Goal: Task Accomplishment & Management: Manage account settings

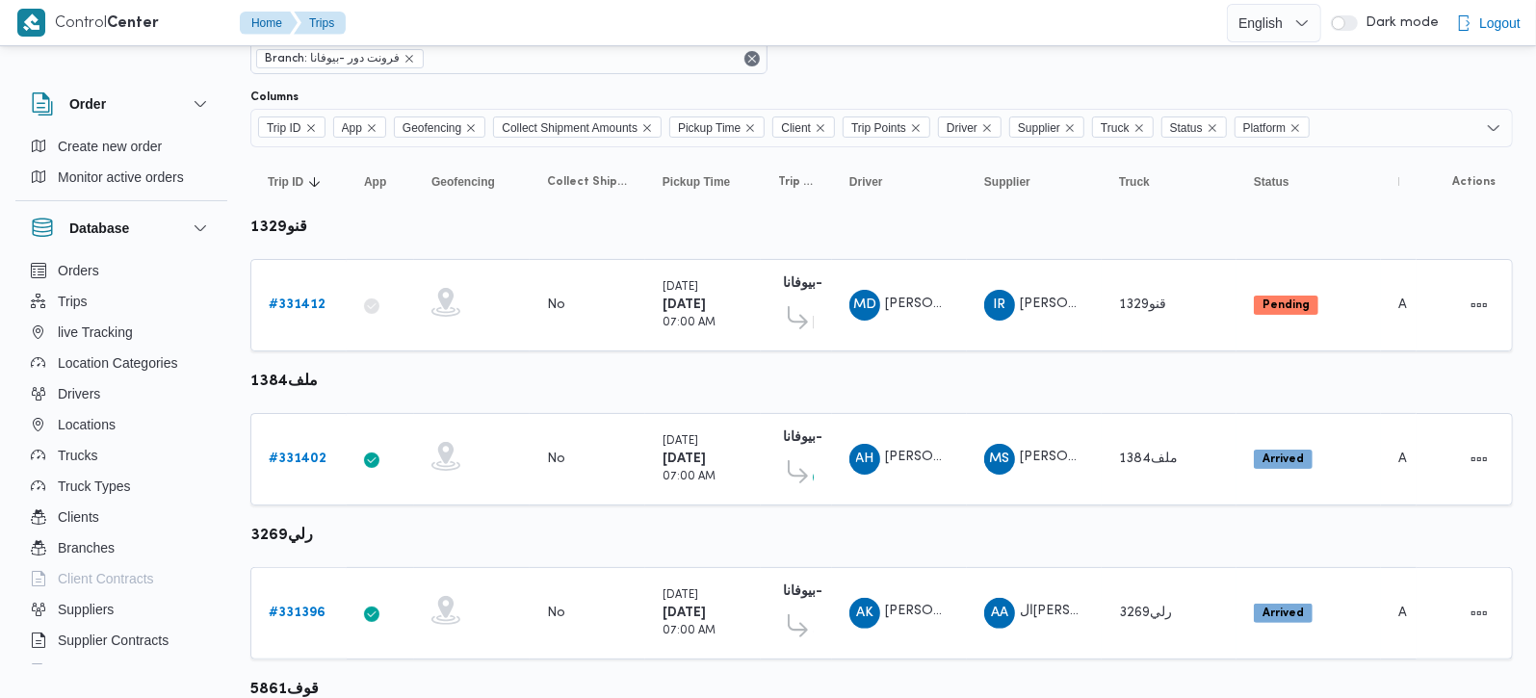
scroll to position [88, 0]
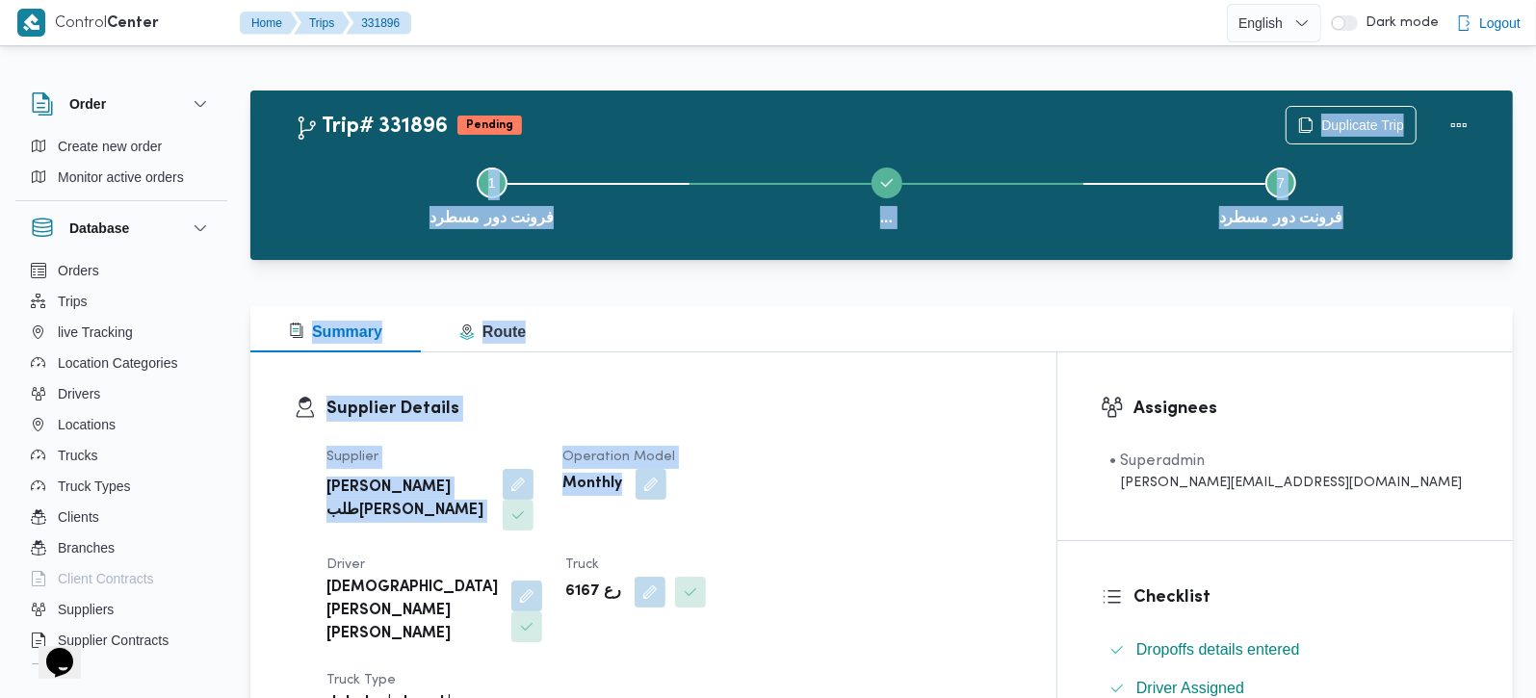
drag, startPoint x: 731, startPoint y: 351, endPoint x: 480, endPoint y: 3, distance: 429.2
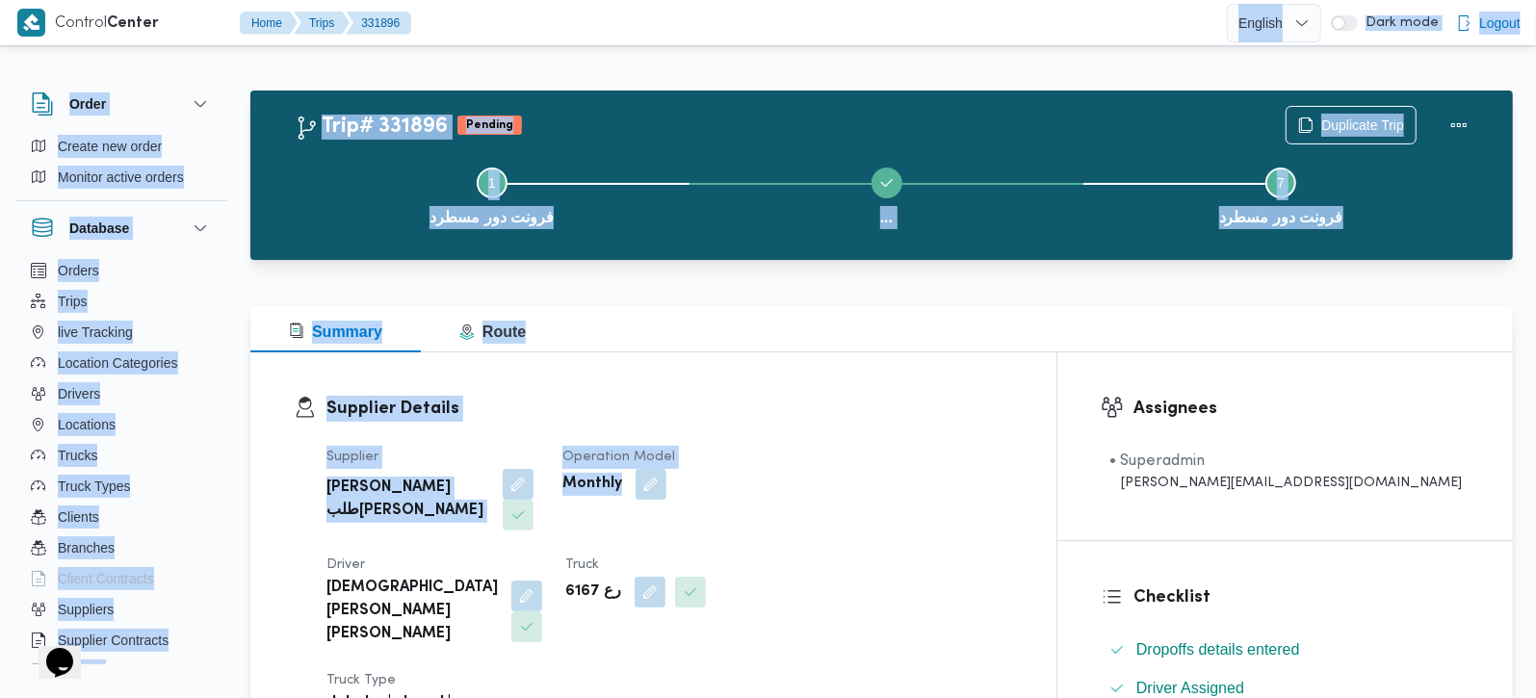
click at [557, 287] on div at bounding box center [881, 294] width 1262 height 23
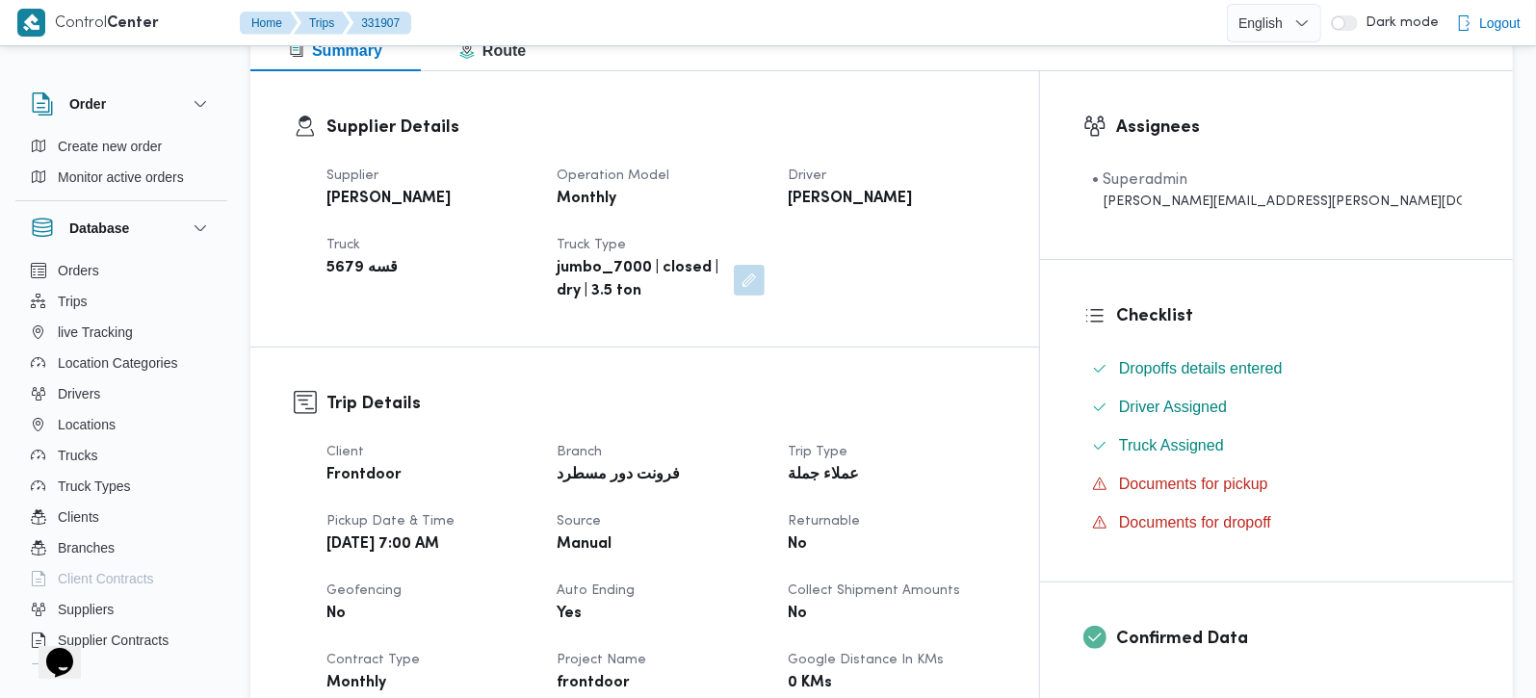
scroll to position [278, 0]
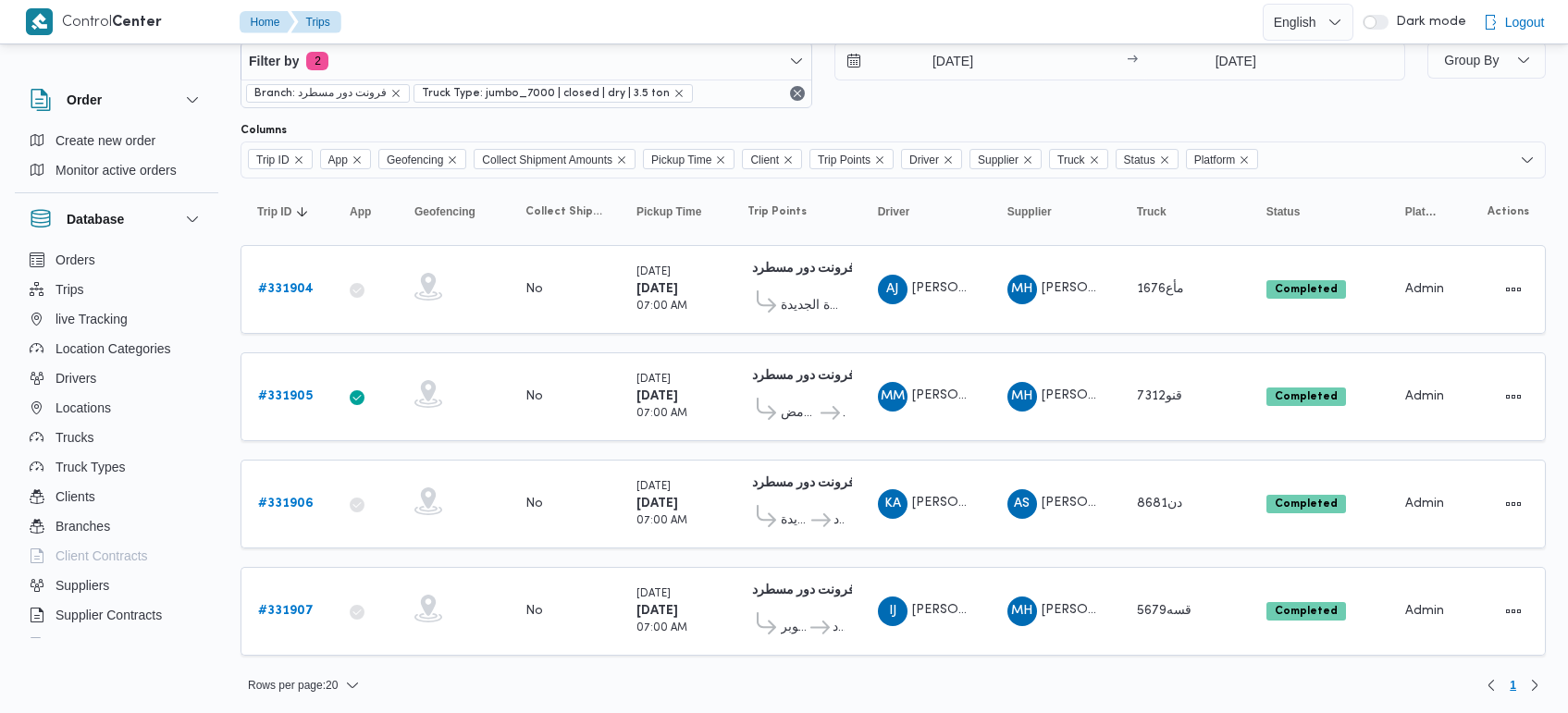
scroll to position [47, 0]
click at [959, 51] on input "[DATE]" at bounding box center [940, 61] width 210 height 37
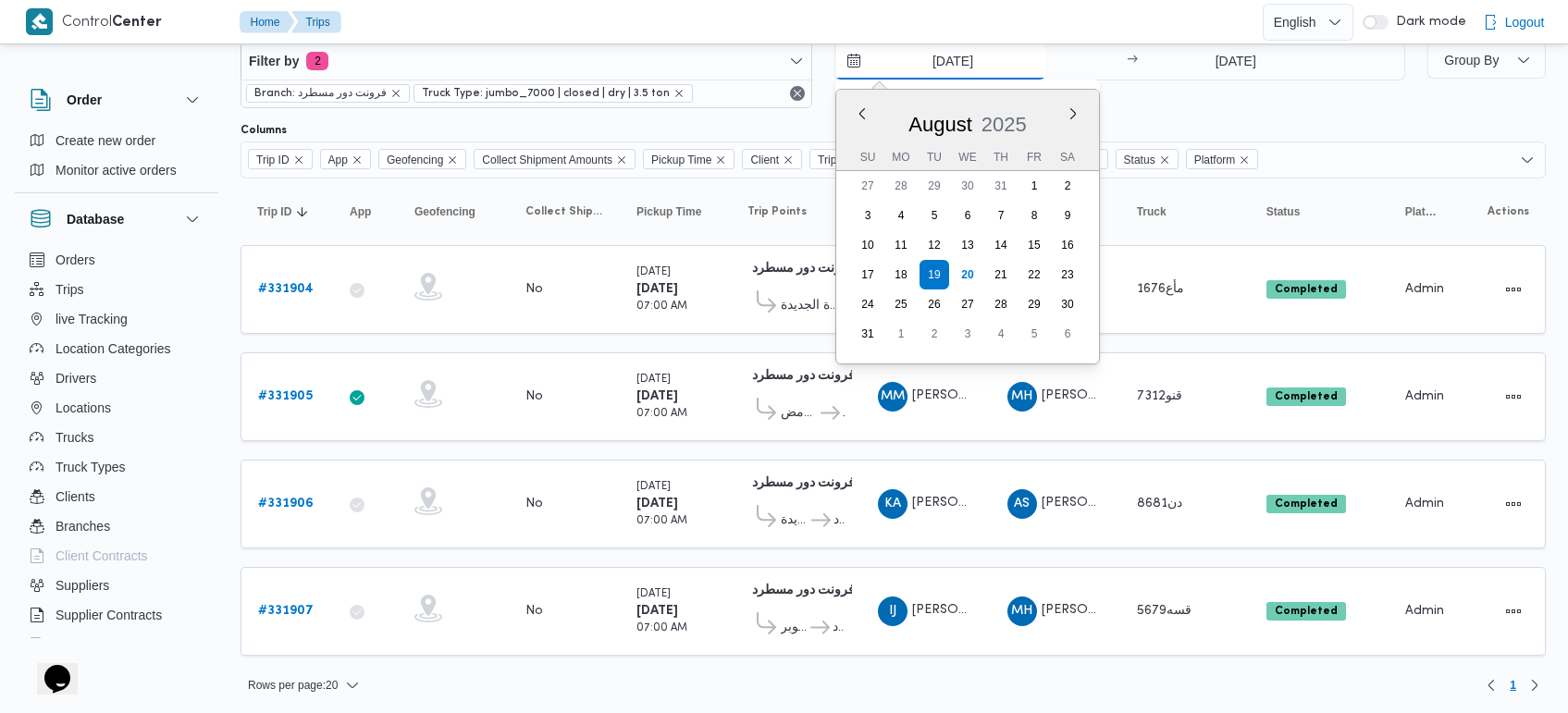
scroll to position [0, 0]
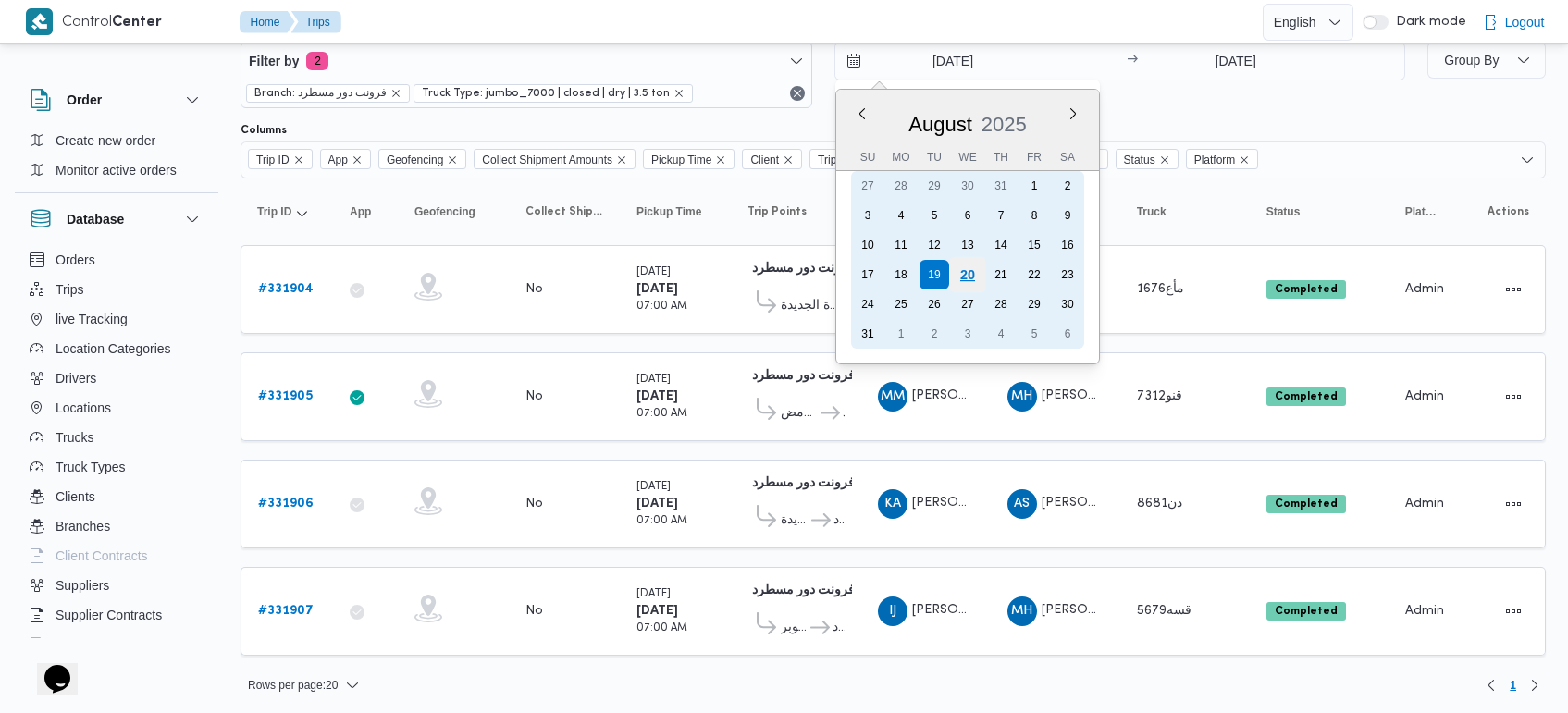
click at [965, 262] on div "20" at bounding box center [967, 275] width 36 height 36
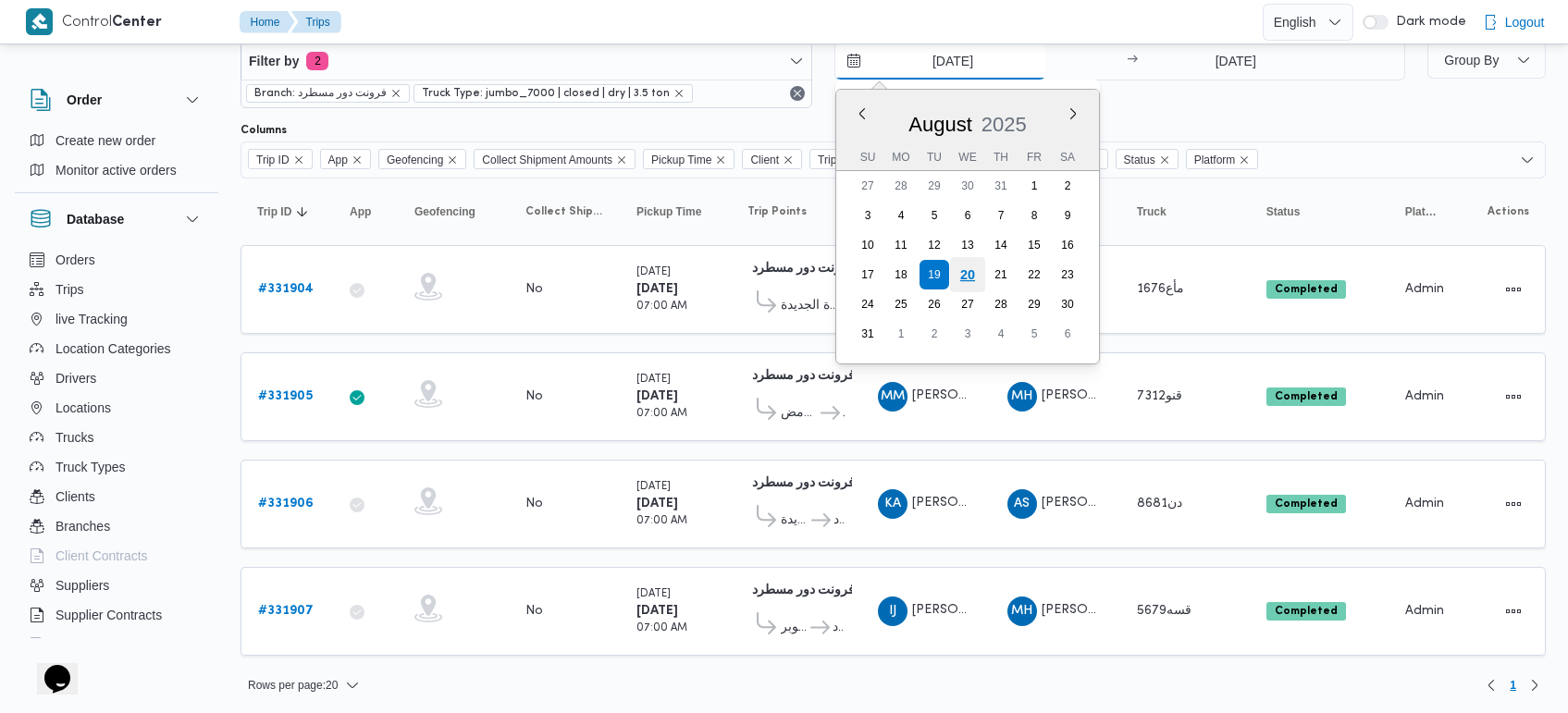
type input "20/8/2025"
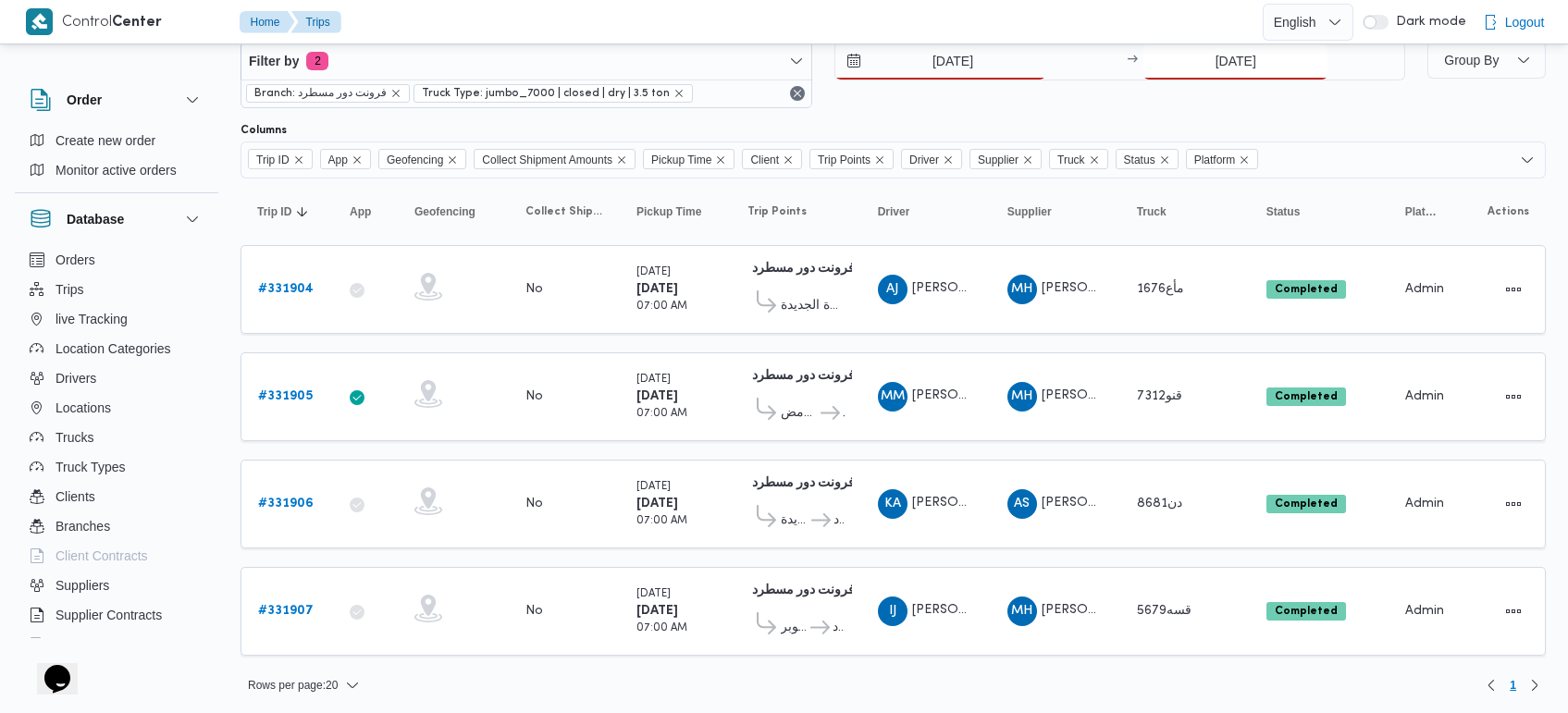
click at [1216, 61] on input "19/8/2025" at bounding box center [1236, 61] width 184 height 37
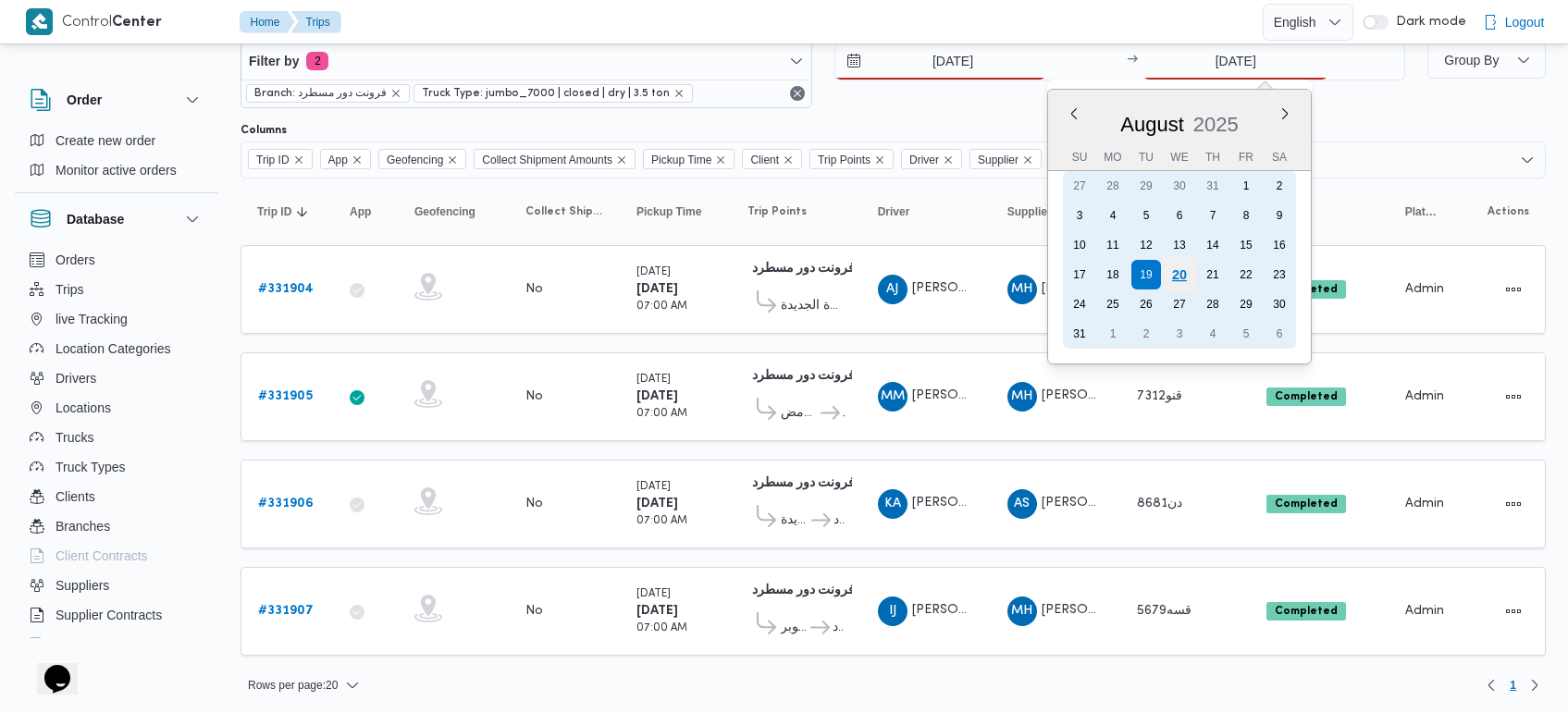
click at [1175, 264] on div "20" at bounding box center [1179, 275] width 36 height 36
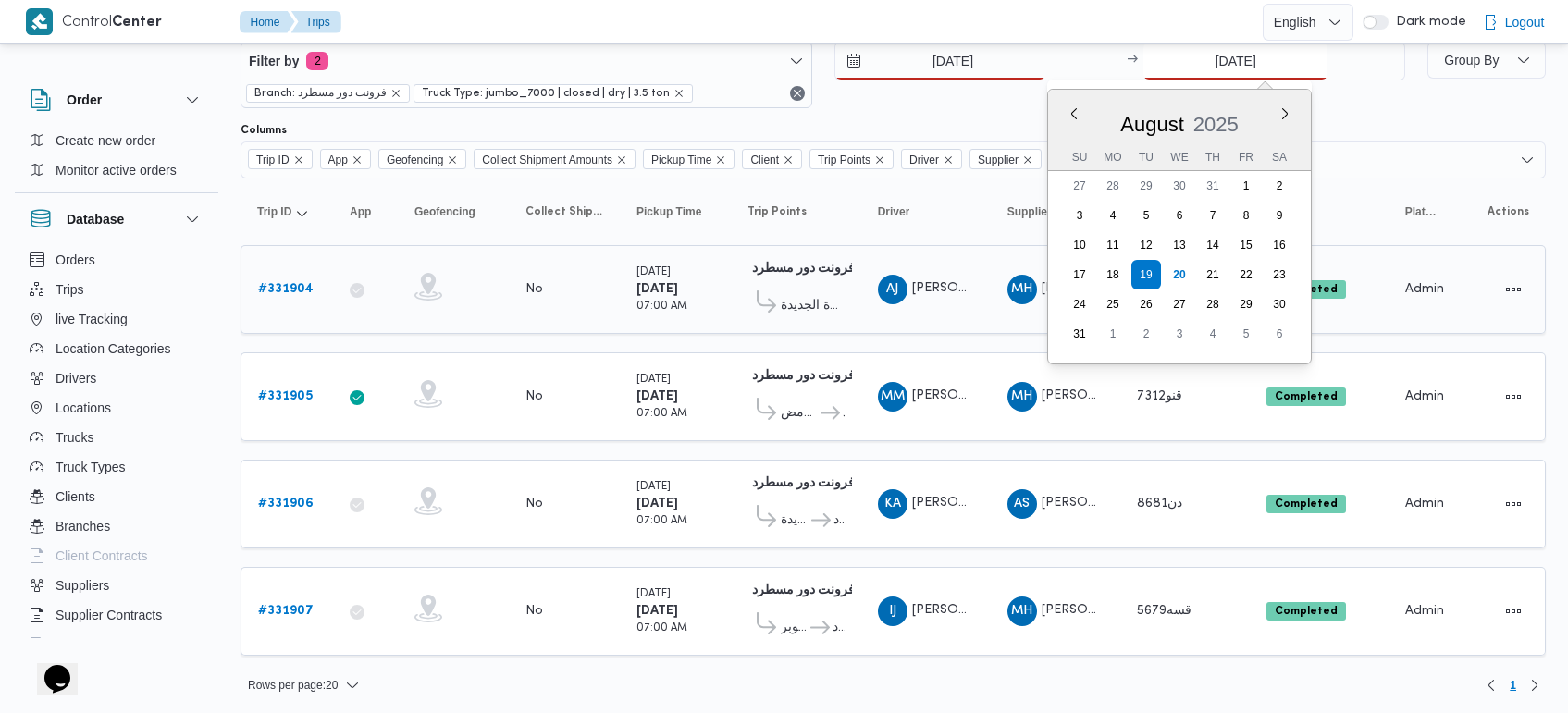
type input "20/8/2025"
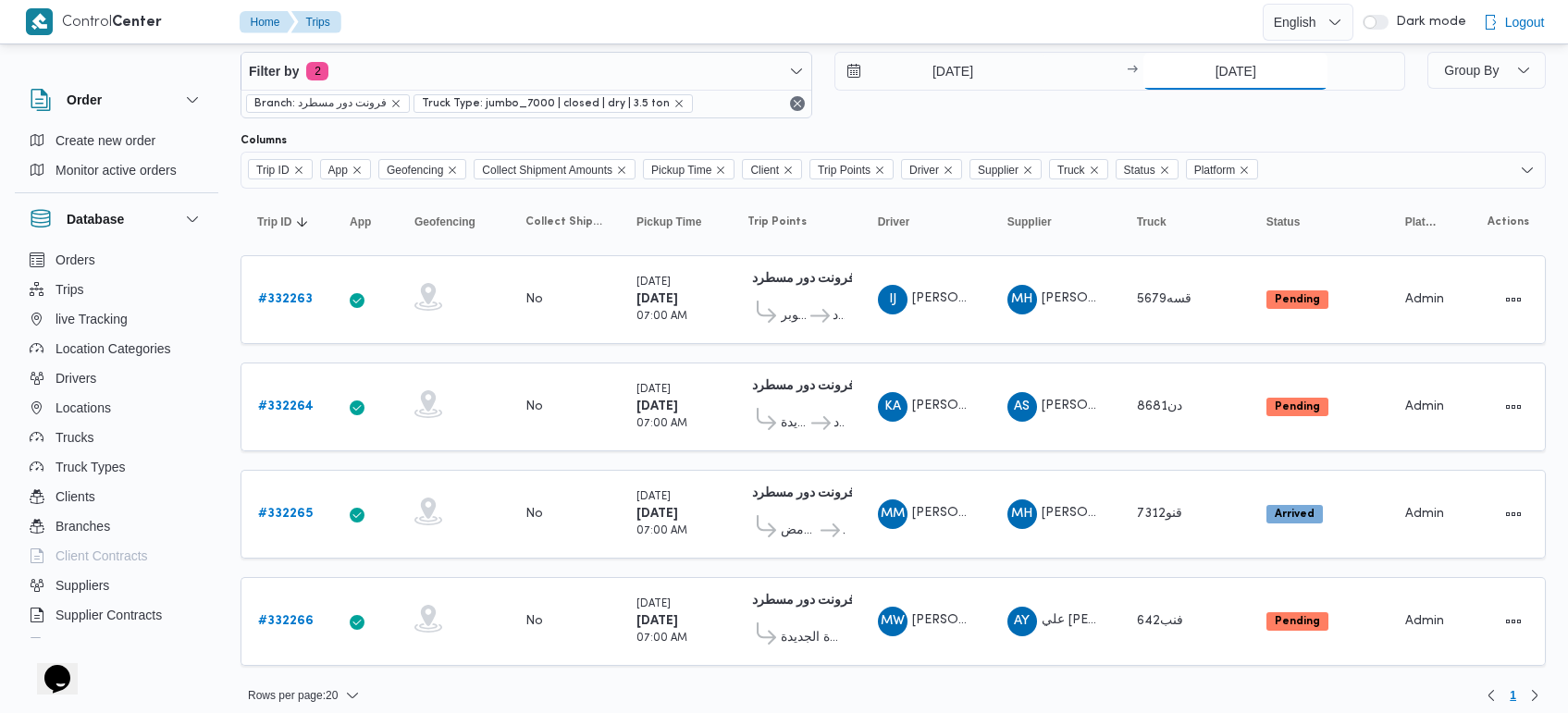
scroll to position [47, 0]
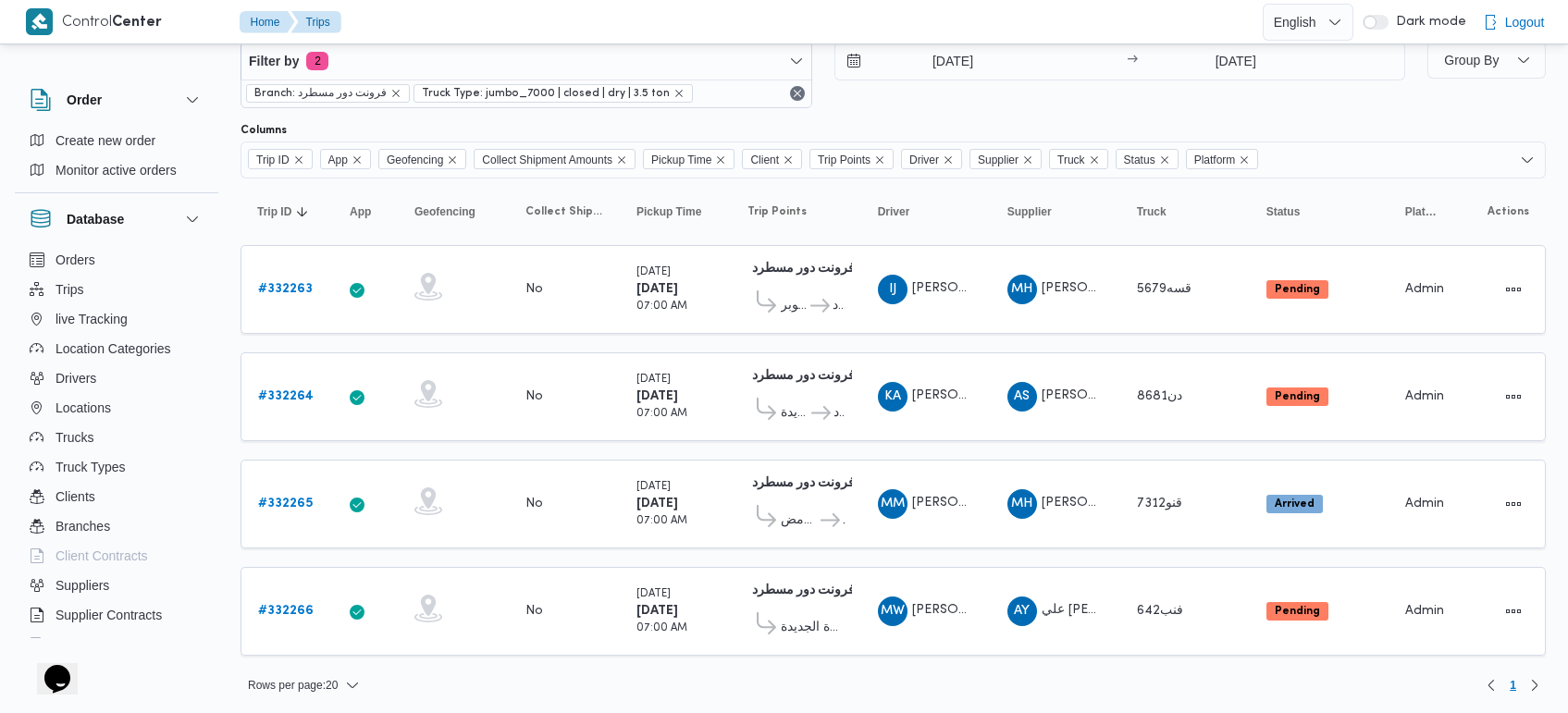
click at [1473, 123] on div "Columns" at bounding box center [893, 130] width 1306 height 14
drag, startPoint x: 286, startPoint y: 602, endPoint x: 276, endPoint y: 617, distance: 18.0
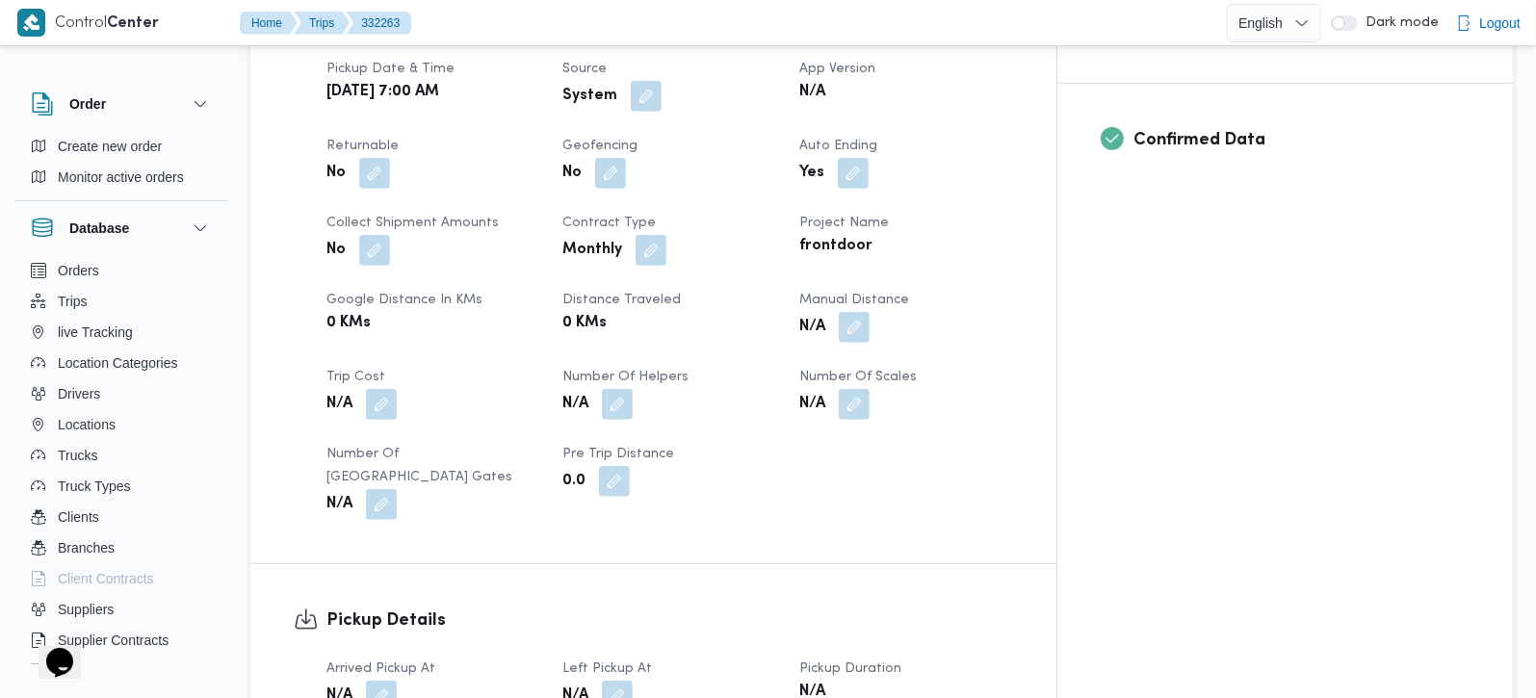
scroll to position [566, 0]
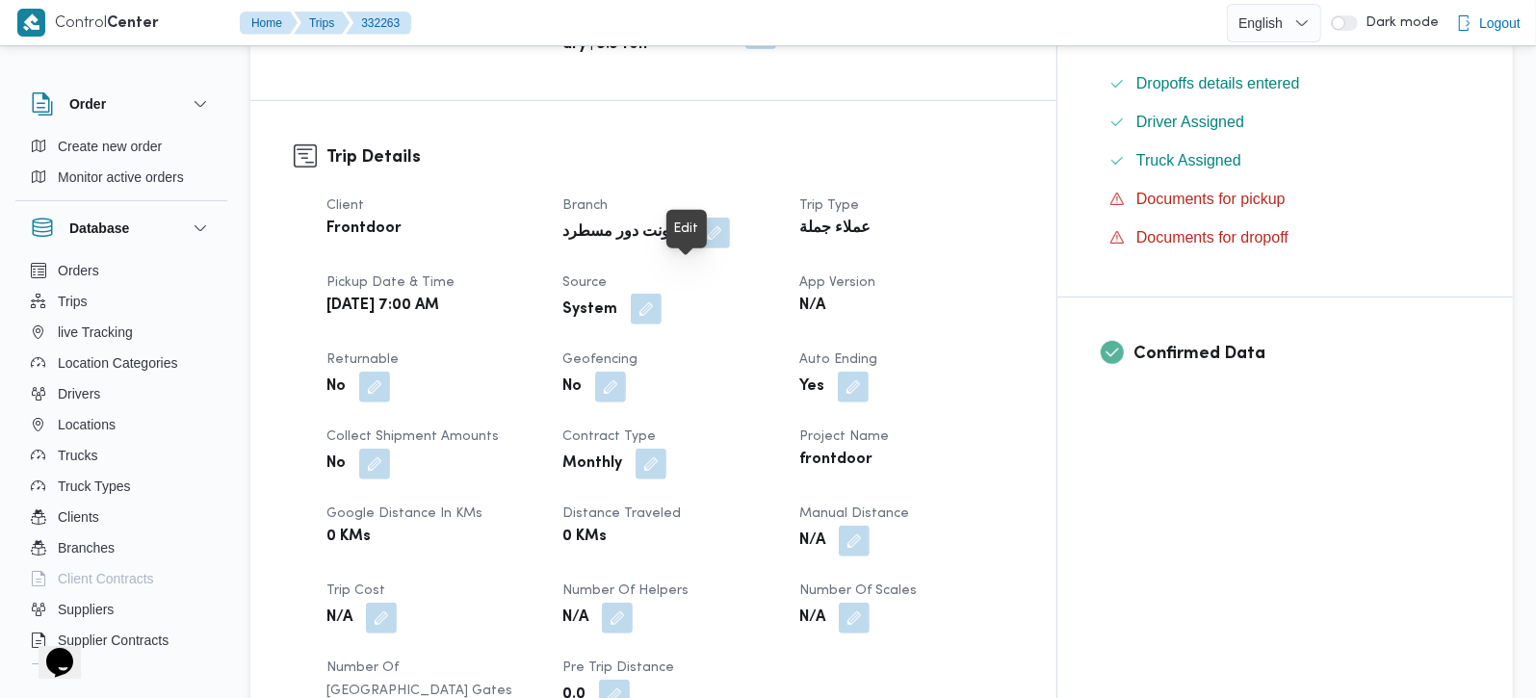
click at [662, 294] on button "button" at bounding box center [646, 309] width 31 height 31
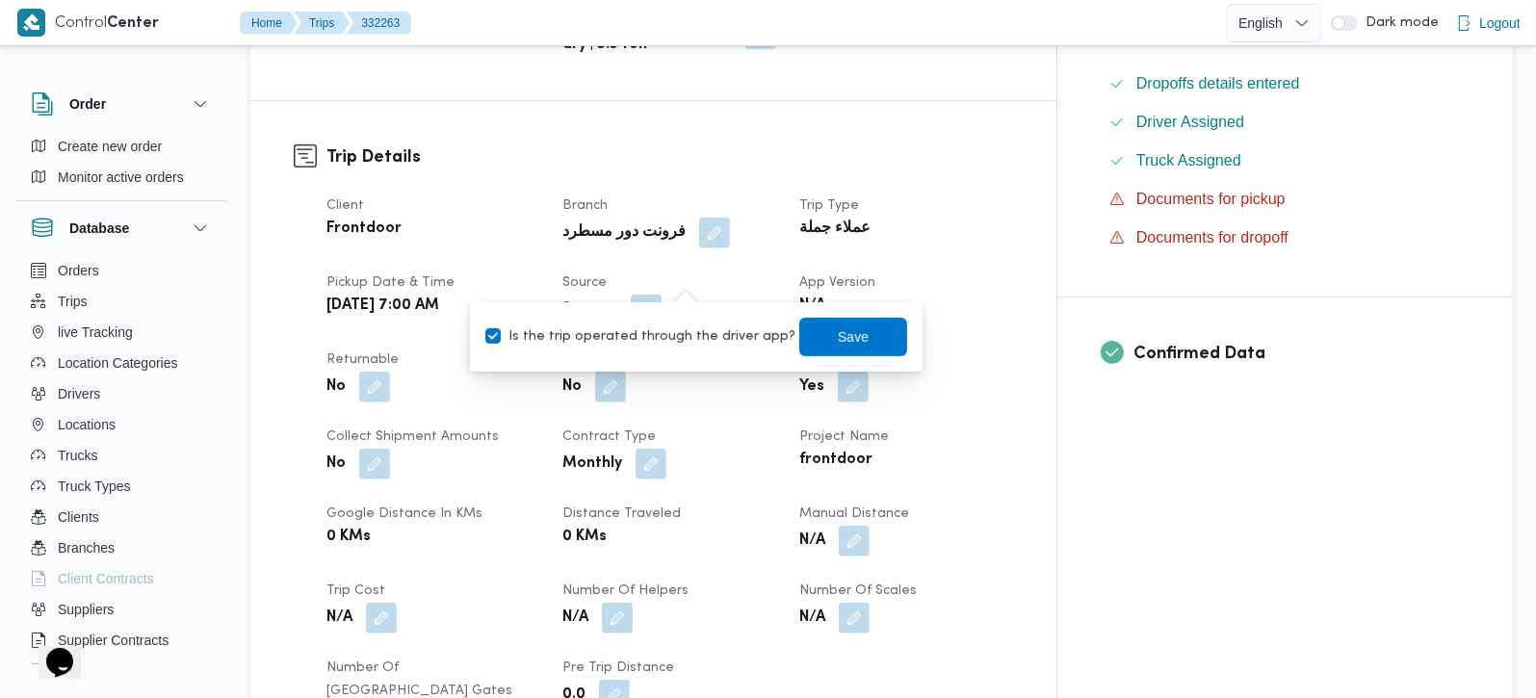
click at [656, 341] on label "Is the trip operated through the driver app?" at bounding box center [640, 336] width 310 height 23
checkbox input "false"
click at [799, 331] on span "Save" at bounding box center [853, 336] width 108 height 39
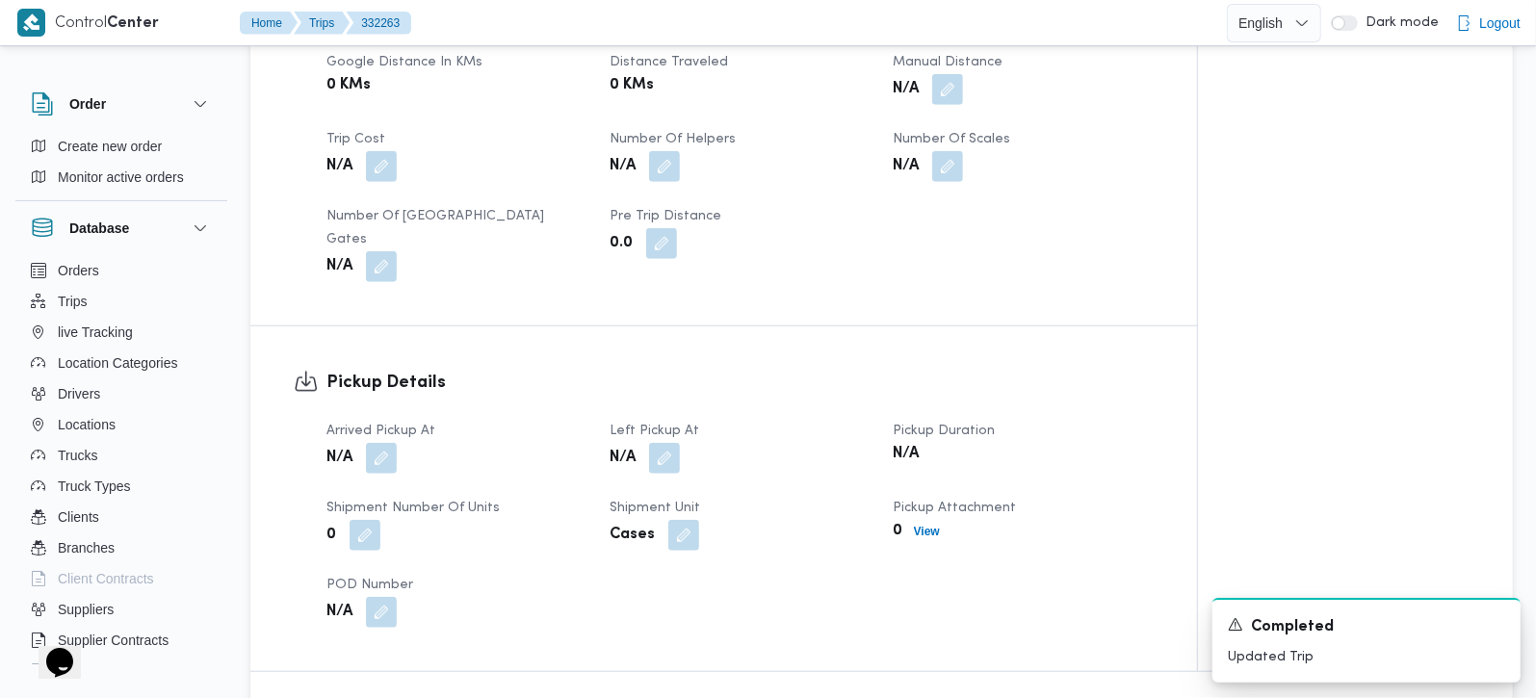
scroll to position [1019, 0]
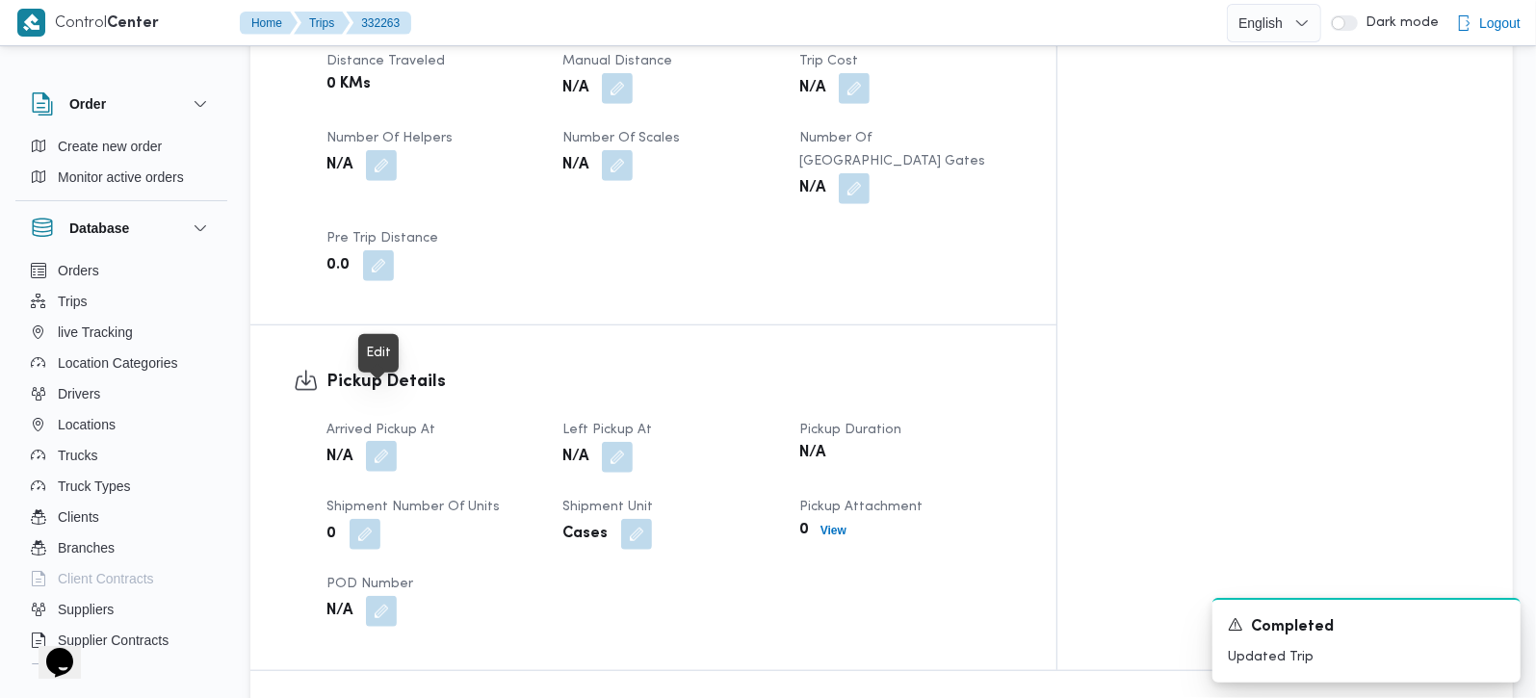
click at [386, 441] on button "button" at bounding box center [381, 456] width 31 height 31
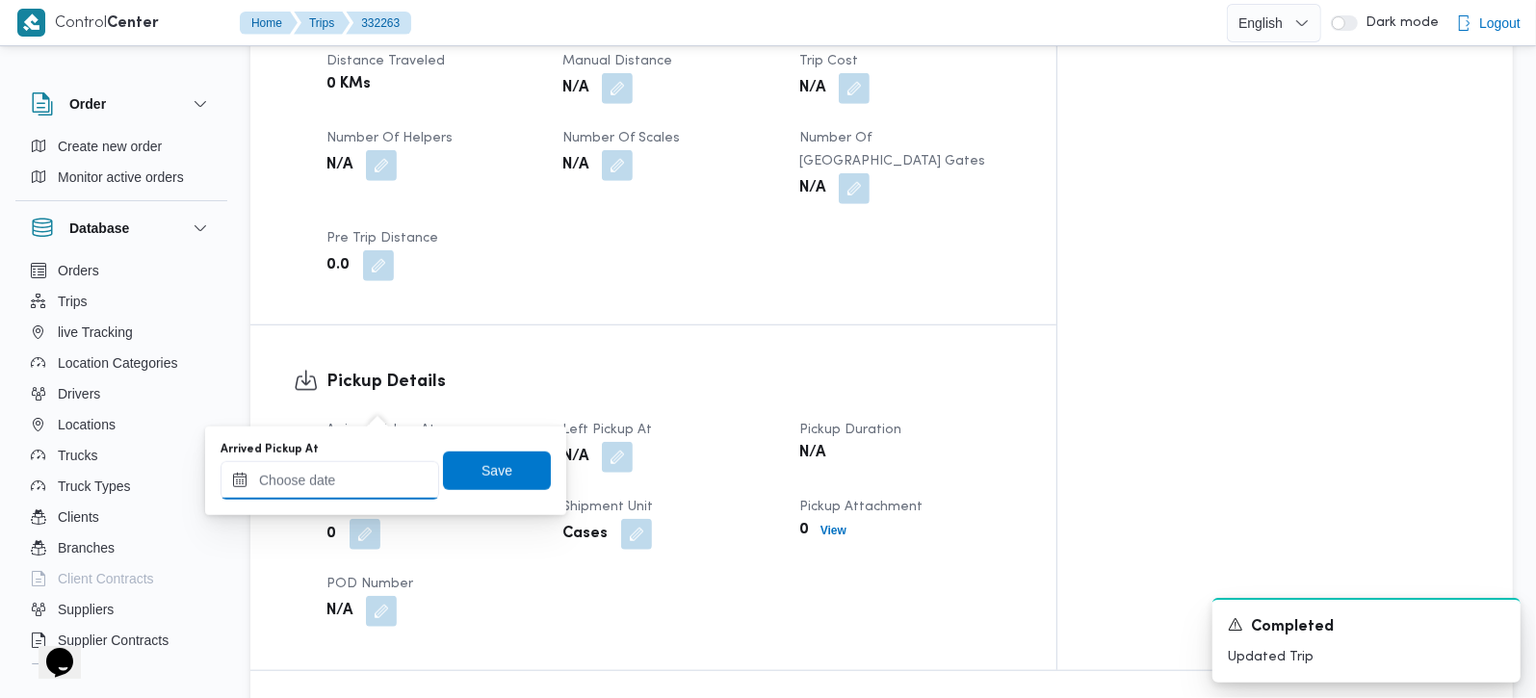
click at [363, 480] on input "Arrived Pickup At" at bounding box center [330, 480] width 219 height 39
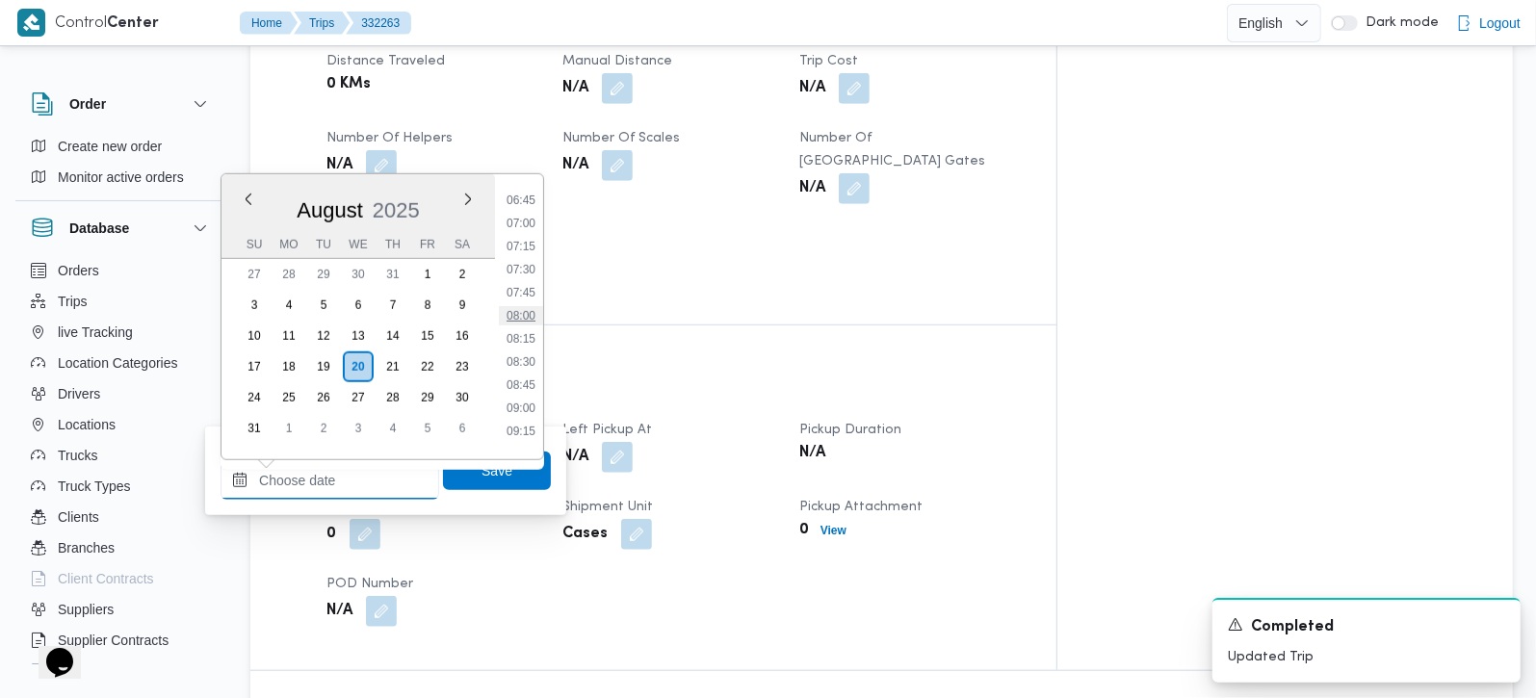
scroll to position [570, 0]
drag, startPoint x: 521, startPoint y: 287, endPoint x: 521, endPoint y: 302, distance: 15.4
click at [521, 290] on li "07:15" at bounding box center [521, 299] width 44 height 19
type input "20/08/2025 07:15"
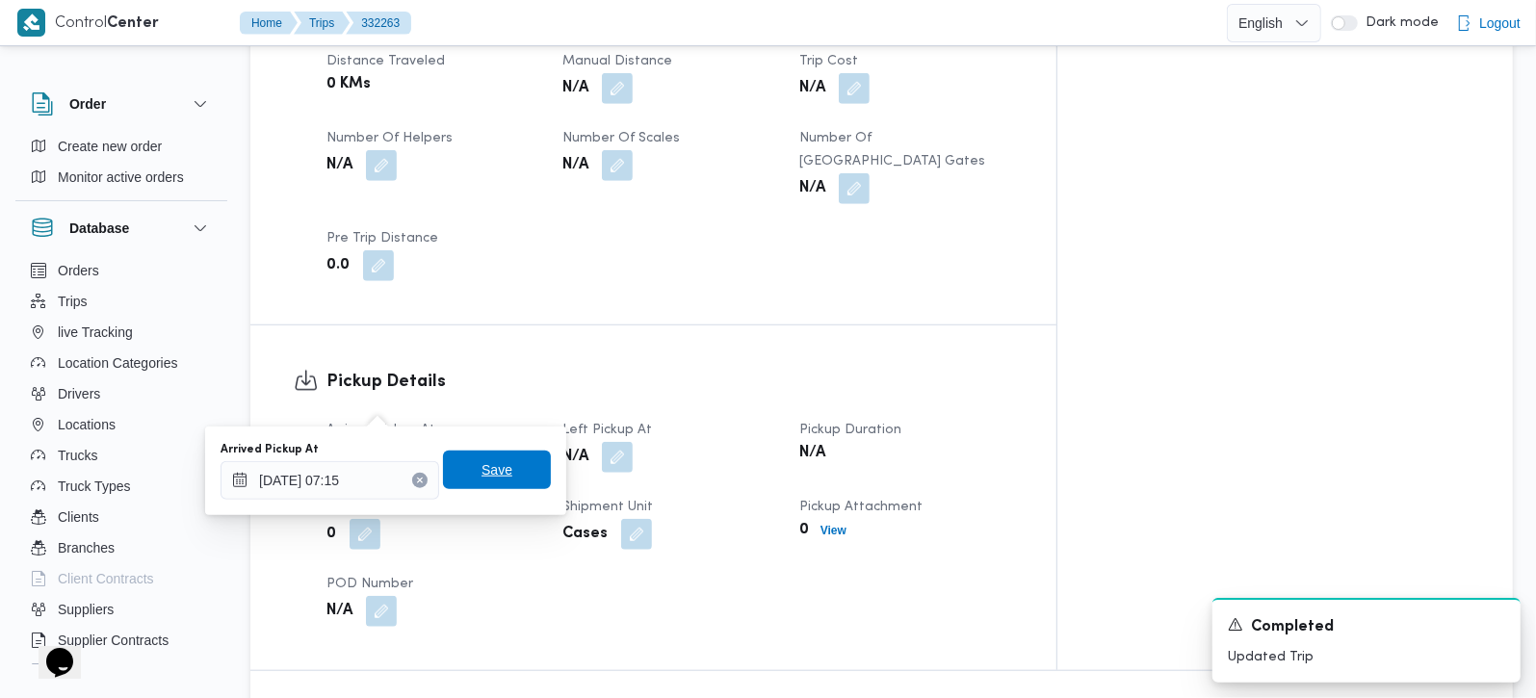
click at [486, 474] on span "Save" at bounding box center [496, 469] width 31 height 23
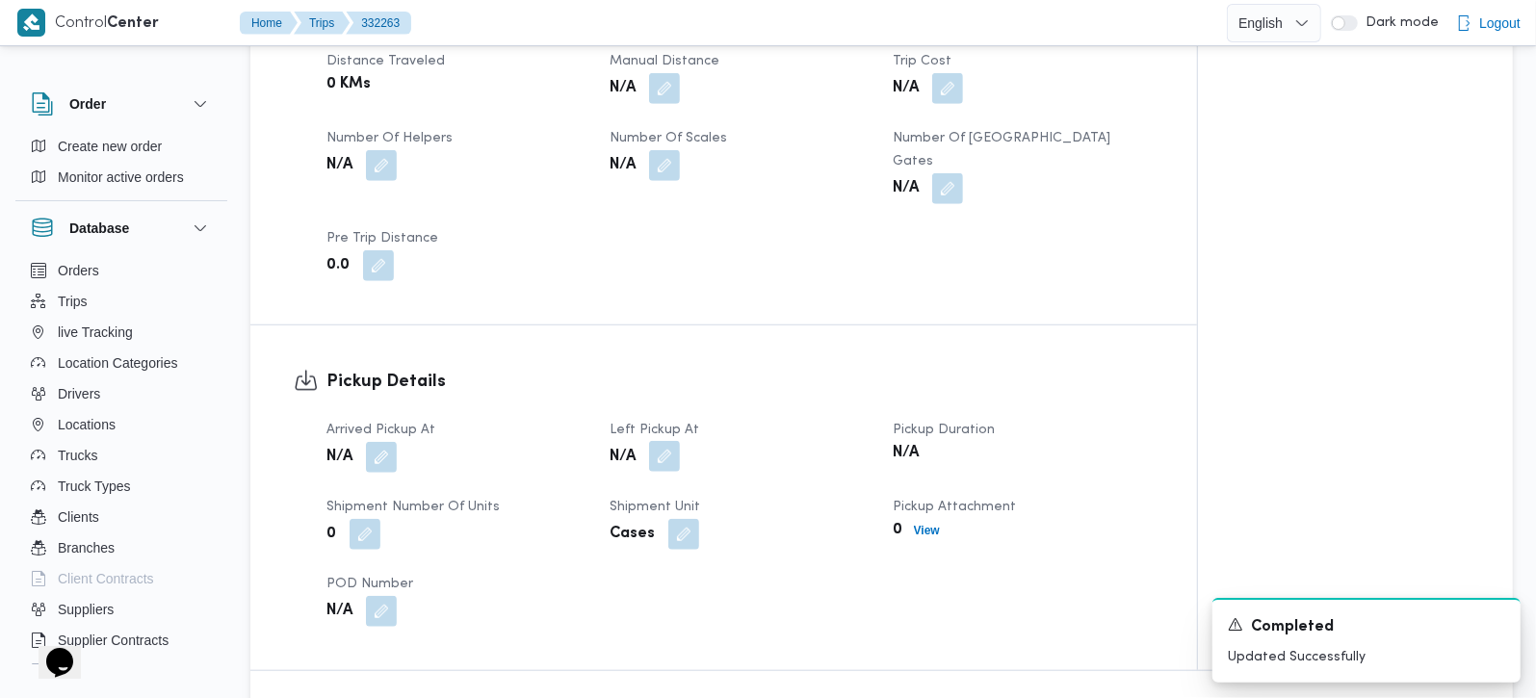
click at [660, 441] on button "button" at bounding box center [664, 456] width 31 height 31
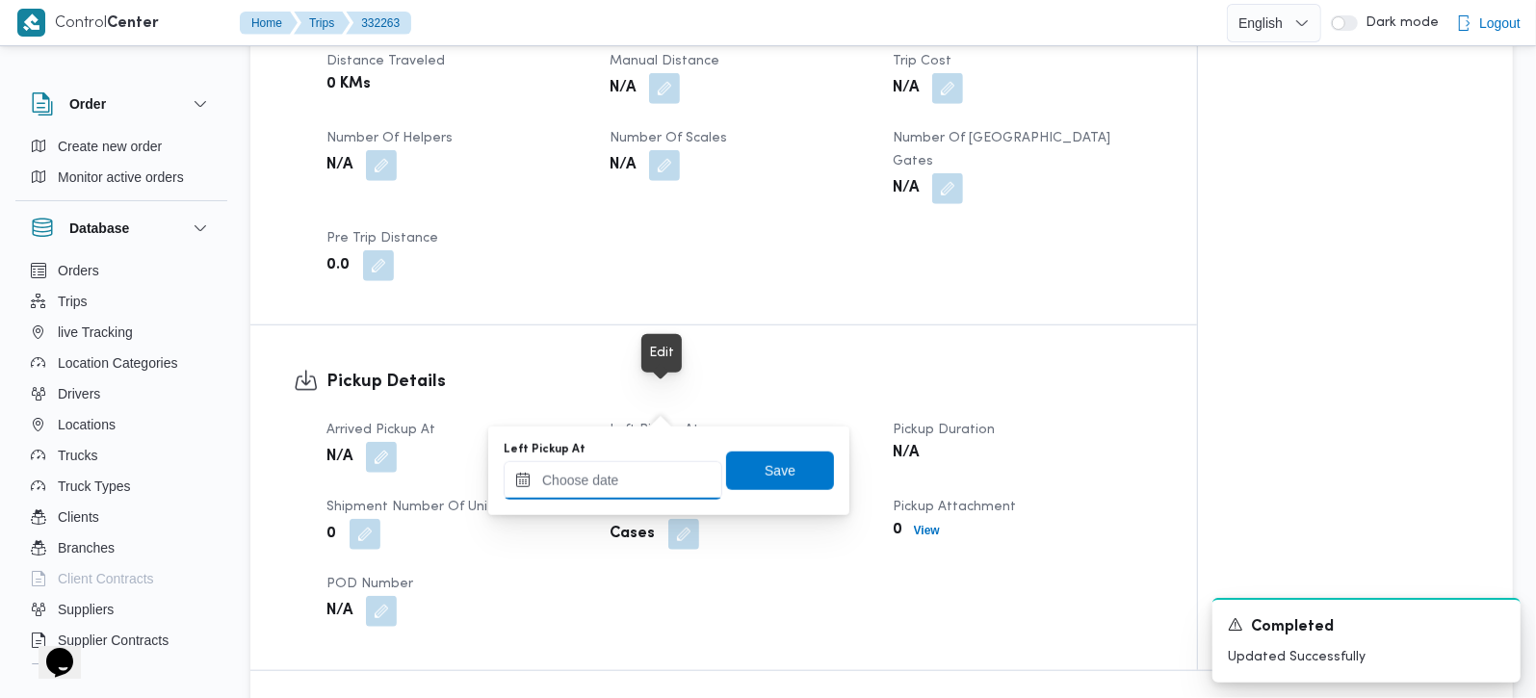
click at [623, 471] on input "Left Pickup At" at bounding box center [613, 480] width 219 height 39
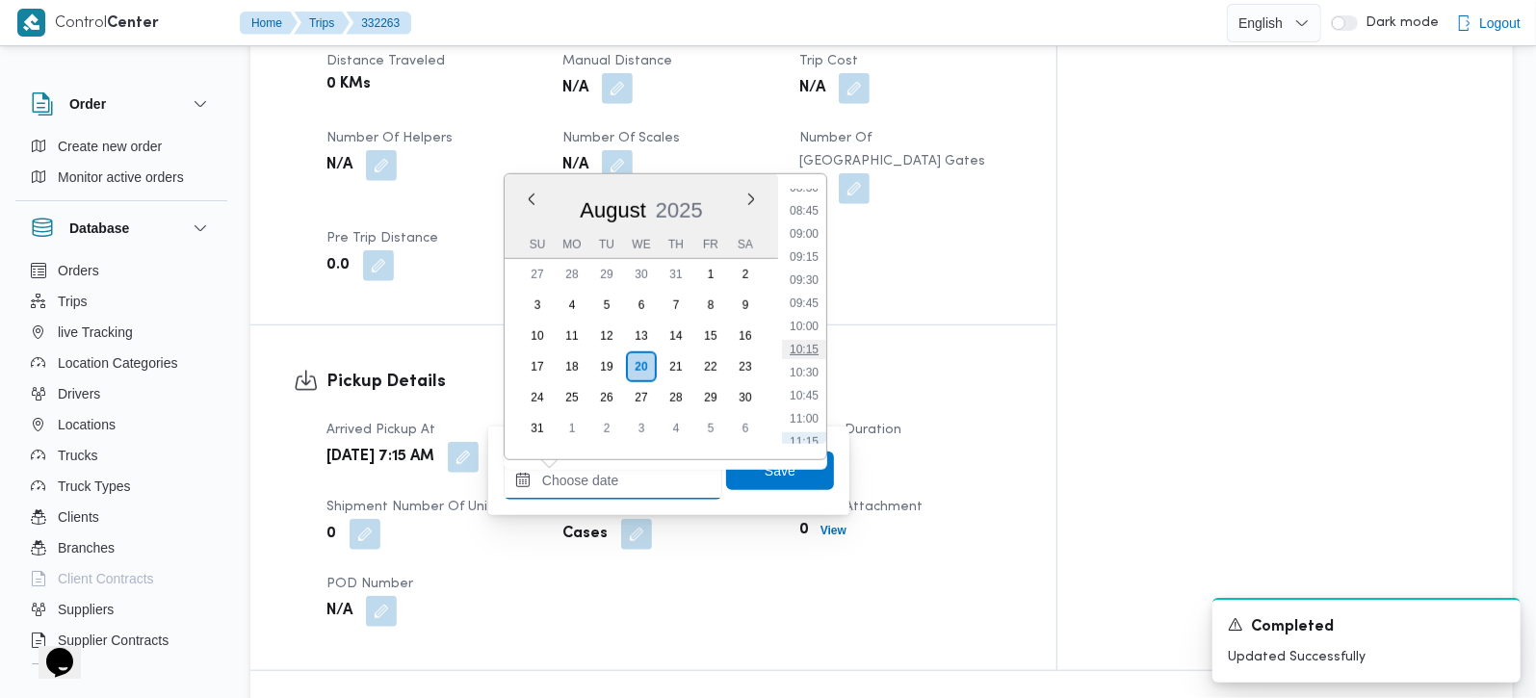
scroll to position [684, 0]
click at [804, 258] on li "08:00" at bounding box center [804, 255] width 44 height 19
type input "20/08/2025 08:00"
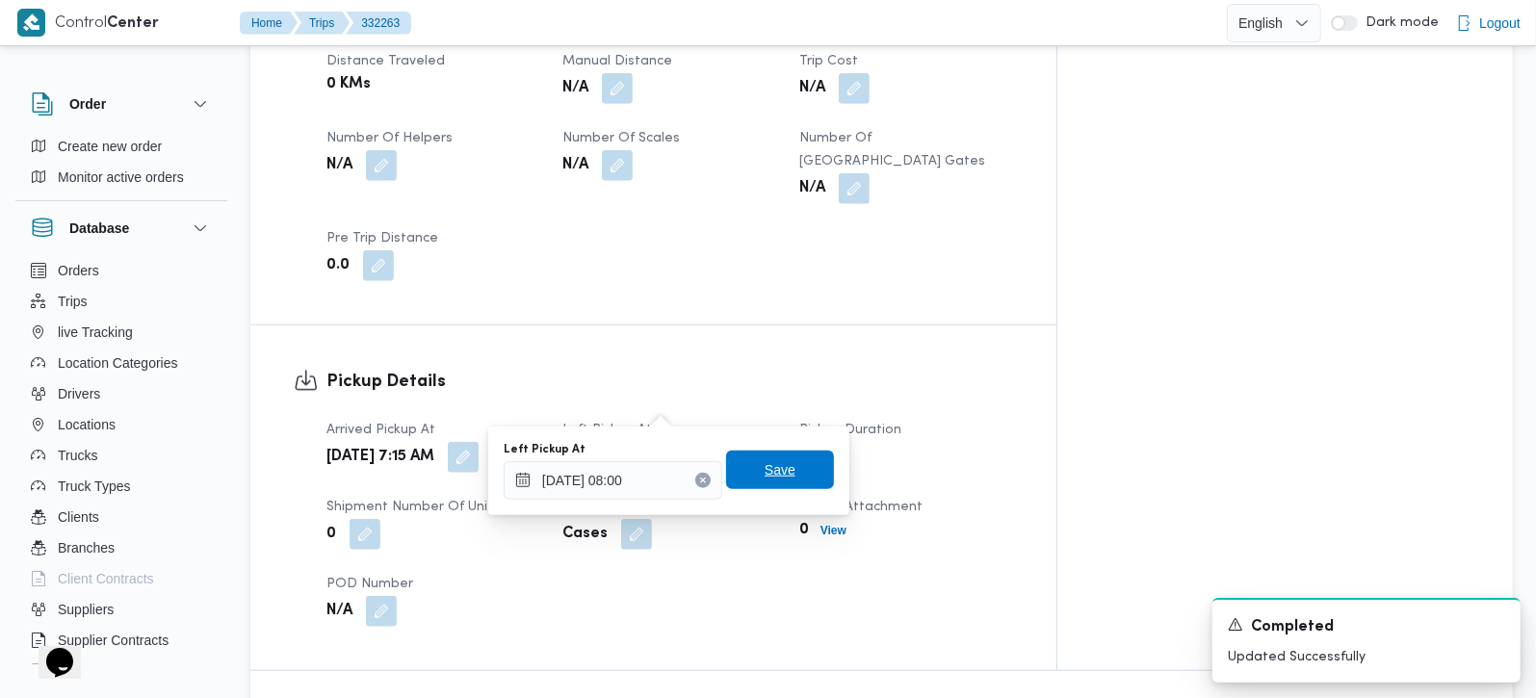
click at [779, 463] on span "Save" at bounding box center [780, 470] width 108 height 39
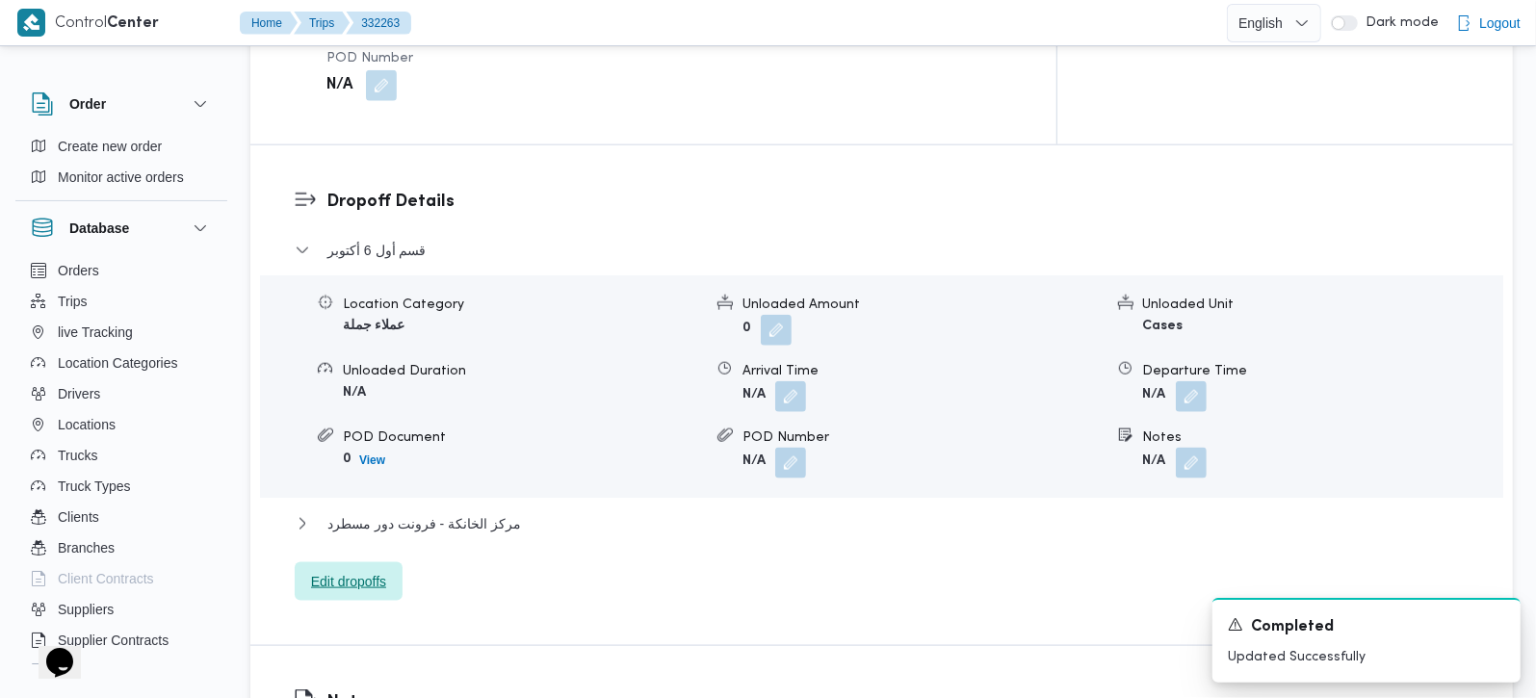
scroll to position [1586, 0]
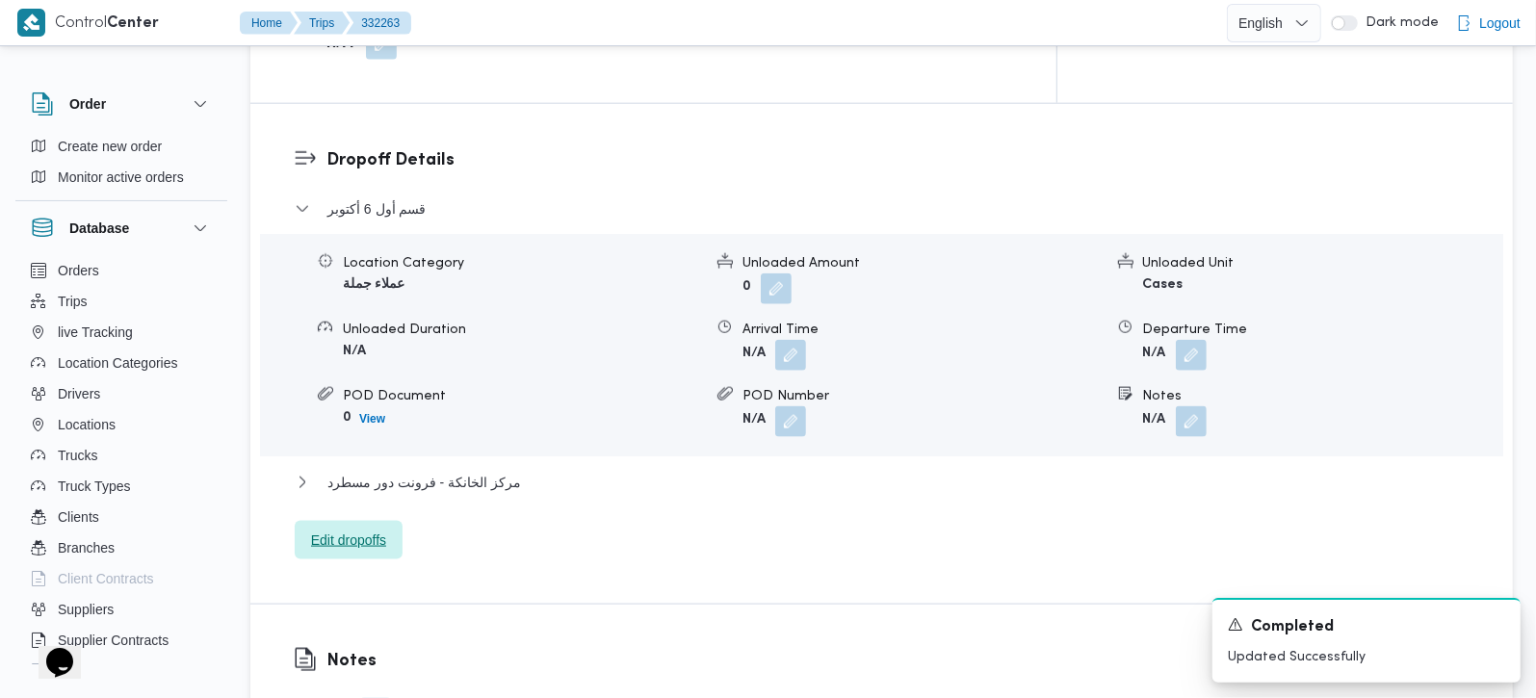
click at [373, 521] on span "Edit dropoffs" at bounding box center [349, 540] width 108 height 39
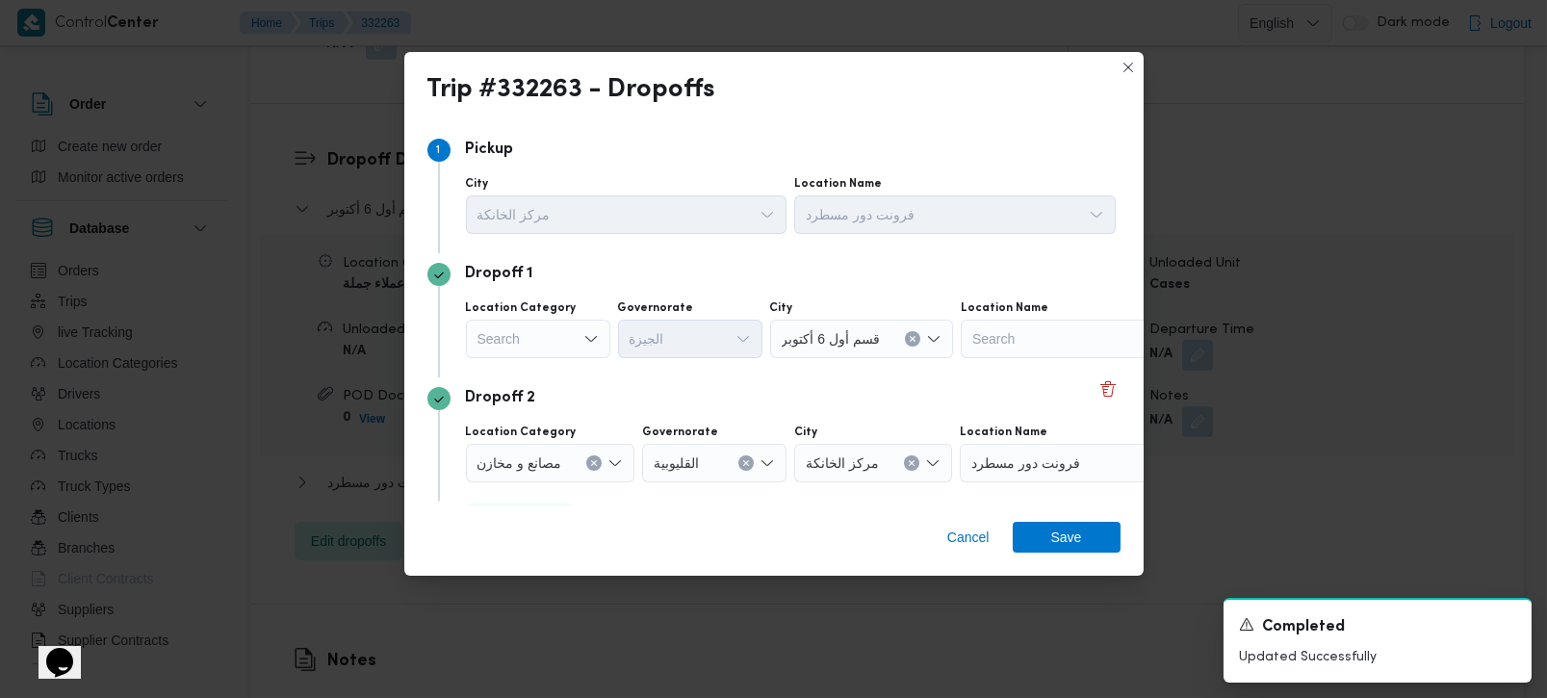
click at [577, 343] on div "Search" at bounding box center [538, 339] width 144 height 39
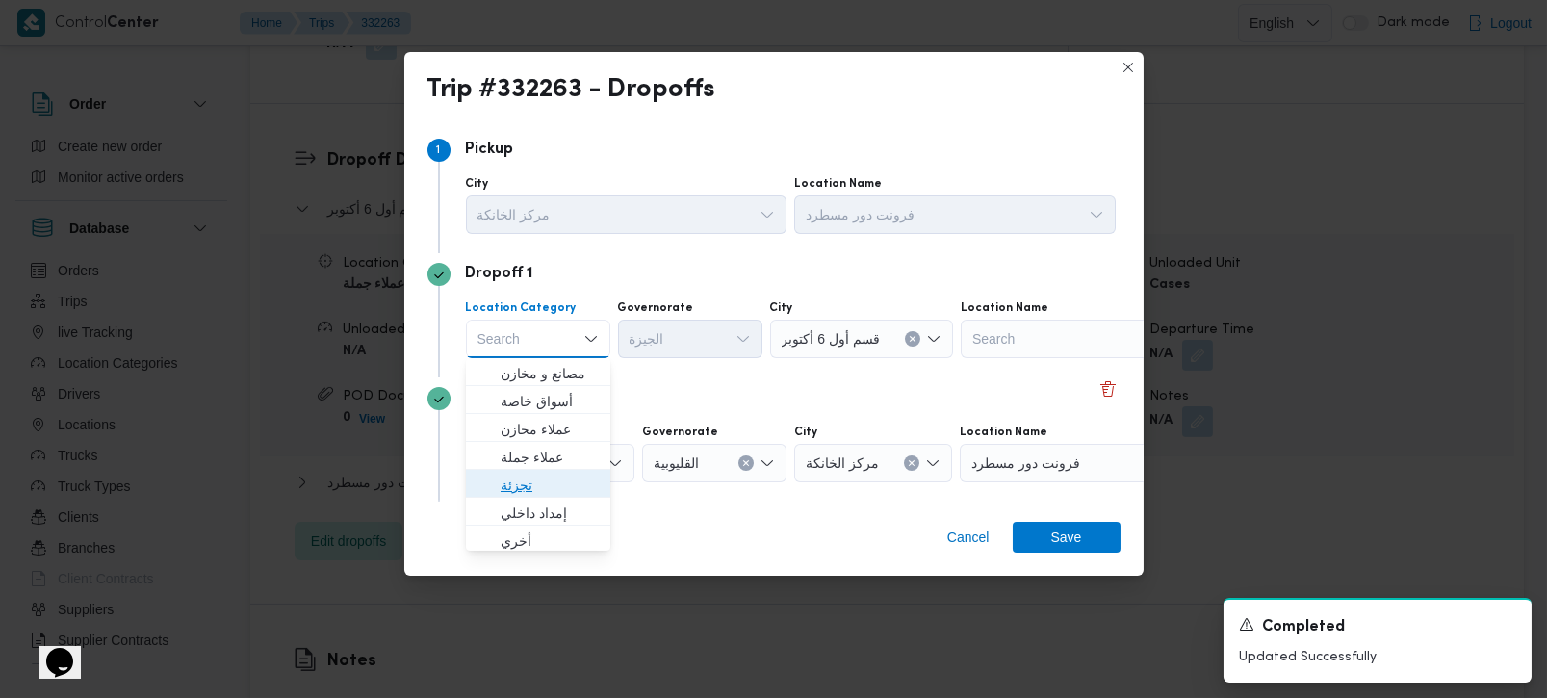
click at [531, 480] on span "تجزئة" at bounding box center [550, 485] width 98 height 23
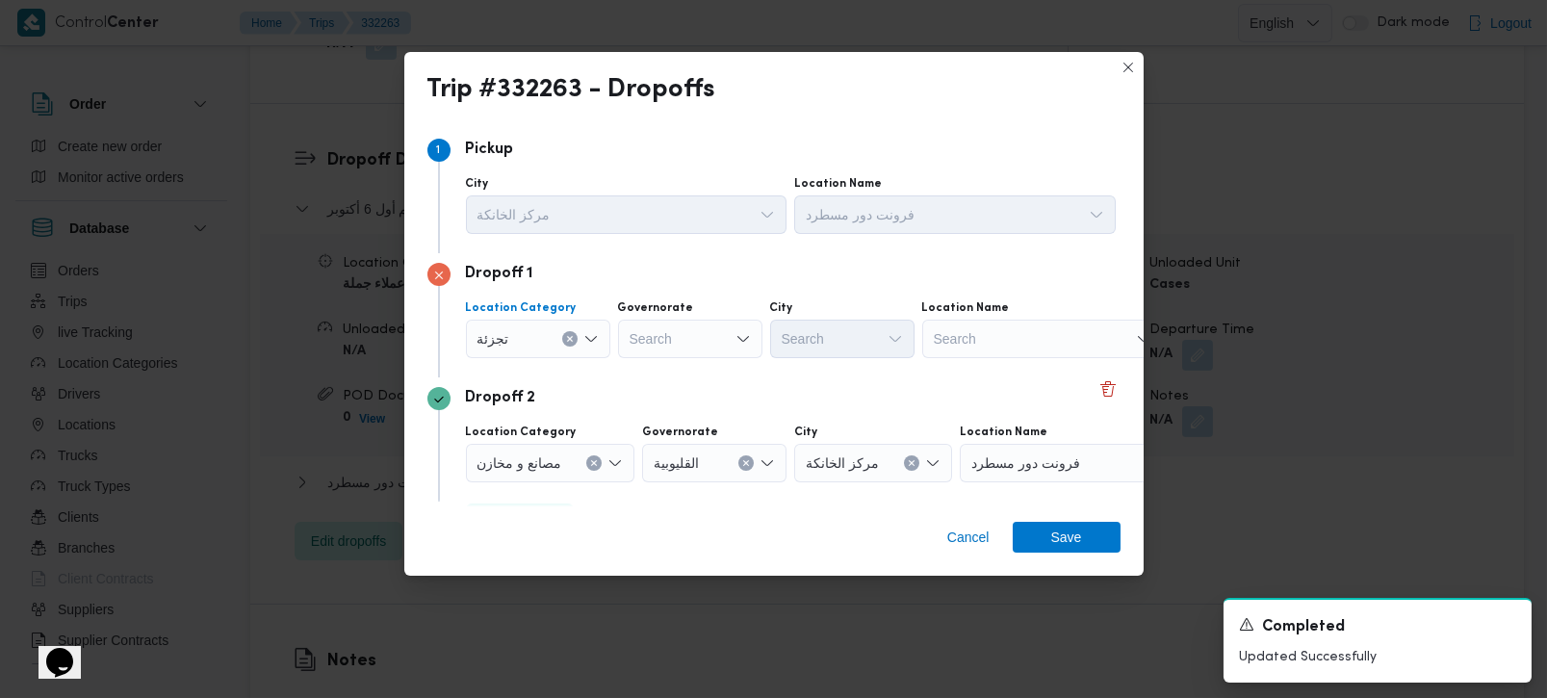
click at [604, 328] on div "تجزئة Combo box. Selected. تجزئة. Press Backspace to delete تجزئة. Combo box in…" at bounding box center [538, 339] width 144 height 39
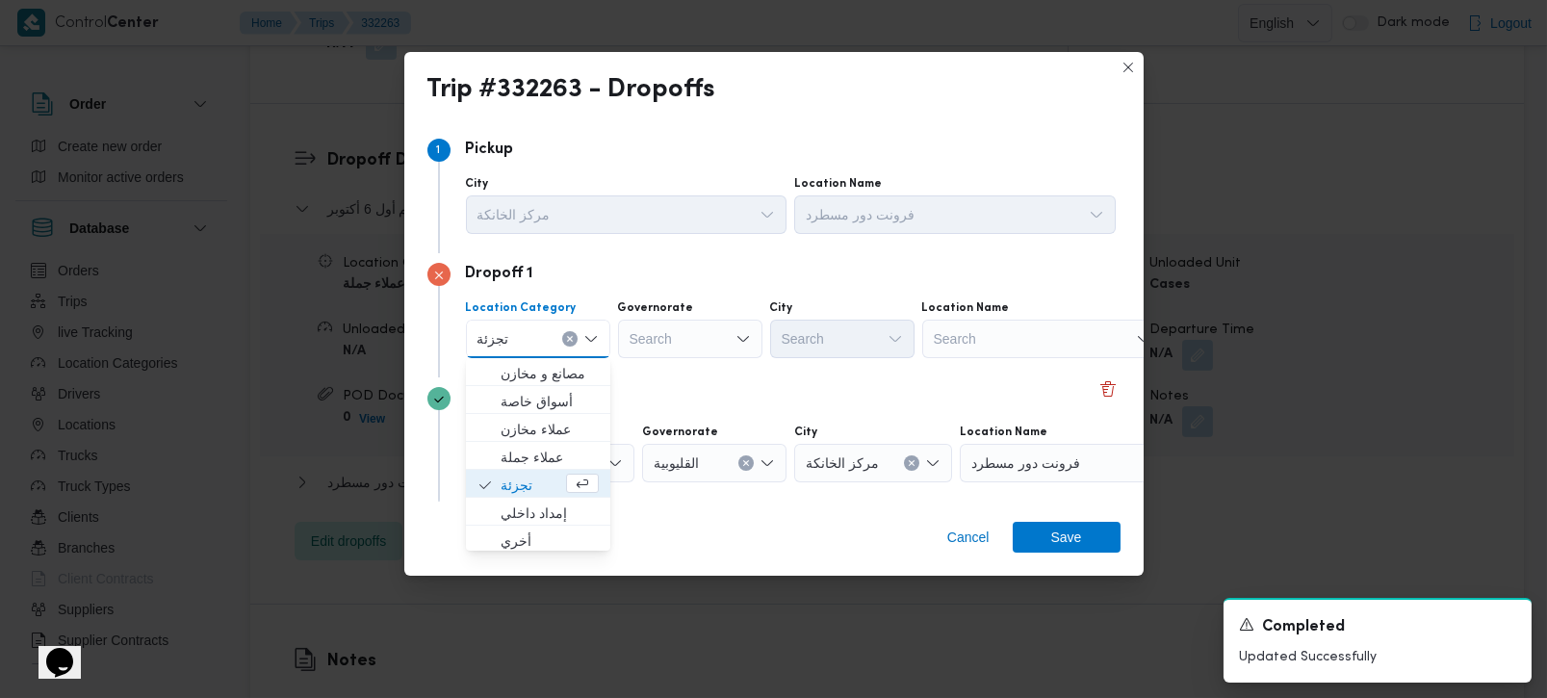
click at [599, 324] on div "تجزئة" at bounding box center [538, 339] width 144 height 39
click at [546, 453] on span "عملاء جملة" at bounding box center [550, 457] width 98 height 23
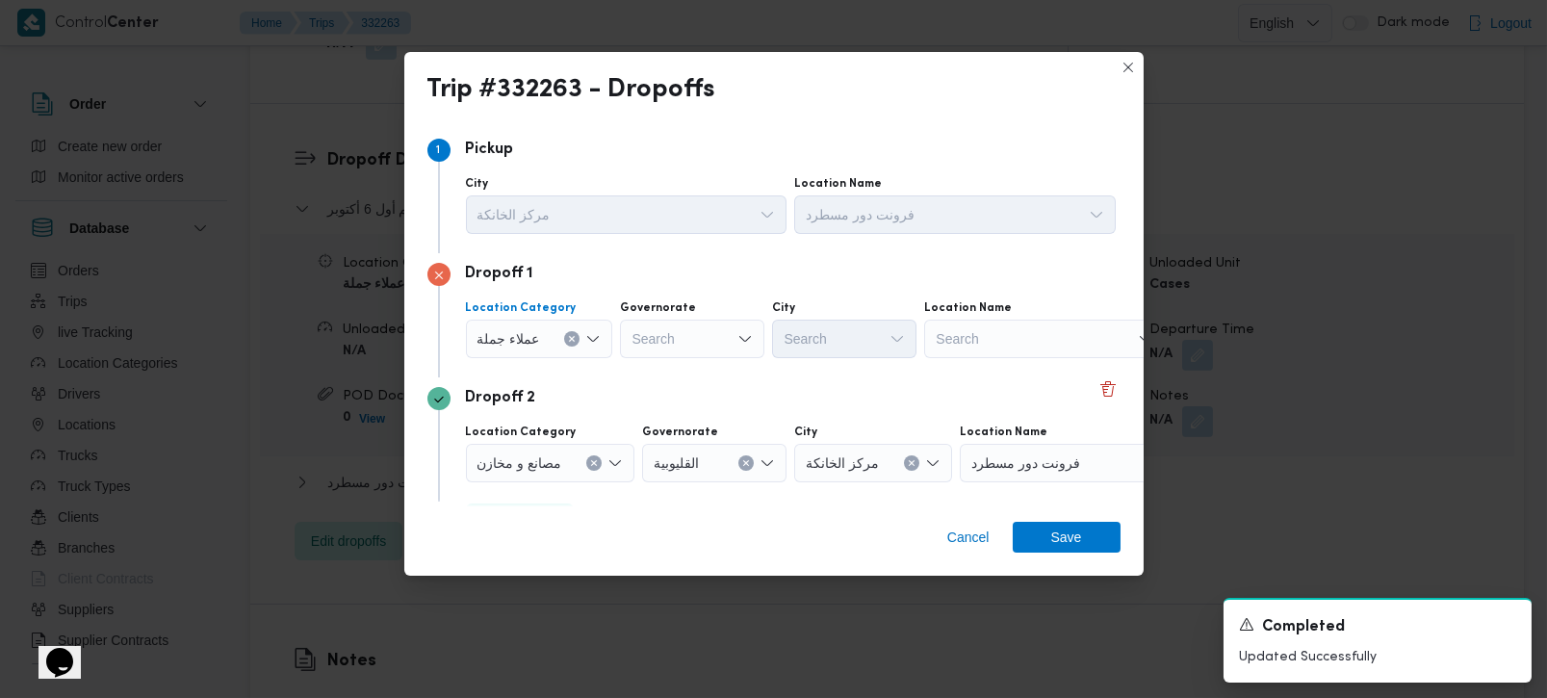
click at [677, 344] on div "Search" at bounding box center [692, 339] width 144 height 39
type input "m"
type input "رة"
click at [690, 395] on span "القاهرة" at bounding box center [702, 401] width 98 height 23
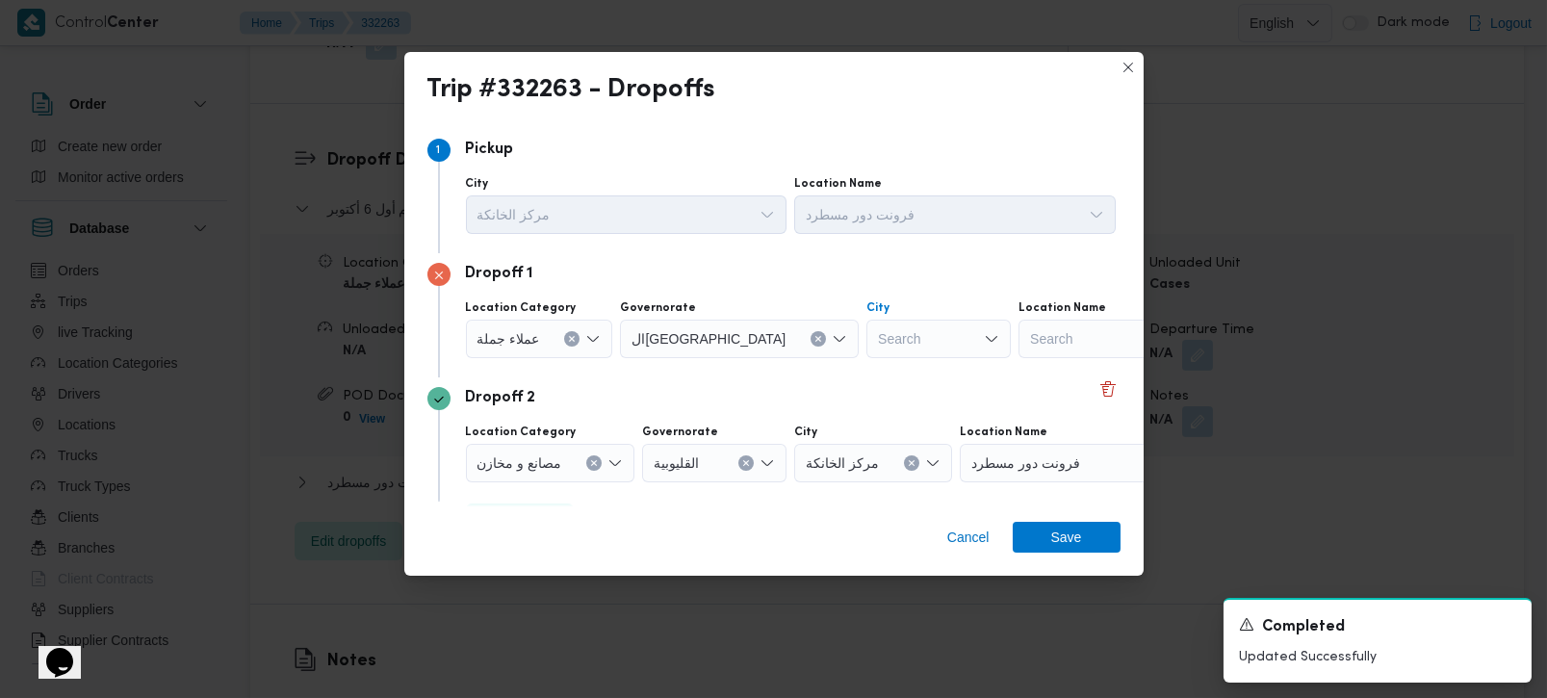
click at [867, 350] on div "Search" at bounding box center [939, 339] width 144 height 39
type input "ول"
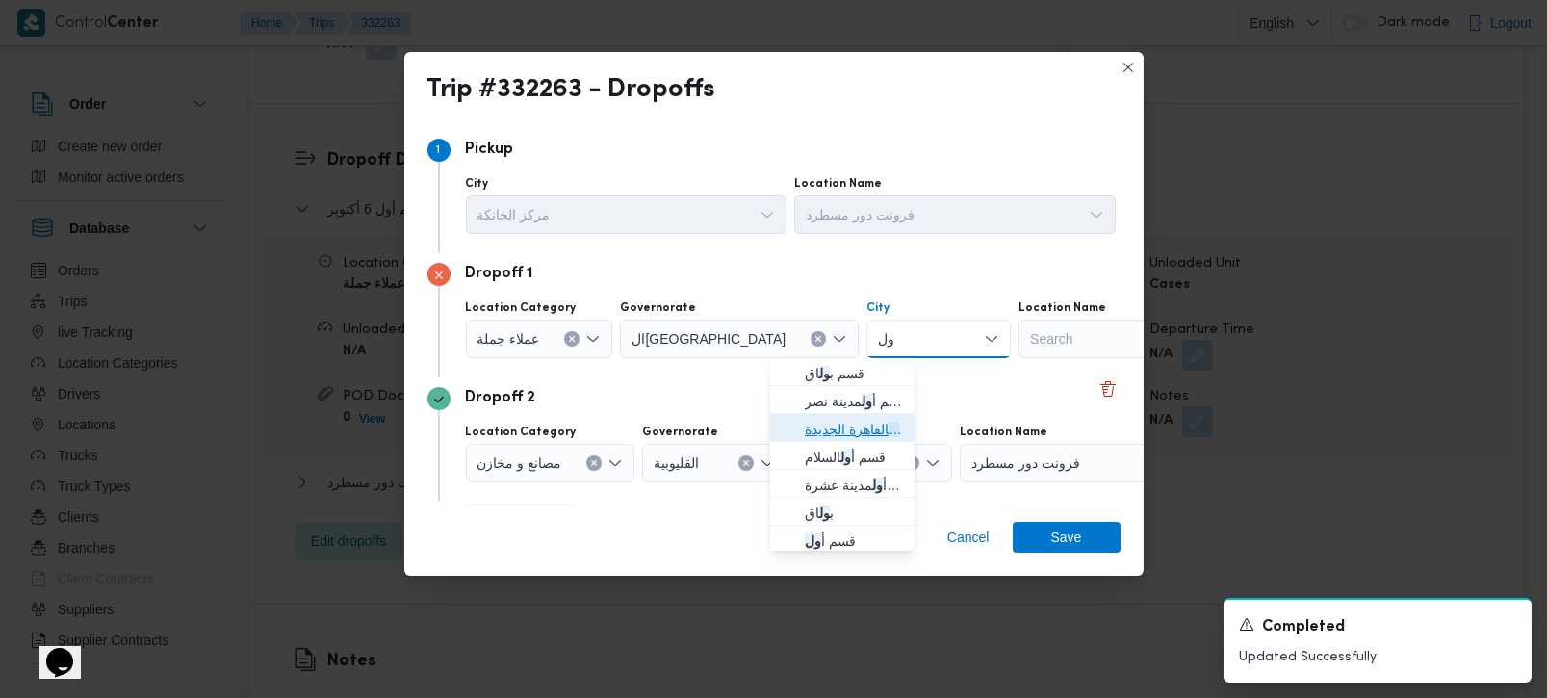
click at [836, 418] on span "قسم أ ول القاهرة الجديدة" at bounding box center [854, 429] width 98 height 23
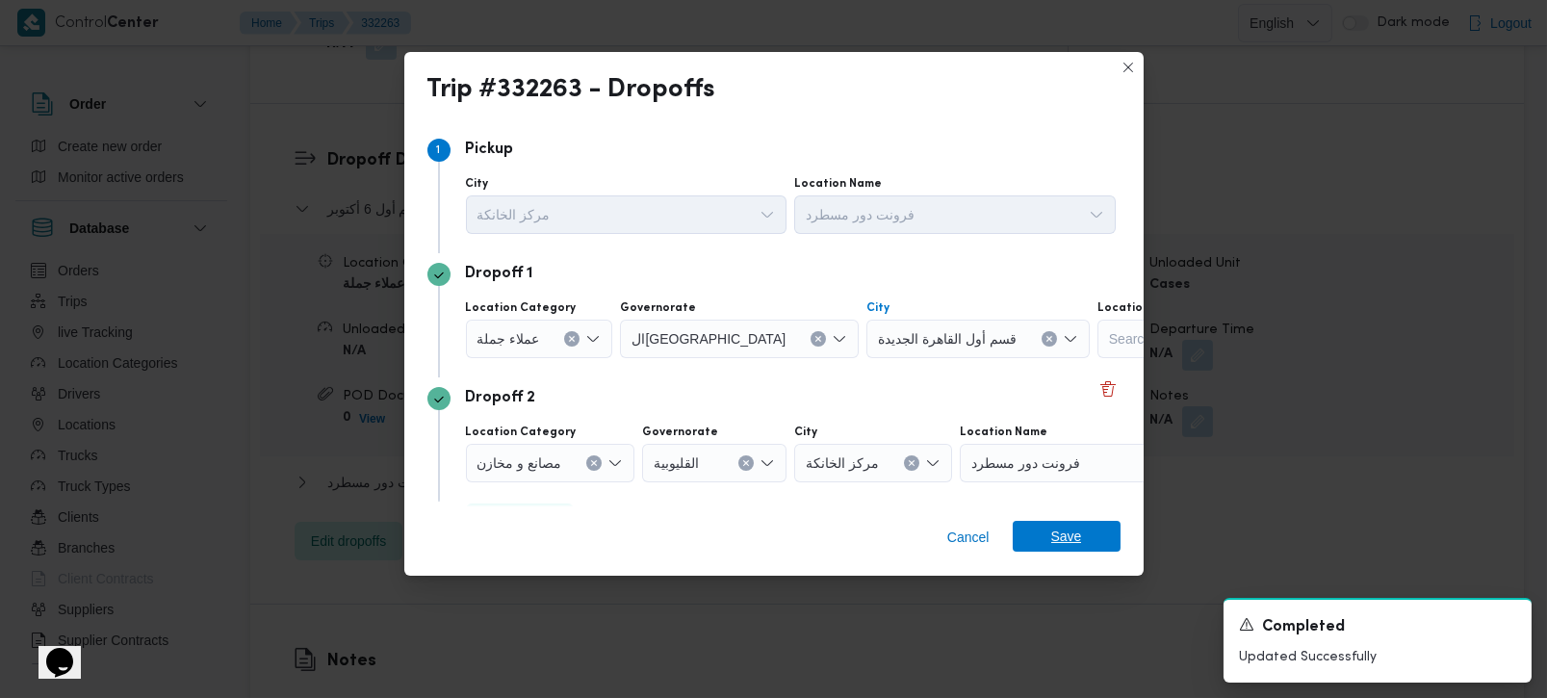
click at [1073, 532] on span "Save" at bounding box center [1066, 536] width 31 height 31
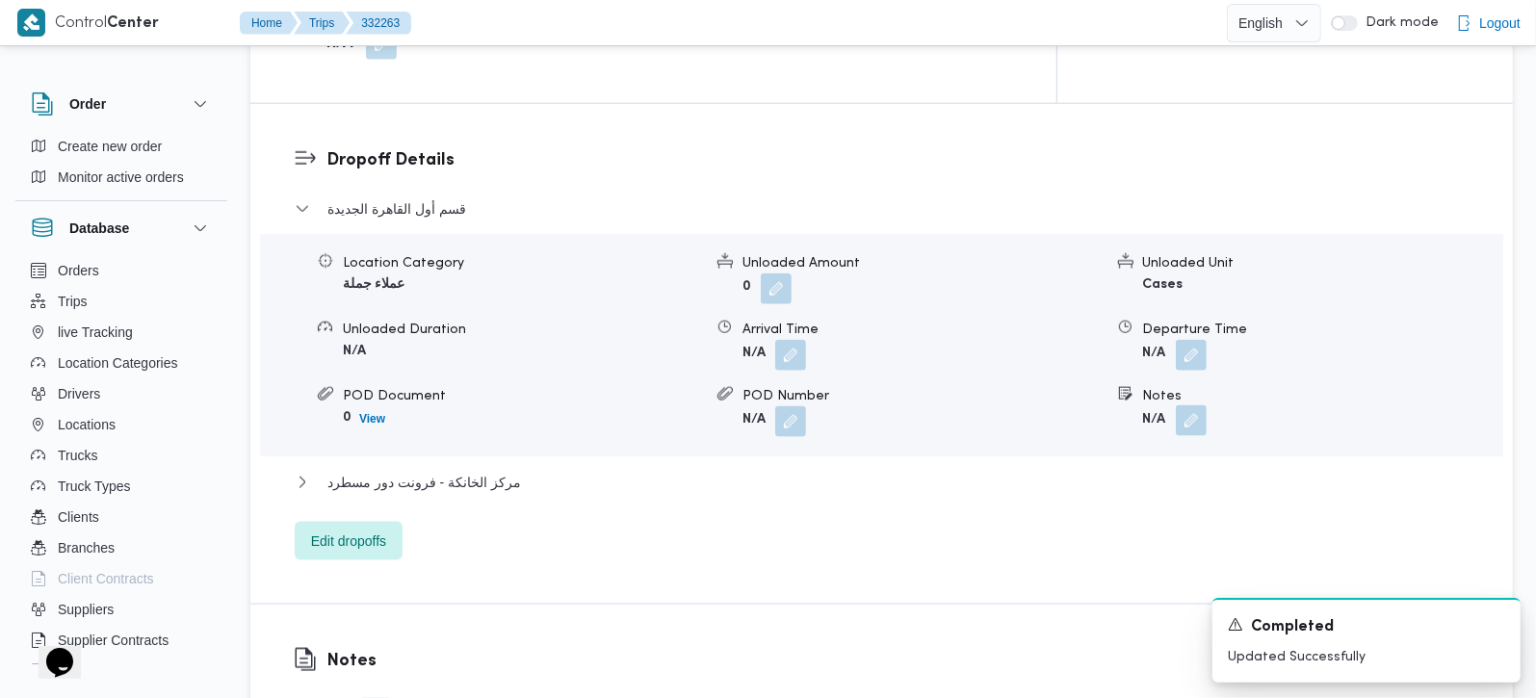
click at [1182, 405] on button "button" at bounding box center [1191, 420] width 31 height 31
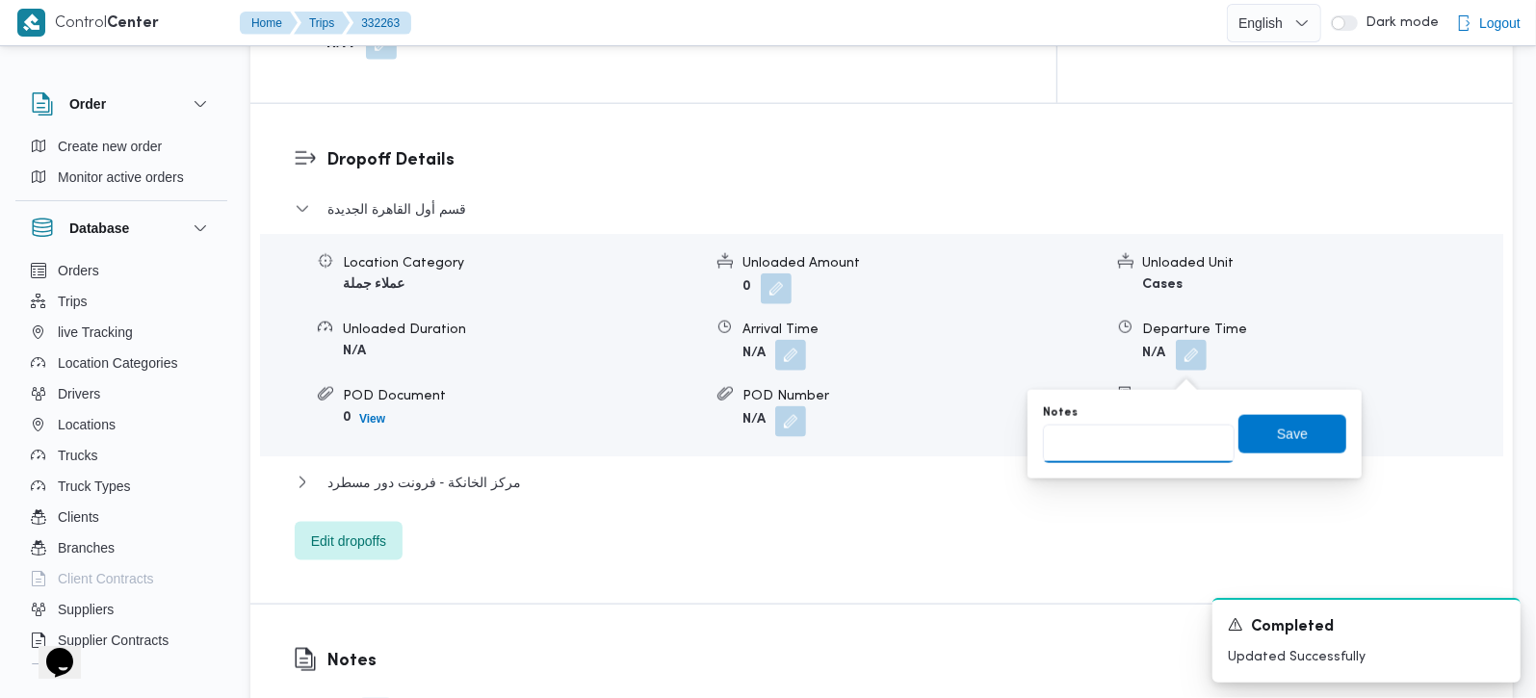
click at [1166, 428] on input "Notes" at bounding box center [1139, 444] width 192 height 39
type input "صفقة للتجارة و نيكست كير ولولو ايرمالد بلازا"
click at [1316, 451] on span "Save" at bounding box center [1292, 433] width 108 height 39
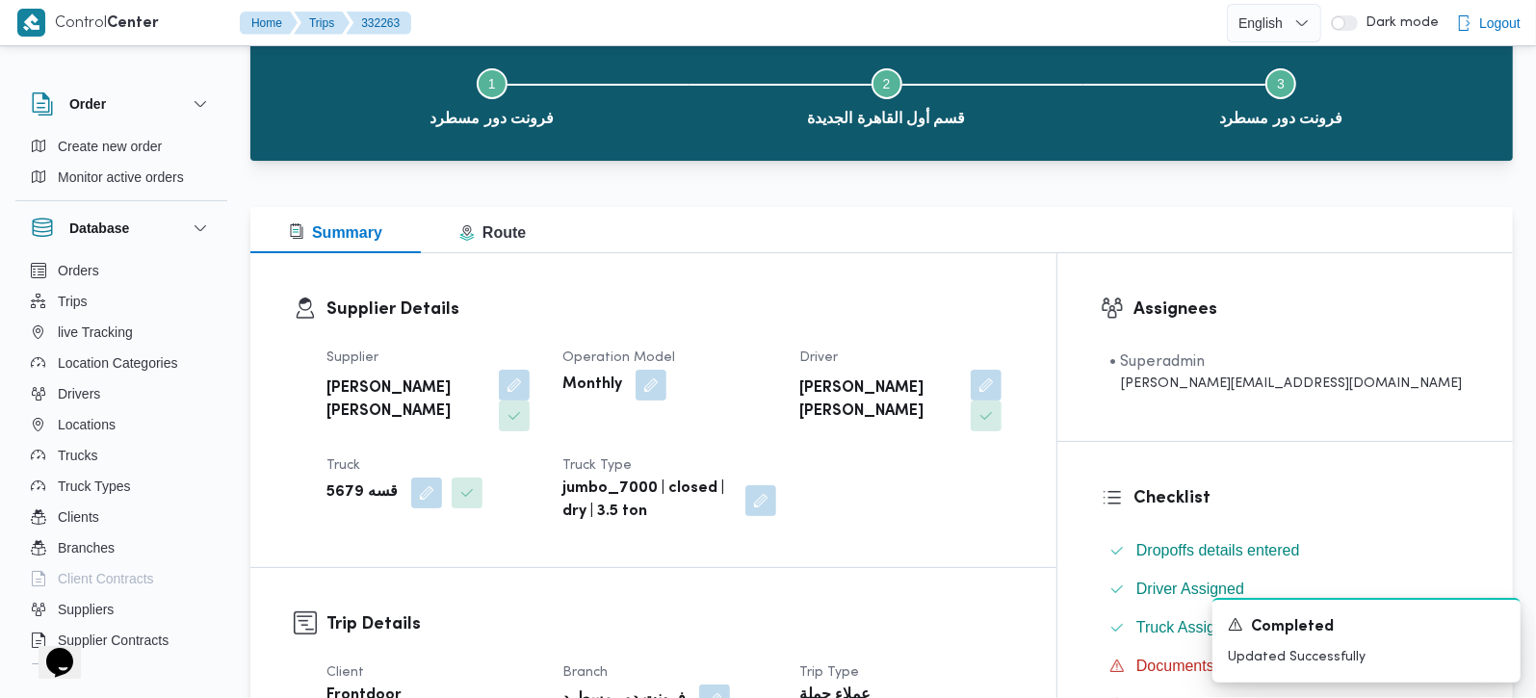
scroll to position [0, 0]
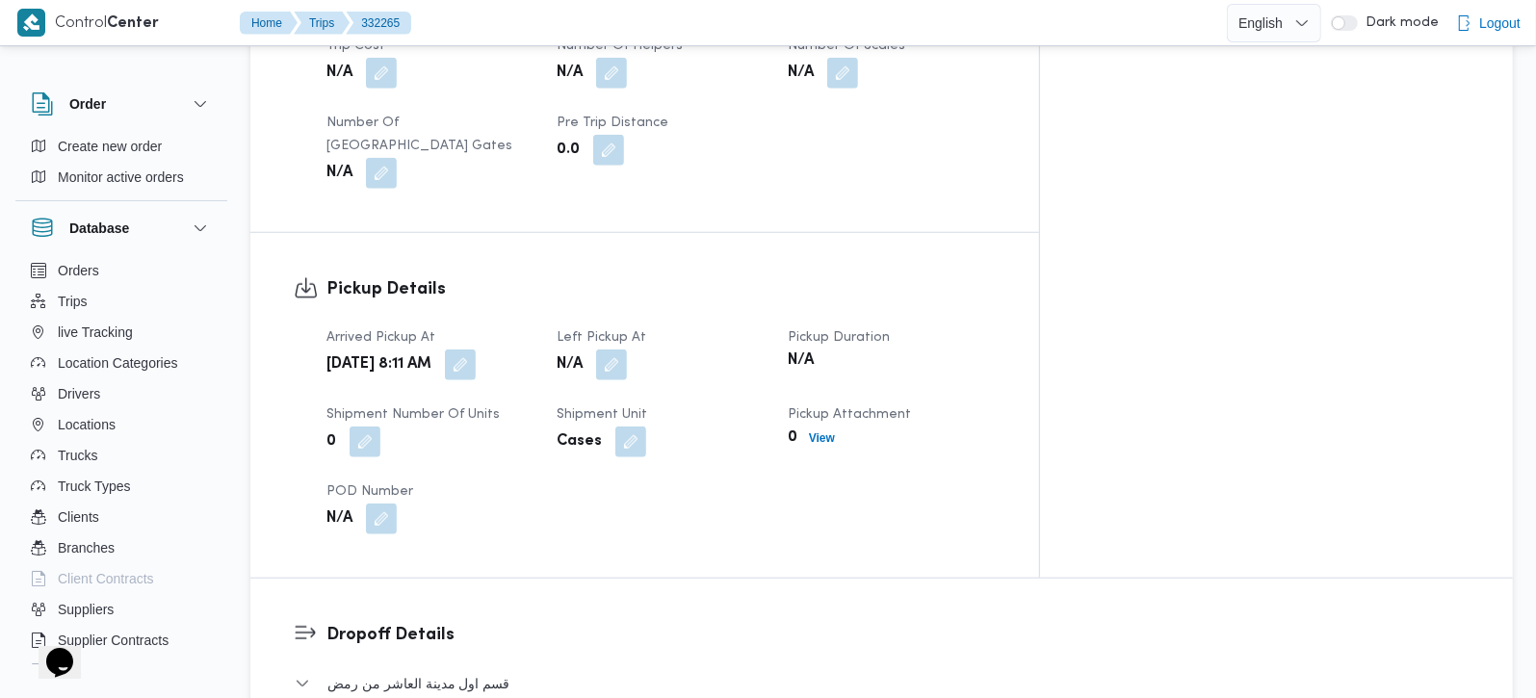
scroll to position [1132, 0]
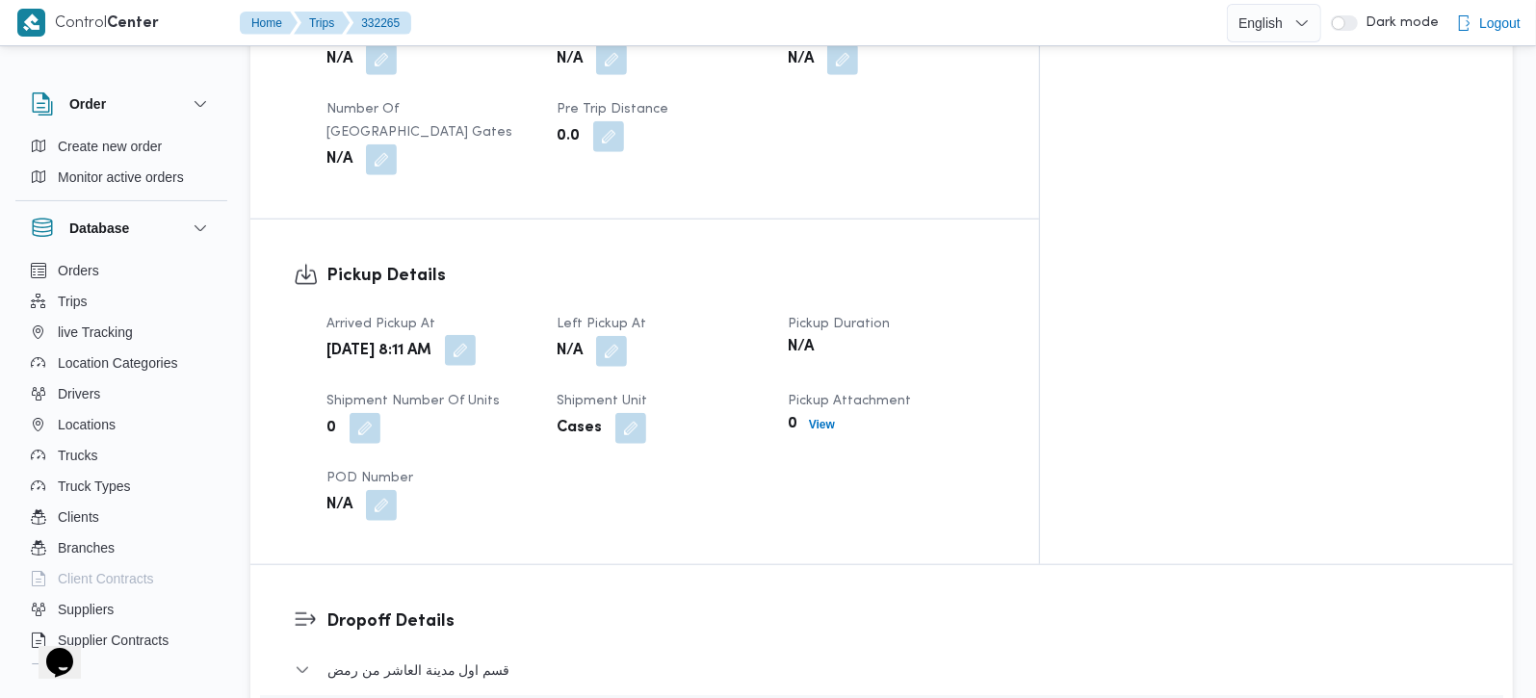
click at [476, 335] on button "button" at bounding box center [460, 350] width 31 height 31
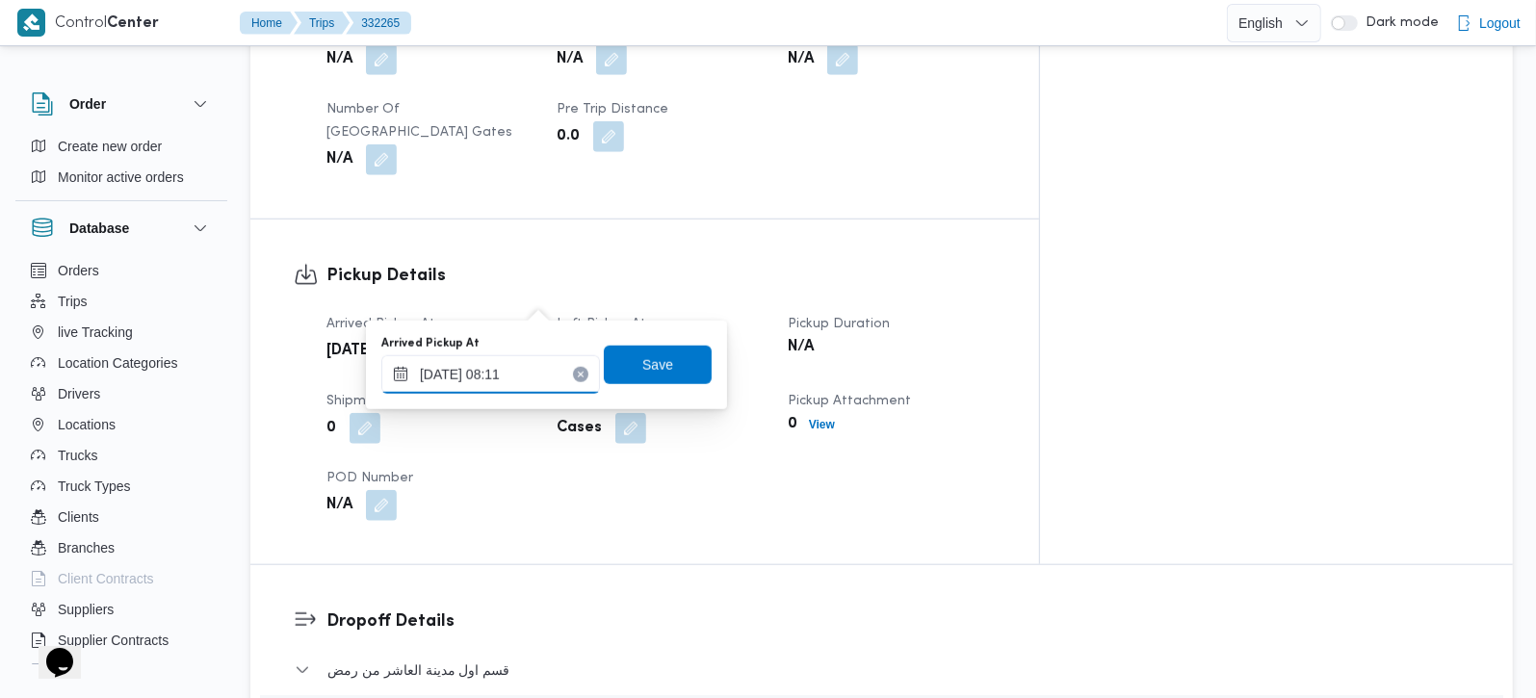
click at [491, 365] on input "20/08/2025 08:11" at bounding box center [490, 374] width 219 height 39
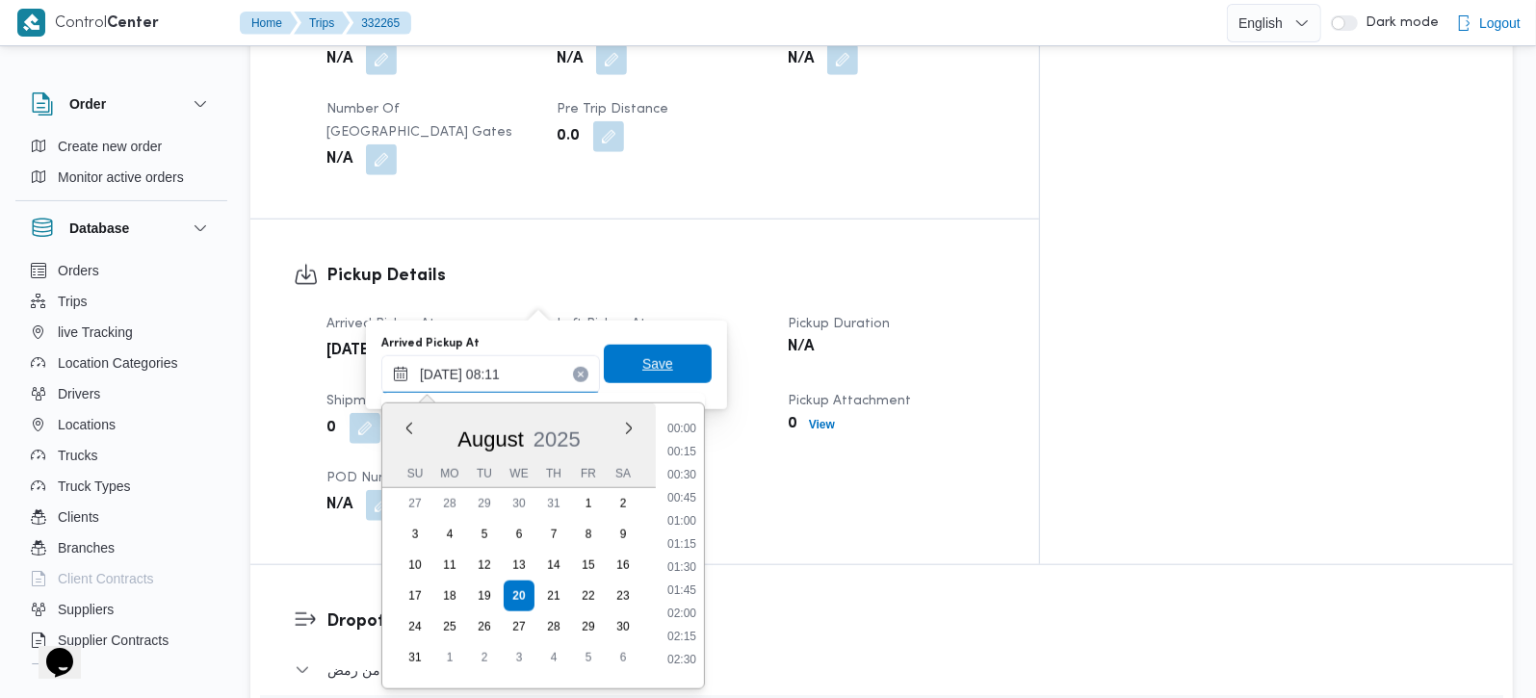
scroll to position [609, 0]
click at [673, 508] on li "07:30" at bounding box center [682, 513] width 44 height 19
type input "20/08/2025 07:30"
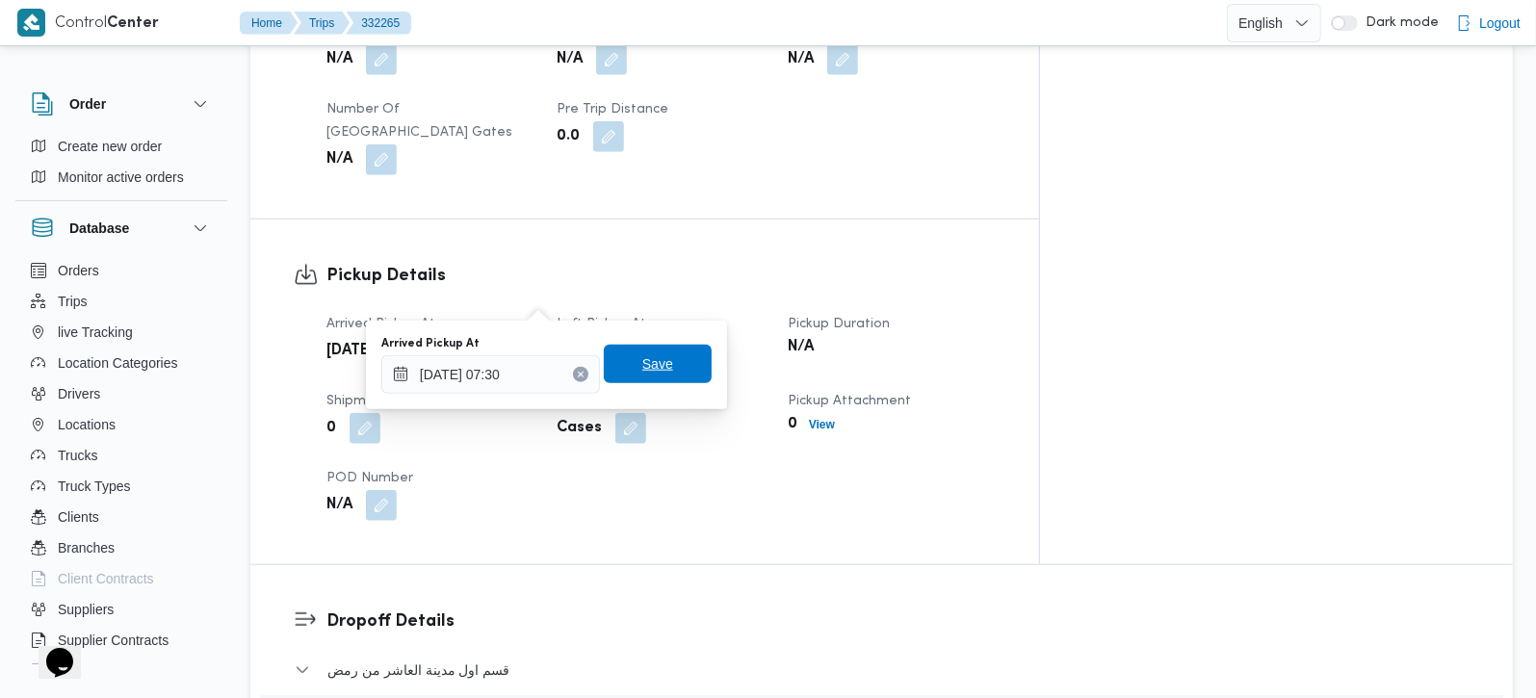
click at [659, 371] on span "Save" at bounding box center [658, 364] width 108 height 39
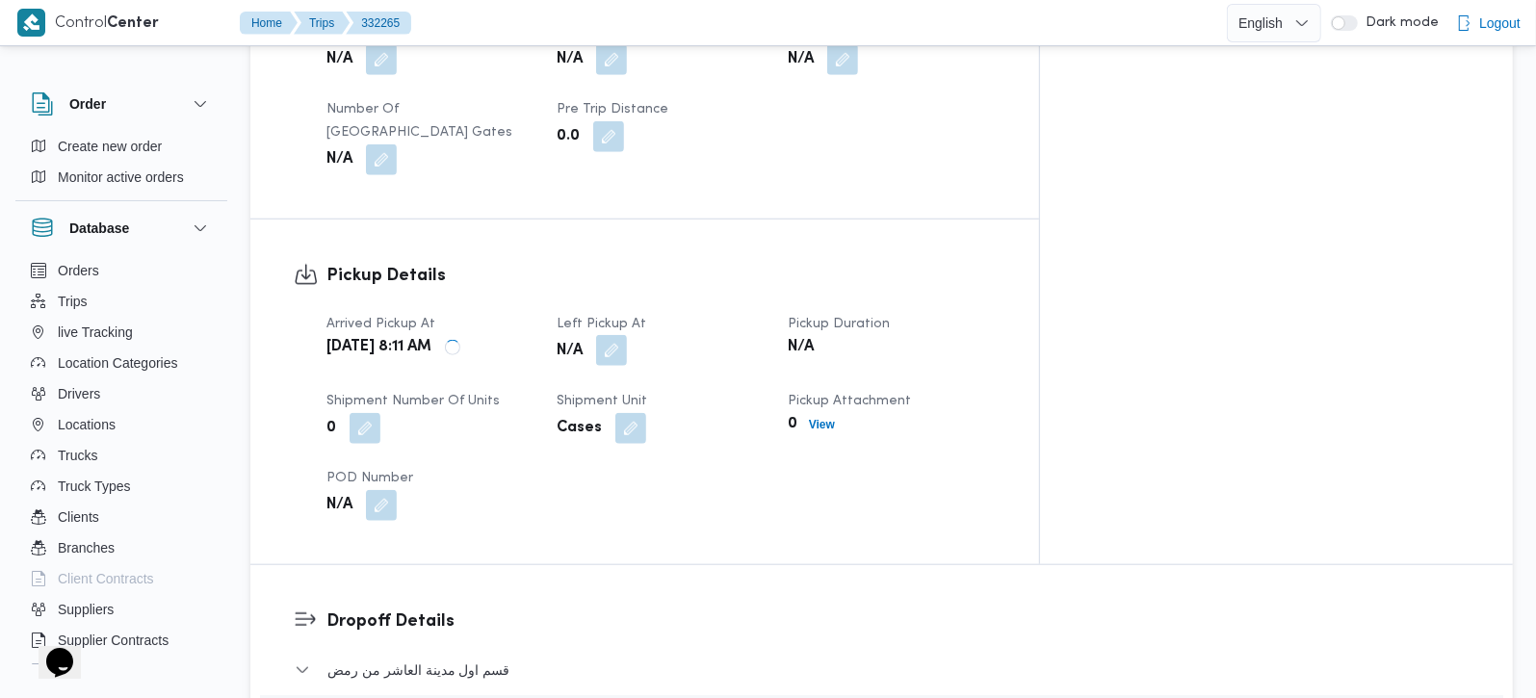
click at [627, 335] on button "button" at bounding box center [611, 350] width 31 height 31
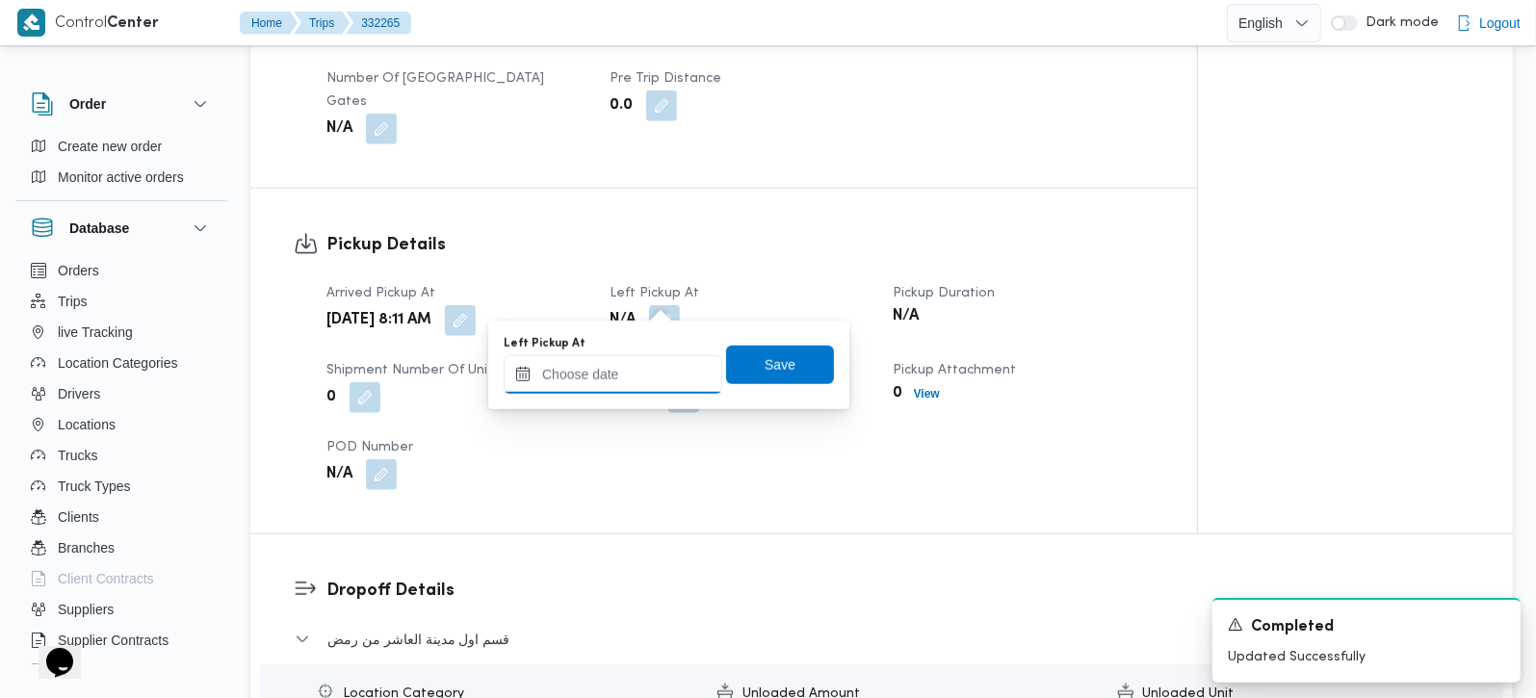
click at [636, 371] on input "Left Pickup At" at bounding box center [613, 374] width 219 height 39
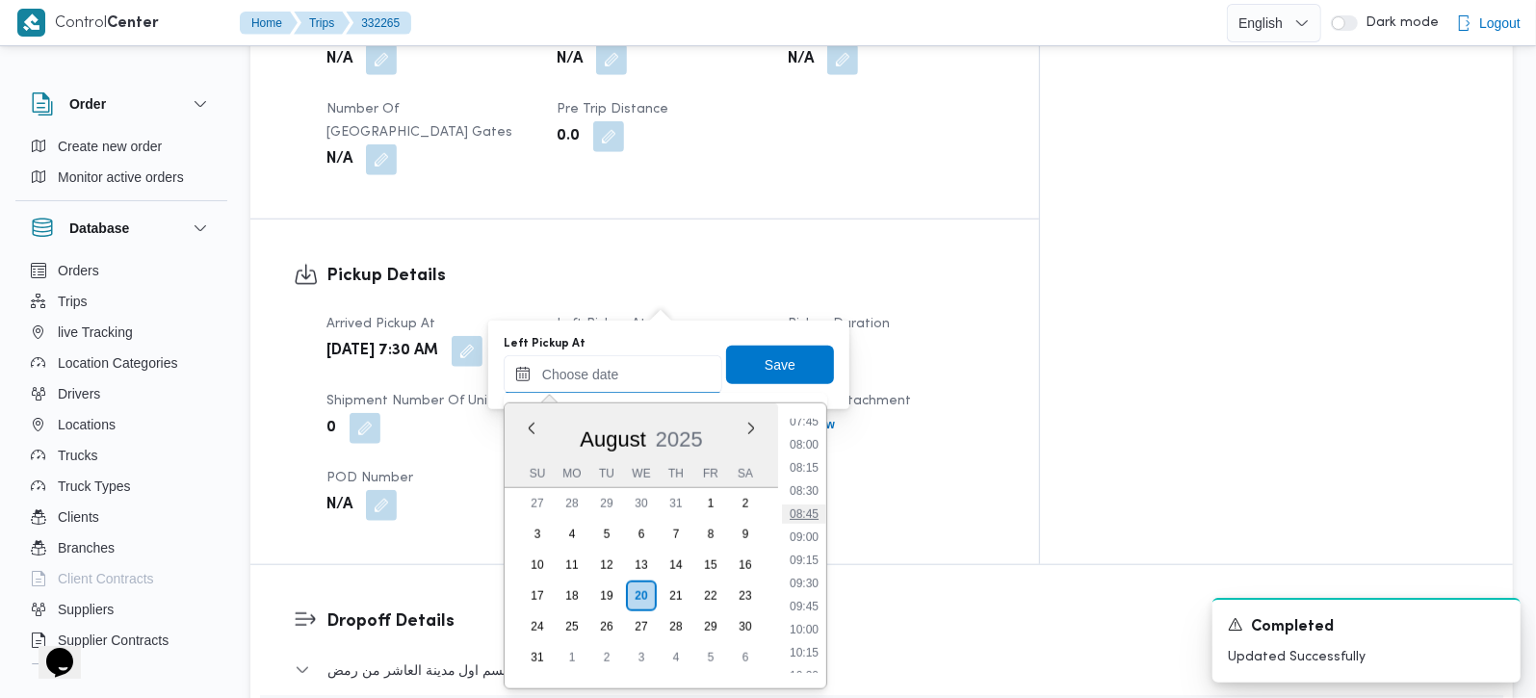
scroll to position [684, 0]
drag, startPoint x: 800, startPoint y: 495, endPoint x: 804, endPoint y: 469, distance: 26.3
click at [800, 498] on li "08:15" at bounding box center [804, 507] width 44 height 19
type input "20/08/2025 08:15"
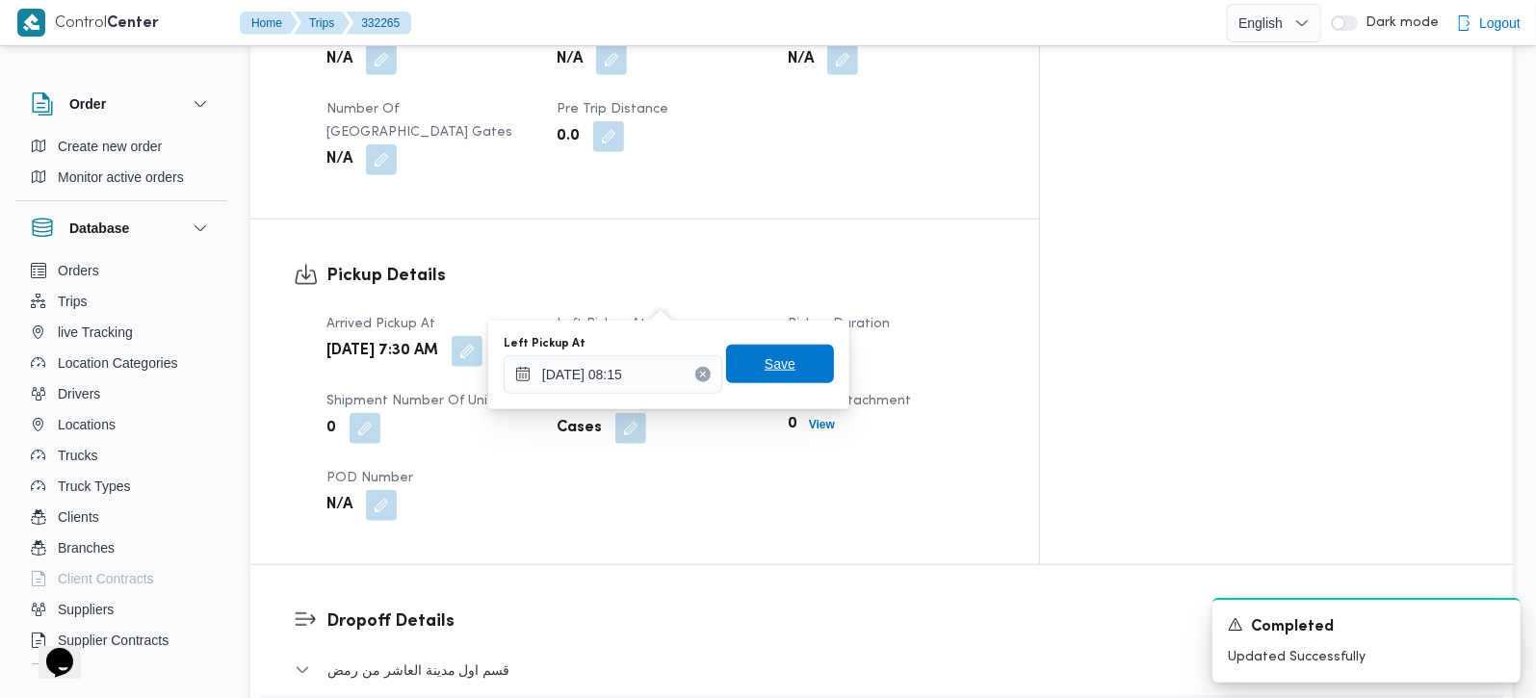
click at [775, 376] on span "Save" at bounding box center [780, 364] width 108 height 39
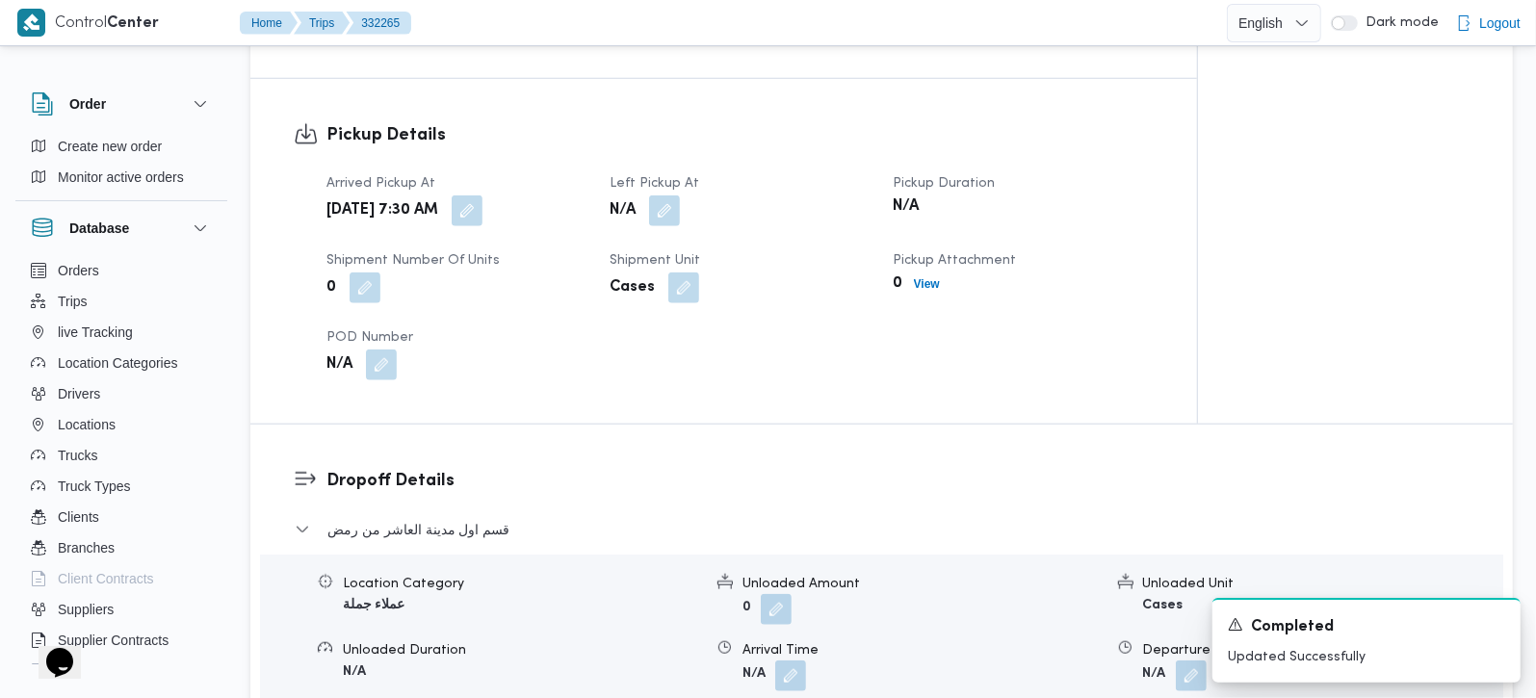
scroll to position [1472, 0]
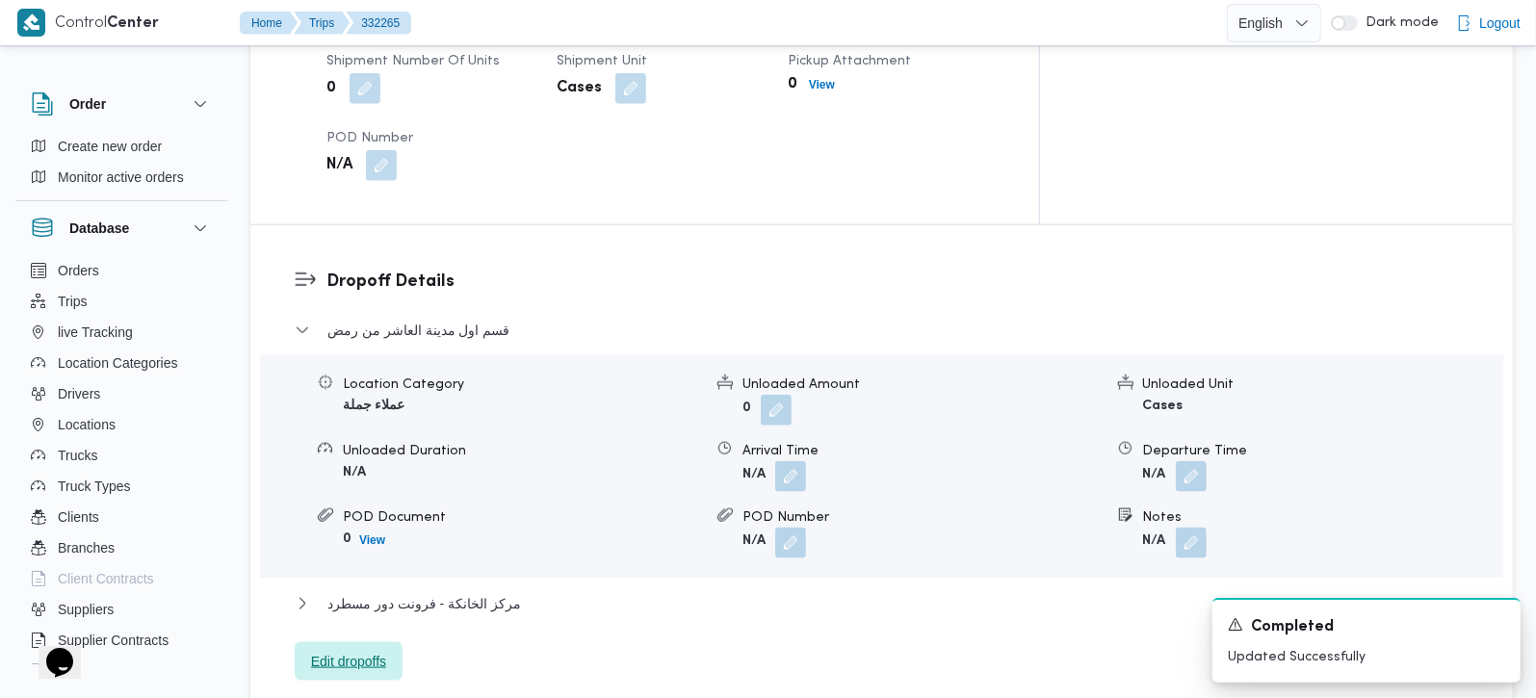
click at [376, 650] on span "Edit dropoffs" at bounding box center [348, 661] width 75 height 23
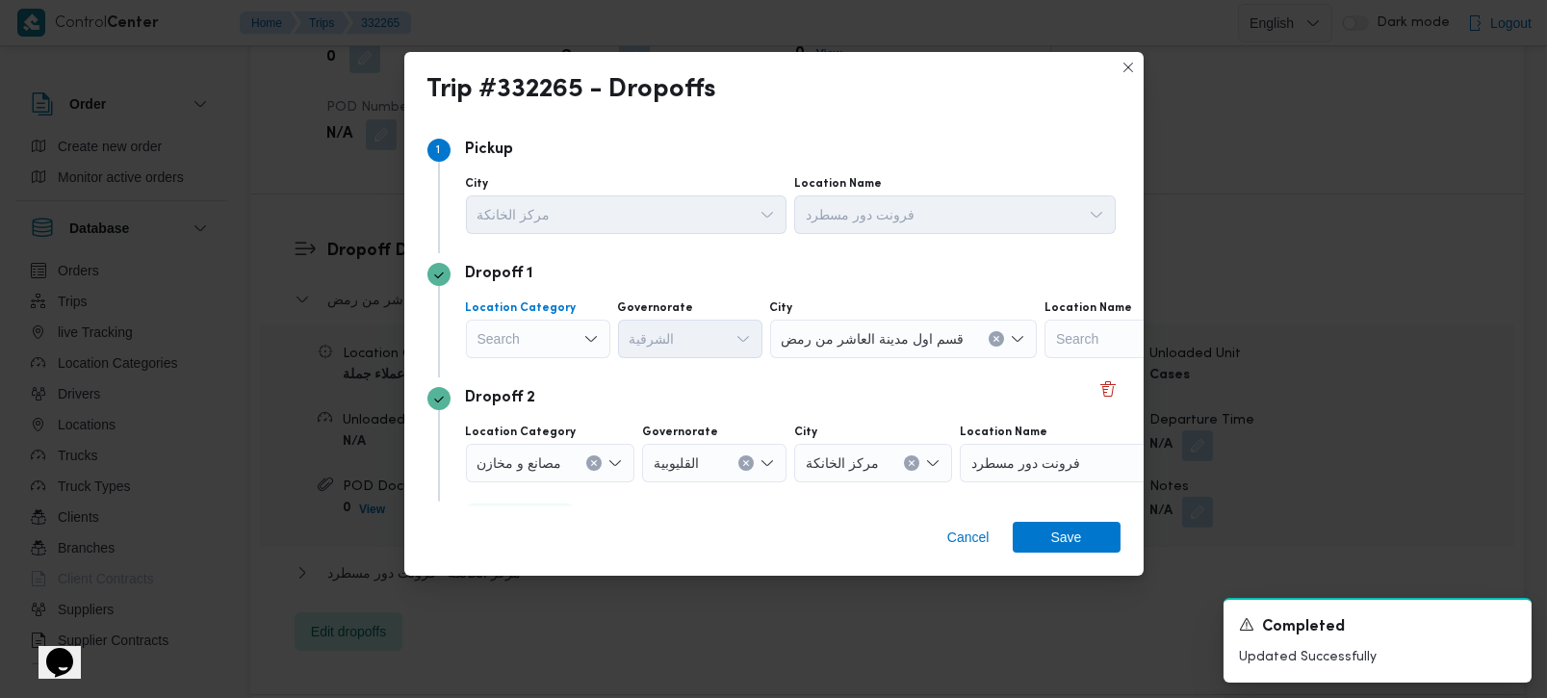
click at [580, 337] on div "Search" at bounding box center [538, 339] width 144 height 39
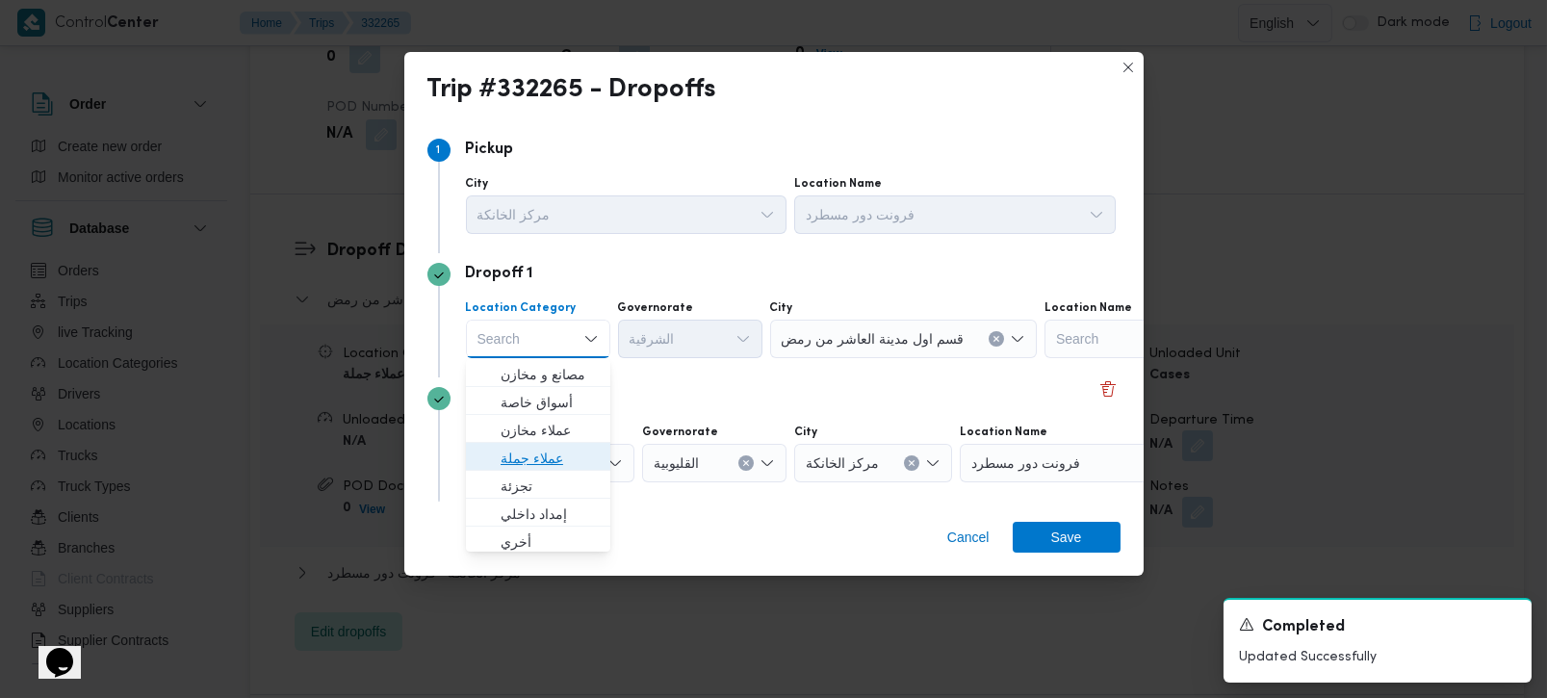
click at [516, 447] on span "عملاء جملة" at bounding box center [550, 458] width 98 height 23
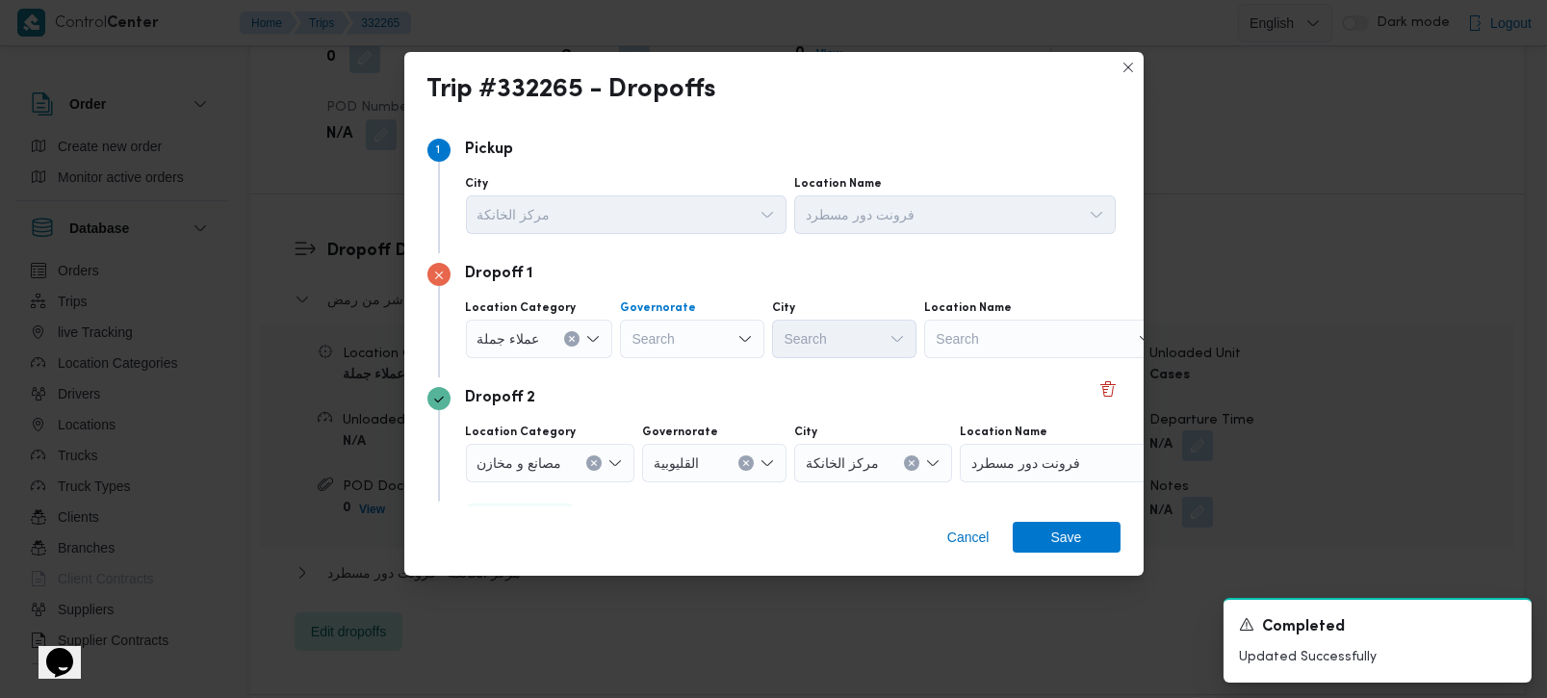
click at [646, 331] on div "Search" at bounding box center [692, 339] width 144 height 39
type input "رة"
click at [688, 408] on span "القاهرة" at bounding box center [702, 402] width 98 height 23
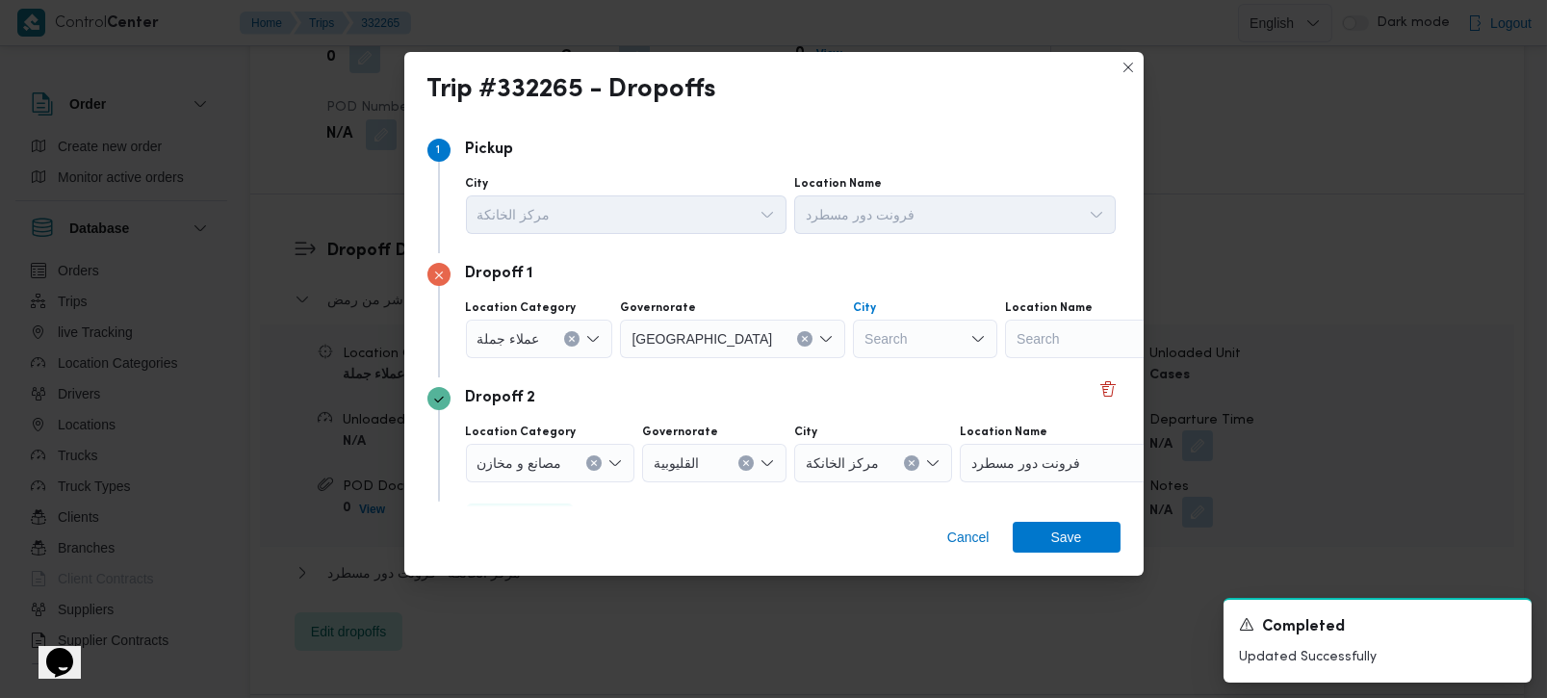
click at [861, 354] on div at bounding box center [866, 339] width 10 height 31
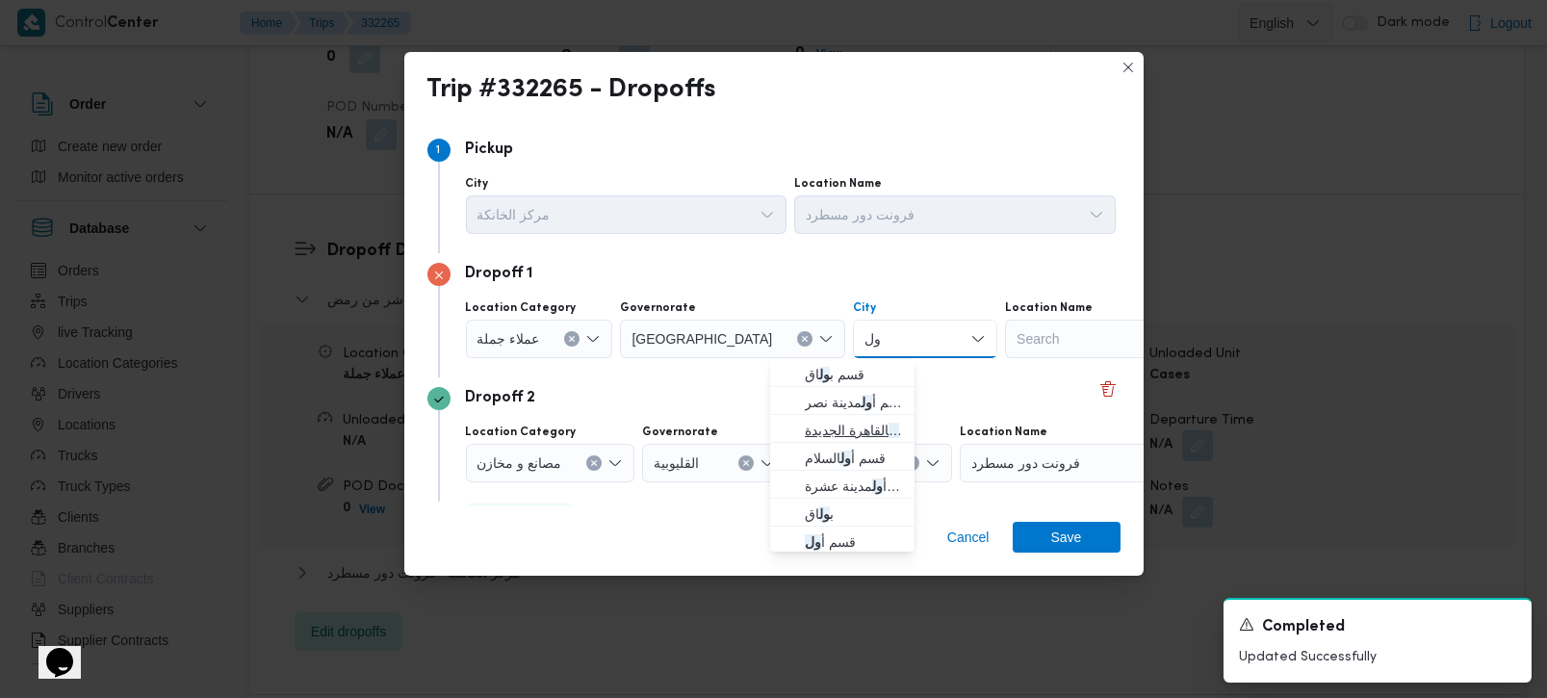
type input "ول"
click at [827, 421] on span "قسم أ ول القاهرة الجديدة" at bounding box center [854, 430] width 98 height 23
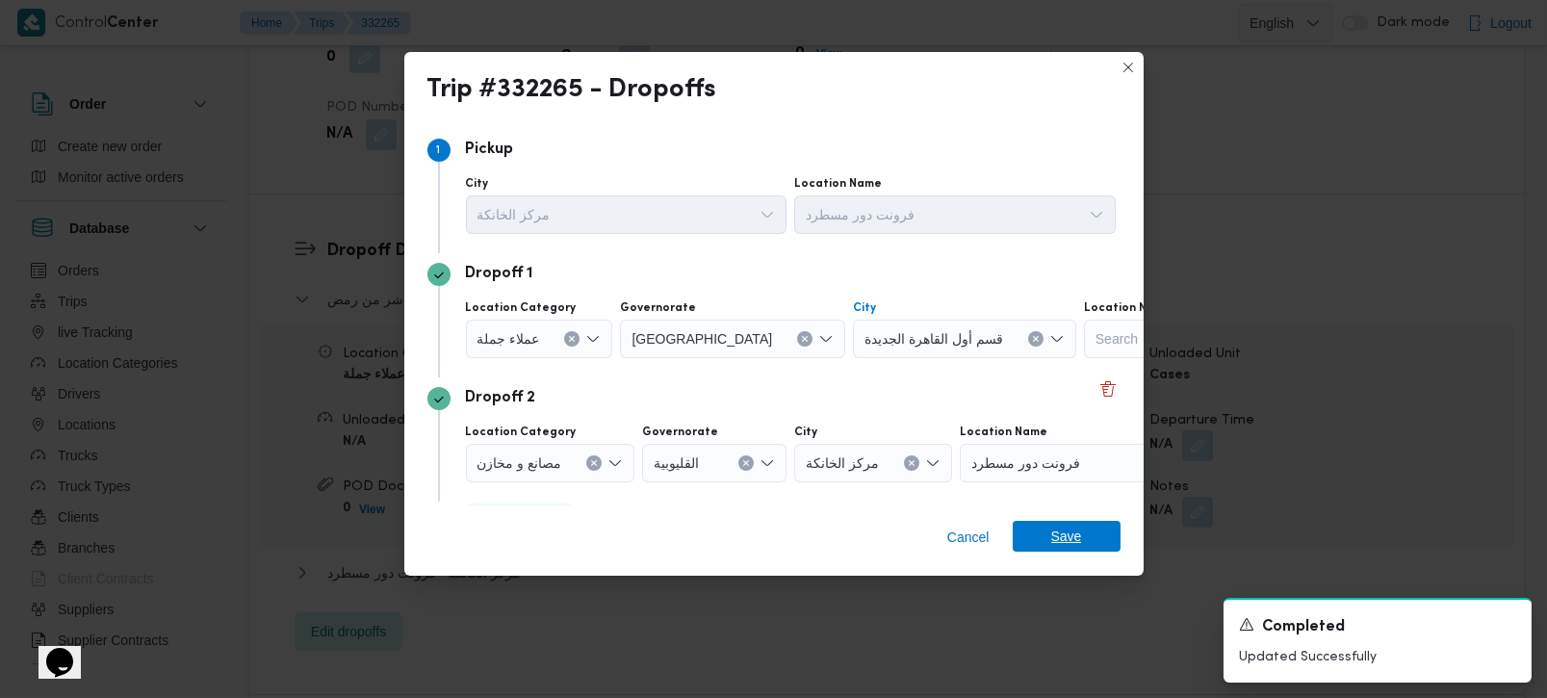
click at [1085, 529] on span "Save" at bounding box center [1067, 536] width 108 height 31
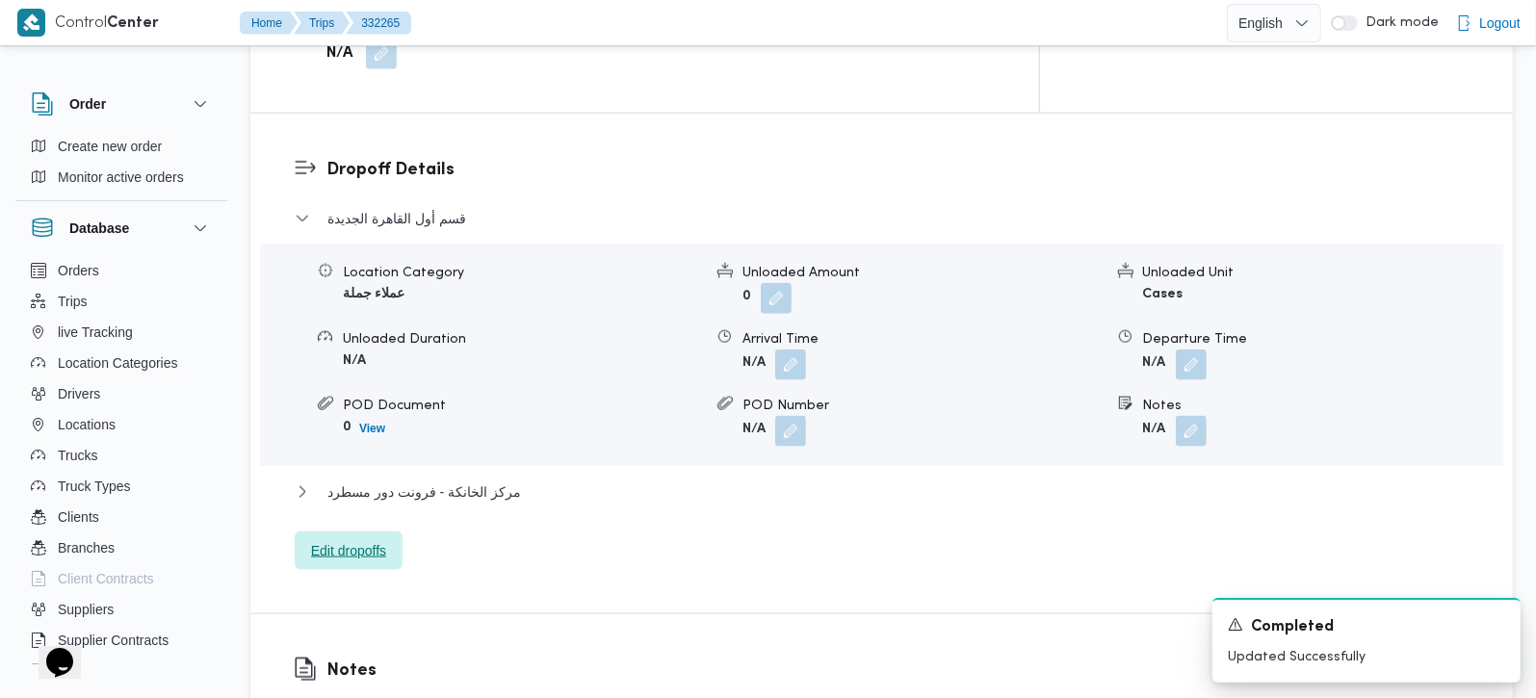
scroll to position [1586, 0]
click at [1202, 413] on button "button" at bounding box center [1191, 428] width 31 height 31
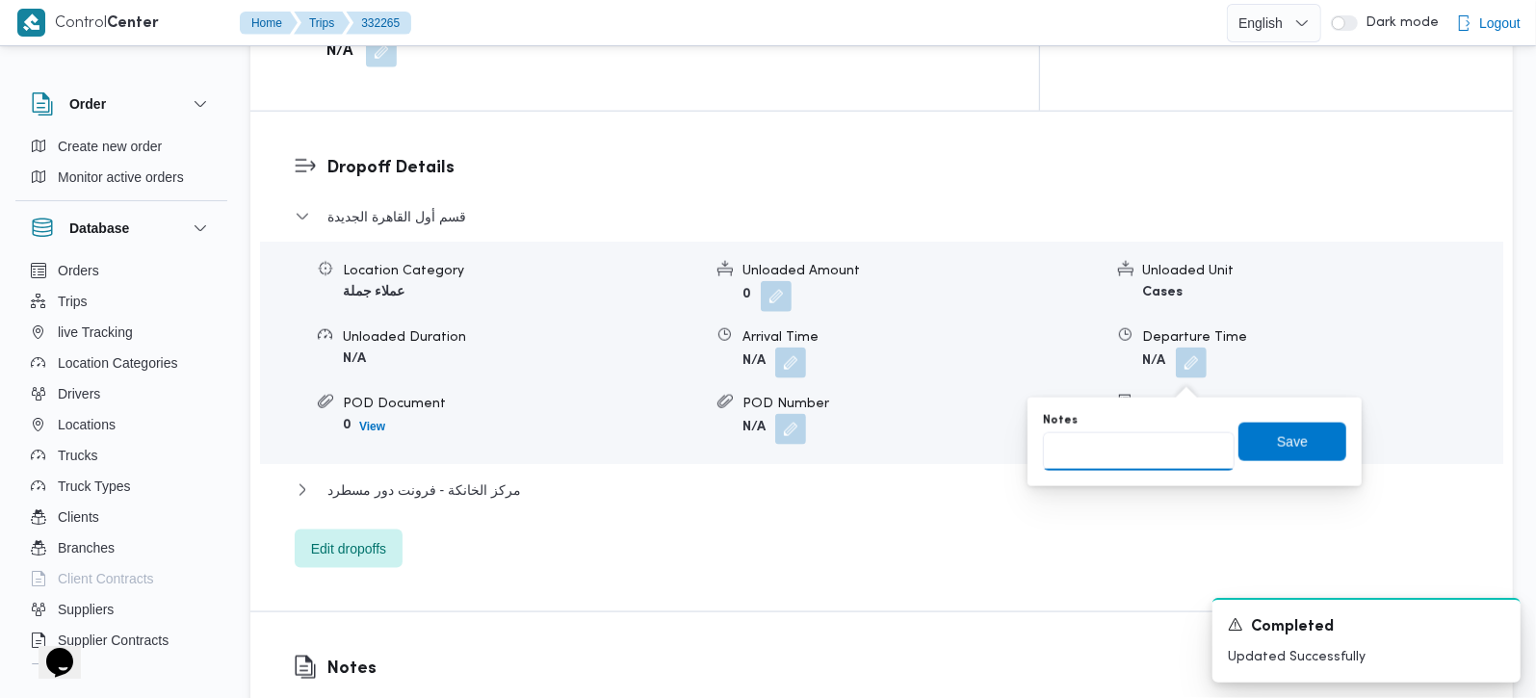
click at [1153, 452] on input "Notes" at bounding box center [1139, 451] width 192 height 39
type input "اوسكار واتر واي و الفار اربيلاو صفقة"
click at [1277, 442] on span "Save" at bounding box center [1292, 440] width 31 height 23
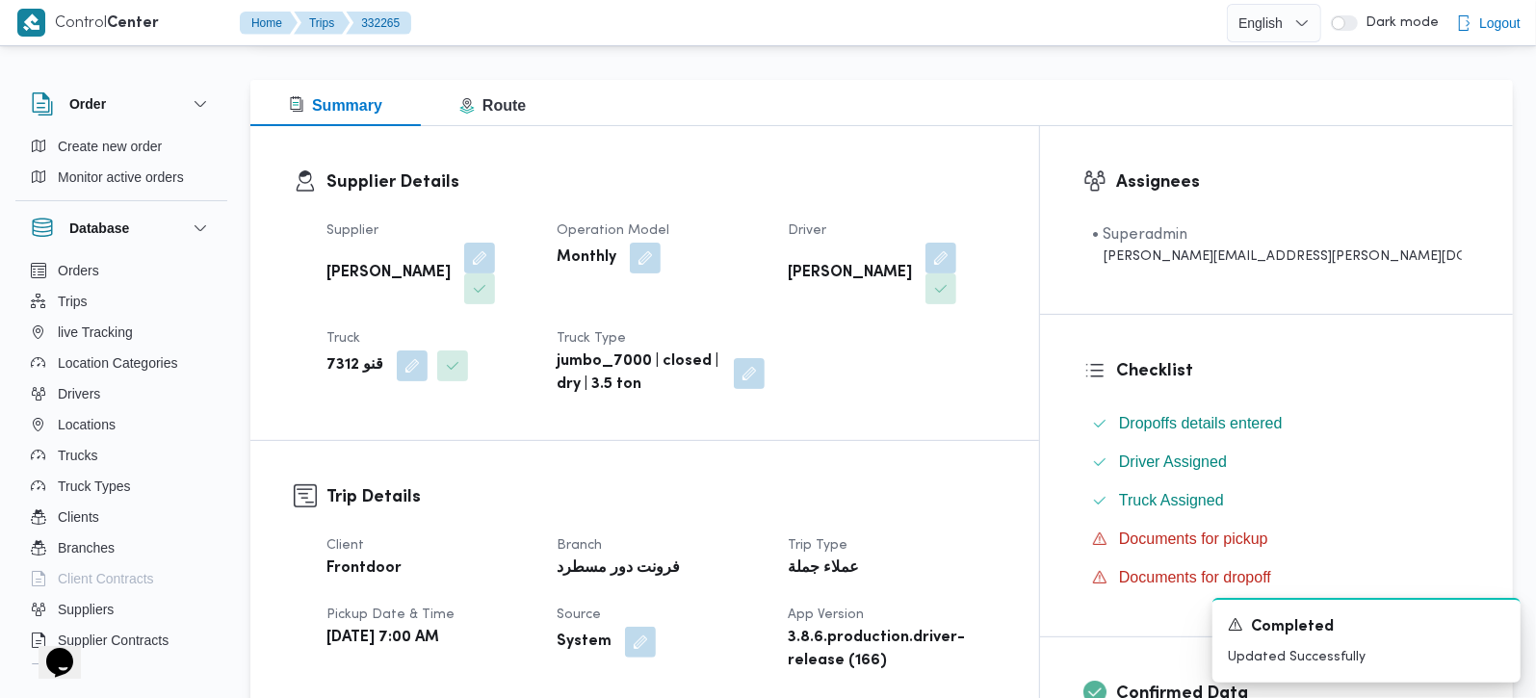
scroll to position [0, 0]
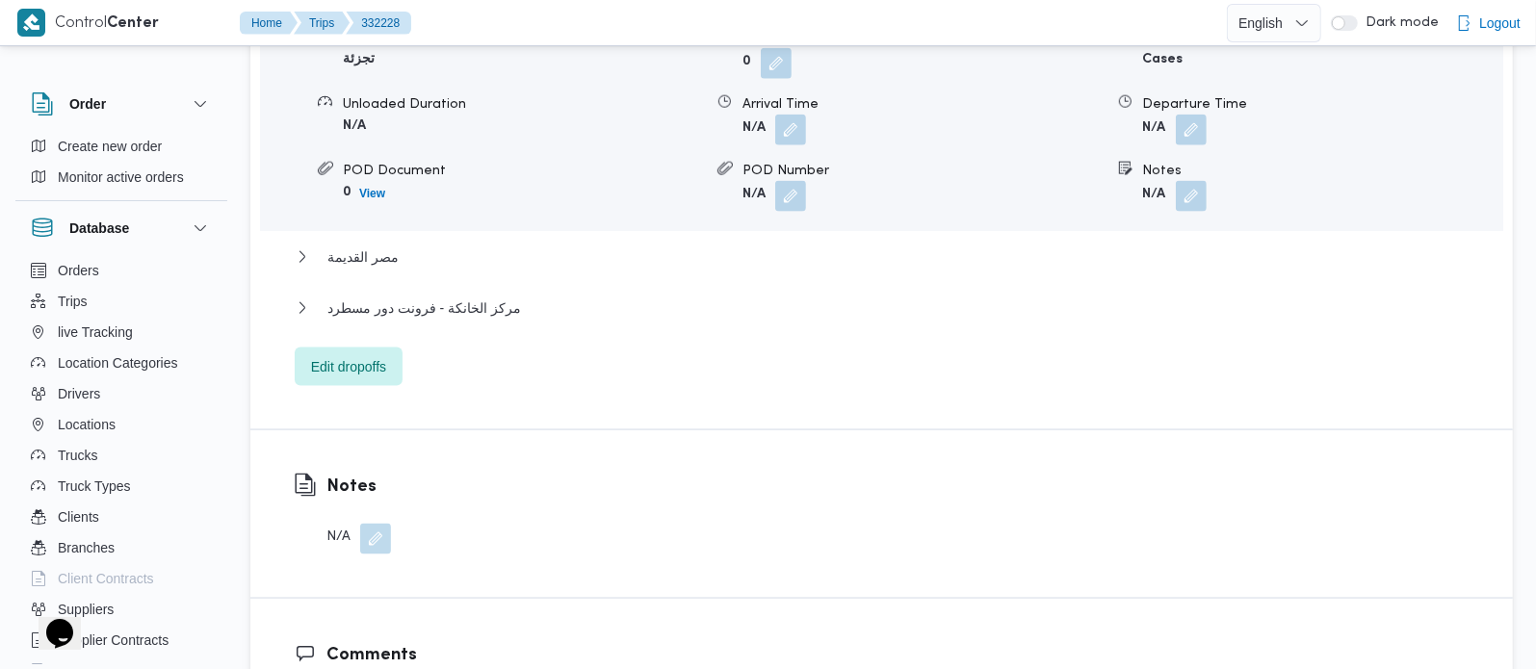
scroll to position [1812, 0]
click at [1192, 179] on button "button" at bounding box center [1191, 194] width 31 height 31
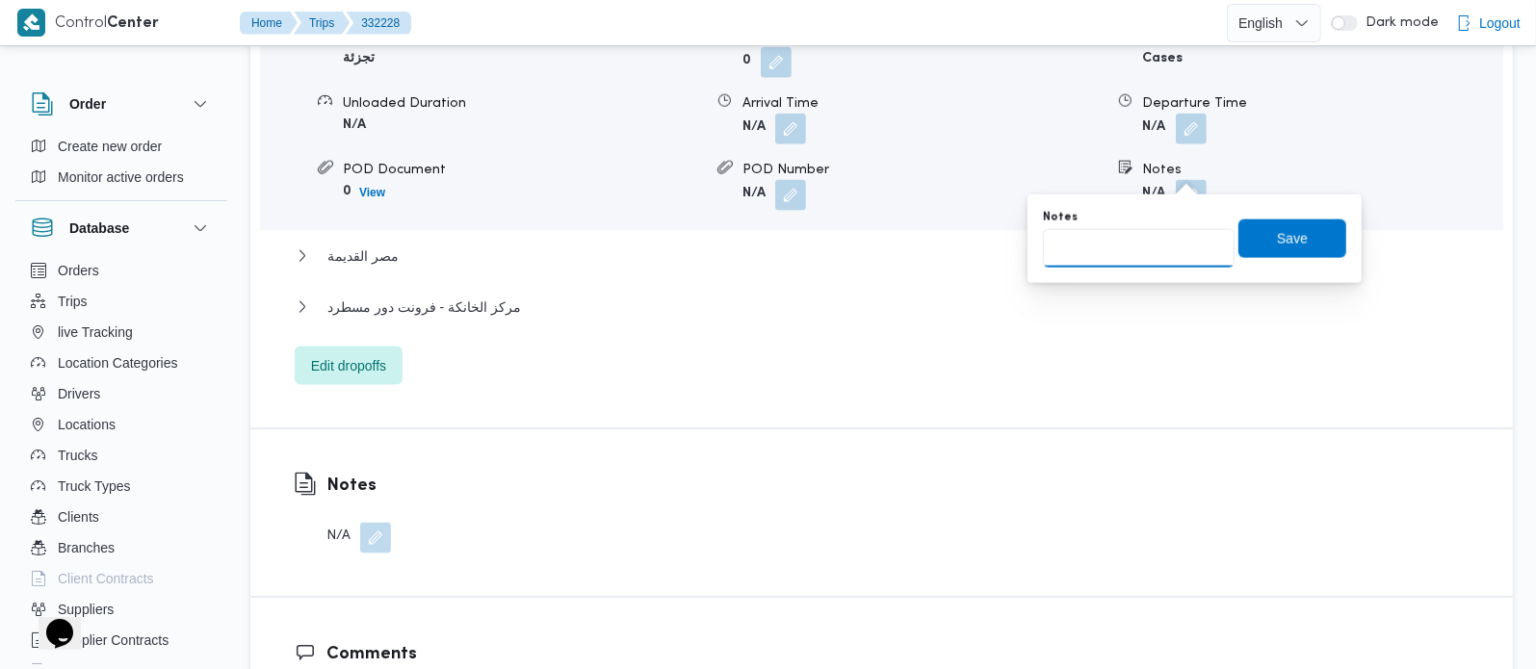
click at [1137, 249] on input "Notes" at bounding box center [1139, 248] width 192 height 39
paste input "وسط البلد"
type input "وسط البلد"
click at [1256, 249] on span "Save" at bounding box center [1292, 238] width 108 height 39
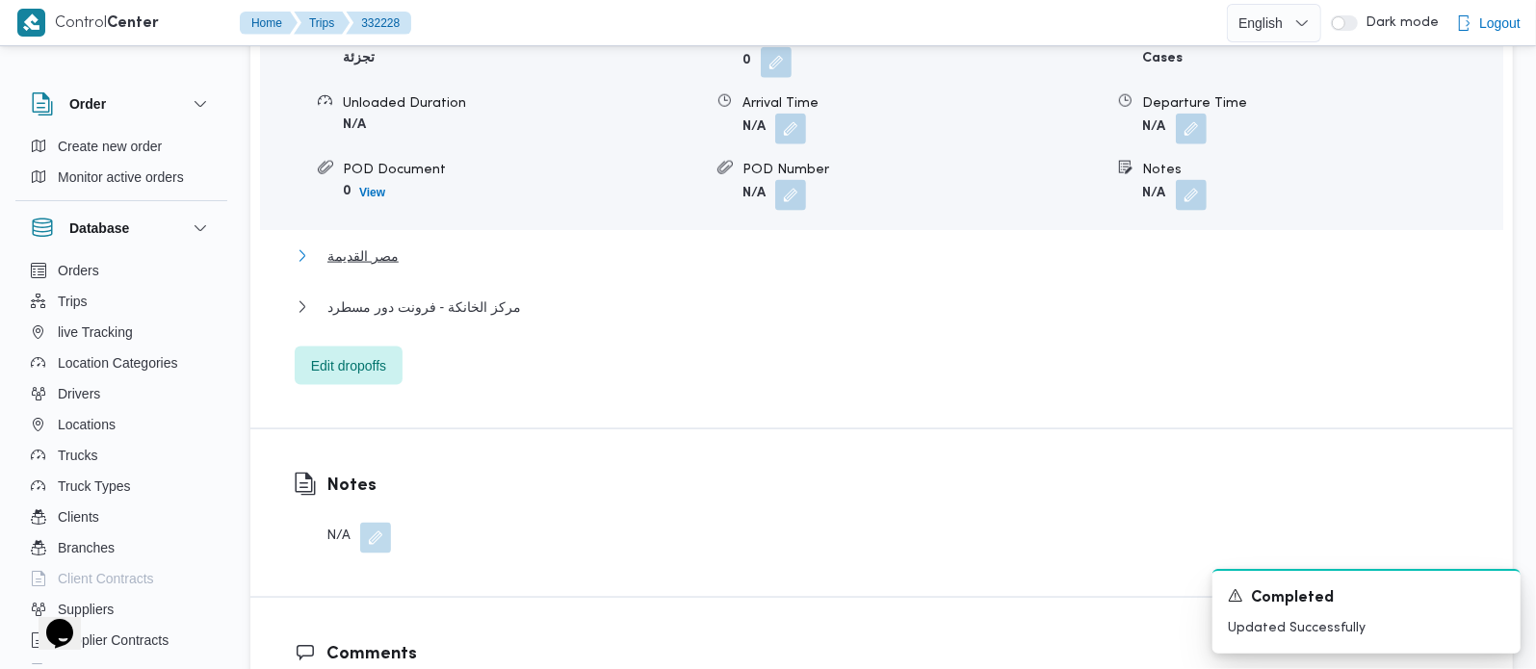
click at [387, 245] on span "مصر القديمة" at bounding box center [362, 256] width 71 height 23
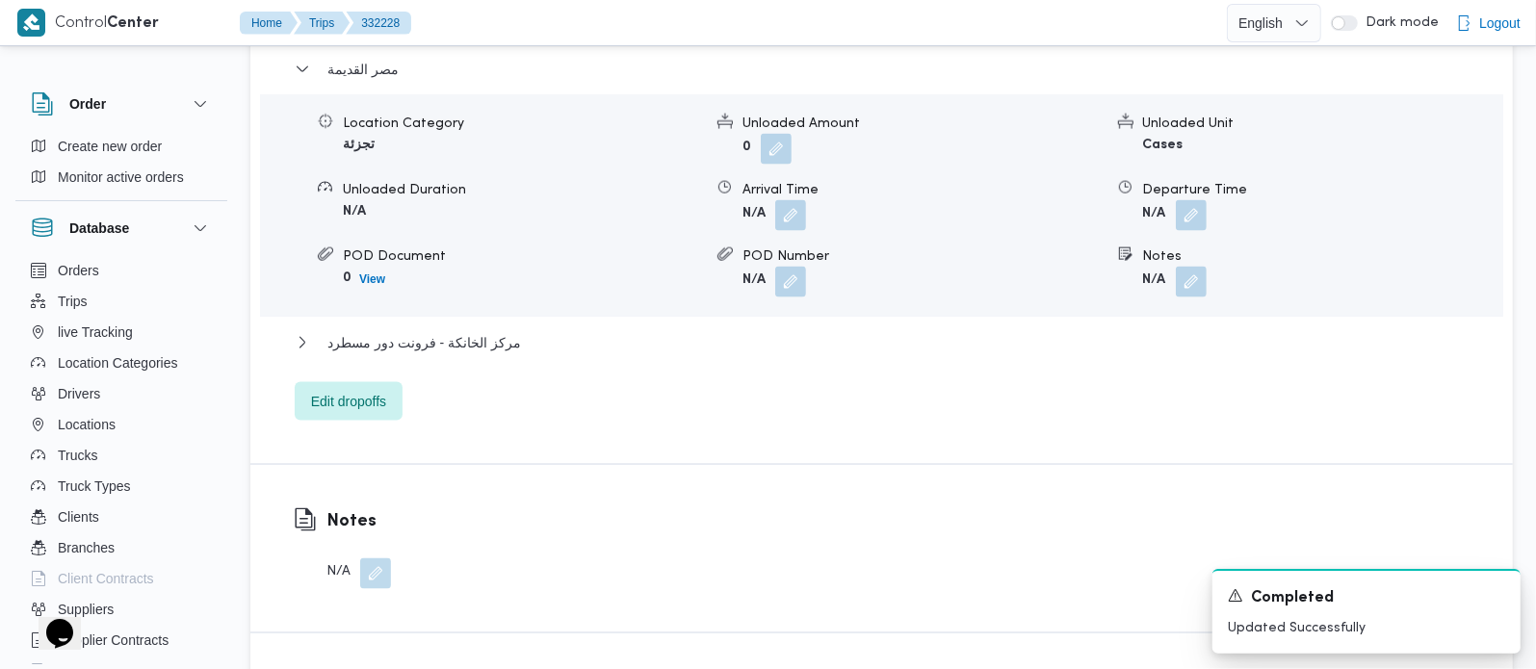
scroll to position [2038, 0]
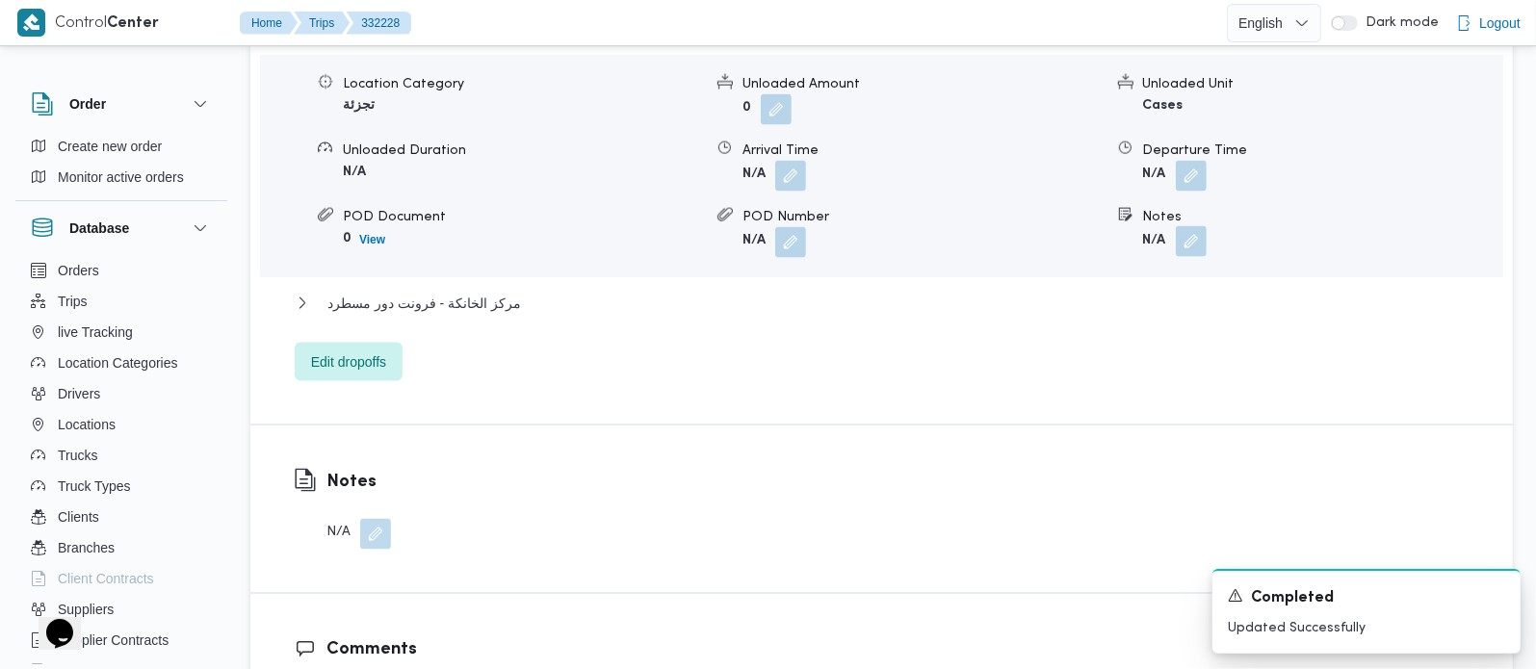
click at [1199, 226] on button "button" at bounding box center [1191, 241] width 31 height 31
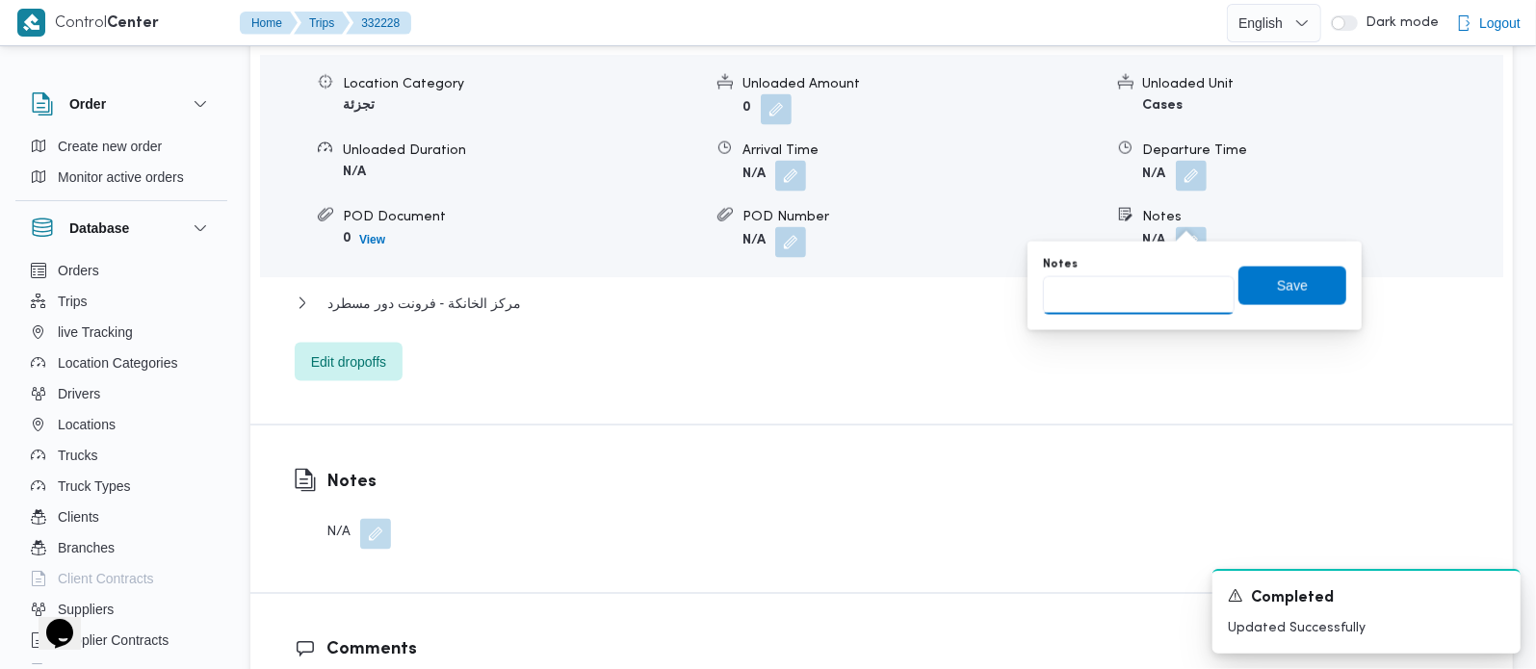
click at [1156, 291] on input "Notes" at bounding box center [1139, 295] width 192 height 39
paste input "المنيل"
type input "المنيل"
drag, startPoint x: 1291, startPoint y: 292, endPoint x: 1260, endPoint y: 310, distance: 35.8
click at [1292, 292] on span "Save" at bounding box center [1292, 286] width 108 height 39
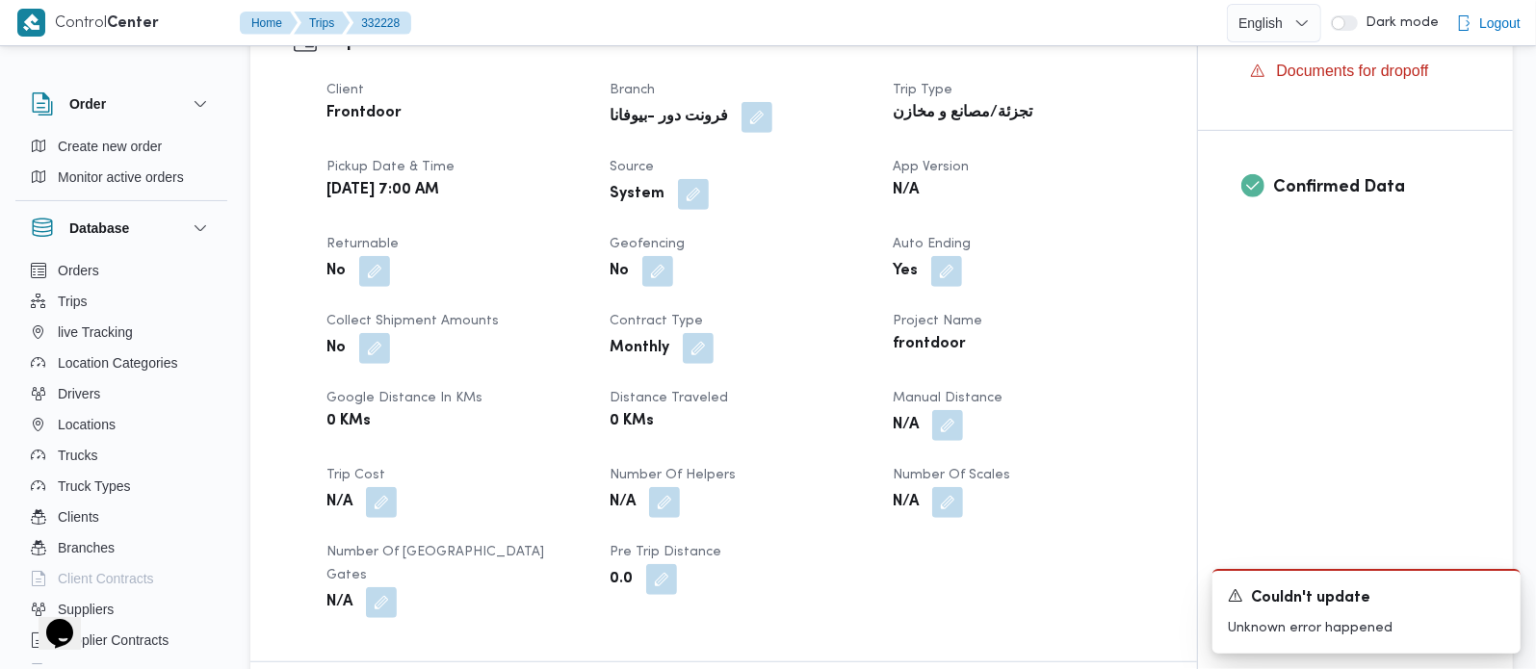
scroll to position [679, 0]
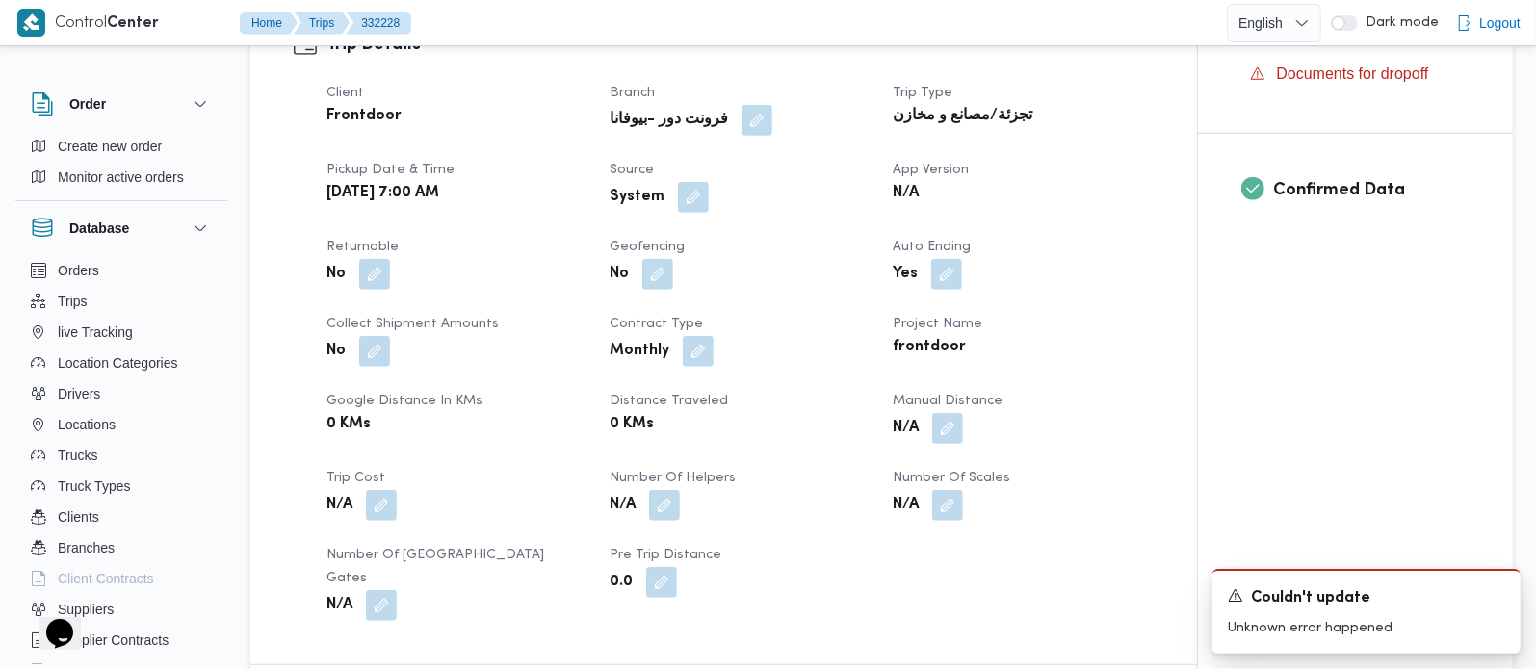
click at [672, 190] on span at bounding box center [688, 197] width 40 height 31
click at [682, 190] on button "button" at bounding box center [693, 196] width 31 height 31
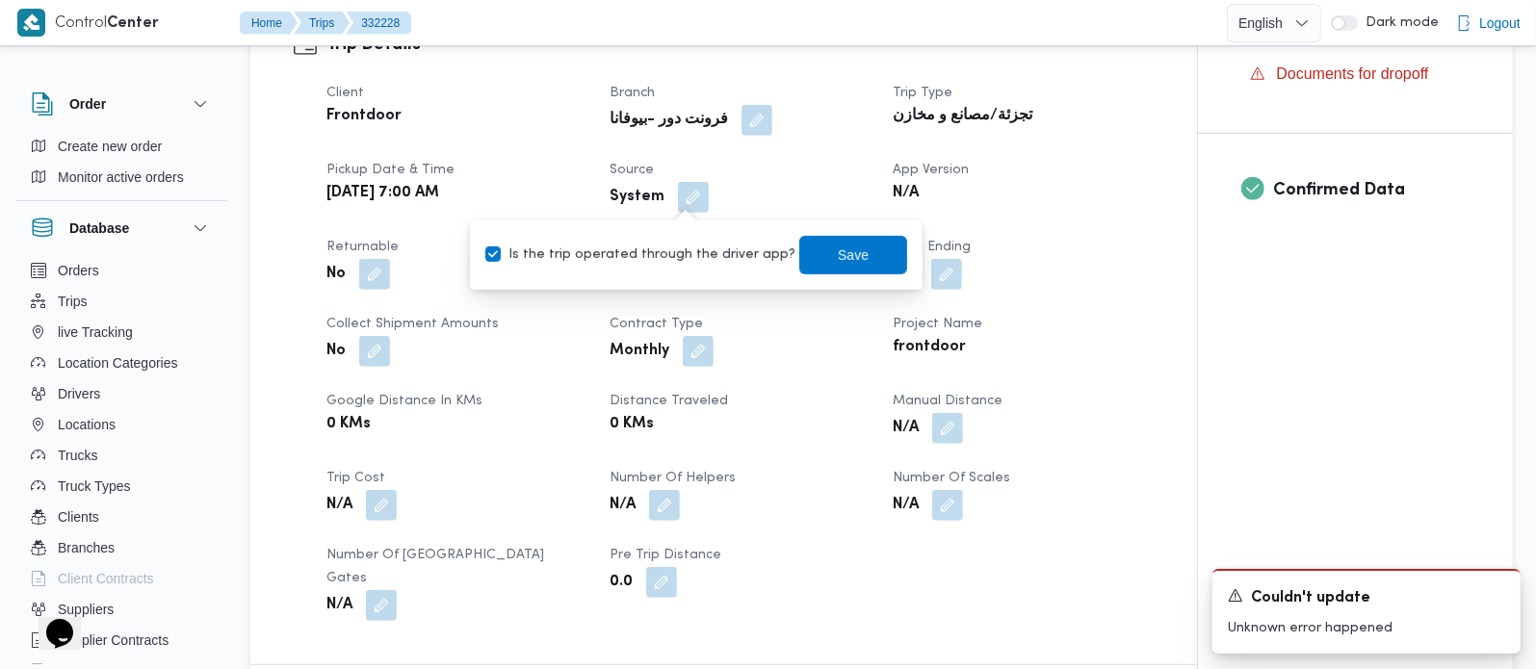
click at [662, 247] on label "Is the trip operated through the driver app?" at bounding box center [640, 255] width 310 height 23
checkbox input "false"
click at [858, 248] on span "Save" at bounding box center [853, 254] width 108 height 39
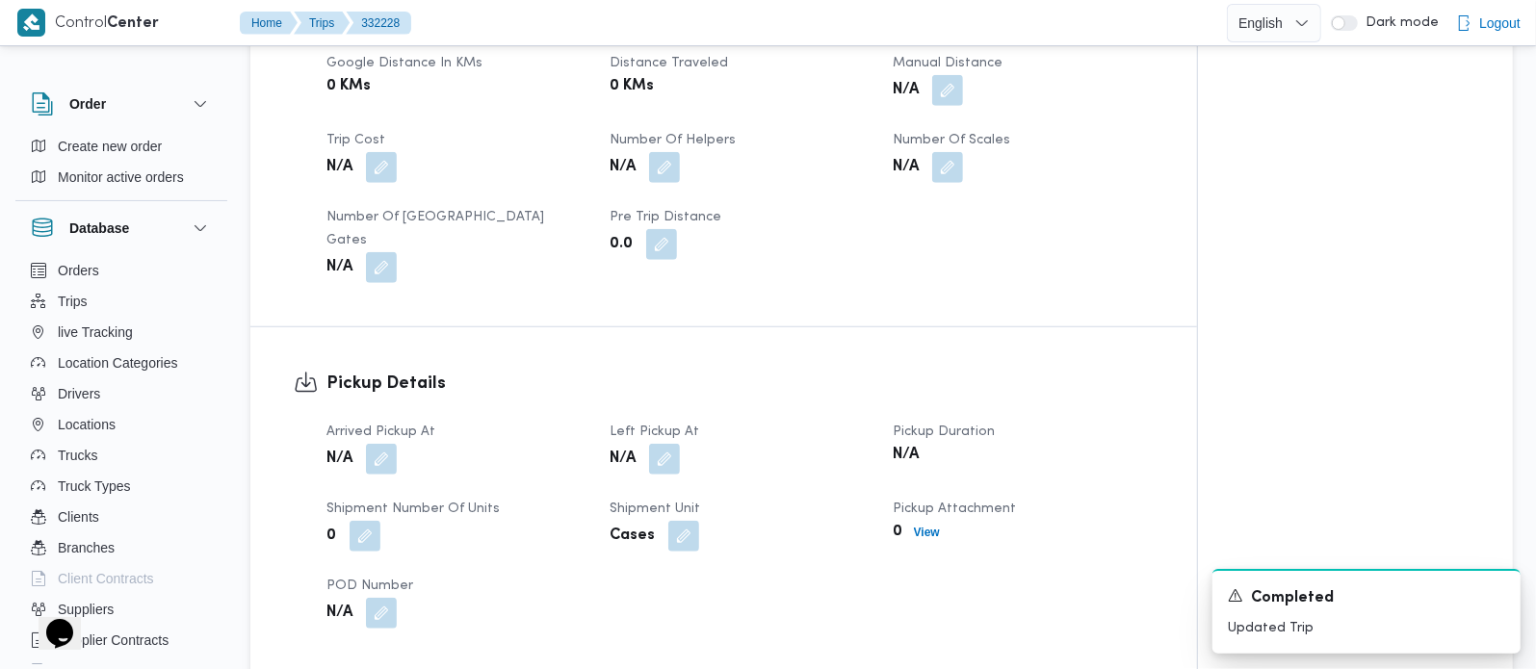
scroll to position [1019, 0]
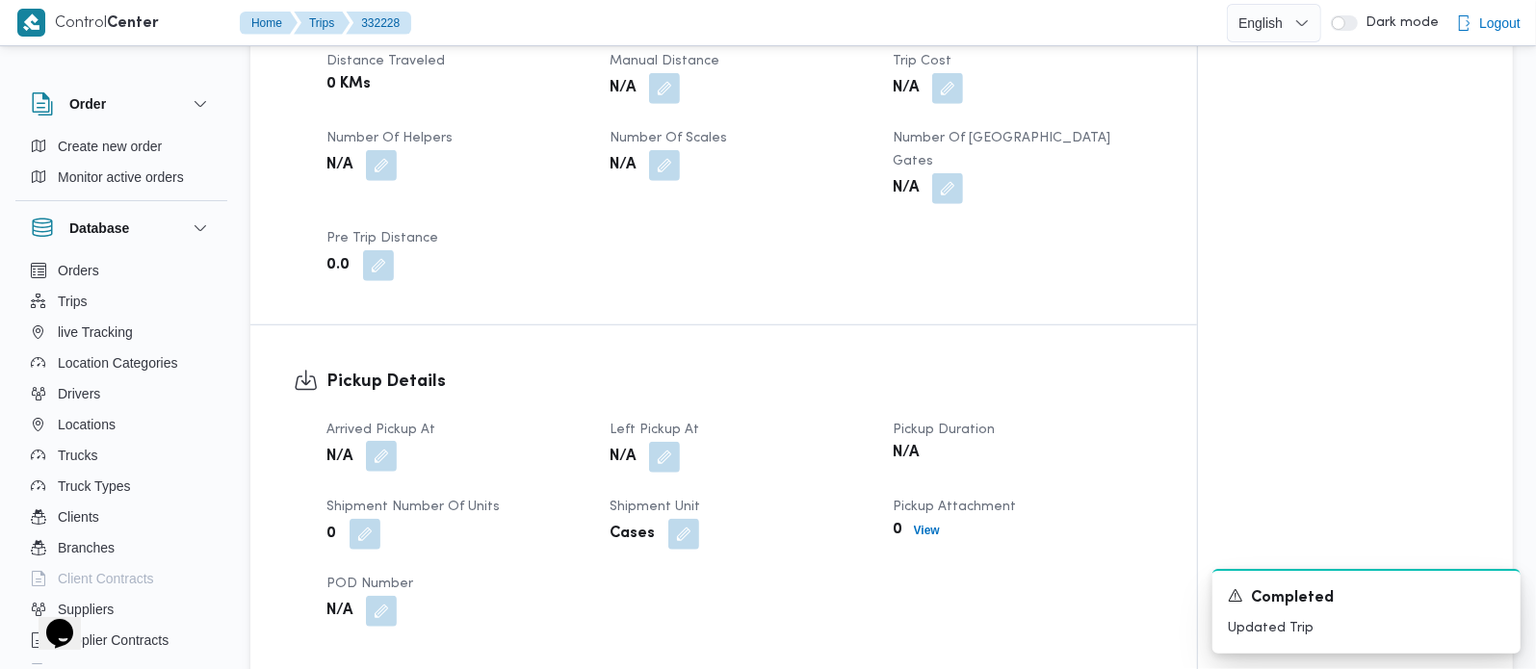
click at [384, 441] on button "button" at bounding box center [381, 456] width 31 height 31
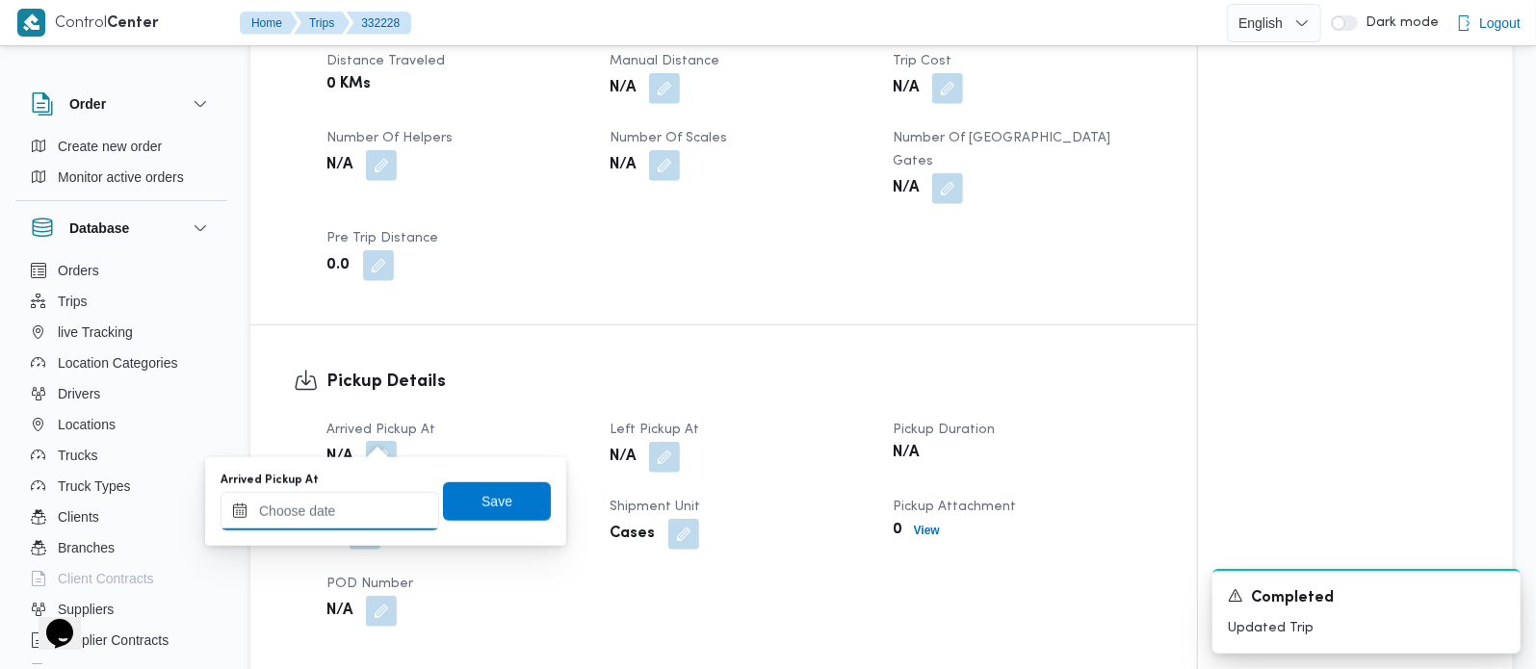
click at [370, 508] on input "Arrived Pickup At" at bounding box center [330, 511] width 219 height 39
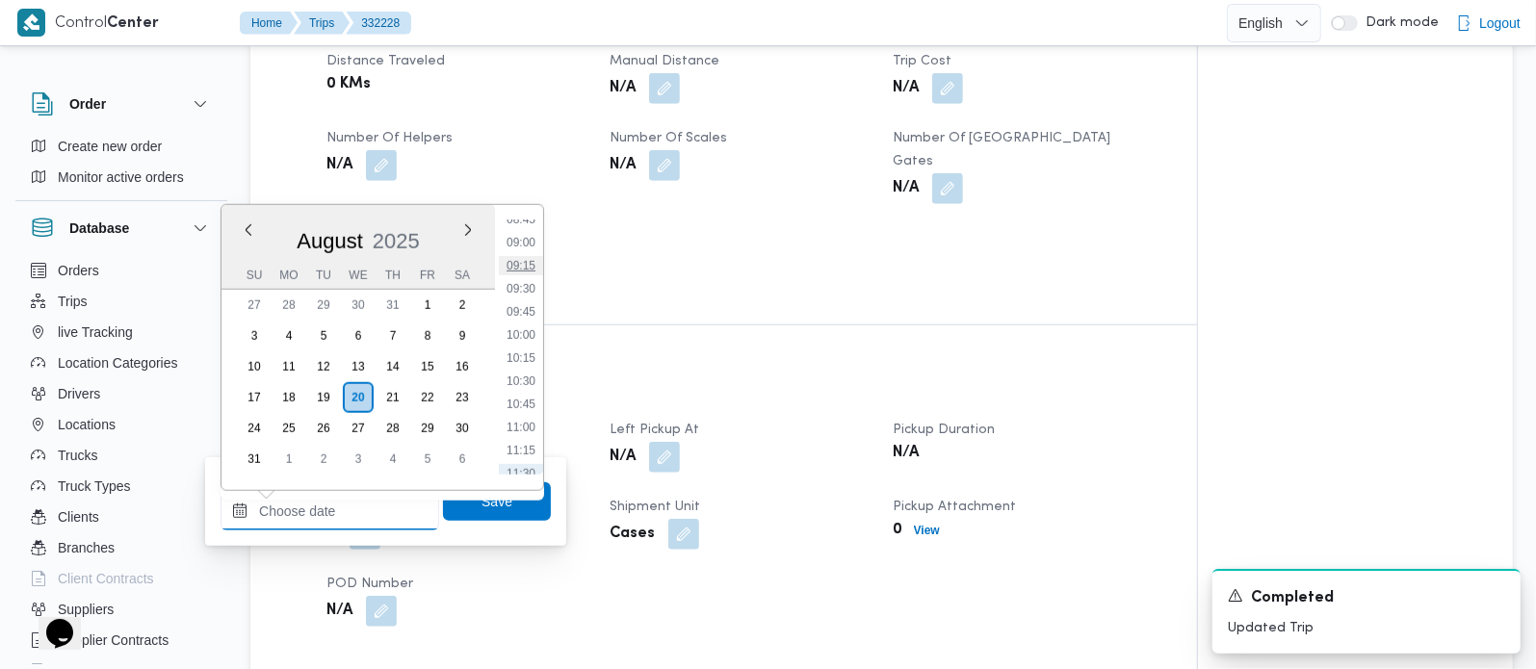
scroll to position [707, 0]
click at [530, 291] on li "08:15" at bounding box center [521, 285] width 44 height 19
type input "20/08/2025 08:15"
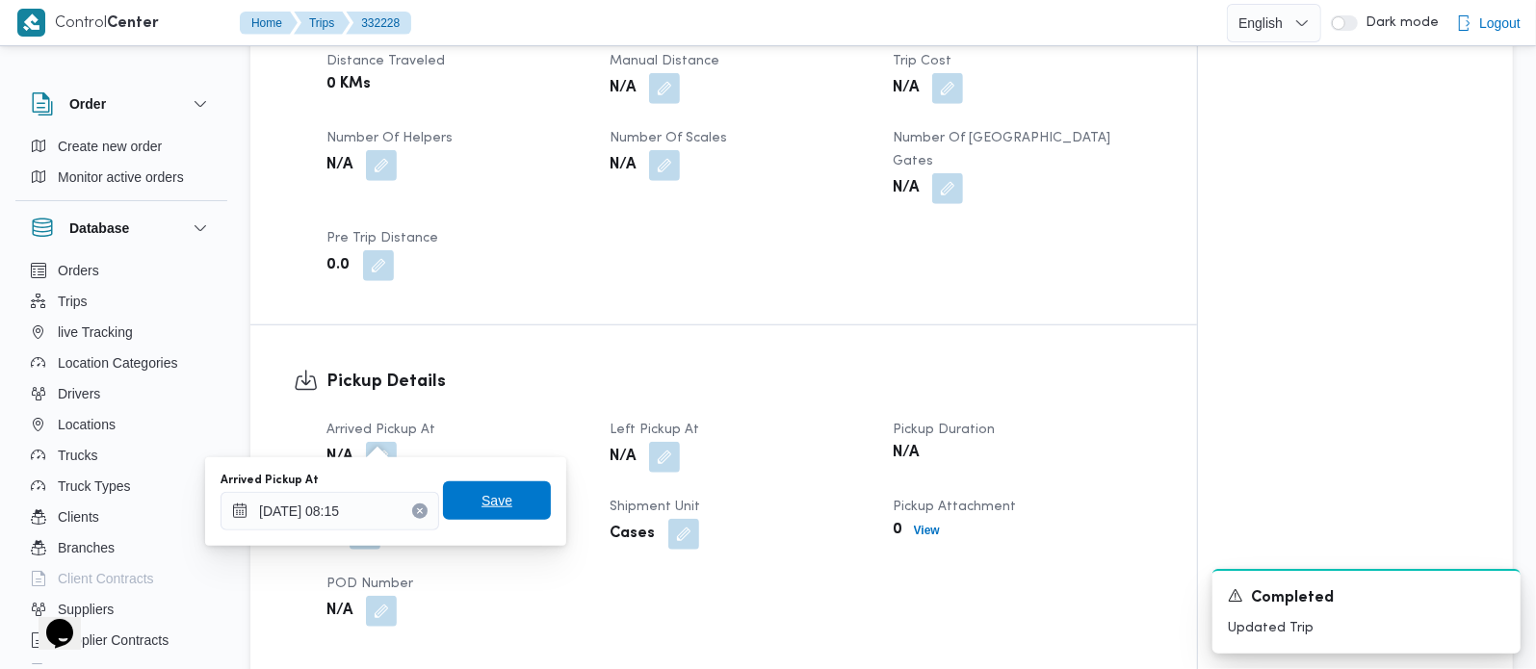
click at [497, 489] on span "Save" at bounding box center [497, 500] width 108 height 39
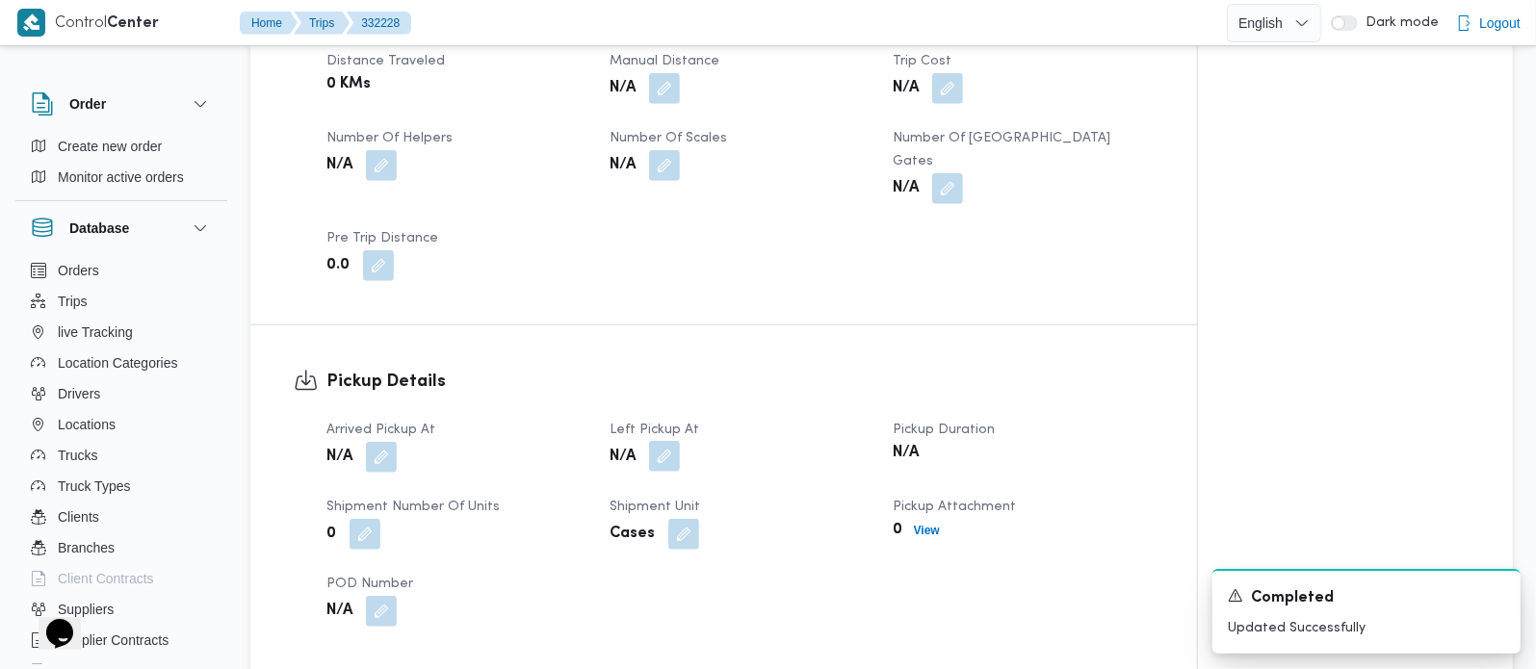
click at [662, 441] on button "button" at bounding box center [664, 456] width 31 height 31
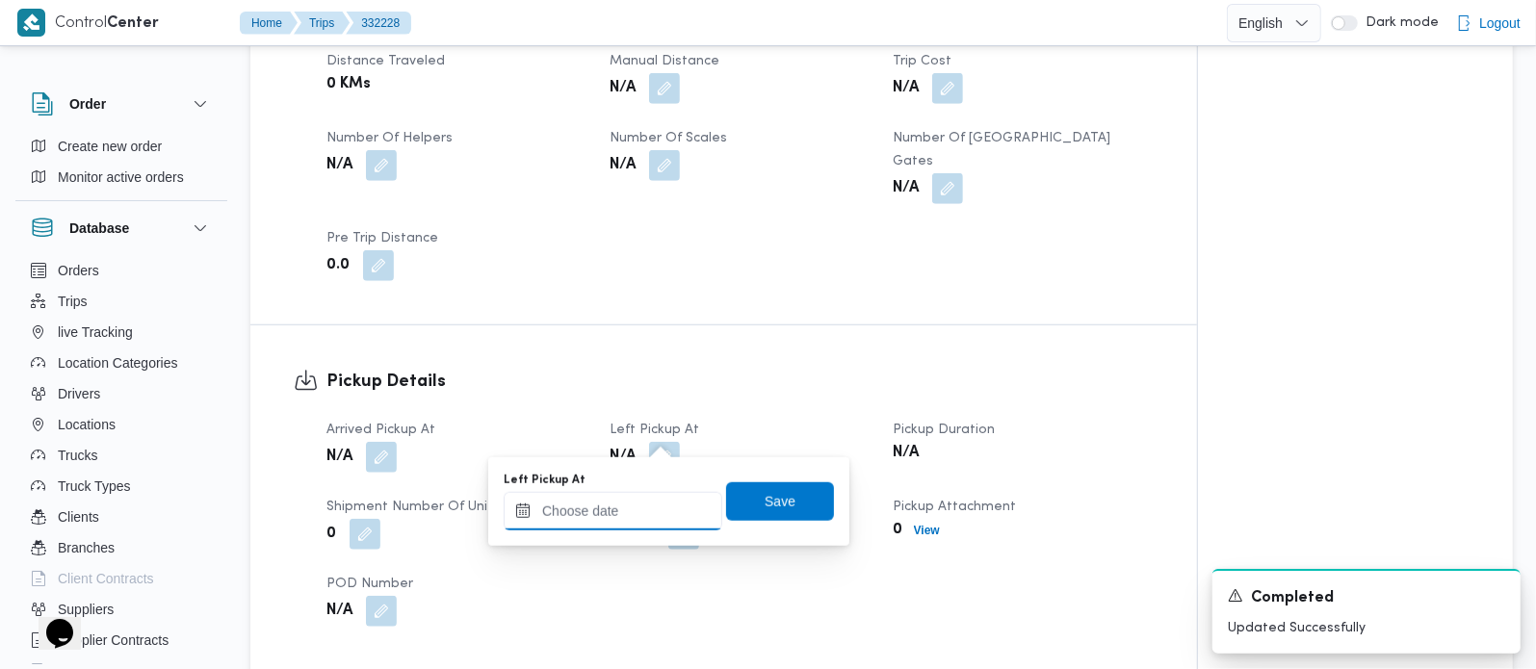
click at [644, 500] on input "Left Pickup At" at bounding box center [613, 511] width 219 height 39
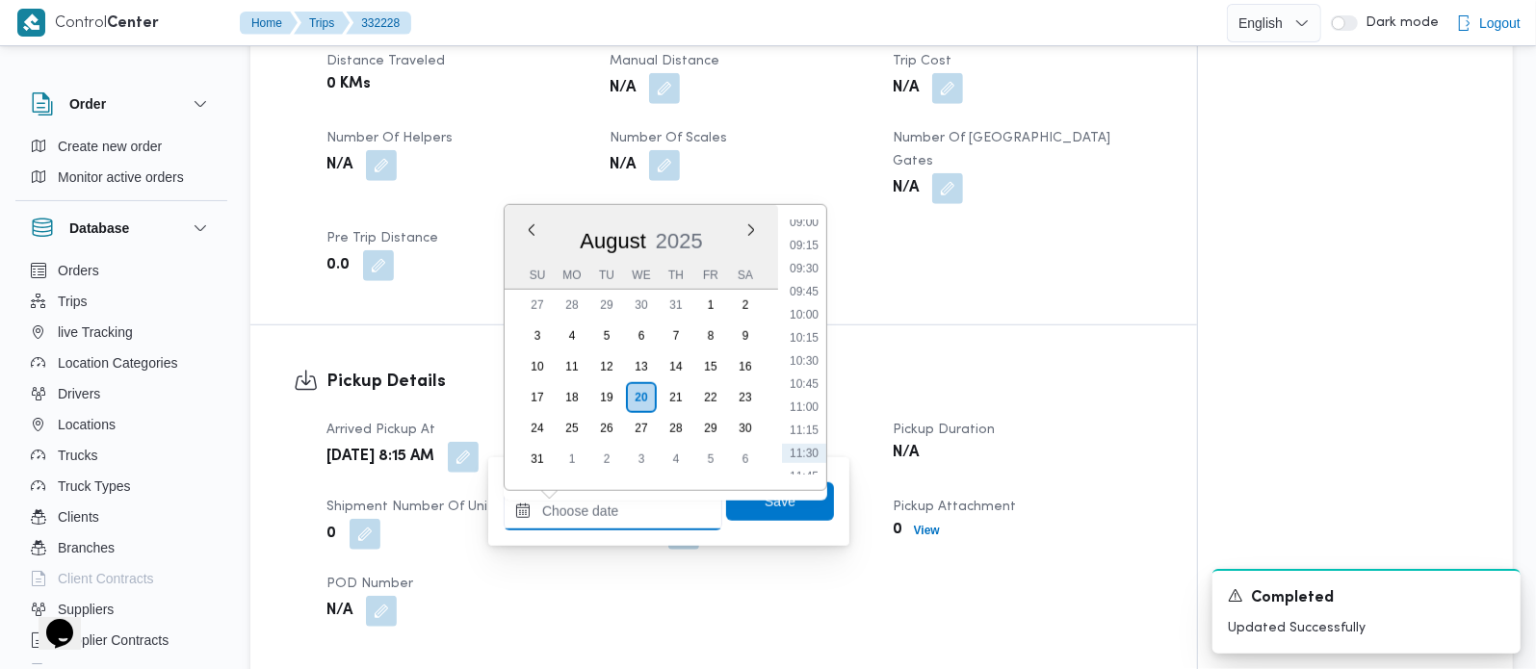
scroll to position [819, 0]
click at [816, 302] on li "09:45" at bounding box center [804, 311] width 44 height 19
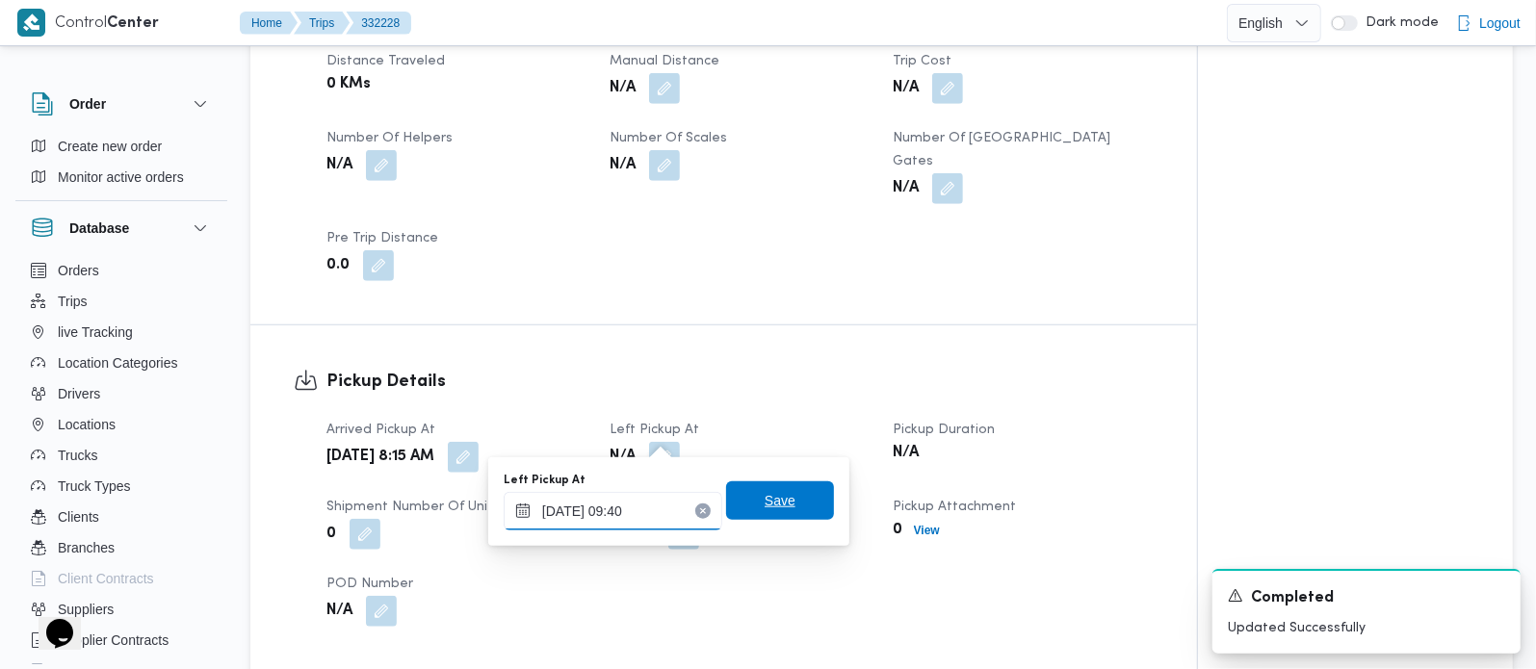
type input "20/08/2025 09:40"
click at [793, 482] on span "Save" at bounding box center [780, 500] width 108 height 39
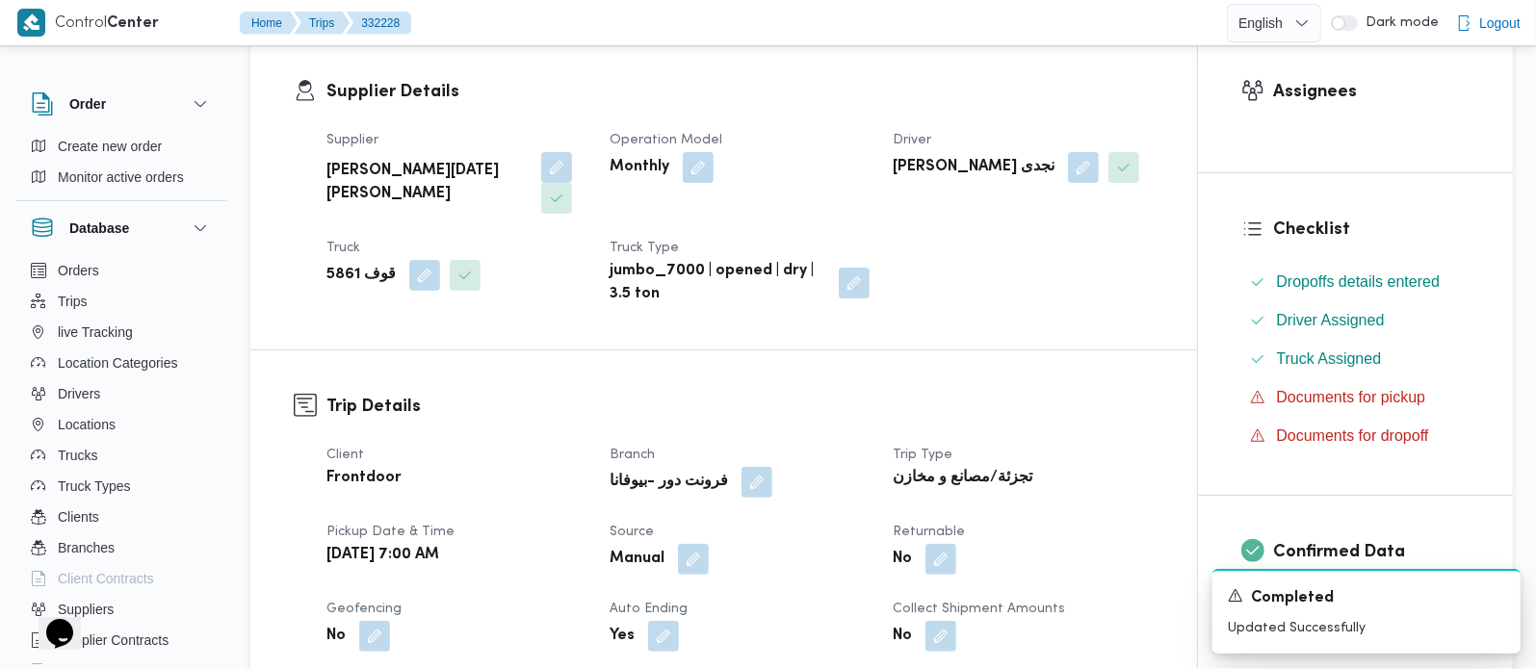
scroll to position [0, 0]
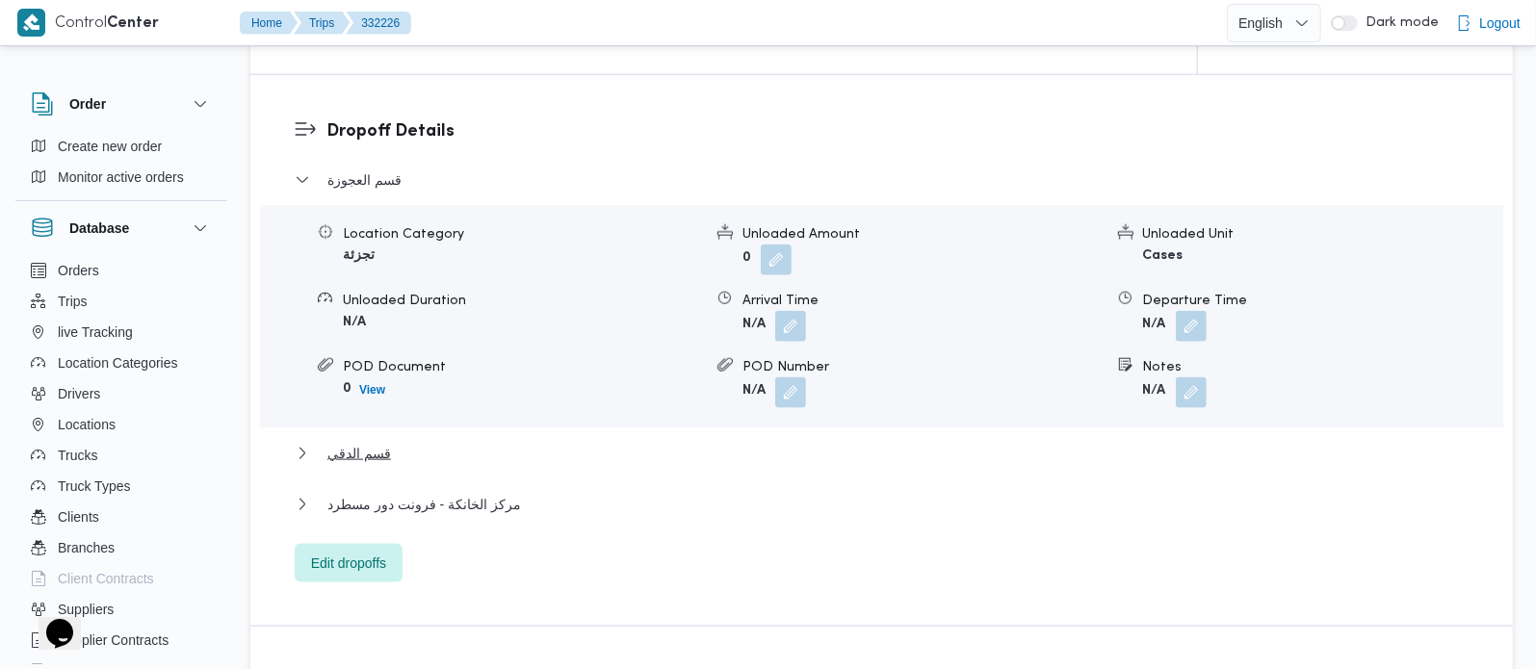
scroll to position [1586, 0]
click at [339, 561] on span "Edit dropoffs" at bounding box center [348, 560] width 75 height 23
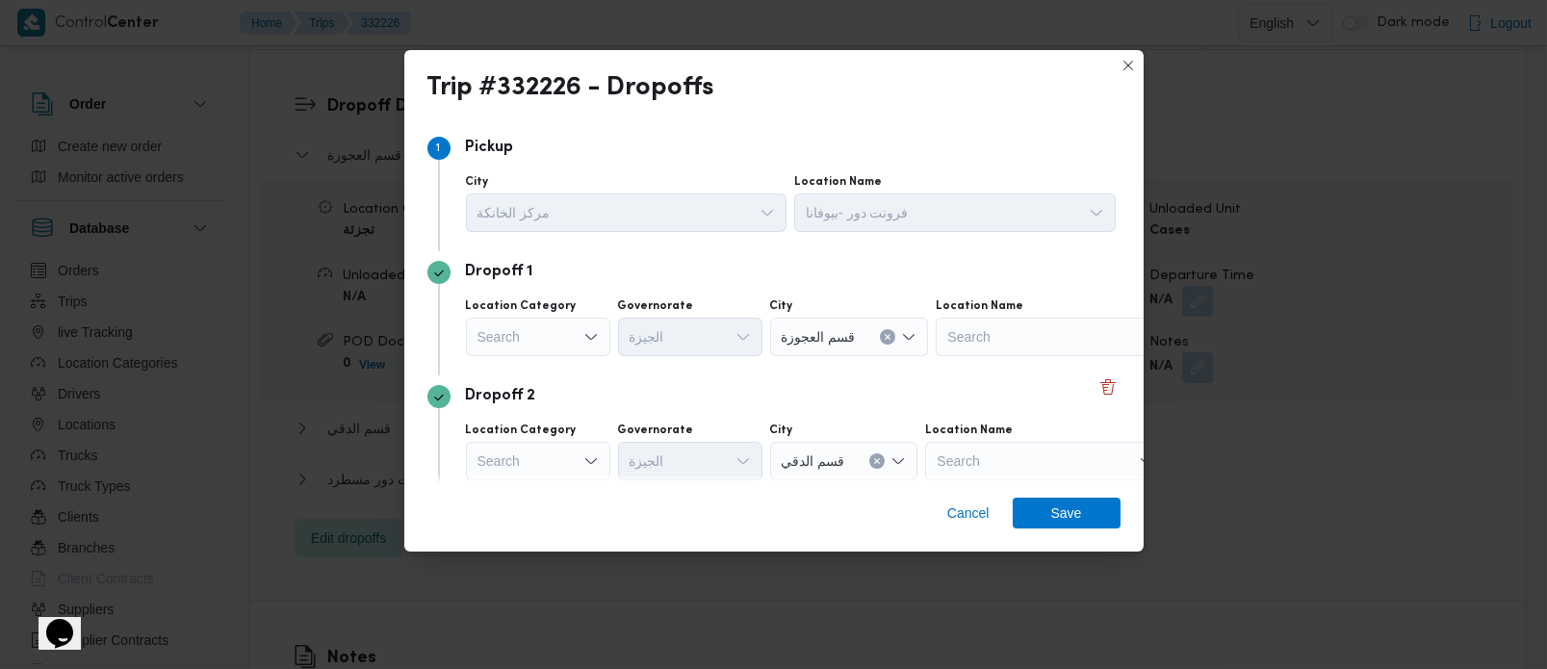
click at [558, 344] on div "Search" at bounding box center [538, 337] width 144 height 39
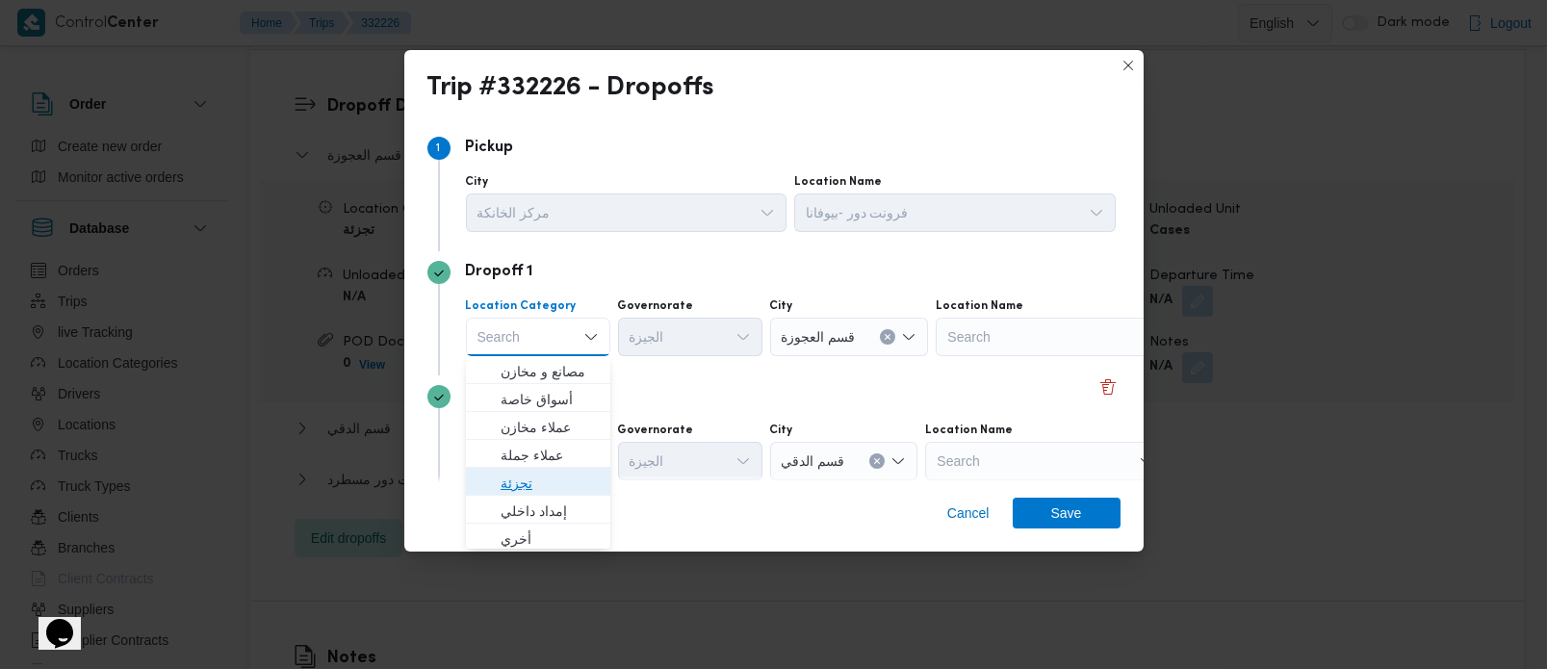
click at [542, 477] on span "تجزئة" at bounding box center [550, 483] width 98 height 23
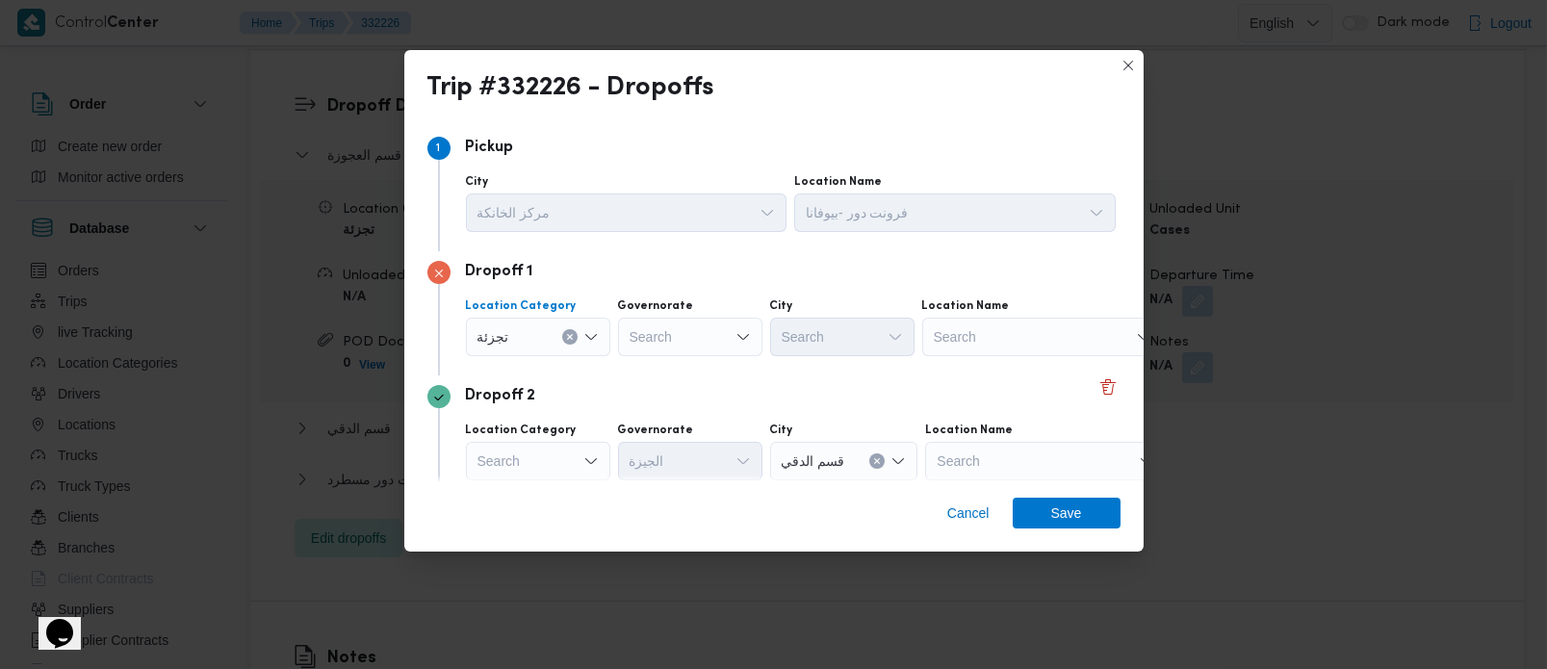
click at [649, 343] on div "Search" at bounding box center [690, 337] width 144 height 39
type input "[DEMOGRAPHIC_DATA]"
click at [684, 361] on span "الجي زة" at bounding box center [701, 371] width 98 height 23
click at [808, 342] on div "Search" at bounding box center [842, 337] width 144 height 39
type input "فيص"
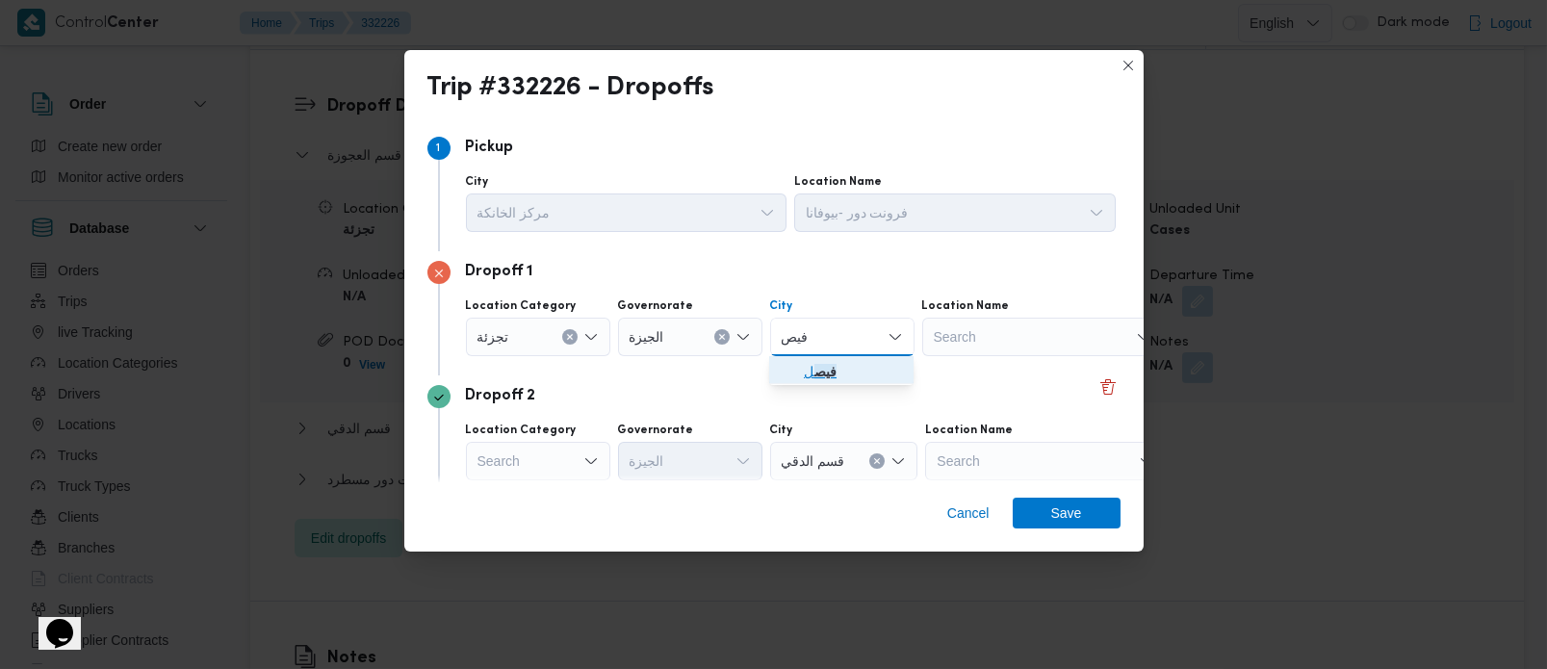
click at [843, 369] on span "فيص ل" at bounding box center [853, 371] width 98 height 23
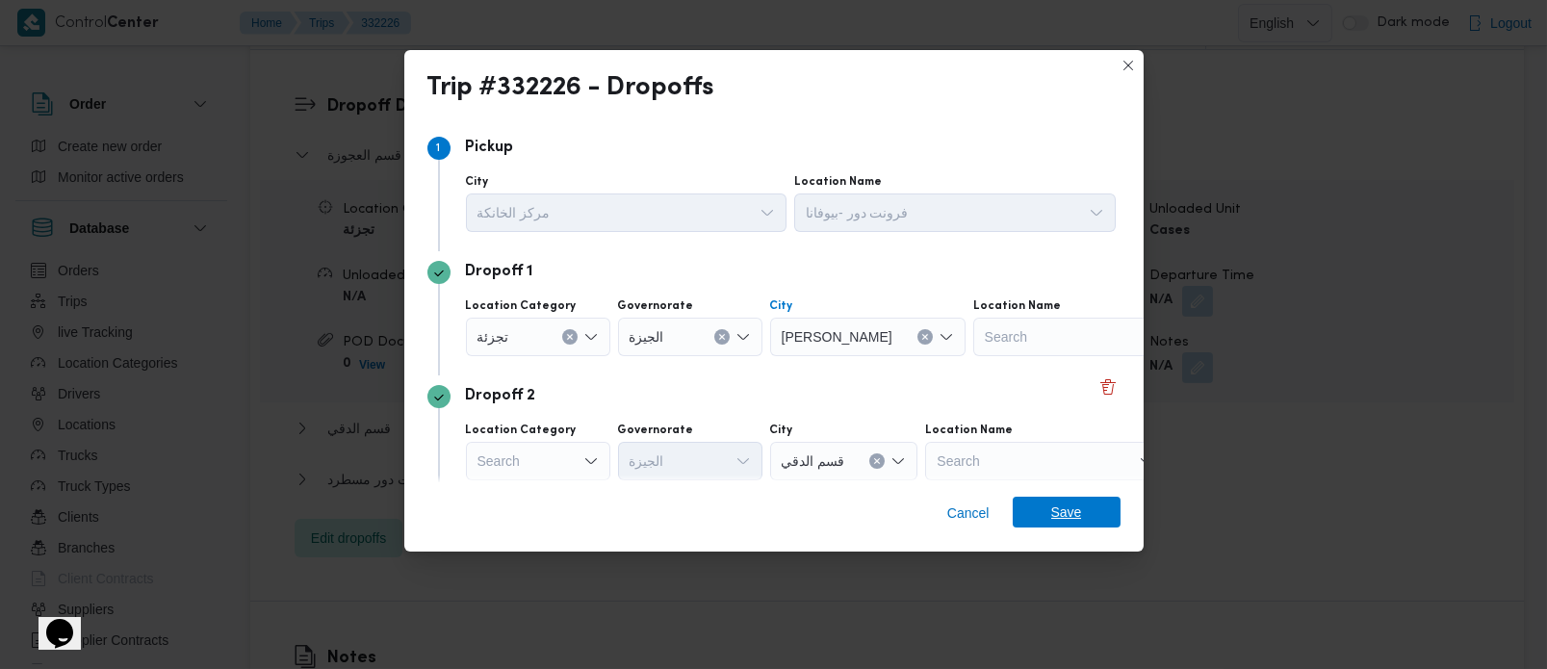
click at [1050, 507] on span "Save" at bounding box center [1067, 512] width 108 height 31
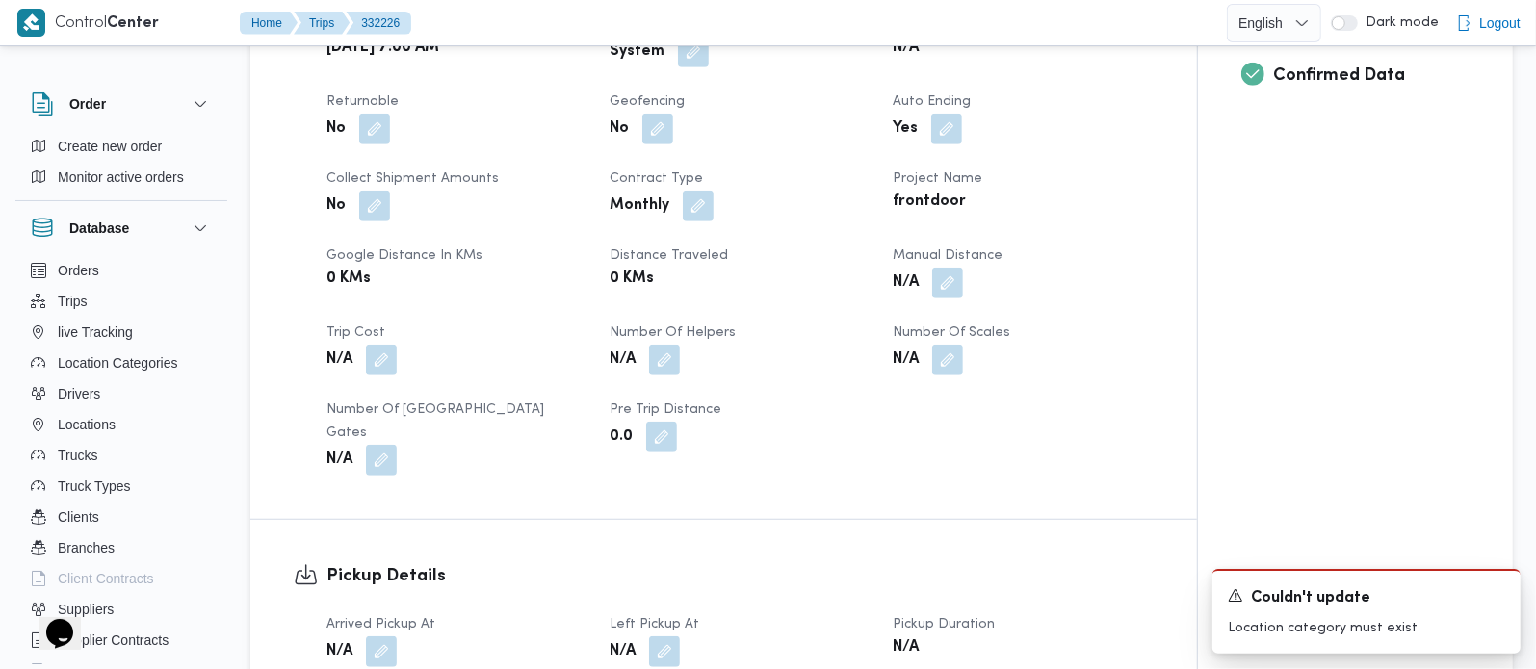
scroll to position [792, 0]
click at [686, 67] on button "button" at bounding box center [693, 52] width 31 height 31
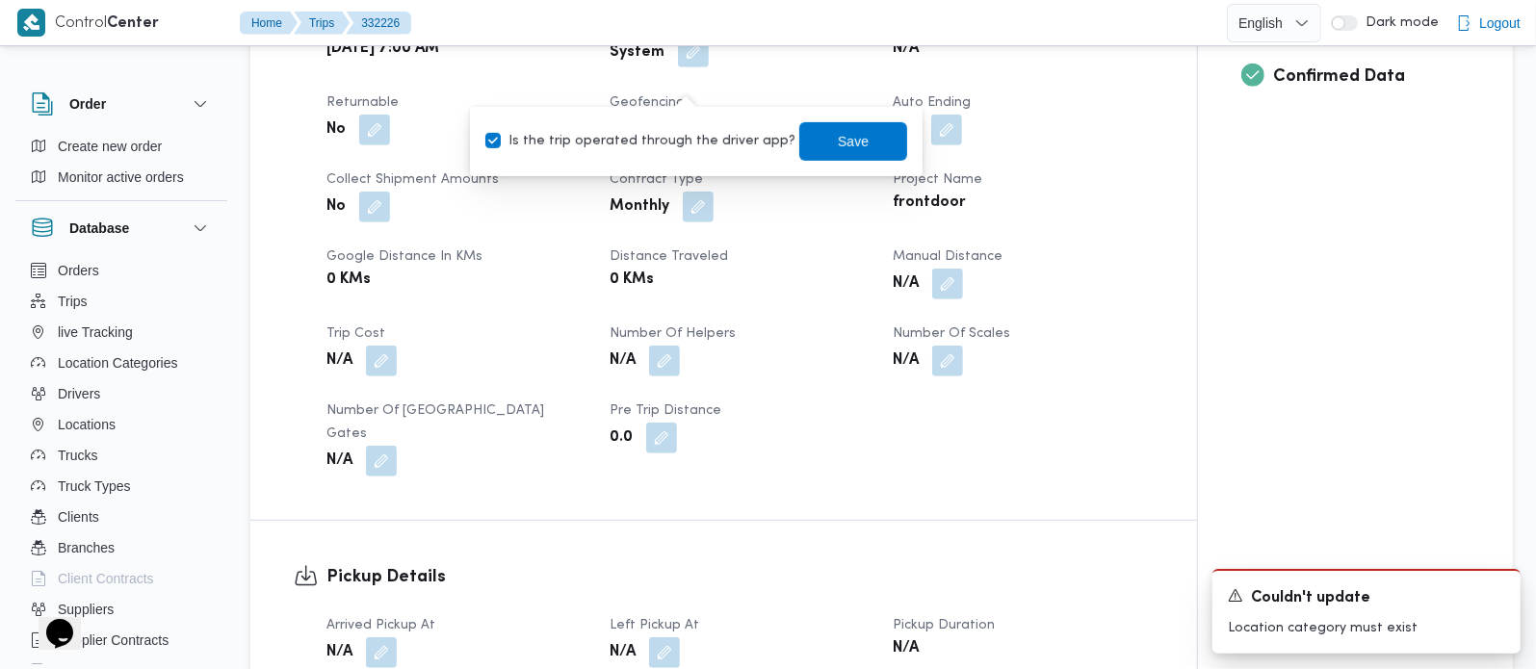
click at [663, 146] on label "Is the trip operated through the driver app?" at bounding box center [640, 141] width 310 height 23
checkbox input "false"
click at [799, 143] on span "Save" at bounding box center [853, 140] width 108 height 39
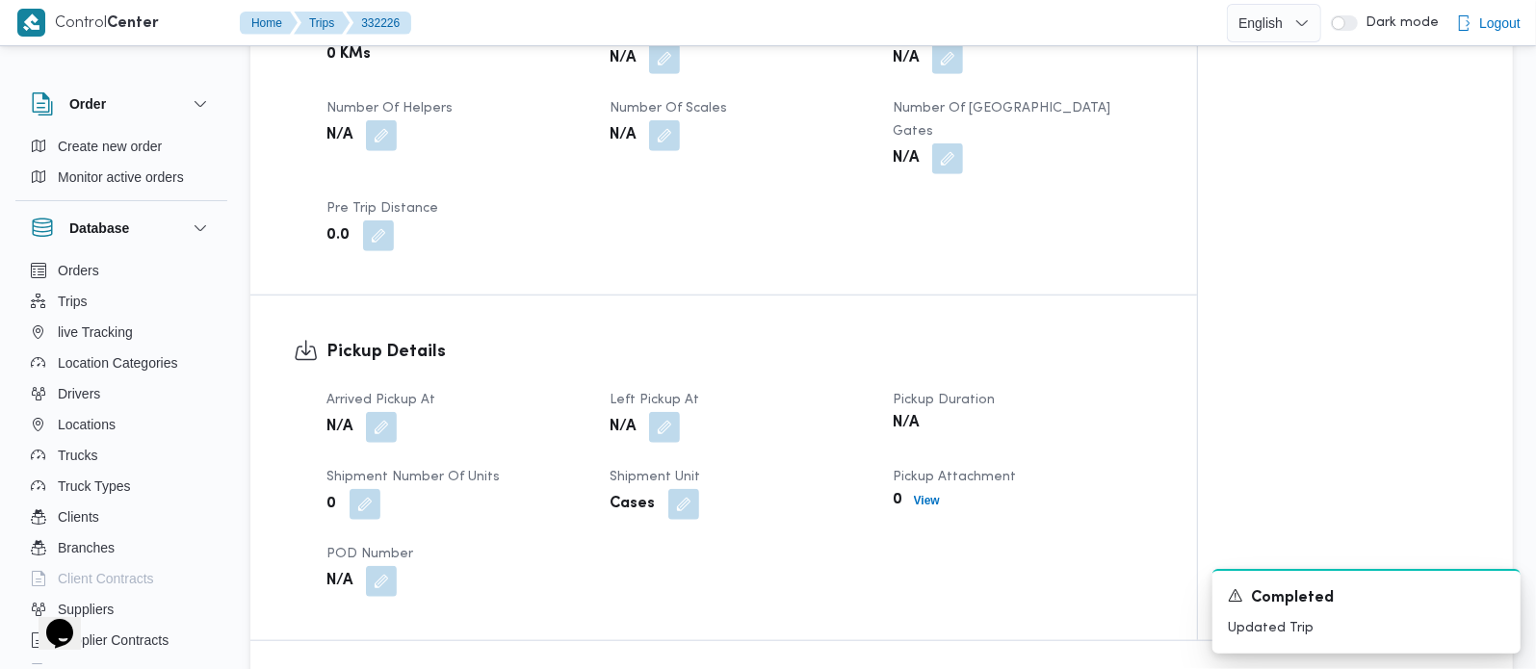
scroll to position [1019, 0]
click at [396, 441] on button "button" at bounding box center [381, 425] width 31 height 31
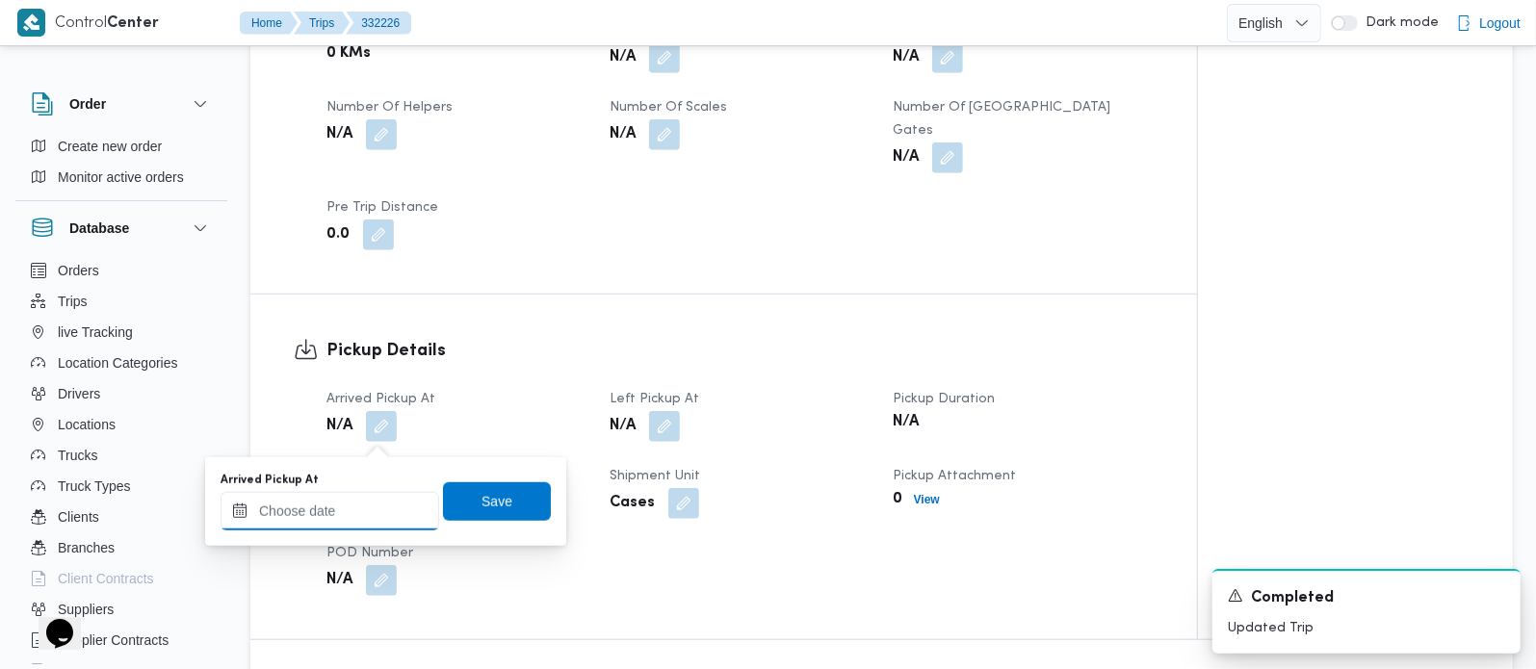
click at [374, 492] on div at bounding box center [330, 511] width 219 height 39
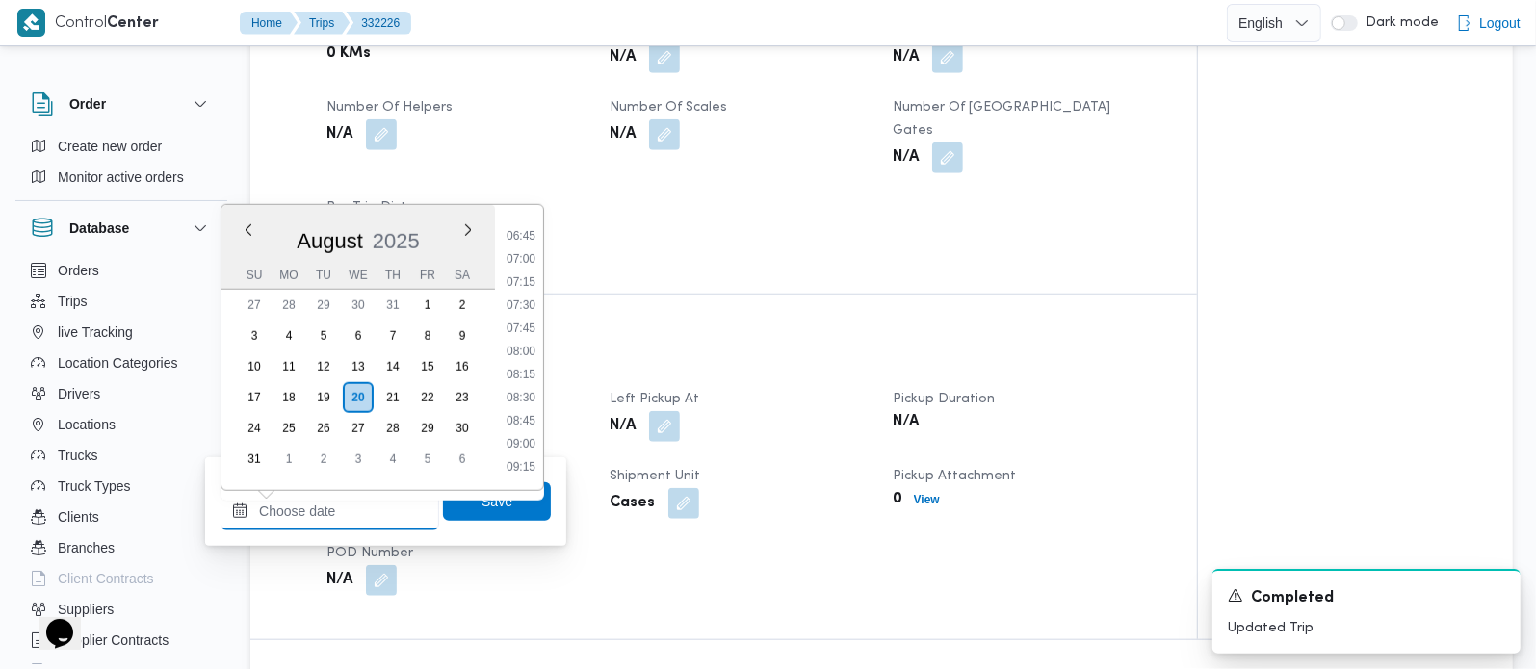
scroll to position [593, 0]
drag, startPoint x: 527, startPoint y: 283, endPoint x: 522, endPoint y: 331, distance: 48.4
click at [527, 283] on li "07:00" at bounding box center [521, 283] width 44 height 19
type input "20/08/2025 07:00"
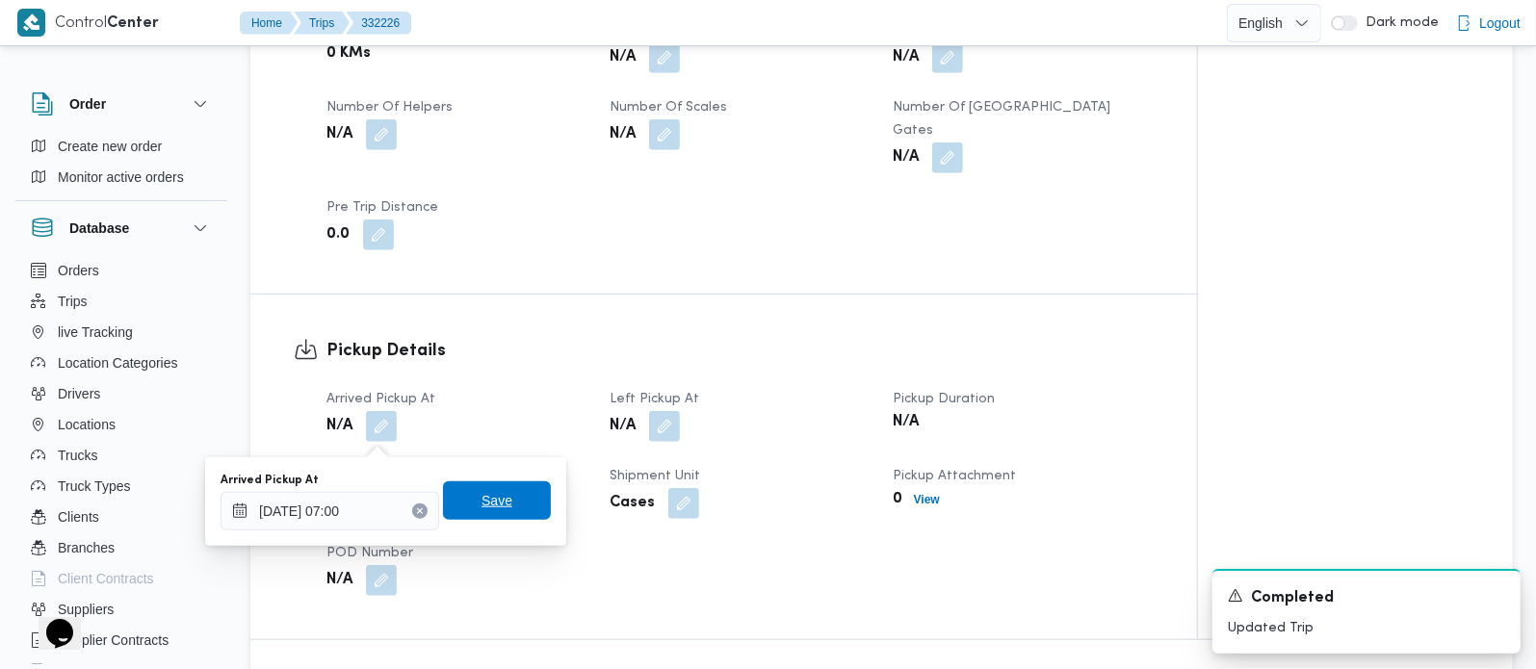
click at [495, 495] on span "Save" at bounding box center [496, 500] width 31 height 23
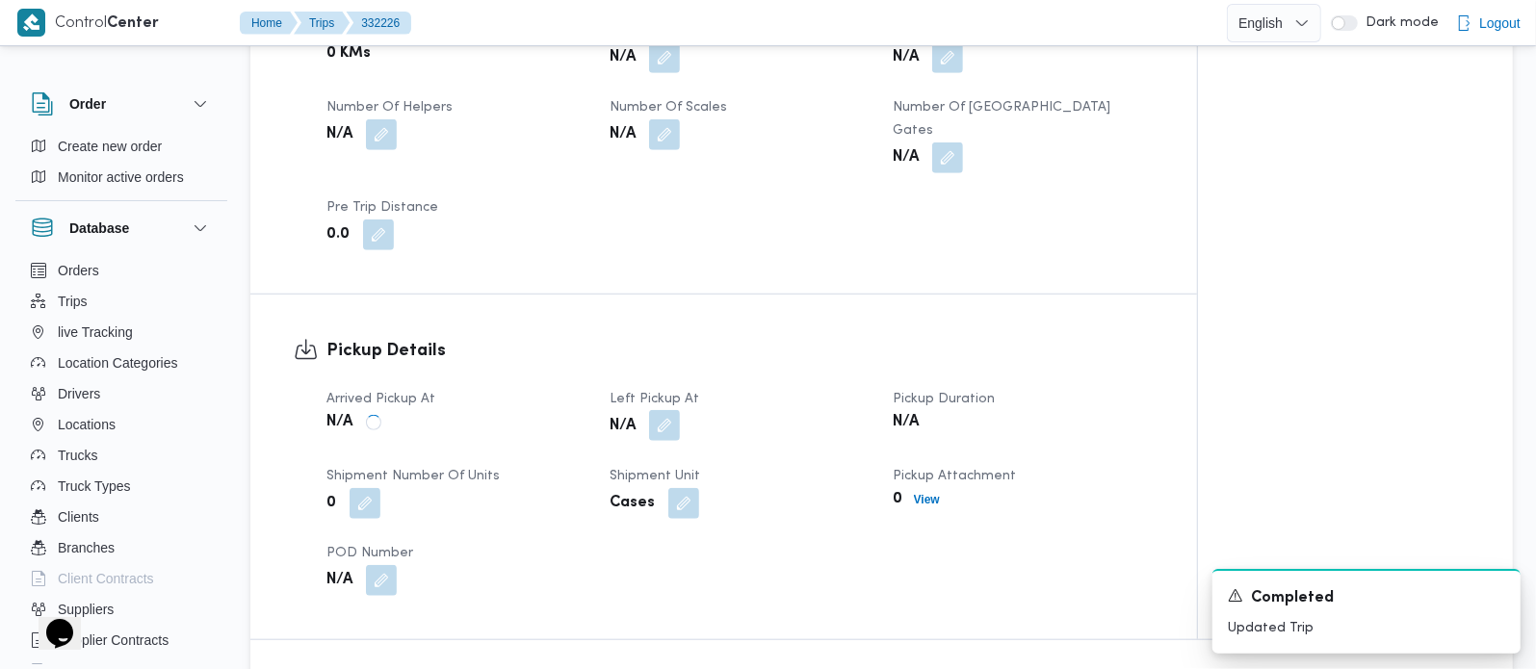
click at [652, 434] on button "button" at bounding box center [664, 425] width 31 height 31
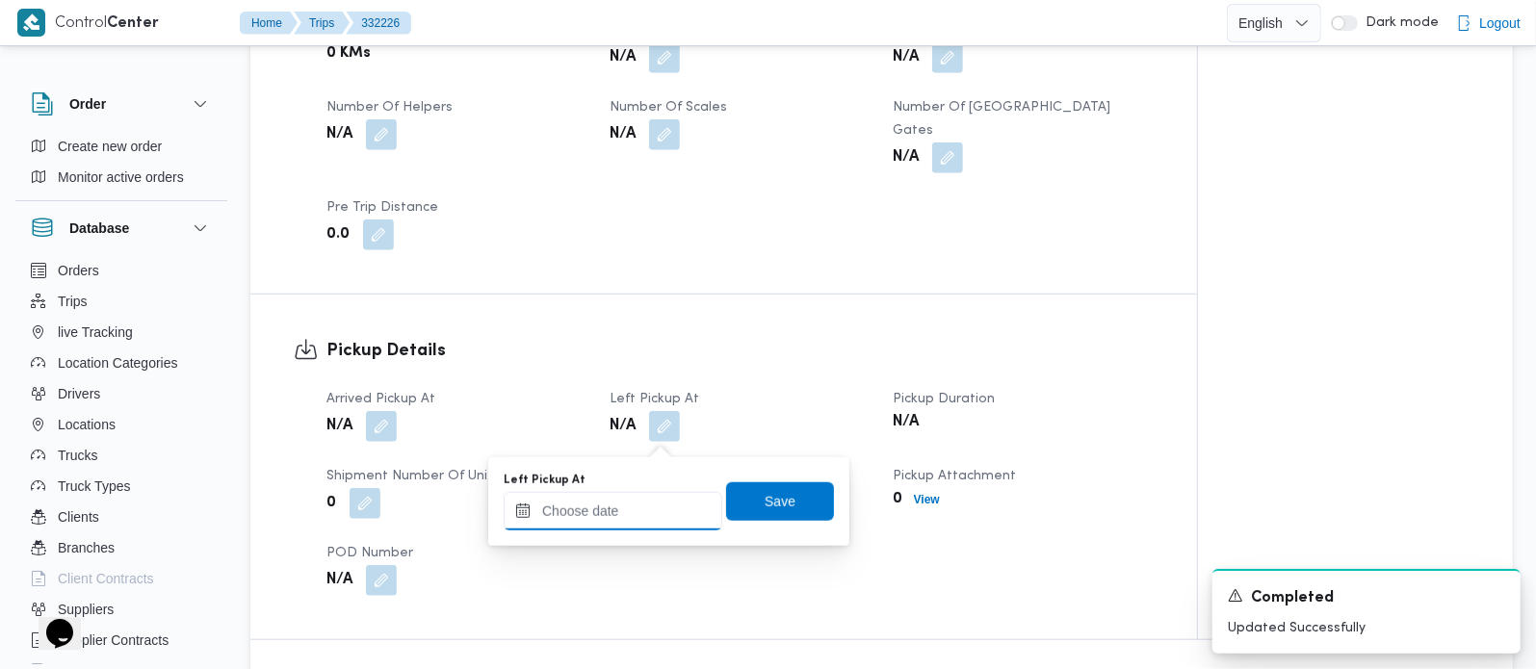
click at [634, 503] on input "Left Pickup At" at bounding box center [613, 511] width 219 height 39
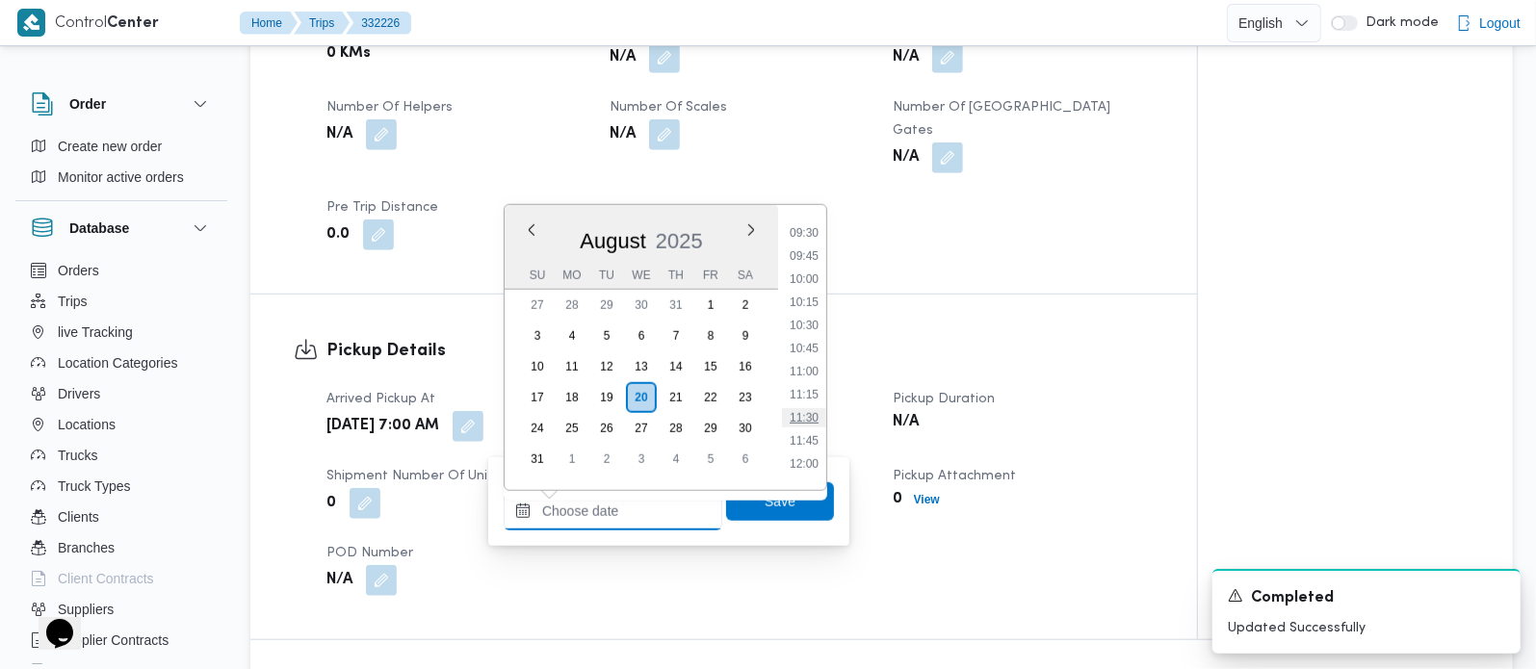
scroll to position [819, 0]
click at [804, 279] on li "09:30" at bounding box center [804, 288] width 44 height 19
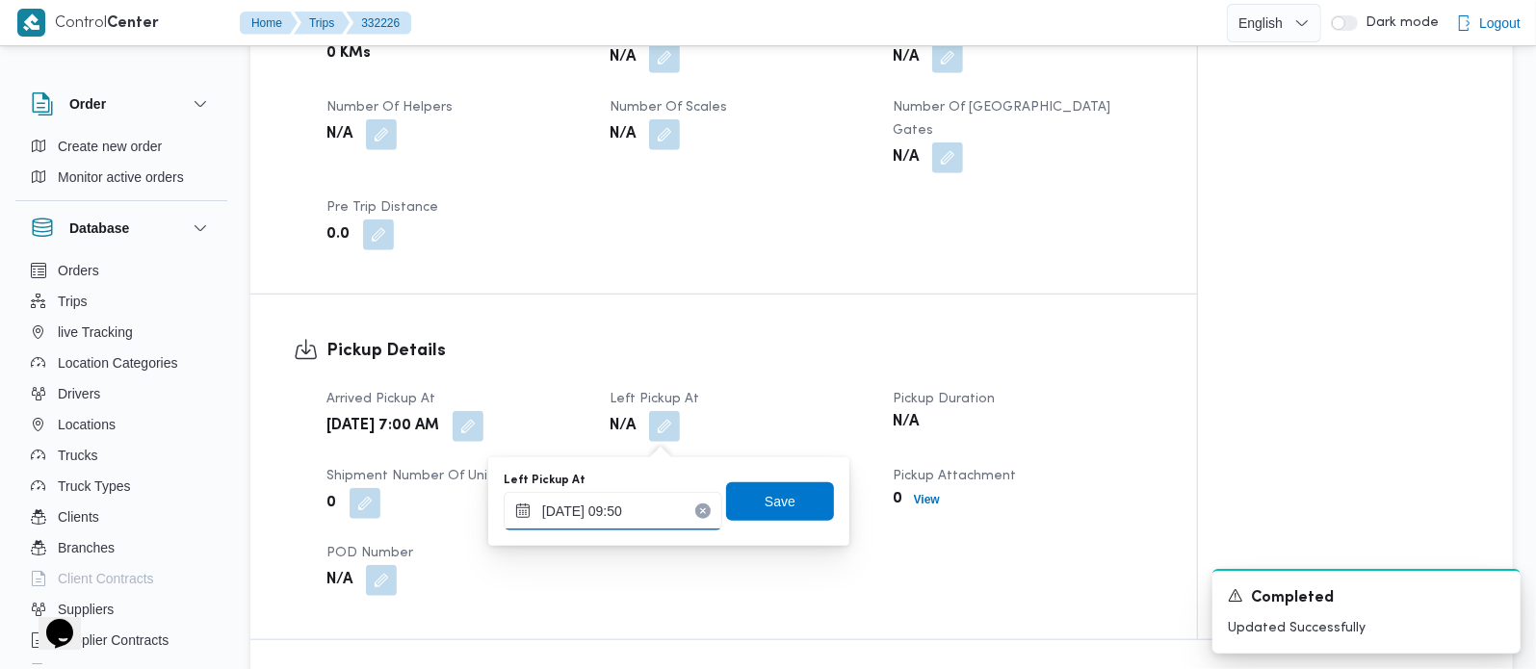
type input "[DATE] 09:50"
click at [773, 479] on div "Left Pickup At 20/08/2025 09:50 Save" at bounding box center [669, 502] width 334 height 62
click at [769, 491] on span "Save" at bounding box center [780, 500] width 31 height 23
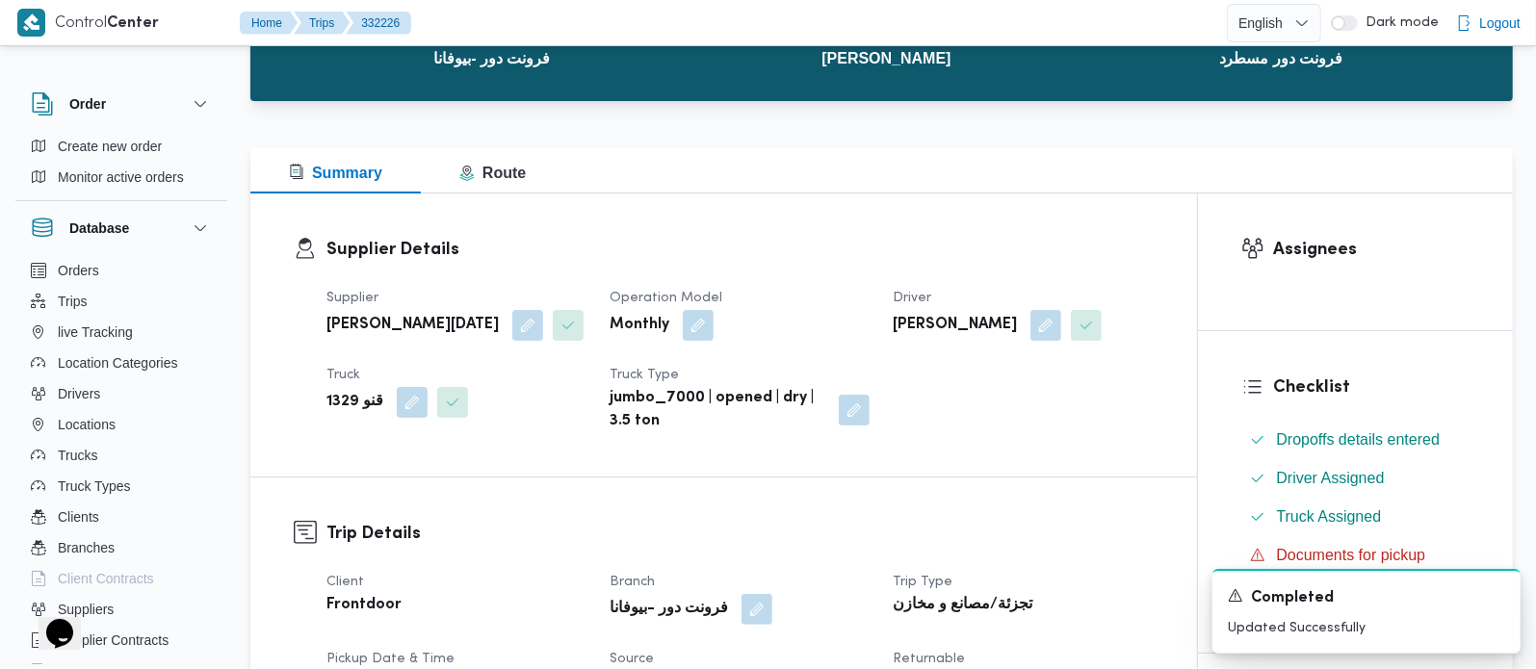
scroll to position [0, 0]
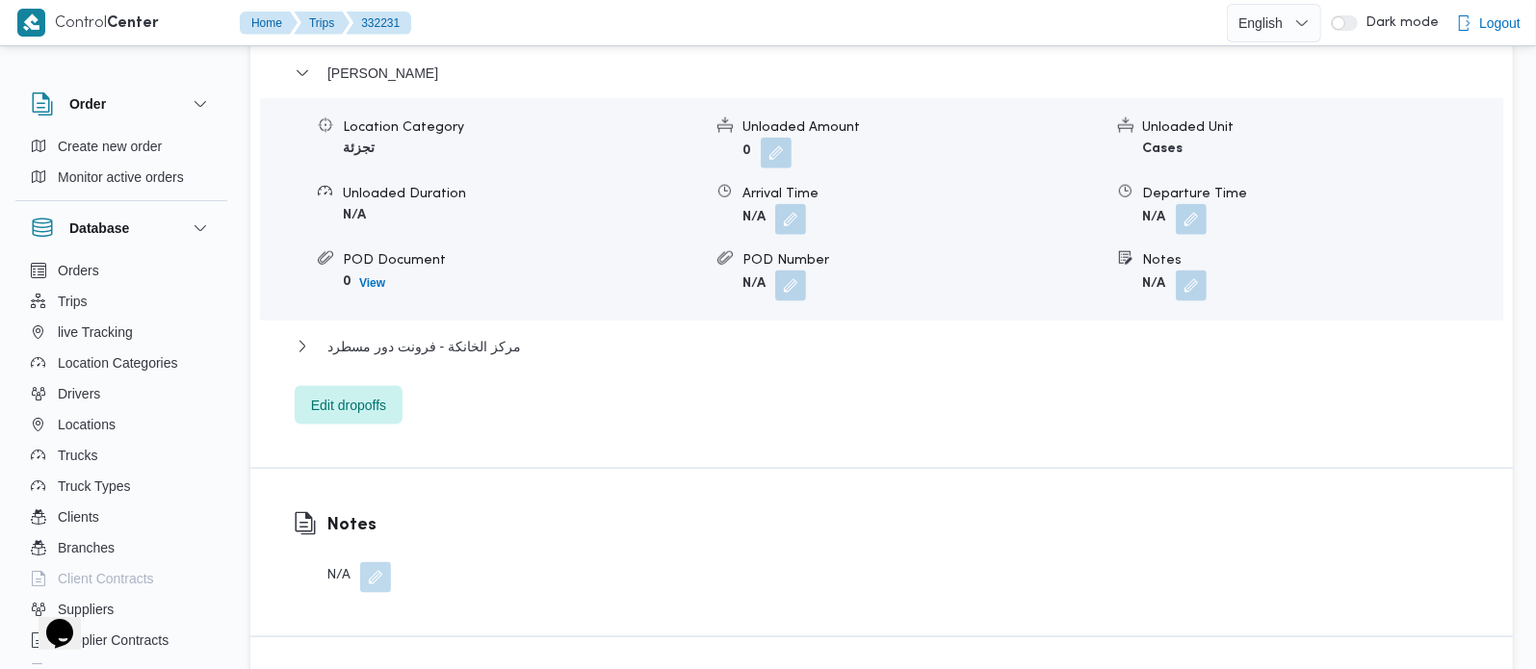
scroll to position [1699, 0]
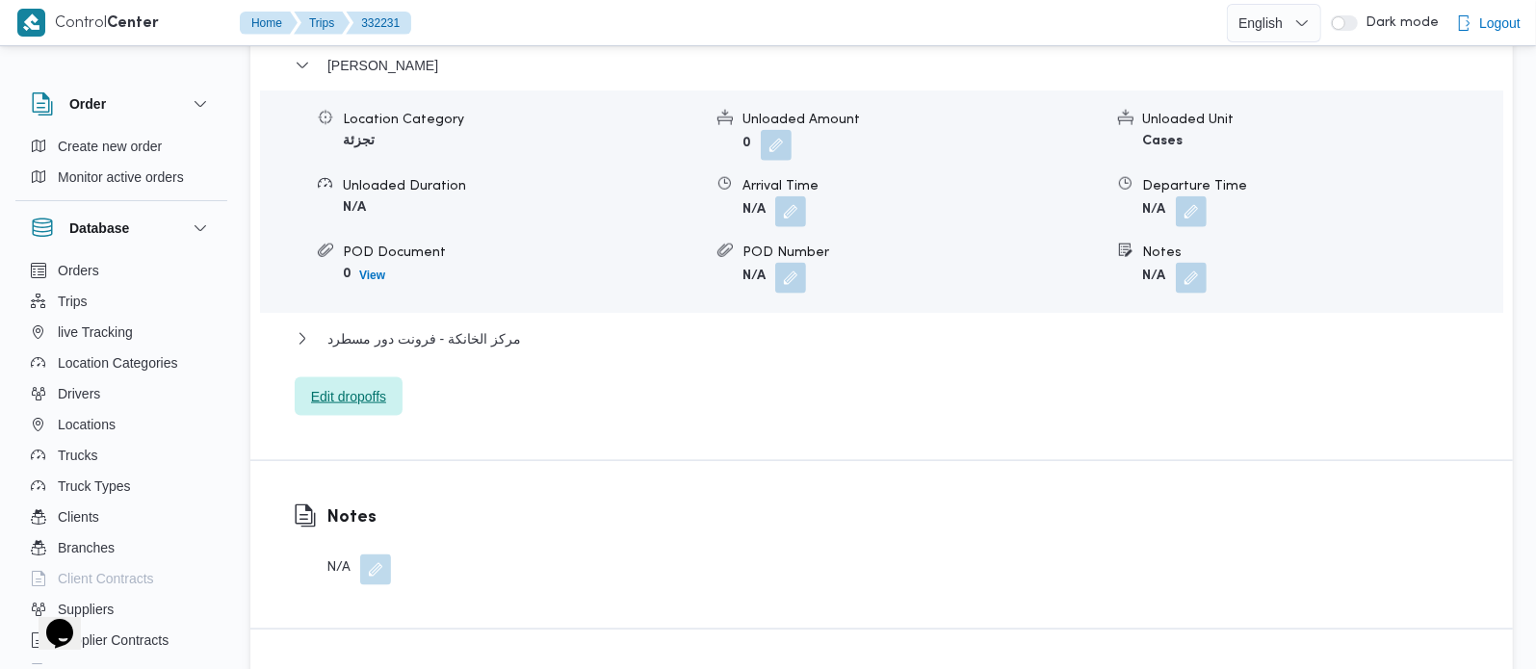
click at [322, 408] on span "Edit dropoffs" at bounding box center [348, 396] width 75 height 23
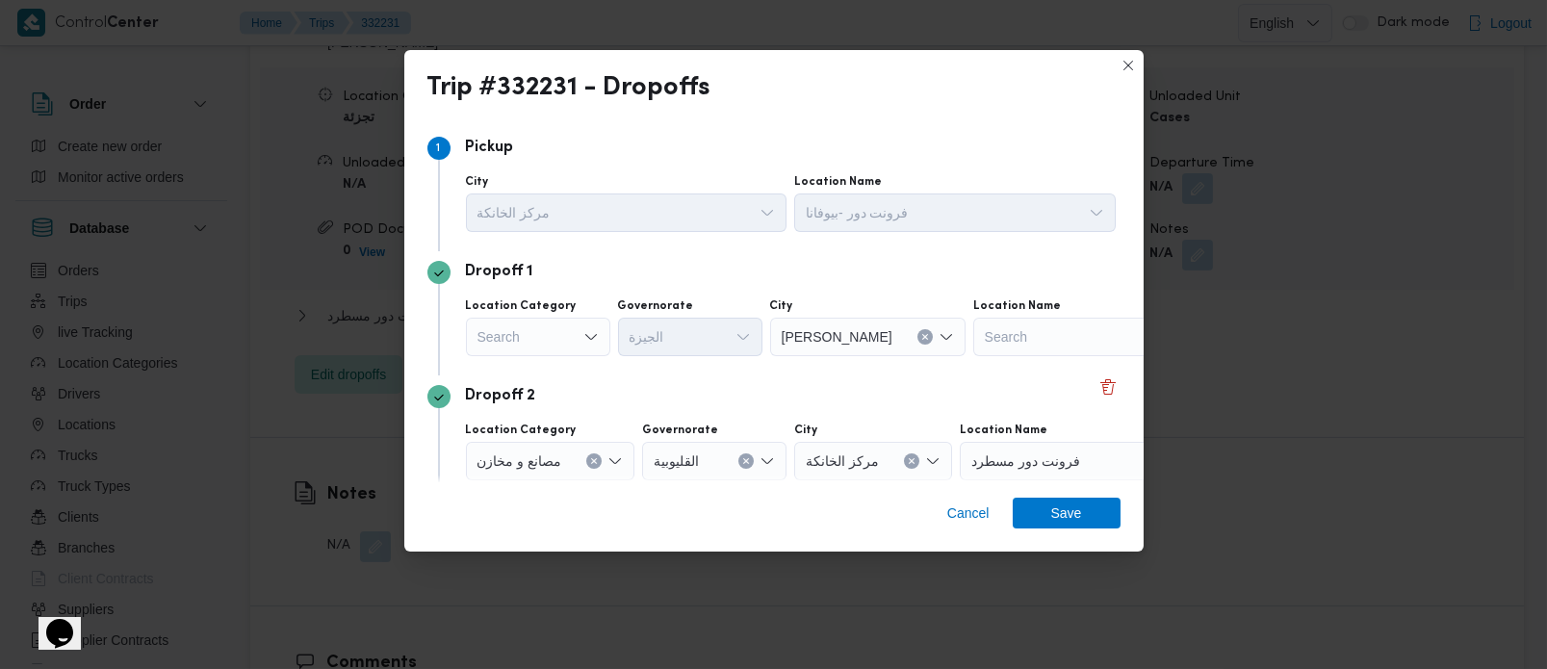
click at [558, 339] on div "Search" at bounding box center [538, 337] width 144 height 39
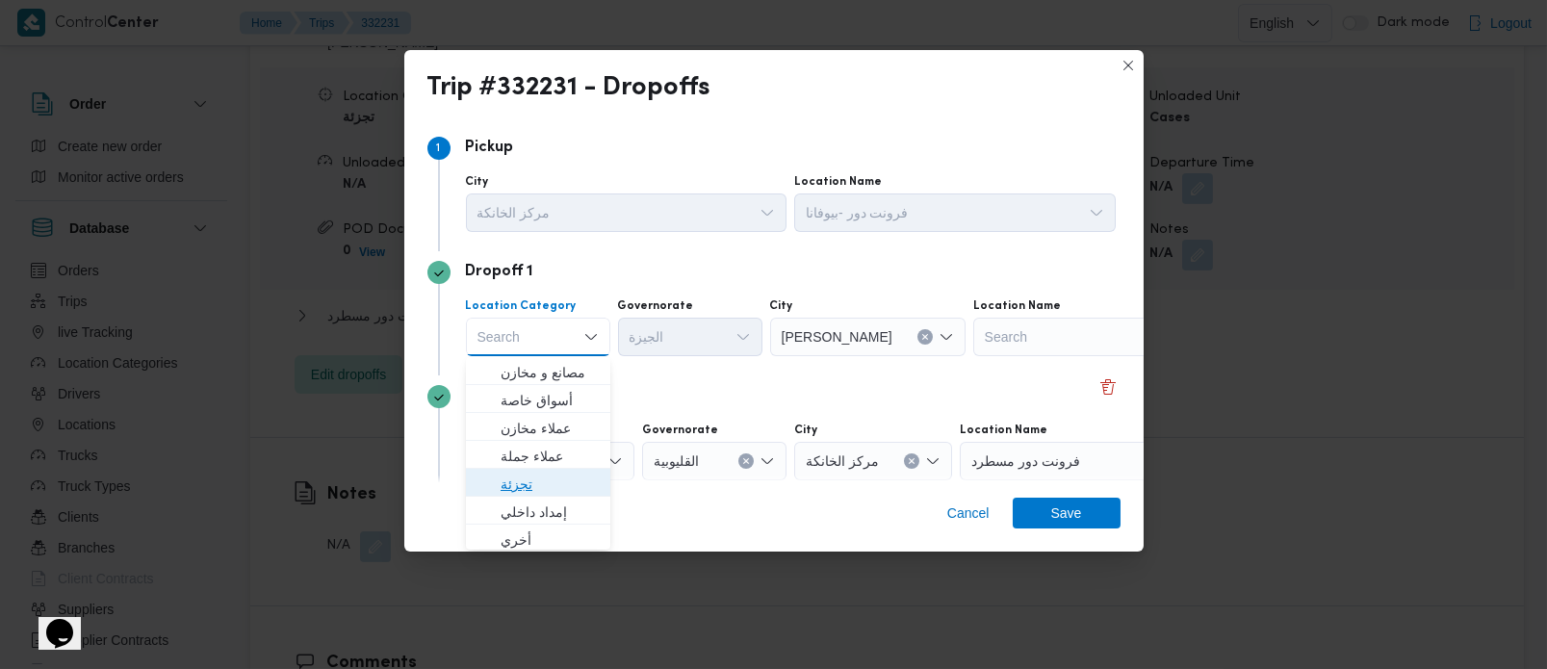
click at [534, 469] on span "تجزئة" at bounding box center [538, 484] width 129 height 31
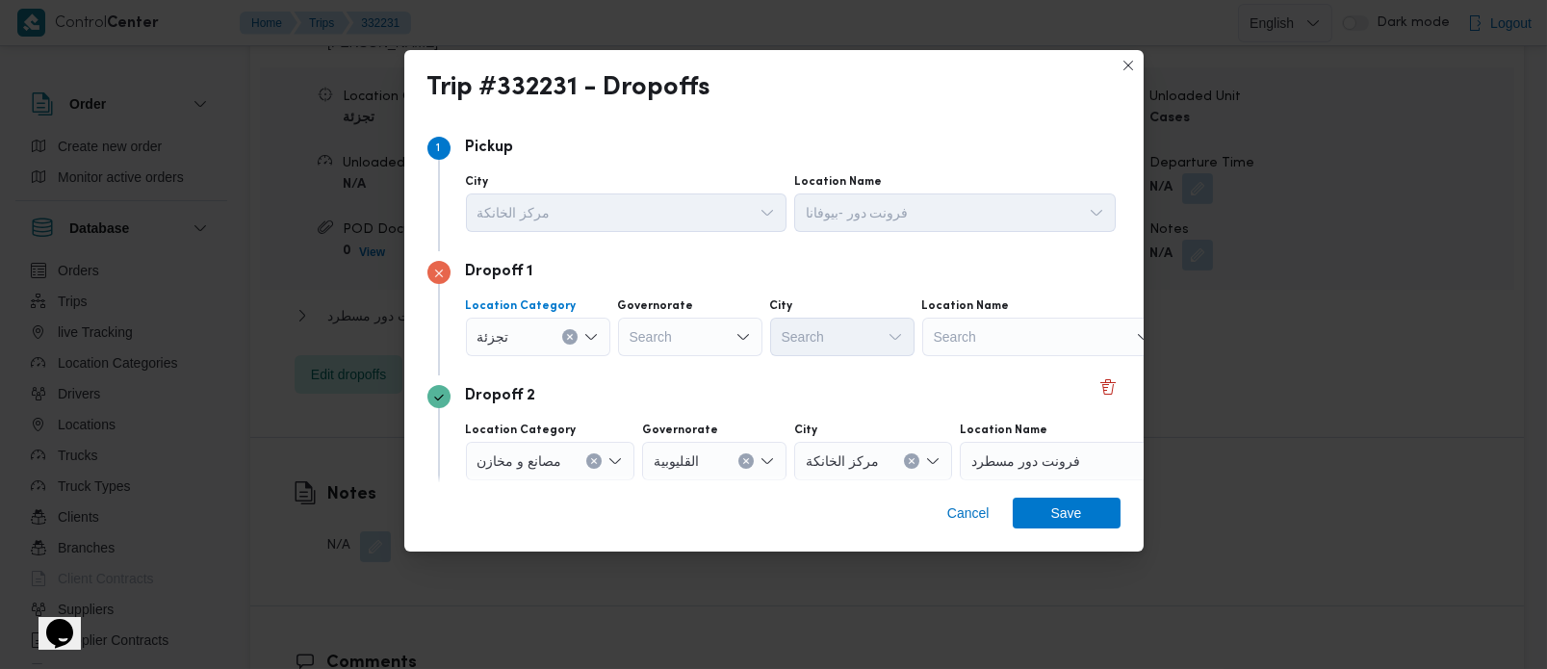
click at [658, 348] on div "Search" at bounding box center [690, 337] width 144 height 39
type input "زة"
click at [679, 375] on span "الجي زة" at bounding box center [701, 372] width 98 height 23
click at [819, 323] on div "Search" at bounding box center [842, 337] width 144 height 39
type input "رم"
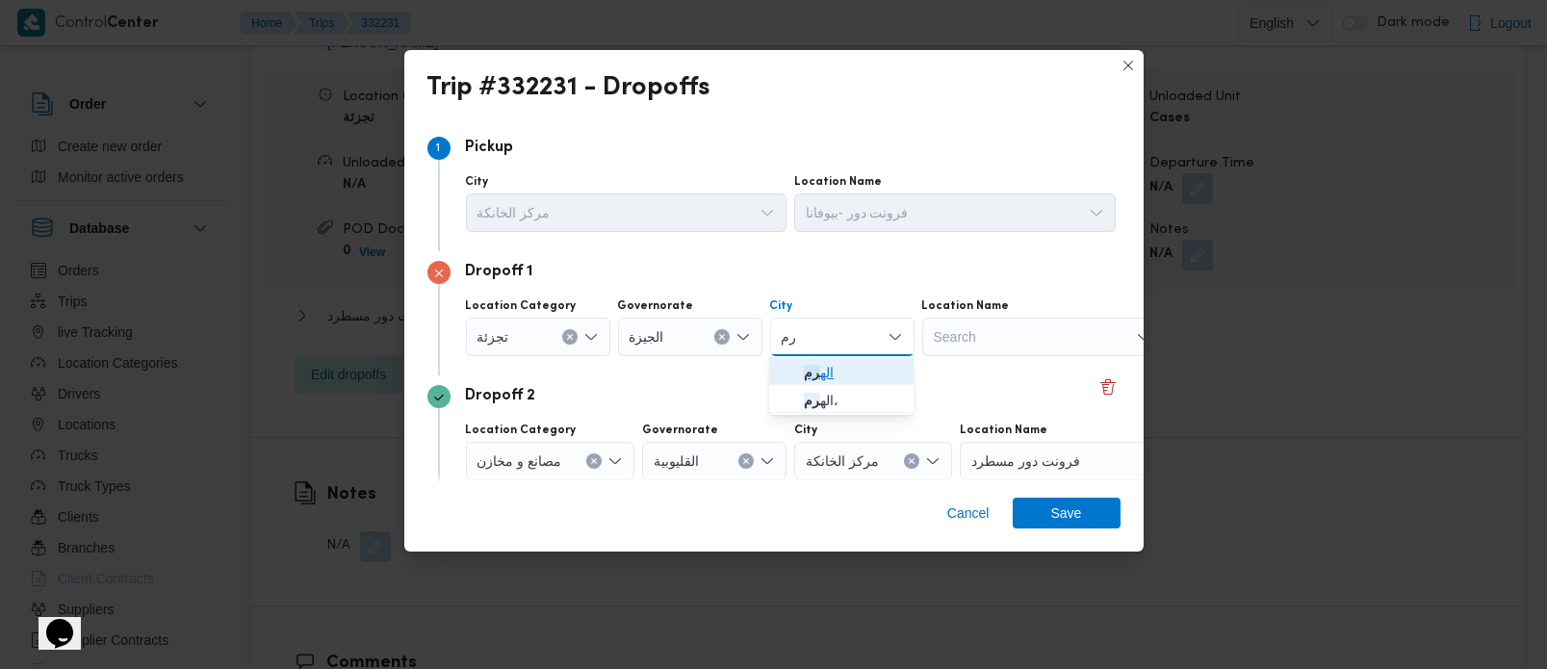
click at [818, 368] on span "اله رم" at bounding box center [853, 372] width 98 height 23
click at [1055, 518] on span "Save" at bounding box center [1066, 512] width 31 height 31
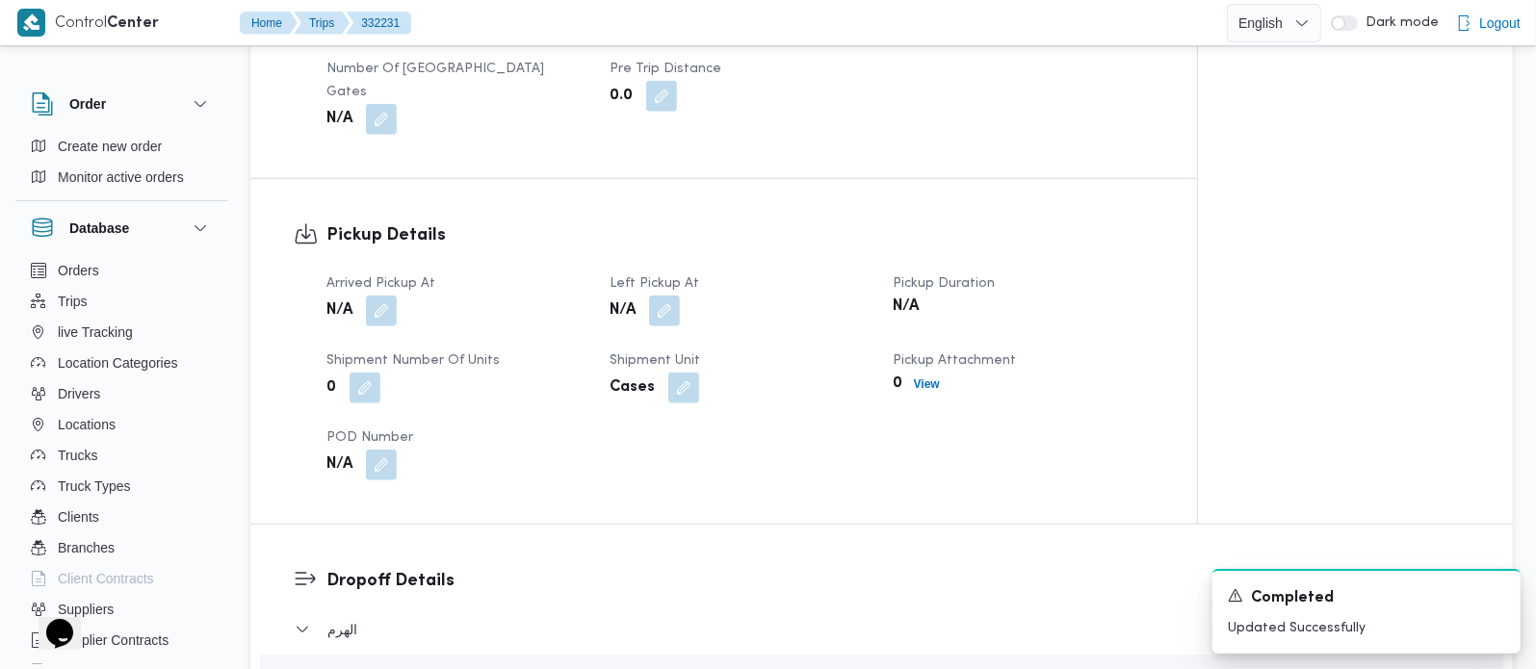
scroll to position [1132, 0]
click at [373, 320] on button "button" at bounding box center [381, 312] width 31 height 31
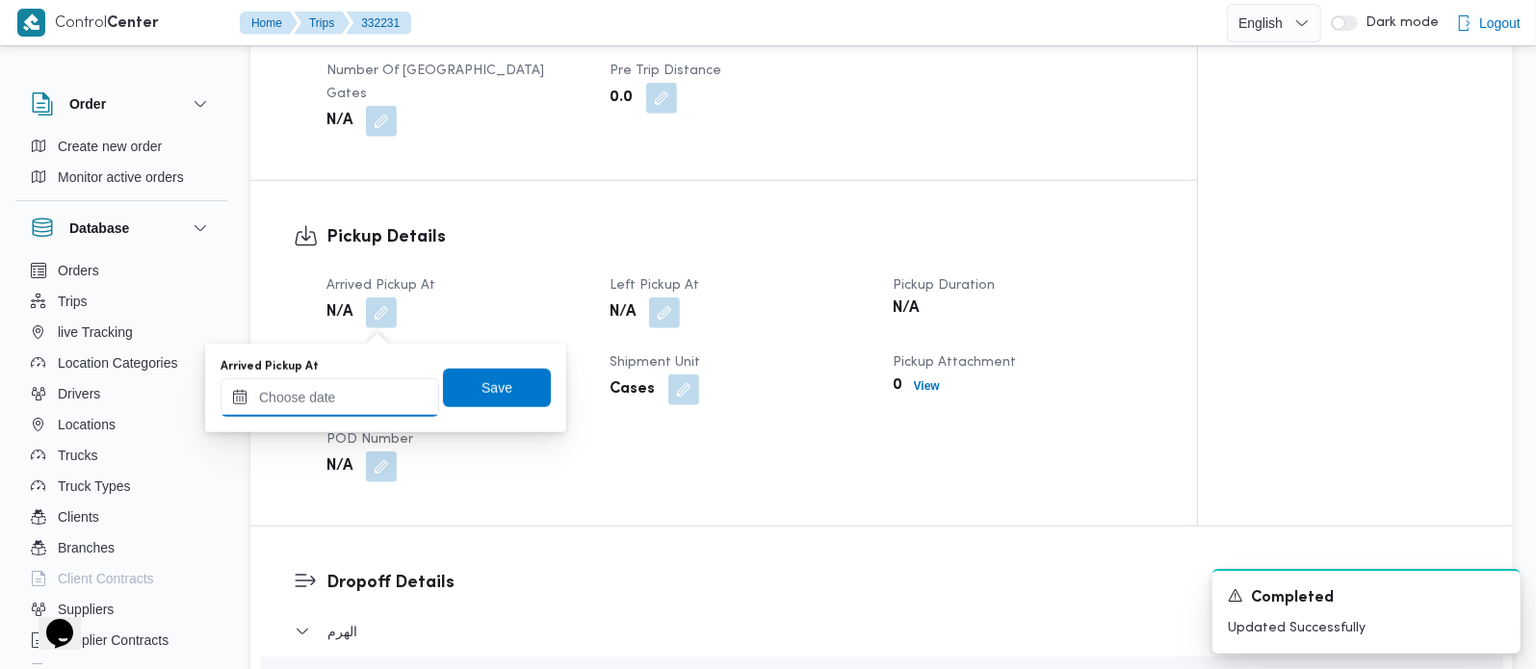
click at [354, 395] on input "Arrived Pickup At" at bounding box center [330, 397] width 219 height 39
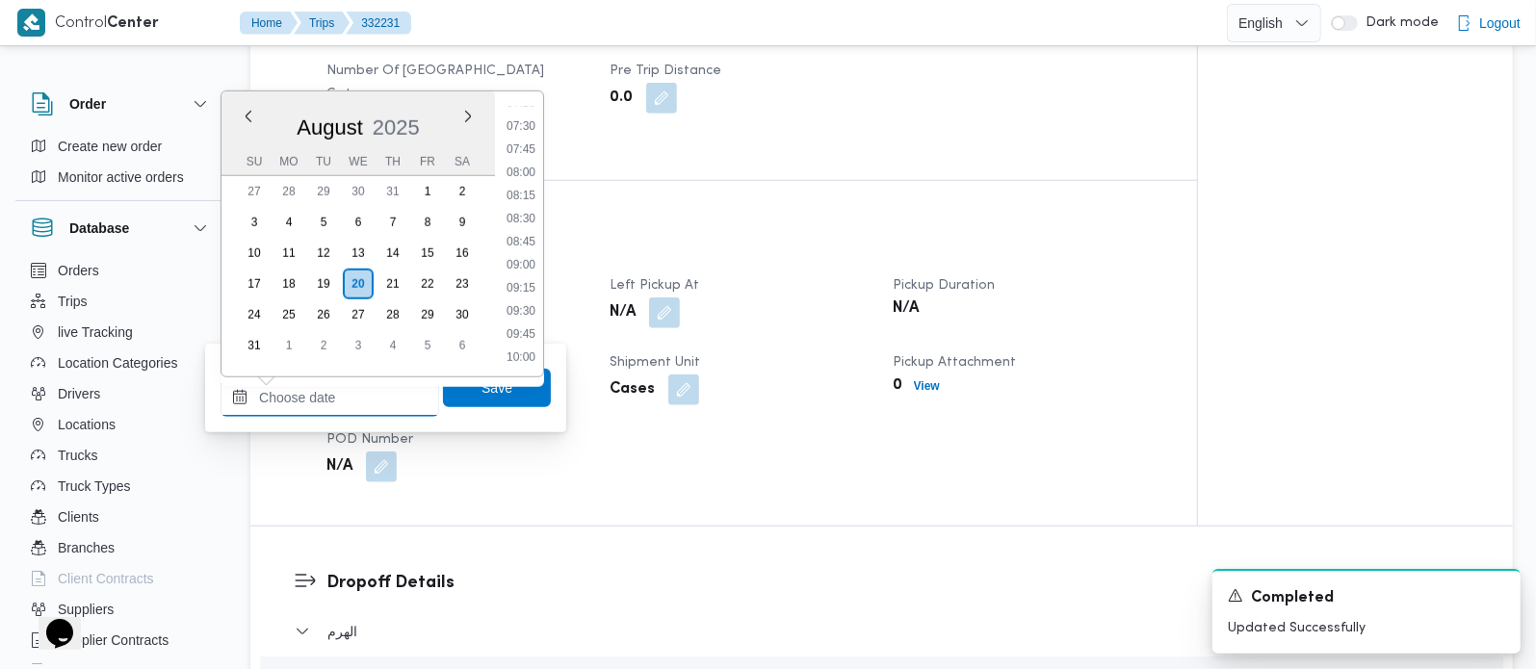
scroll to position [570, 0]
click at [534, 190] on li "07:00" at bounding box center [521, 193] width 44 height 19
type input "20/08/2025 07:00"
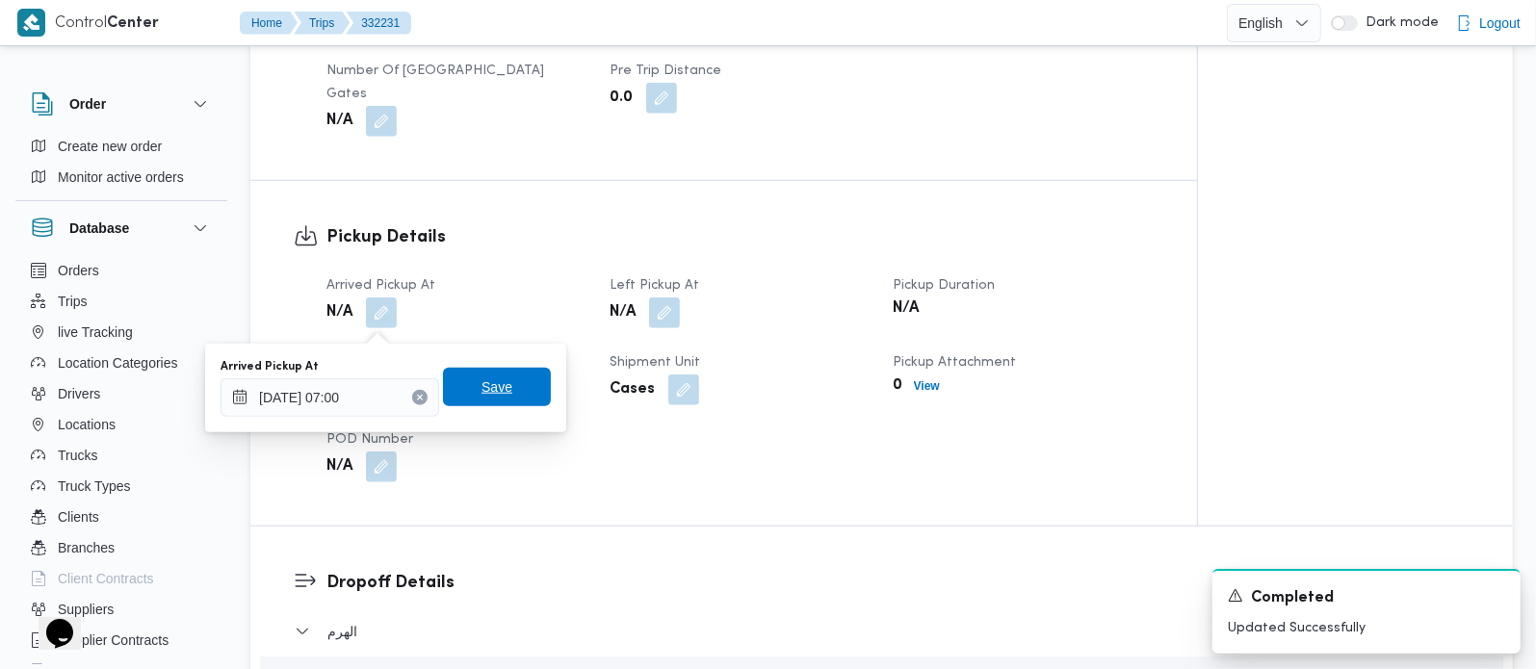
click at [506, 382] on span "Save" at bounding box center [497, 387] width 108 height 39
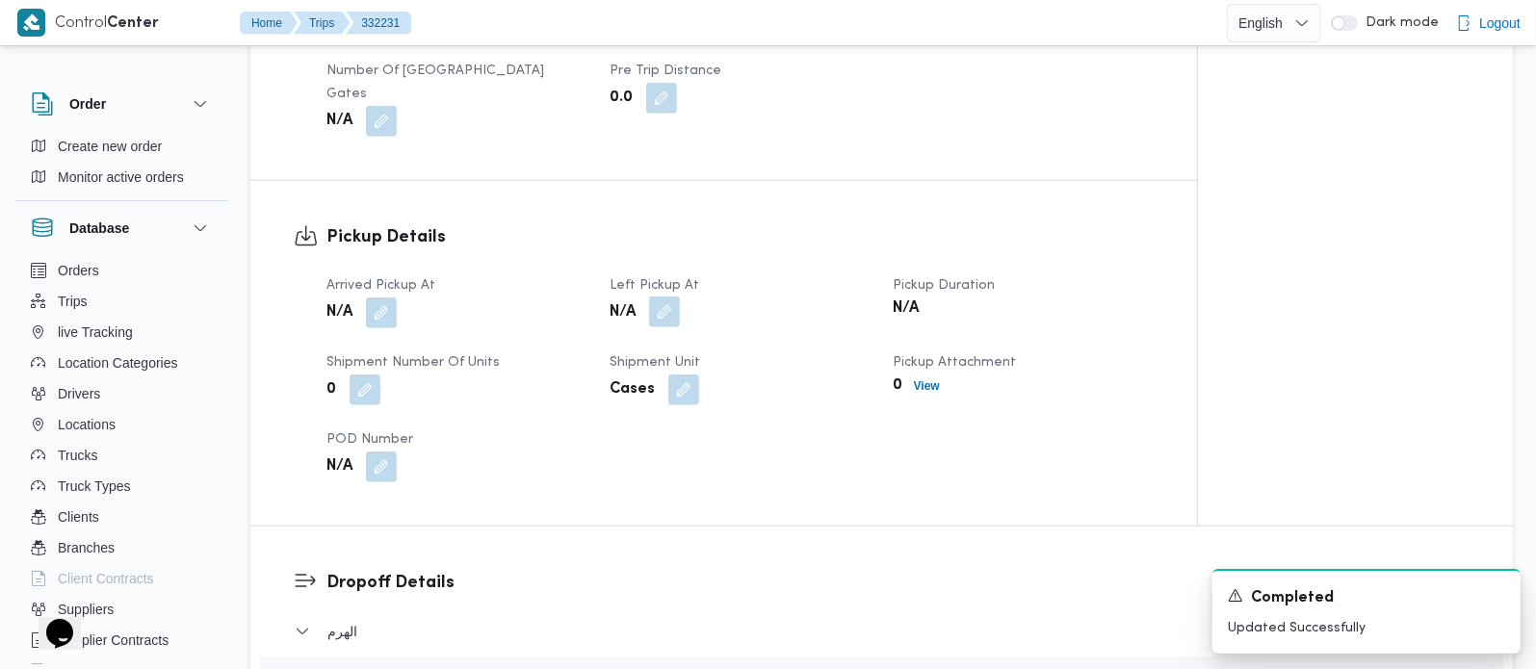
click at [657, 317] on button "button" at bounding box center [664, 312] width 31 height 31
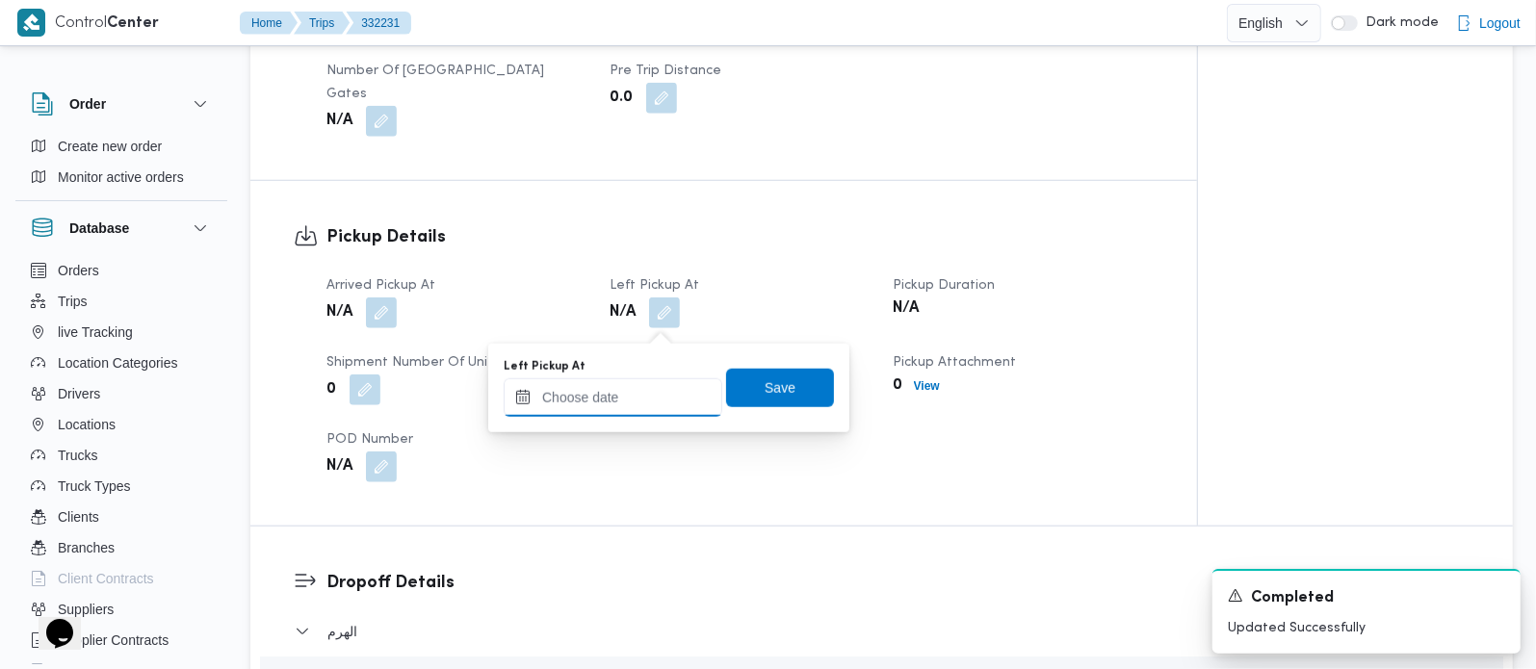
click at [635, 386] on input "Left Pickup At" at bounding box center [613, 397] width 219 height 39
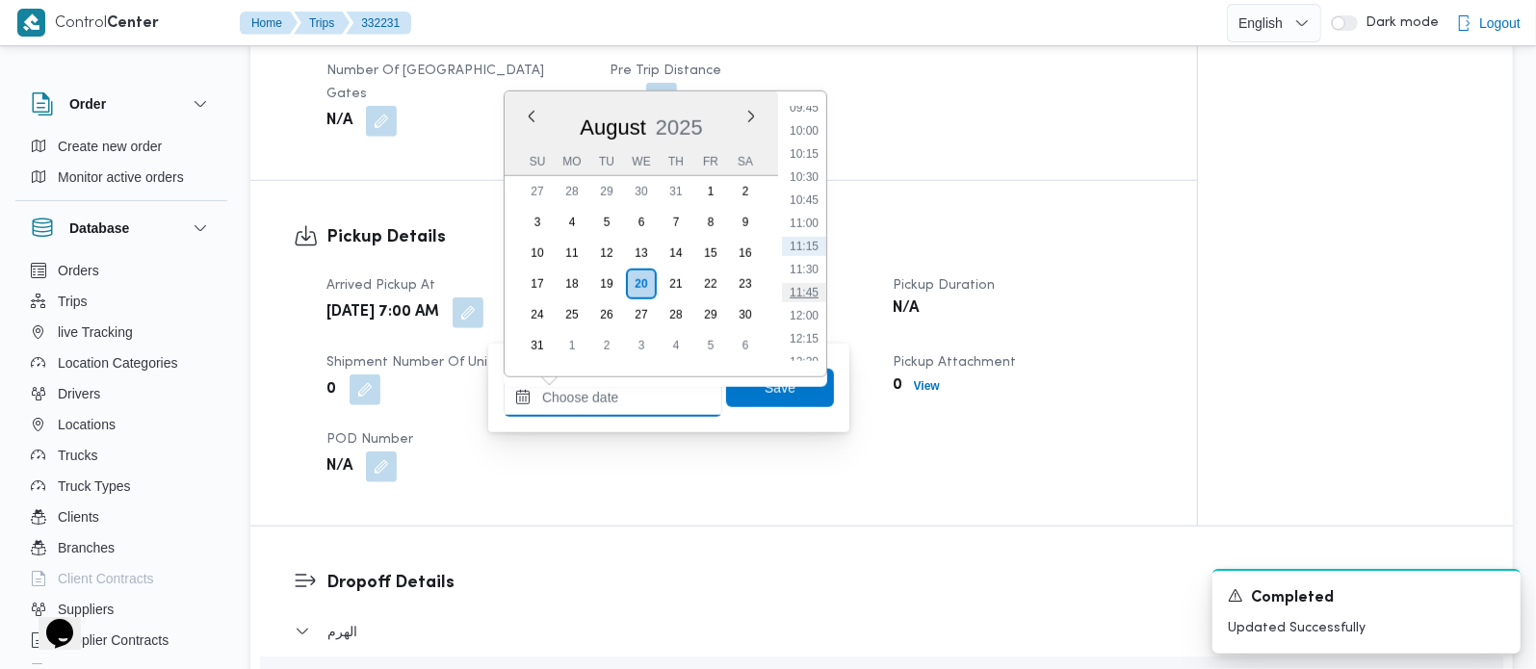
scroll to position [797, 0]
click at [808, 213] on li "09:45" at bounding box center [804, 220] width 44 height 19
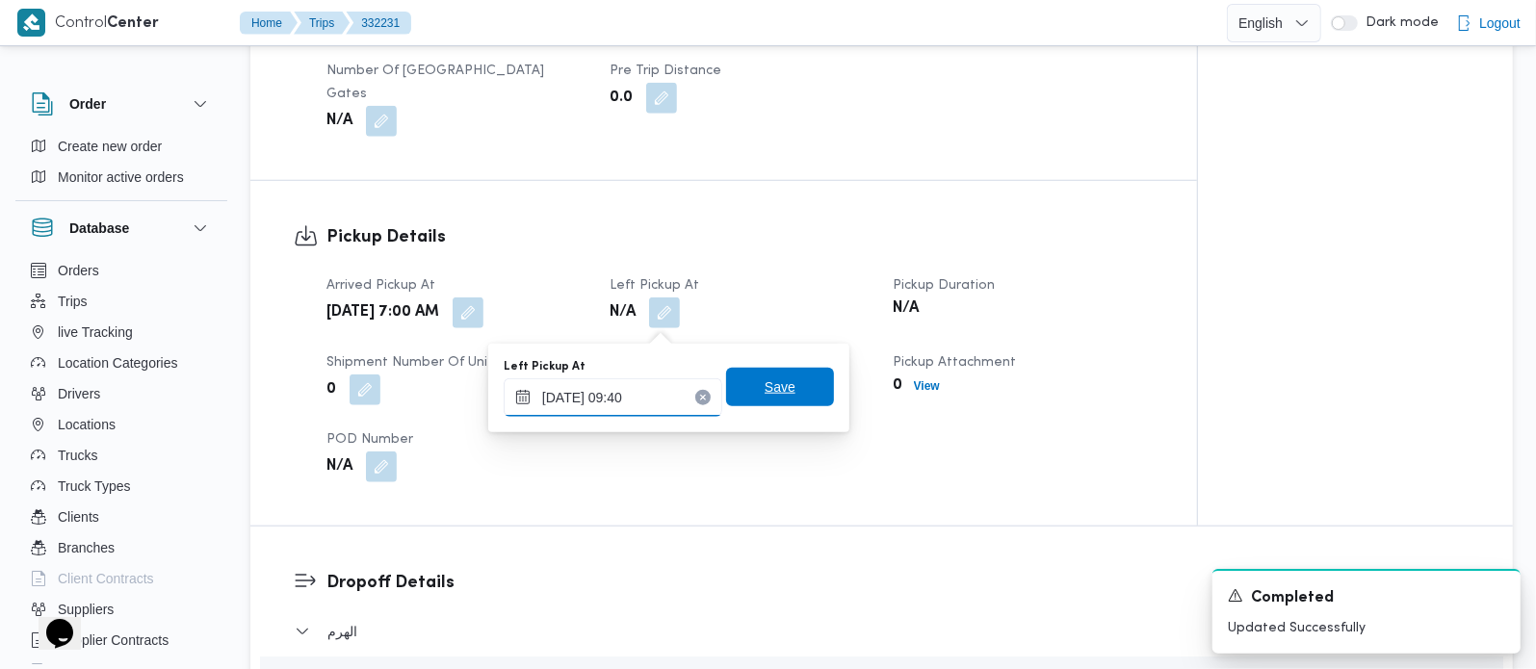
type input "20/08/2025 09:40"
click at [765, 390] on span "Save" at bounding box center [780, 387] width 31 height 23
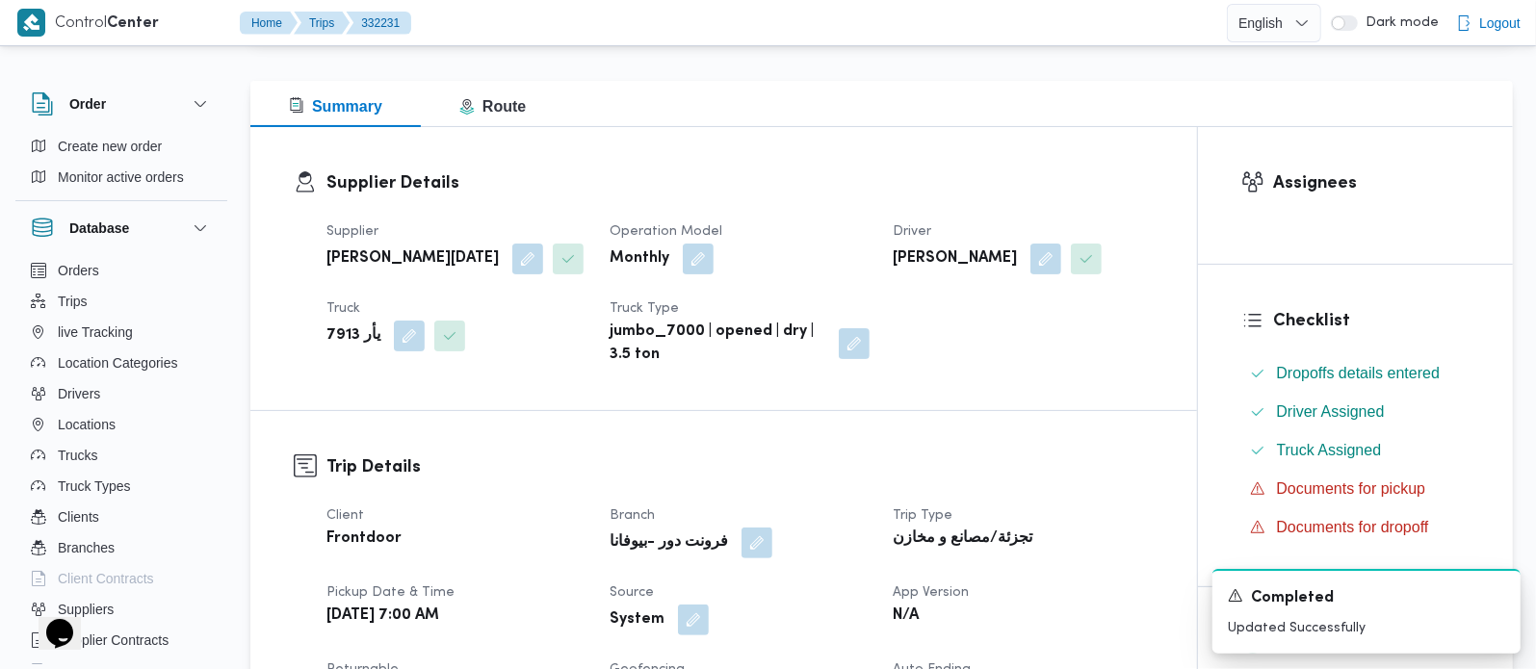
scroll to position [226, 0]
click at [697, 634] on button "button" at bounding box center [693, 618] width 31 height 31
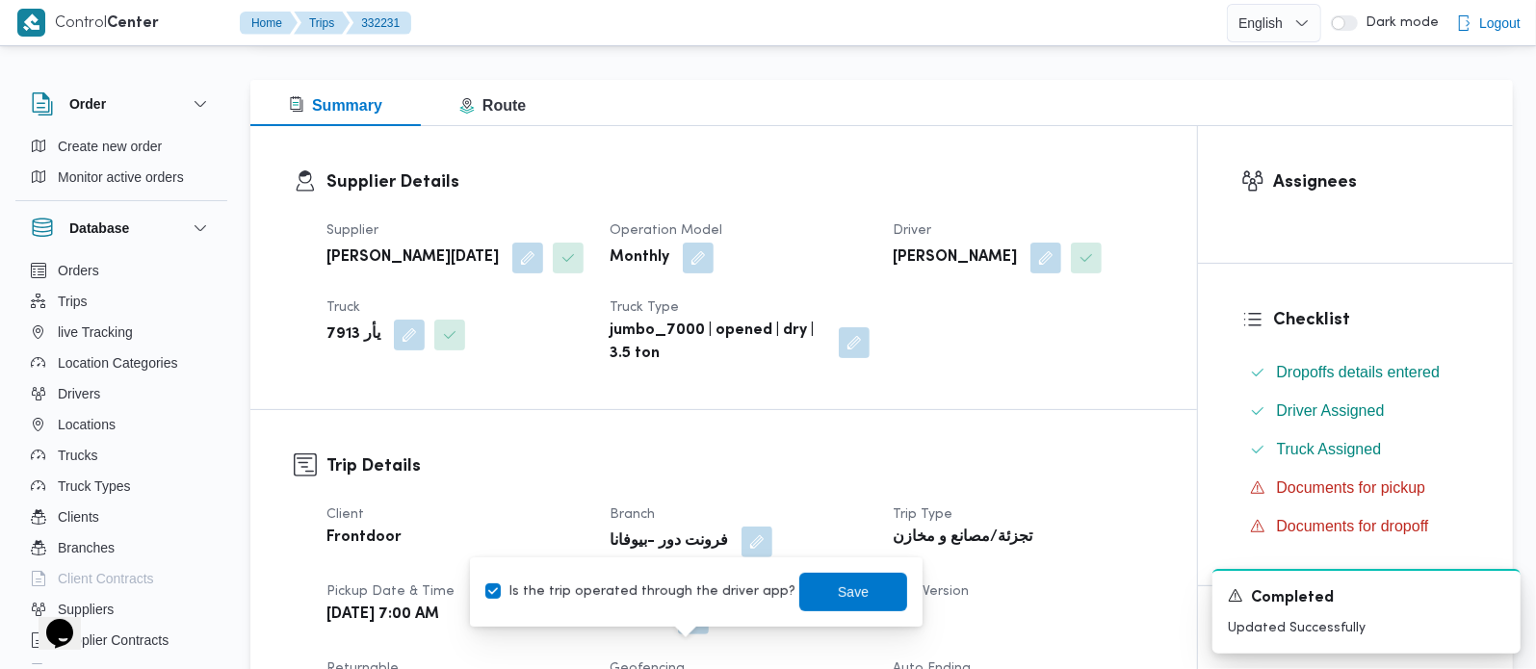
click at [681, 599] on label "Is the trip operated through the driver app?" at bounding box center [640, 592] width 310 height 23
checkbox input "false"
click at [812, 593] on span "Save" at bounding box center [853, 591] width 108 height 39
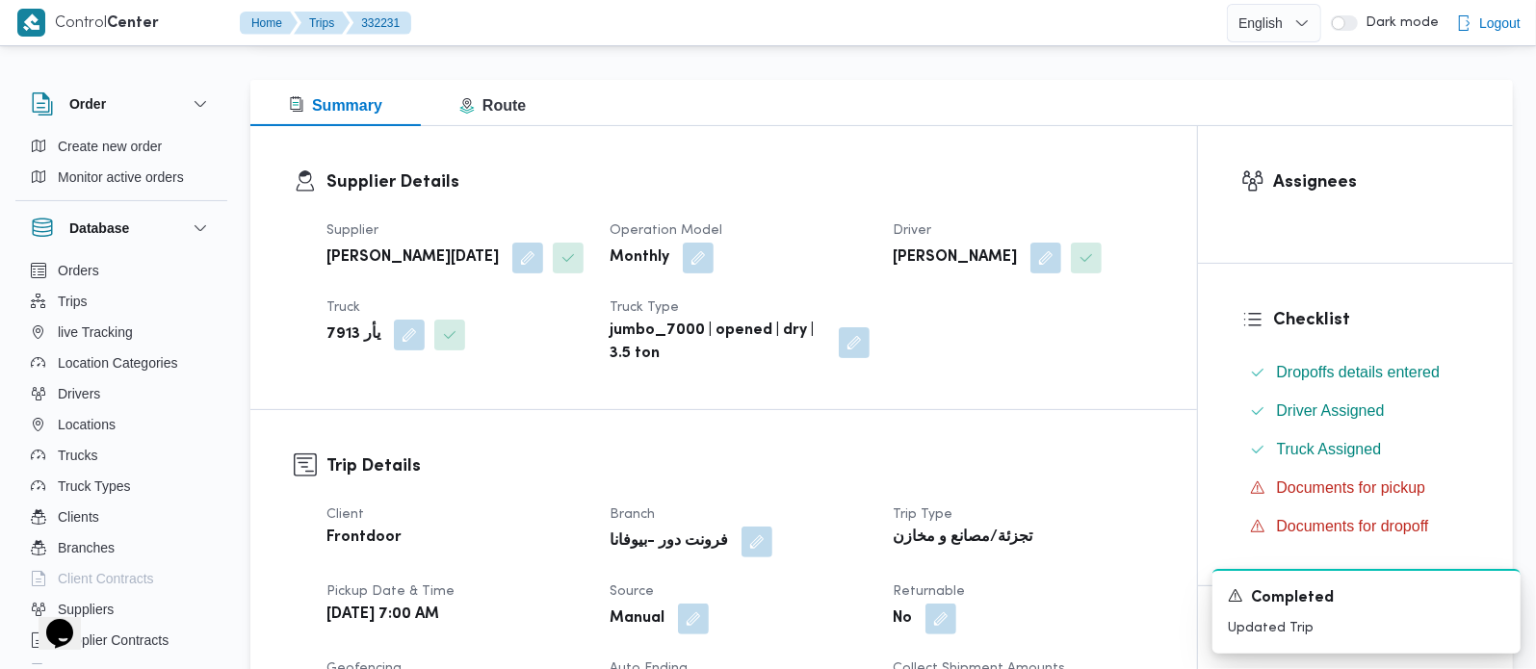
scroll to position [0, 0]
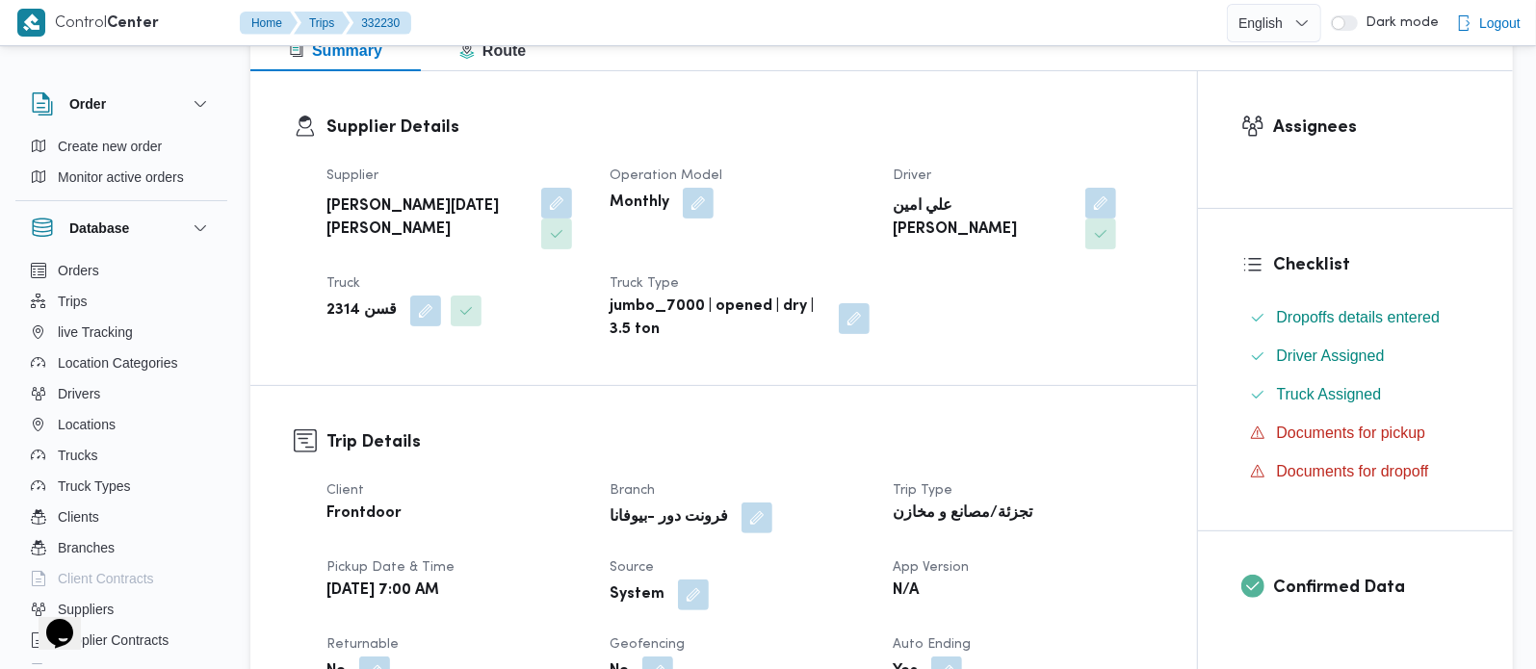
scroll to position [339, 0]
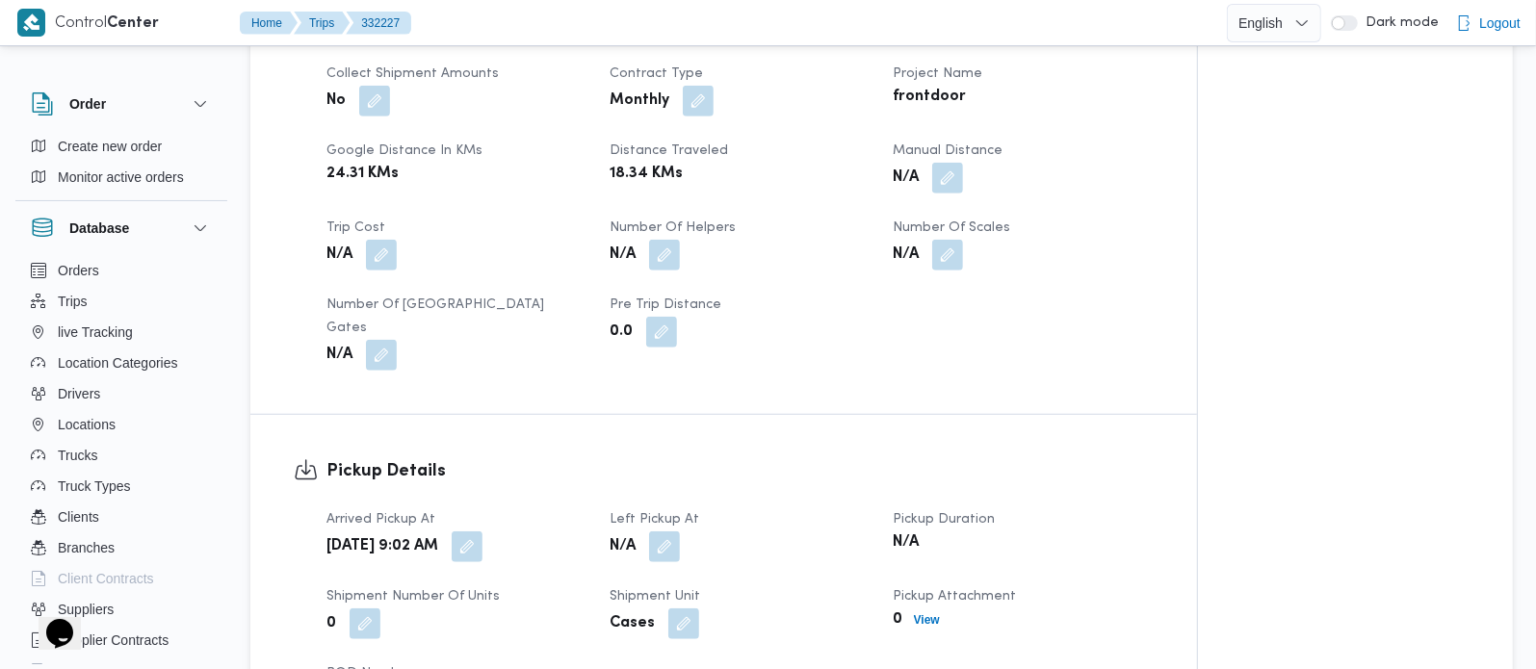
scroll to position [1019, 0]
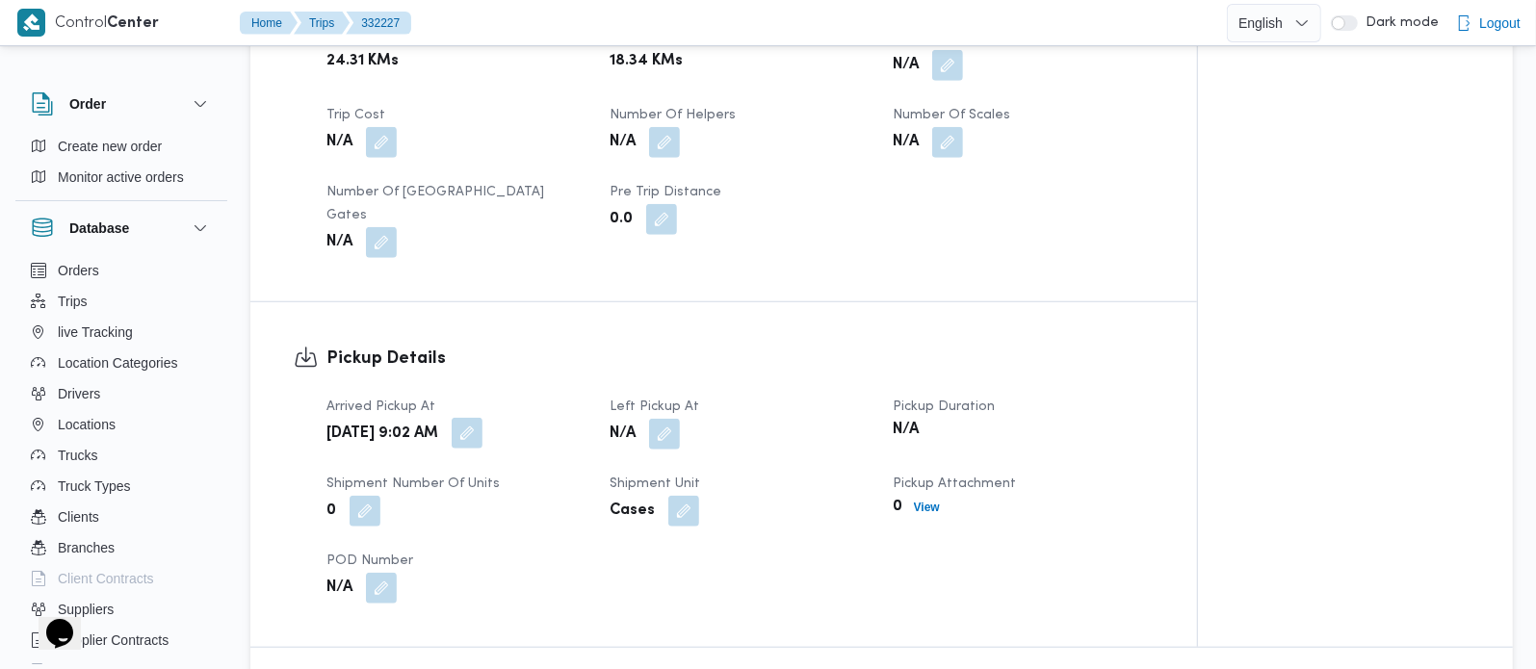
click at [482, 446] on button "button" at bounding box center [467, 433] width 31 height 31
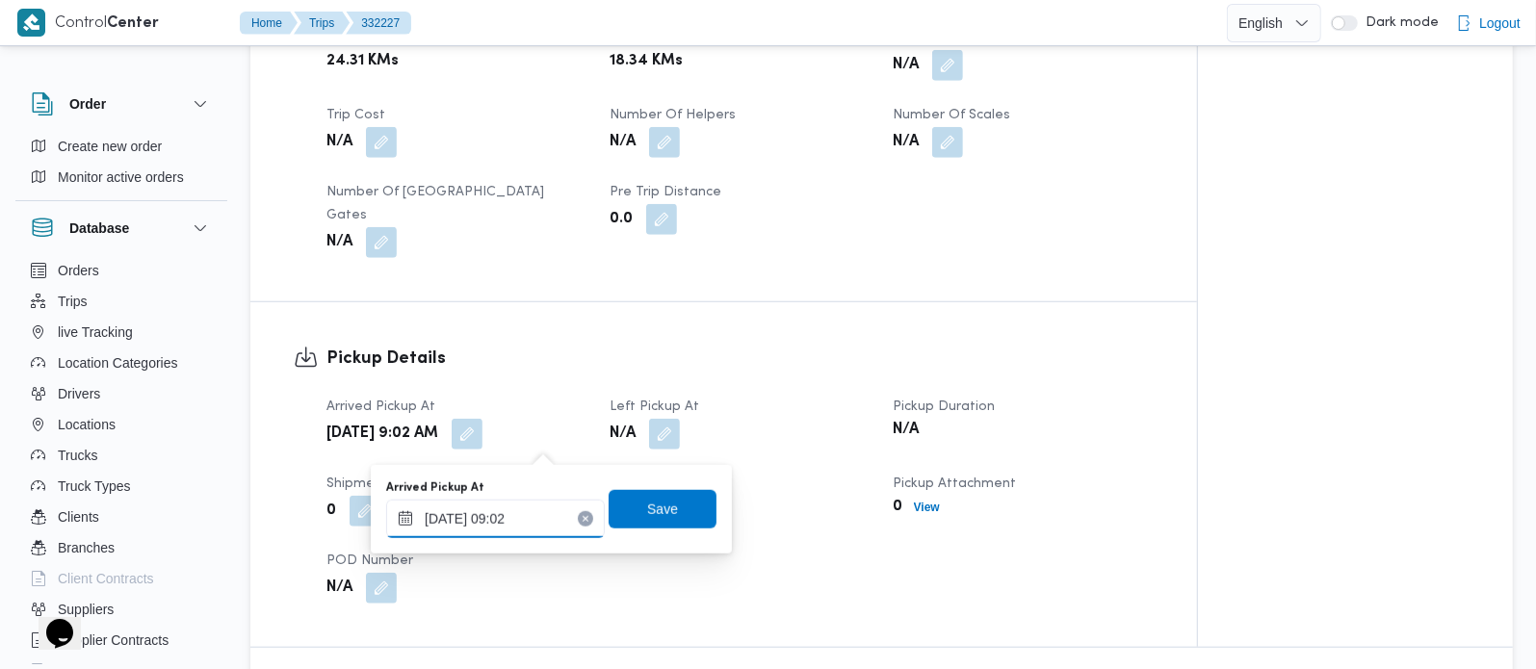
click at [509, 507] on div "20/08/2025 09:02" at bounding box center [495, 519] width 219 height 39
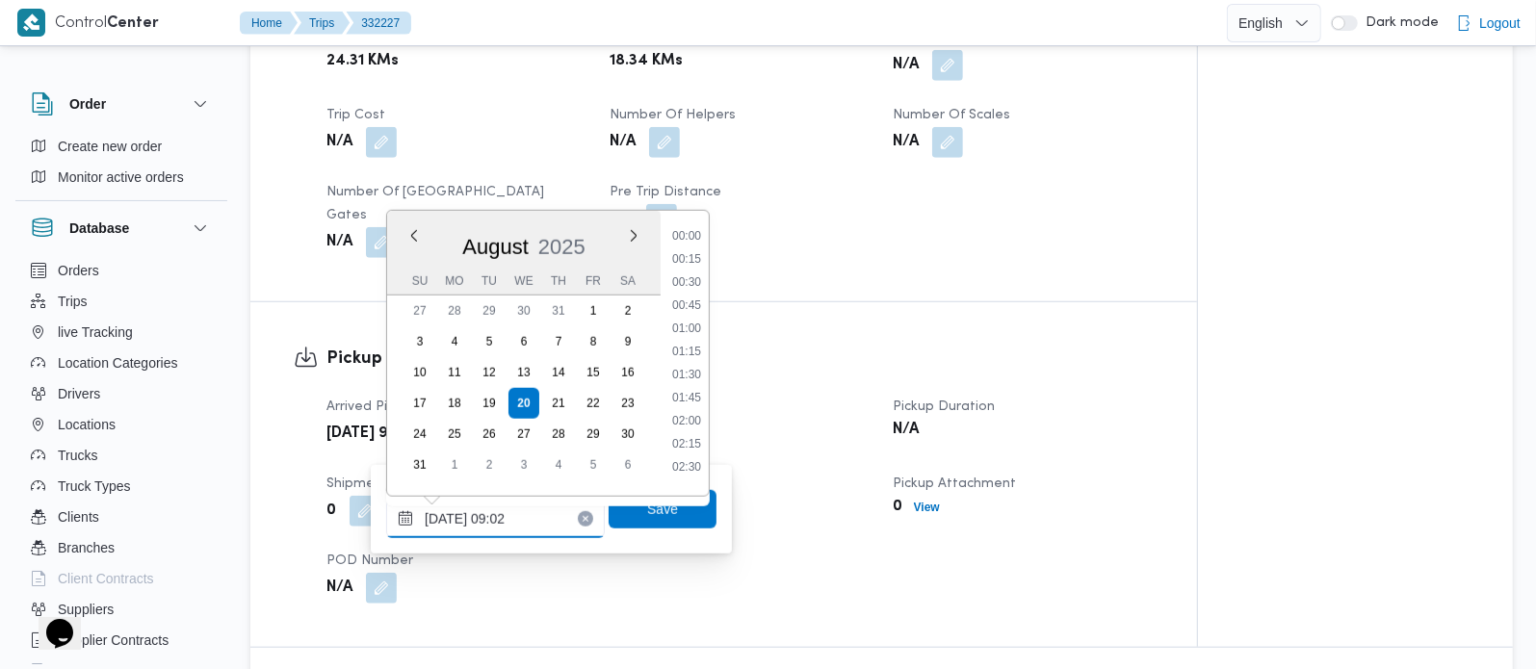
scroll to position [702, 0]
click at [690, 287] on li "08:15" at bounding box center [686, 296] width 44 height 19
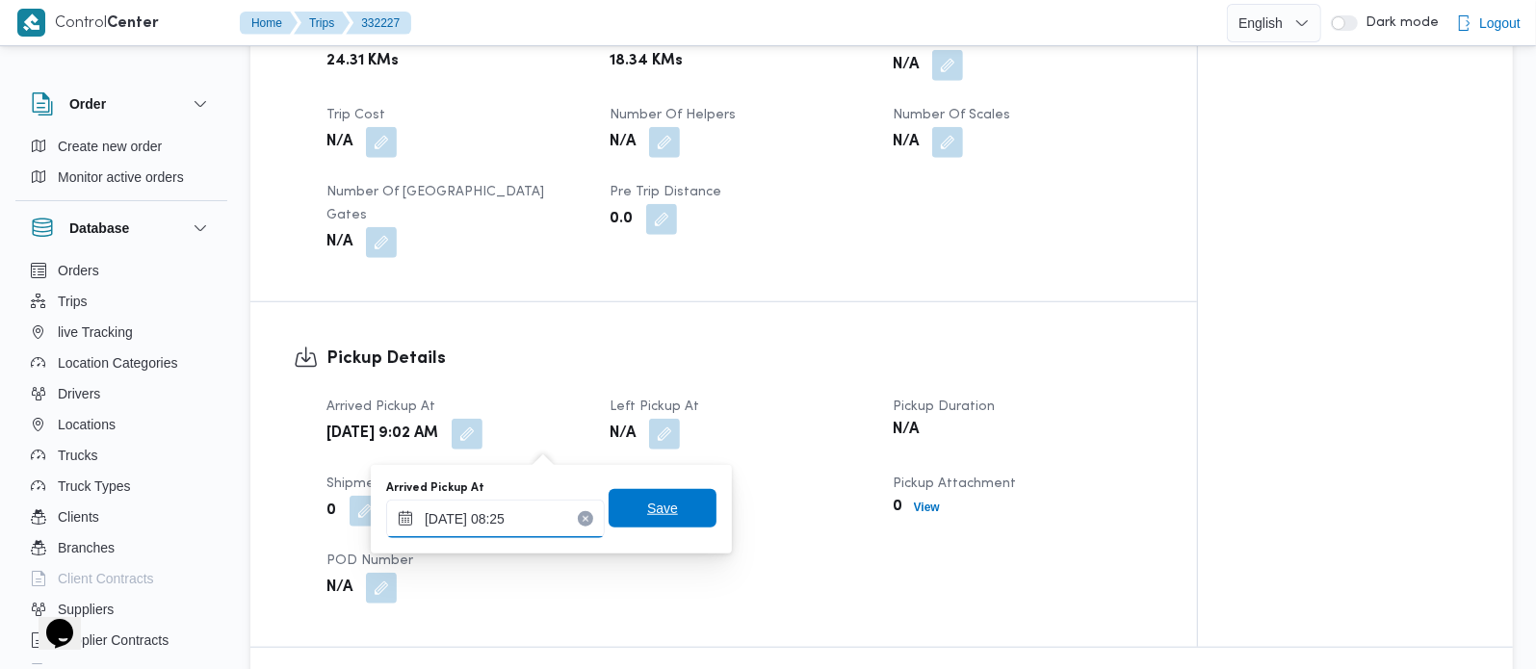
type input "20/08/2025 08:25"
click at [652, 516] on span "Save" at bounding box center [662, 508] width 31 height 23
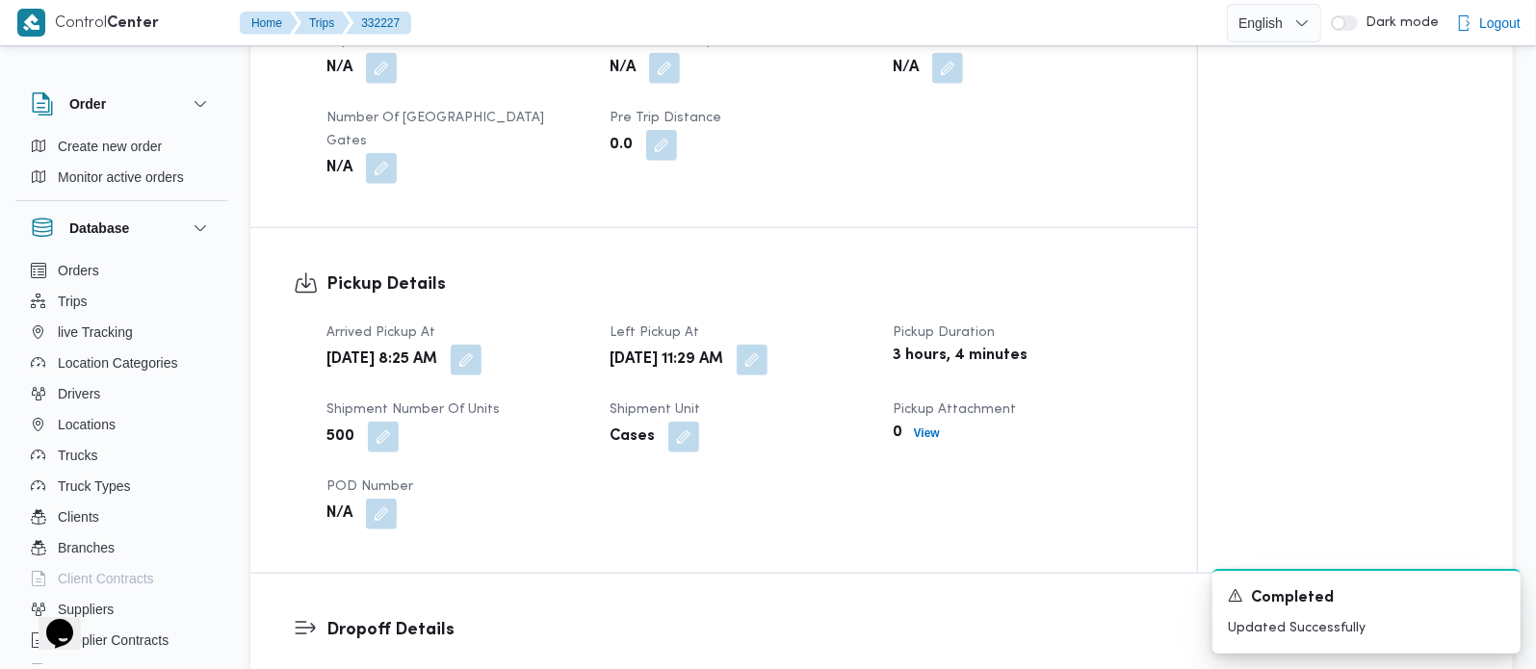
scroll to position [1132, 0]
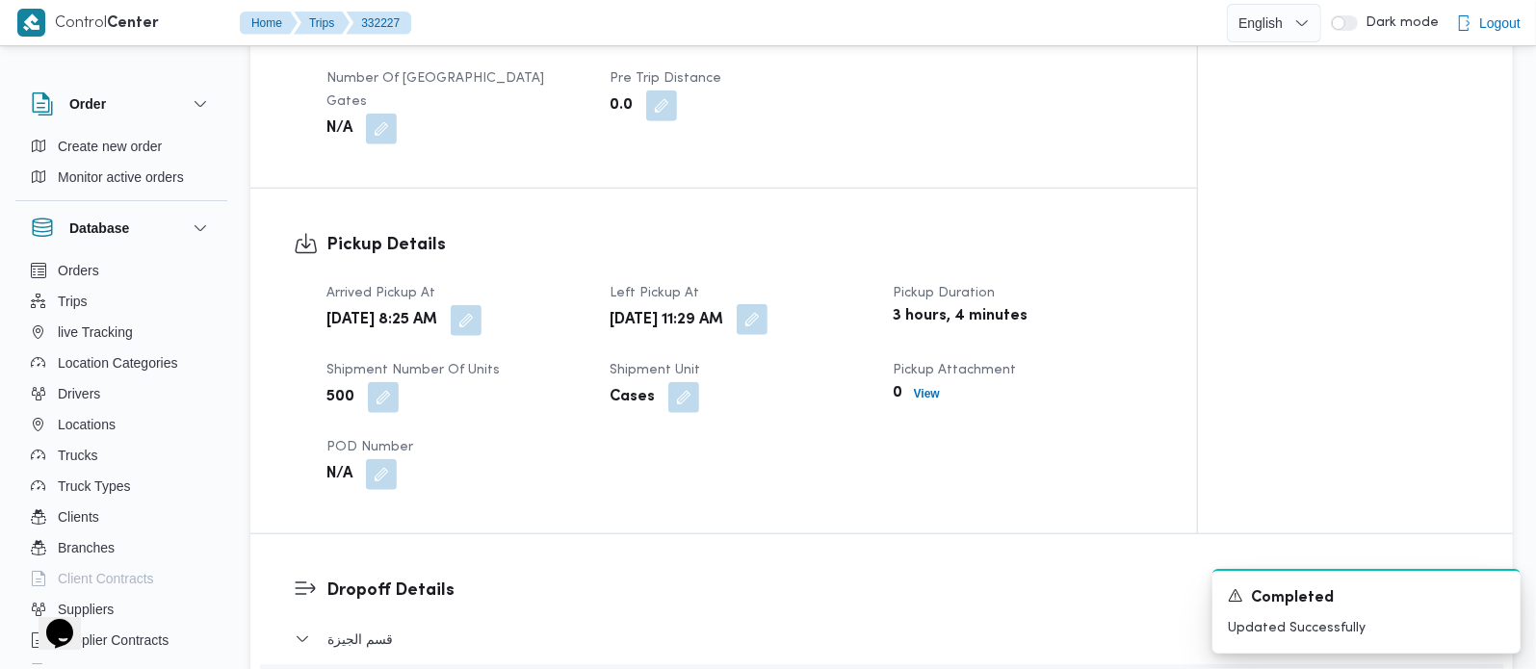
click at [767, 332] on button "button" at bounding box center [752, 319] width 31 height 31
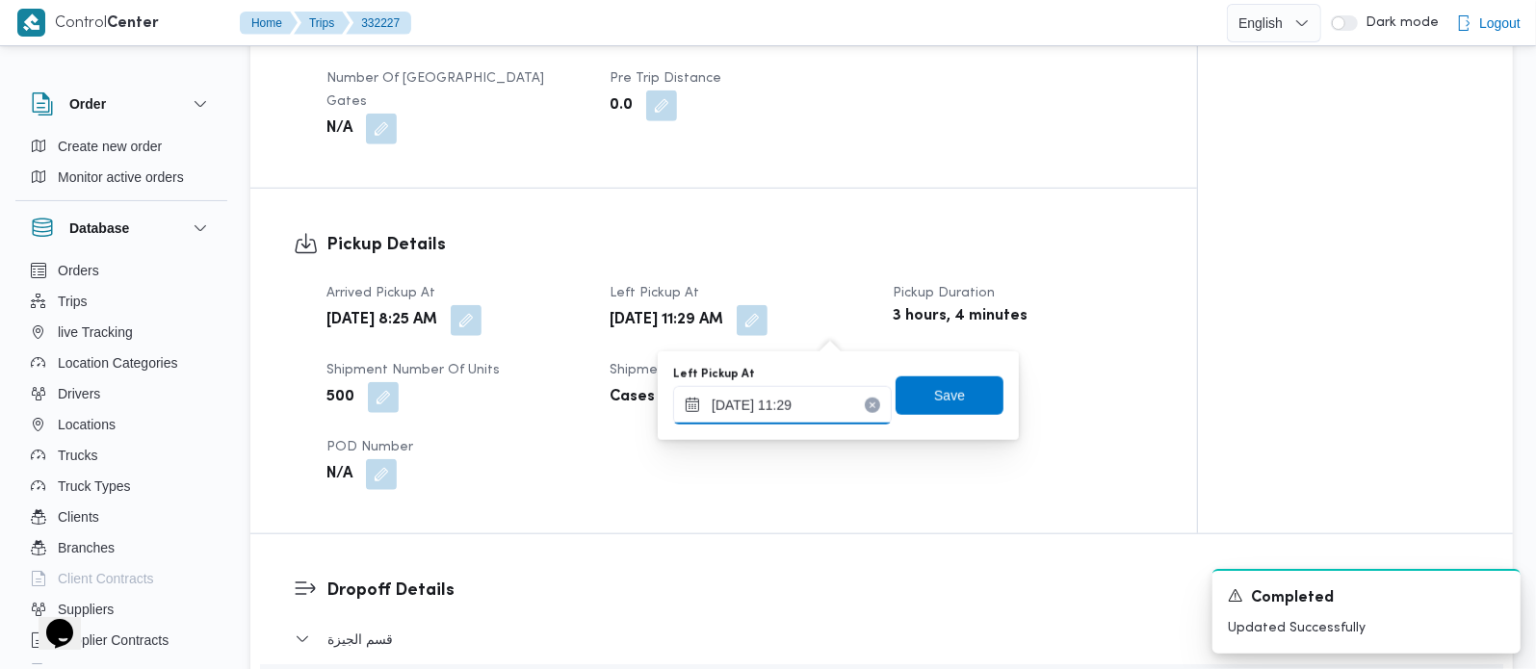
click at [801, 411] on input "20/08/2025 11:29" at bounding box center [782, 405] width 219 height 39
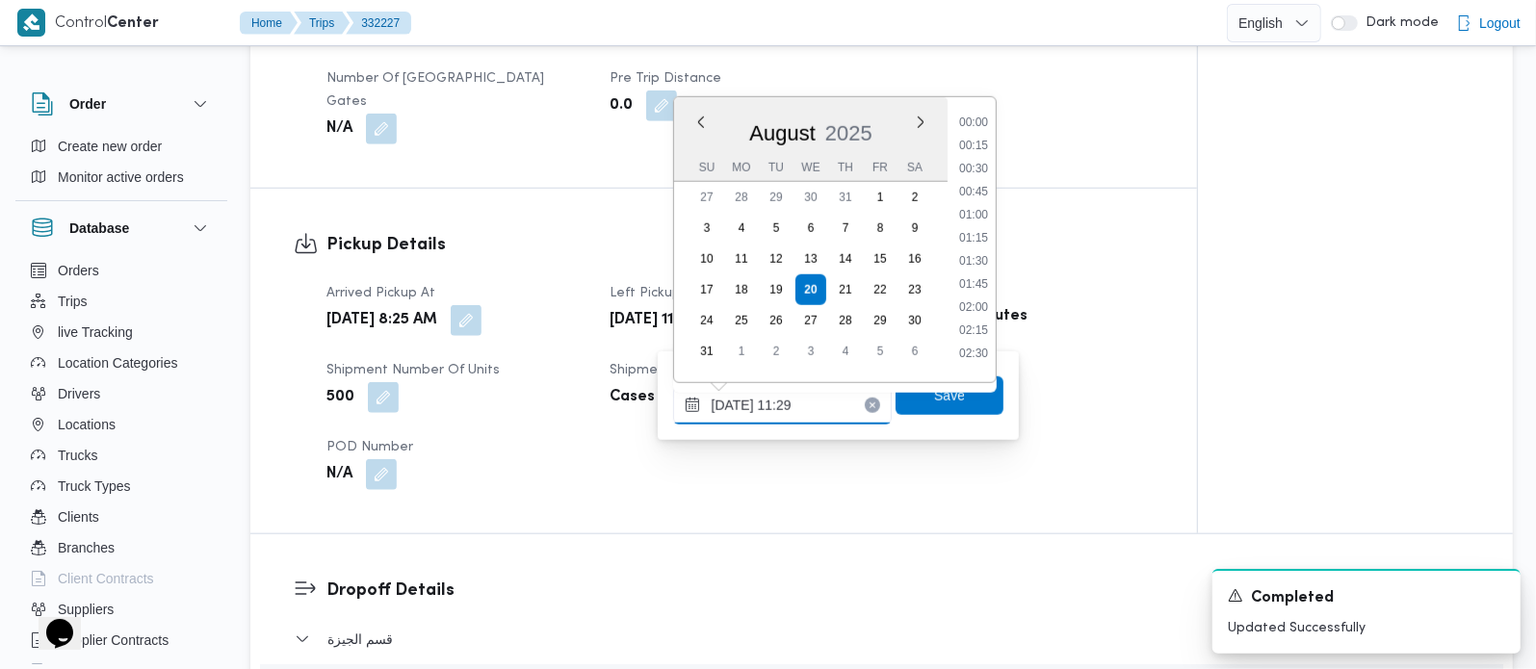
scroll to position [909, 0]
click at [977, 110] on div "Time 00:00 00:15 00:30 00:45 01:00 01:15 01:30 01:45 02:00 02:15 02:30 02:45 03…" at bounding box center [971, 239] width 48 height 285
click at [977, 112] on li "09:45" at bounding box center [973, 114] width 44 height 19
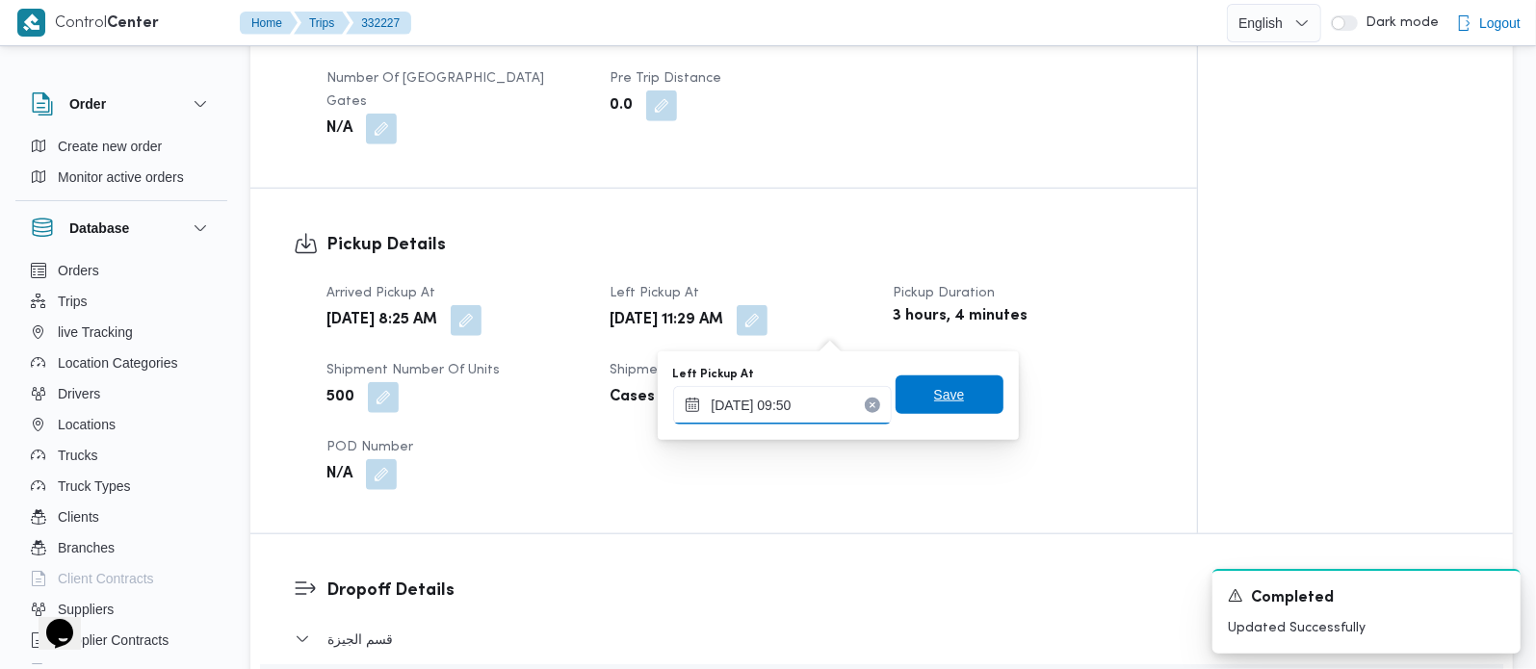
type input "20/08/2025 09:50"
click at [934, 389] on span "Save" at bounding box center [949, 394] width 31 height 23
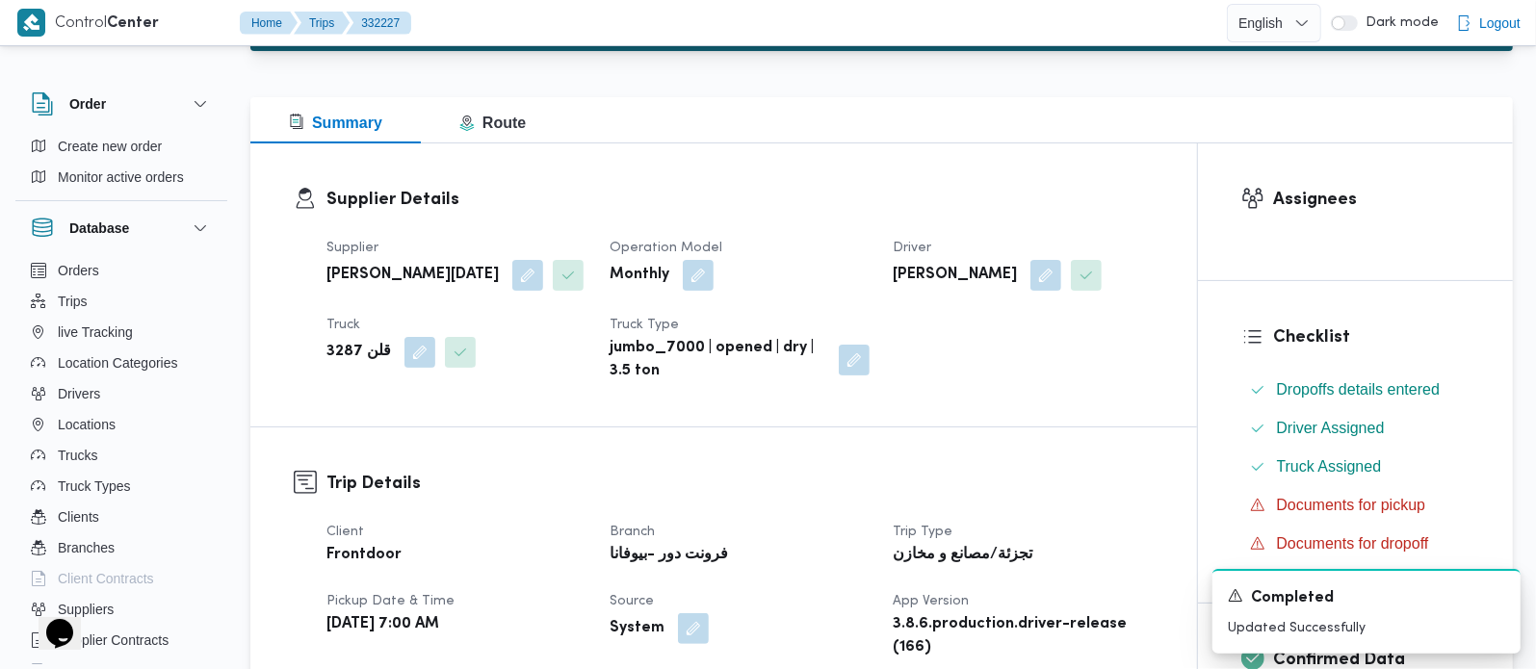
scroll to position [0, 0]
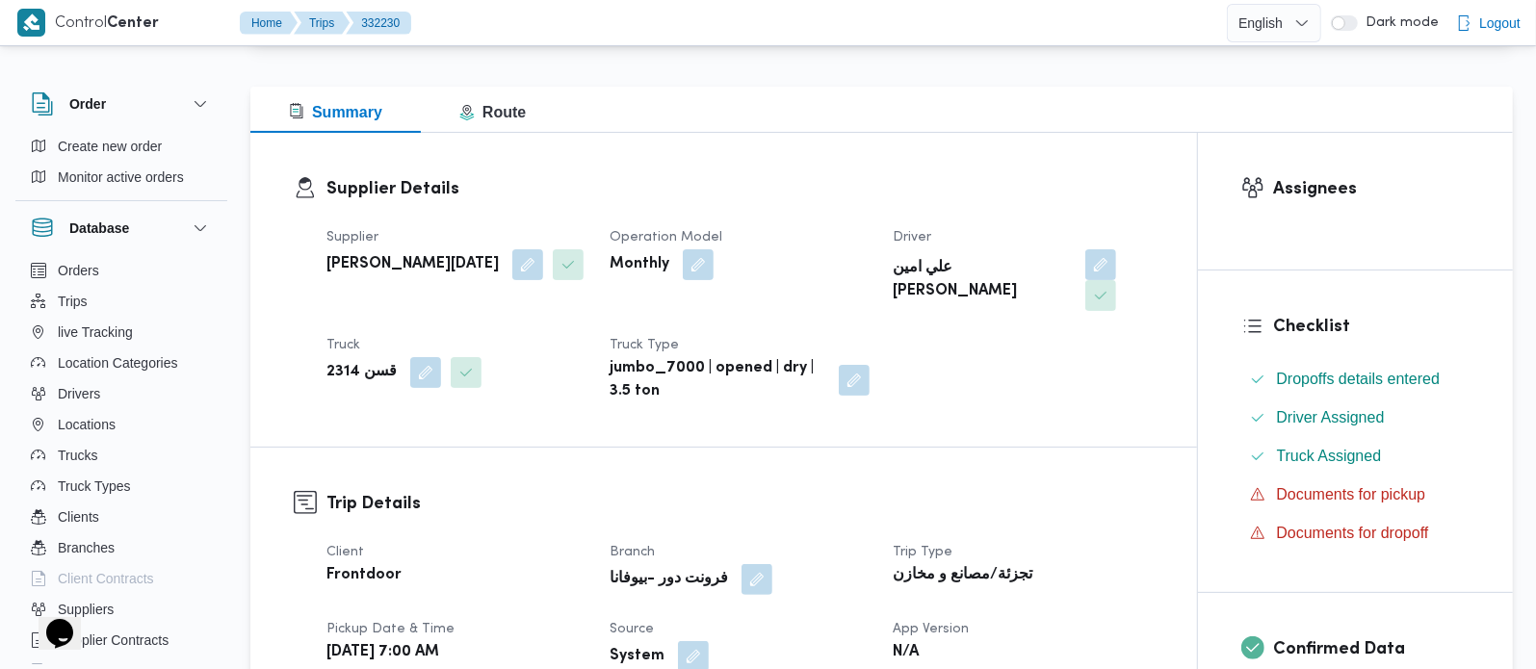
scroll to position [505, 0]
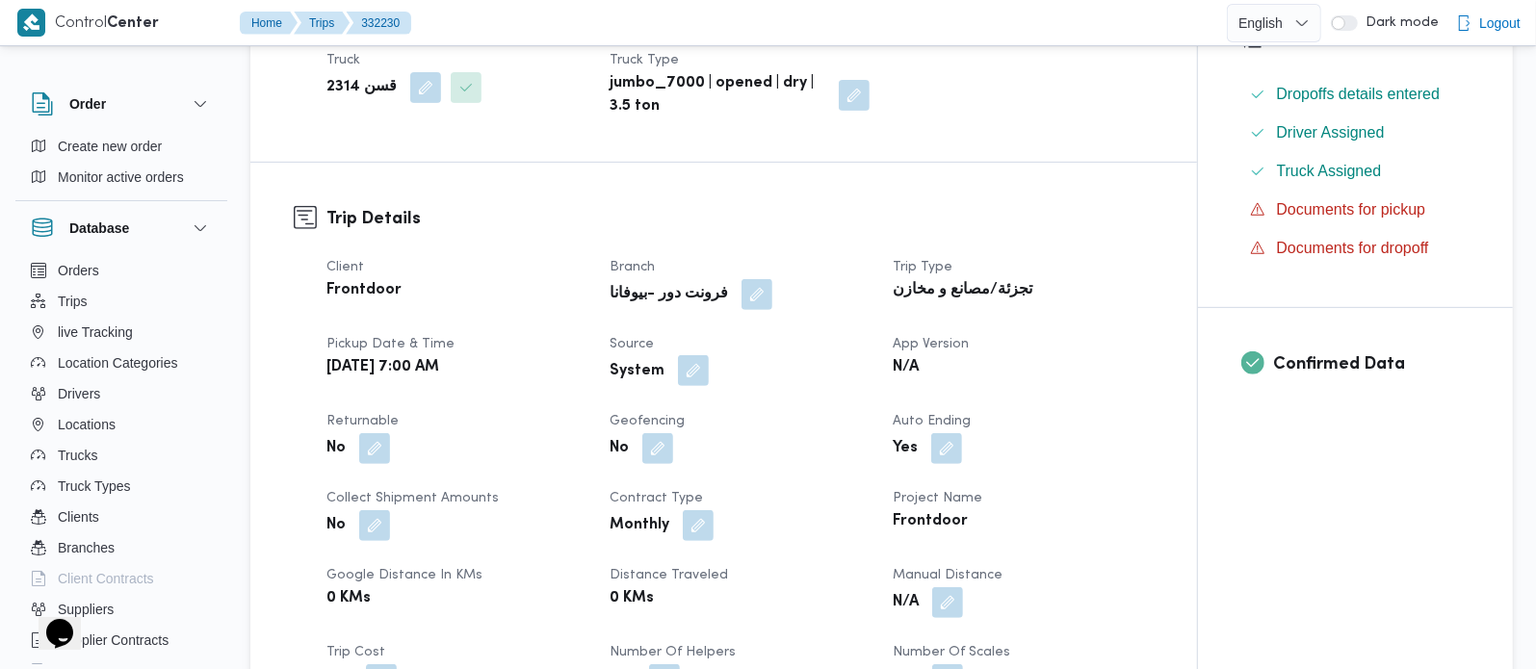
click at [694, 373] on button "button" at bounding box center [693, 370] width 31 height 31
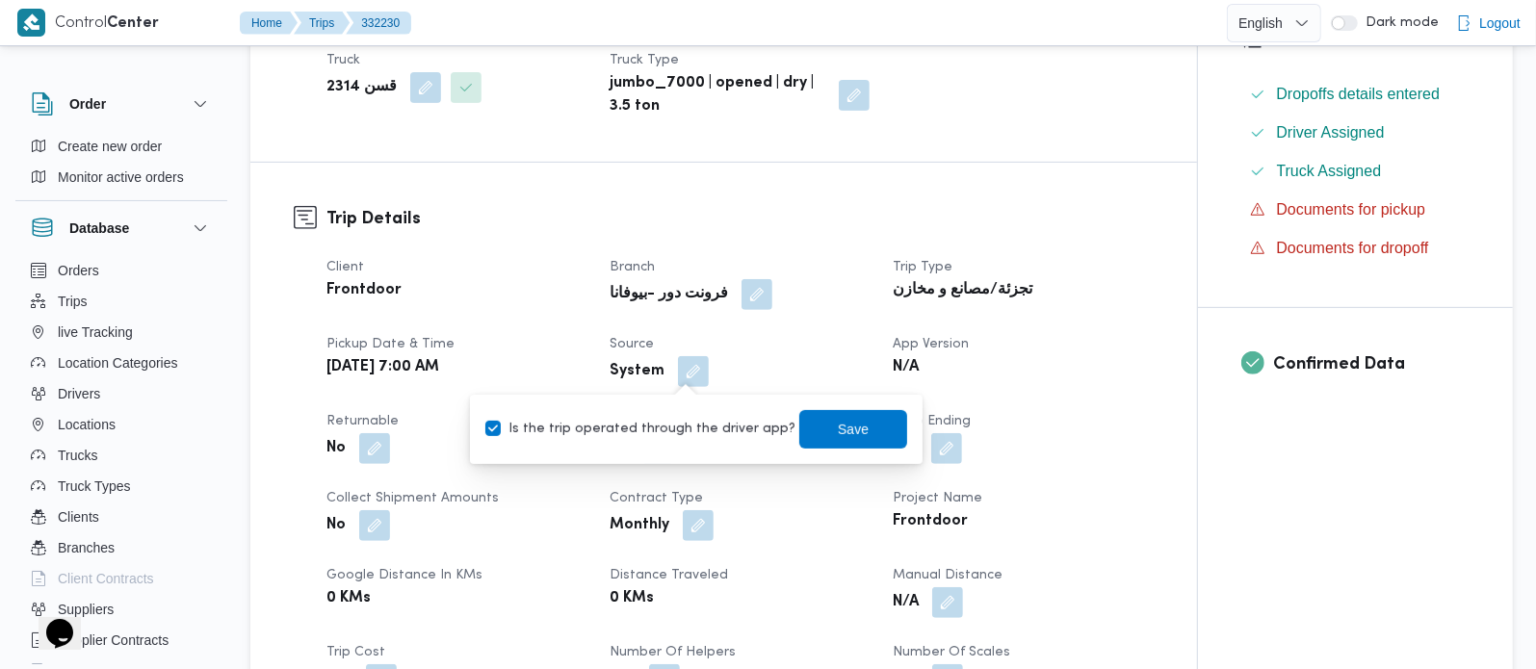
click at [686, 423] on label "Is the trip operated through the driver app?" at bounding box center [640, 429] width 310 height 23
checkbox input "false"
click at [838, 423] on span "Save" at bounding box center [853, 428] width 31 height 23
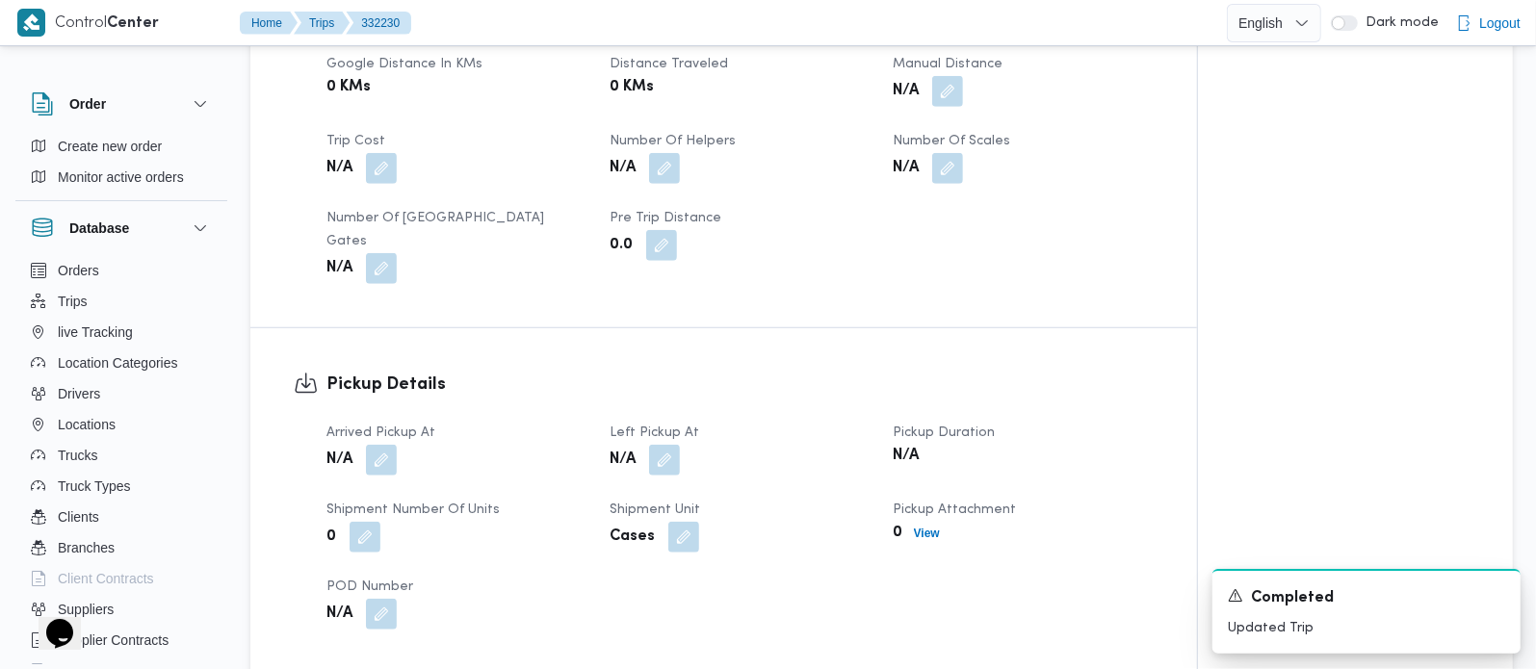
scroll to position [1071, 0]
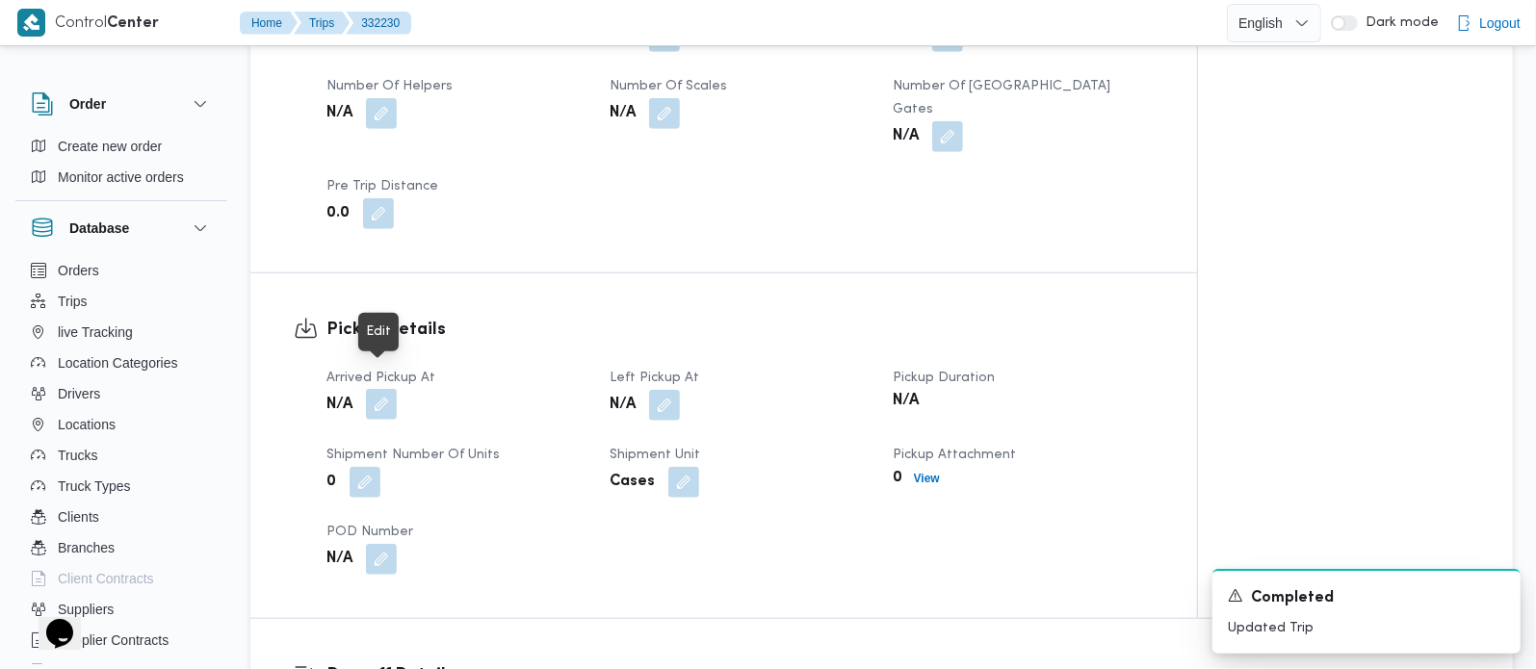
click at [388, 389] on button "button" at bounding box center [381, 404] width 31 height 31
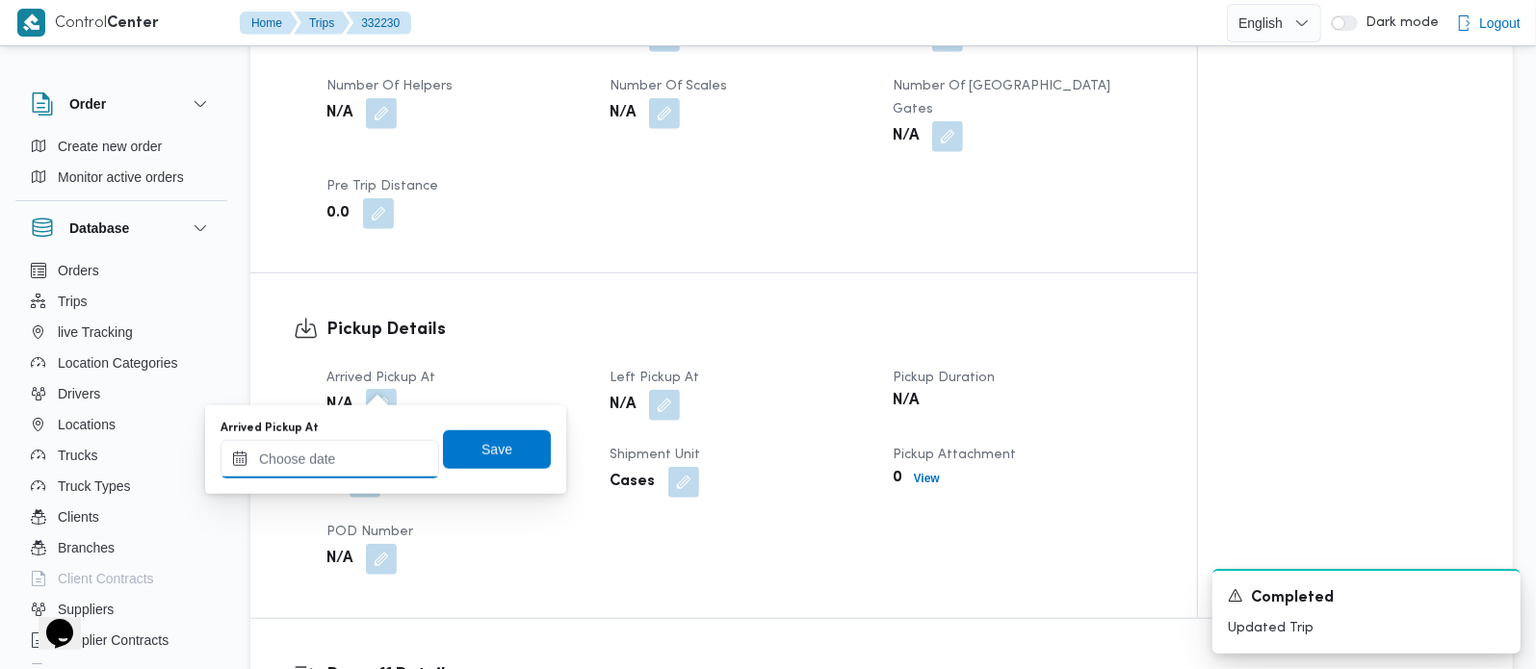
click at [349, 456] on input "Arrived Pickup At" at bounding box center [330, 459] width 219 height 39
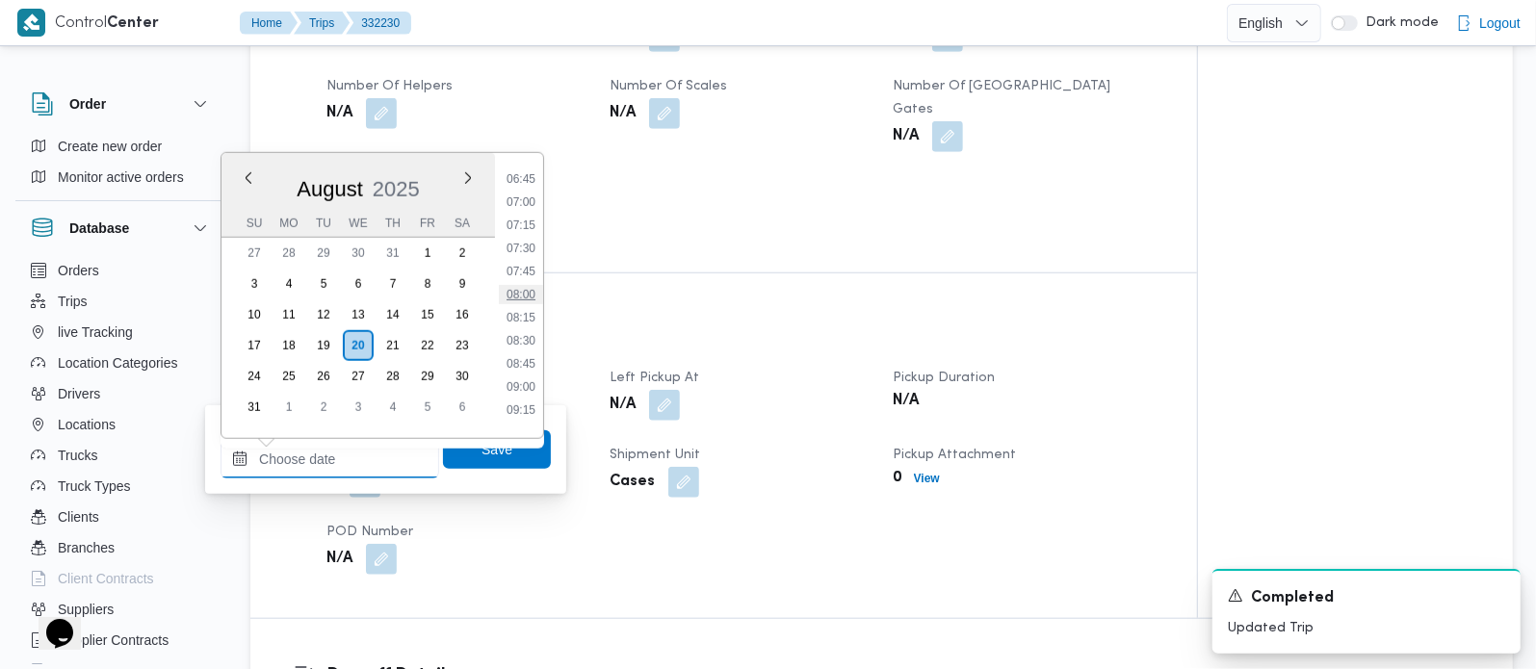
scroll to position [570, 0]
click at [532, 248] on li "07:00" at bounding box center [521, 255] width 44 height 19
type input "[DATE] 07:00"
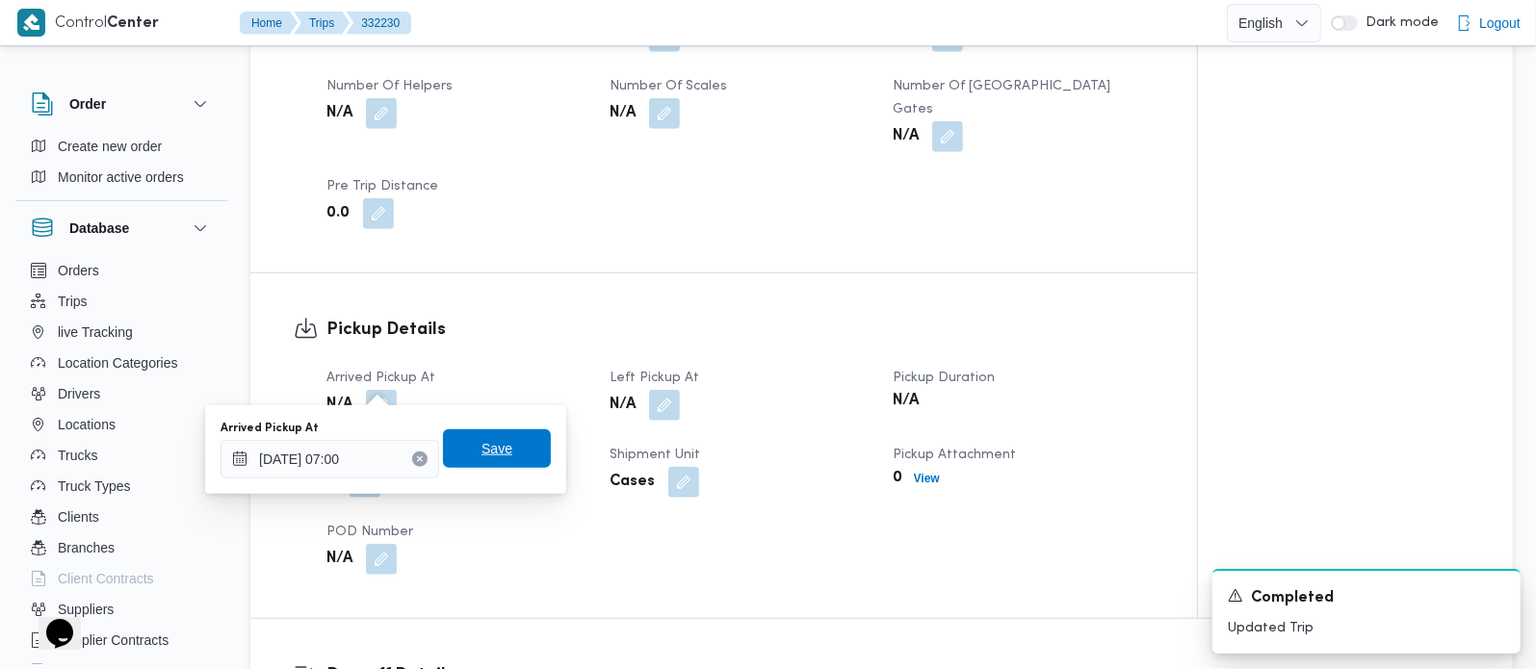
click at [509, 447] on span "Save" at bounding box center [497, 448] width 108 height 39
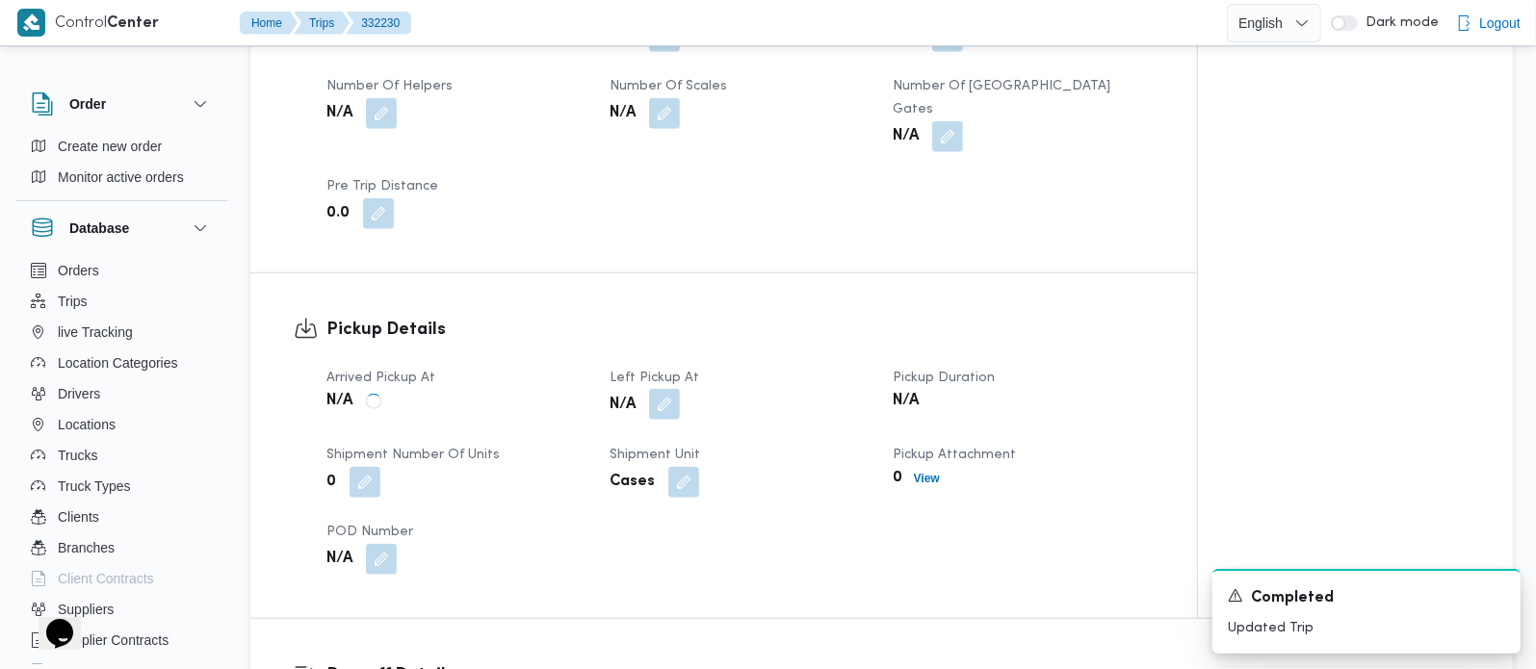
click at [651, 389] on button "button" at bounding box center [664, 404] width 31 height 31
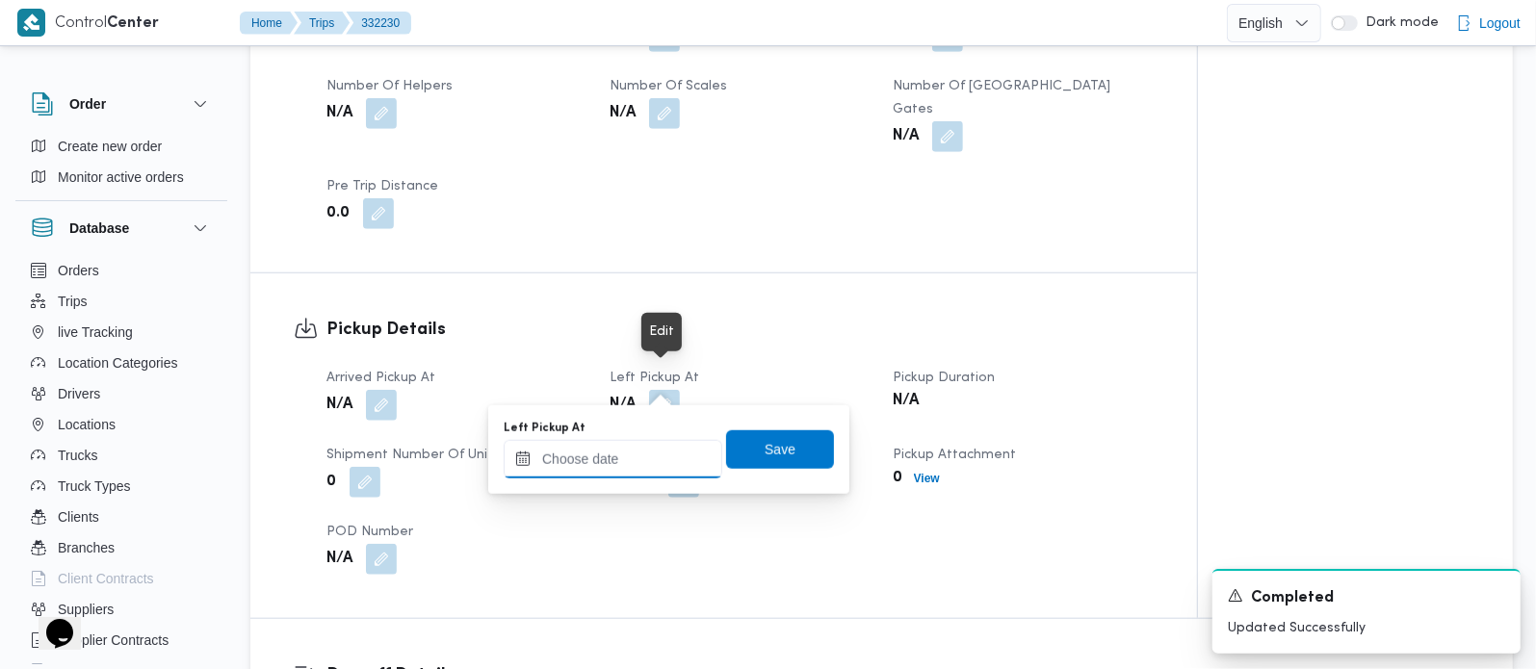
click at [642, 453] on input "Left Pickup At" at bounding box center [613, 459] width 219 height 39
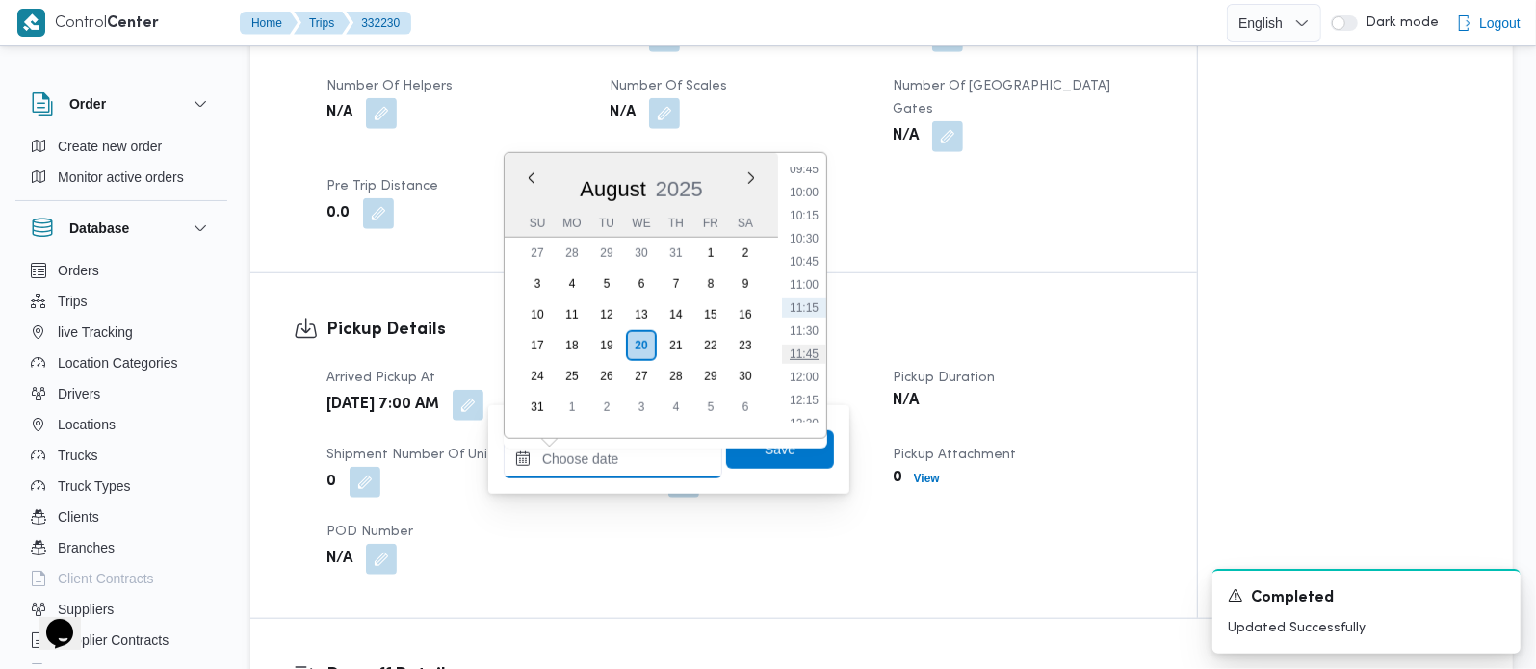
scroll to position [797, 0]
click at [820, 254] on li "09:30" at bounding box center [804, 258] width 44 height 19
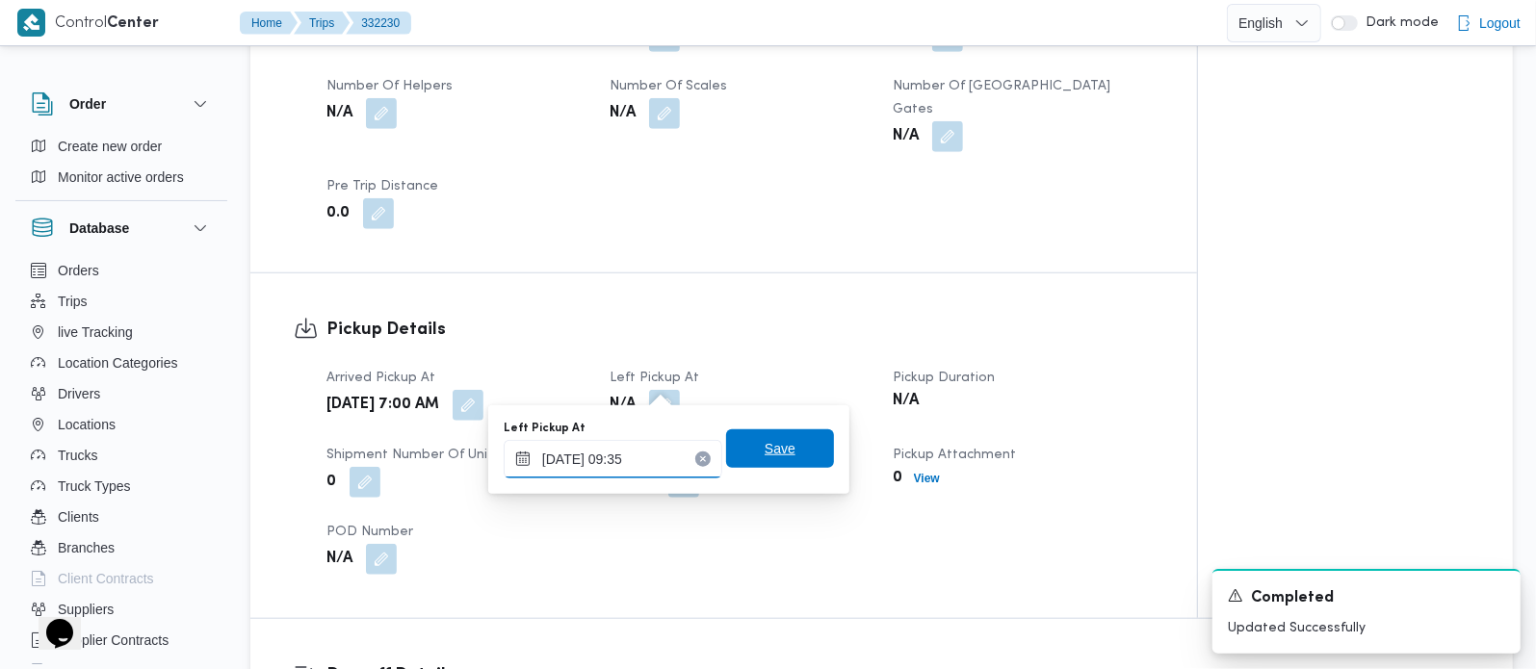
type input "20/08/2025 09:35"
click at [791, 442] on span "Save" at bounding box center [780, 448] width 108 height 39
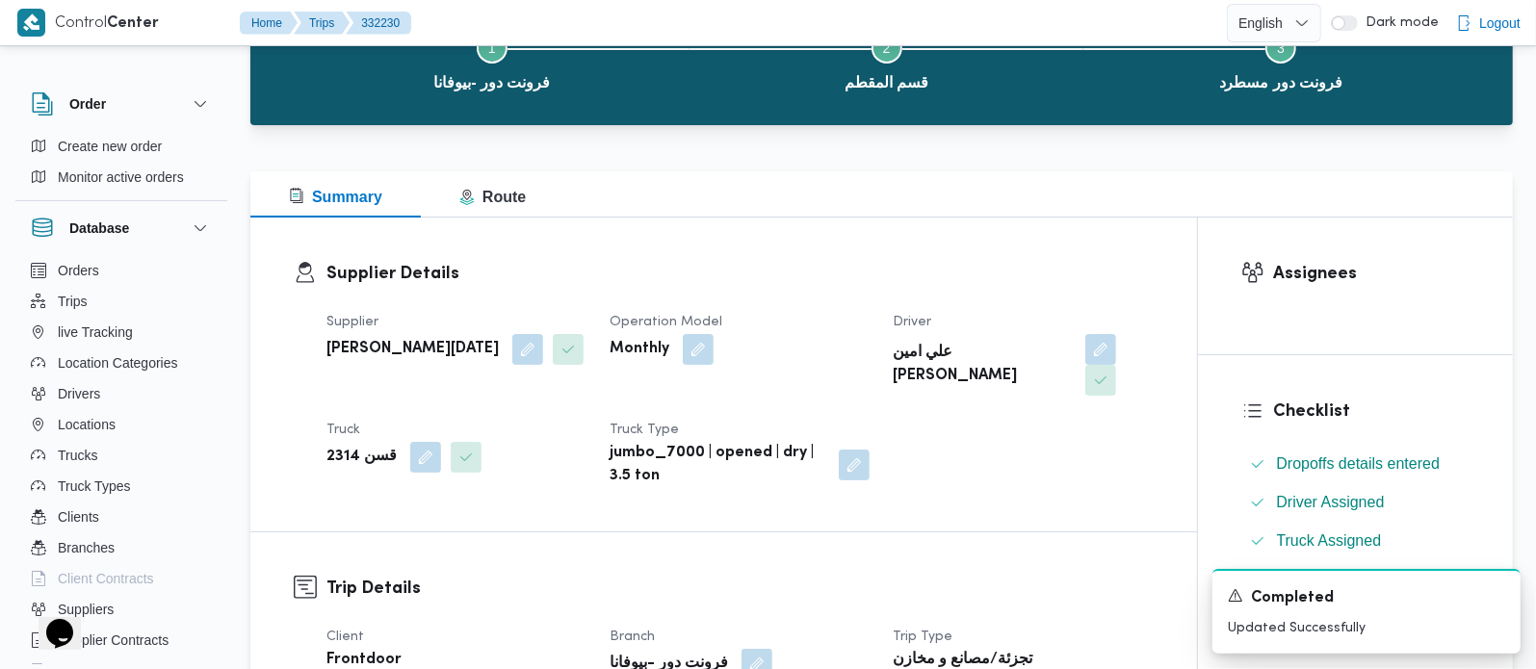
scroll to position [0, 0]
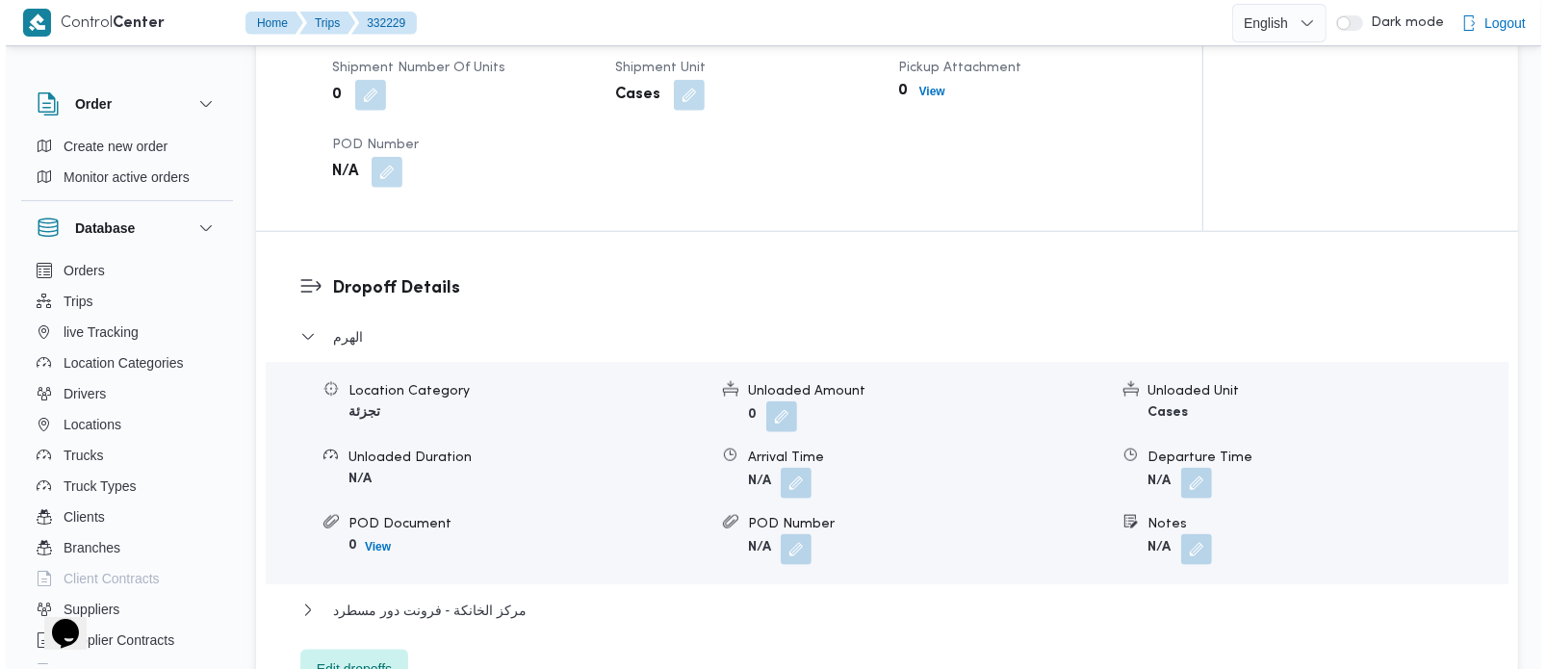
scroll to position [1586, 0]
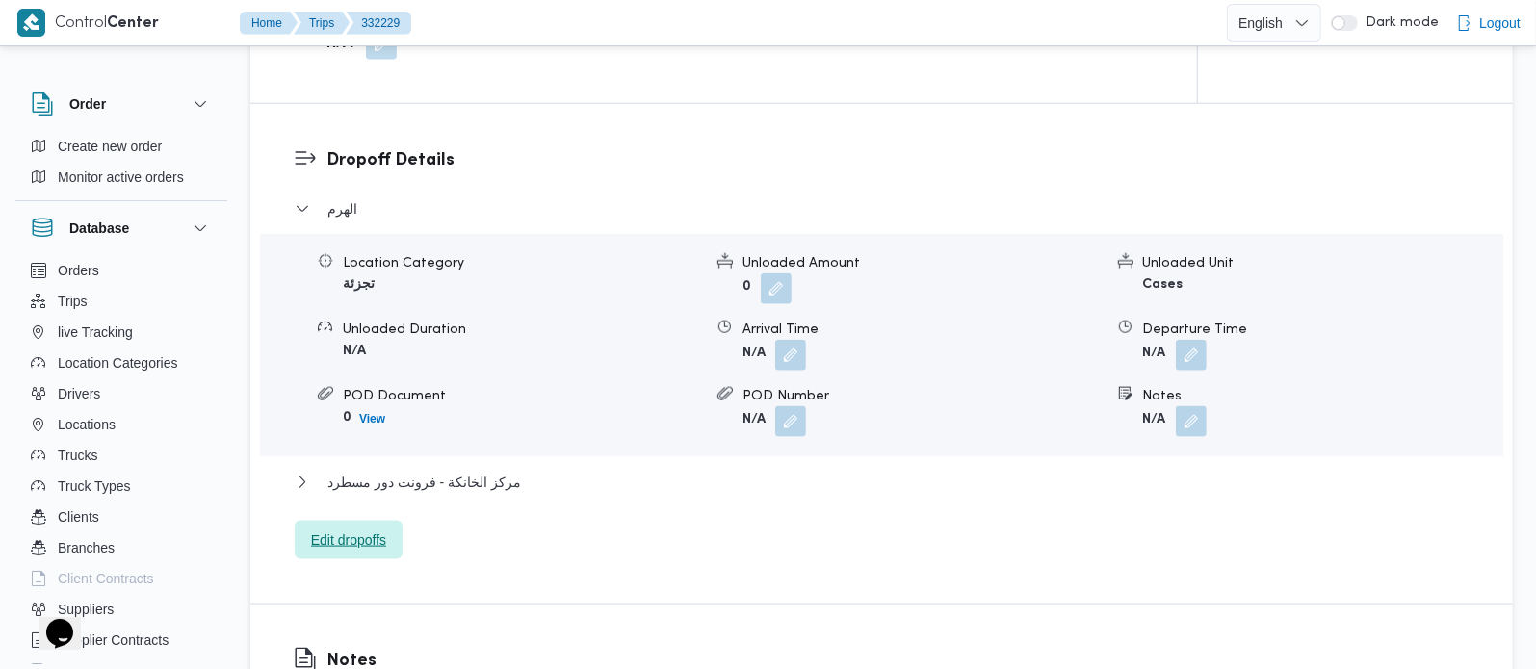
click at [334, 529] on span "Edit dropoffs" at bounding box center [349, 540] width 108 height 39
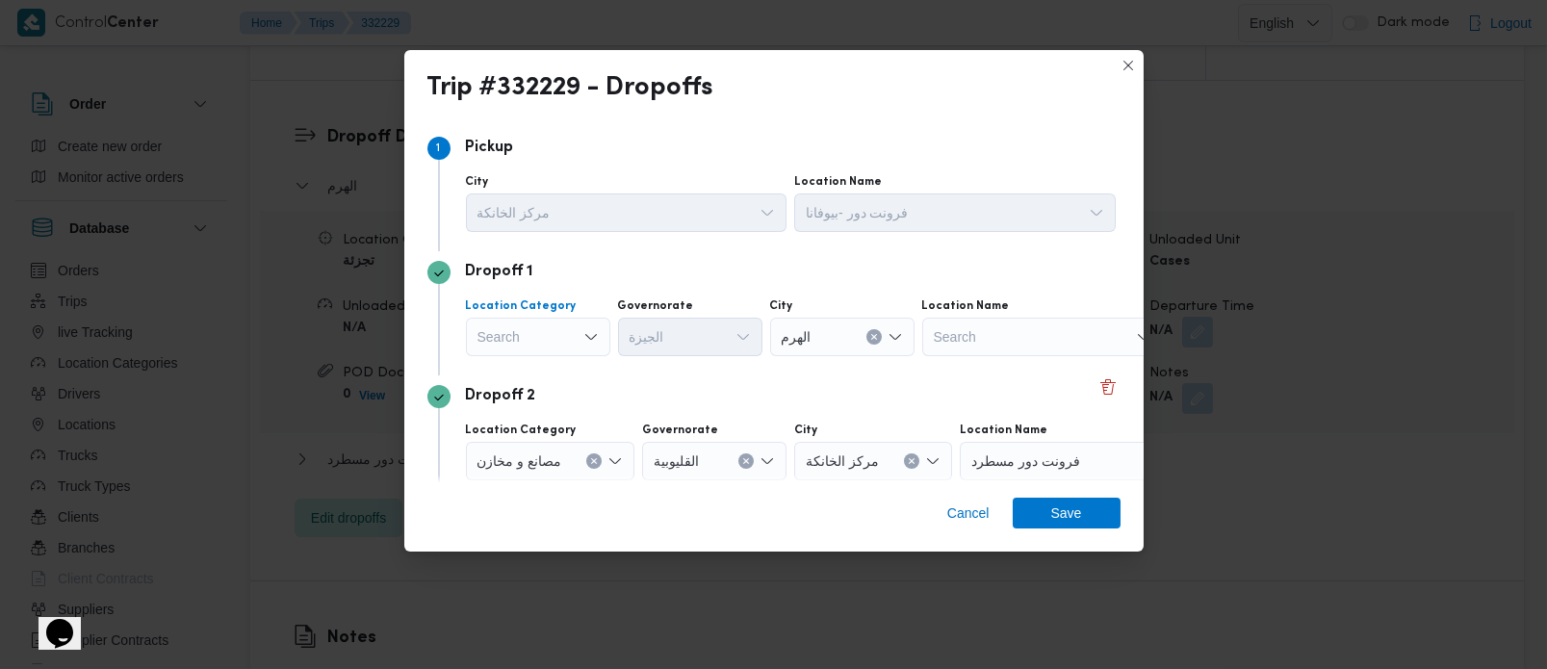
click at [529, 346] on div "Search" at bounding box center [538, 337] width 144 height 39
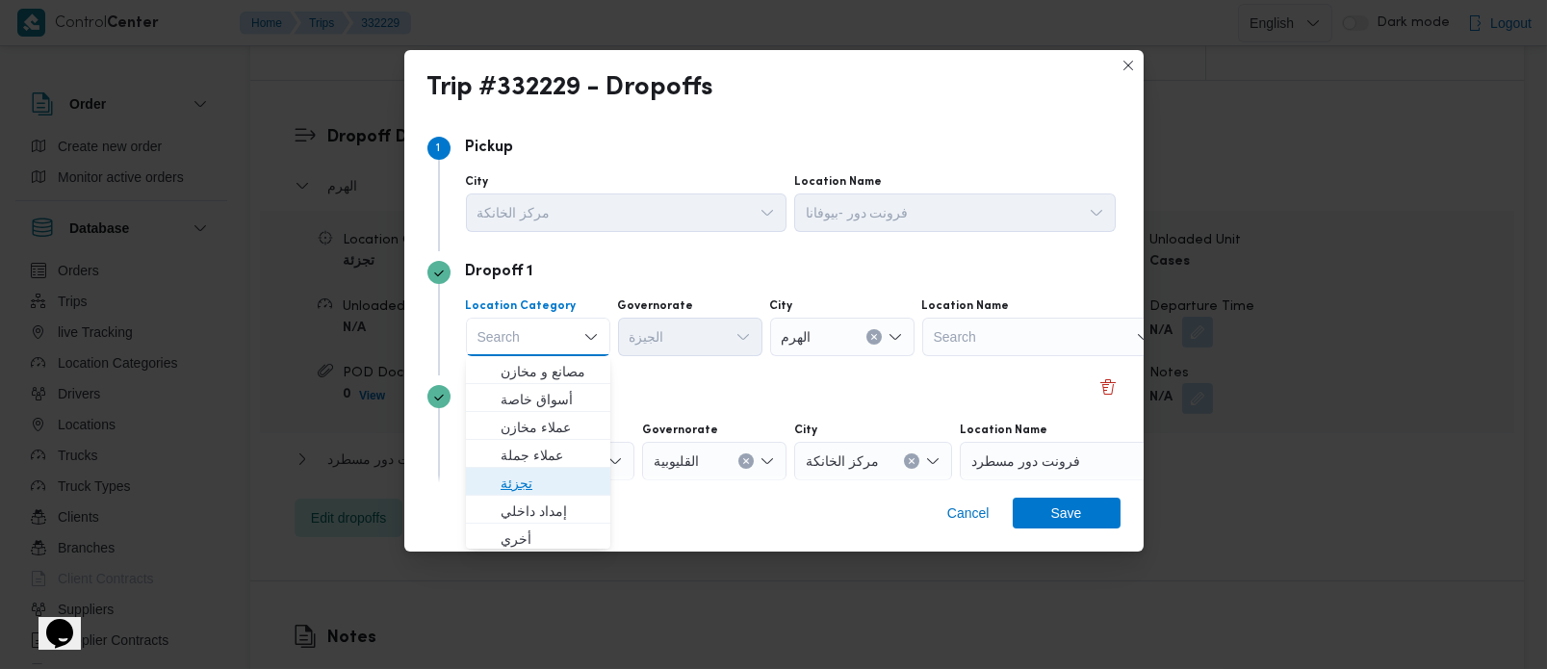
click at [540, 477] on span "تجزئة" at bounding box center [550, 483] width 98 height 23
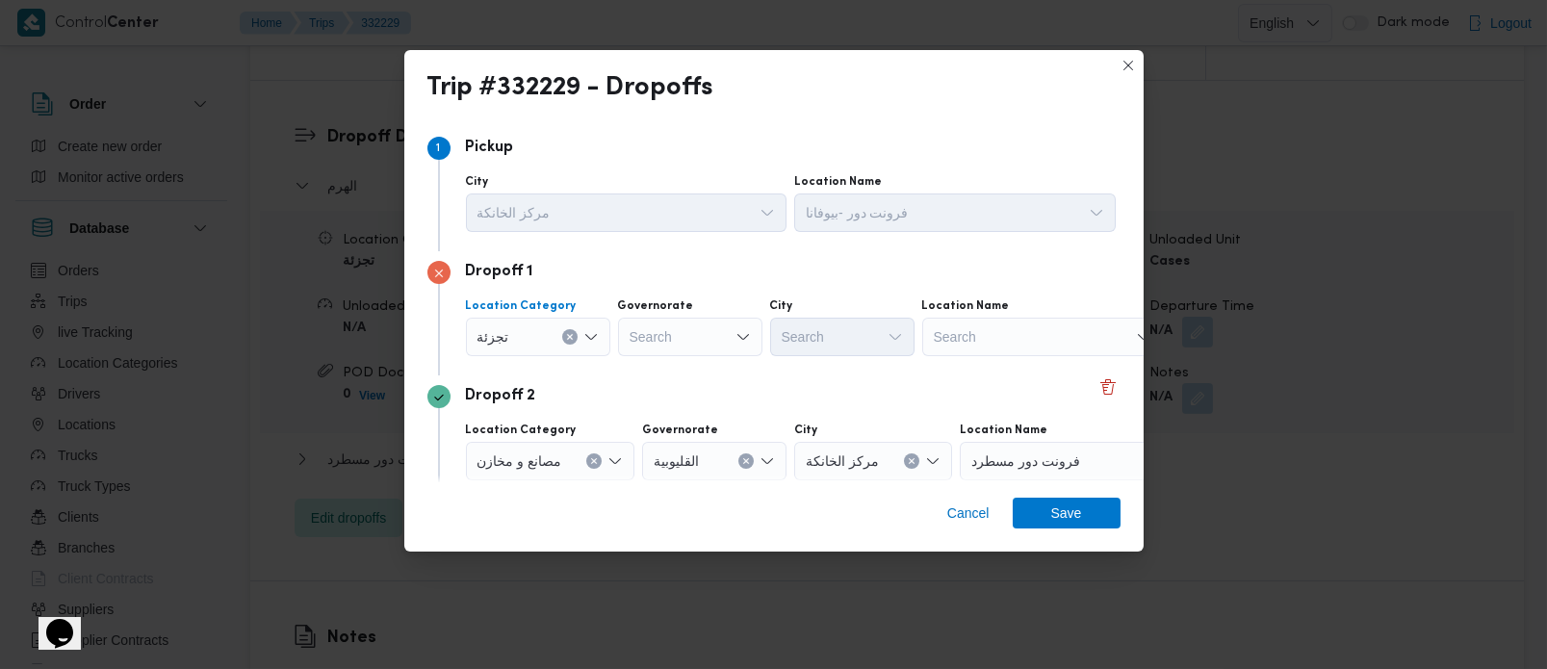
click at [662, 350] on div "Search" at bounding box center [690, 337] width 144 height 39
type input "[DEMOGRAPHIC_DATA]"
click at [686, 368] on span "الجي زة" at bounding box center [701, 371] width 98 height 23
click at [871, 324] on div "Search" at bounding box center [842, 337] width 144 height 39
type input "دق"
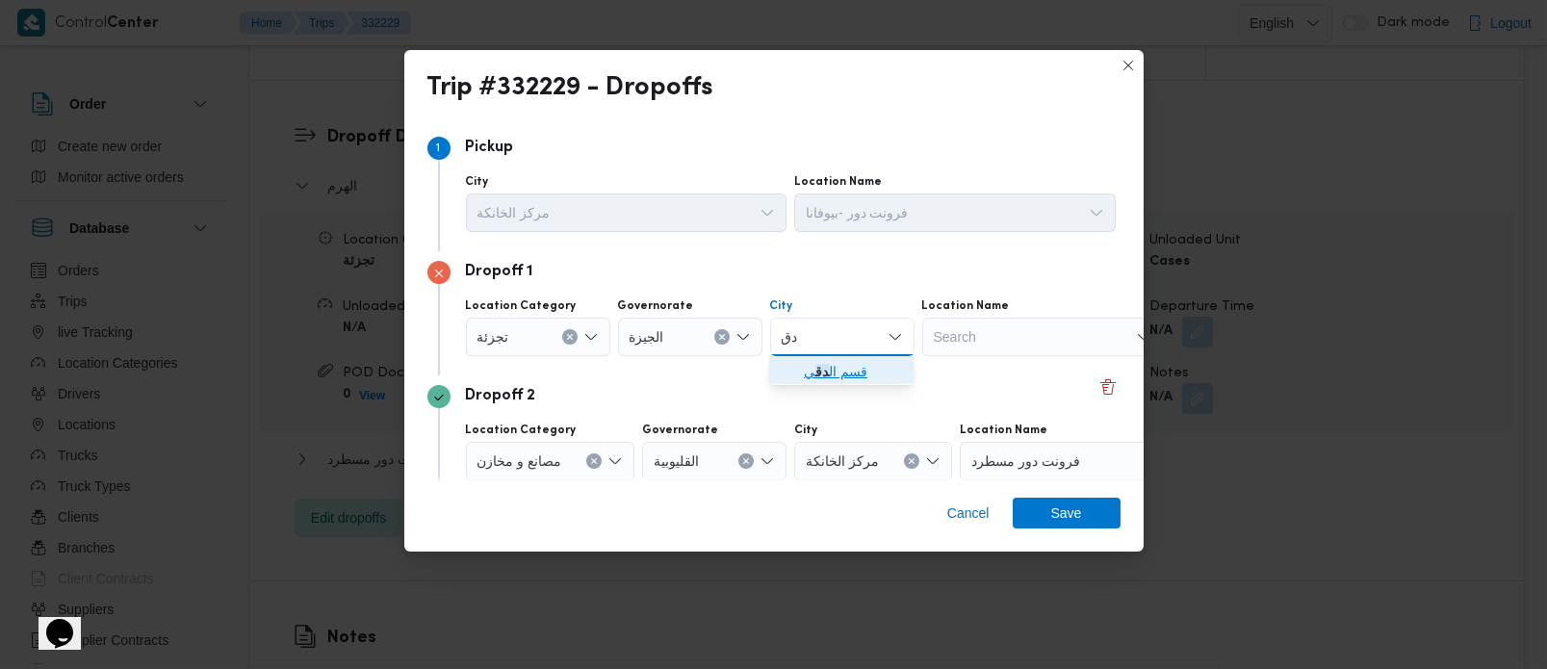
click at [846, 368] on span "قسم ال دق ي" at bounding box center [853, 371] width 98 height 23
click at [801, 376] on div "Dropoff 2 Location Category مصانع و [GEOGRAPHIC_DATA] ال[GEOGRAPHIC_DATA] مركز …" at bounding box center [774, 438] width 693 height 124
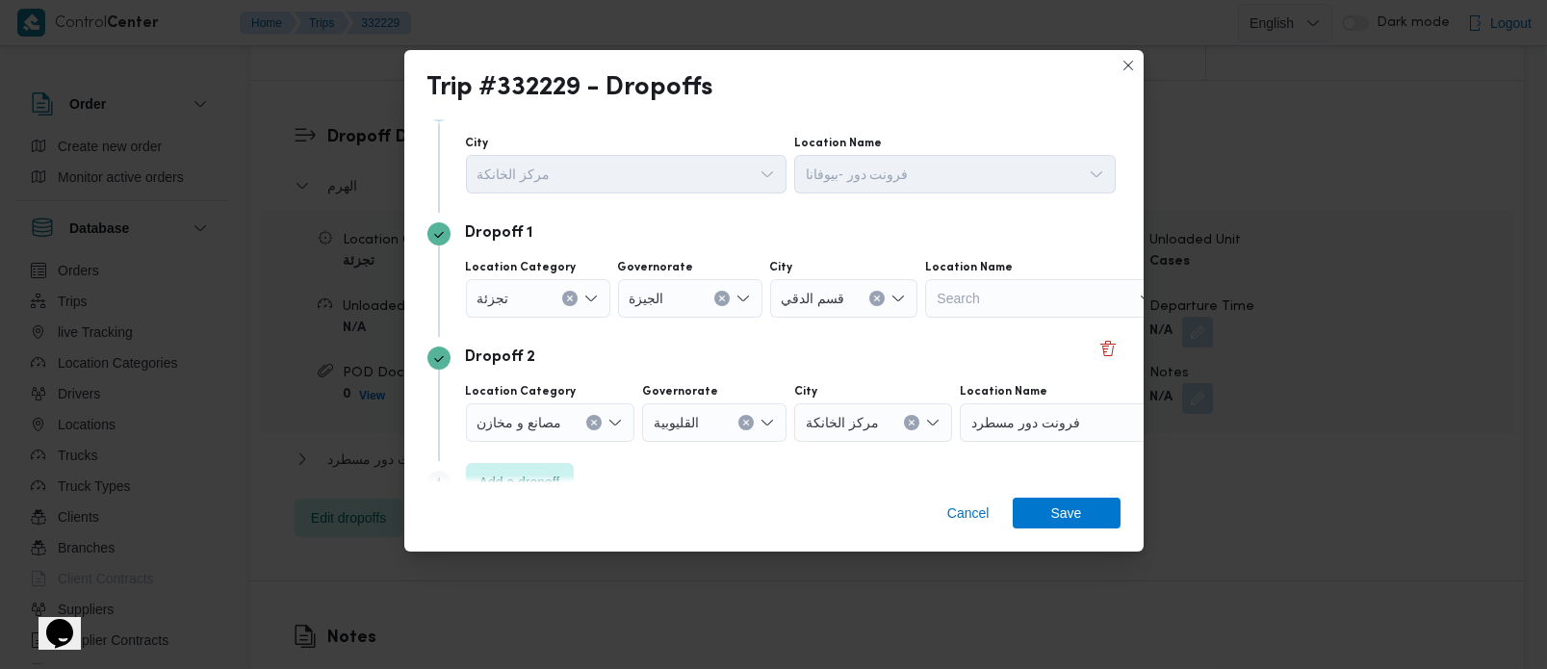
scroll to position [74, 0]
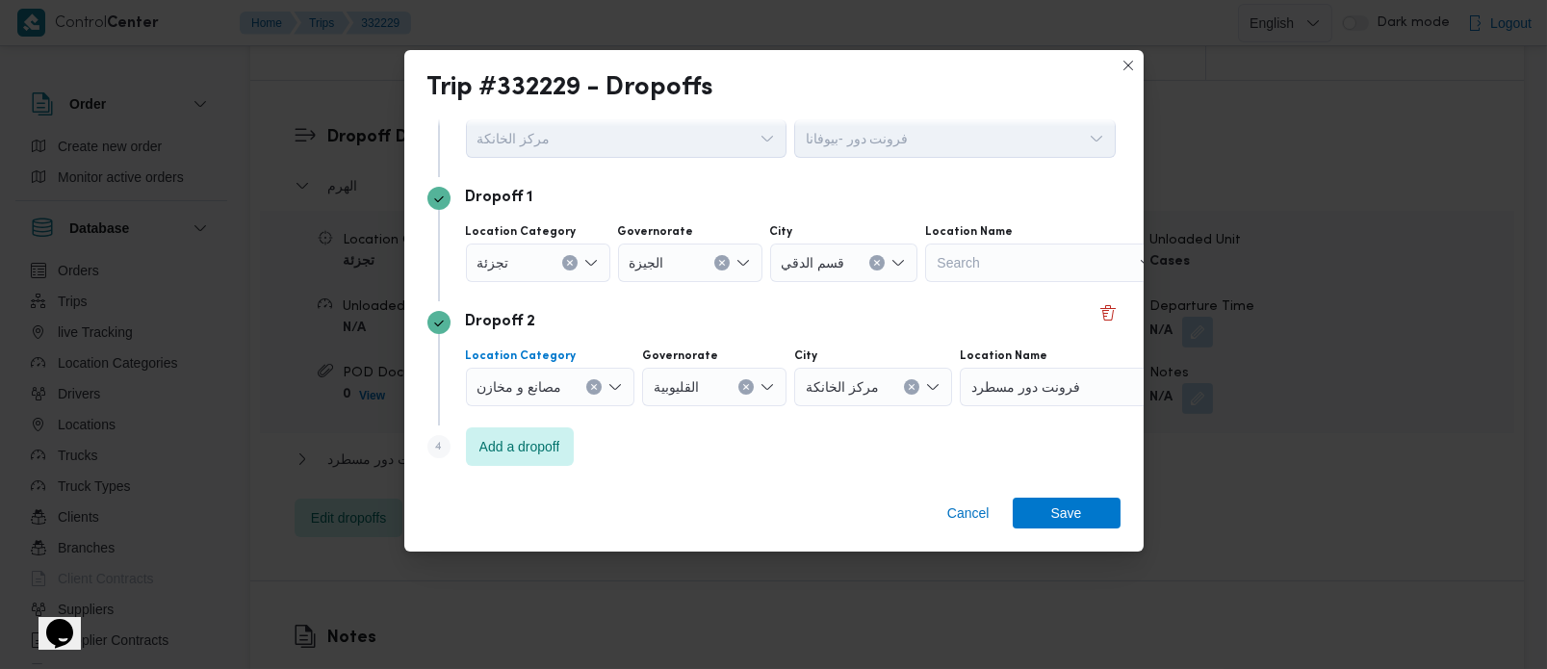
click at [578, 271] on button "Clear input" at bounding box center [569, 262] width 15 height 15
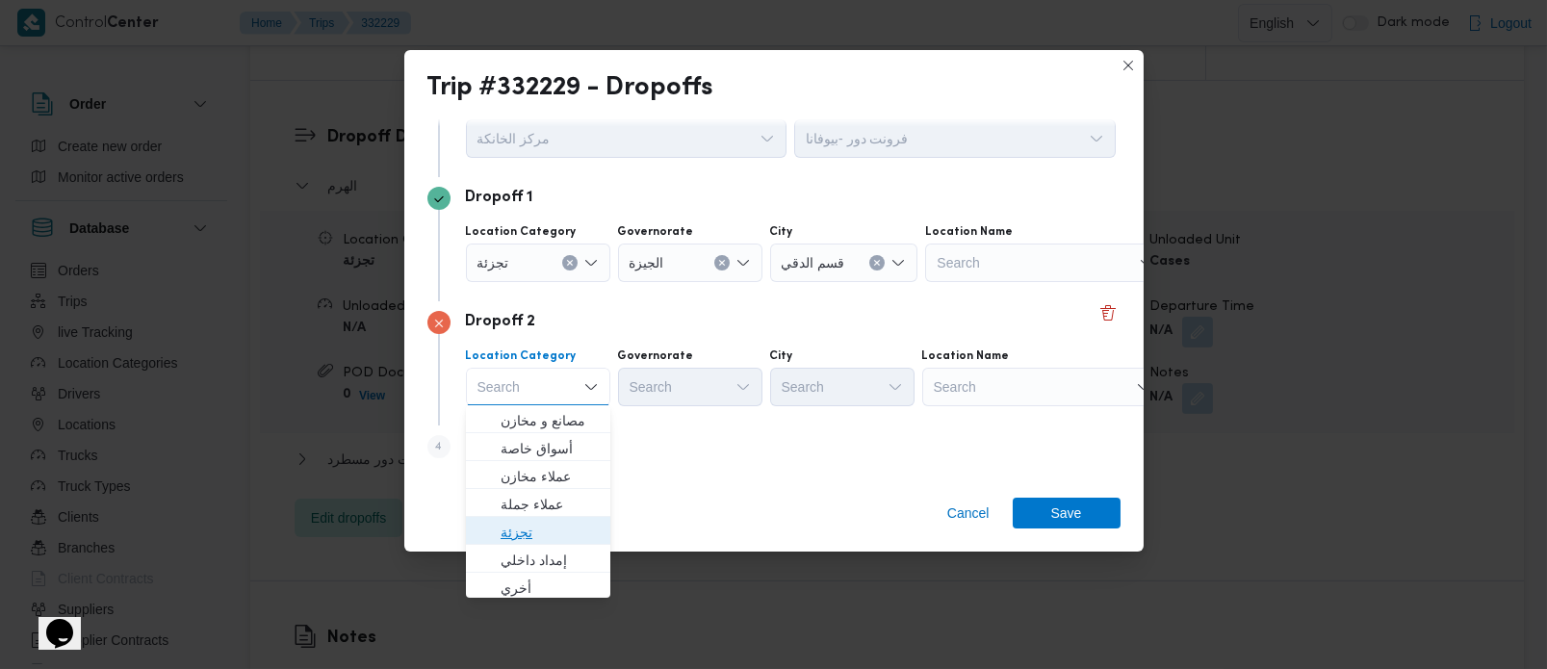
click at [527, 537] on span "تجزئة" at bounding box center [550, 532] width 98 height 23
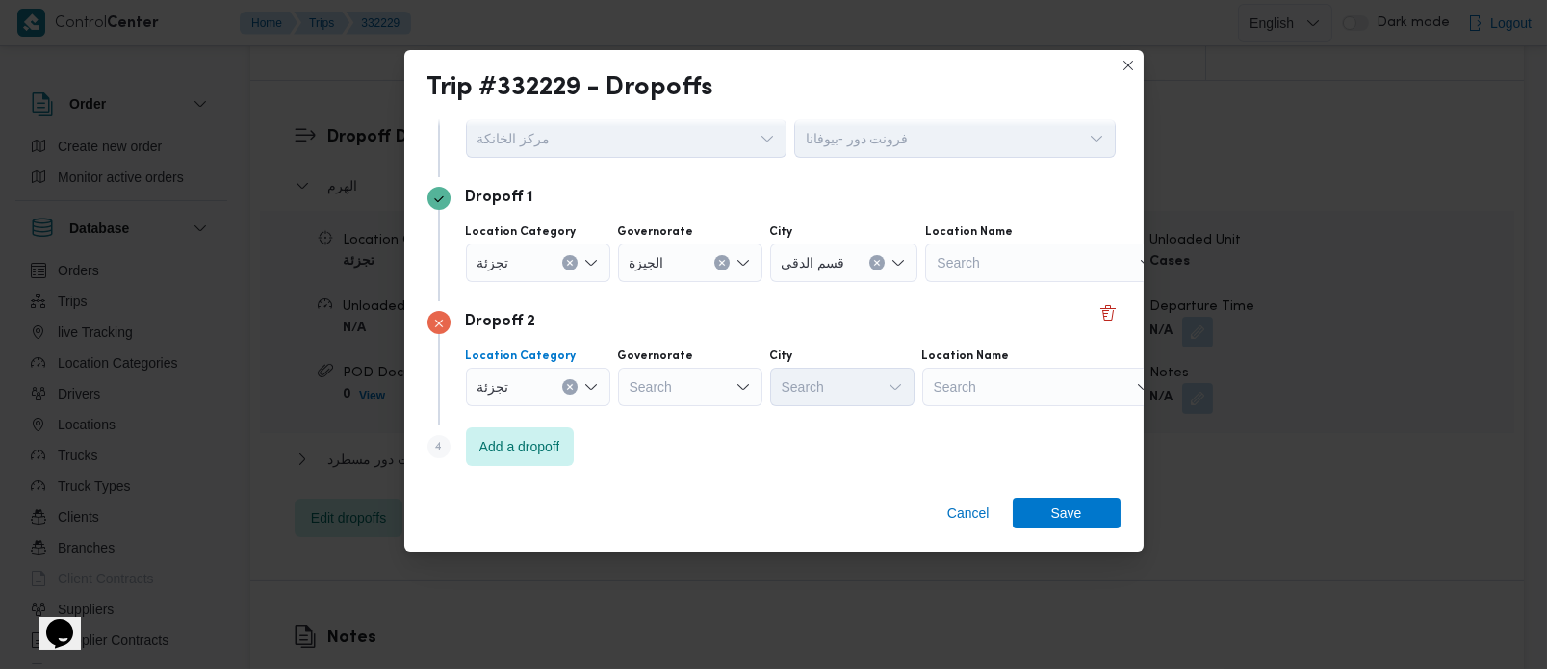
click at [678, 282] on div "Governorate Search" at bounding box center [690, 253] width 144 height 58
click at [678, 282] on div "Search" at bounding box center [690, 263] width 144 height 39
type input "[DEMOGRAPHIC_DATA]"
click at [681, 413] on span "الجي زة" at bounding box center [701, 420] width 98 height 23
click at [854, 282] on div "Search" at bounding box center [844, 263] width 148 height 39
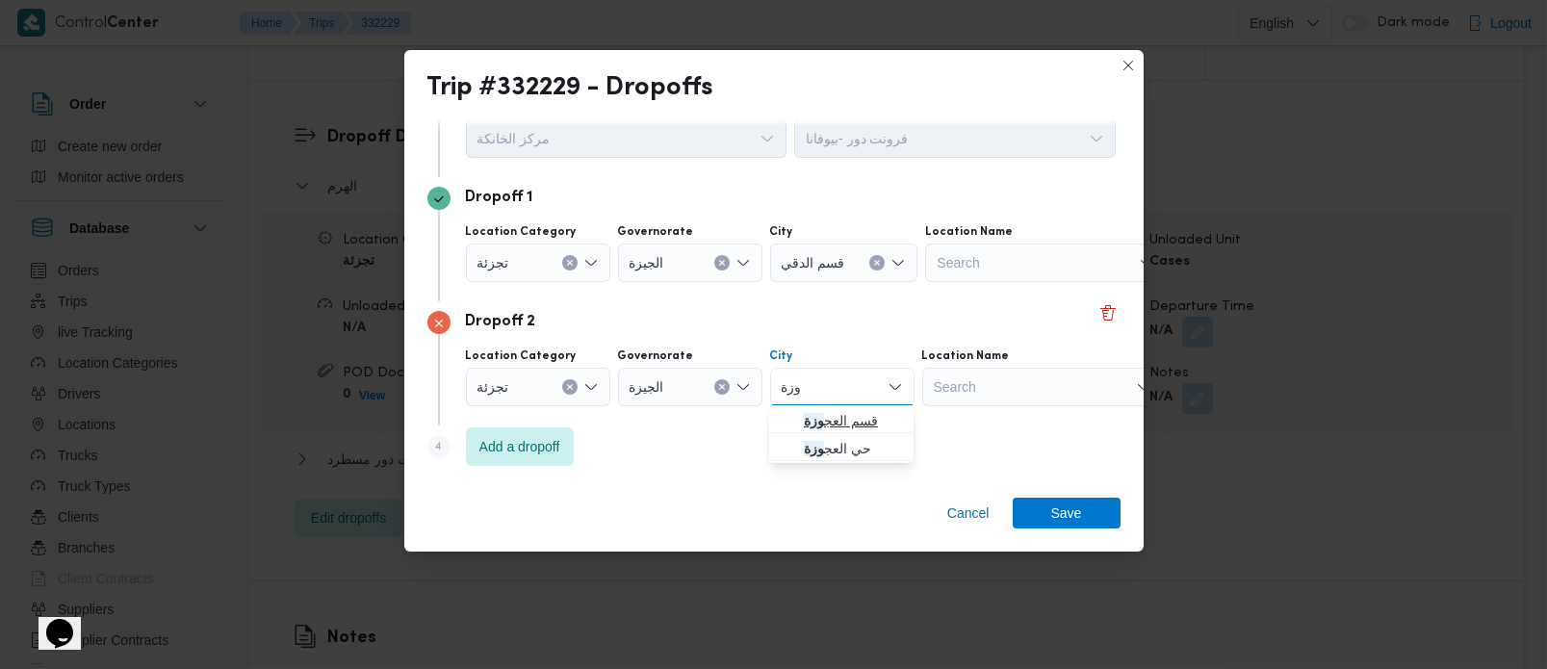
type input "وزة"
click at [854, 412] on span "قسم العج وزة" at bounding box center [853, 420] width 98 height 23
click at [549, 434] on span "Add a dropoff" at bounding box center [520, 445] width 81 height 23
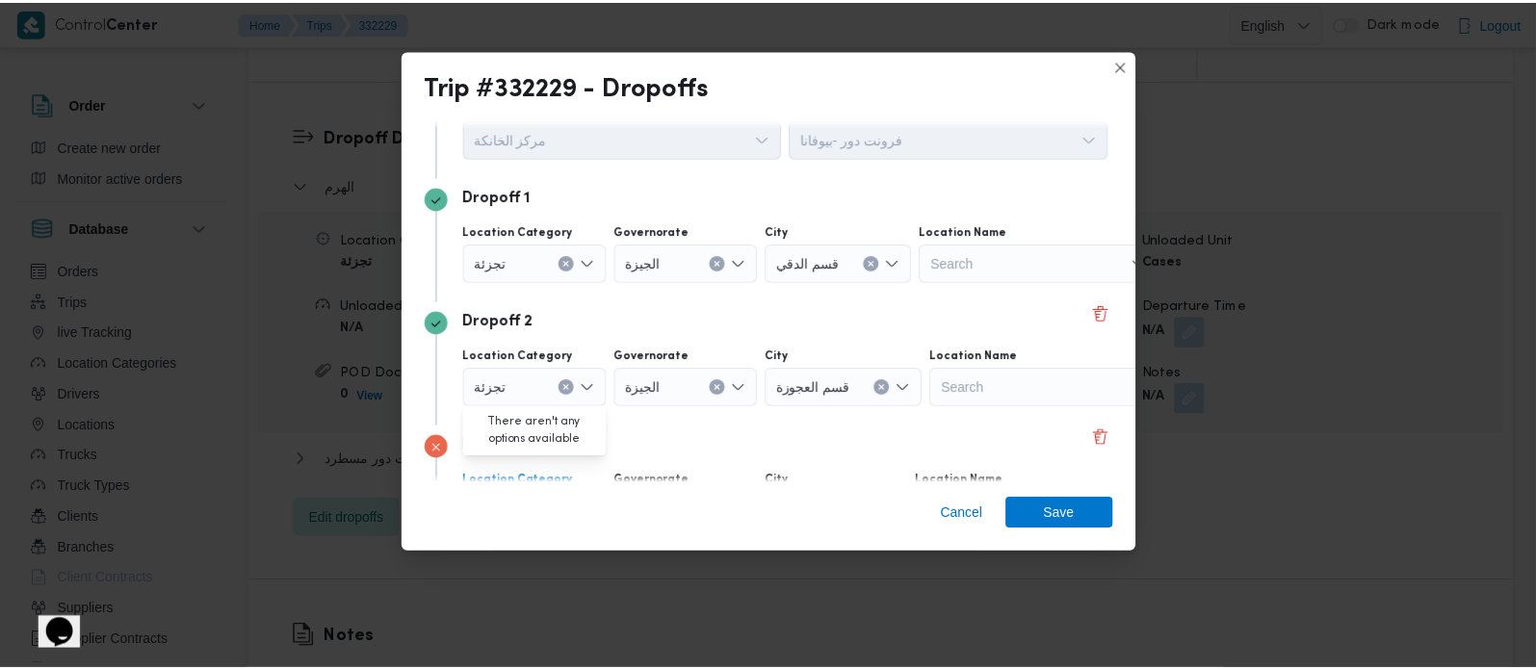
scroll to position [197, 0]
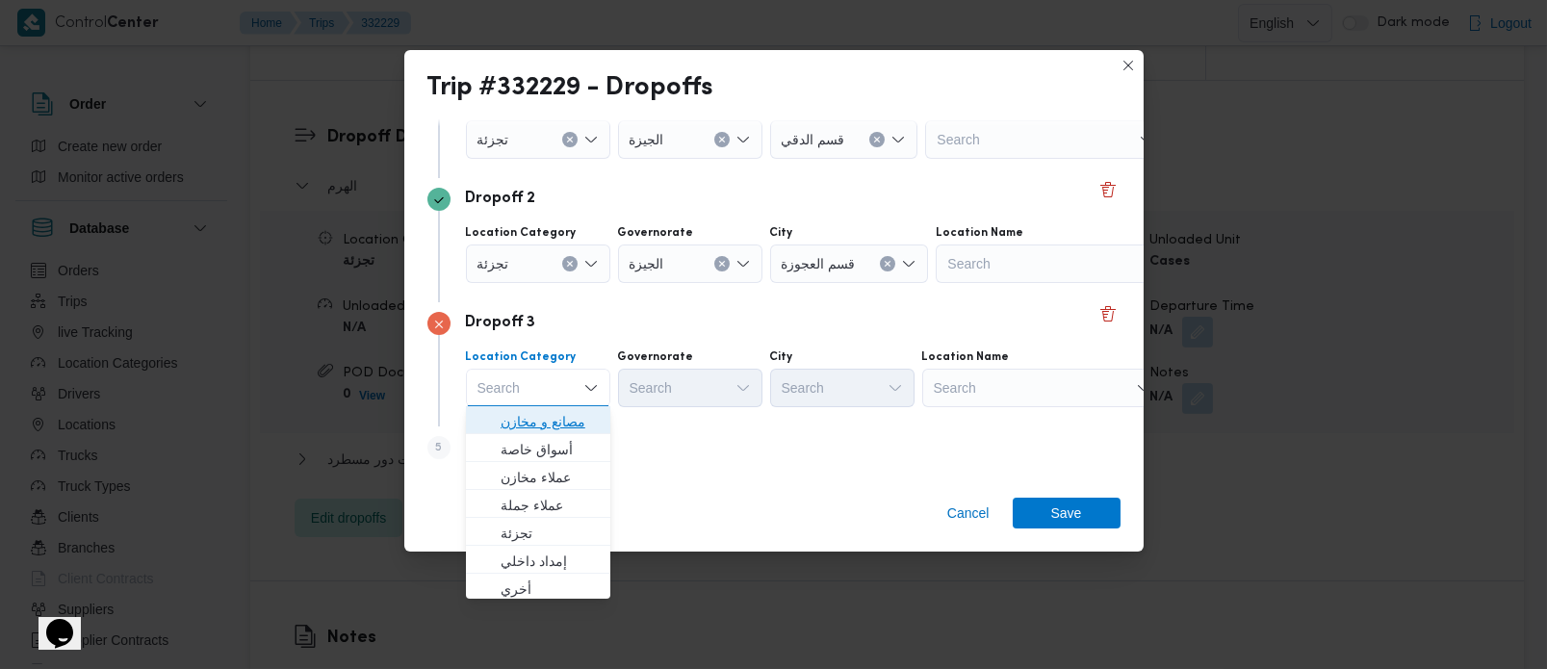
click at [568, 421] on span "مصانع و مخازن" at bounding box center [550, 421] width 98 height 23
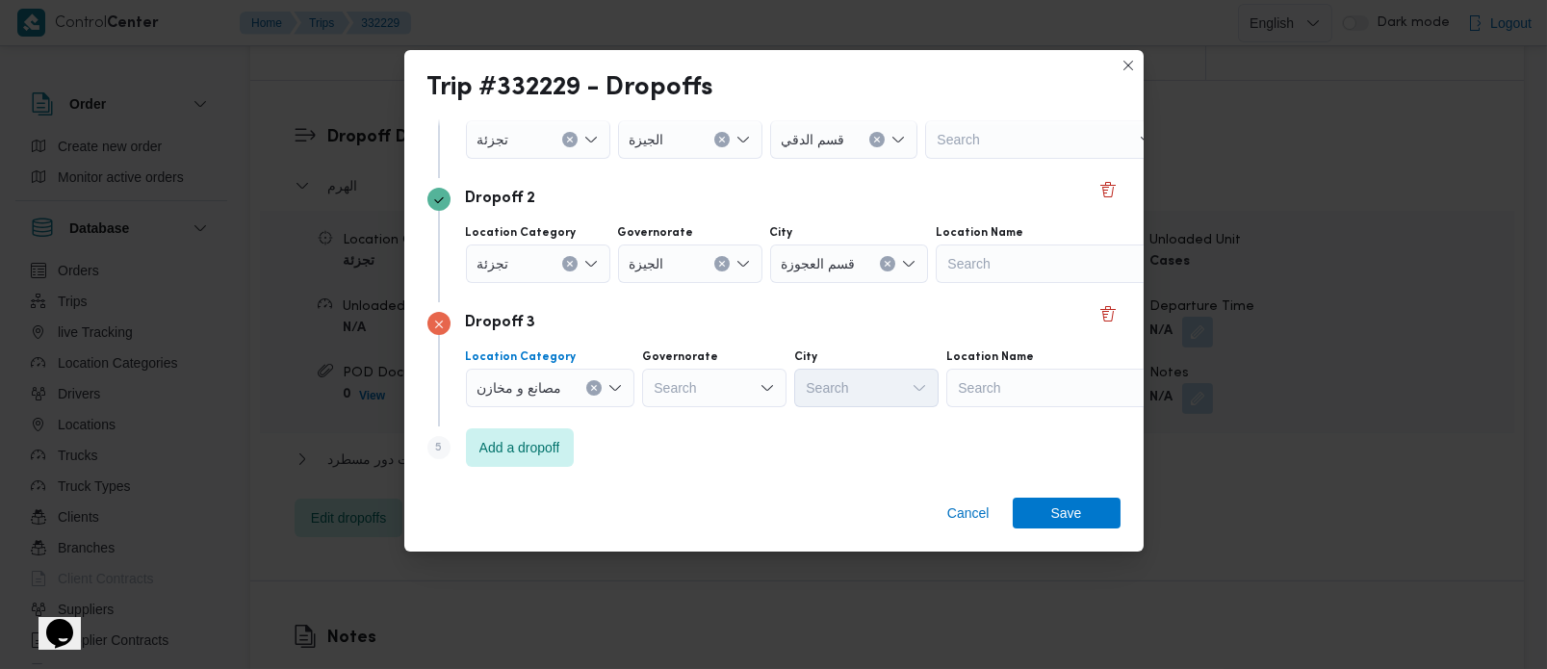
click at [992, 159] on div "Search" at bounding box center [1045, 139] width 241 height 39
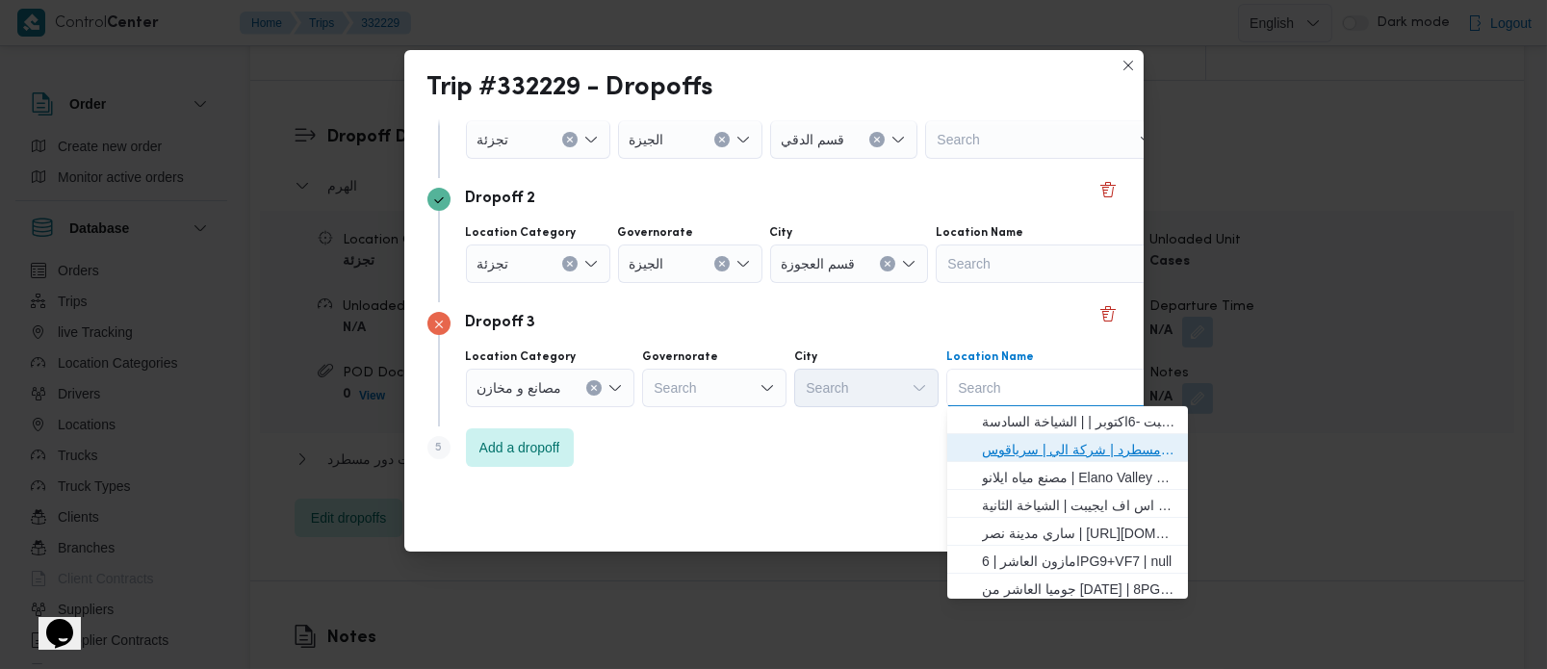
click at [984, 453] on span "فرونت دور مسطرد | شركة الي | سرياقوس" at bounding box center [1079, 449] width 195 height 23
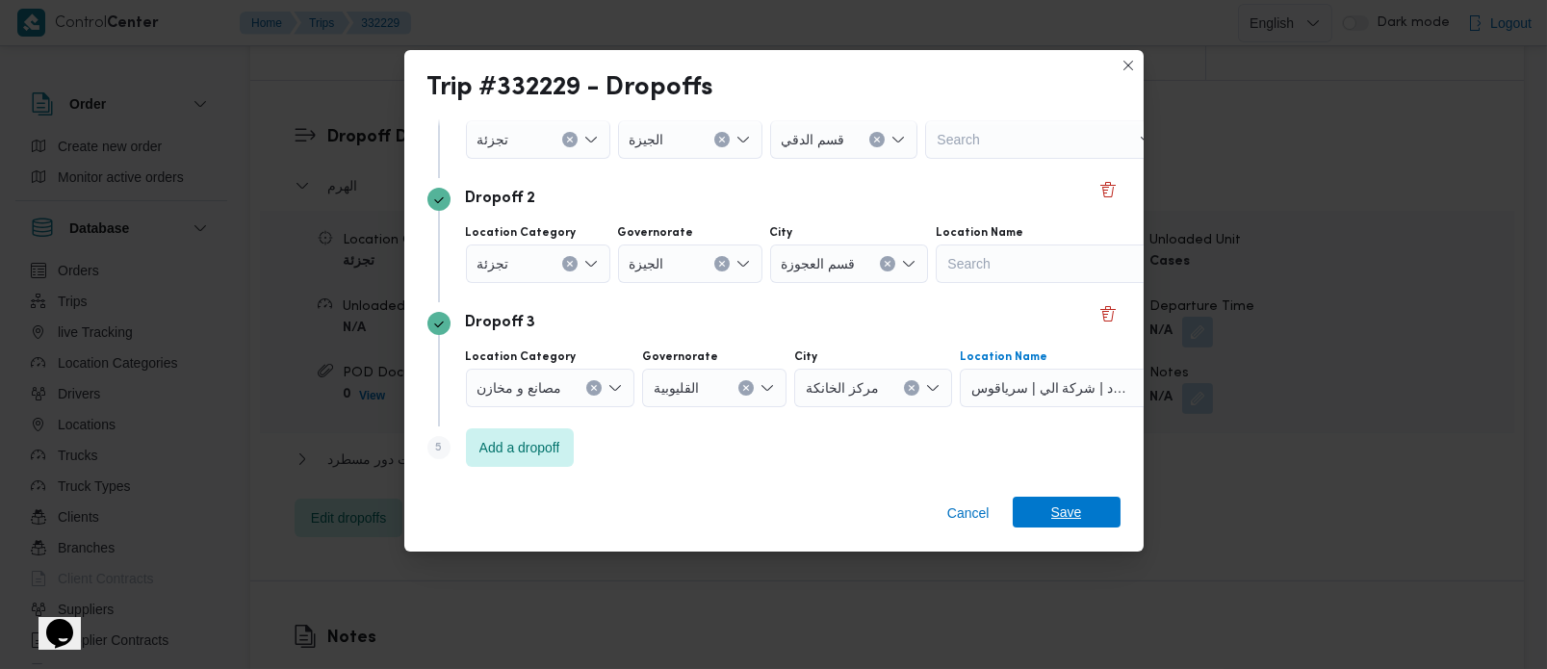
click at [1027, 507] on span "Save" at bounding box center [1067, 512] width 108 height 31
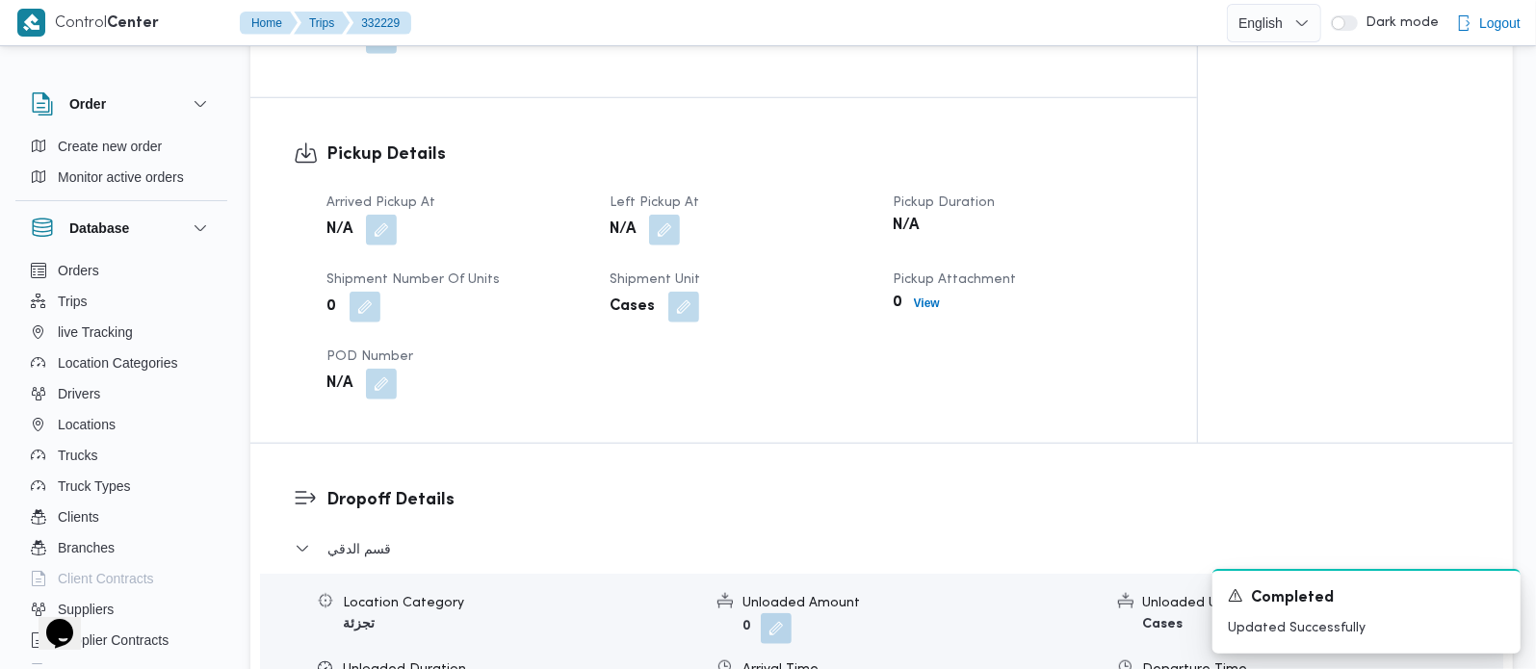
scroll to position [792, 0]
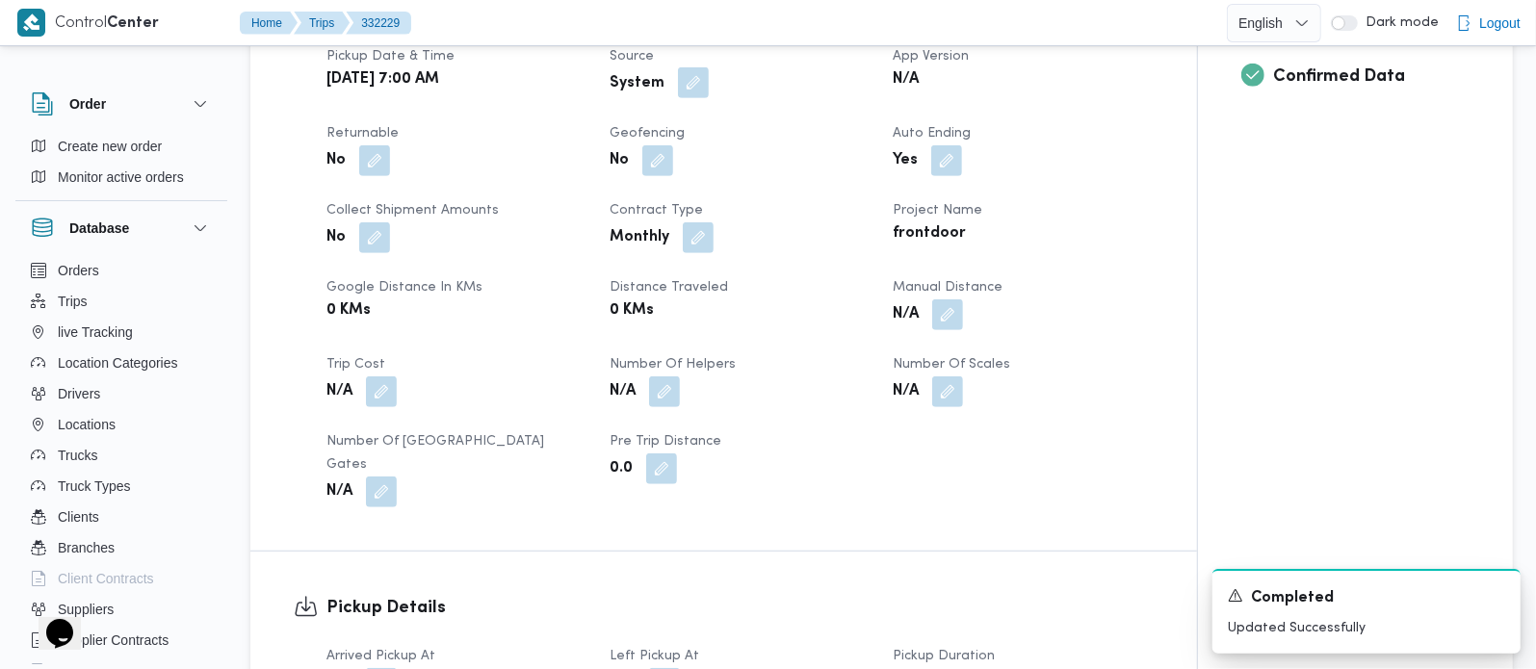
click at [688, 80] on button "button" at bounding box center [693, 82] width 31 height 31
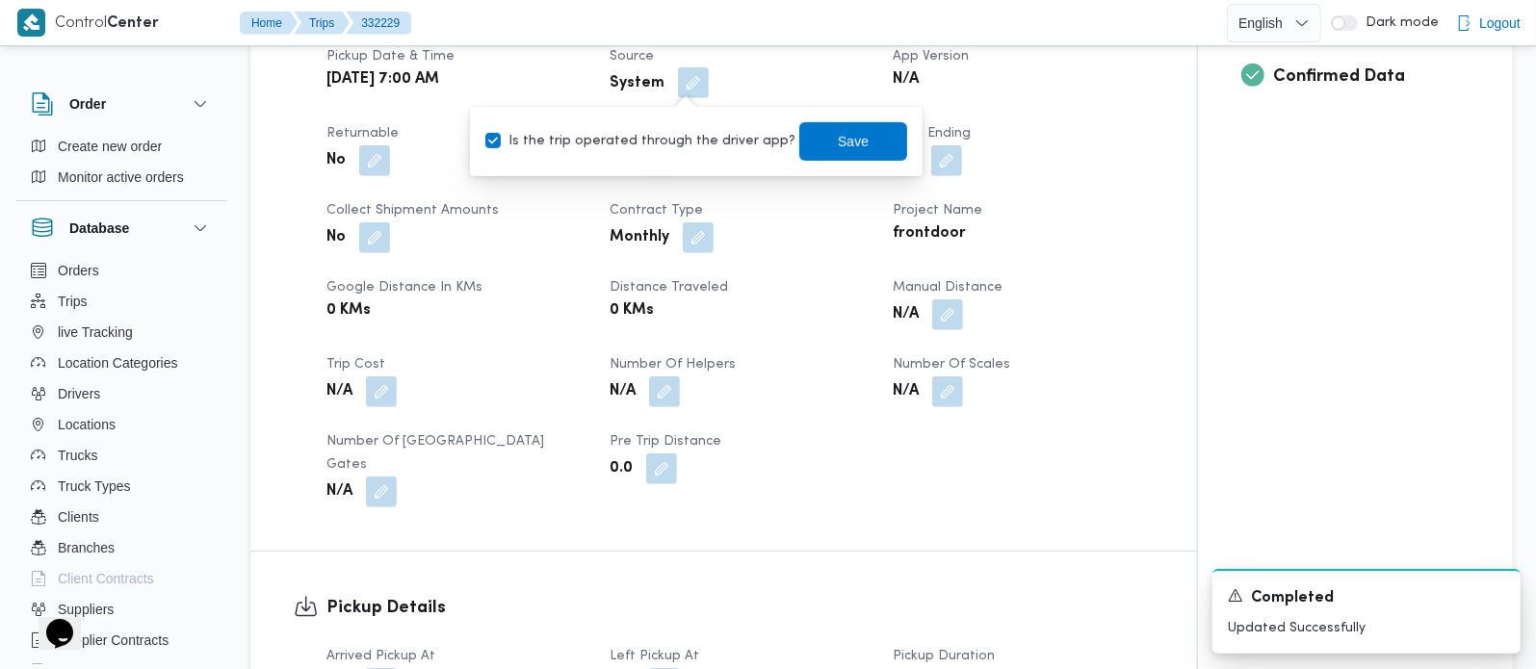
click at [676, 161] on div "Is the trip operated through the driver app? Save" at bounding box center [696, 141] width 426 height 42
click at [678, 124] on div "Is the trip operated through the driver app? Save" at bounding box center [696, 141] width 426 height 42
click at [705, 133] on label "Is the trip operated through the driver app?" at bounding box center [640, 141] width 310 height 23
checkbox input "false"
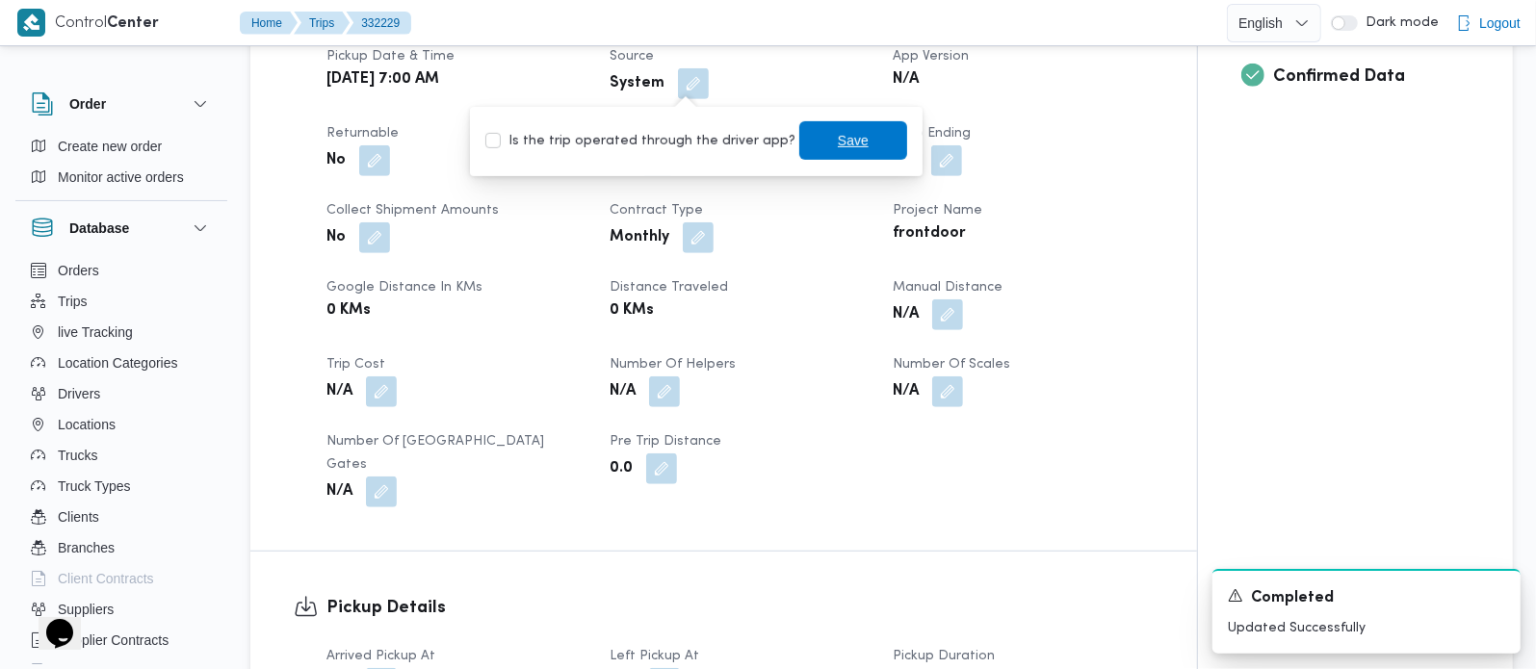
click at [838, 137] on span "Save" at bounding box center [853, 140] width 31 height 23
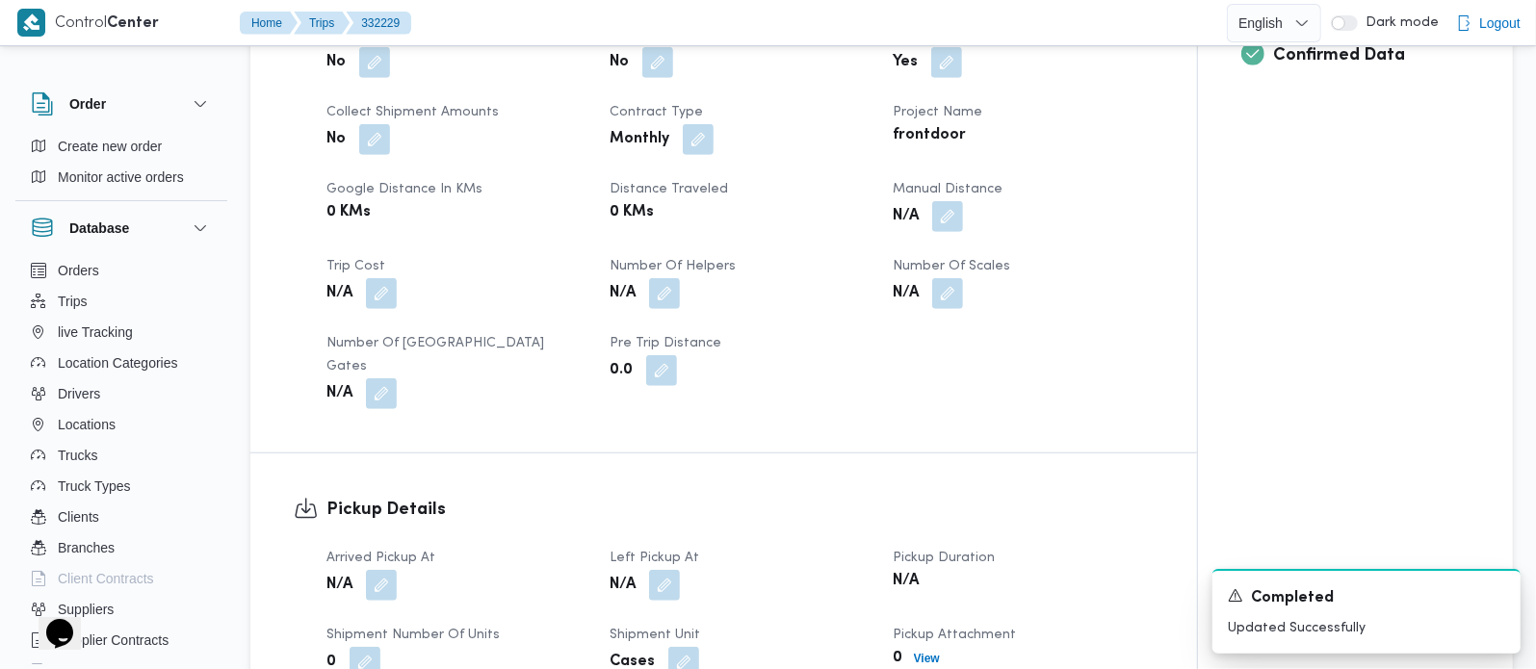
scroll to position [1019, 0]
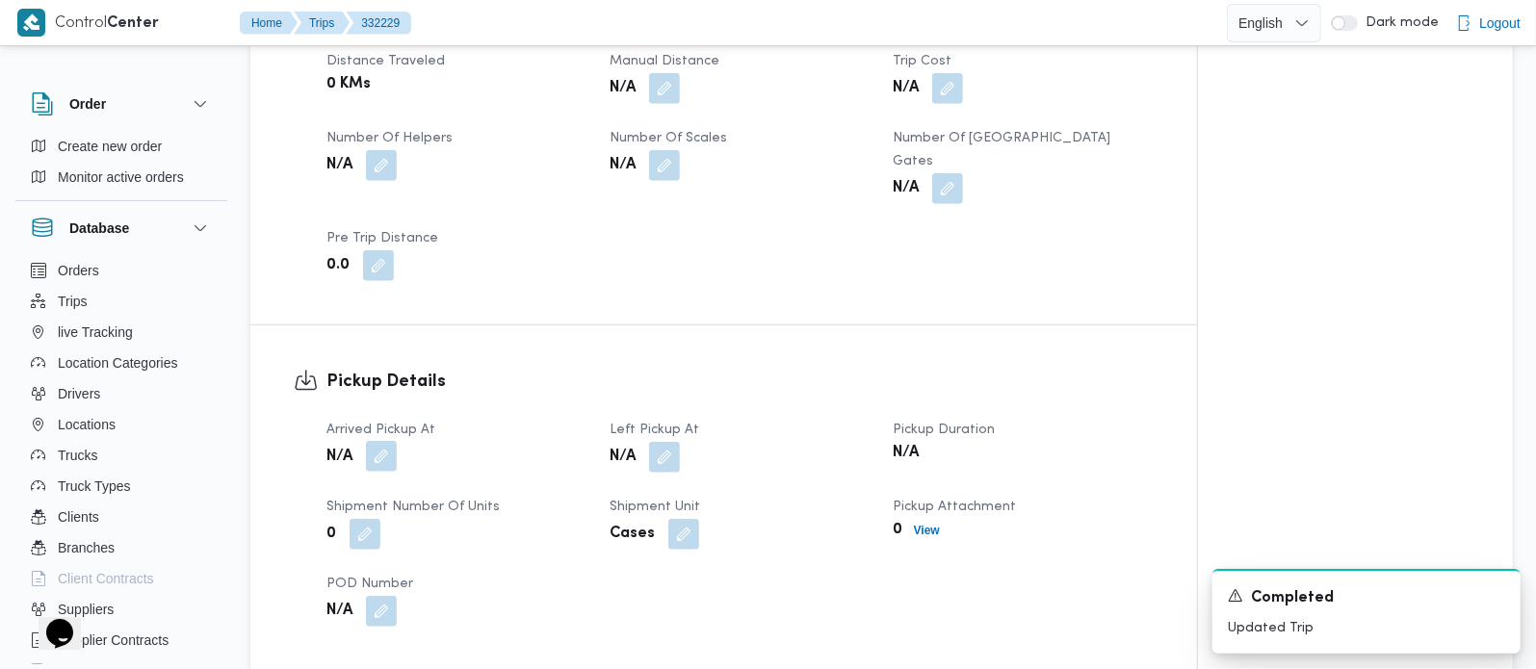
click at [375, 441] on button "button" at bounding box center [381, 456] width 31 height 31
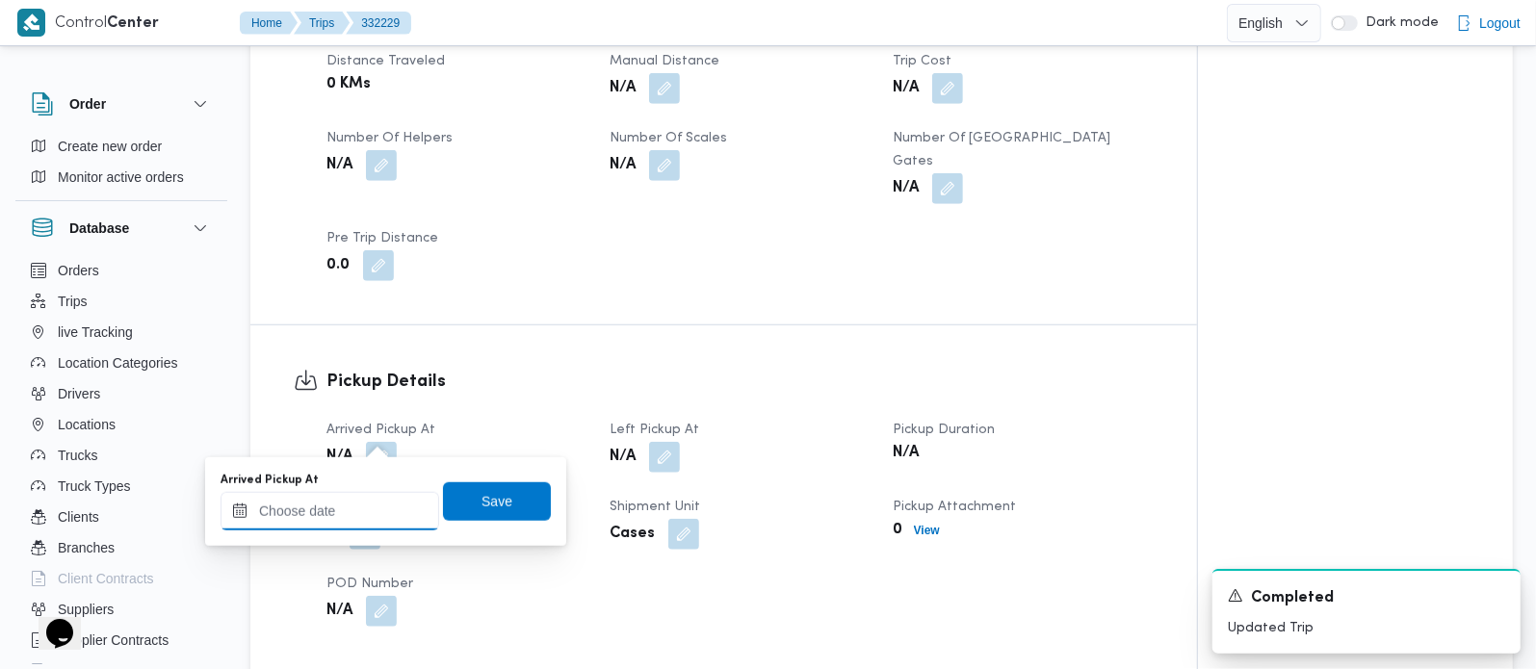
click at [361, 504] on input "Arrived Pickup At" at bounding box center [330, 511] width 219 height 39
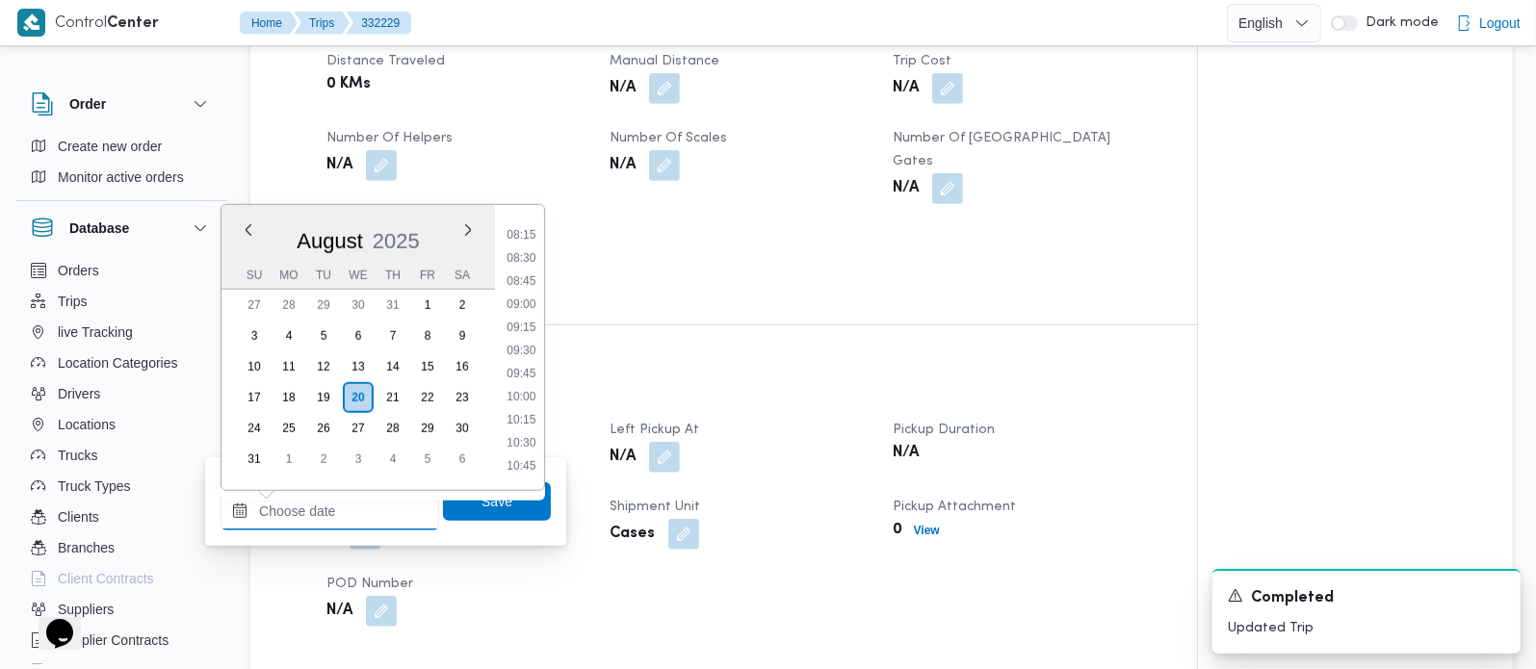
scroll to position [707, 0]
click at [524, 246] on li "07:45" at bounding box center [521, 239] width 44 height 19
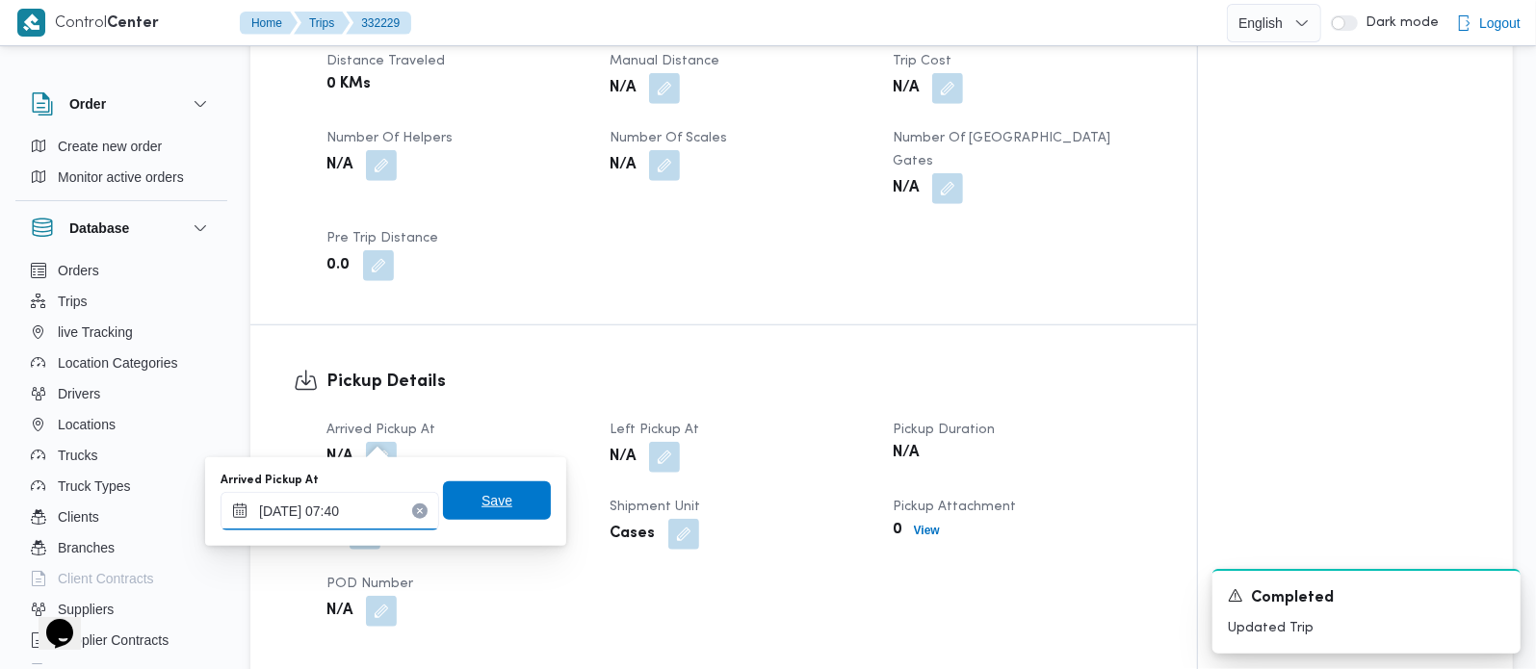
type input "20/08/2025 07:40"
click at [486, 484] on span "Save" at bounding box center [497, 500] width 108 height 39
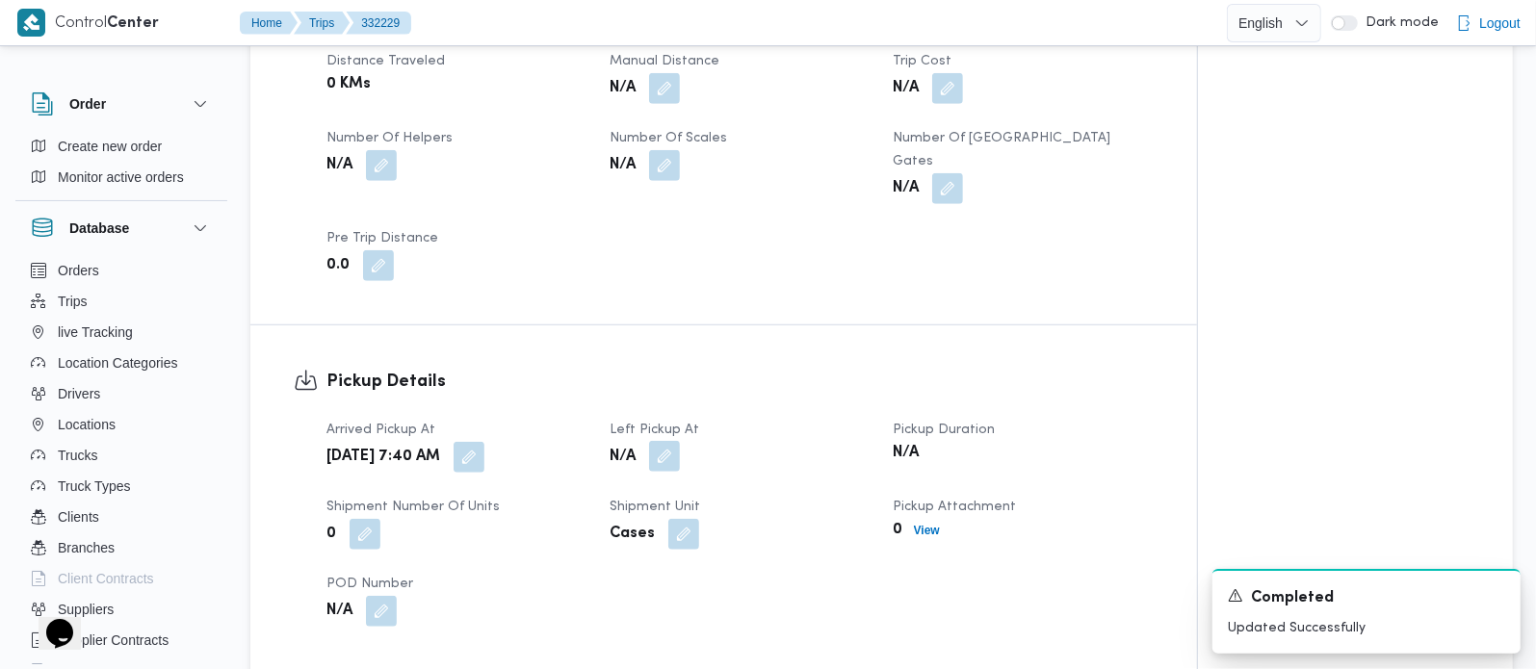
click at [671, 441] on button "button" at bounding box center [664, 456] width 31 height 31
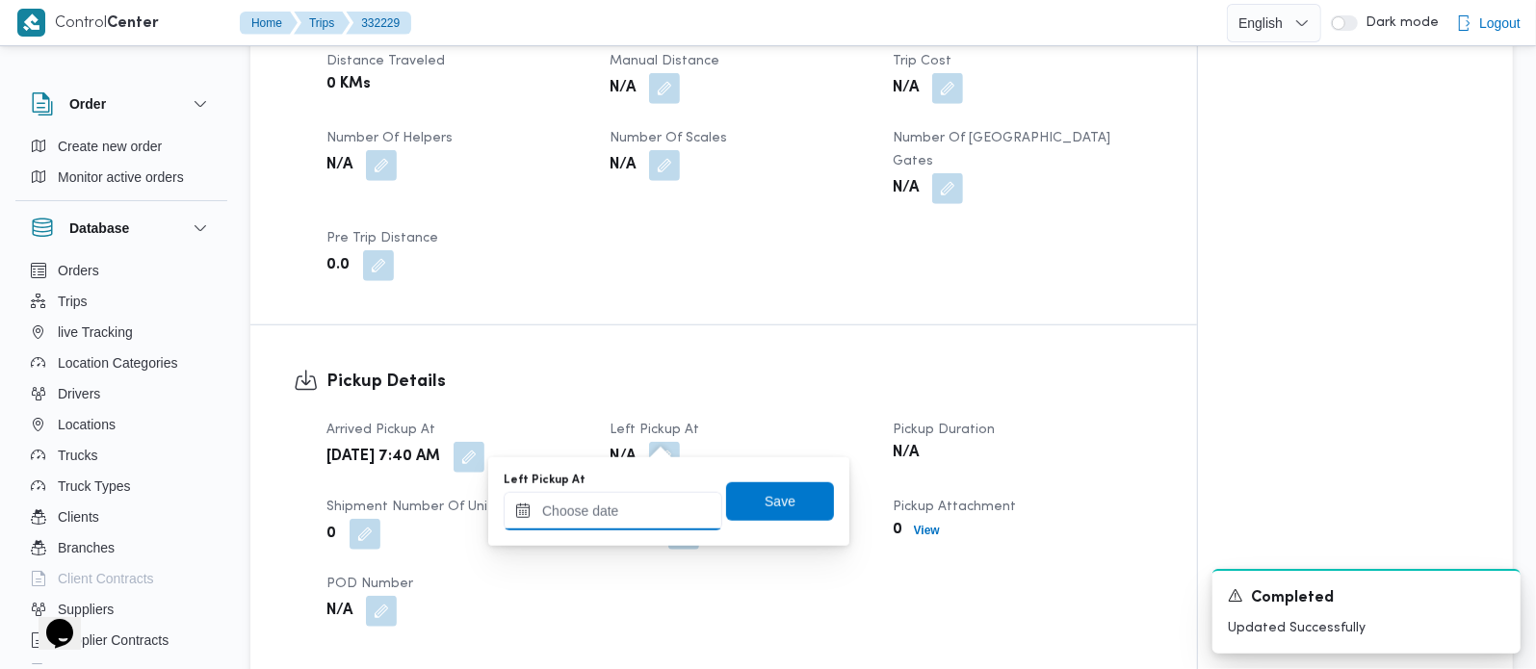
click at [637, 517] on input "Left Pickup At" at bounding box center [613, 511] width 219 height 39
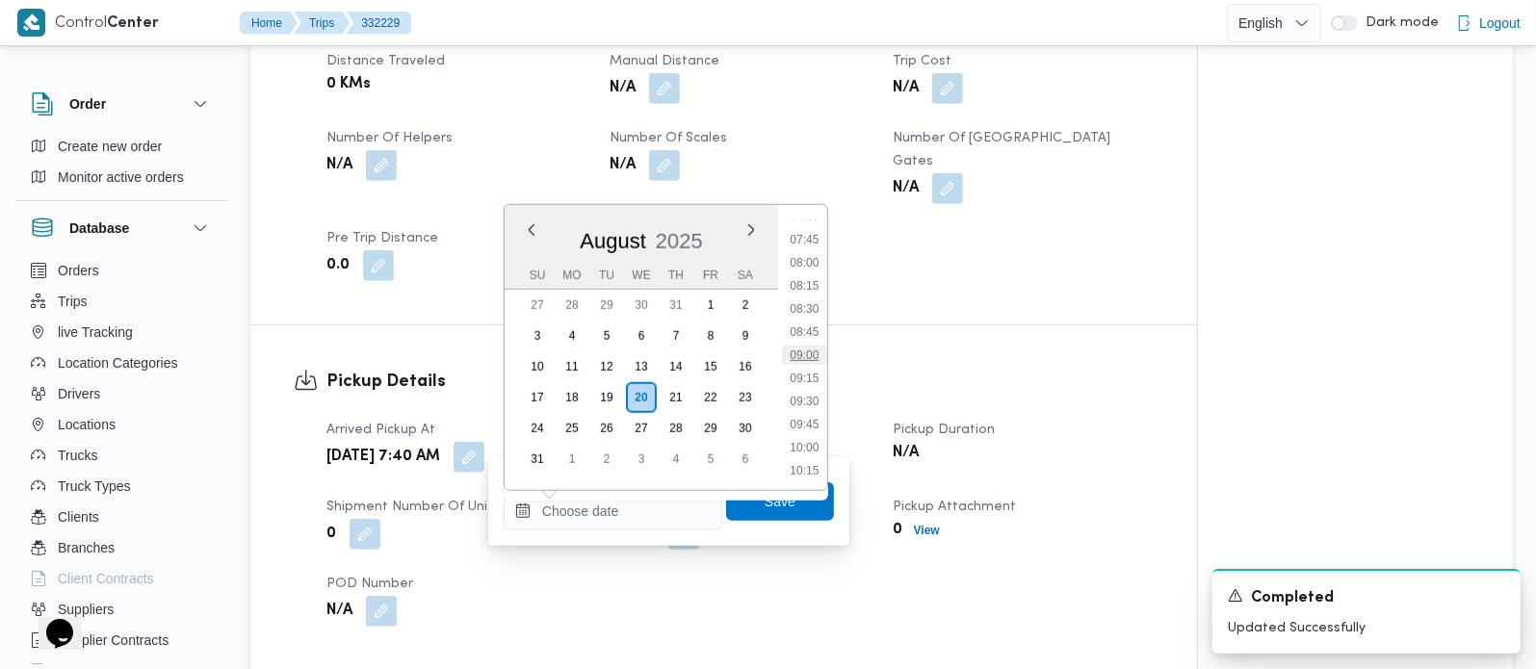
click at [812, 351] on li "09:00" at bounding box center [804, 355] width 44 height 19
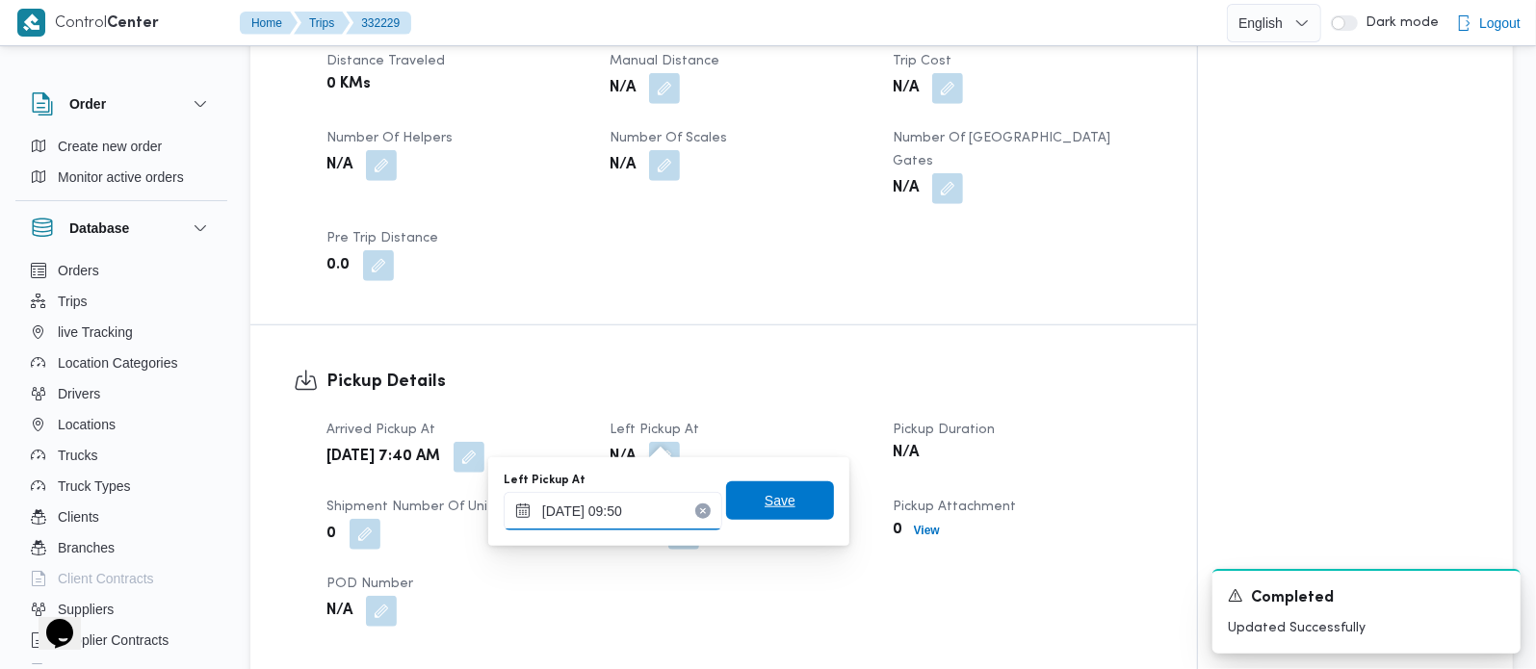
type input "20/08/2025 09:50"
click at [782, 505] on span "Save" at bounding box center [780, 500] width 108 height 39
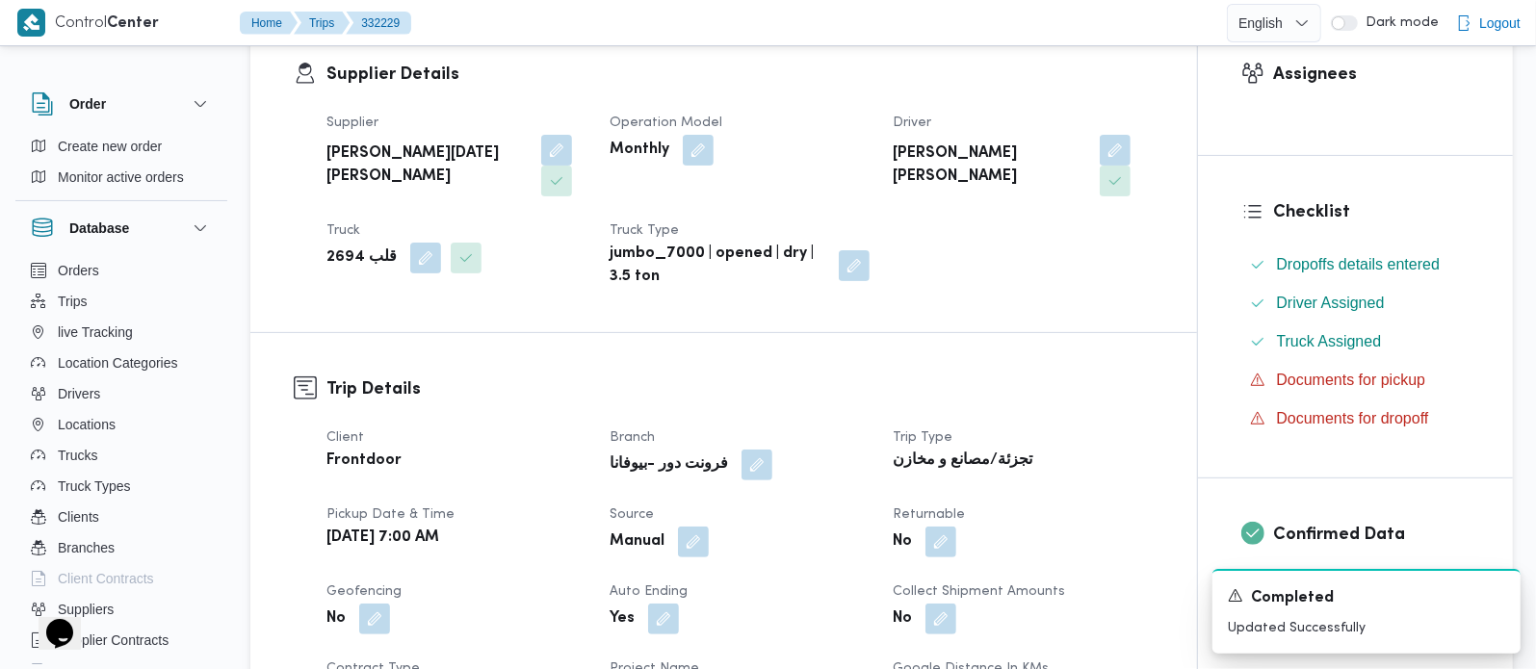
scroll to position [0, 0]
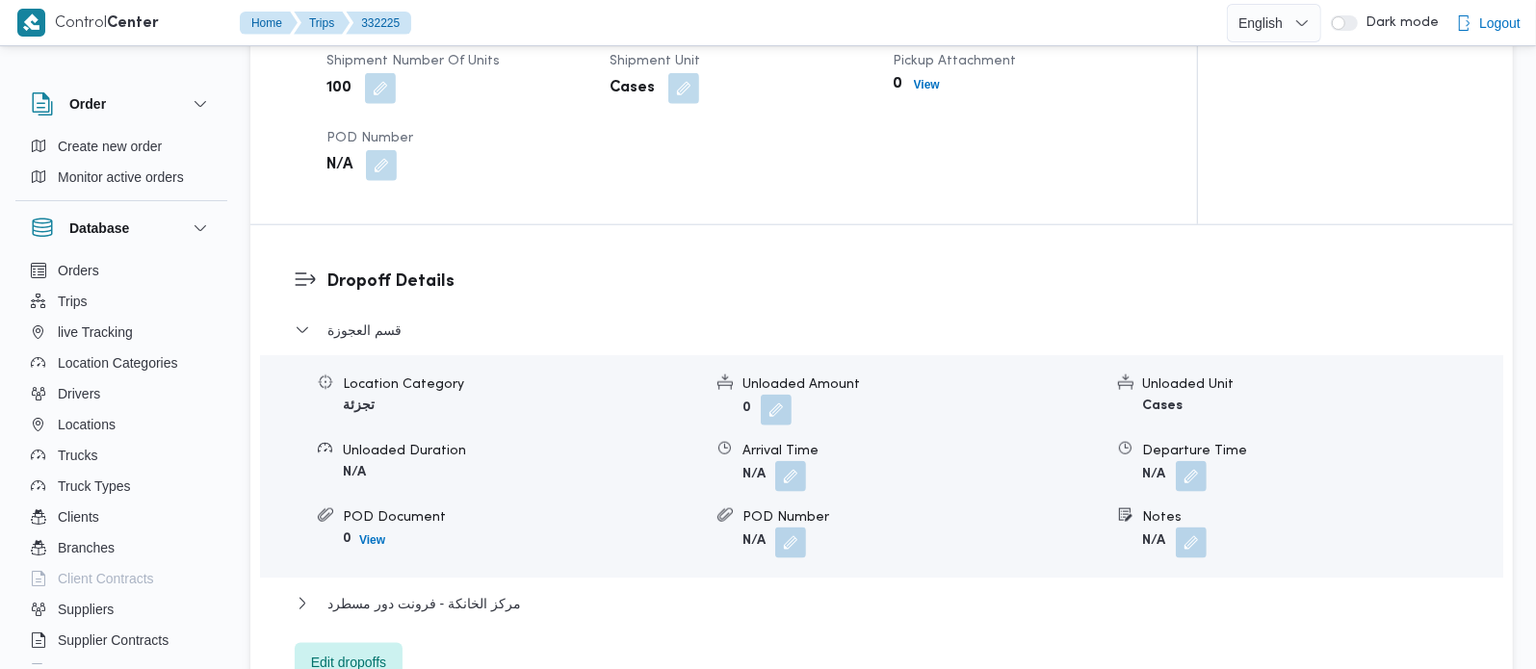
scroll to position [1586, 0]
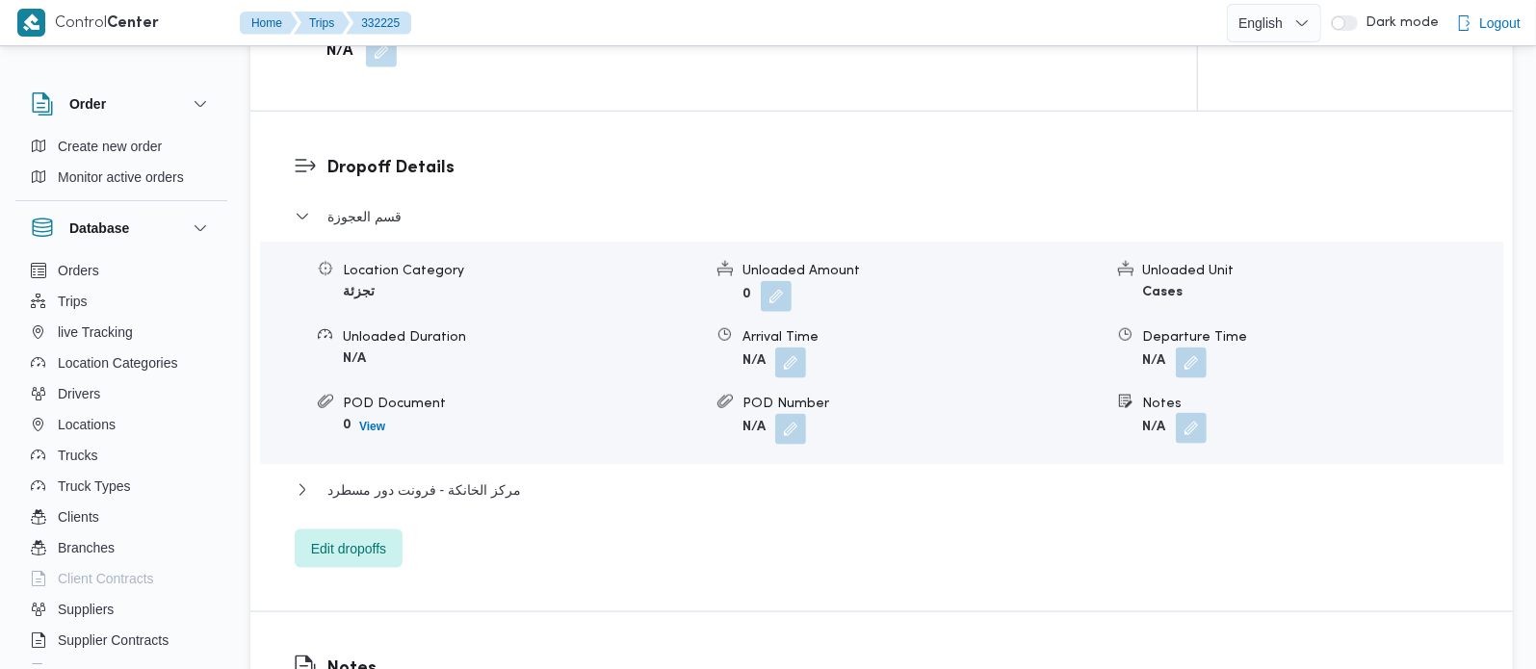
click at [1195, 413] on button "button" at bounding box center [1191, 428] width 31 height 31
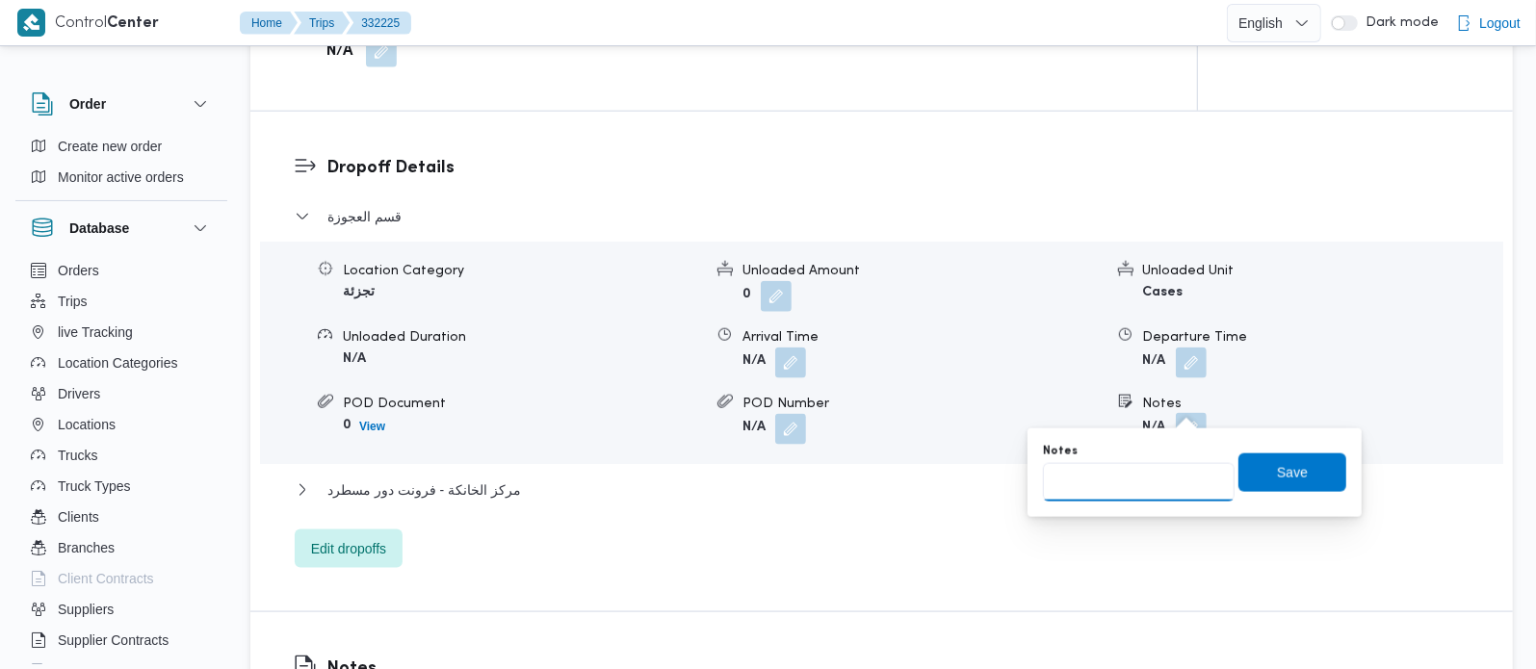
click at [1129, 488] on input "Notes" at bounding box center [1139, 482] width 192 height 39
paste input "المهندسين"
type input "المهندسين"
click at [1277, 469] on span "Save" at bounding box center [1292, 471] width 31 height 23
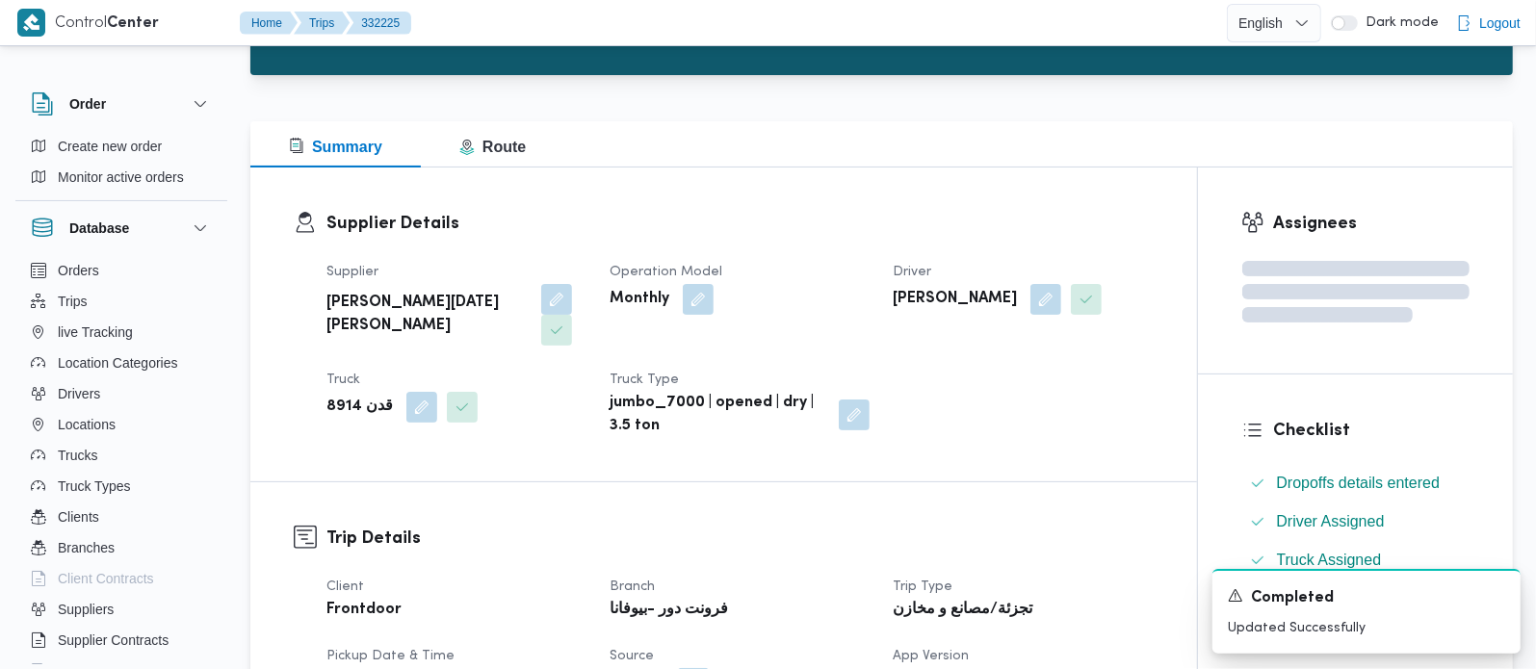
scroll to position [0, 0]
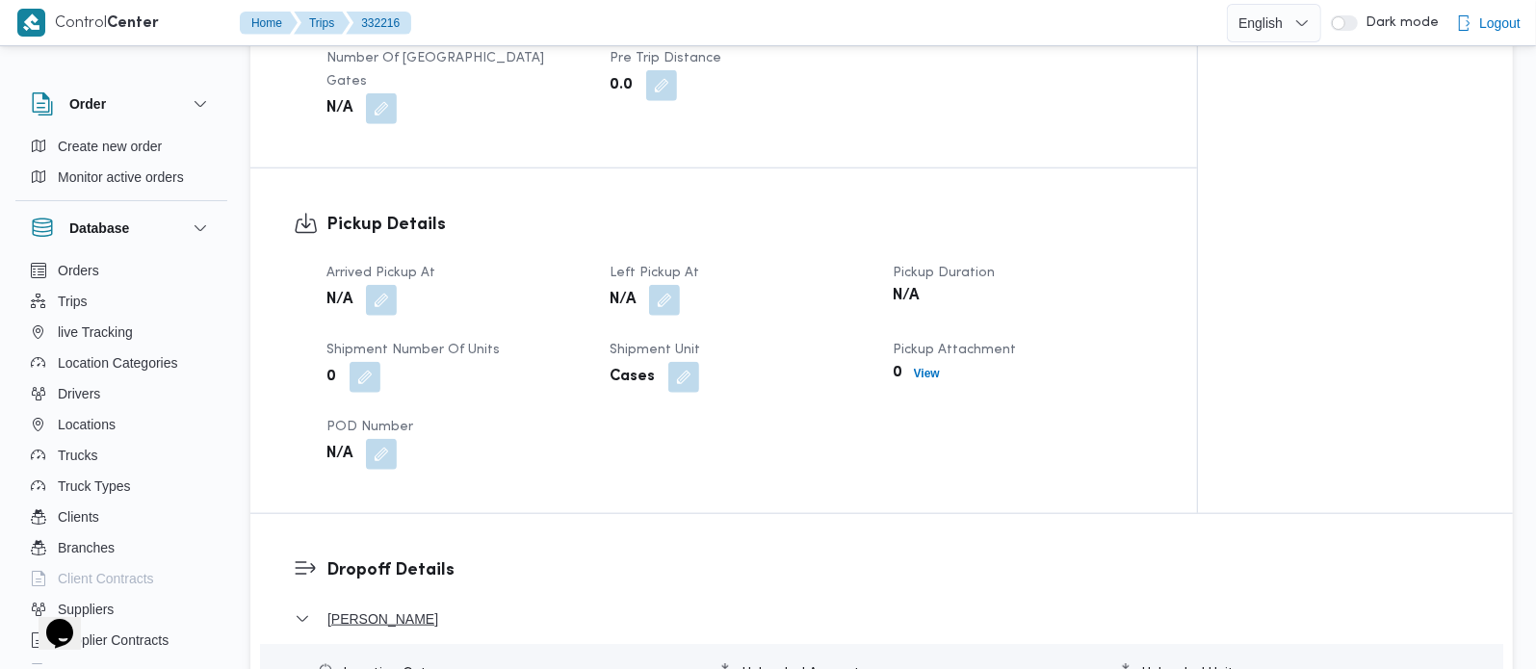
scroll to position [1359, 0]
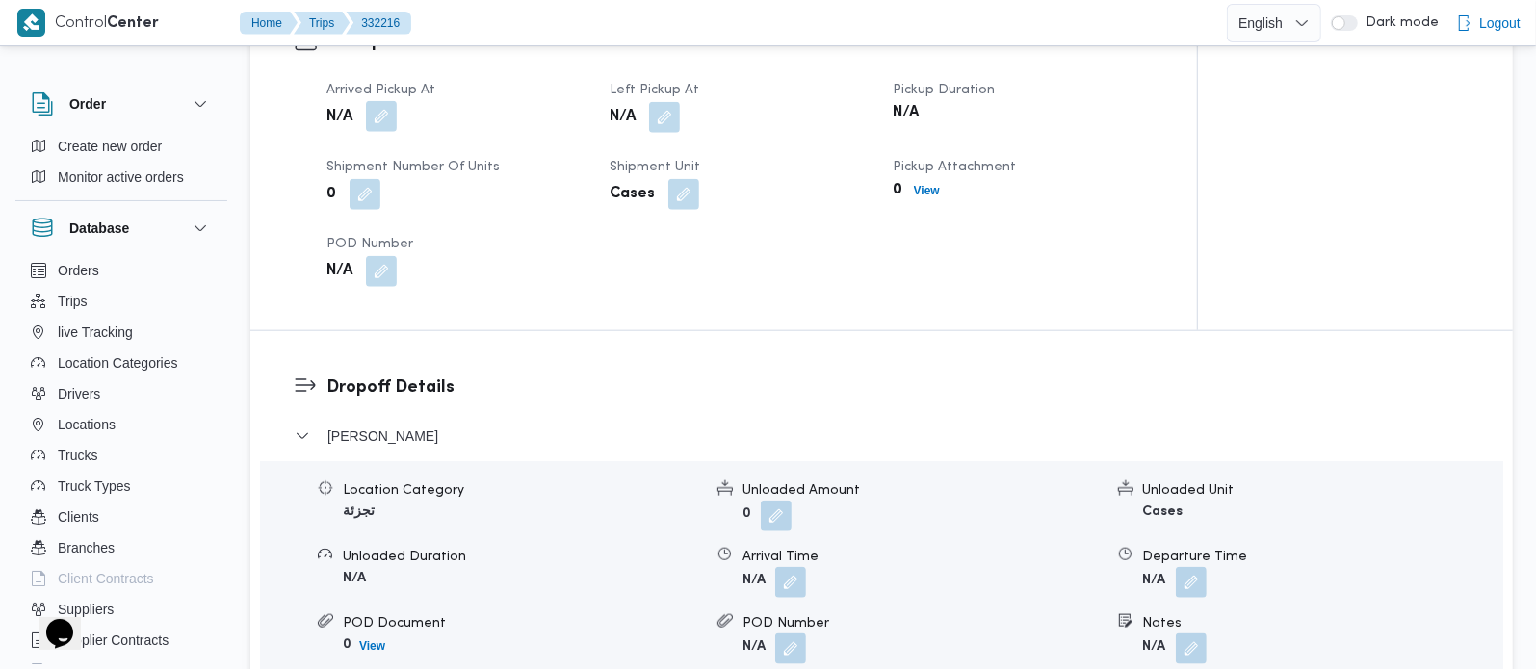
click at [376, 101] on button "button" at bounding box center [381, 116] width 31 height 31
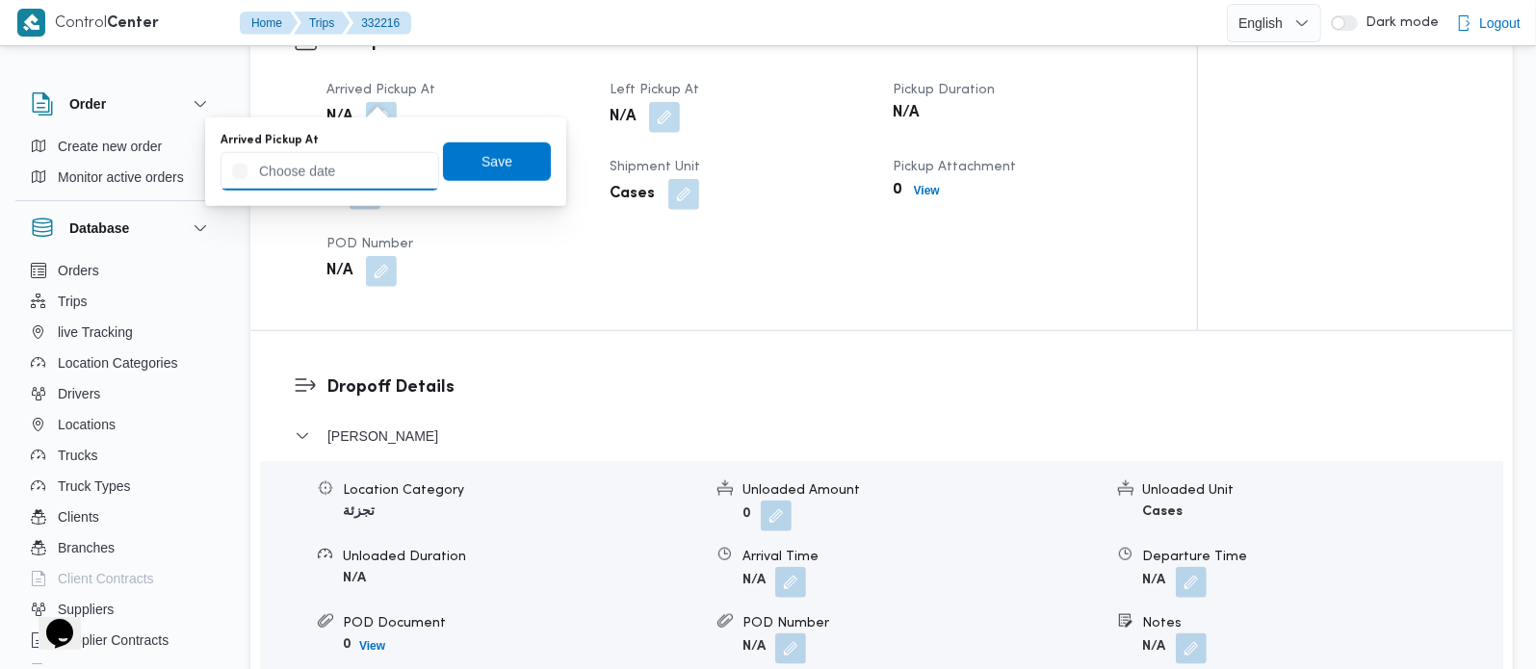
click at [343, 182] on input "Arrived Pickup At" at bounding box center [330, 171] width 219 height 39
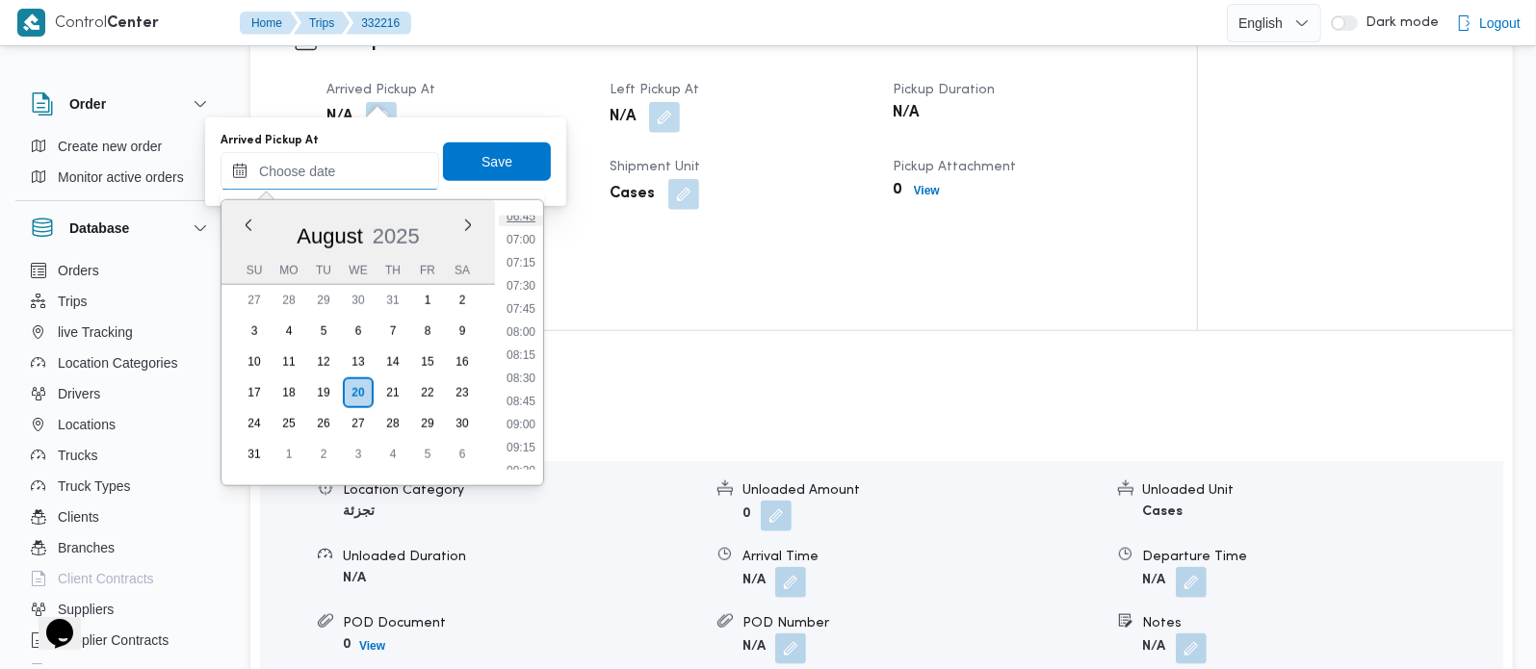
scroll to position [593, 0]
click at [530, 276] on li "07:00" at bounding box center [521, 279] width 44 height 19
type input "[DATE] 07:00"
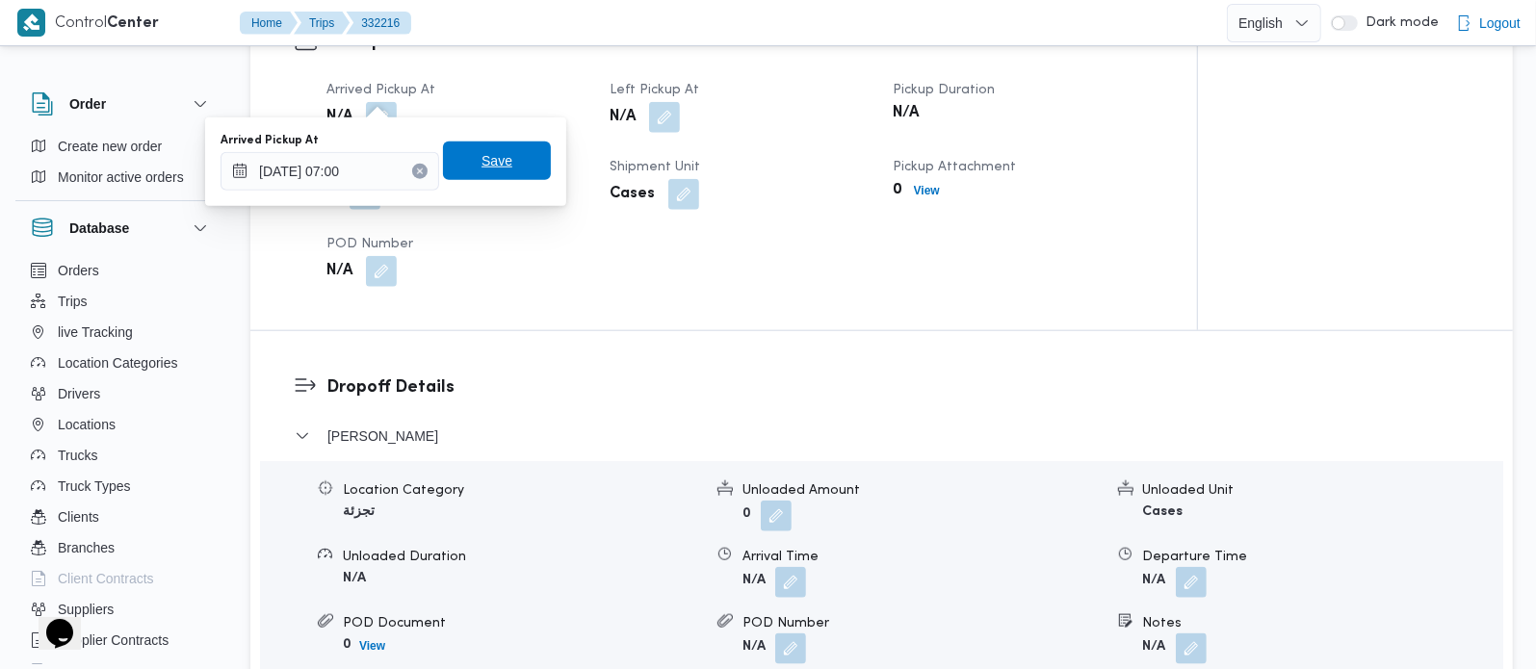
click at [490, 170] on span "Save" at bounding box center [496, 160] width 31 height 23
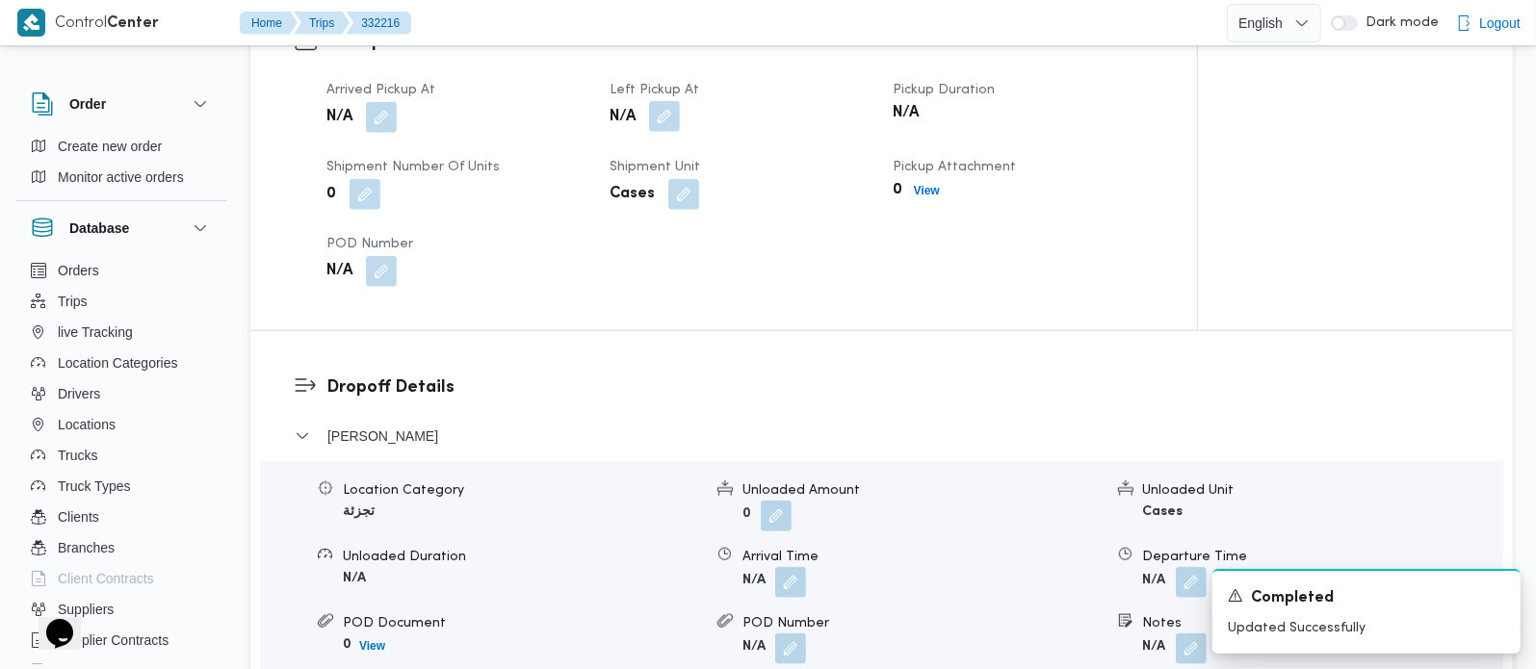
click at [666, 101] on button "button" at bounding box center [664, 116] width 31 height 31
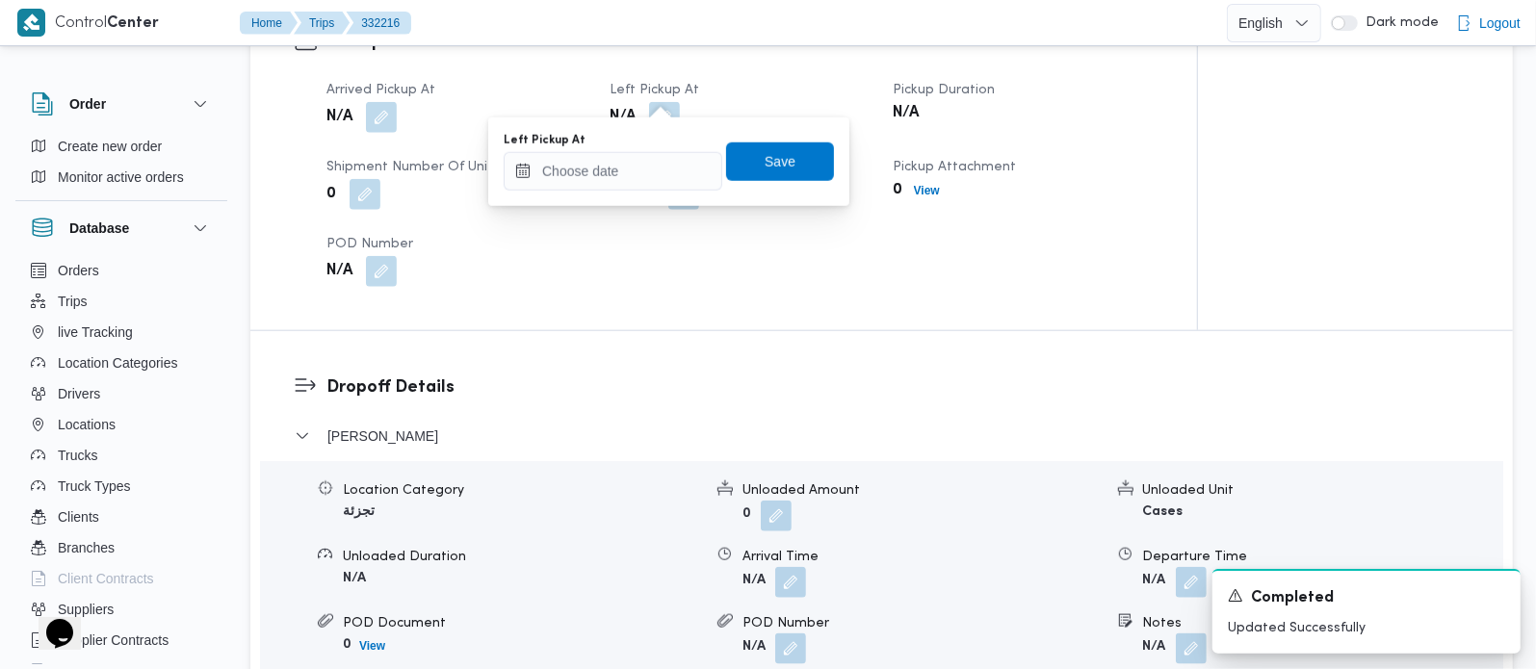
click at [640, 146] on div "Left Pickup At" at bounding box center [613, 162] width 219 height 58
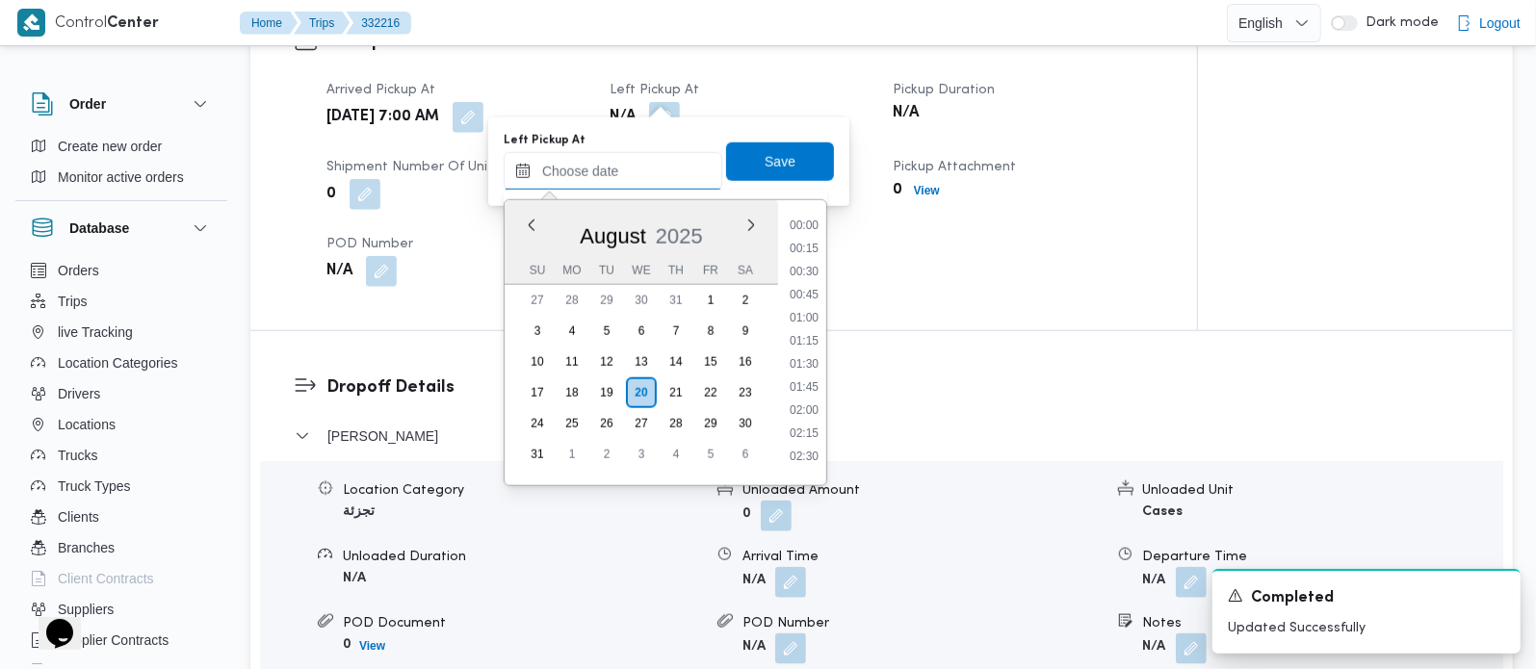
click at [647, 170] on input "Left Pickup At" at bounding box center [613, 171] width 219 height 39
drag, startPoint x: 812, startPoint y: 311, endPoint x: 785, endPoint y: 166, distance: 147.9
click at [812, 311] on li "09:45" at bounding box center [804, 307] width 44 height 19
type input "[DATE] 09:45"
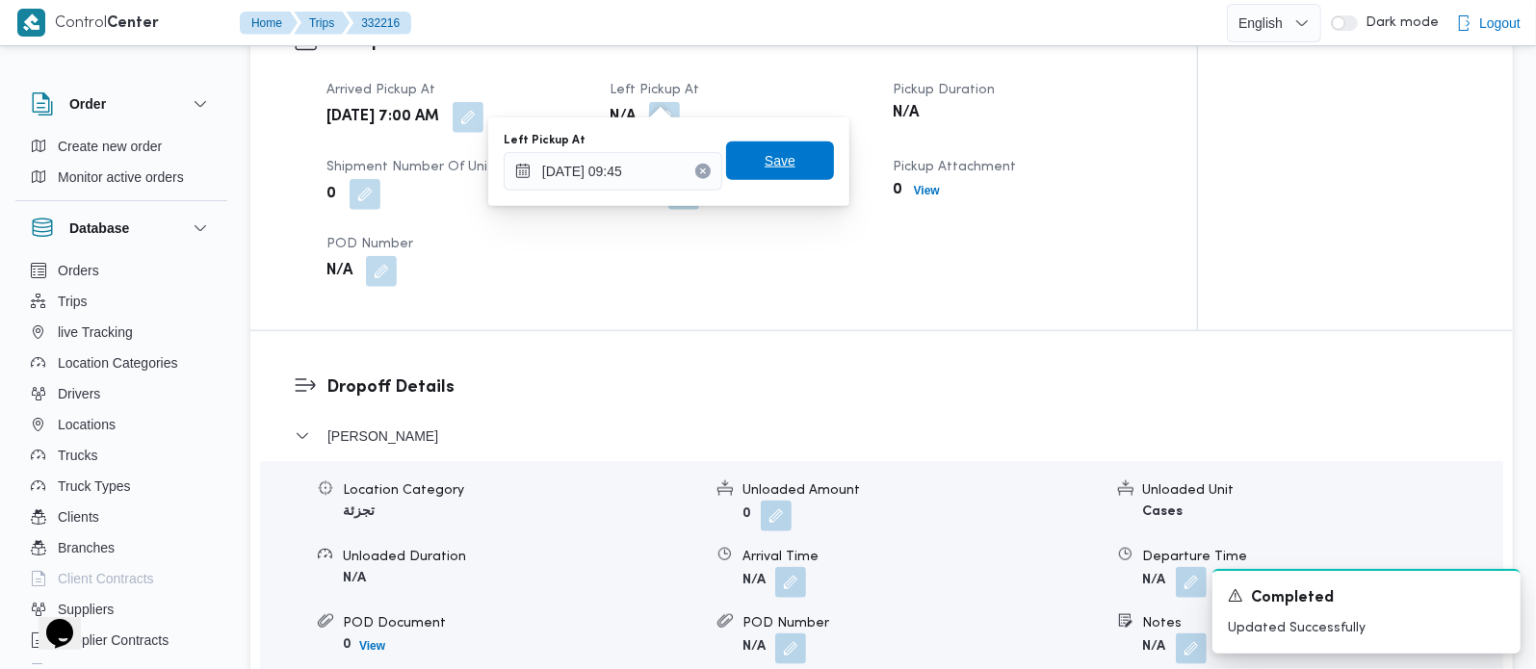
click at [782, 159] on span "Save" at bounding box center [780, 161] width 108 height 39
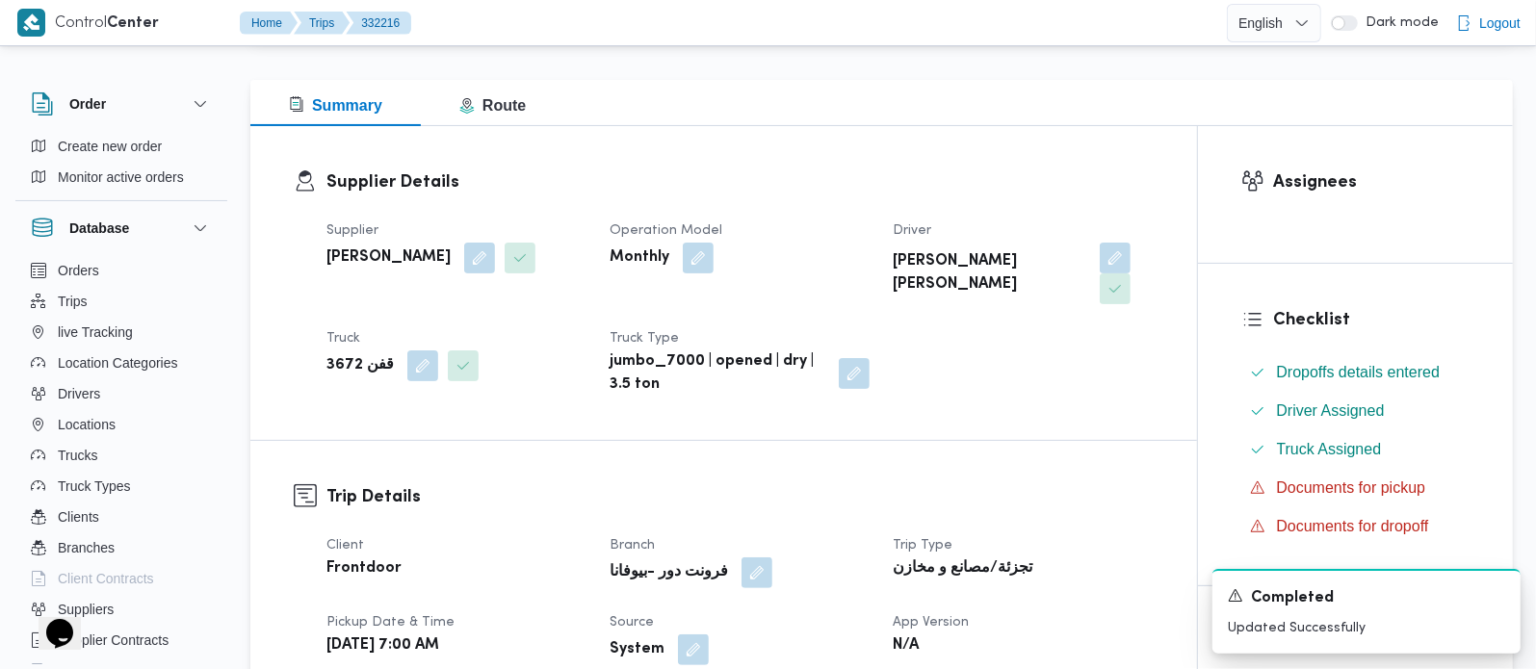
scroll to position [0, 0]
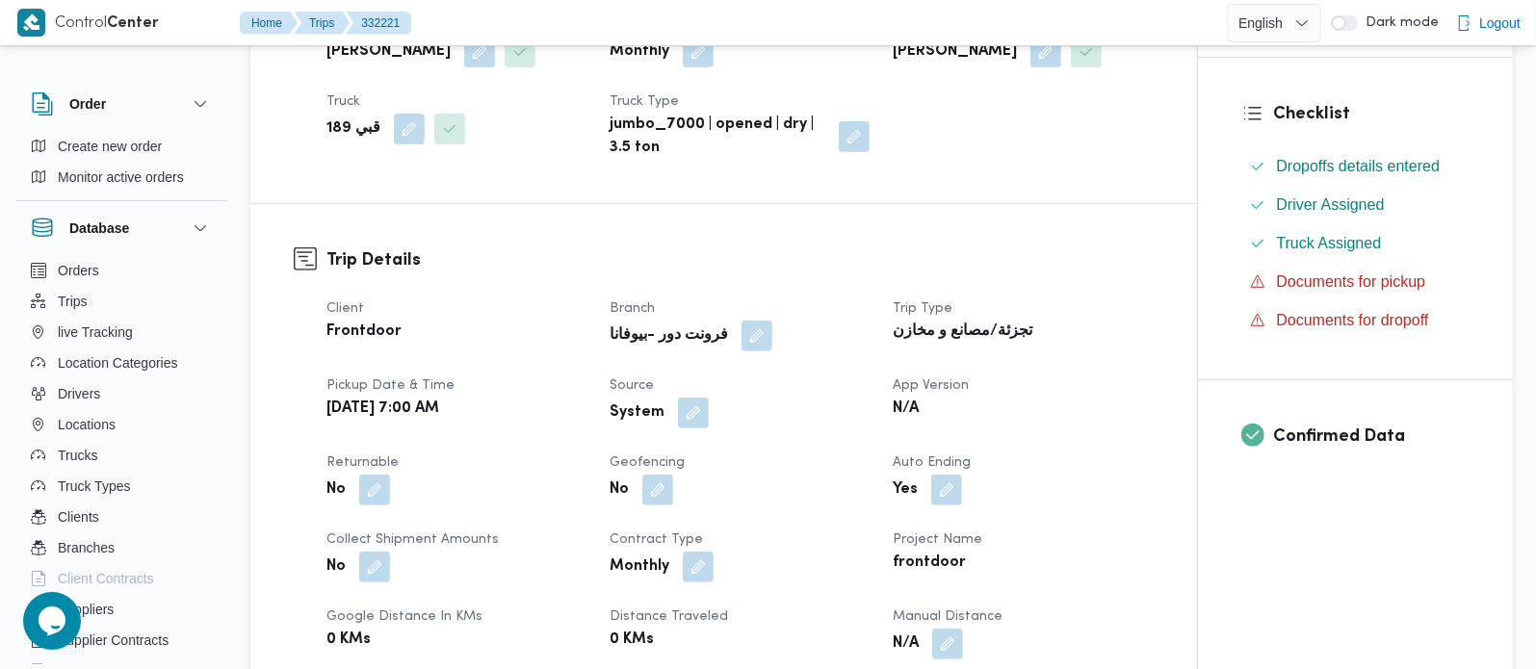
scroll to position [453, 0]
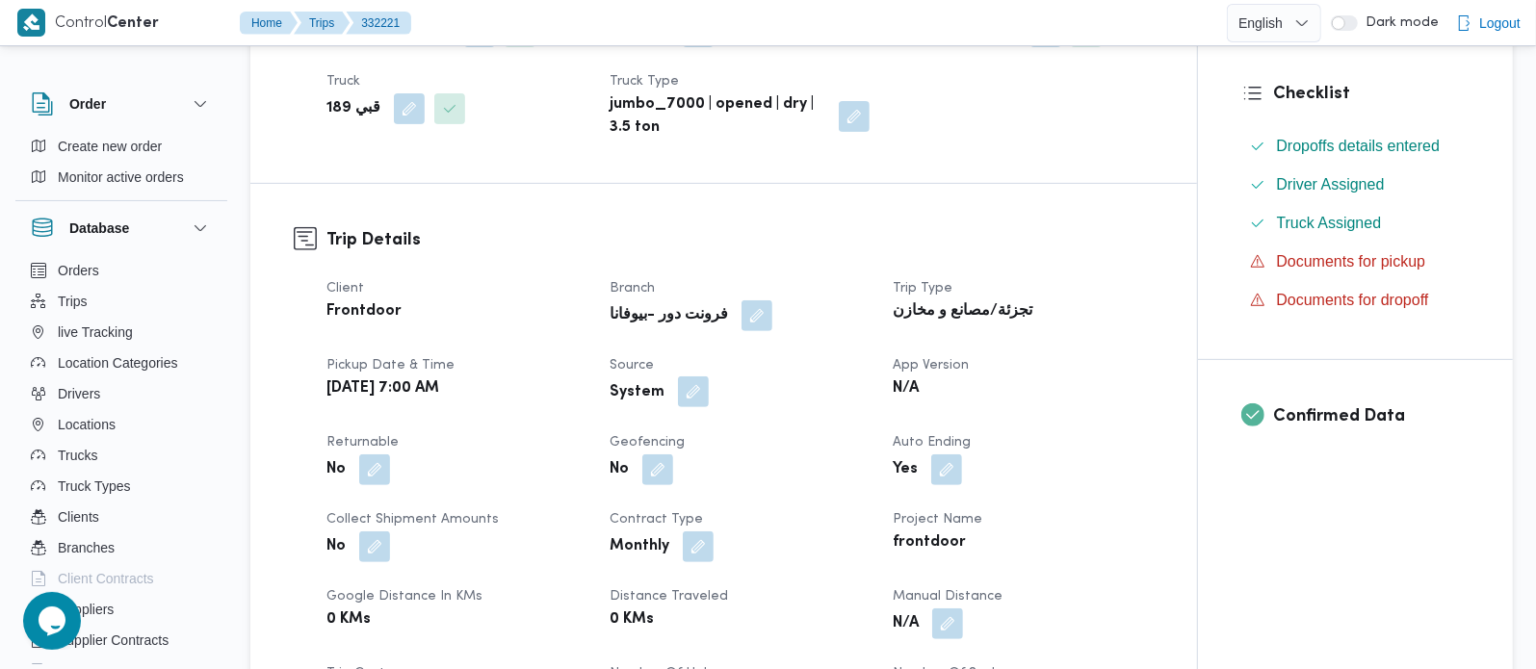
click at [681, 403] on button "button" at bounding box center [693, 391] width 31 height 31
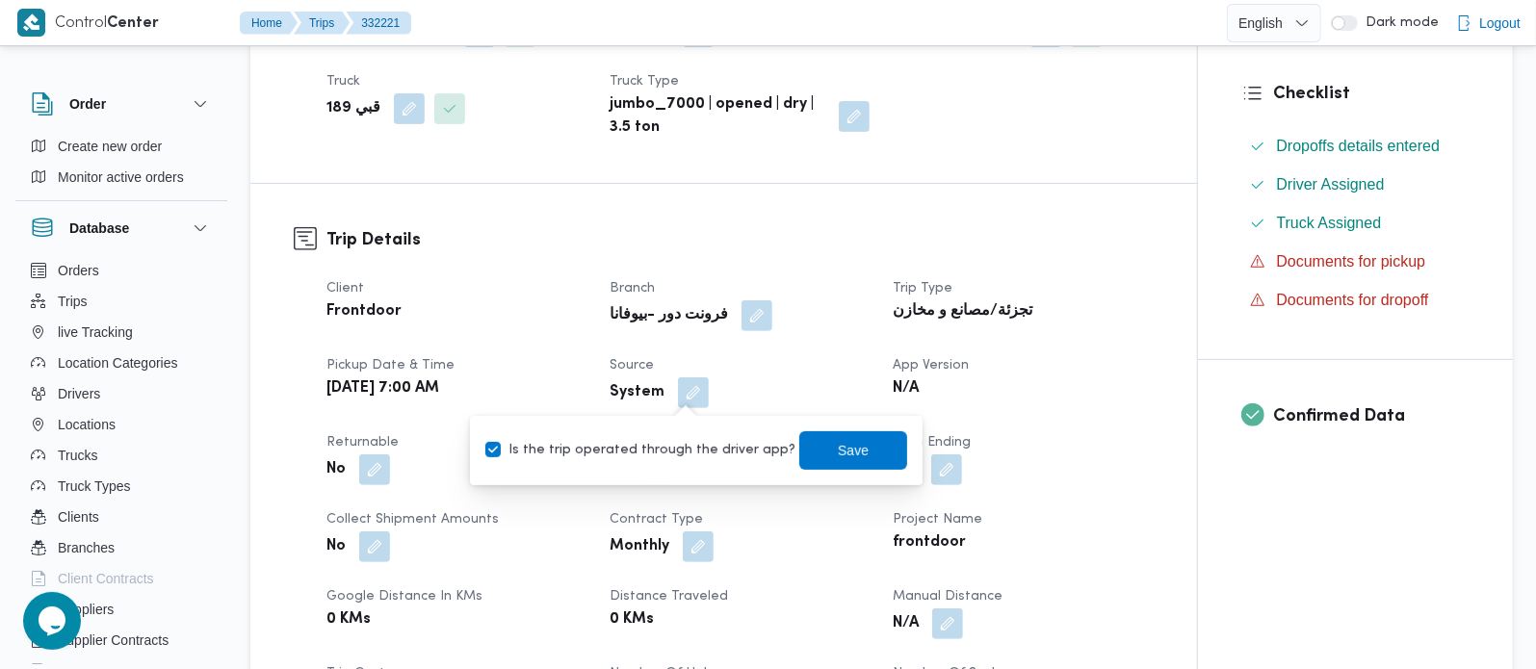
click at [670, 454] on label "Is the trip operated through the driver app?" at bounding box center [640, 450] width 310 height 23
checkbox input "false"
click at [838, 448] on span "Save" at bounding box center [853, 449] width 31 height 23
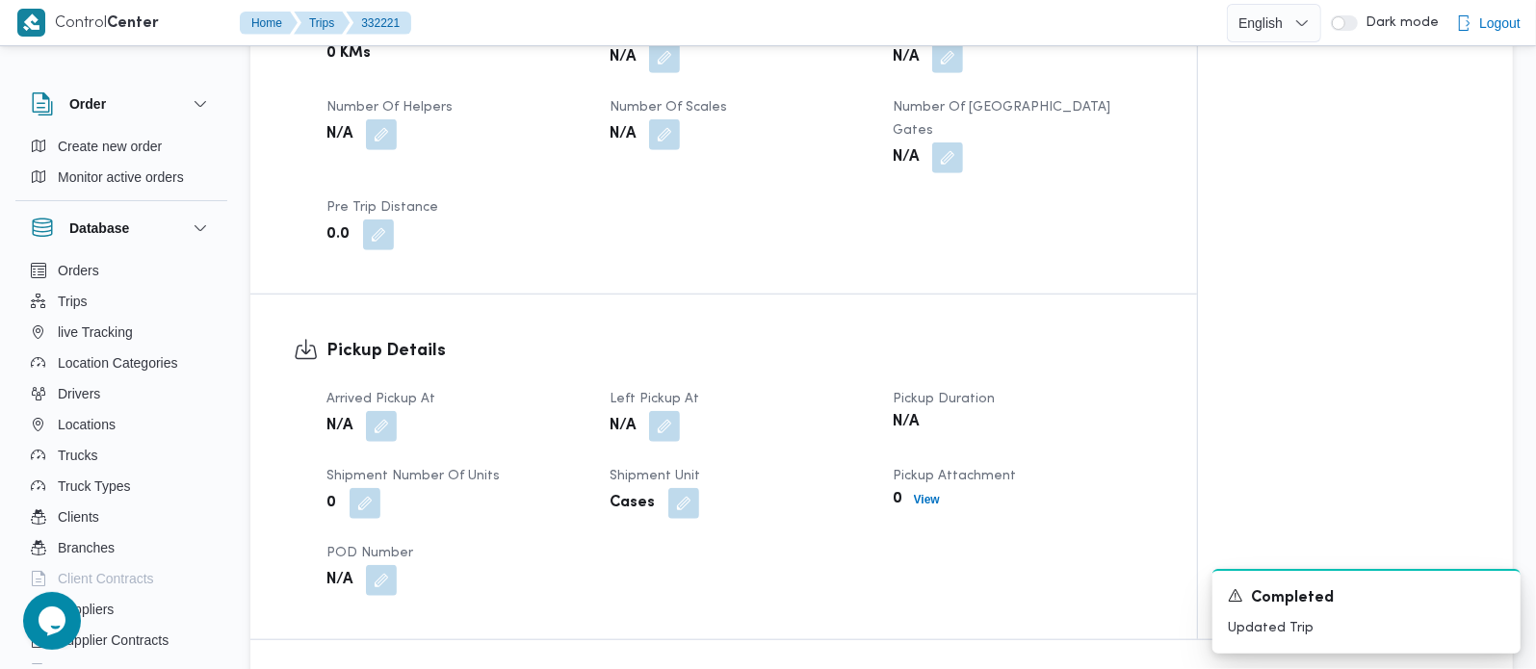
scroll to position [1132, 0]
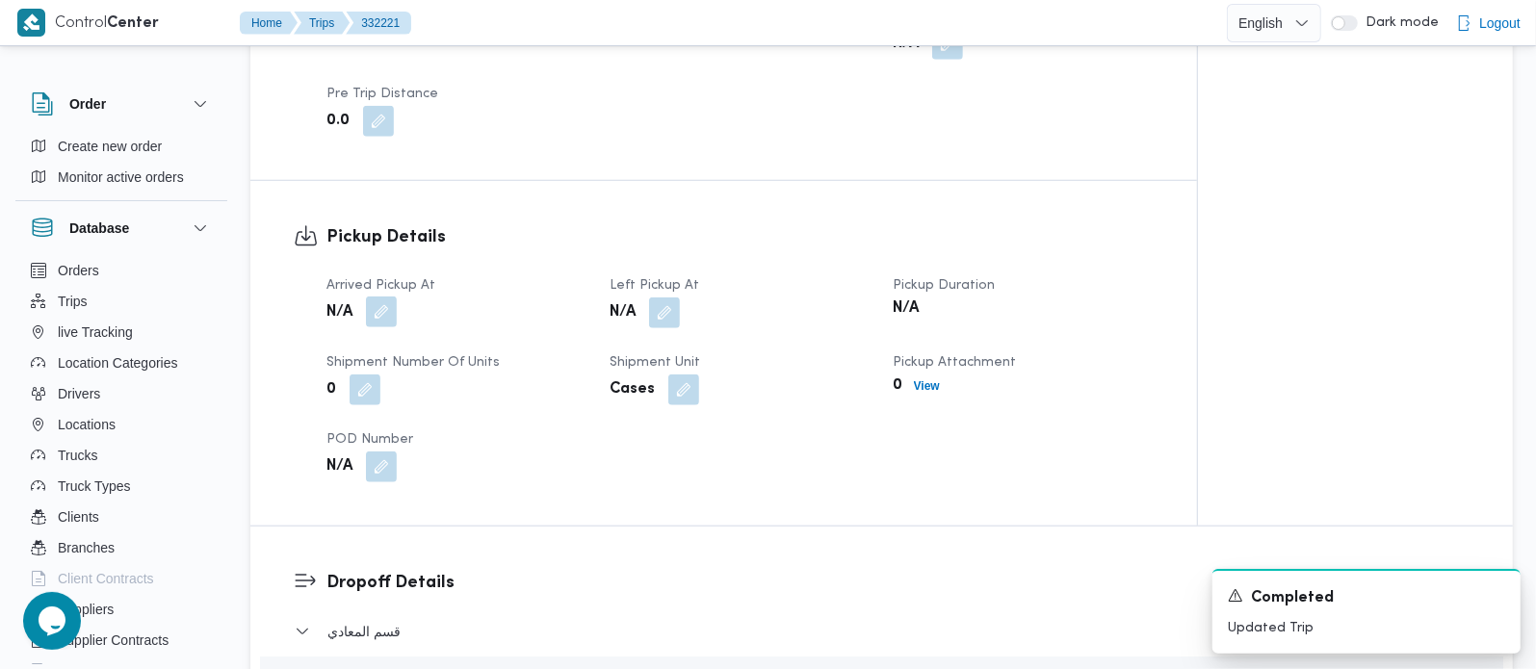
click at [373, 298] on button "button" at bounding box center [381, 312] width 31 height 31
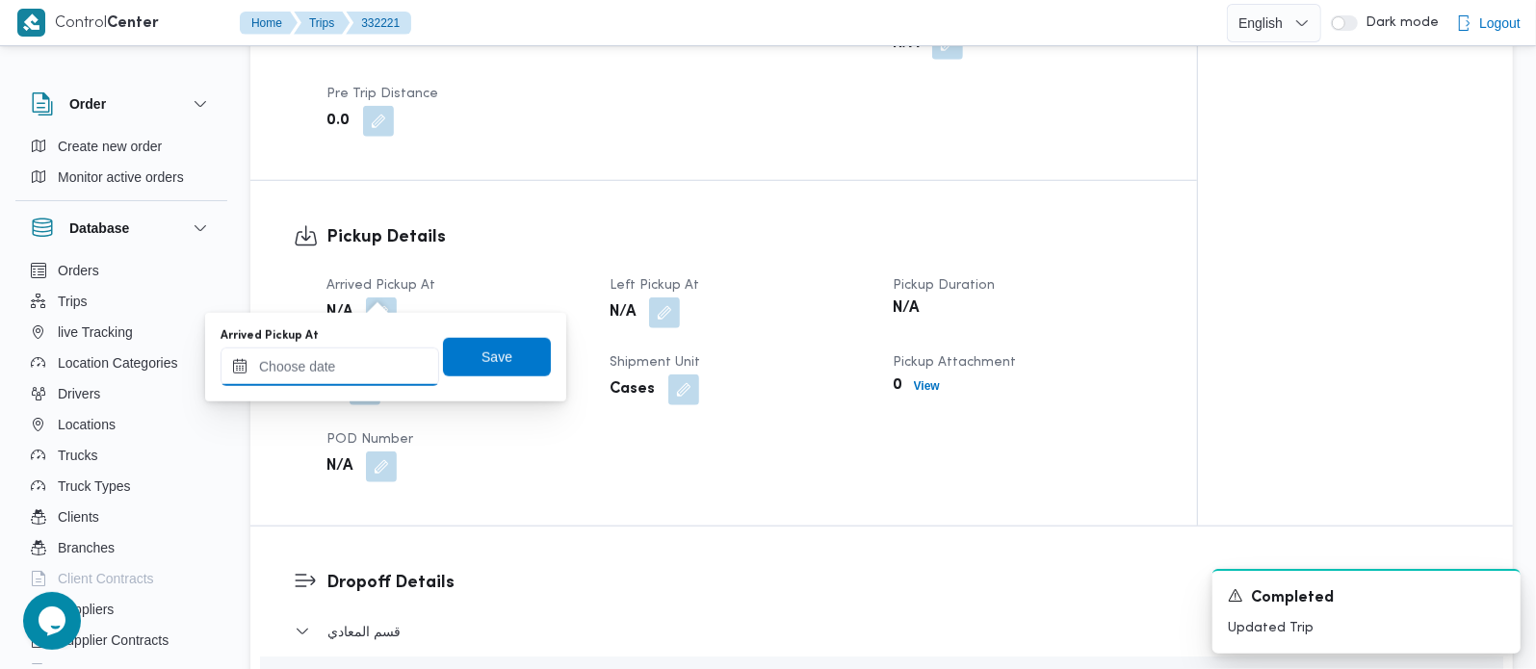
click at [348, 383] on div at bounding box center [330, 367] width 219 height 39
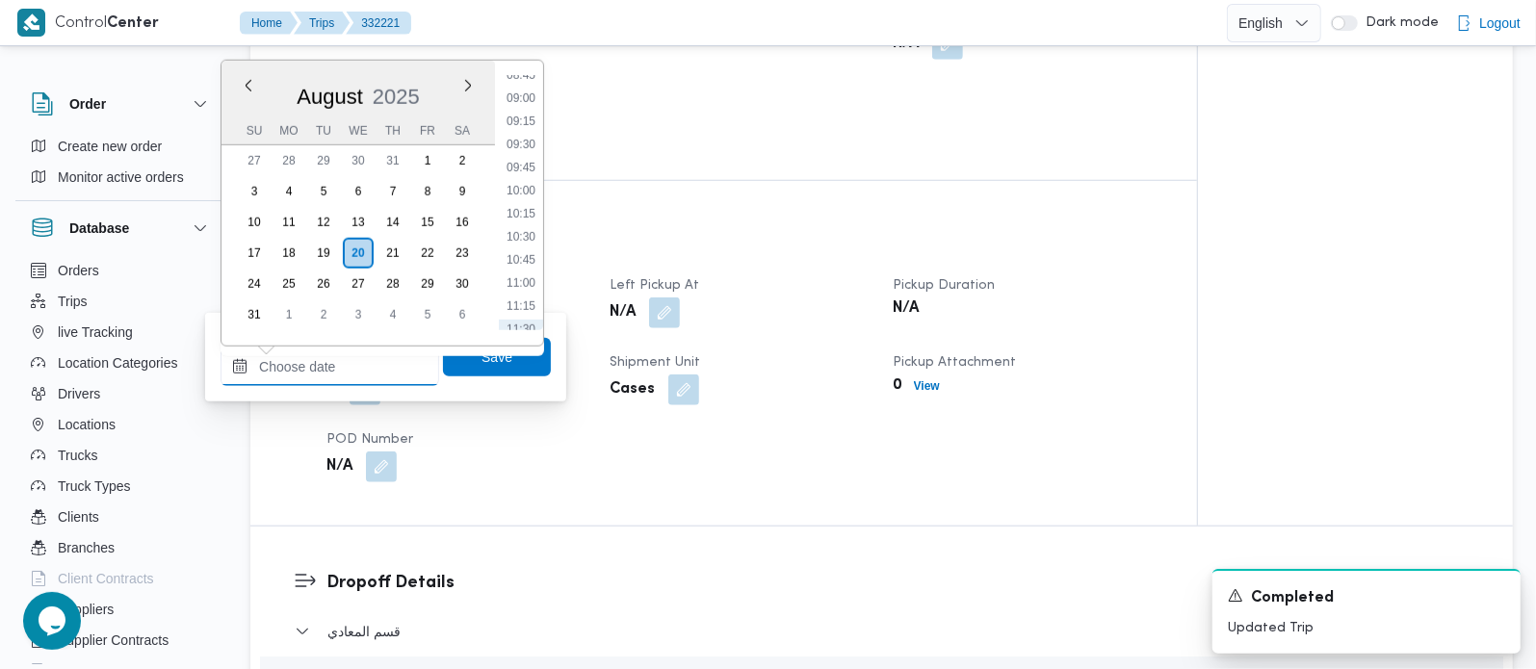
scroll to position [707, 0]
click at [523, 113] on li "08:00" at bounding box center [521, 118] width 44 height 19
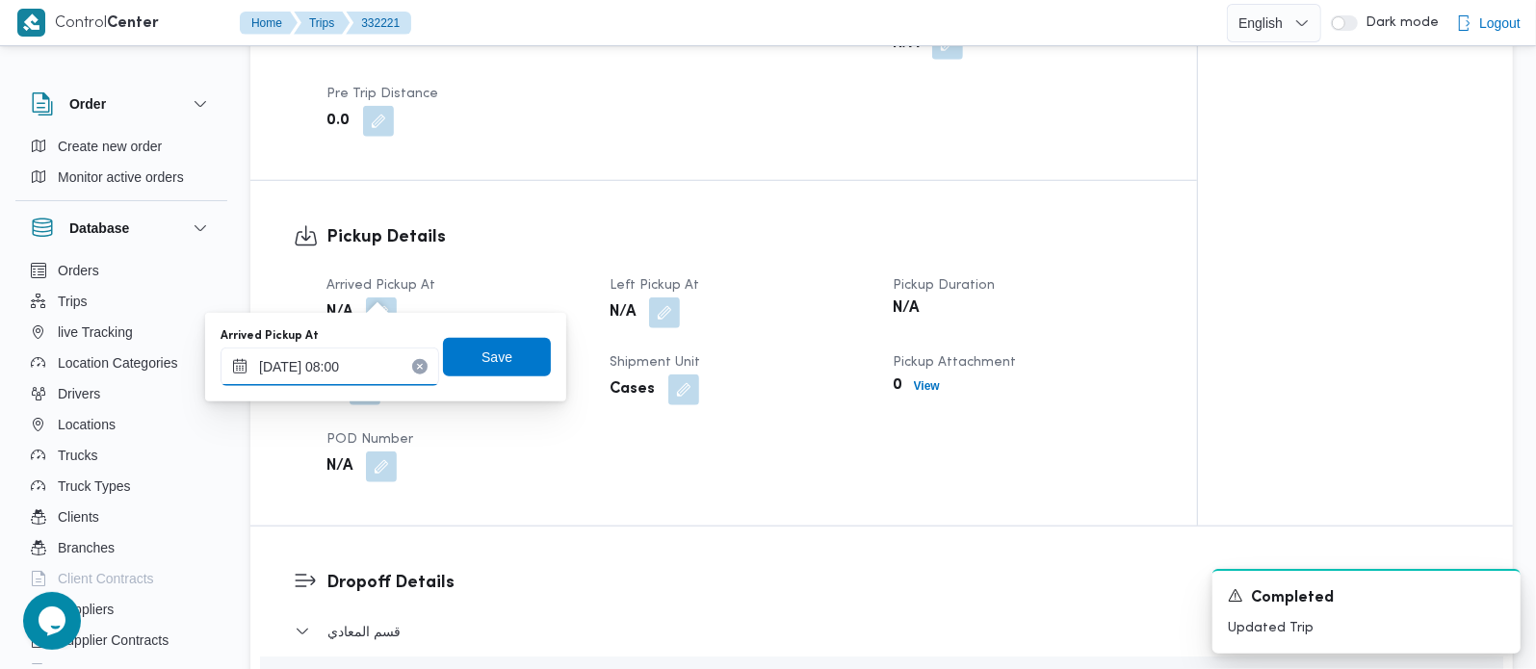
type input "20/08/2025 08:00"
click at [485, 346] on span "Save" at bounding box center [496, 356] width 31 height 23
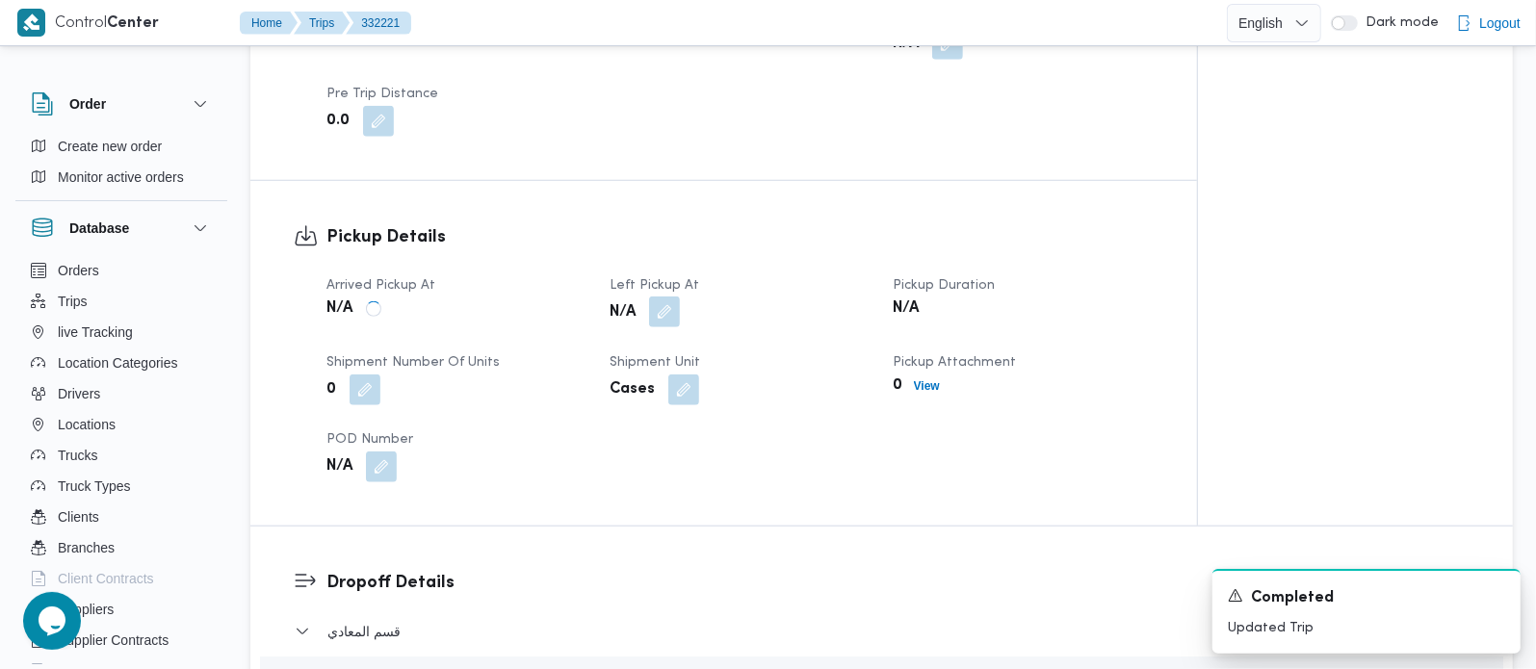
click at [676, 297] on button "button" at bounding box center [664, 312] width 31 height 31
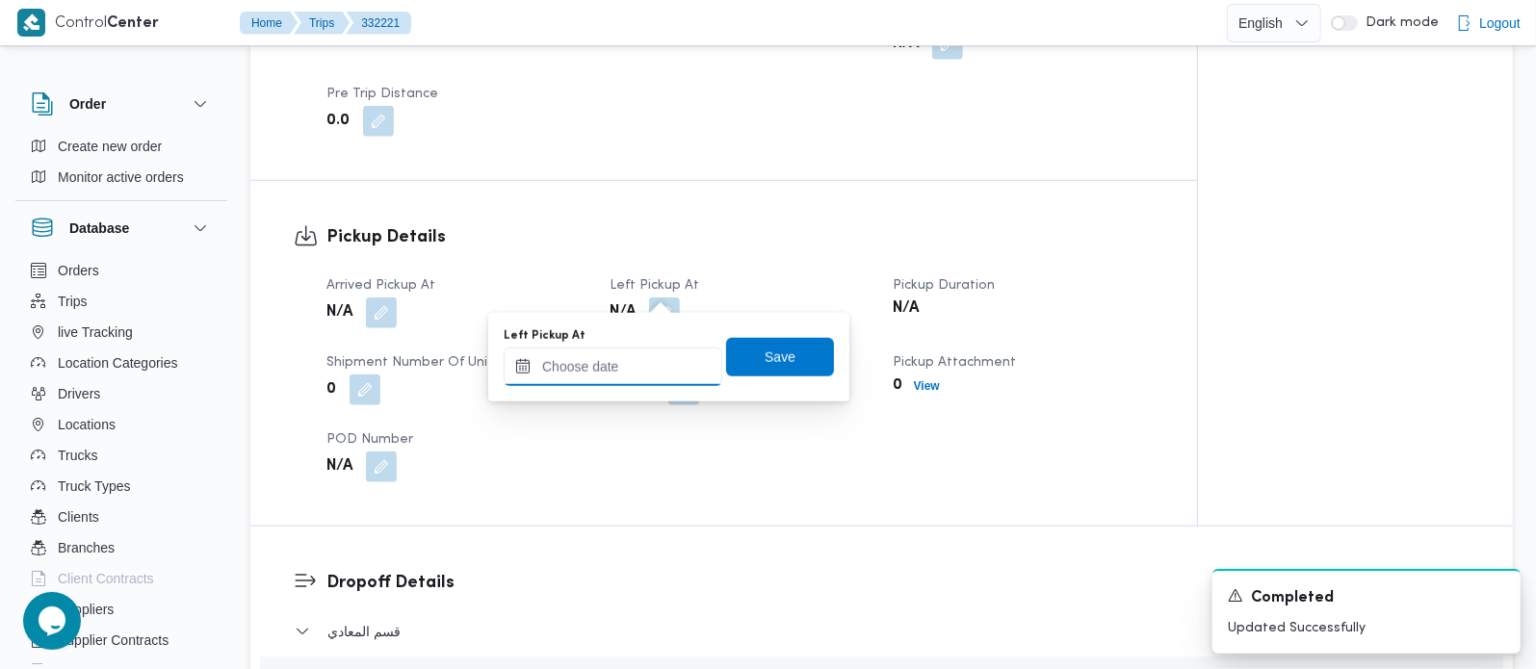
drag, startPoint x: 675, startPoint y: 285, endPoint x: 636, endPoint y: 362, distance: 86.1
click at [636, 362] on input "Left Pickup At" at bounding box center [613, 367] width 219 height 39
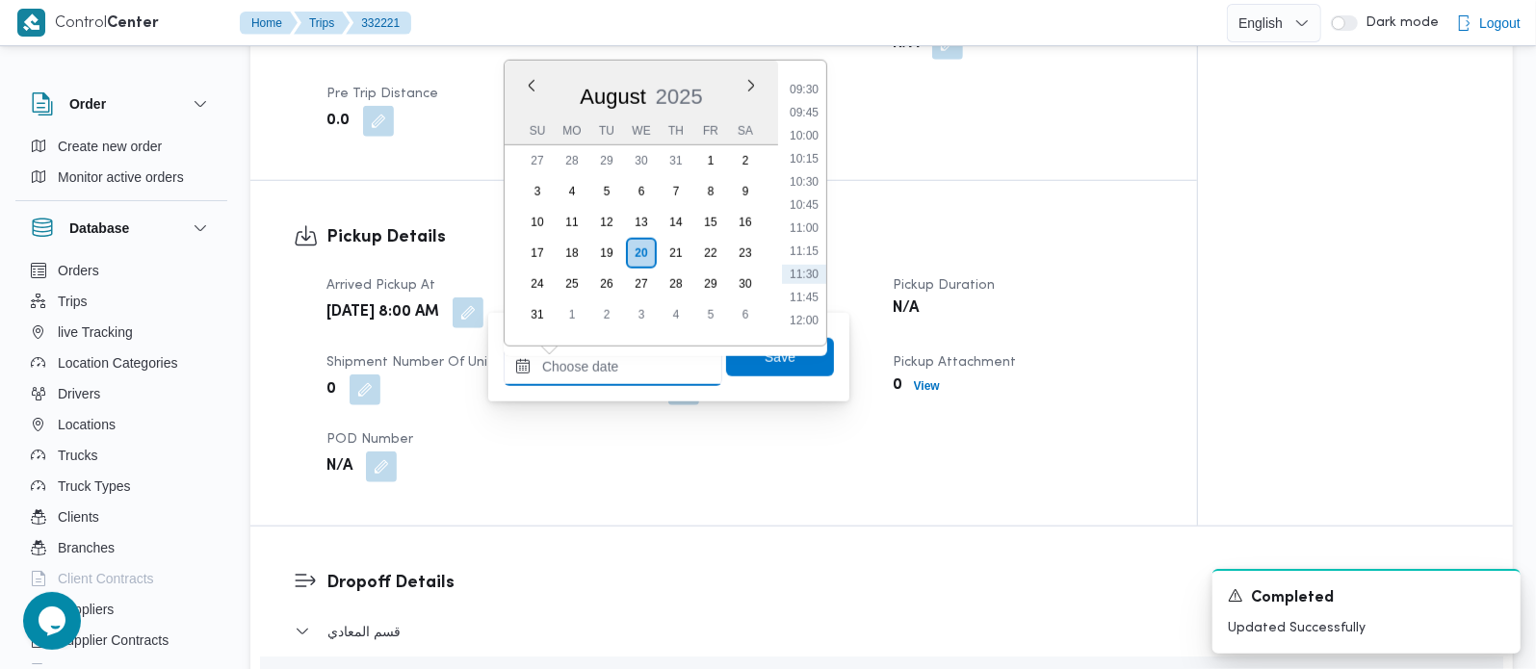
scroll to position [819, 0]
click at [811, 161] on li "09:45" at bounding box center [804, 167] width 44 height 19
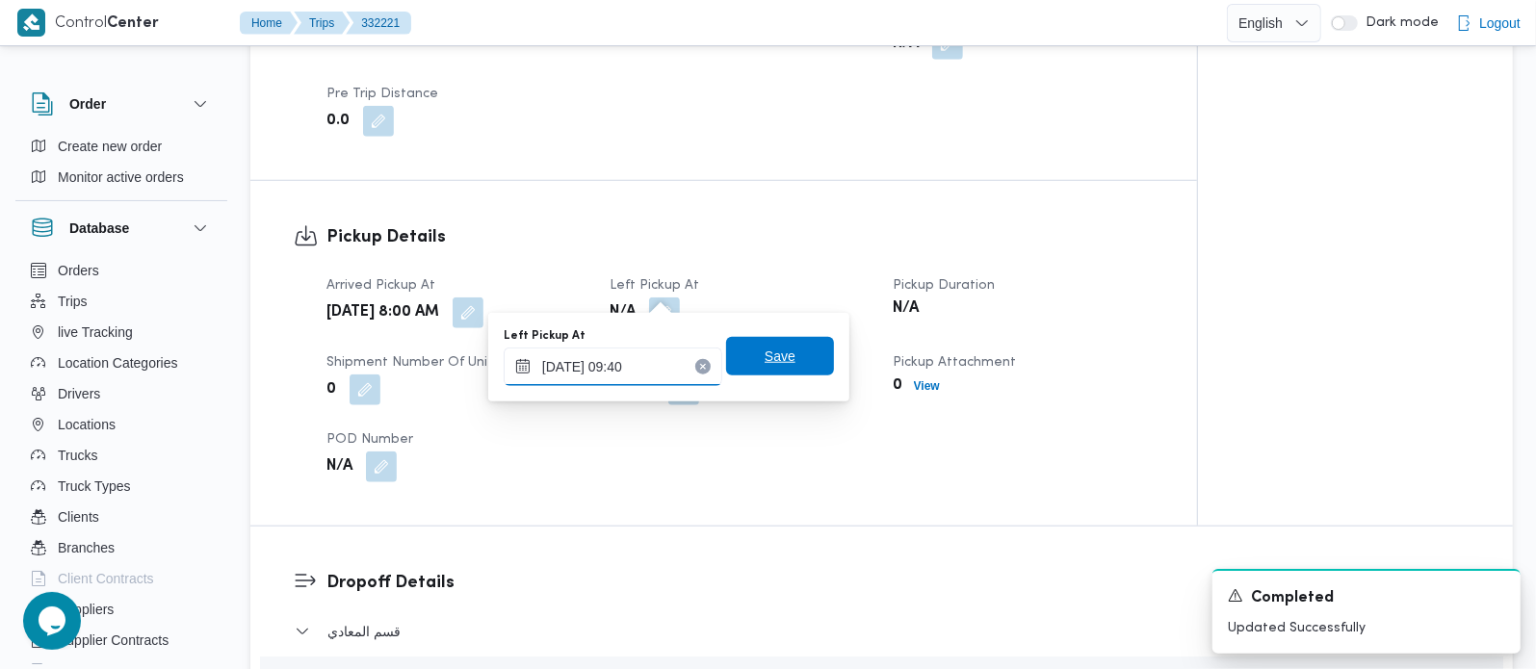
type input "20/08/2025 09:40"
click at [782, 342] on span "Save" at bounding box center [780, 356] width 108 height 39
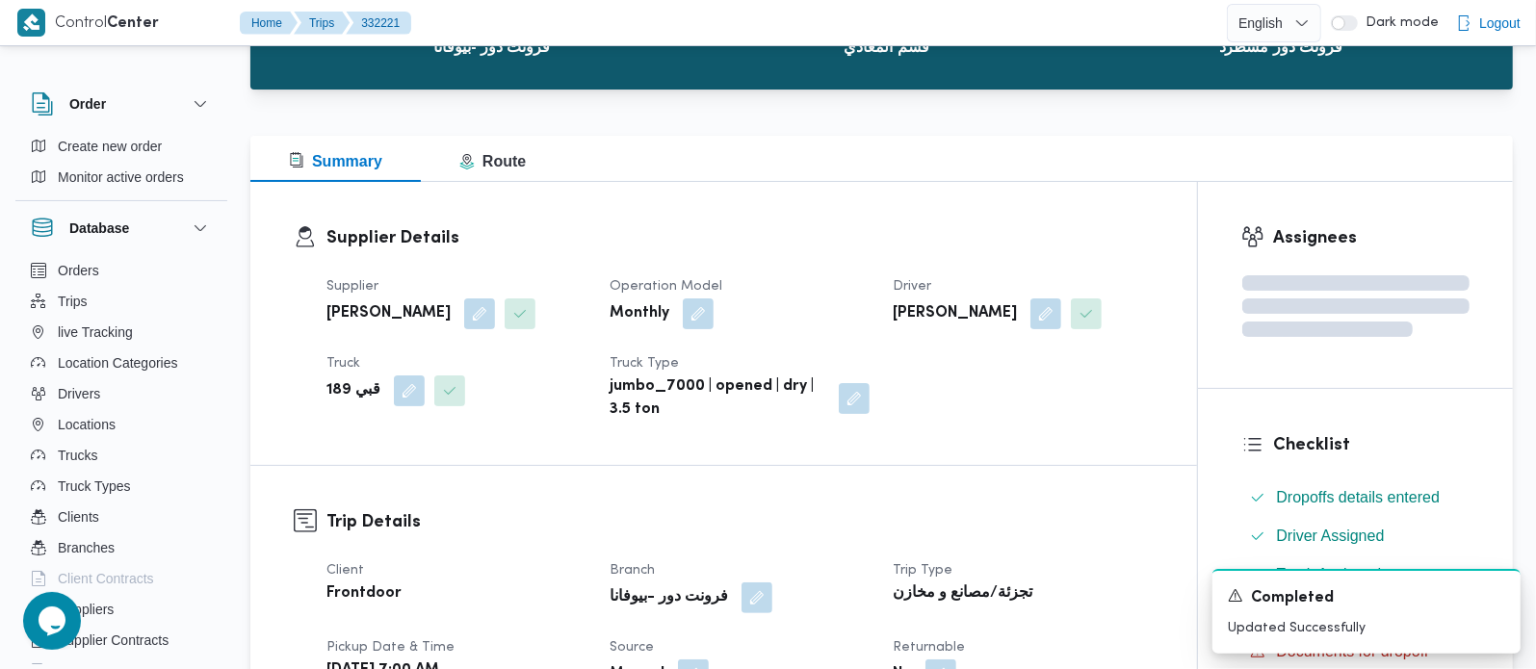
scroll to position [0, 0]
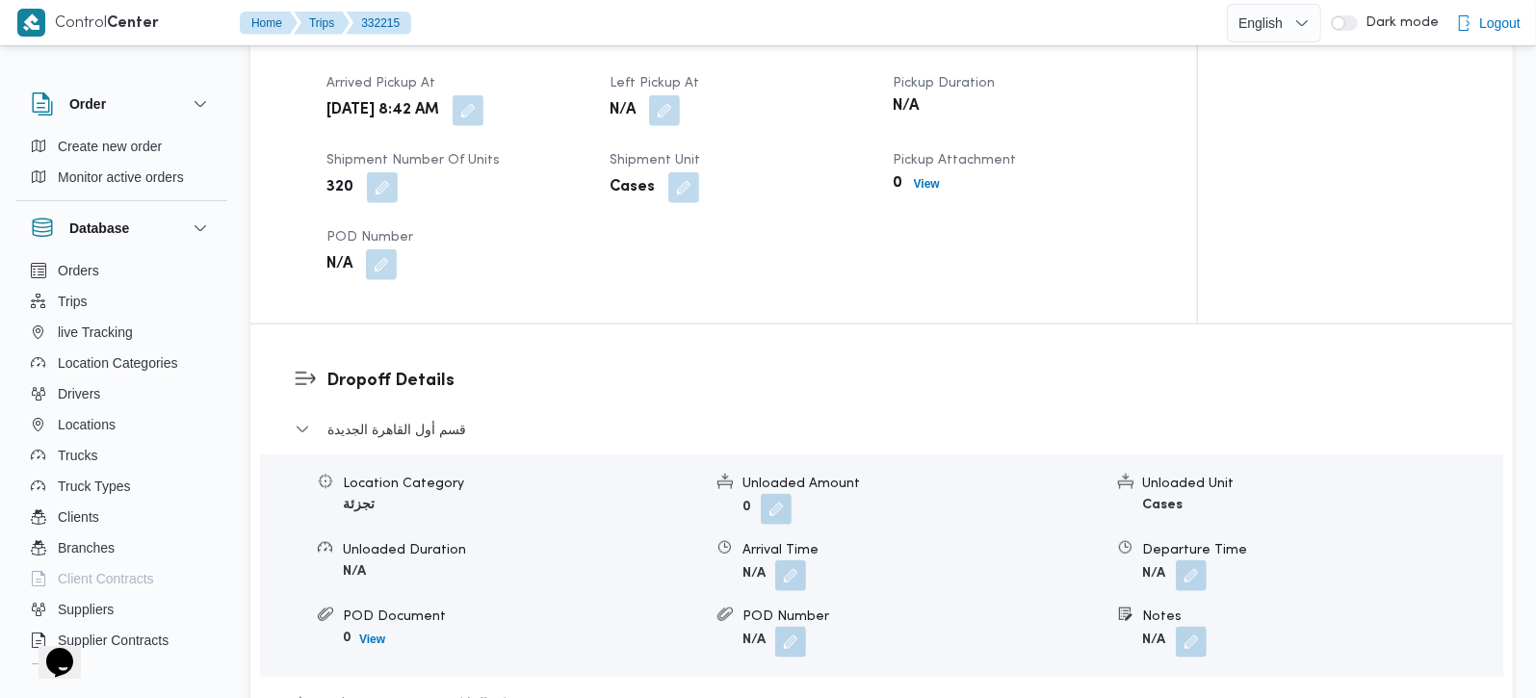
scroll to position [1472, 0]
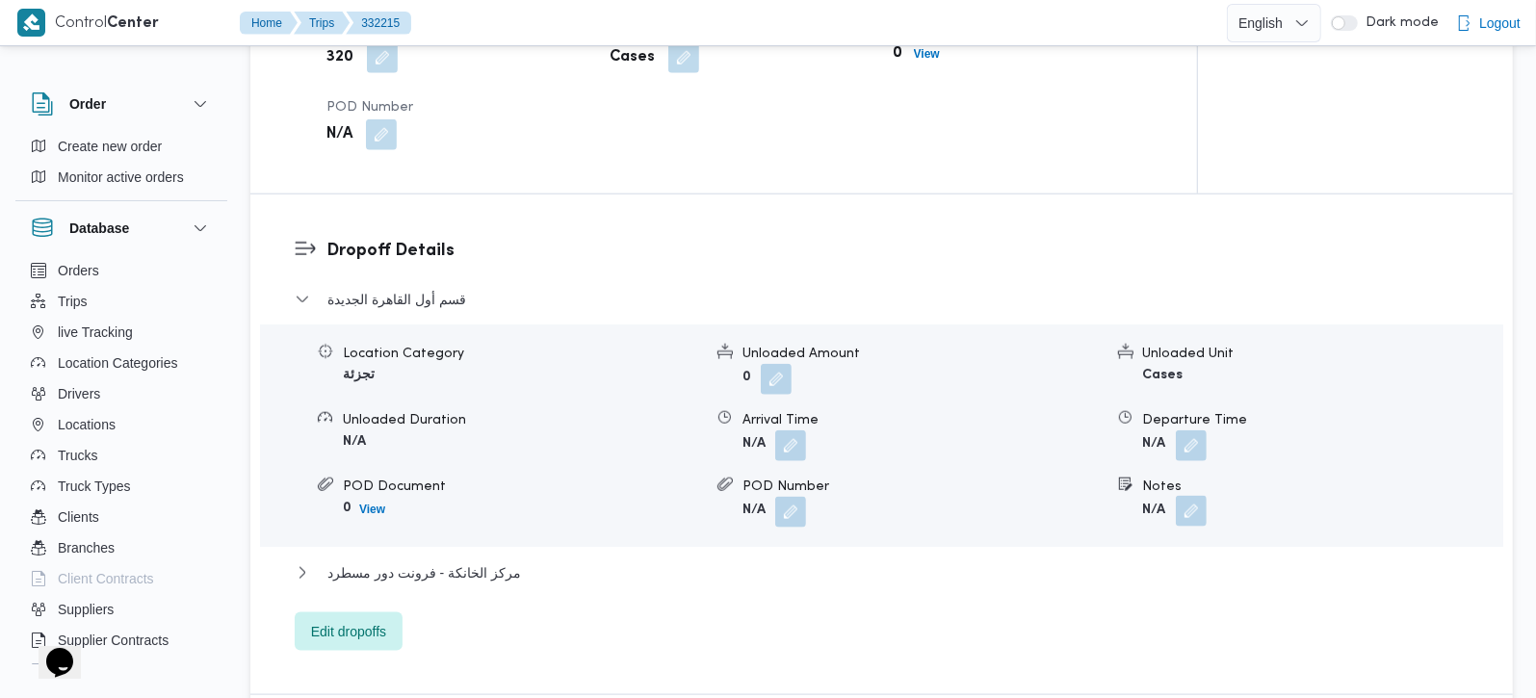
click at [1195, 500] on button "button" at bounding box center [1191, 511] width 31 height 31
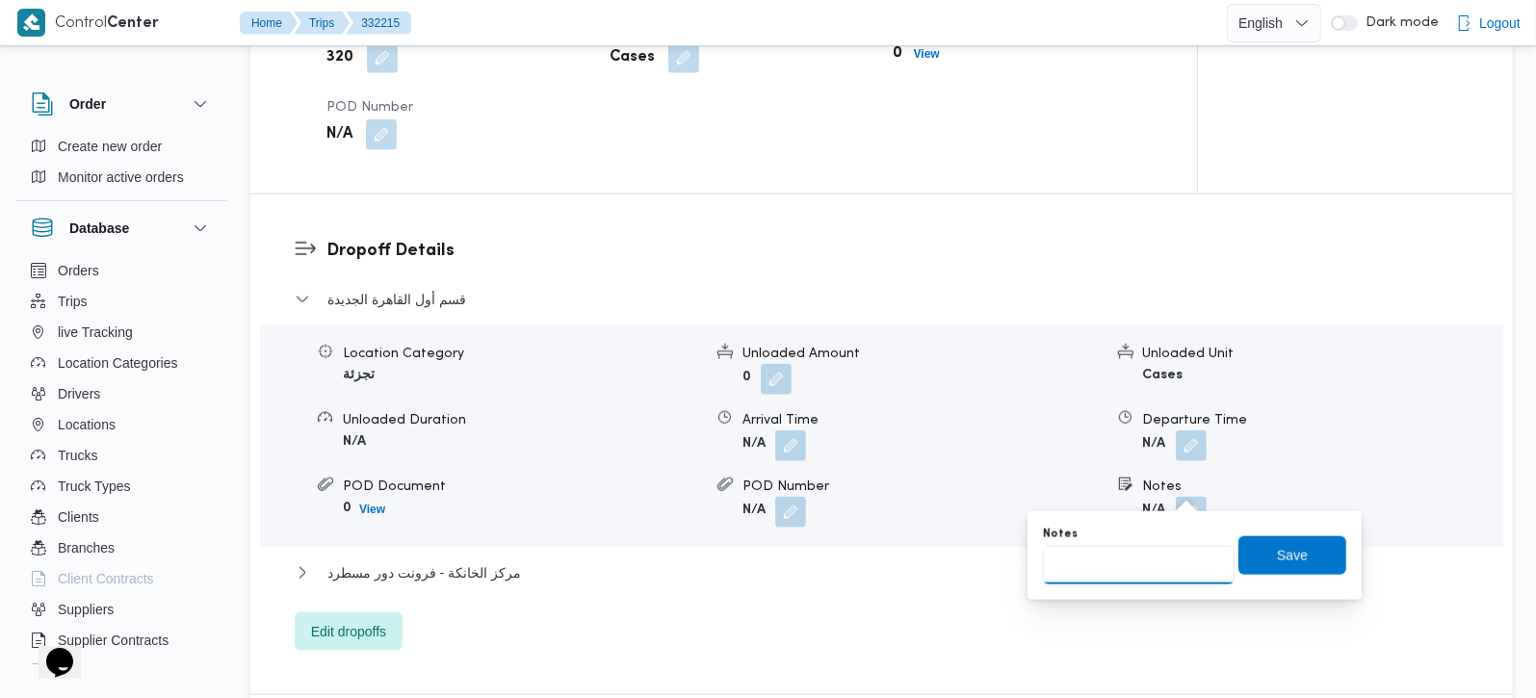
click at [1155, 555] on input "Notes" at bounding box center [1139, 565] width 192 height 39
paste input "التجمع الخامس"
type input "التجمع الخامس"
click at [1238, 555] on span "Save" at bounding box center [1292, 554] width 108 height 39
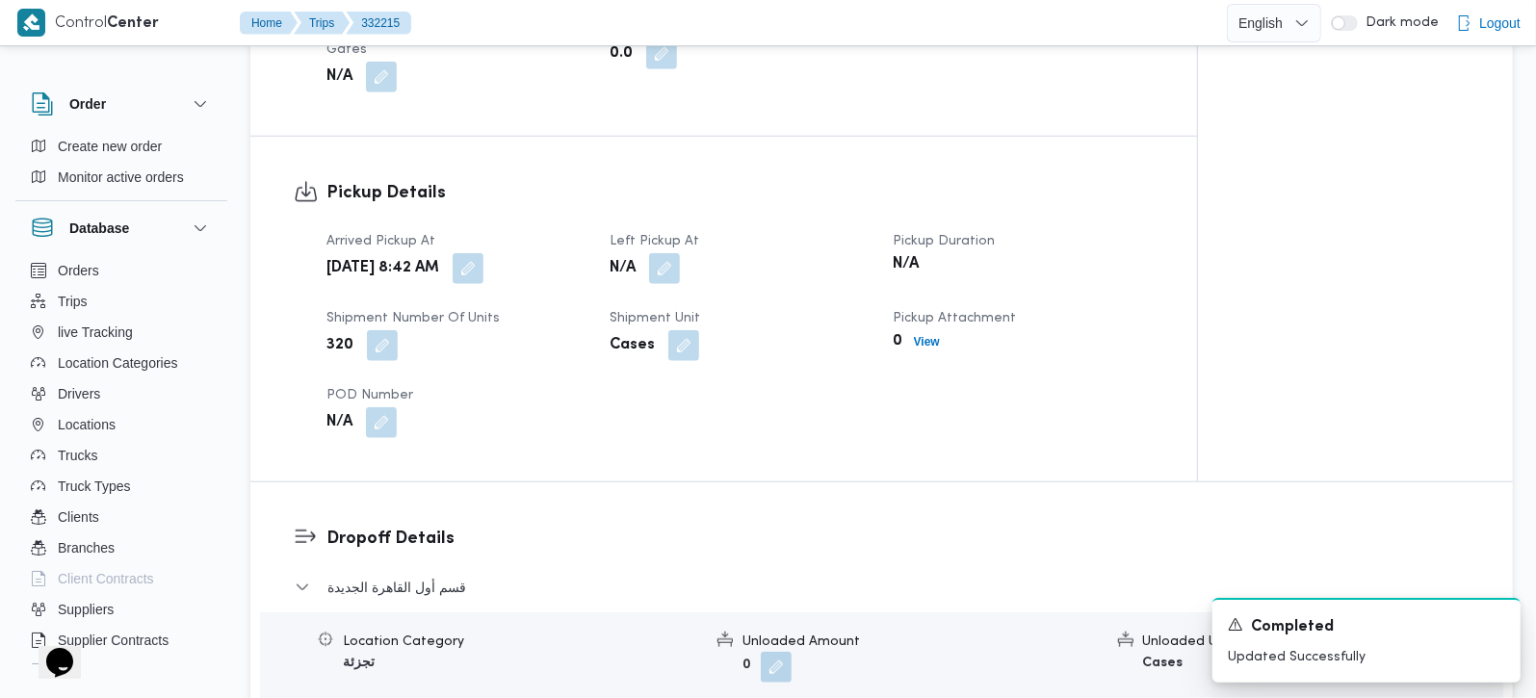
scroll to position [1132, 0]
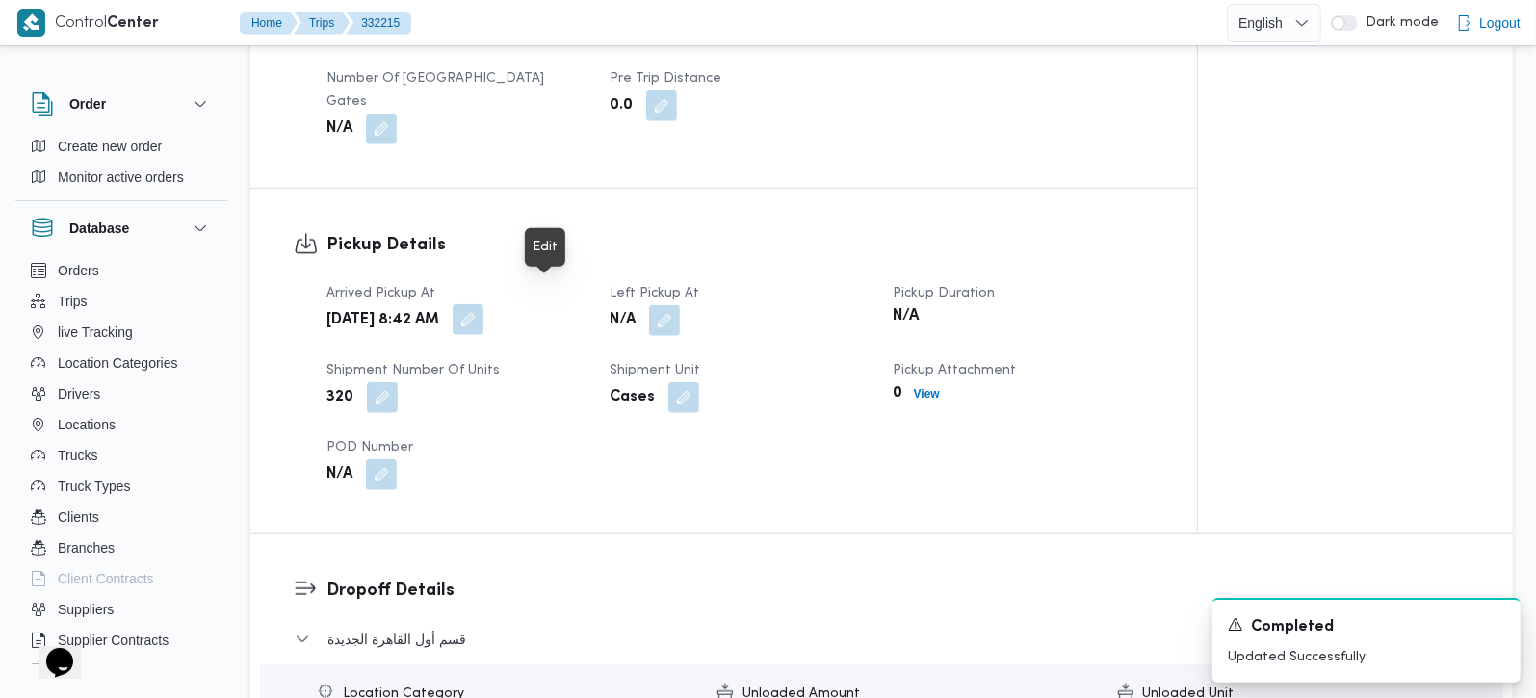
click at [483, 304] on button "button" at bounding box center [468, 319] width 31 height 31
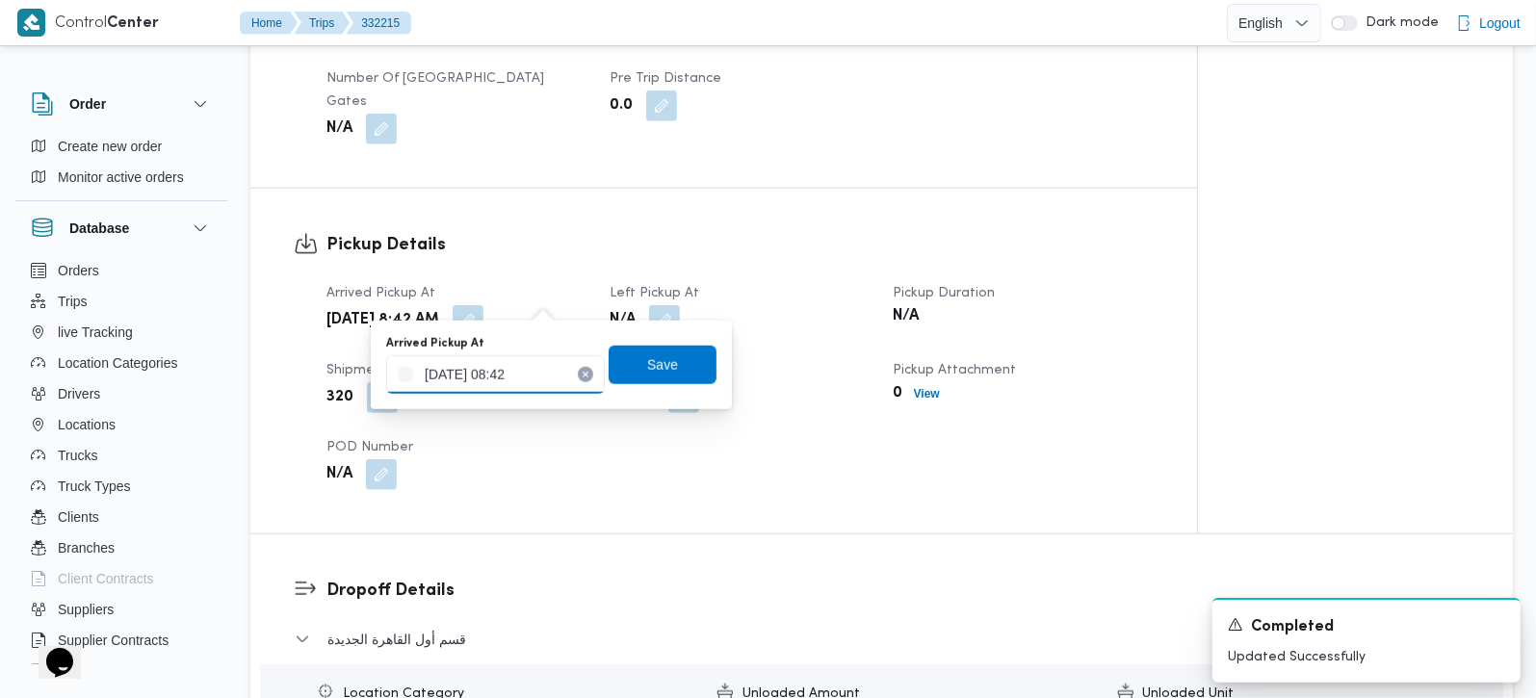
click at [493, 384] on input "[DATE] 08:42" at bounding box center [495, 374] width 219 height 39
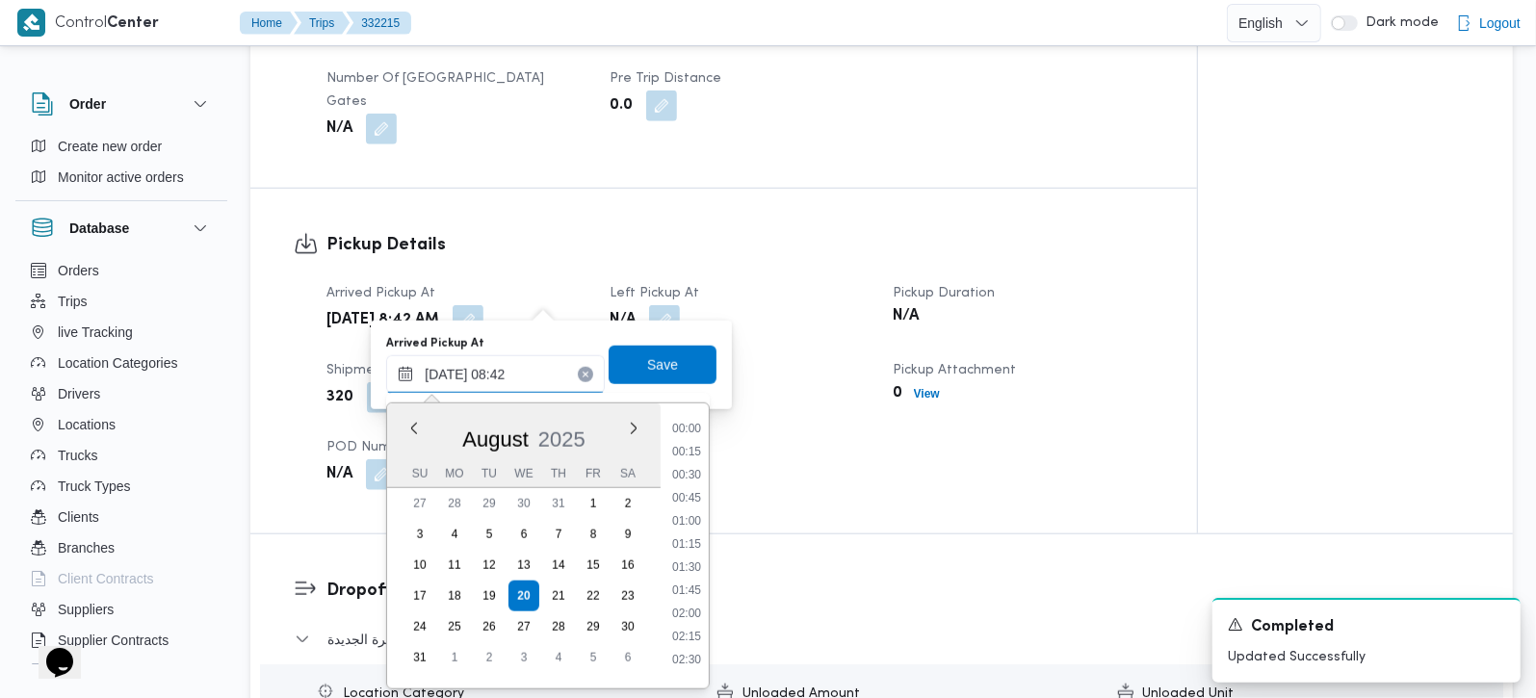
scroll to position [656, 0]
click at [692, 506] on li "08:00" at bounding box center [686, 512] width 44 height 19
type input "[DATE] 08:00"
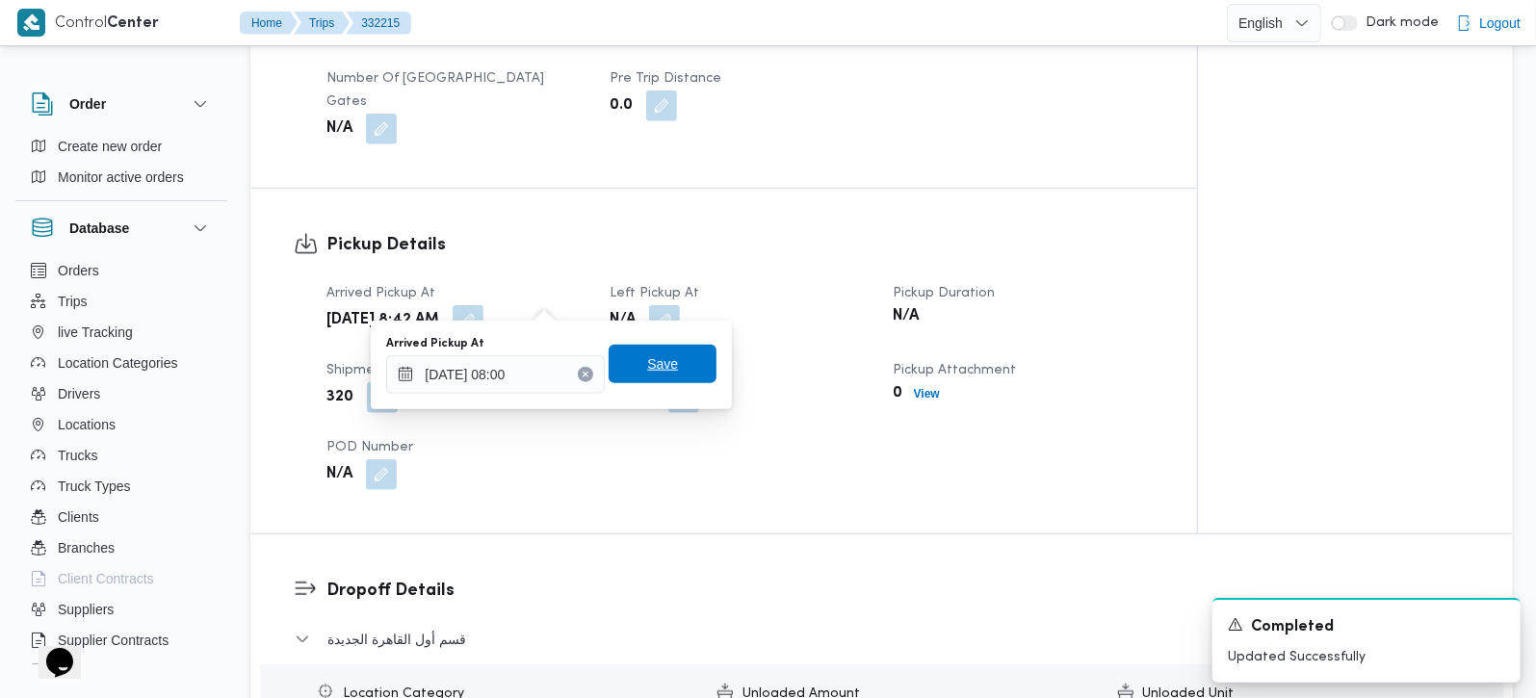
click at [660, 375] on span "Save" at bounding box center [663, 364] width 108 height 39
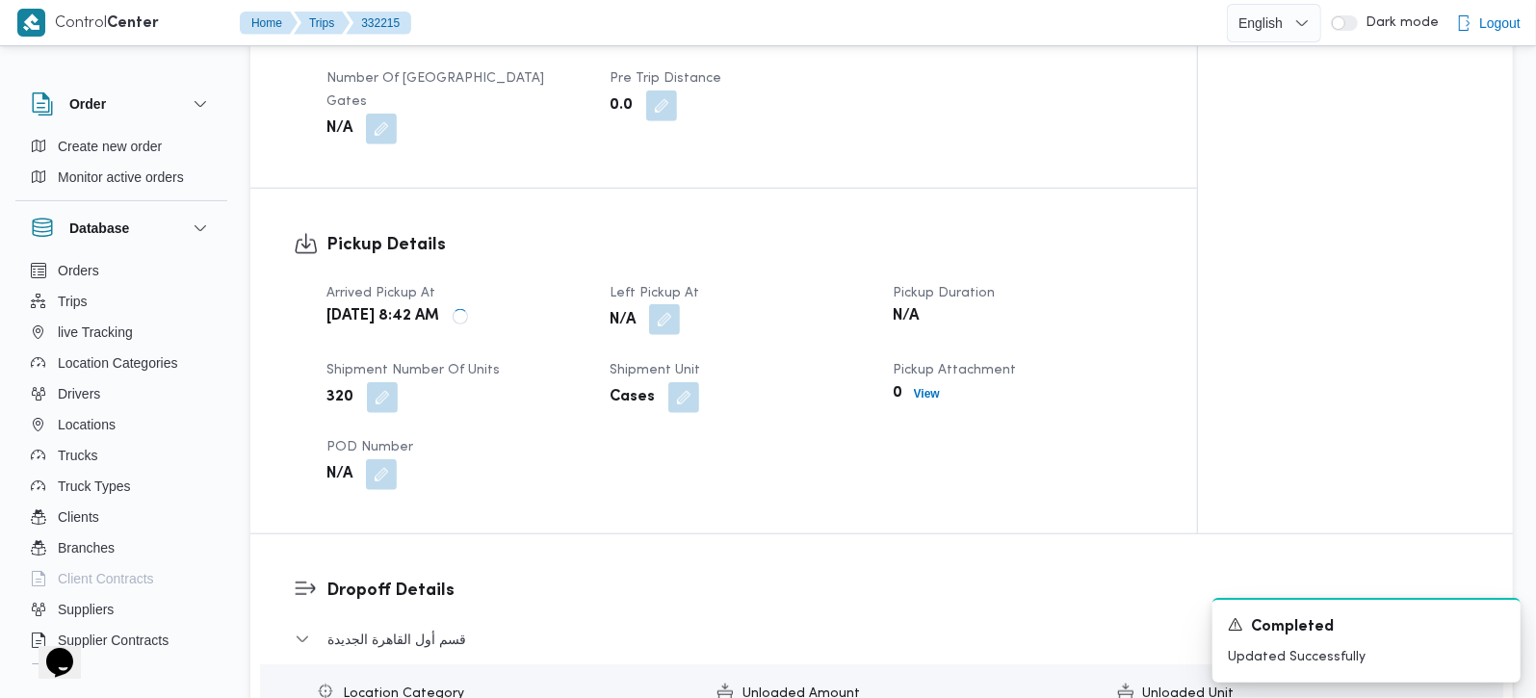
click at [666, 305] on button "button" at bounding box center [664, 319] width 31 height 31
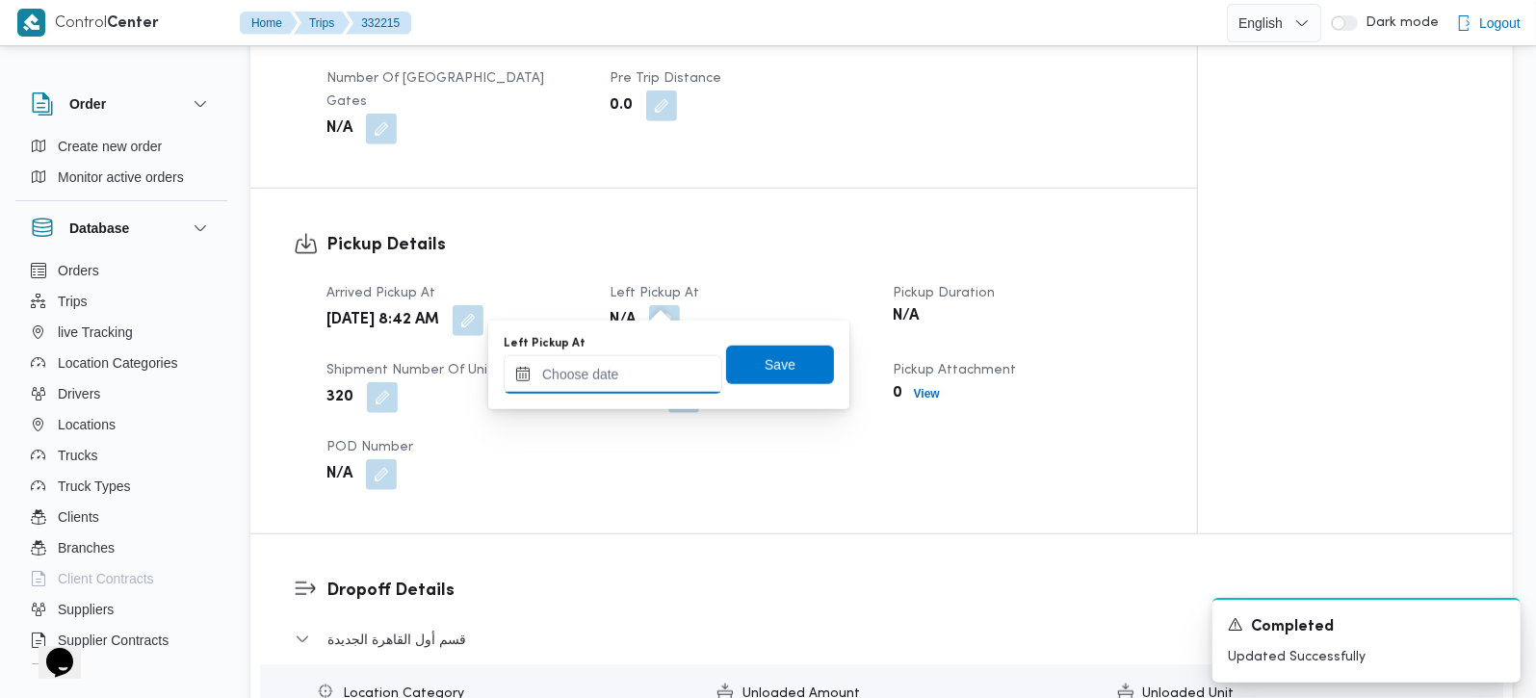
click at [634, 377] on input "Left Pickup At" at bounding box center [613, 374] width 219 height 39
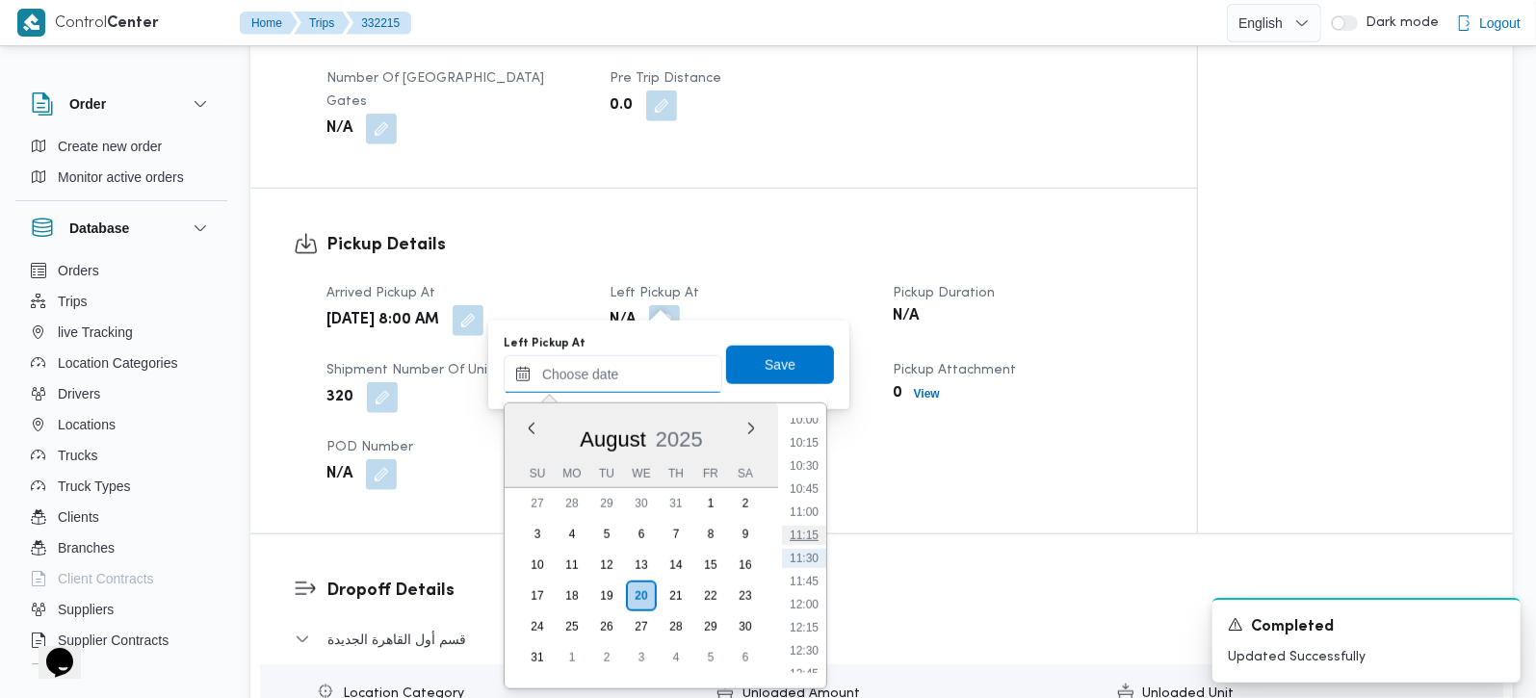
scroll to position [819, 0]
click at [811, 505] on li "09:45" at bounding box center [804, 510] width 44 height 19
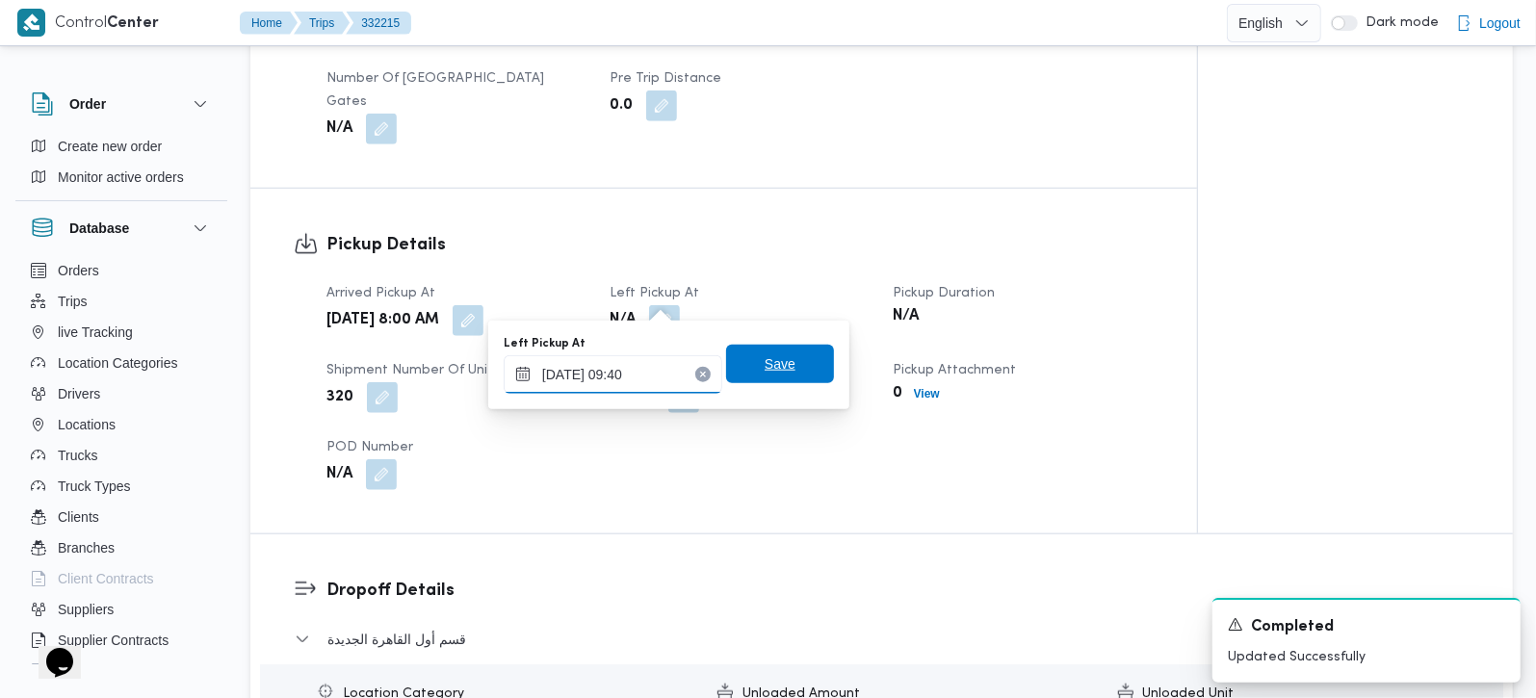
type input "[DATE] 09:40"
click at [765, 361] on span "Save" at bounding box center [780, 363] width 31 height 23
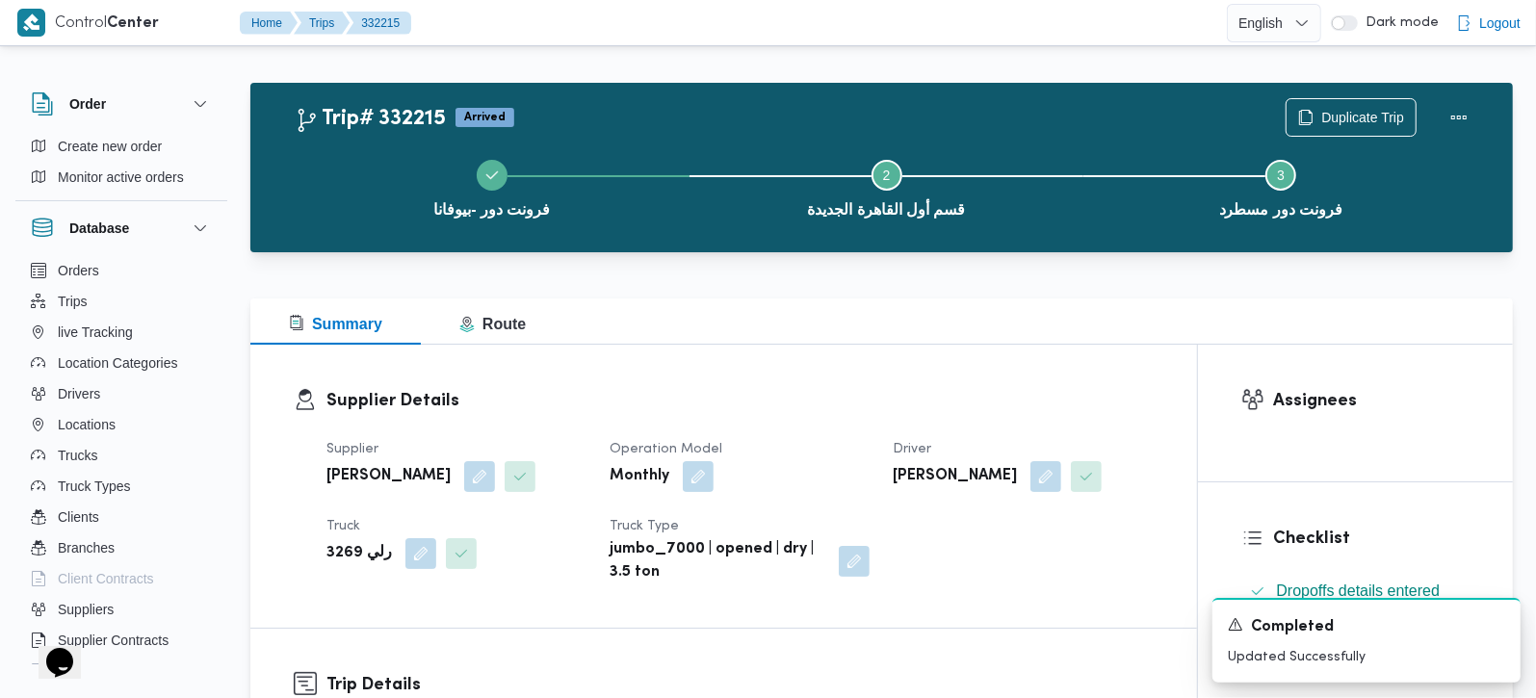
scroll to position [0, 0]
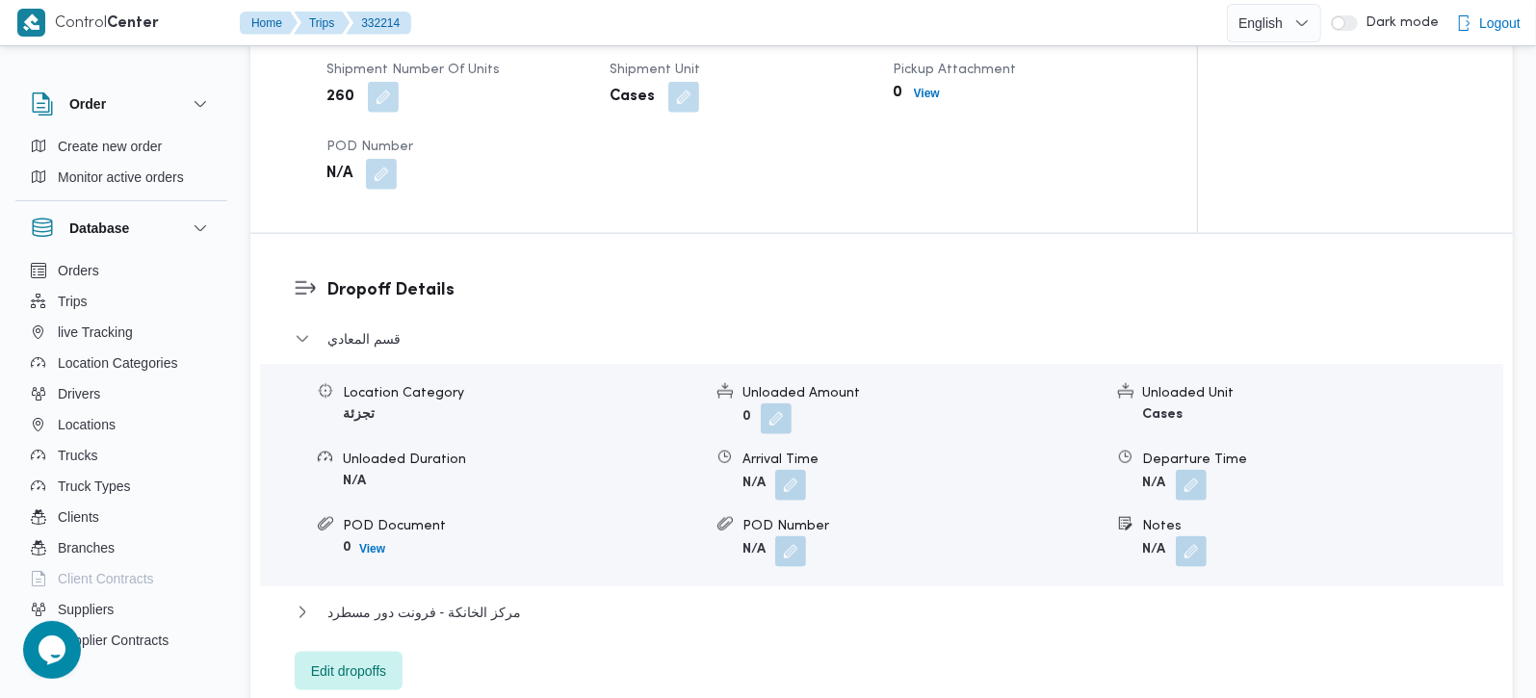
scroll to position [1472, 0]
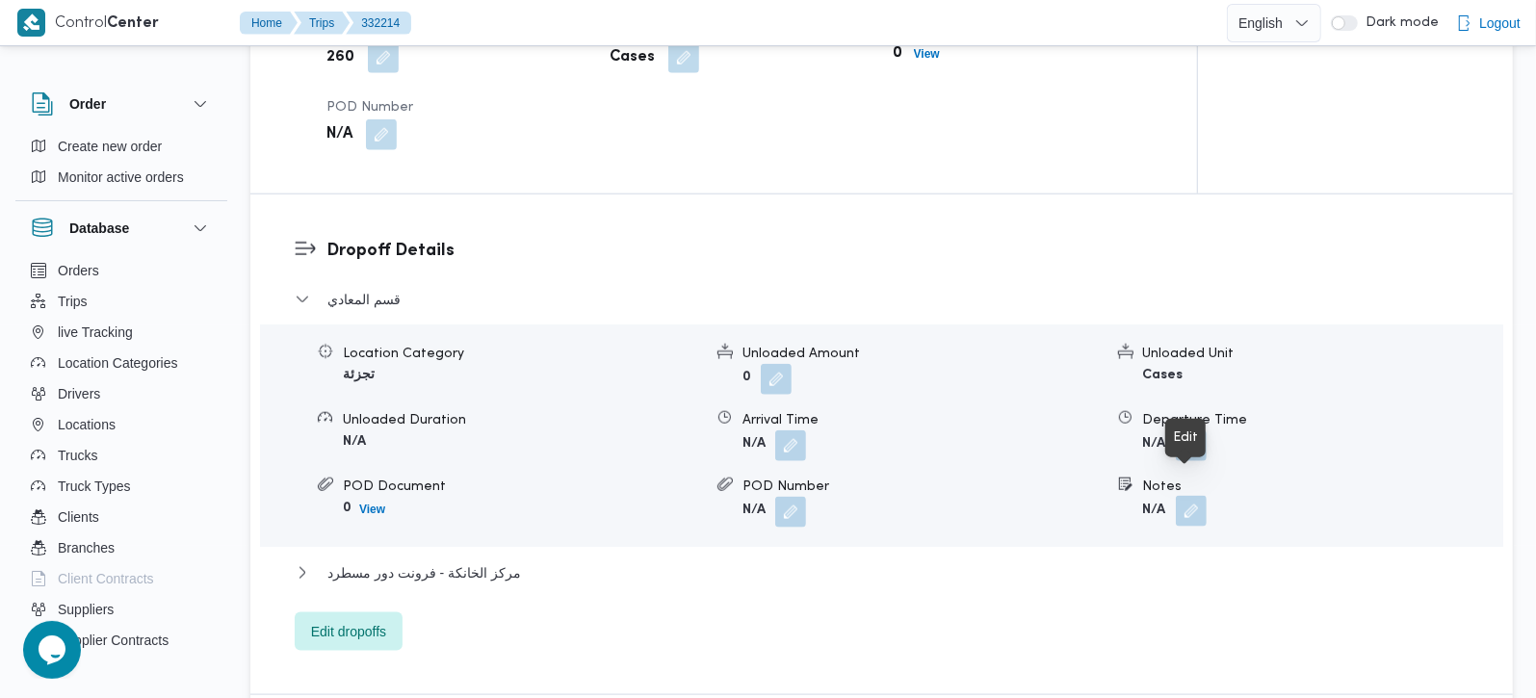
click at [1193, 496] on button "button" at bounding box center [1191, 511] width 31 height 31
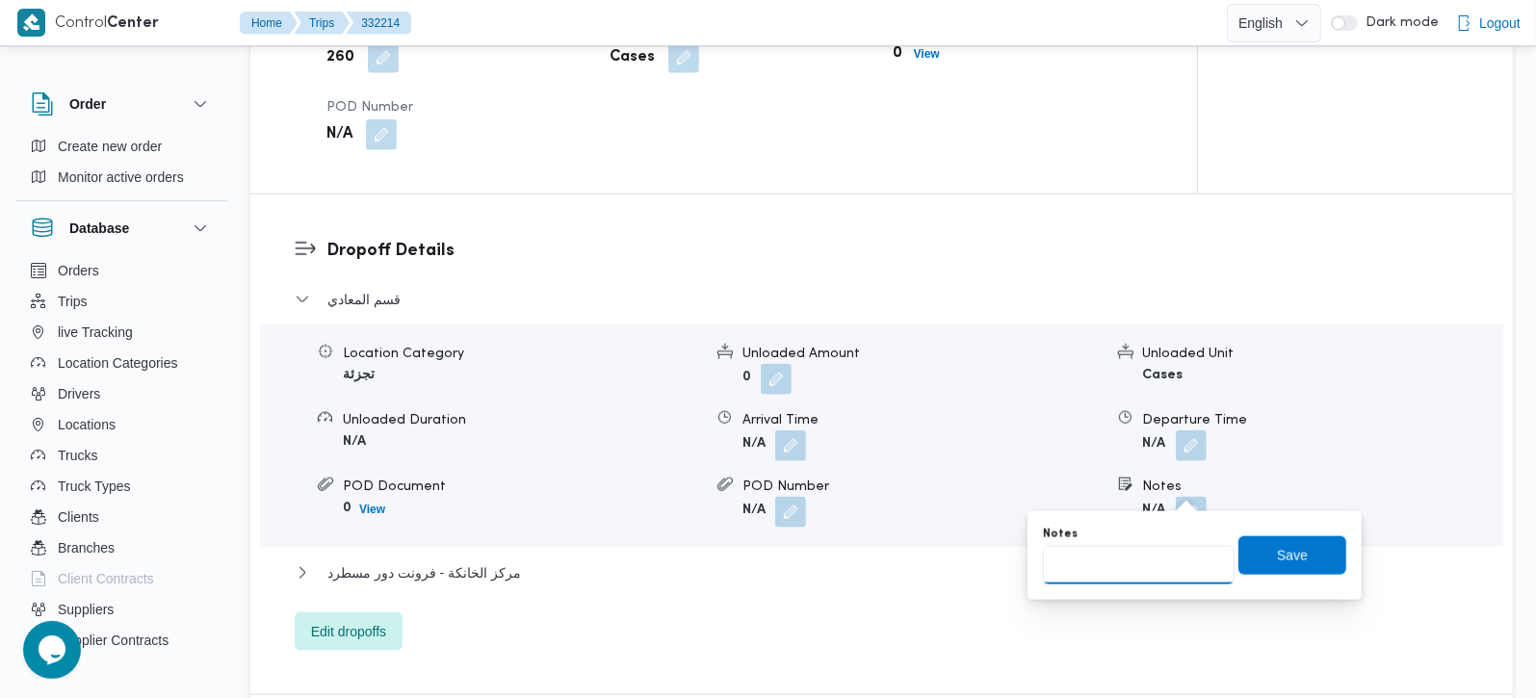
click at [1153, 548] on input "Notes" at bounding box center [1139, 565] width 192 height 39
paste input "زهراء المعادي"
type input "زهراء المعادي"
click at [1297, 550] on span "Save" at bounding box center [1292, 554] width 108 height 39
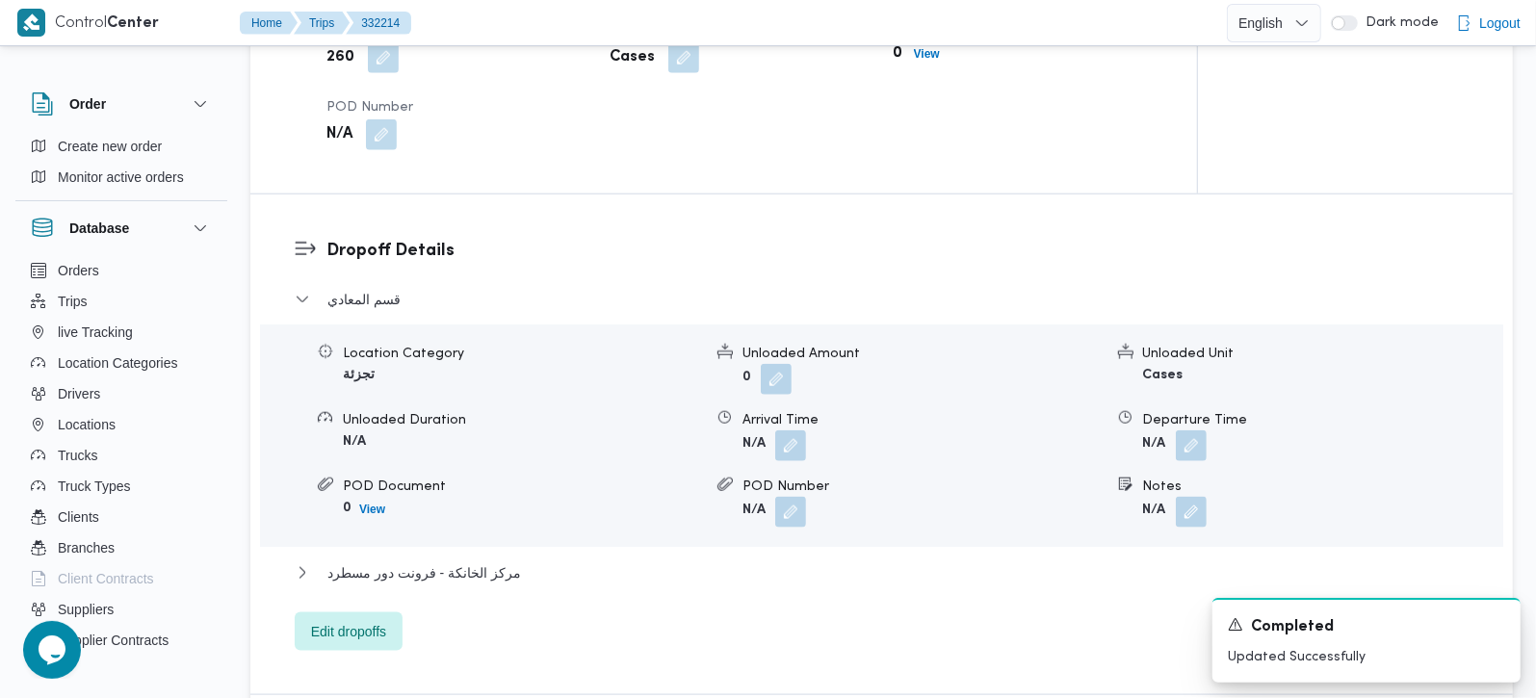
scroll to position [1246, 0]
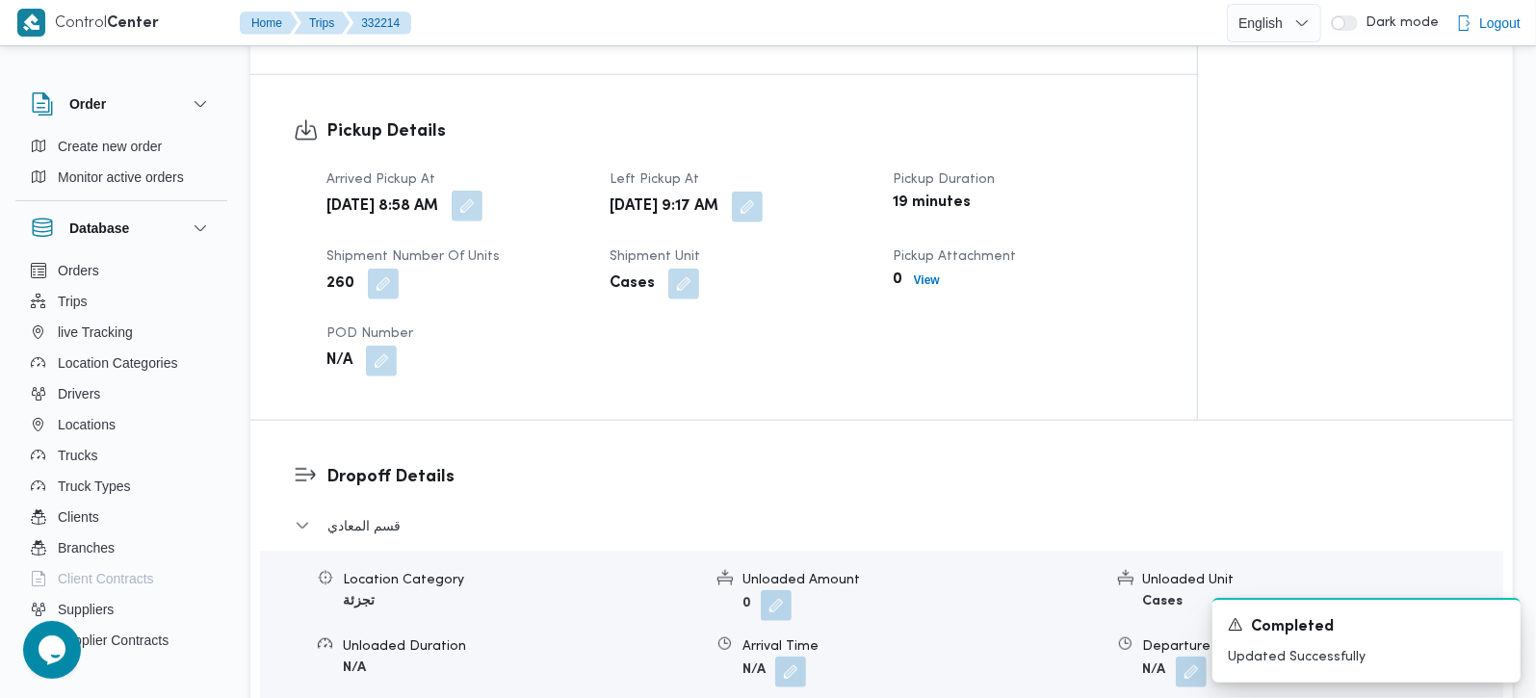
click at [482, 191] on button "button" at bounding box center [467, 206] width 31 height 31
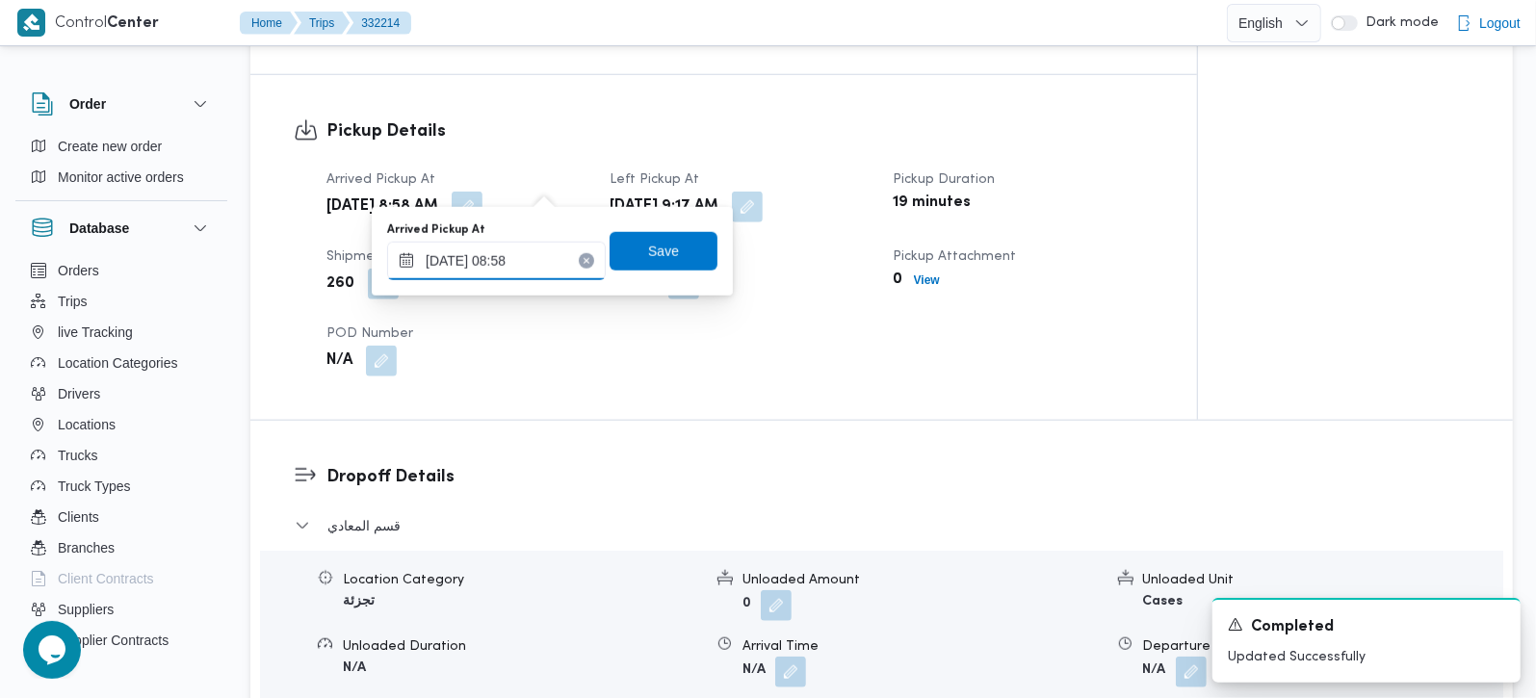
click at [508, 257] on input "20/08/2025 08:58" at bounding box center [496, 261] width 219 height 39
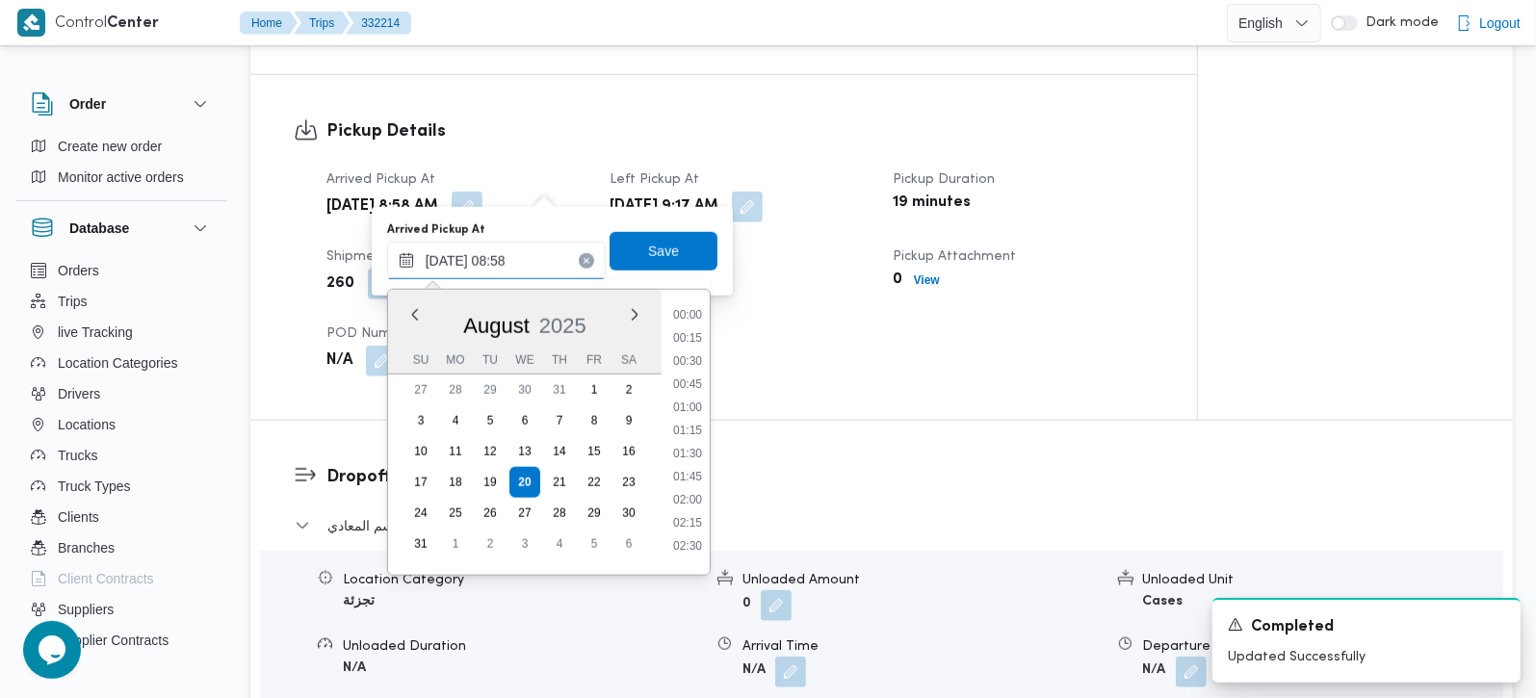
scroll to position [678, 0]
click at [830, 369] on div "Pickup Details Arrived Pickup At Wed, Aug 20, 2025 8:58 AM Left Pickup At Wed, …" at bounding box center [723, 247] width 947 height 345
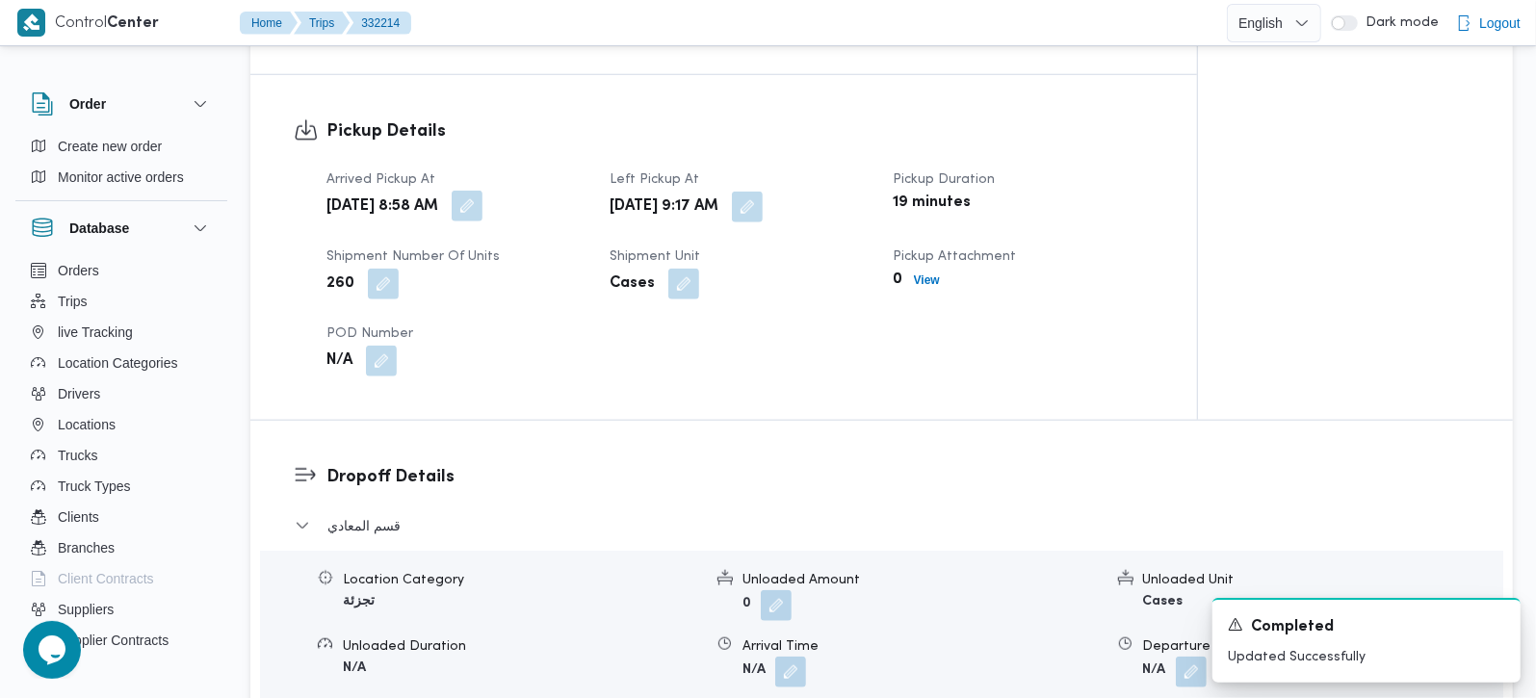
click at [482, 191] on button "button" at bounding box center [467, 206] width 31 height 31
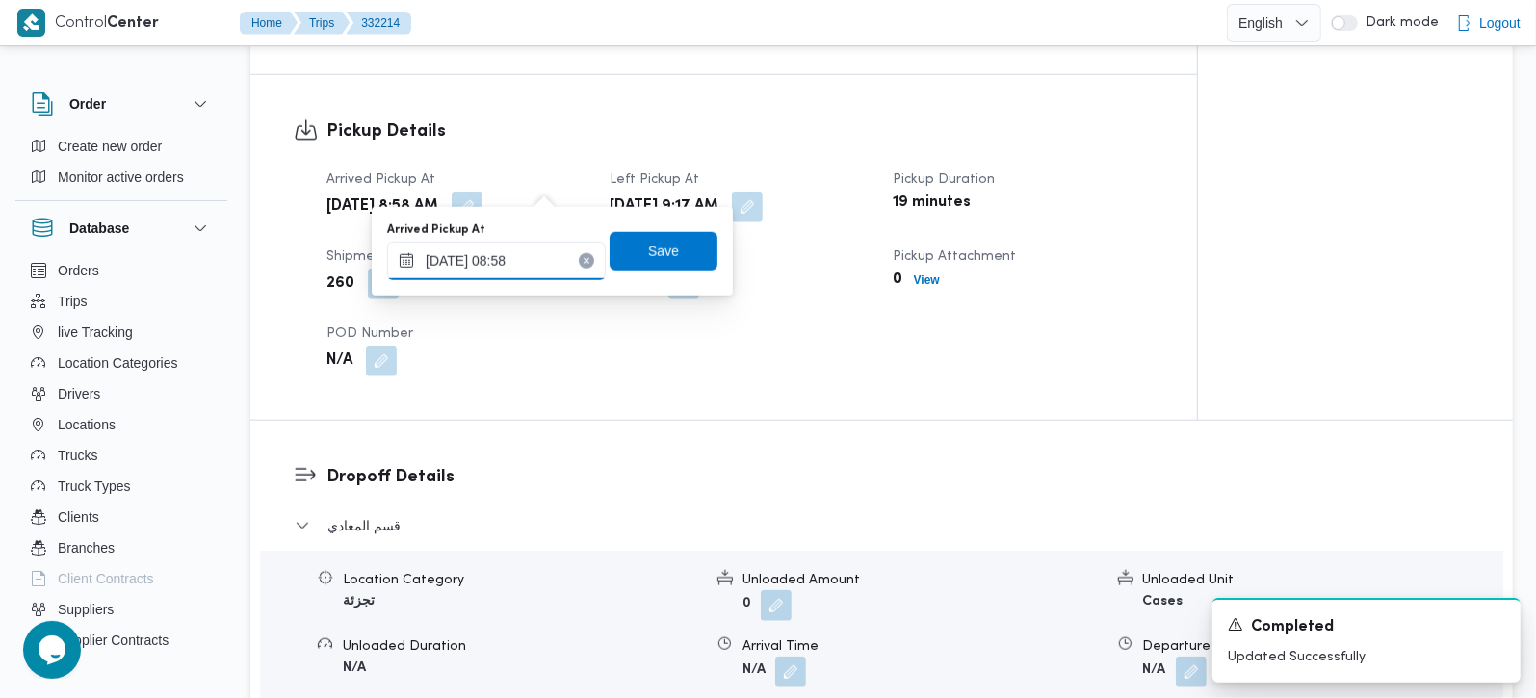
click at [519, 242] on input "20/08/2025 08:58" at bounding box center [496, 261] width 219 height 39
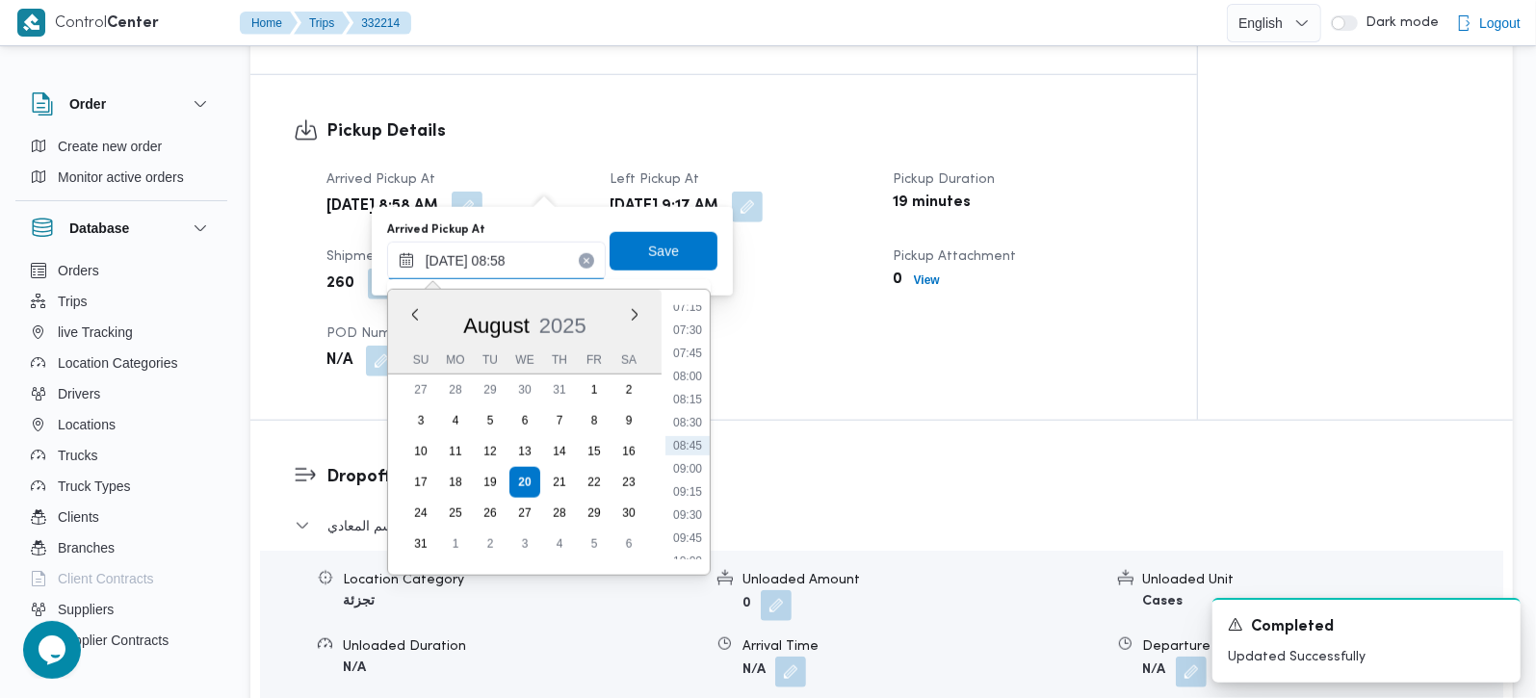
click at [518, 248] on input "20/08/2025 08:58" at bounding box center [496, 261] width 219 height 39
click at [684, 371] on li "08:00" at bounding box center [687, 376] width 44 height 19
type input "20/08/2025 08:00"
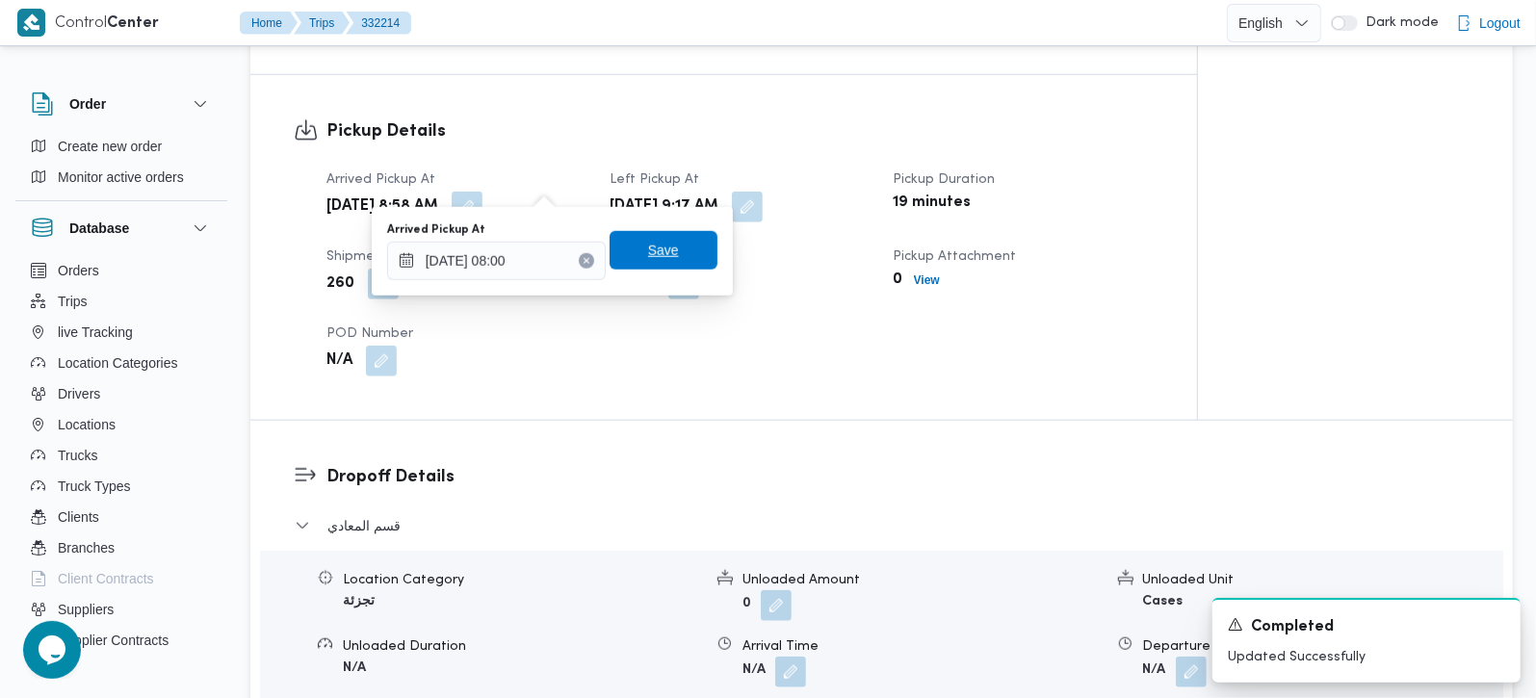
click at [648, 247] on span "Save" at bounding box center [663, 250] width 31 height 23
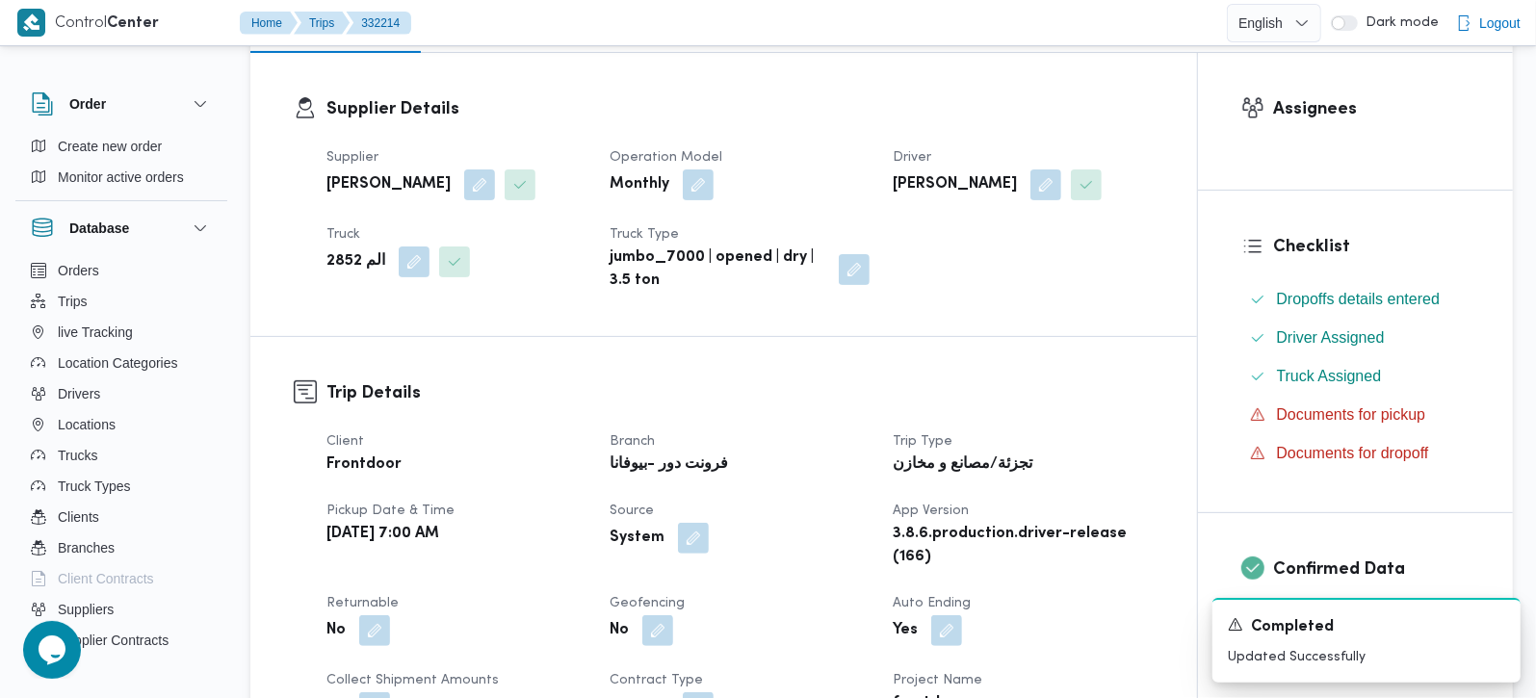
scroll to position [0, 0]
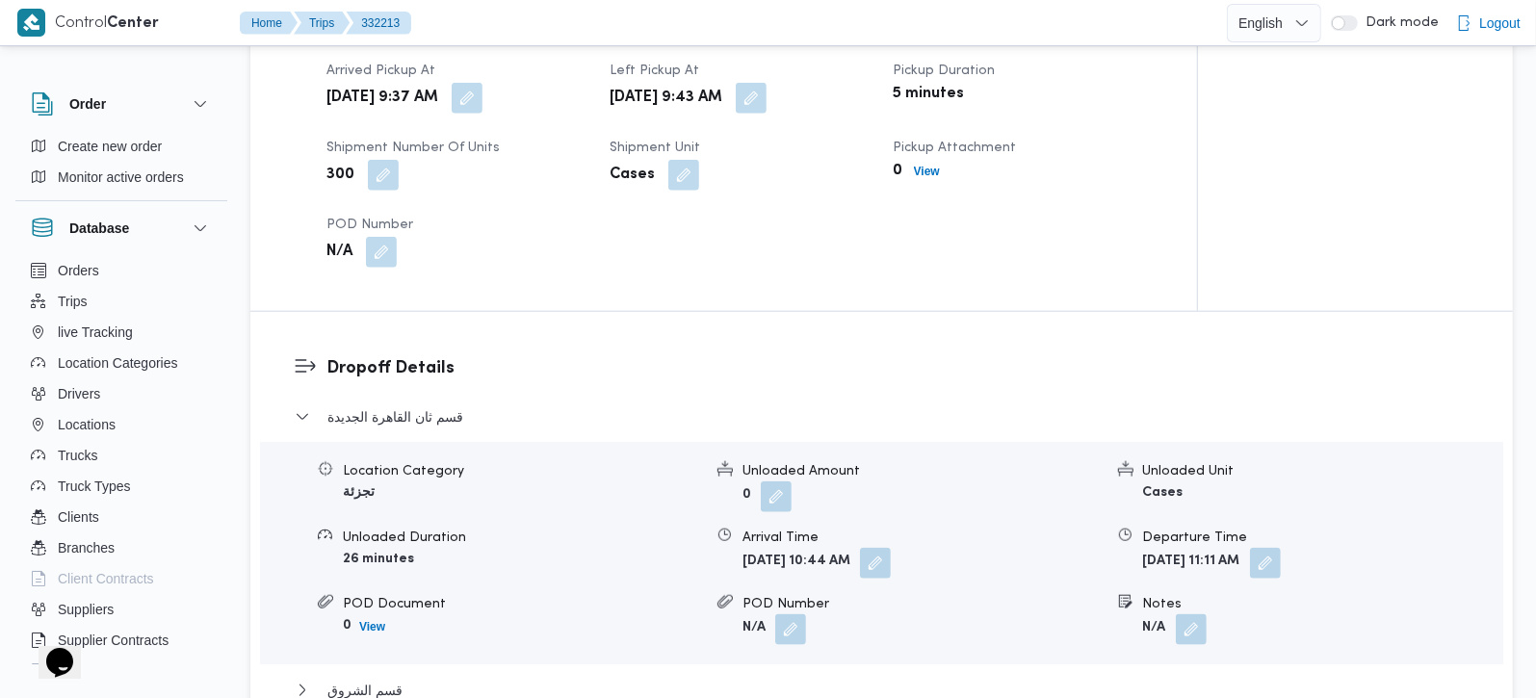
scroll to position [1472, 0]
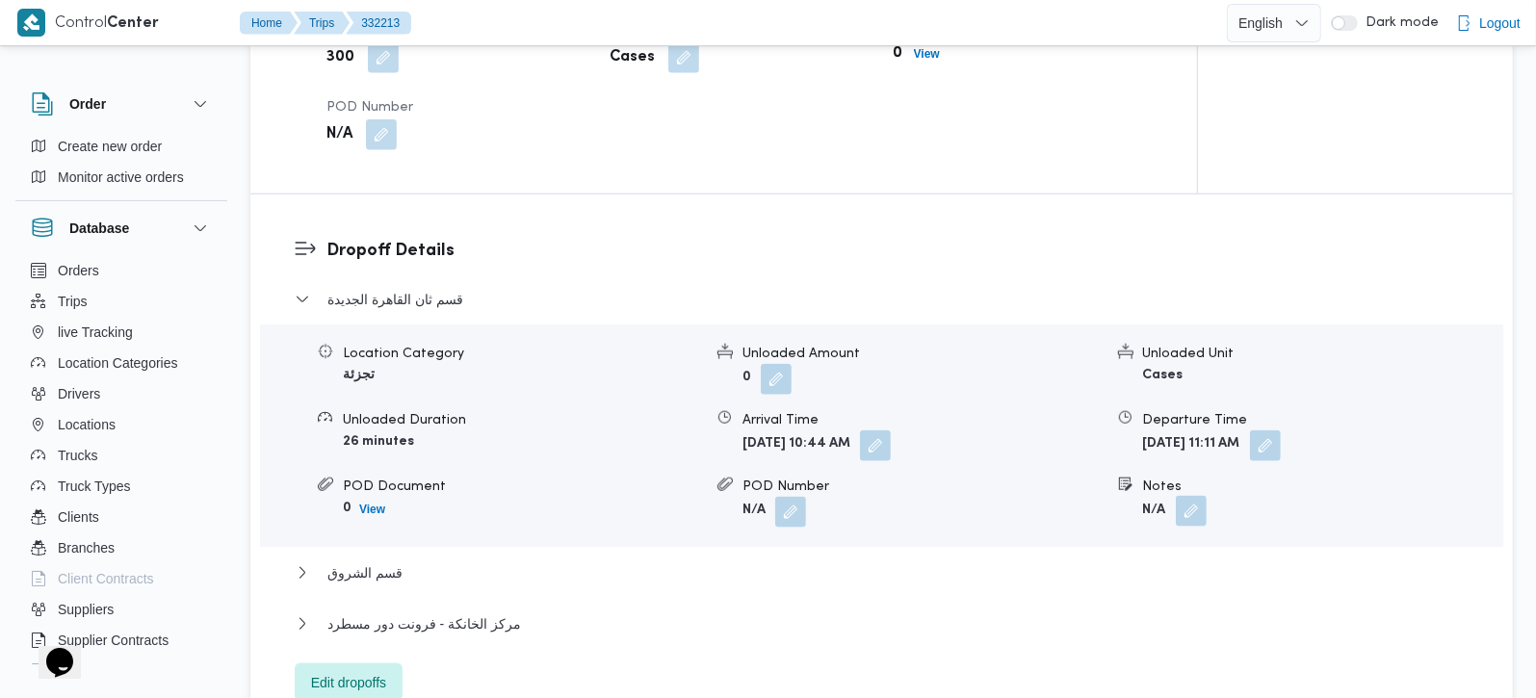
click at [1181, 496] on button "button" at bounding box center [1191, 511] width 31 height 31
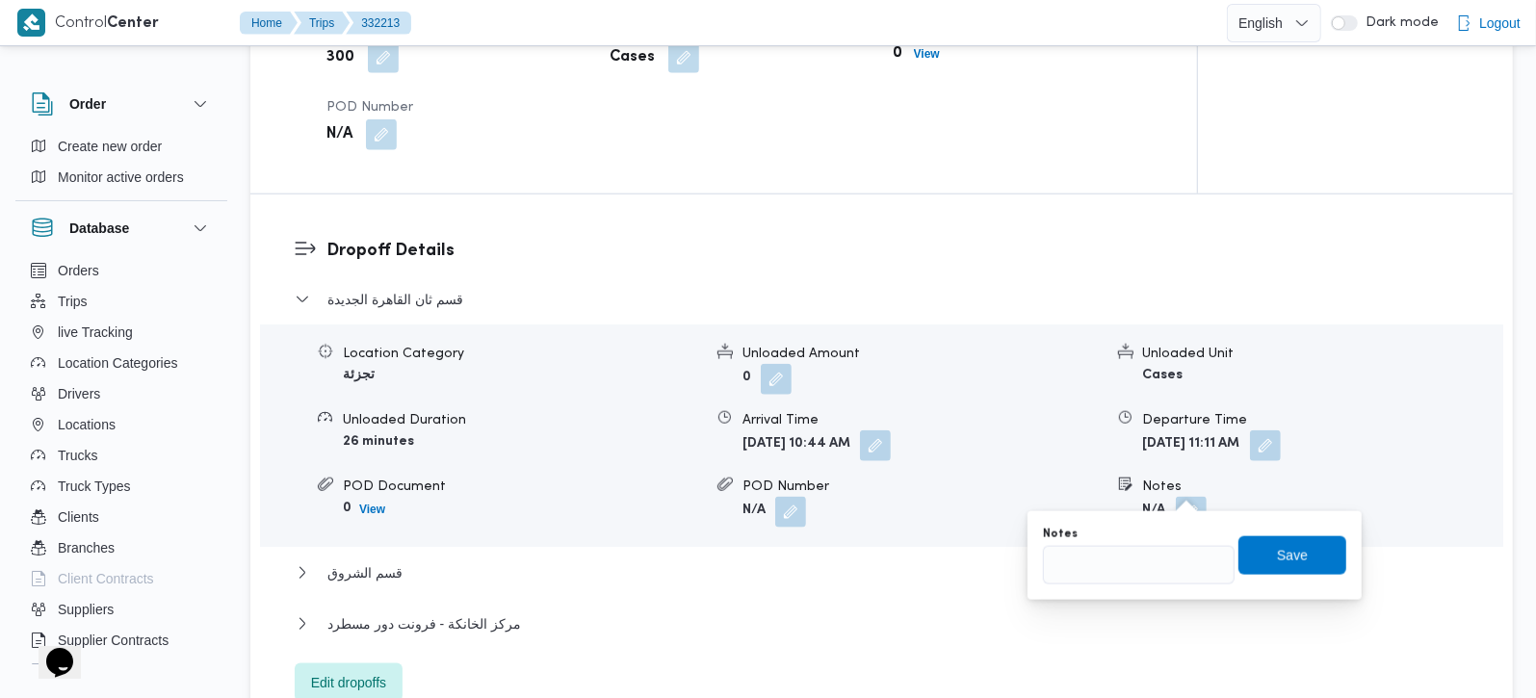
click at [1148, 543] on div "Notes" at bounding box center [1139, 556] width 192 height 58
click at [1153, 563] on input "Notes" at bounding box center [1139, 565] width 192 height 39
paste input "مدينتي"
type input "مدينتي"
click at [1277, 555] on span "Save" at bounding box center [1292, 554] width 31 height 23
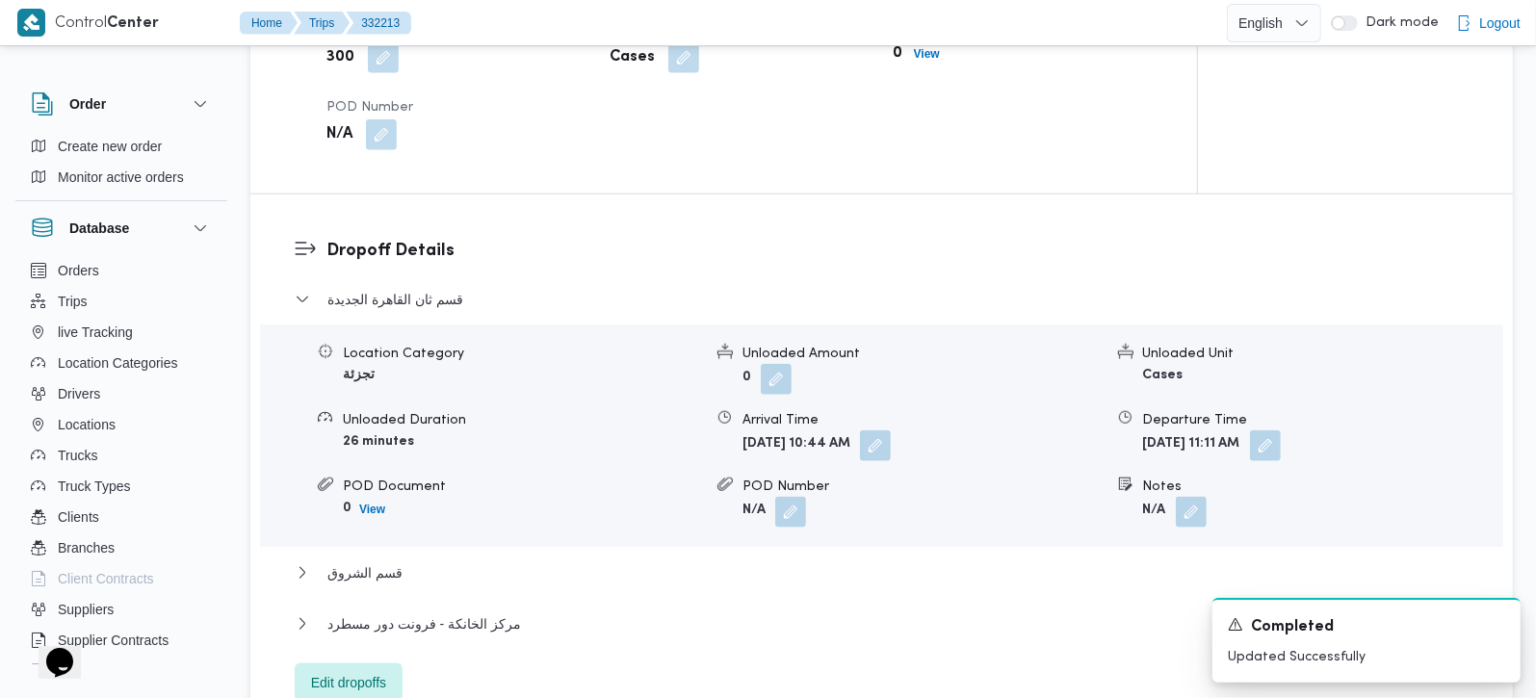
scroll to position [1359, 0]
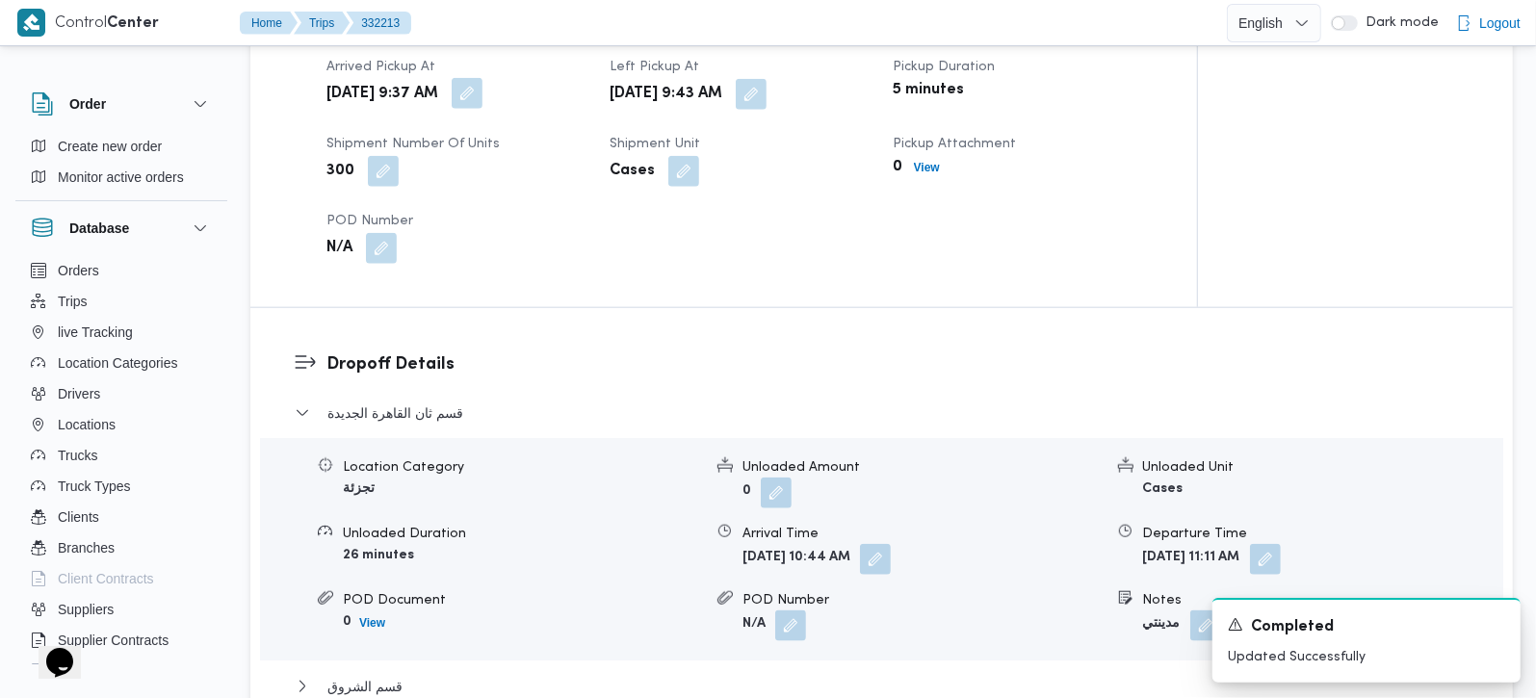
click at [482, 78] on button "button" at bounding box center [467, 93] width 31 height 31
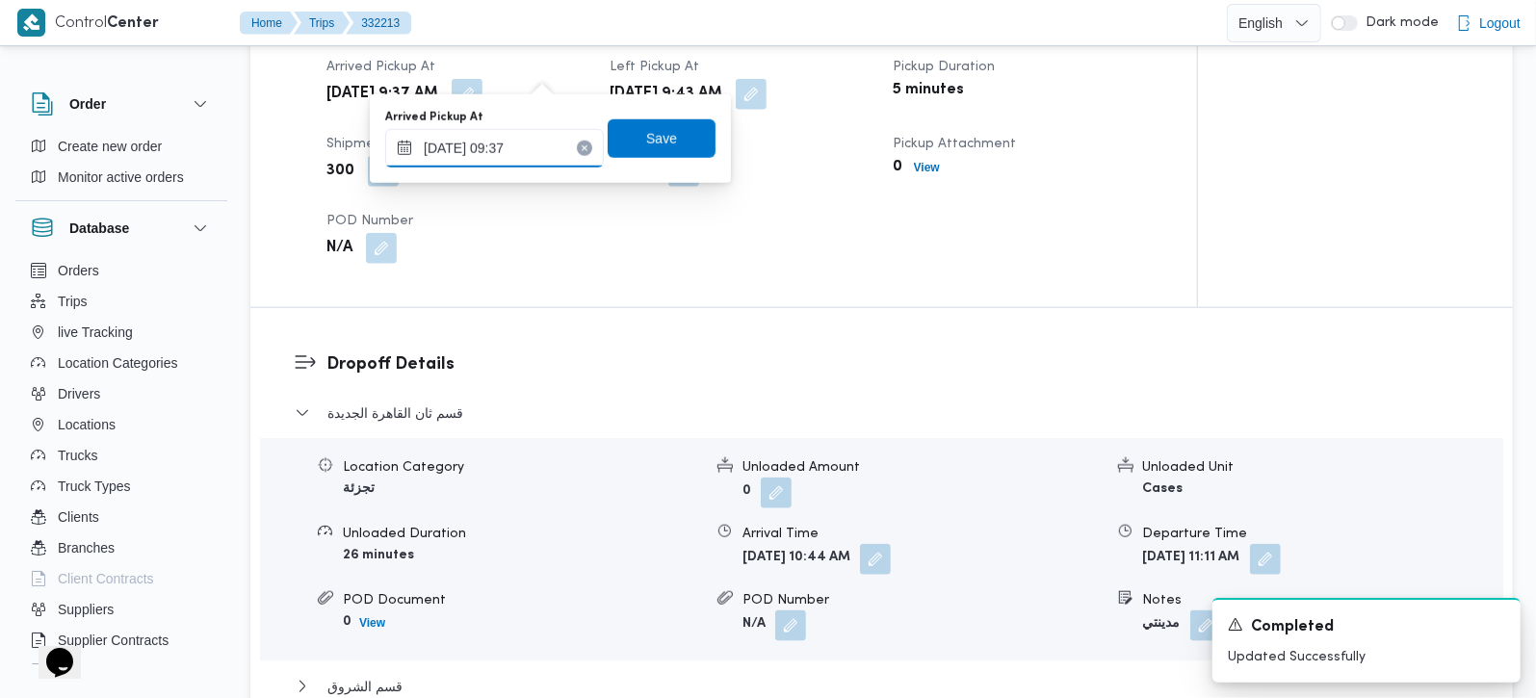
click at [525, 133] on input "20/08/2025 09:37" at bounding box center [494, 148] width 219 height 39
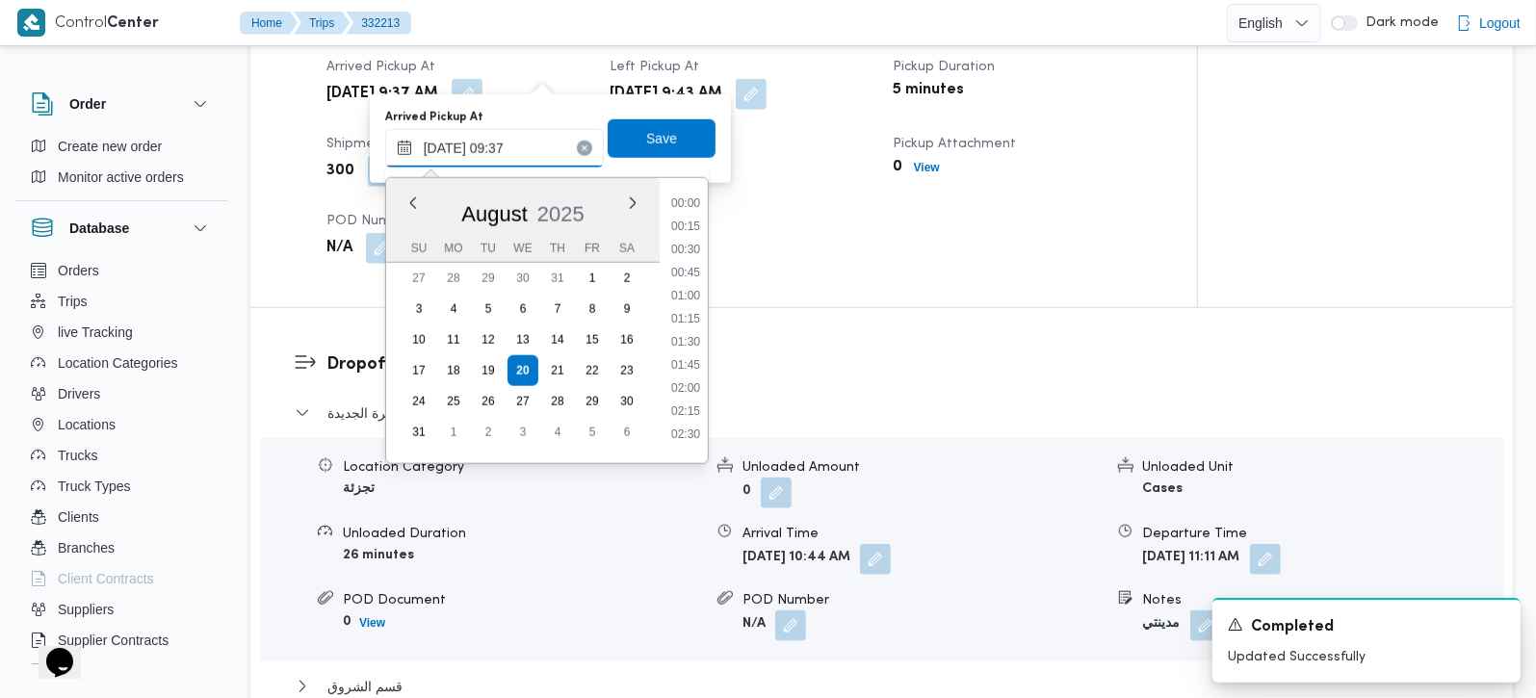
scroll to position [747, 0]
click at [695, 199] on li "08:00" at bounding box center [685, 195] width 44 height 19
type input "[DATE] 08:00"
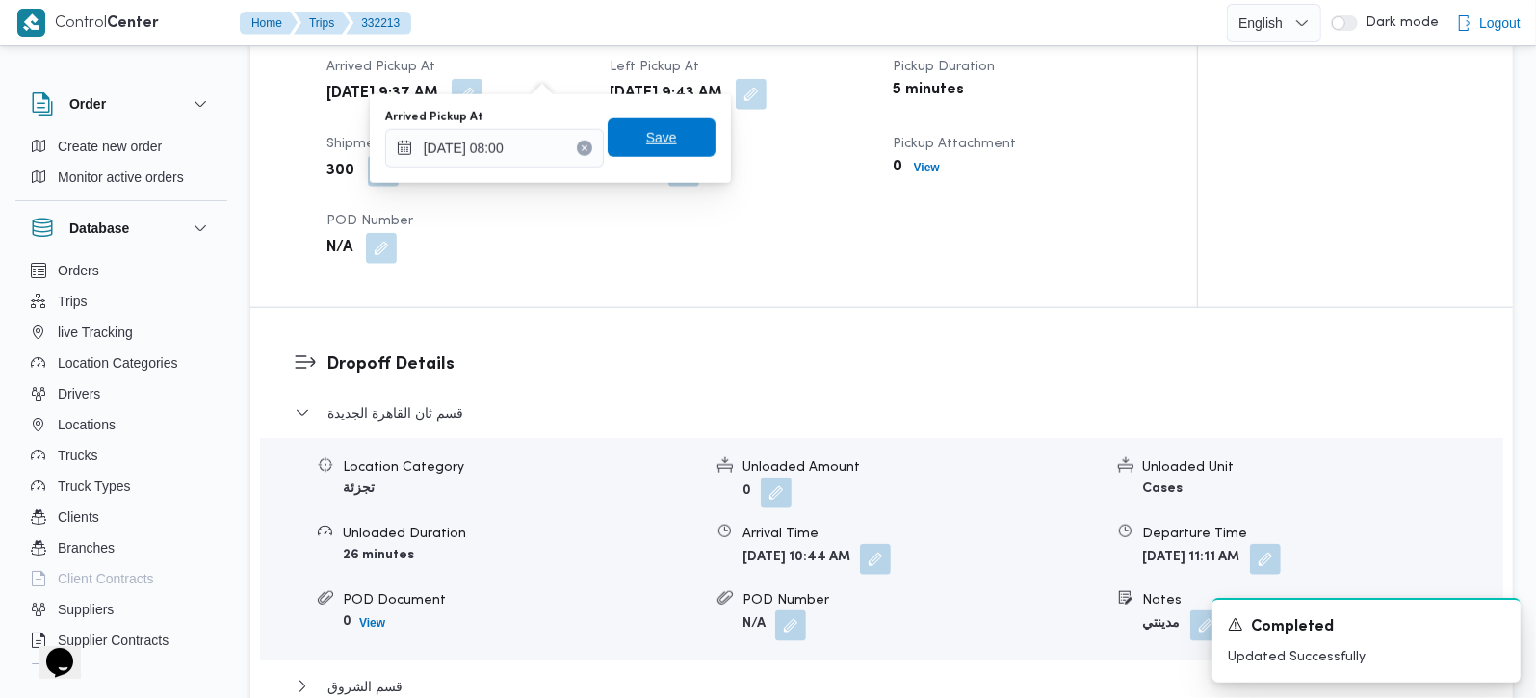
click at [663, 149] on span "Save" at bounding box center [662, 137] width 108 height 39
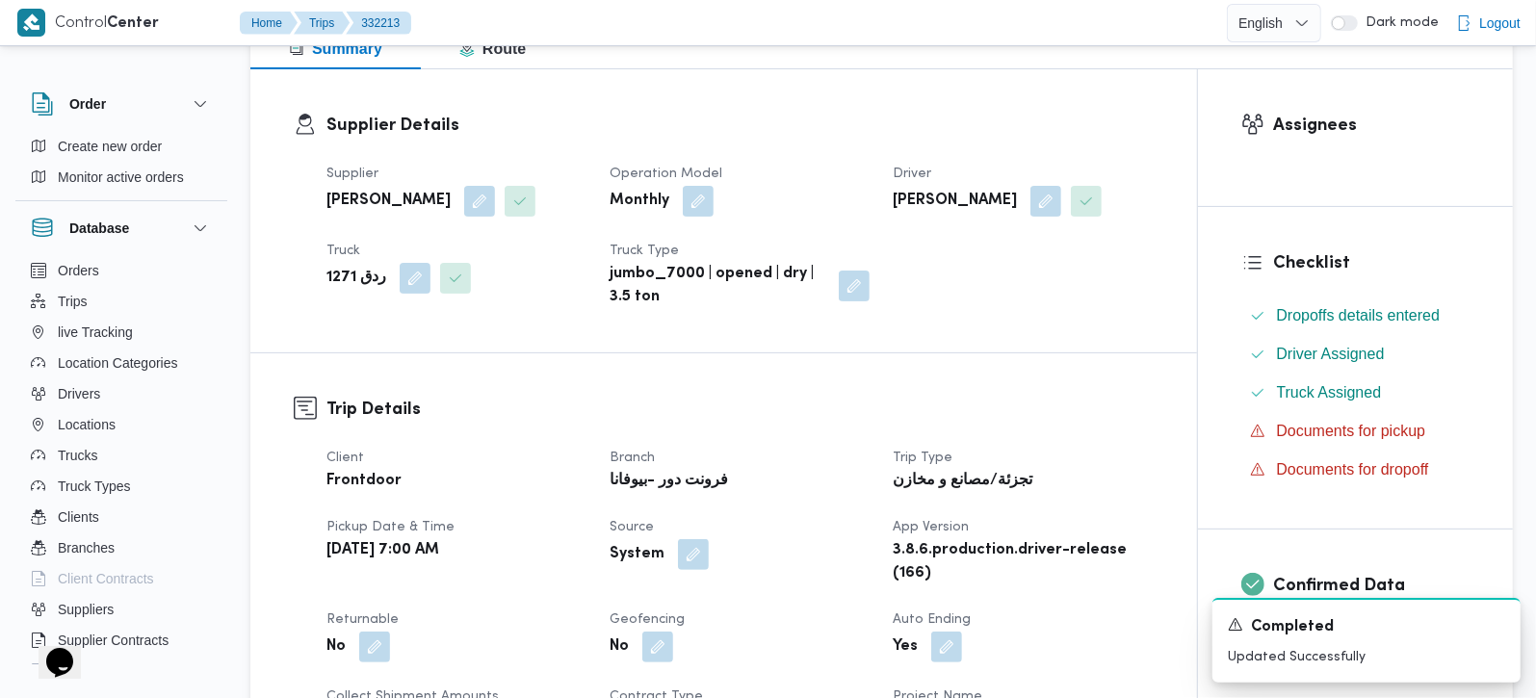
scroll to position [0, 0]
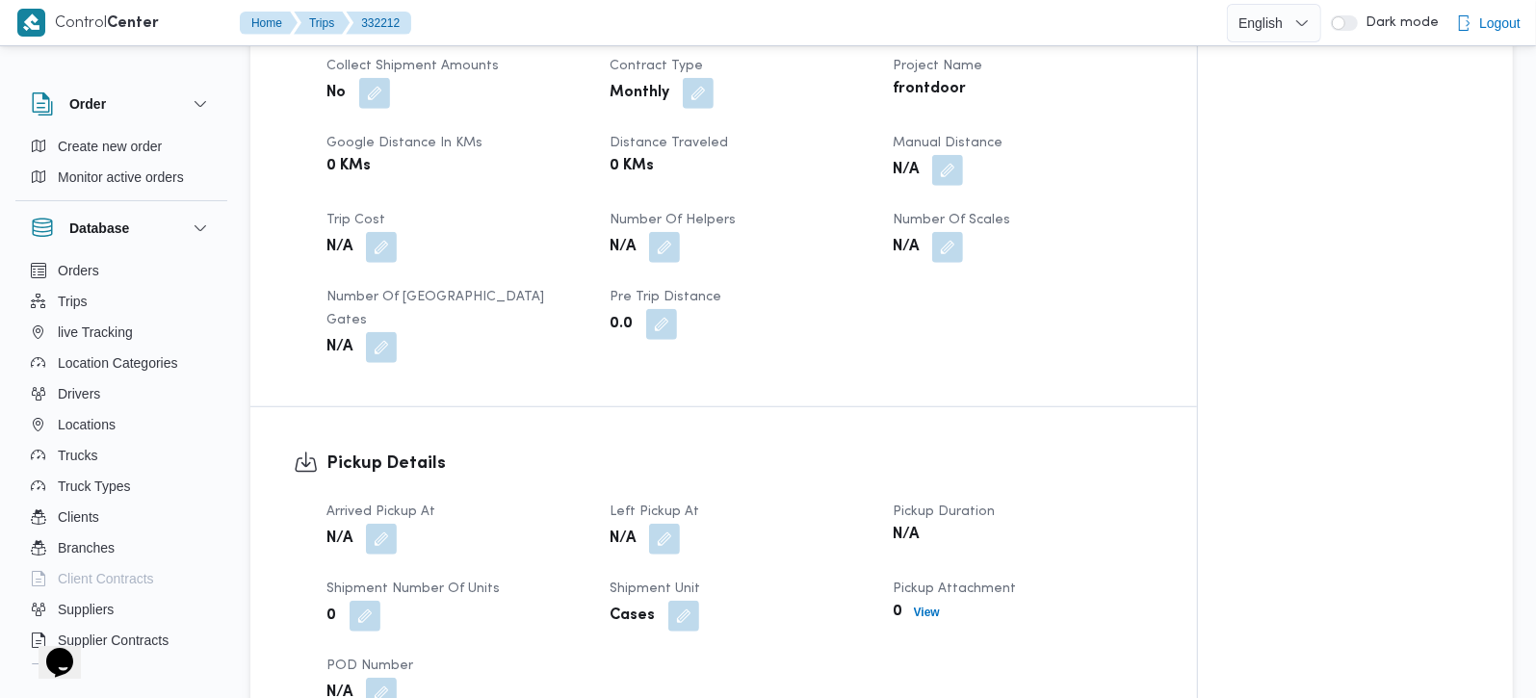
scroll to position [1019, 0]
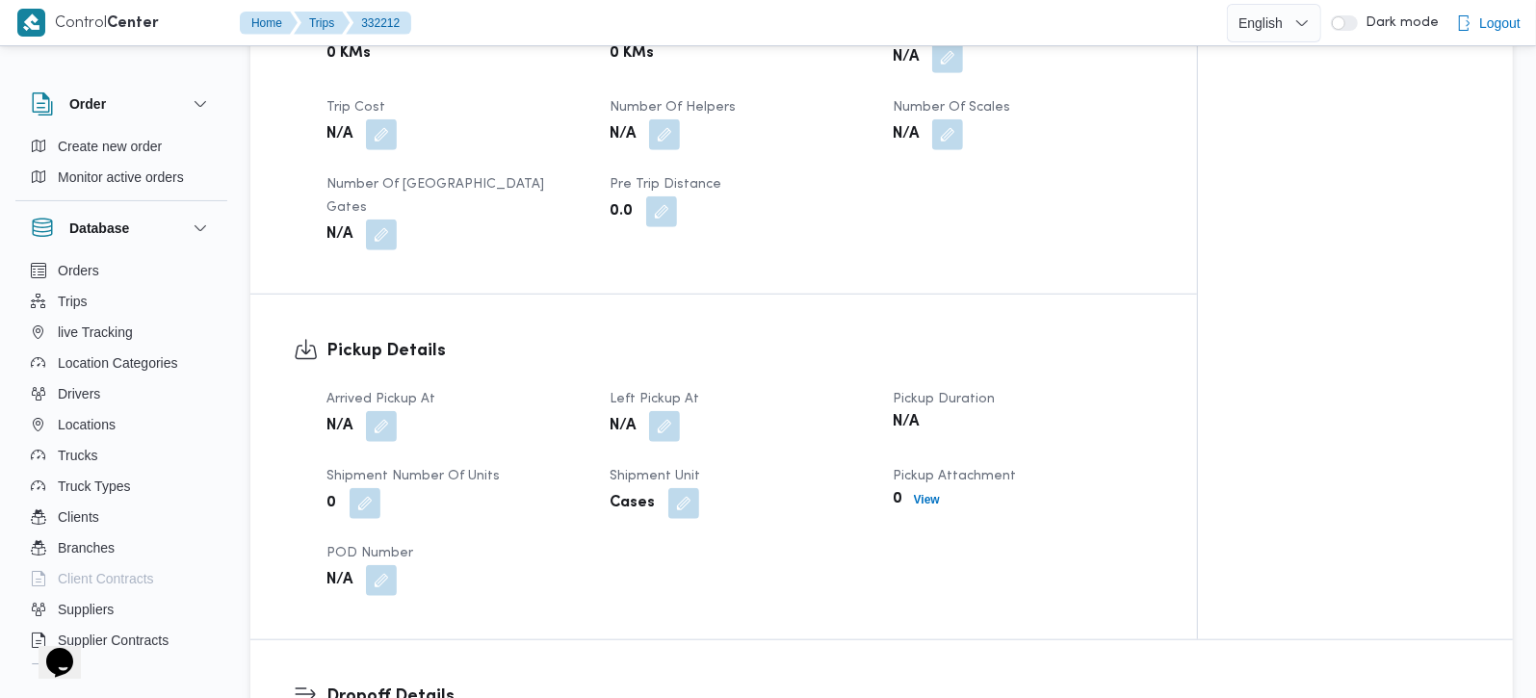
click at [389, 421] on div "Arrived Pickup At N/A Left Pickup At N/A Pickup Duration N/A Shipment Number of…" at bounding box center [740, 491] width 850 height 231
click at [382, 410] on button "button" at bounding box center [381, 425] width 31 height 31
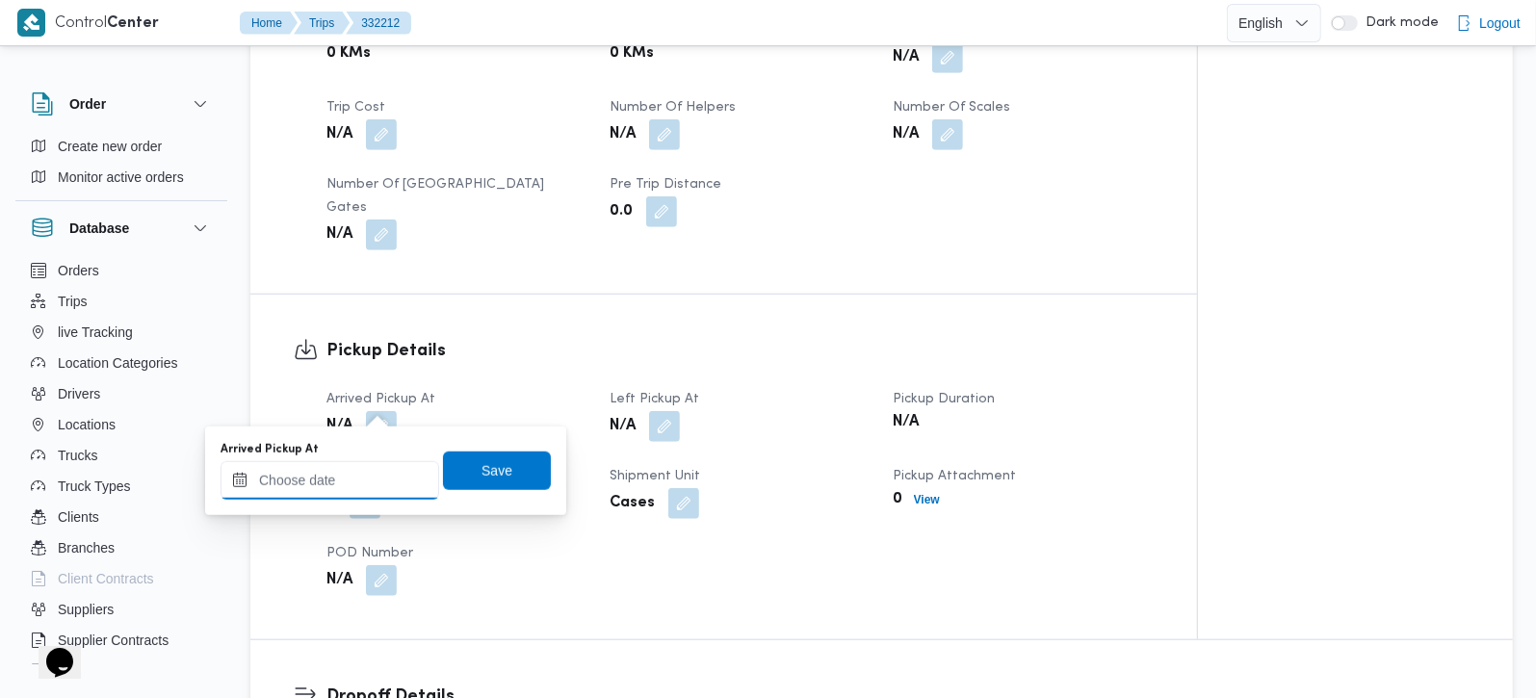
click at [350, 484] on input "Arrived Pickup At" at bounding box center [330, 480] width 219 height 39
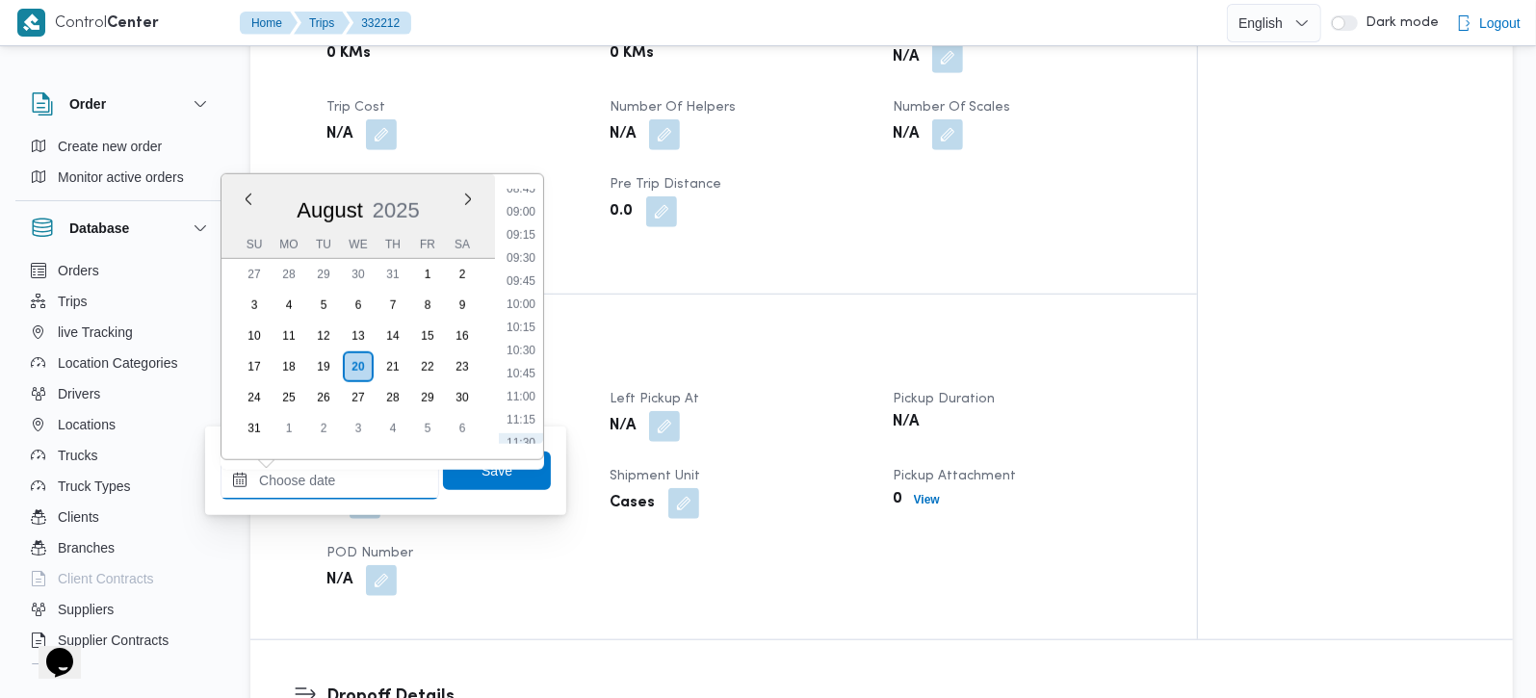
scroll to position [707, 0]
click at [517, 239] on li "08:00" at bounding box center [521, 231] width 44 height 19
type input "[DATE] 08:00"
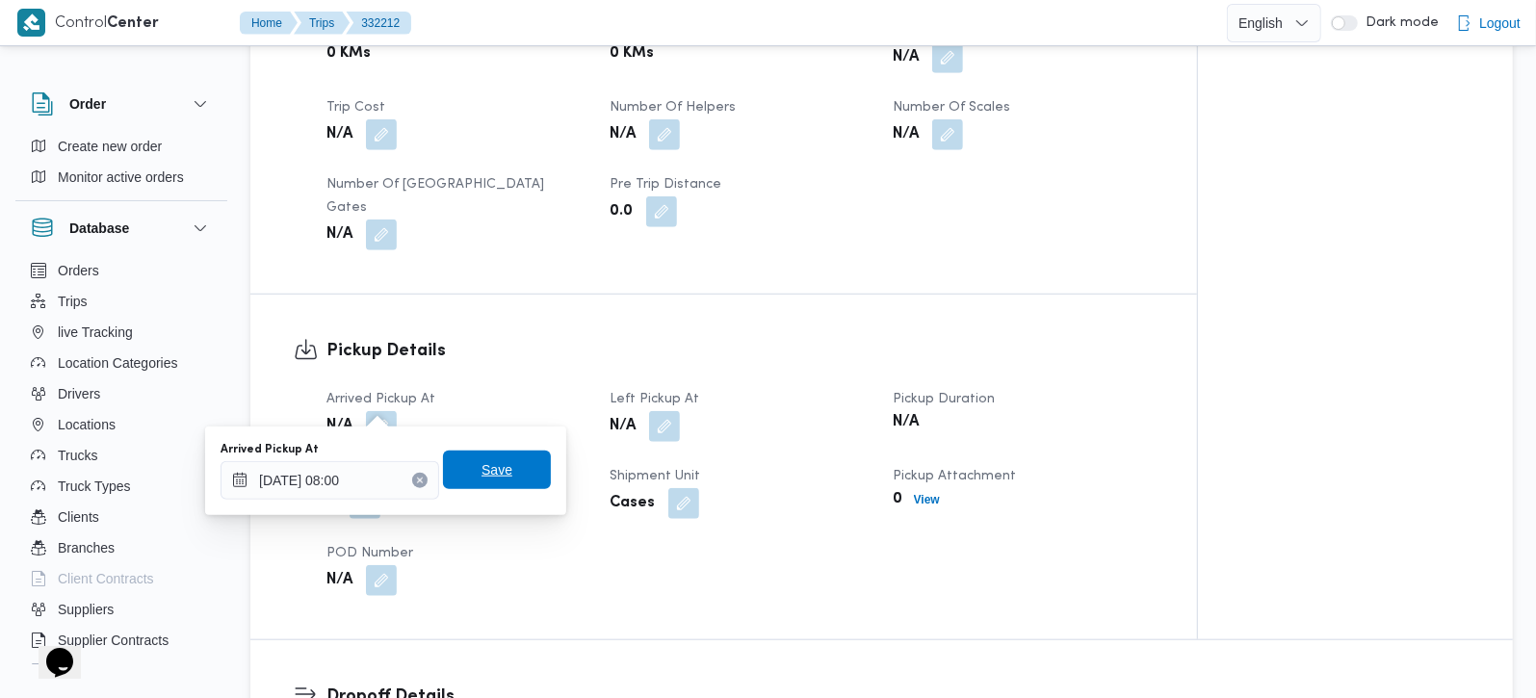
click at [481, 461] on span "Save" at bounding box center [496, 469] width 31 height 23
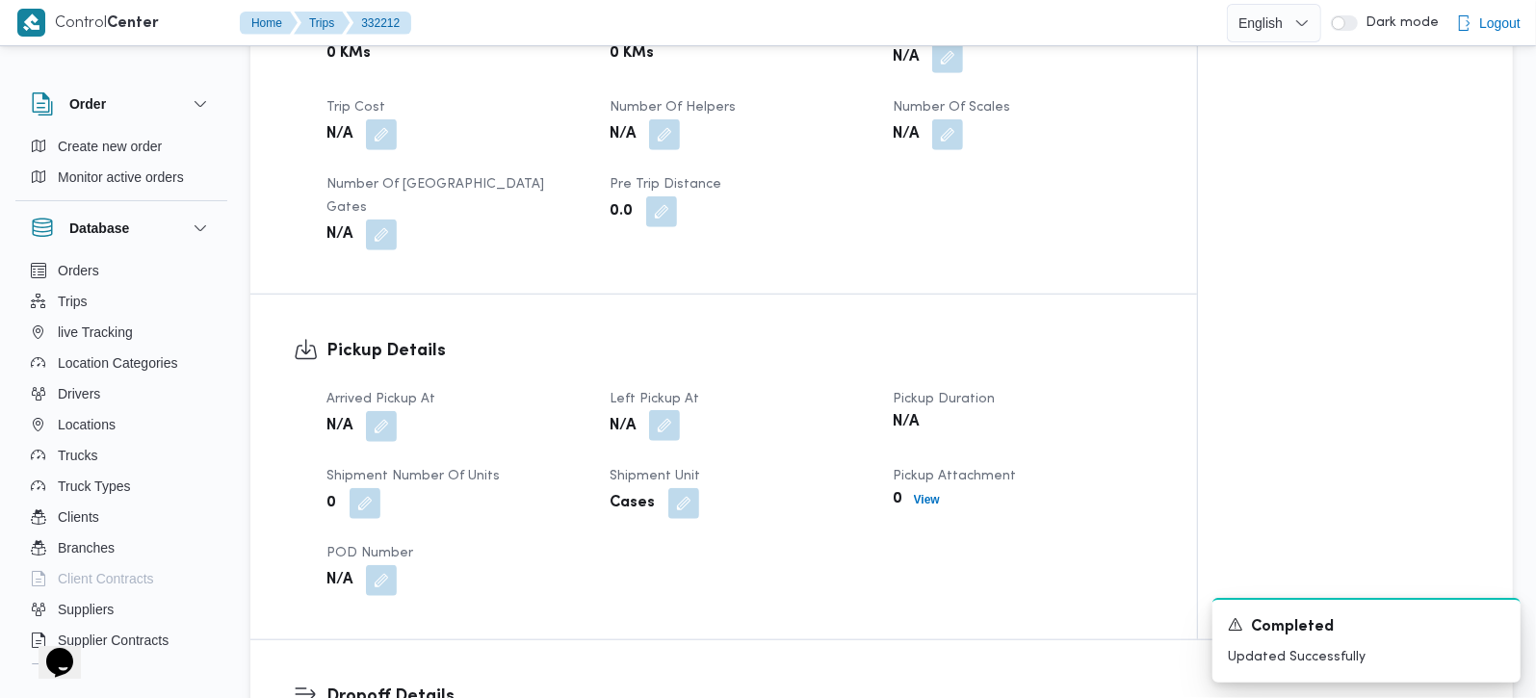
click at [665, 410] on button "button" at bounding box center [664, 425] width 31 height 31
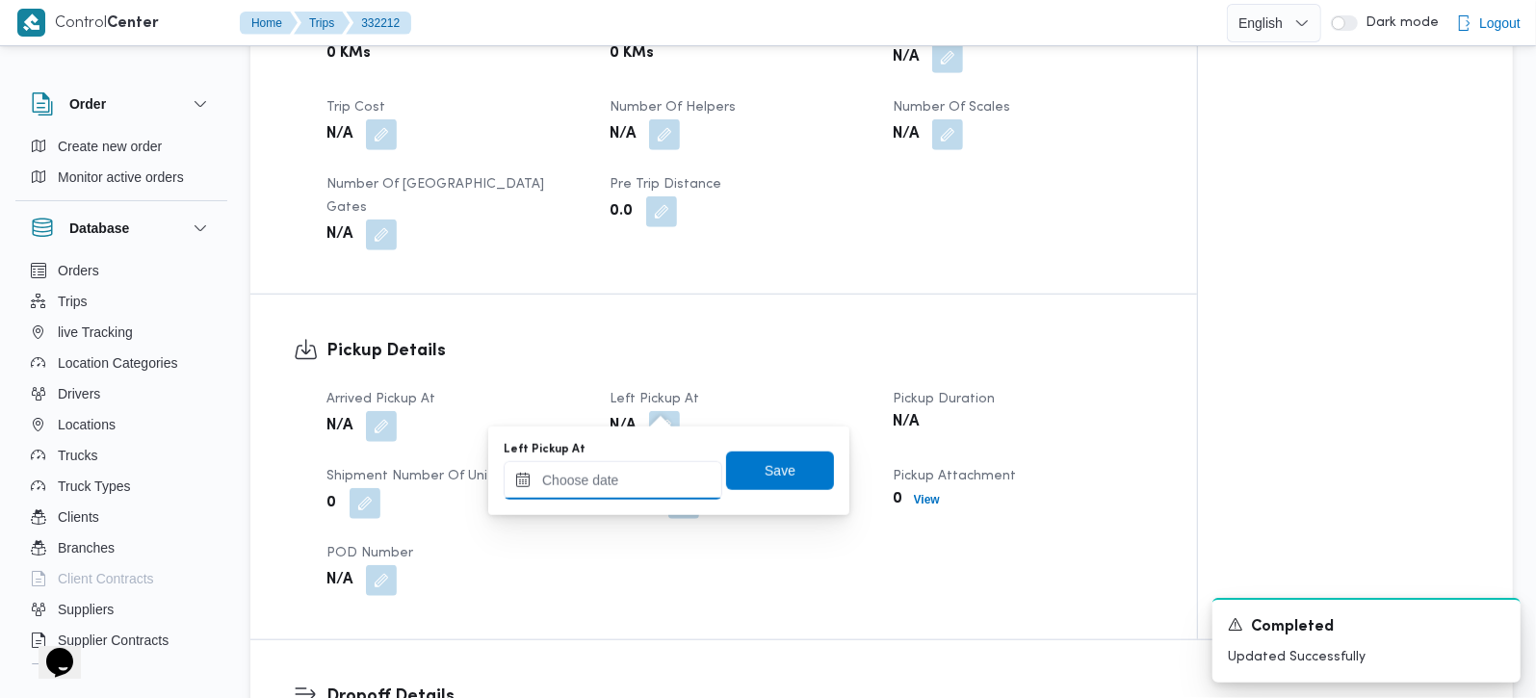
drag, startPoint x: 664, startPoint y: 405, endPoint x: 653, endPoint y: 474, distance: 69.3
click at [653, 474] on input "Left Pickup At" at bounding box center [613, 480] width 219 height 39
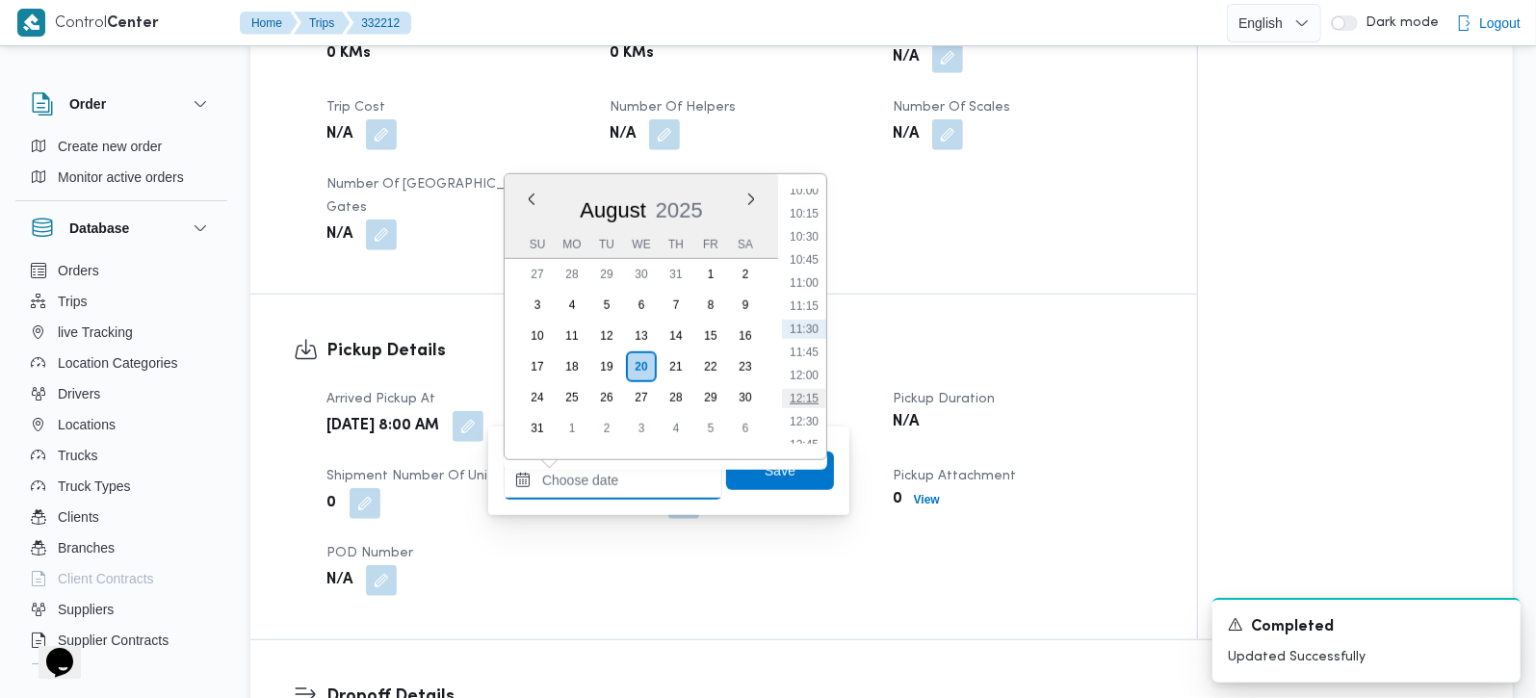
scroll to position [819, 0]
click at [810, 260] on li "09:30" at bounding box center [804, 257] width 44 height 19
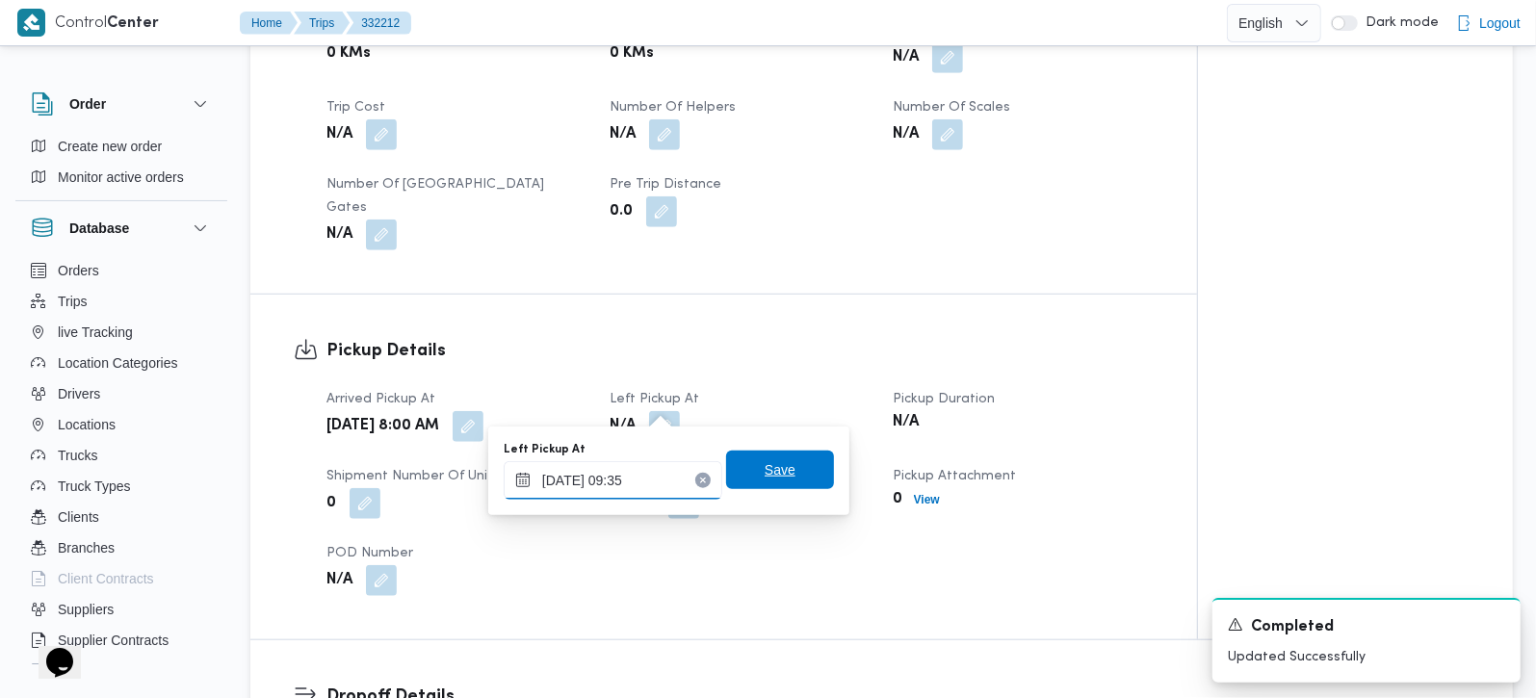
type input "[DATE] 09:35"
click at [753, 456] on span "Save" at bounding box center [780, 470] width 108 height 39
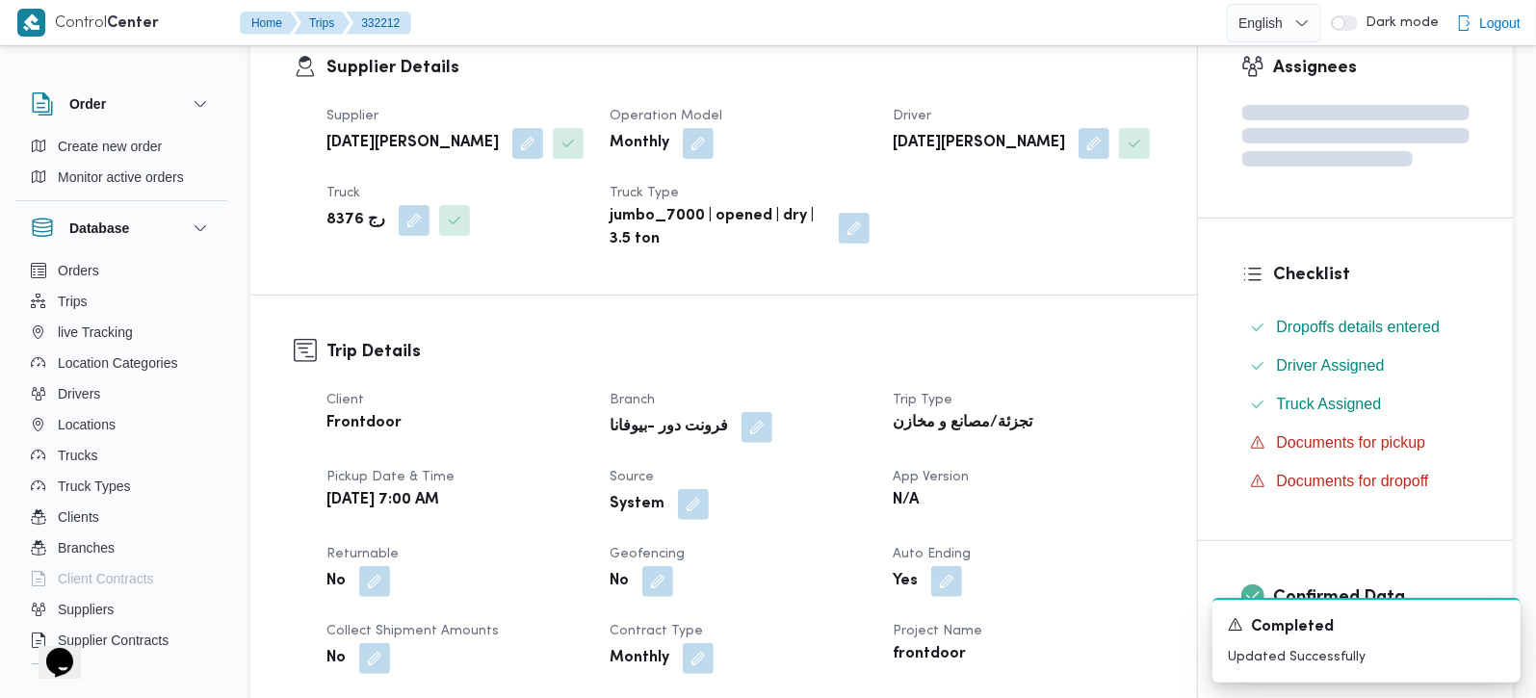
scroll to position [339, 0]
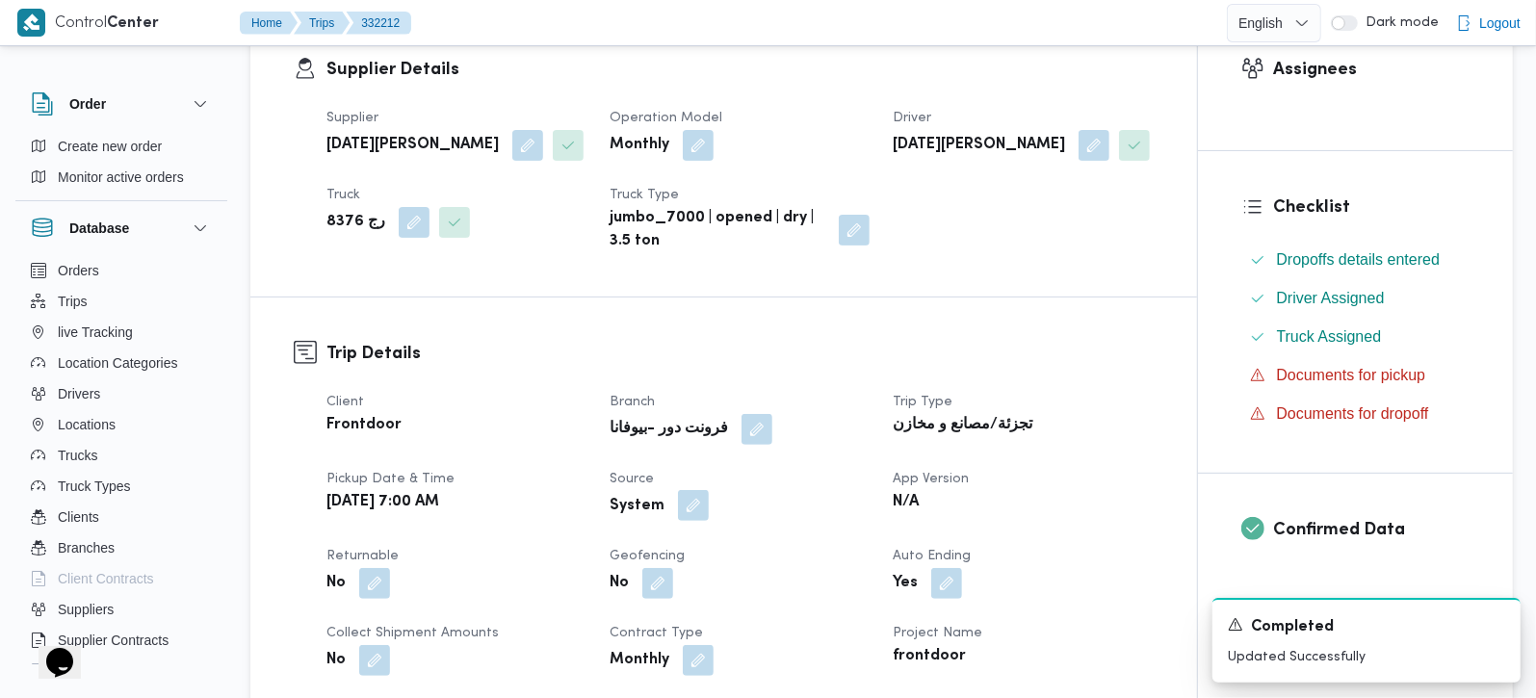
click at [694, 493] on button "button" at bounding box center [693, 505] width 31 height 31
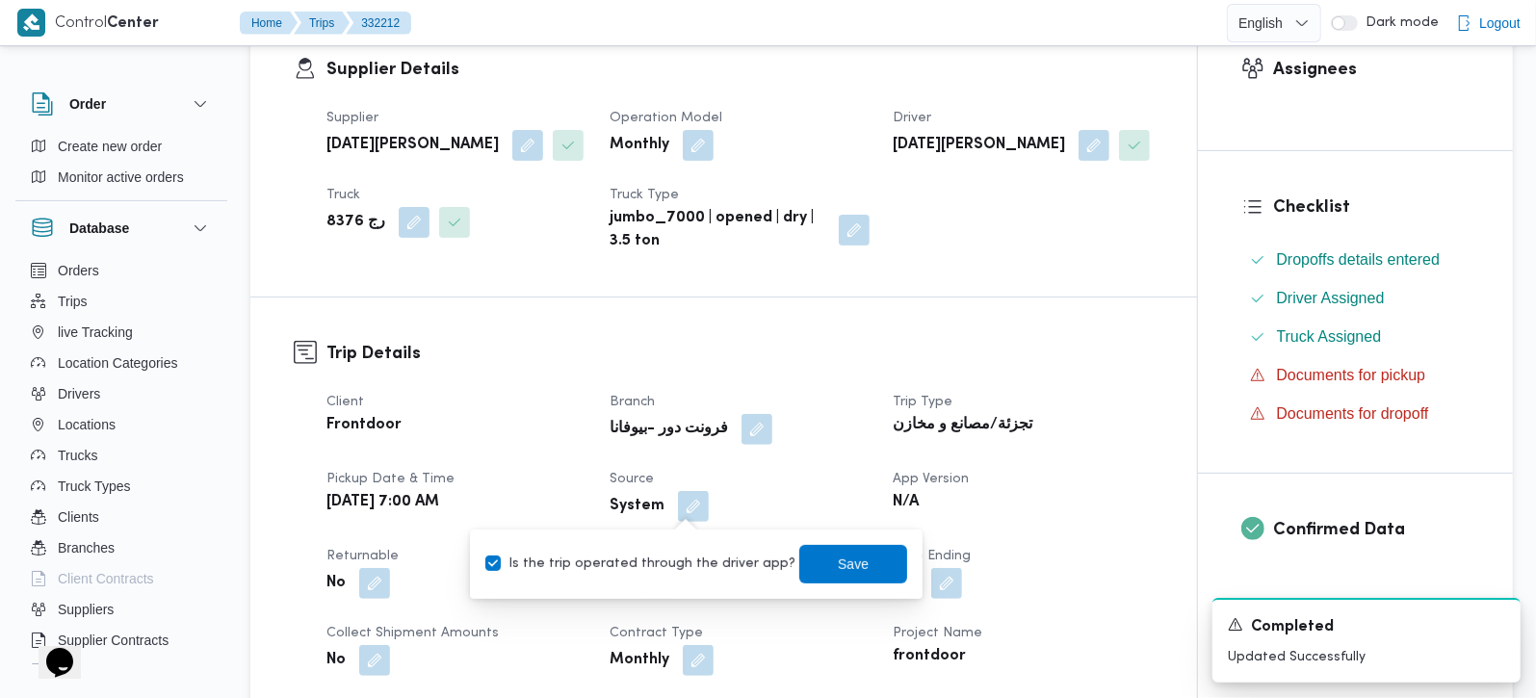
click at [684, 553] on label "Is the trip operated through the driver app?" at bounding box center [640, 564] width 310 height 23
checkbox input "false"
click at [838, 557] on span "Save" at bounding box center [853, 563] width 31 height 23
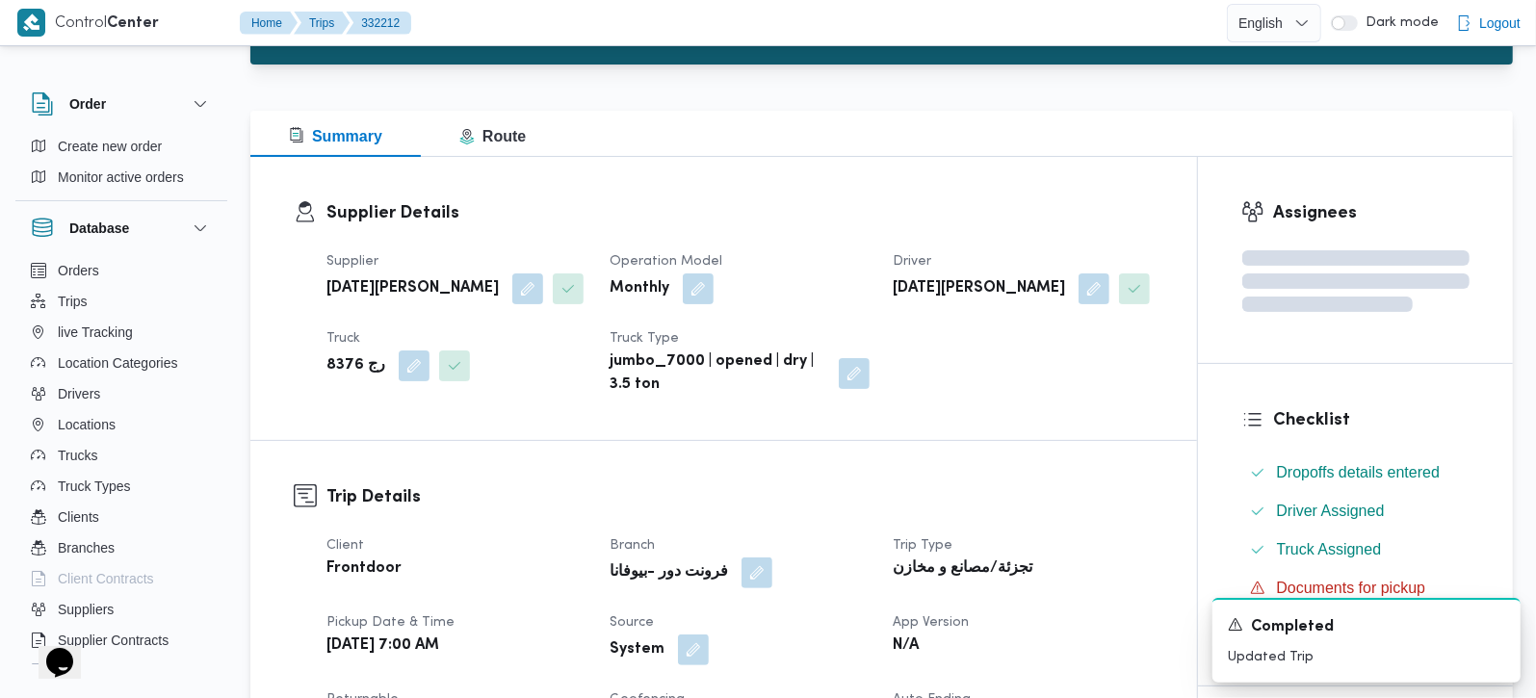
scroll to position [0, 0]
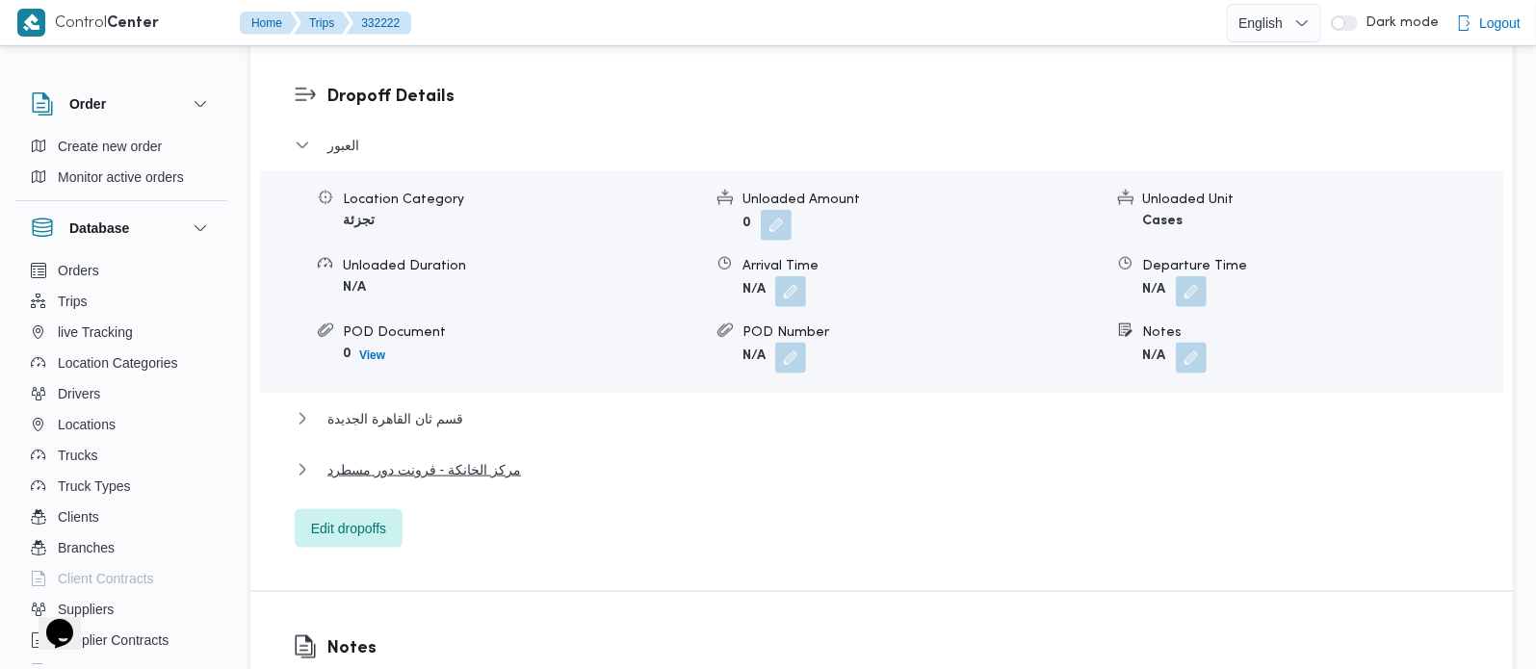
scroll to position [1699, 0]
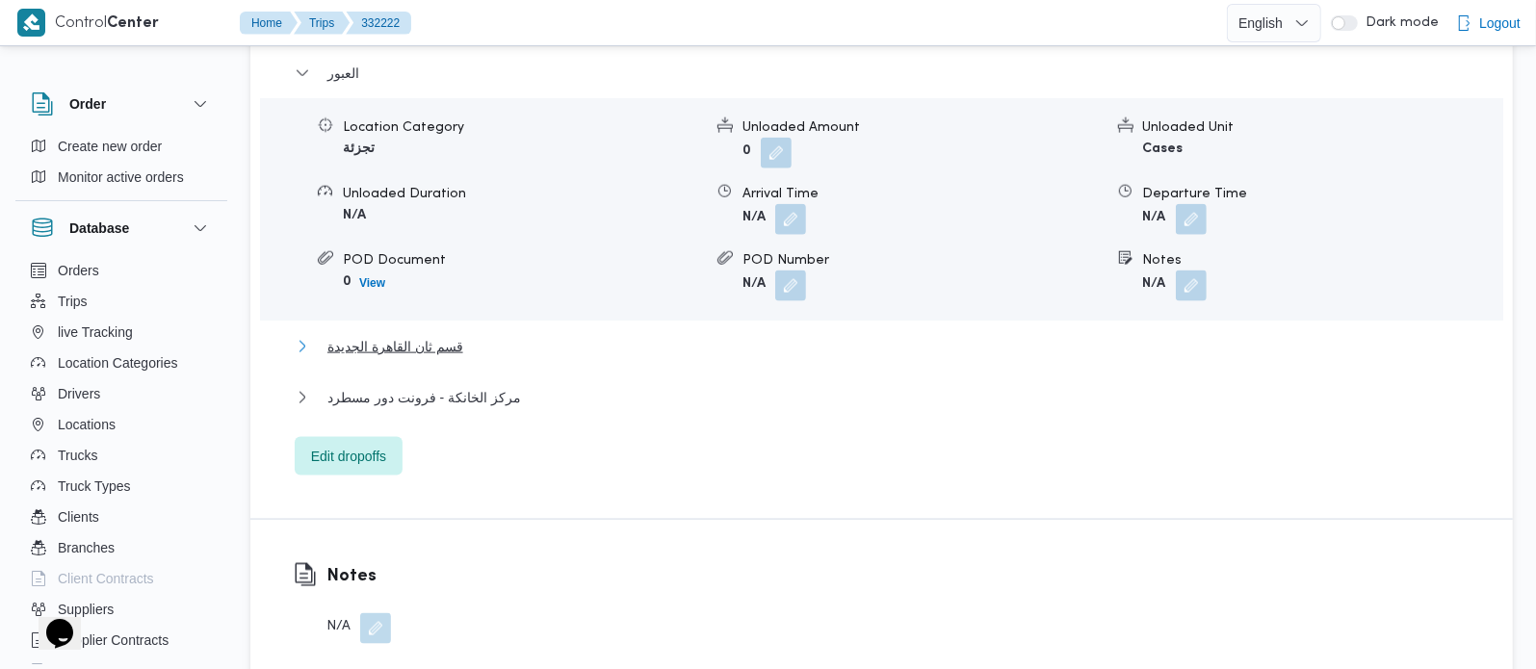
click at [409, 335] on span "قسم ثان القاهرة الجديدة" at bounding box center [395, 346] width 136 height 23
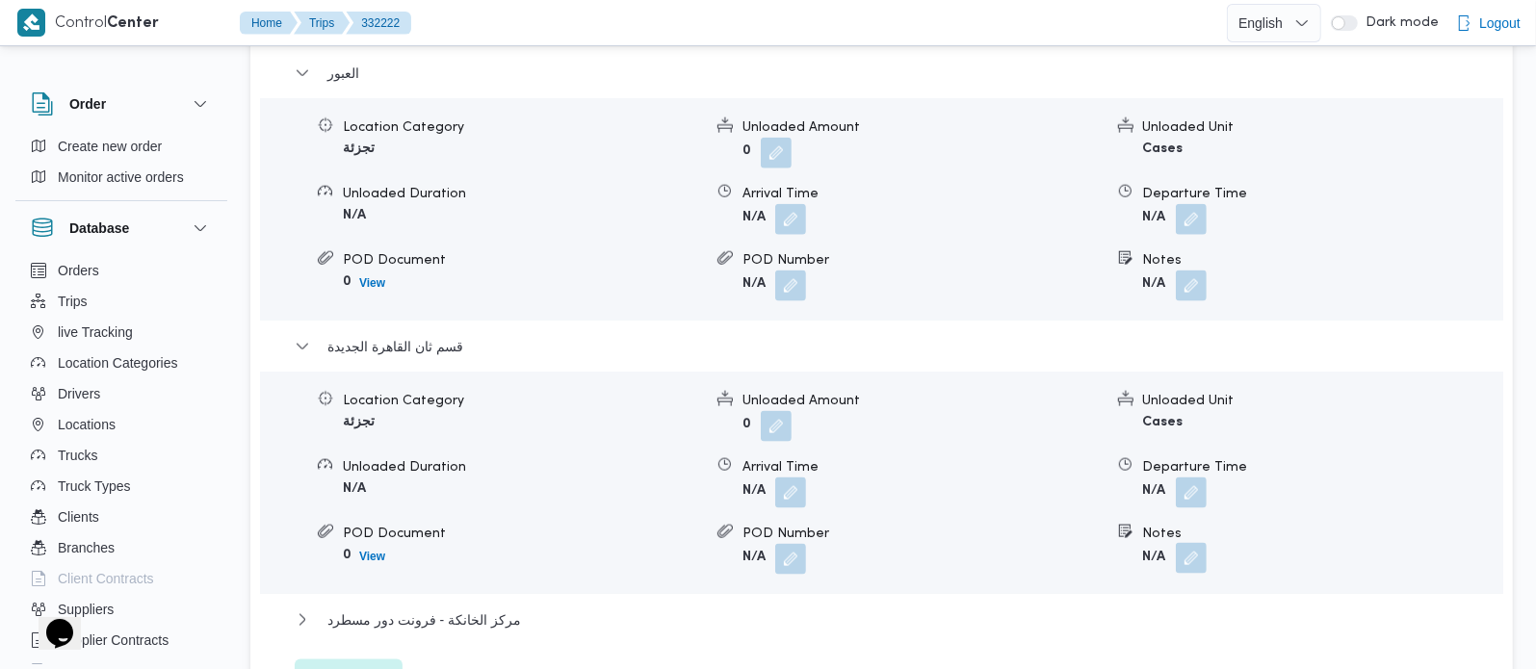
click at [1193, 543] on button "button" at bounding box center [1191, 558] width 31 height 31
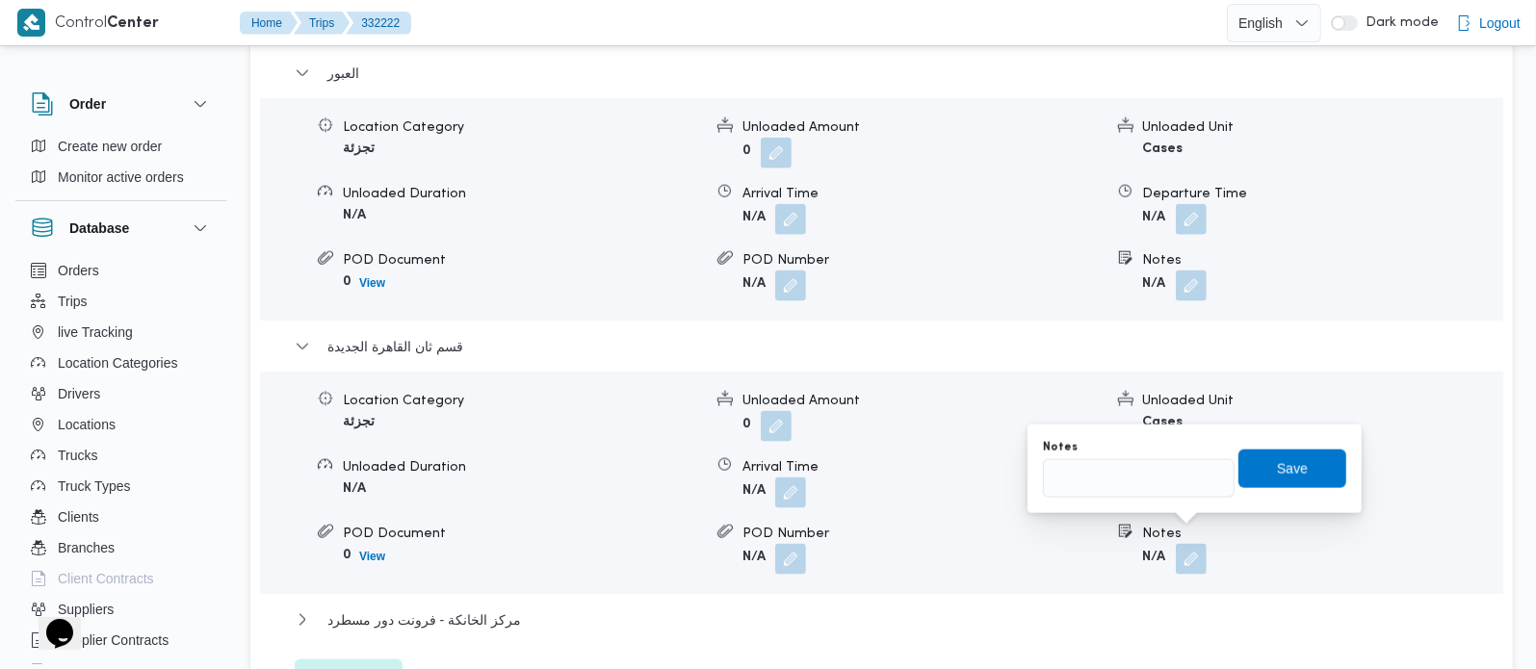
click at [1152, 609] on div "مركز الخانكة - فرونت دور مسطرد" at bounding box center [882, 627] width 1175 height 37
click at [1103, 469] on input "Notes" at bounding box center [1139, 478] width 192 height 39
paste input "المستقبل"
type input "المستقبل"
click at [1280, 476] on span "Save" at bounding box center [1292, 467] width 31 height 23
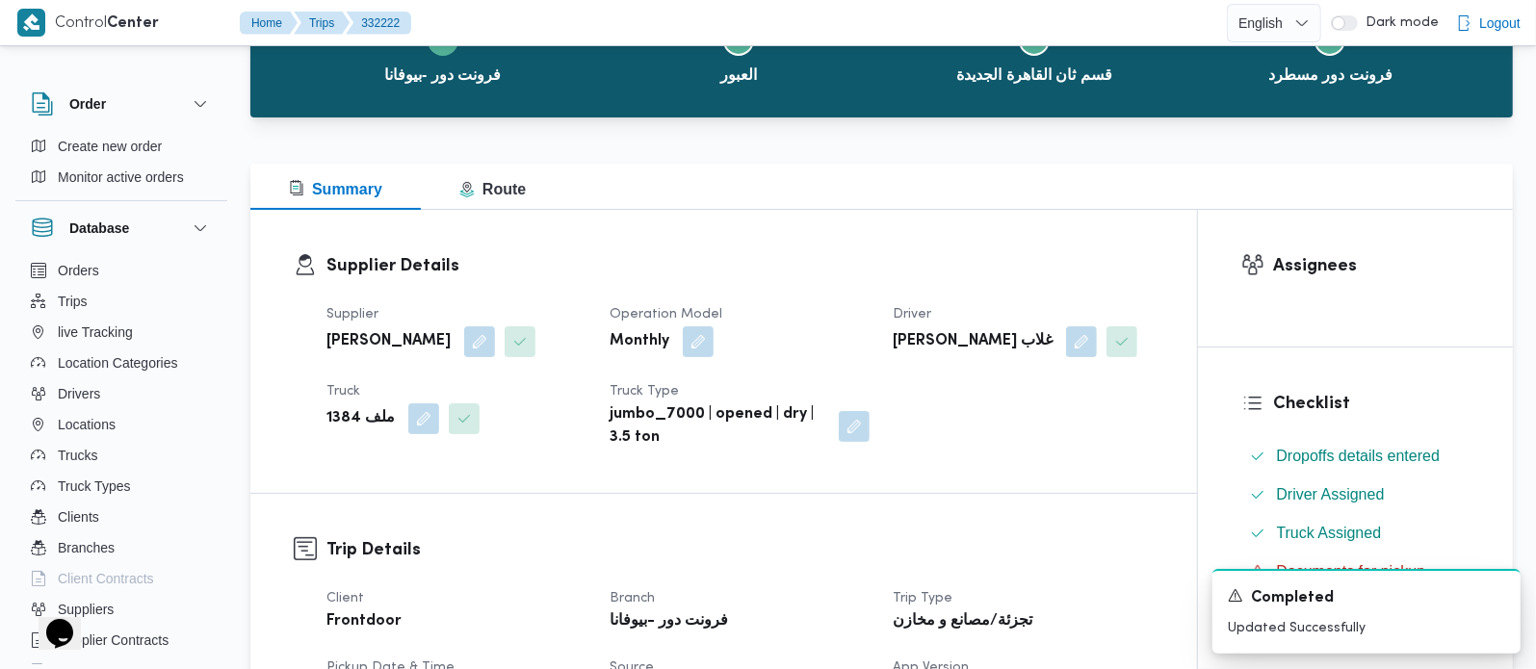
scroll to position [0, 0]
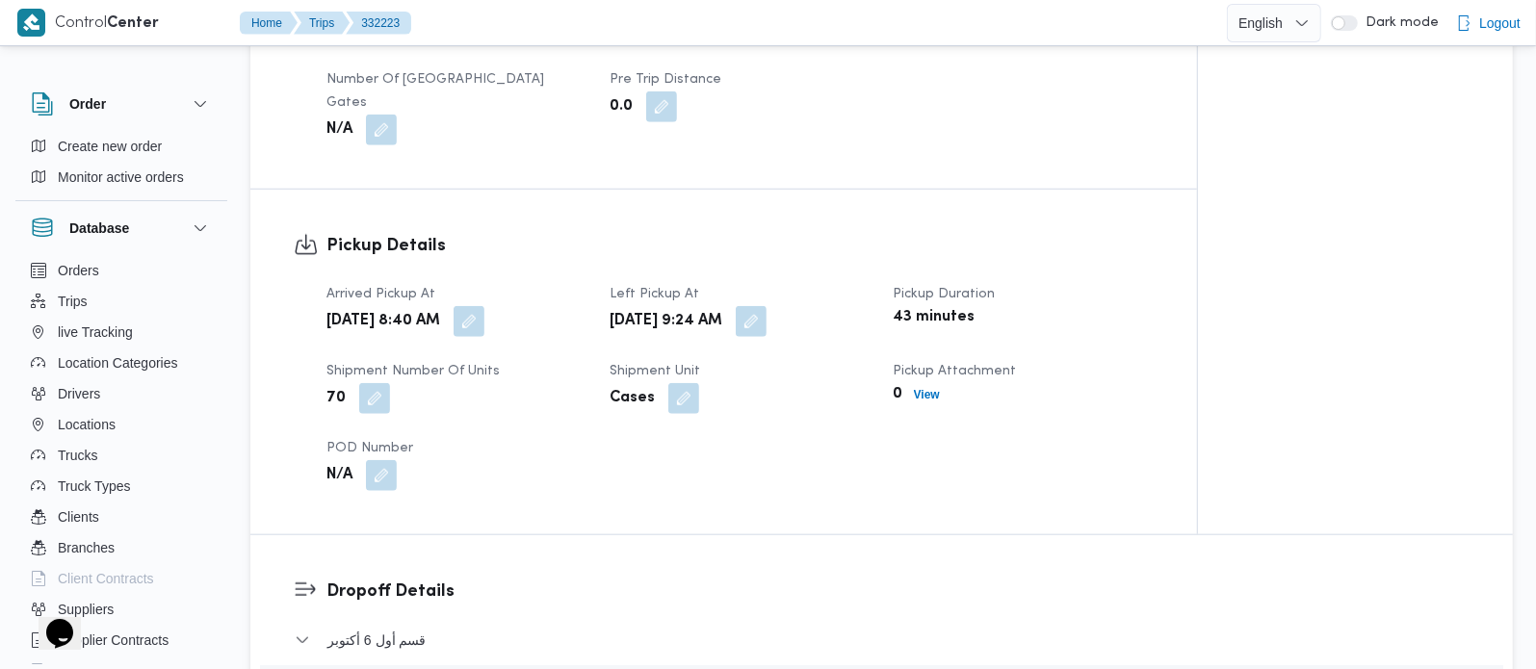
scroll to position [1132, 0]
click at [766, 304] on button "button" at bounding box center [751, 319] width 31 height 31
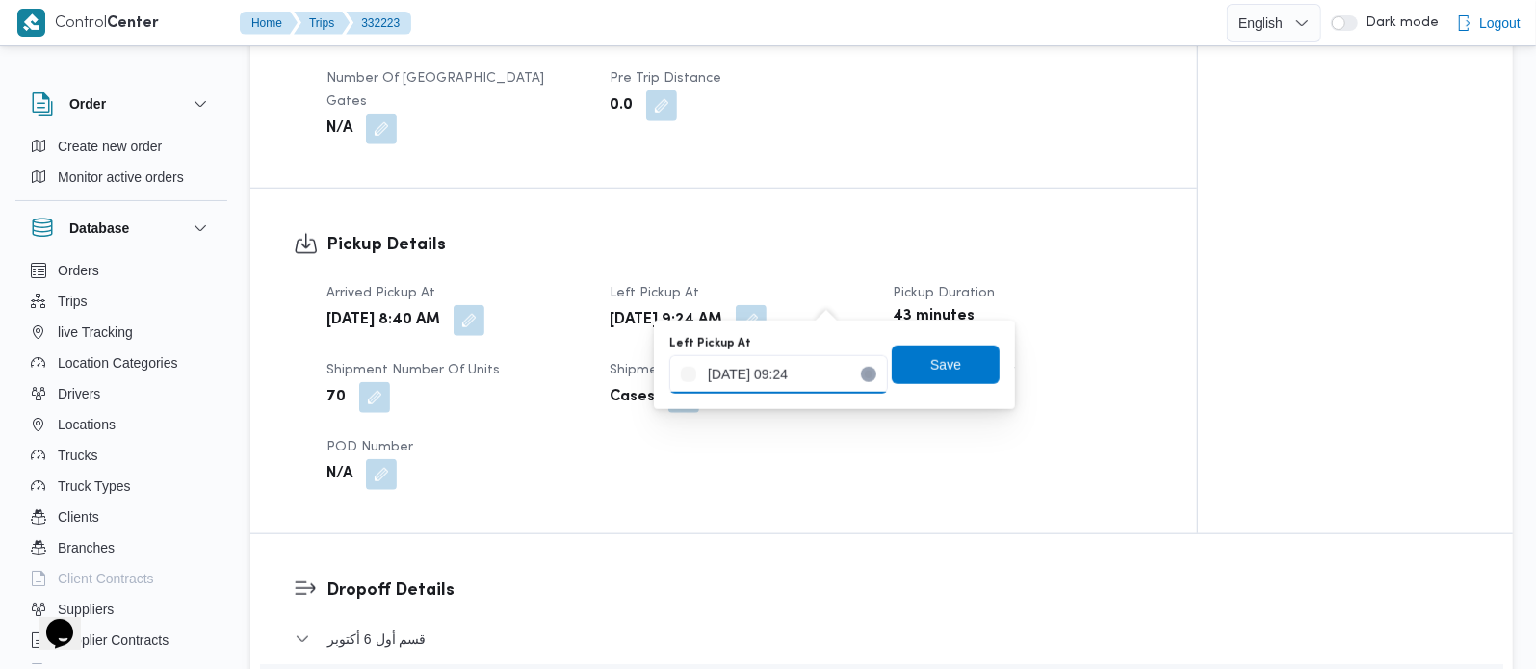
click at [801, 373] on input "[DATE] 09:24" at bounding box center [778, 374] width 219 height 39
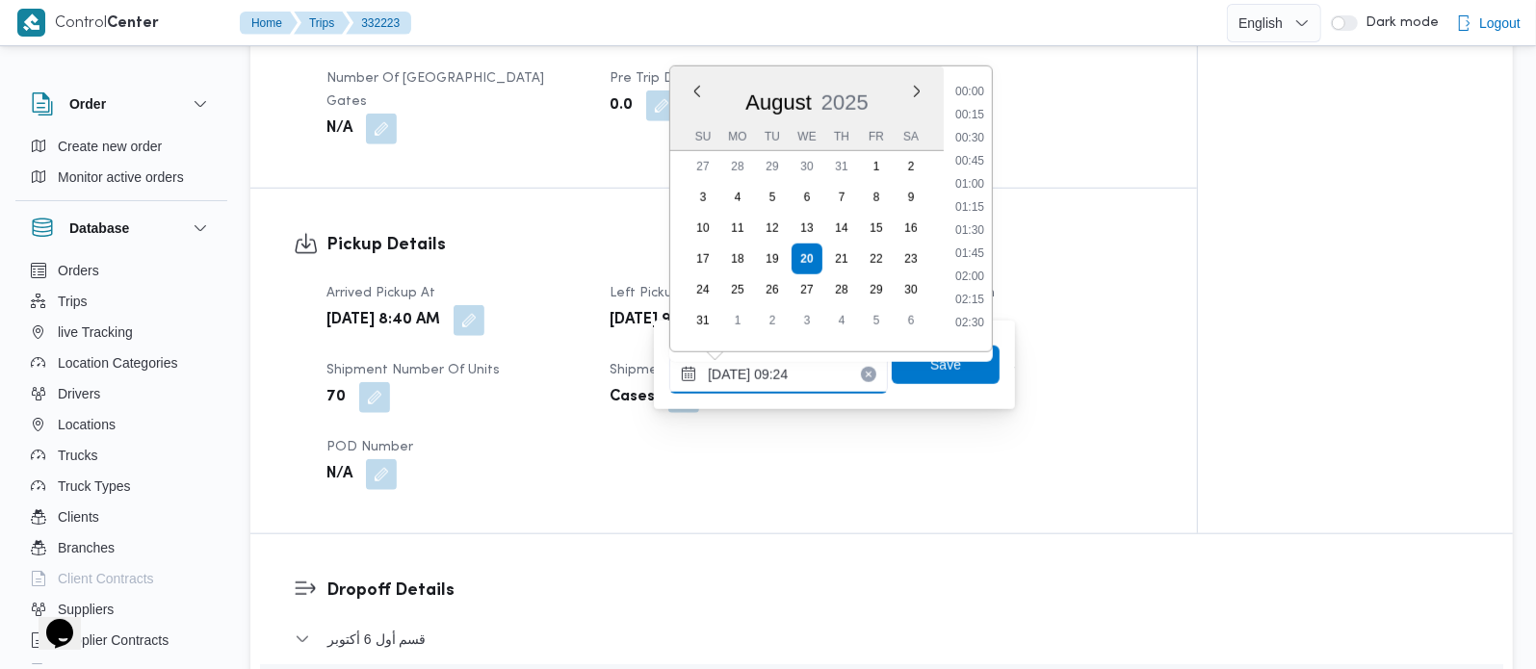
scroll to position [724, 0]
click at [981, 293] on li "10:00" at bounding box center [969, 291] width 44 height 19
type input "[DATE] 10:00"
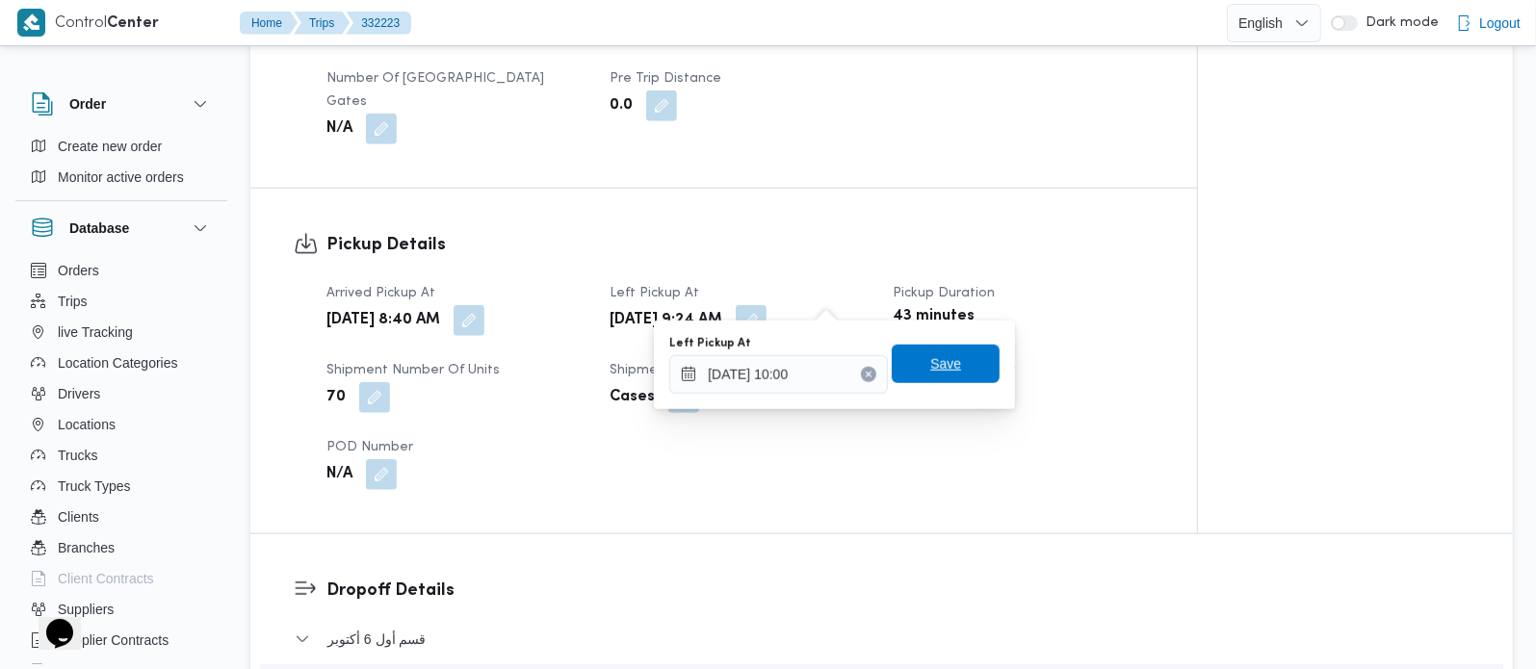
click at [946, 363] on span "Save" at bounding box center [946, 364] width 108 height 39
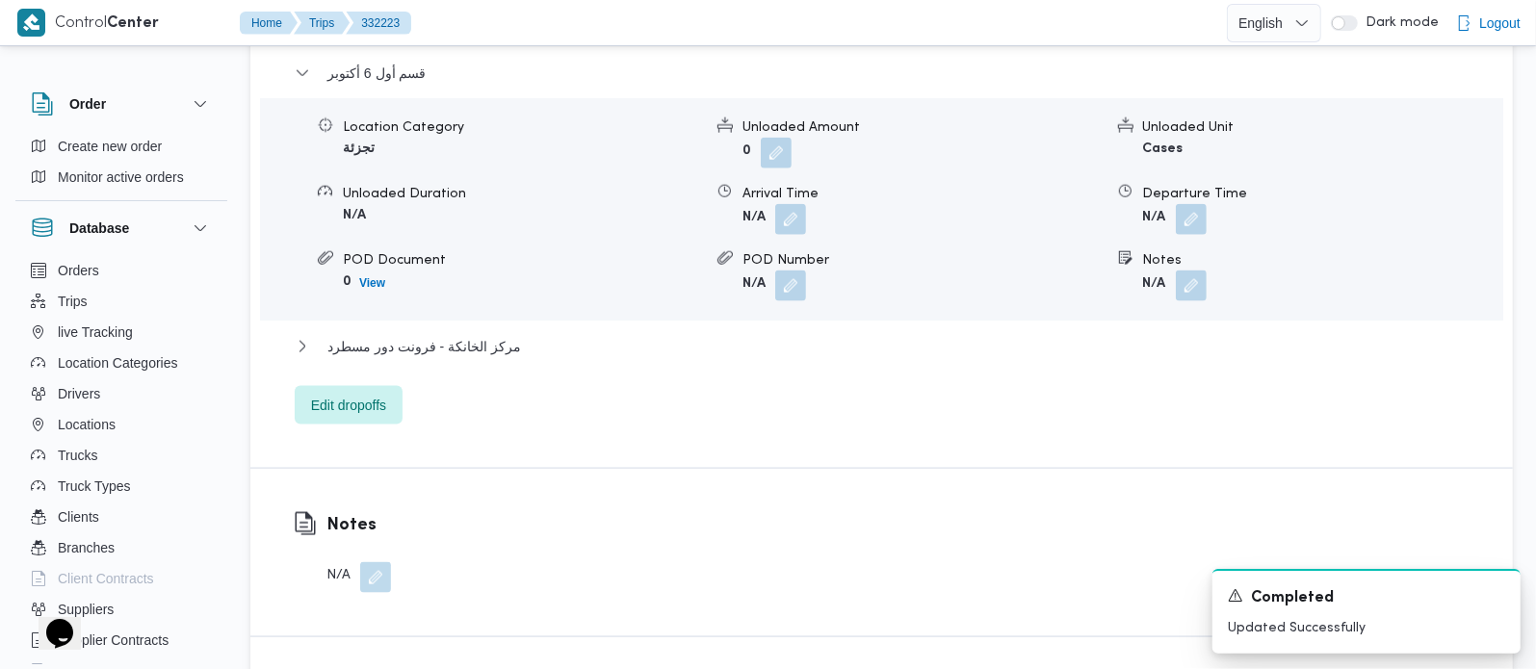
scroll to position [1812, 0]
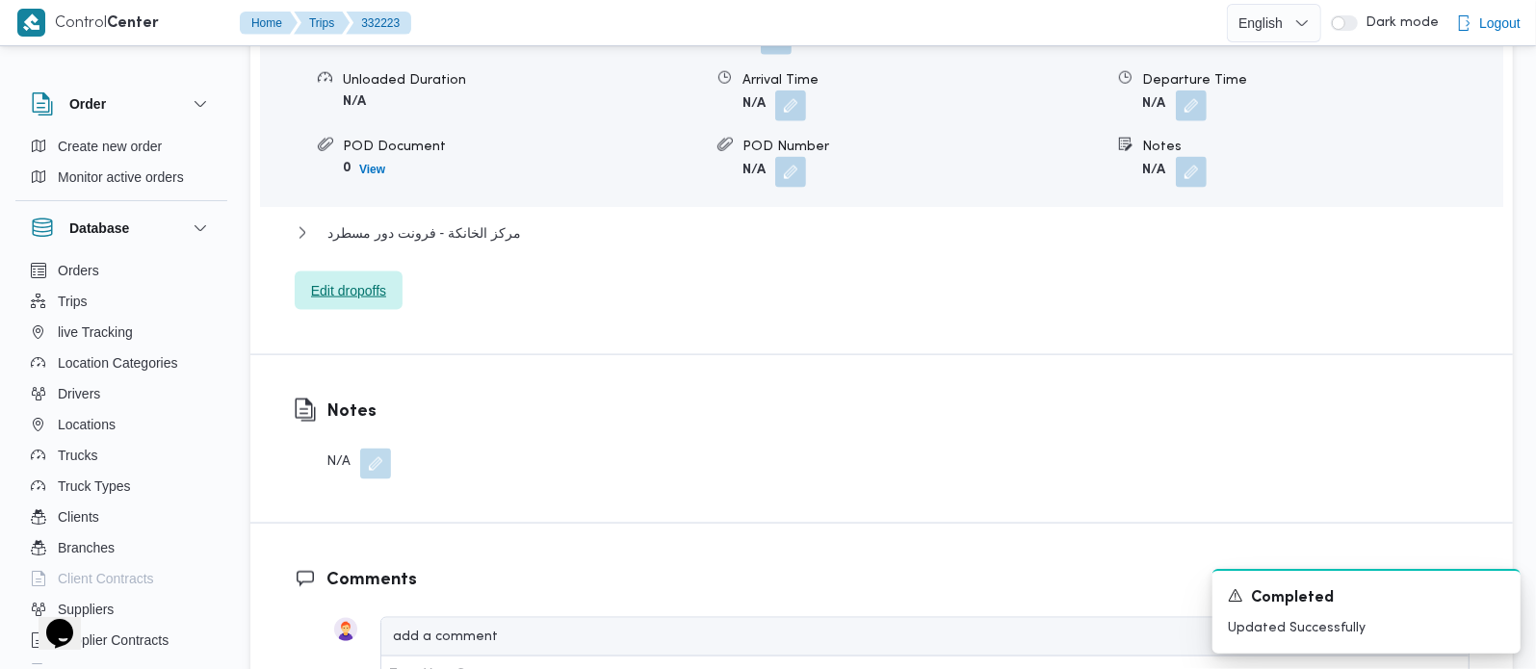
click at [403, 278] on div "قسم أول 6 أكتوبر Location Category تجزئة Unloaded Amount 0 Unloaded Unit Cases …" at bounding box center [882, 129] width 1175 height 363
click at [397, 276] on span "Edit dropoffs" at bounding box center [349, 291] width 108 height 39
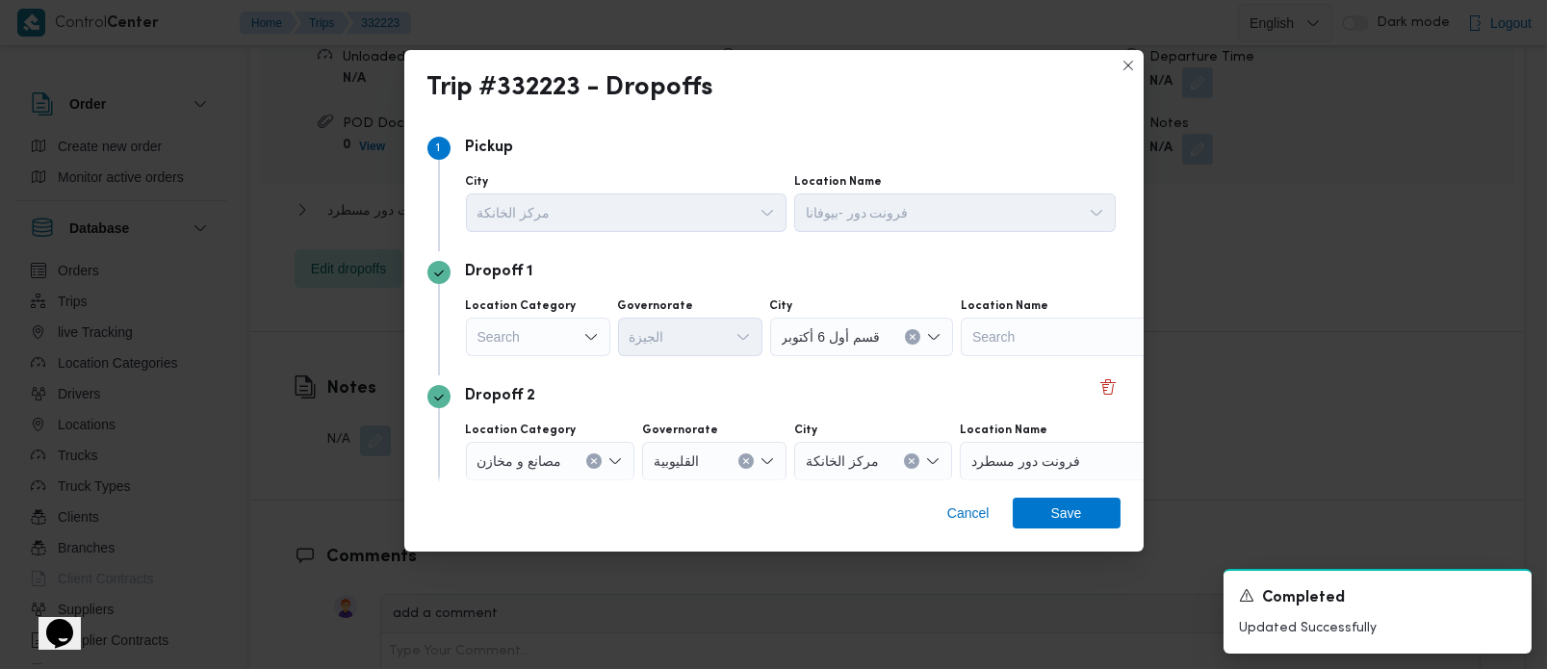
click at [555, 328] on div "Search" at bounding box center [538, 337] width 144 height 39
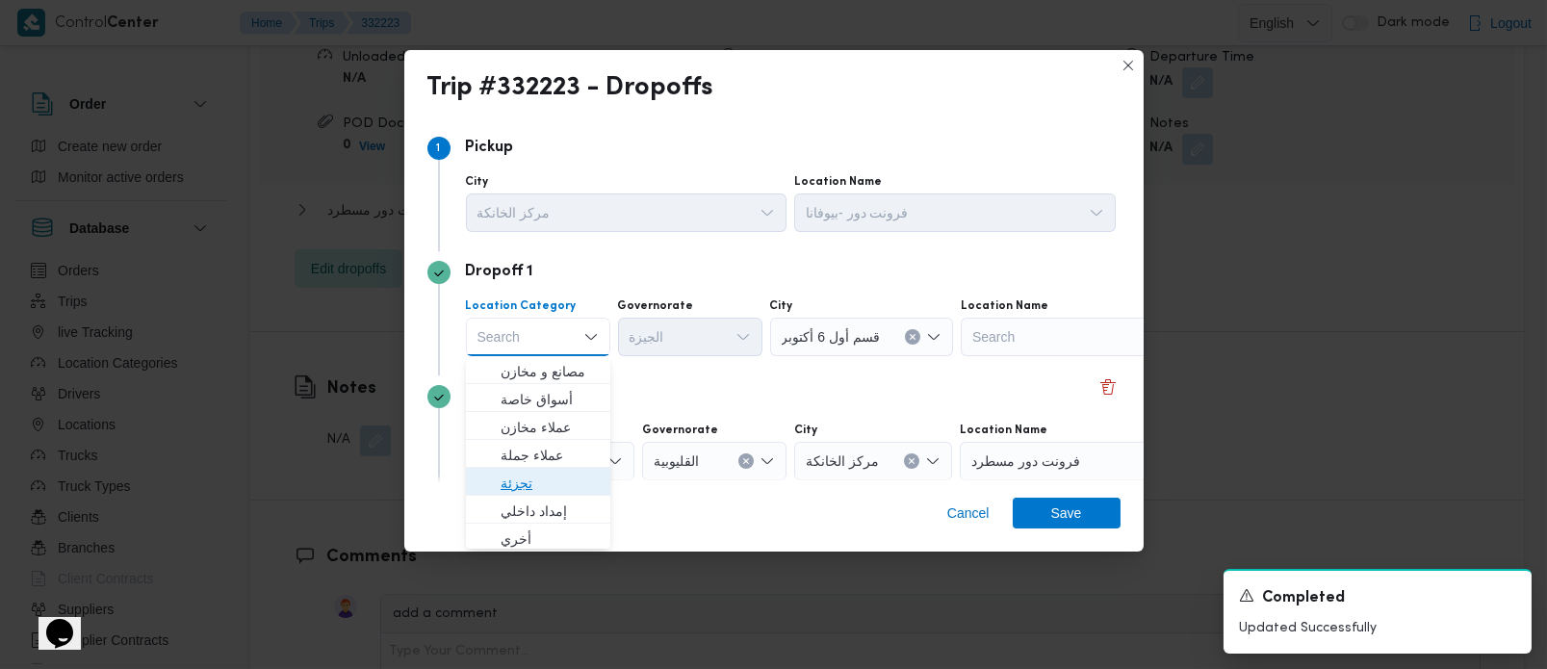
click at [530, 482] on span "تجزئة" at bounding box center [550, 483] width 98 height 23
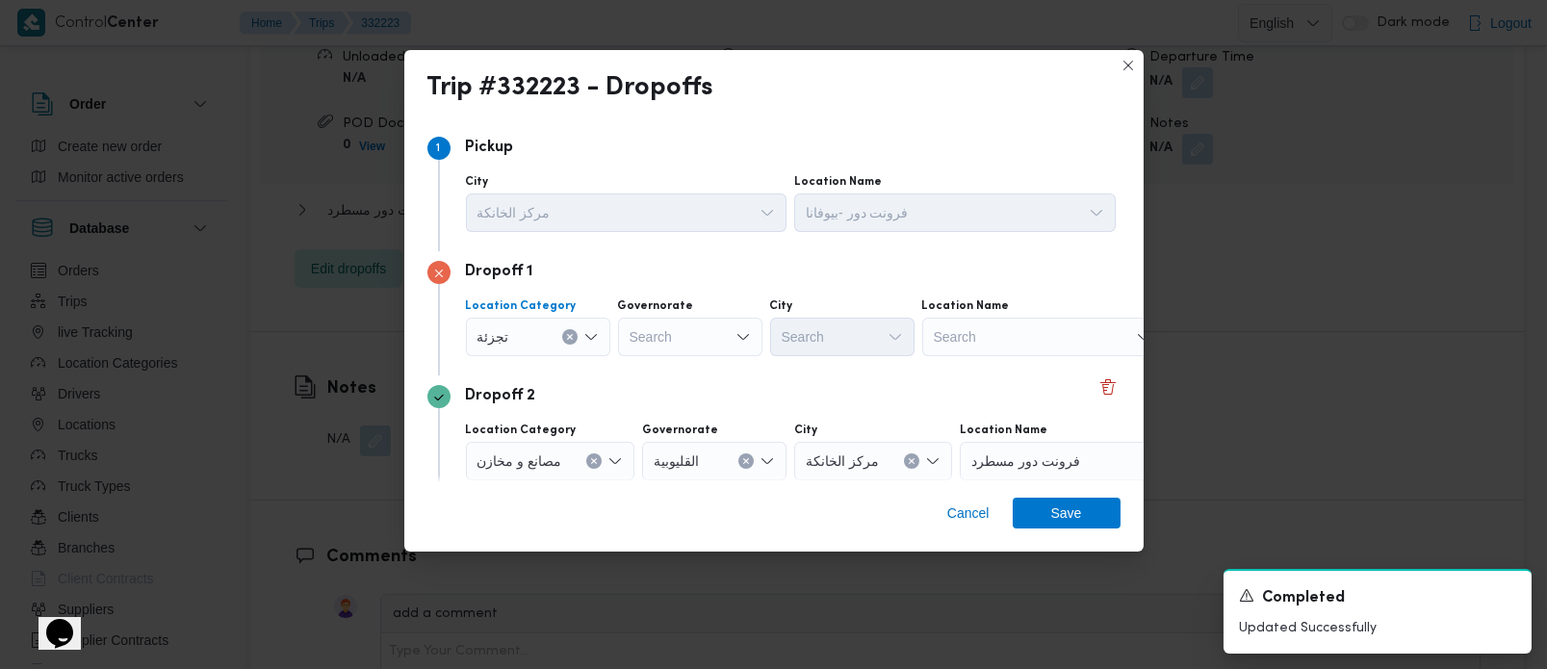
click at [681, 344] on div "Search" at bounding box center [690, 337] width 144 height 39
type input "[DEMOGRAPHIC_DATA]"
click at [688, 363] on span "الجي زة" at bounding box center [701, 371] width 98 height 23
click at [840, 322] on div "Search" at bounding box center [842, 337] width 144 height 39
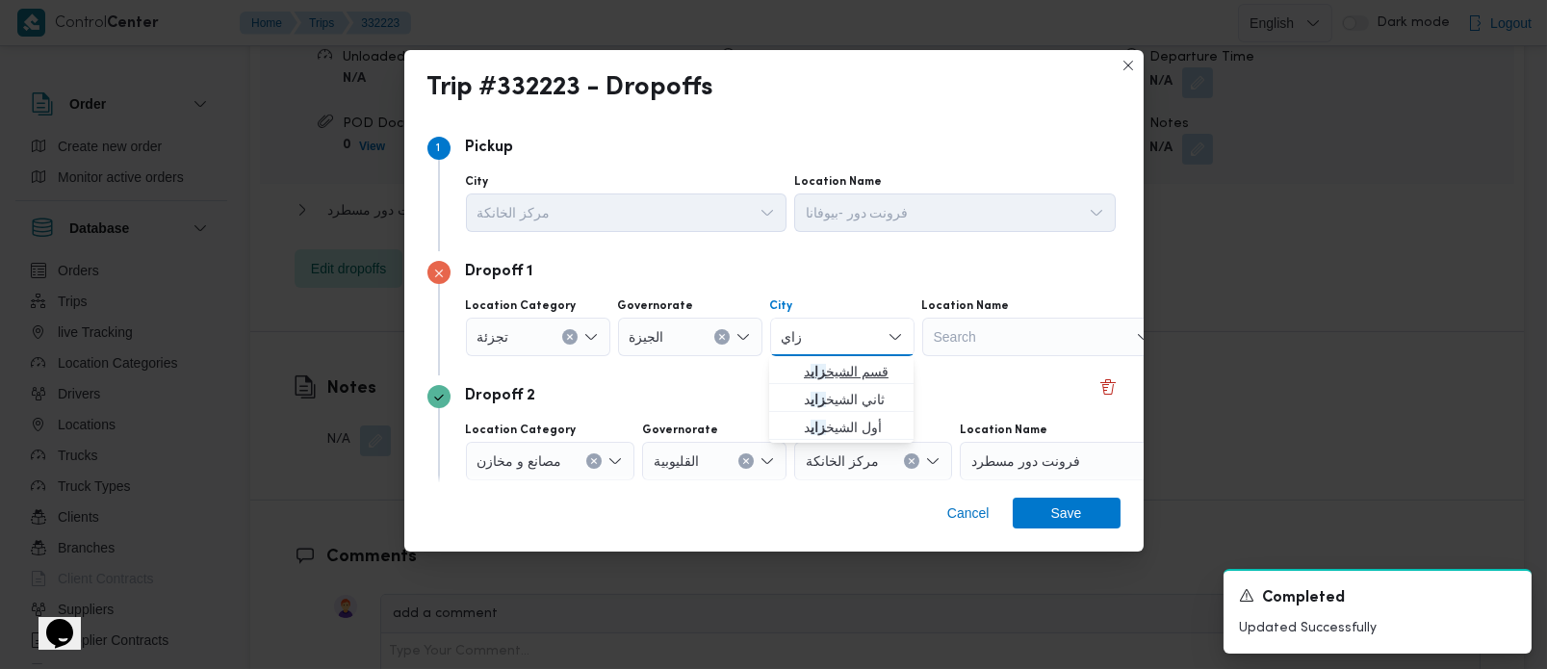
type input "زاي"
drag, startPoint x: 859, startPoint y: 379, endPoint x: 910, endPoint y: 370, distance: 51.9
click at [859, 379] on span "قسم الشيخ زاي د" at bounding box center [853, 371] width 98 height 23
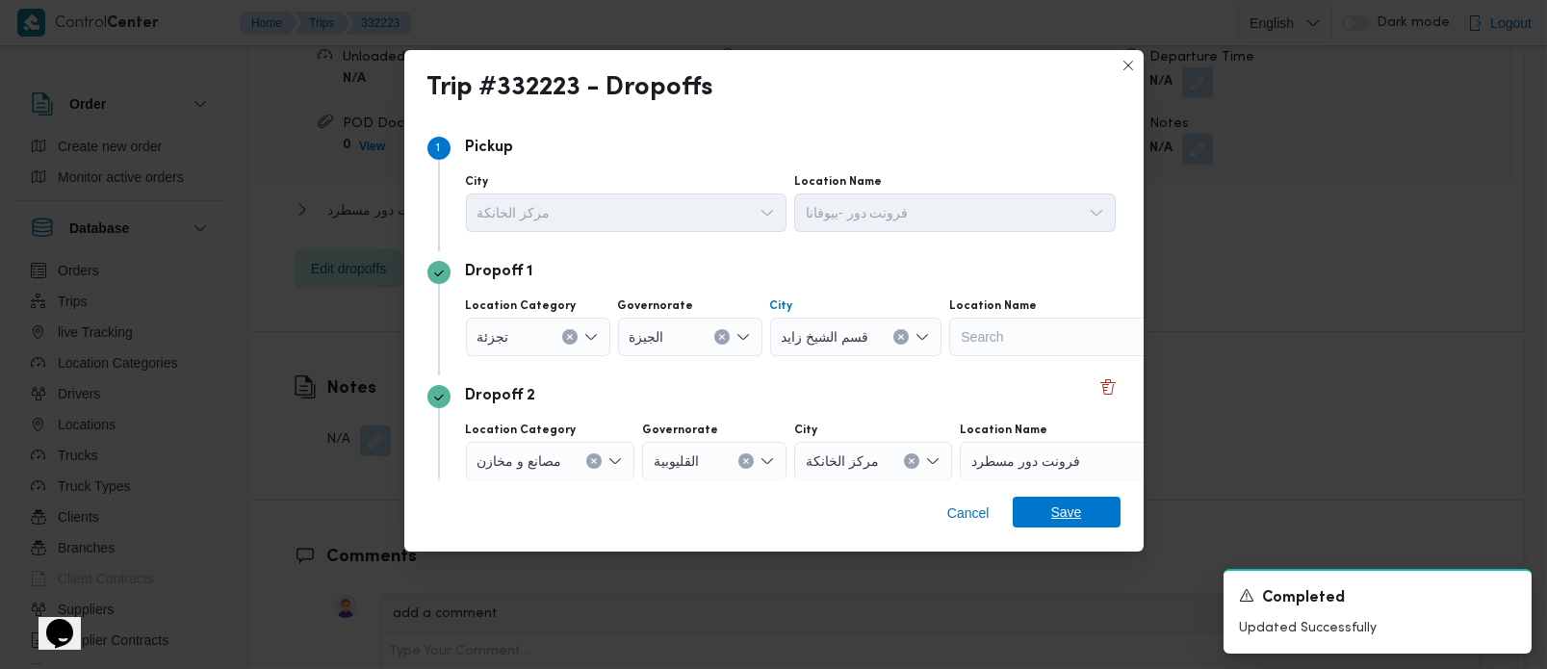
click at [1060, 509] on span "Save" at bounding box center [1066, 512] width 31 height 31
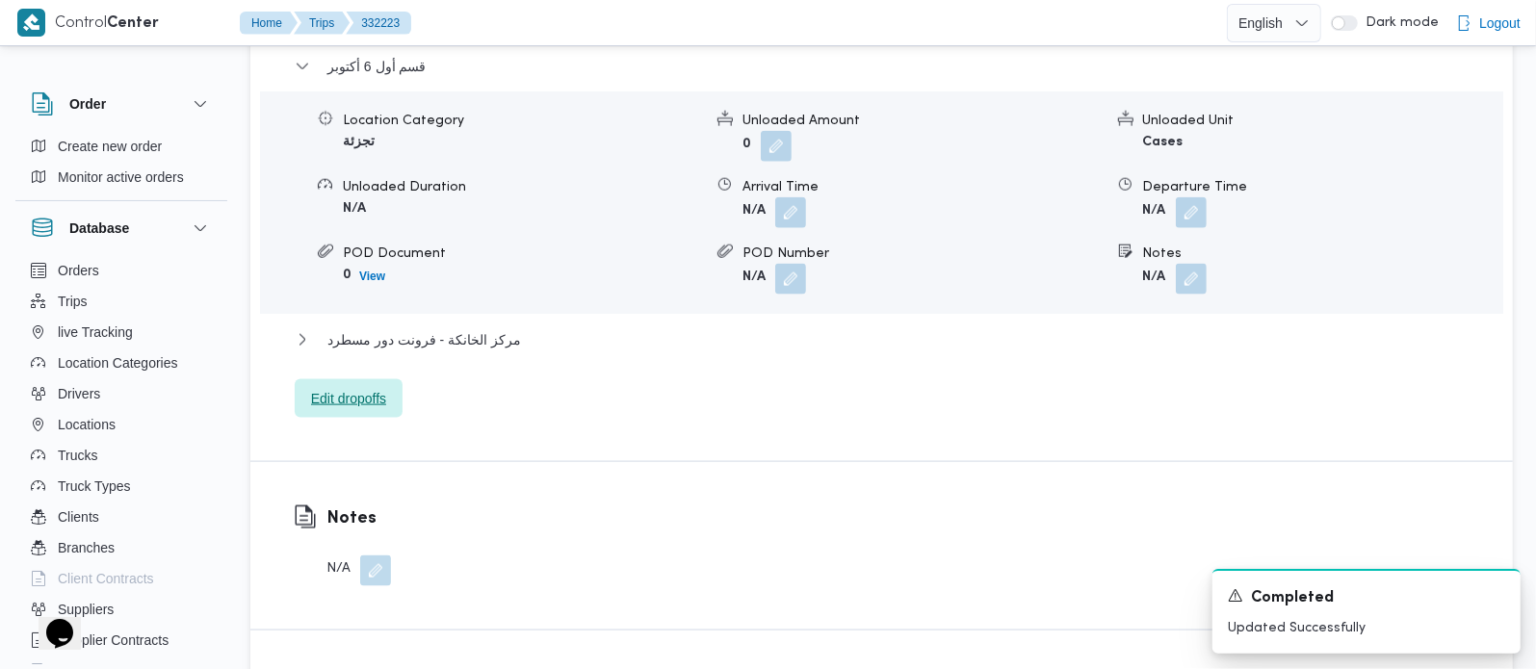
scroll to position [1586, 0]
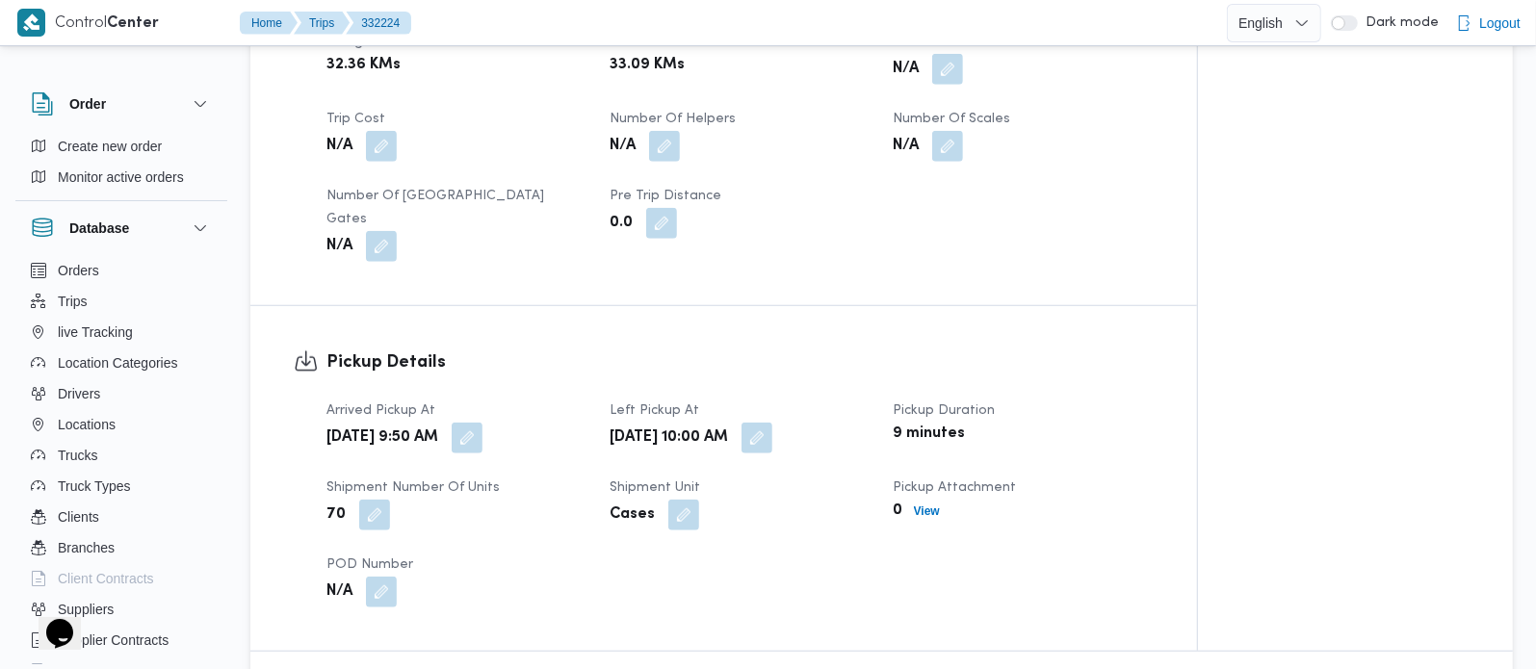
scroll to position [1019, 0]
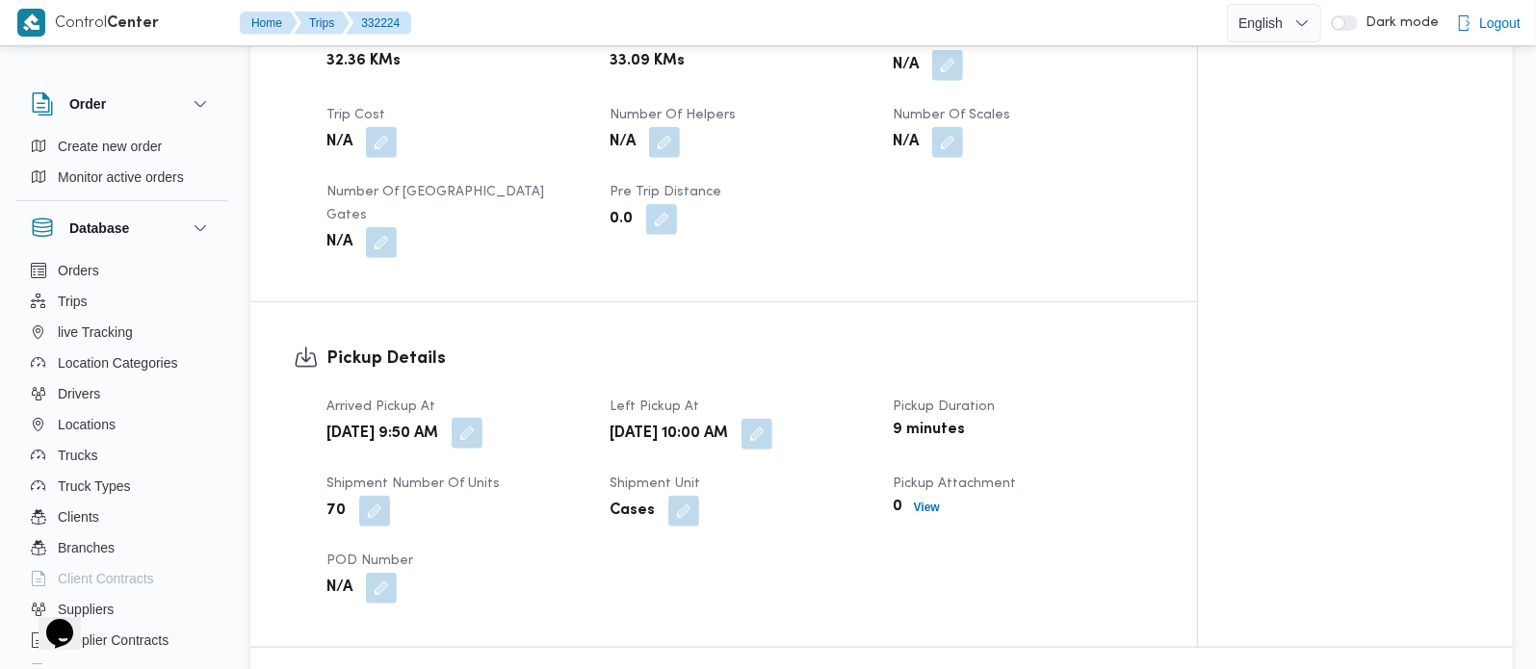
click at [482, 420] on button "button" at bounding box center [467, 433] width 31 height 31
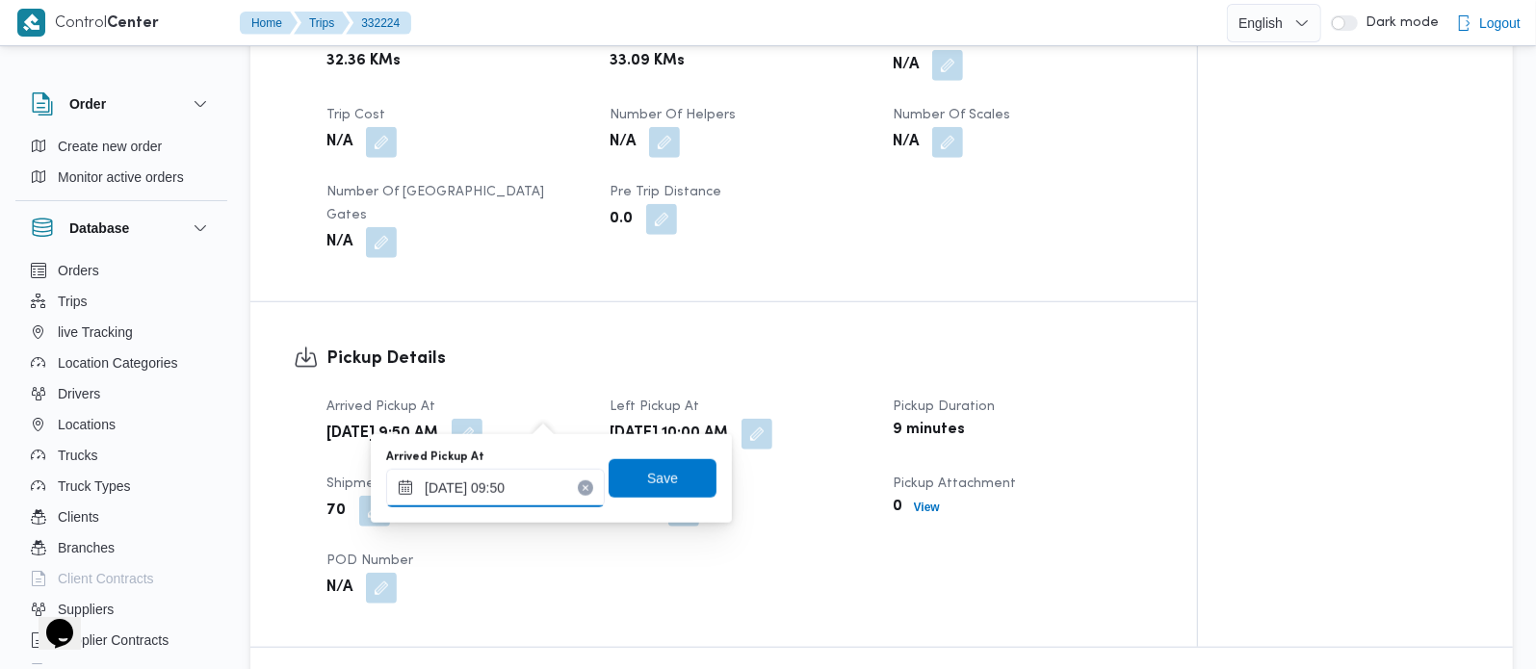
click at [517, 493] on input "[DATE] 09:50" at bounding box center [495, 488] width 219 height 39
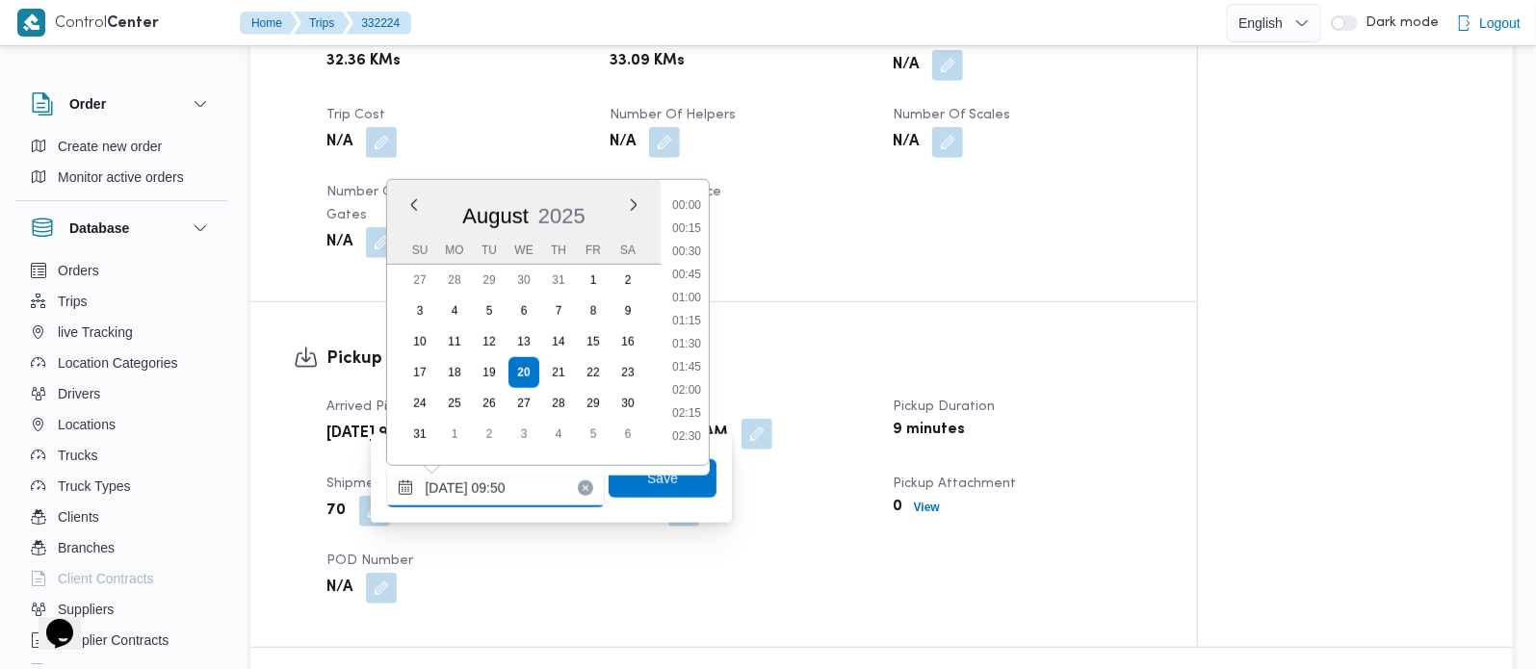
scroll to position [771, 0]
click at [692, 192] on div "Time 00:00 00:15 00:30 00:45 01:00 01:15 01:30 01:45 02:00 02:15 02:30 02:45 03…" at bounding box center [685, 322] width 48 height 285
click at [692, 199] on li "08:15" at bounding box center [686, 196] width 44 height 19
type input "[DATE] 08:15"
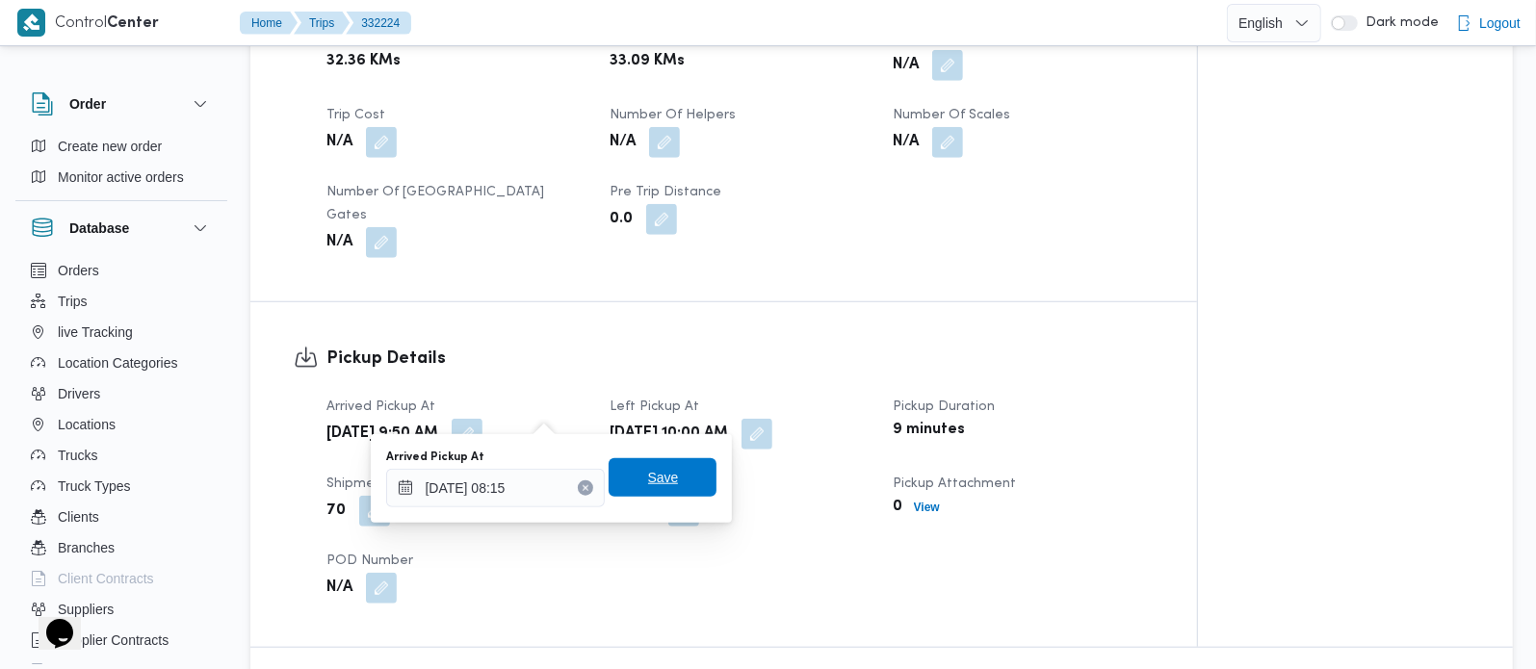
click at [651, 490] on span "Save" at bounding box center [663, 477] width 108 height 39
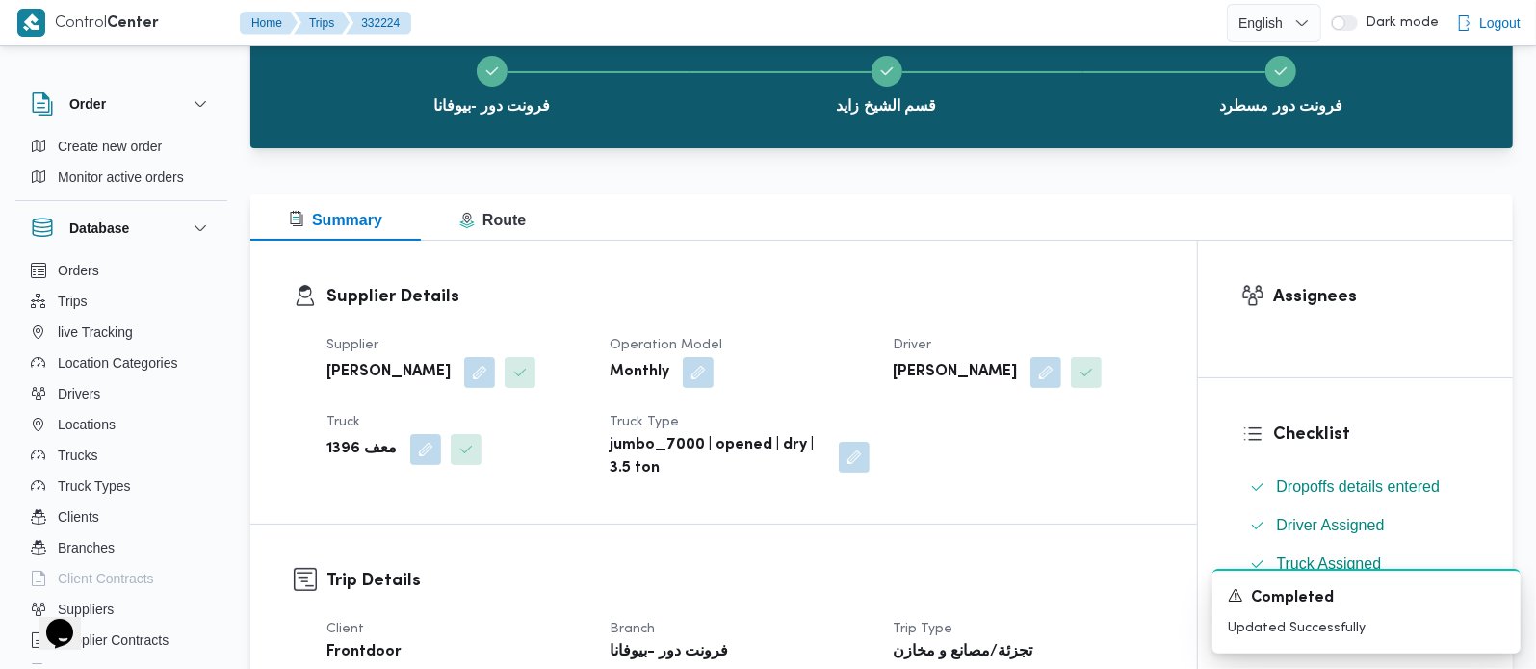
scroll to position [0, 0]
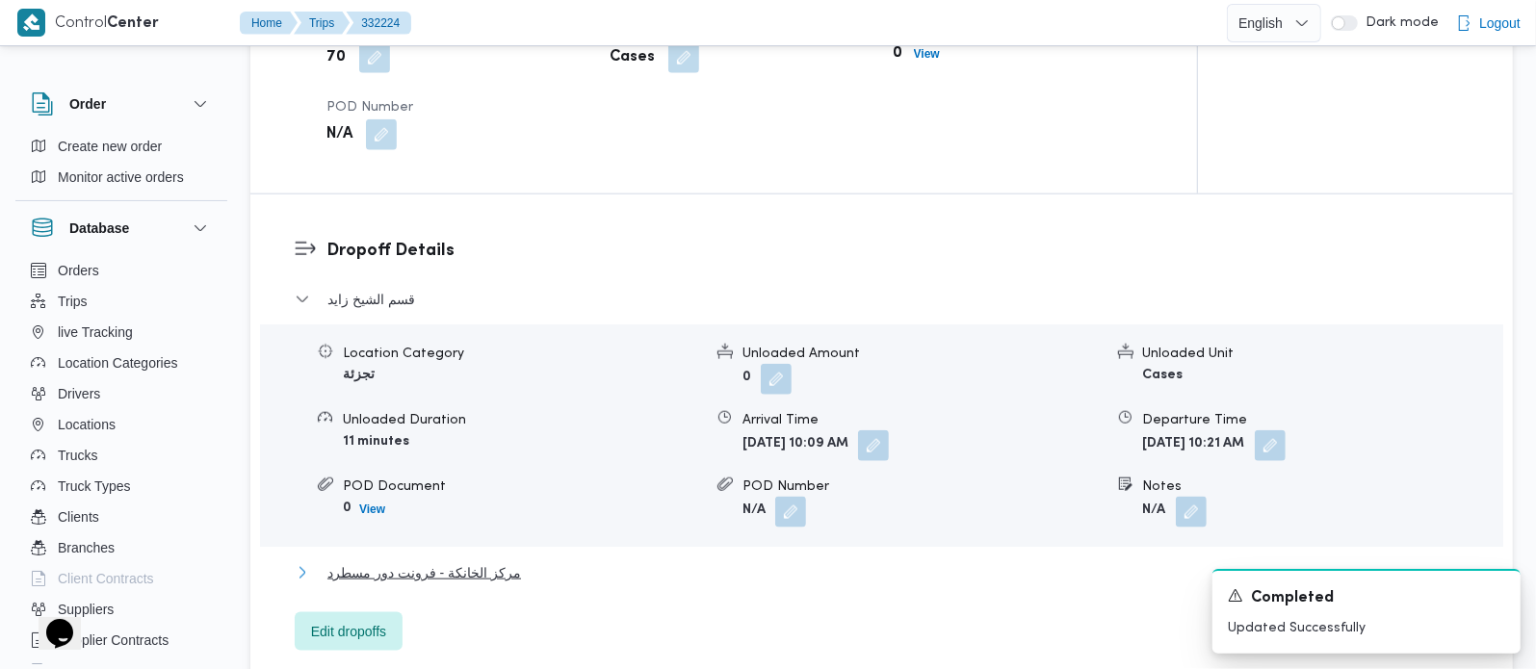
click at [400, 561] on span "مركز الخانكة - فرونت دور مسطرد" at bounding box center [424, 572] width 194 height 23
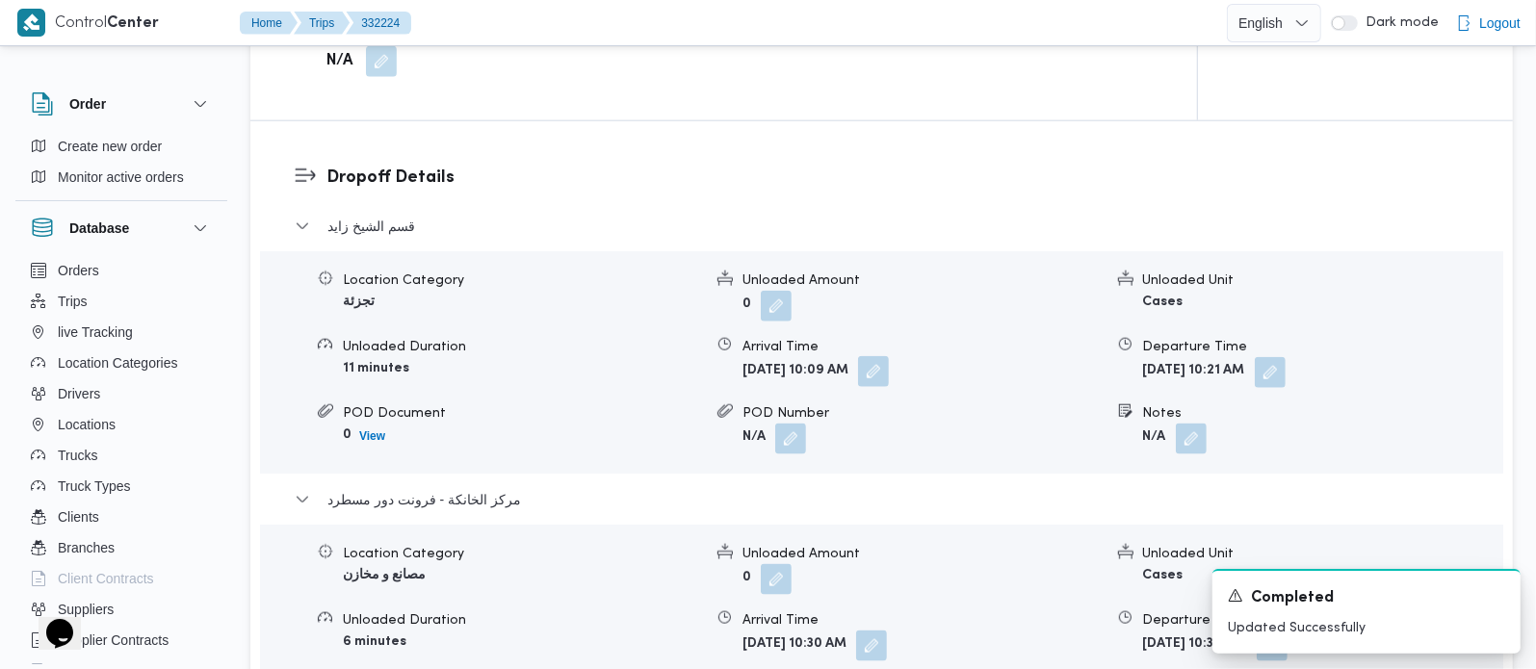
scroll to position [1586, 0]
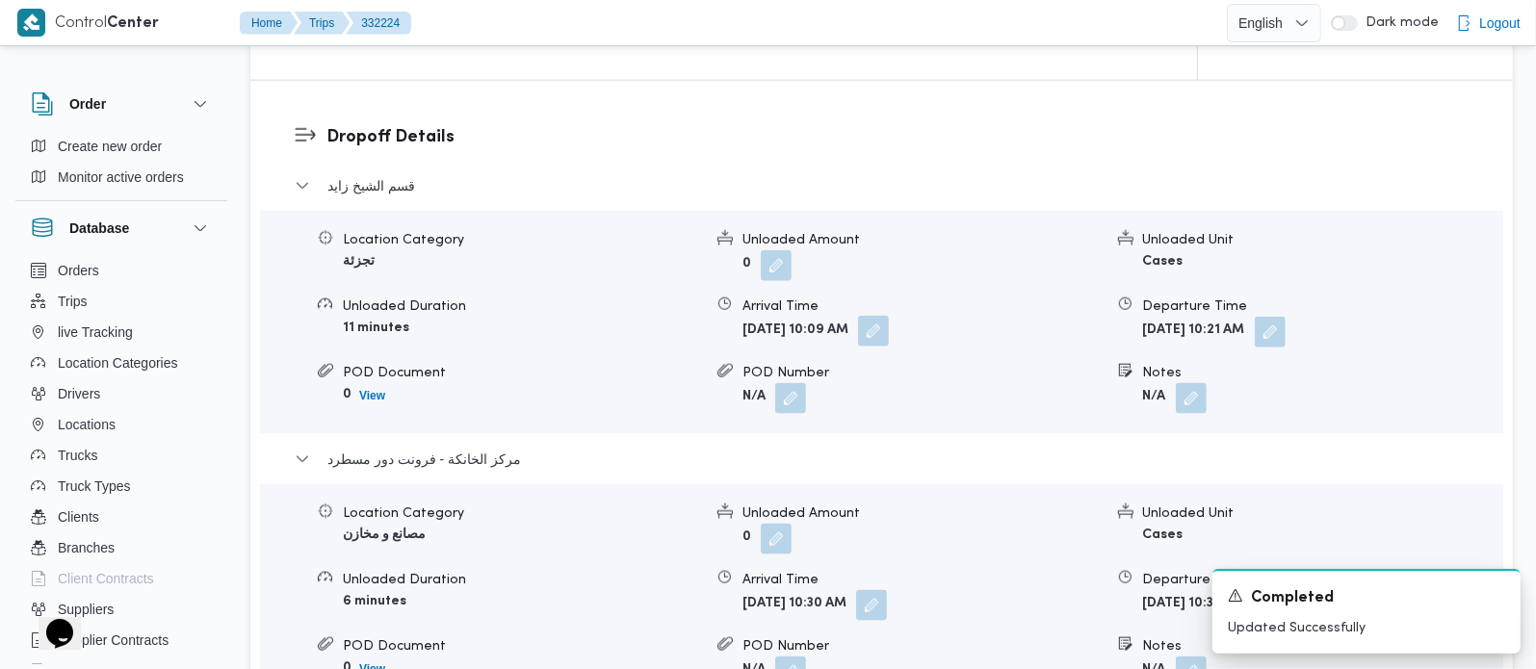
click at [889, 316] on button "button" at bounding box center [873, 331] width 31 height 31
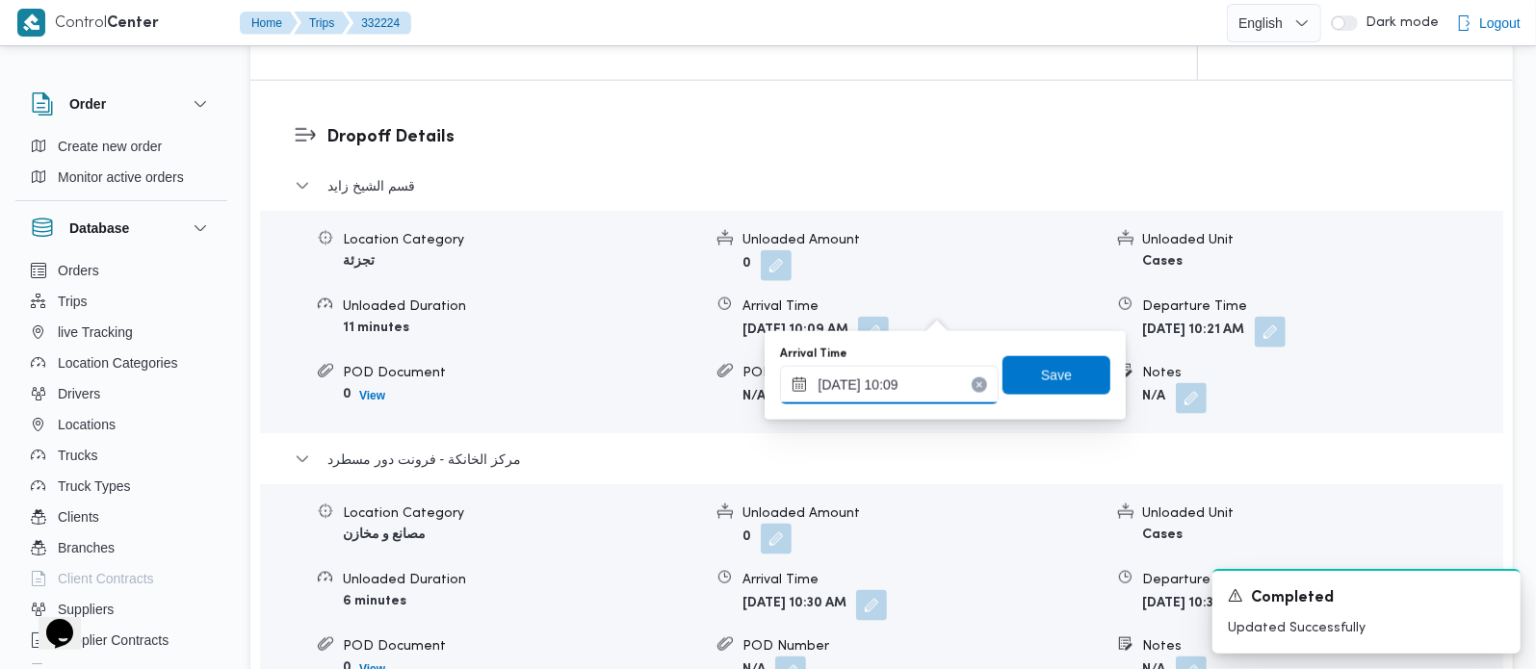
click at [964, 393] on input "[DATE] 10:09" at bounding box center [889, 385] width 219 height 39
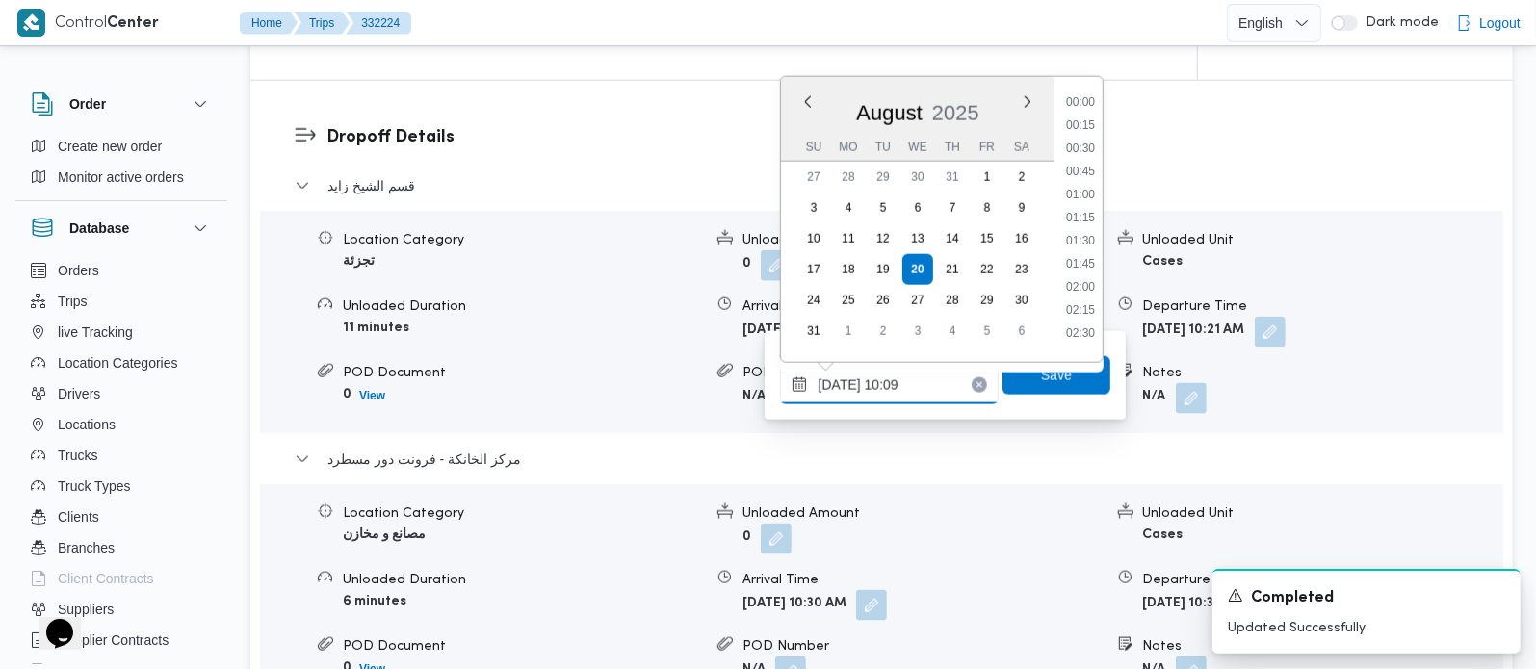
scroll to position [793, 0]
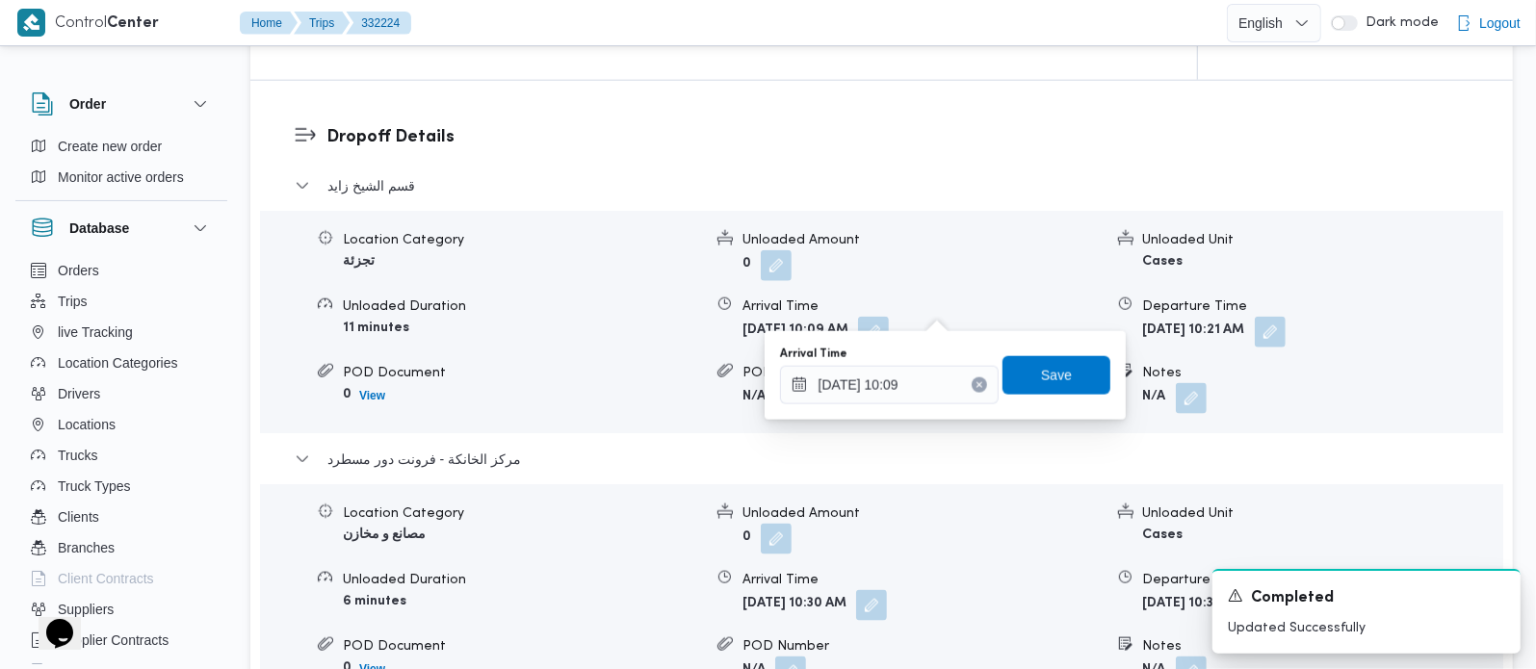
click at [976, 383] on icon "Clear input" at bounding box center [978, 385] width 5 height 5
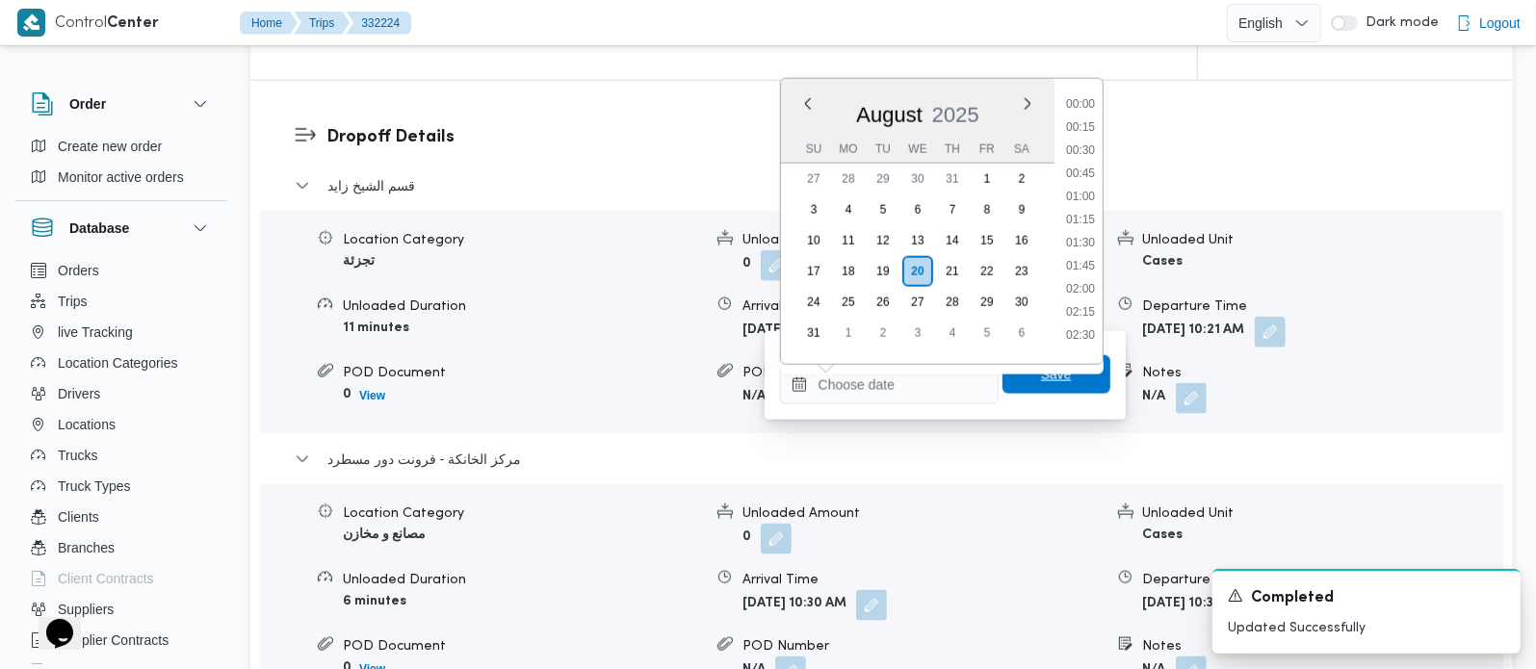
click at [1041, 382] on span "Save" at bounding box center [1056, 374] width 31 height 23
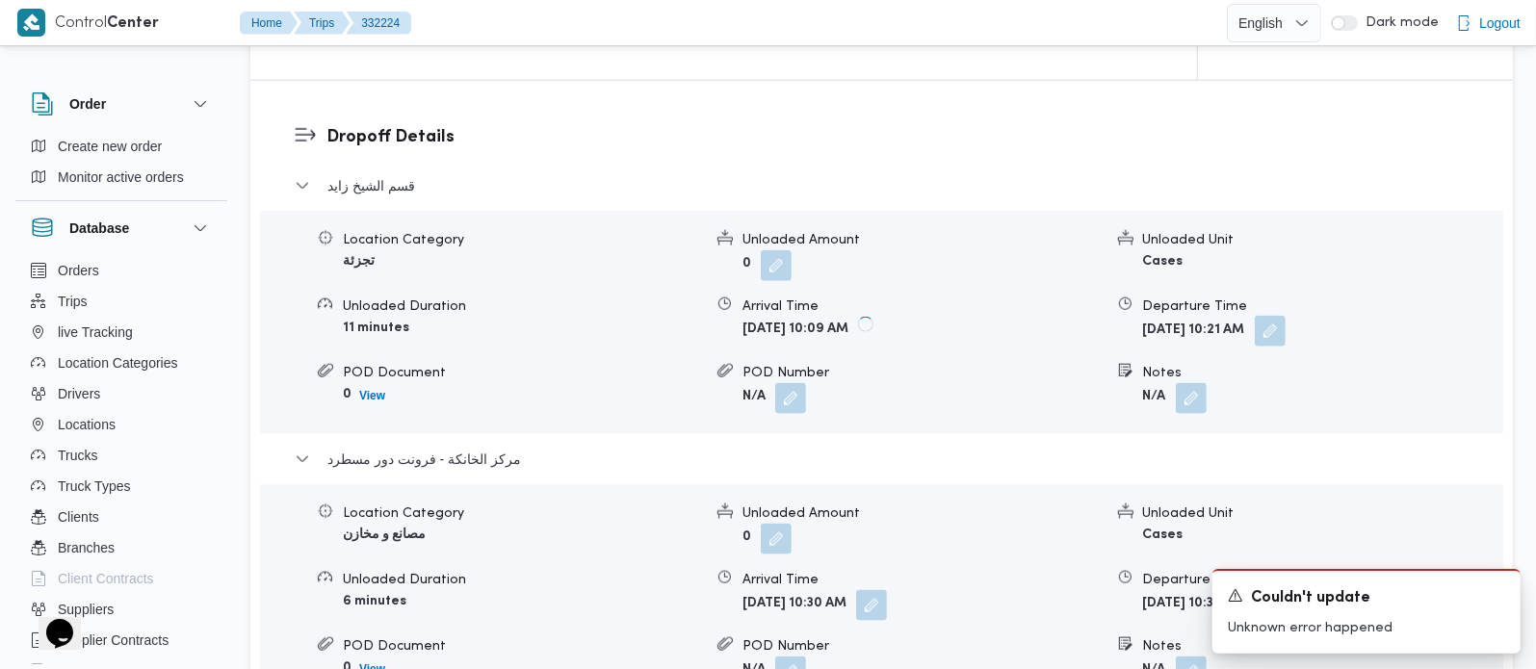
click at [1285, 316] on button "button" at bounding box center [1270, 331] width 31 height 31
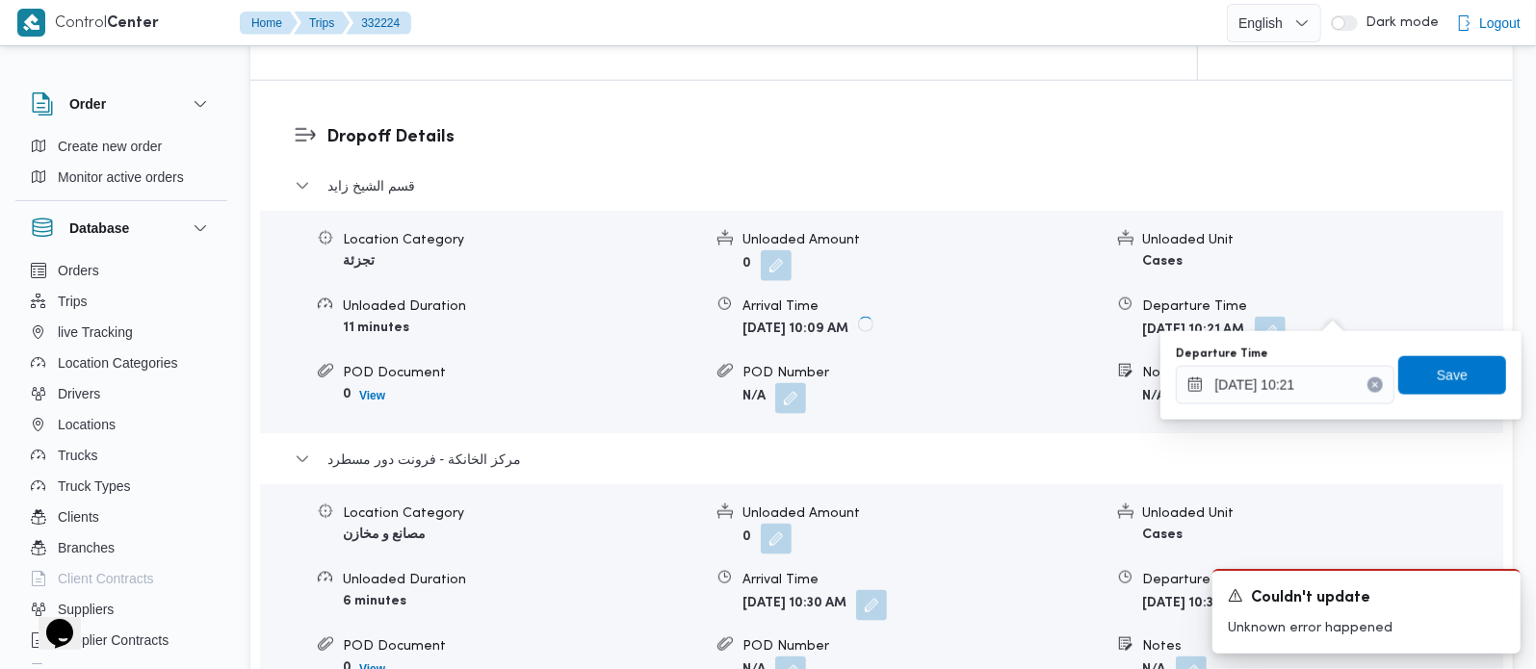
click at [1371, 388] on icon "Clear input" at bounding box center [1375, 385] width 8 height 8
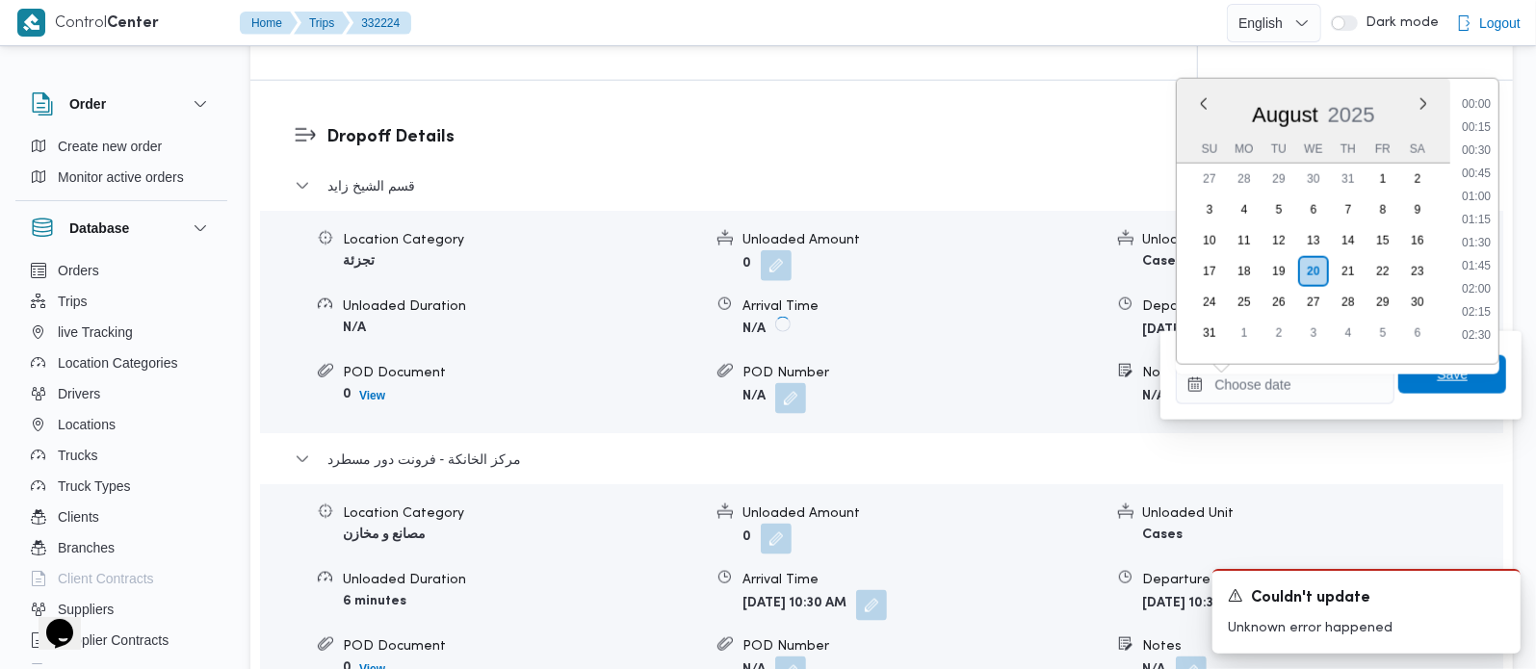
click at [1437, 370] on span "Save" at bounding box center [1452, 374] width 31 height 23
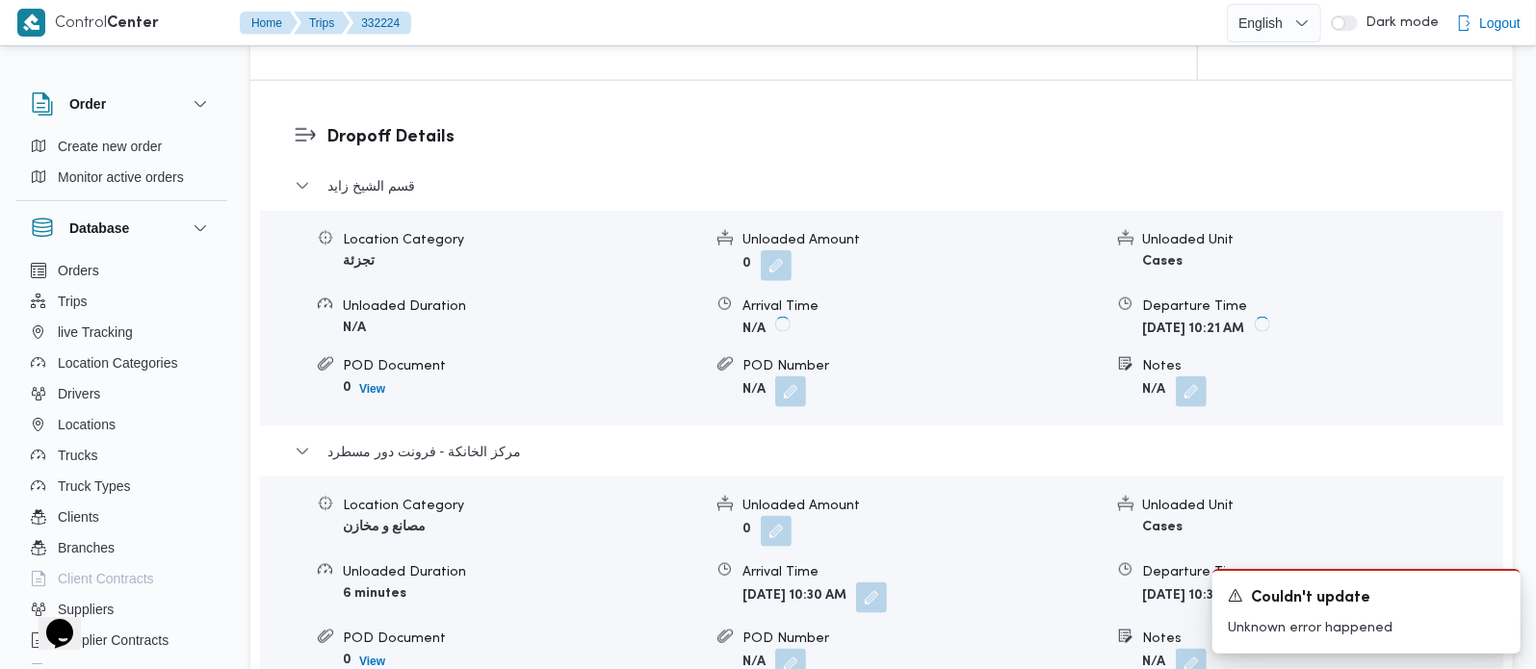
scroll to position [1699, 0]
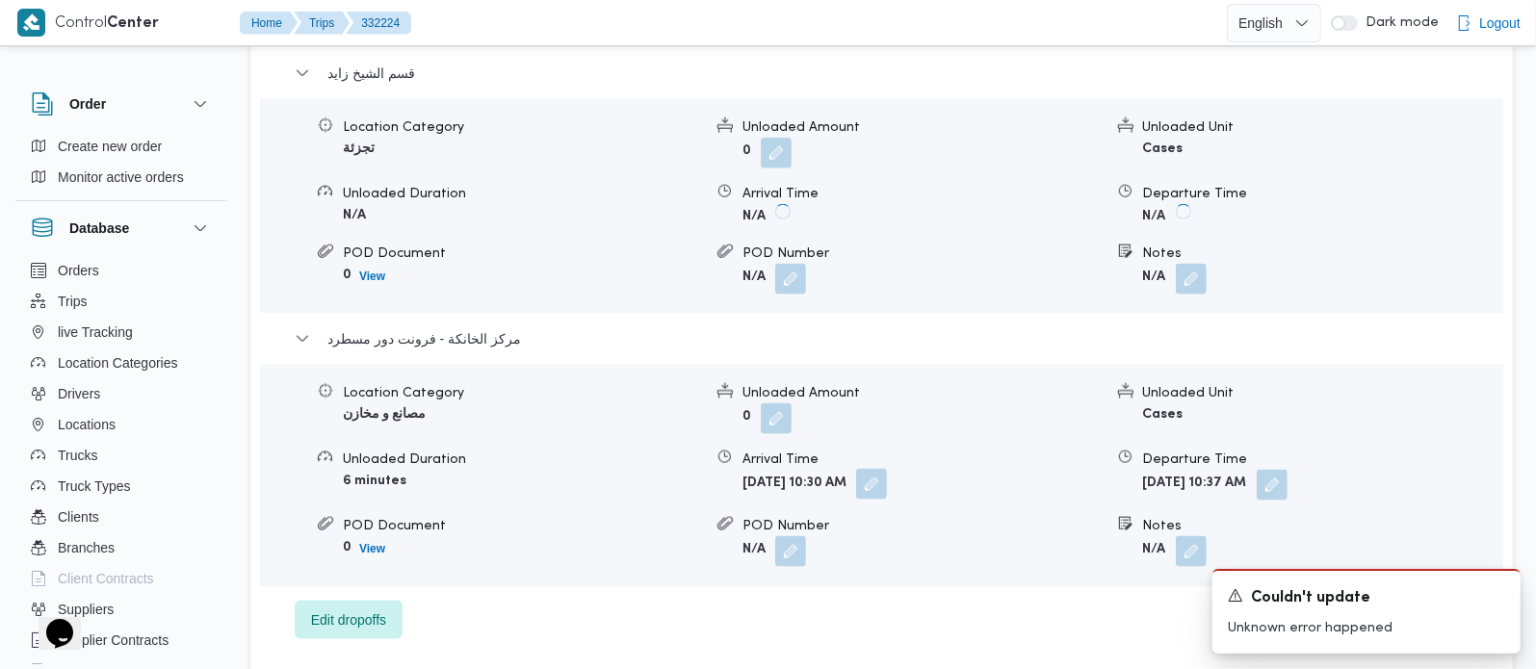
click at [887, 469] on button "button" at bounding box center [871, 484] width 31 height 31
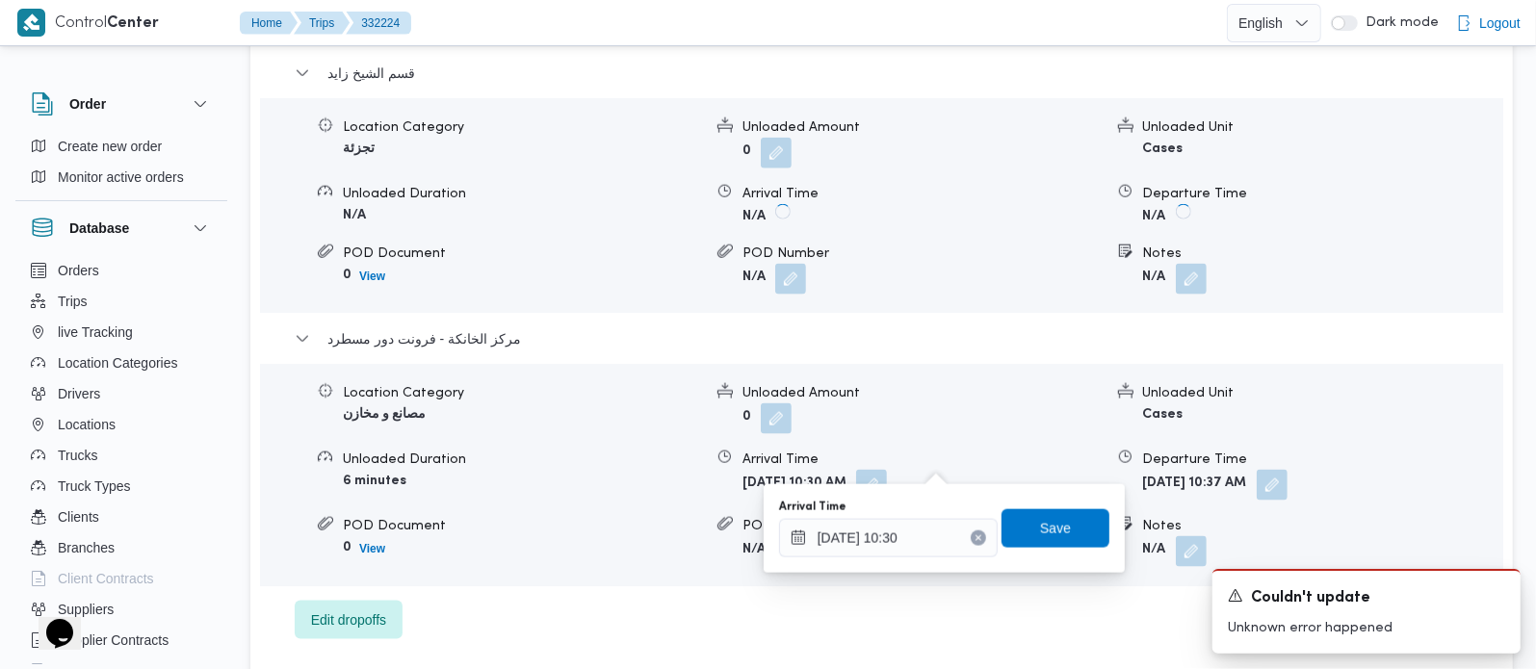
click at [975, 537] on icon "Clear input" at bounding box center [977, 538] width 5 height 5
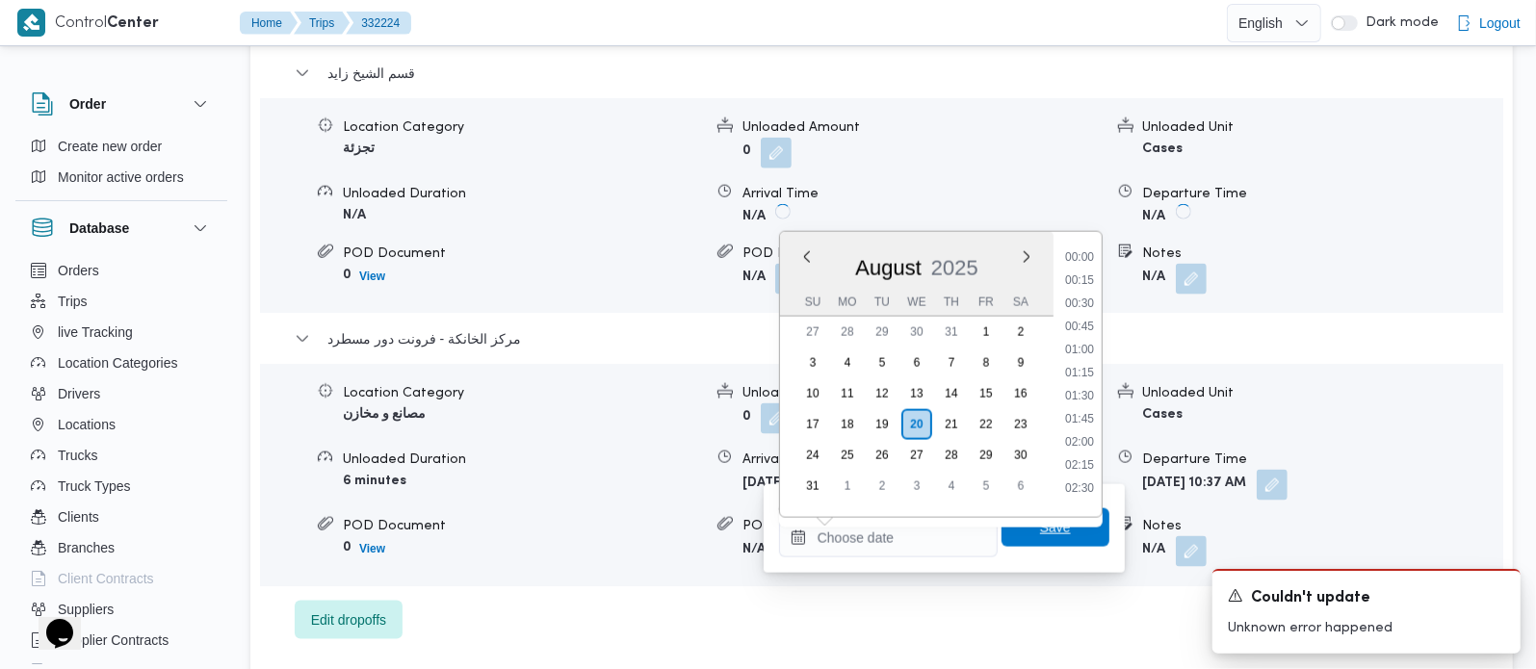
scroll to position [0, 0]
click at [1042, 528] on span "Save" at bounding box center [1055, 527] width 31 height 23
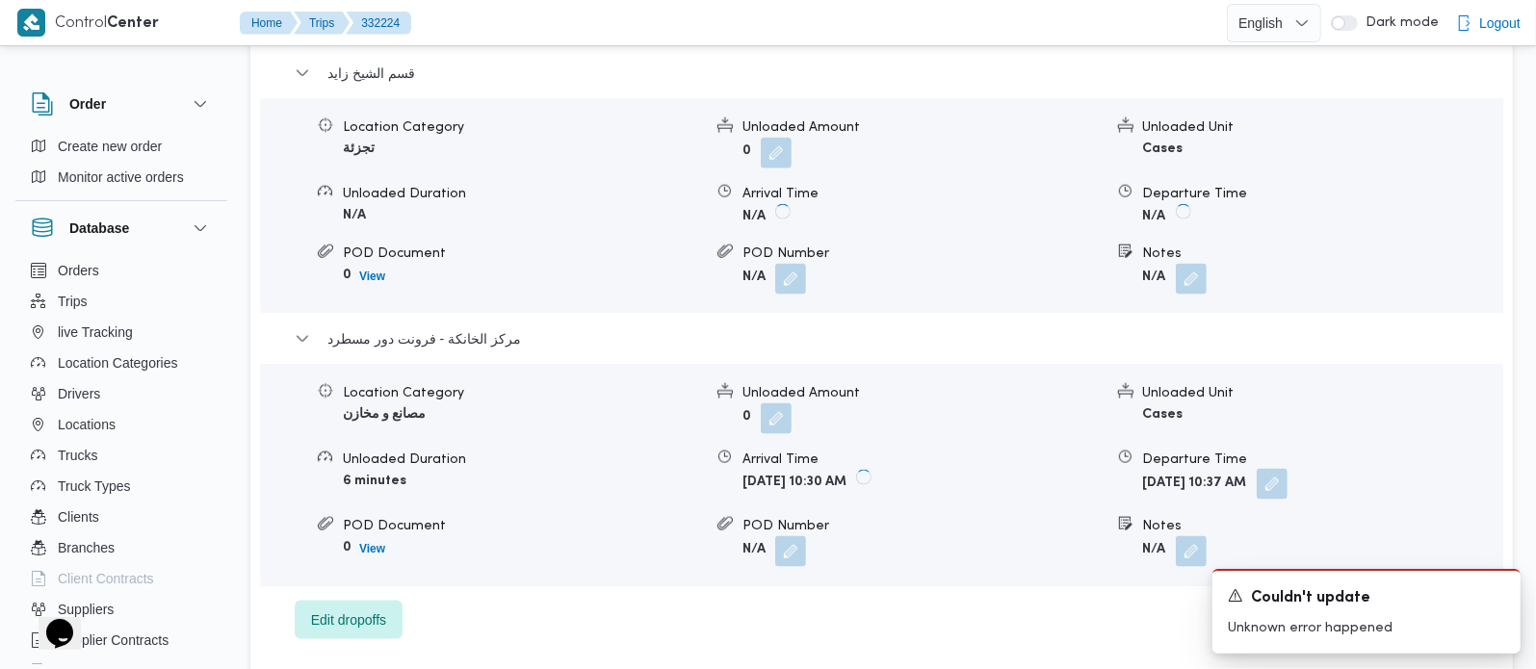
click at [1287, 469] on button "button" at bounding box center [1272, 484] width 31 height 31
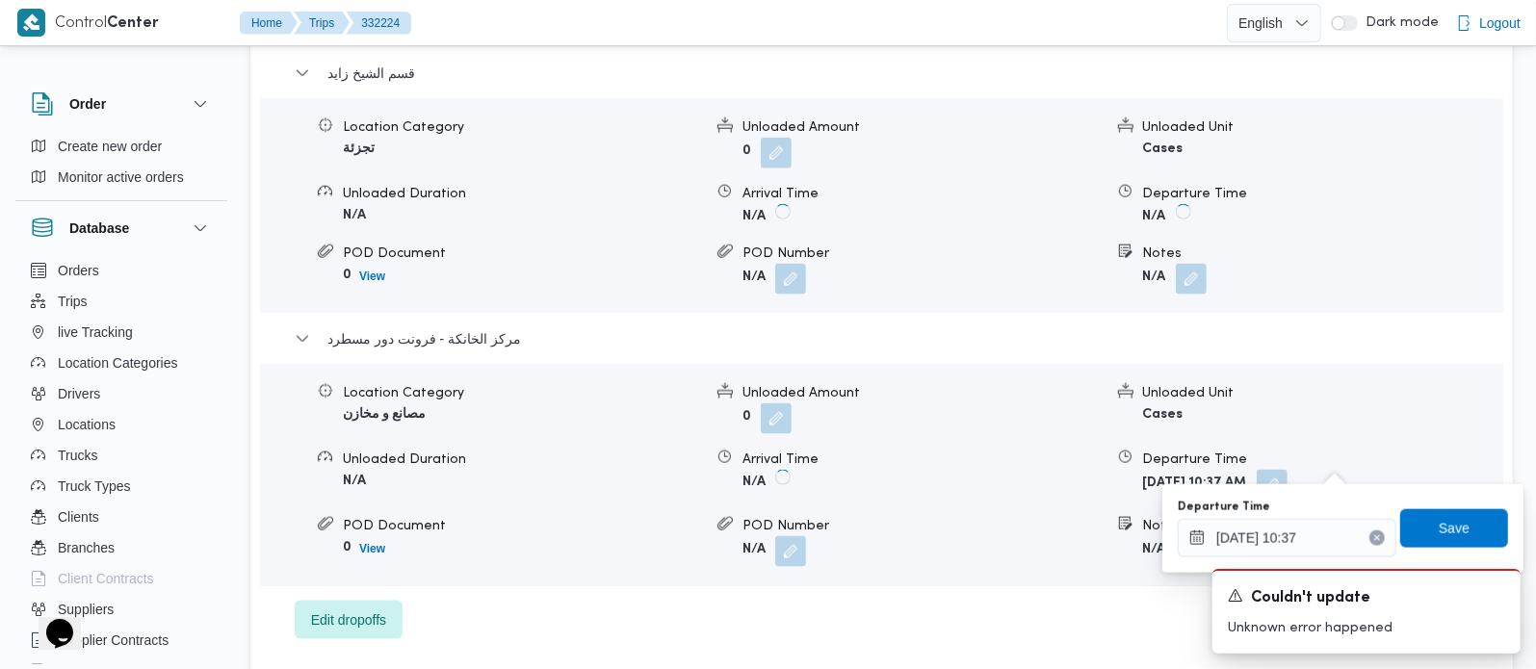
click at [1375, 536] on icon "Clear input" at bounding box center [1377, 538] width 5 height 5
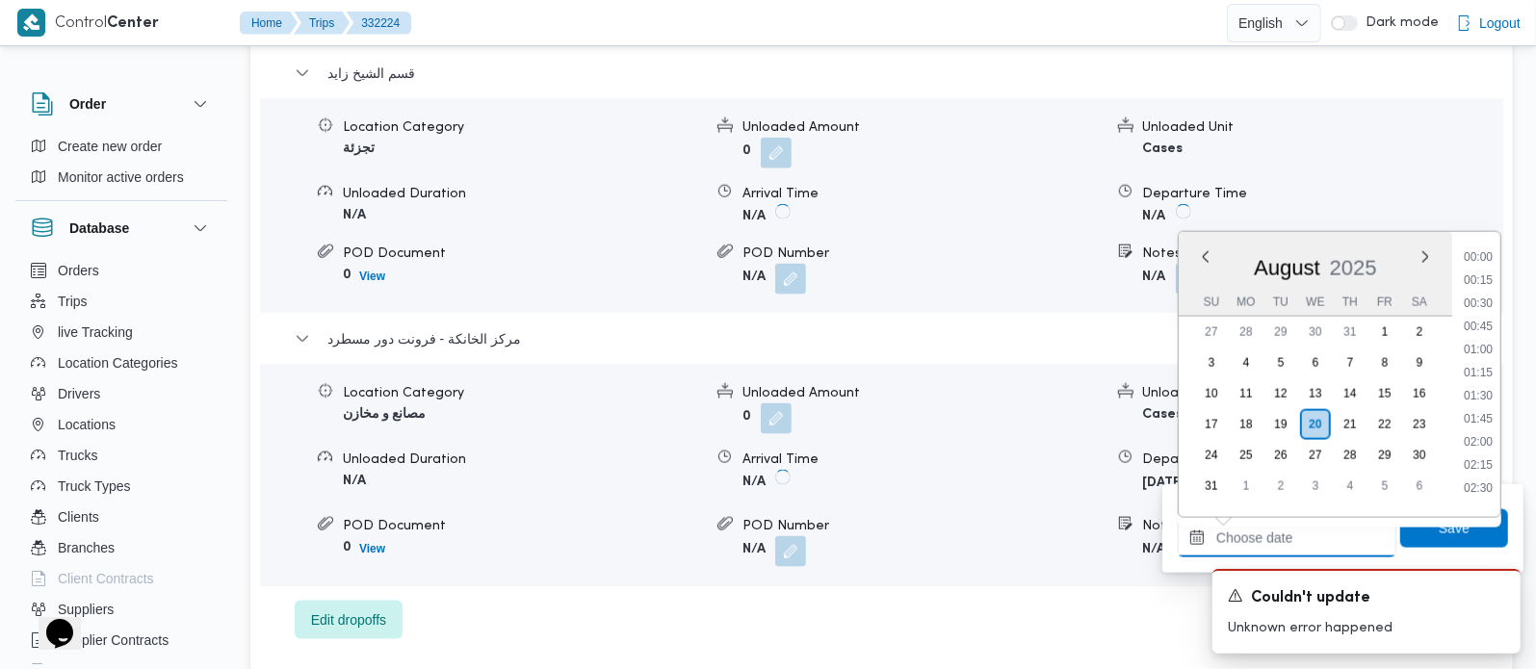
scroll to position [933, 0]
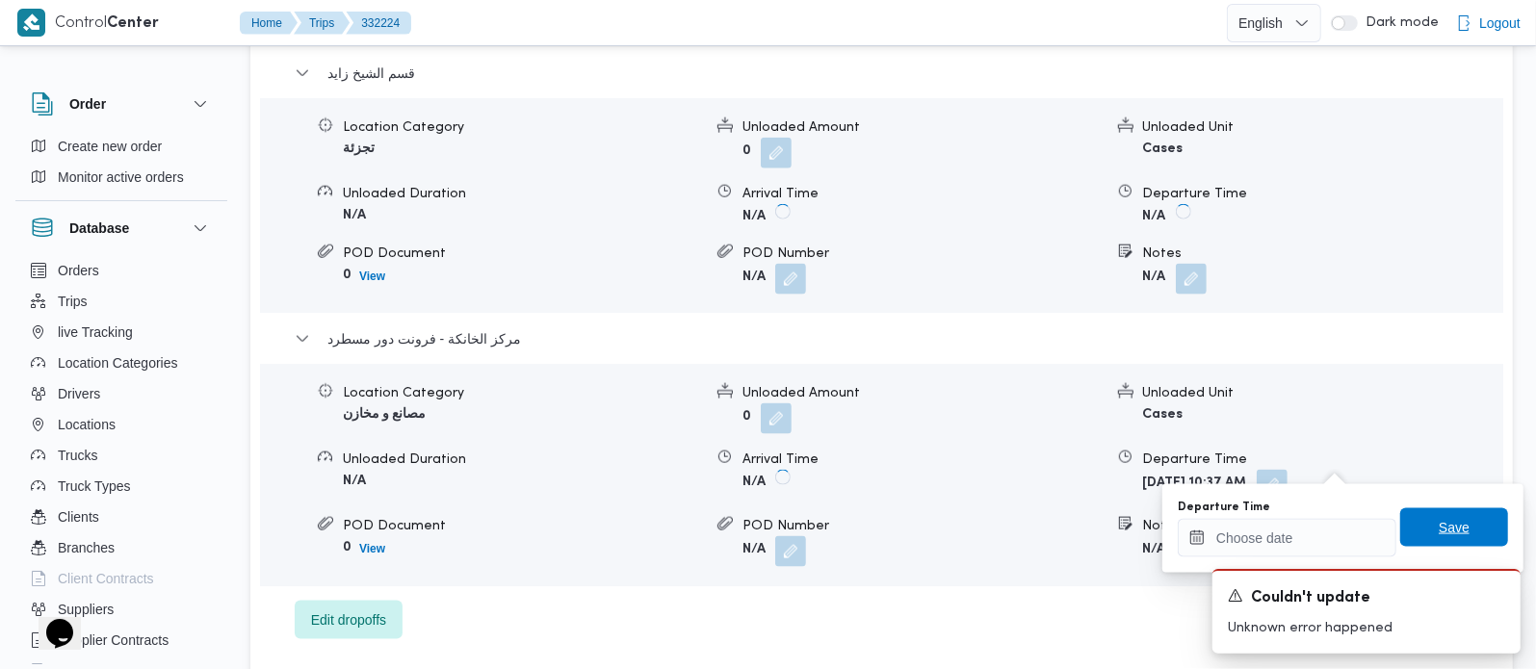
click at [1473, 528] on span "Save" at bounding box center [1454, 527] width 108 height 39
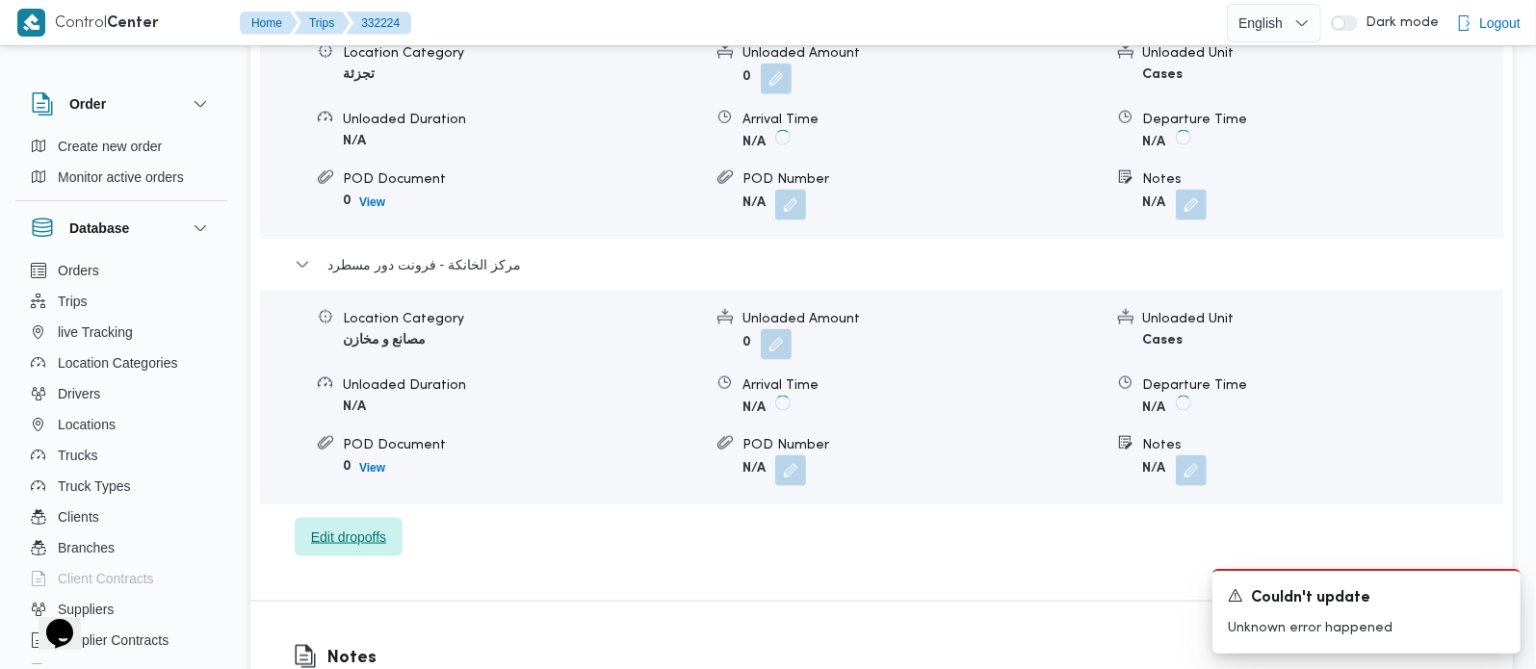
scroll to position [1812, 0]
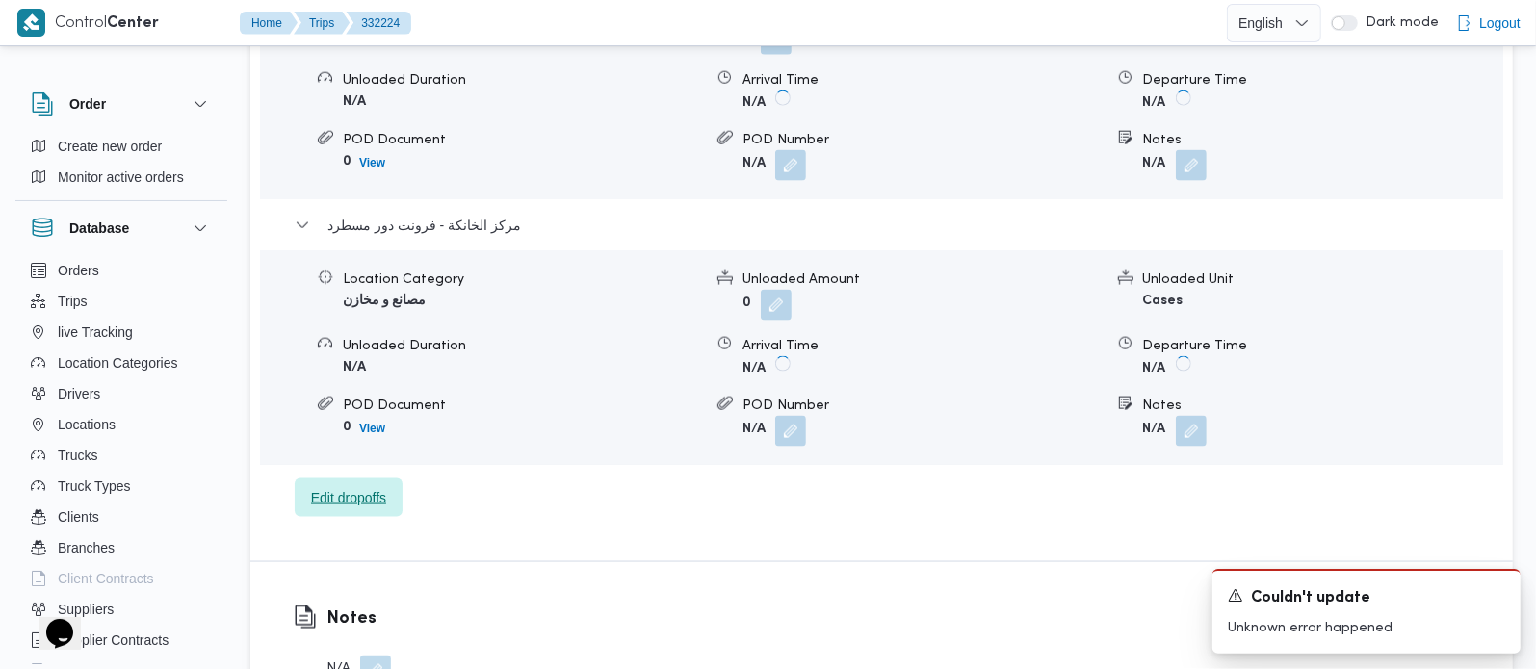
click at [375, 486] on span "Edit dropoffs" at bounding box center [348, 497] width 75 height 23
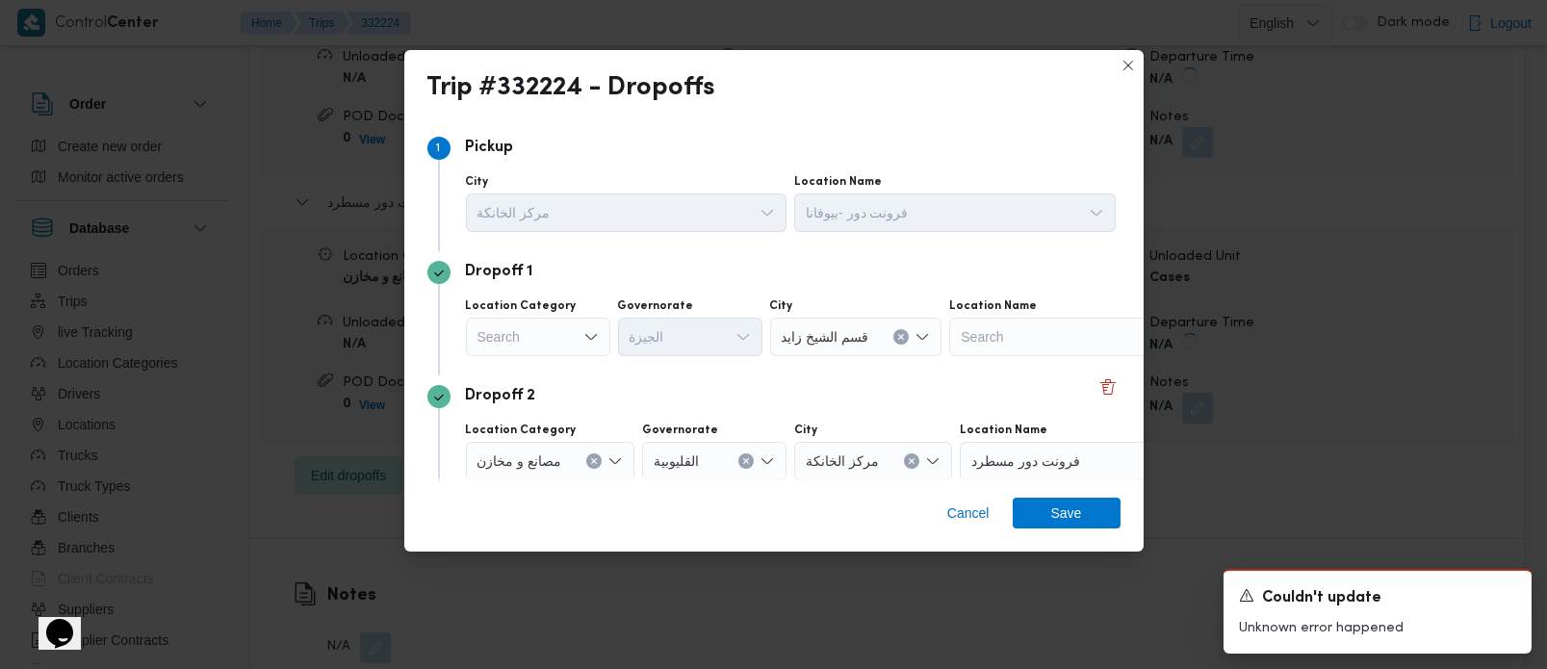
click at [577, 320] on div "Search" at bounding box center [538, 337] width 144 height 39
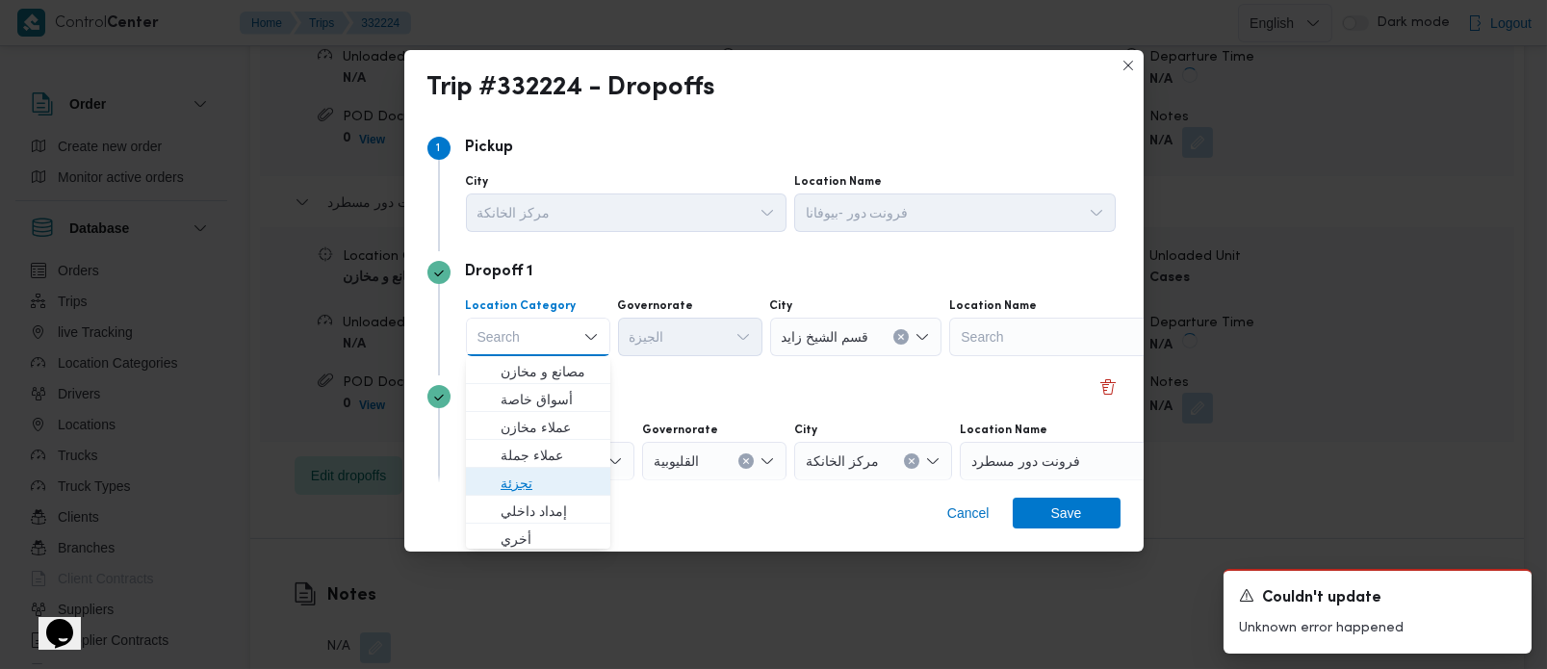
click at [538, 482] on span "تجزئة" at bounding box center [550, 483] width 98 height 23
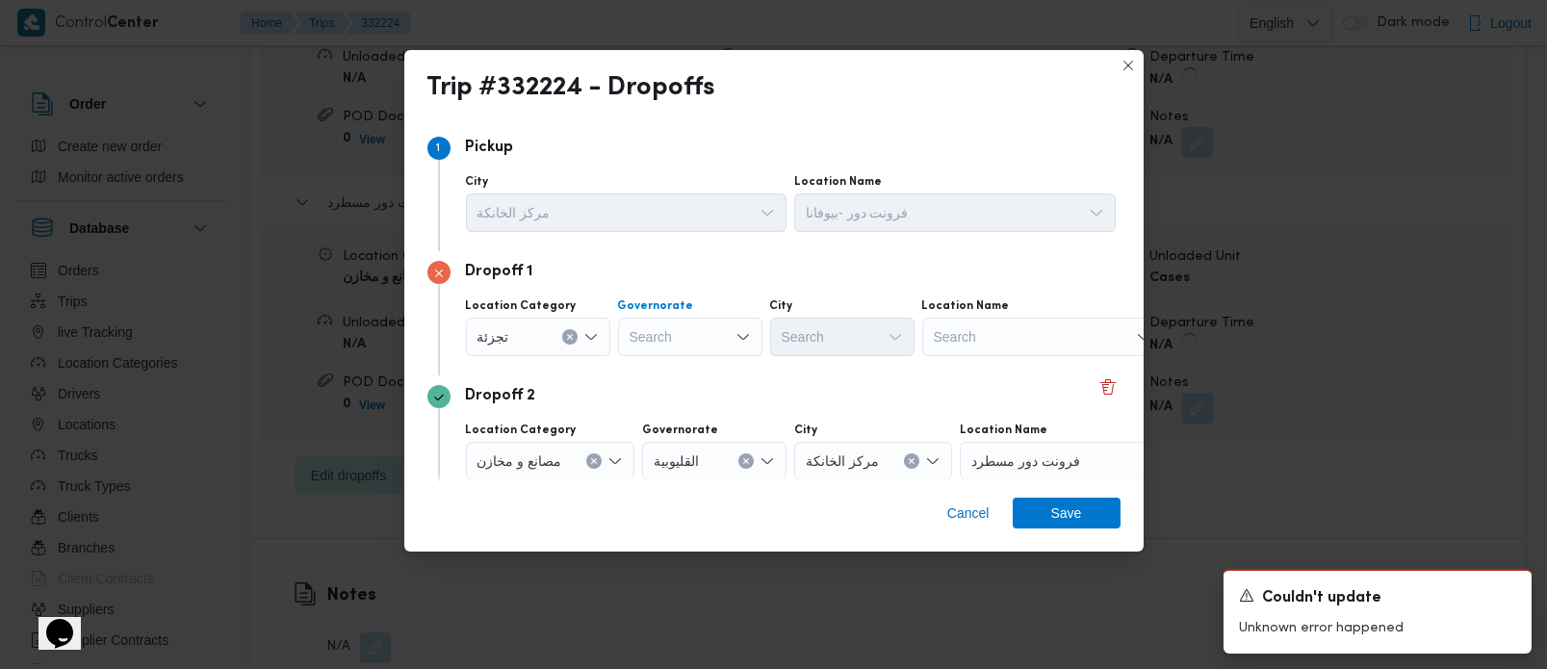
click at [664, 354] on div "Search" at bounding box center [690, 337] width 144 height 39
type input "زة"
click at [698, 371] on span "الجي زة" at bounding box center [701, 371] width 98 height 23
click at [836, 338] on div "Search" at bounding box center [842, 337] width 144 height 39
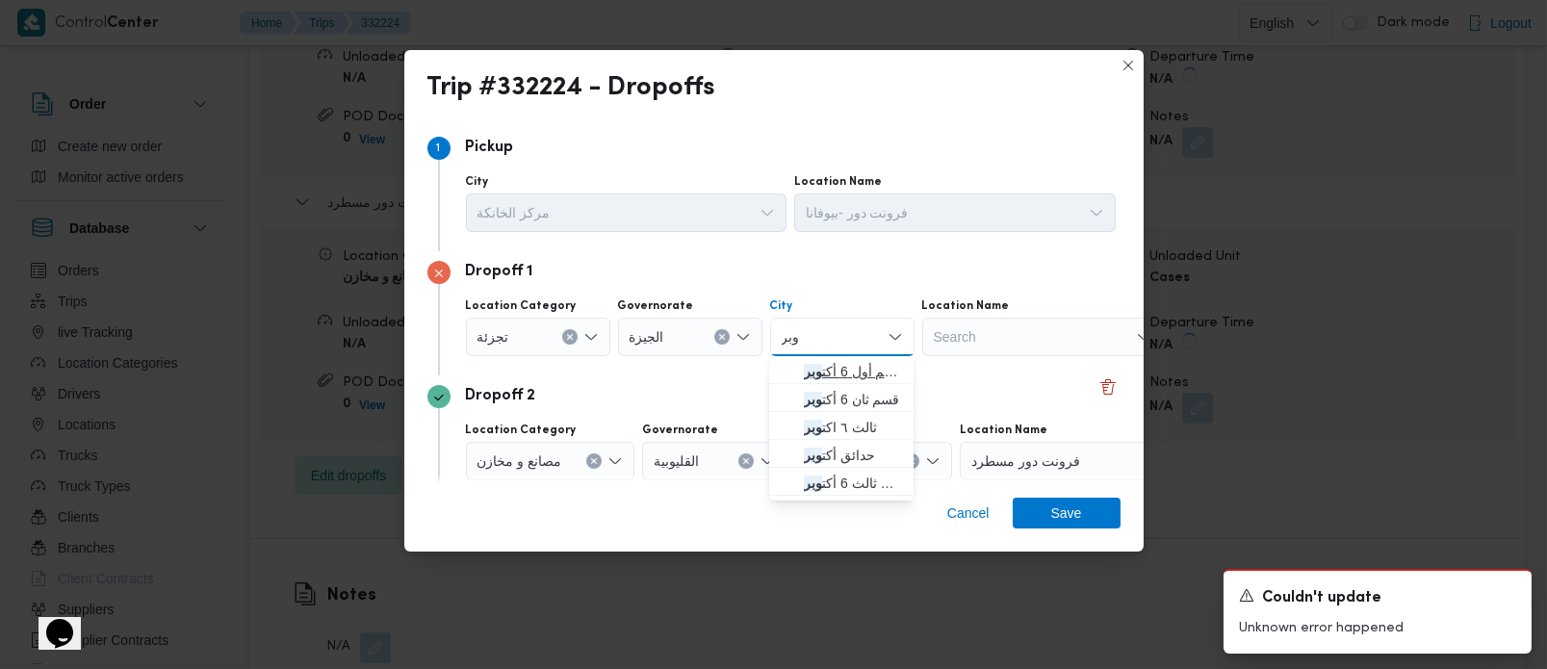
type input "وبر"
click at [838, 364] on span "قسم أول 6 أكت وبر" at bounding box center [853, 371] width 98 height 23
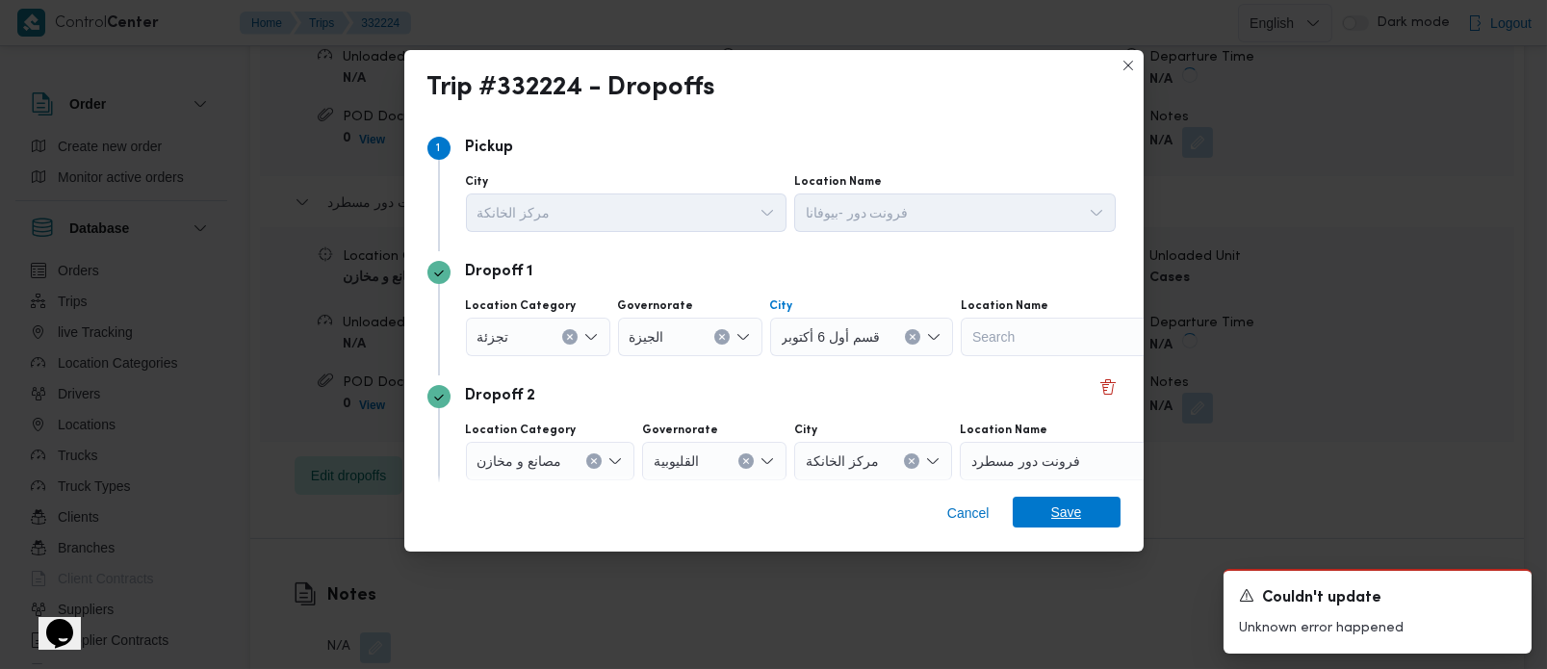
click at [1070, 514] on span "Save" at bounding box center [1066, 512] width 31 height 31
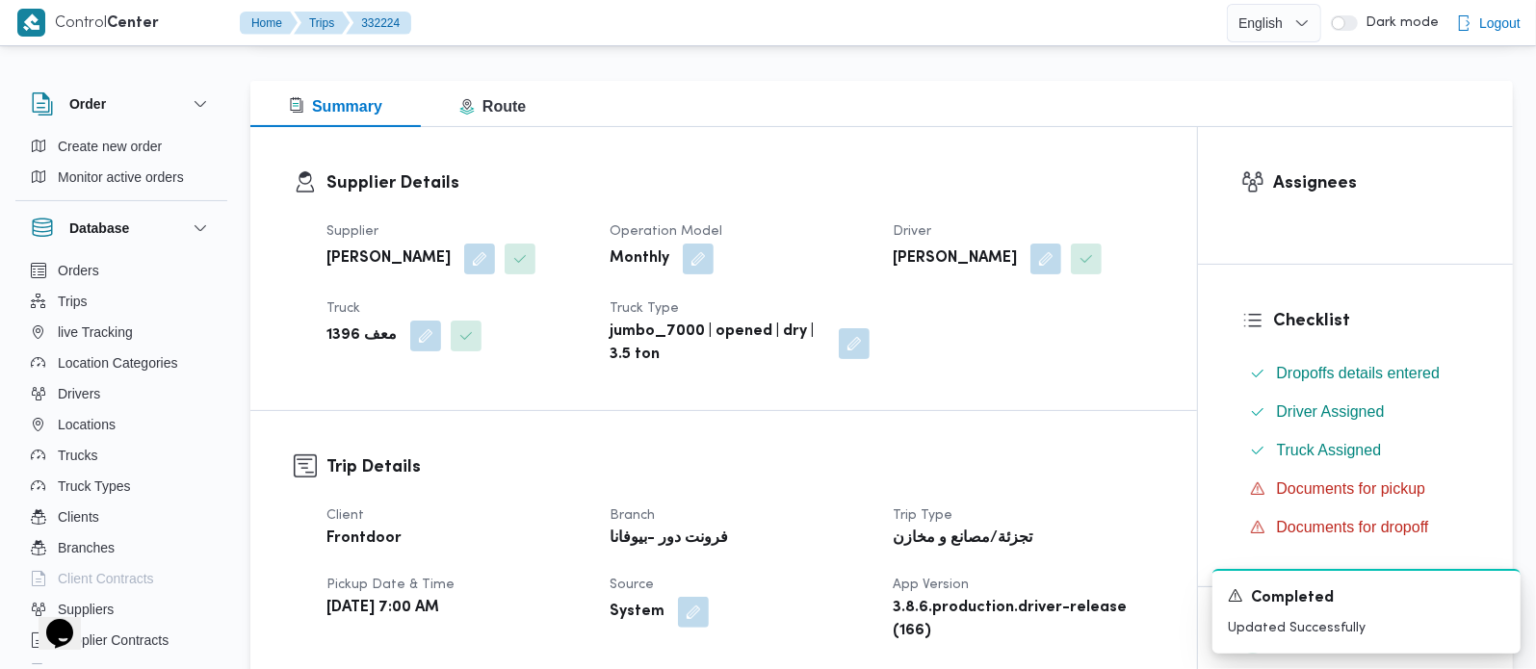
scroll to position [0, 0]
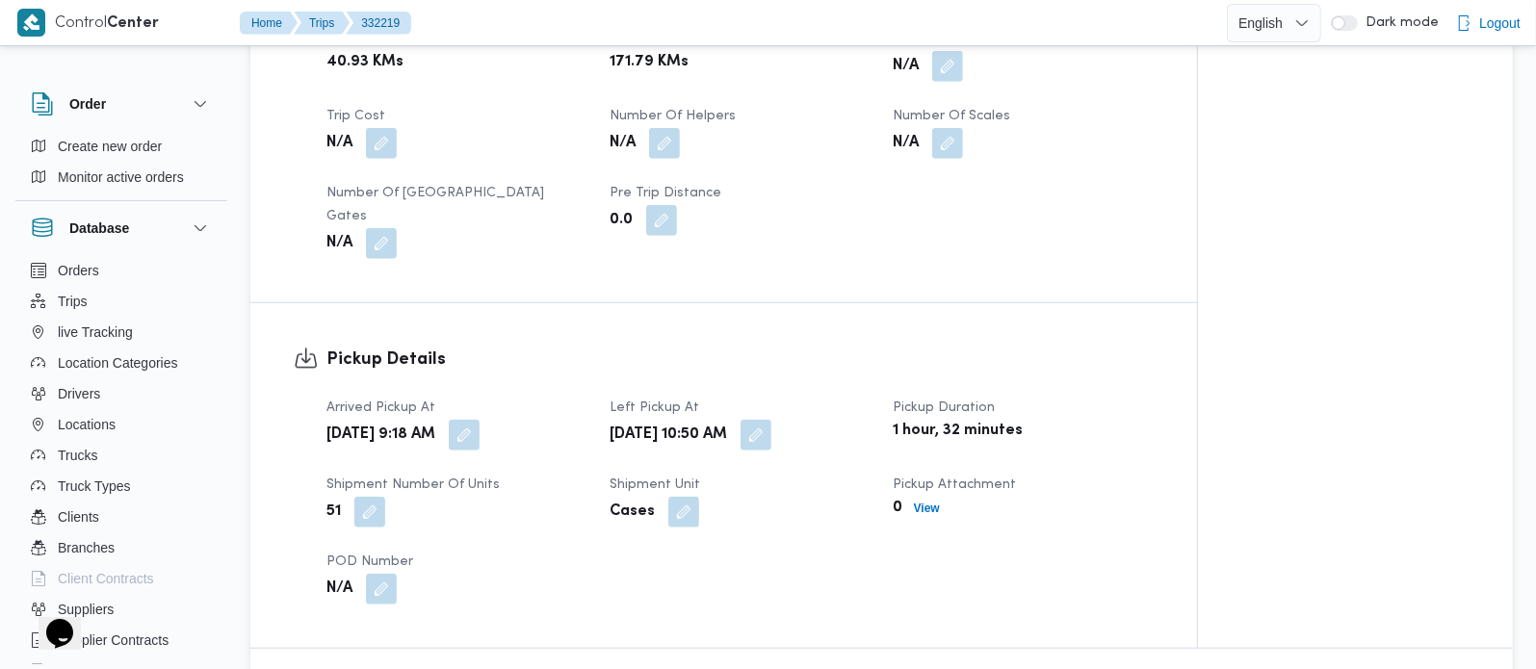
scroll to position [1019, 0]
click at [480, 420] on button "button" at bounding box center [464, 433] width 31 height 31
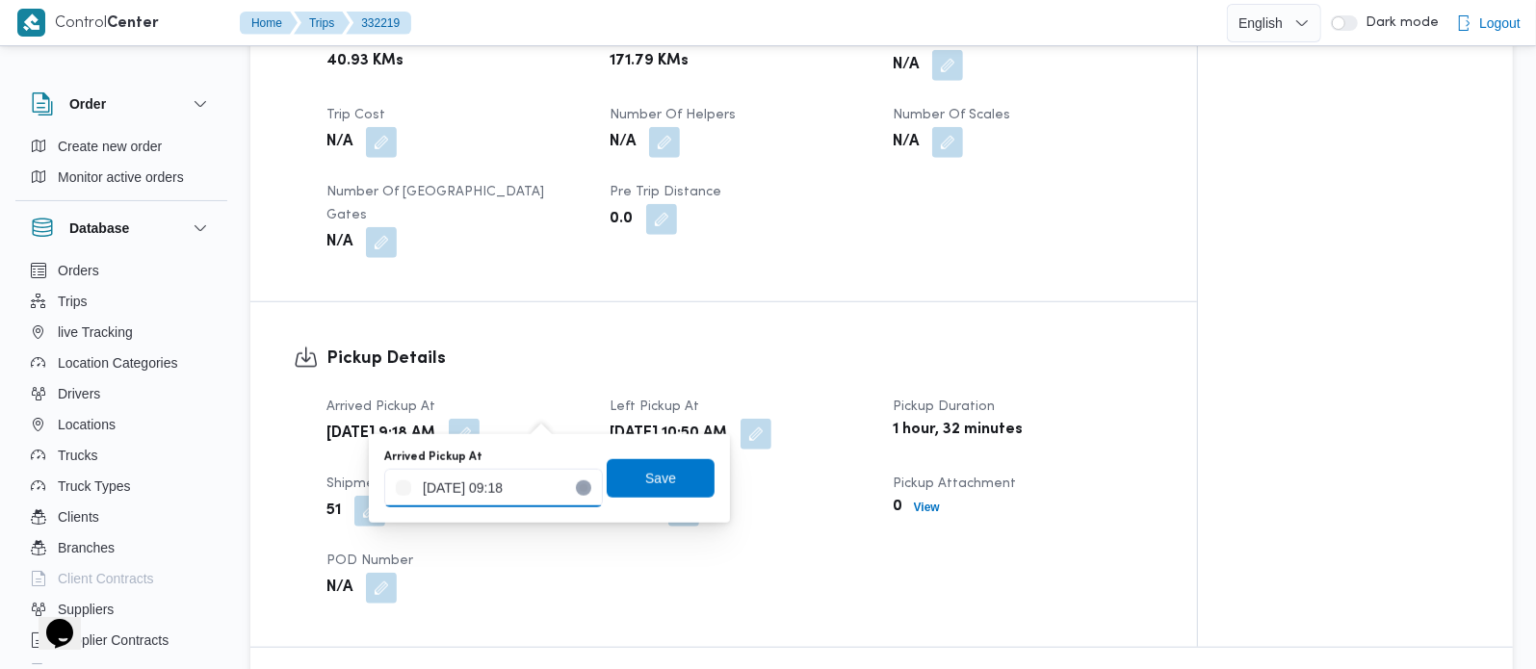
click at [529, 470] on div "20/08/2025 09:18" at bounding box center [493, 488] width 219 height 39
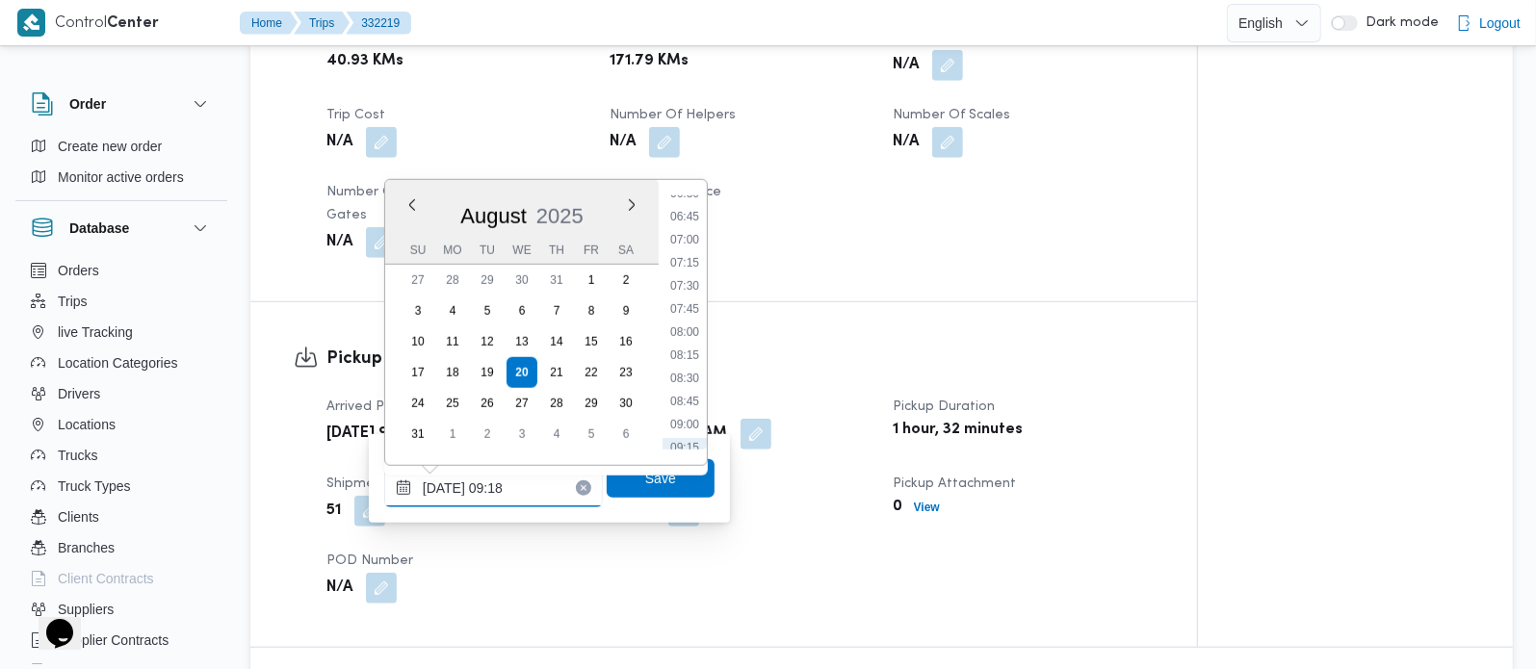
scroll to position [611, 0]
click at [684, 287] on li "07:30" at bounding box center [684, 286] width 44 height 19
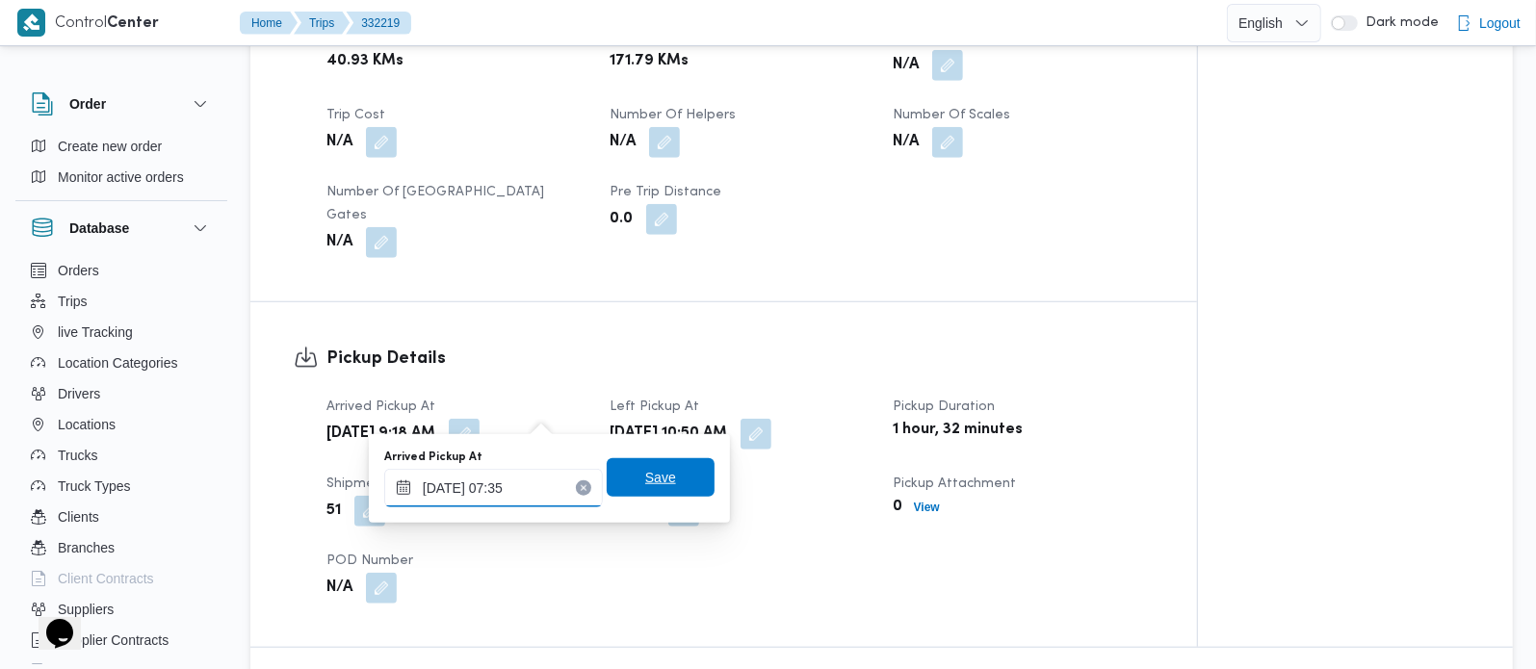
type input "20/08/2025 07:35"
click at [645, 486] on span "Save" at bounding box center [660, 477] width 31 height 23
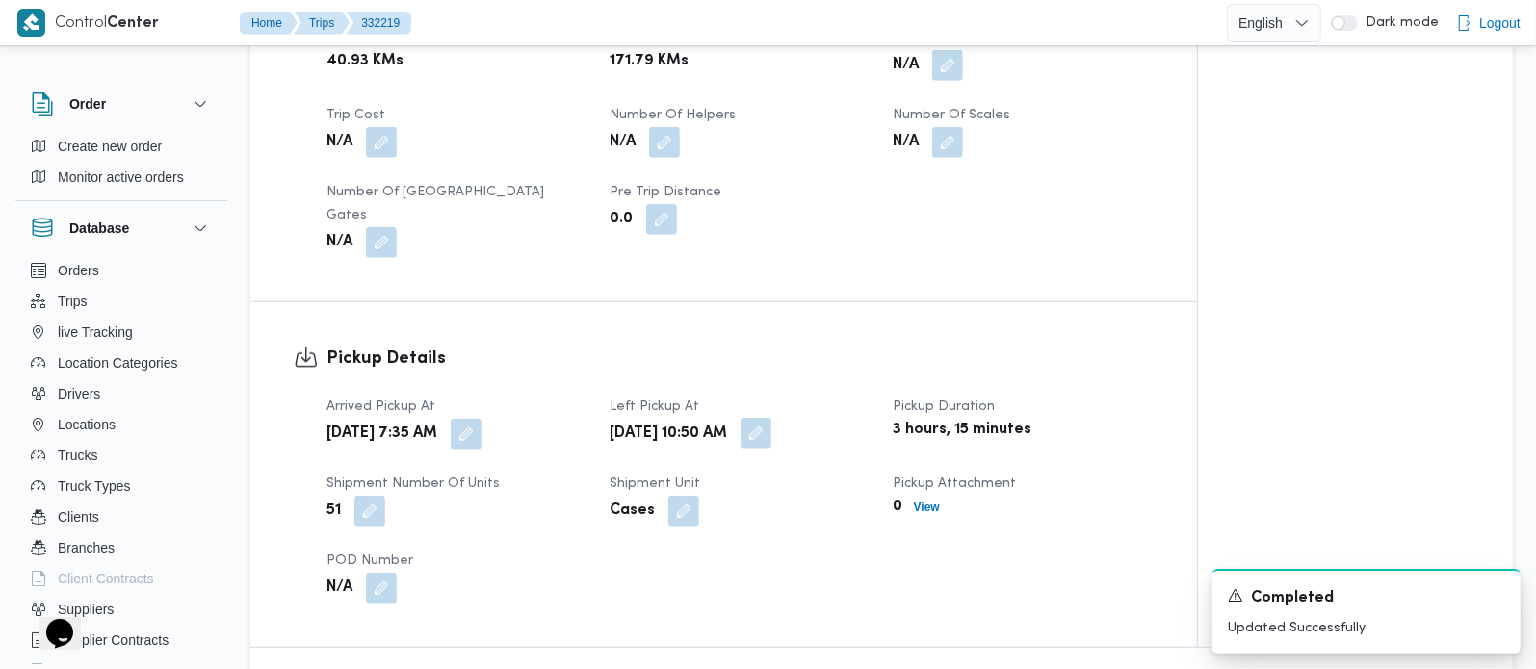
click at [771, 418] on button "button" at bounding box center [755, 433] width 31 height 31
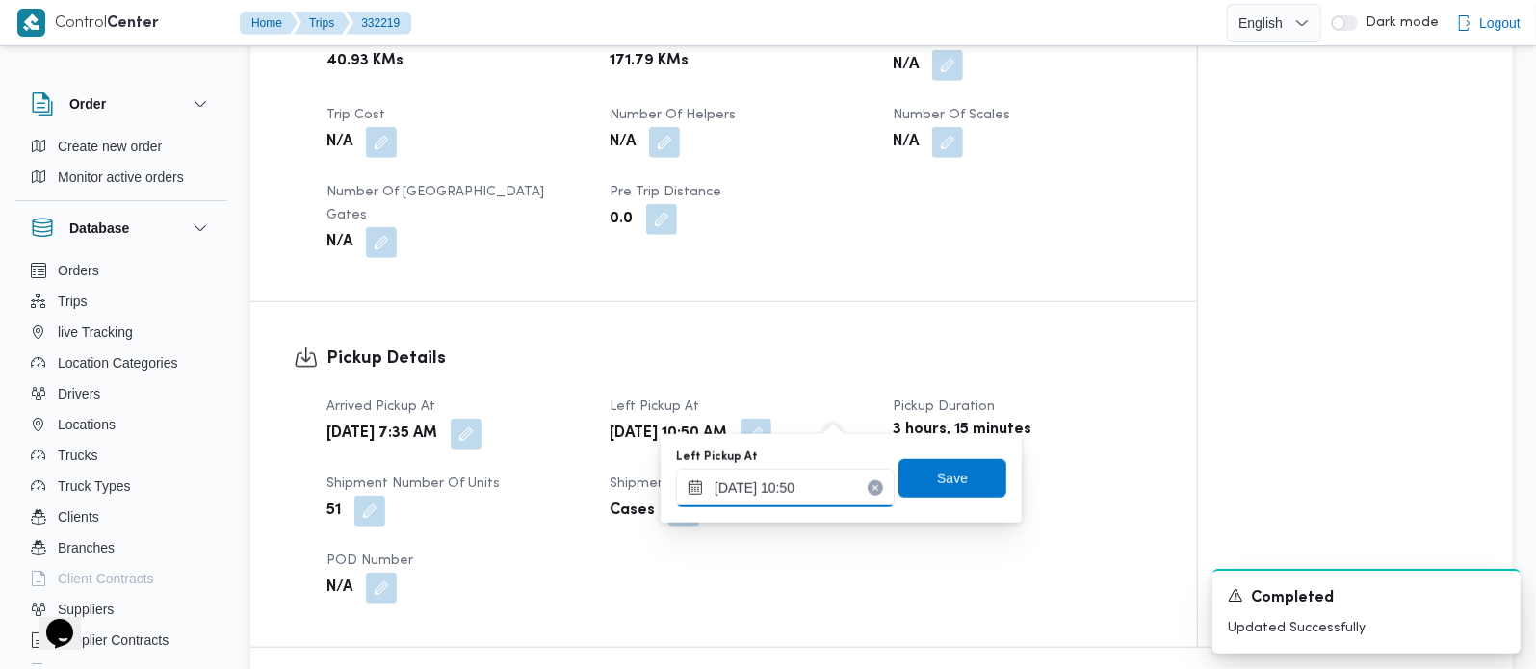
click at [792, 486] on input "20/08/2025 10:50" at bounding box center [785, 488] width 219 height 39
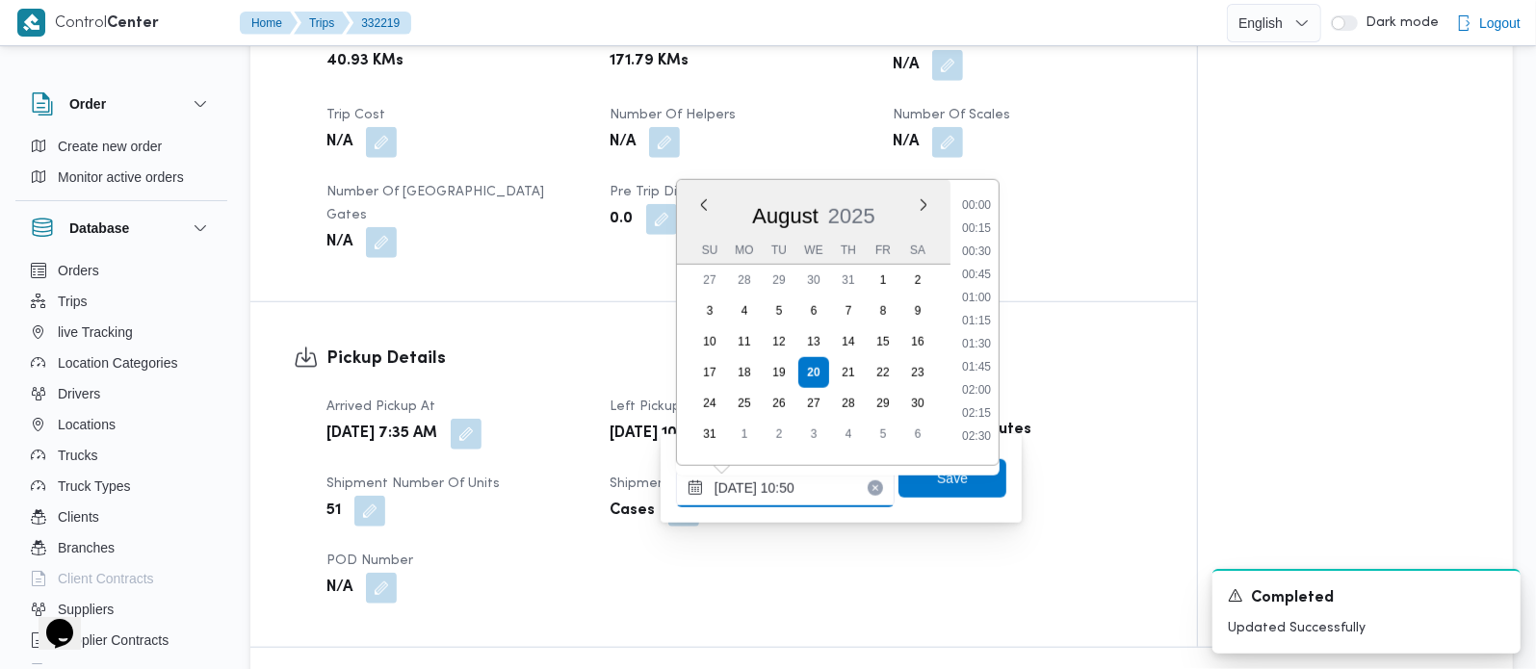
scroll to position [863, 0]
click at [984, 247] on li "09:45" at bounding box center [976, 243] width 44 height 19
type input "20/08/2025 09:45"
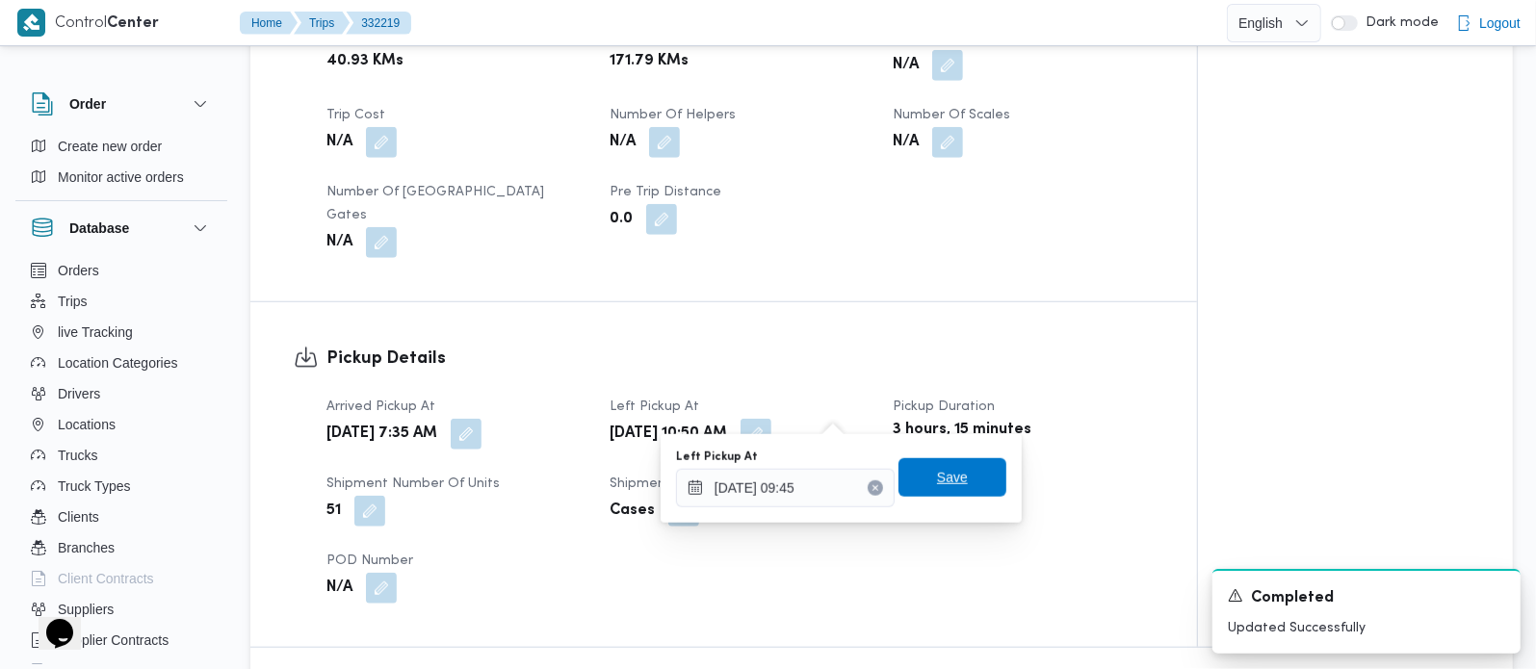
click at [937, 479] on span "Save" at bounding box center [952, 477] width 31 height 23
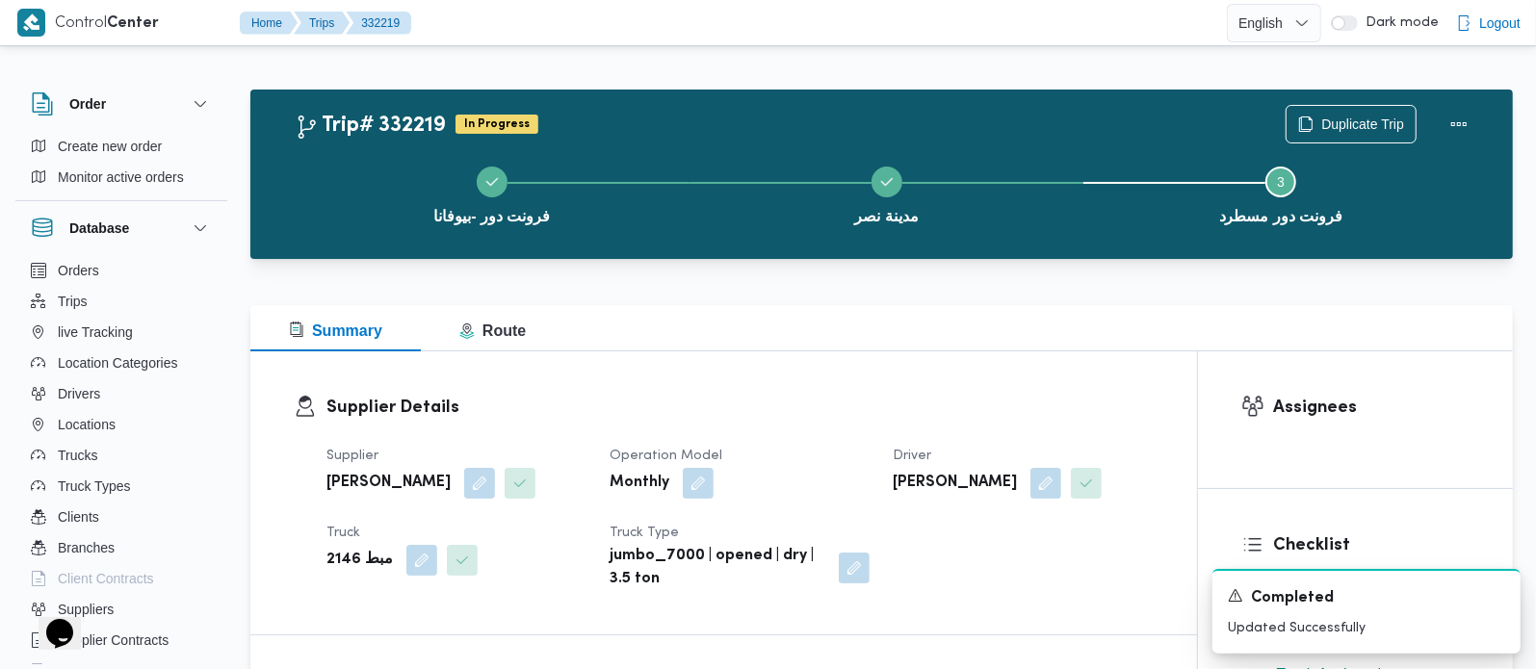
scroll to position [0, 0]
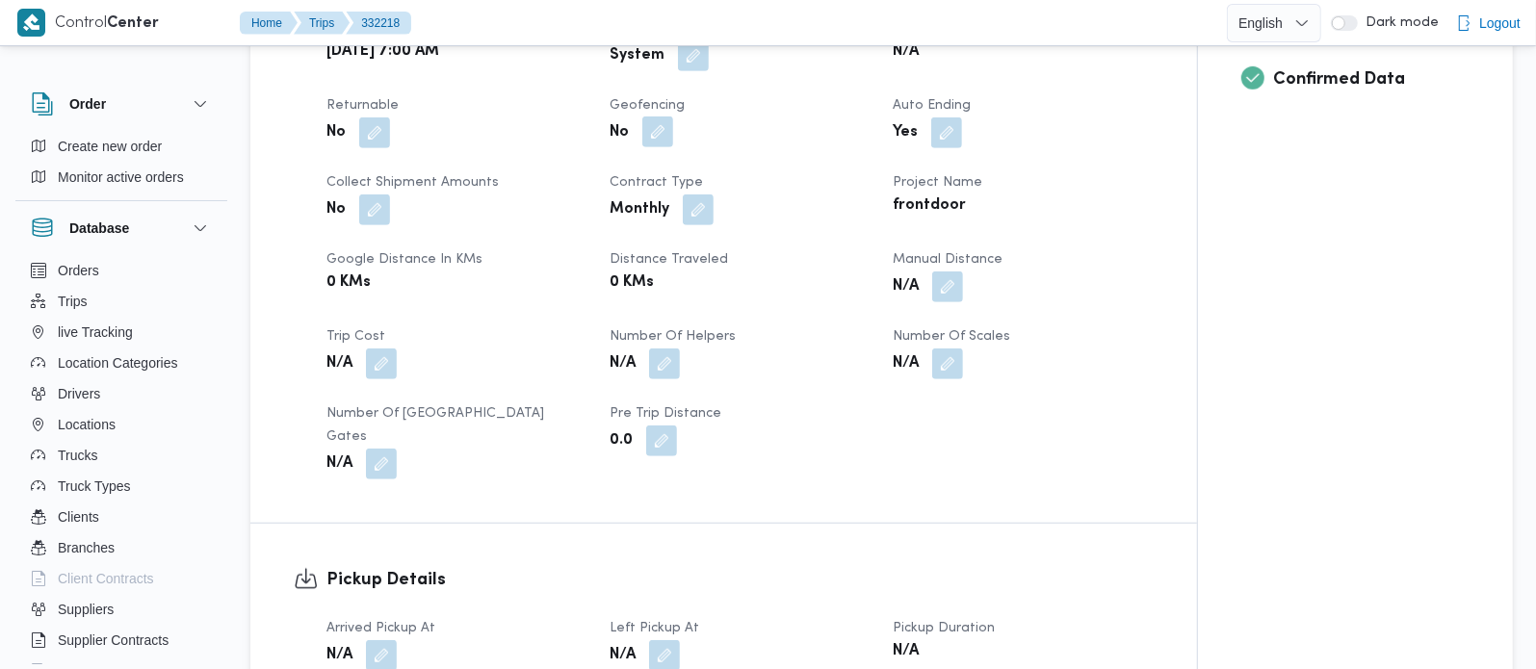
scroll to position [679, 0]
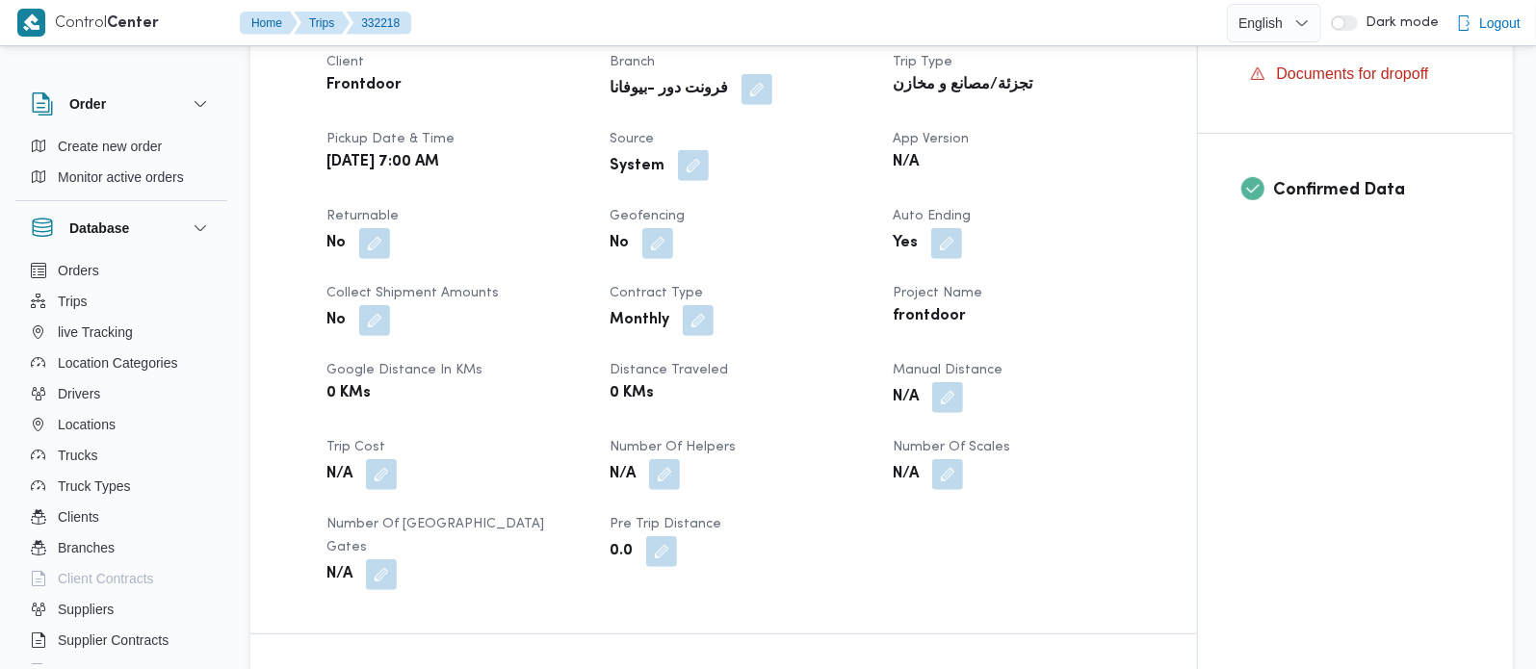
click at [694, 162] on button "button" at bounding box center [693, 165] width 31 height 31
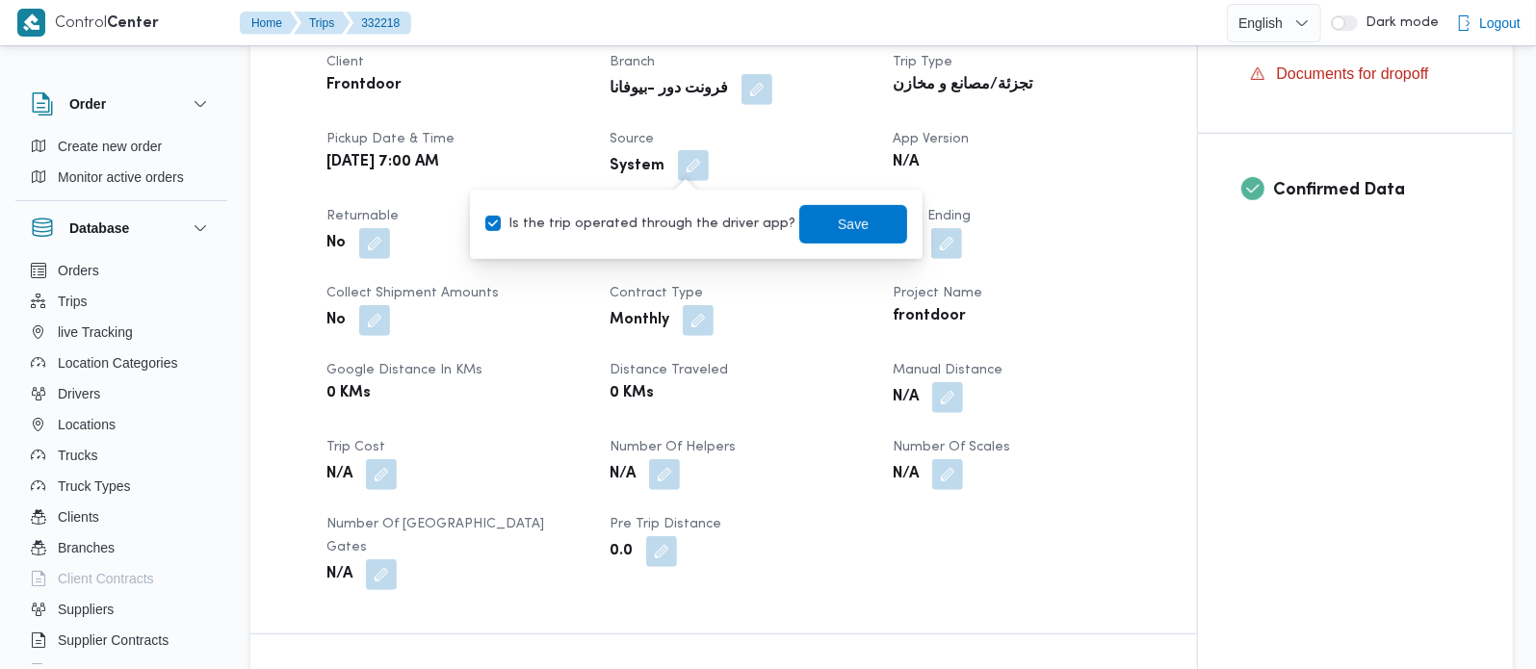
click at [672, 223] on label "Is the trip operated through the driver app?" at bounding box center [640, 224] width 310 height 23
checkbox input "false"
click at [838, 223] on span "Save" at bounding box center [853, 223] width 31 height 23
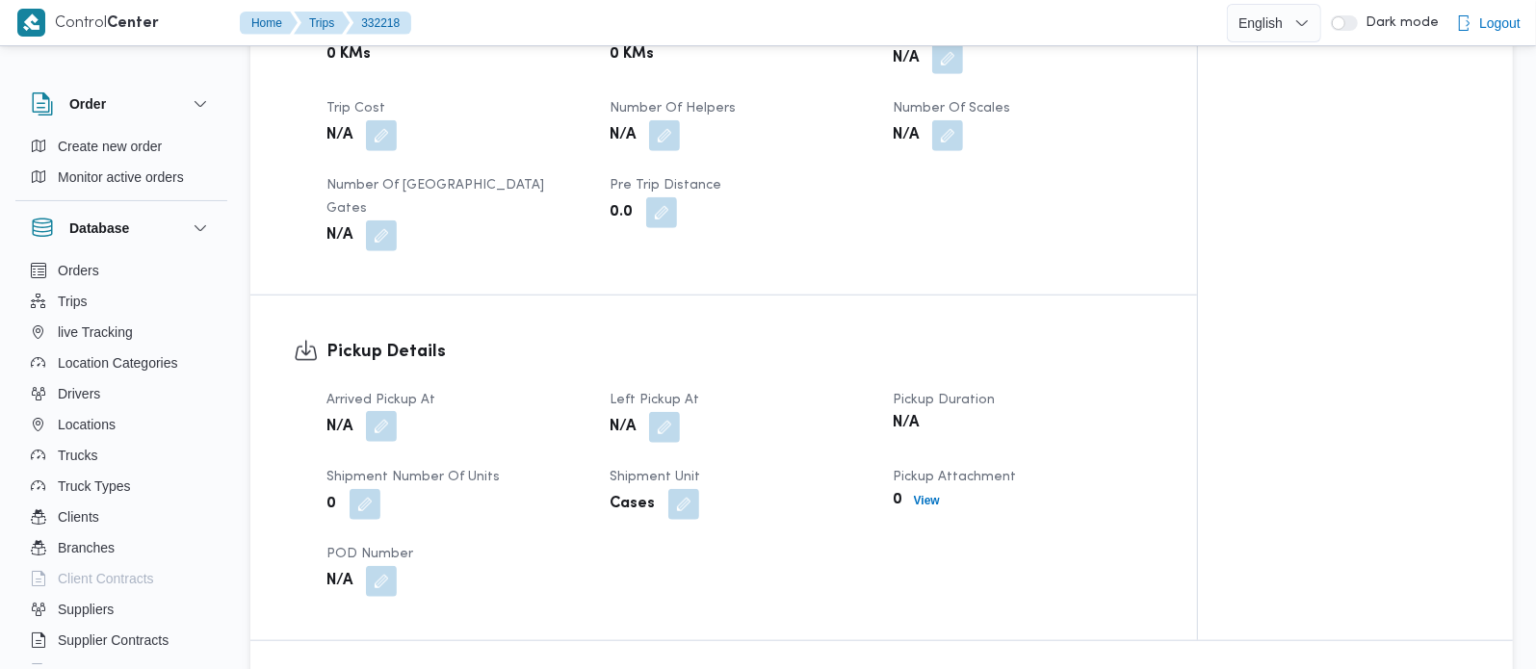
scroll to position [1019, 0]
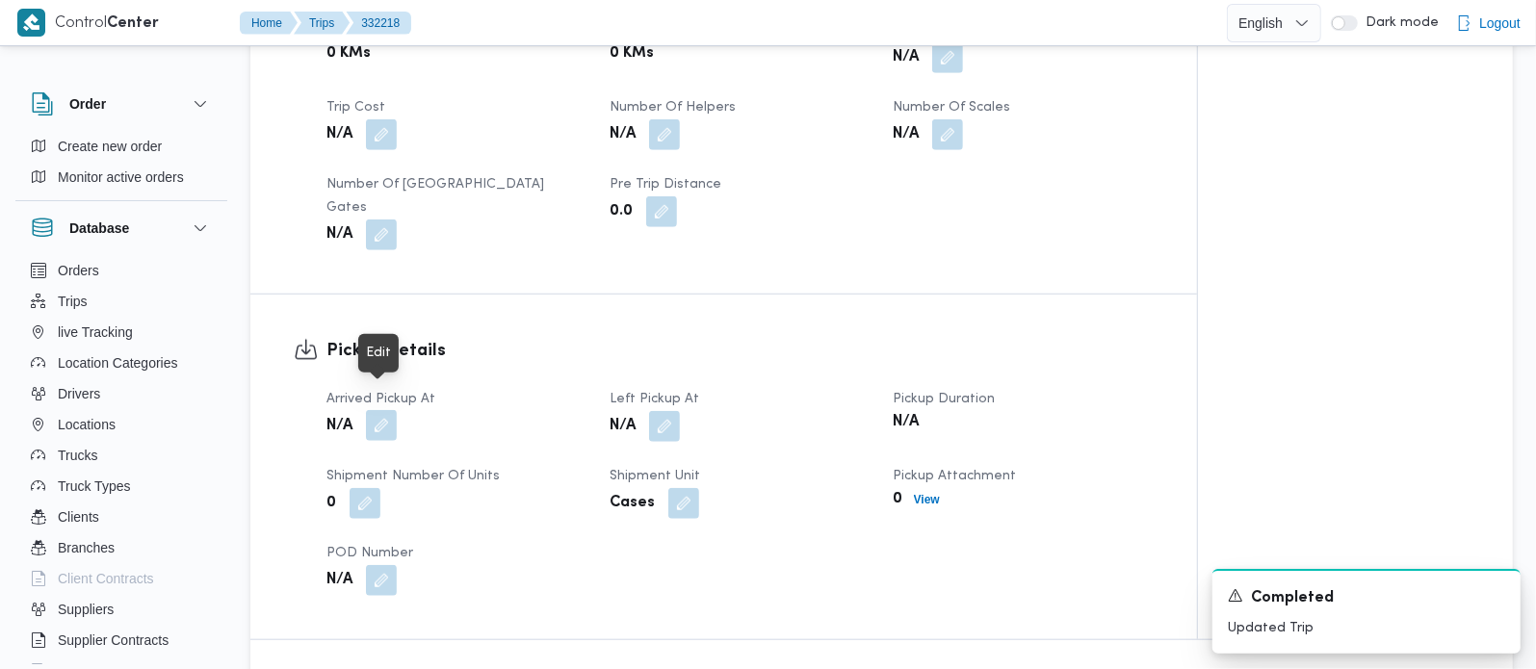
click at [379, 410] on button "button" at bounding box center [381, 425] width 31 height 31
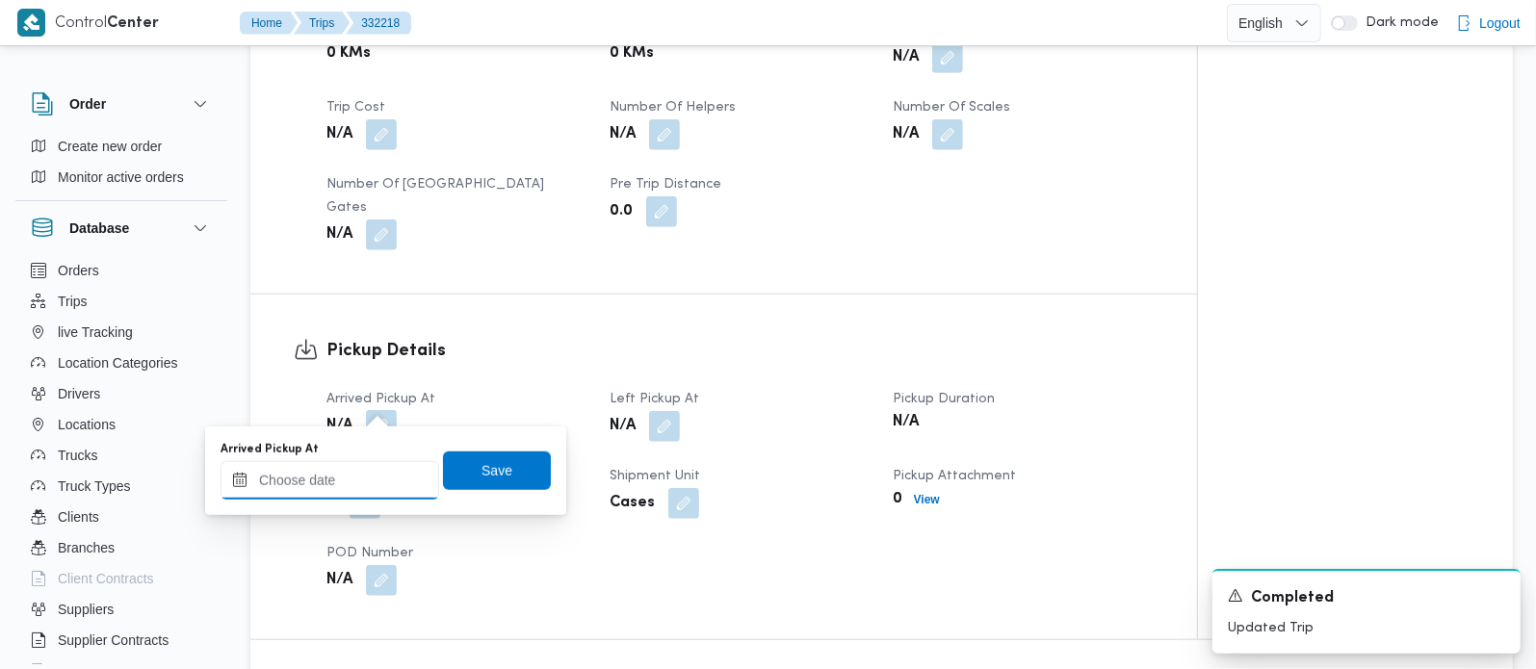
click at [356, 466] on input "Arrived Pickup At" at bounding box center [330, 480] width 219 height 39
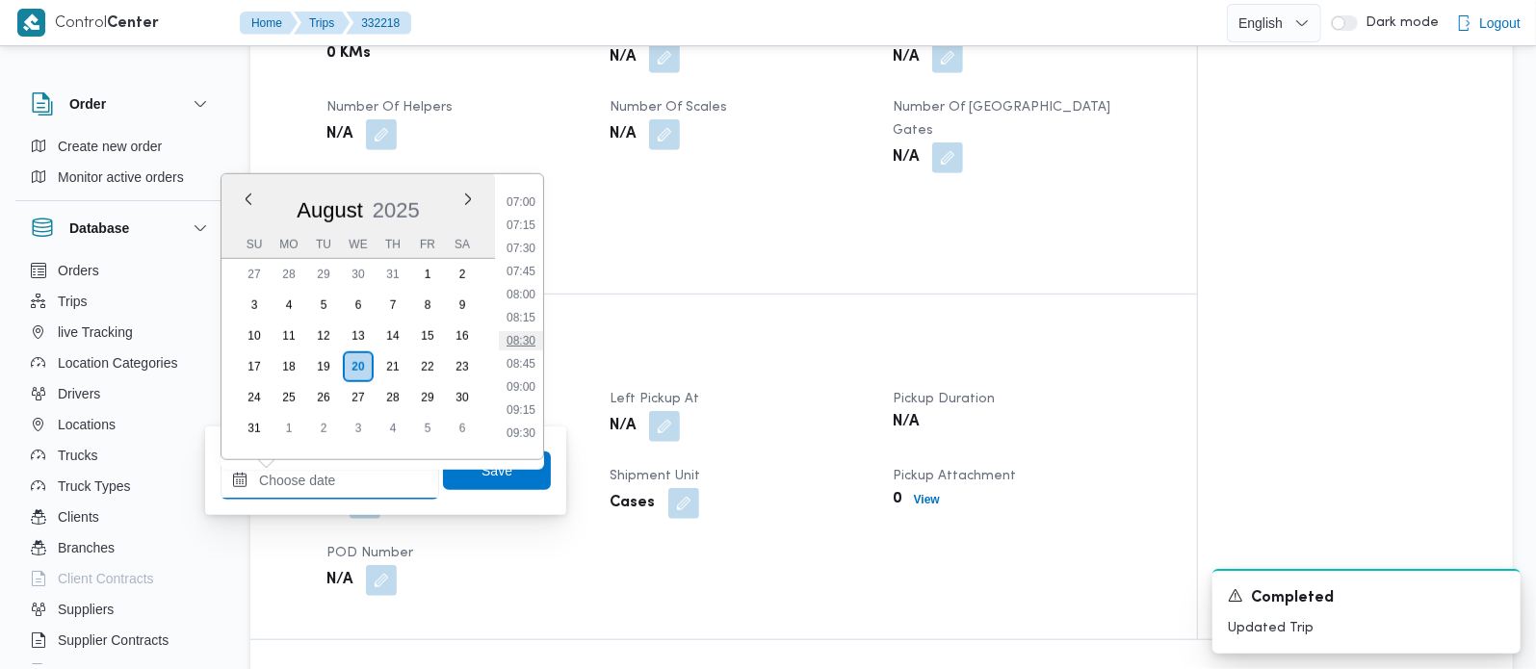
scroll to position [593, 0]
click at [532, 245] on li "07:00" at bounding box center [521, 253] width 44 height 19
type input "20/08/2025 07:00"
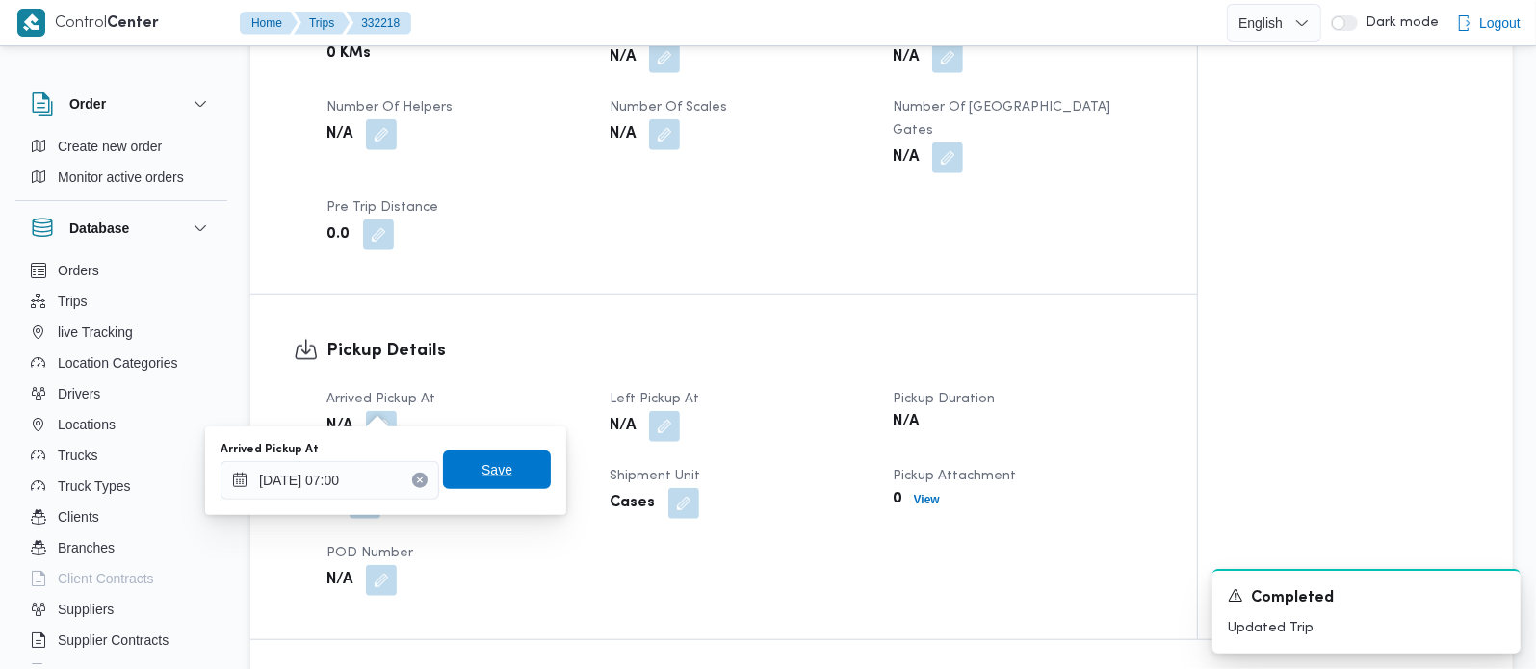
click at [500, 452] on div "Save" at bounding box center [497, 471] width 108 height 39
click at [488, 482] on span "Save" at bounding box center [497, 470] width 108 height 39
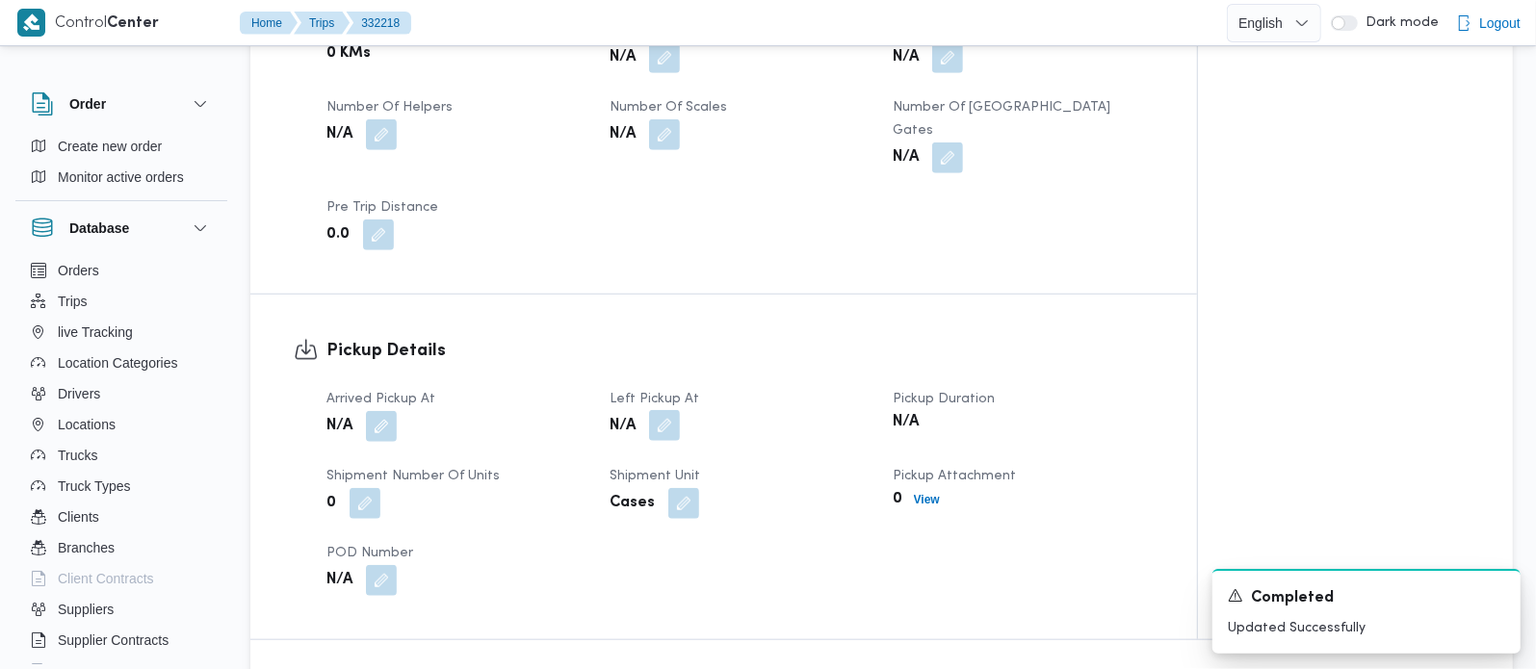
click at [660, 410] on button "button" at bounding box center [664, 425] width 31 height 31
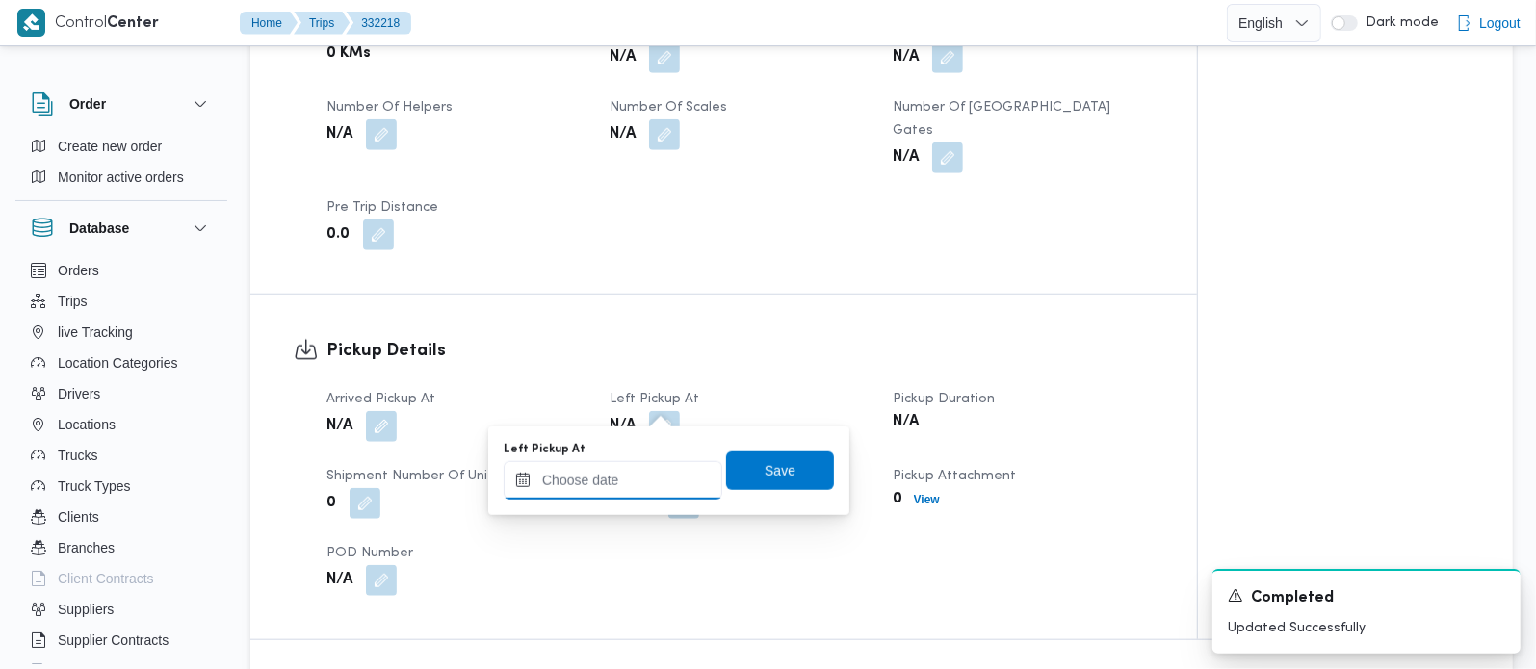
click at [651, 473] on input "Left Pickup At" at bounding box center [613, 480] width 219 height 39
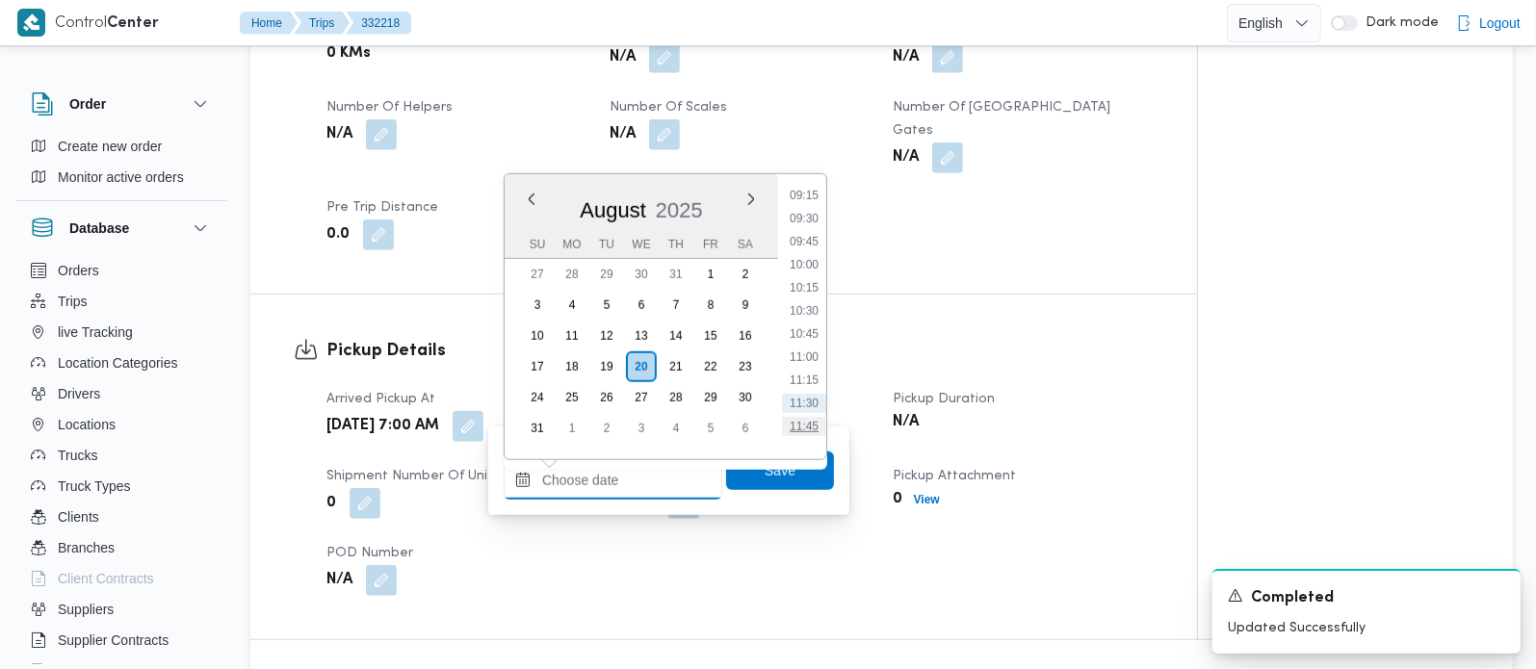
scroll to position [819, 0]
click at [808, 318] on li "10:15" at bounding box center [804, 327] width 44 height 19
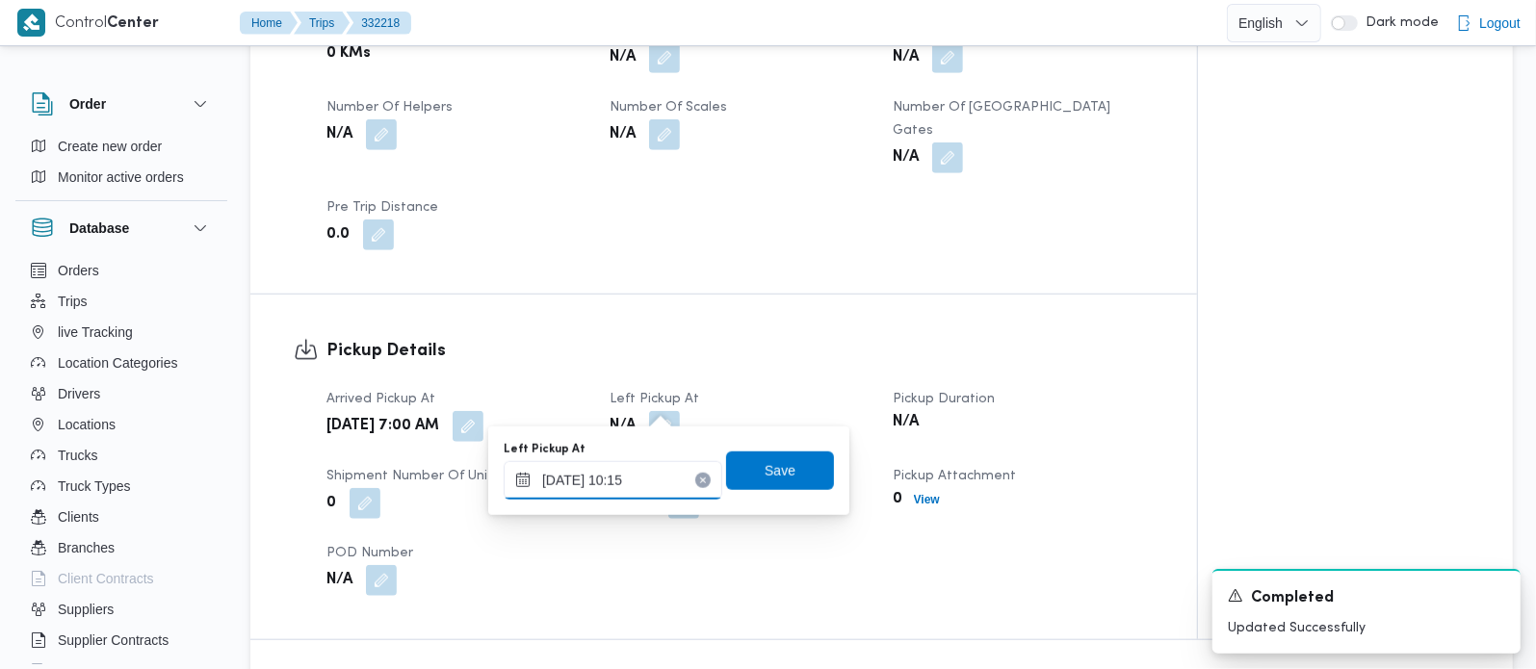
click at [618, 477] on input "20/08/2025 10:15" at bounding box center [613, 480] width 219 height 39
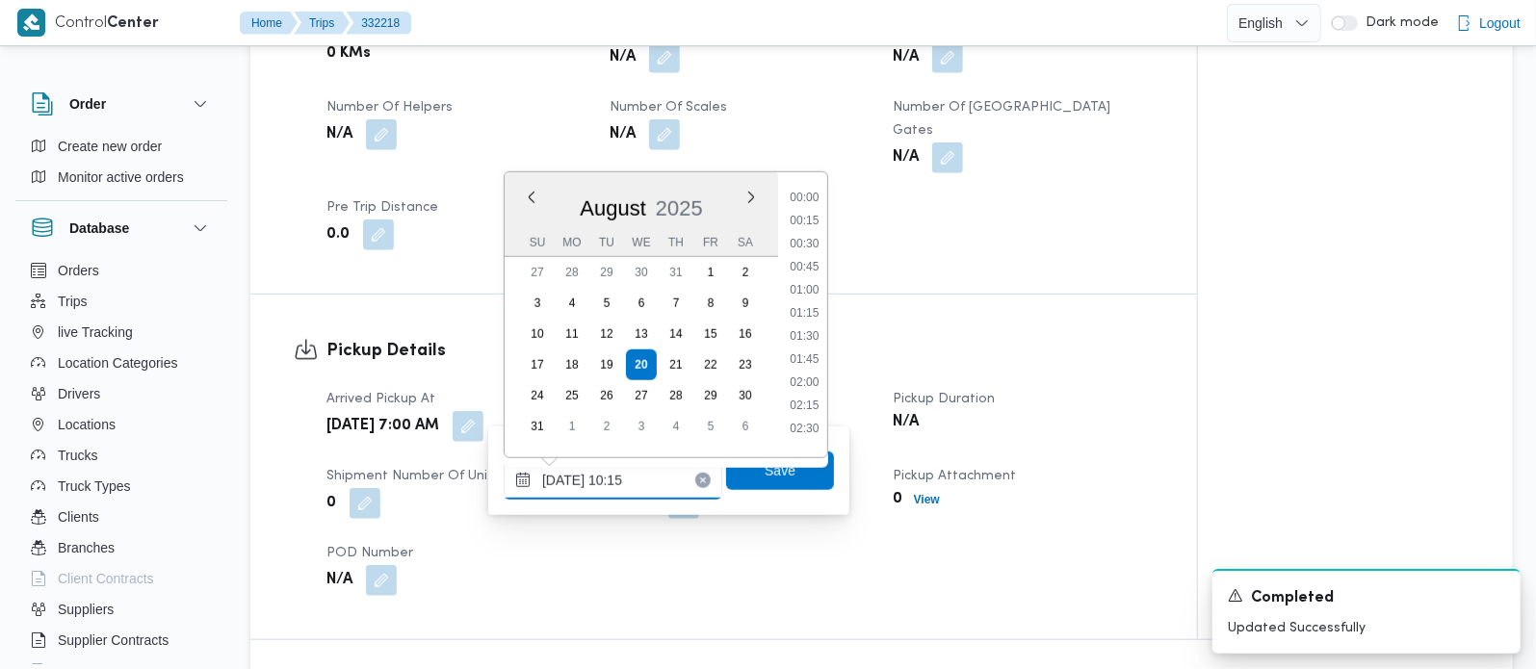
scroll to position [818, 0]
click at [811, 295] on li "10:00" at bounding box center [804, 304] width 44 height 19
type input "20/08/2025 10:00"
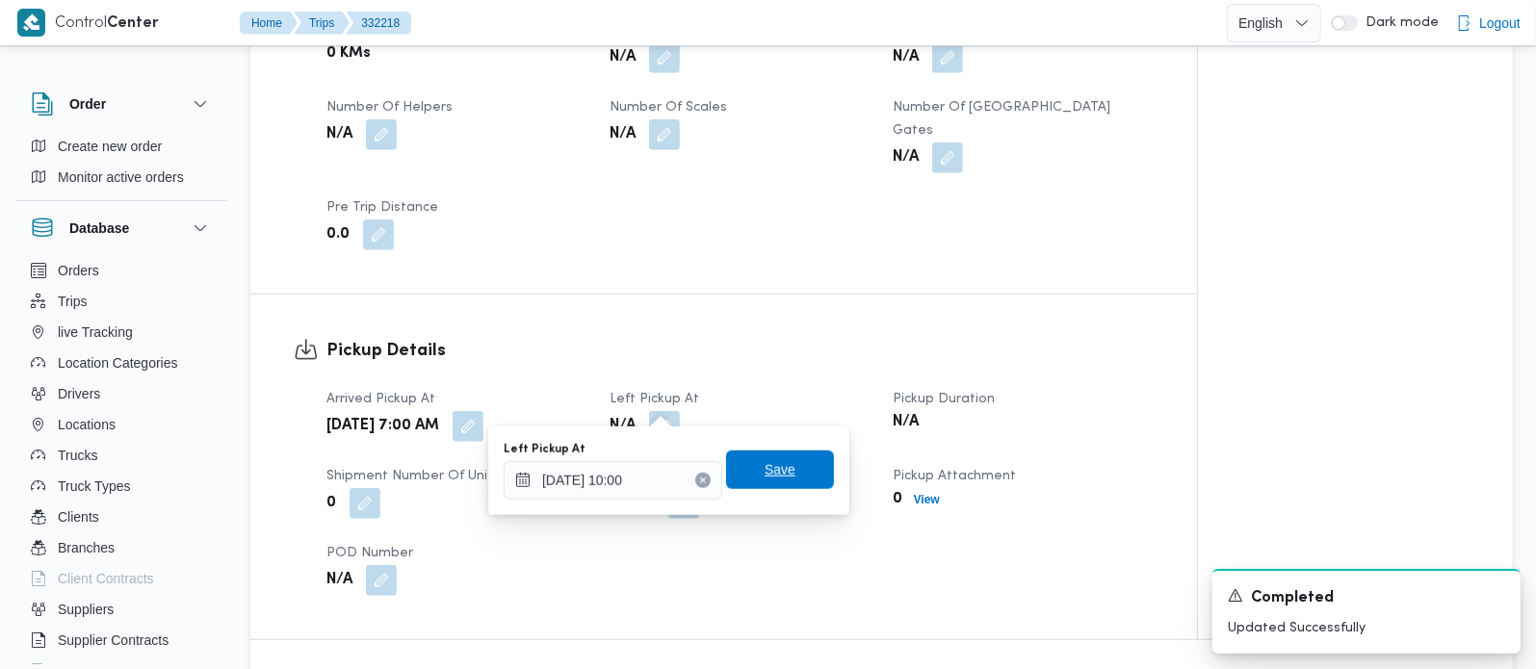
click at [765, 466] on span "Save" at bounding box center [780, 469] width 31 height 23
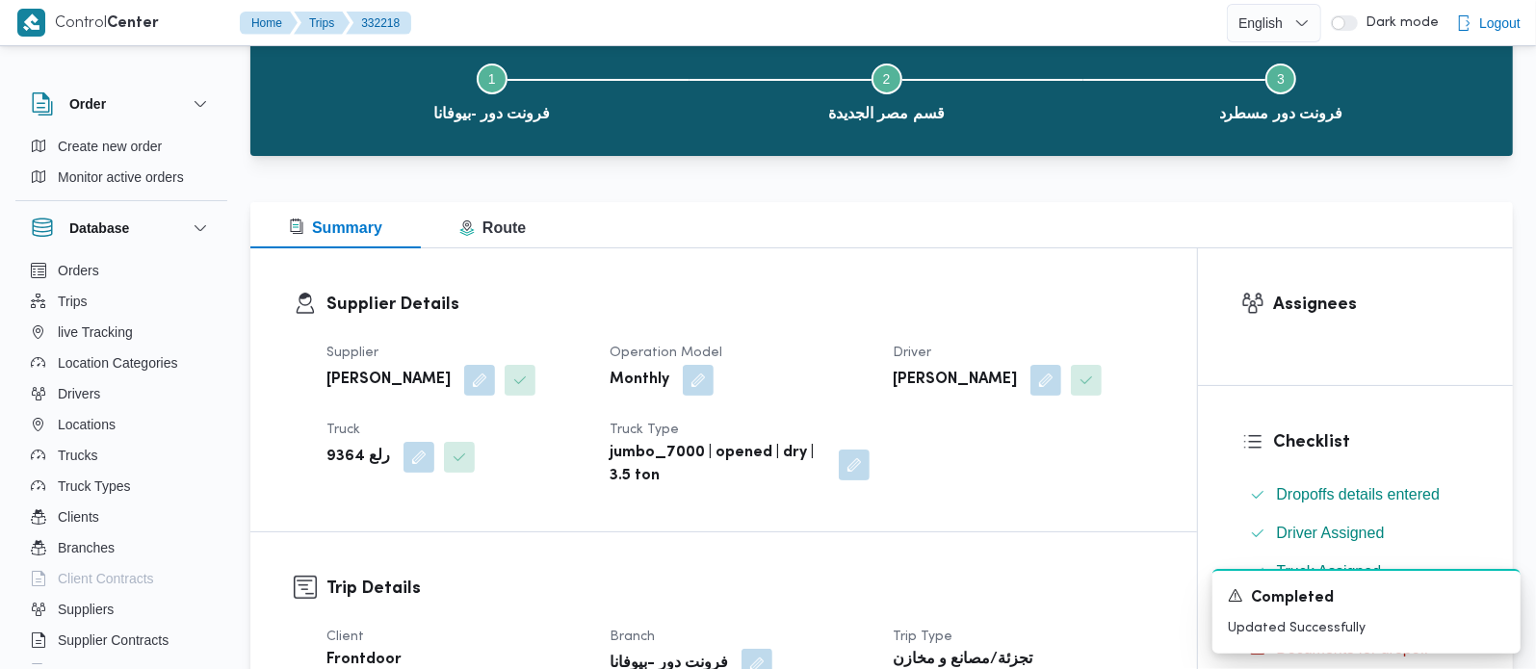
scroll to position [0, 0]
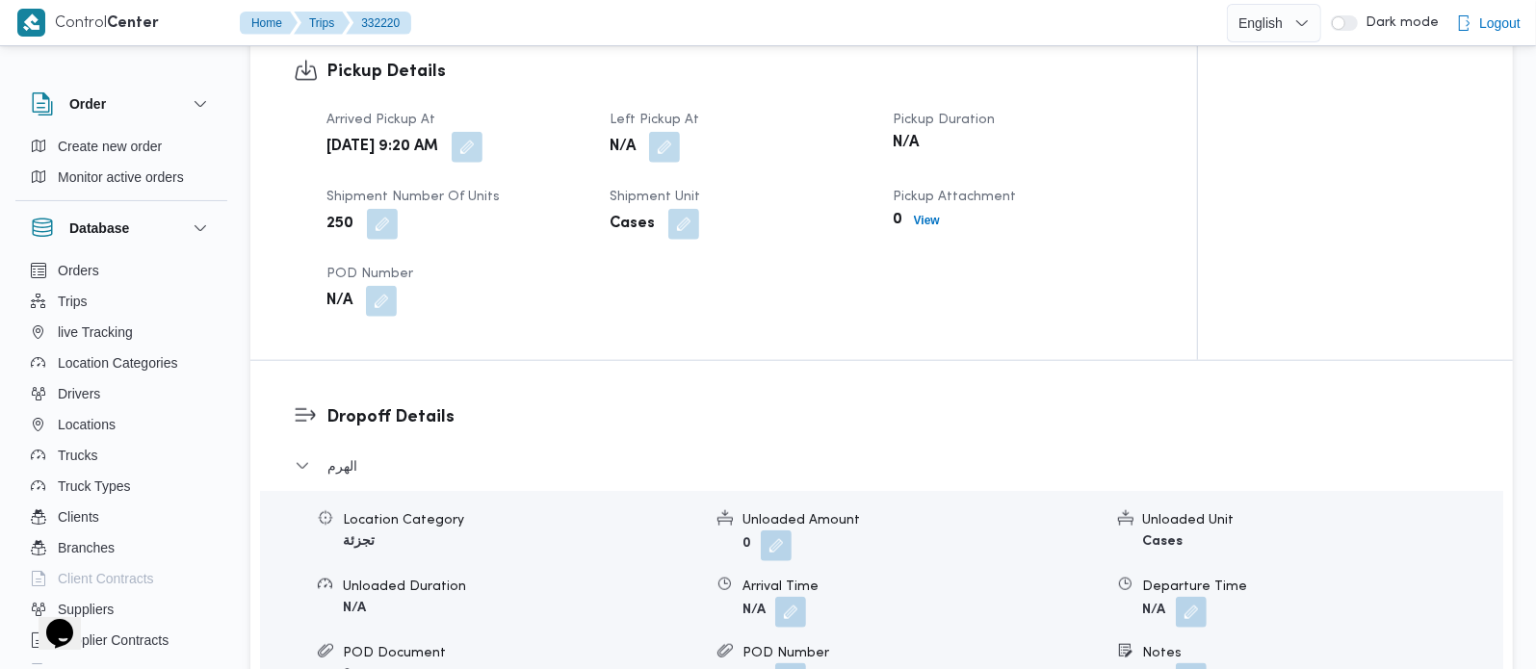
scroll to position [1359, 0]
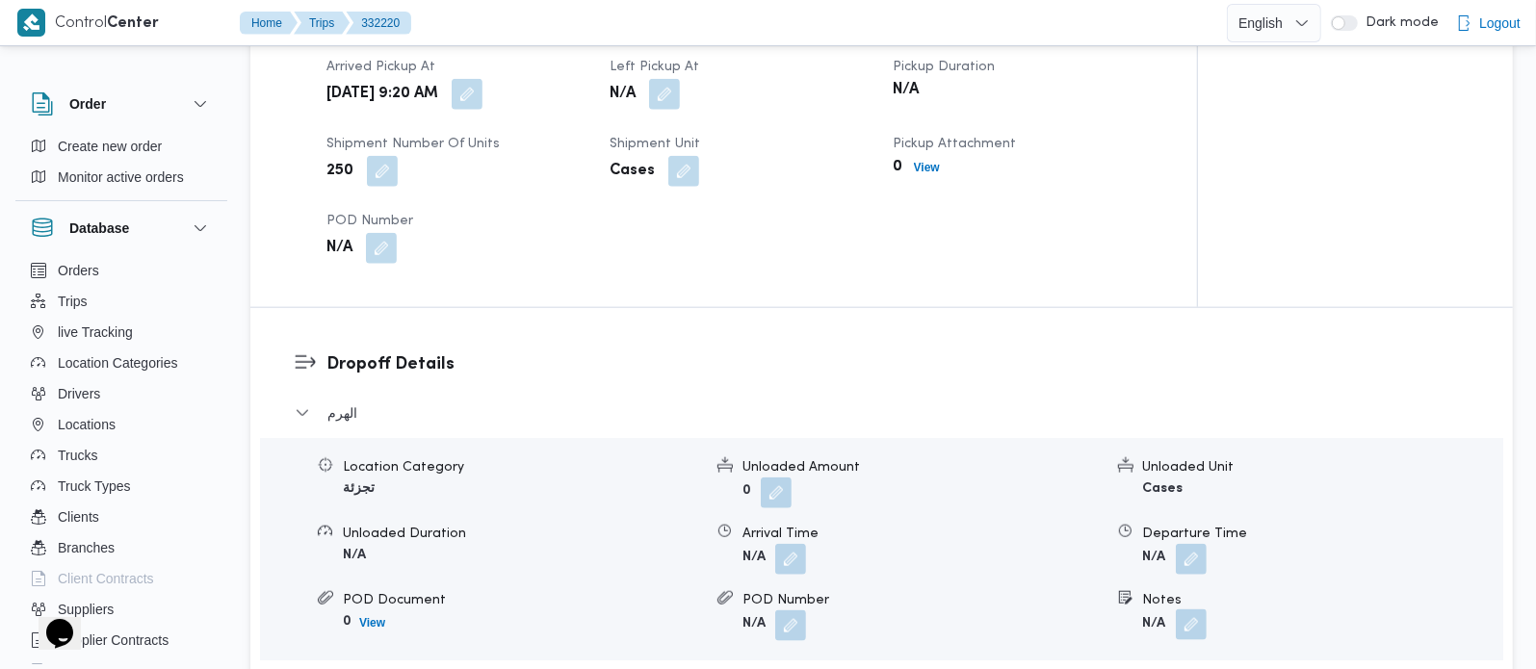
drag, startPoint x: 1162, startPoint y: 598, endPoint x: 1184, endPoint y: 604, distance: 22.9
click at [1163, 618] on b "N/A" at bounding box center [1154, 624] width 23 height 13
click at [1198, 610] on button "button" at bounding box center [1191, 625] width 31 height 31
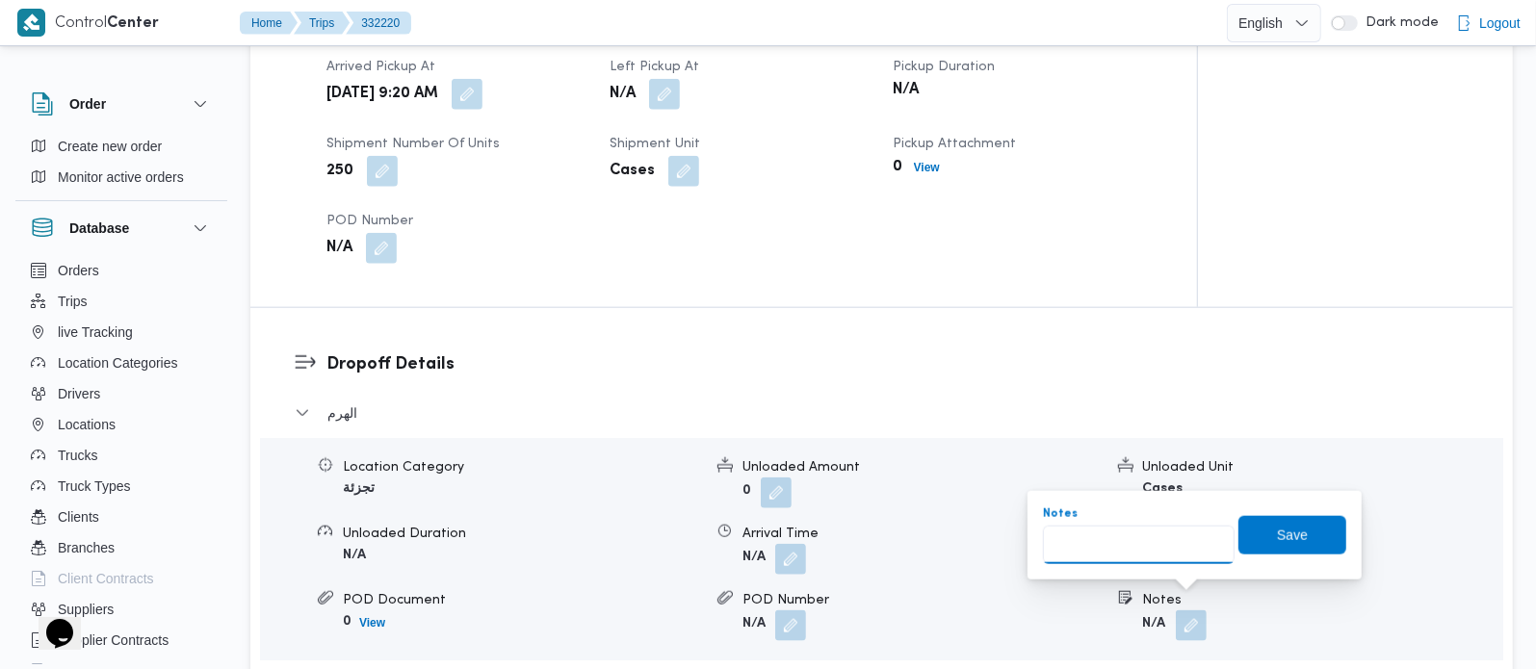
click at [1138, 554] on input "Notes" at bounding box center [1139, 545] width 192 height 39
paste input "اللبيني هرم"
type input "اللبيني هرم"
click at [1244, 543] on span "Save" at bounding box center [1292, 534] width 108 height 39
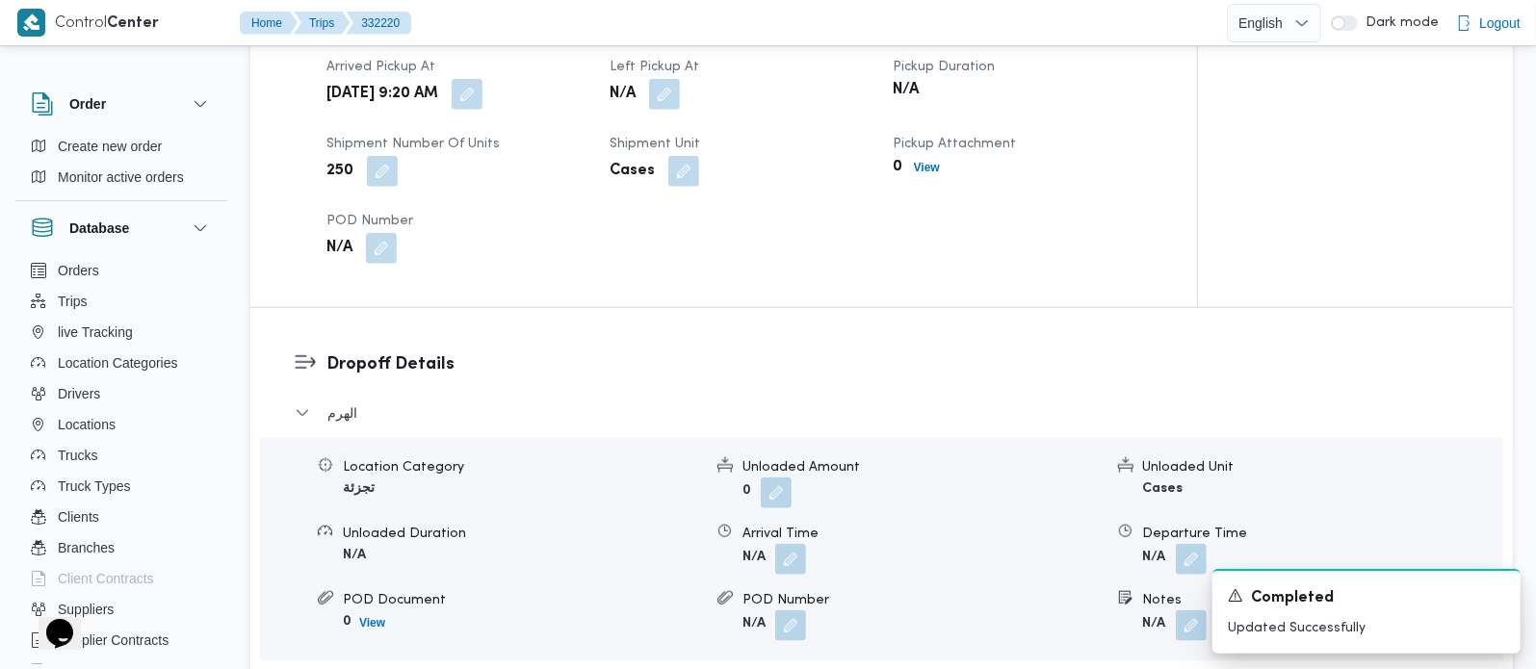
scroll to position [1246, 0]
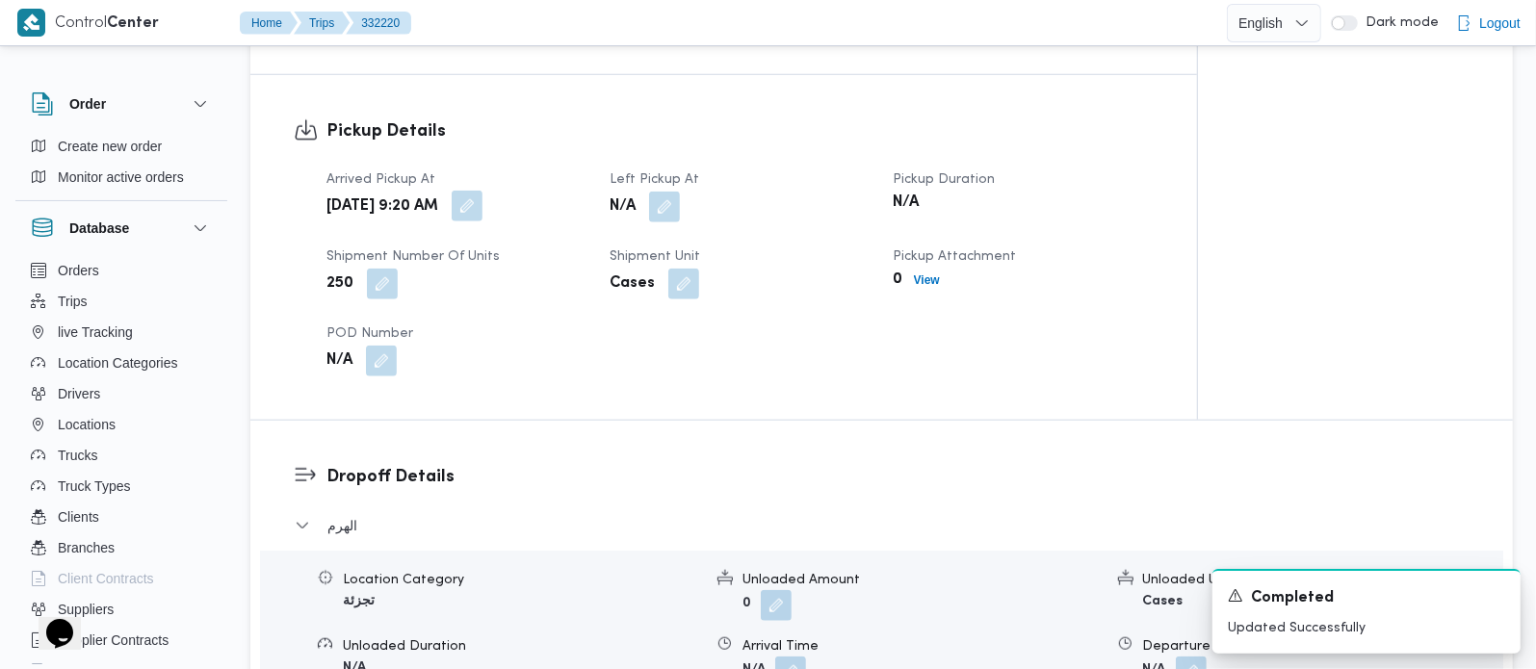
click at [482, 191] on button "button" at bounding box center [467, 206] width 31 height 31
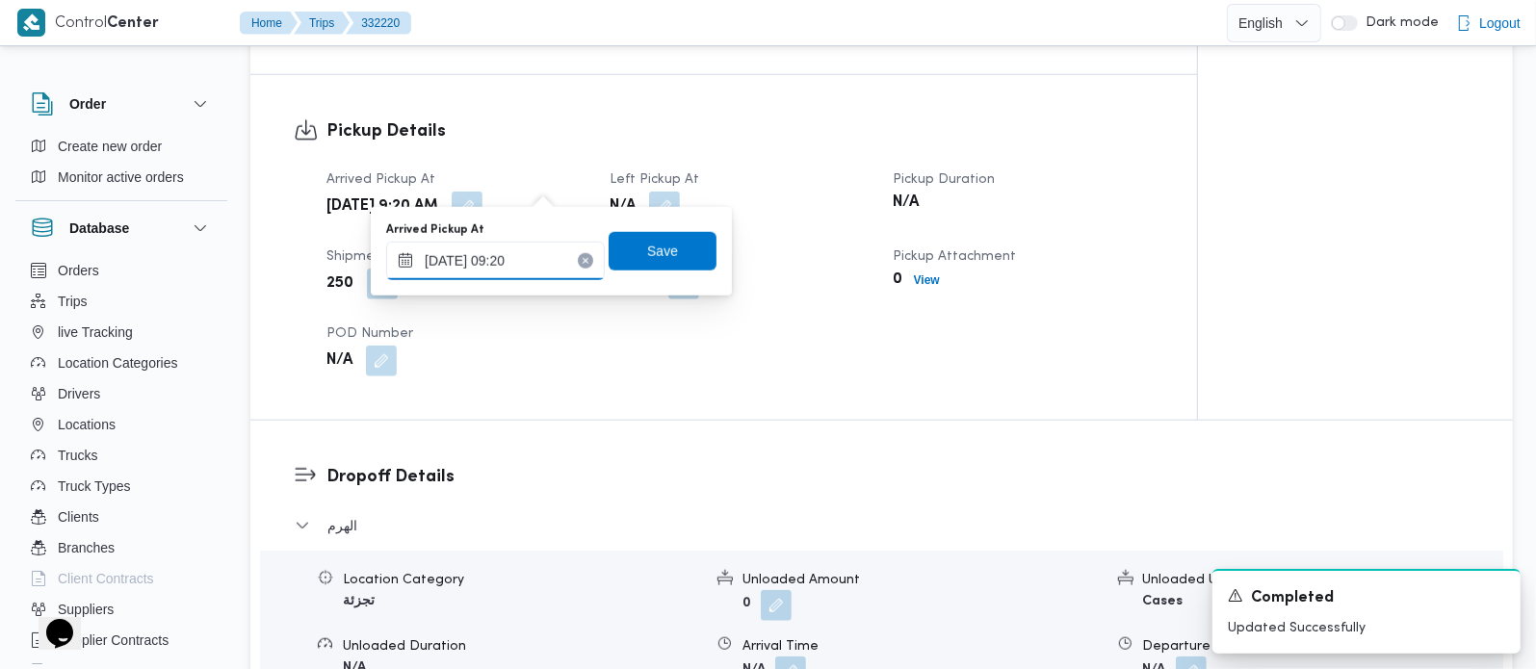
click at [522, 264] on input "20/08/2025 09:20" at bounding box center [495, 261] width 219 height 39
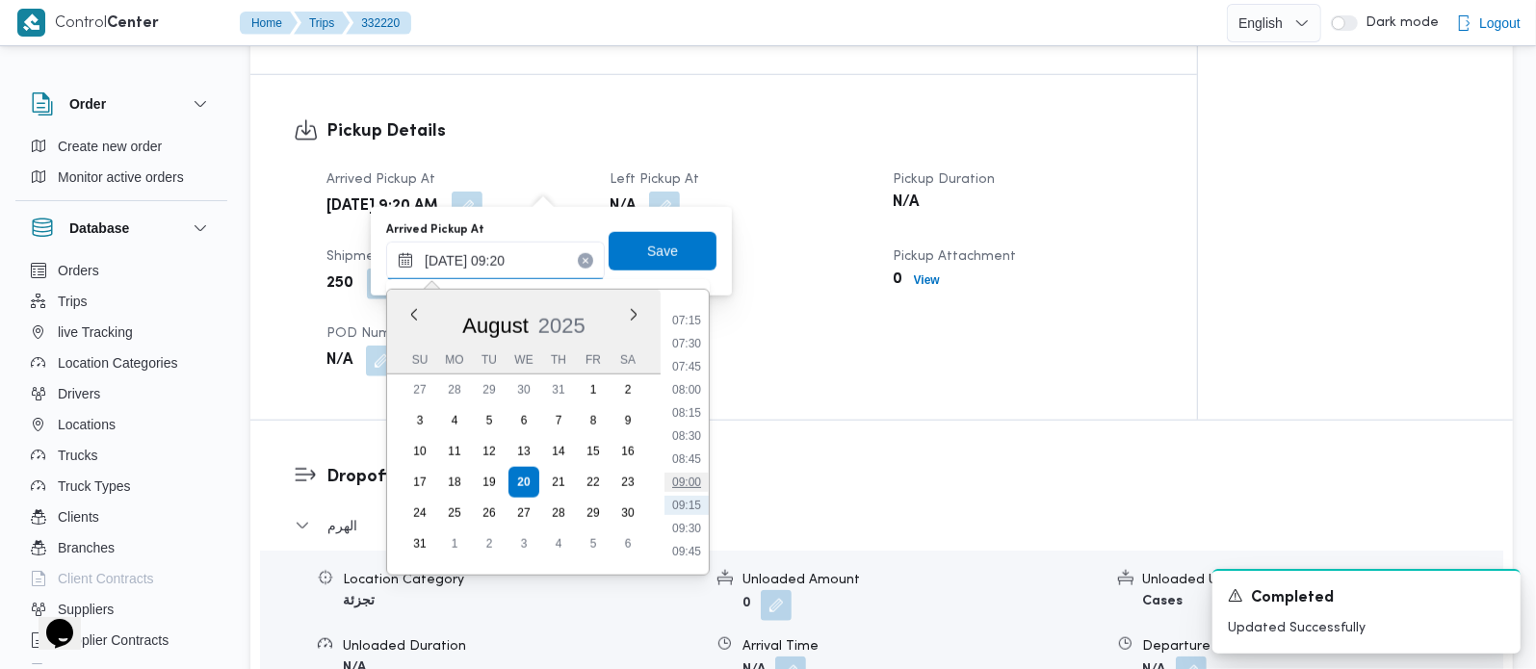
scroll to position [611, 0]
click at [690, 440] on li "08:00" at bounding box center [686, 442] width 44 height 19
type input "20/08/2025 08:00"
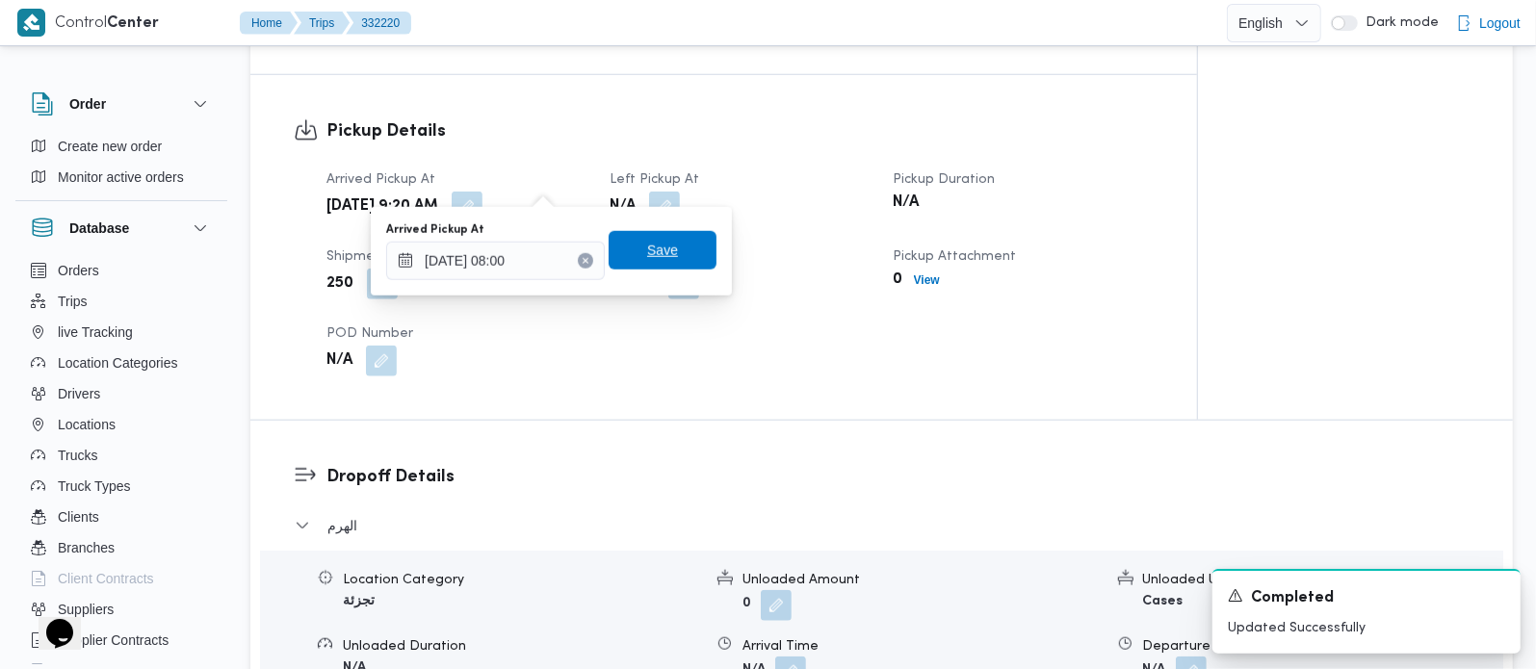
click at [650, 251] on span "Save" at bounding box center [662, 250] width 31 height 23
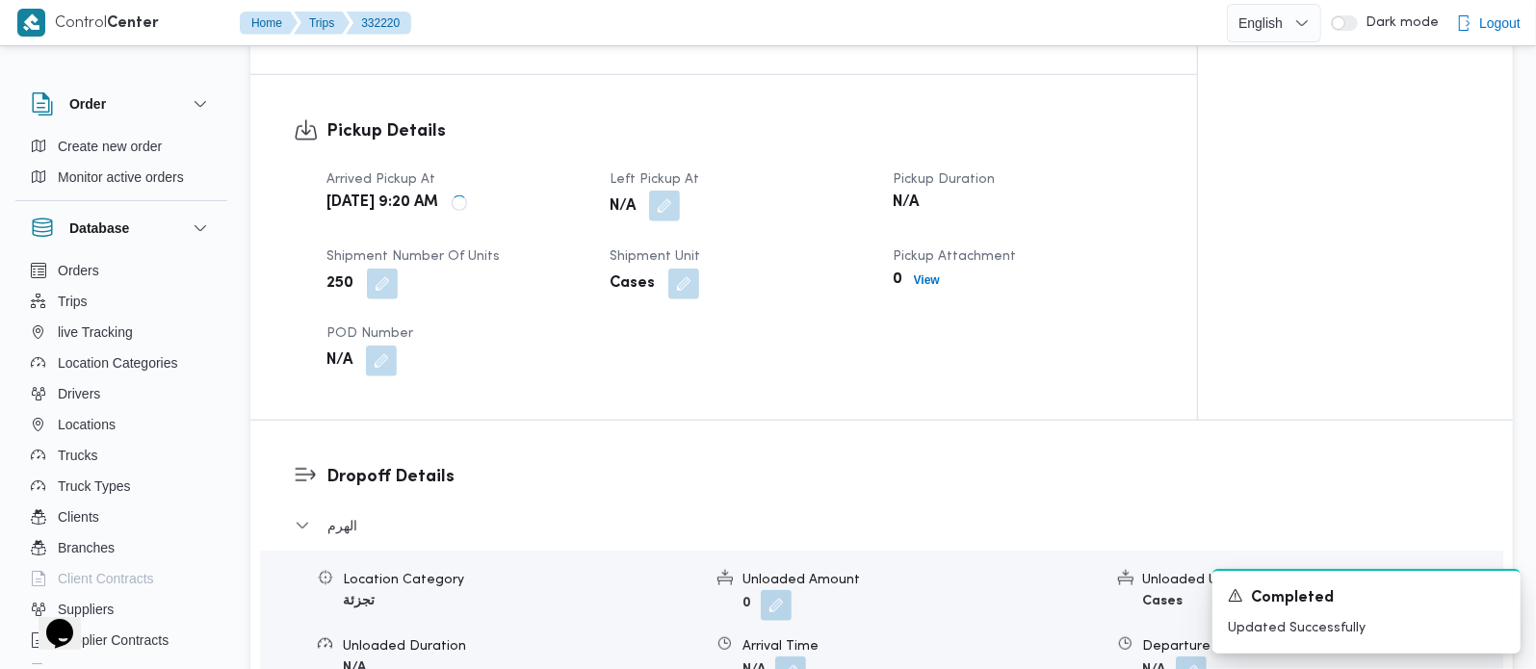
click at [662, 191] on button "button" at bounding box center [664, 206] width 31 height 31
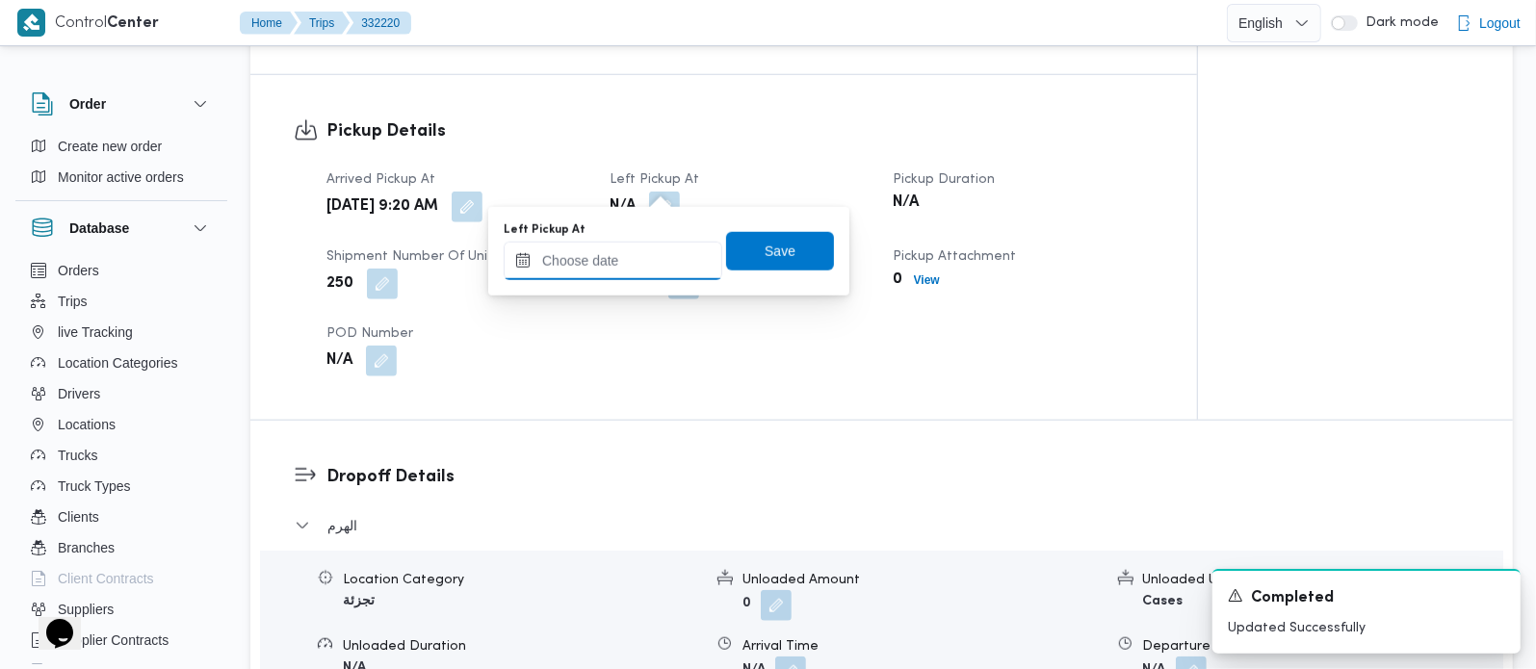
click at [640, 251] on input "Left Pickup At" at bounding box center [613, 261] width 219 height 39
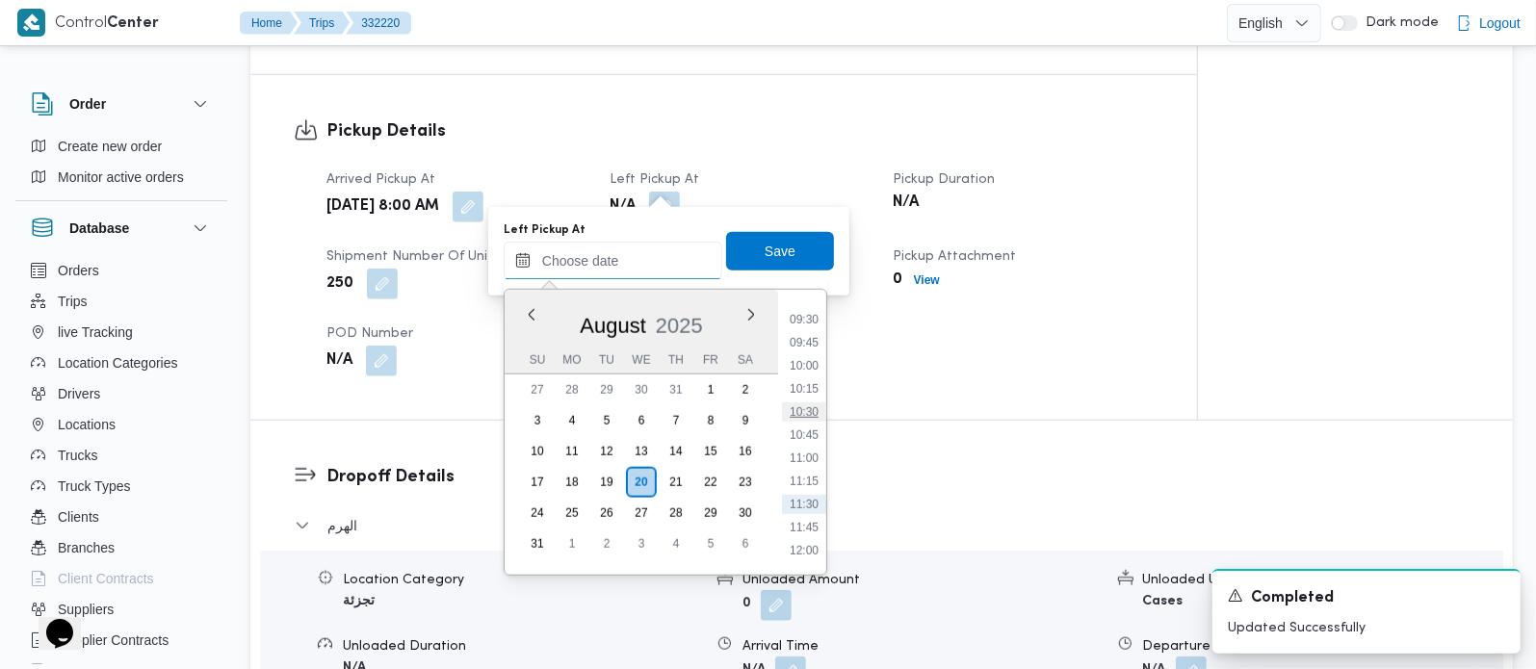
scroll to position [819, 0]
click at [811, 365] on li "09:30" at bounding box center [804, 373] width 44 height 19
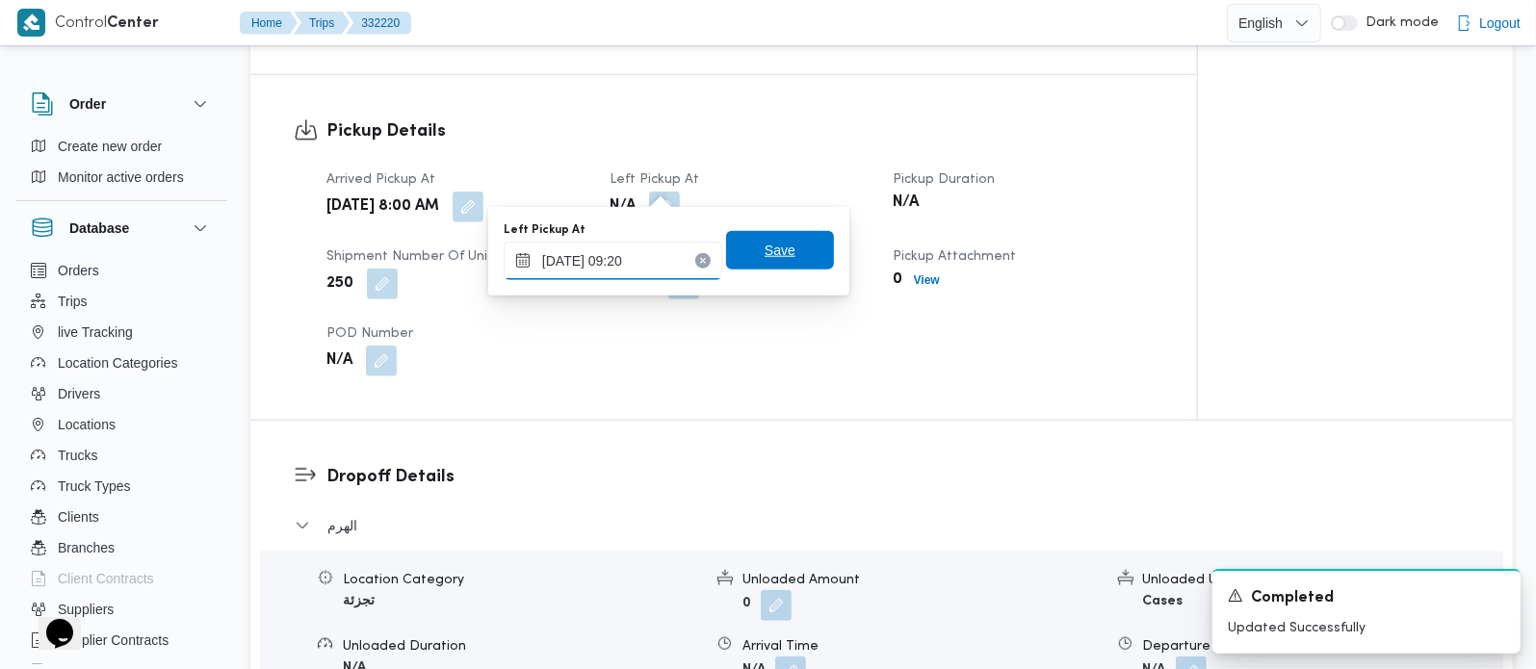
type input "20/08/2025 09:20"
click at [774, 261] on span "Save" at bounding box center [780, 250] width 31 height 23
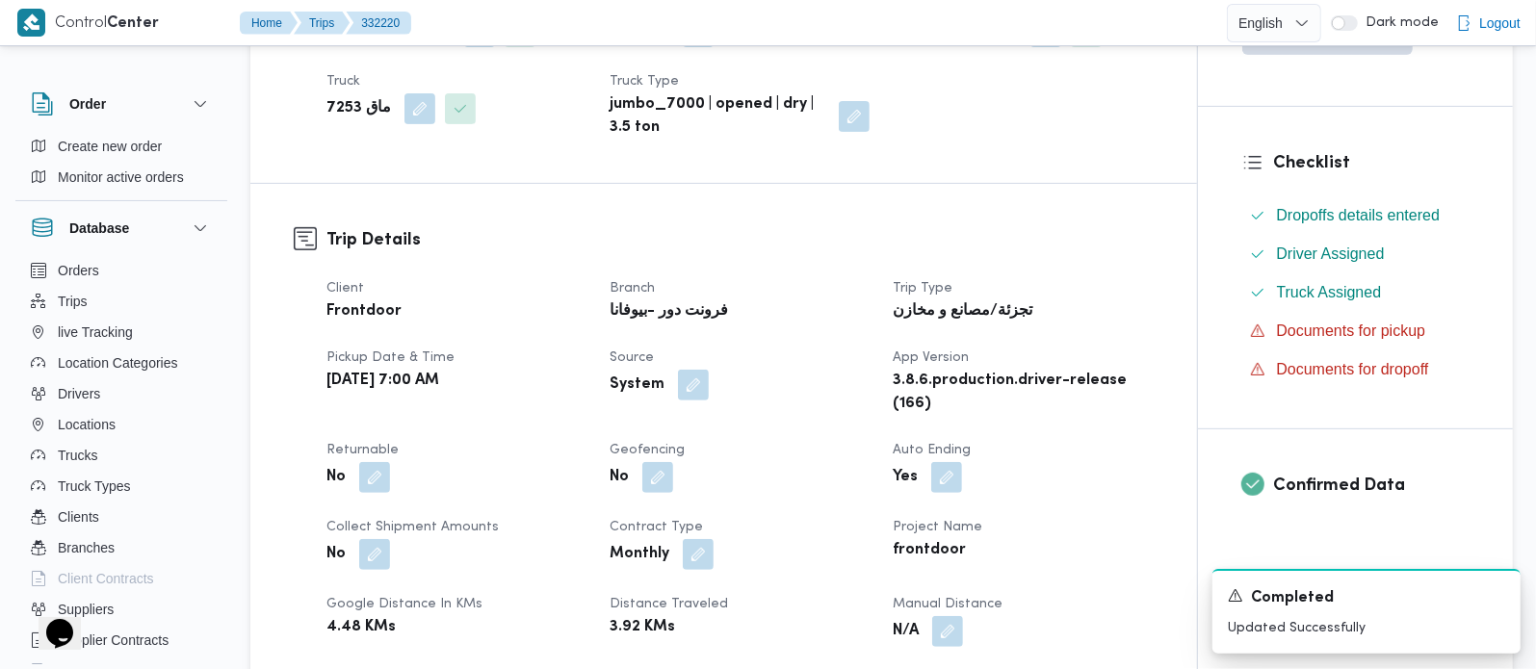
scroll to position [0, 0]
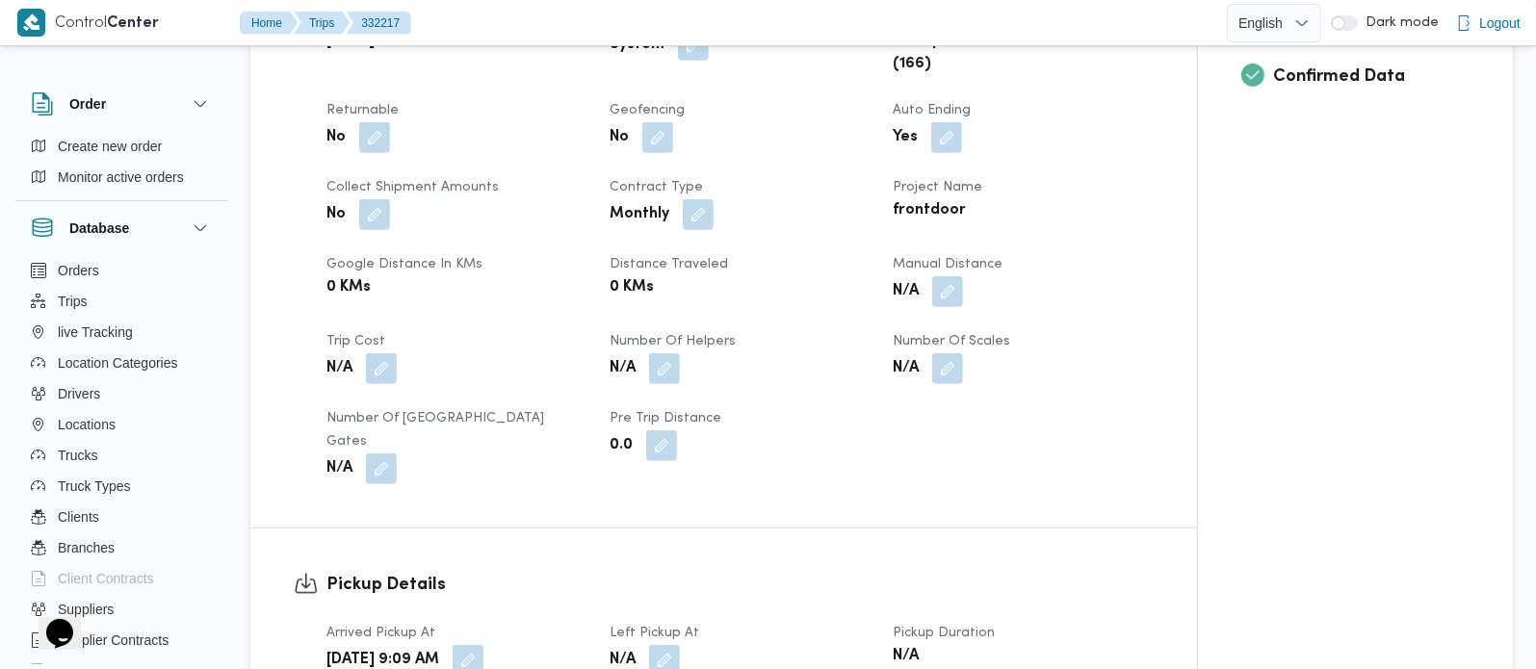
scroll to position [906, 0]
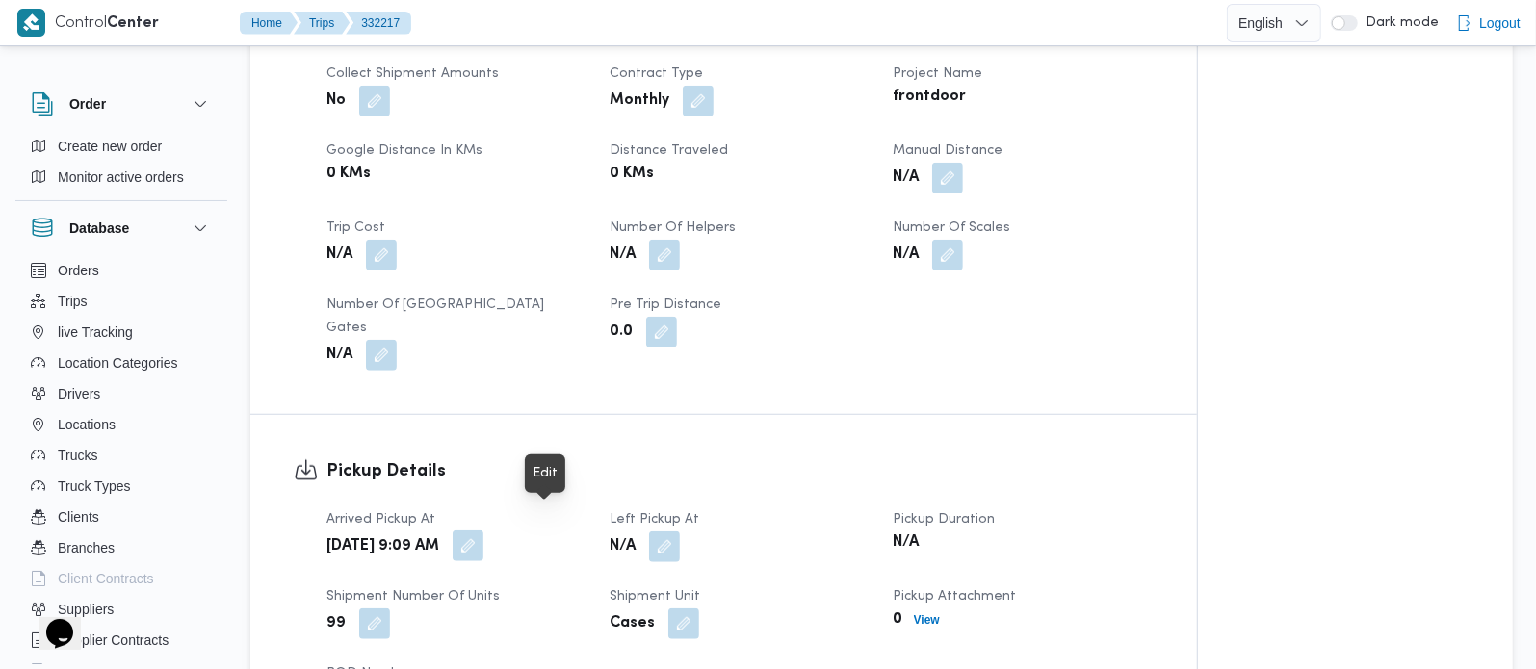
click at [483, 531] on button "button" at bounding box center [468, 546] width 31 height 31
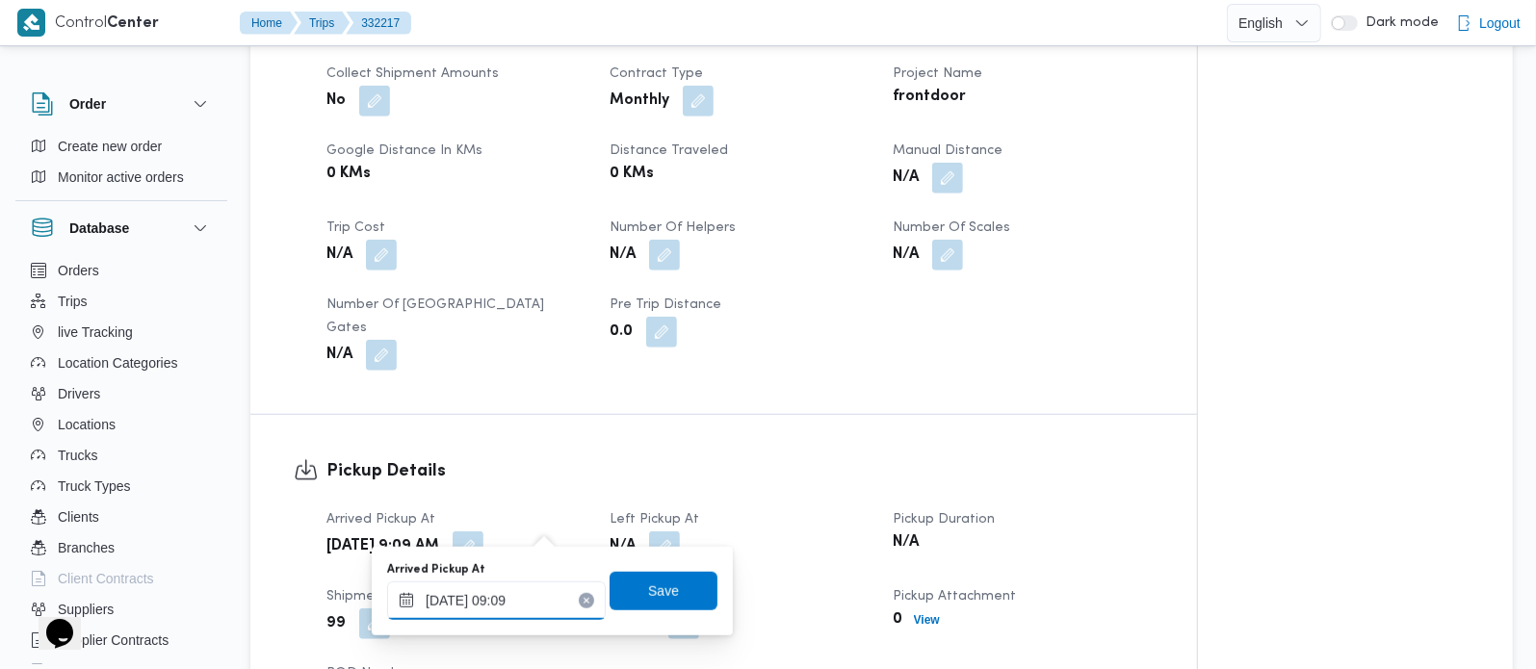
click at [514, 598] on input "[DATE] 09:09" at bounding box center [496, 601] width 219 height 39
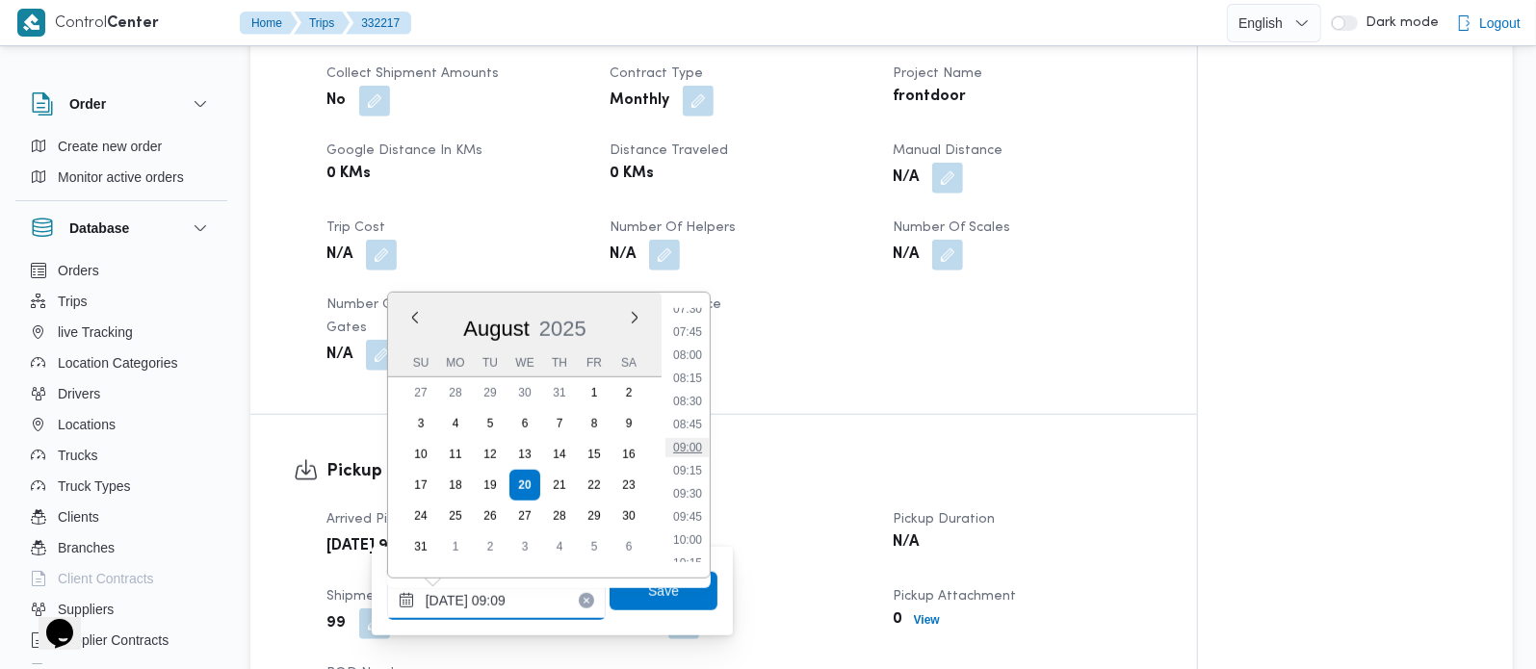
scroll to position [588, 0]
click at [688, 377] on li "07:00" at bounding box center [687, 376] width 44 height 19
type input "[DATE] 07:00"
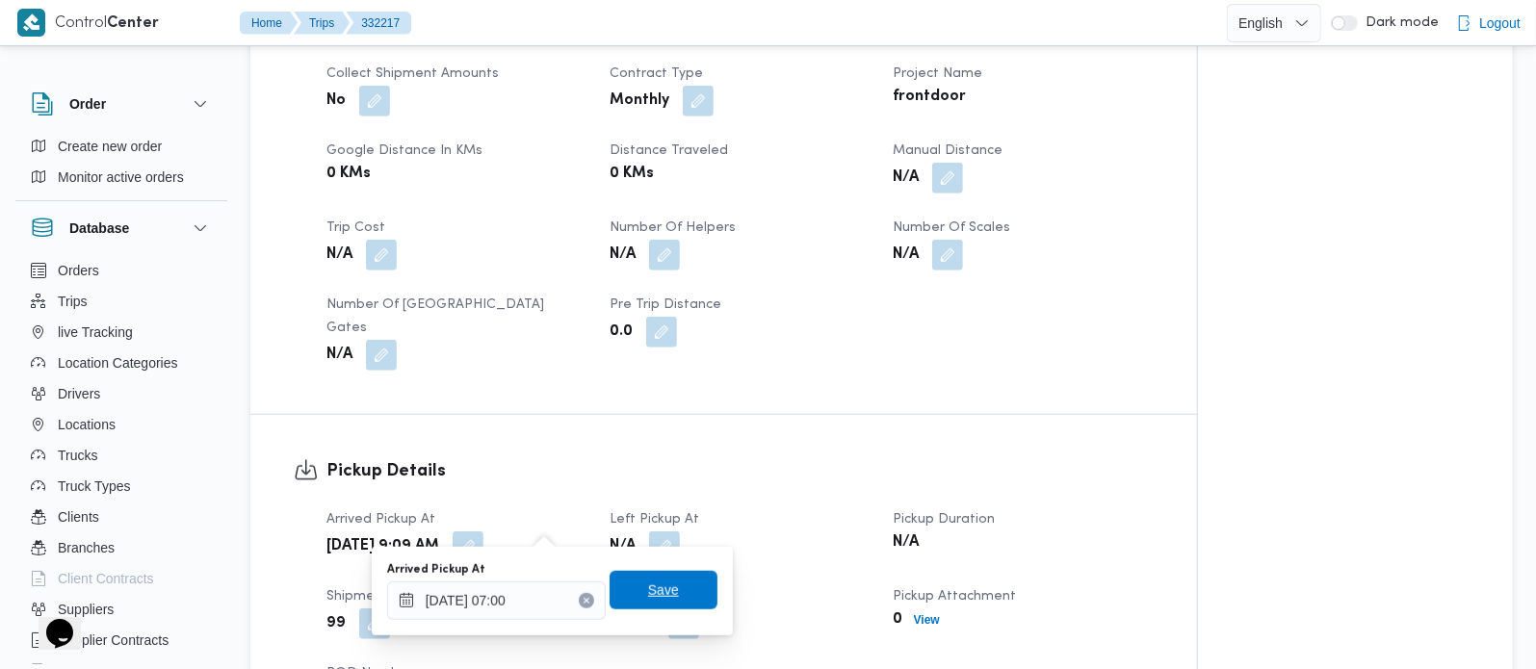
click at [648, 599] on span "Save" at bounding box center [663, 590] width 31 height 23
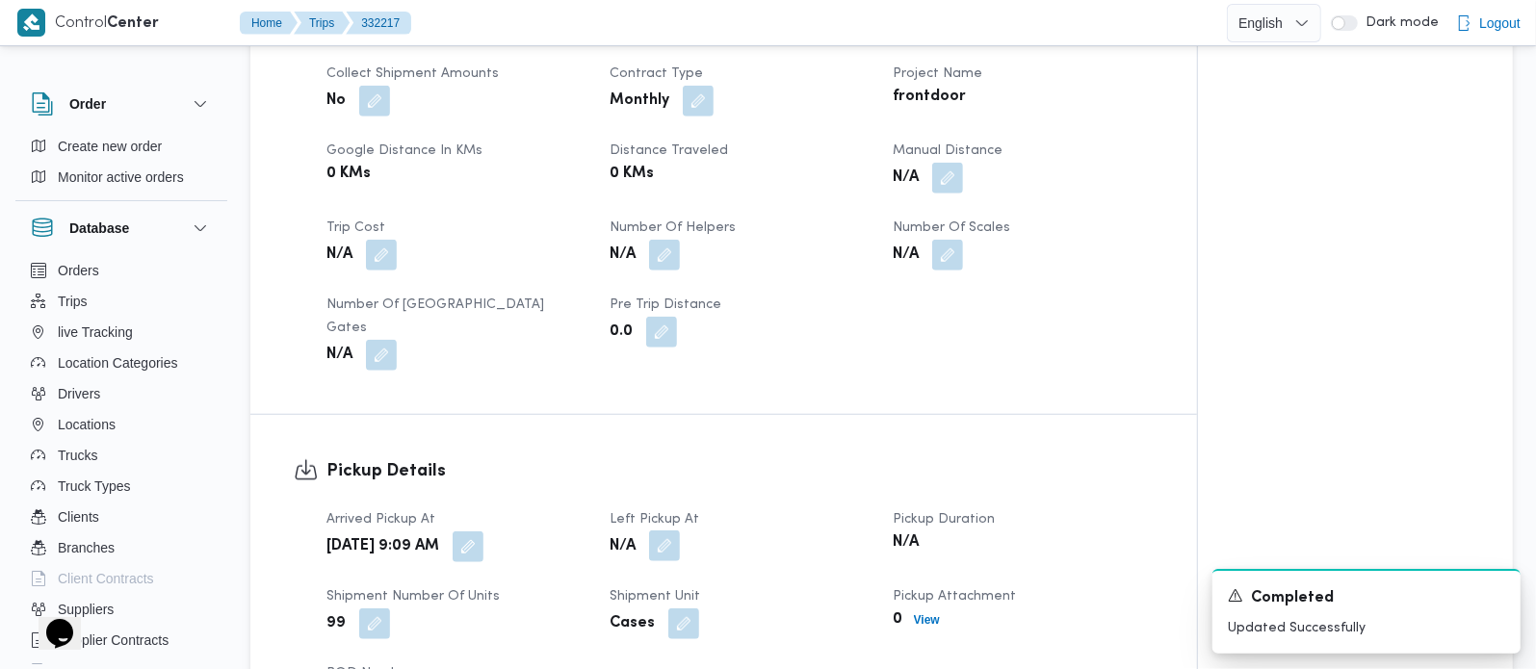
click at [670, 531] on button "button" at bounding box center [664, 546] width 31 height 31
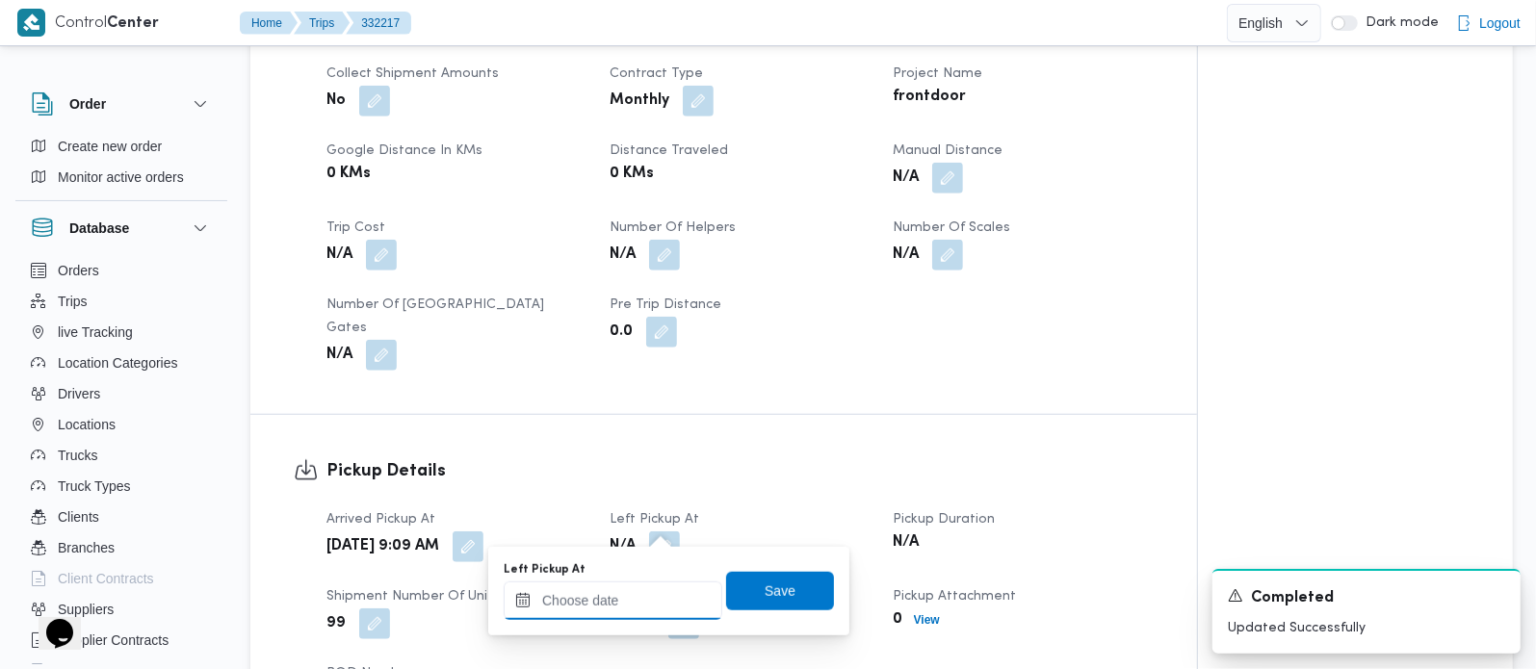
click at [646, 599] on input "Left Pickup At" at bounding box center [613, 601] width 219 height 39
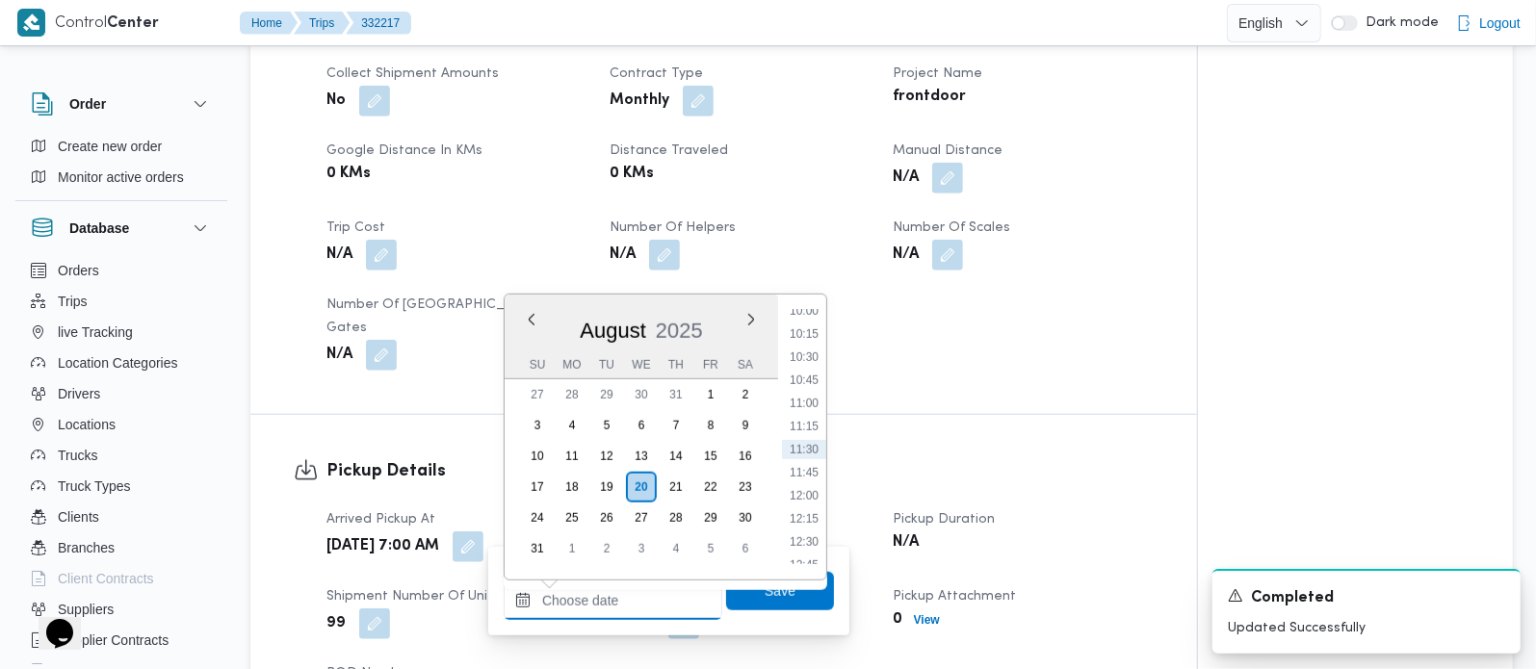
scroll to position [819, 0]
click at [810, 361] on li "09:15" at bounding box center [804, 355] width 44 height 19
type input "[DATE] 09:15"
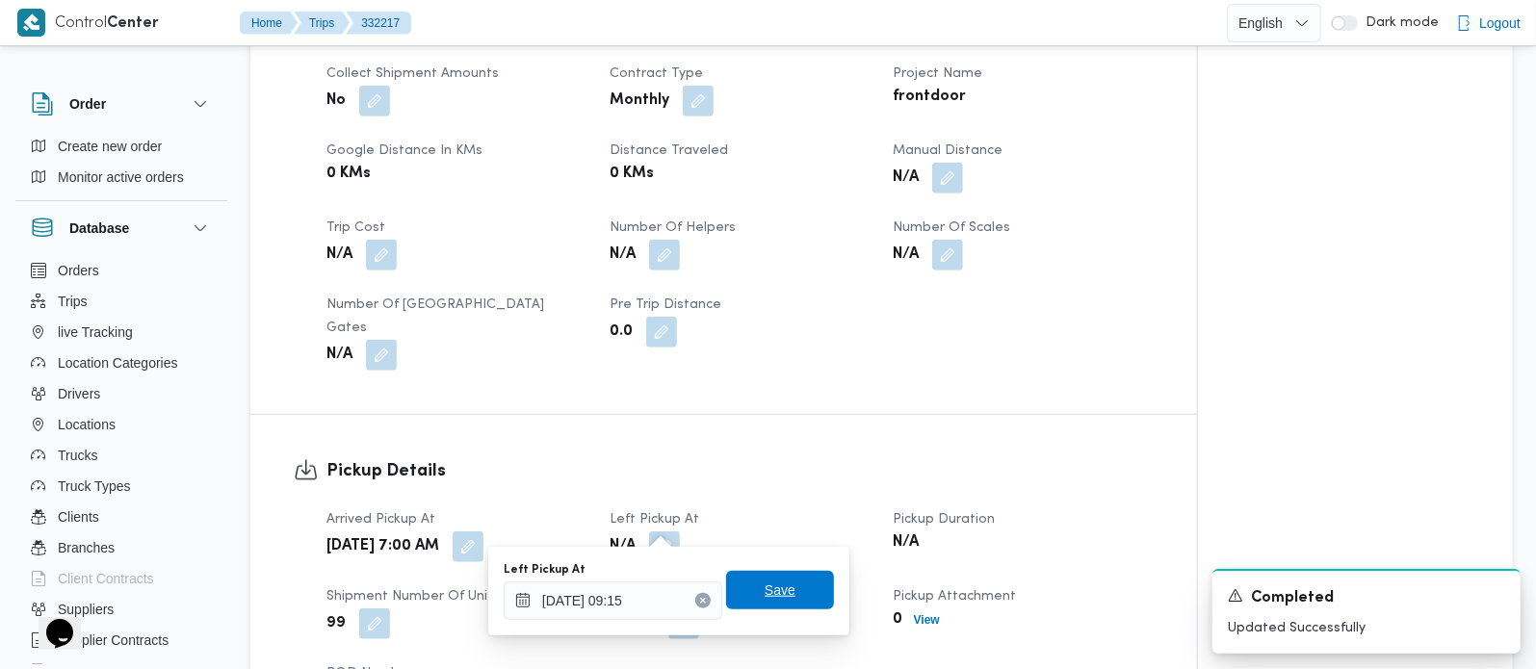
click at [748, 581] on span "Save" at bounding box center [780, 590] width 108 height 39
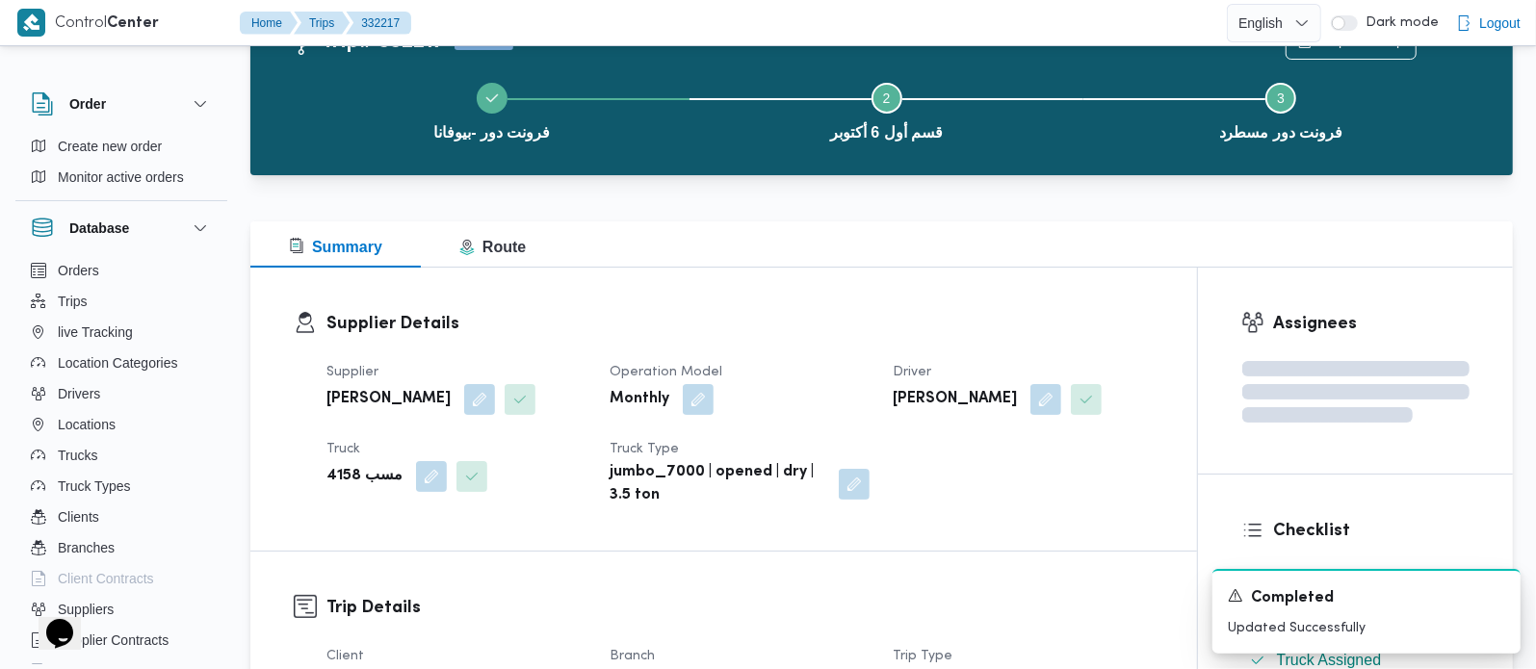
scroll to position [0, 0]
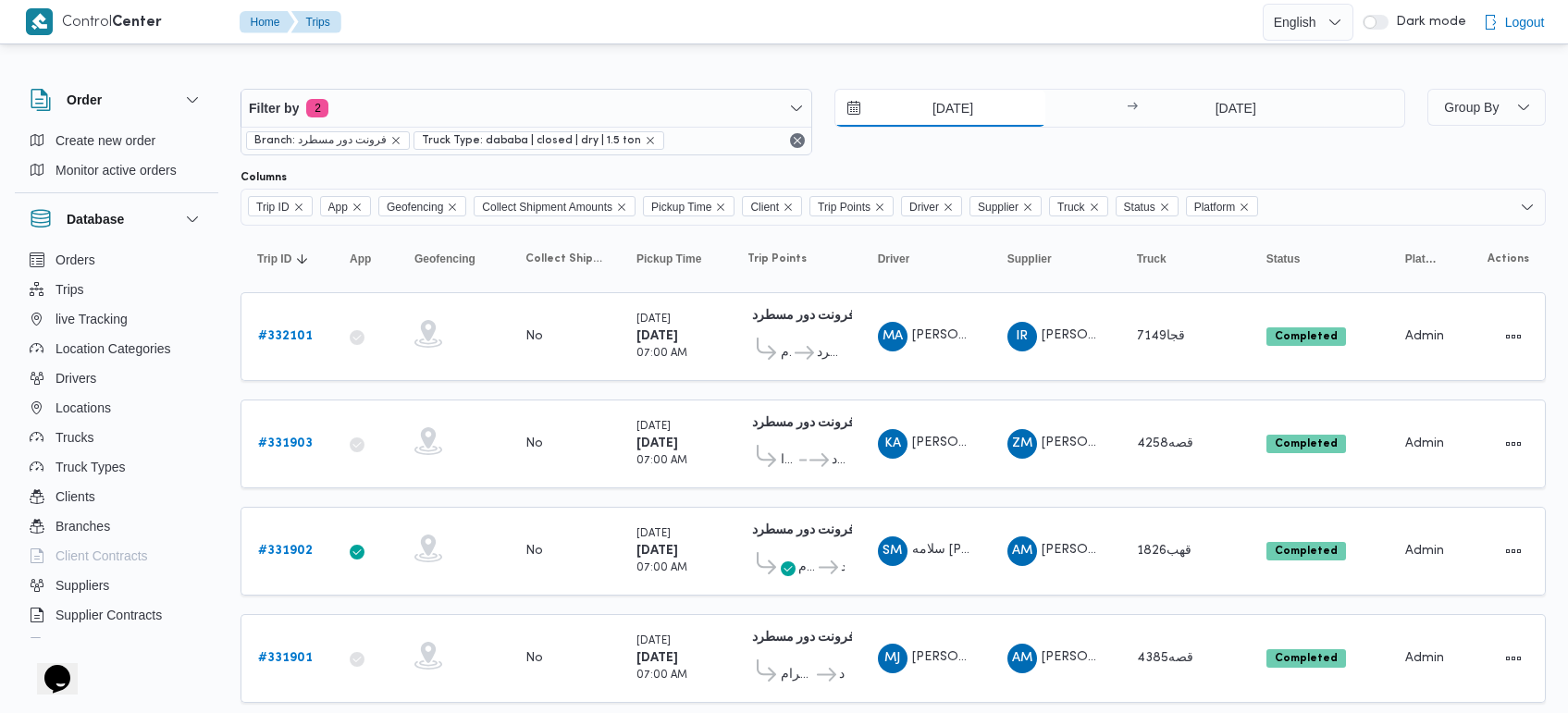
click at [959, 122] on input "19/8/2025" at bounding box center [940, 108] width 210 height 37
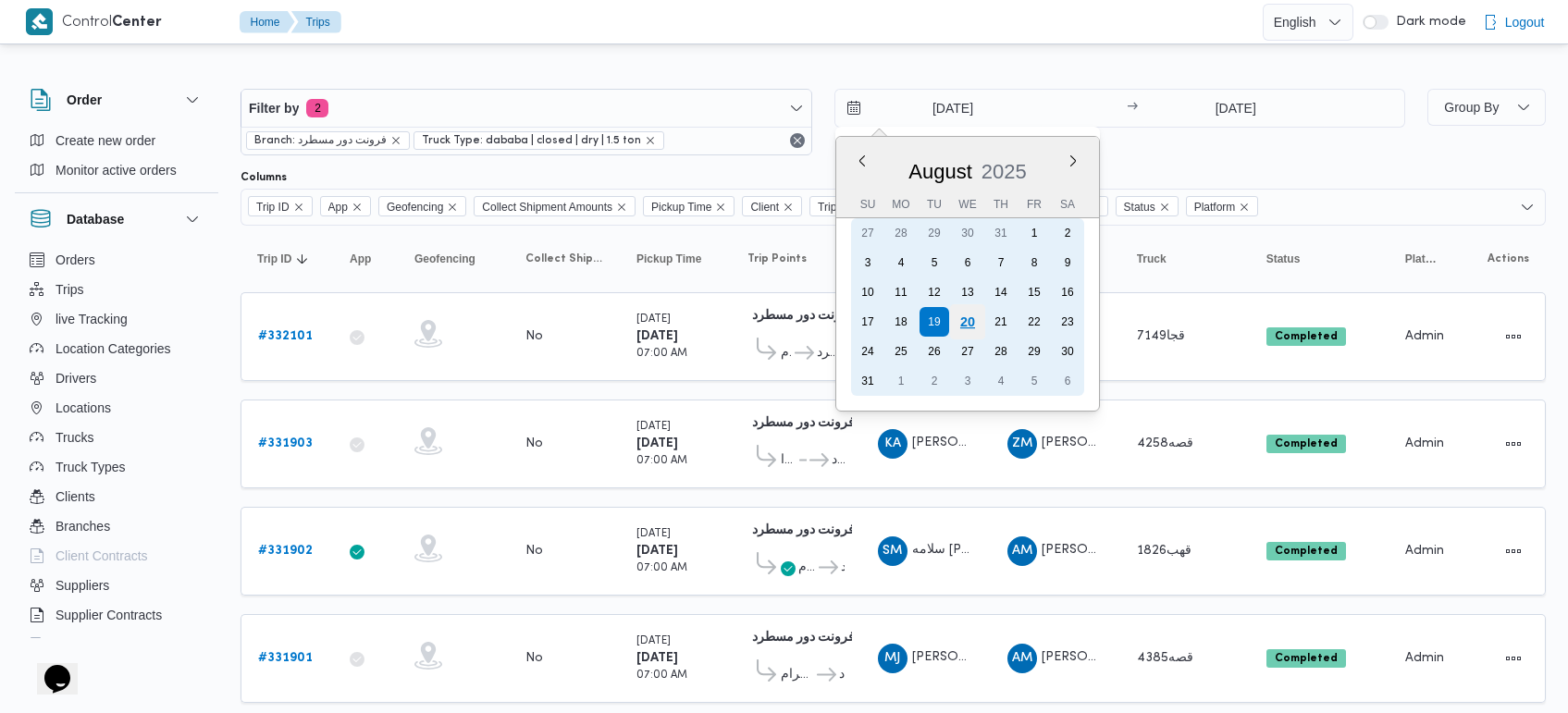
click at [967, 315] on div "20" at bounding box center [967, 322] width 36 height 36
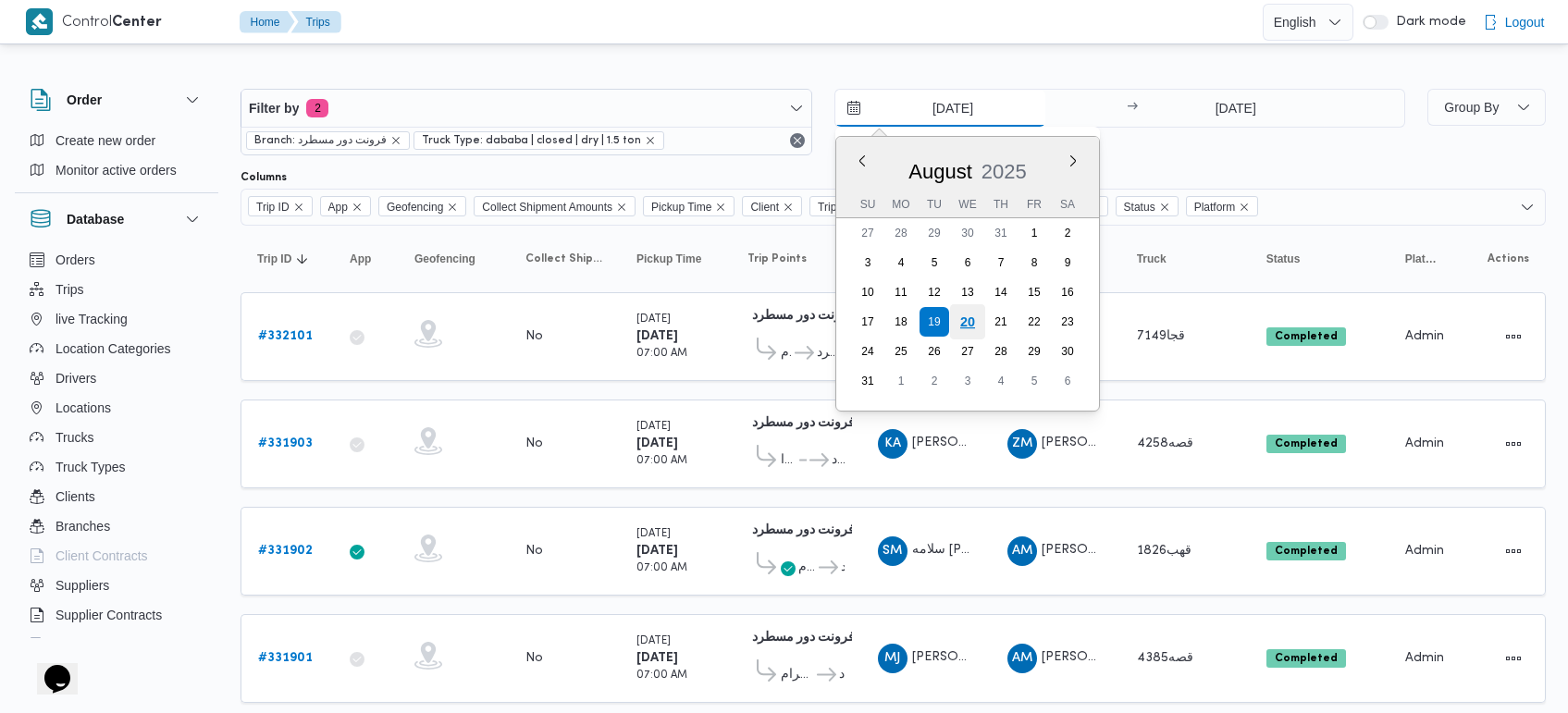
type input "20/8/2025"
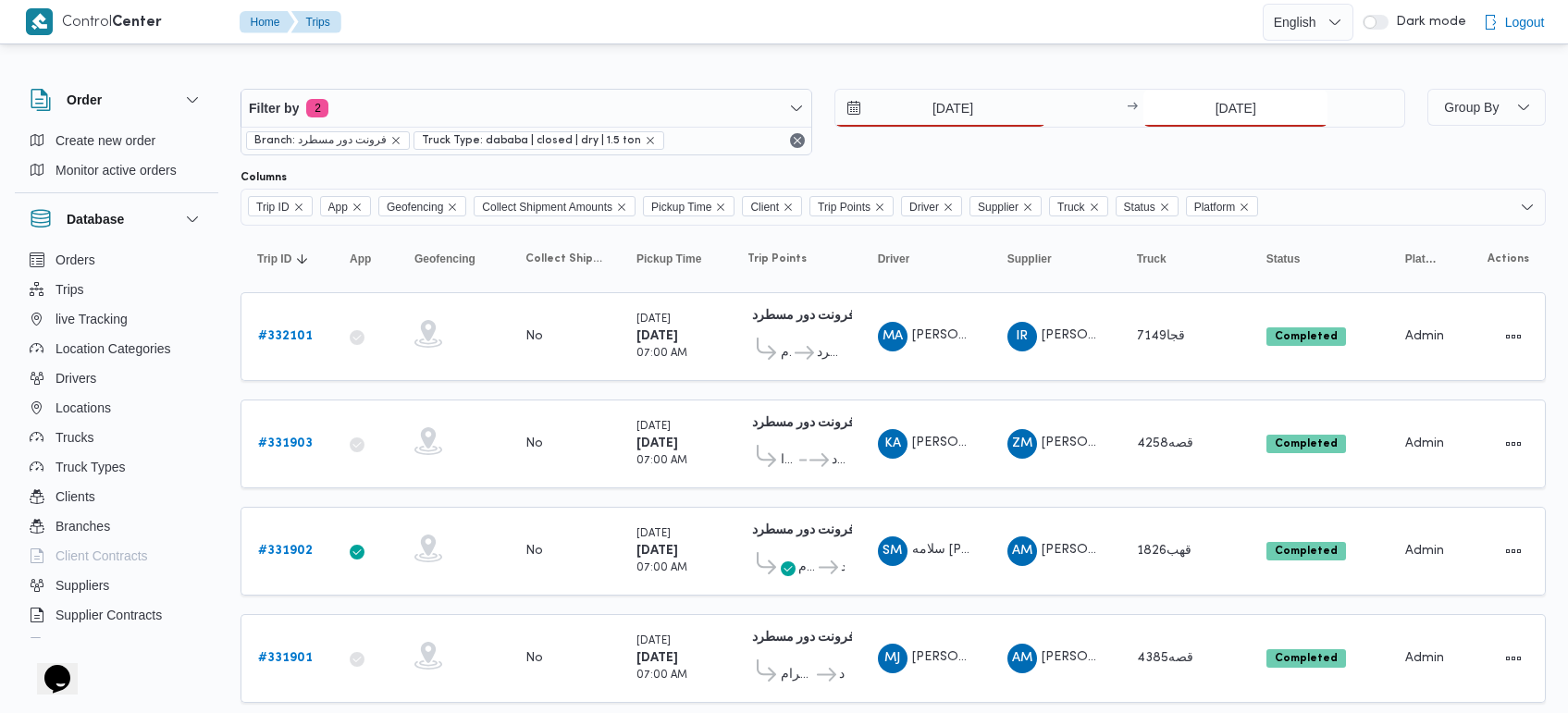
click at [1234, 103] on input "19/8/2025" at bounding box center [1236, 108] width 184 height 37
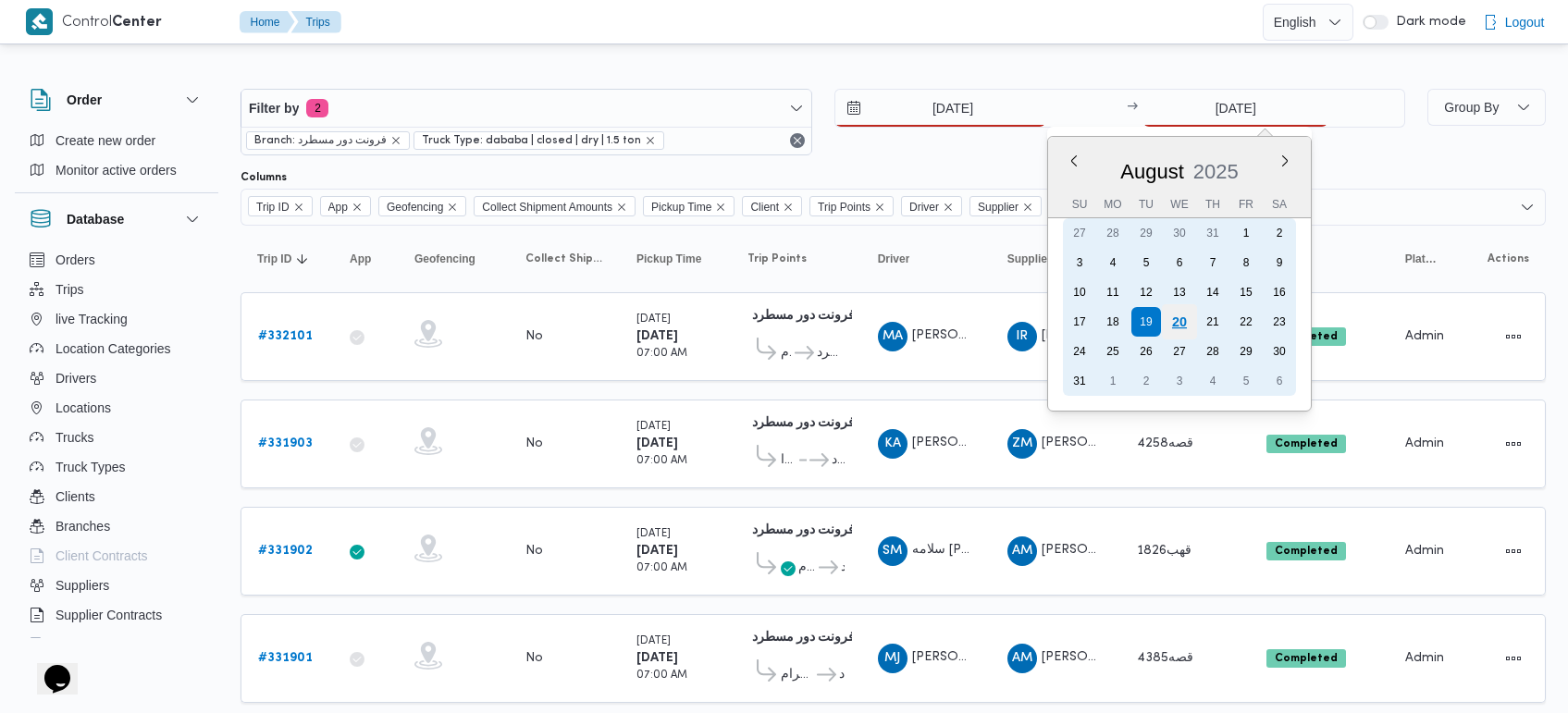
click at [1178, 322] on div "20" at bounding box center [1179, 322] width 36 height 36
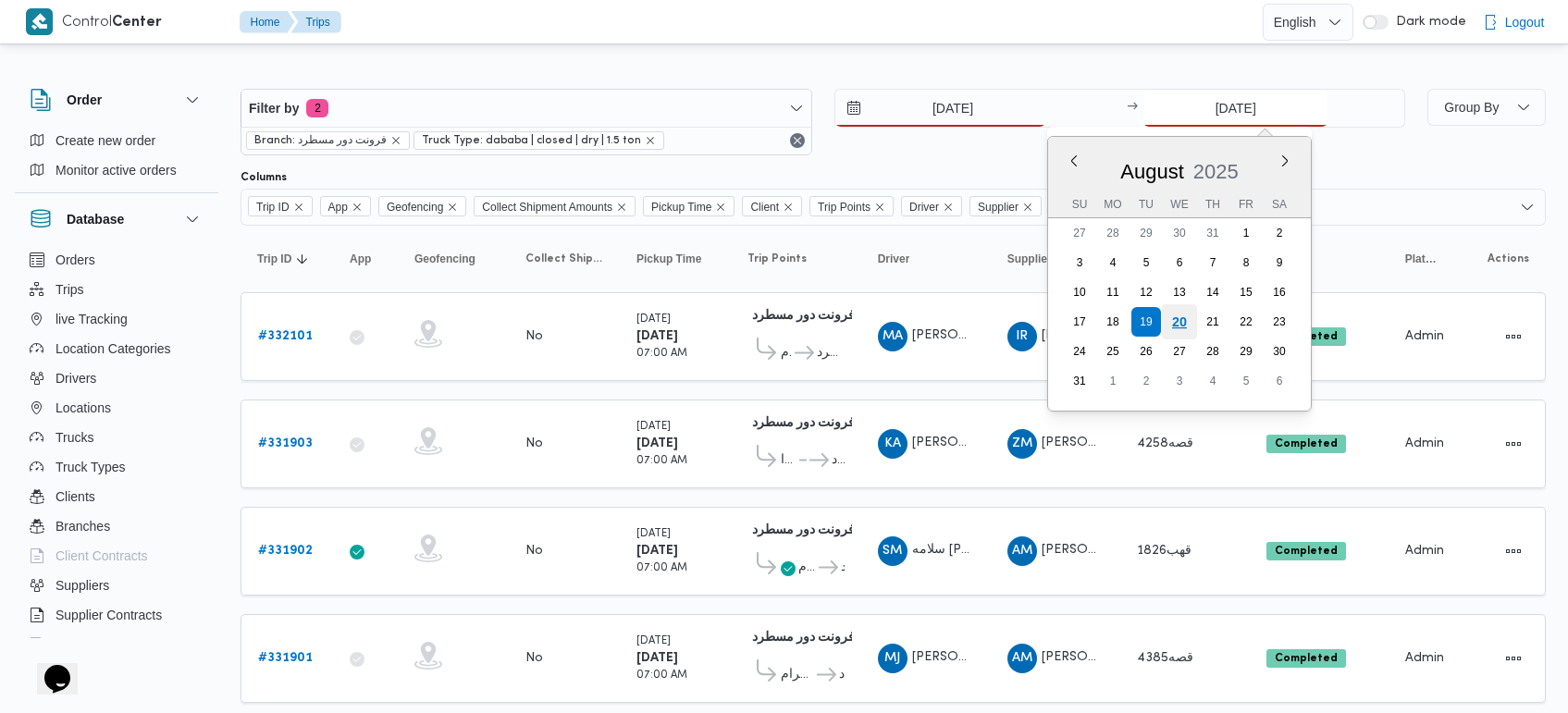
type input "20/8/2025"
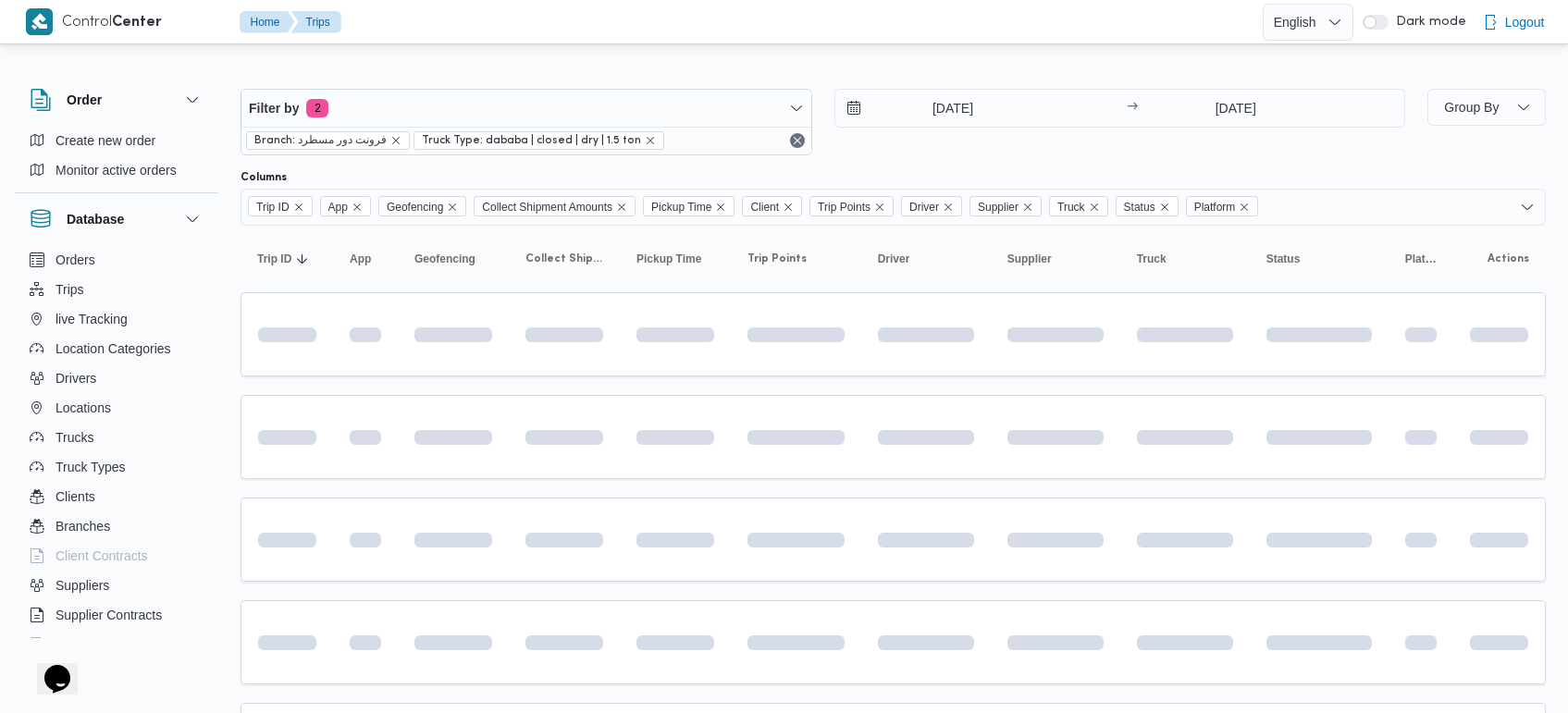
click at [902, 74] on div at bounding box center [893, 74] width 1306 height 30
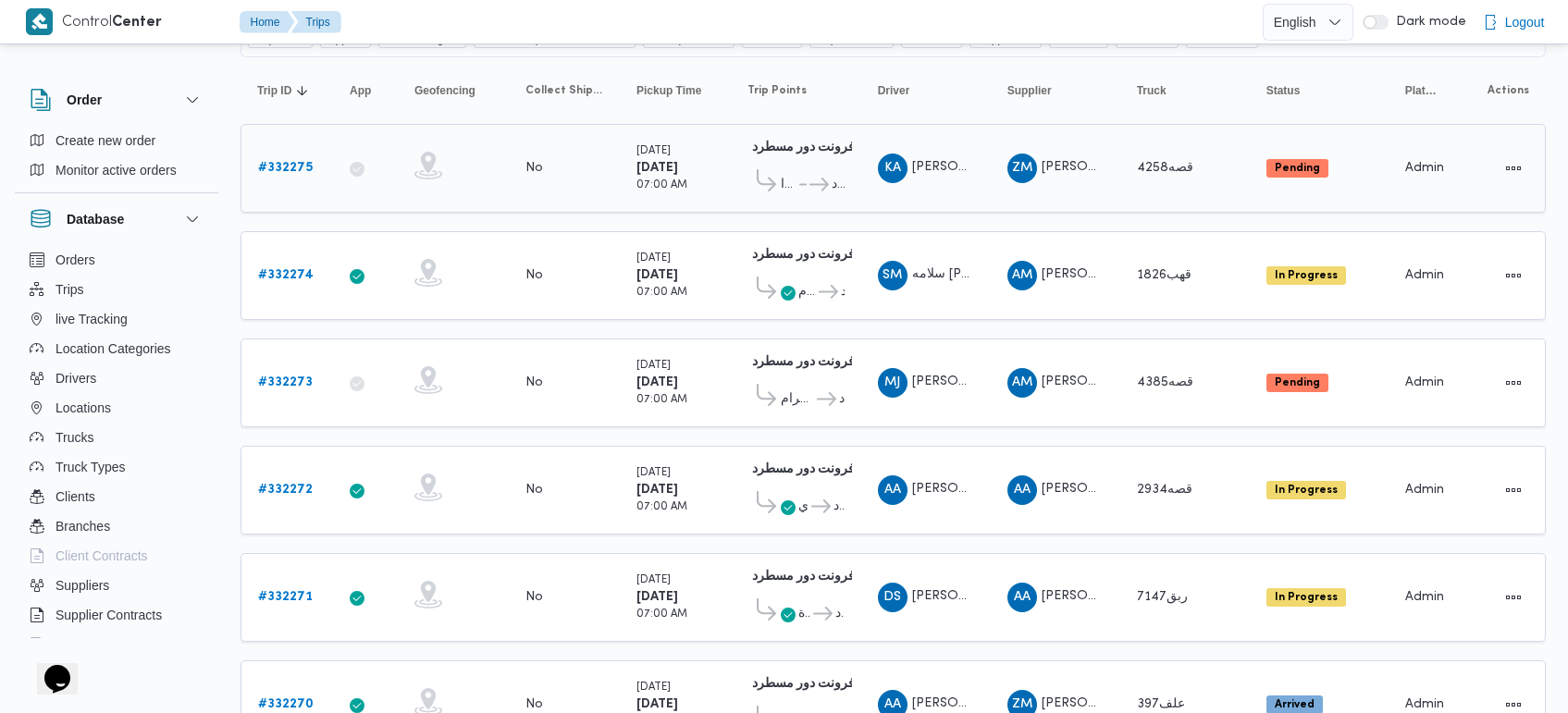
scroll to position [133, 0]
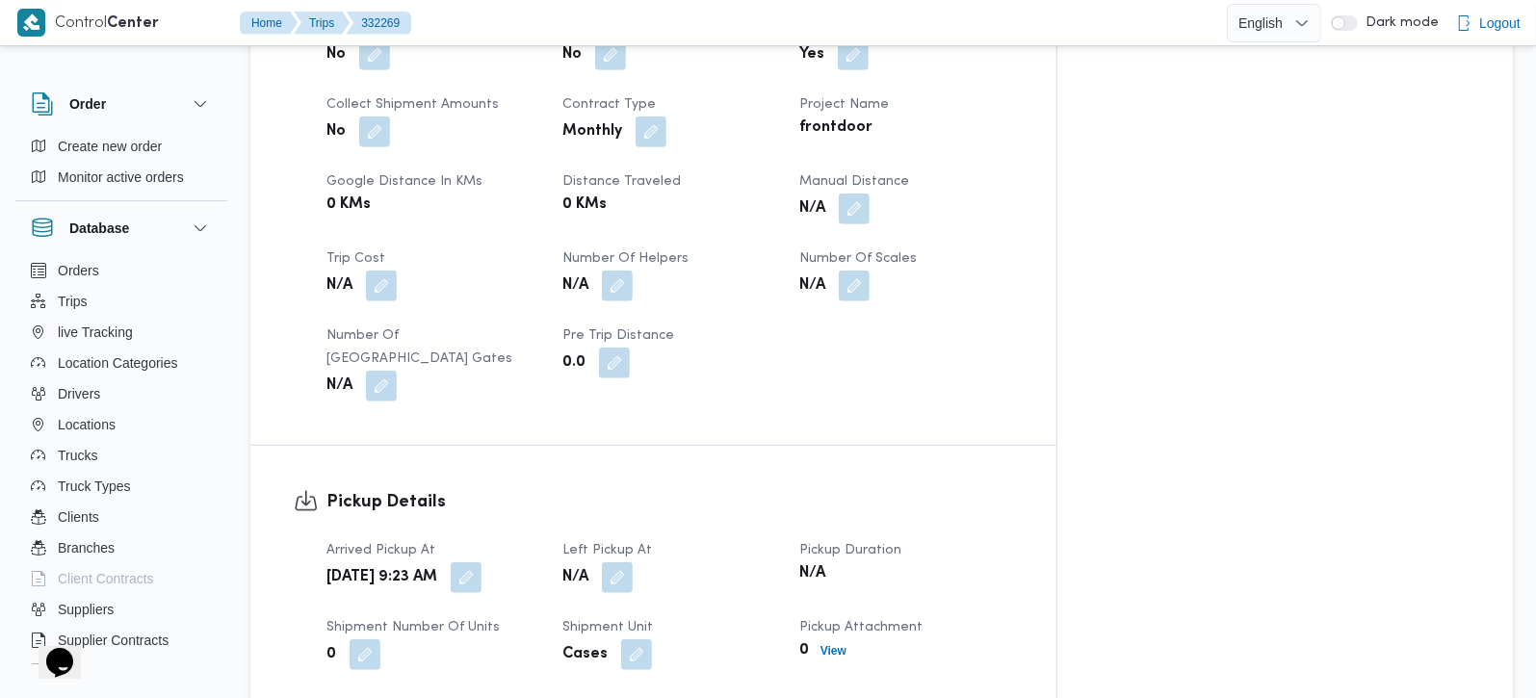
scroll to position [1019, 0]
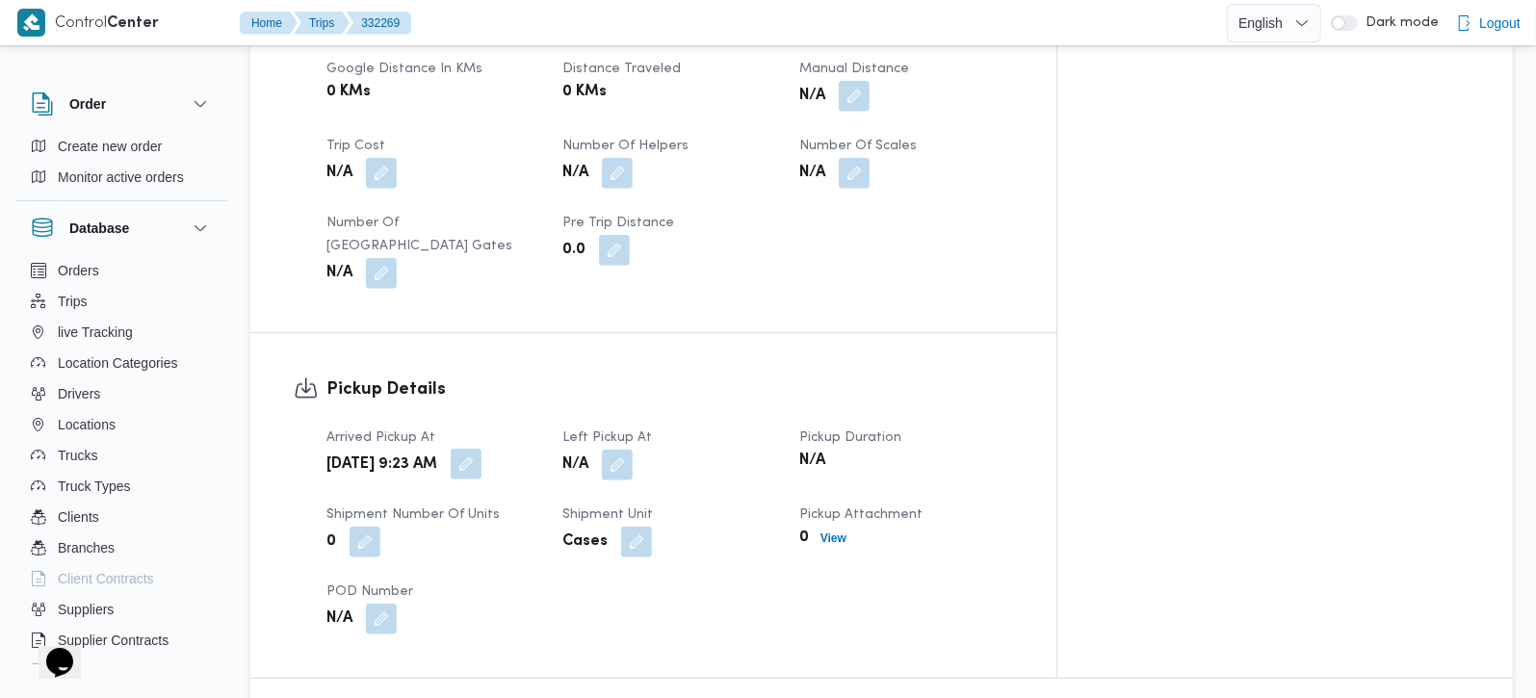
click at [481, 449] on button "button" at bounding box center [466, 464] width 31 height 31
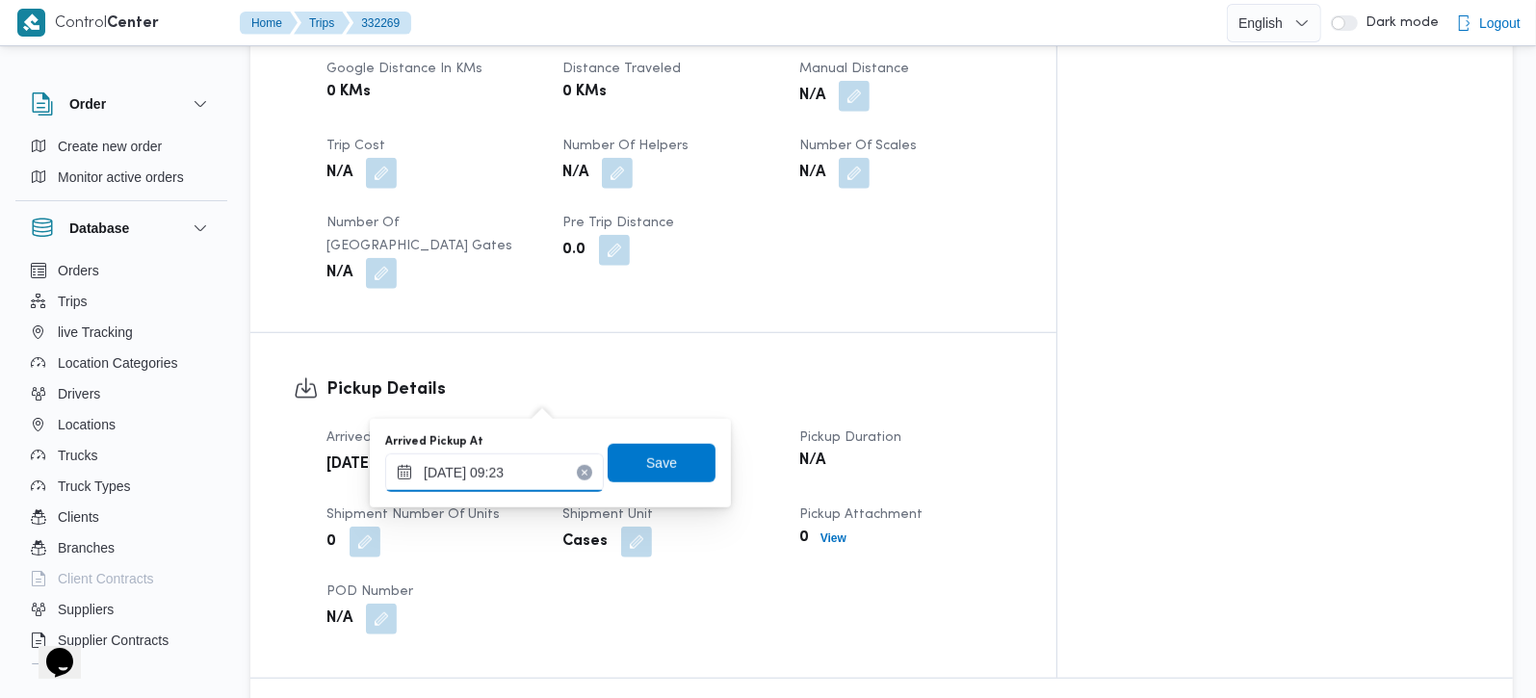
click at [506, 474] on input "[DATE] 09:23" at bounding box center [494, 473] width 219 height 39
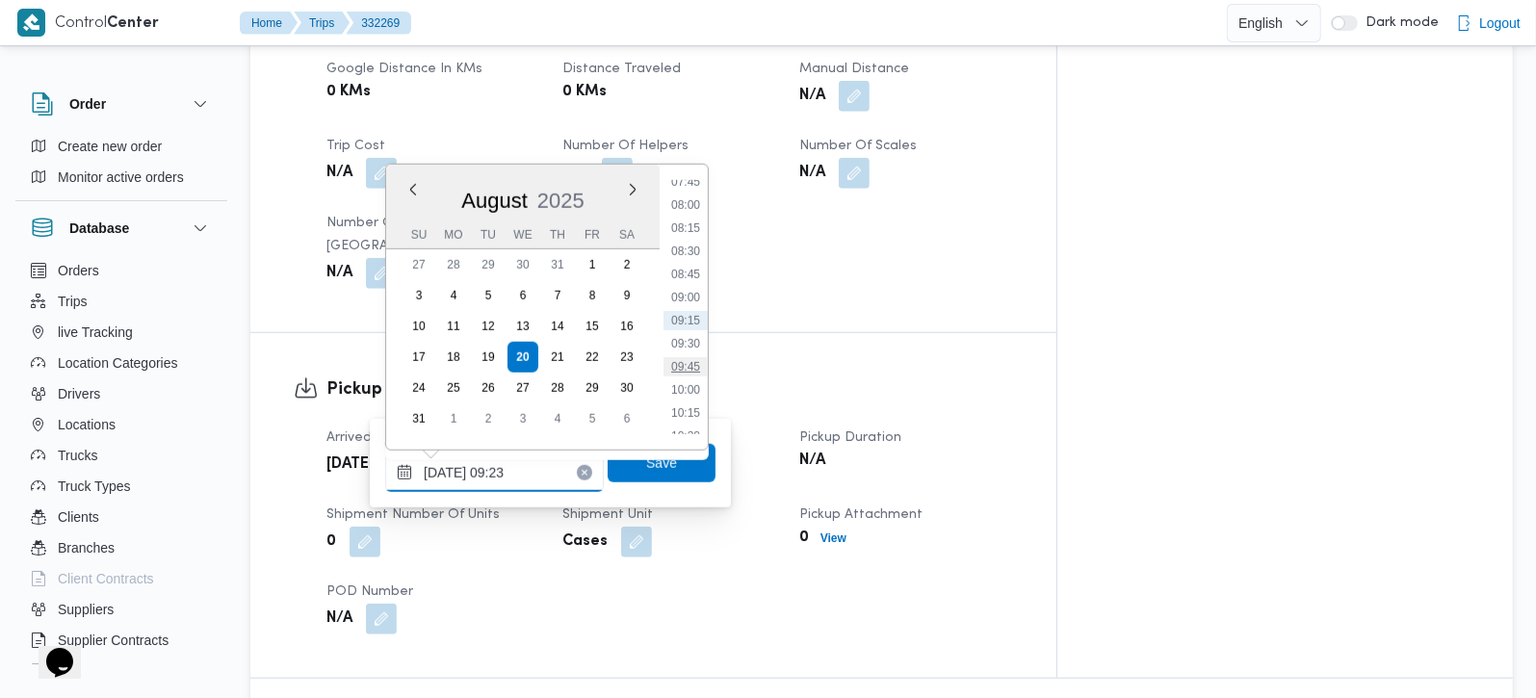
scroll to position [611, 0]
click at [688, 216] on li "07:00" at bounding box center [685, 225] width 44 height 19
type input "20/08/2025 07:00"
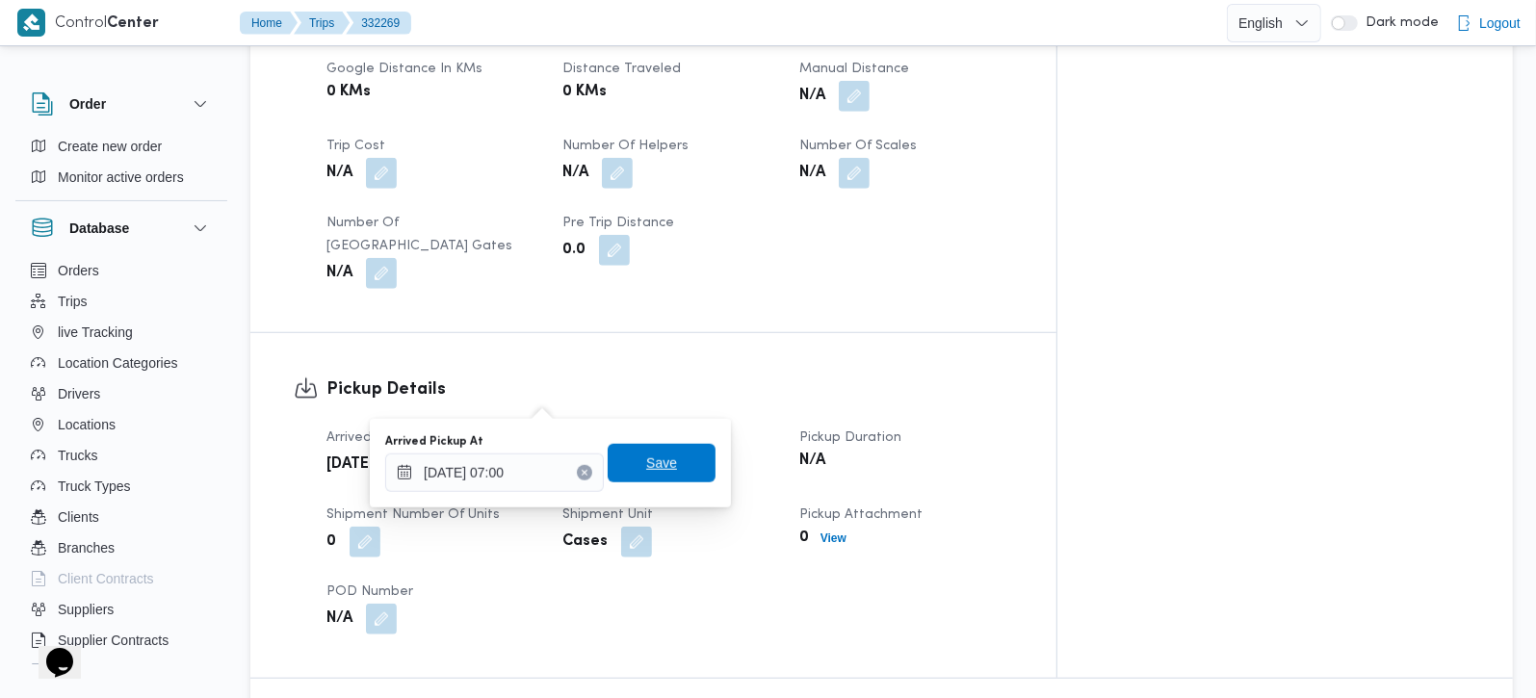
click at [650, 465] on span "Save" at bounding box center [661, 463] width 31 height 23
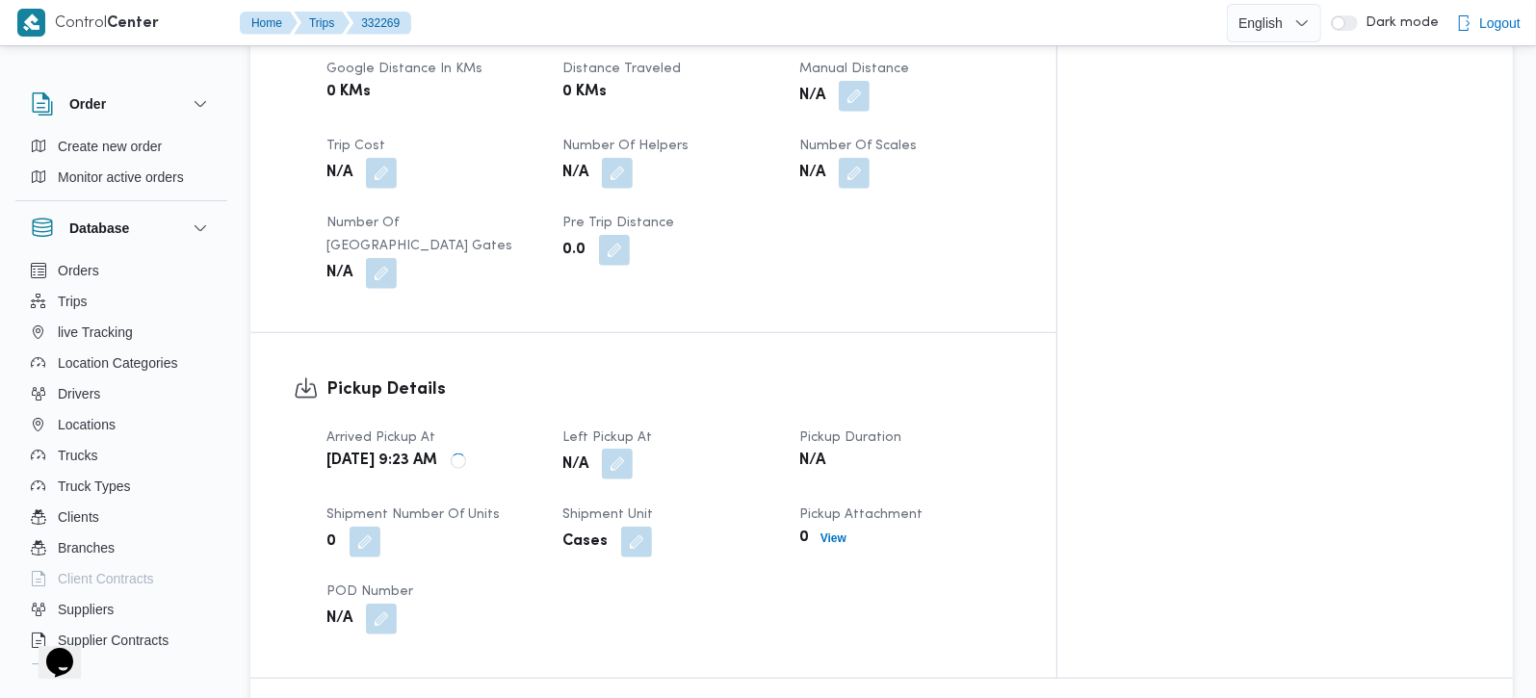
click at [633, 449] on button "button" at bounding box center [617, 464] width 31 height 31
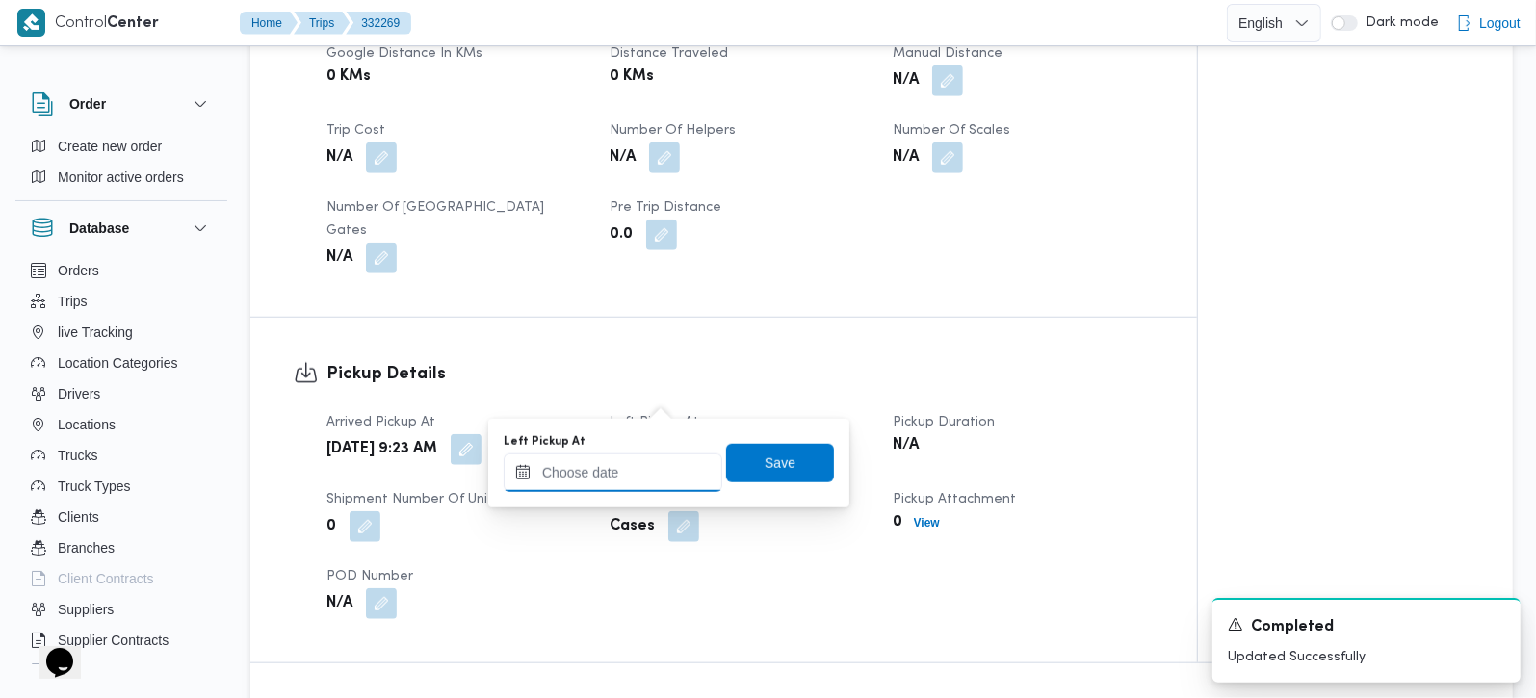
click at [636, 474] on input "Left Pickup At" at bounding box center [613, 473] width 219 height 39
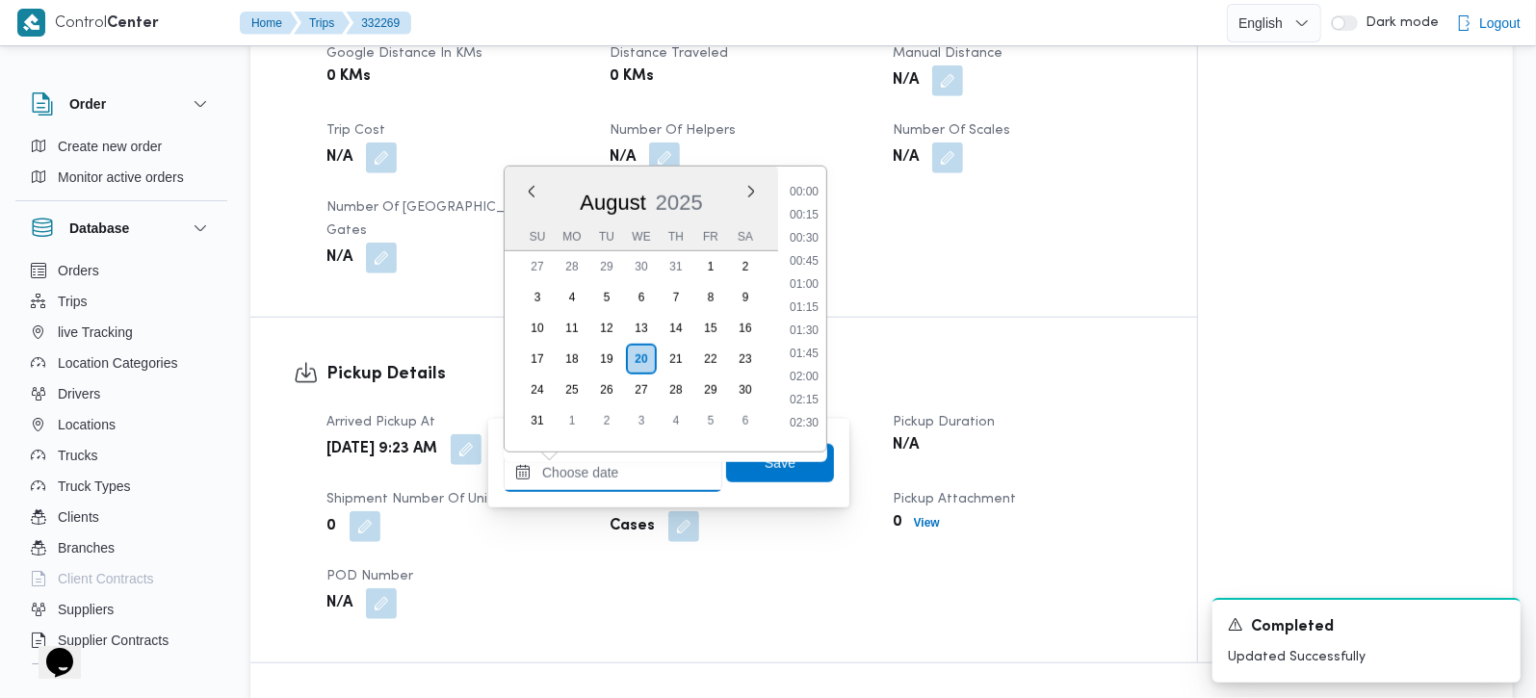
scroll to position [955, 0]
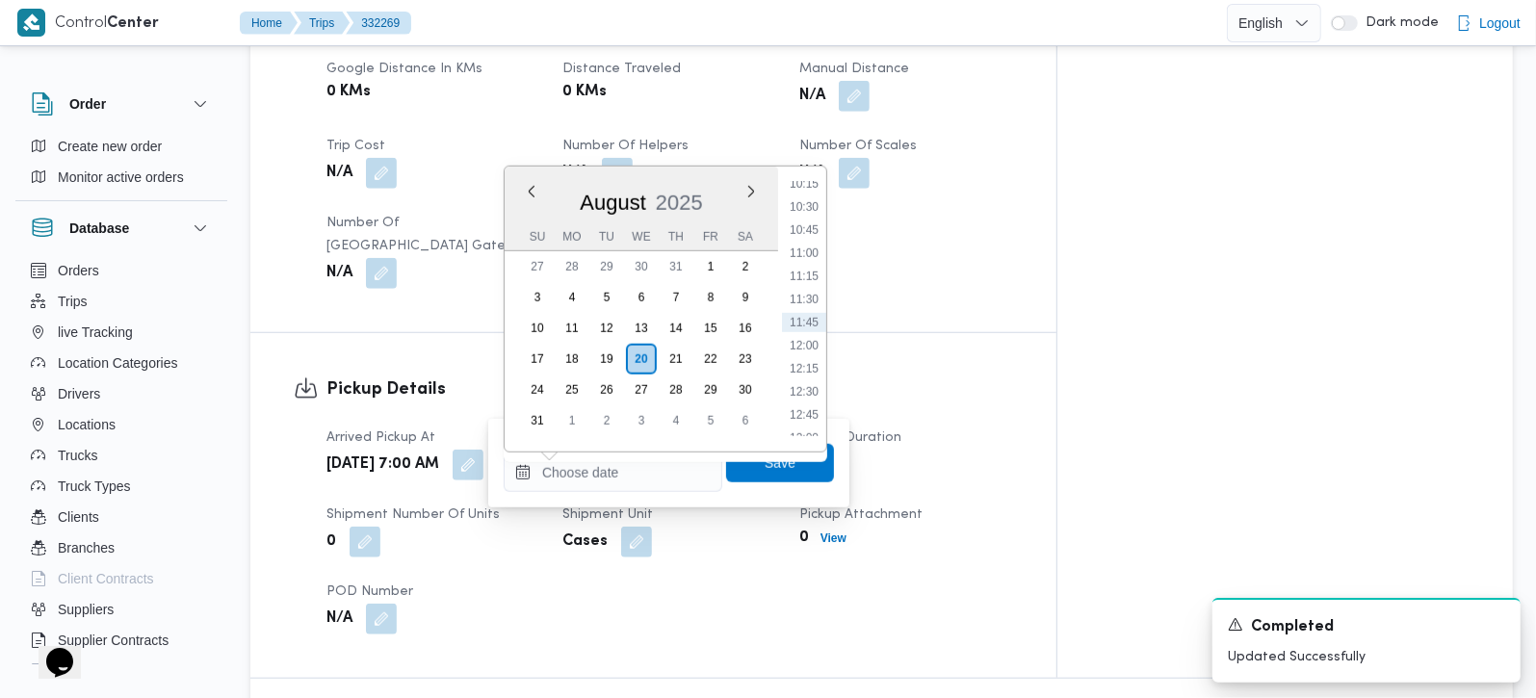
drag, startPoint x: 813, startPoint y: 291, endPoint x: 794, endPoint y: 406, distance: 117.0
click at [813, 291] on li "11:30" at bounding box center [804, 299] width 44 height 19
type input "20/08/2025 11:30"
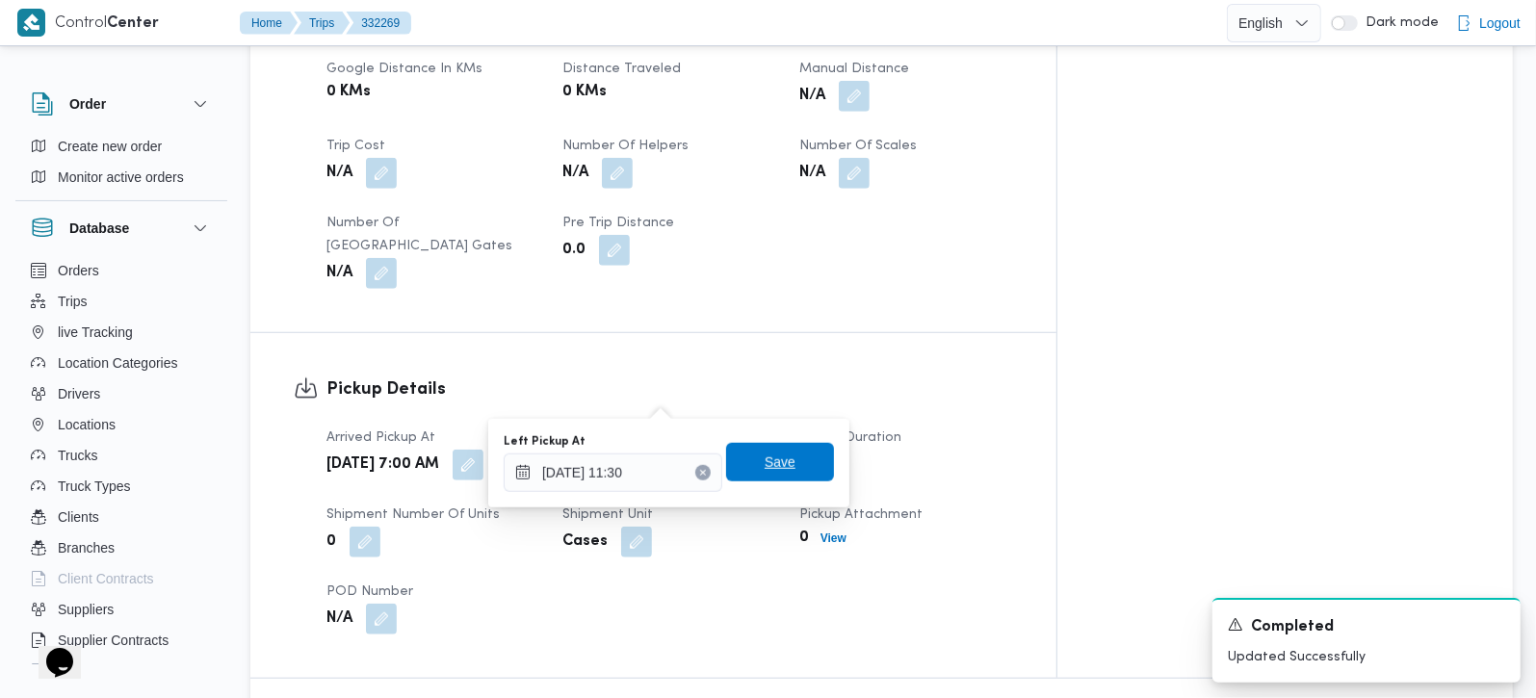
click at [773, 476] on span "Save" at bounding box center [780, 462] width 108 height 39
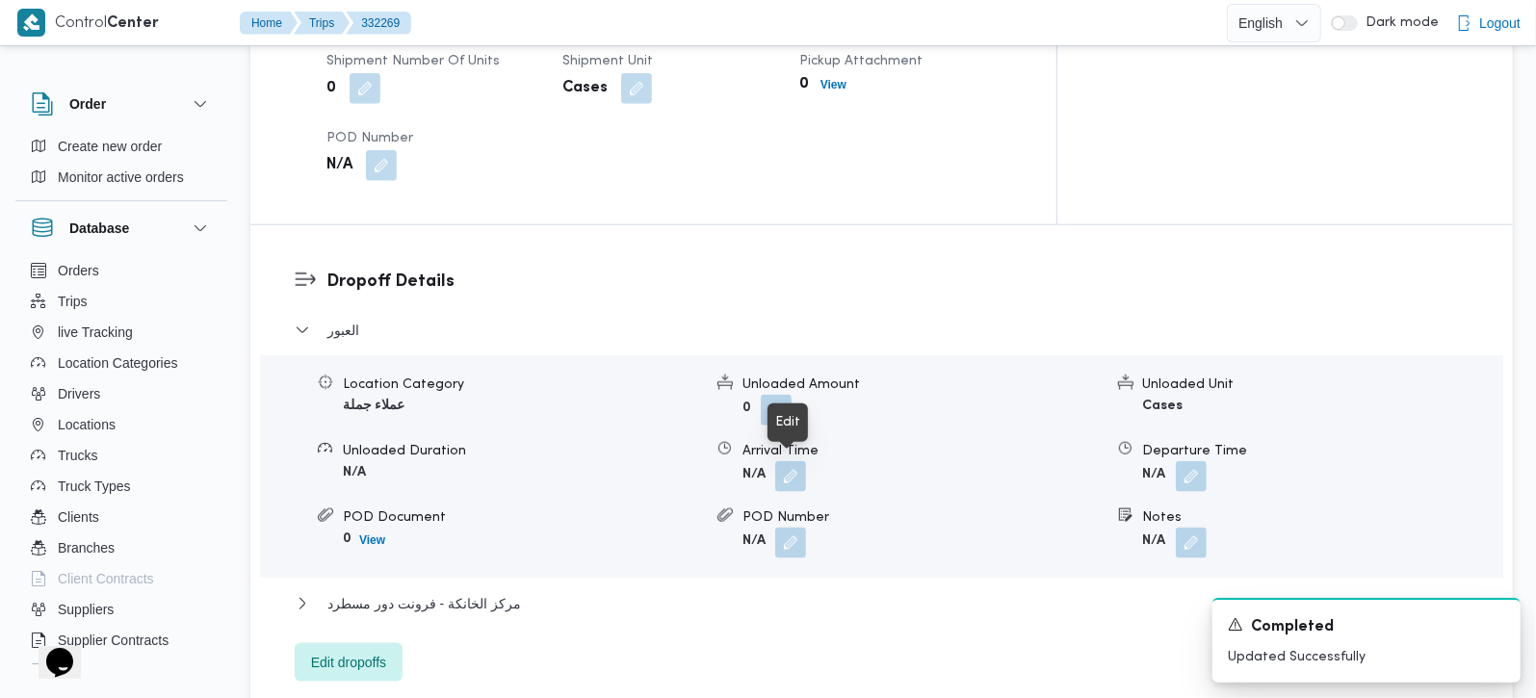
scroll to position [1586, 0]
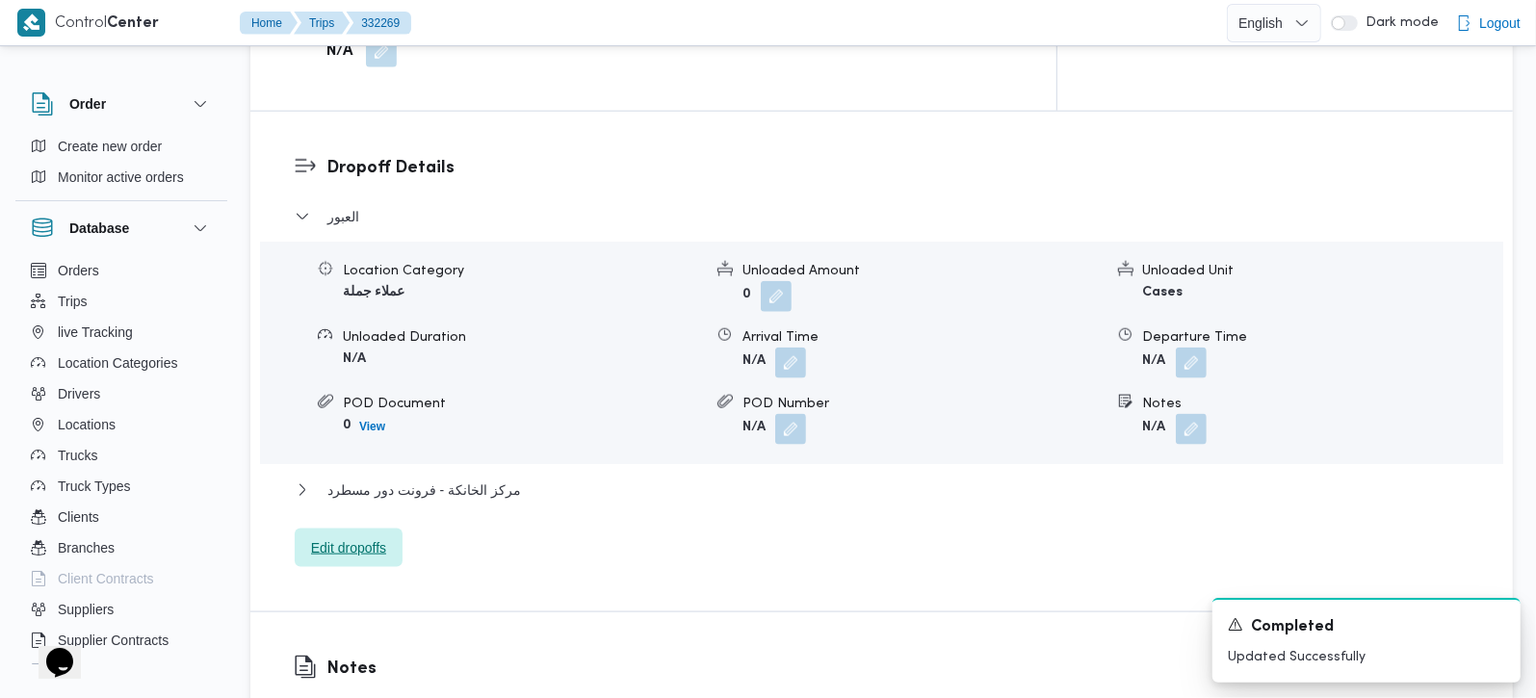
click at [364, 529] on span "Edit dropoffs" at bounding box center [349, 548] width 108 height 39
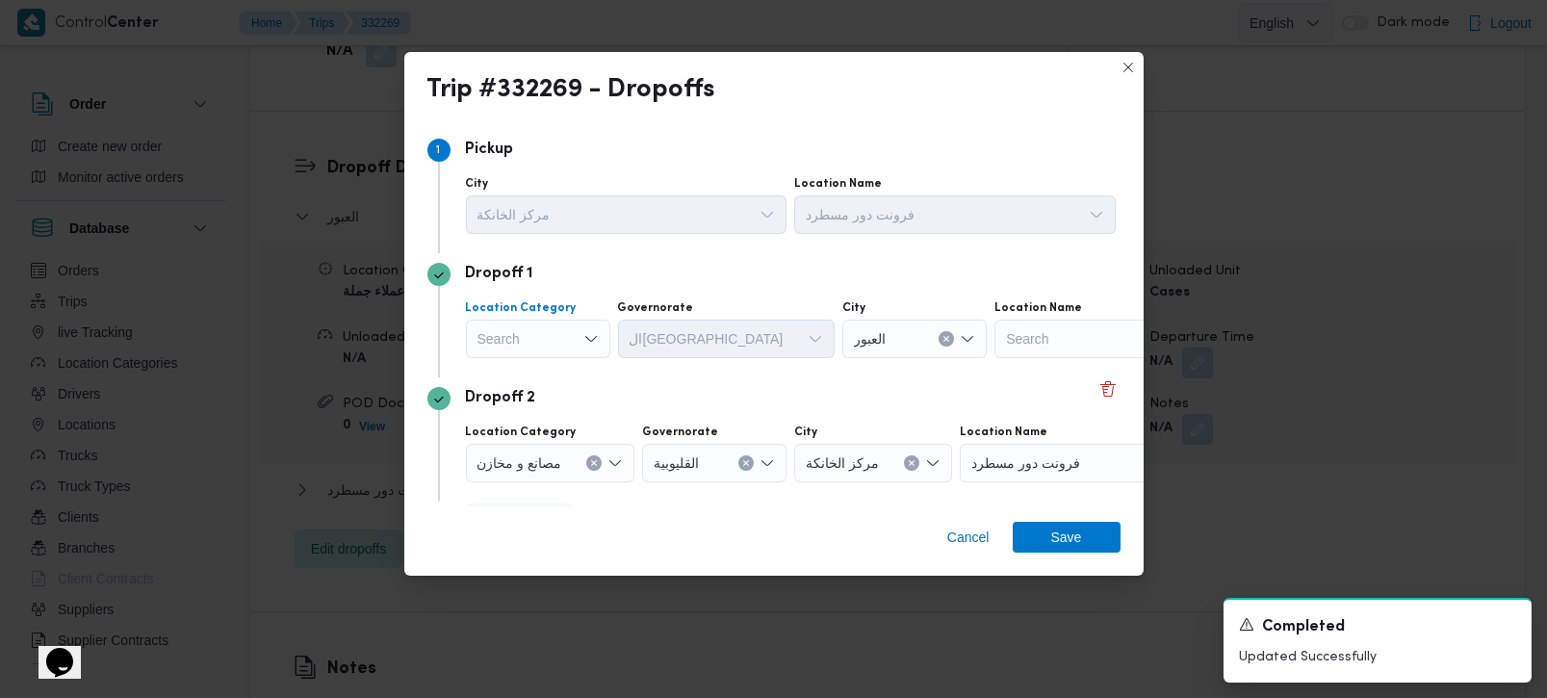
click at [543, 345] on div "Search" at bounding box center [538, 339] width 144 height 39
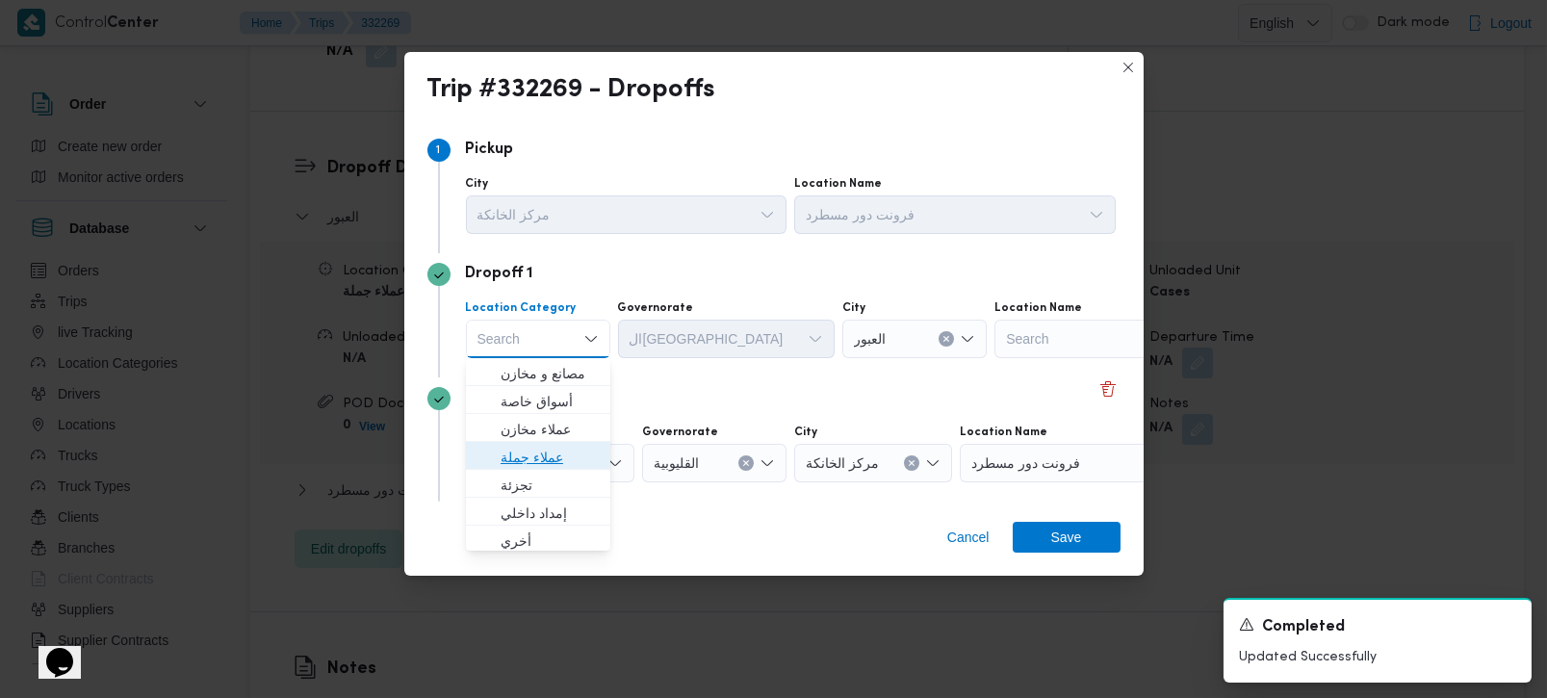
click at [530, 456] on span "عملاء جملة" at bounding box center [550, 457] width 98 height 23
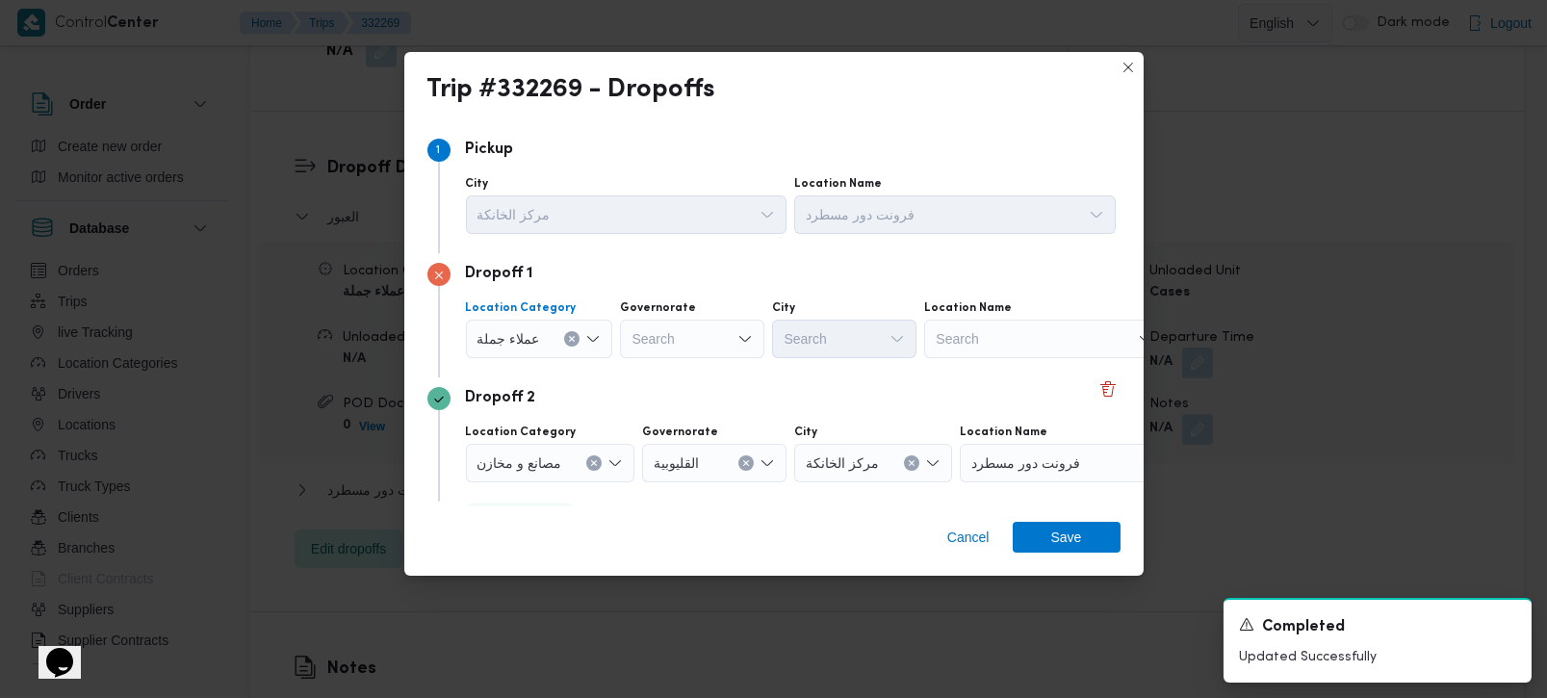
click at [638, 342] on div "Search" at bounding box center [692, 339] width 144 height 39
type input "رة"
click at [688, 402] on span "القاه رة" at bounding box center [702, 401] width 98 height 23
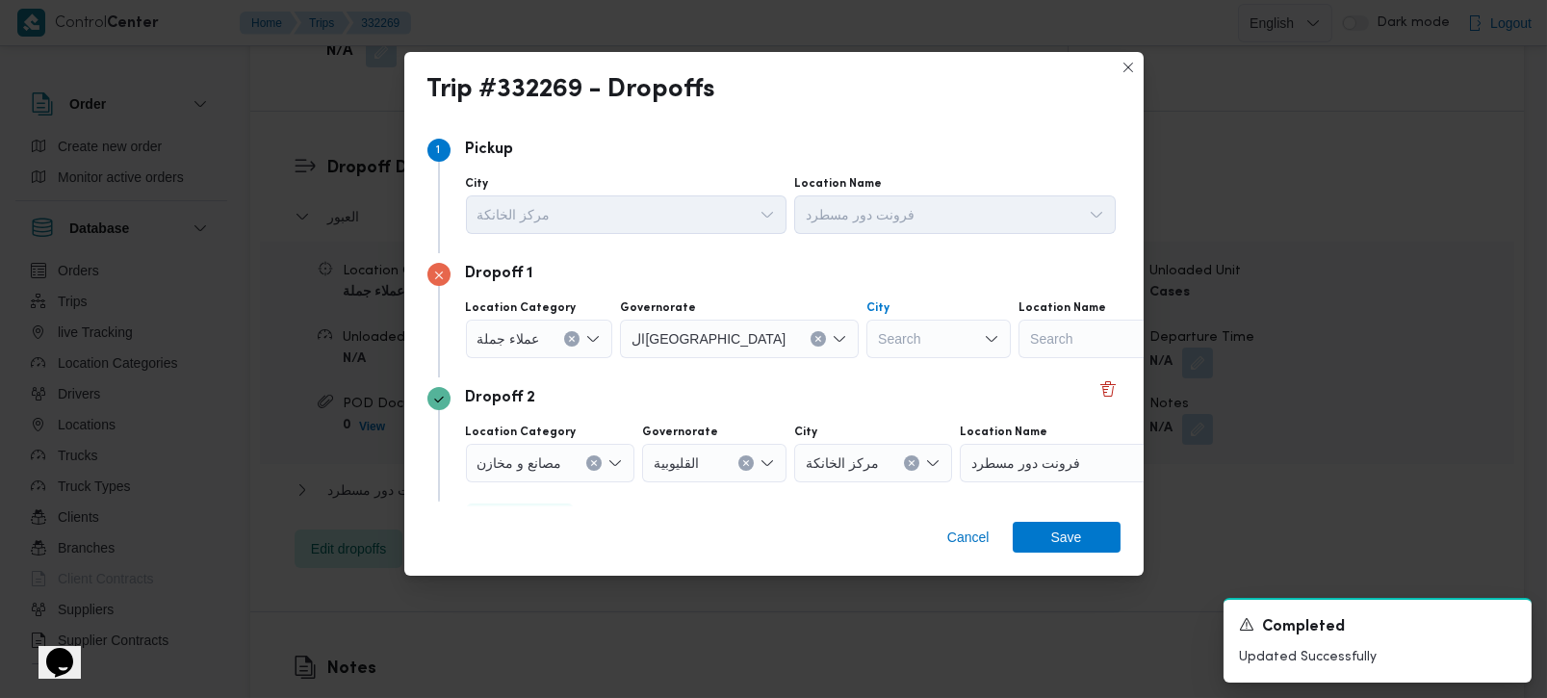
click at [867, 336] on div "Search" at bounding box center [939, 339] width 144 height 39
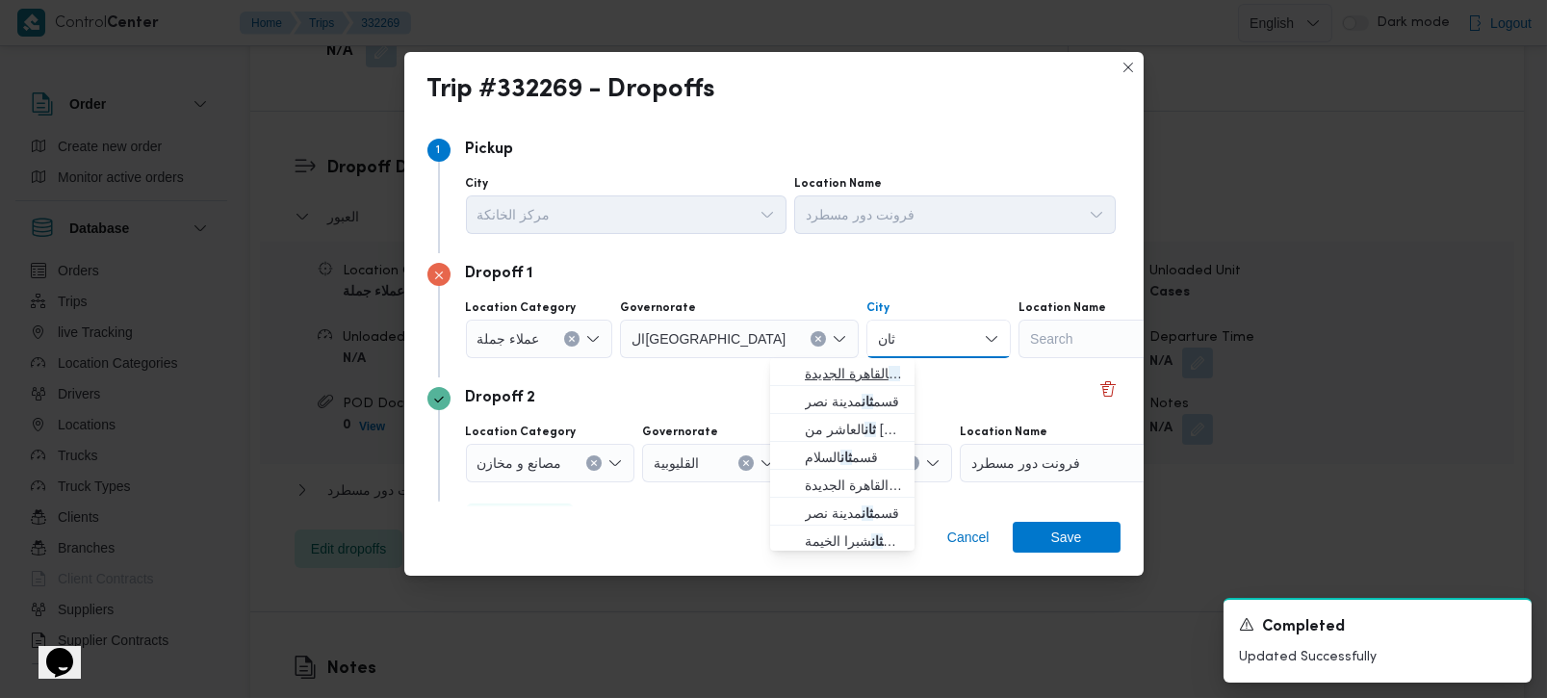
type input "ثان"
click at [831, 377] on span "قسم ثان القاهرة الجديدة" at bounding box center [854, 373] width 98 height 23
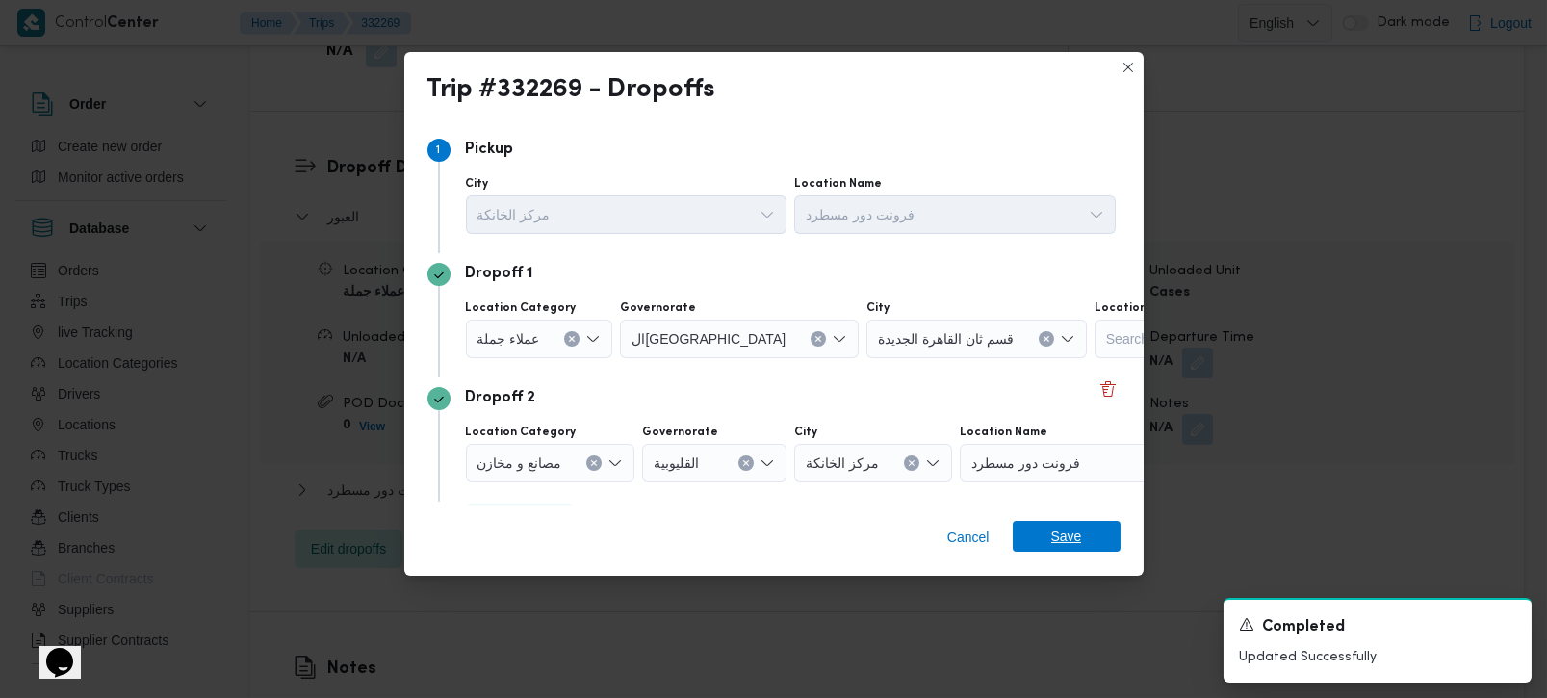
click at [1069, 535] on span "Save" at bounding box center [1066, 536] width 31 height 31
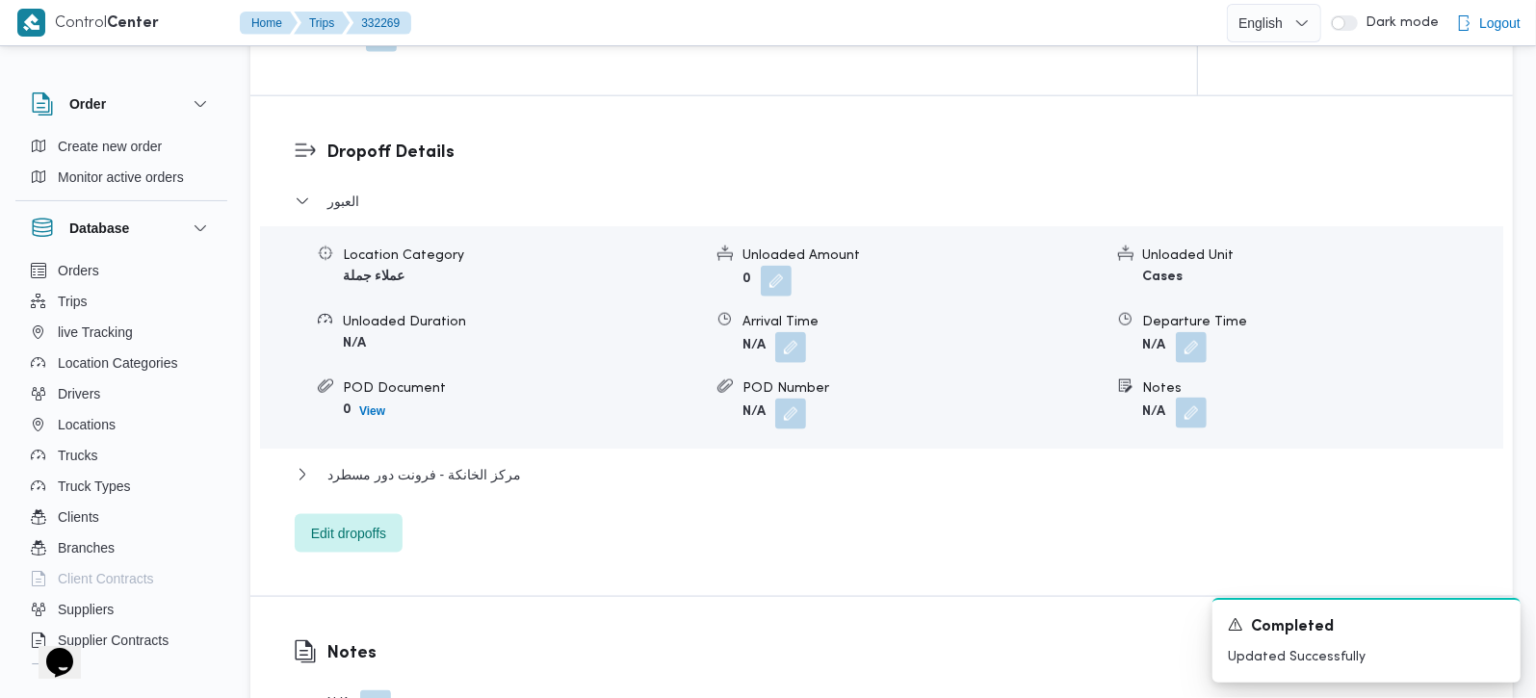
click at [1205, 398] on button "button" at bounding box center [1191, 413] width 31 height 31
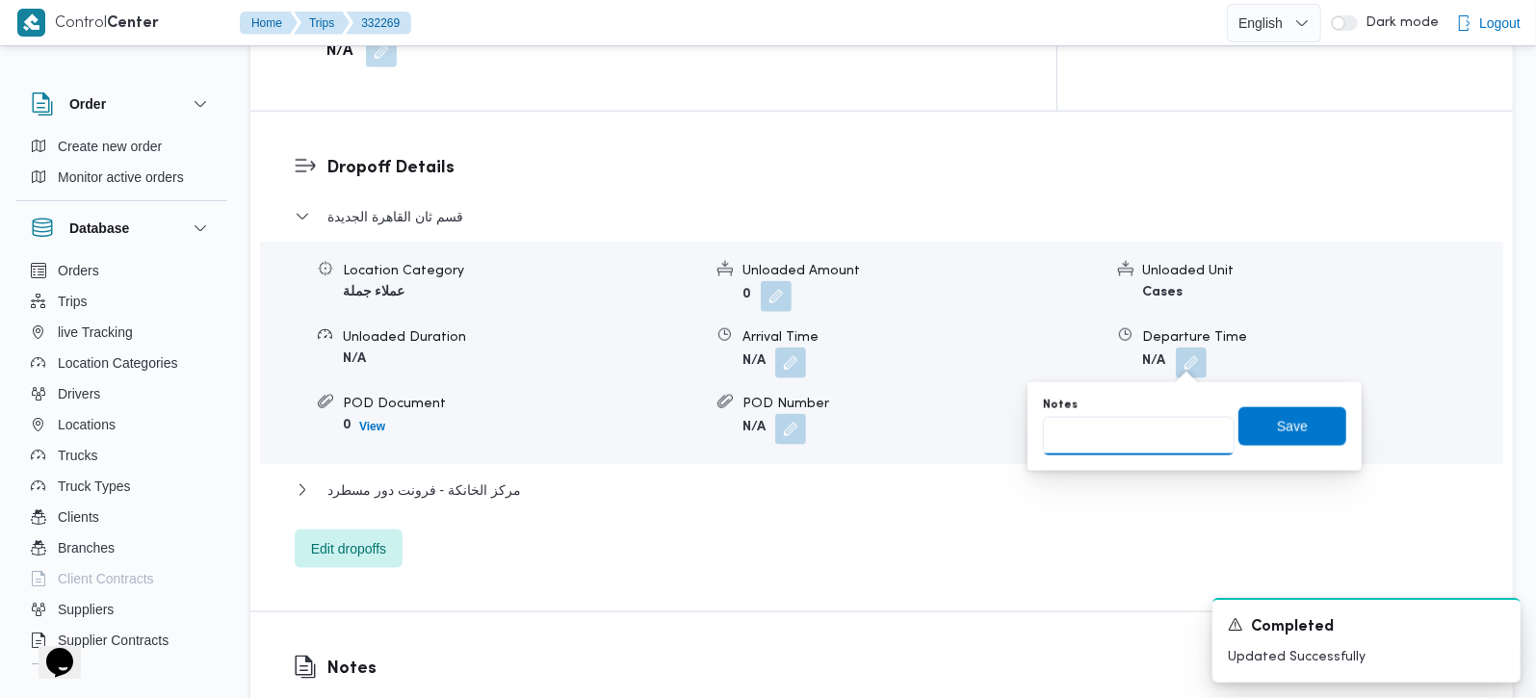
click at [1147, 437] on input "Notes" at bounding box center [1139, 436] width 192 height 39
type input "الرحاب و التجمع"
click at [1238, 426] on span "Save" at bounding box center [1292, 425] width 108 height 39
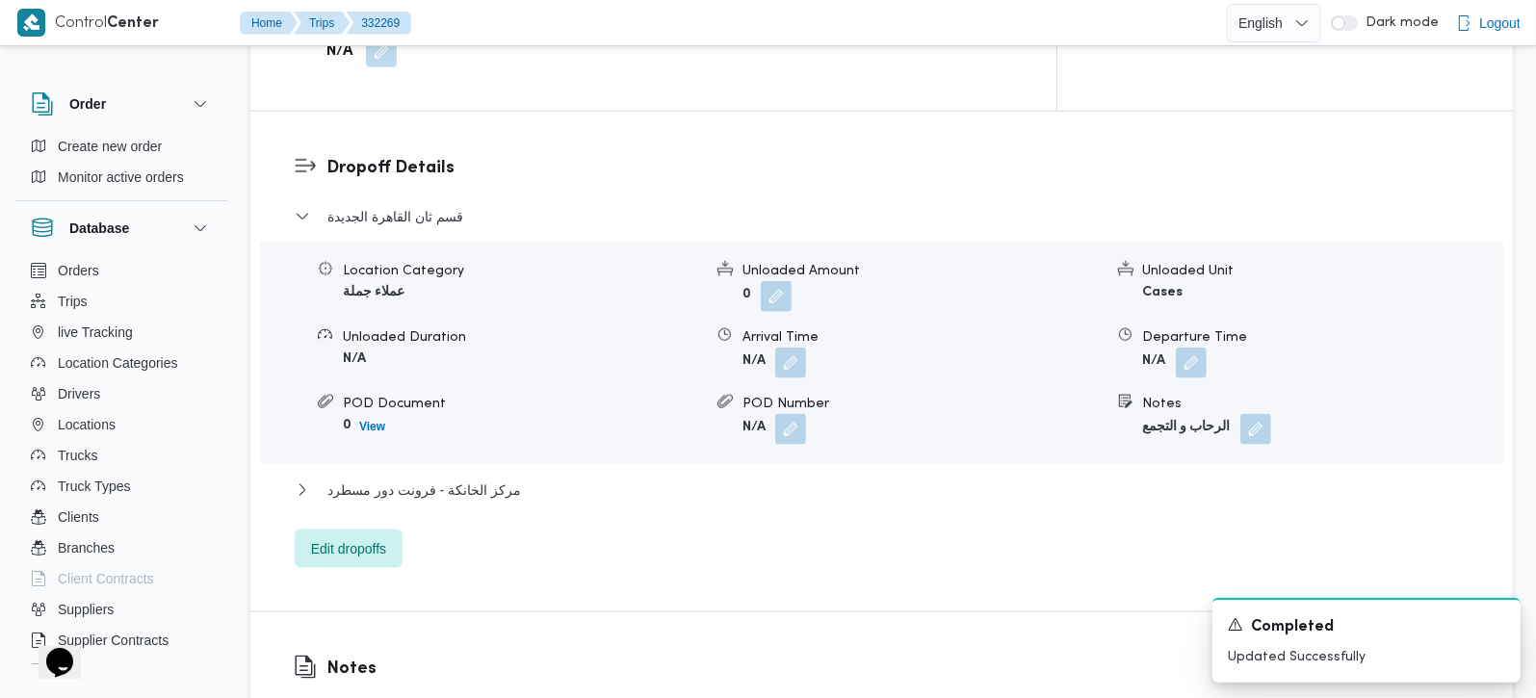
scroll to position [2038, 0]
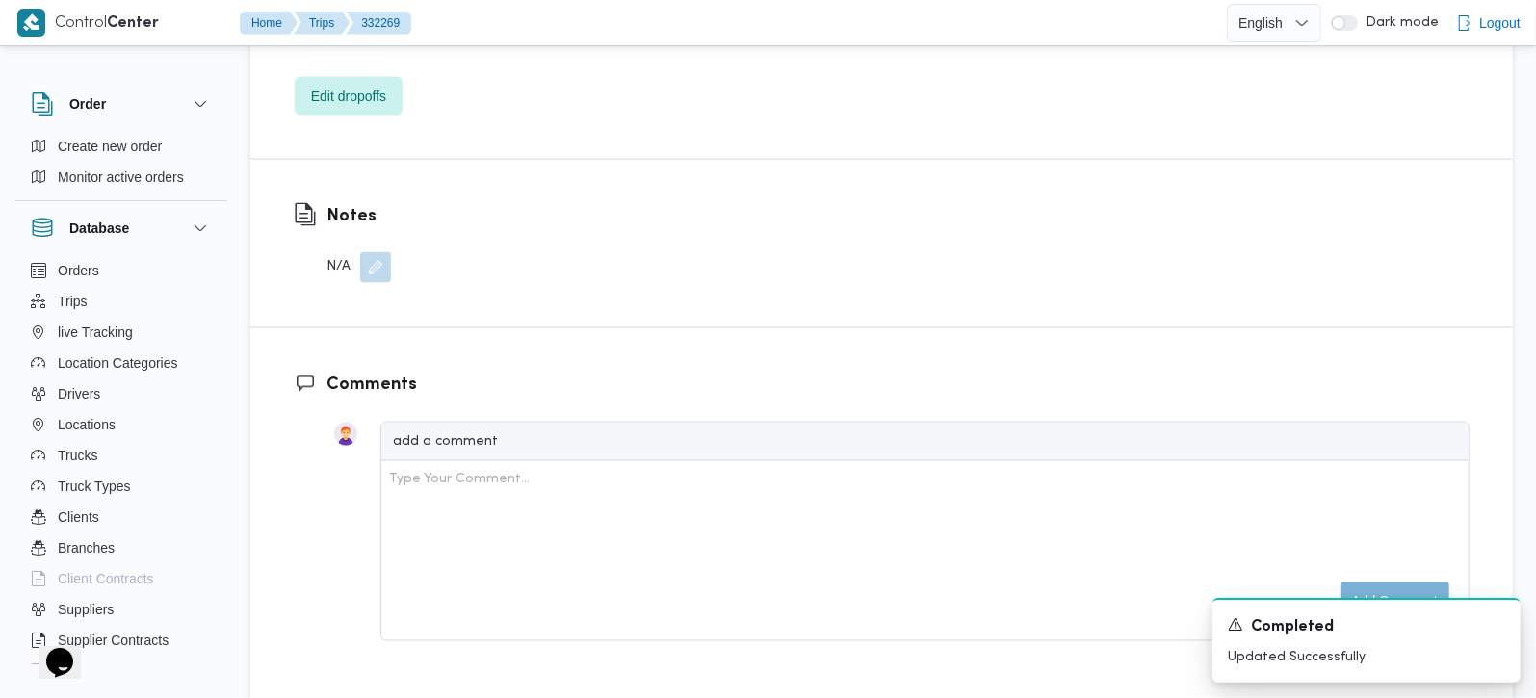
click at [381, 252] on button "button" at bounding box center [375, 267] width 31 height 31
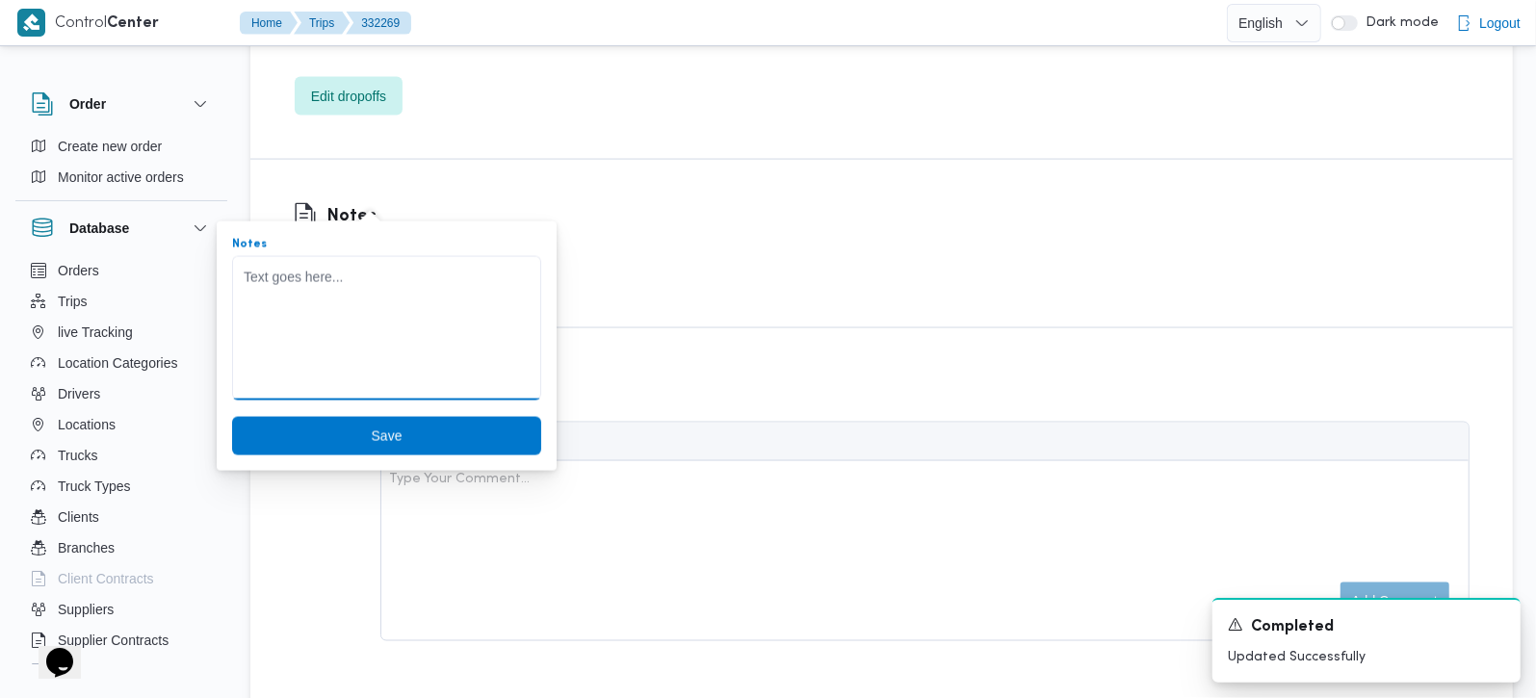
click at [348, 294] on textarea "Notes" at bounding box center [386, 328] width 309 height 144
paste textarea "تعديل فواتير"
type textarea "تعديل فواتير"
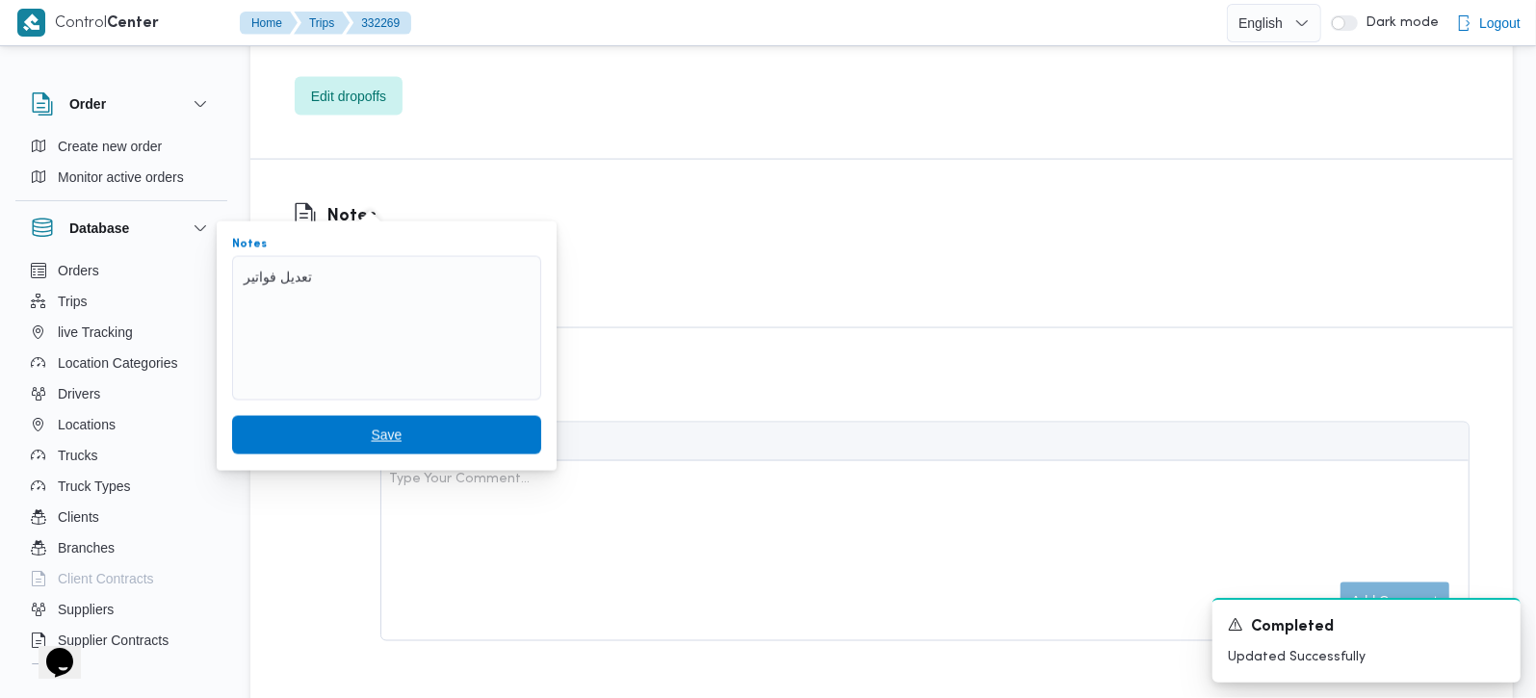
click at [387, 427] on span "Save" at bounding box center [386, 435] width 309 height 39
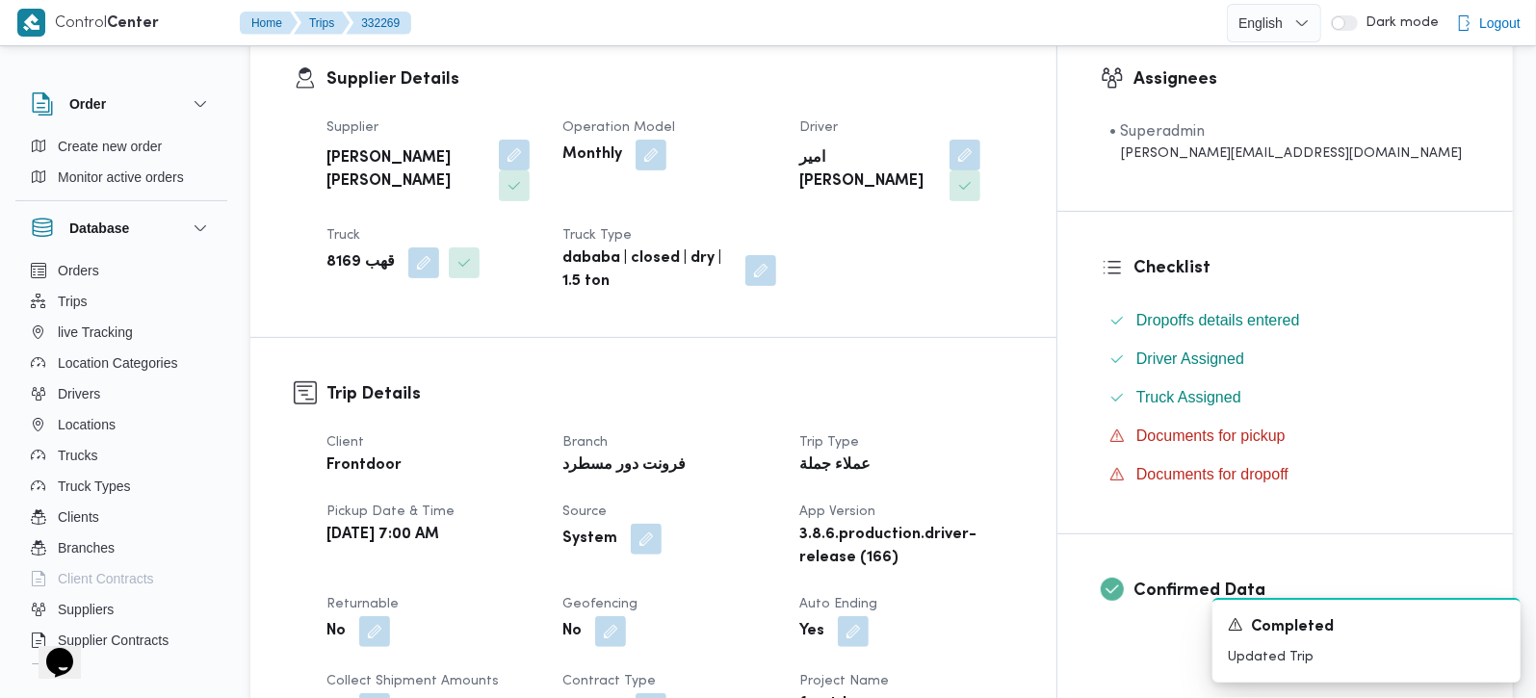
scroll to position [113, 0]
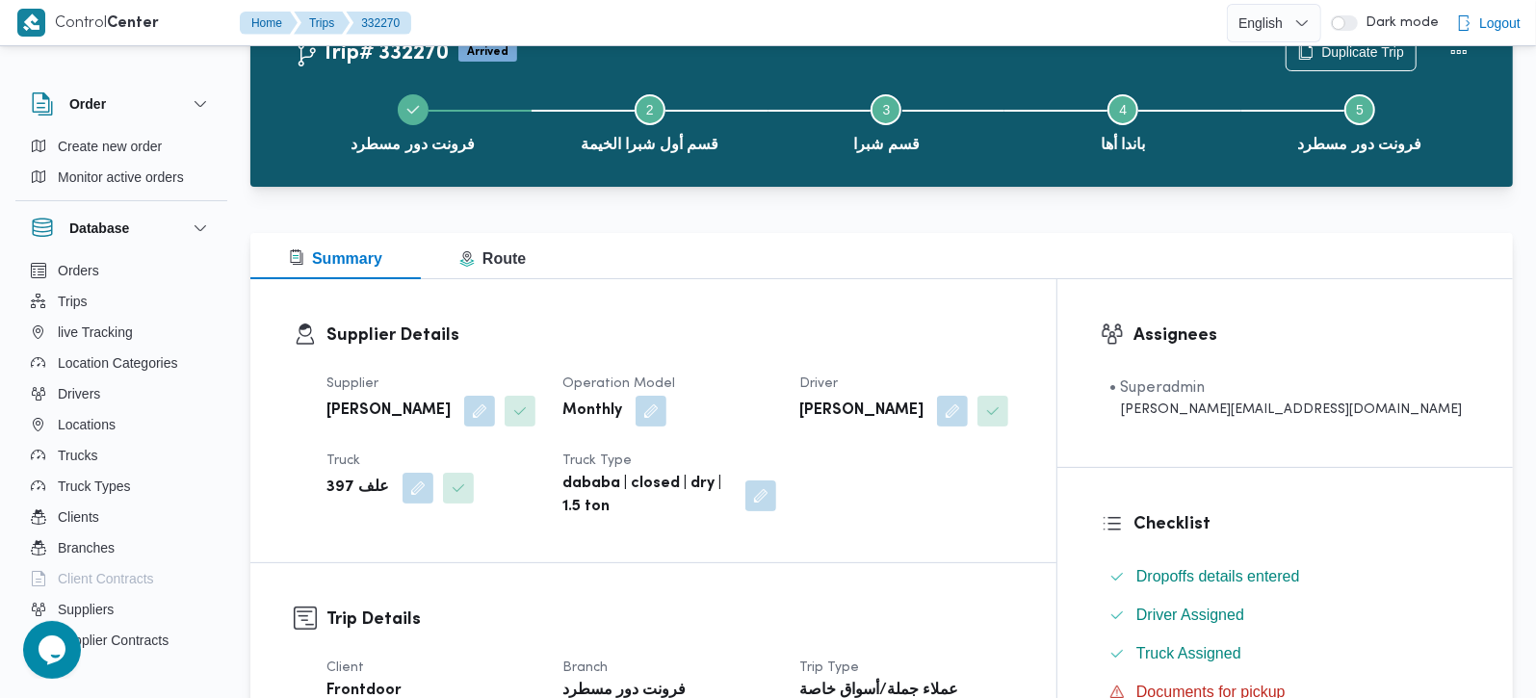
scroll to position [113, 0]
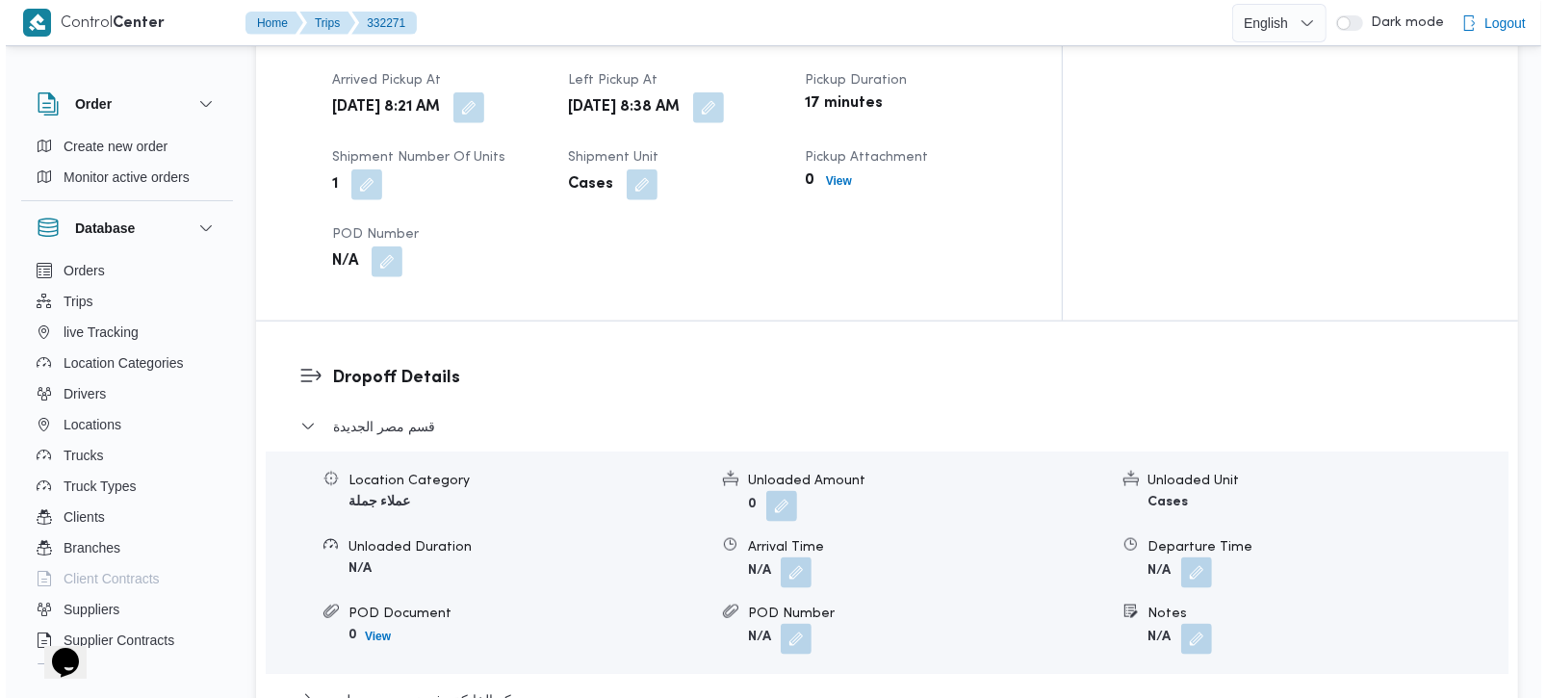
scroll to position [1586, 0]
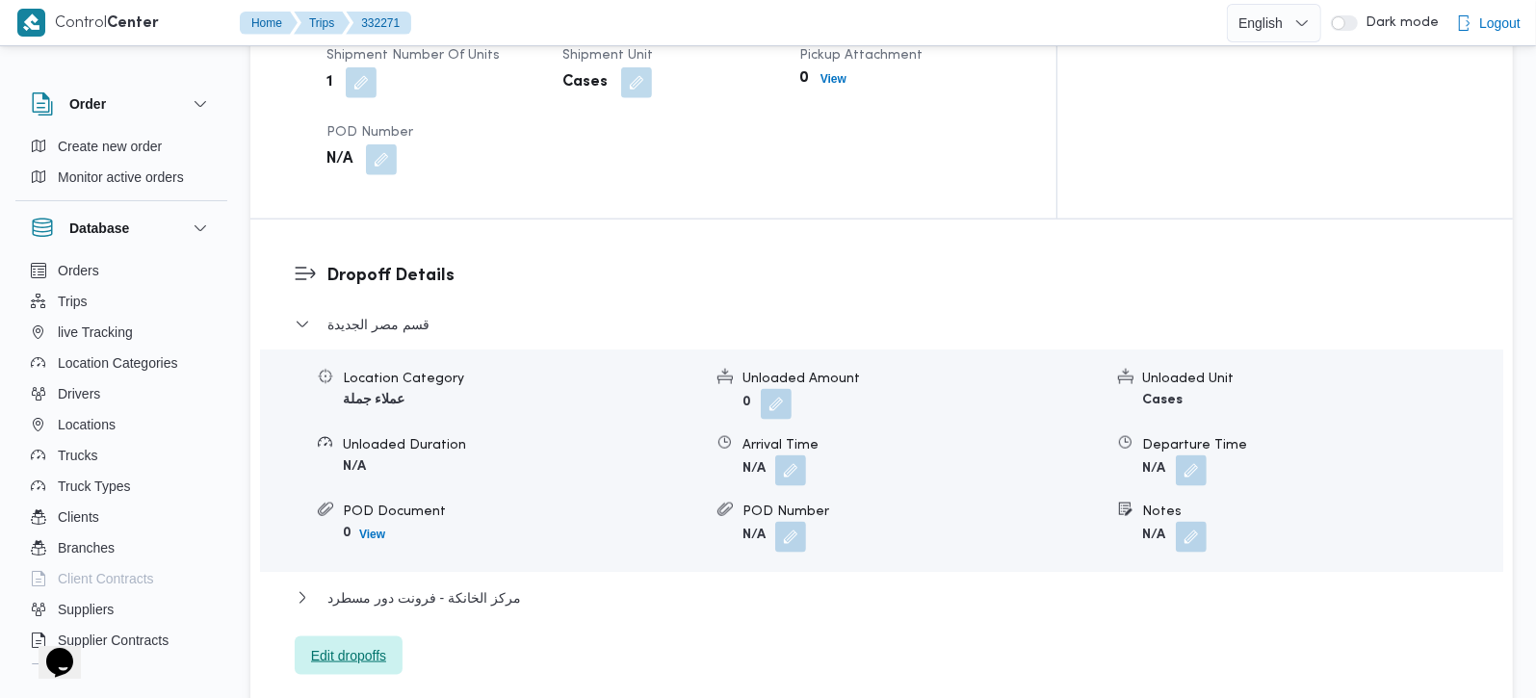
click at [367, 644] on span "Edit dropoffs" at bounding box center [348, 655] width 75 height 23
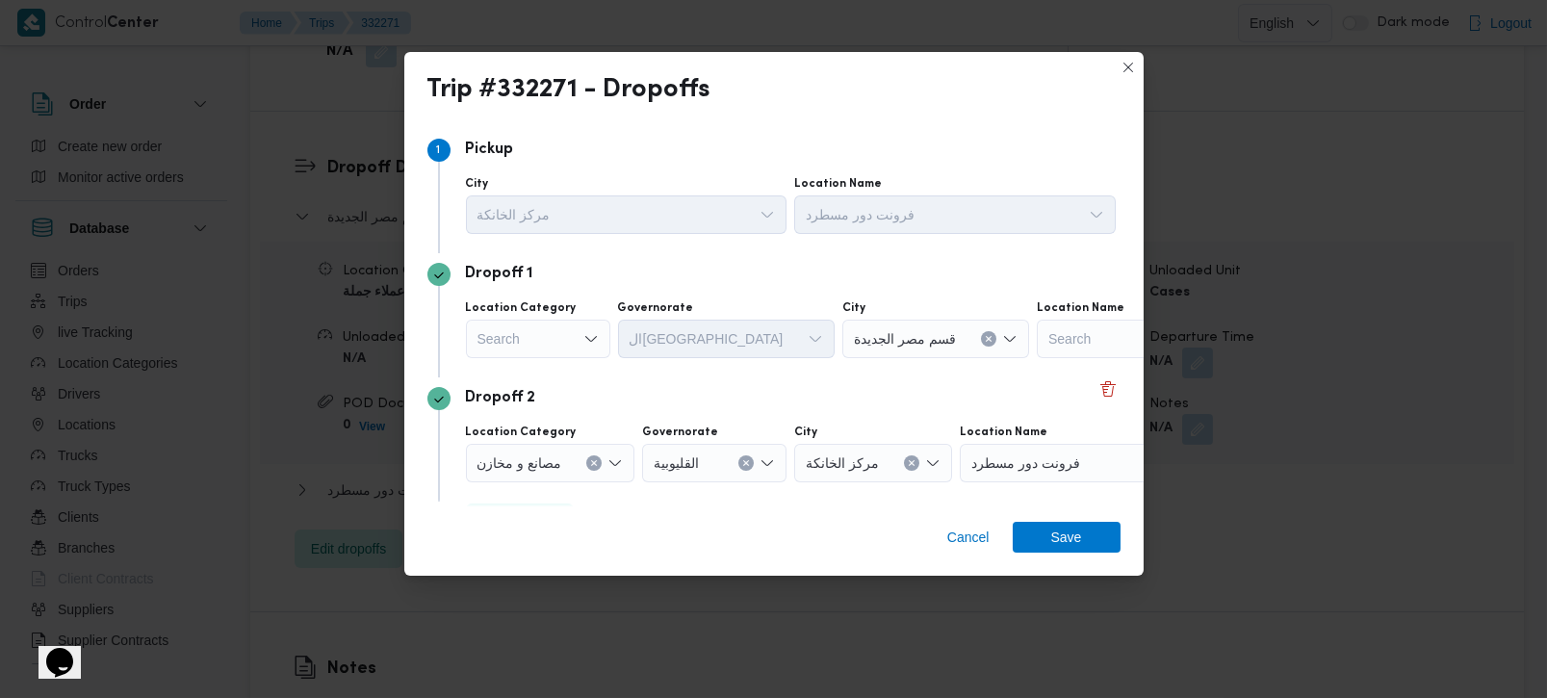
click at [546, 344] on div "Search" at bounding box center [538, 339] width 144 height 39
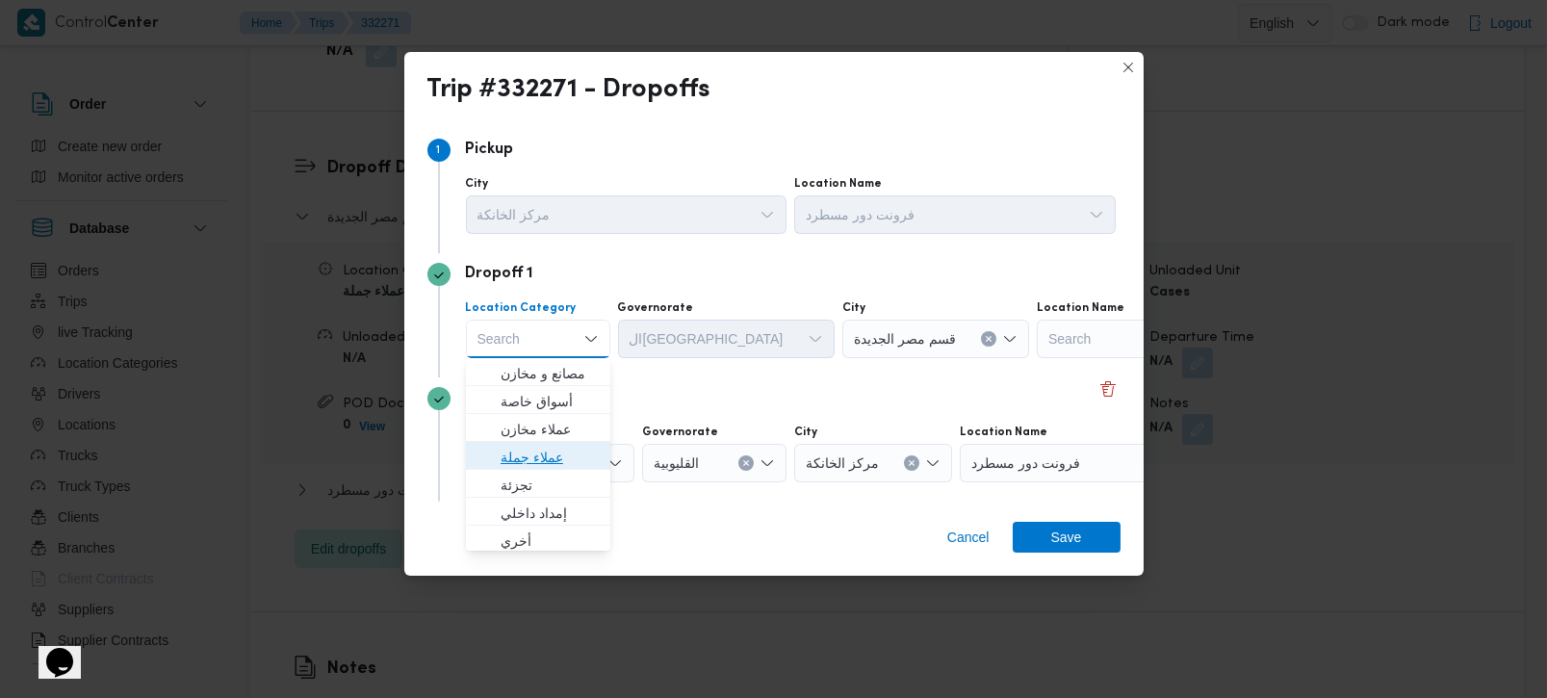
click at [540, 460] on span "عملاء جملة" at bounding box center [550, 457] width 98 height 23
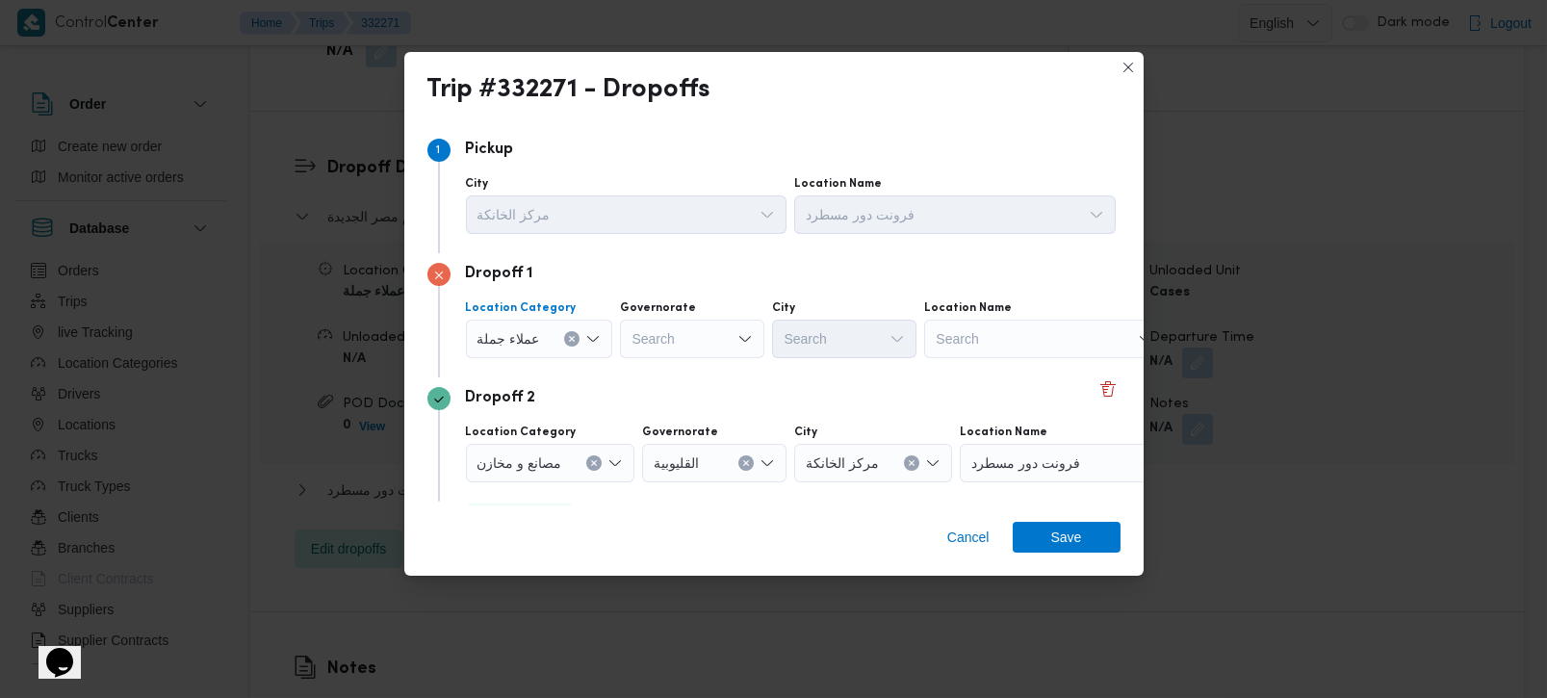
click at [684, 310] on label "Governorate" at bounding box center [658, 307] width 76 height 15
click at [634, 327] on input "Governorate" at bounding box center [633, 338] width 2 height 23
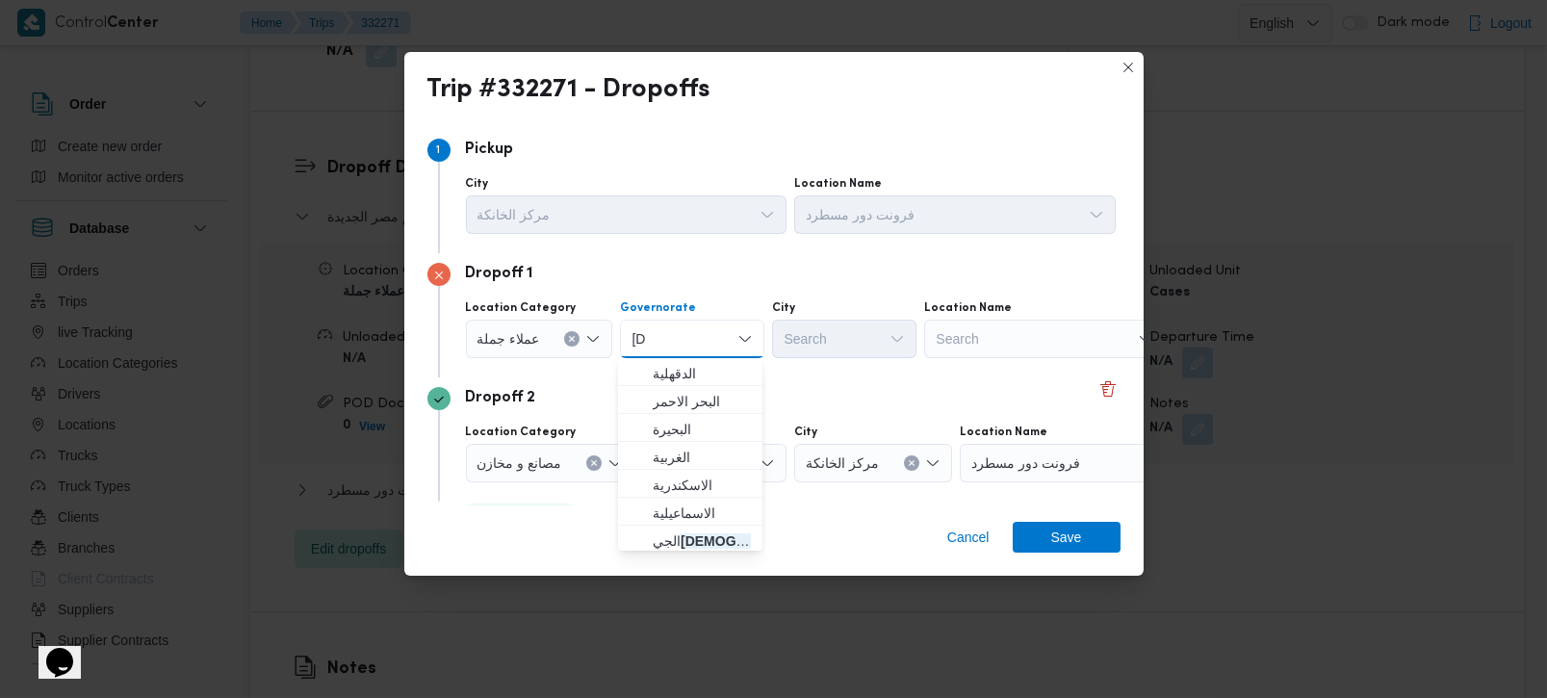
type input "زة"
click at [679, 377] on span "الدقهلية" at bounding box center [702, 373] width 98 height 23
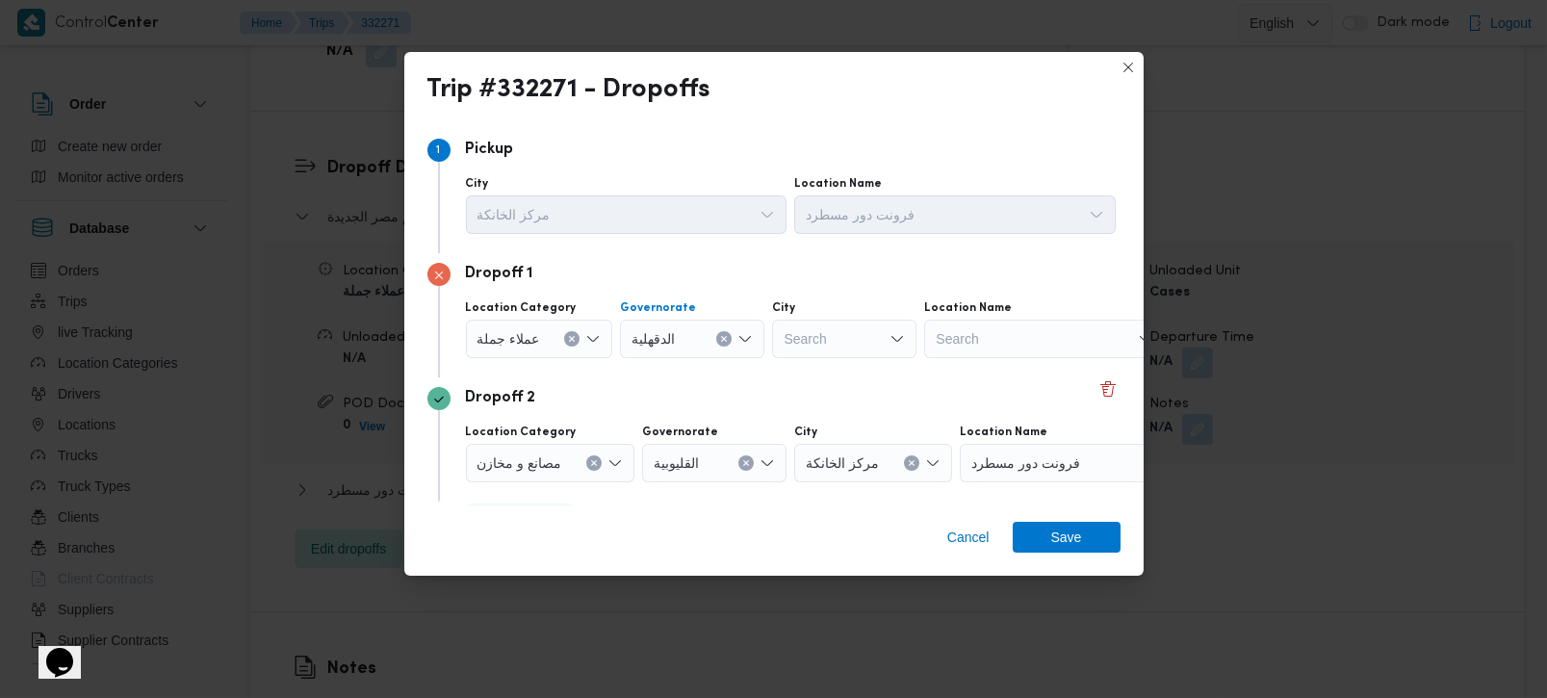
click at [716, 332] on button "Clear input" at bounding box center [723, 338] width 15 height 15
type input "[DEMOGRAPHIC_DATA]"
click at [688, 370] on span "الجي زة" at bounding box center [702, 373] width 98 height 23
click at [786, 346] on div at bounding box center [785, 339] width 10 height 31
type input "رم"
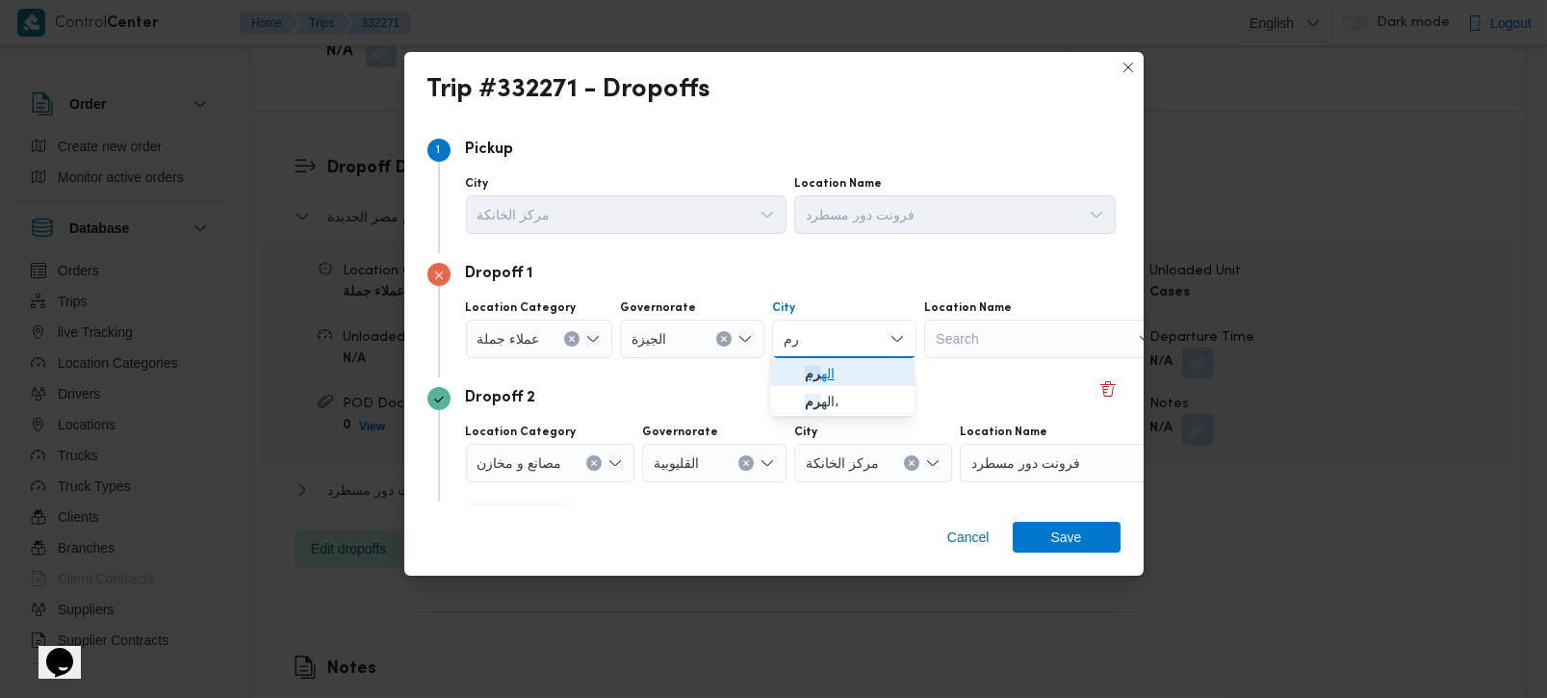
drag, startPoint x: 807, startPoint y: 369, endPoint x: 794, endPoint y: 376, distance: 14.2
click at [808, 369] on mark "رم" at bounding box center [813, 373] width 16 height 15
click at [774, 384] on div "Dropoff 2 Location Category مصانع و مخازن Governorate القليوبية City مركز الخان…" at bounding box center [774, 439] width 693 height 124
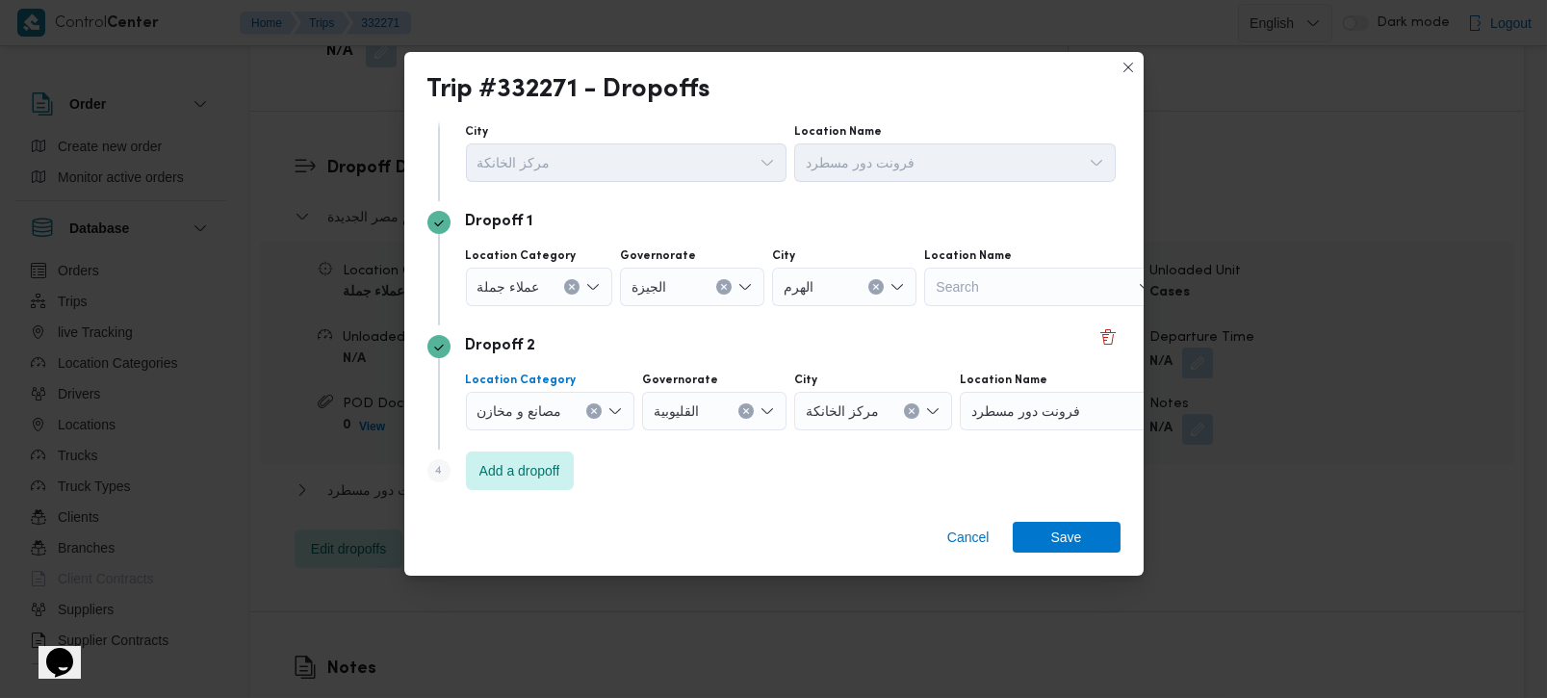
click at [587, 306] on div "مصانع و مخازن" at bounding box center [539, 287] width 147 height 39
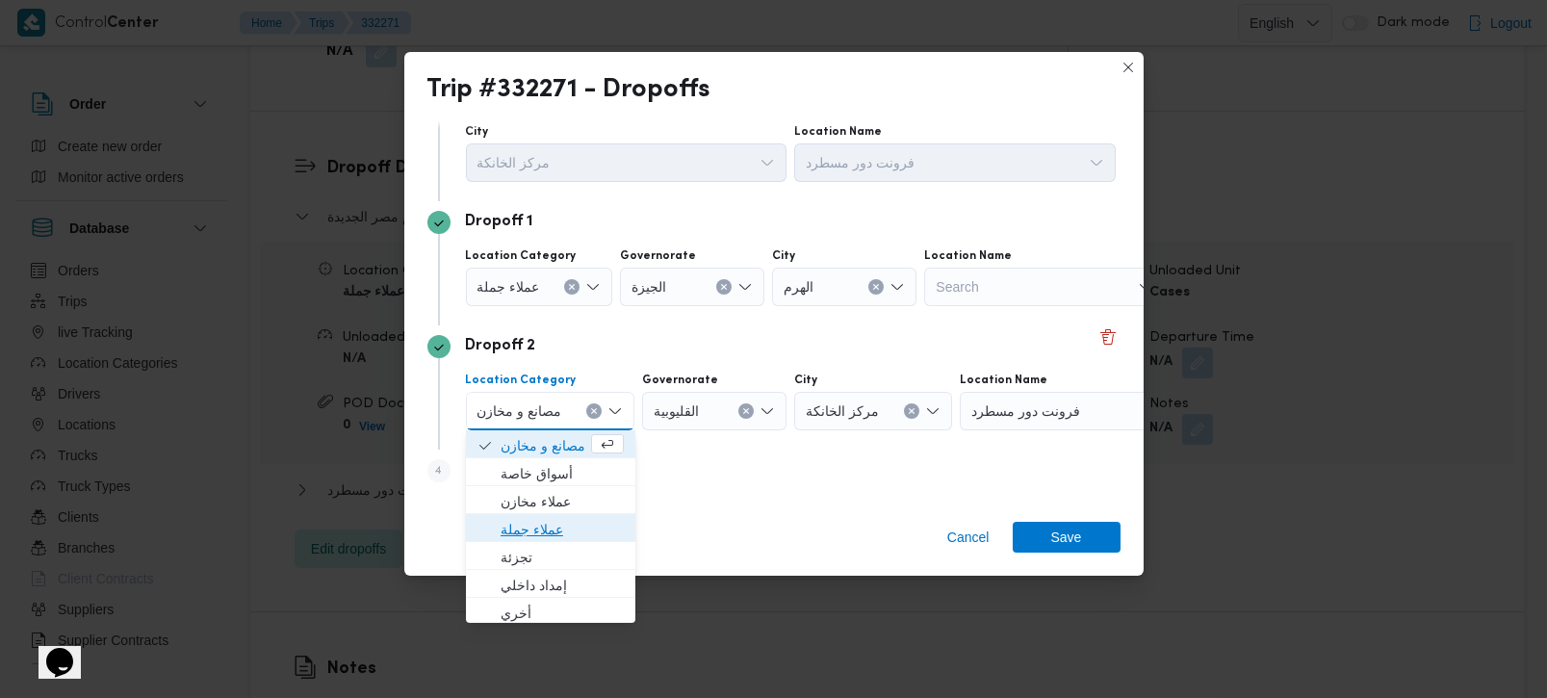
click at [534, 522] on span "عملاء جملة" at bounding box center [562, 529] width 123 height 23
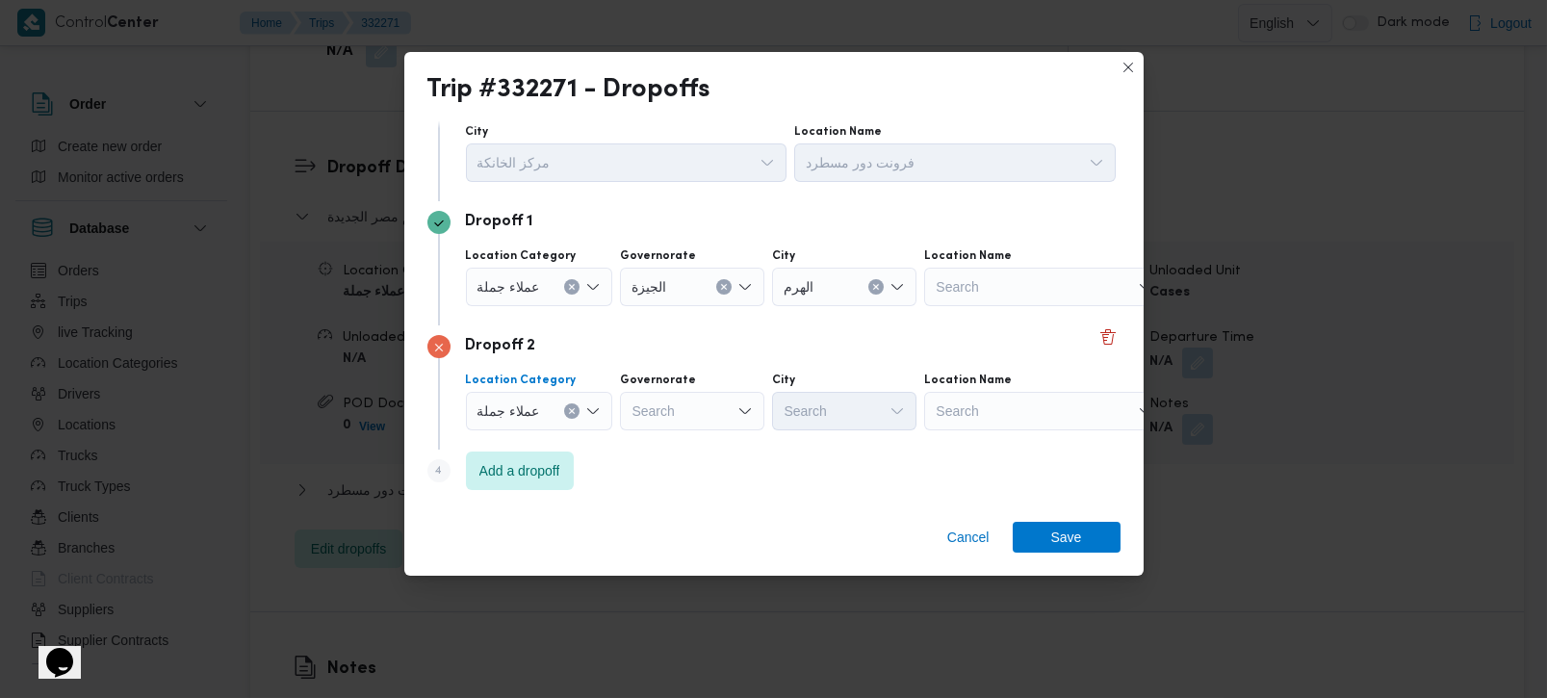
click at [668, 306] on div "Search" at bounding box center [692, 287] width 144 height 39
type input "زة"
click at [676, 447] on span "الجي زة" at bounding box center [702, 445] width 98 height 23
click at [814, 306] on div "Search" at bounding box center [844, 287] width 144 height 39
type input "فيص"
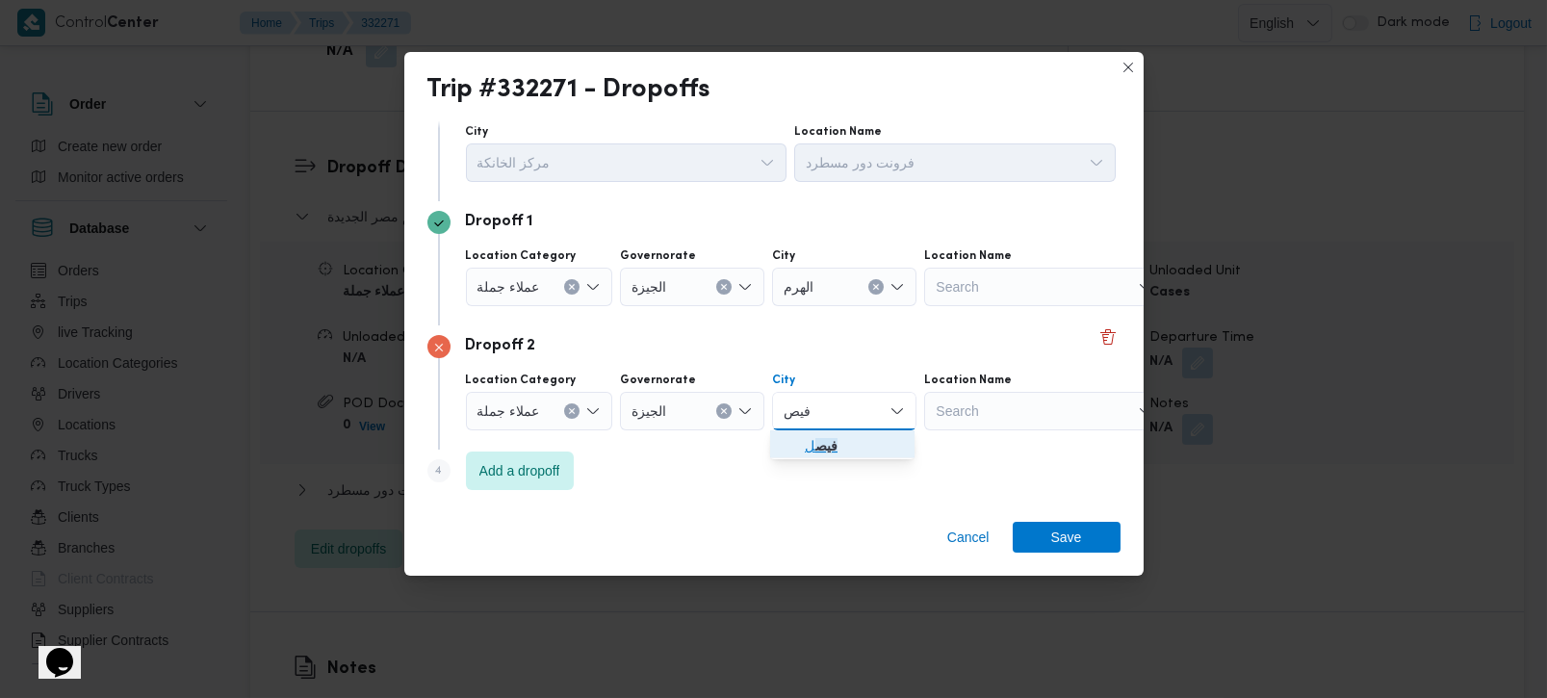
click at [845, 454] on span "فيص ل" at bounding box center [854, 445] width 98 height 23
click at [537, 466] on span "Add a dropoff" at bounding box center [520, 469] width 81 height 23
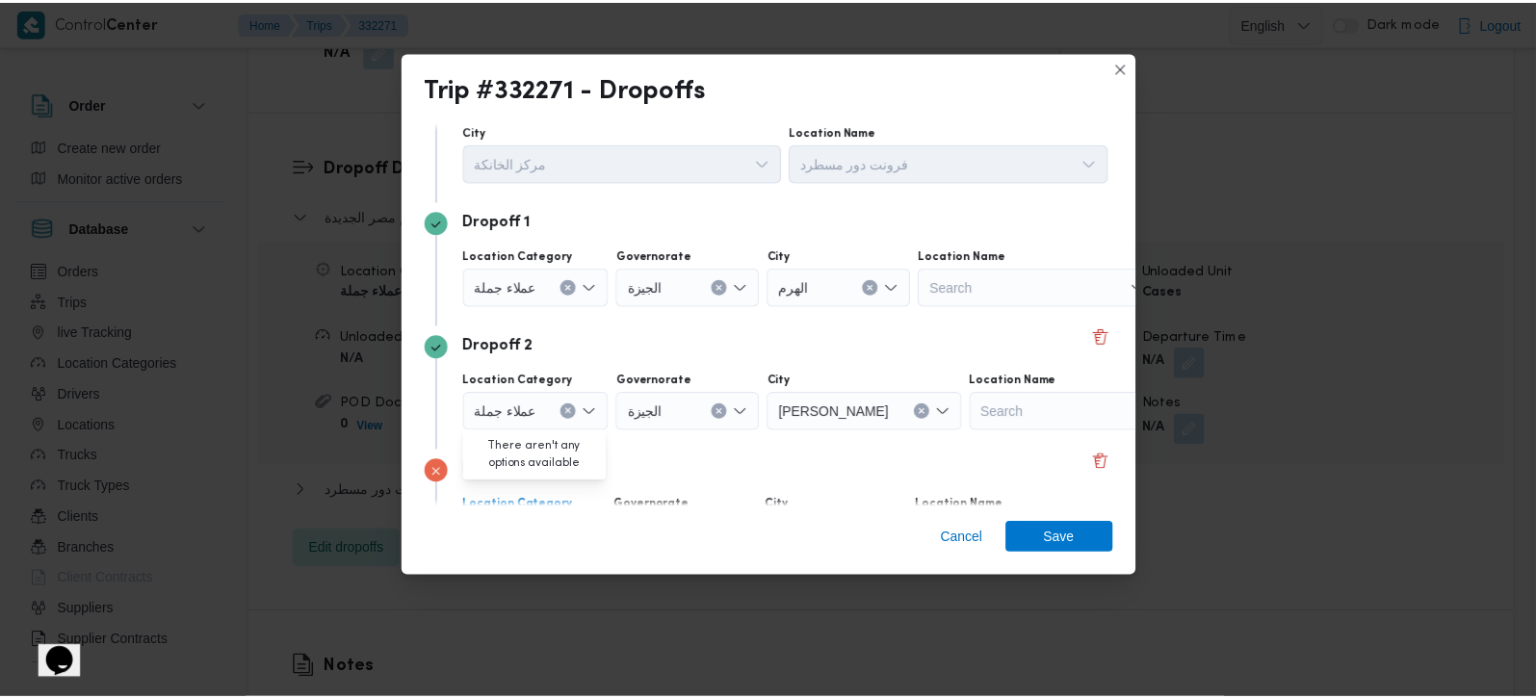
scroll to position [176, 0]
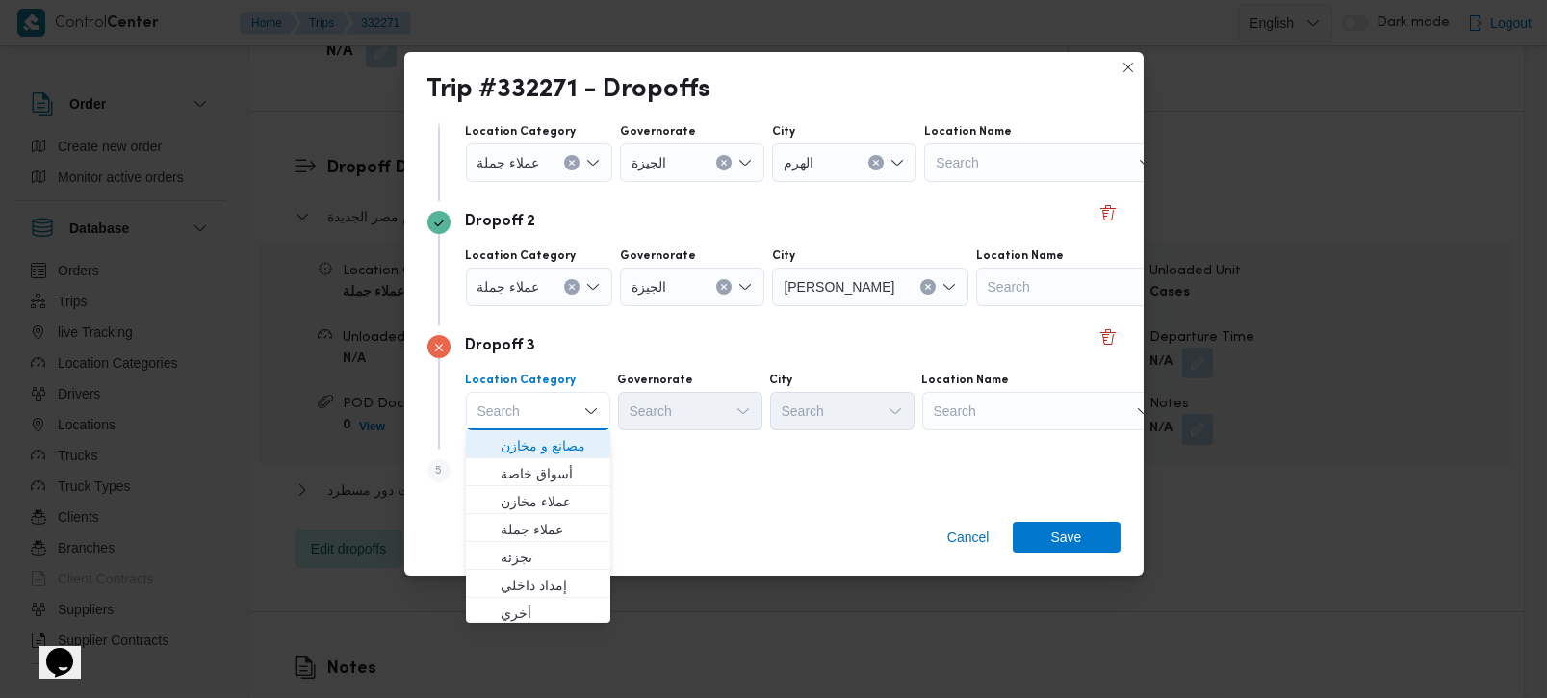
click at [558, 437] on span "مصانع و مخازن" at bounding box center [550, 445] width 98 height 23
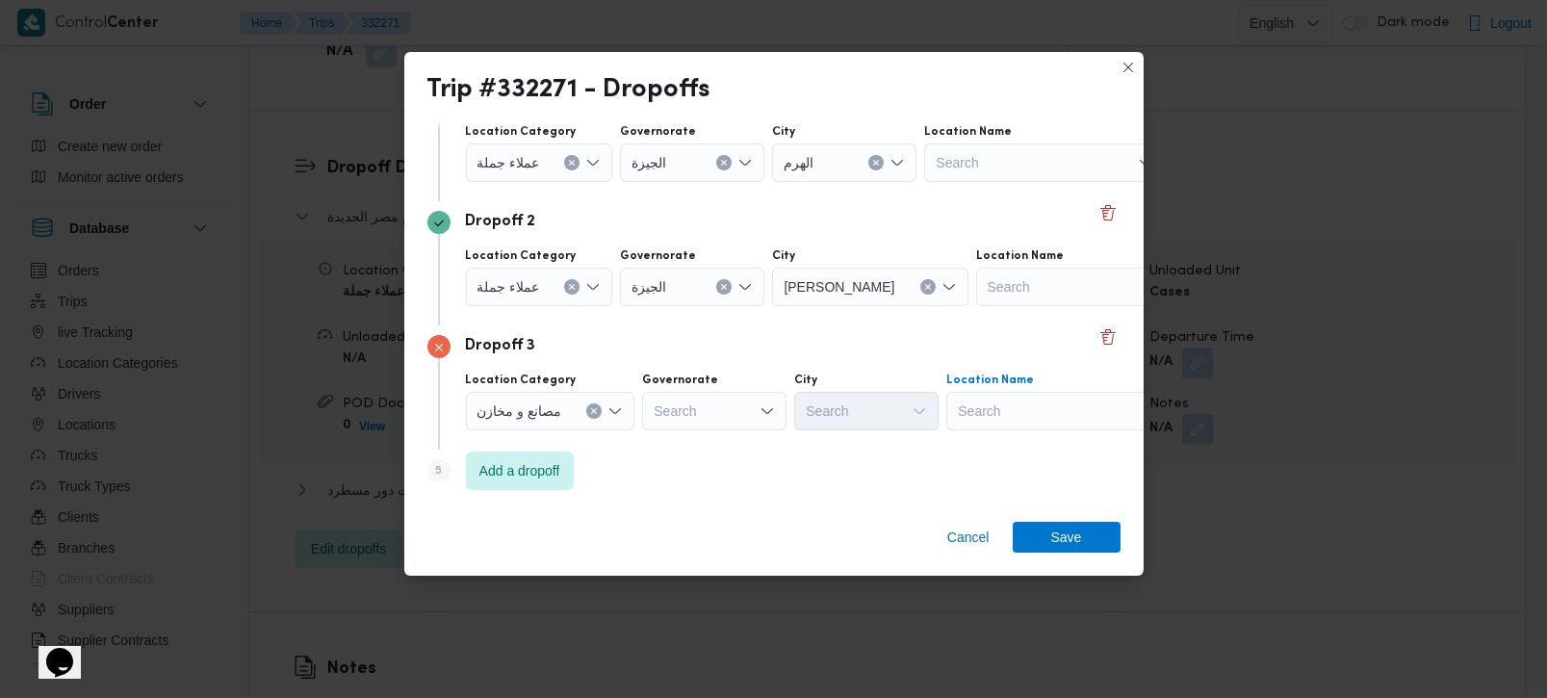
click at [998, 182] on div "Search" at bounding box center [1044, 162] width 241 height 39
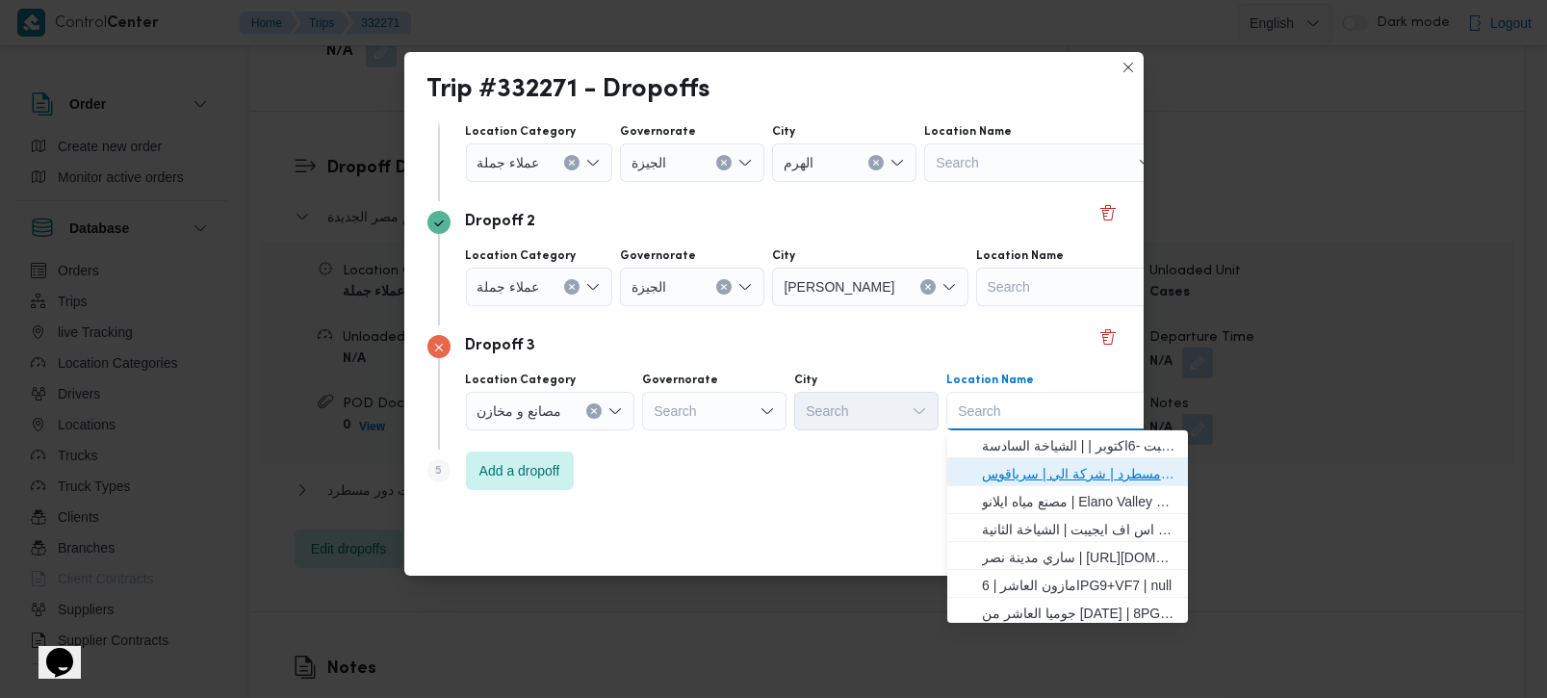
click at [1009, 480] on span "فرونت دور مسطرد | شركة الي | سرياقوس" at bounding box center [1079, 473] width 195 height 23
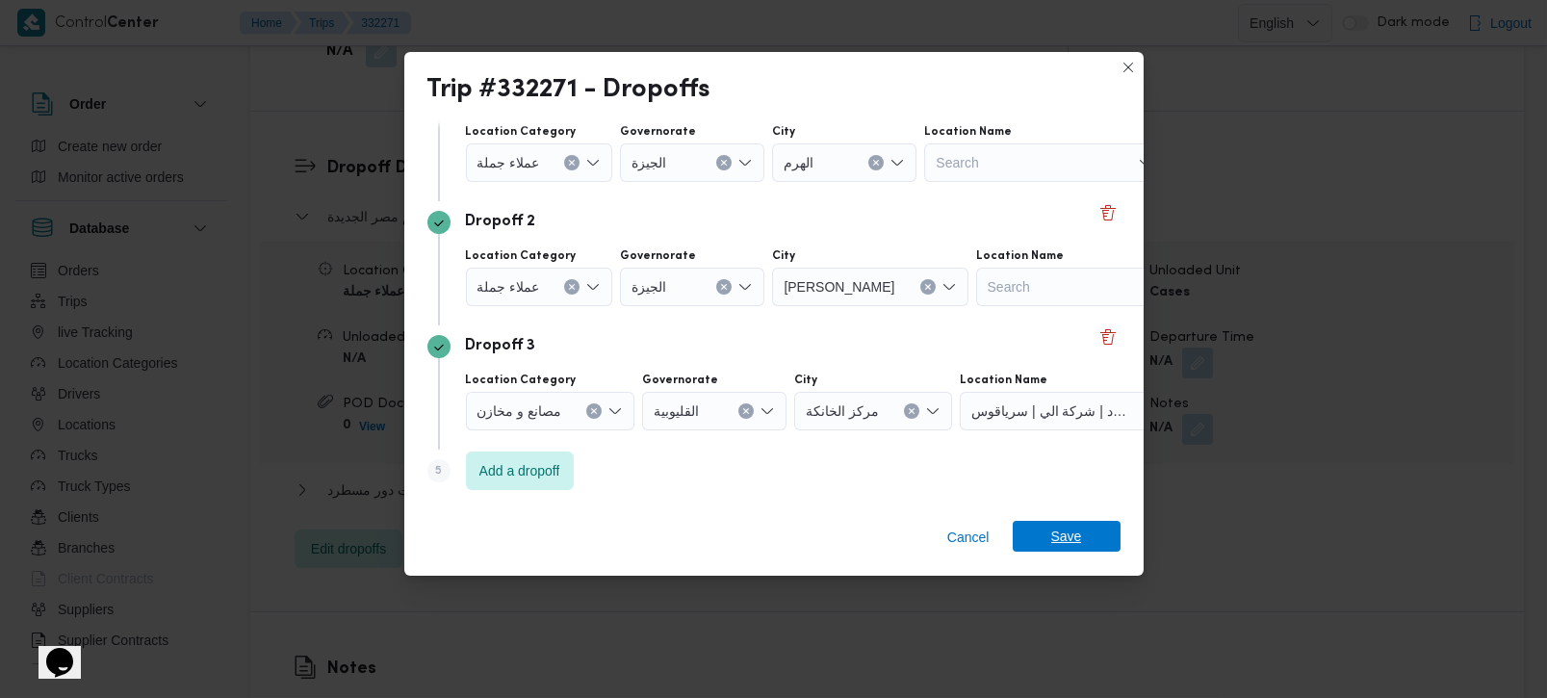
click at [1043, 522] on div "Cancel Save" at bounding box center [774, 540] width 740 height 69
click at [1032, 530] on span "Save" at bounding box center [1067, 536] width 108 height 31
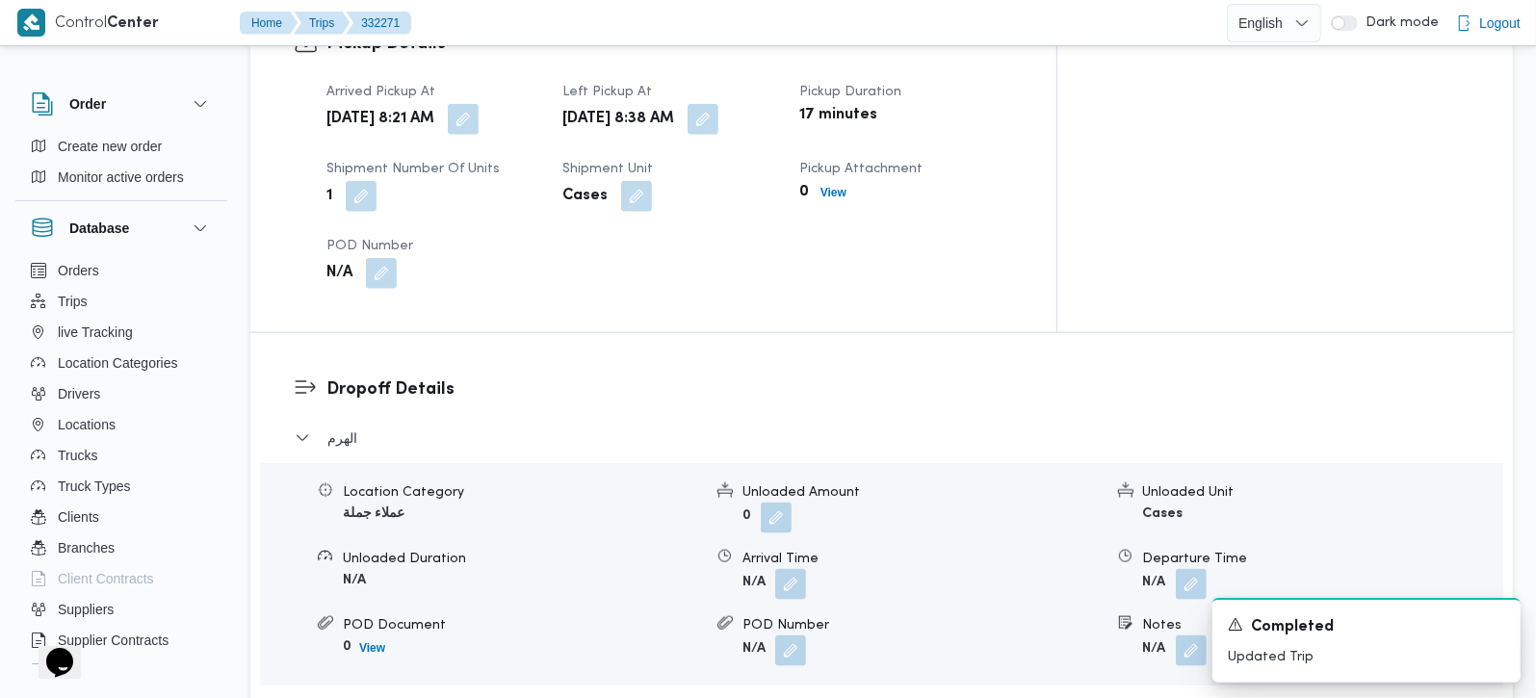
scroll to position [1586, 0]
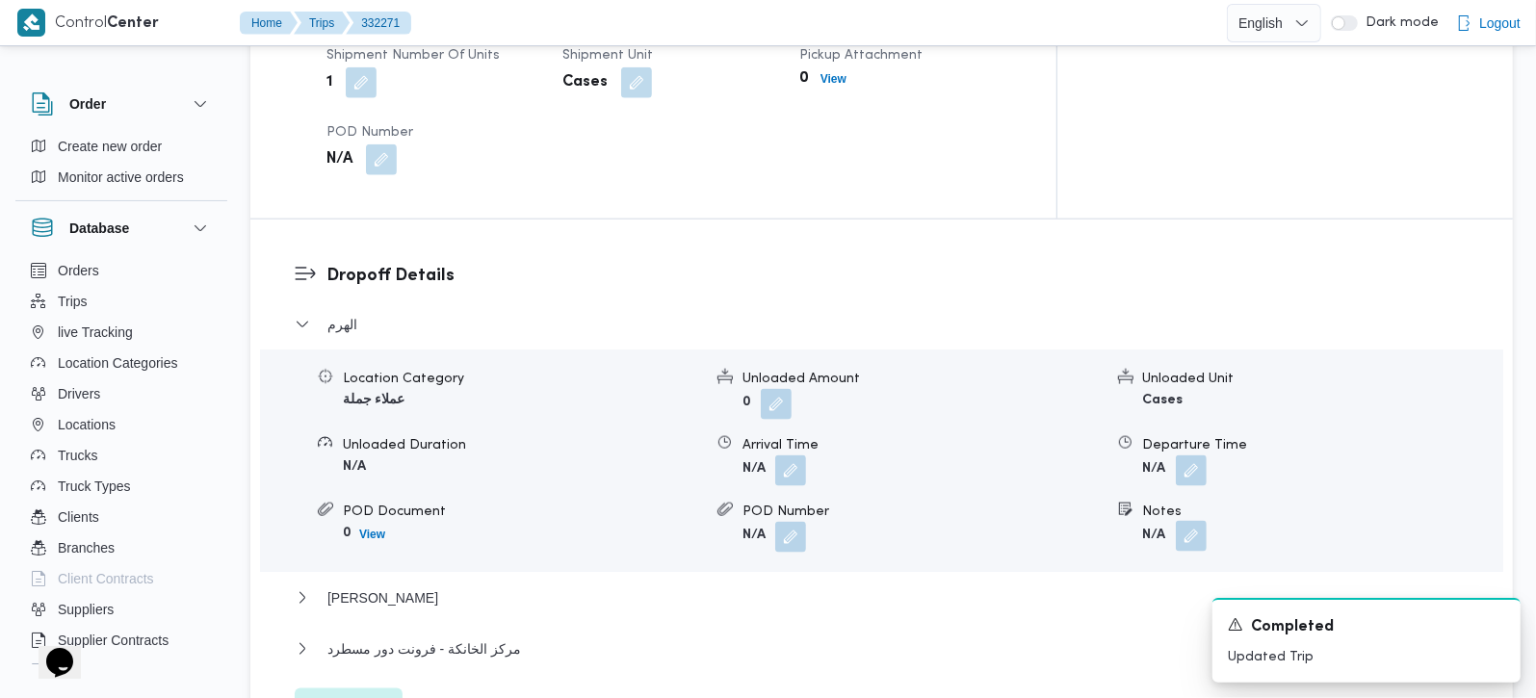
click at [1186, 521] on button "button" at bounding box center [1191, 536] width 31 height 31
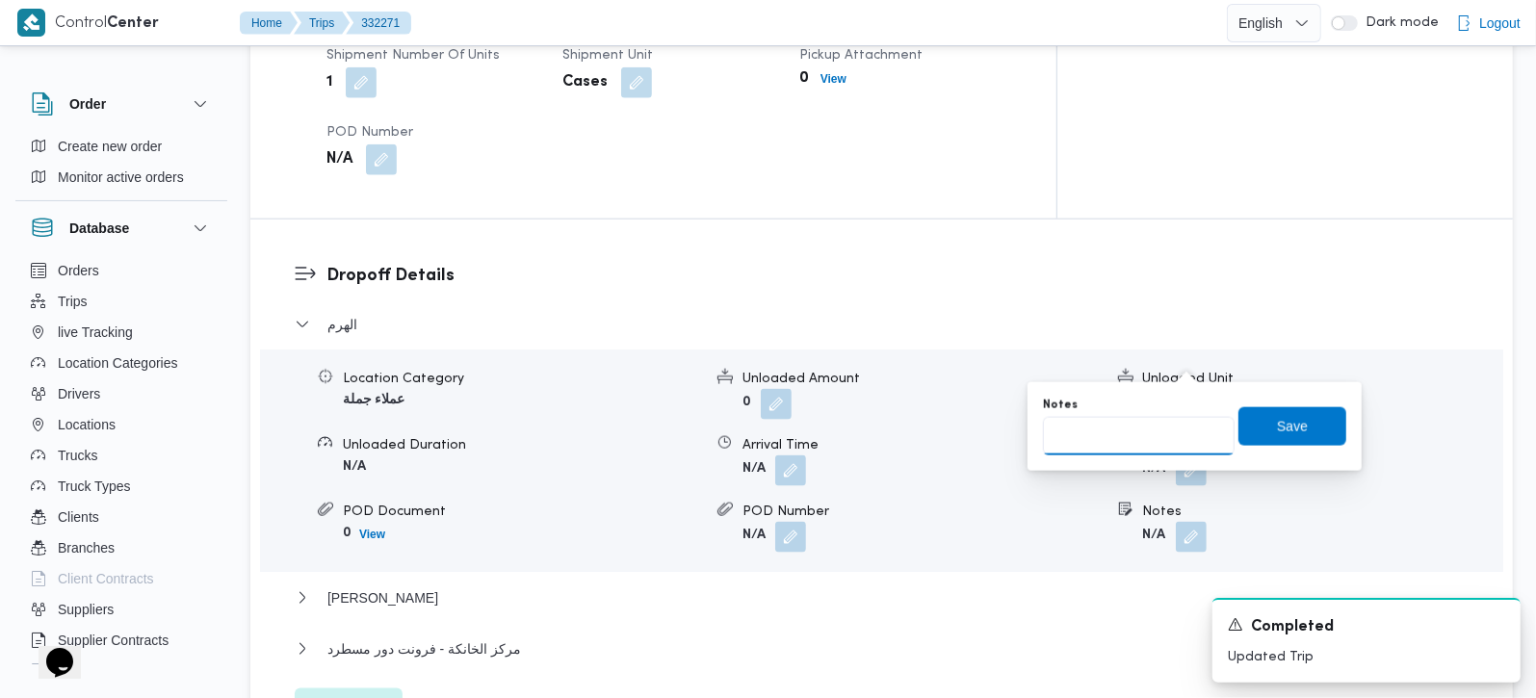
click at [1135, 437] on input "Notes" at bounding box center [1139, 436] width 192 height 39
type input "كارفور بيراميدز مول ذا كوفي شوب"
click at [1277, 428] on span "Save" at bounding box center [1292, 425] width 31 height 23
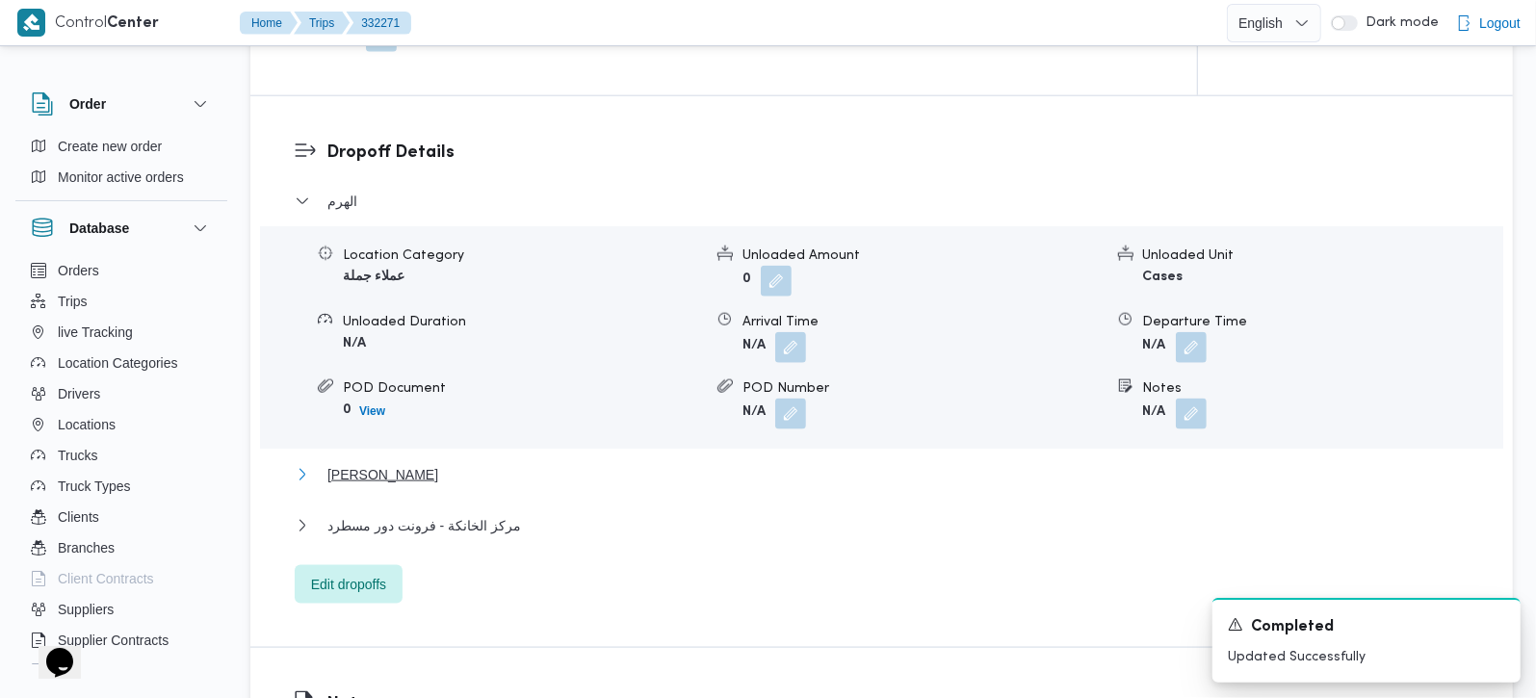
click at [331, 463] on span "فيصل" at bounding box center [382, 474] width 111 height 23
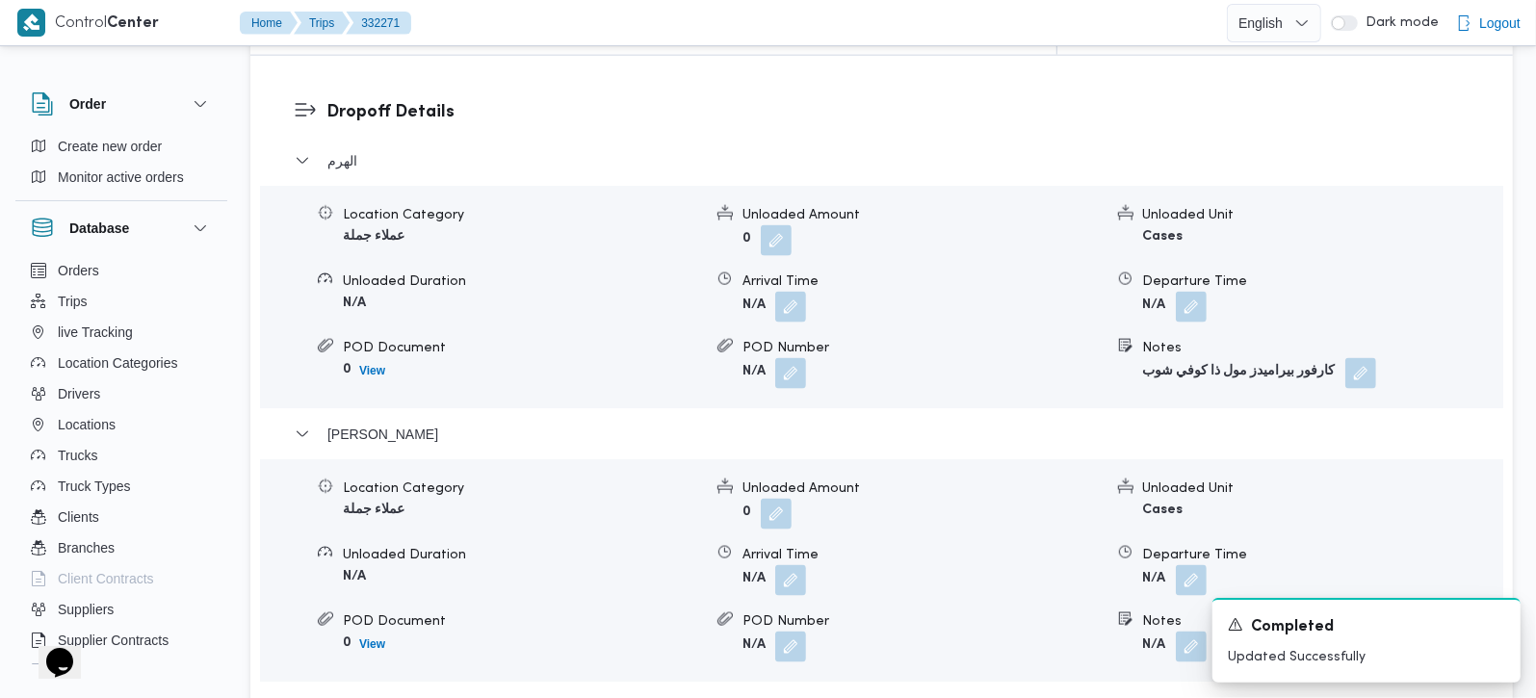
scroll to position [1812, 0]
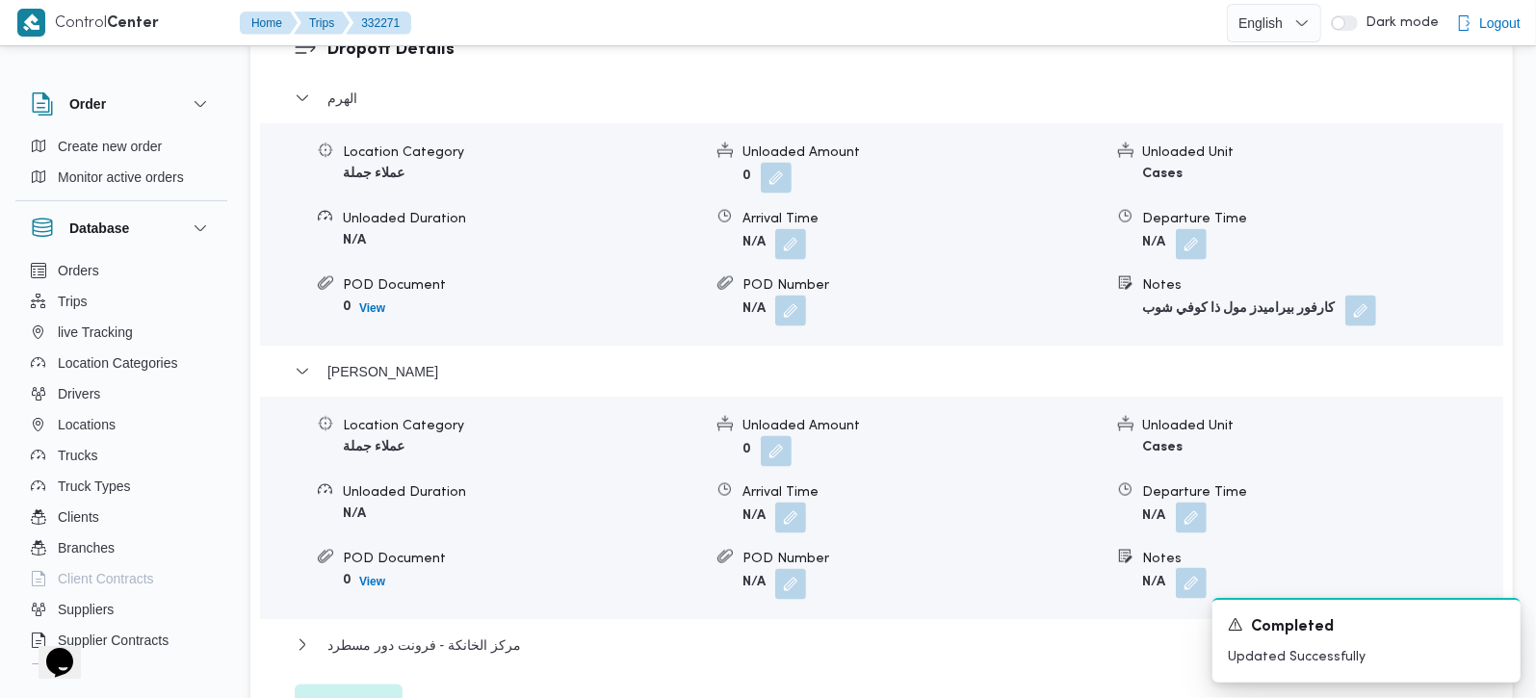
click at [1185, 568] on button "button" at bounding box center [1191, 583] width 31 height 31
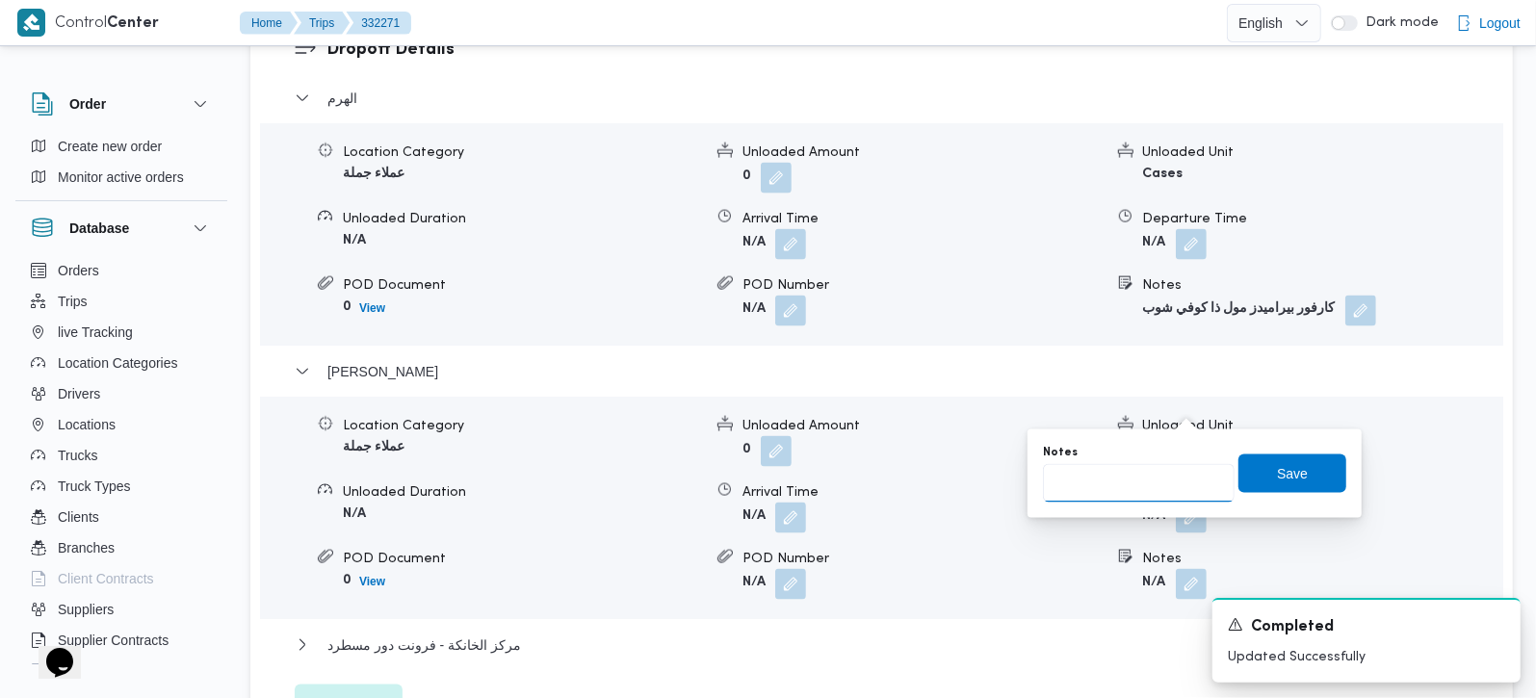
click at [1151, 482] on input "Notes" at bounding box center [1139, 483] width 192 height 39
type input "الفرجاني فيصل"
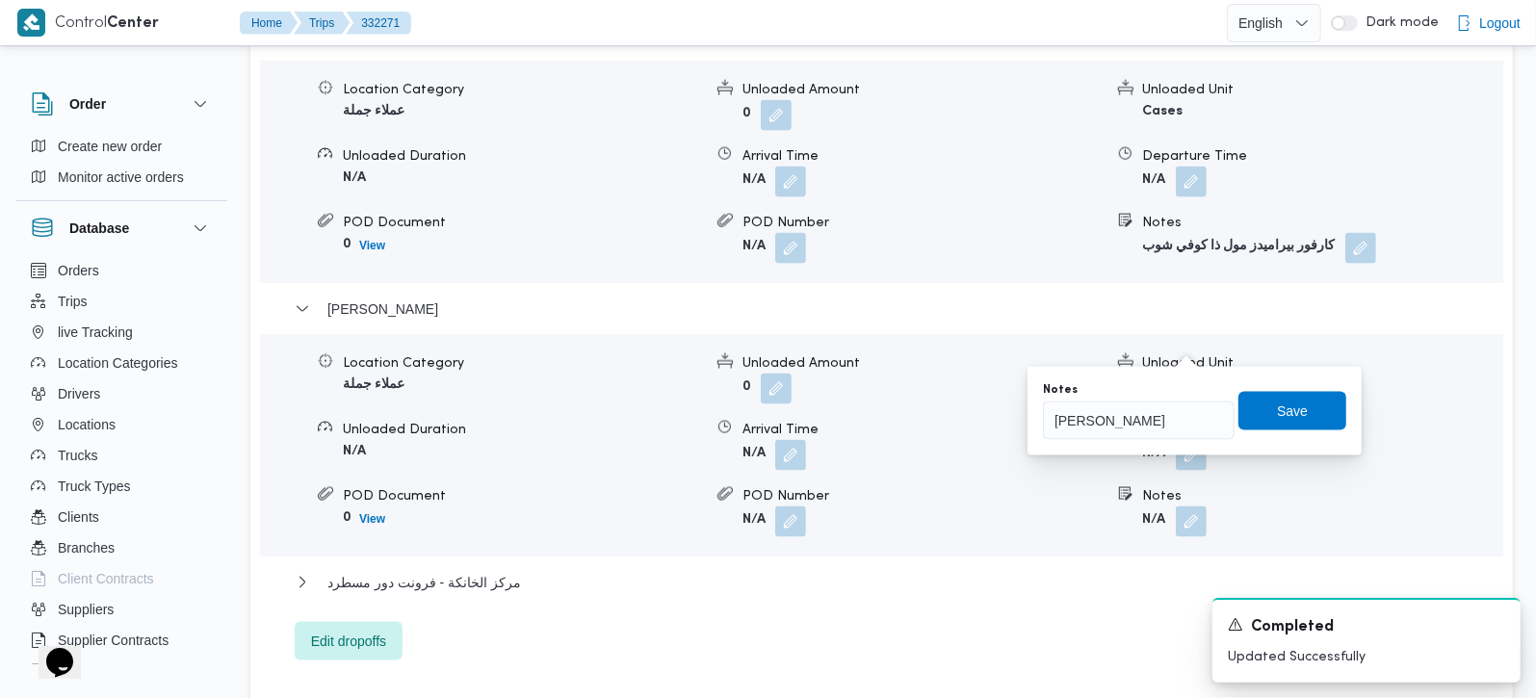
scroll to position [1926, 0]
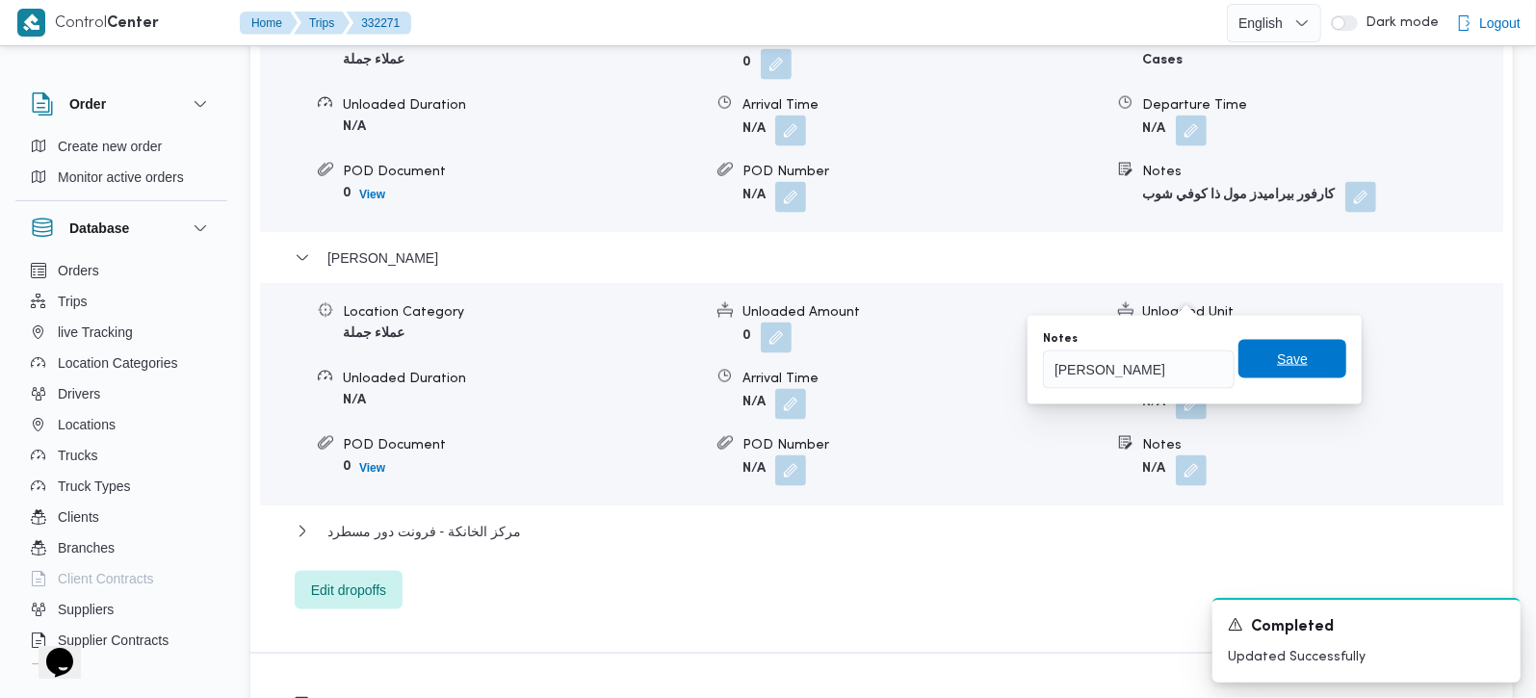
click at [1311, 363] on span "Save" at bounding box center [1292, 359] width 108 height 39
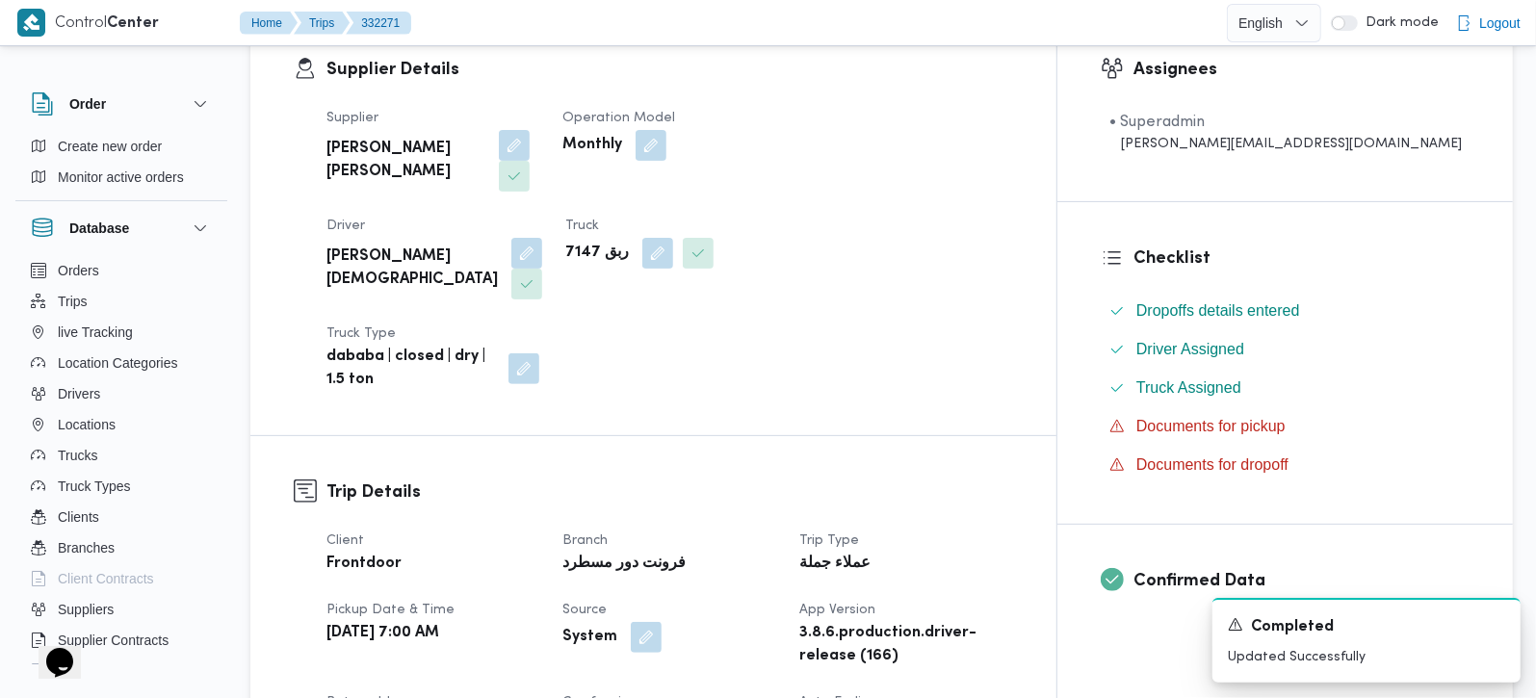
scroll to position [0, 0]
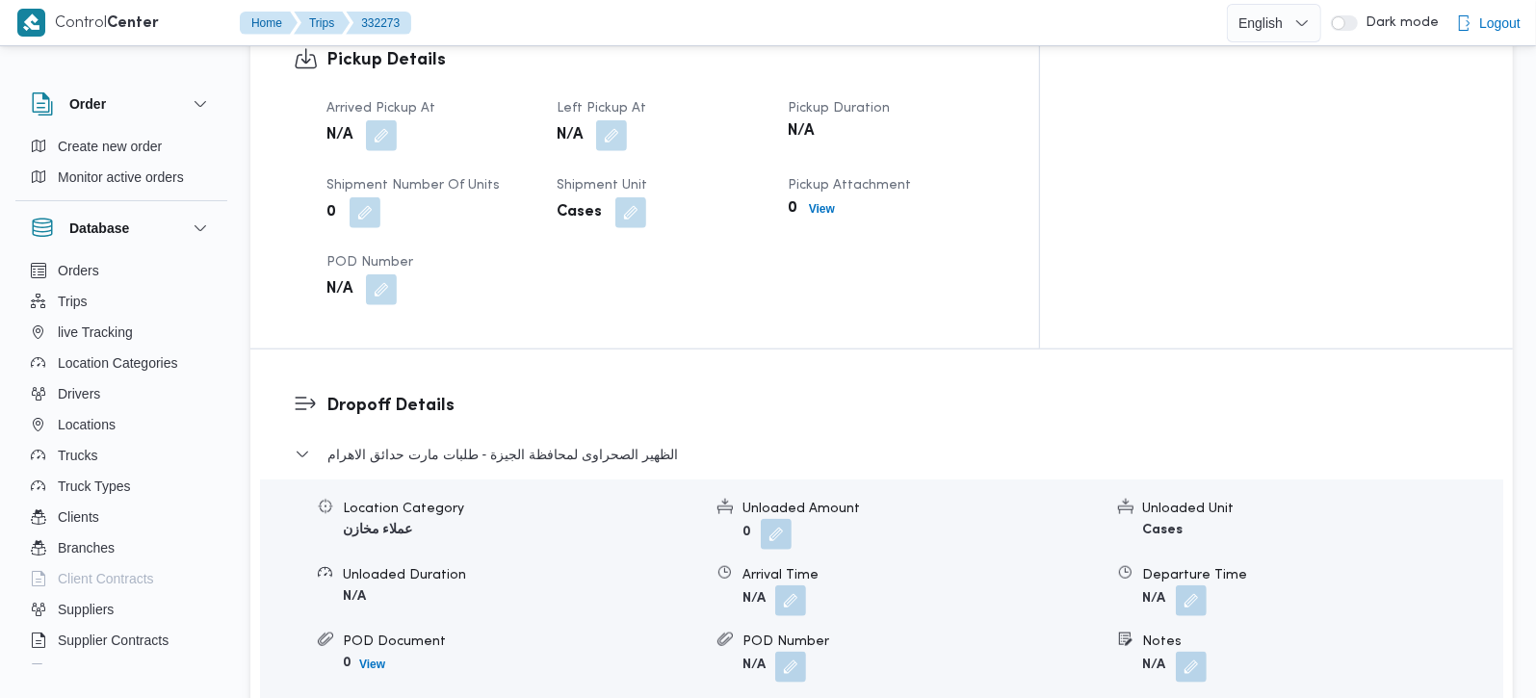
scroll to position [1246, 0]
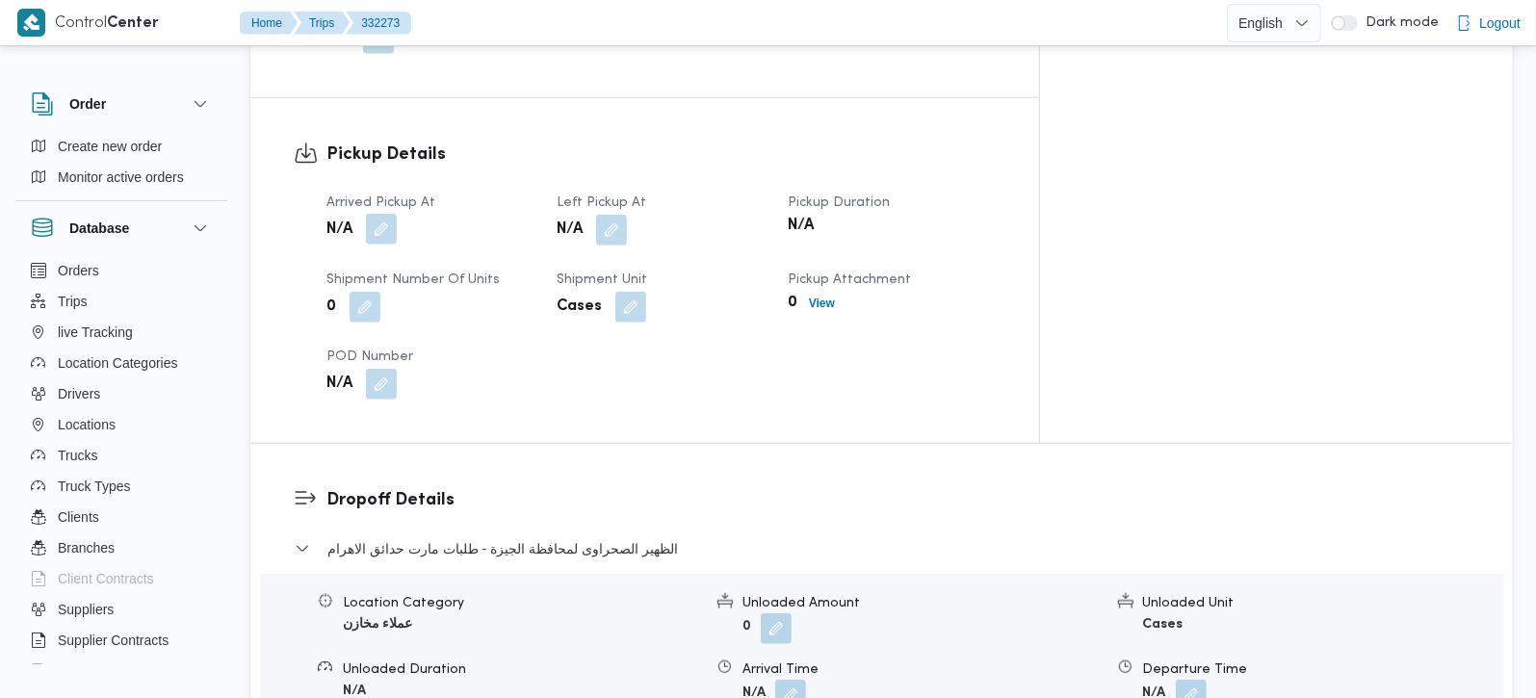
click at [376, 214] on button "button" at bounding box center [381, 229] width 31 height 31
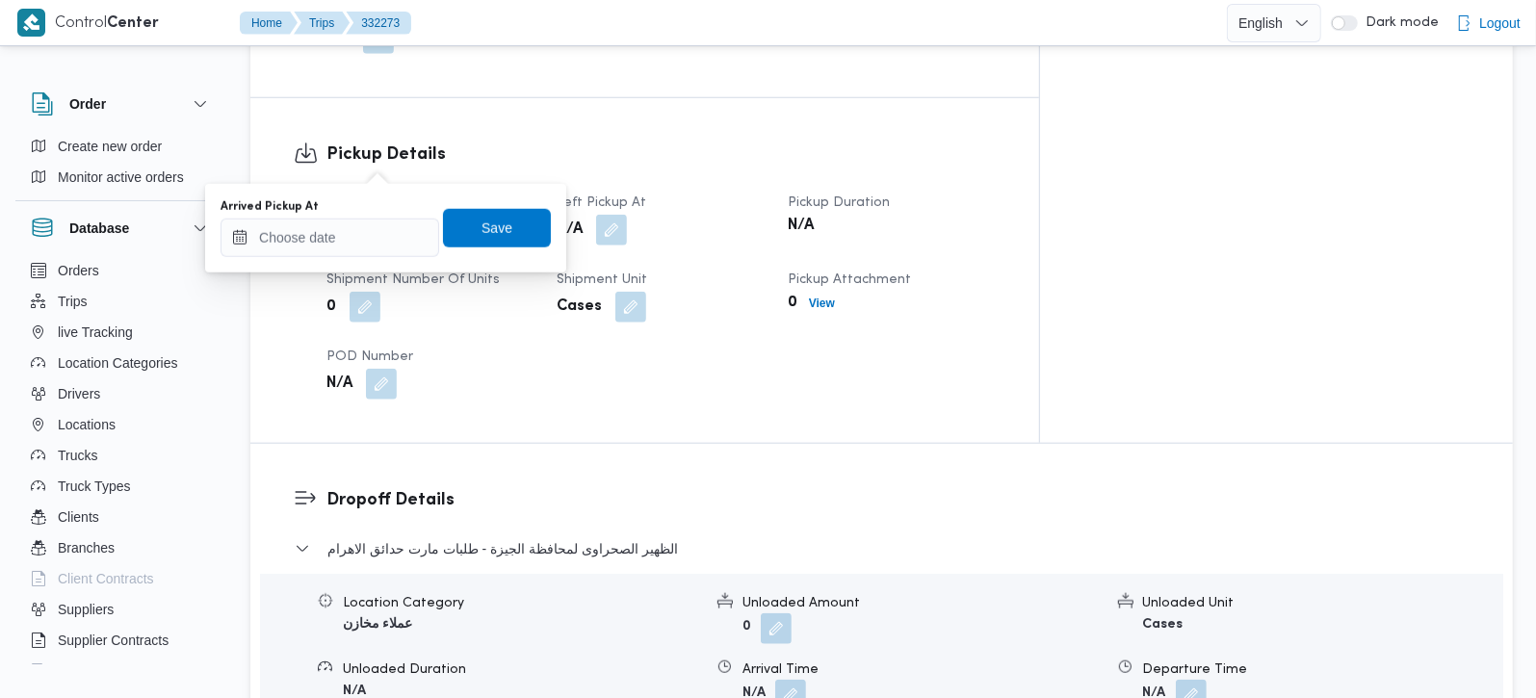
click at [363, 214] on div "Arrived Pickup At" at bounding box center [330, 206] width 219 height 15
click at [354, 241] on input "Arrived Pickup At" at bounding box center [330, 238] width 219 height 39
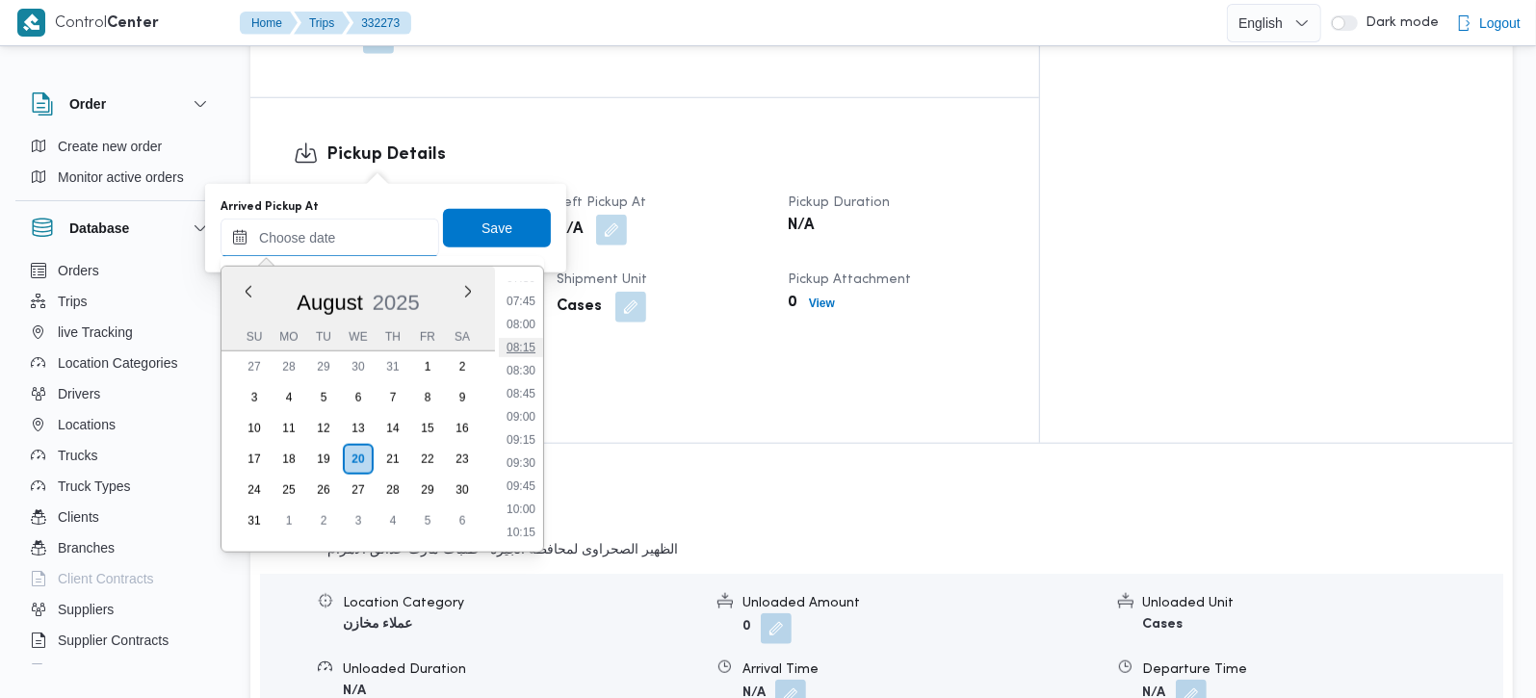
scroll to position [593, 0]
click at [524, 343] on li "07:00" at bounding box center [521, 345] width 44 height 19
type input "[DATE] 07:00"
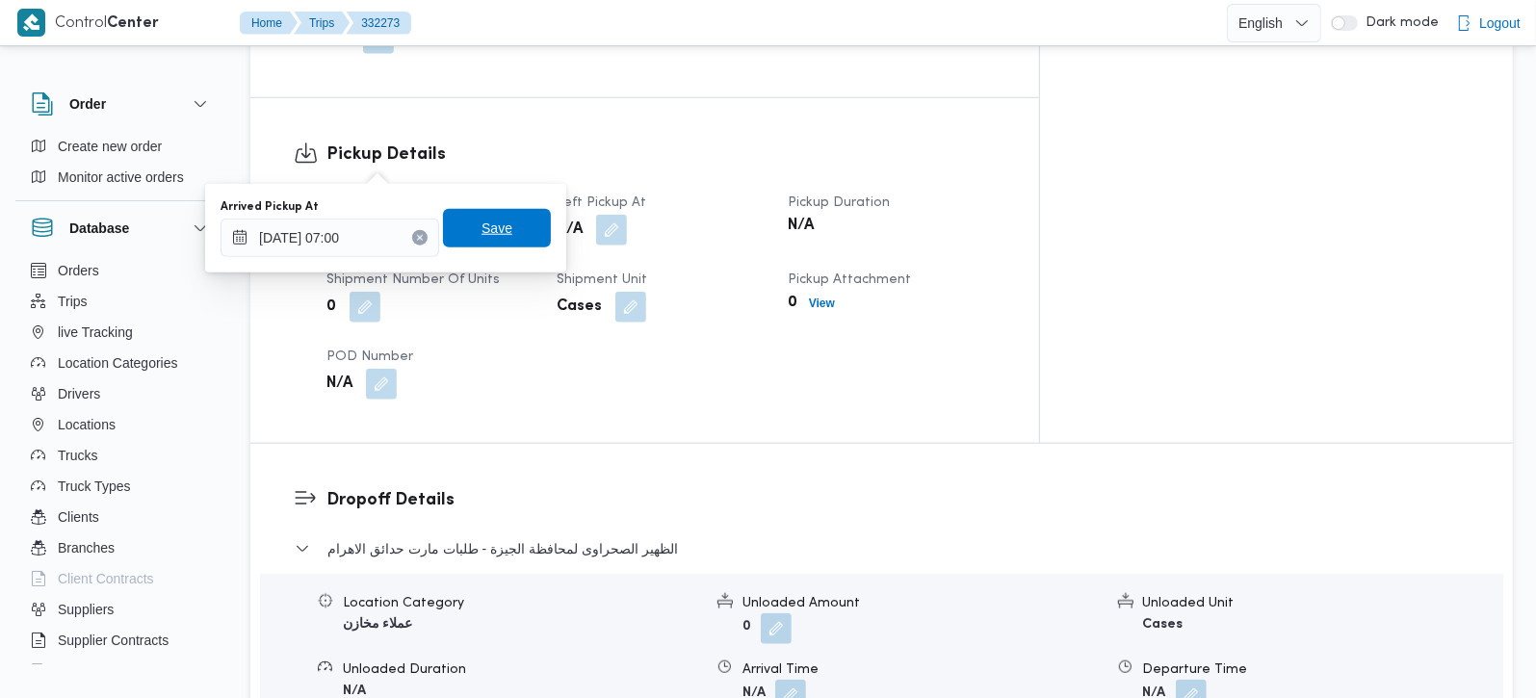
drag, startPoint x: 496, startPoint y: 246, endPoint x: 519, endPoint y: 216, distance: 37.8
click at [495, 246] on span "Save" at bounding box center [497, 228] width 108 height 39
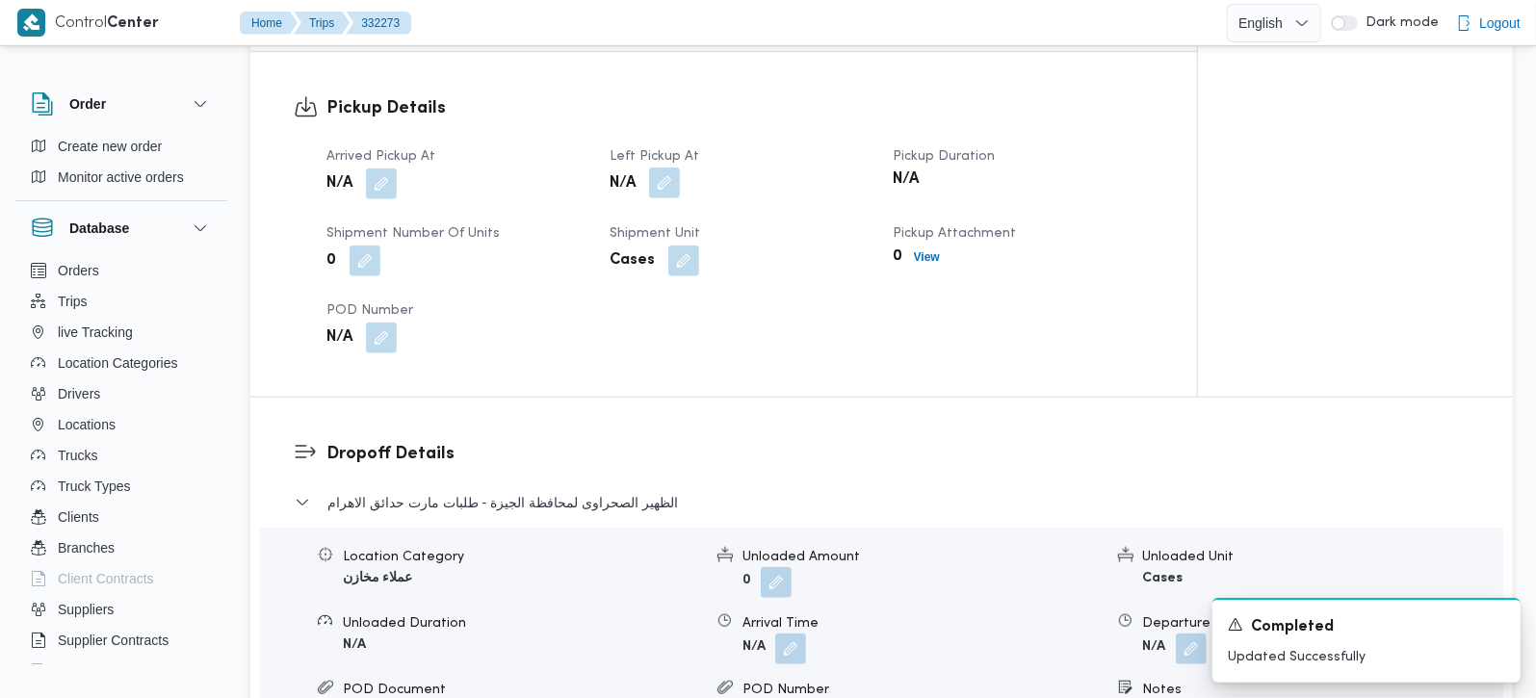
click at [663, 168] on button "button" at bounding box center [664, 183] width 31 height 31
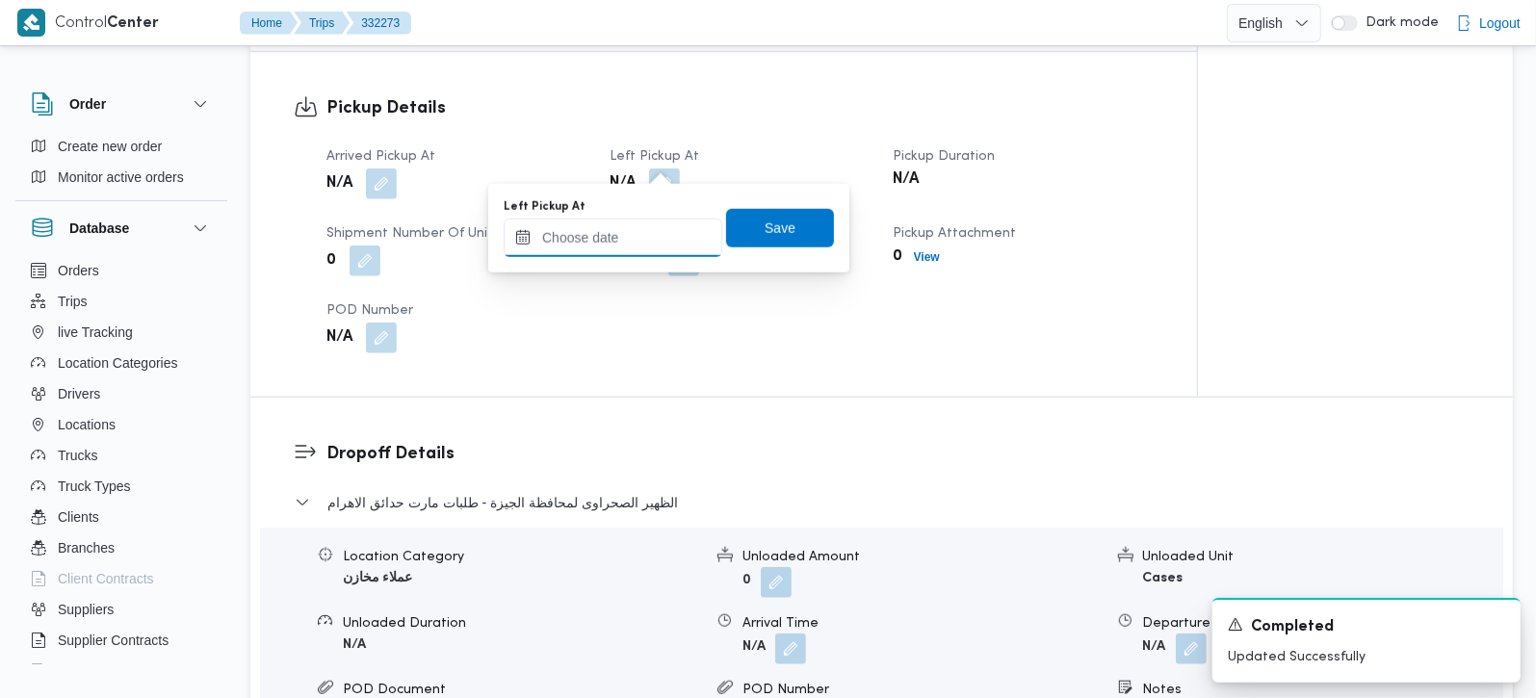
click at [644, 233] on input "Left Pickup At" at bounding box center [613, 238] width 219 height 39
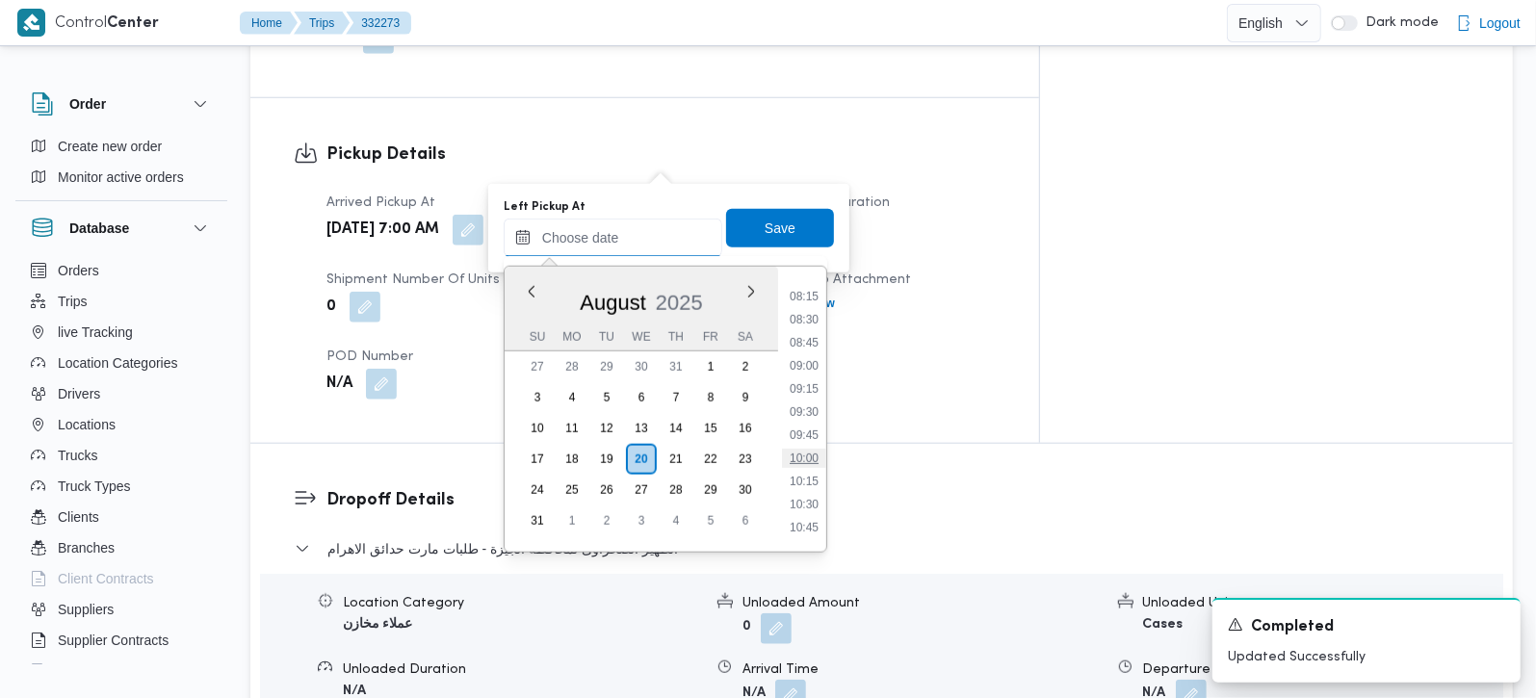
scroll to position [707, 0]
click at [805, 315] on li "08:00" at bounding box center [804, 324] width 44 height 19
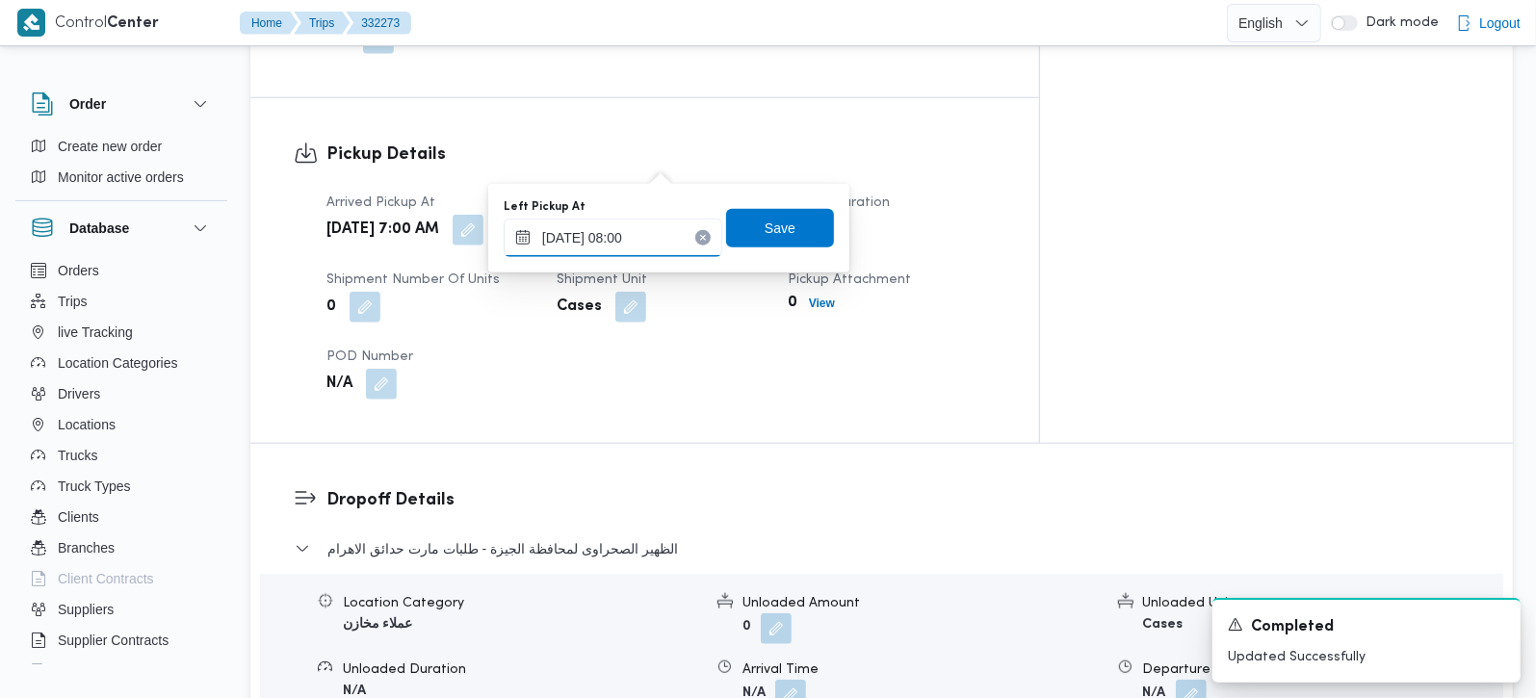
type input "[DATE] 08:00"
click at [788, 225] on span "Save" at bounding box center [780, 227] width 108 height 39
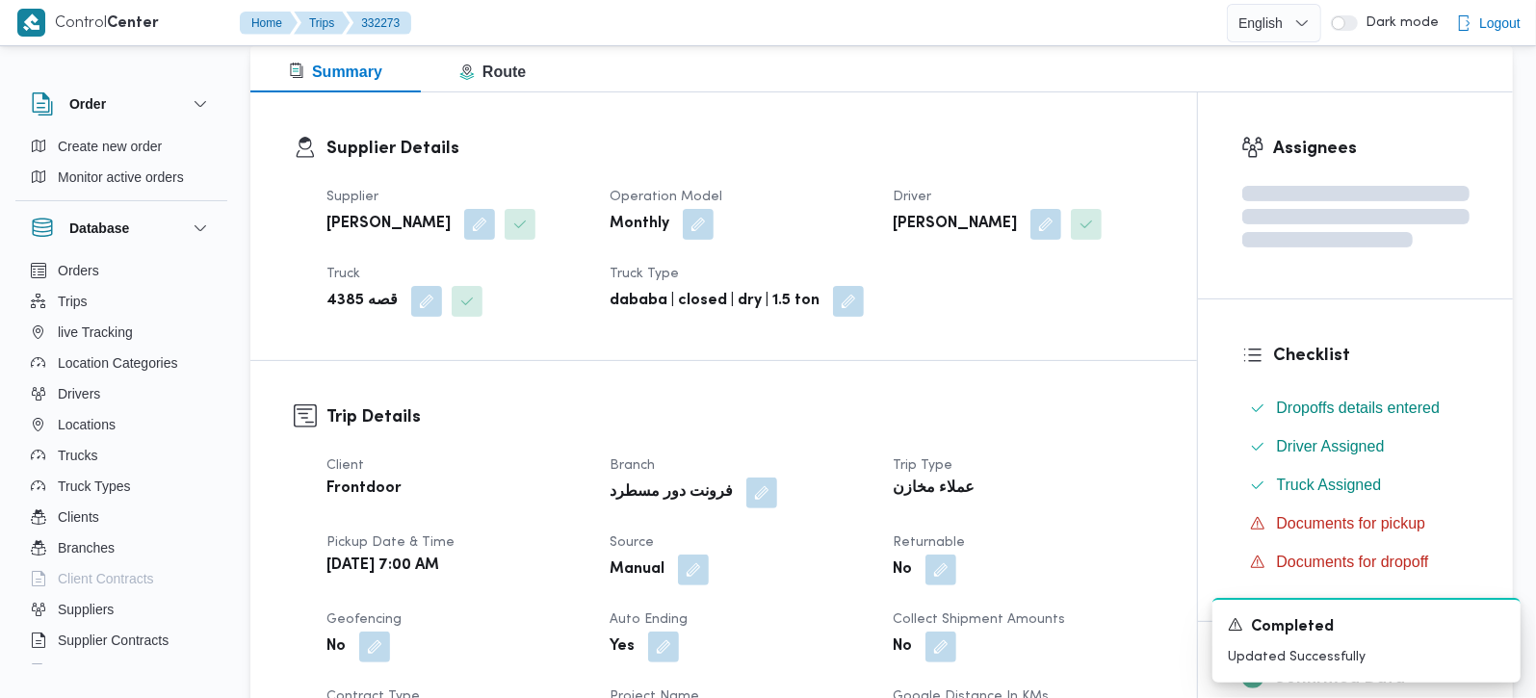
scroll to position [0, 0]
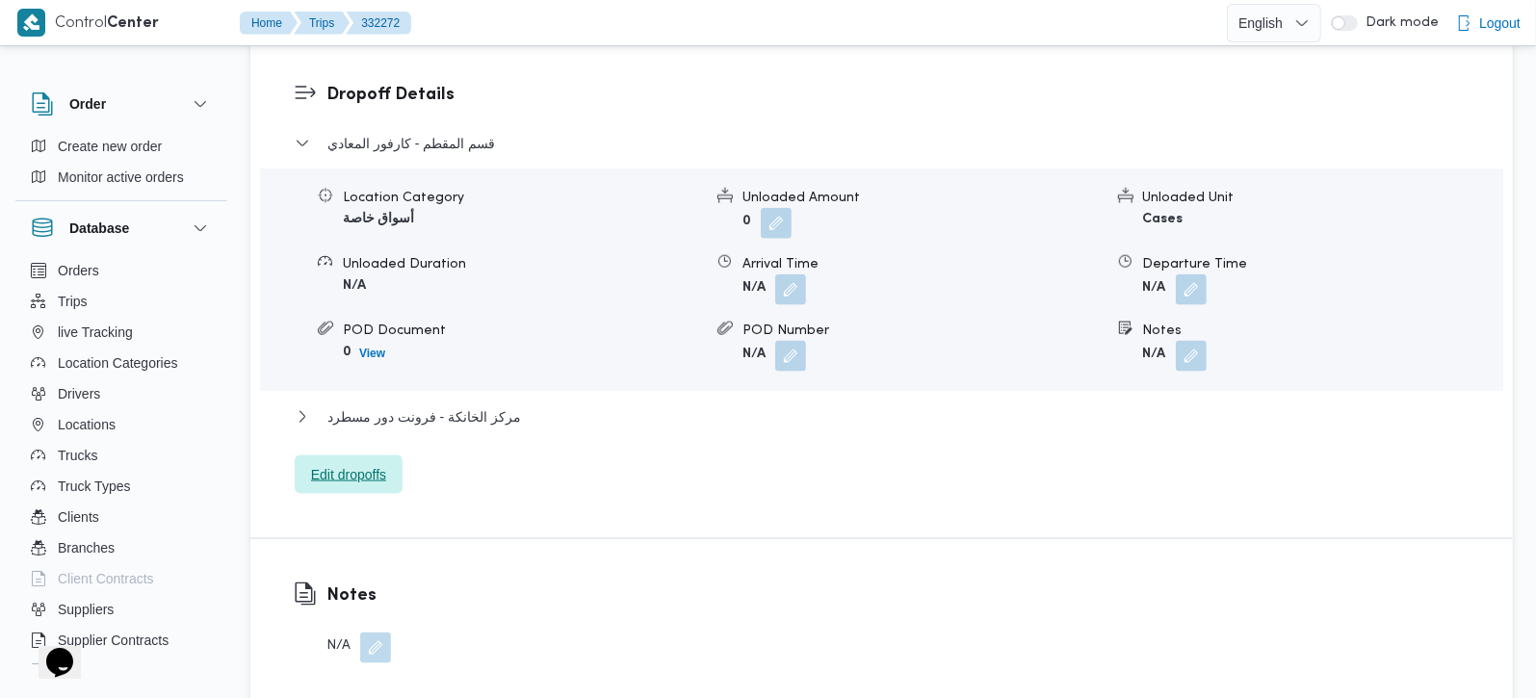
scroll to position [1699, 0]
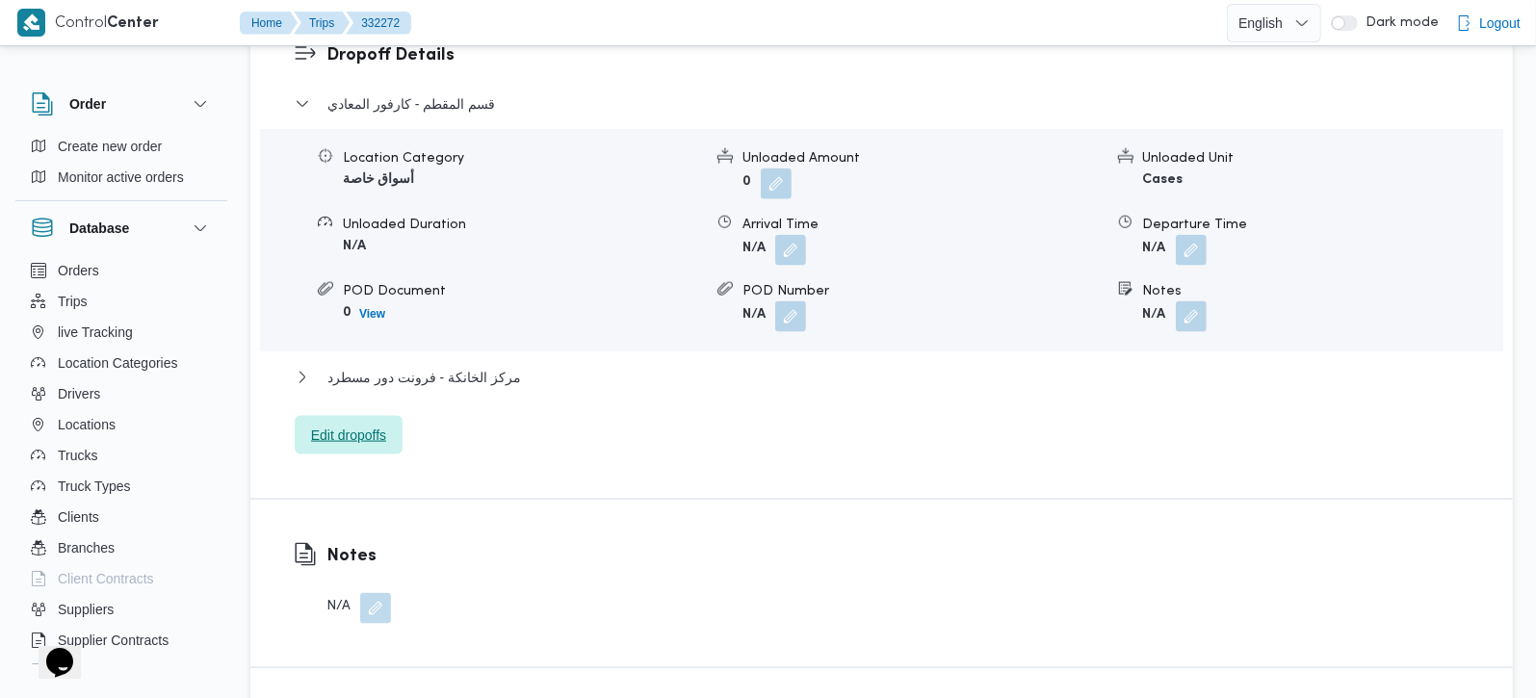
click at [361, 424] on span "Edit dropoffs" at bounding box center [348, 435] width 75 height 23
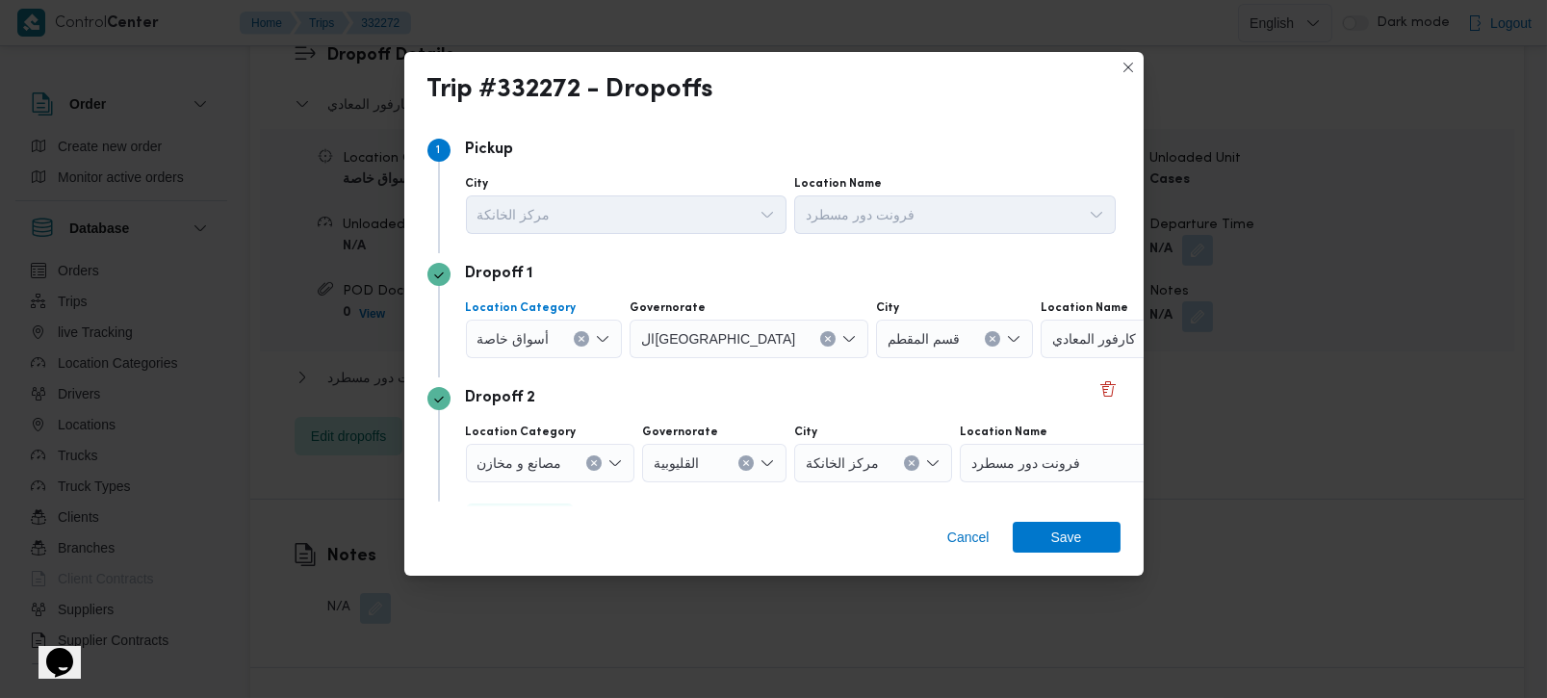
click at [580, 341] on icon "Clear input" at bounding box center [582, 339] width 5 height 5
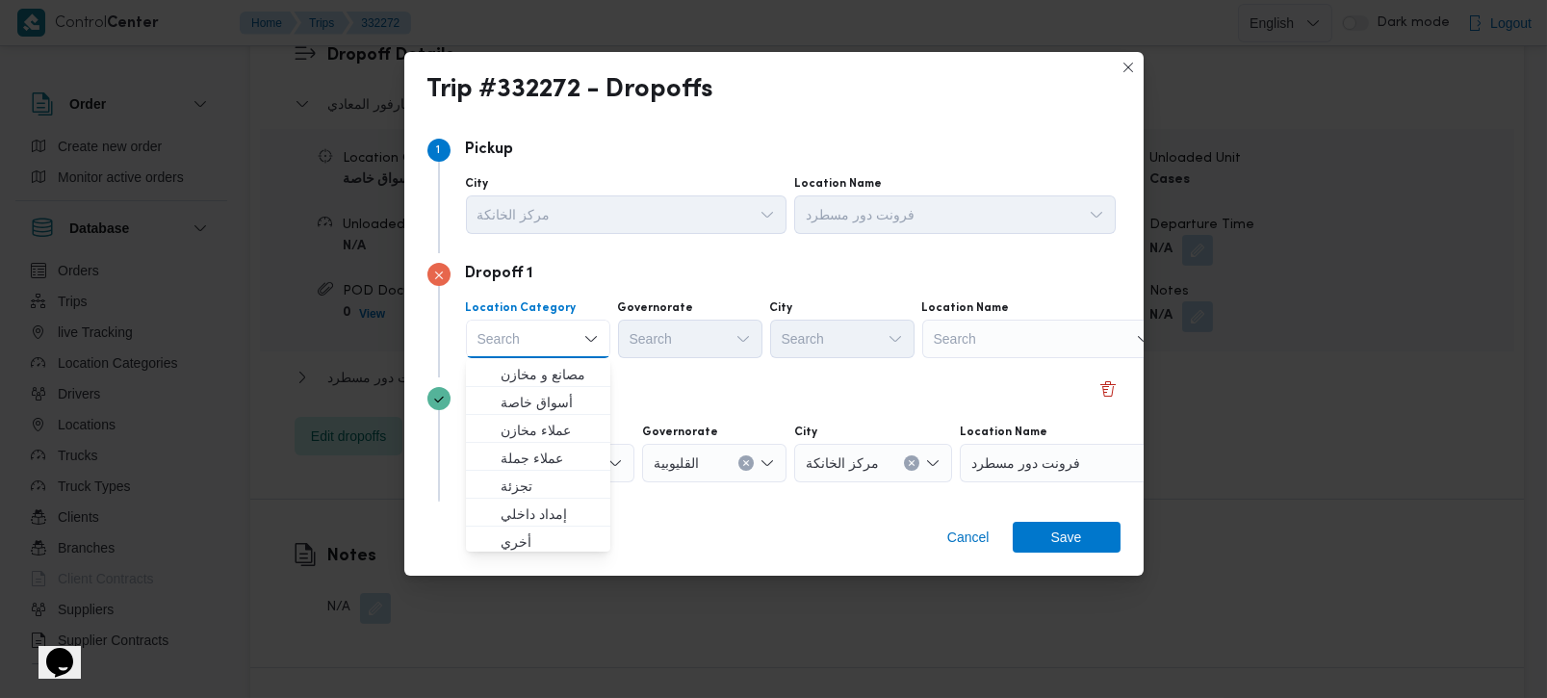
click at [1024, 334] on div "Search" at bounding box center [1042, 339] width 241 height 39
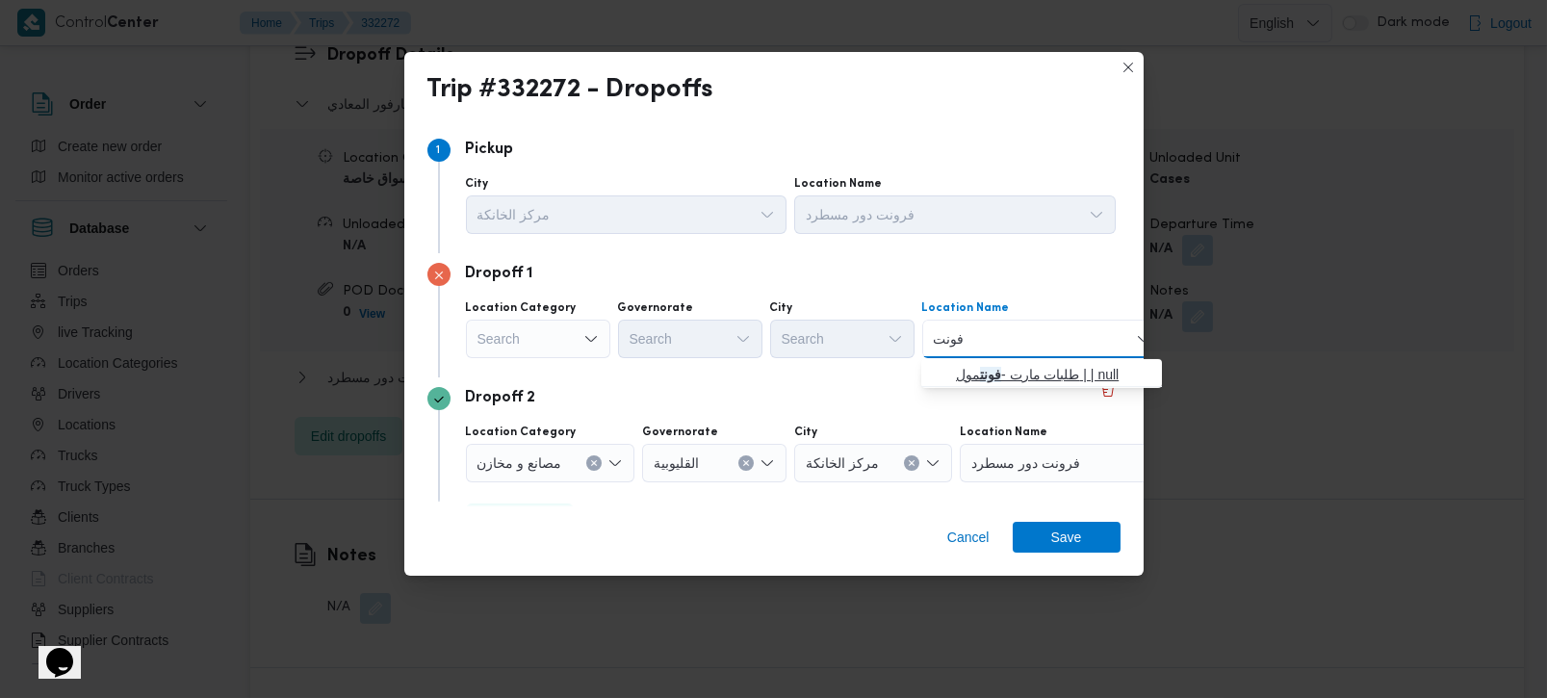
type input "فونت"
click at [980, 374] on mark "فونت" at bounding box center [990, 374] width 21 height 15
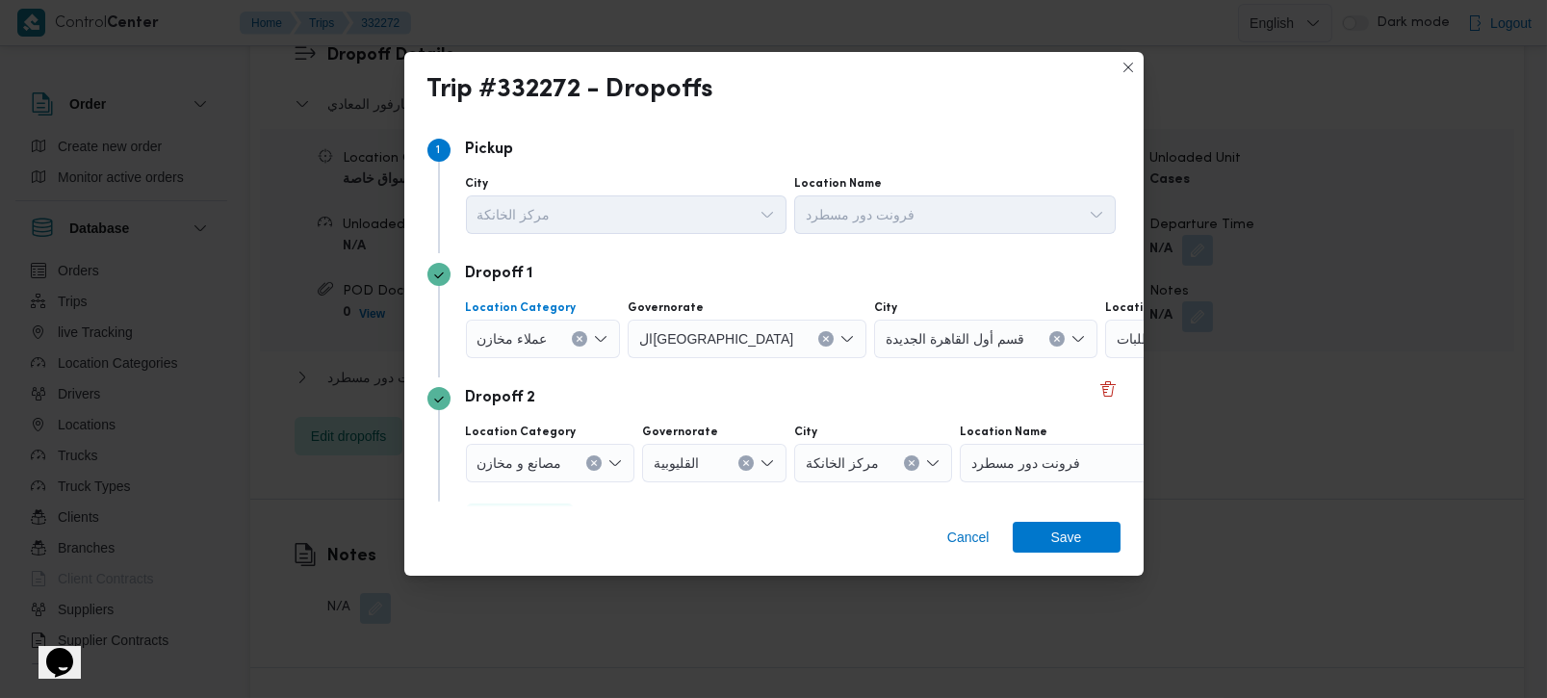
click at [576, 336] on icon "Clear input" at bounding box center [580, 339] width 8 height 8
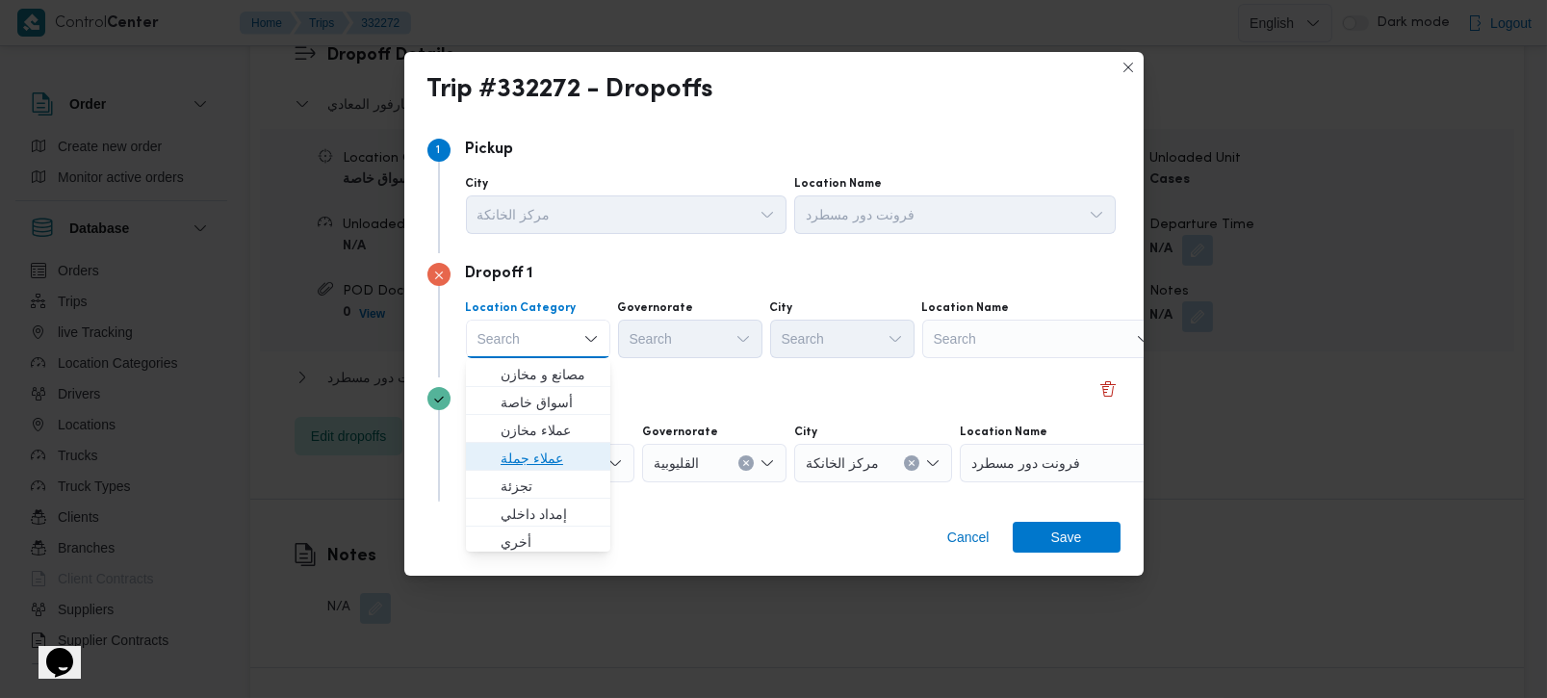
click at [548, 454] on span "عملاء جملة" at bounding box center [550, 458] width 98 height 23
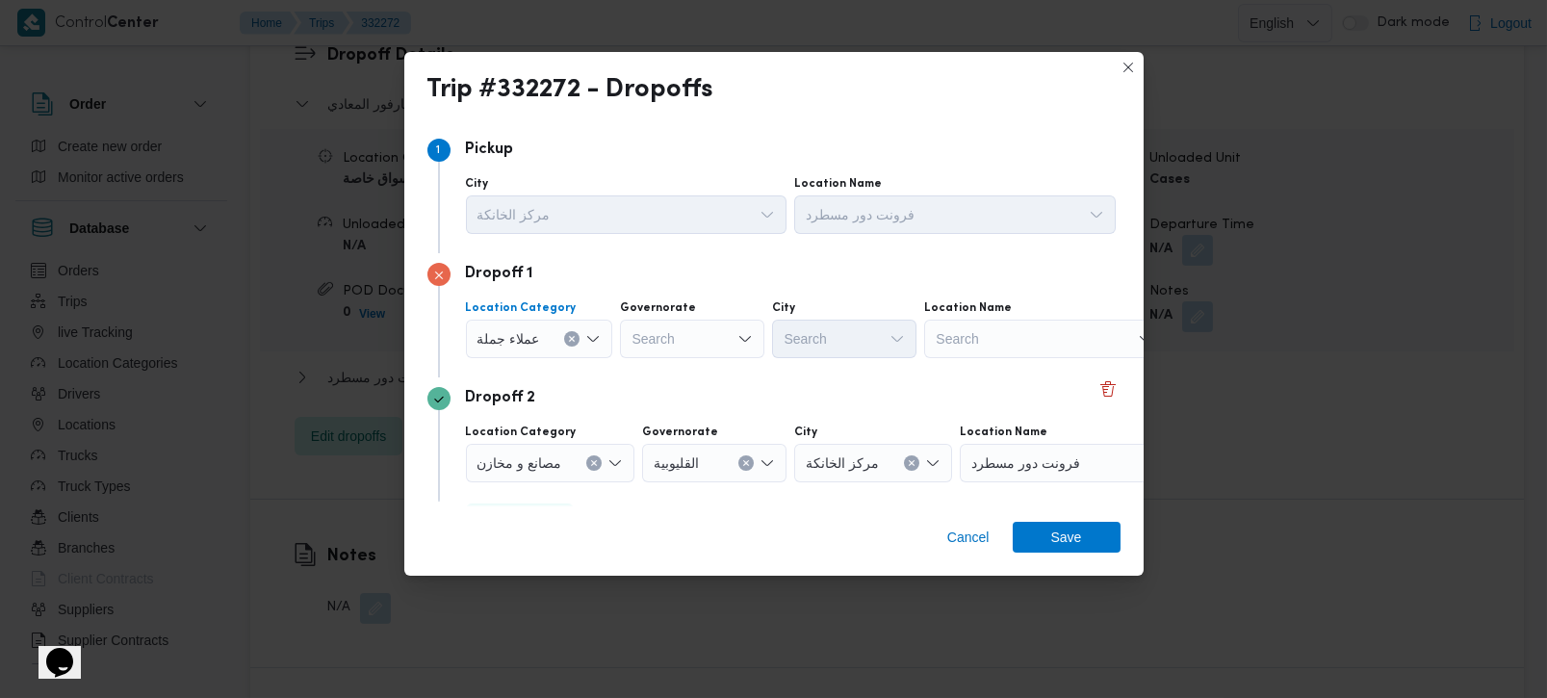
click at [672, 341] on div "Search" at bounding box center [692, 339] width 144 height 39
type input "رة"
click at [671, 392] on span "القاه رة" at bounding box center [702, 402] width 98 height 23
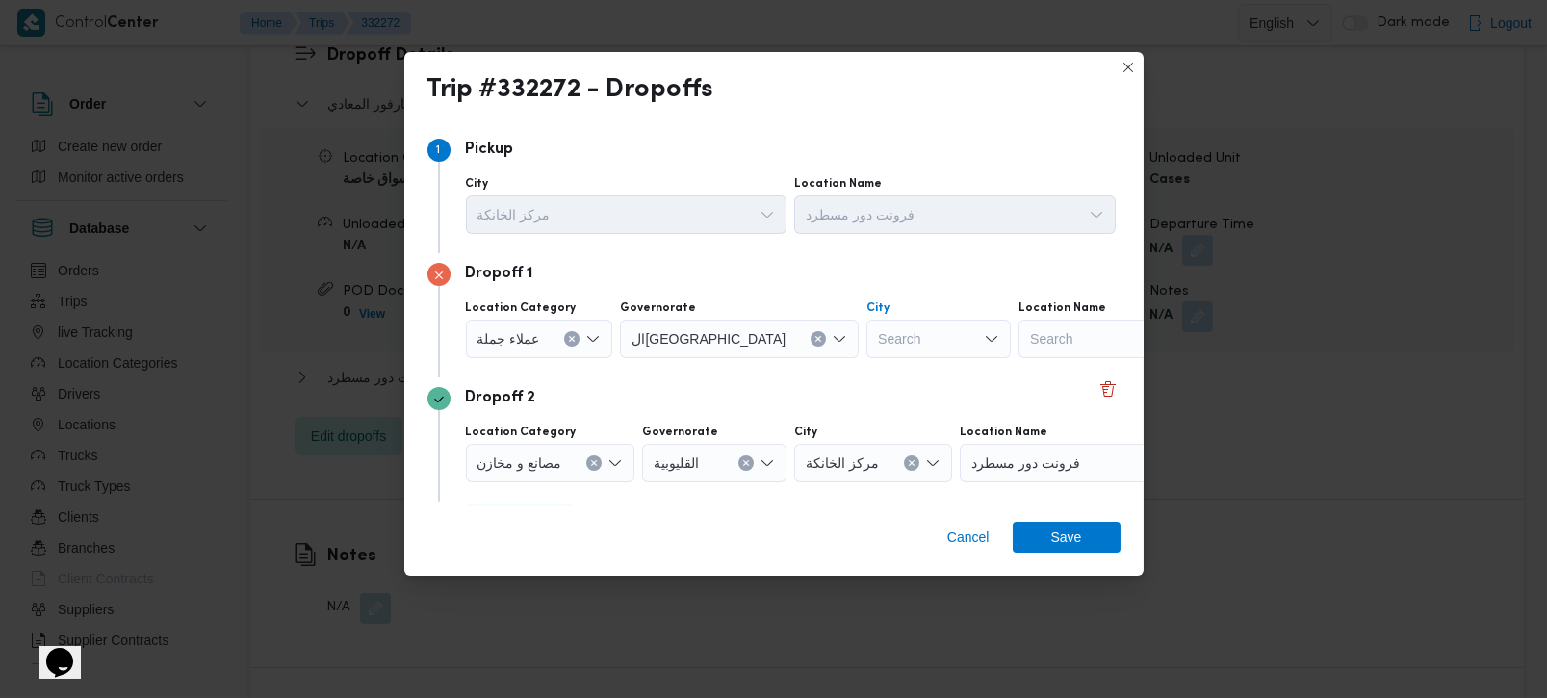
click at [867, 345] on div "Search" at bounding box center [939, 339] width 144 height 39
type input "ول"
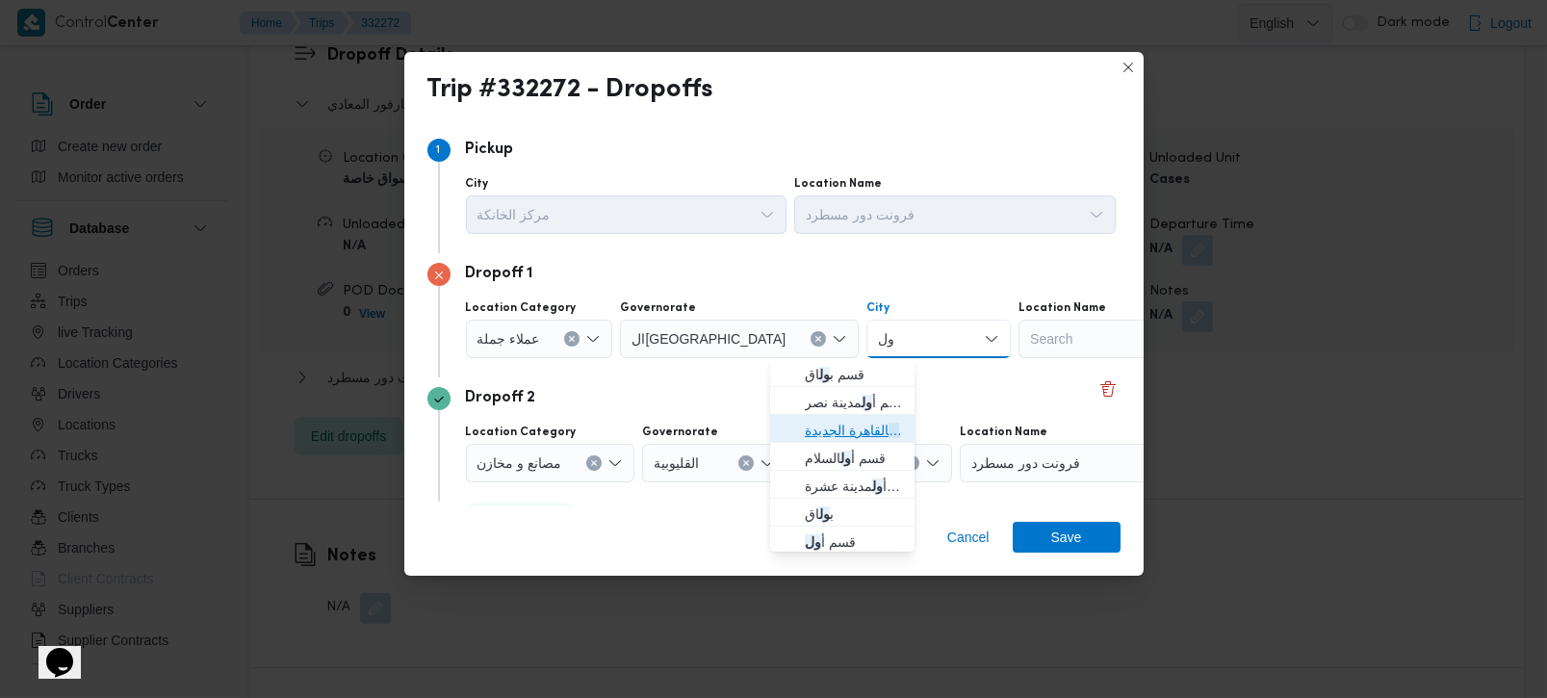
click at [837, 431] on span "قسم أ ول القاهرة الجديدة" at bounding box center [854, 430] width 98 height 23
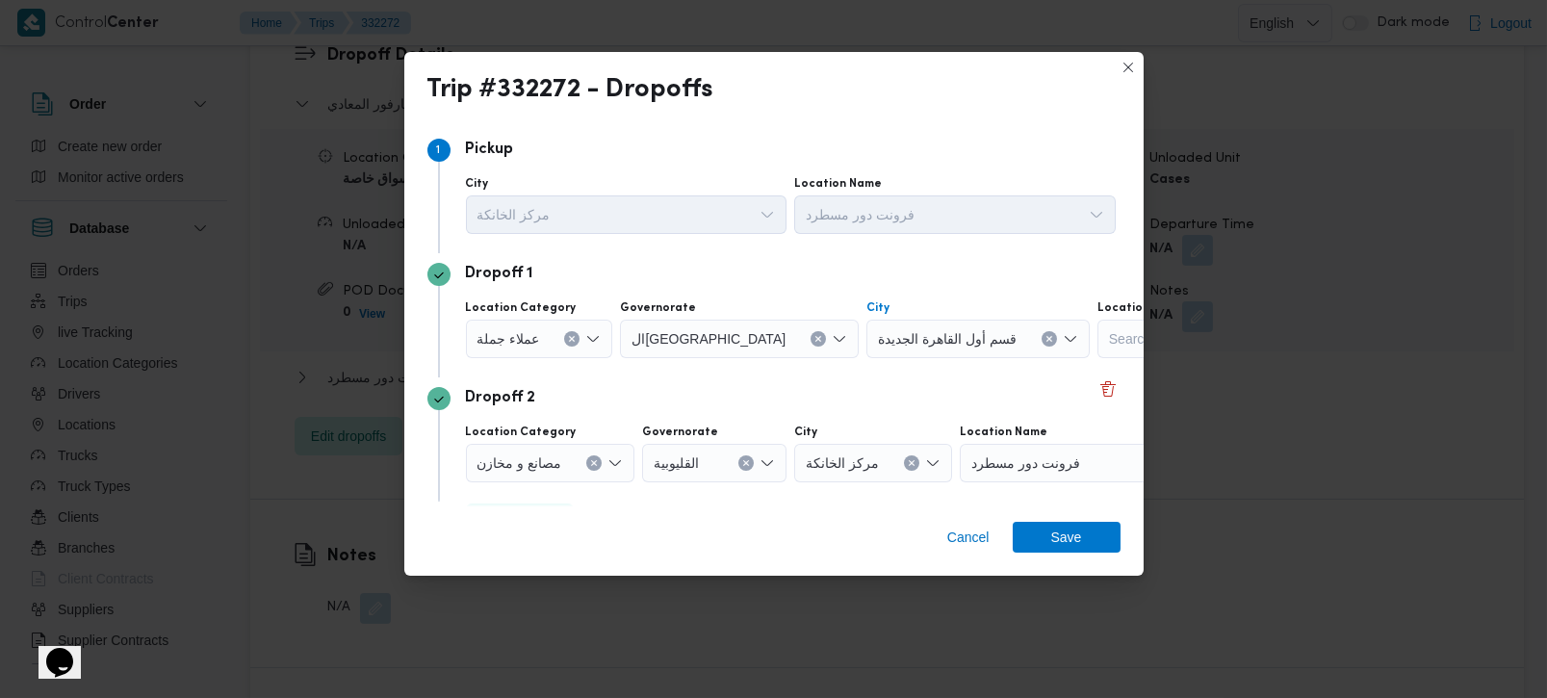
click at [816, 388] on div "Dropoff 2" at bounding box center [774, 398] width 693 height 23
click at [1051, 536] on span "Save" at bounding box center [1066, 536] width 31 height 31
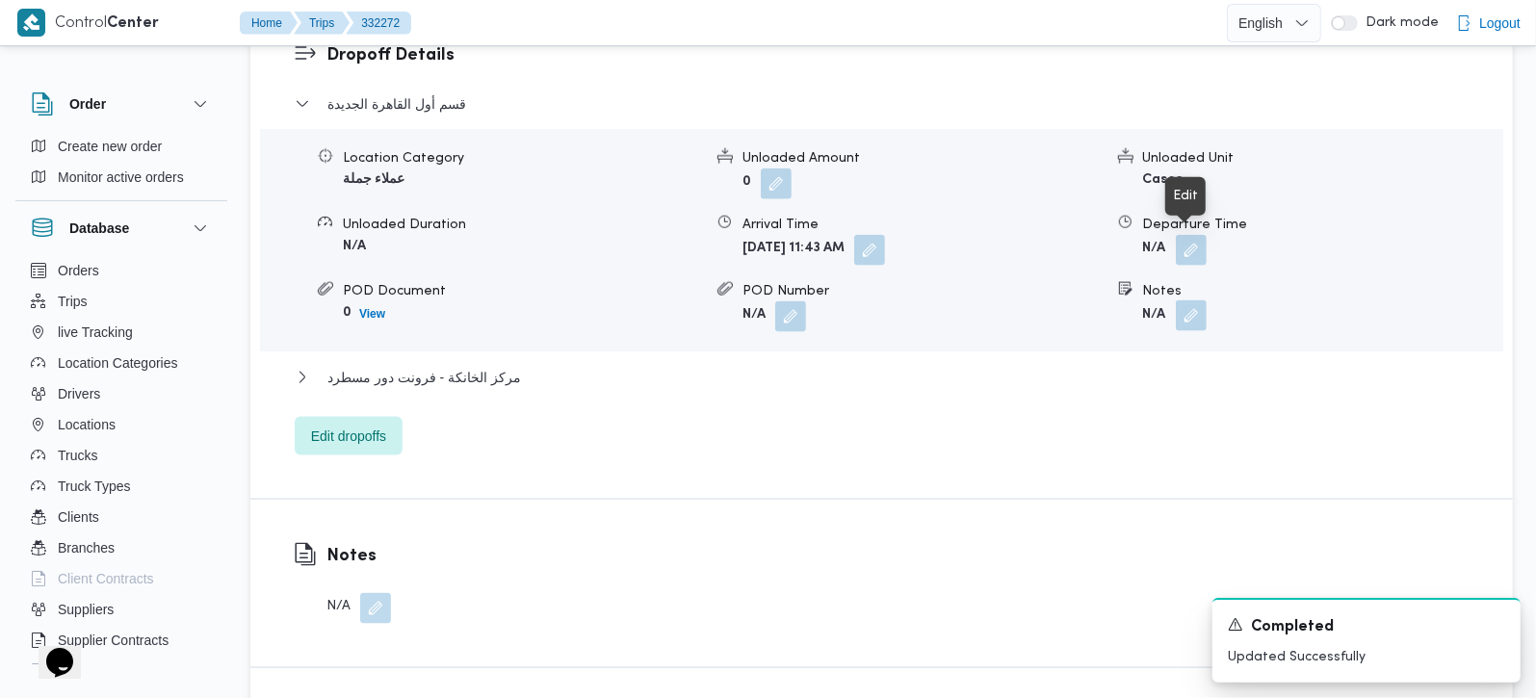
click at [1182, 300] on button "button" at bounding box center [1191, 315] width 31 height 31
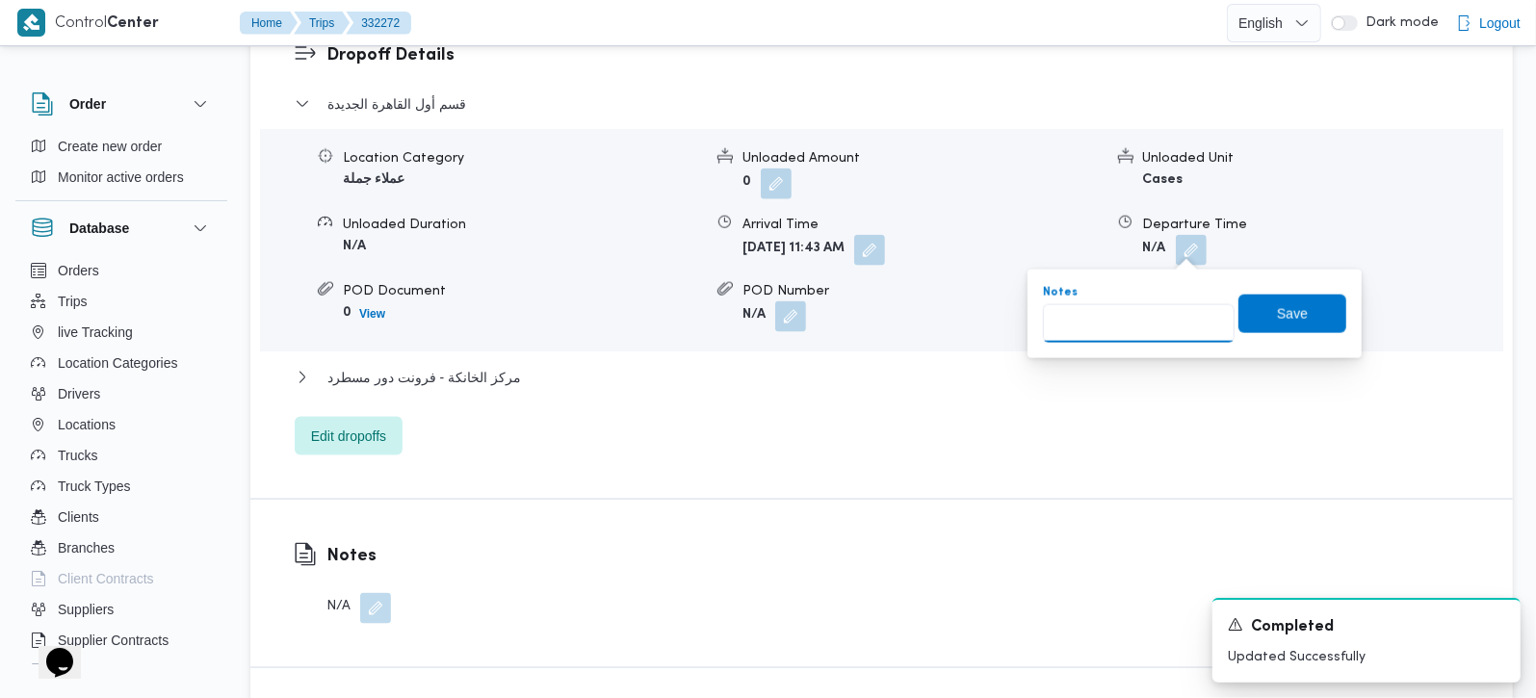
click at [1122, 330] on input "Notes" at bounding box center [1139, 323] width 192 height 39
type input "لولو ماركت بارك مول و سبينس ماكسيم و سيركل كيه ايو يو سي و فونت مول"
click at [1257, 324] on span "Save" at bounding box center [1292, 313] width 108 height 39
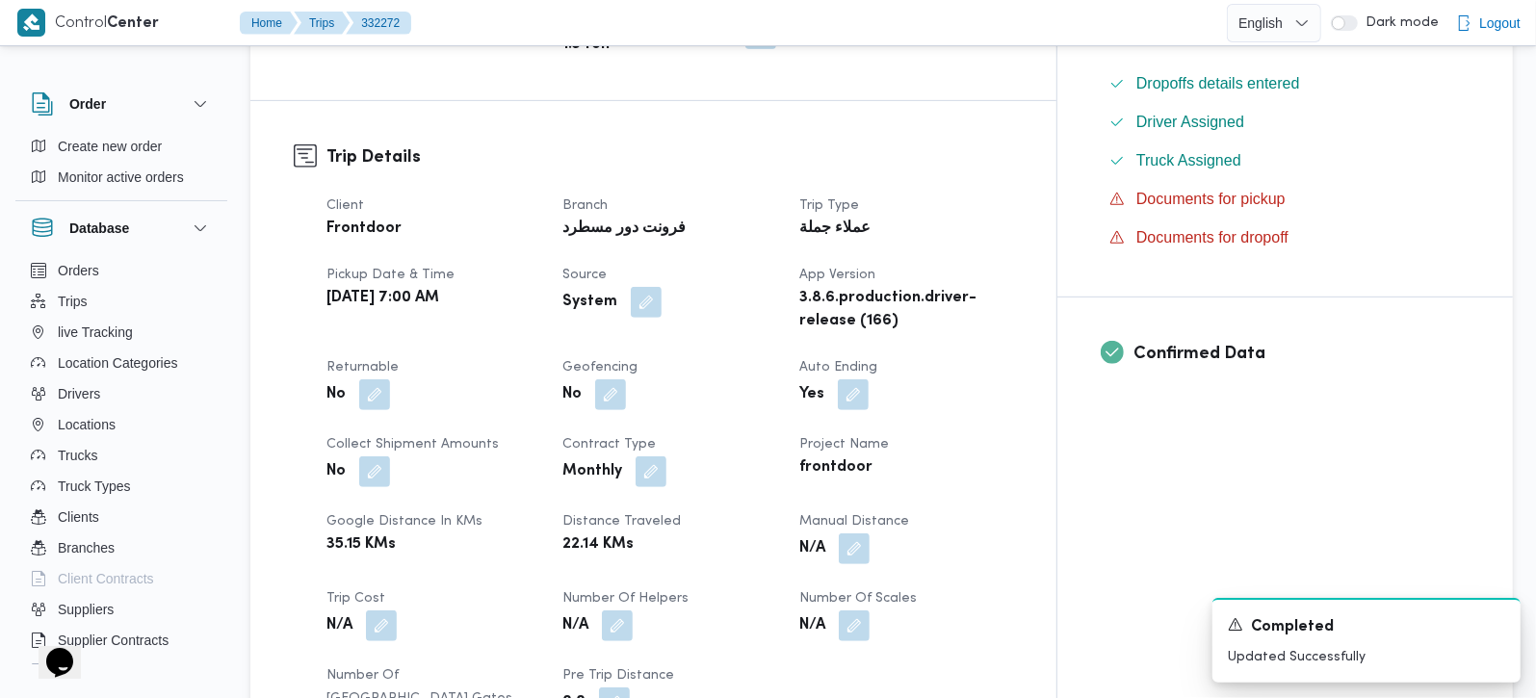
scroll to position [1019, 0]
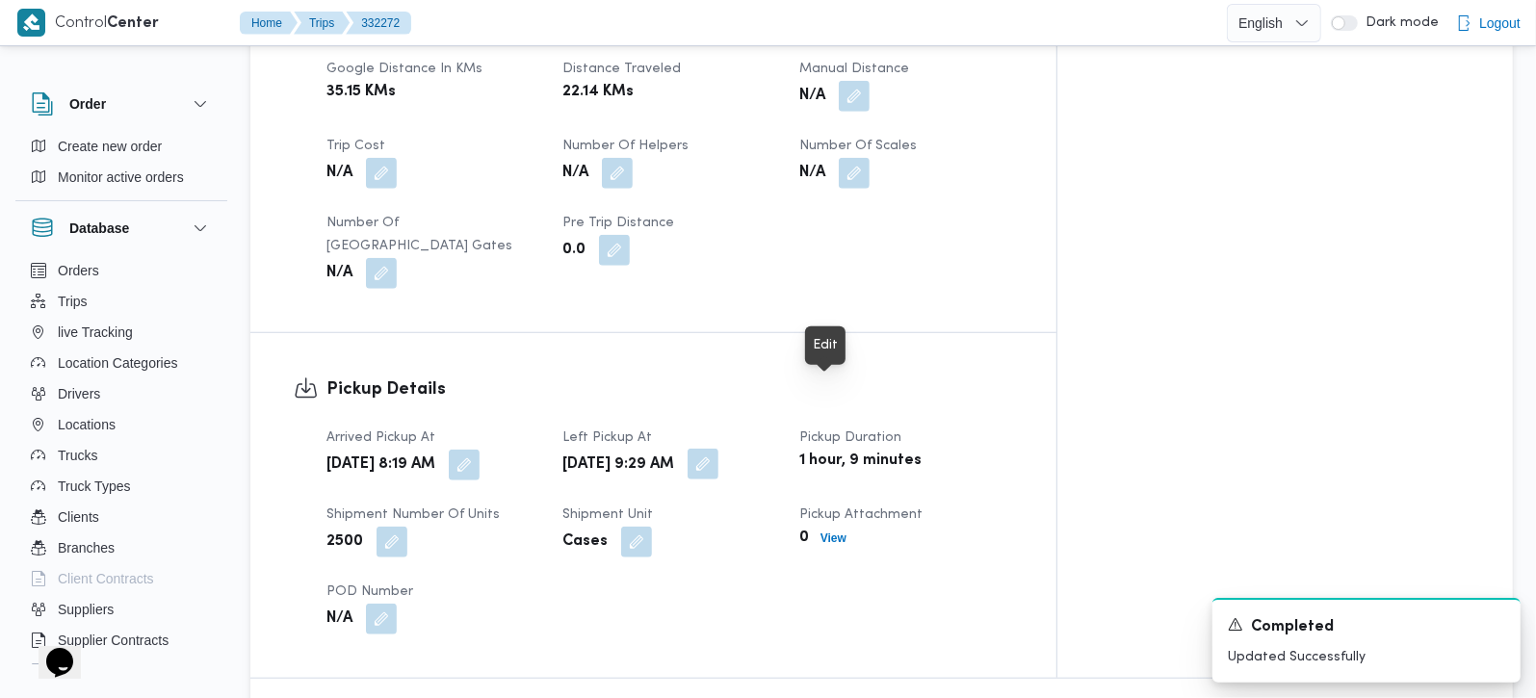
click at [718, 449] on button "button" at bounding box center [703, 464] width 31 height 31
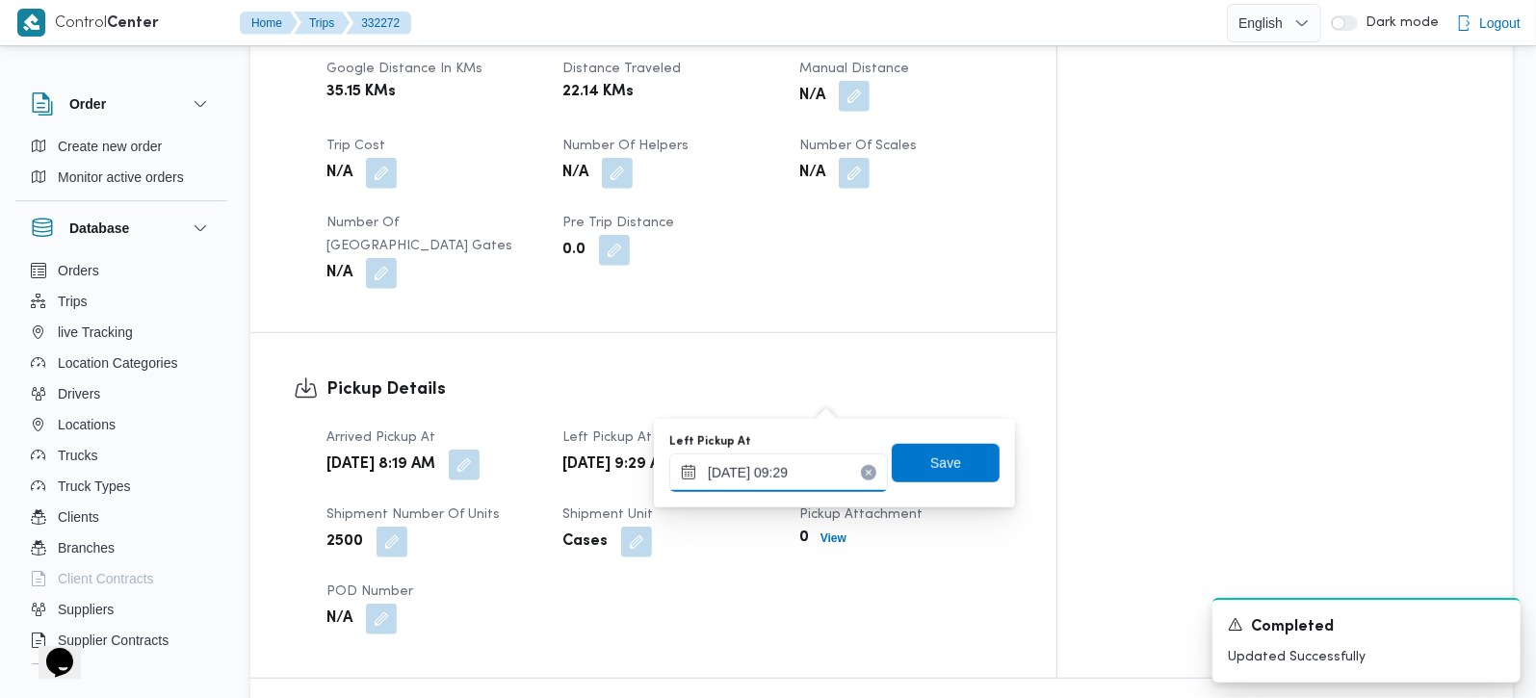
click at [766, 486] on input "20/08/2025 09:29" at bounding box center [778, 473] width 219 height 39
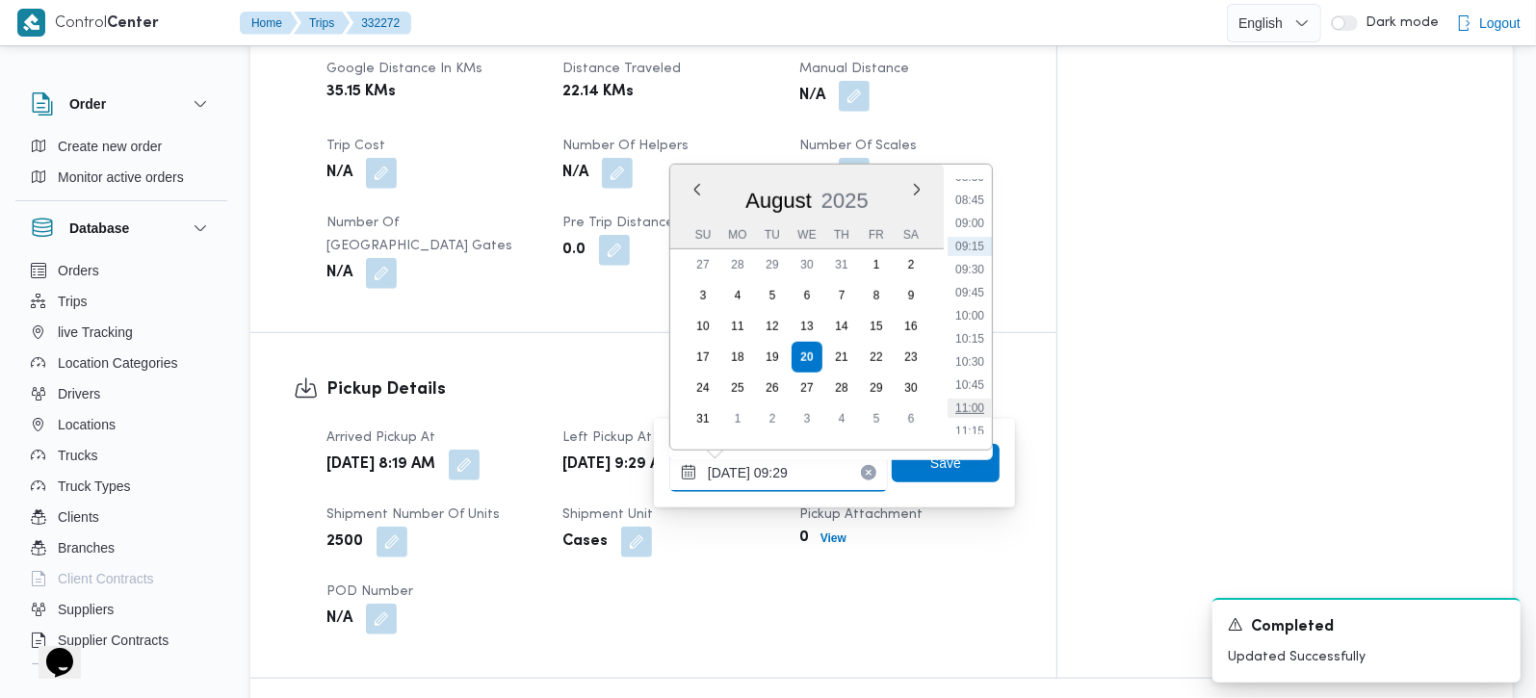
scroll to position [838, 0]
click at [972, 367] on li "11:00" at bounding box center [969, 368] width 44 height 19
type input "20/08/2025 11:00"
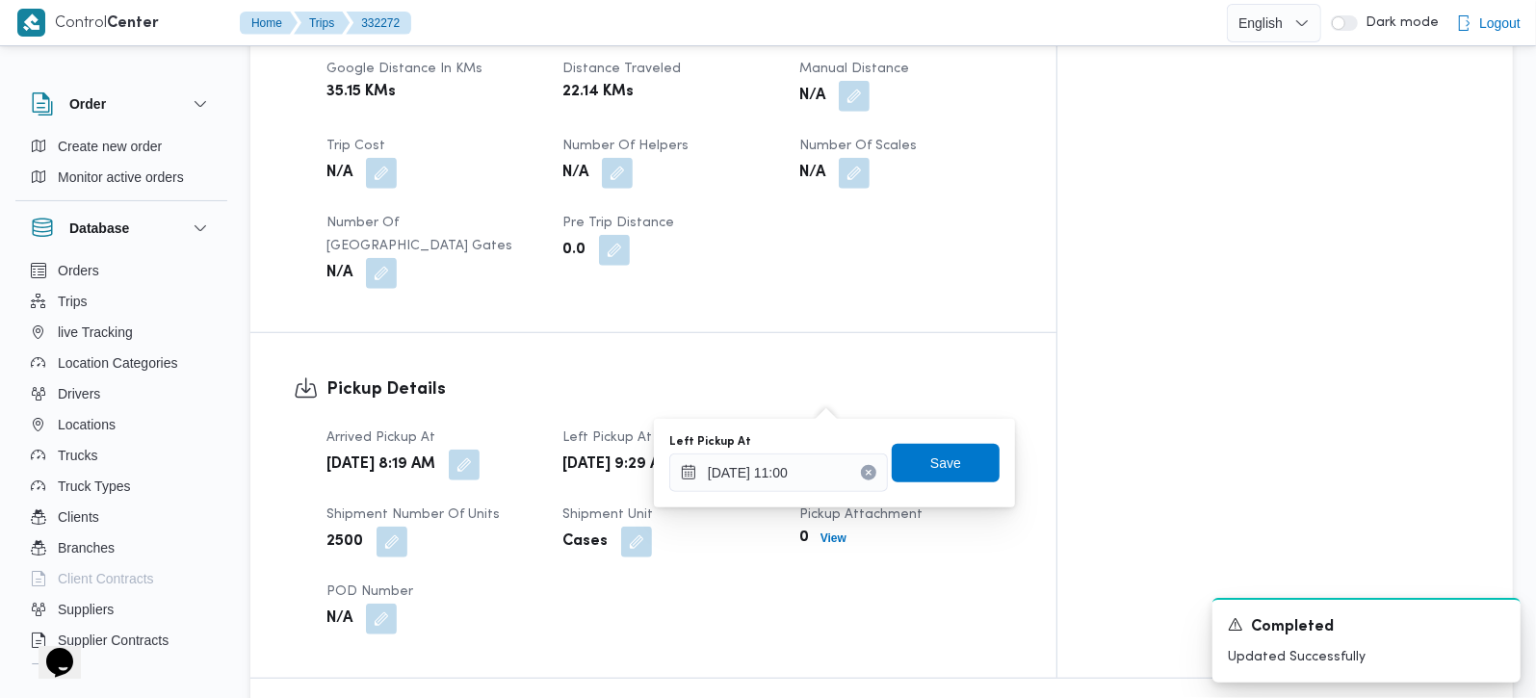
click at [960, 432] on div "Left Pickup At 20/08/2025 11:00 Save" at bounding box center [834, 463] width 334 height 62
click at [958, 447] on span "Save" at bounding box center [946, 462] width 108 height 39
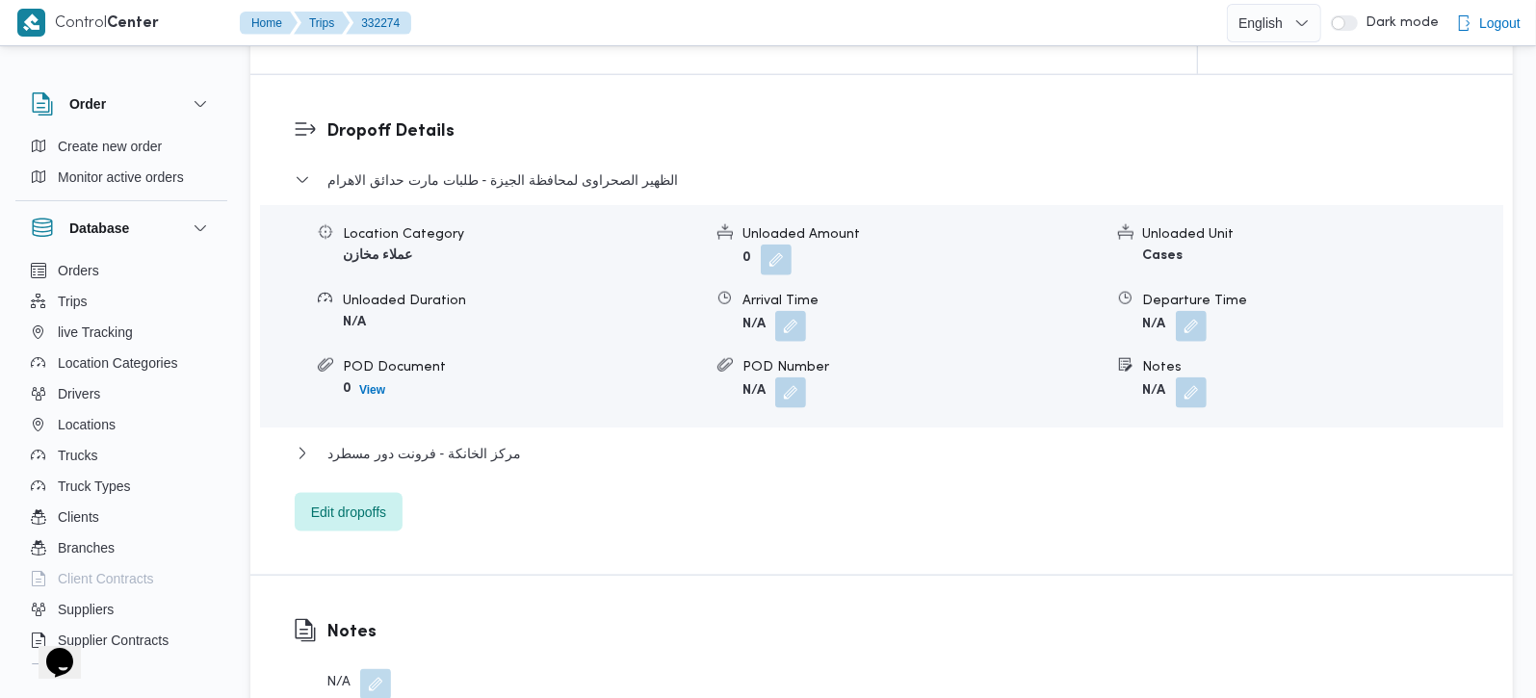
scroll to position [1586, 0]
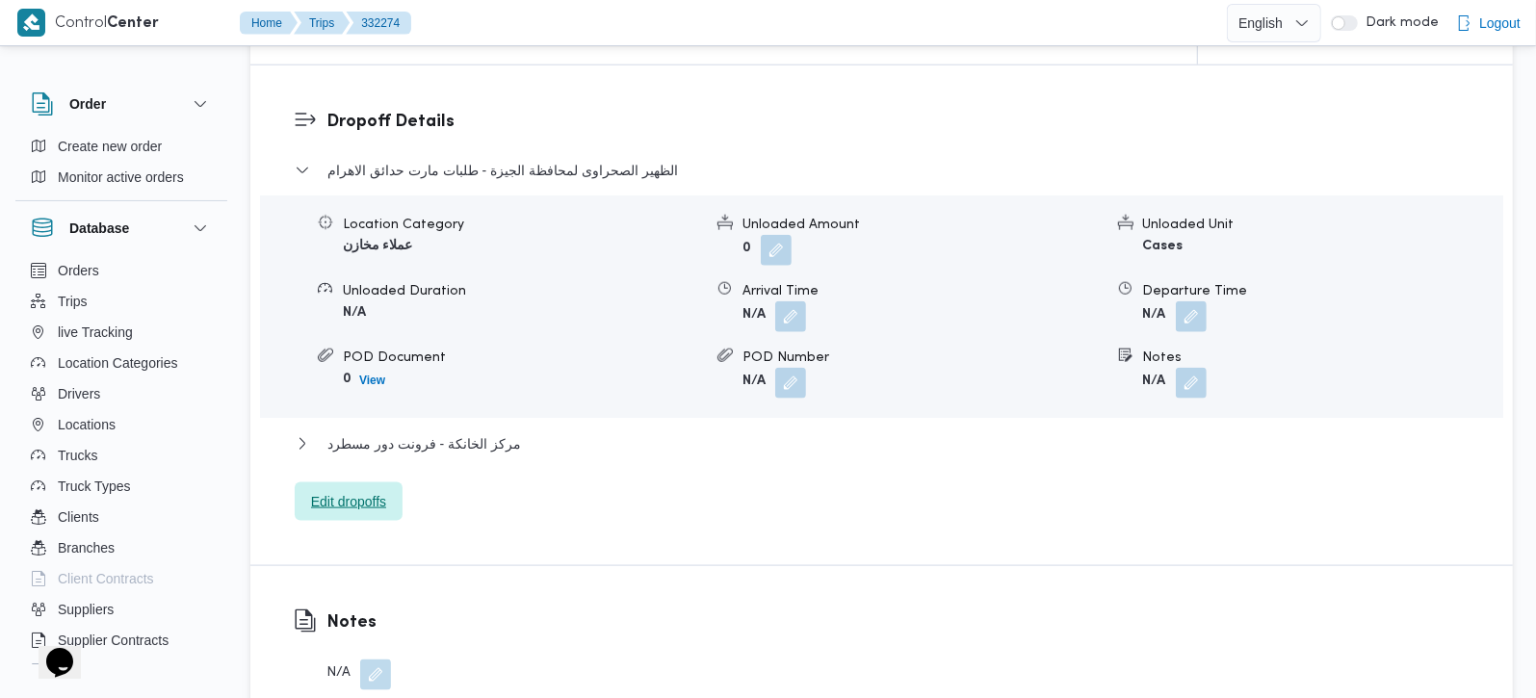
click at [332, 490] on span "Edit dropoffs" at bounding box center [349, 501] width 108 height 39
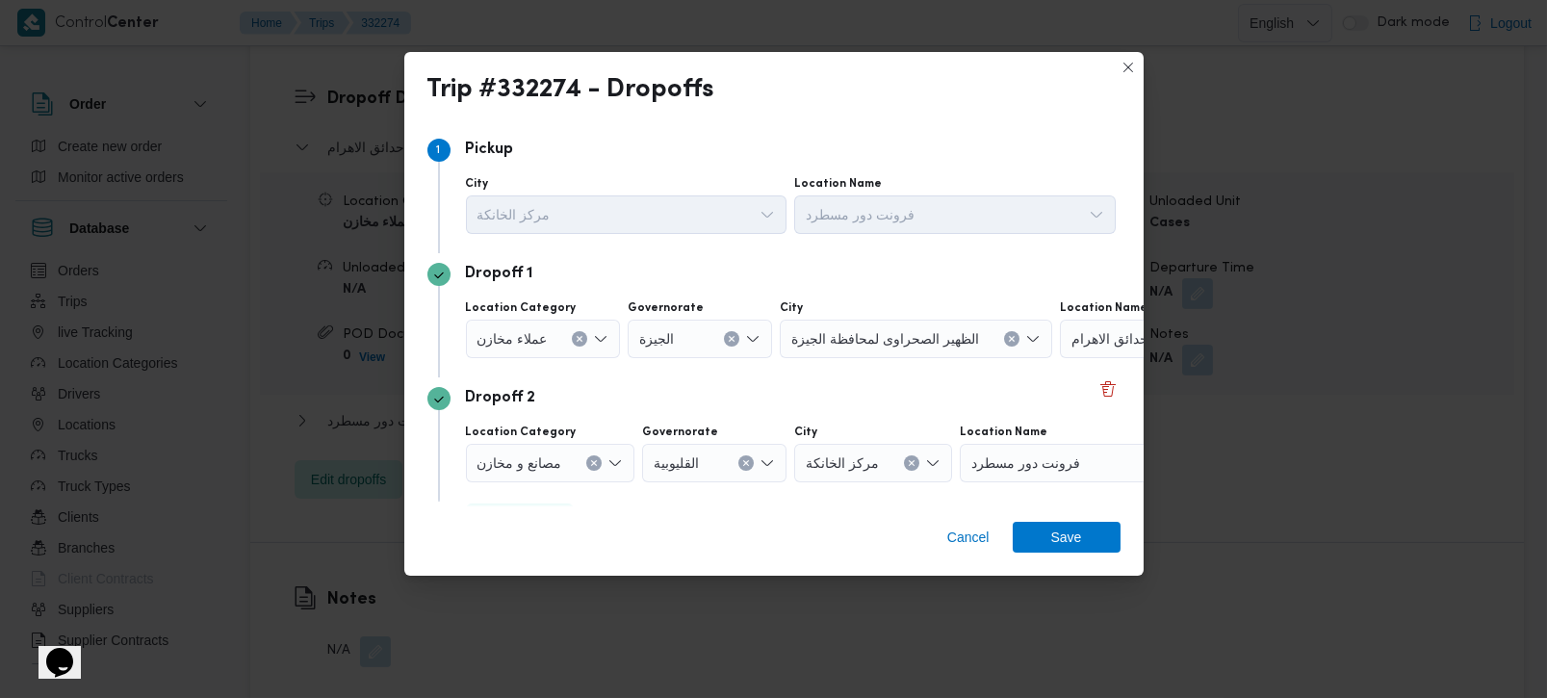
click at [578, 337] on icon "Clear input" at bounding box center [580, 339] width 5 height 5
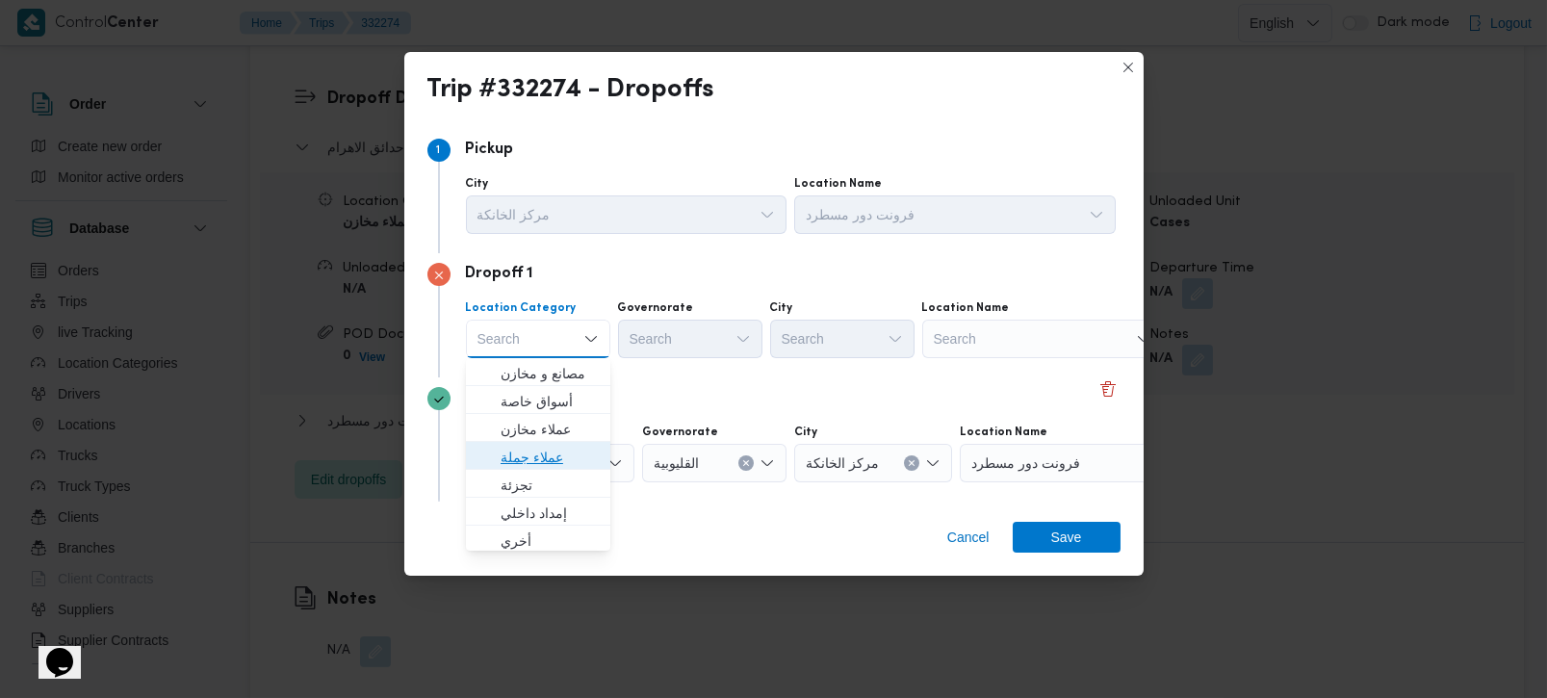
click at [522, 454] on span "عملاء جملة" at bounding box center [550, 457] width 98 height 23
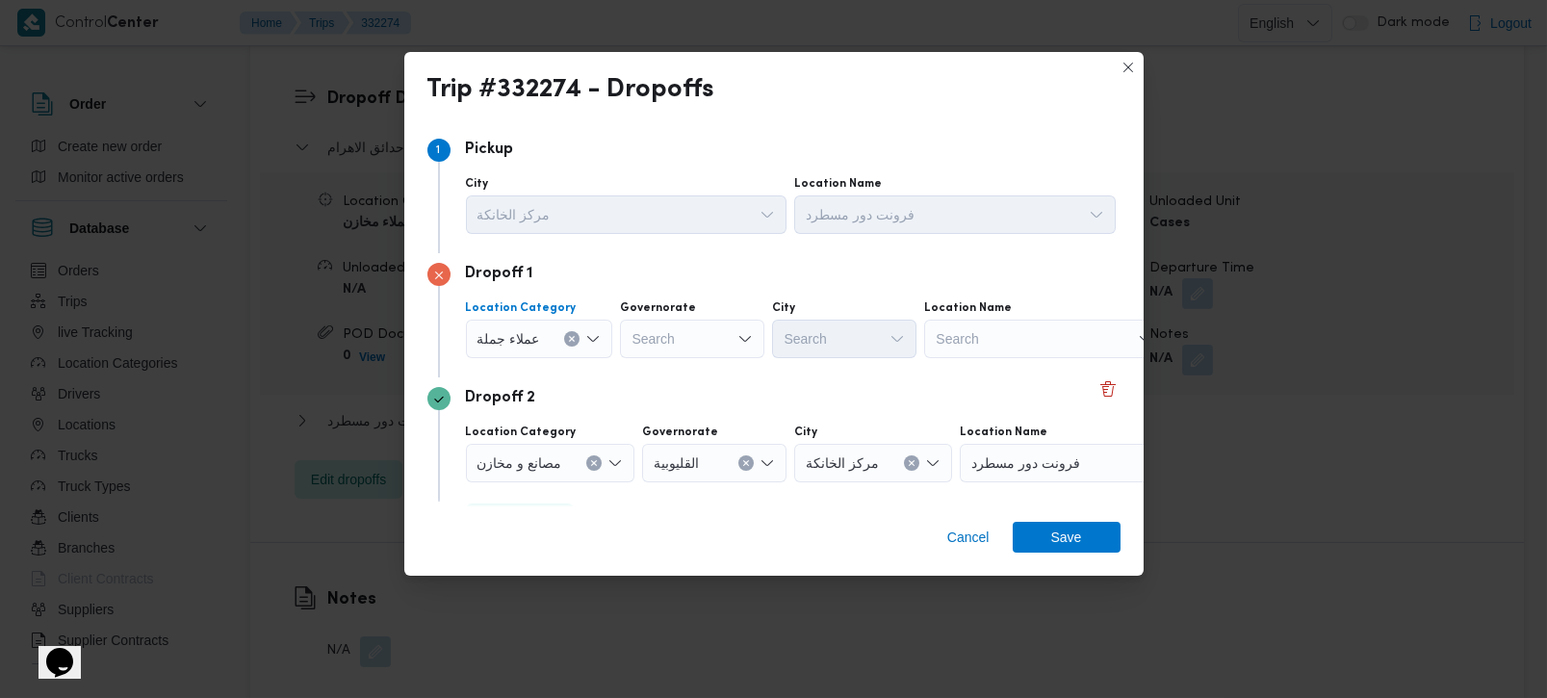
click at [658, 350] on div "Search" at bounding box center [692, 339] width 144 height 39
type input "رة"
click at [698, 399] on span "القاه رة" at bounding box center [702, 401] width 98 height 23
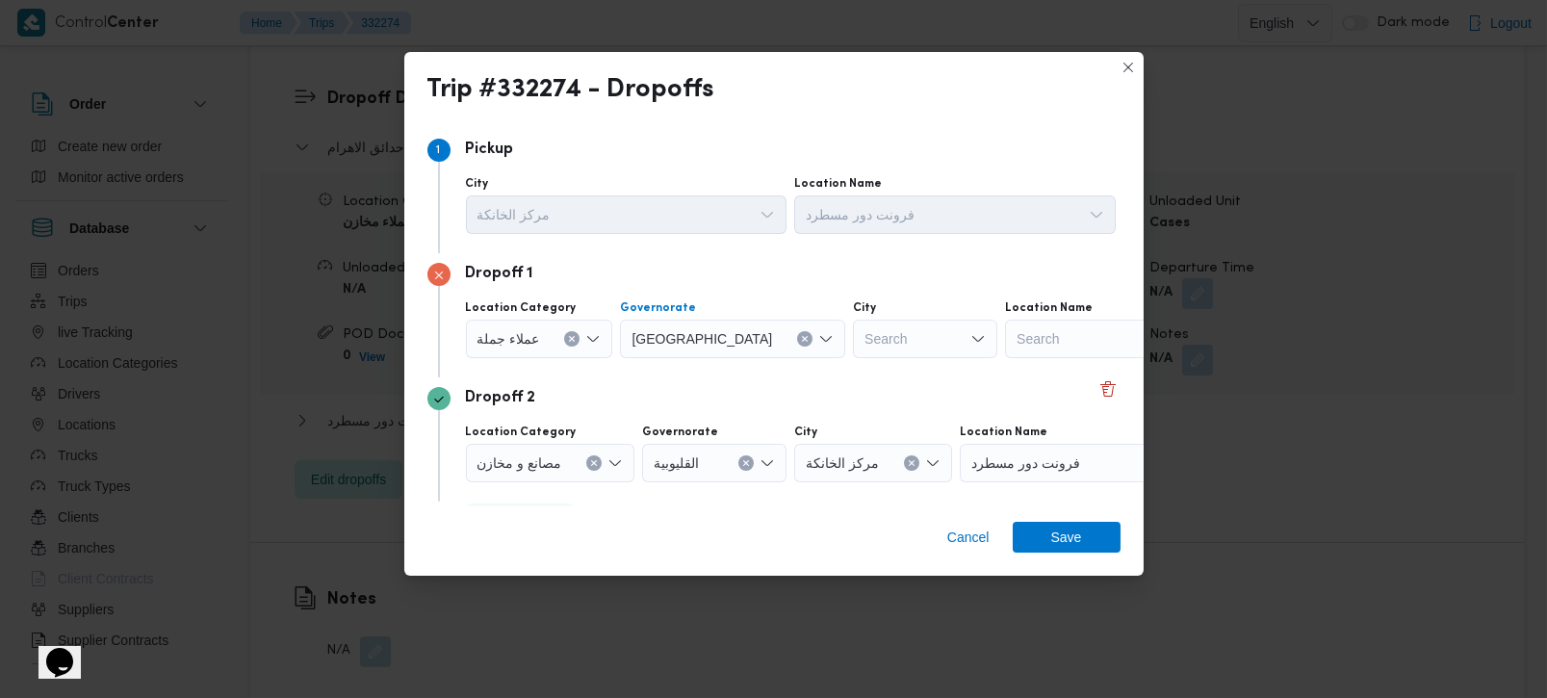
click at [853, 350] on div "Search" at bounding box center [925, 339] width 144 height 39
type input "بور"
click at [824, 368] on span "الع بور" at bounding box center [854, 373] width 98 height 23
click at [820, 399] on div "Dropoff 2" at bounding box center [774, 398] width 693 height 23
click at [1050, 528] on span "Save" at bounding box center [1067, 536] width 108 height 31
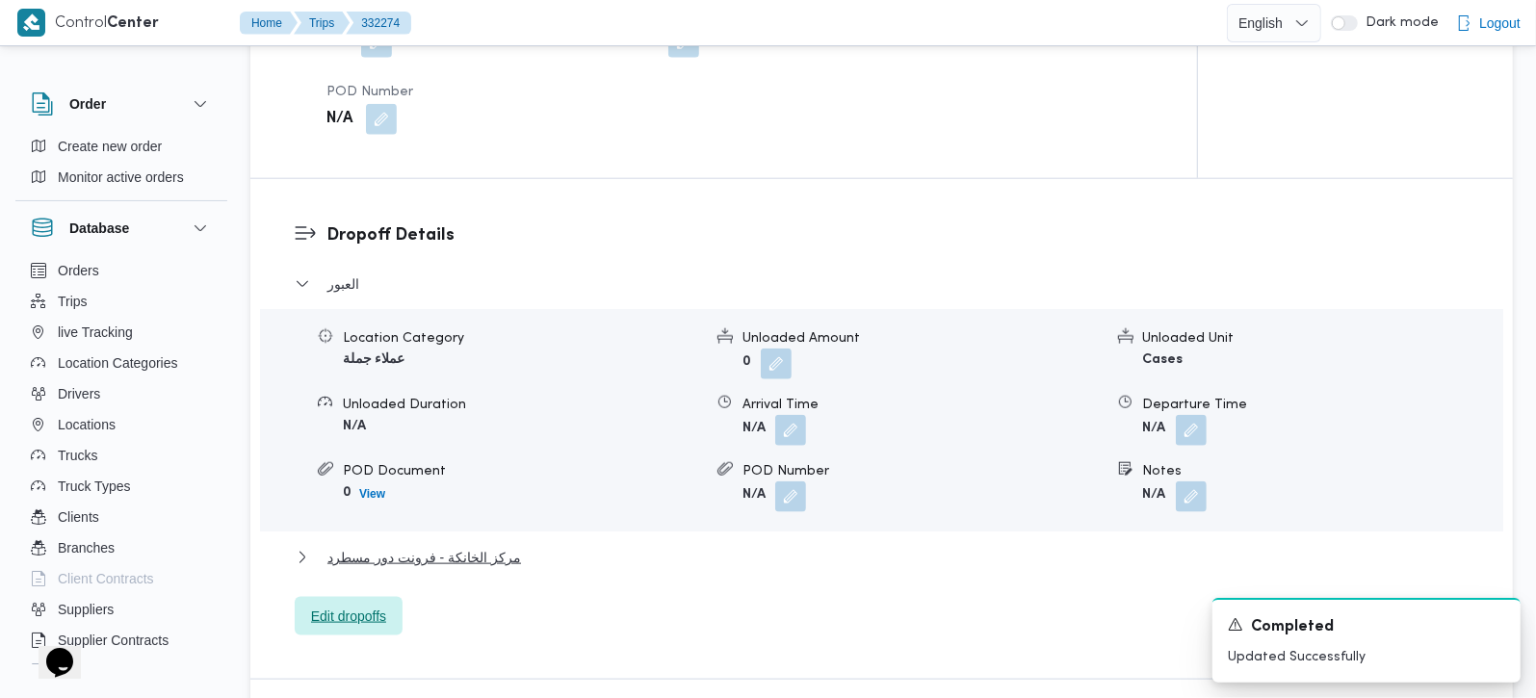
scroll to position [1019, 0]
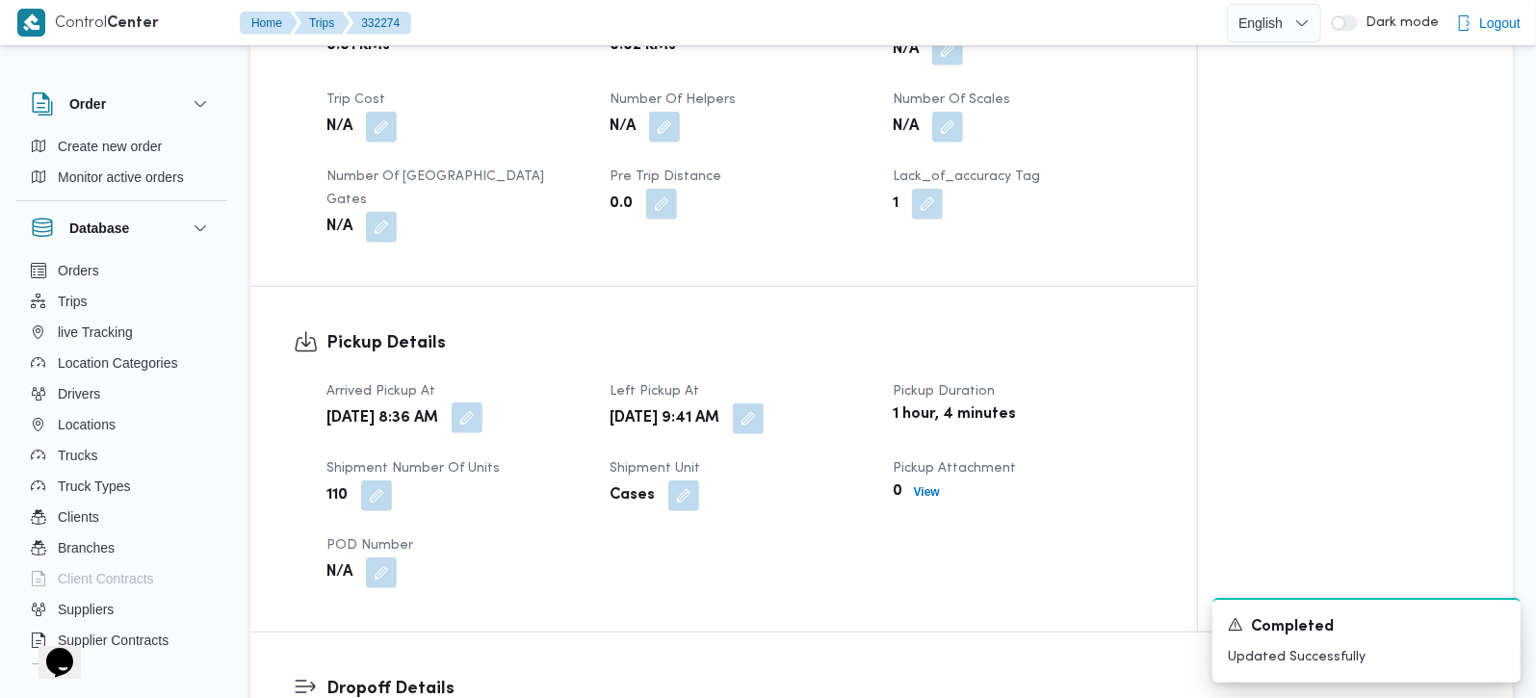
click at [482, 402] on button "button" at bounding box center [467, 417] width 31 height 31
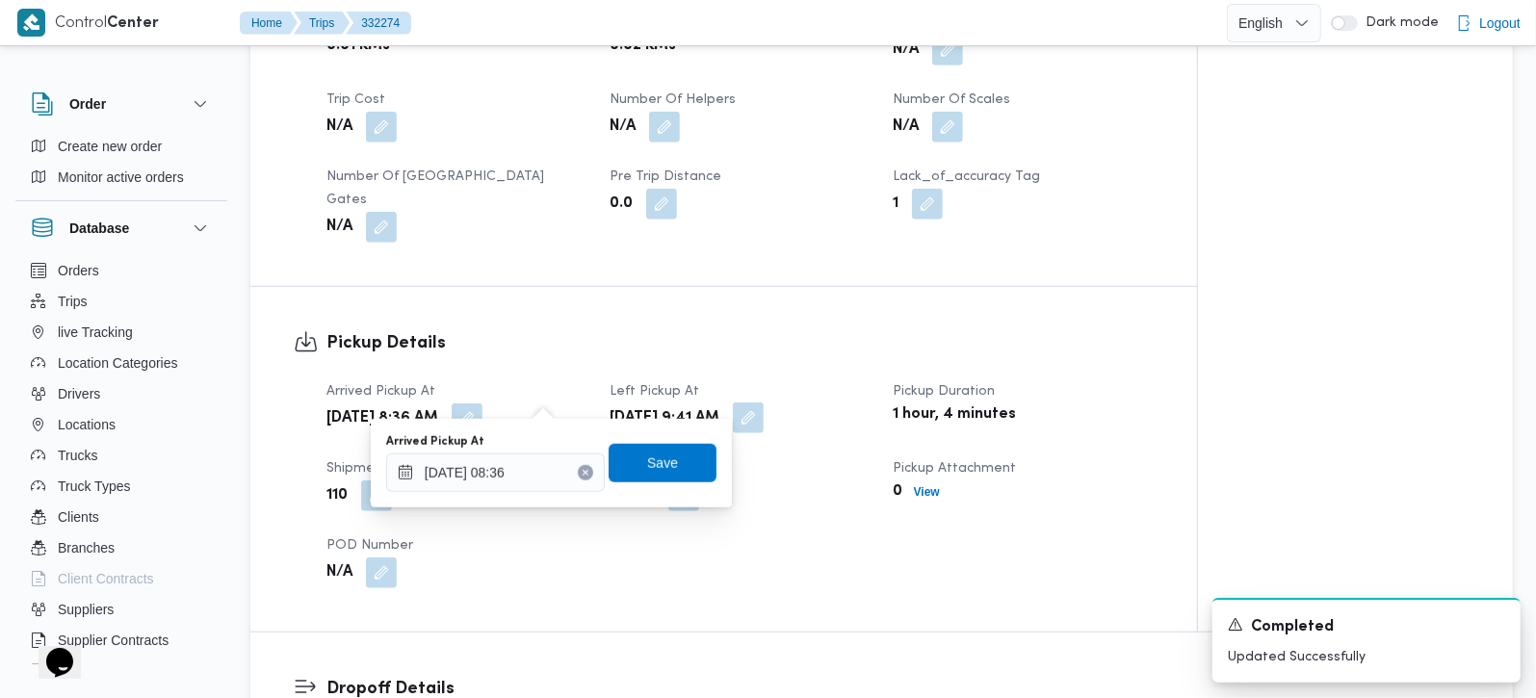
click at [764, 402] on button "button" at bounding box center [748, 417] width 31 height 31
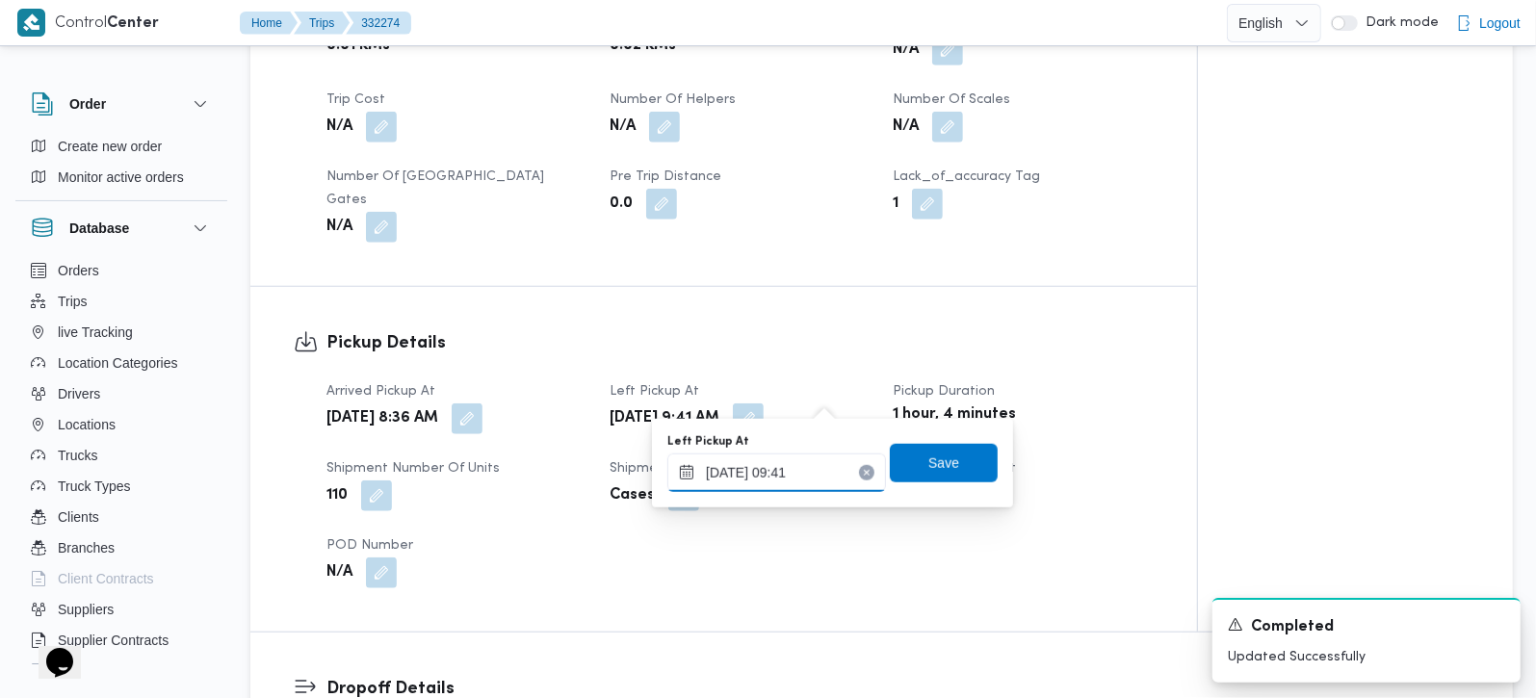
click at [792, 474] on input "20/08/2025 09:41" at bounding box center [776, 473] width 219 height 39
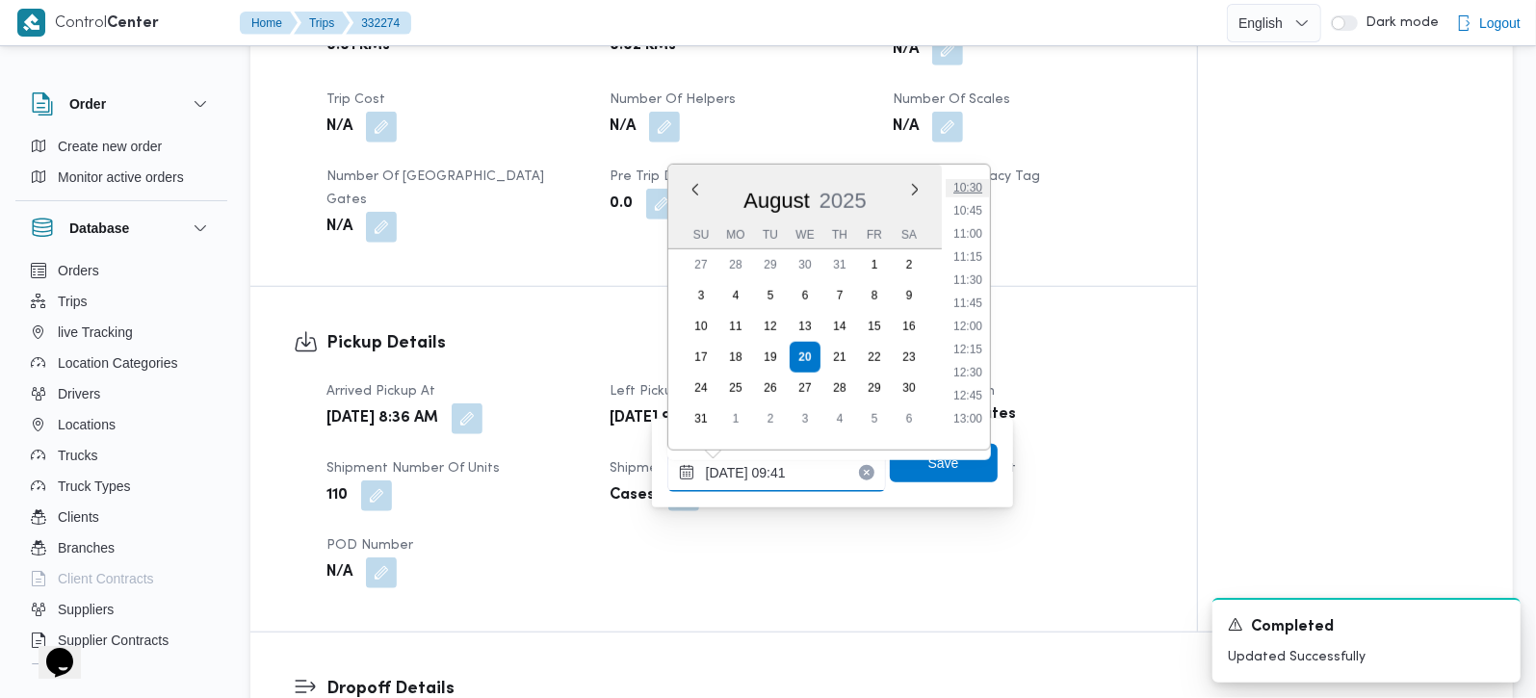
scroll to position [973, 0]
click at [972, 326] on li "12:00" at bounding box center [968, 325] width 44 height 19
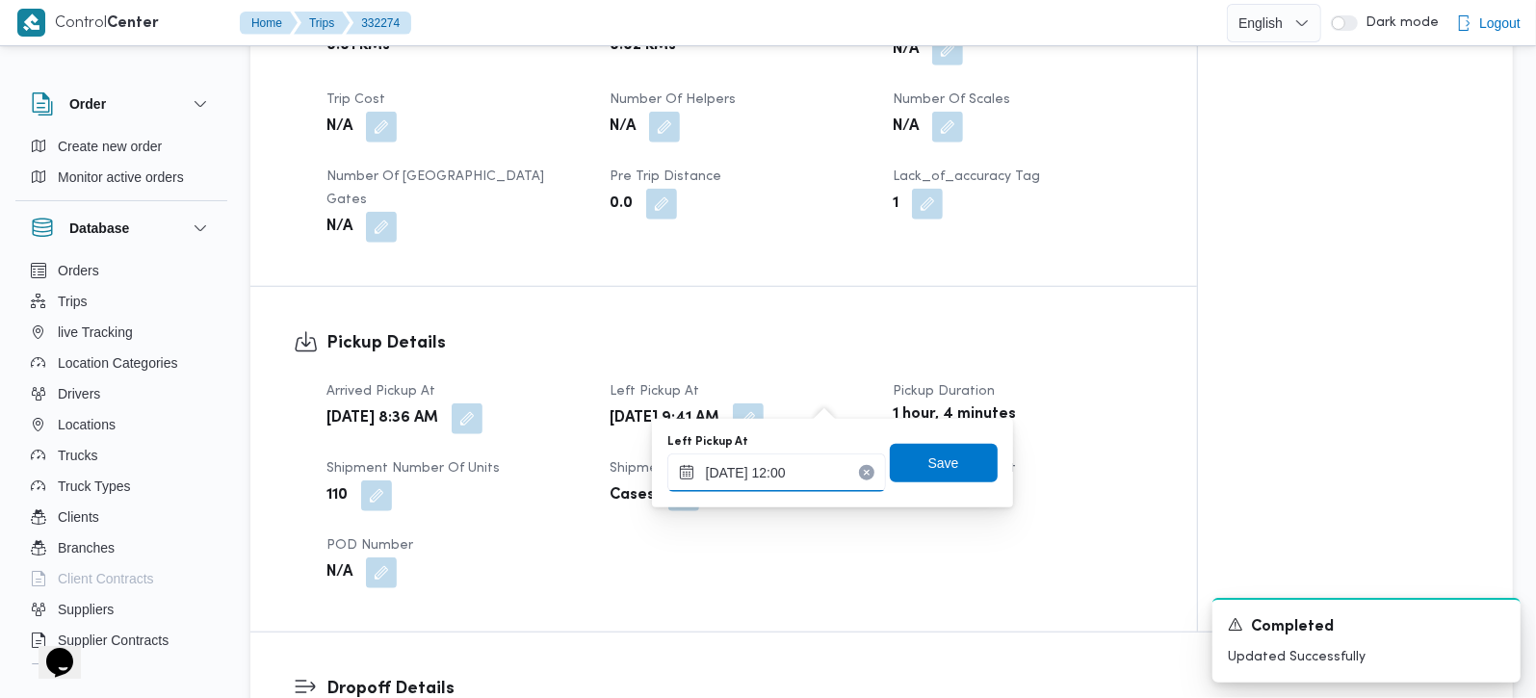
type input "20/08/2025 12:00"
click at [928, 460] on span "Save" at bounding box center [943, 462] width 31 height 23
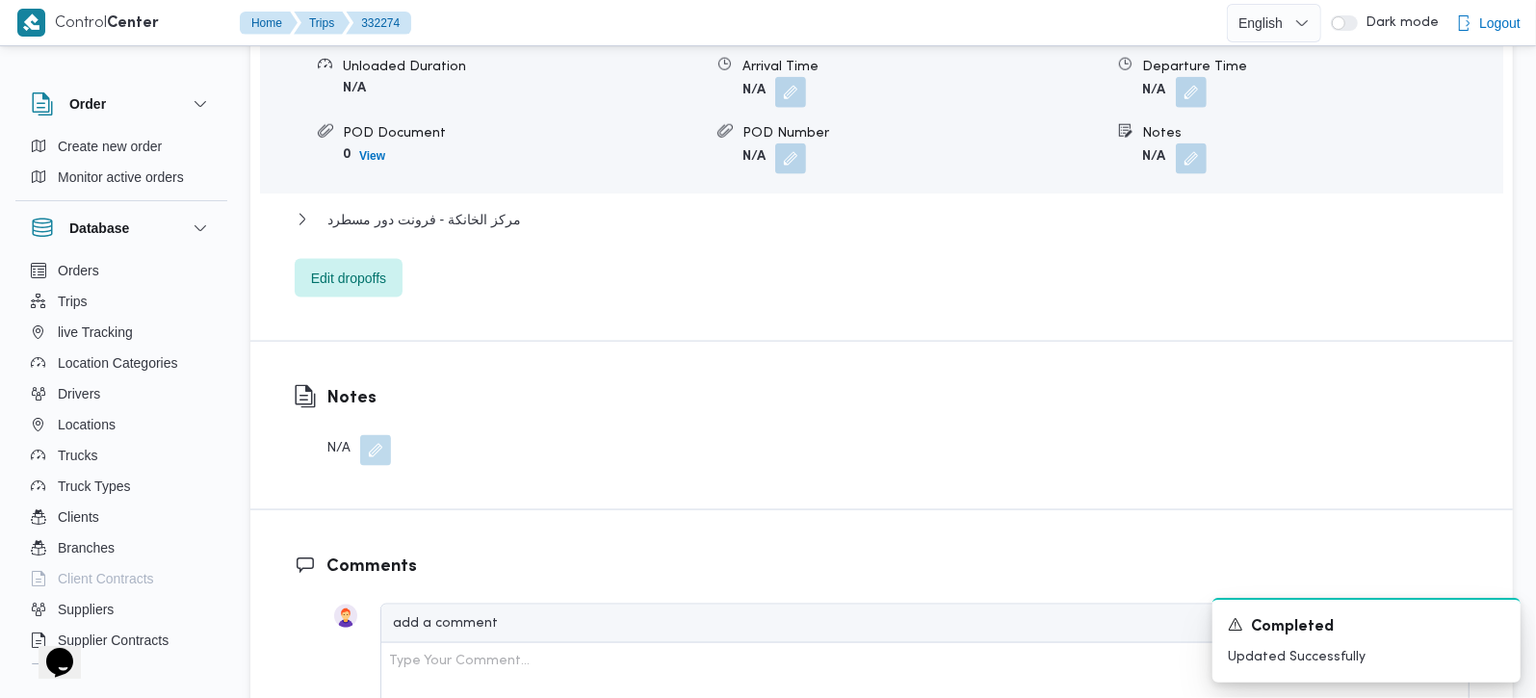
scroll to position [1812, 0]
click at [379, 432] on button "button" at bounding box center [375, 447] width 31 height 31
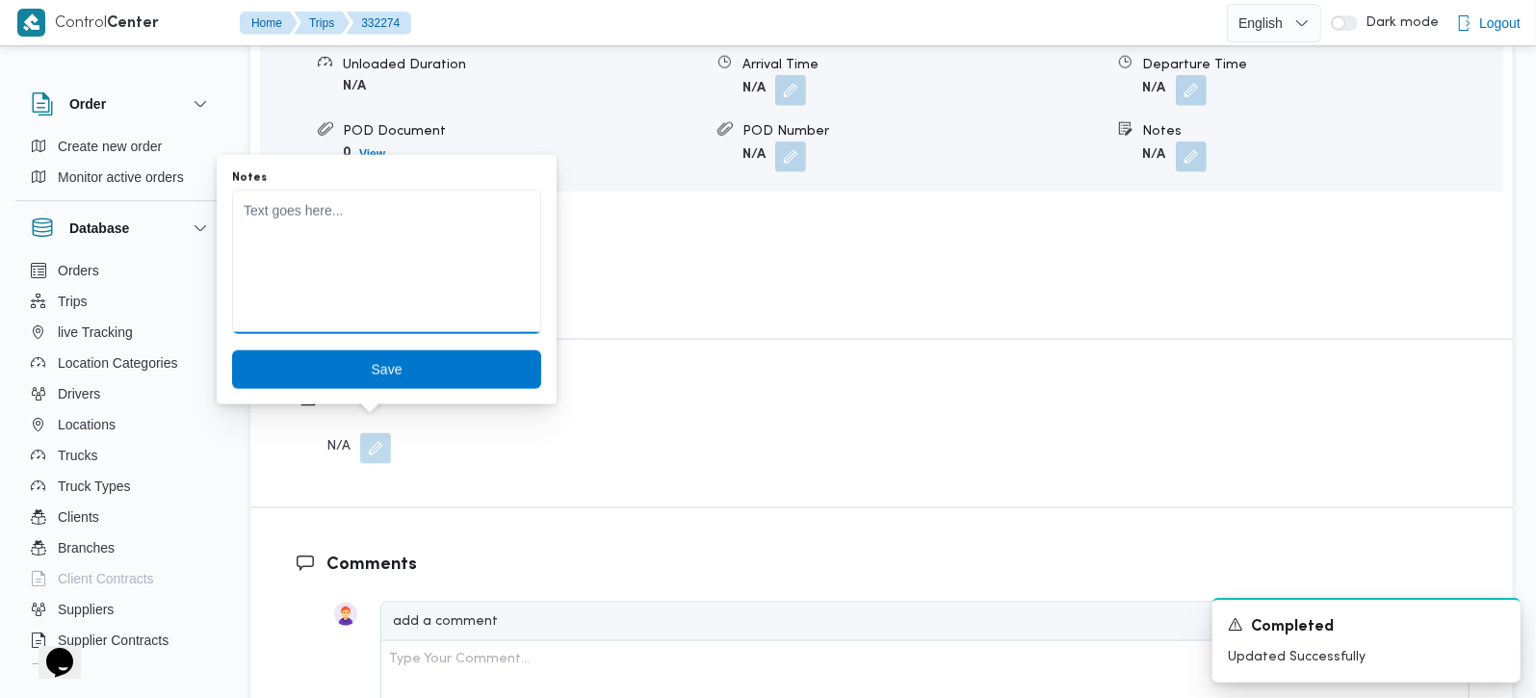
click at [313, 298] on textarea "Notes" at bounding box center [386, 262] width 309 height 144
paste textarea "تعديل فواتير"
type textarea "تعديل فواتير"
click at [344, 358] on span "Save" at bounding box center [386, 369] width 309 height 39
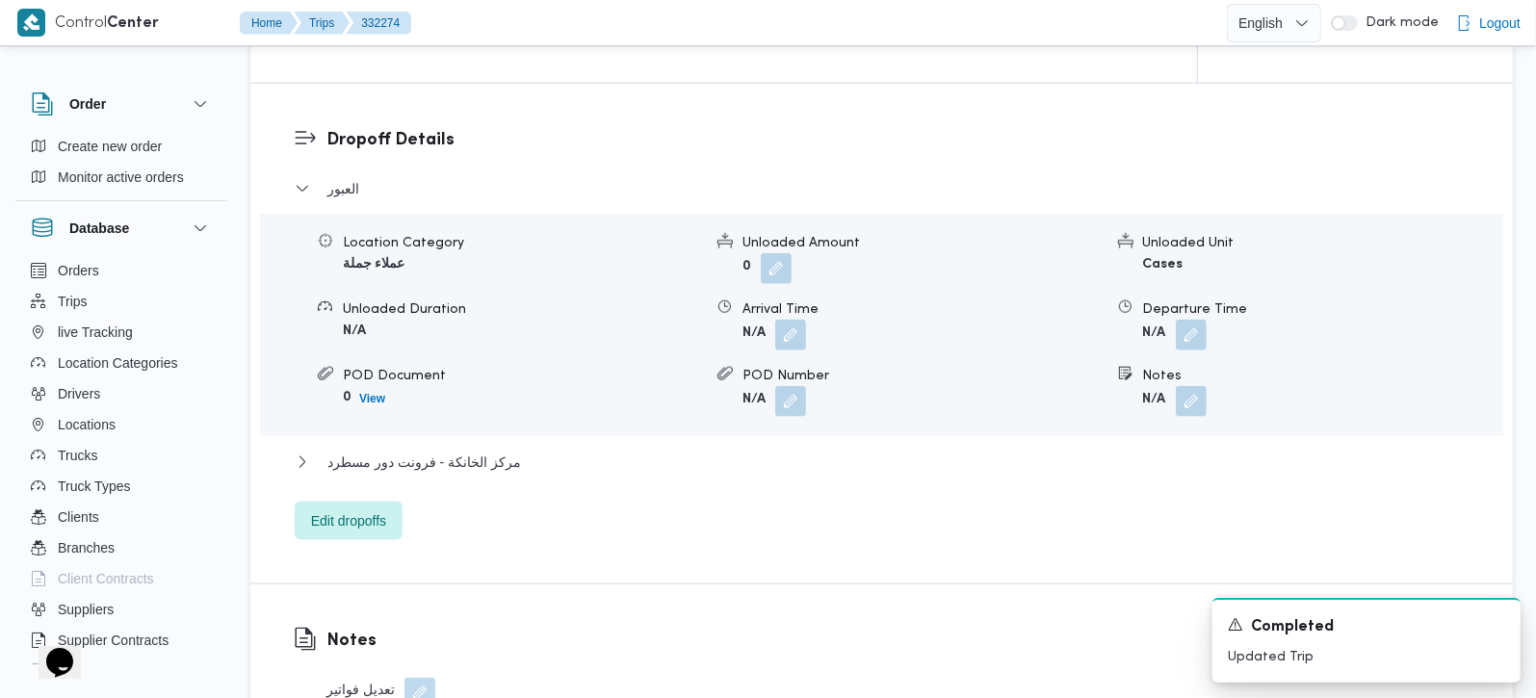
scroll to position [1246, 0]
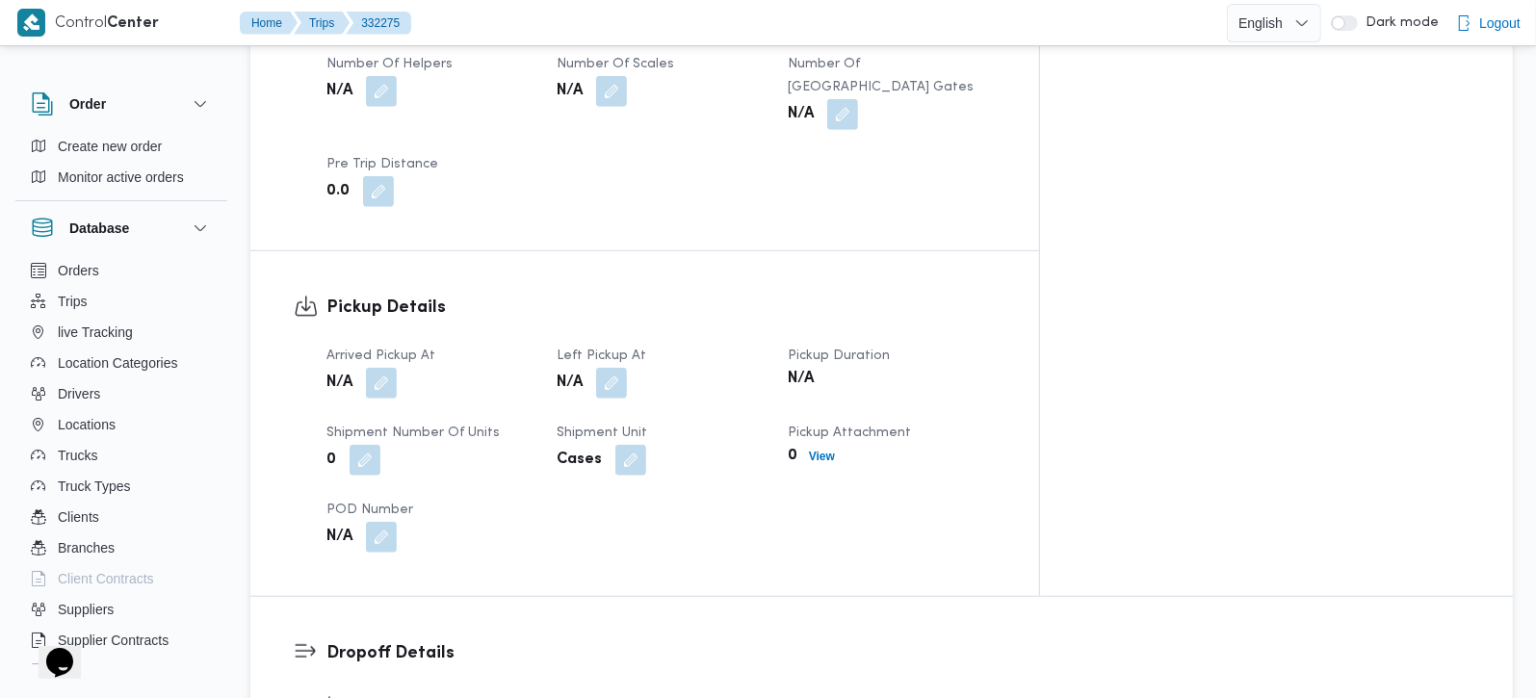
scroll to position [1132, 0]
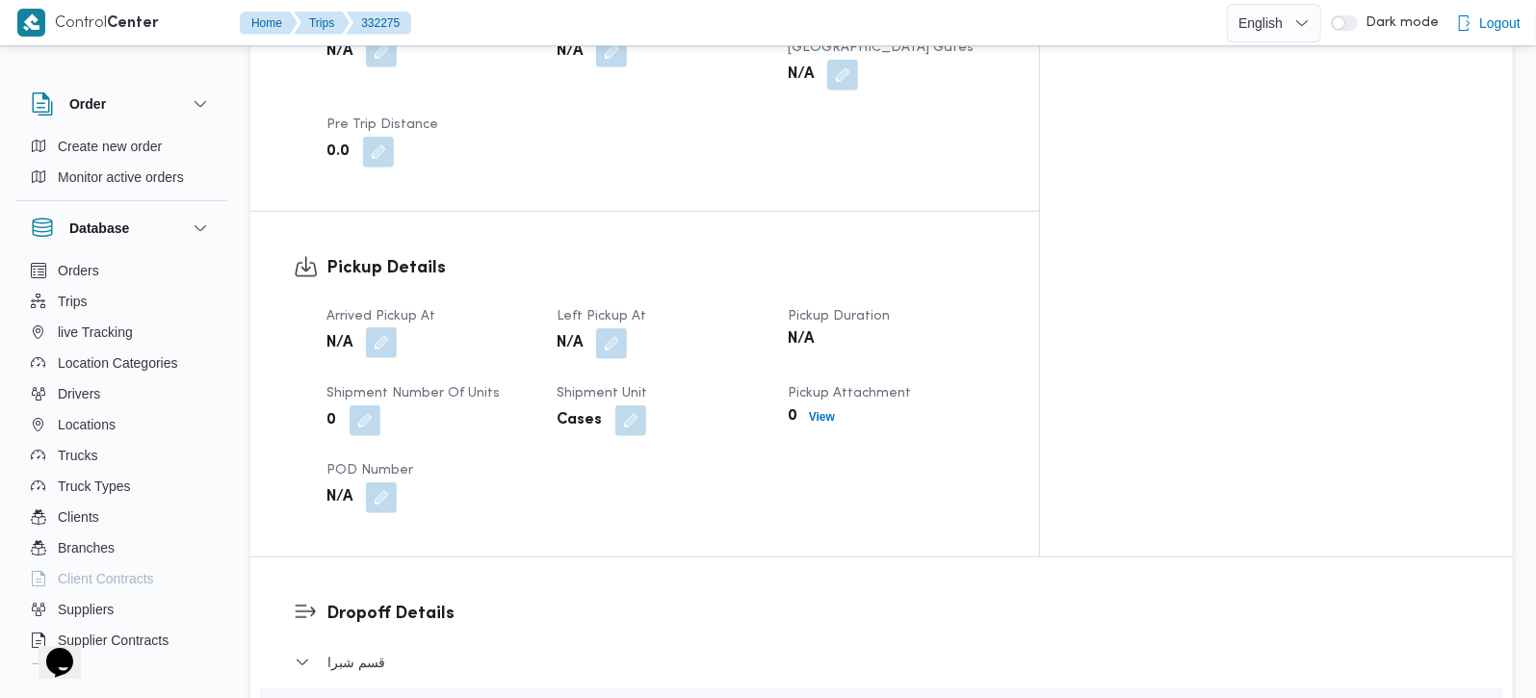
click at [376, 327] on button "button" at bounding box center [381, 342] width 31 height 31
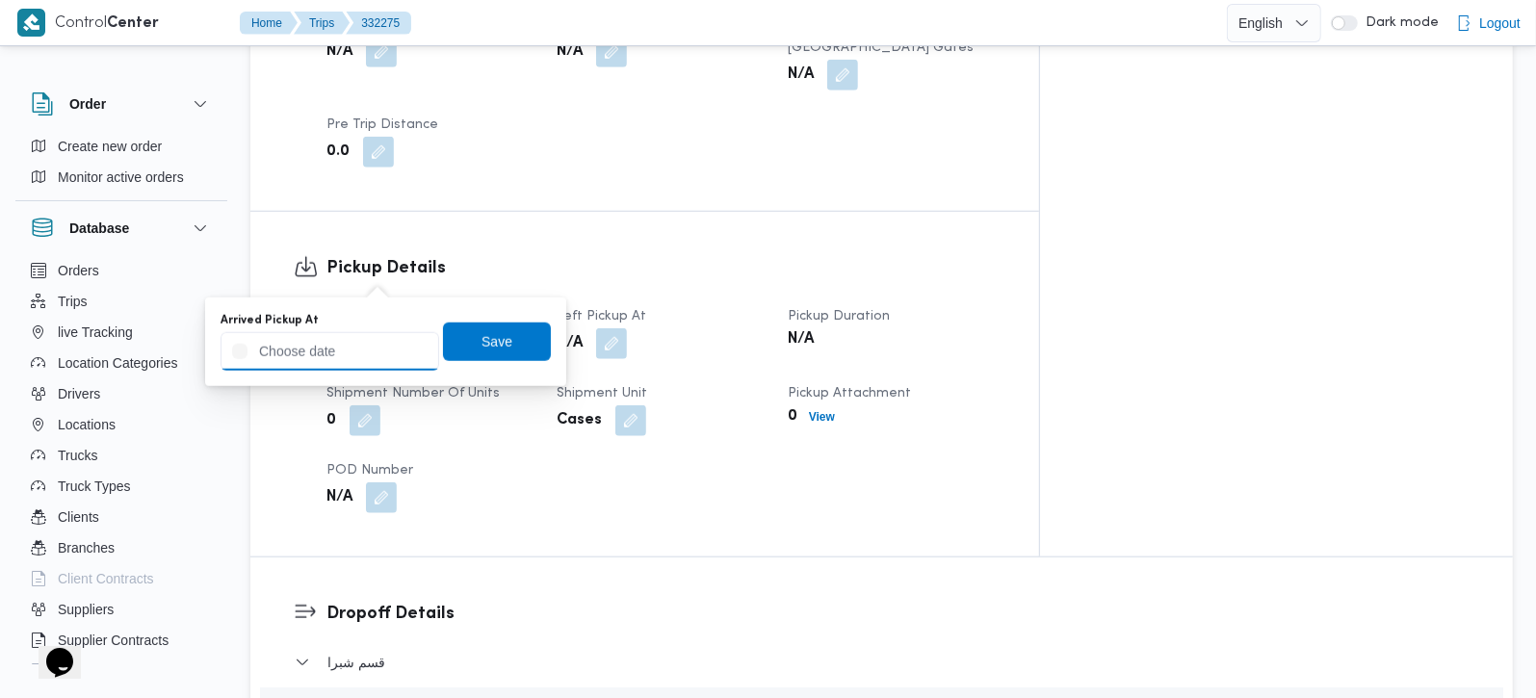
click at [335, 360] on input "Arrived Pickup At" at bounding box center [330, 351] width 219 height 39
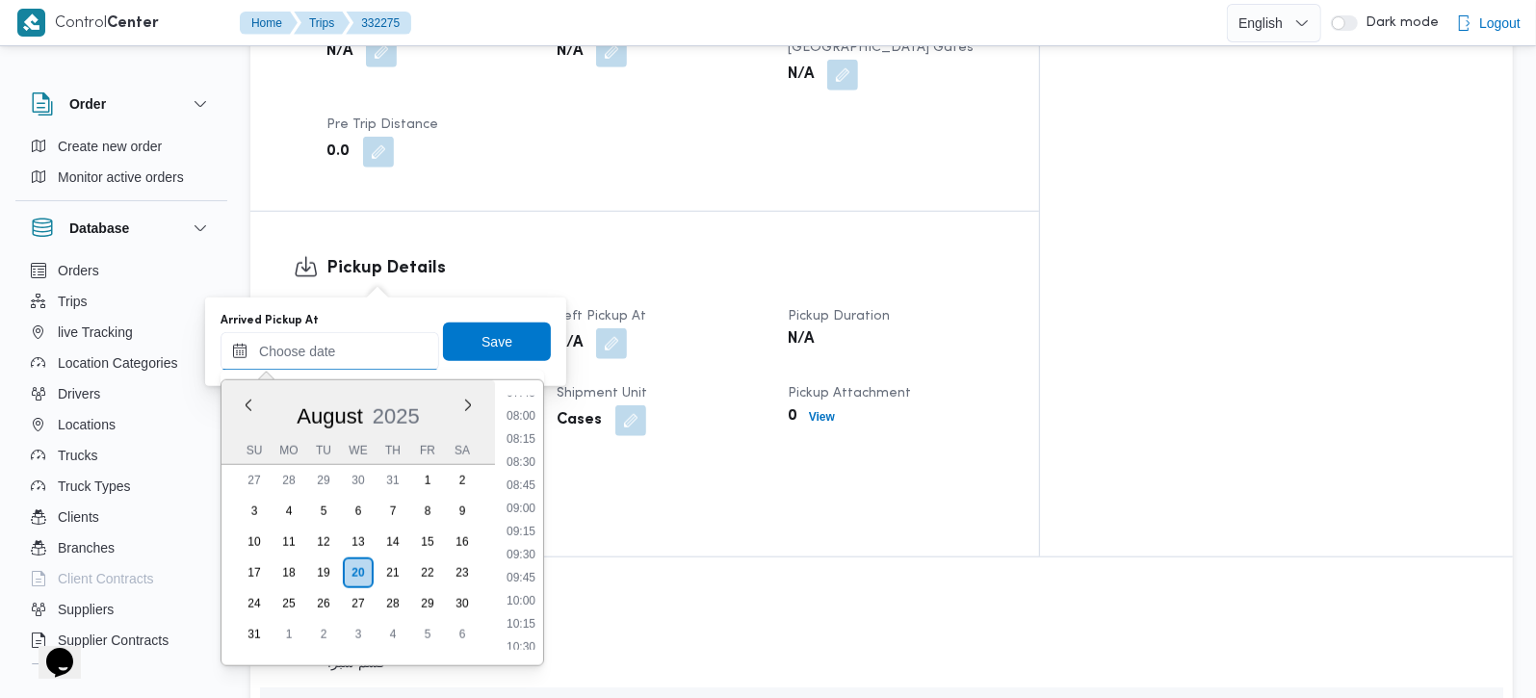
scroll to position [616, 0]
click at [523, 431] on li "07:00" at bounding box center [521, 436] width 44 height 19
type input "[DATE] 07:00"
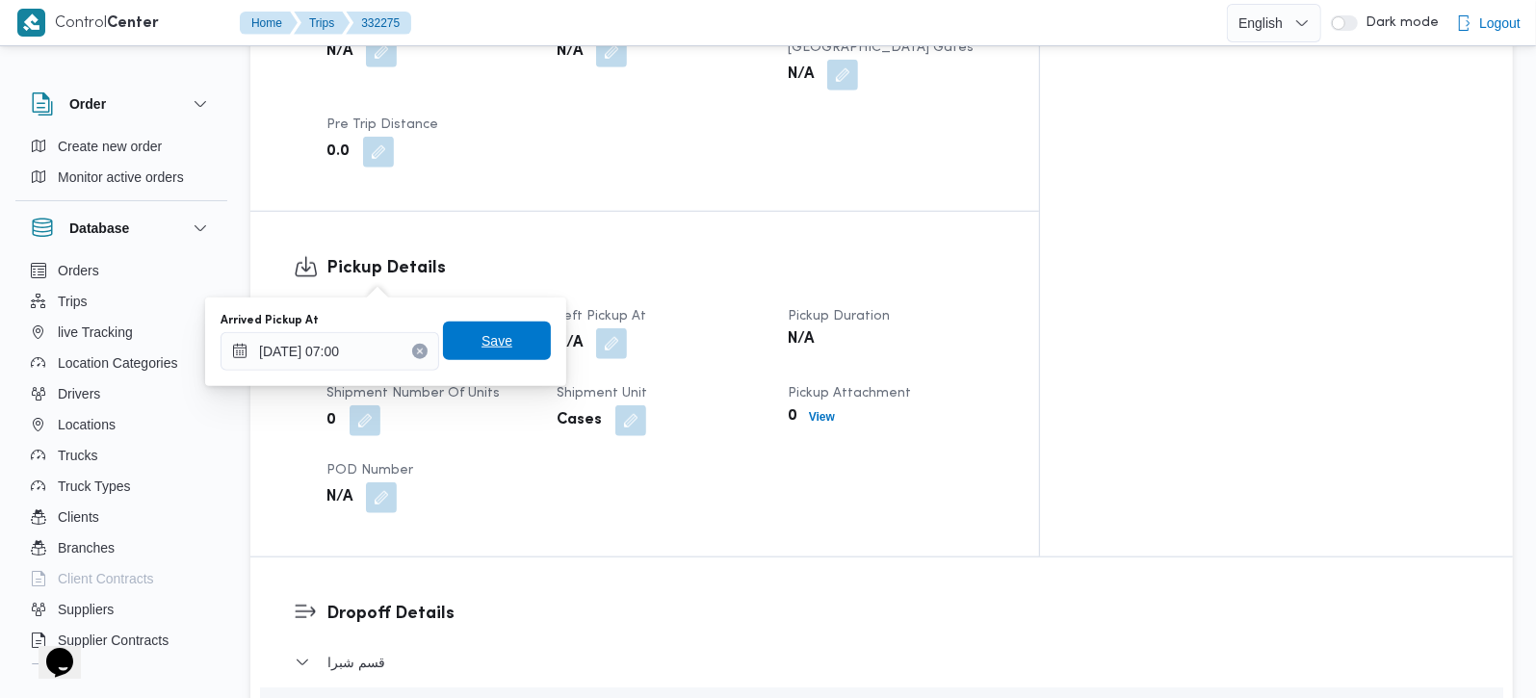
click at [508, 349] on span "Save" at bounding box center [497, 341] width 108 height 39
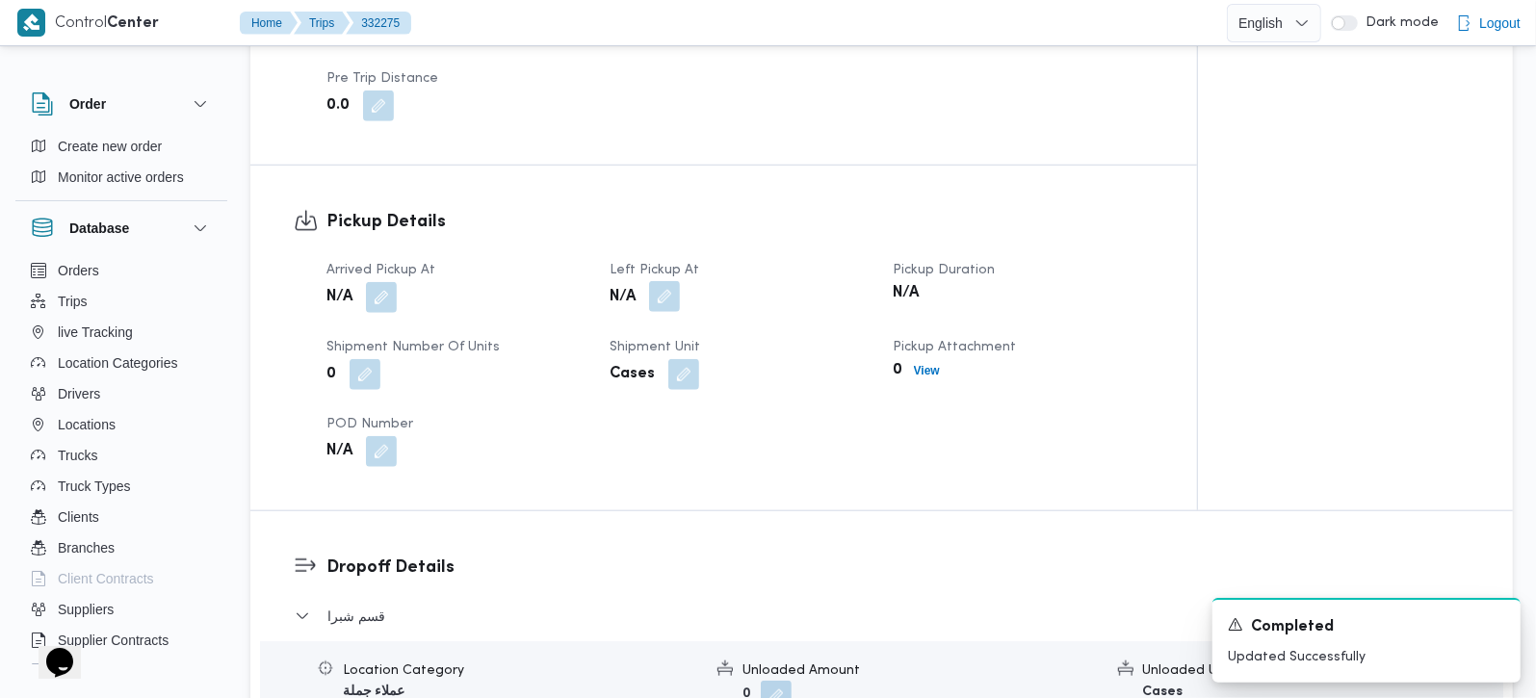
click at [666, 281] on button "button" at bounding box center [664, 296] width 31 height 31
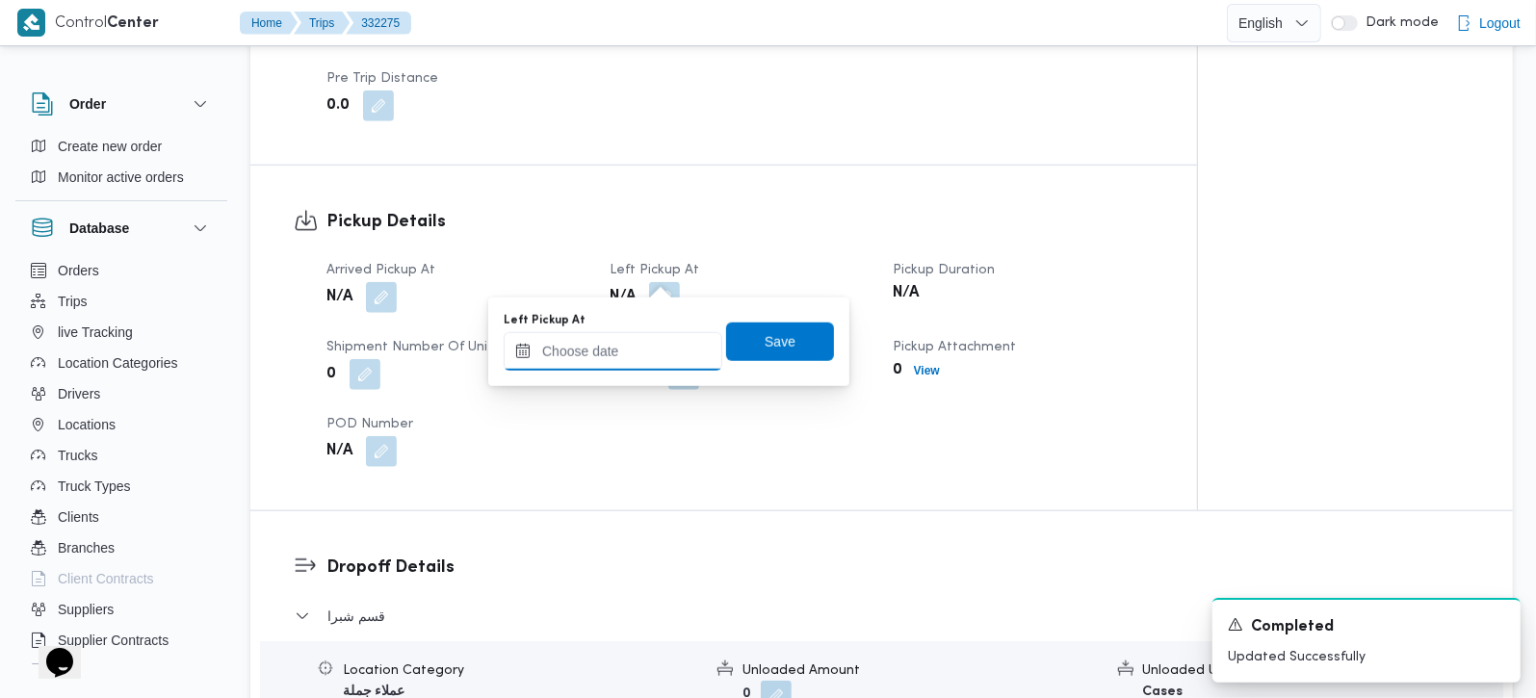
click at [644, 342] on input "Left Pickup At" at bounding box center [613, 351] width 219 height 39
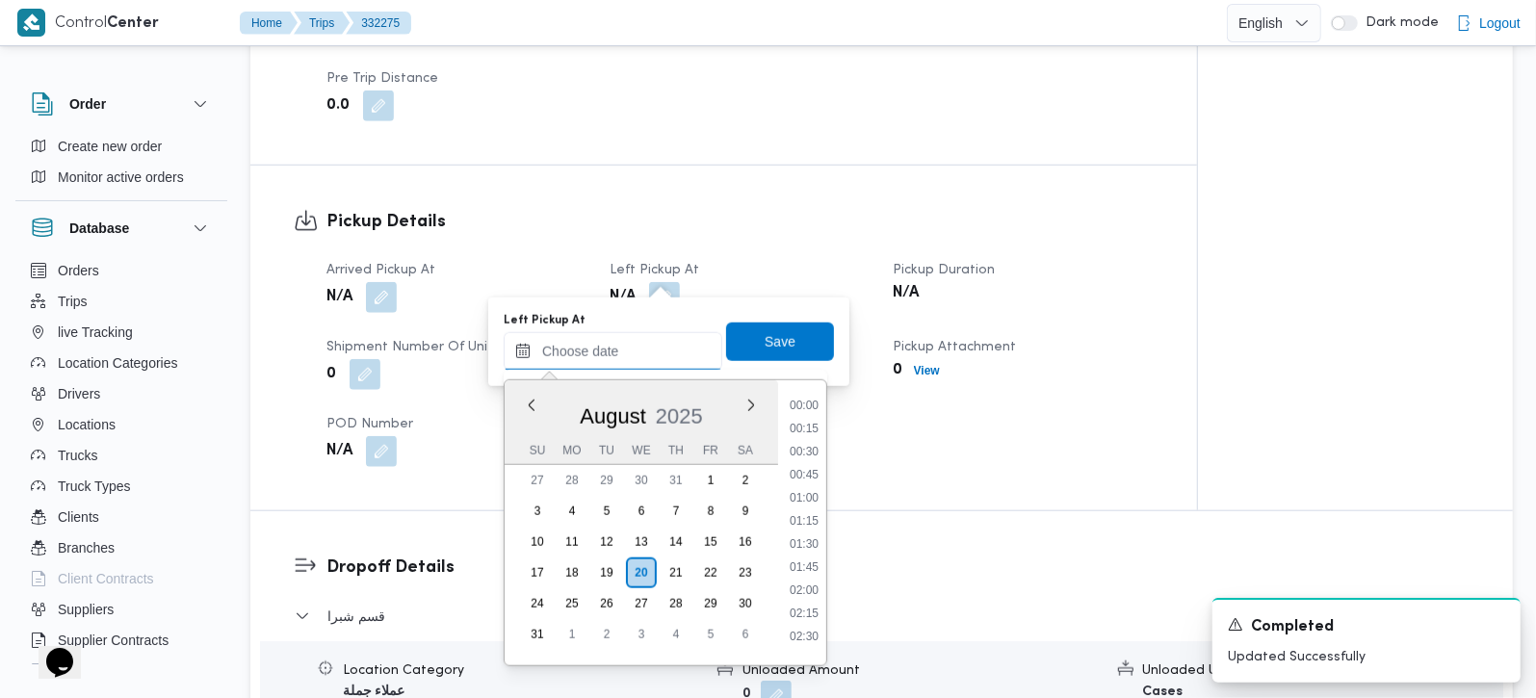
scroll to position [955, 0]
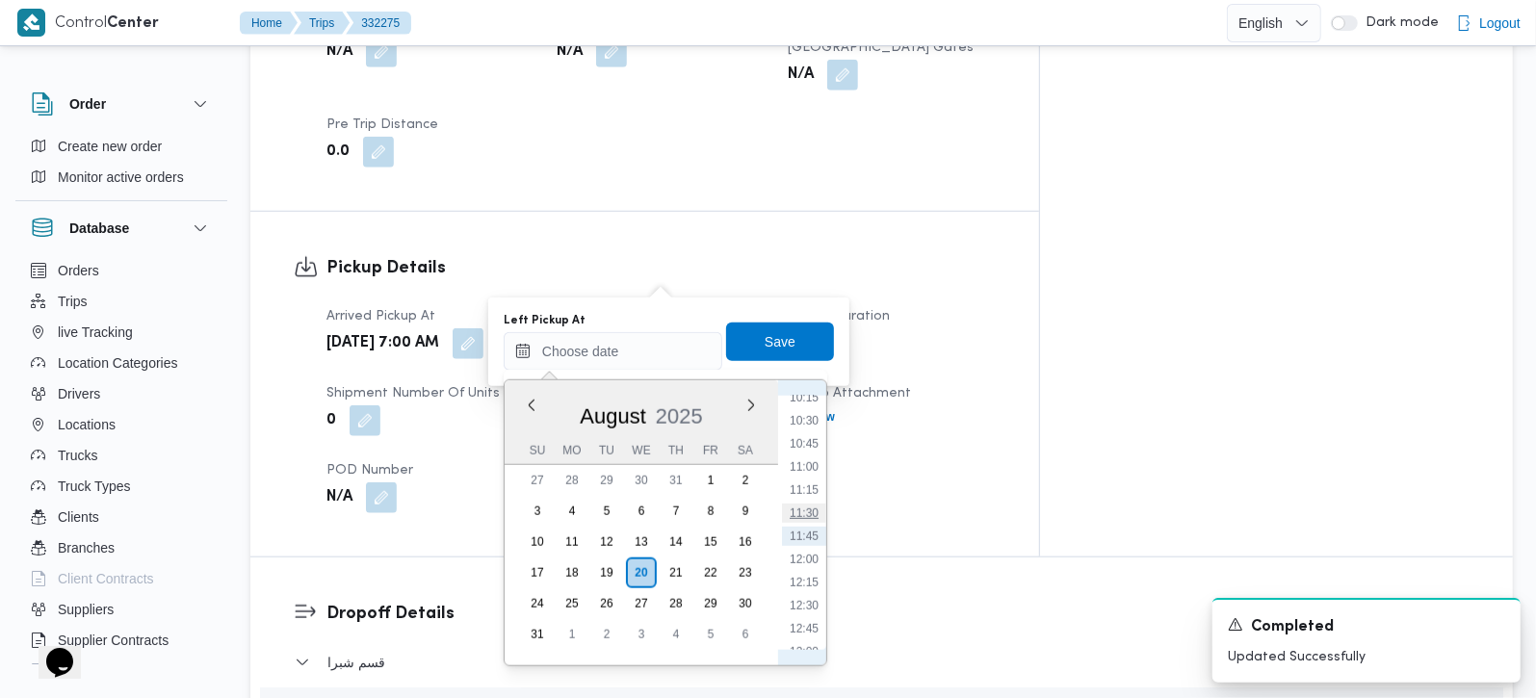
click at [818, 506] on li "11:30" at bounding box center [804, 513] width 44 height 19
type input "20/08/2025 11:30"
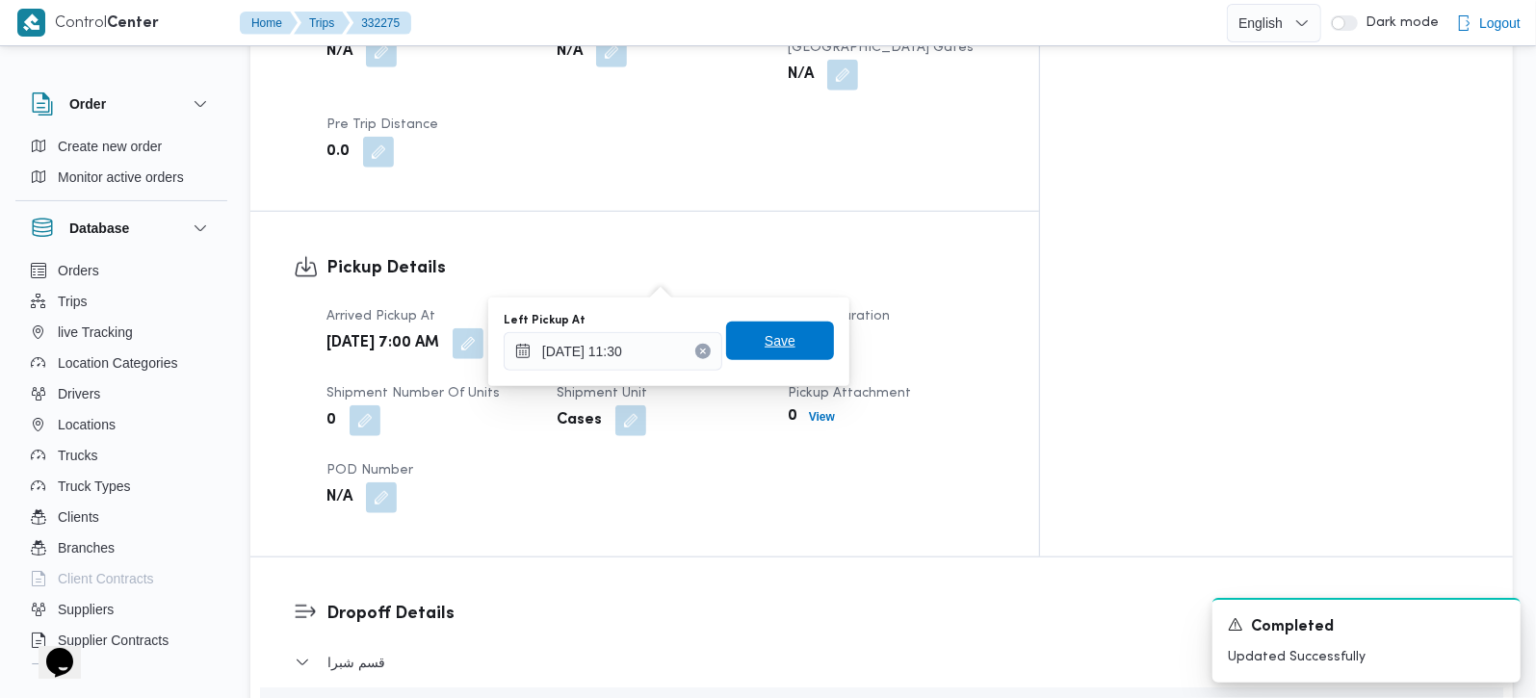
click at [777, 349] on span "Save" at bounding box center [780, 340] width 31 height 23
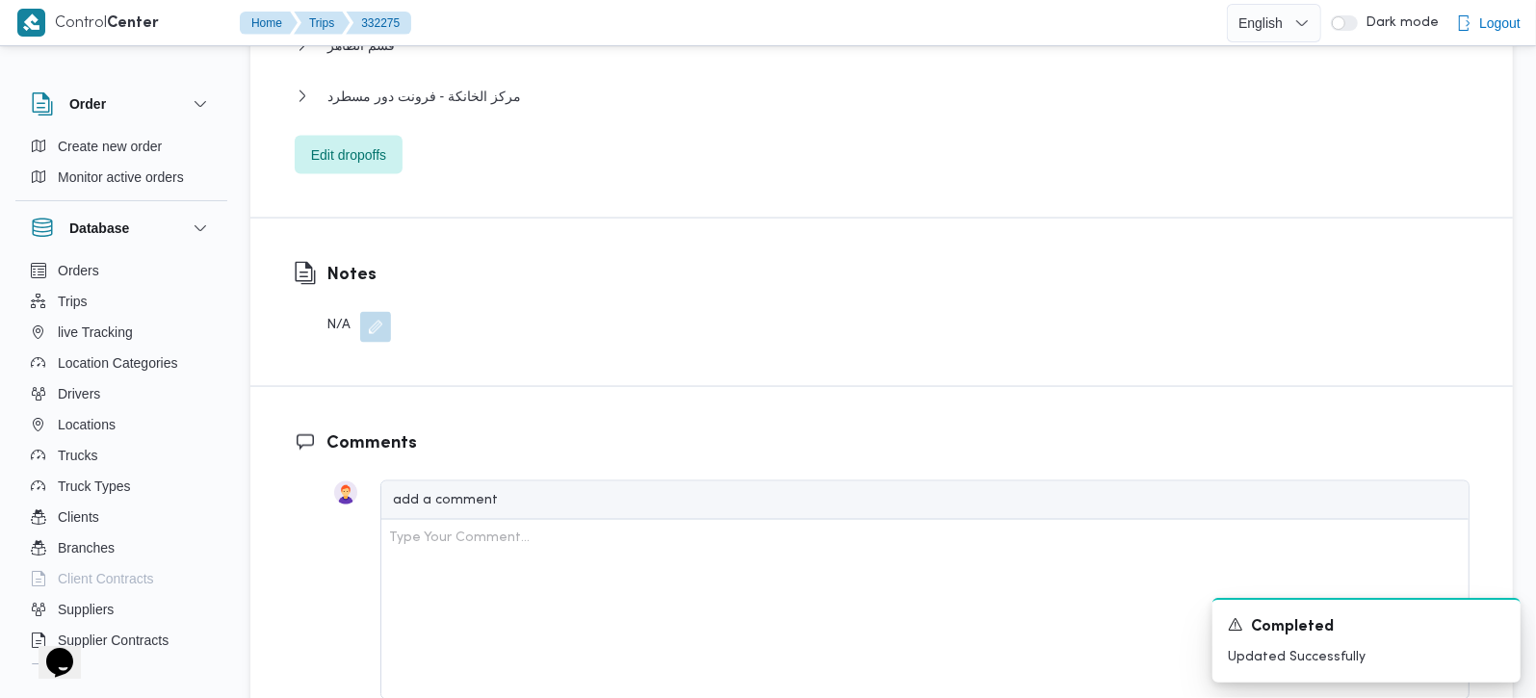
scroll to position [2038, 0]
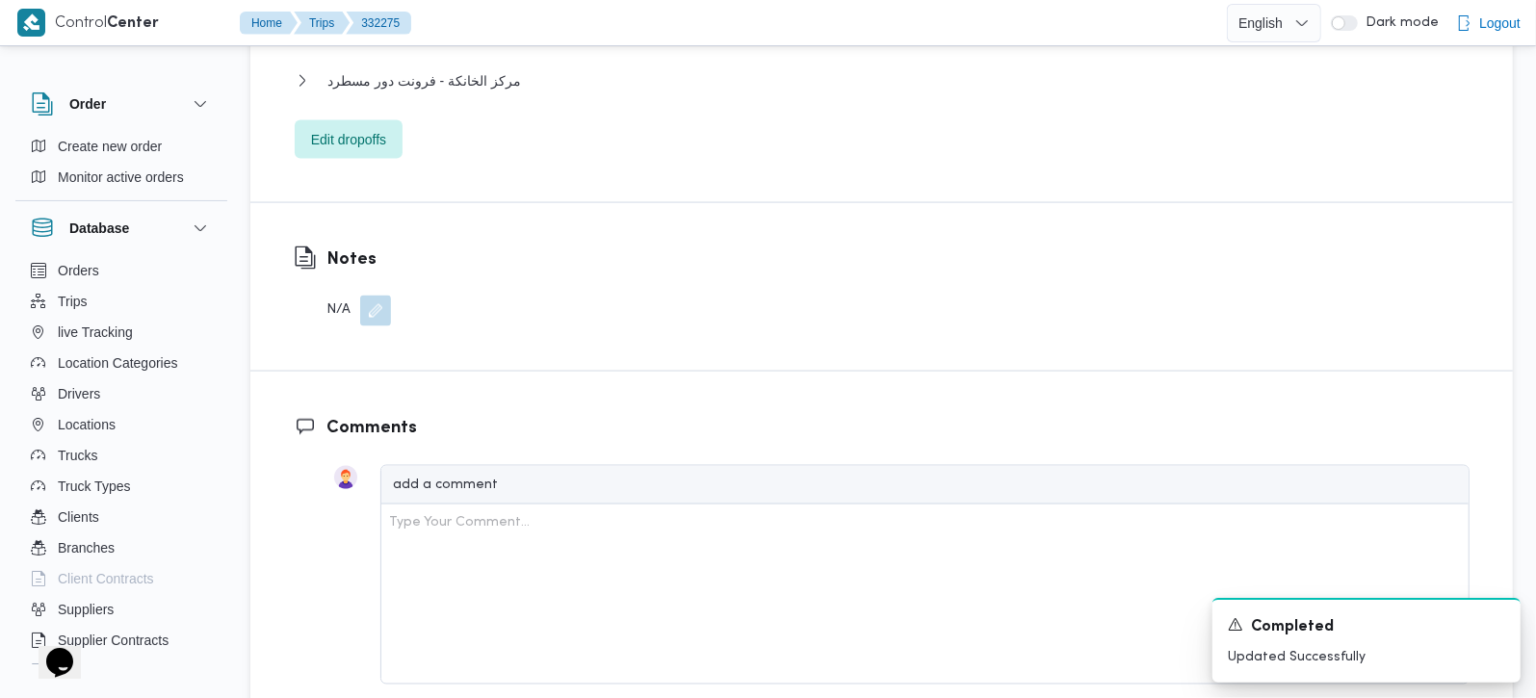
drag, startPoint x: 376, startPoint y: 233, endPoint x: 373, endPoint y: 252, distance: 19.5
click at [376, 296] on button "button" at bounding box center [375, 311] width 31 height 31
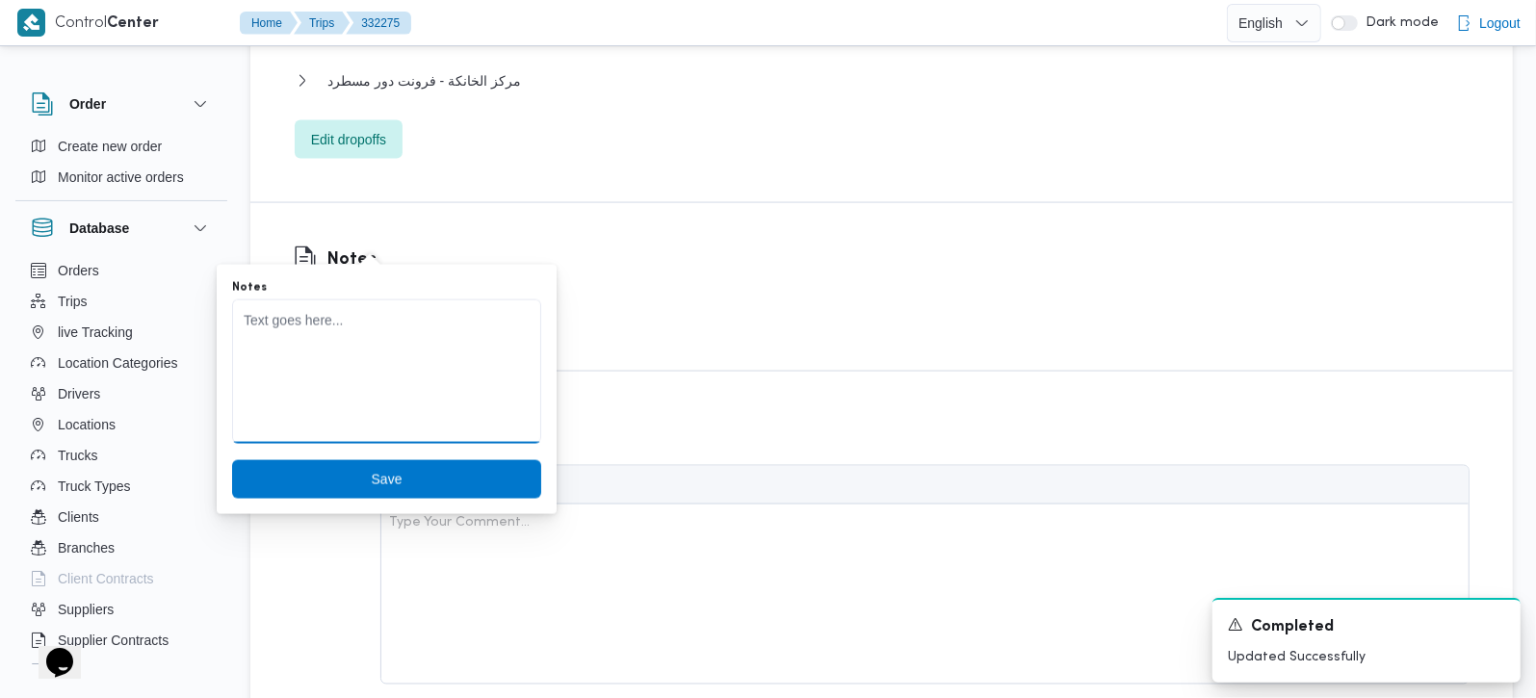
click at [323, 356] on textarea "Notes" at bounding box center [386, 371] width 309 height 144
paste textarea "تعديل فواتير"
type textarea "تعديل فواتير"
click at [399, 478] on span "Save" at bounding box center [386, 478] width 309 height 39
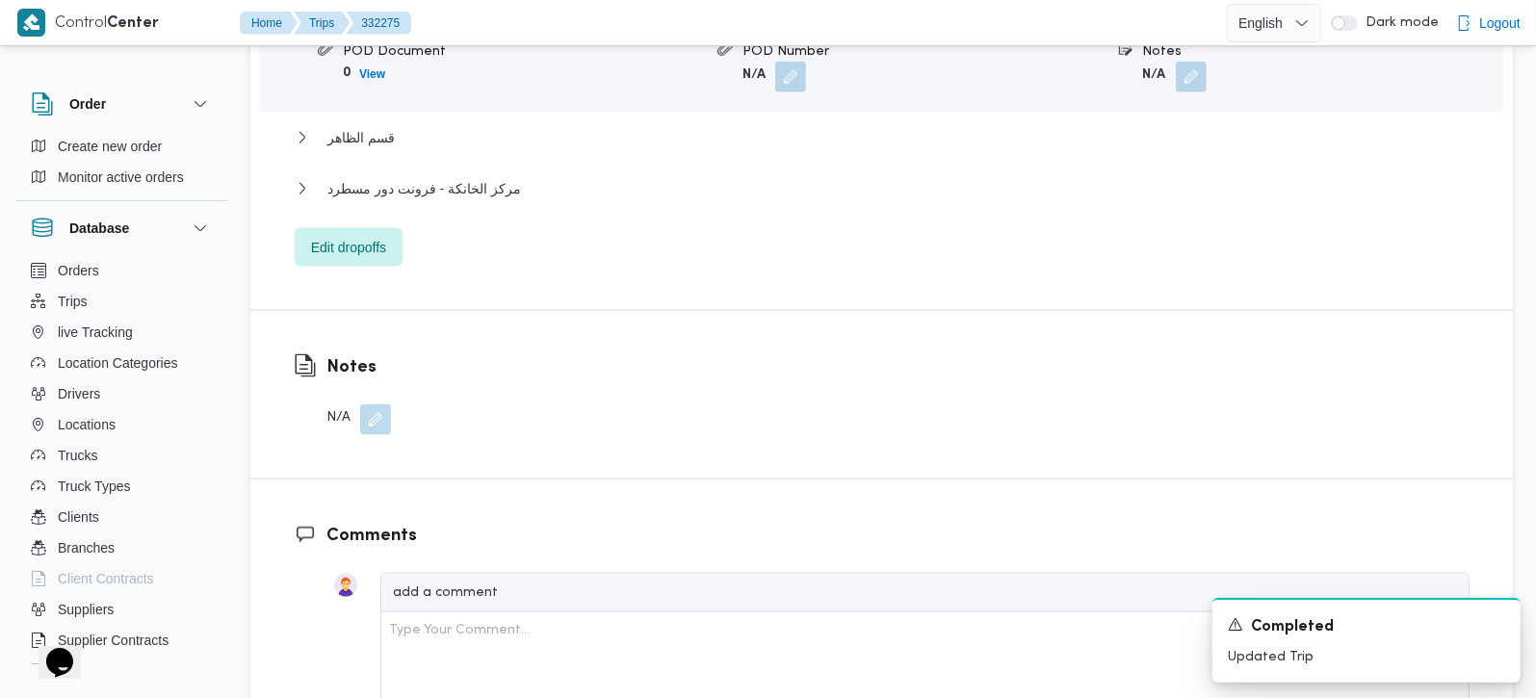
scroll to position [1586, 0]
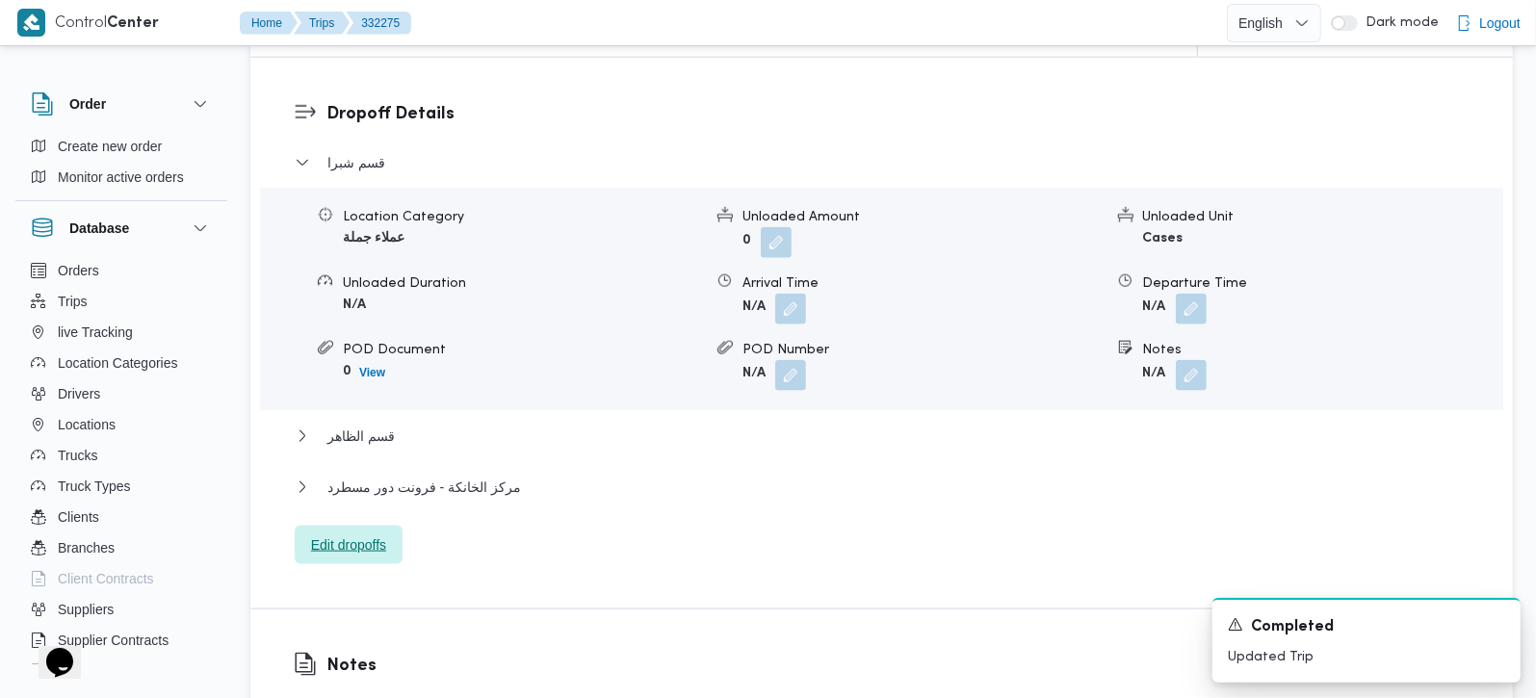
click at [374, 533] on span "Edit dropoffs" at bounding box center [348, 544] width 75 height 23
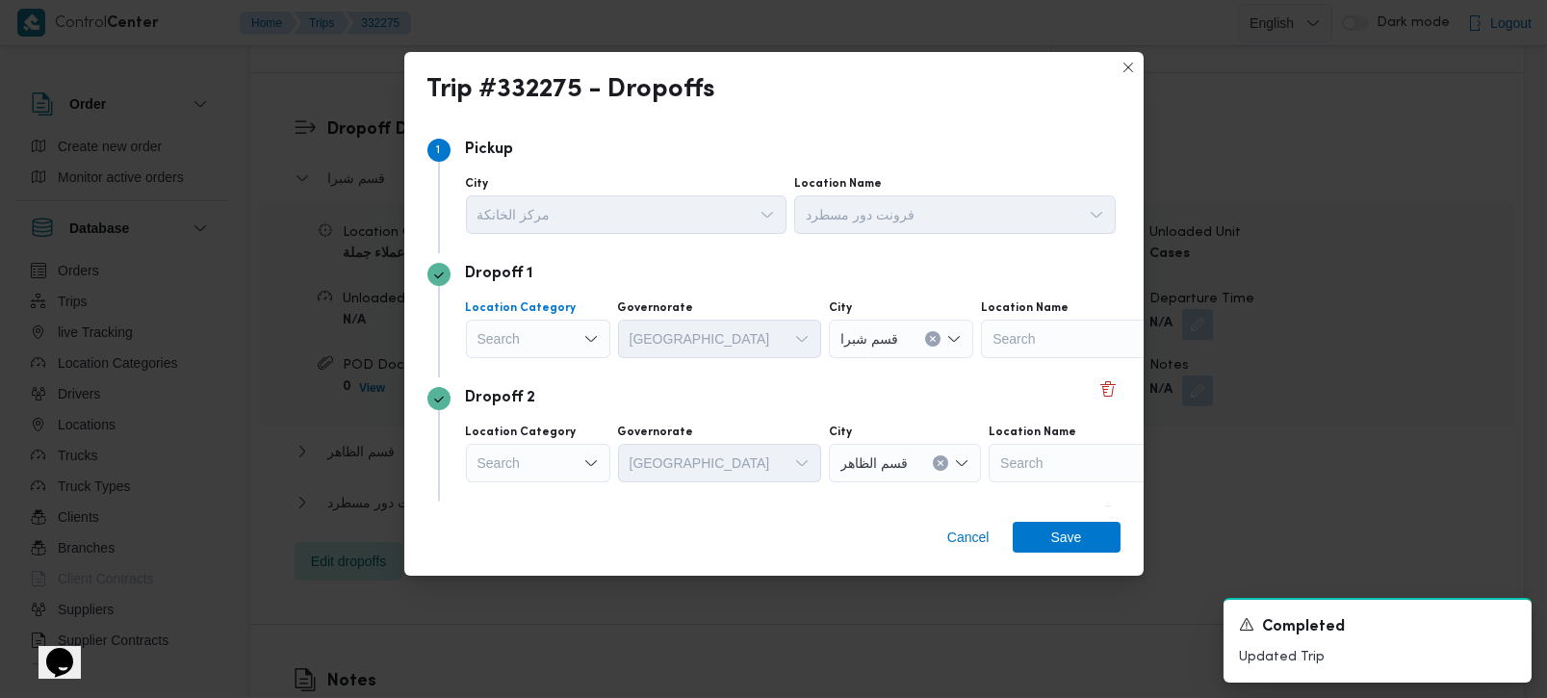
click at [573, 339] on div "Search" at bounding box center [538, 339] width 144 height 39
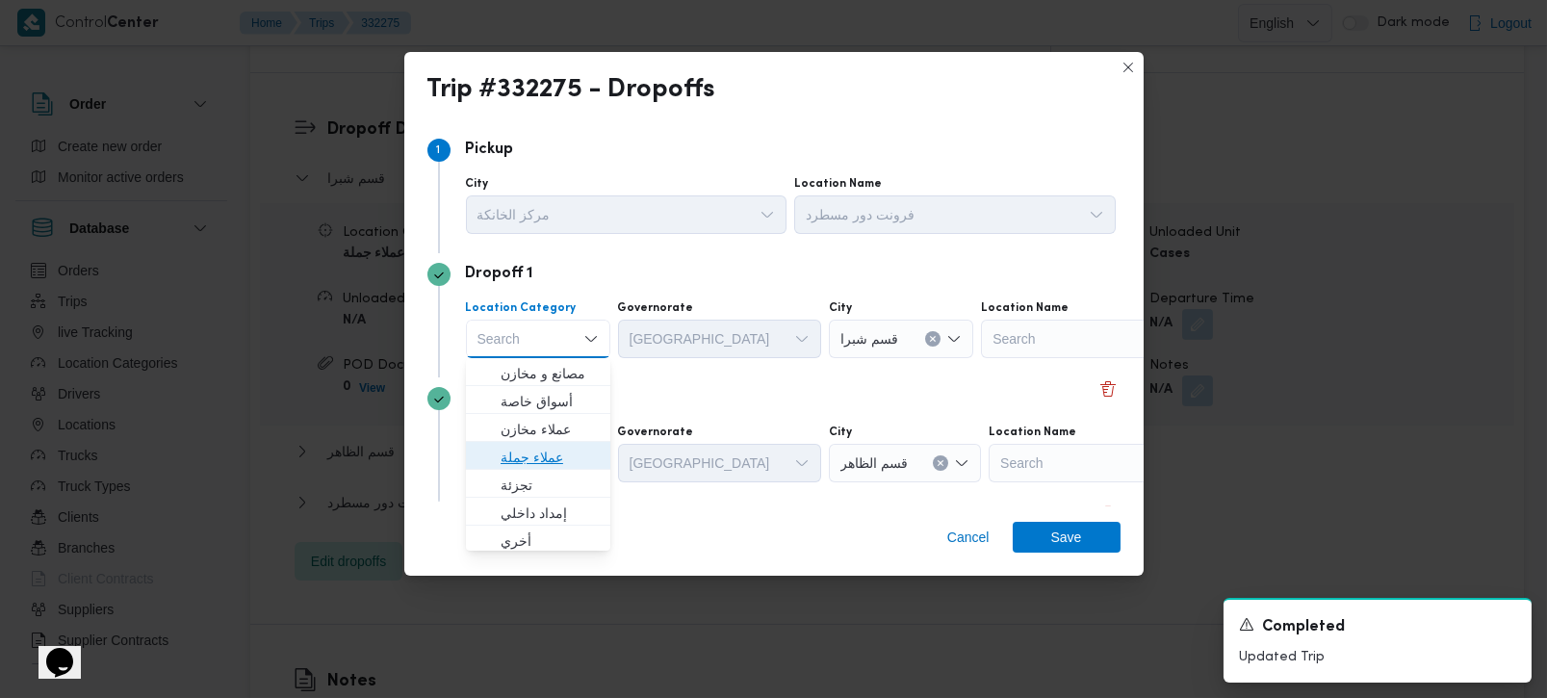
click at [522, 458] on span "عملاء جملة" at bounding box center [550, 457] width 98 height 23
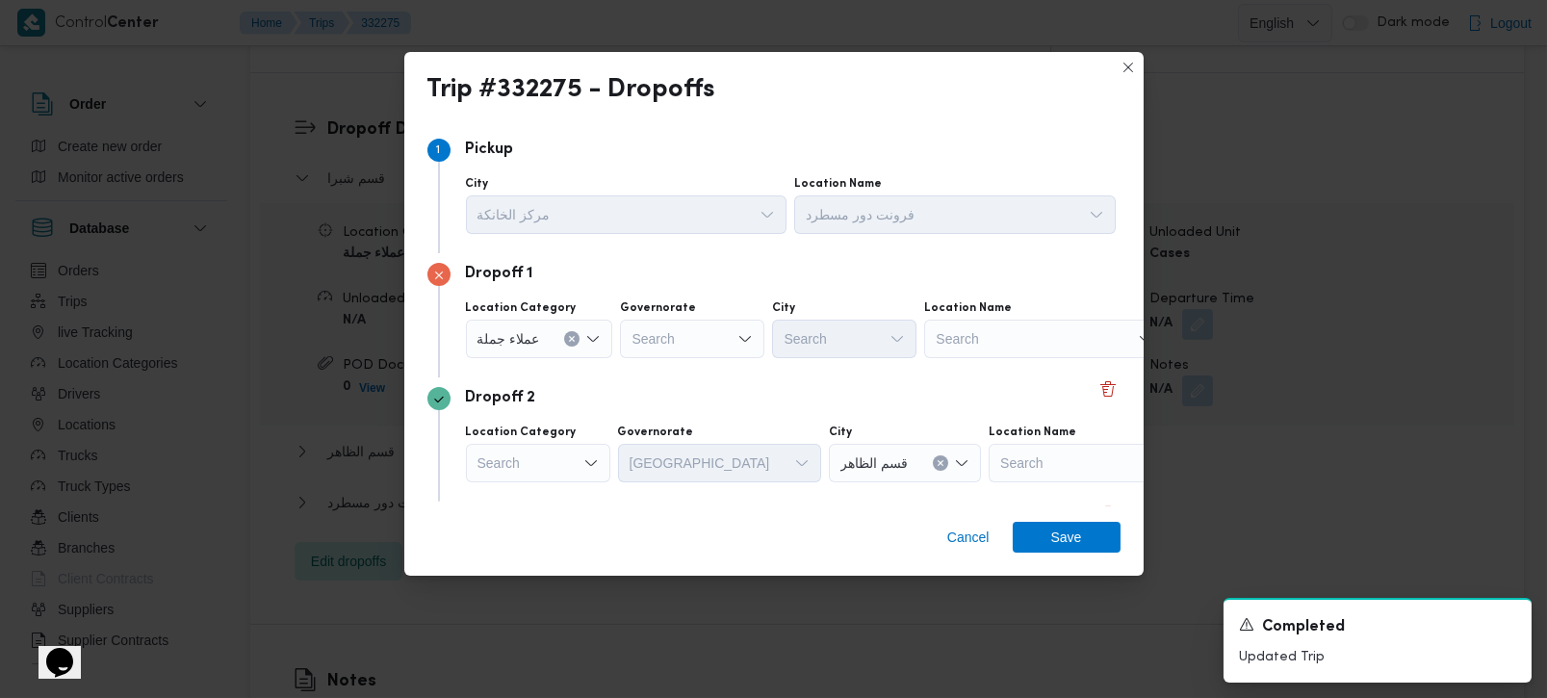
click at [676, 358] on div "Location Category عملاء جملة Governorate Search City Search Location Name Search" at bounding box center [791, 329] width 658 height 65
click at [669, 324] on div "Search" at bounding box center [692, 339] width 144 height 39
type input "زة"
click at [676, 382] on span "الجي زة" at bounding box center [702, 373] width 98 height 23
click at [817, 337] on div "Search" at bounding box center [844, 339] width 144 height 39
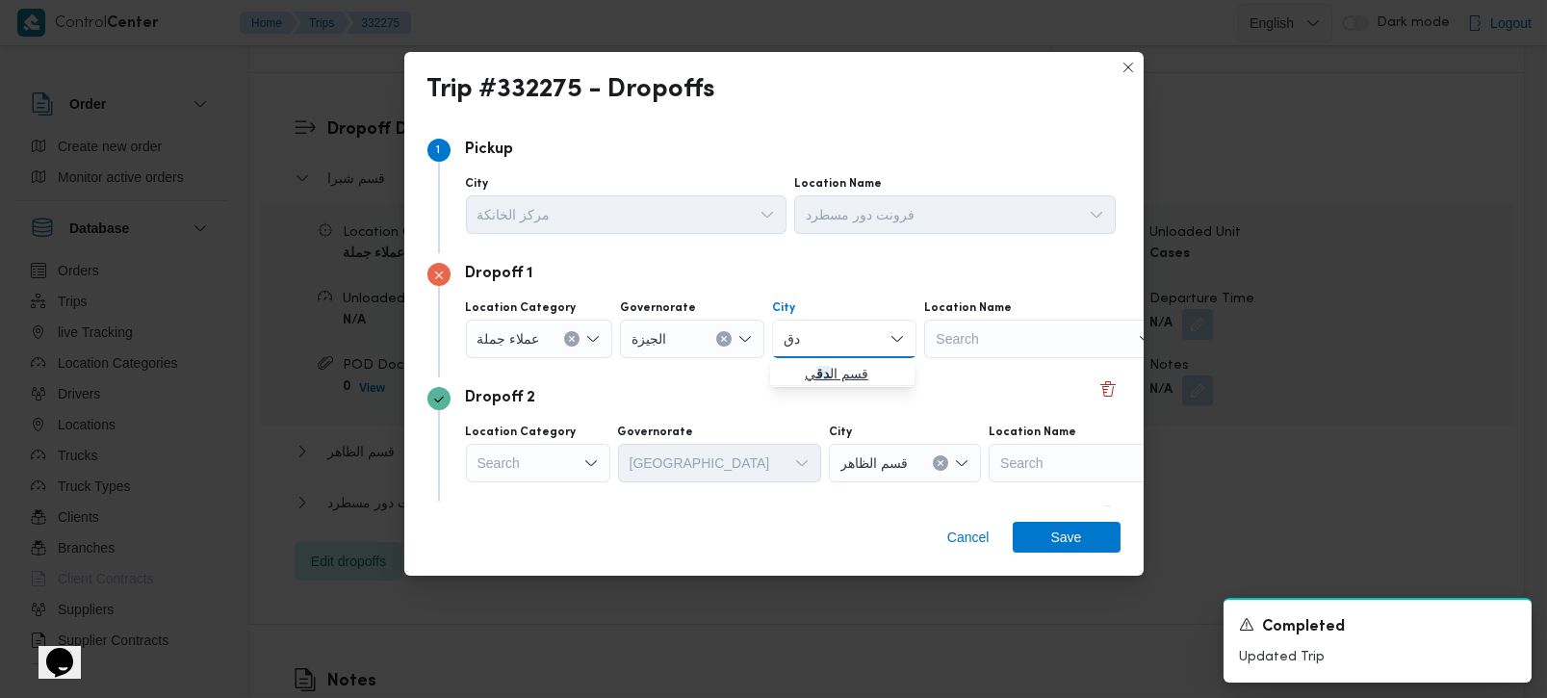
type input "دق"
click at [826, 371] on mark "دق" at bounding box center [823, 373] width 13 height 15
click at [574, 358] on div "Search" at bounding box center [539, 339] width 147 height 39
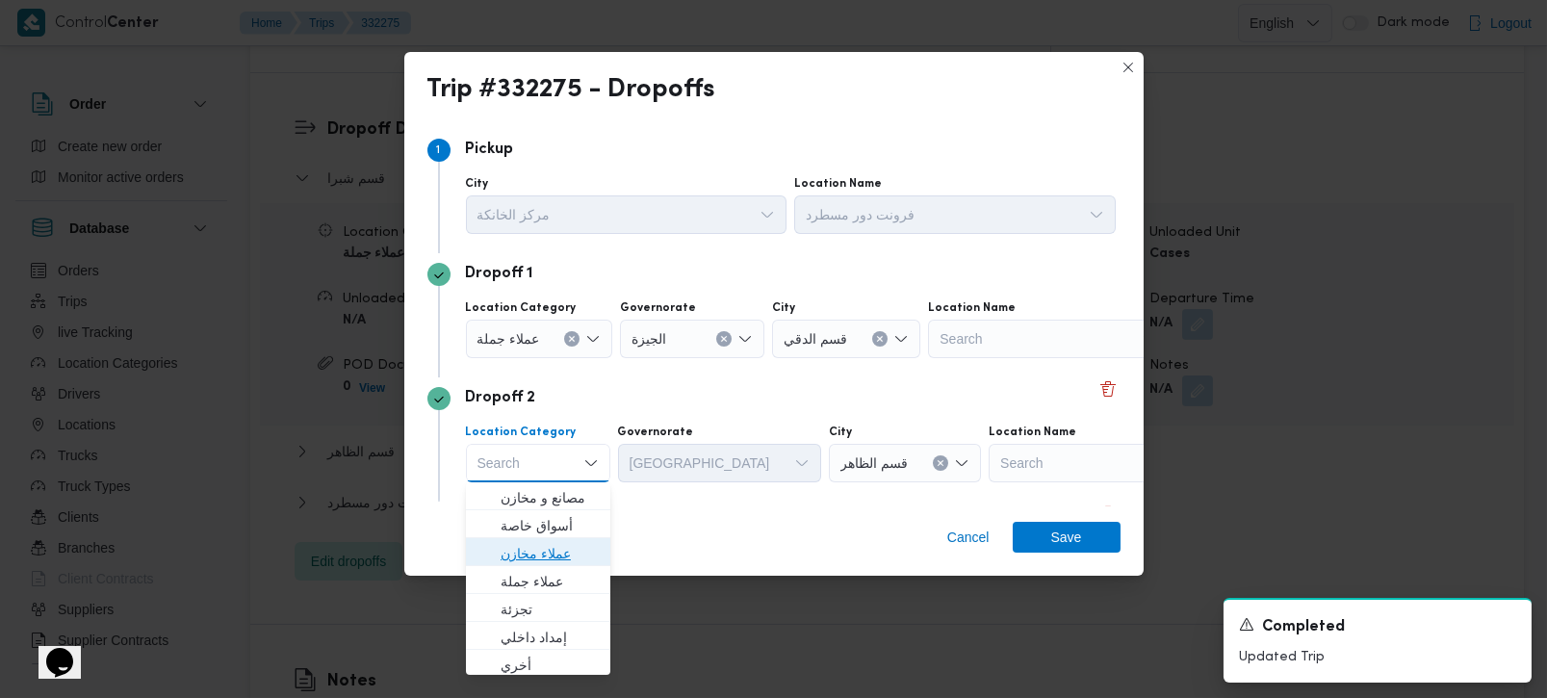
click at [549, 553] on span "عملاء مخازن" at bounding box center [550, 553] width 98 height 23
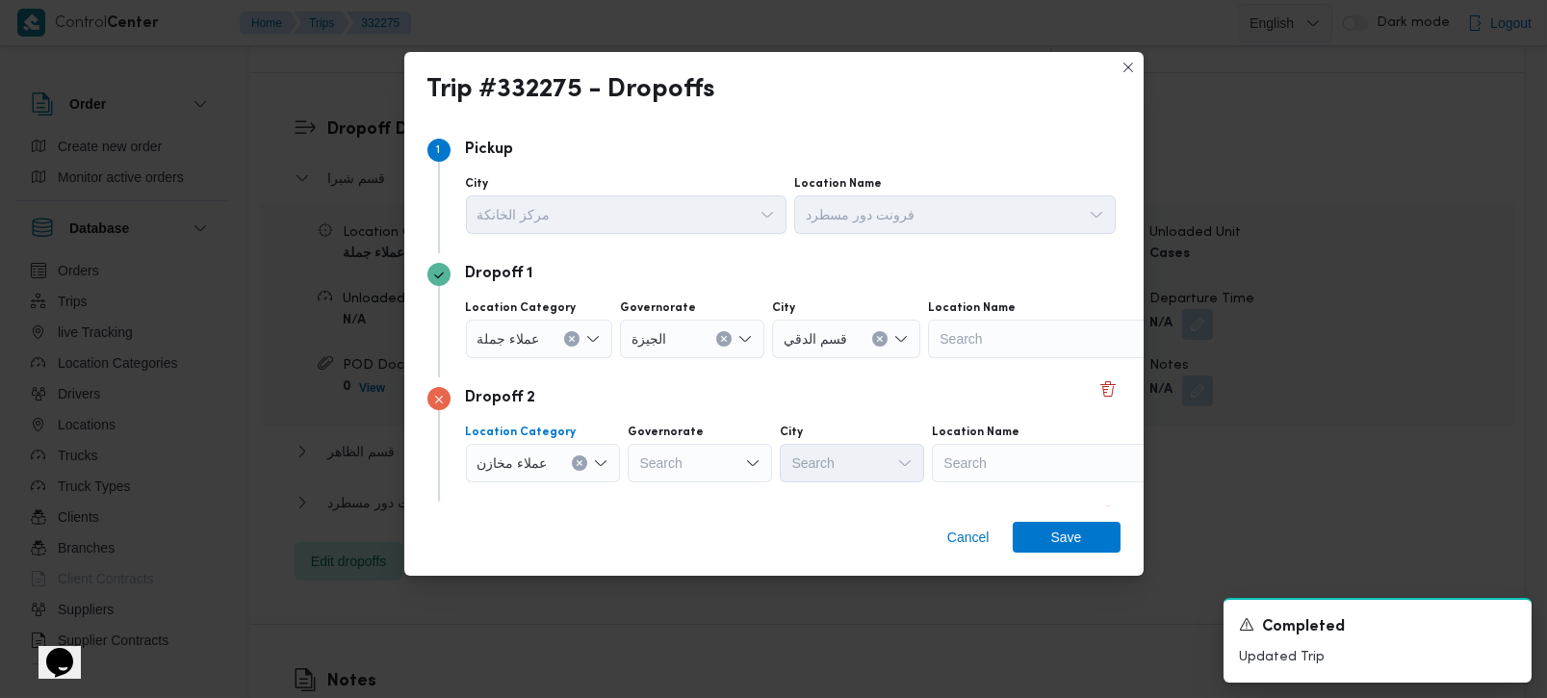
click at [600, 347] on icon "Open list of options" at bounding box center [592, 338] width 15 height 15
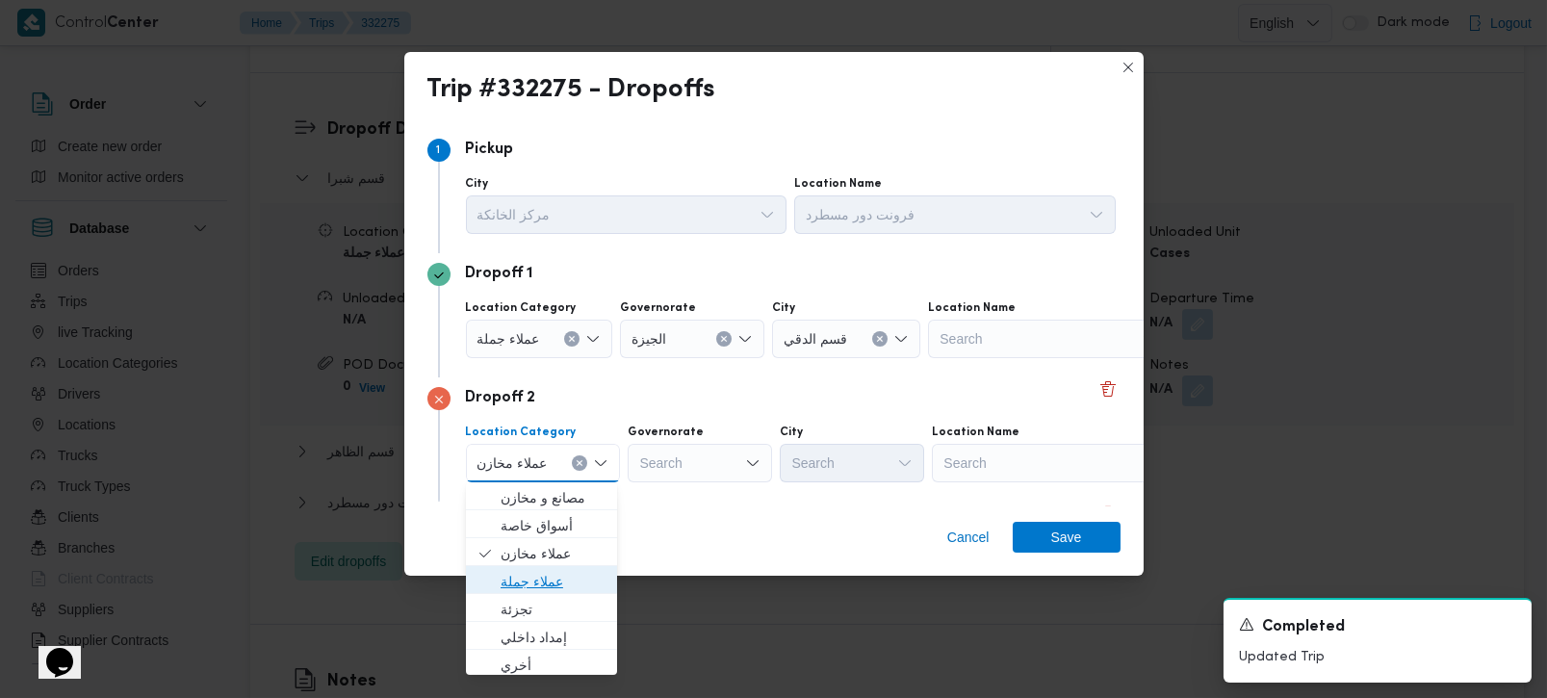
click at [558, 570] on span "عملاء جملة" at bounding box center [553, 581] width 105 height 23
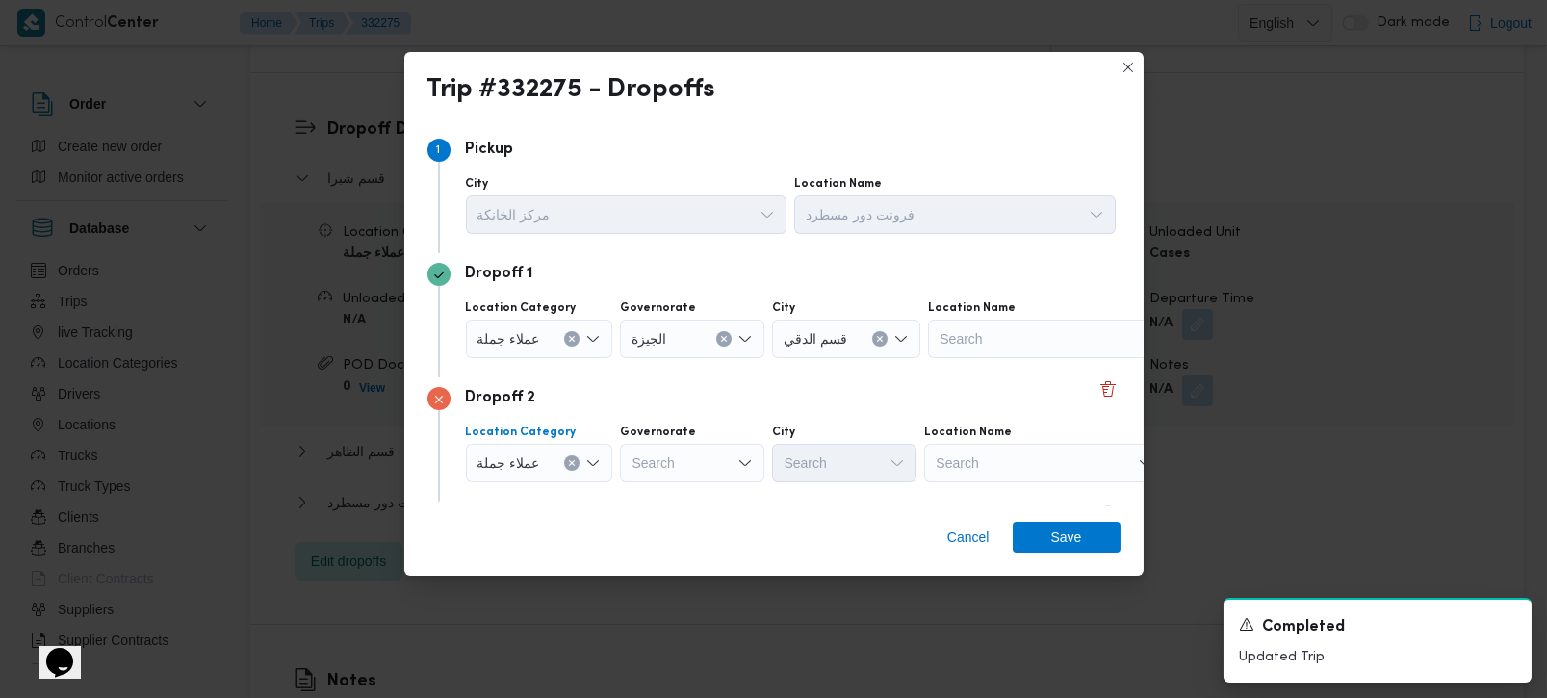
click at [663, 358] on div "Search" at bounding box center [692, 339] width 144 height 39
type input "[DEMOGRAPHIC_DATA]"
click at [676, 504] on span "الجيزة" at bounding box center [702, 497] width 98 height 23
click at [806, 358] on div "Search" at bounding box center [846, 339] width 148 height 39
type input "فيص"
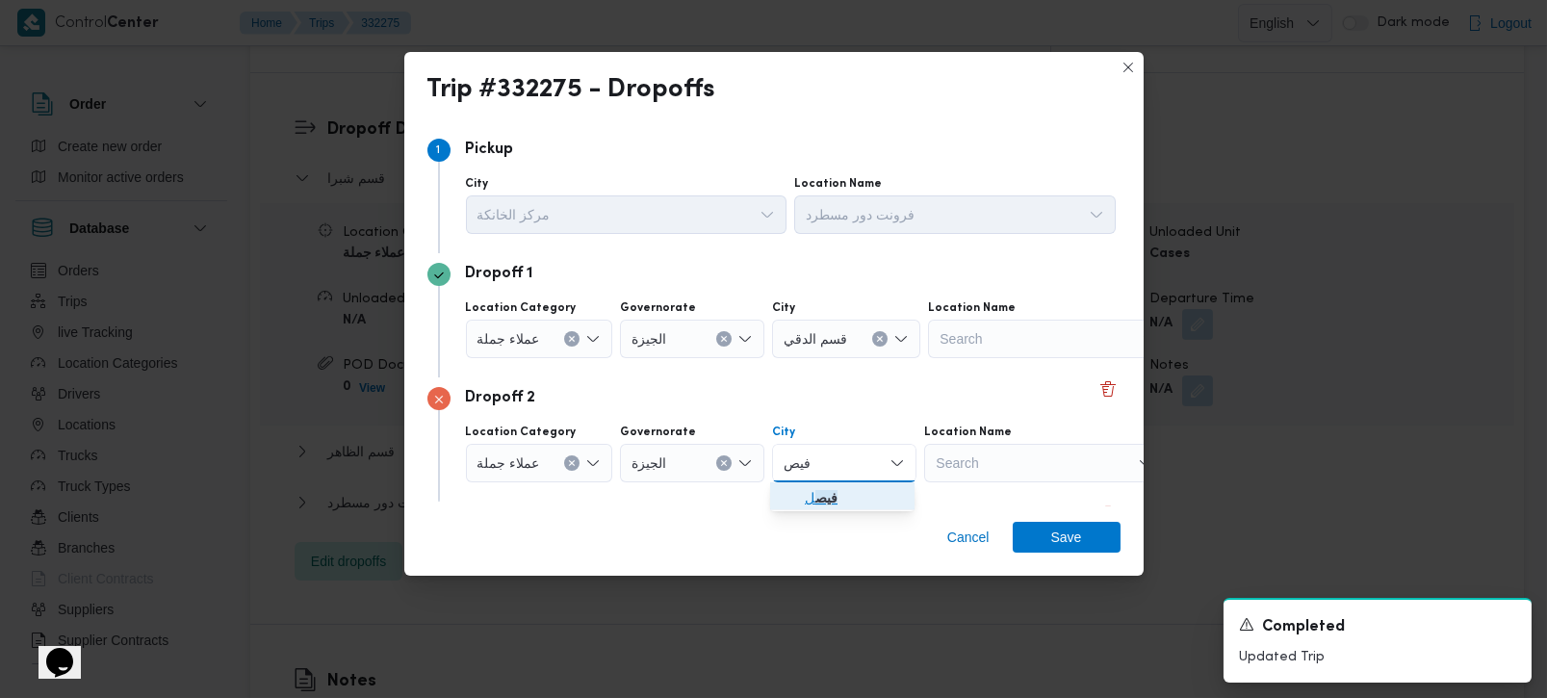
click at [838, 500] on span "فيص ل" at bounding box center [854, 497] width 98 height 23
click at [1069, 528] on span "Save" at bounding box center [1066, 536] width 31 height 31
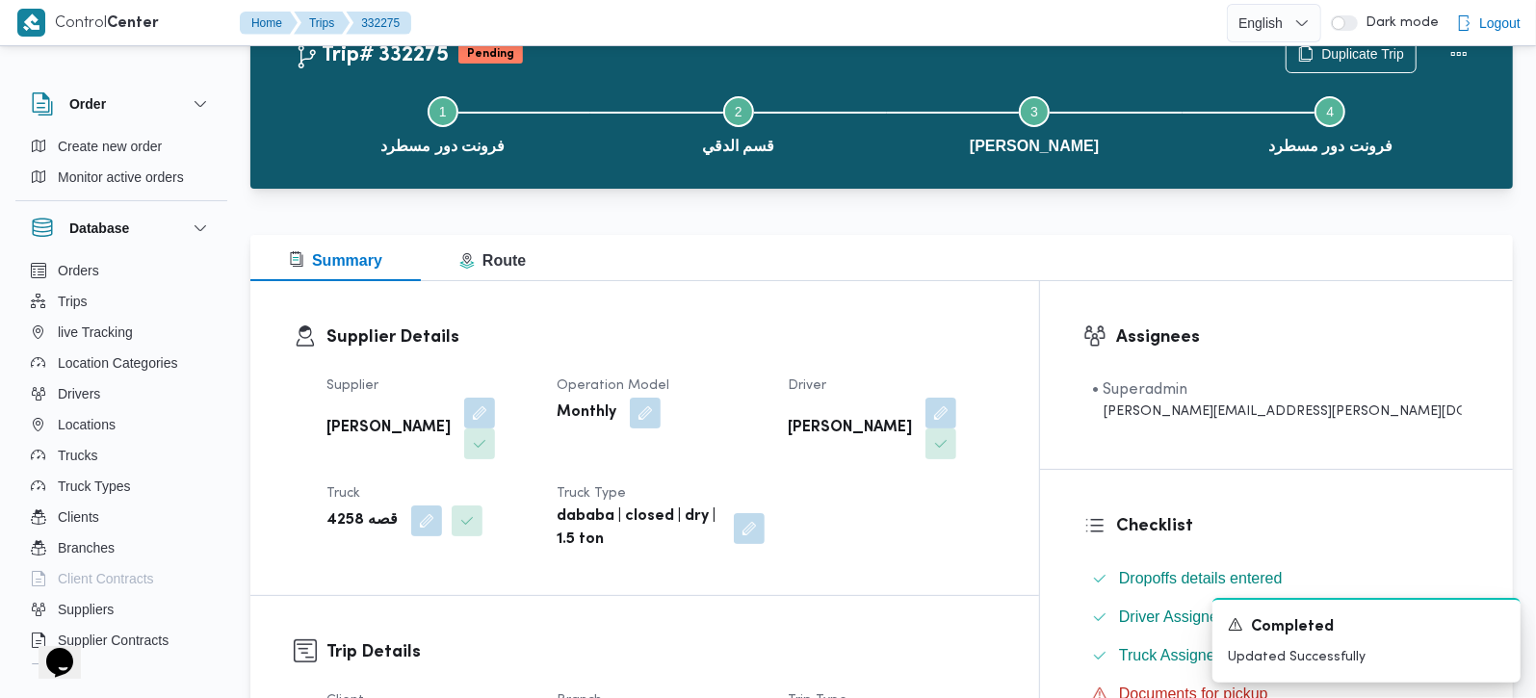
scroll to position [0, 0]
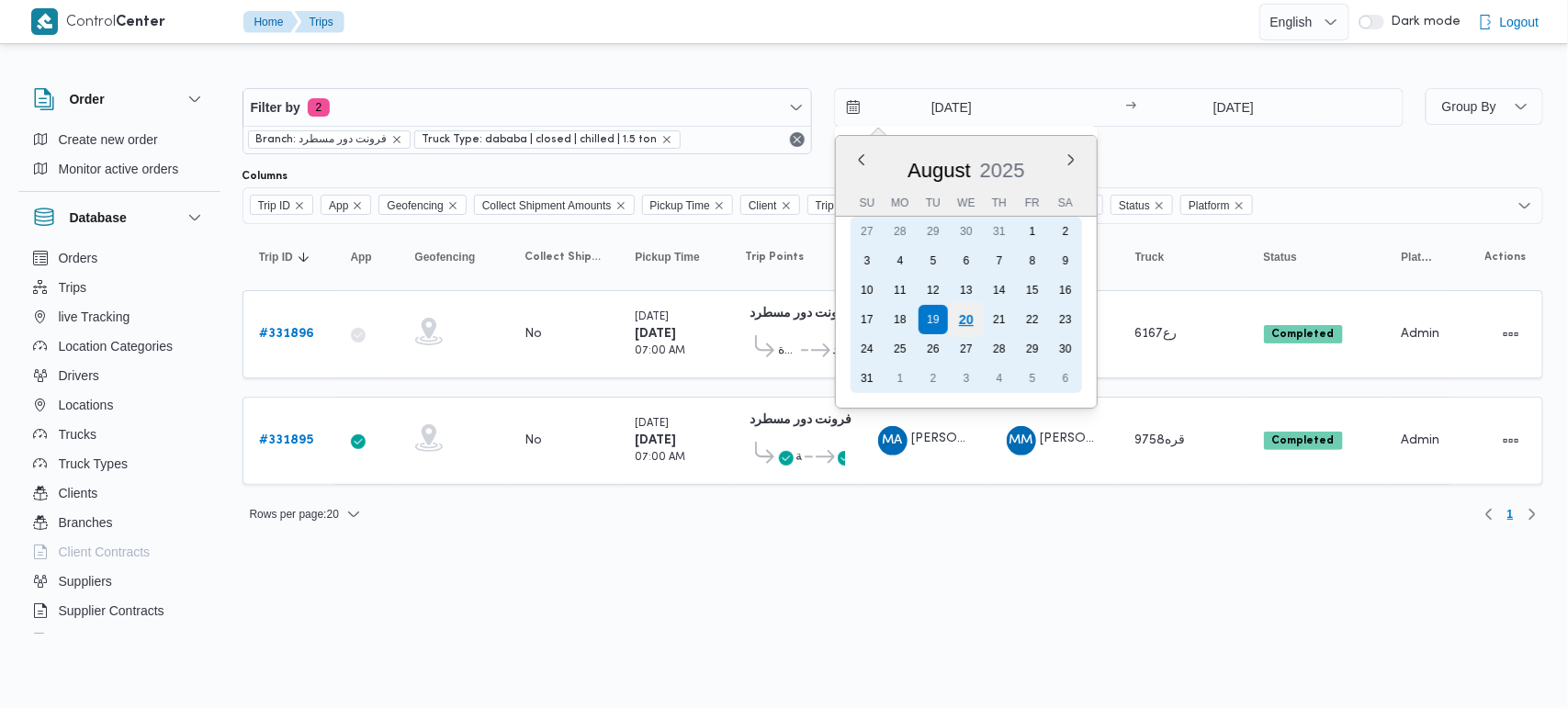
click at [967, 322] on div "20" at bounding box center [965, 320] width 35 height 35
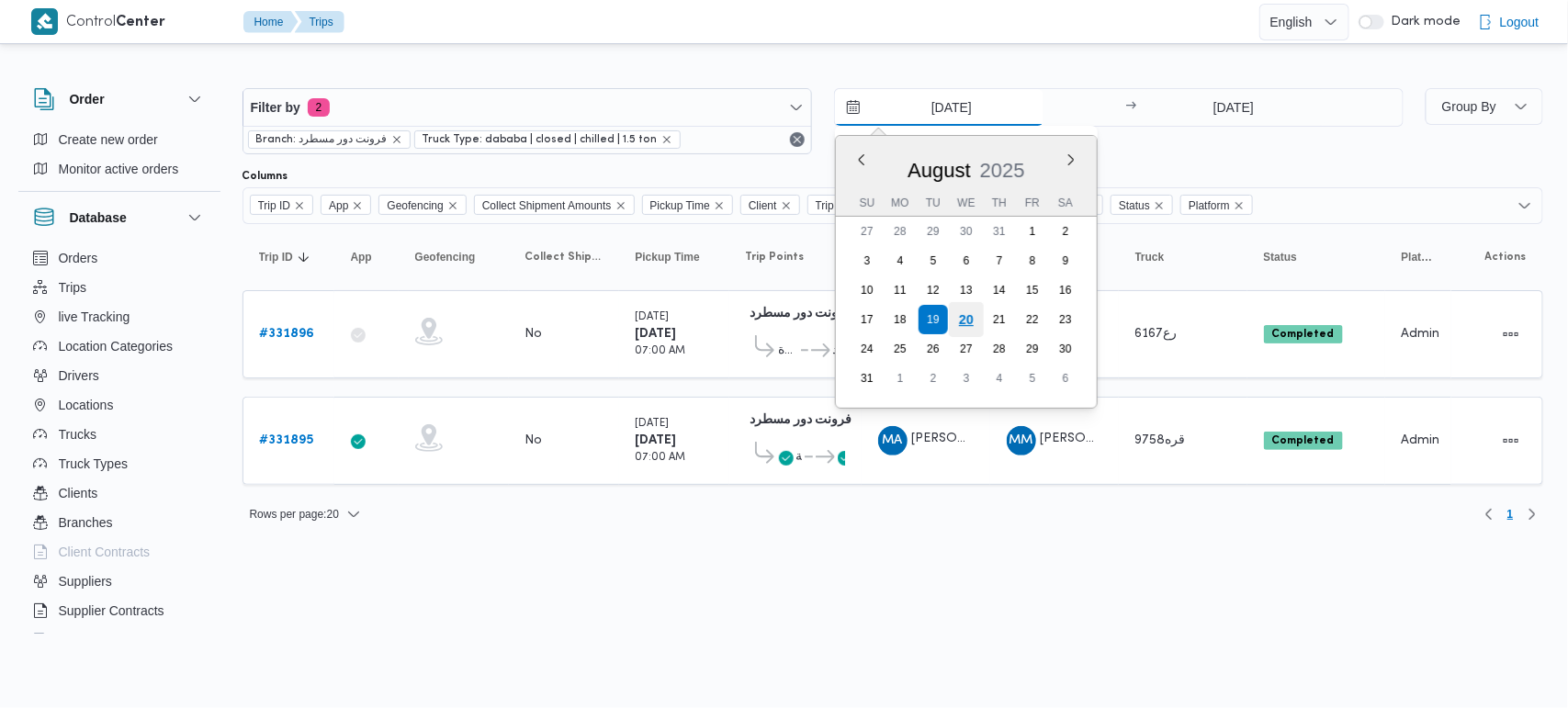
type input "[DATE]"
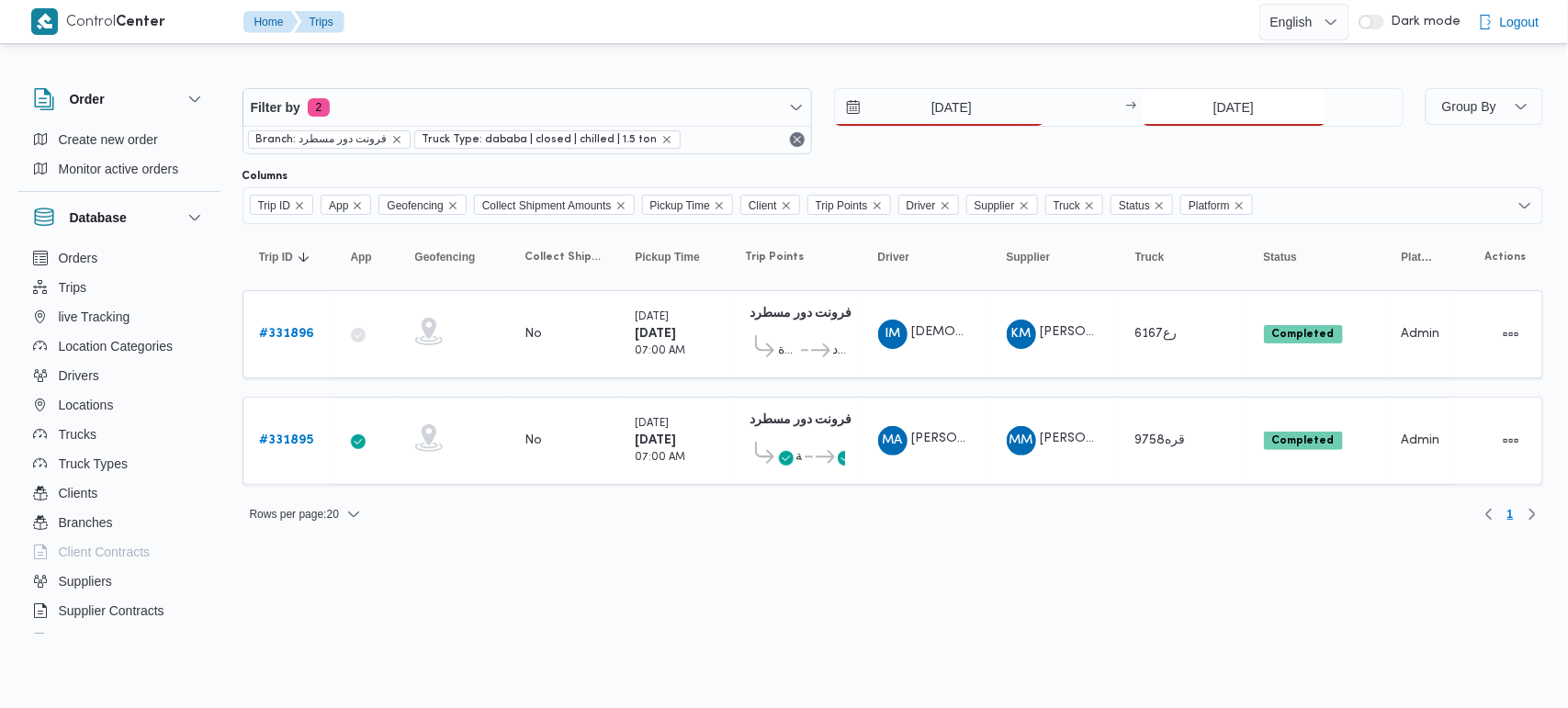
click at [1210, 112] on input "[DATE]" at bounding box center [1234, 107] width 183 height 37
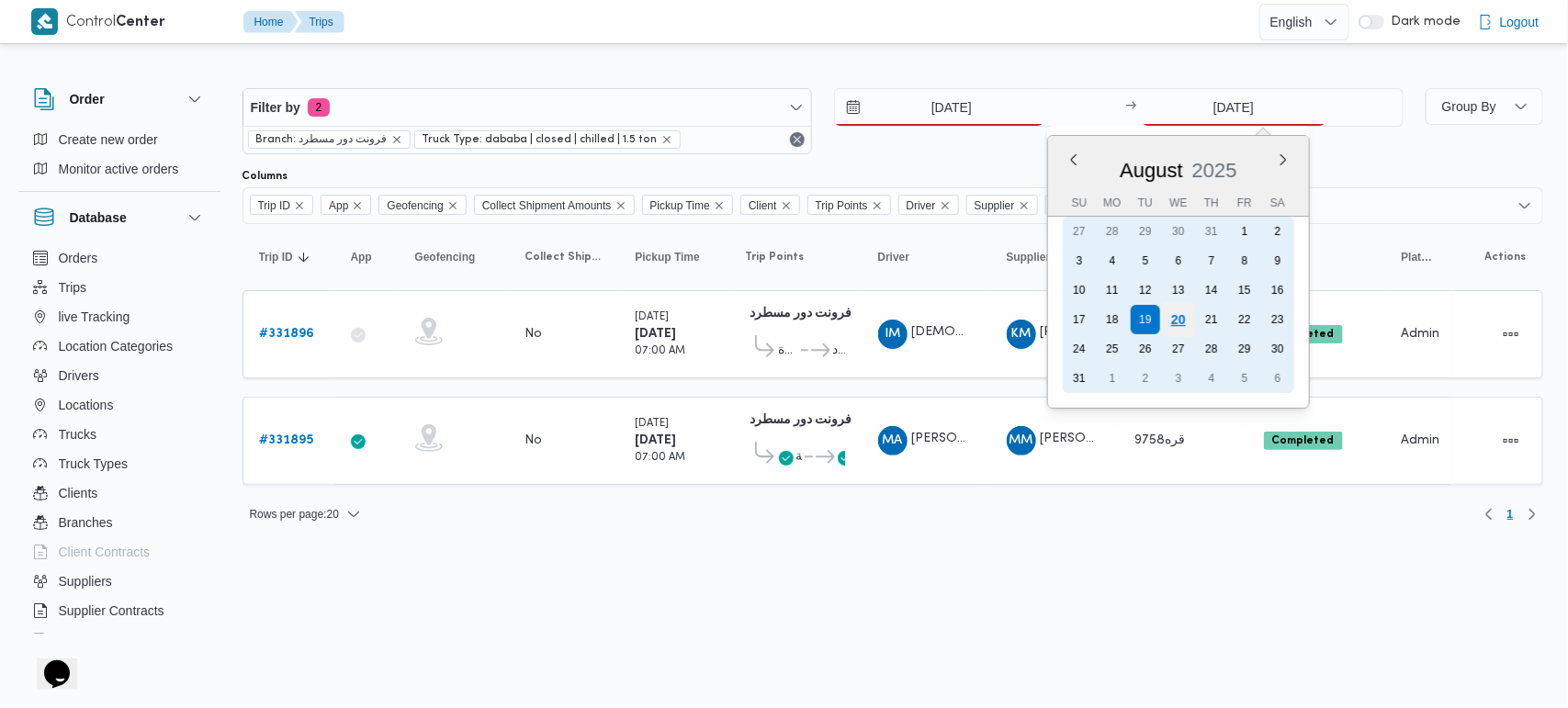
click at [1180, 322] on div "20" at bounding box center [1177, 320] width 35 height 35
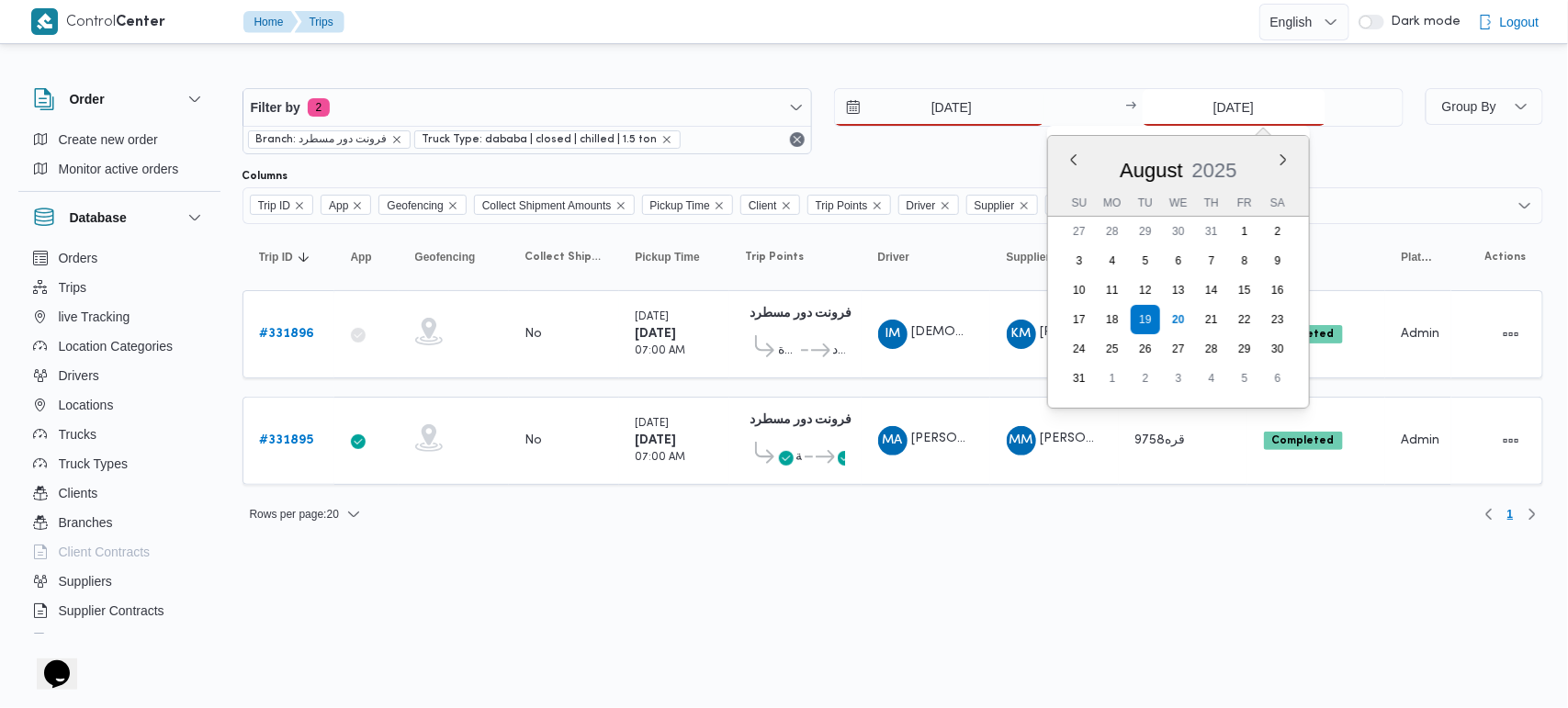
type input "[DATE]"
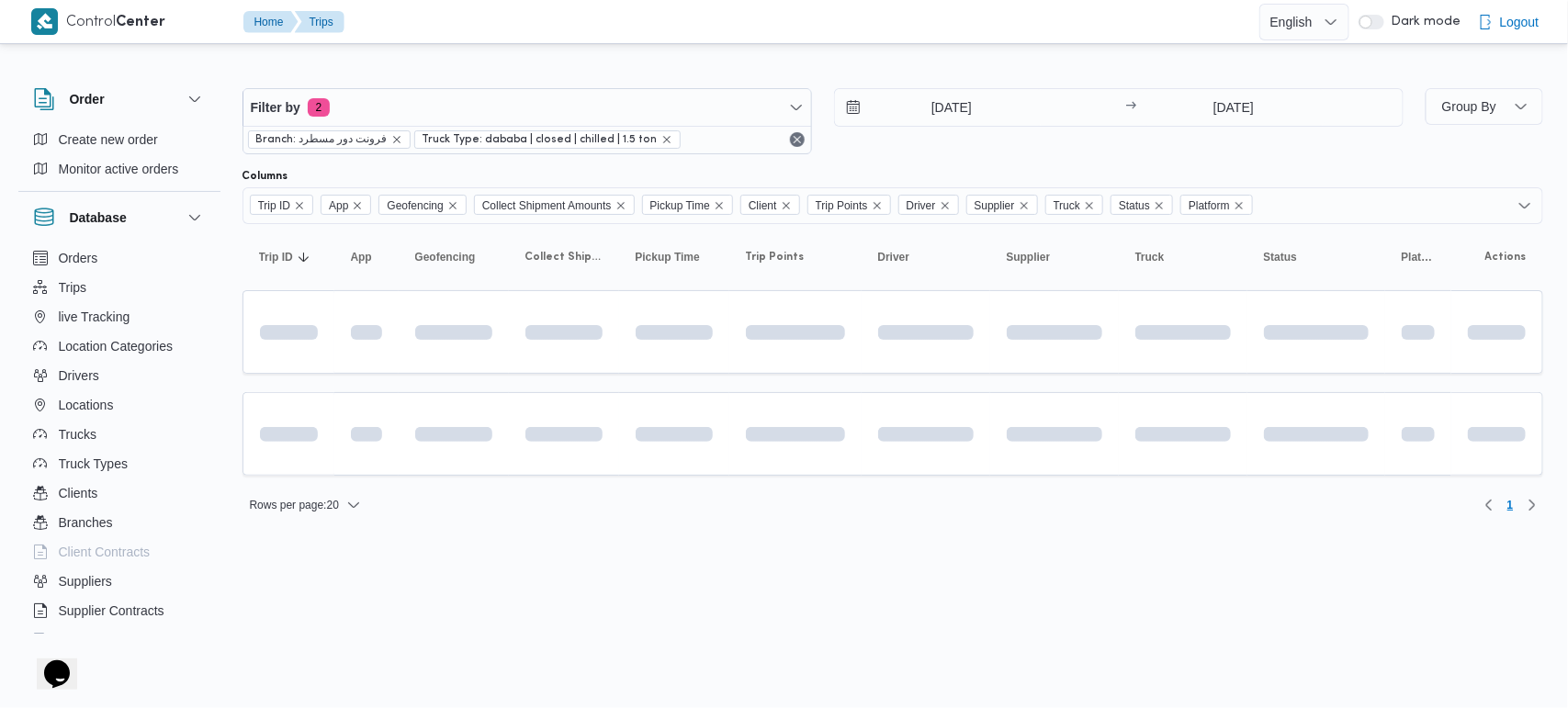
click at [1096, 528] on div "Rows per page : 20 1" at bounding box center [893, 505] width 1323 height 44
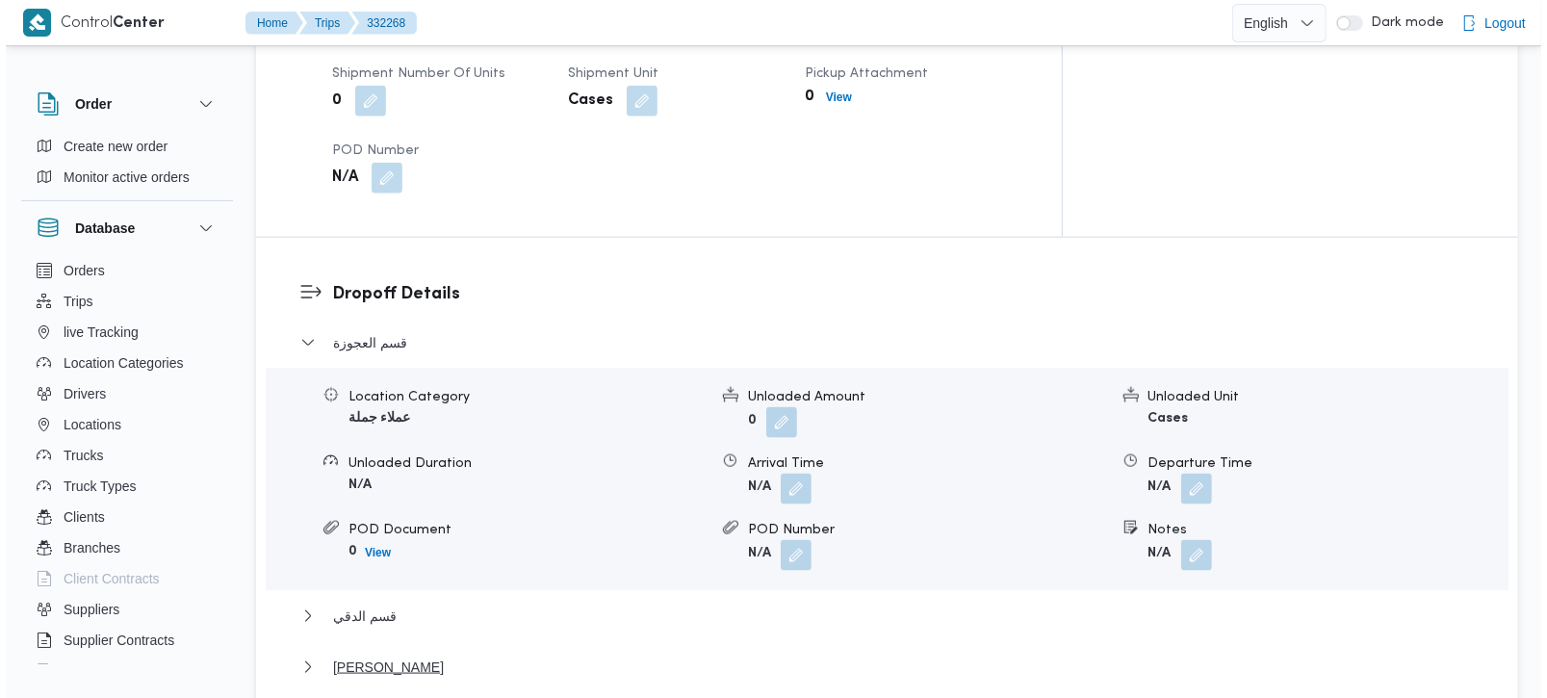
scroll to position [1699, 0]
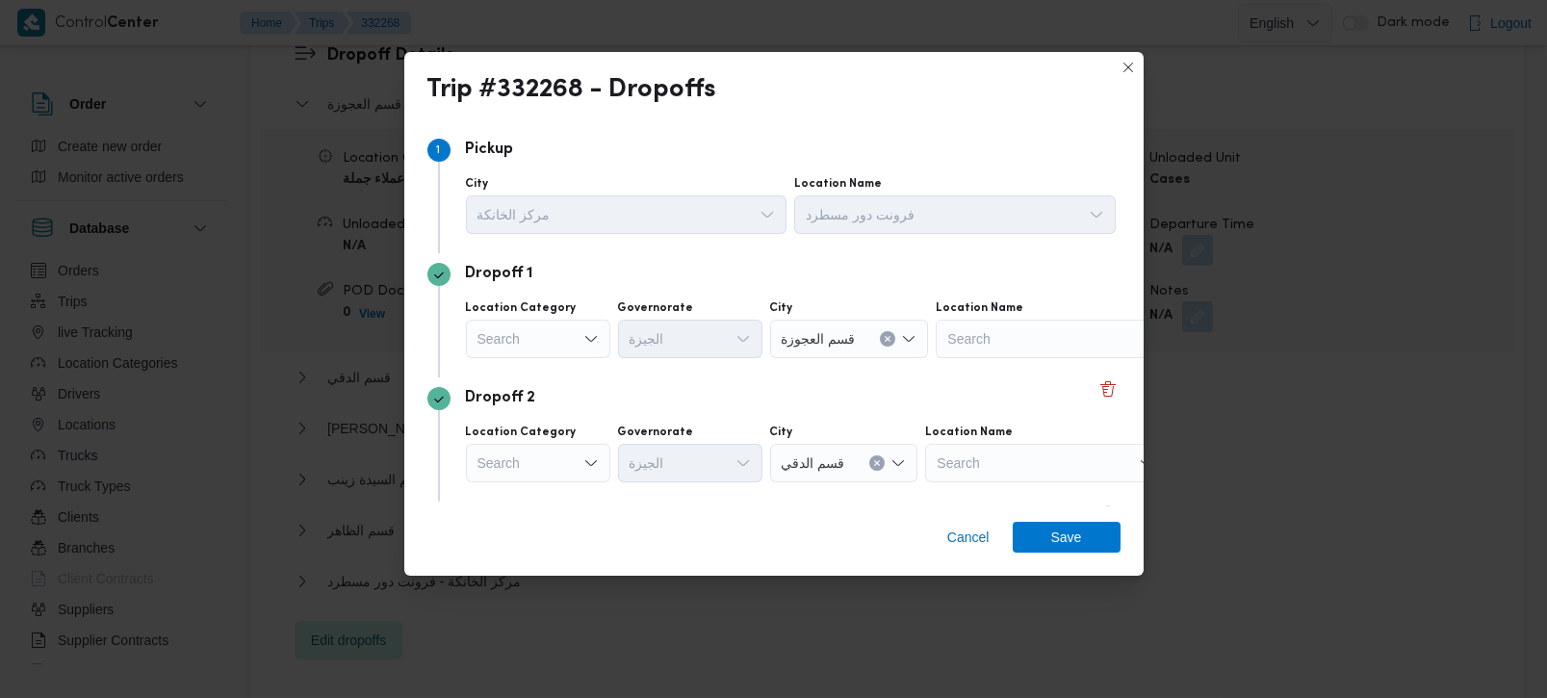
click at [562, 344] on div "Search" at bounding box center [538, 339] width 144 height 39
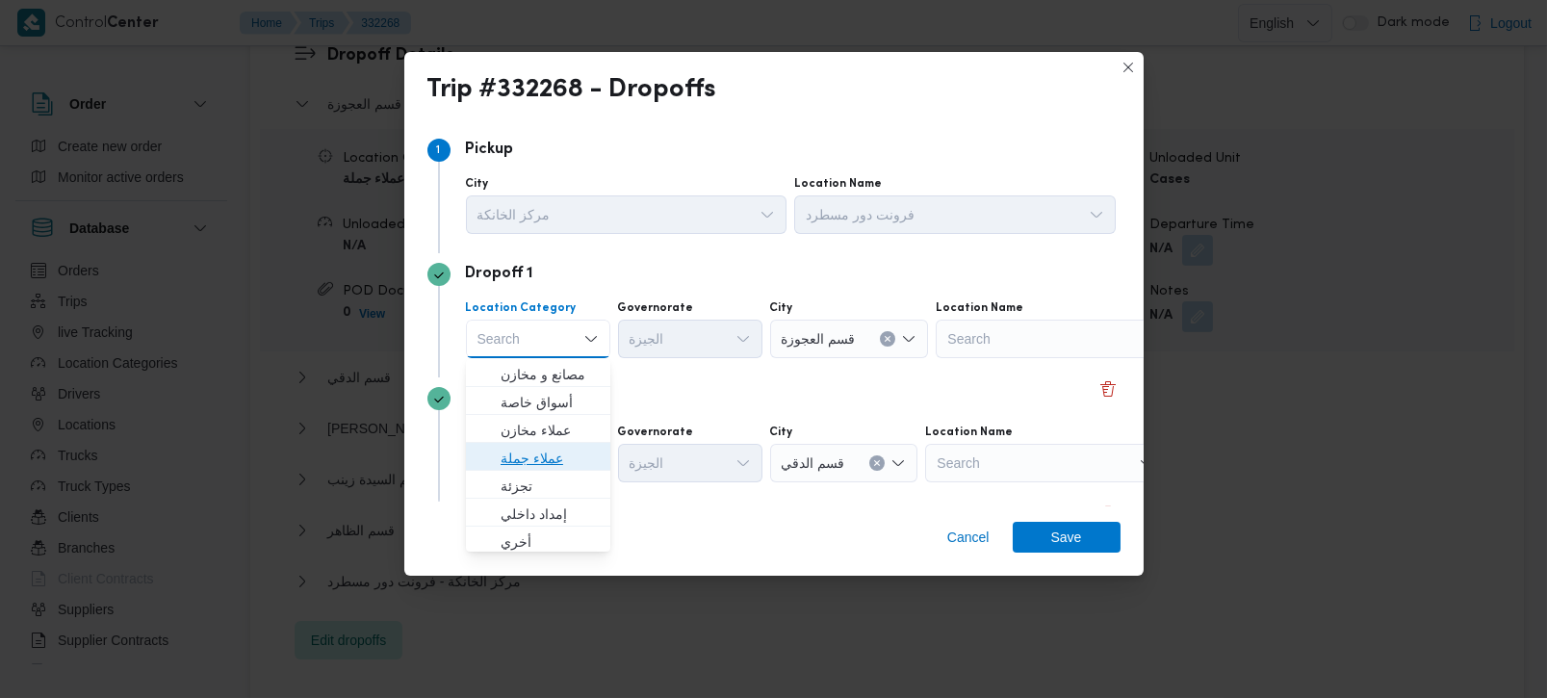
click at [544, 461] on span "عملاء جملة" at bounding box center [550, 458] width 98 height 23
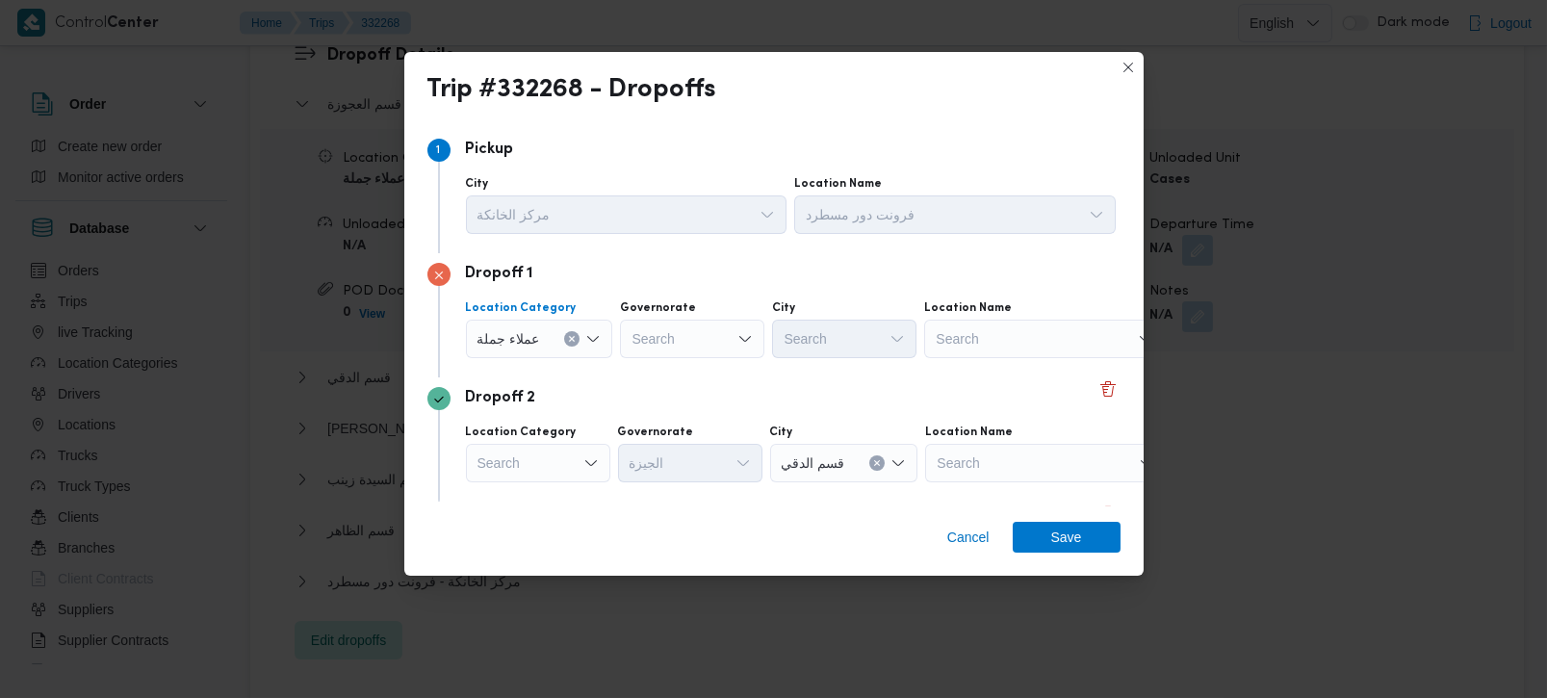
click at [669, 344] on div "Search" at bounding box center [692, 339] width 144 height 39
type input "[DEMOGRAPHIC_DATA]"
click at [671, 365] on span "الجي زة" at bounding box center [702, 374] width 98 height 23
click at [826, 328] on div "Search" at bounding box center [844, 339] width 144 height 39
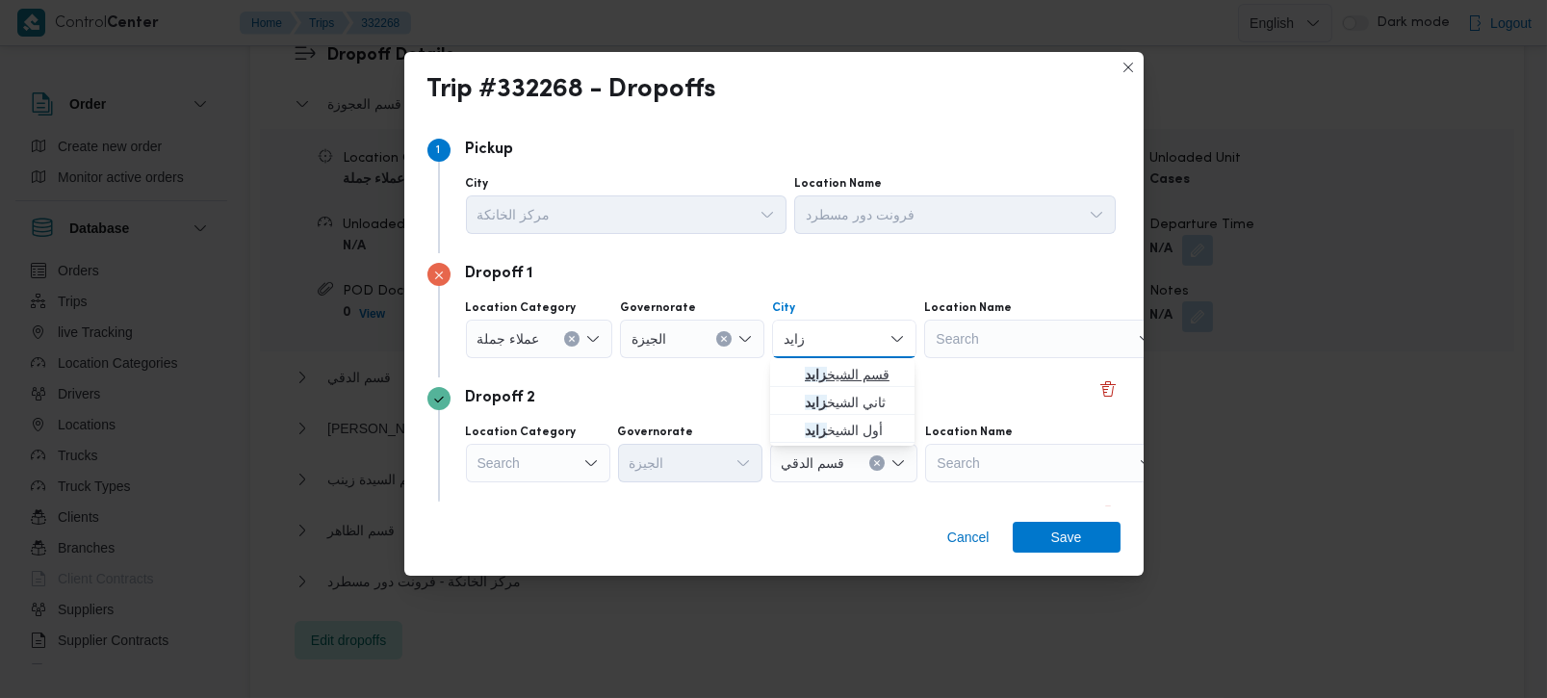
type input "زايد"
click at [843, 363] on span "قسم الشيخ زايد" at bounding box center [854, 374] width 98 height 23
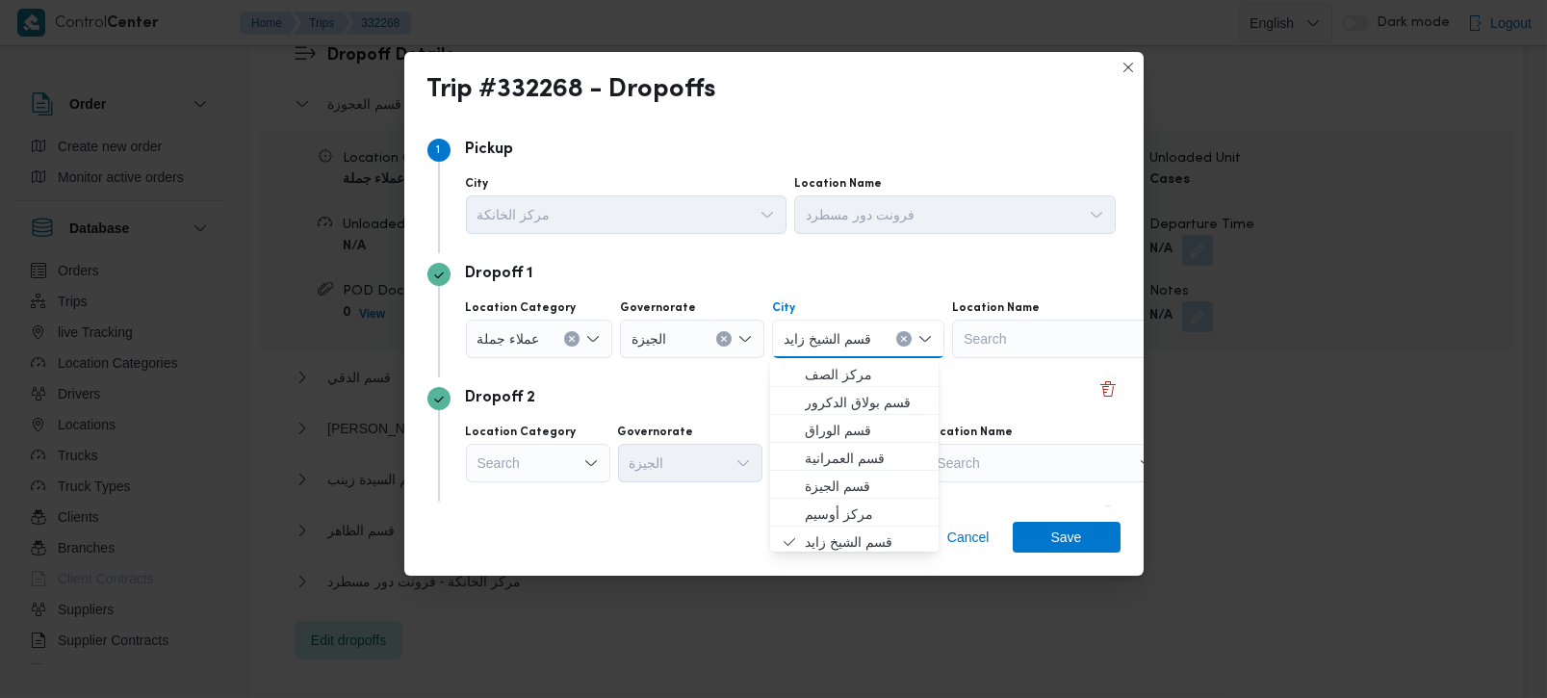
click at [582, 377] on div "Dropoff 2 Location Category Search Governorate الجيزة City قسم الدقي Location N…" at bounding box center [774, 439] width 693 height 124
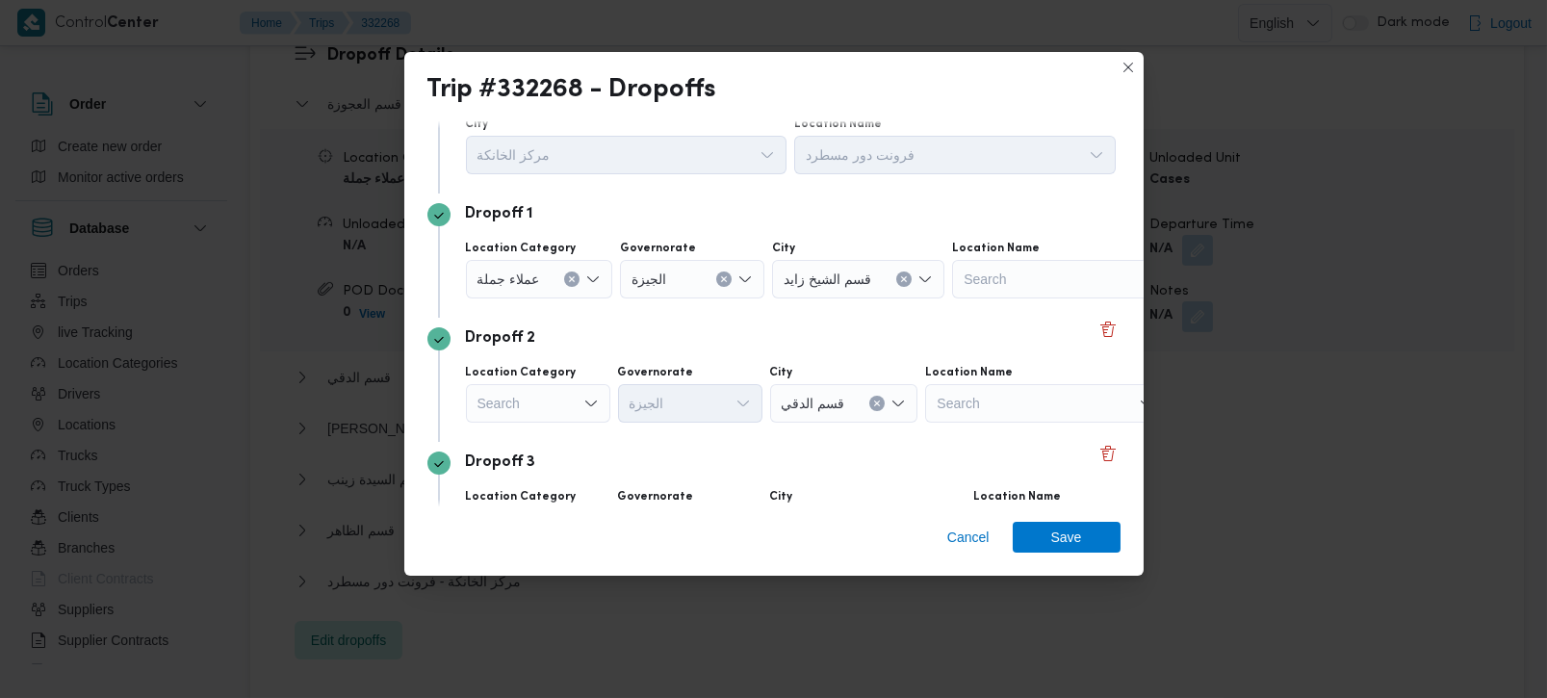
scroll to position [113, 0]
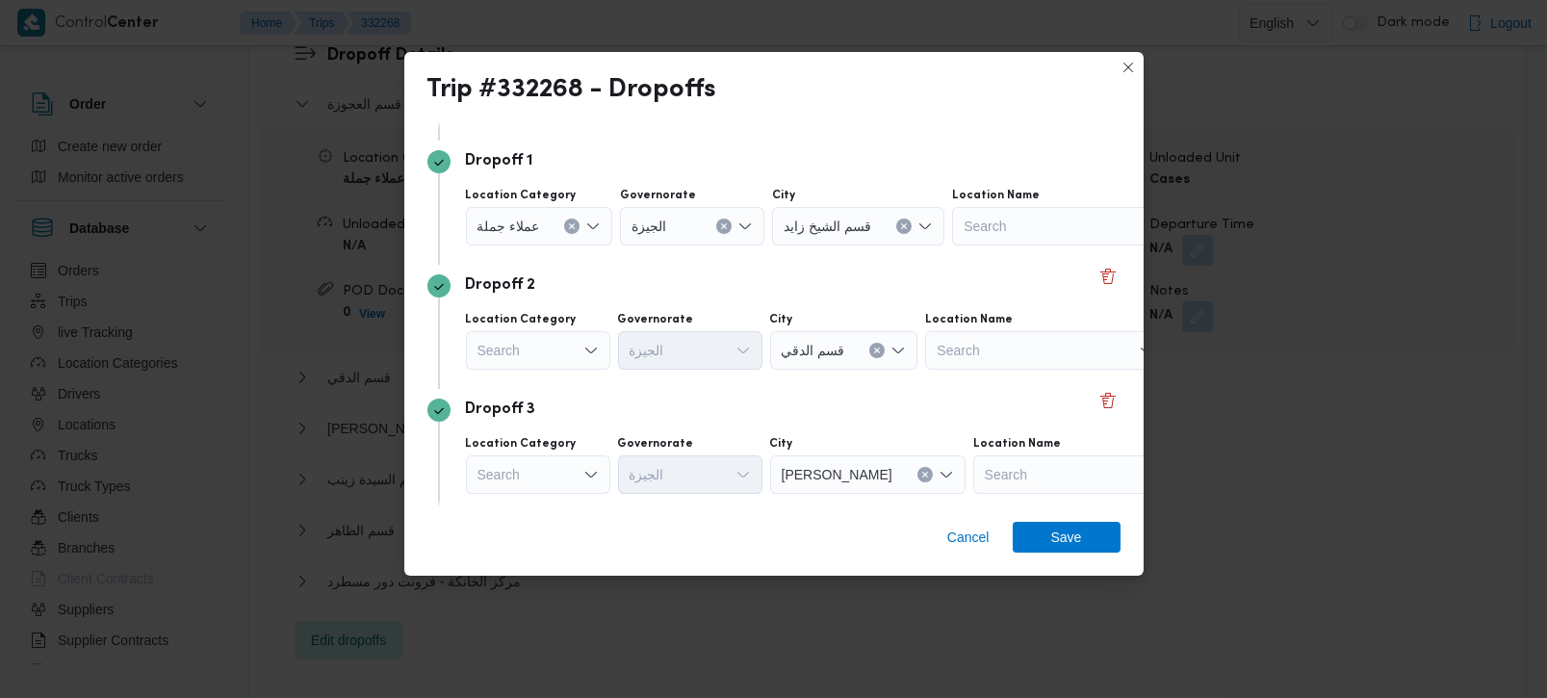
click at [557, 246] on div "Search" at bounding box center [539, 226] width 147 height 39
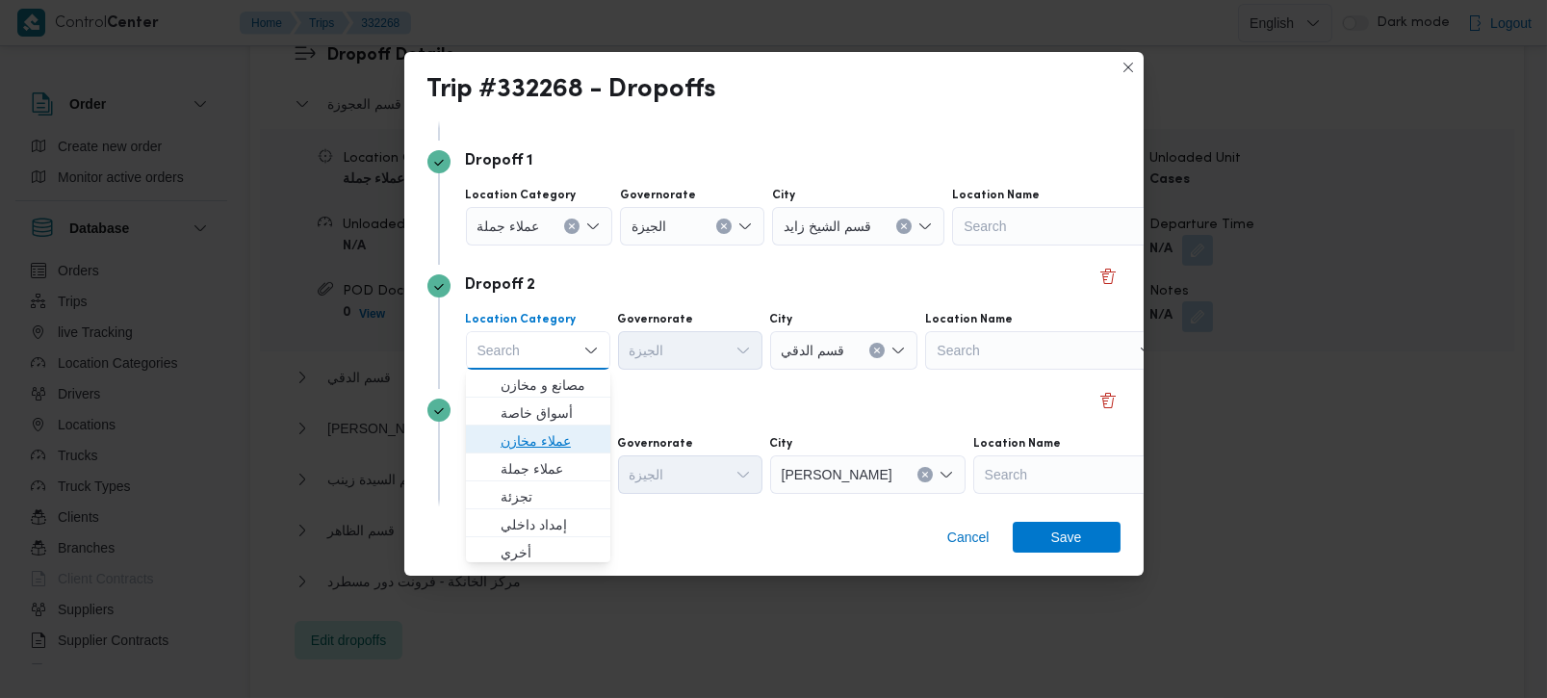
click at [555, 431] on span "عملاء مخازن" at bounding box center [550, 440] width 98 height 23
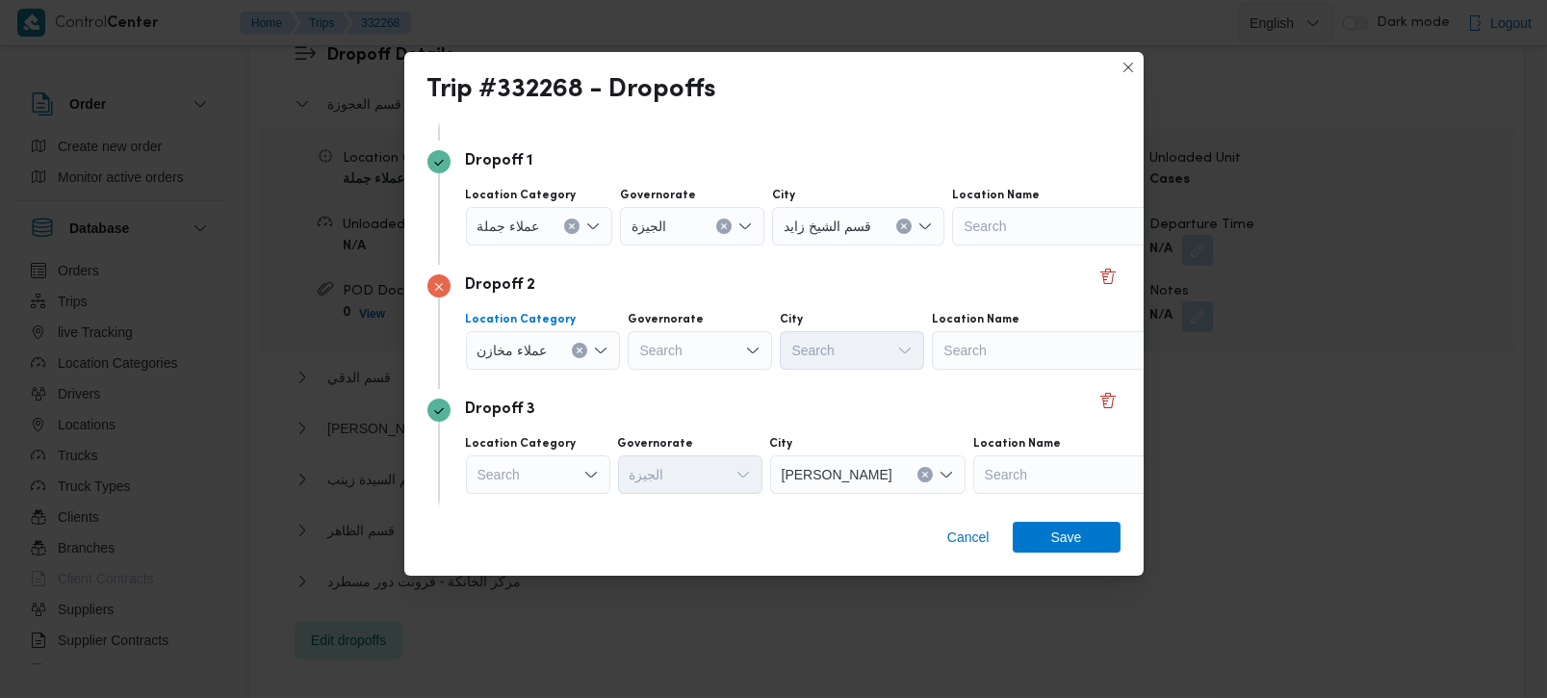
click at [987, 246] on div "Search" at bounding box center [1072, 226] width 241 height 39
click at [670, 246] on div "Search" at bounding box center [692, 226] width 144 height 39
type input "[DEMOGRAPHIC_DATA]"
click at [701, 386] on span "الجي زة" at bounding box center [709, 385] width 98 height 23
click at [1045, 246] on div "Search" at bounding box center [1072, 226] width 241 height 39
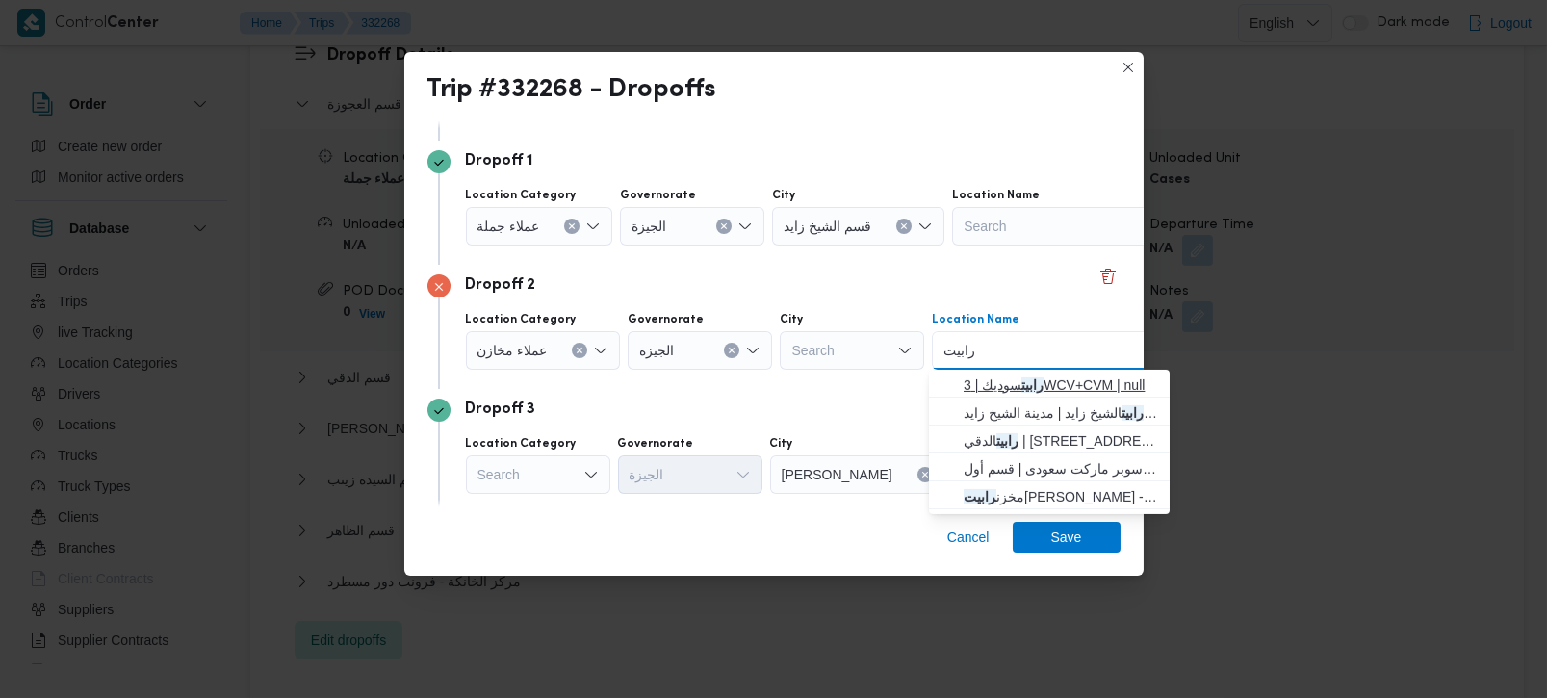
type input "رابيت"
click at [1096, 375] on span "رابيت سوديك | 3WCV+CVM | null" at bounding box center [1061, 385] width 195 height 23
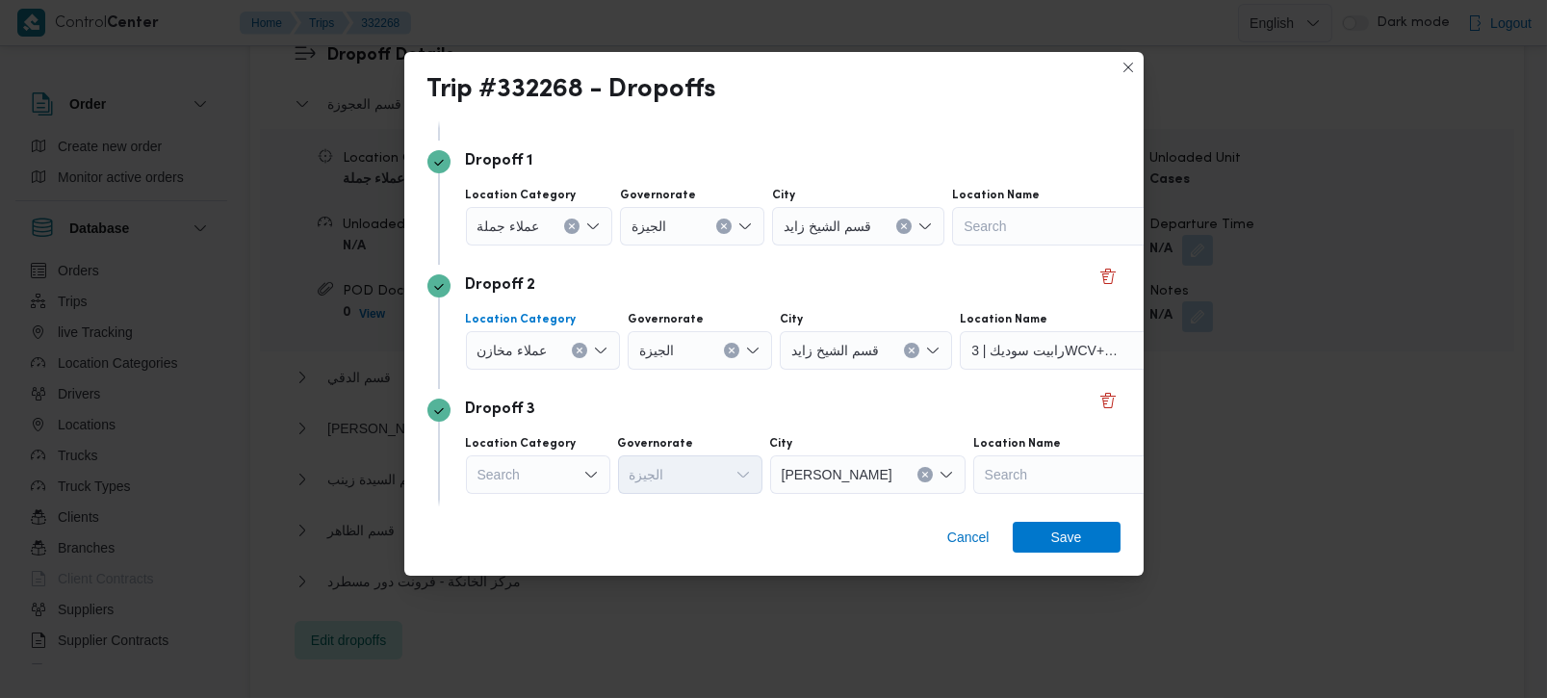
click at [569, 234] on button "Clear input" at bounding box center [571, 226] width 15 height 15
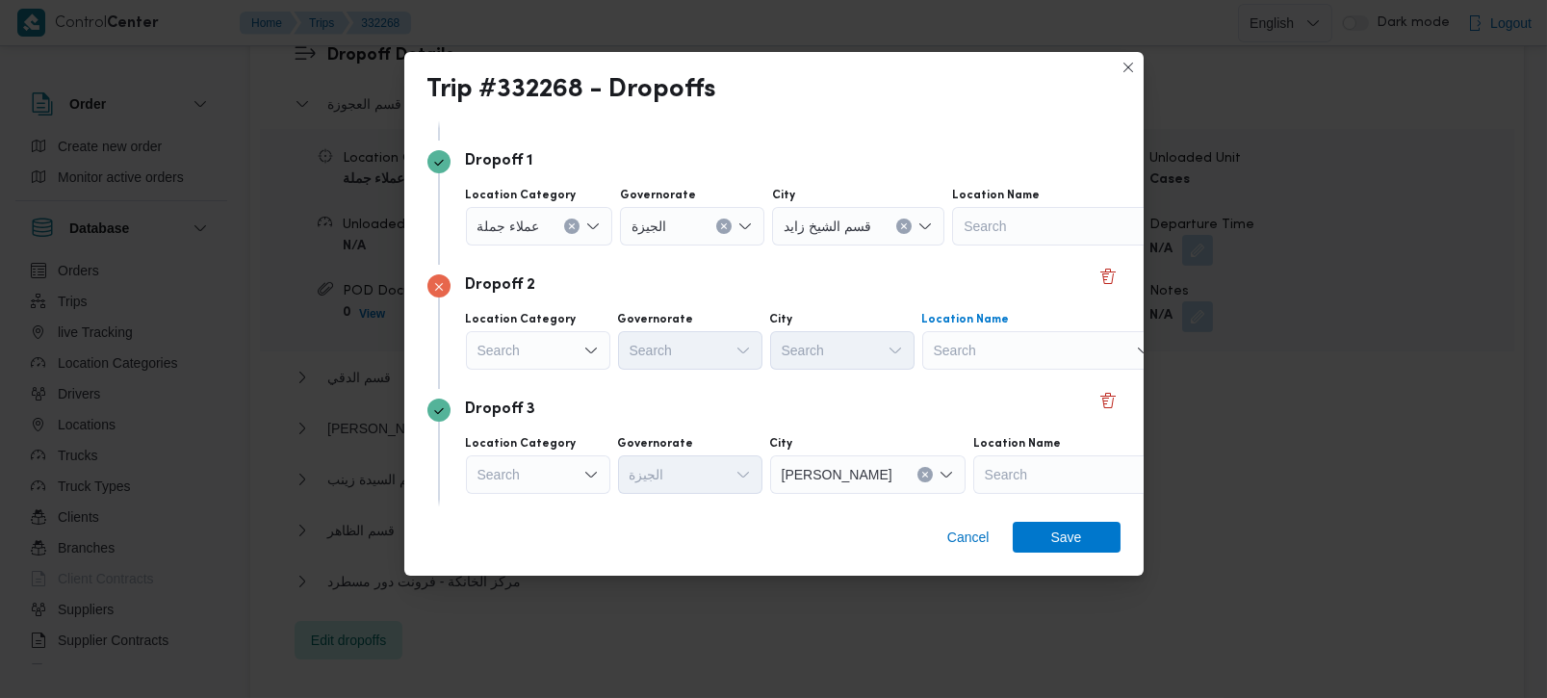
click at [999, 246] on div "Search" at bounding box center [1072, 226] width 241 height 39
type input "ايكون"
click at [998, 390] on mark "ايكون" at bounding box center [993, 384] width 26 height 15
click at [572, 234] on button "Clear input" at bounding box center [571, 226] width 15 height 15
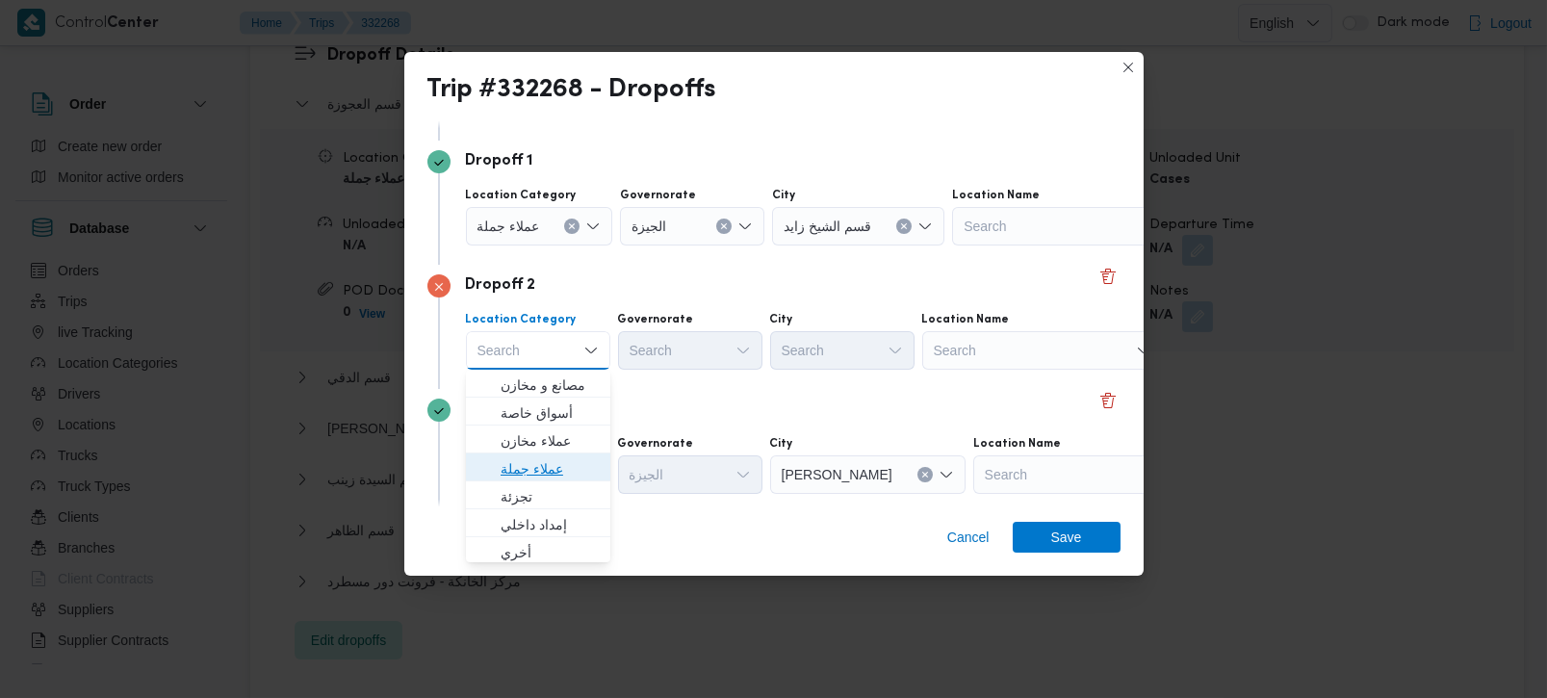
click at [527, 473] on span "عملاء جملة" at bounding box center [550, 468] width 98 height 23
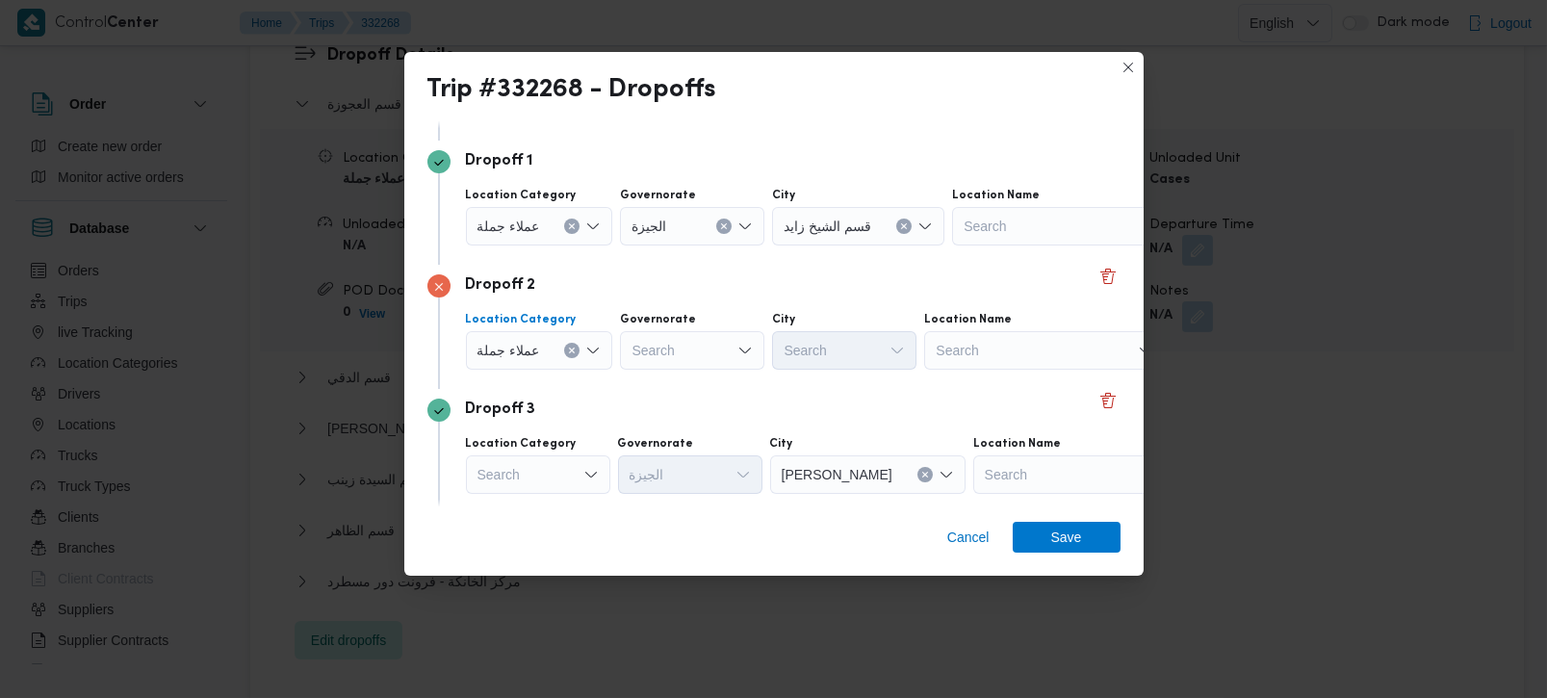
click at [652, 246] on div "Search" at bounding box center [692, 226] width 144 height 39
type input "[DEMOGRAPHIC_DATA]"
click at [663, 376] on span "الجي زة" at bounding box center [702, 385] width 98 height 23
click at [788, 79] on div "City" at bounding box center [627, 71] width 322 height 15
click at [843, 246] on div "Search" at bounding box center [858, 226] width 172 height 39
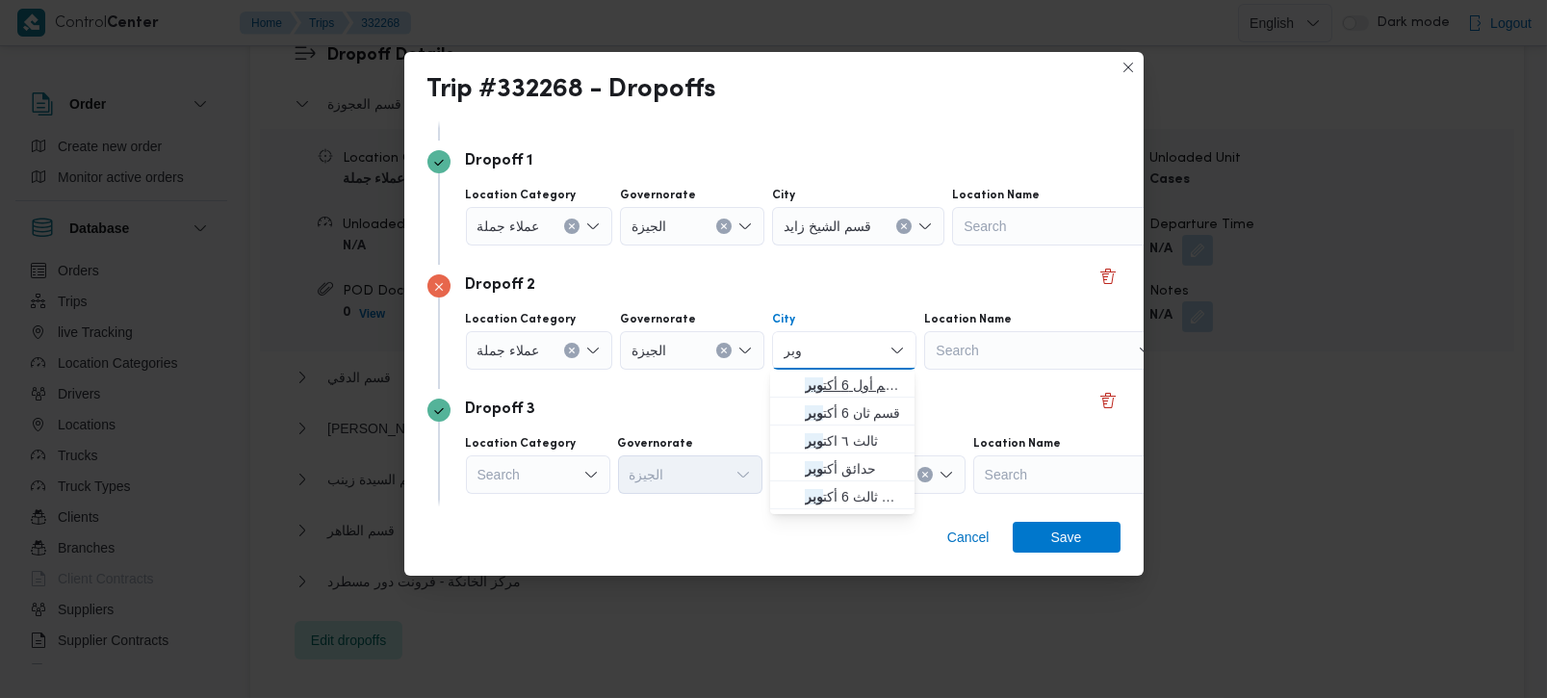
type input "وبر"
click at [836, 380] on span "قسم أول 6 أكت وبر" at bounding box center [854, 385] width 98 height 23
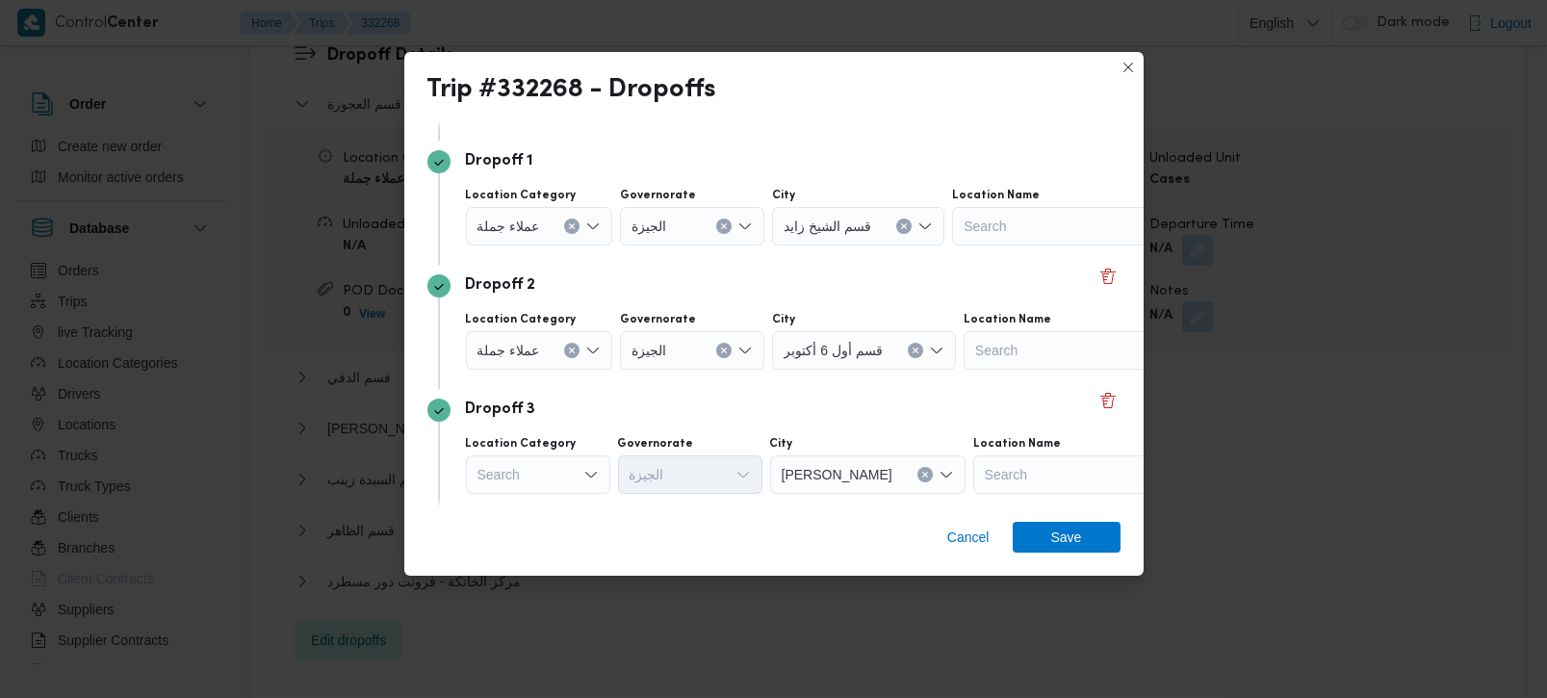
click at [740, 390] on div "Dropoff 3 Location Category Search Governorate الجيزة City فيصل Location Name S…" at bounding box center [774, 451] width 693 height 124
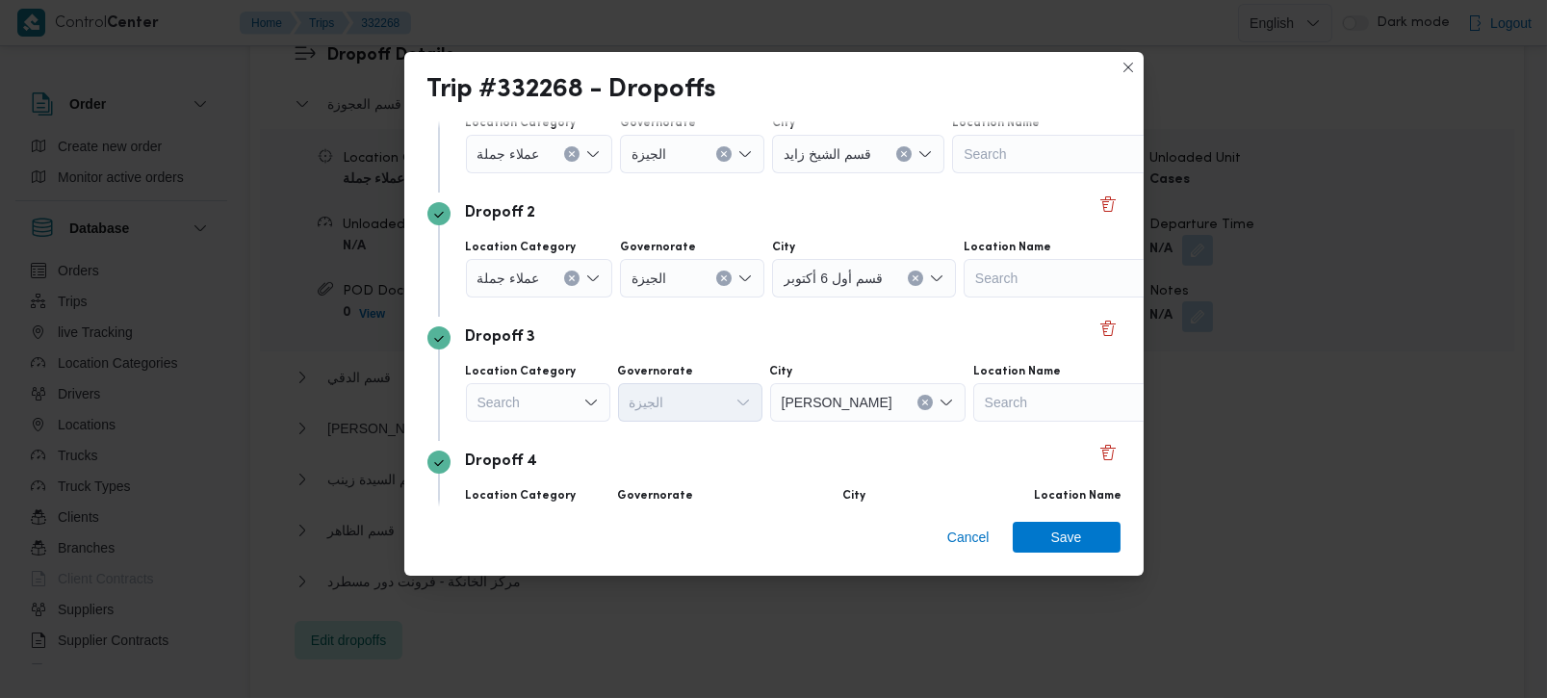
scroll to position [226, 0]
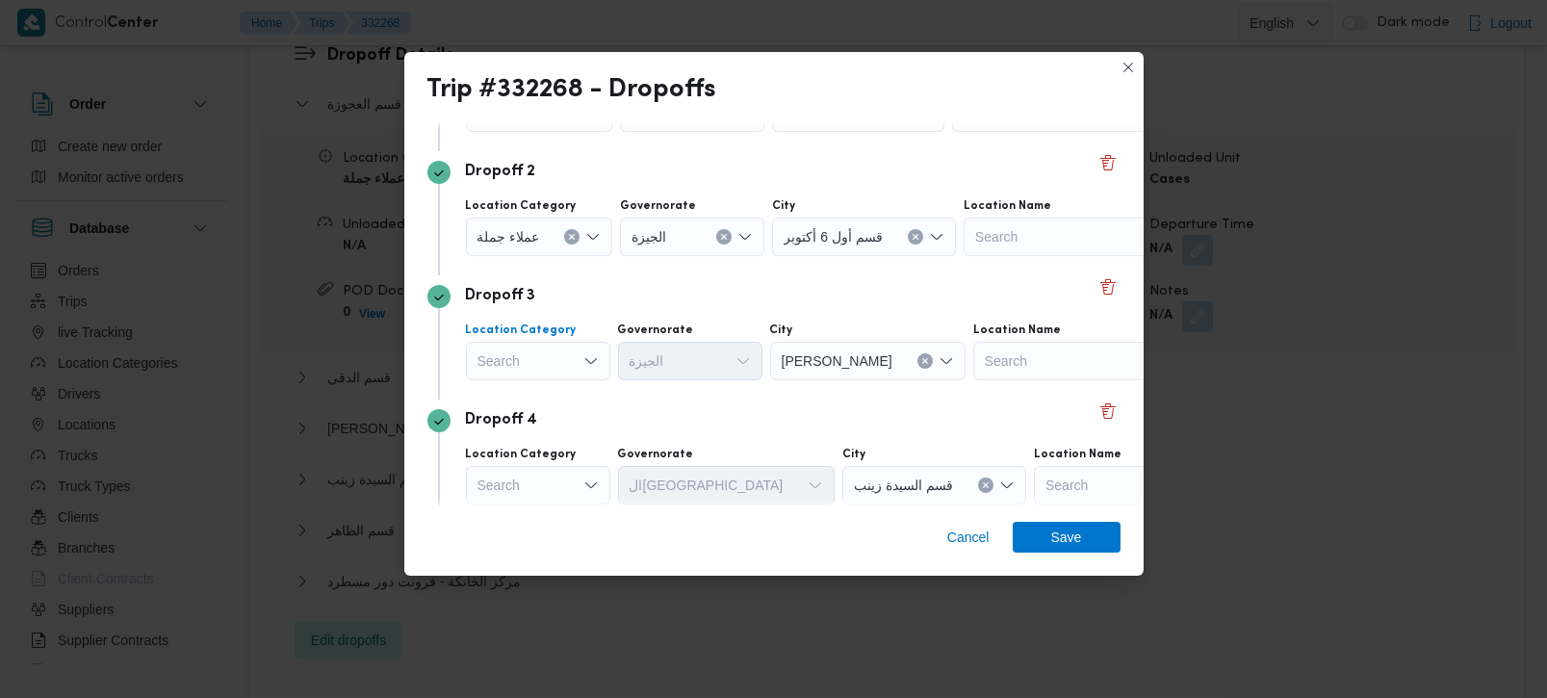
click at [543, 132] on div "Search" at bounding box center [539, 112] width 147 height 39
click at [533, 478] on span "عملاء جملة" at bounding box center [550, 480] width 98 height 23
click at [660, 132] on div "Search" at bounding box center [692, 112] width 144 height 39
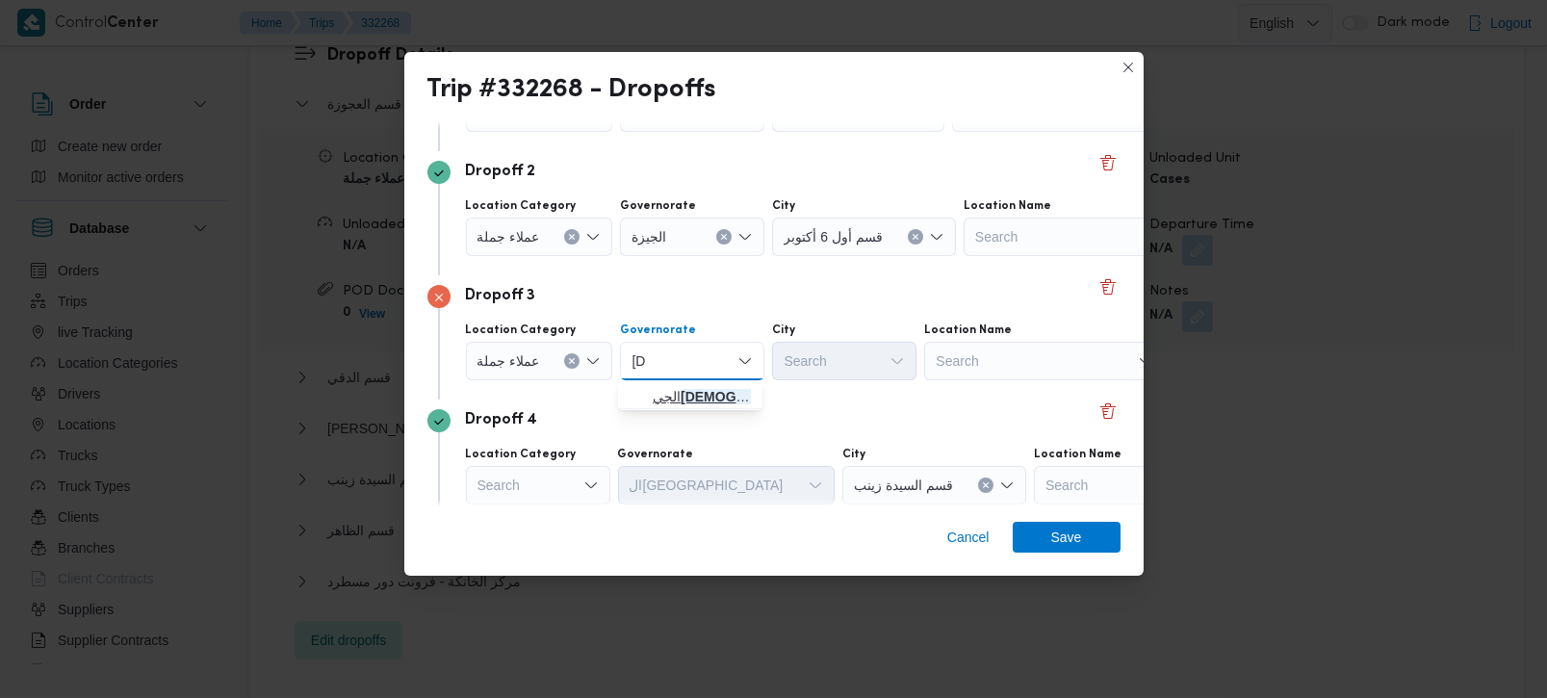
type input "[DEMOGRAPHIC_DATA]"
click at [672, 396] on span "الجي زة" at bounding box center [702, 396] width 98 height 23
click at [863, 132] on div "Search" at bounding box center [858, 112] width 172 height 39
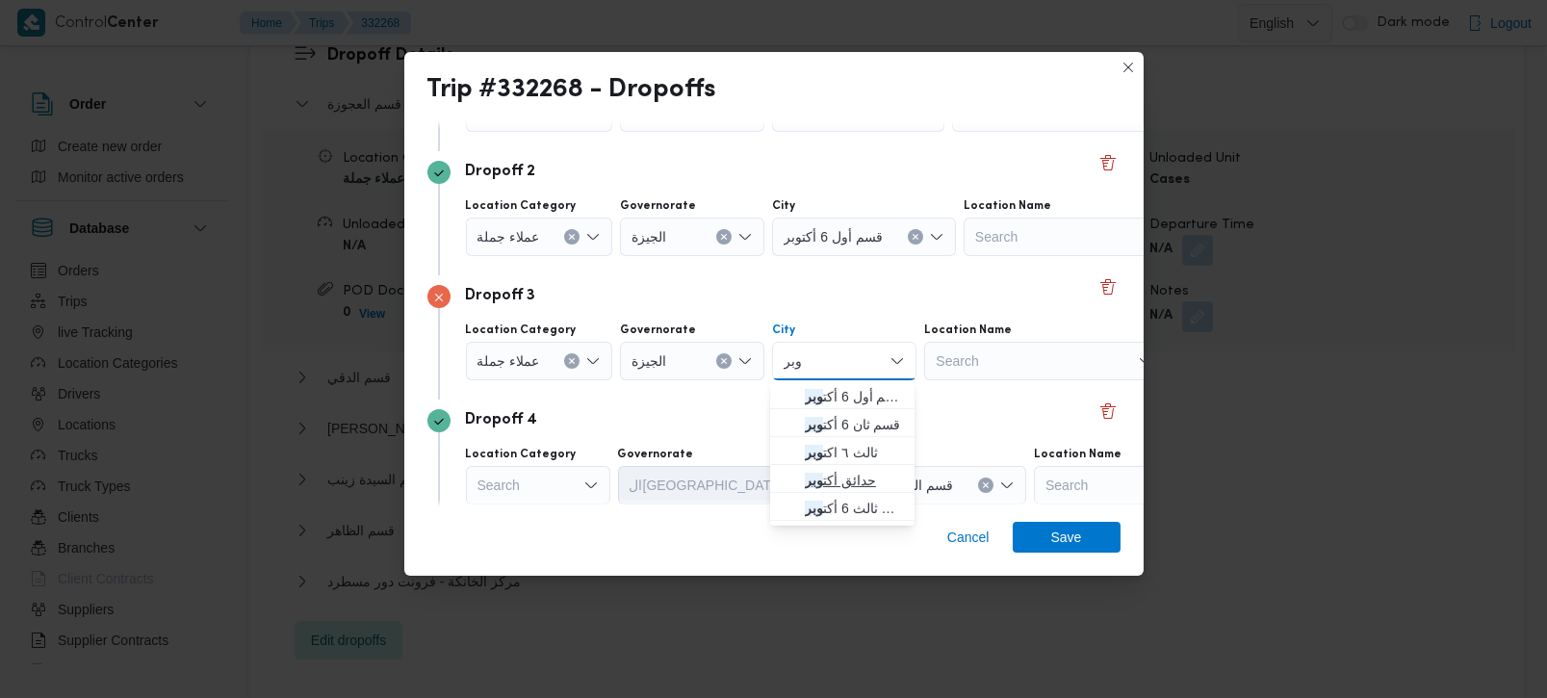
type input "وبر"
click at [864, 478] on span "حدائق أكت وبر" at bounding box center [854, 480] width 98 height 23
click at [720, 401] on div "Dropoff 4 Location Category Search Governorate القاهرة City قسم السيدة زينب Loc…" at bounding box center [774, 462] width 693 height 124
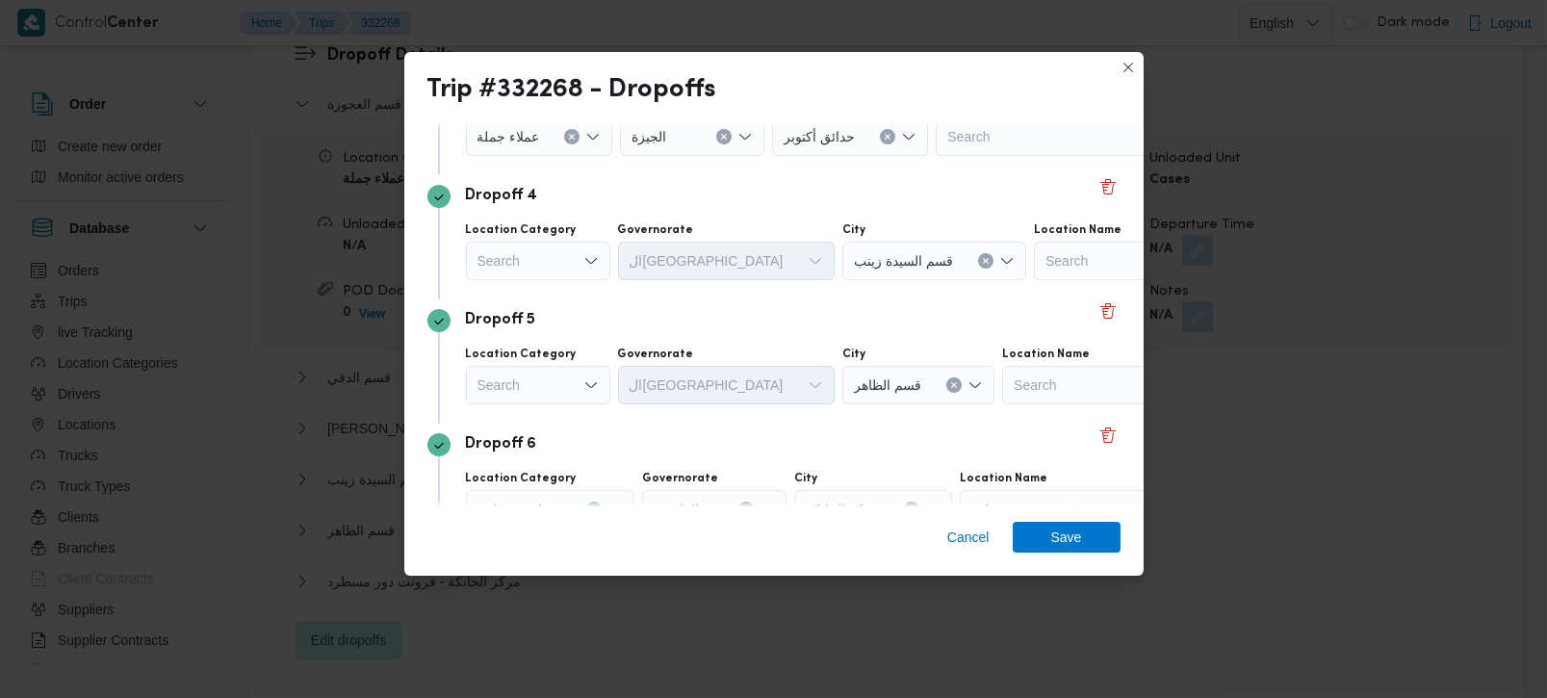
scroll to position [453, 0]
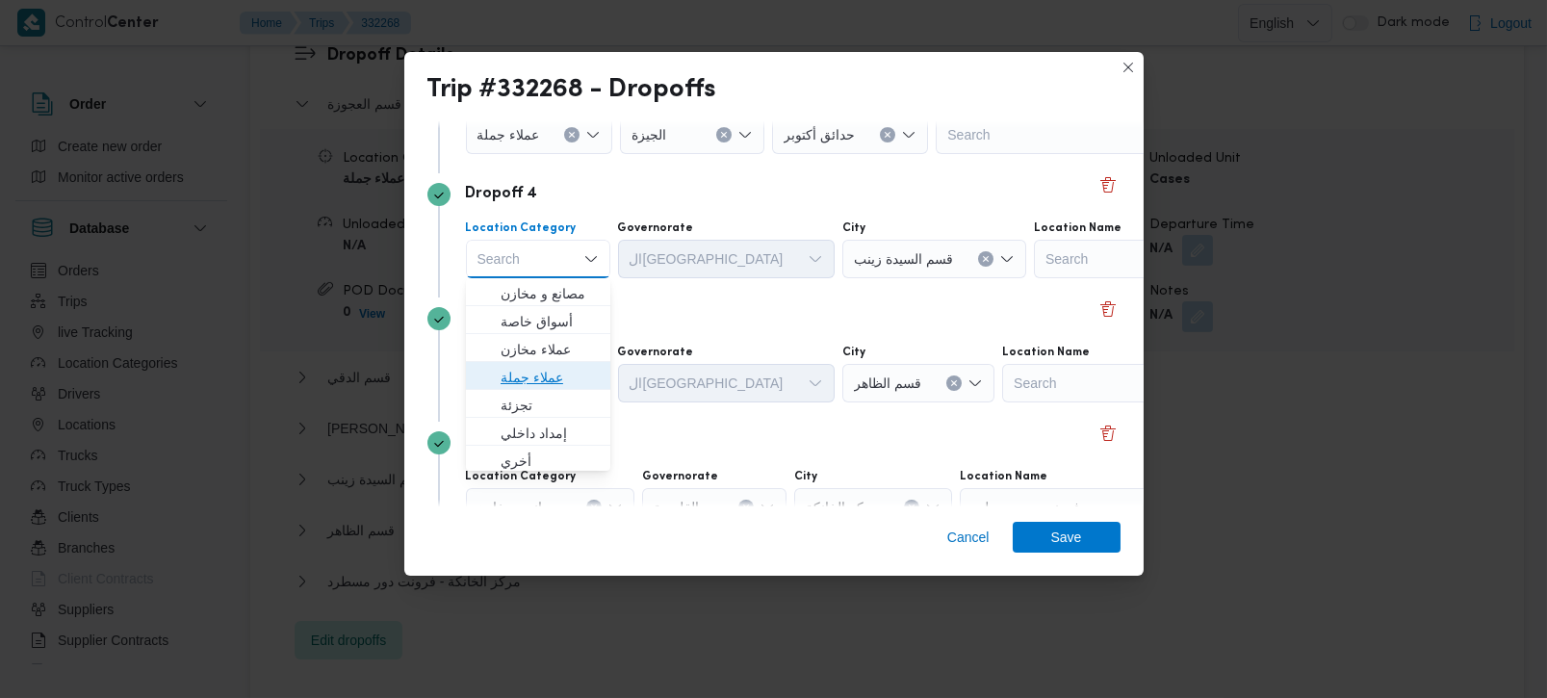
click at [543, 376] on span "عملاء جملة" at bounding box center [550, 377] width 98 height 23
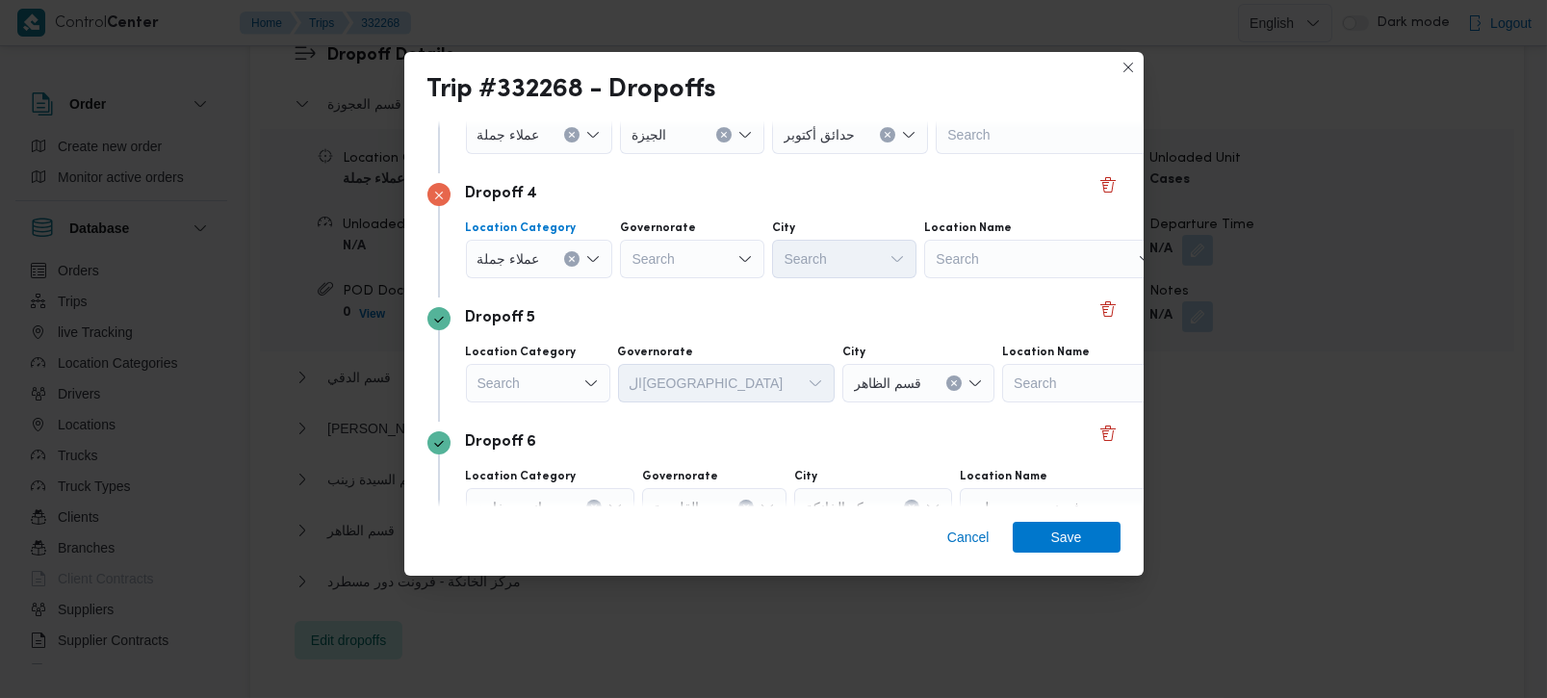
type input "[DEMOGRAPHIC_DATA]"
click at [666, 285] on span "الجي زة" at bounding box center [702, 293] width 98 height 23
type input "رم"
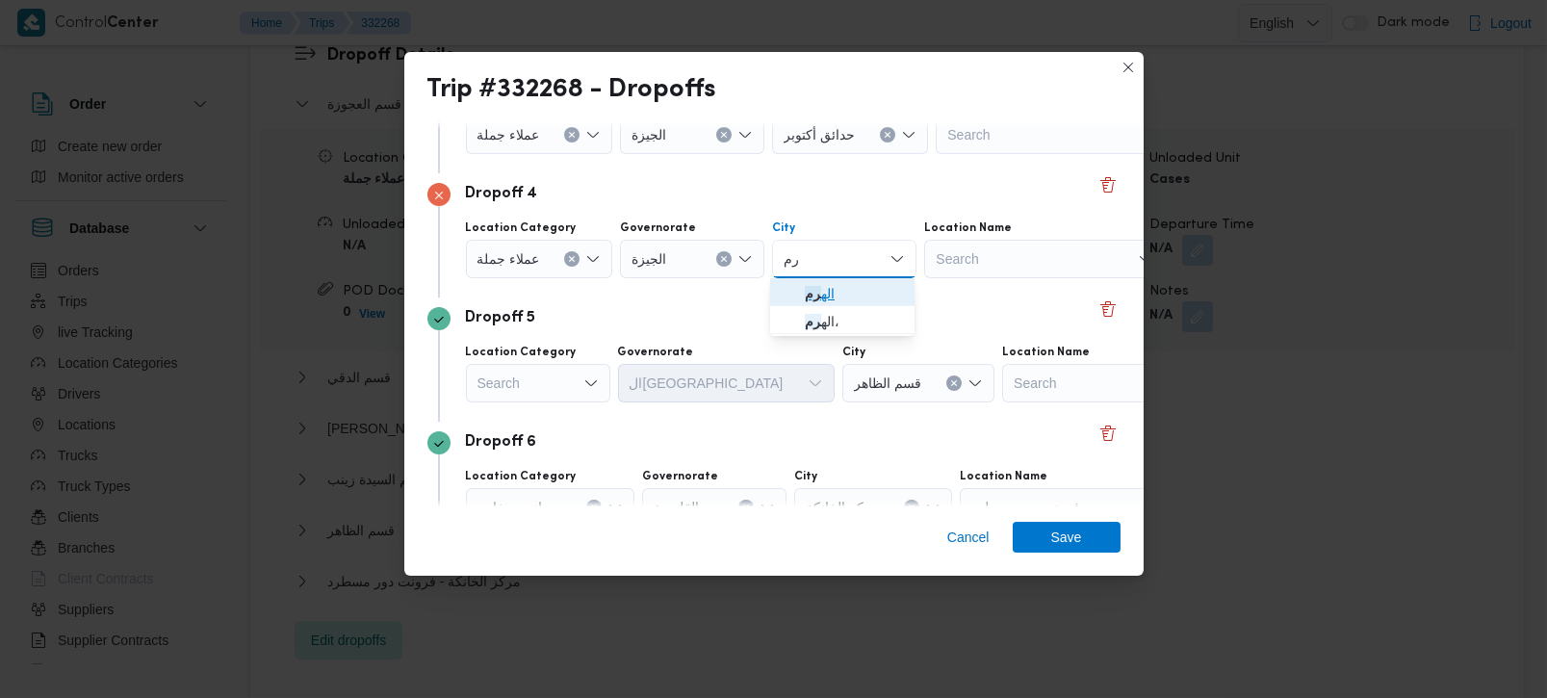
click at [826, 288] on span "اله رم" at bounding box center [854, 293] width 98 height 23
click at [806, 320] on div "Dropoff 5" at bounding box center [774, 318] width 693 height 23
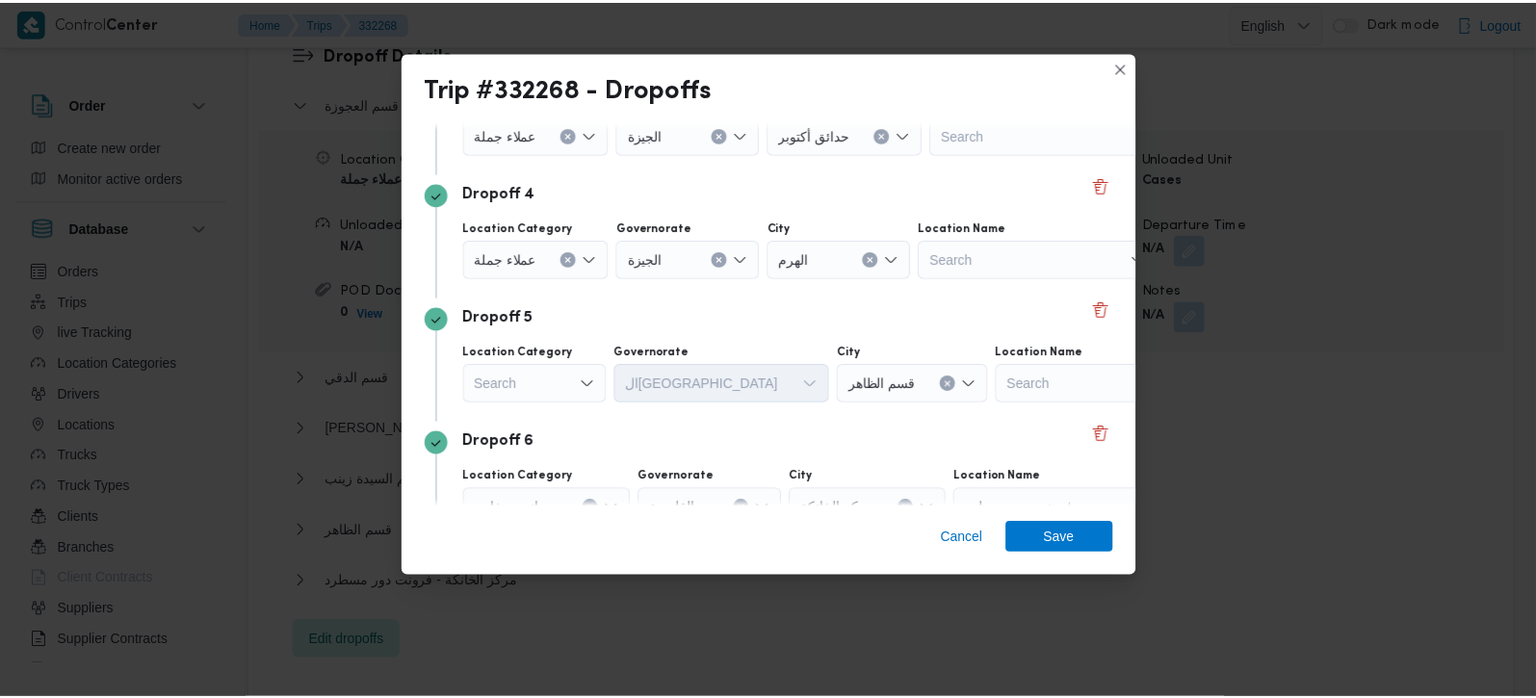
scroll to position [549, 0]
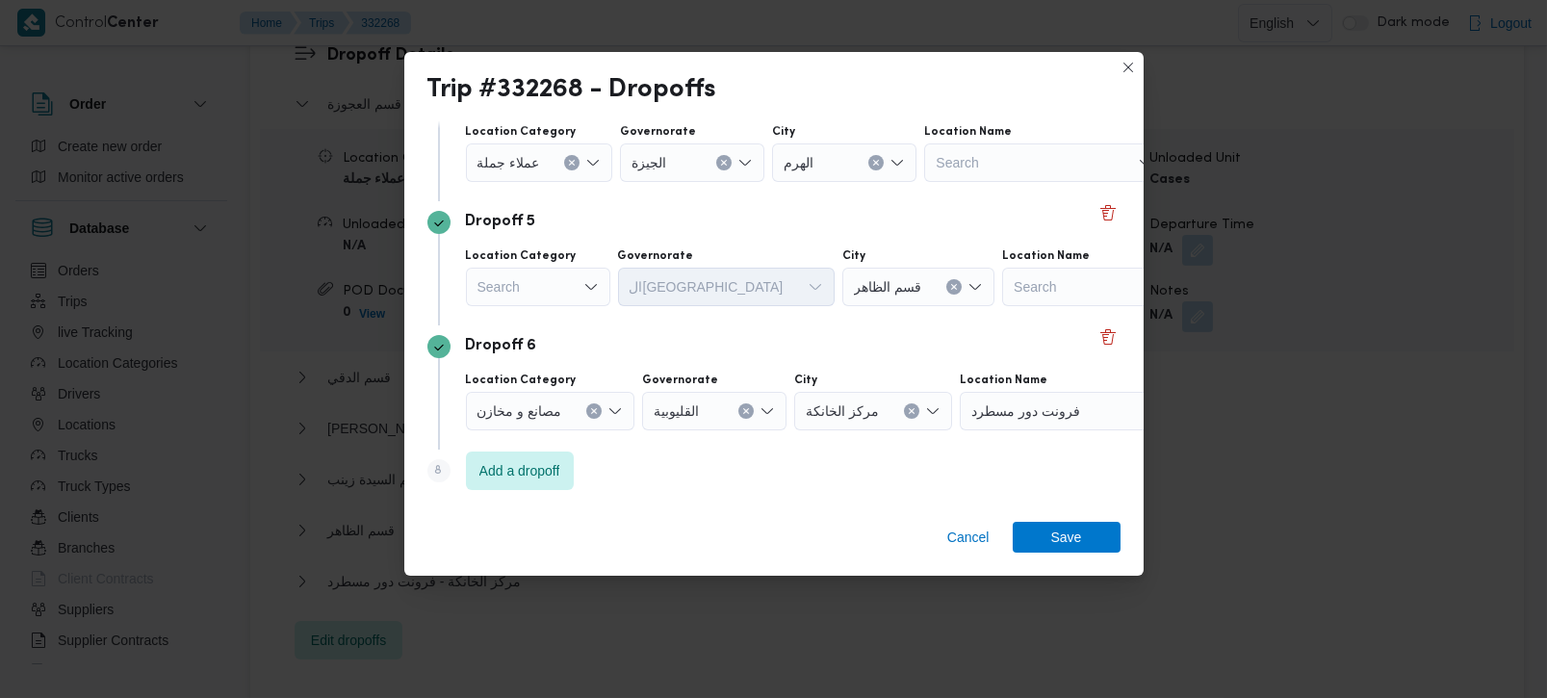
click at [735, 336] on div "Dropoff 6" at bounding box center [774, 346] width 693 height 23
click at [1049, 519] on div "Cancel Save" at bounding box center [774, 540] width 740 height 69
click at [1055, 530] on span "Save" at bounding box center [1066, 536] width 31 height 31
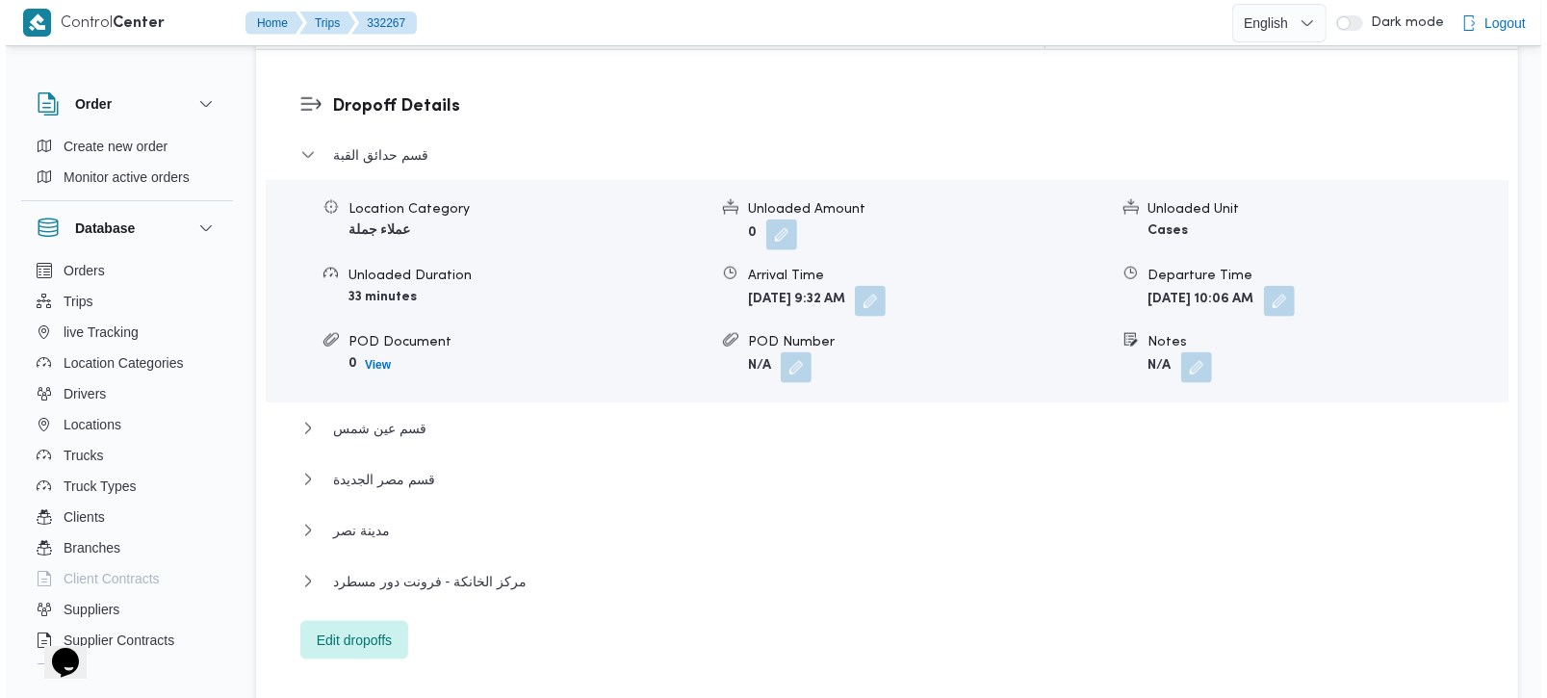
scroll to position [1699, 0]
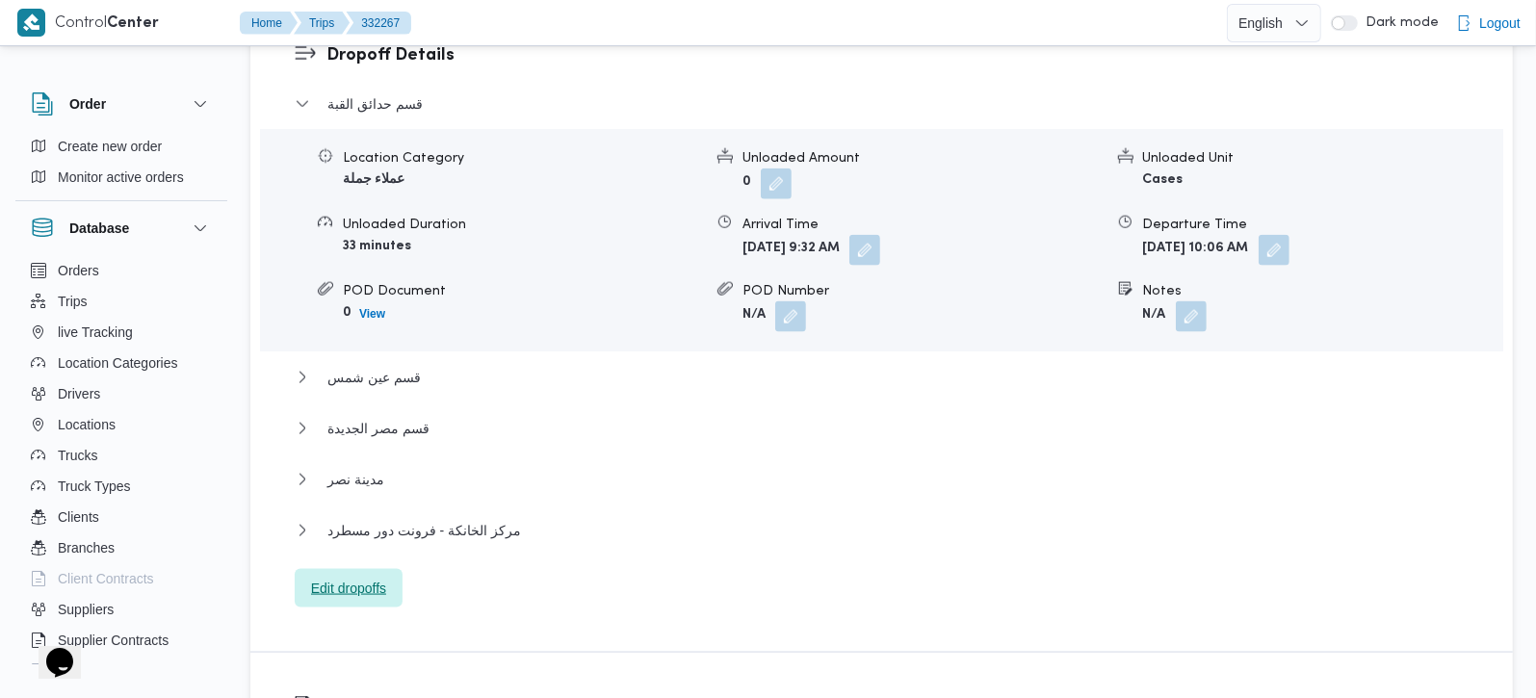
click at [361, 577] on span "Edit dropoffs" at bounding box center [348, 588] width 75 height 23
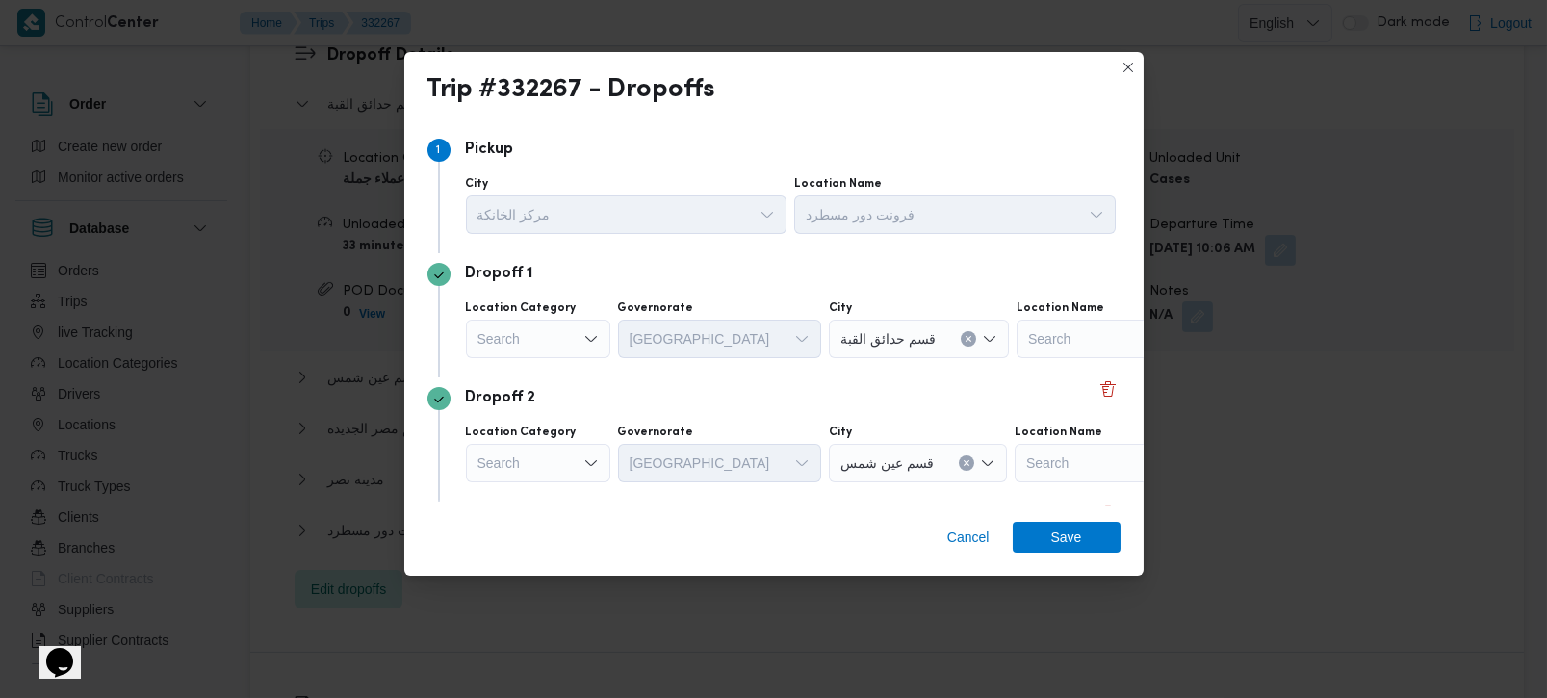
click at [562, 332] on div "Search" at bounding box center [538, 339] width 144 height 39
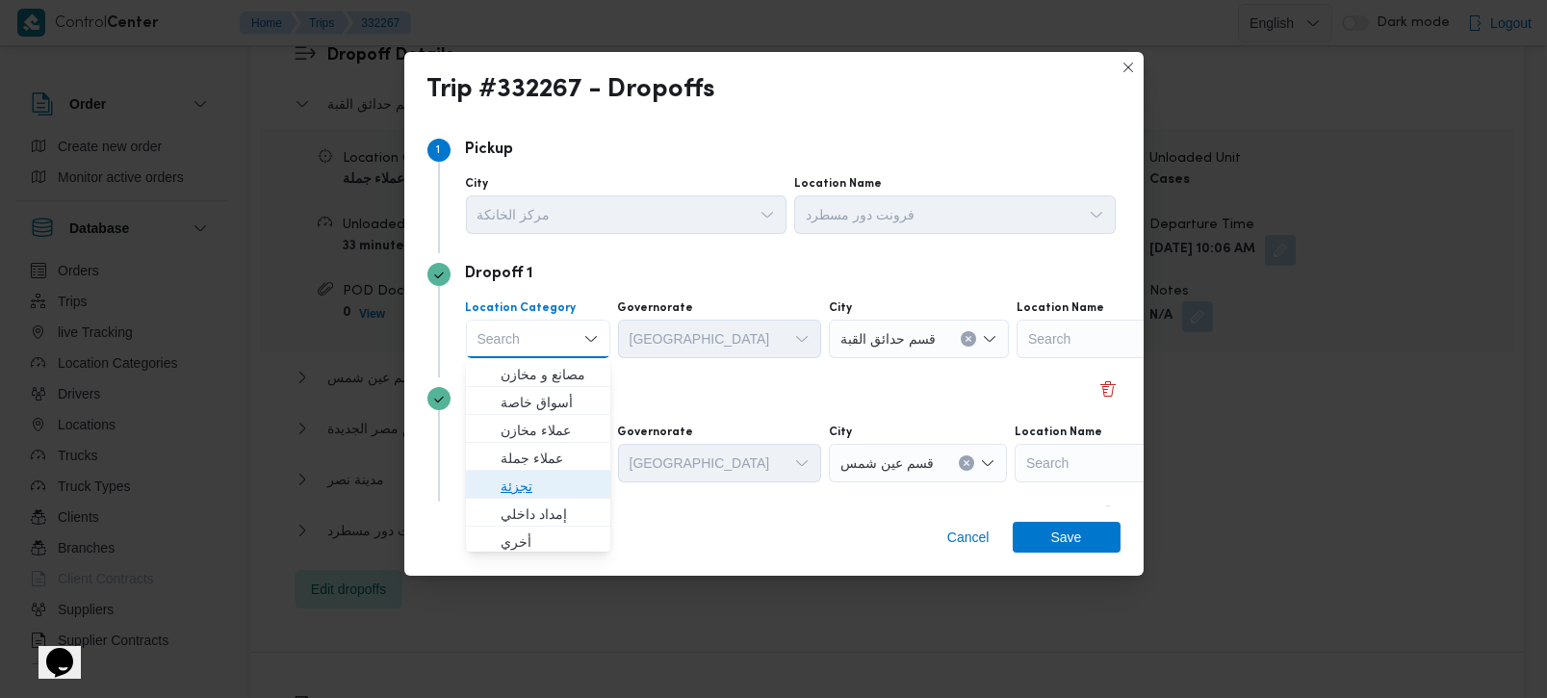
click at [527, 480] on span "تجزئة" at bounding box center [550, 486] width 98 height 23
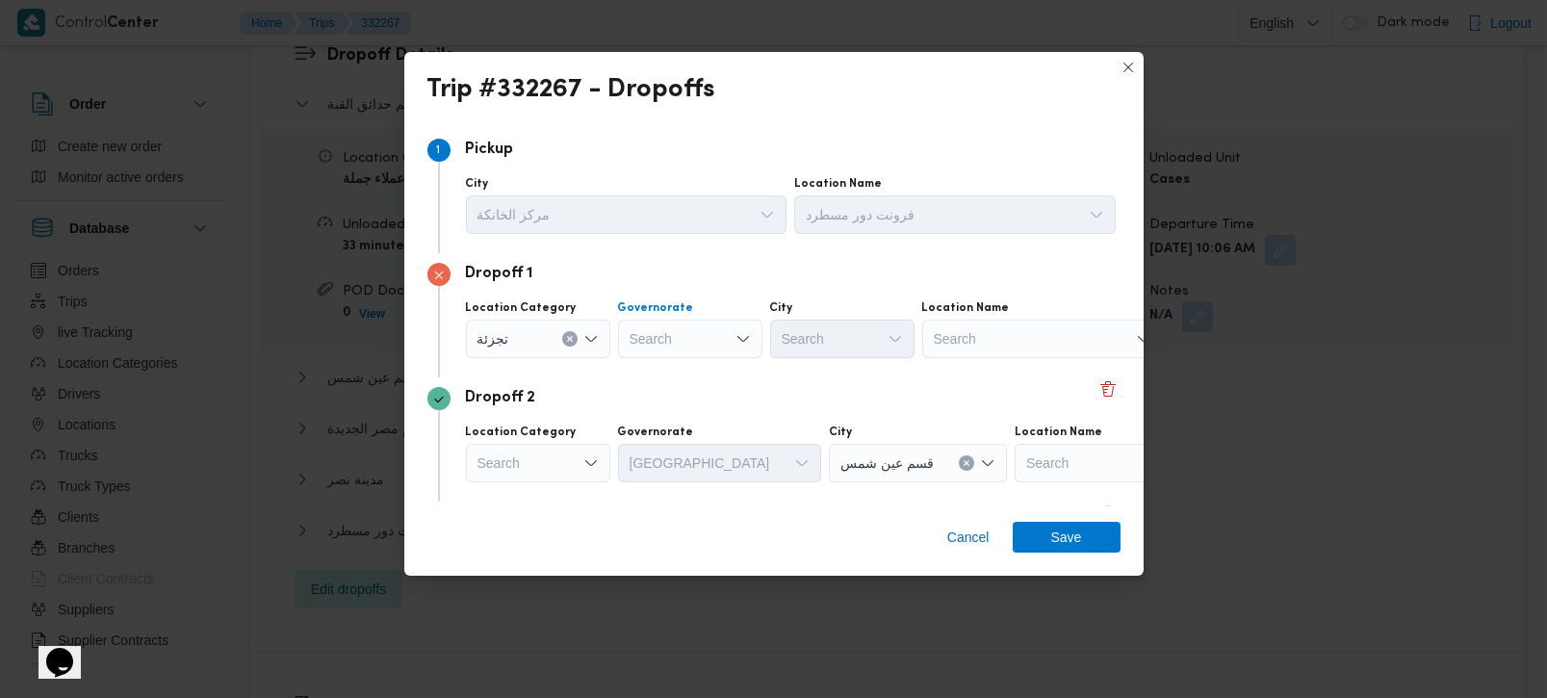
click at [685, 341] on div "Search" at bounding box center [690, 339] width 144 height 39
click at [570, 326] on div "تجزئة" at bounding box center [538, 339] width 144 height 39
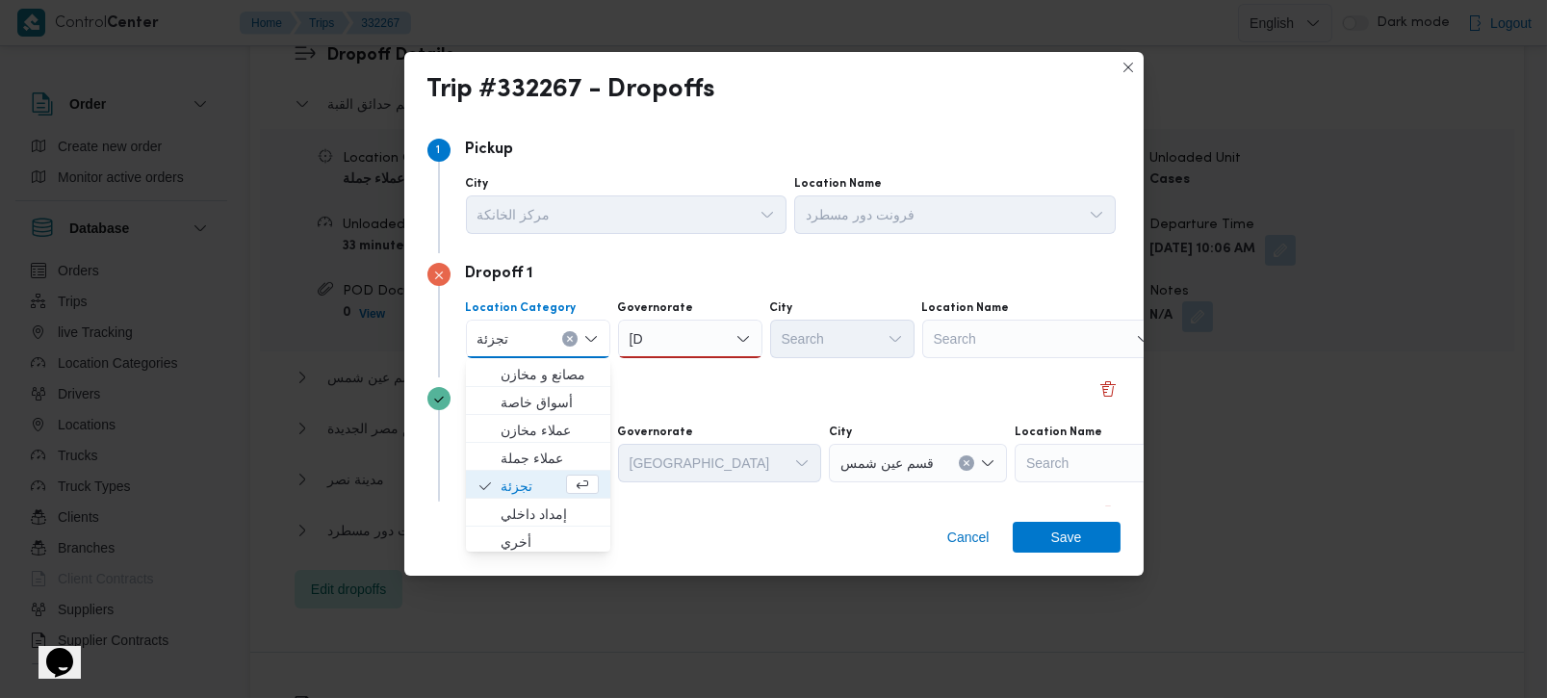
click at [570, 332] on button "Clear input" at bounding box center [569, 338] width 15 height 15
click at [546, 448] on span "عملاء جملة" at bounding box center [550, 458] width 98 height 23
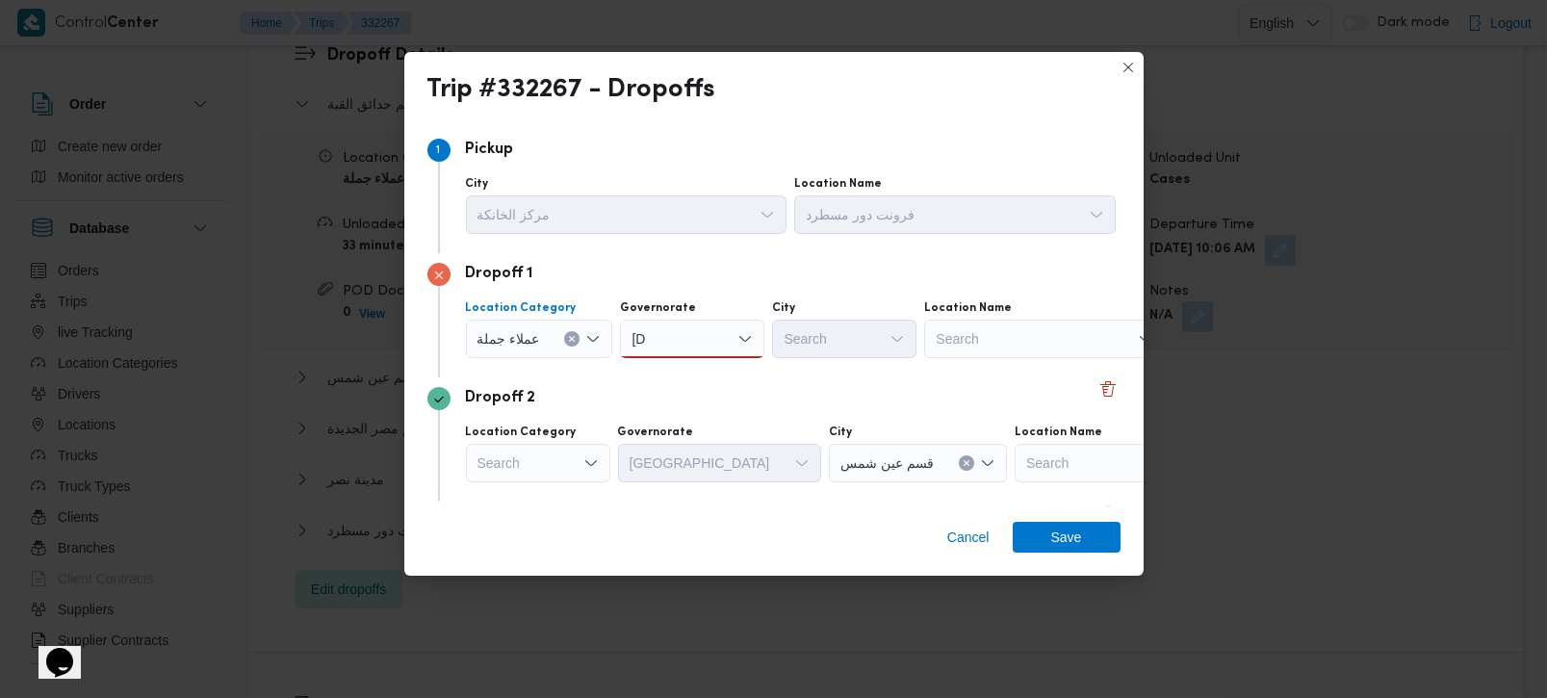
click at [664, 342] on div "زة زة" at bounding box center [692, 339] width 144 height 39
type input "رة"
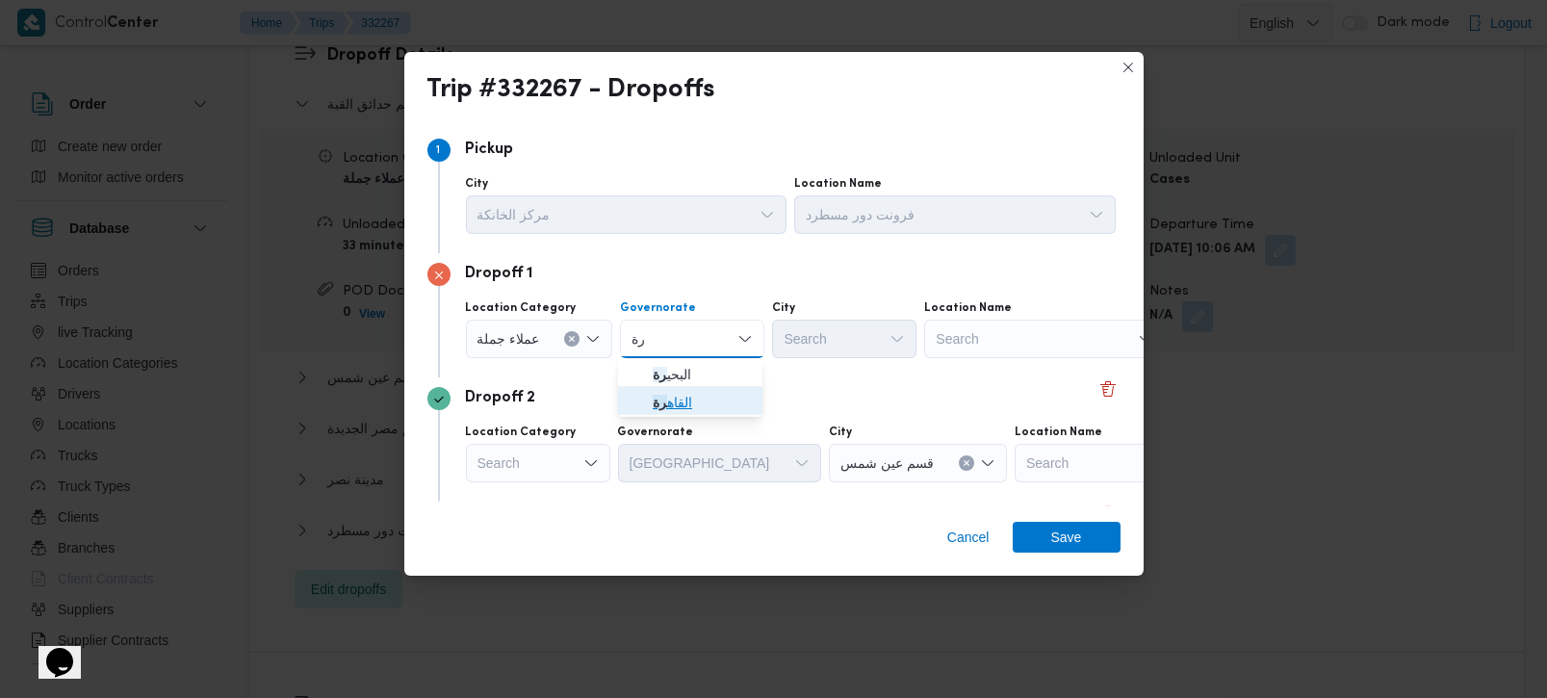
click at [688, 397] on span "القاه رة" at bounding box center [702, 402] width 98 height 23
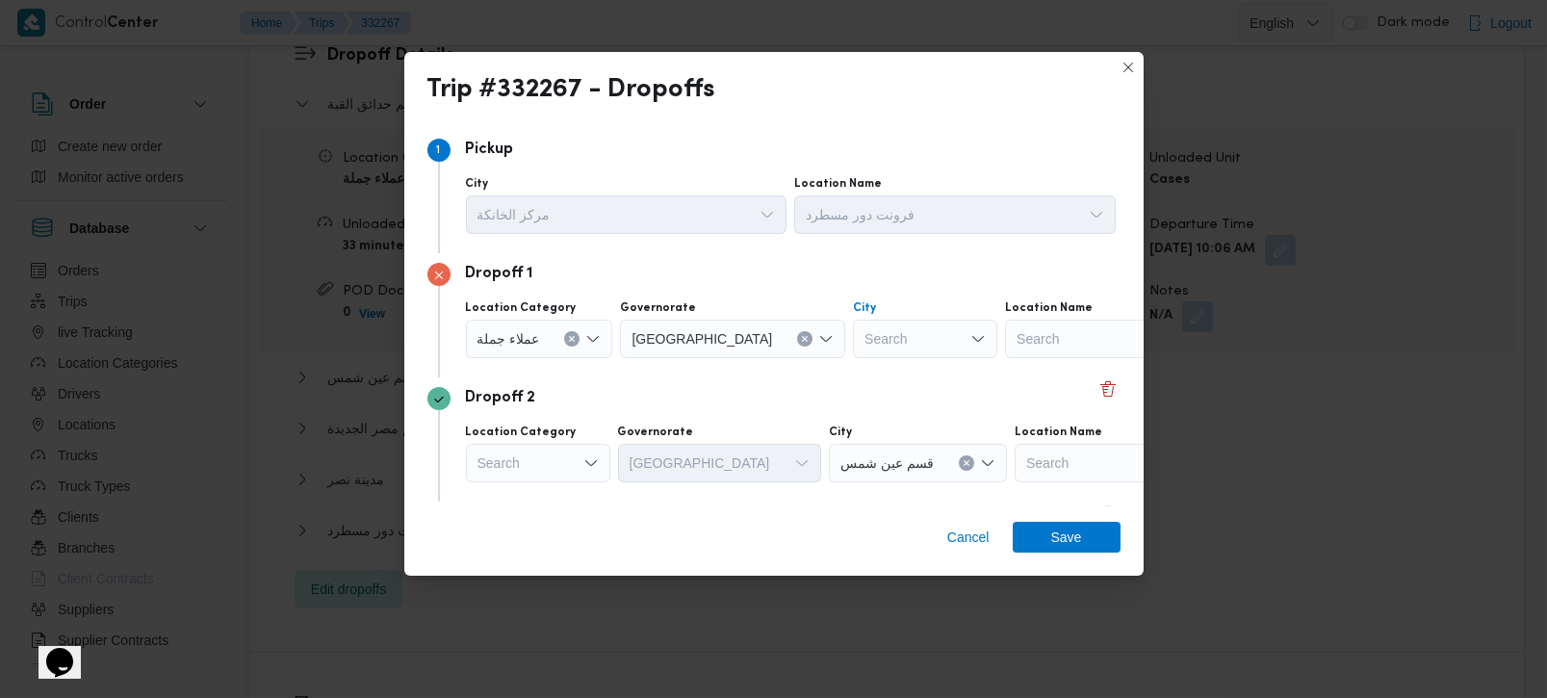
click at [859, 338] on div "Search" at bounding box center [925, 339] width 144 height 39
type input "بور"
click at [845, 363] on span "الع بور" at bounding box center [854, 374] width 98 height 23
click at [842, 389] on div "Dropoff 2" at bounding box center [774, 398] width 693 height 23
click at [800, 368] on div "Dropoff 1 Location Category عملاء جملة Governorate القاهرة City العبور Location…" at bounding box center [774, 315] width 693 height 124
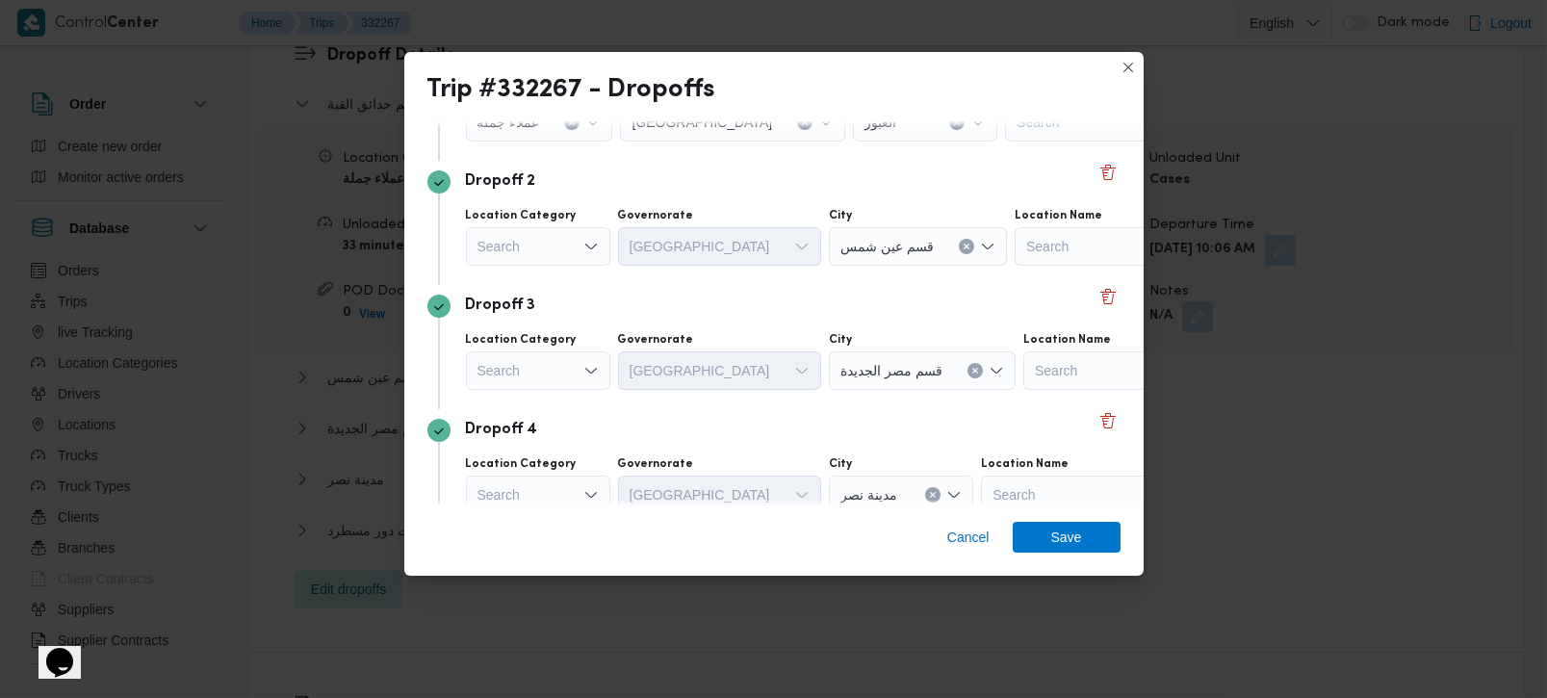
scroll to position [226, 0]
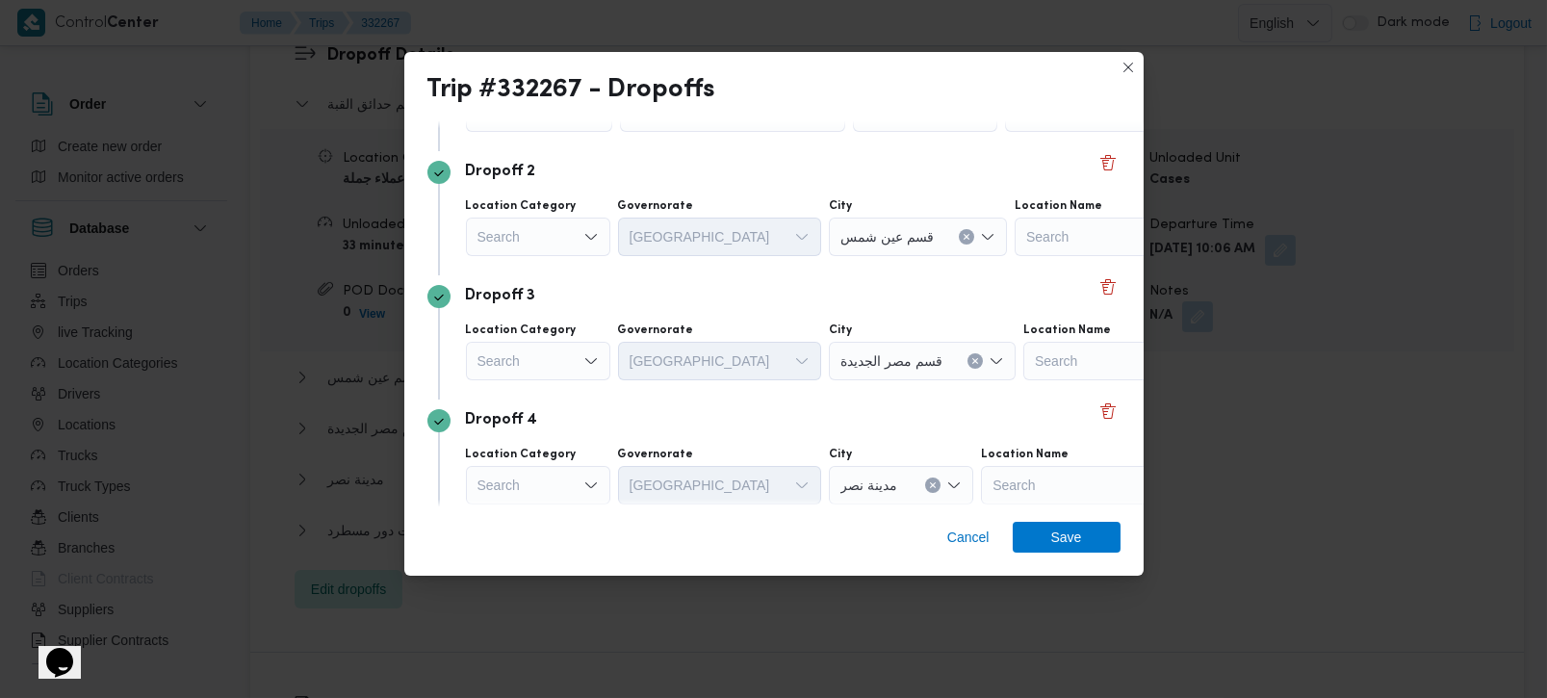
click at [556, 132] on div "Search" at bounding box center [539, 112] width 147 height 39
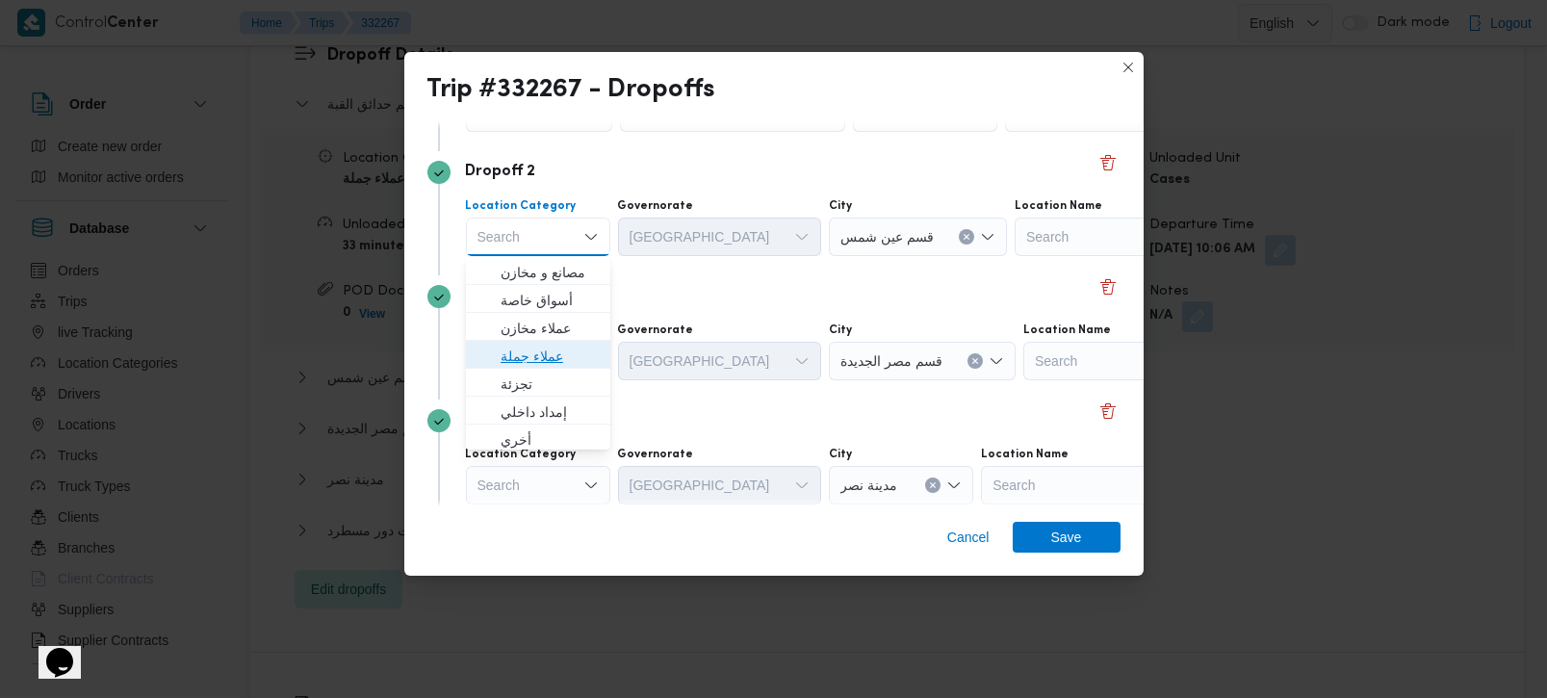
click at [530, 360] on span "عملاء جملة" at bounding box center [550, 356] width 98 height 23
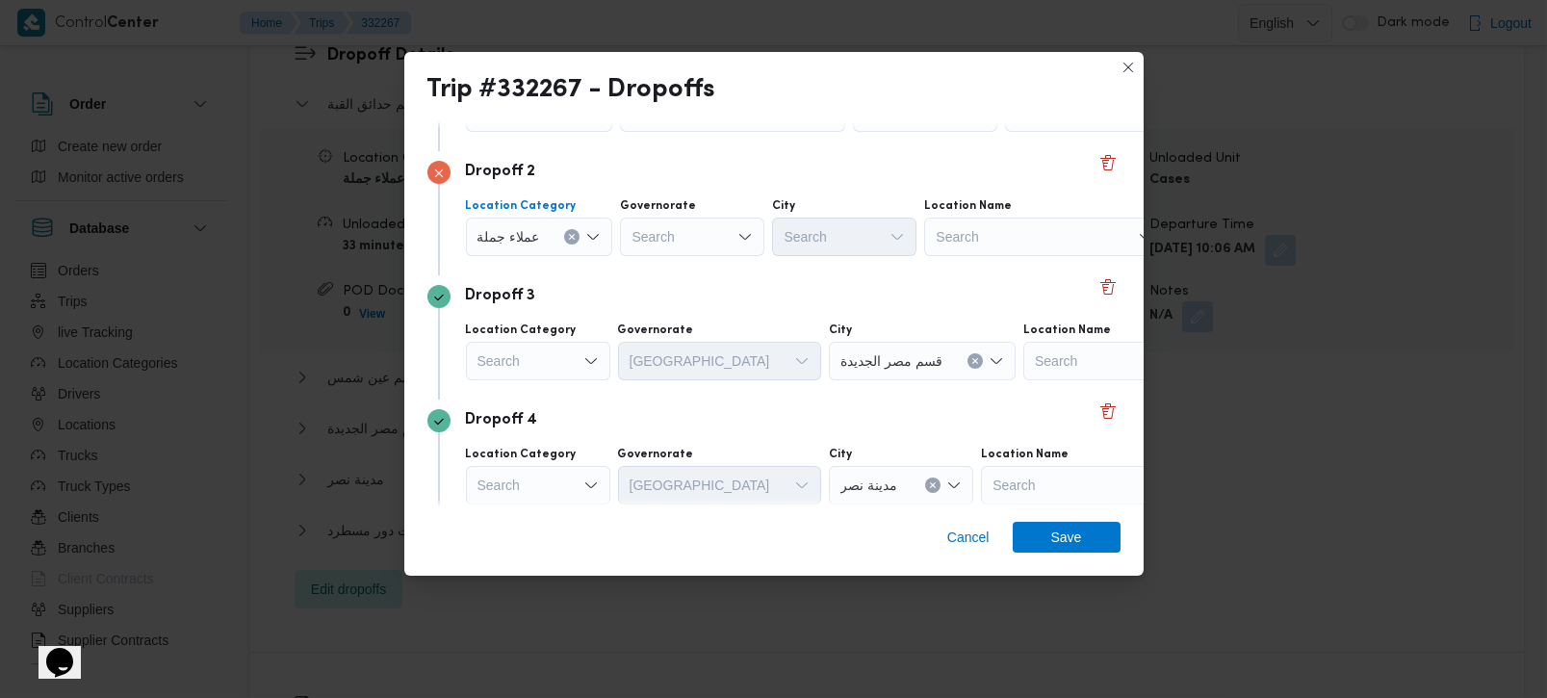
click at [697, 132] on div "Search" at bounding box center [732, 112] width 225 height 39
type input "رة"
click at [689, 294] on span "القاه رة" at bounding box center [702, 300] width 98 height 23
click at [853, 132] on div "Search" at bounding box center [925, 112] width 144 height 39
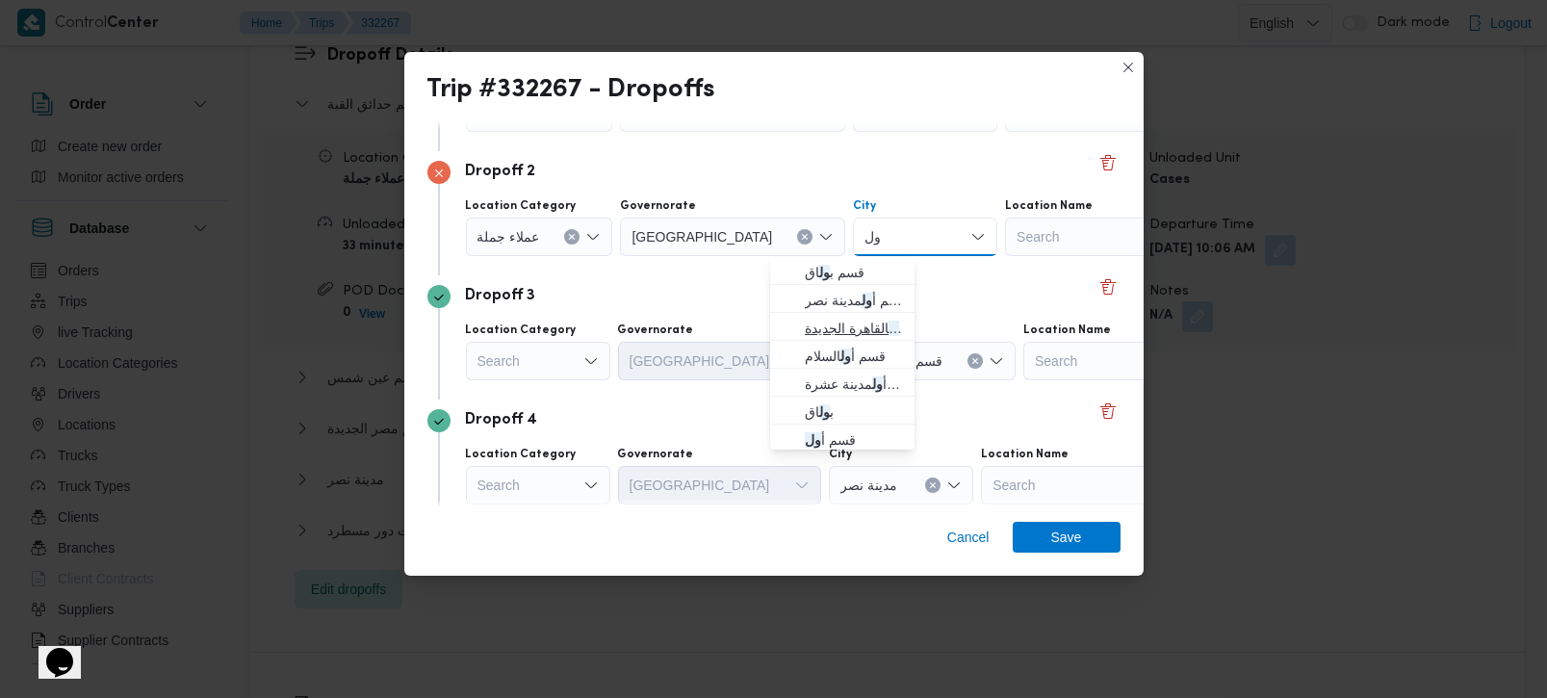
type input "ول"
click at [825, 319] on span "قسم أ ول القاهرة الجديدة" at bounding box center [854, 328] width 98 height 23
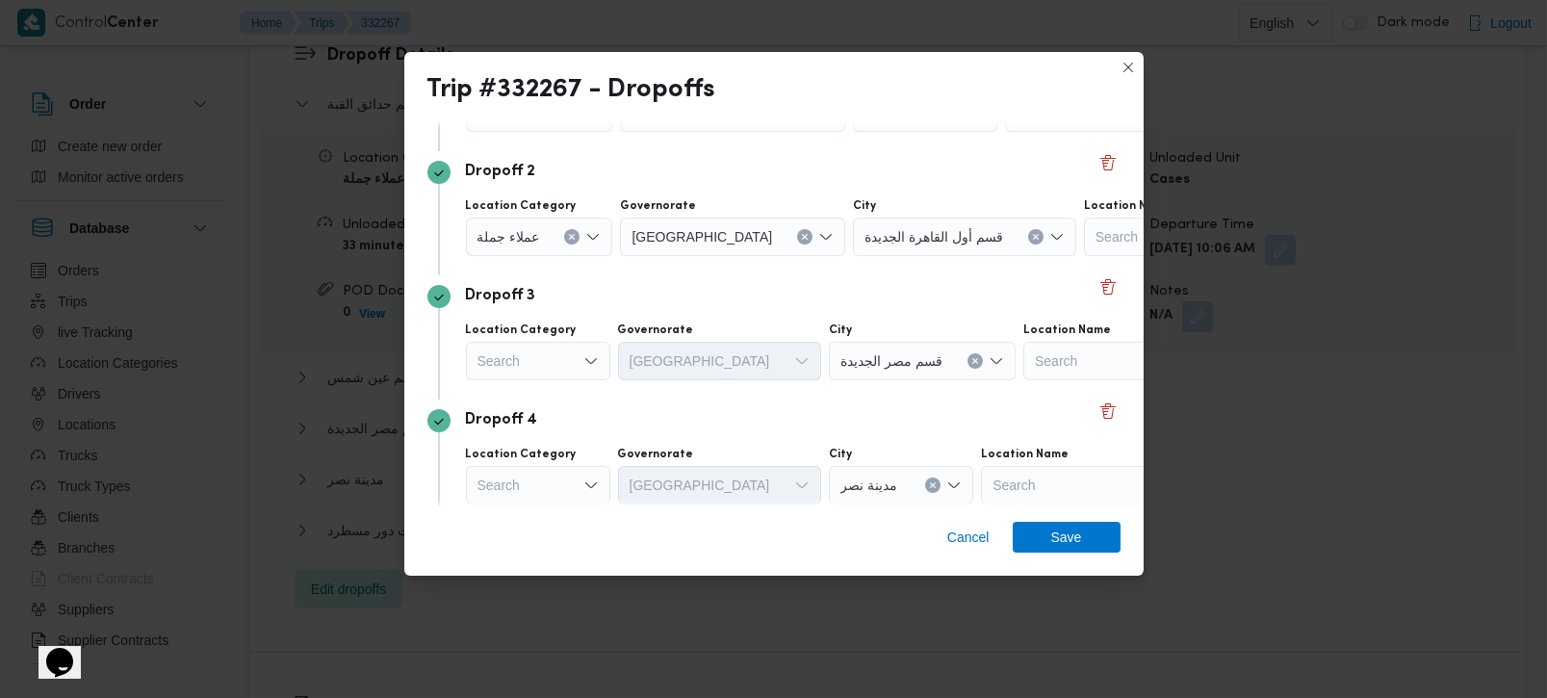
click at [731, 273] on div "Dropoff 2 Location Category عملاء جملة Governorate القاهرة City قسم أول القاهرة…" at bounding box center [774, 213] width 693 height 124
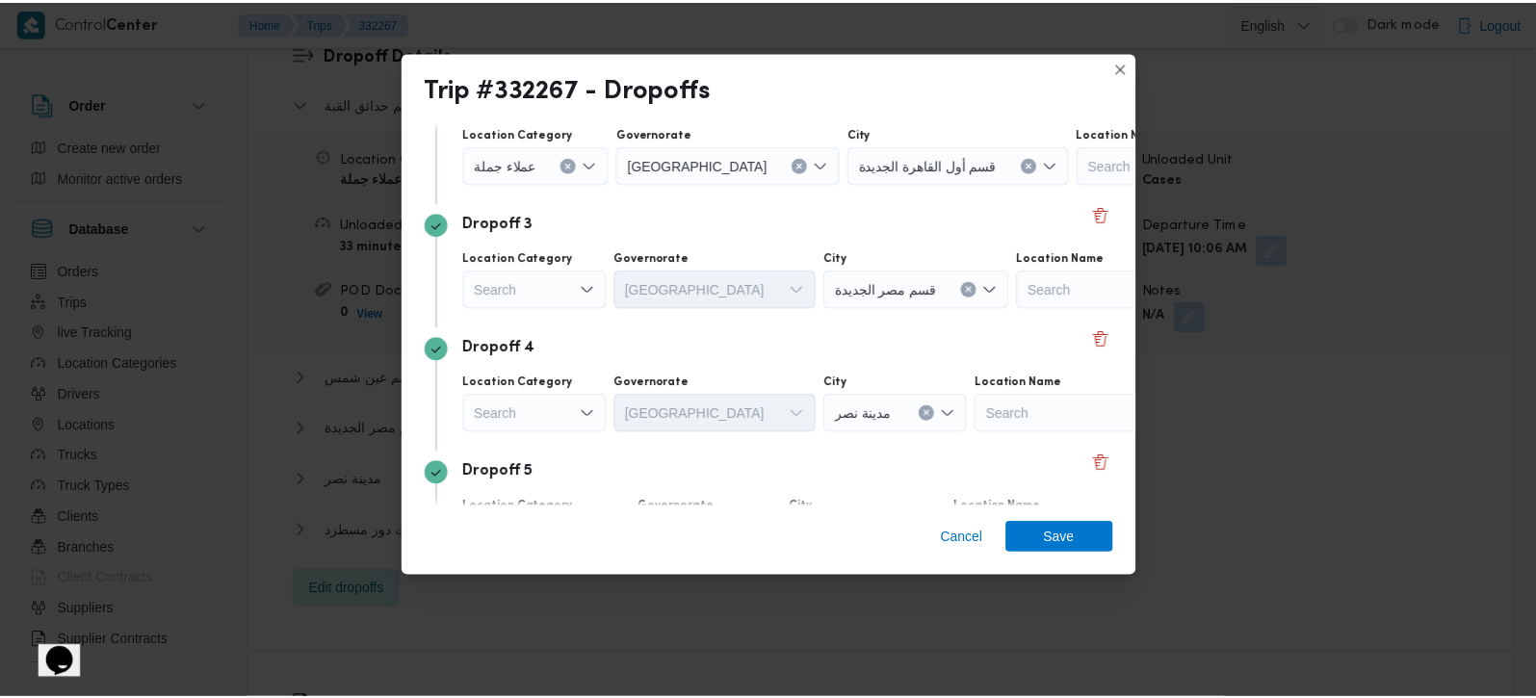
scroll to position [339, 0]
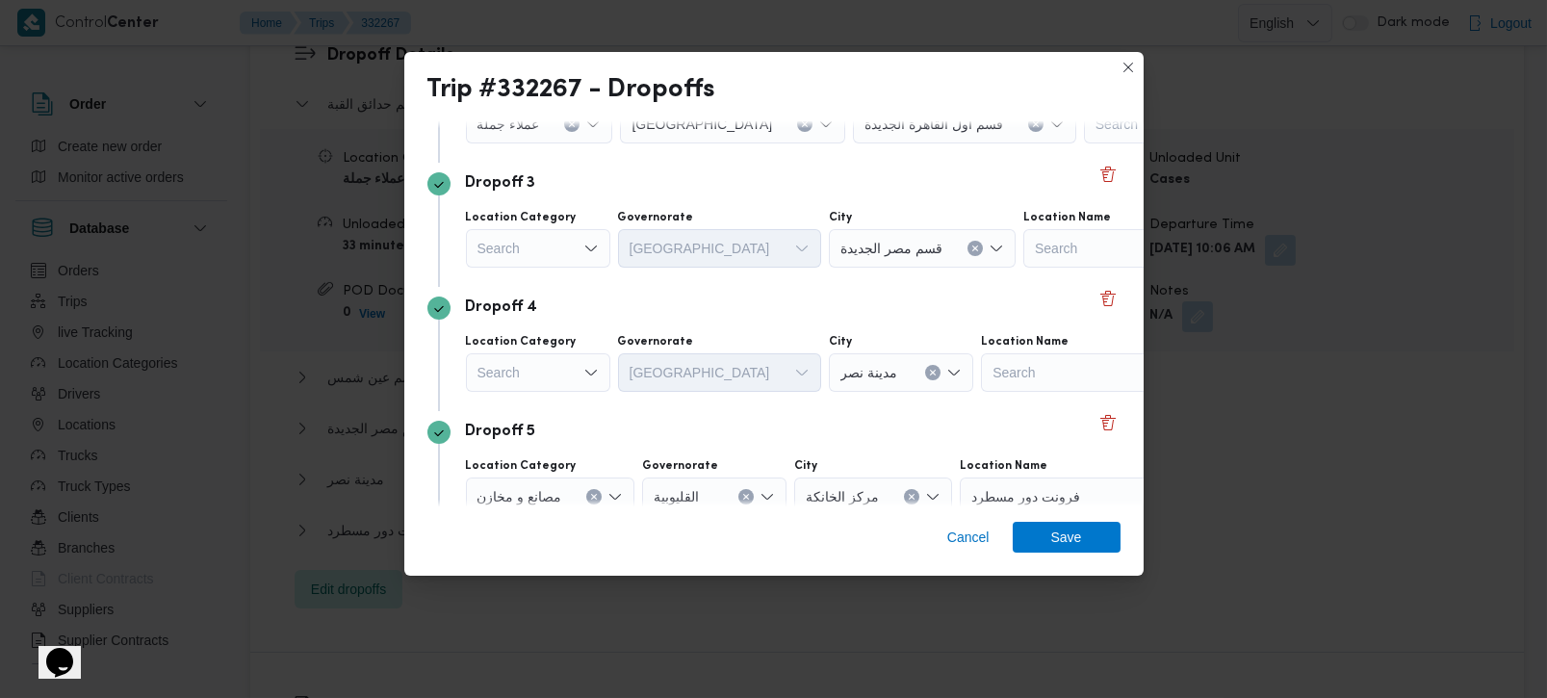
click at [594, 249] on icon "Open list of options" at bounding box center [591, 248] width 15 height 15
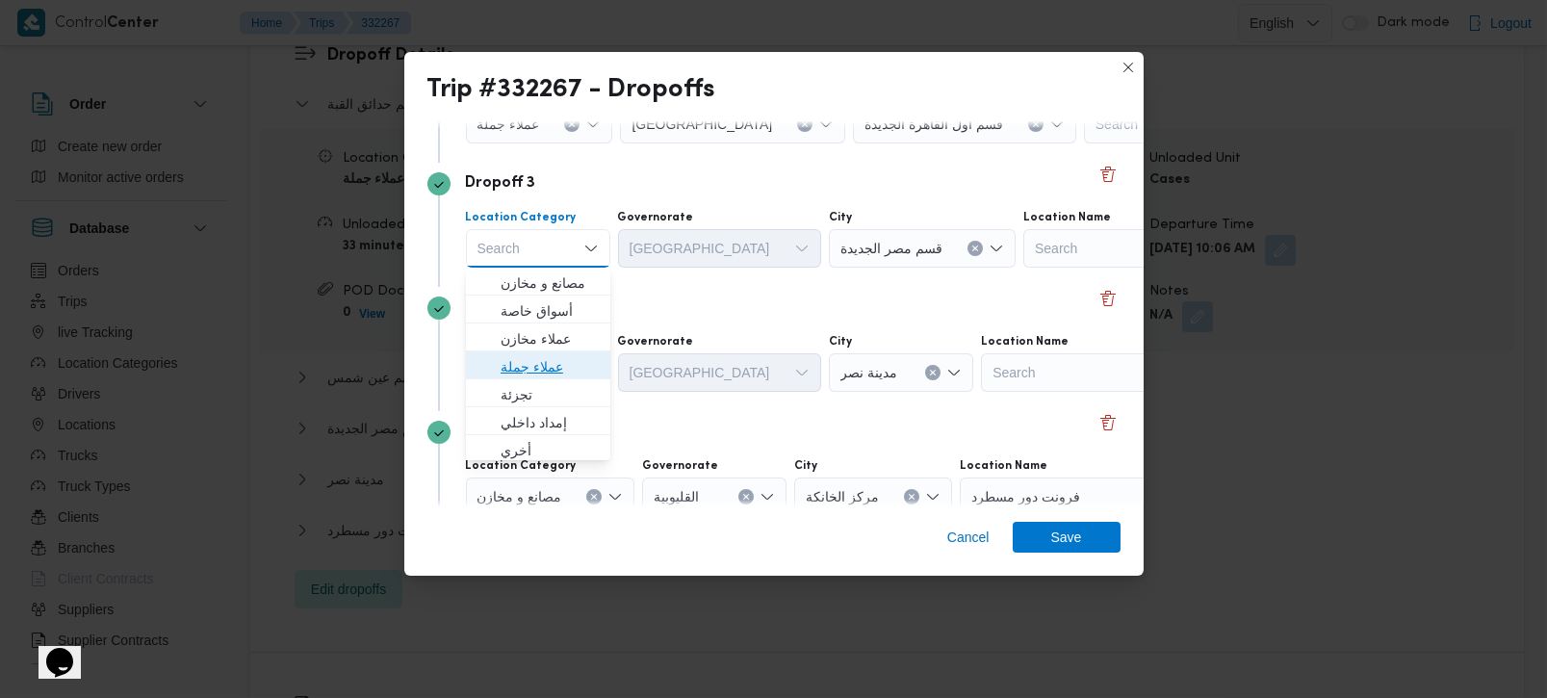
click at [566, 356] on span "عملاء جملة" at bounding box center [550, 366] width 98 height 23
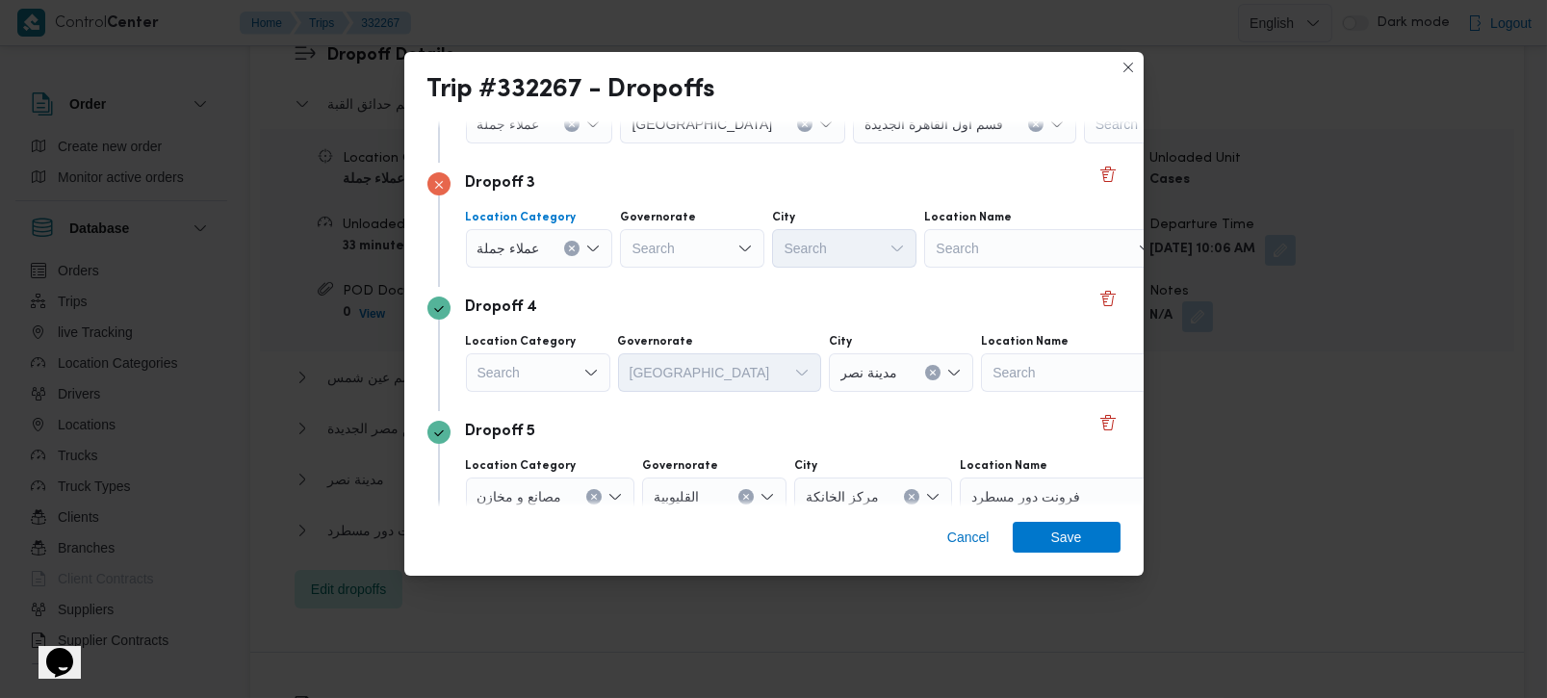
click at [677, 19] on div "Search" at bounding box center [732, 0] width 225 height 39
type input "رة"
click at [683, 304] on span "القاه رة" at bounding box center [702, 310] width 98 height 23
click at [853, 19] on div "Search" at bounding box center [925, 0] width 144 height 39
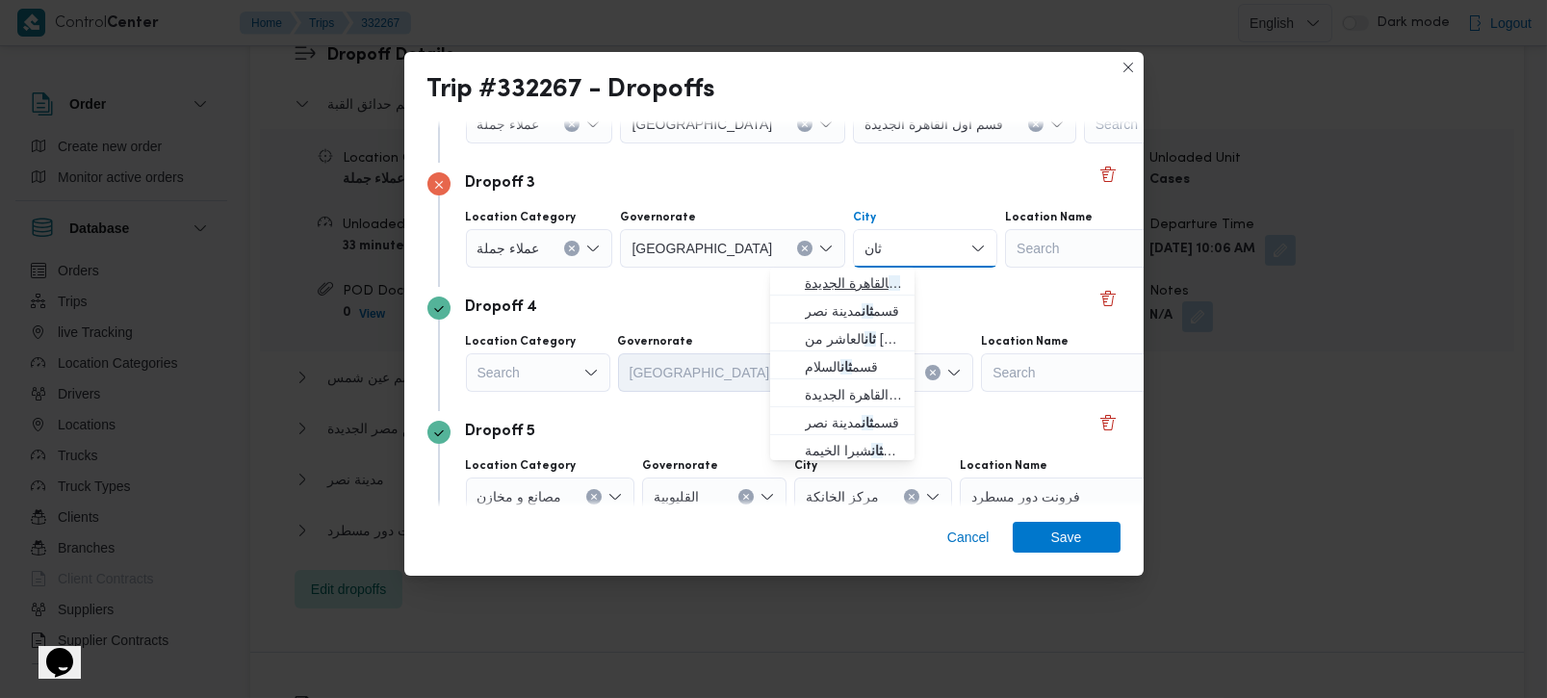
type input "ثان"
click at [816, 290] on span "قسم ثان القاهرة الجديدة" at bounding box center [854, 283] width 98 height 23
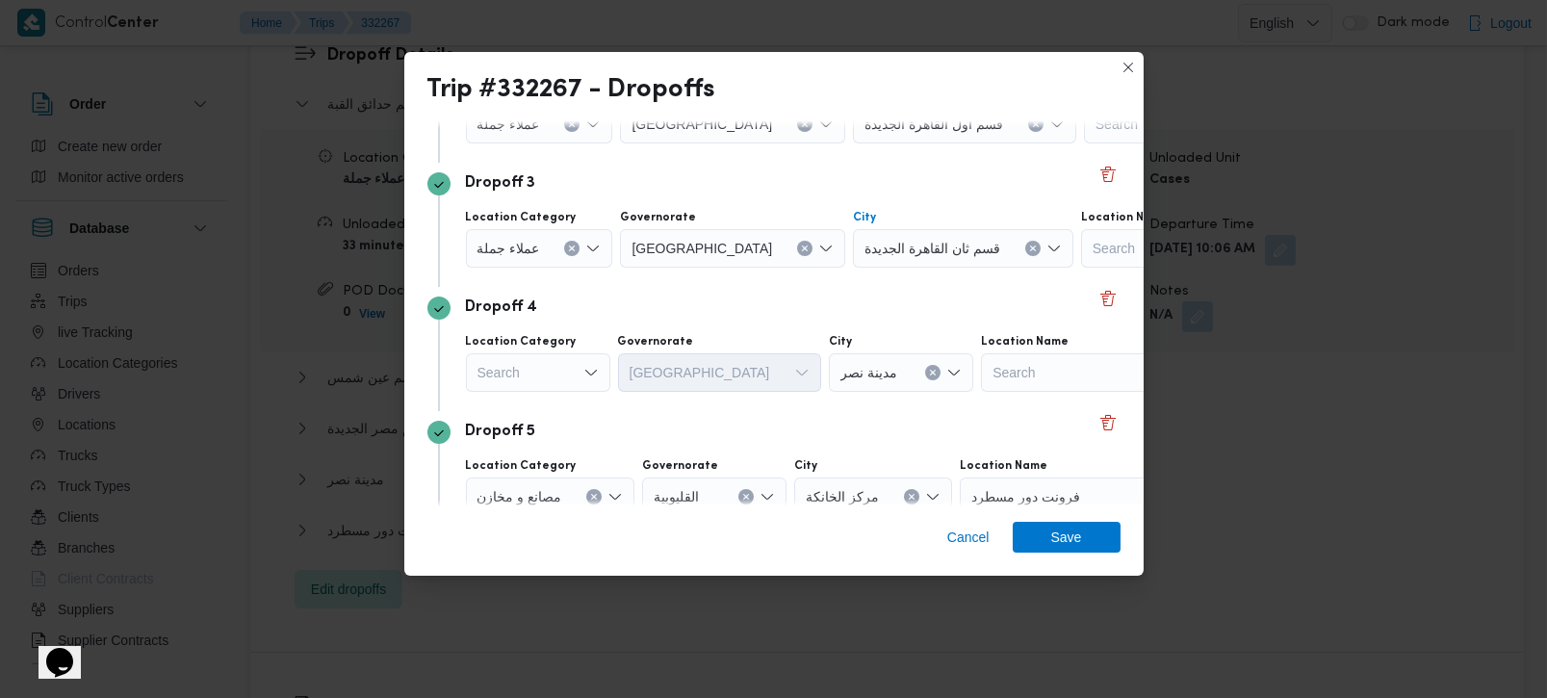
click at [814, 292] on div "Dropoff 4 Location Category Search Governorate القاهرة City مدينة نصر Location …" at bounding box center [774, 349] width 693 height 124
click at [769, 305] on div "Dropoff 4" at bounding box center [774, 308] width 693 height 23
click at [515, 19] on div "Search" at bounding box center [539, 0] width 147 height 39
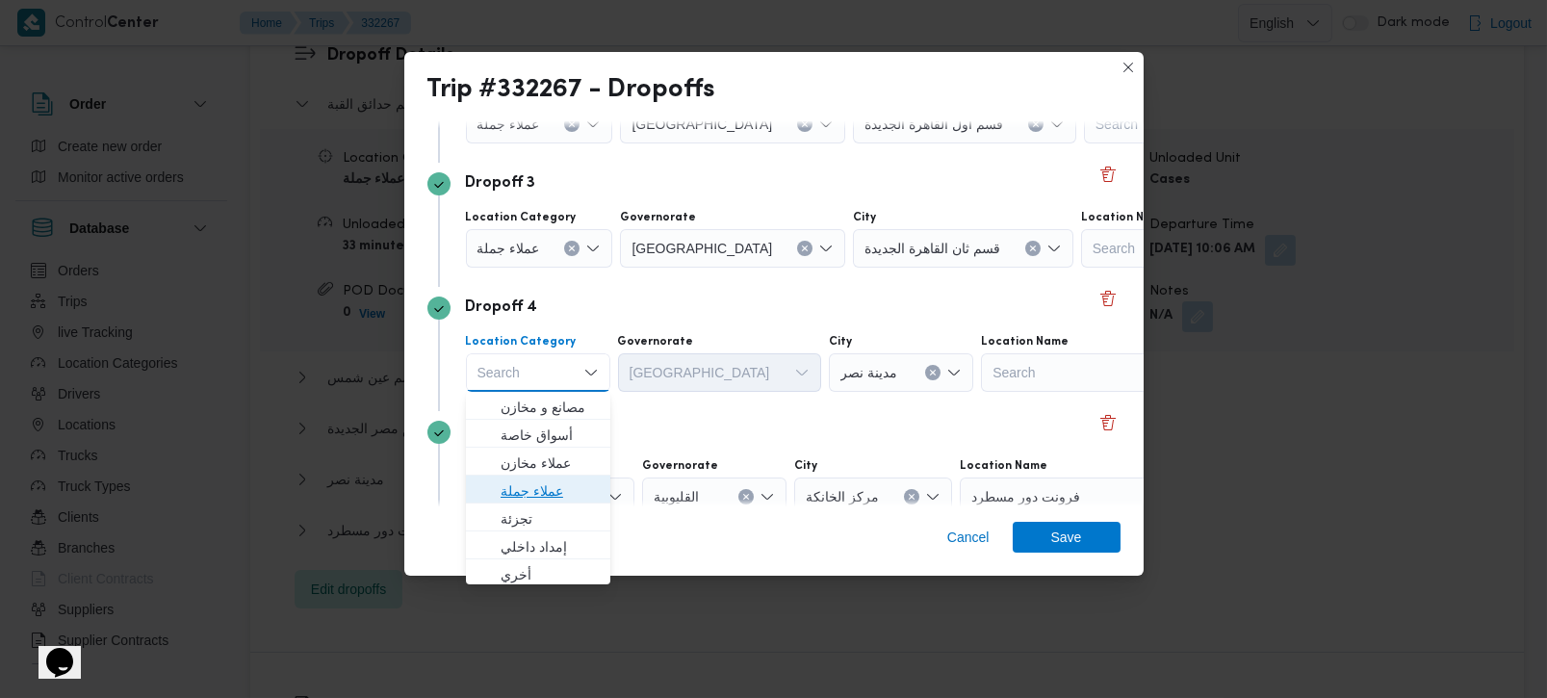
click at [535, 483] on span "عملاء جملة" at bounding box center [550, 491] width 98 height 23
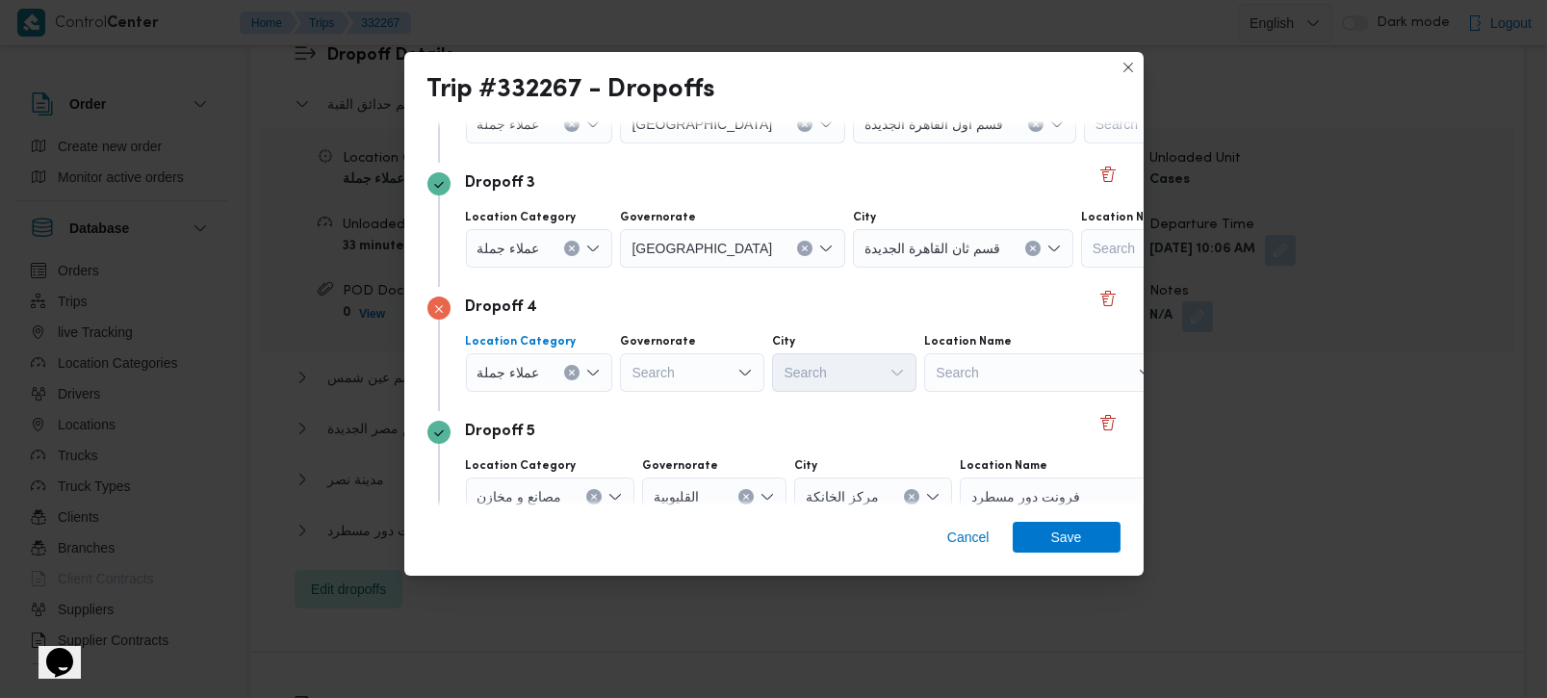
click at [688, 19] on div "Search" at bounding box center [732, 0] width 225 height 39
type input "رة"
click at [683, 424] on span "القاه رة" at bounding box center [702, 435] width 98 height 23
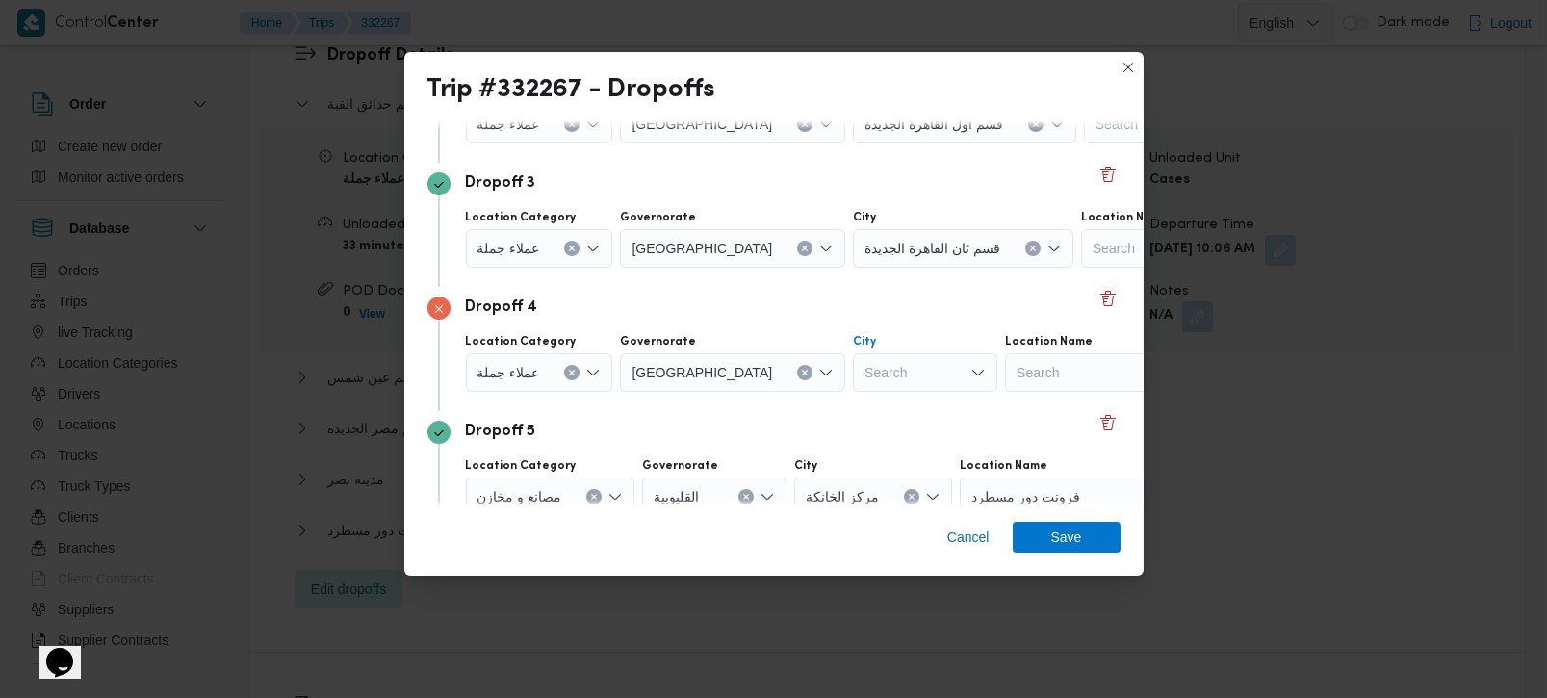
click at [853, 19] on div "Search" at bounding box center [925, 0] width 144 height 39
type input "روق"
click at [835, 399] on span "قسم الش روق" at bounding box center [854, 407] width 98 height 23
click at [1071, 549] on span "Save" at bounding box center [1066, 536] width 31 height 31
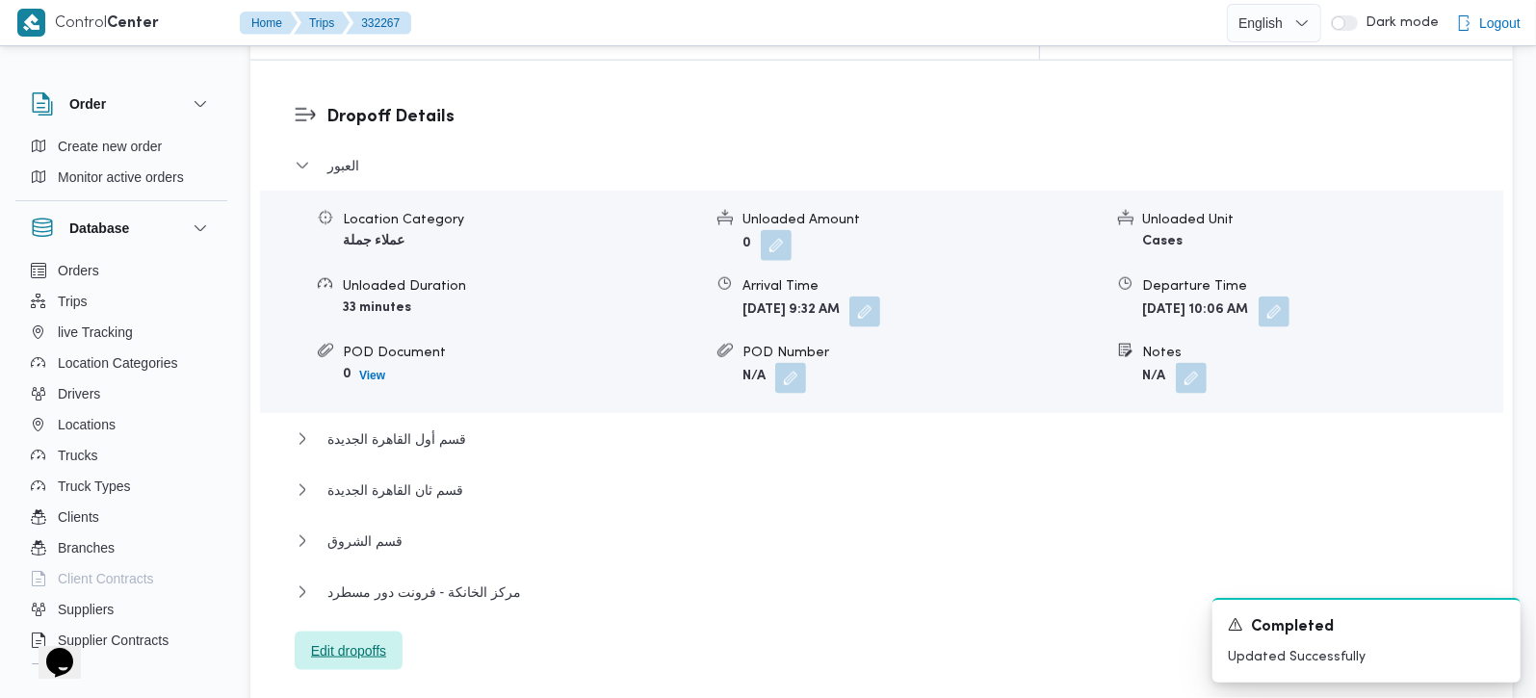
scroll to position [1586, 0]
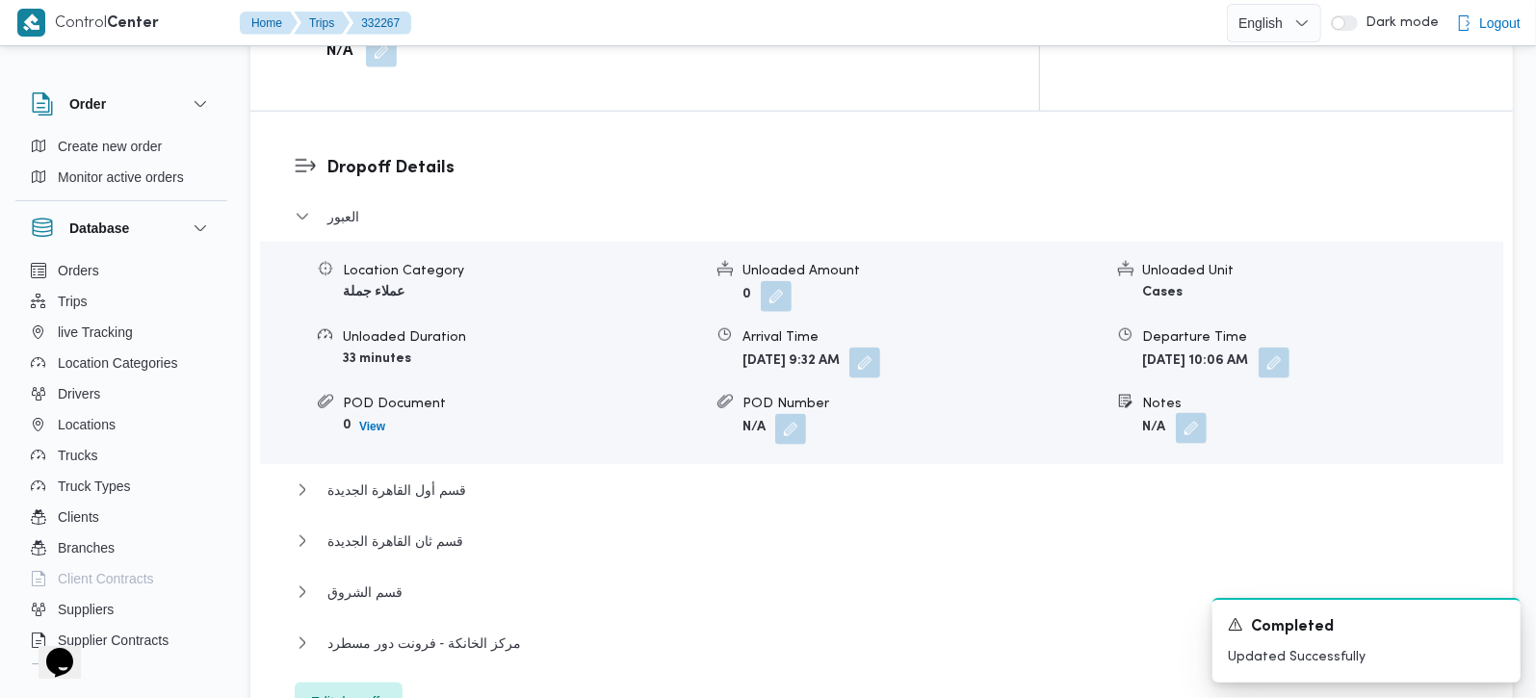
click at [1189, 413] on button "button" at bounding box center [1191, 428] width 31 height 31
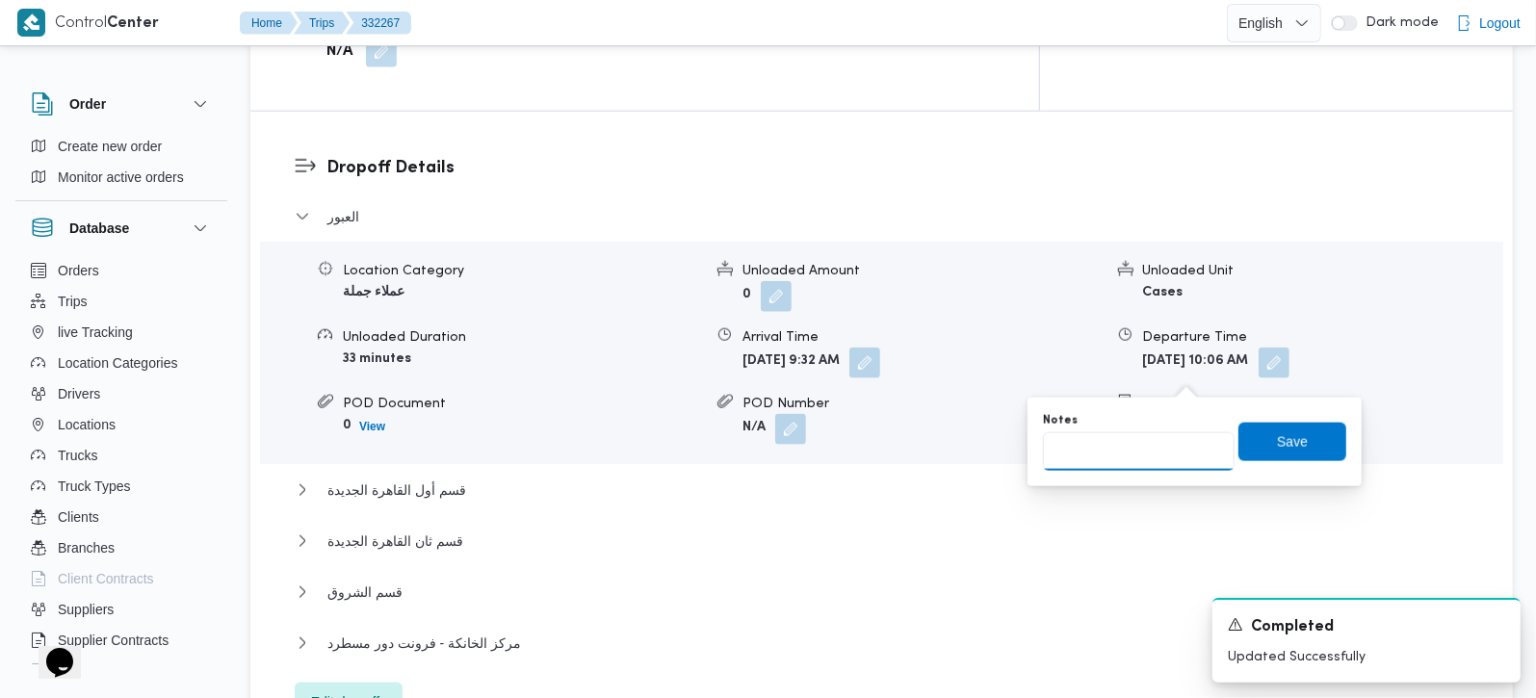
click at [1148, 440] on input "Notes" at bounding box center [1139, 451] width 192 height 39
type input "باندا و طلبات"
click at [1242, 451] on span "Save" at bounding box center [1292, 441] width 108 height 39
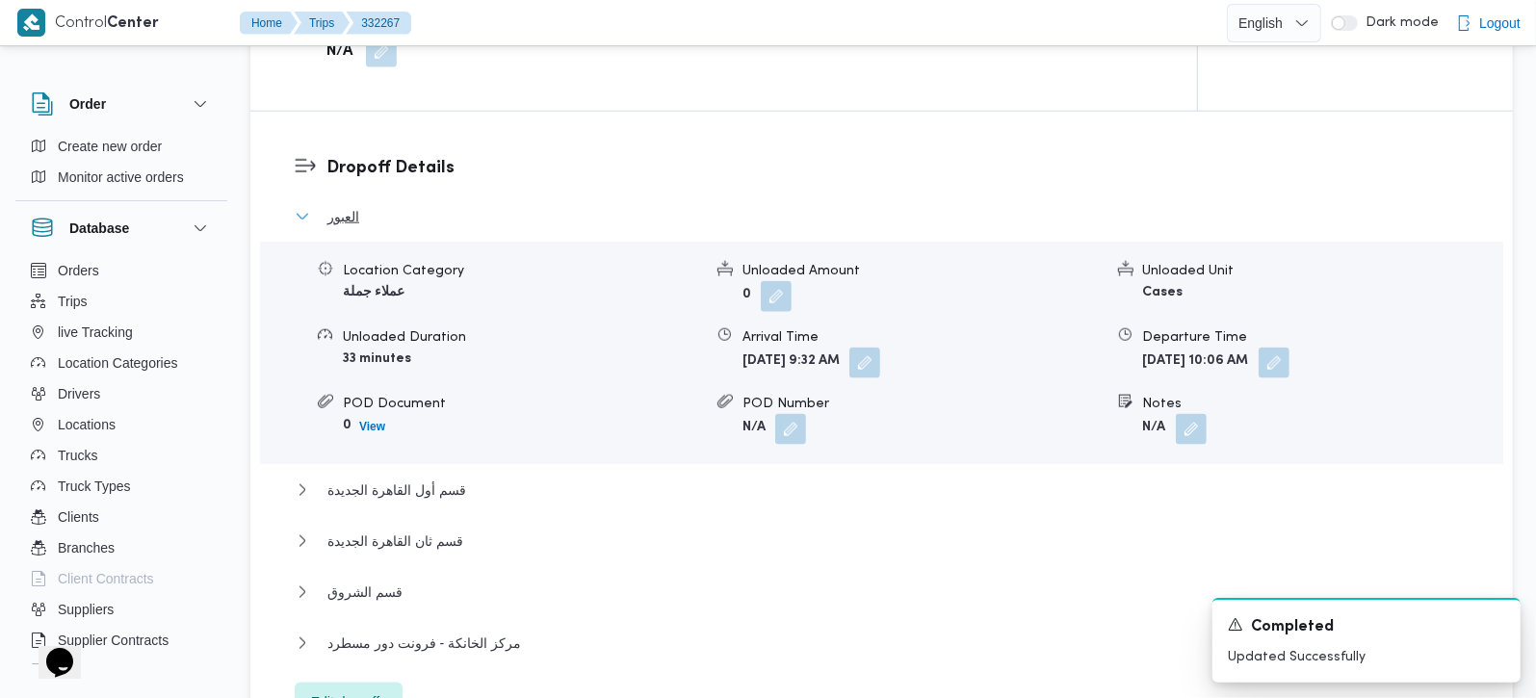
click at [350, 205] on span "العبور" at bounding box center [343, 216] width 32 height 23
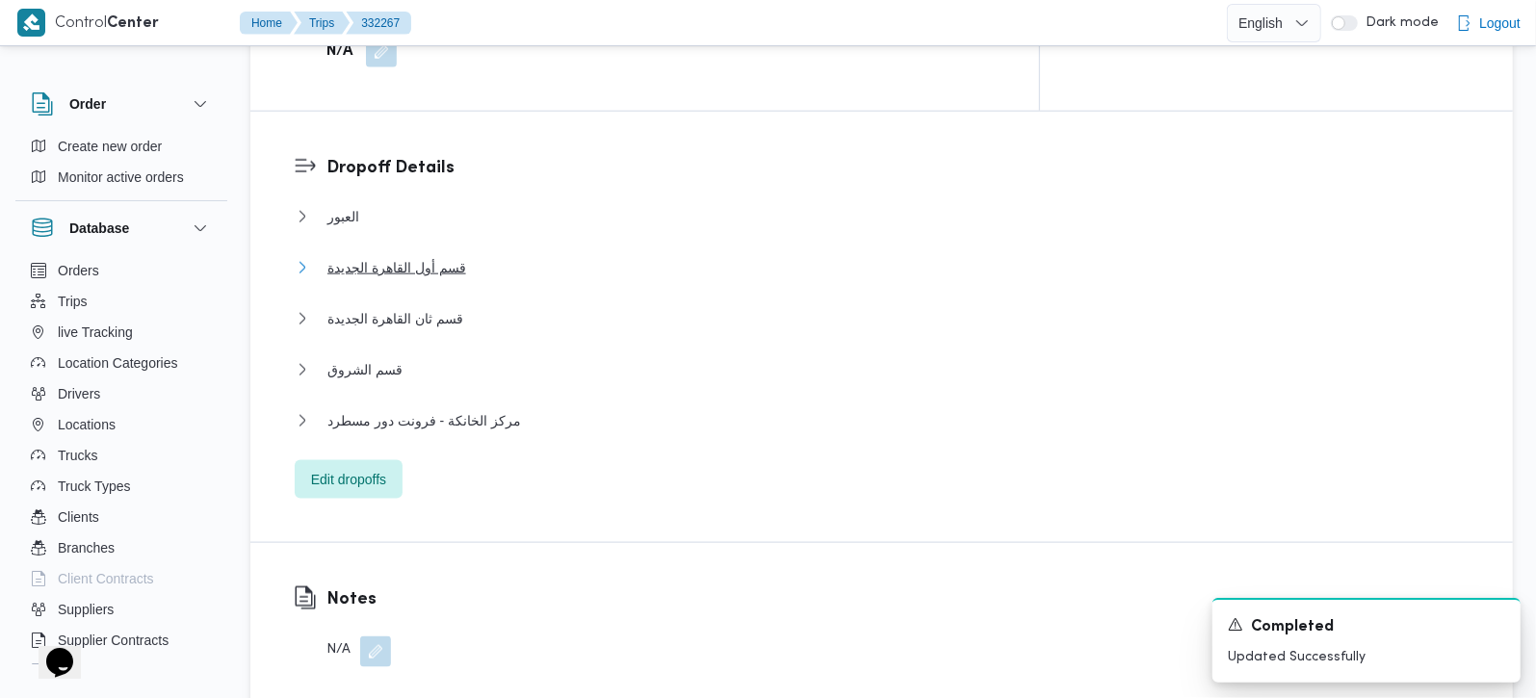
click at [409, 256] on span "قسم أول القاهرة الجديدة" at bounding box center [396, 267] width 139 height 23
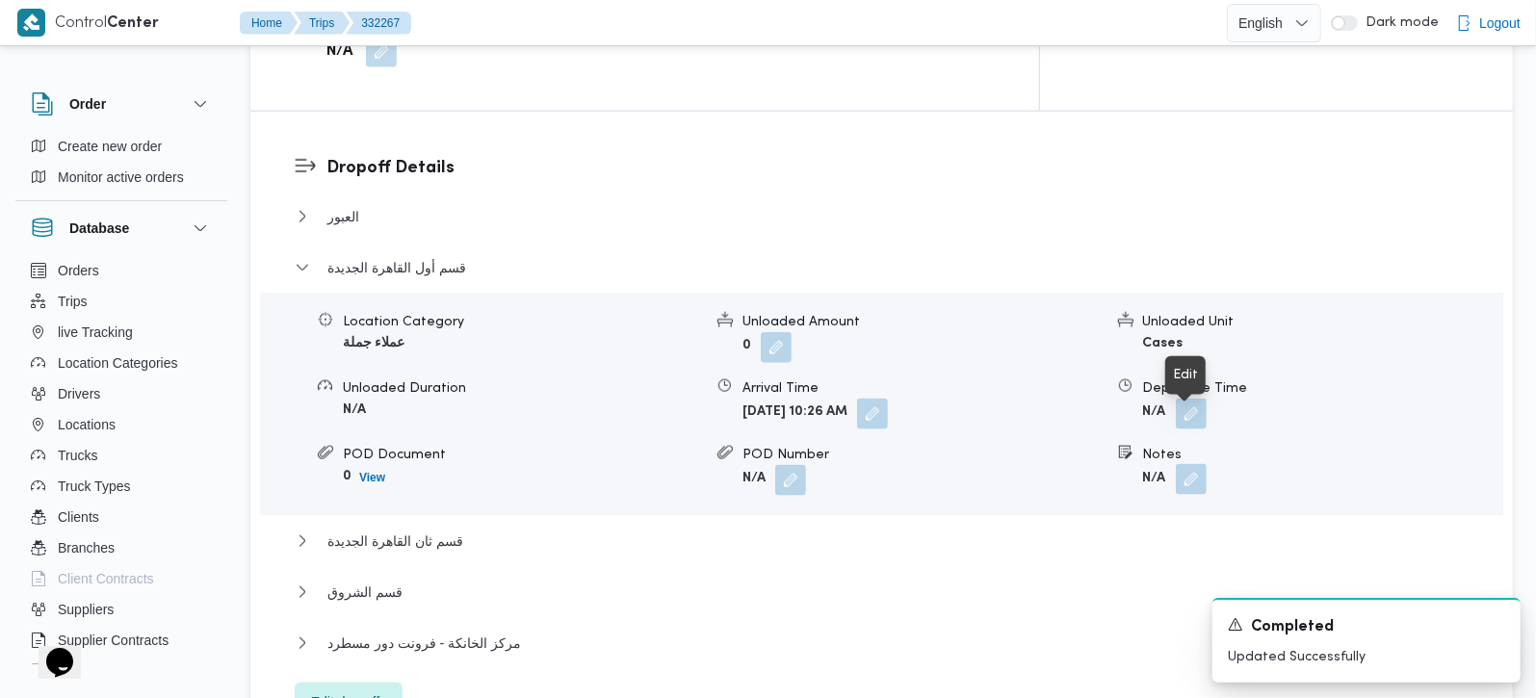
click at [1181, 464] on button "button" at bounding box center [1191, 479] width 31 height 31
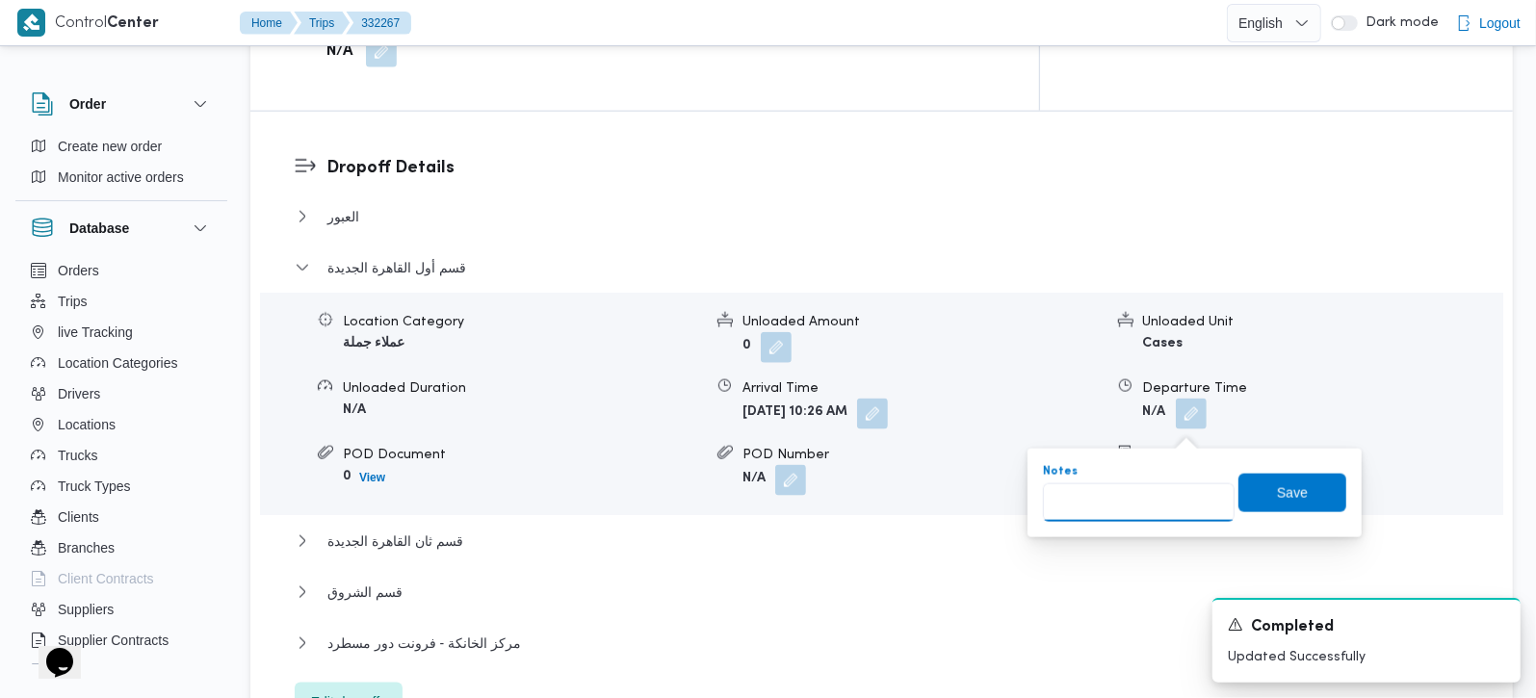
click at [1138, 492] on input "Notes" at bounding box center [1139, 502] width 192 height 39
click at [1125, 507] on input "التجمع التجمع الاول" at bounding box center [1139, 502] width 192 height 39
type input "التجمع الخامس و التجمع الاول و فونت مول و فيرست مول"
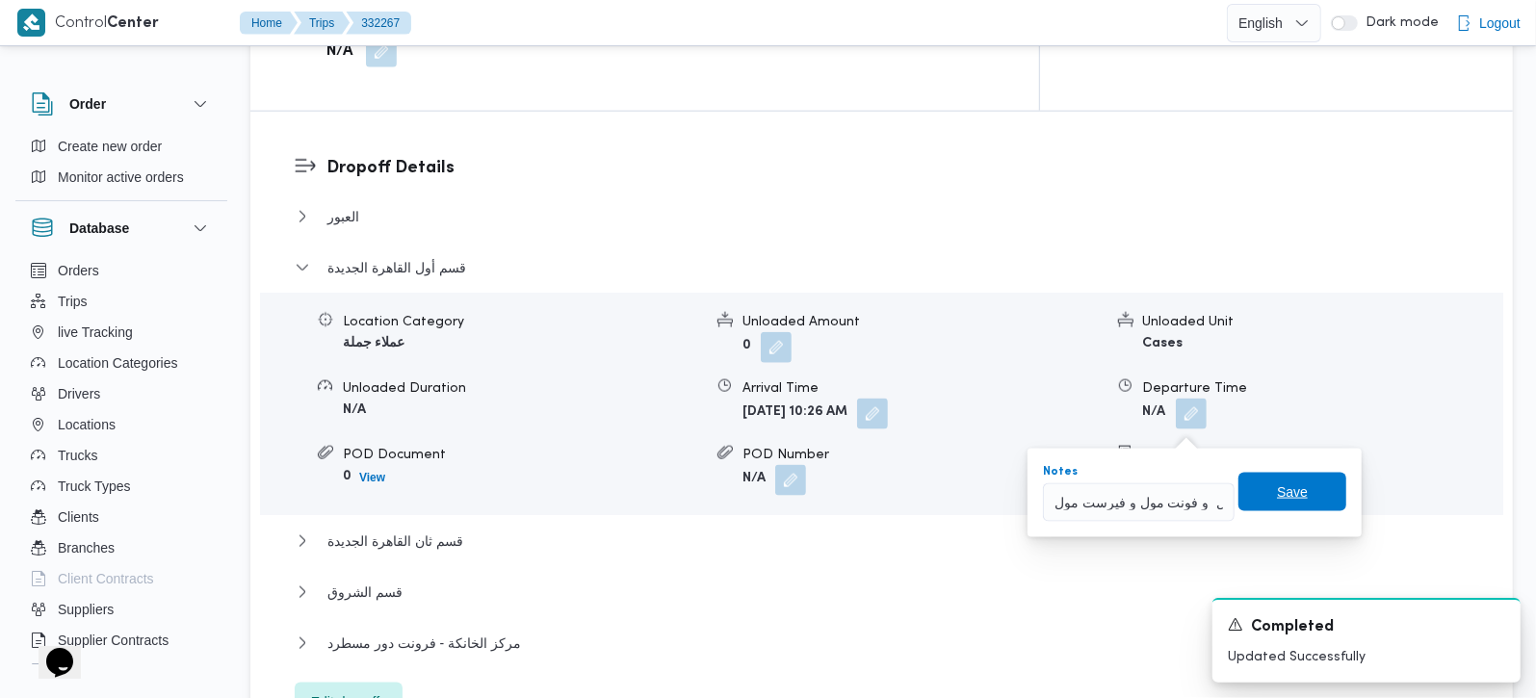
click at [1304, 503] on span "Save" at bounding box center [1292, 492] width 108 height 39
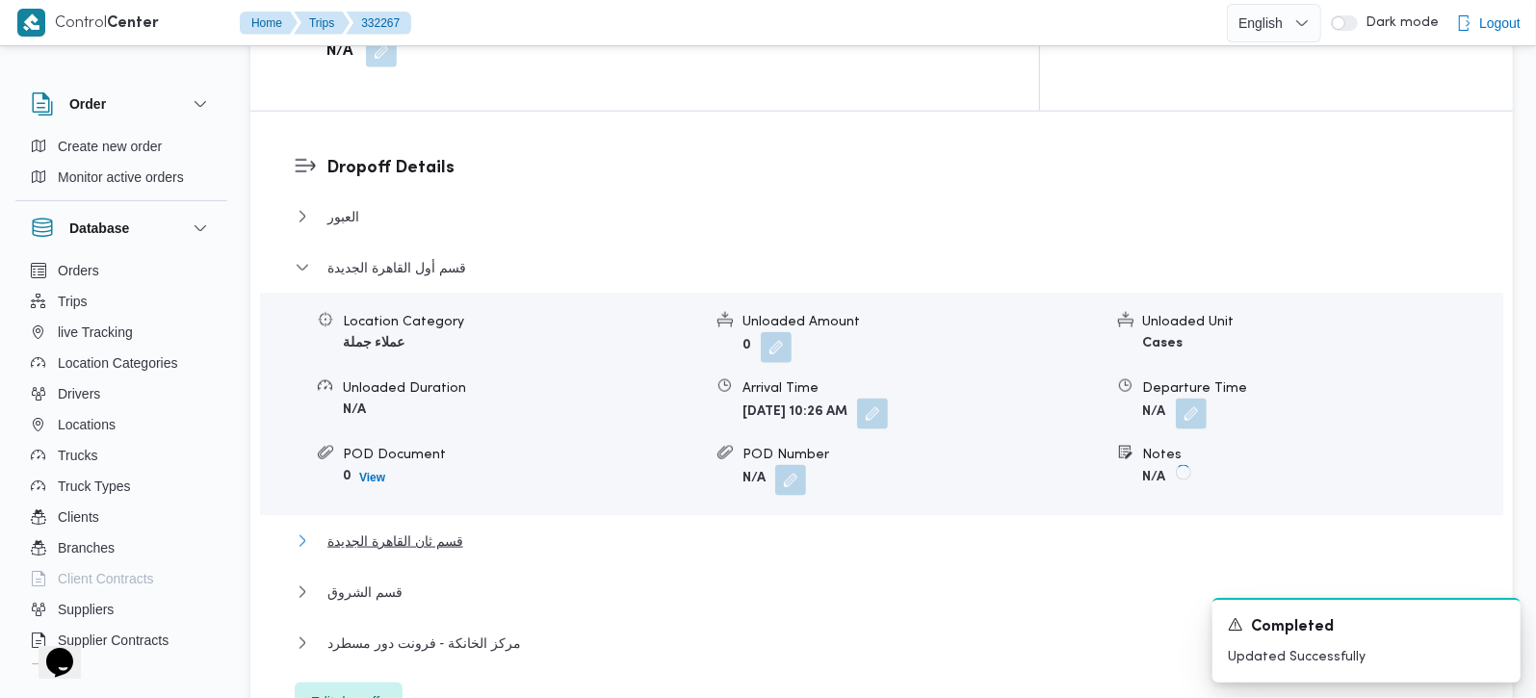
click at [425, 530] on span "قسم ثان القاهرة الجديدة" at bounding box center [395, 541] width 136 height 23
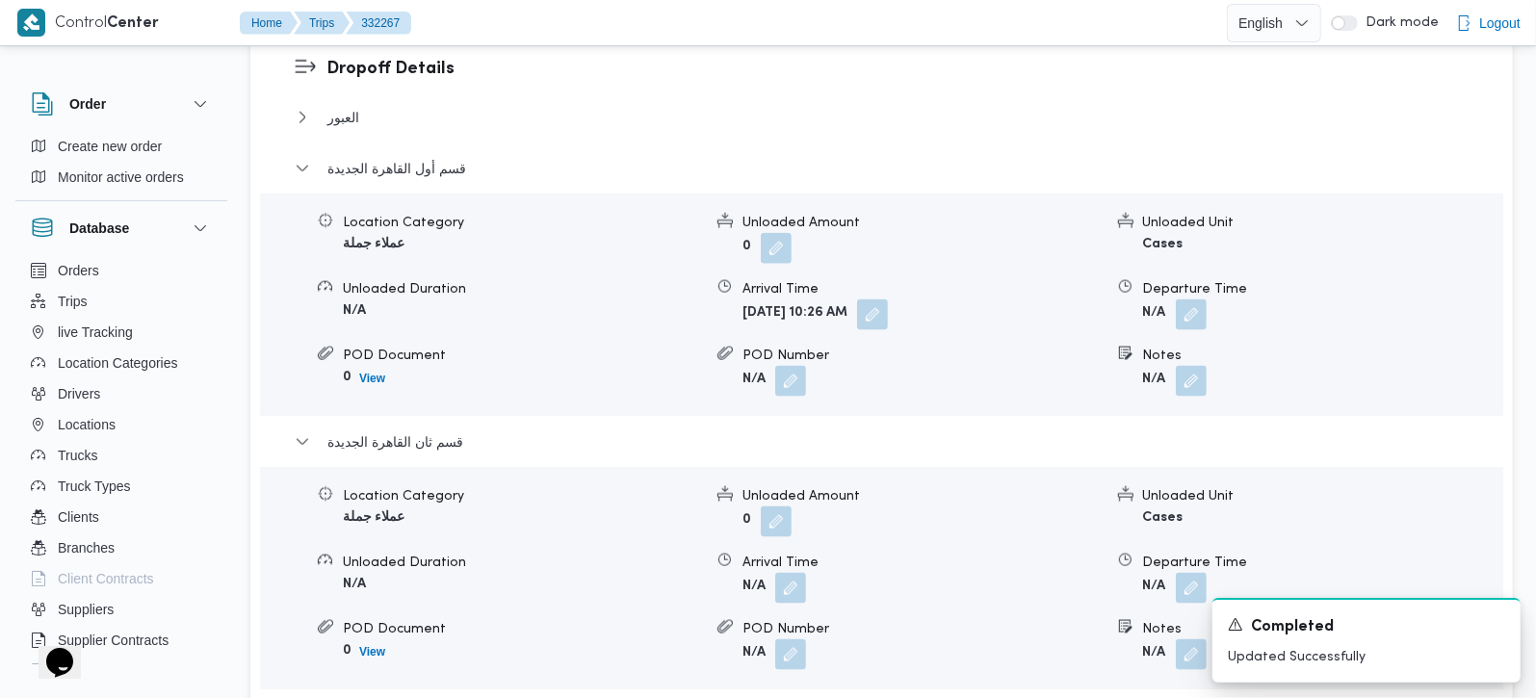
scroll to position [1812, 0]
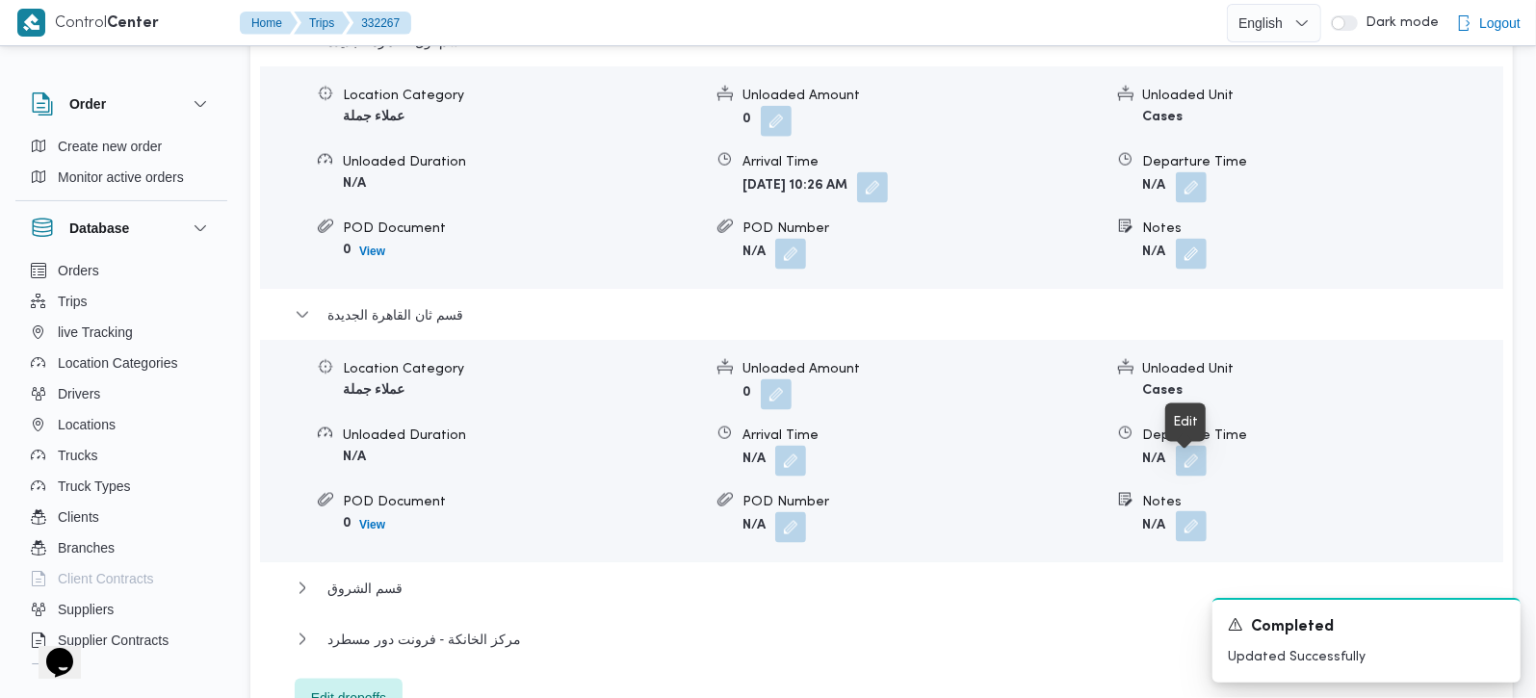
click at [1184, 511] on button "button" at bounding box center [1191, 526] width 31 height 31
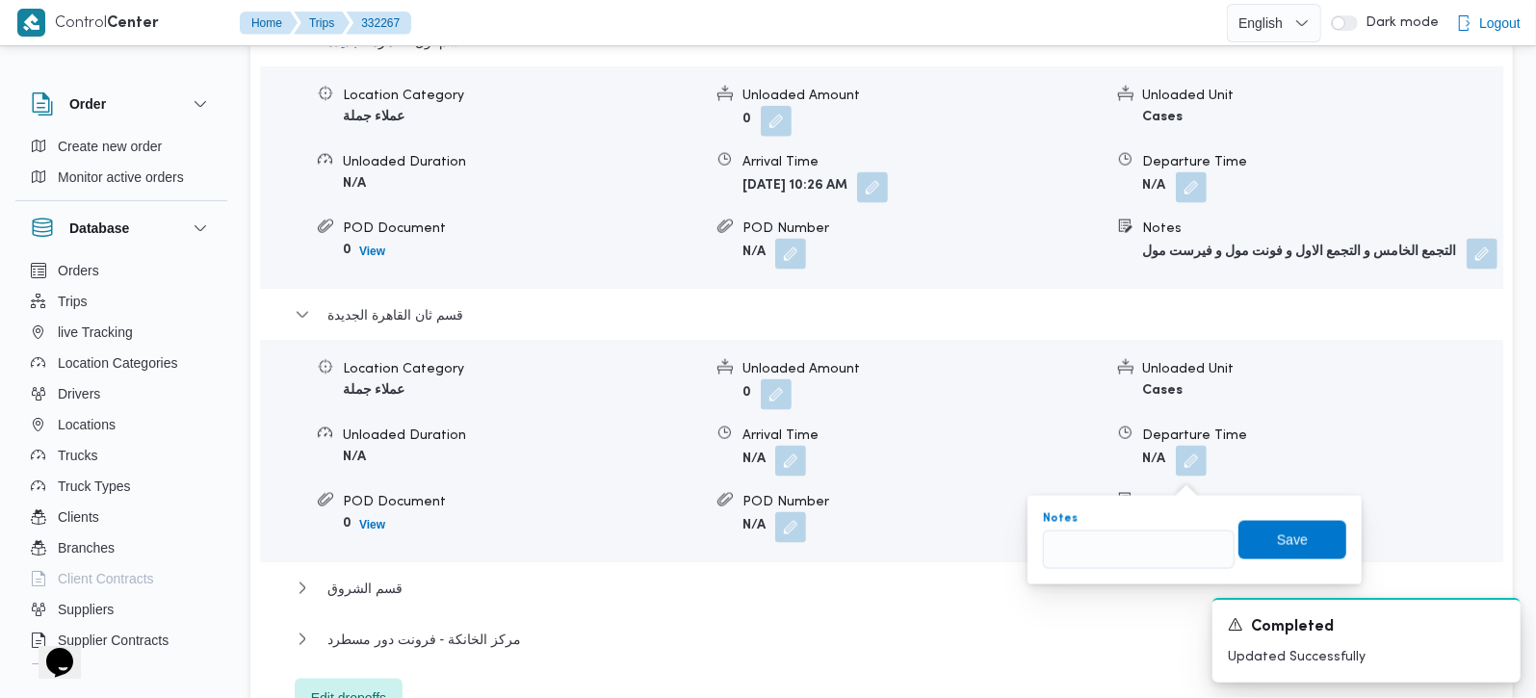
click at [1112, 542] on input "Notes" at bounding box center [1139, 550] width 192 height 39
type input "الرحاب"
click at [1280, 550] on span "Save" at bounding box center [1292, 539] width 31 height 23
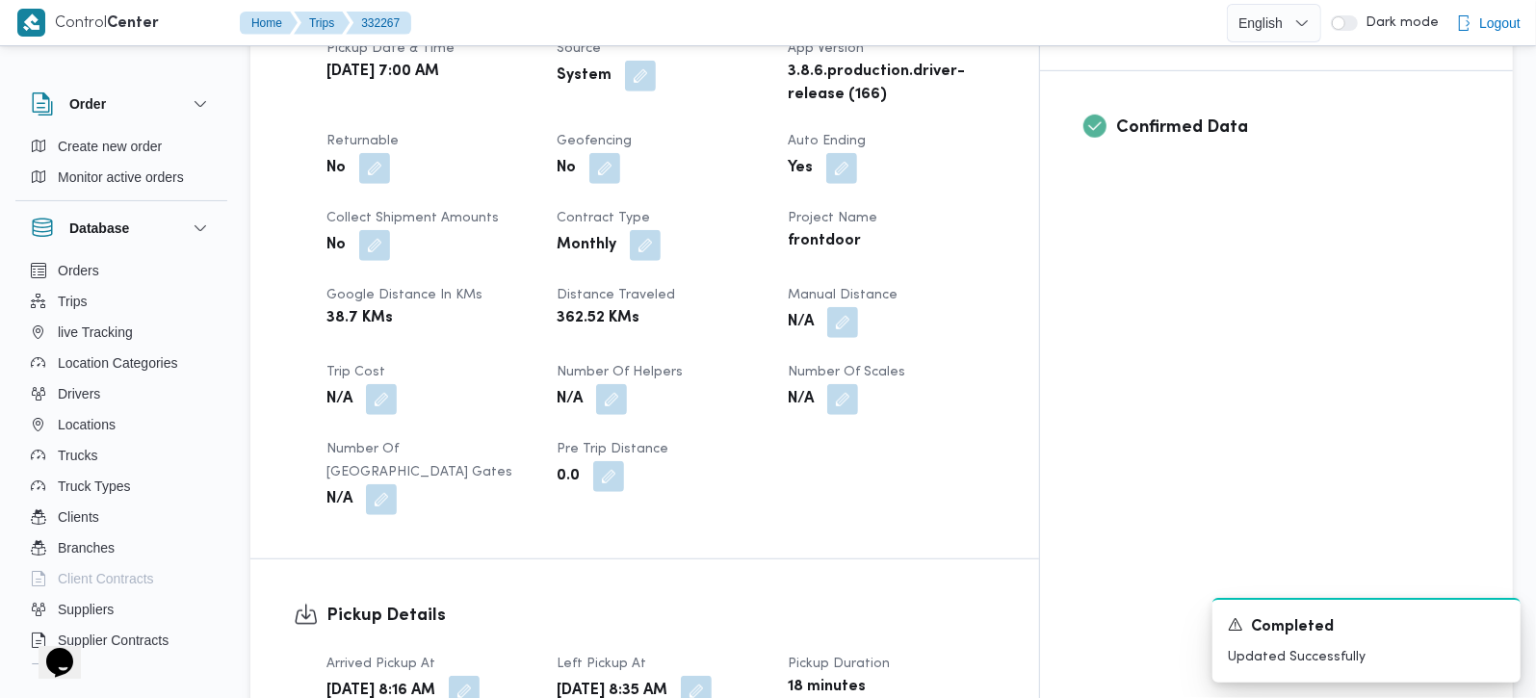
scroll to position [1019, 0]
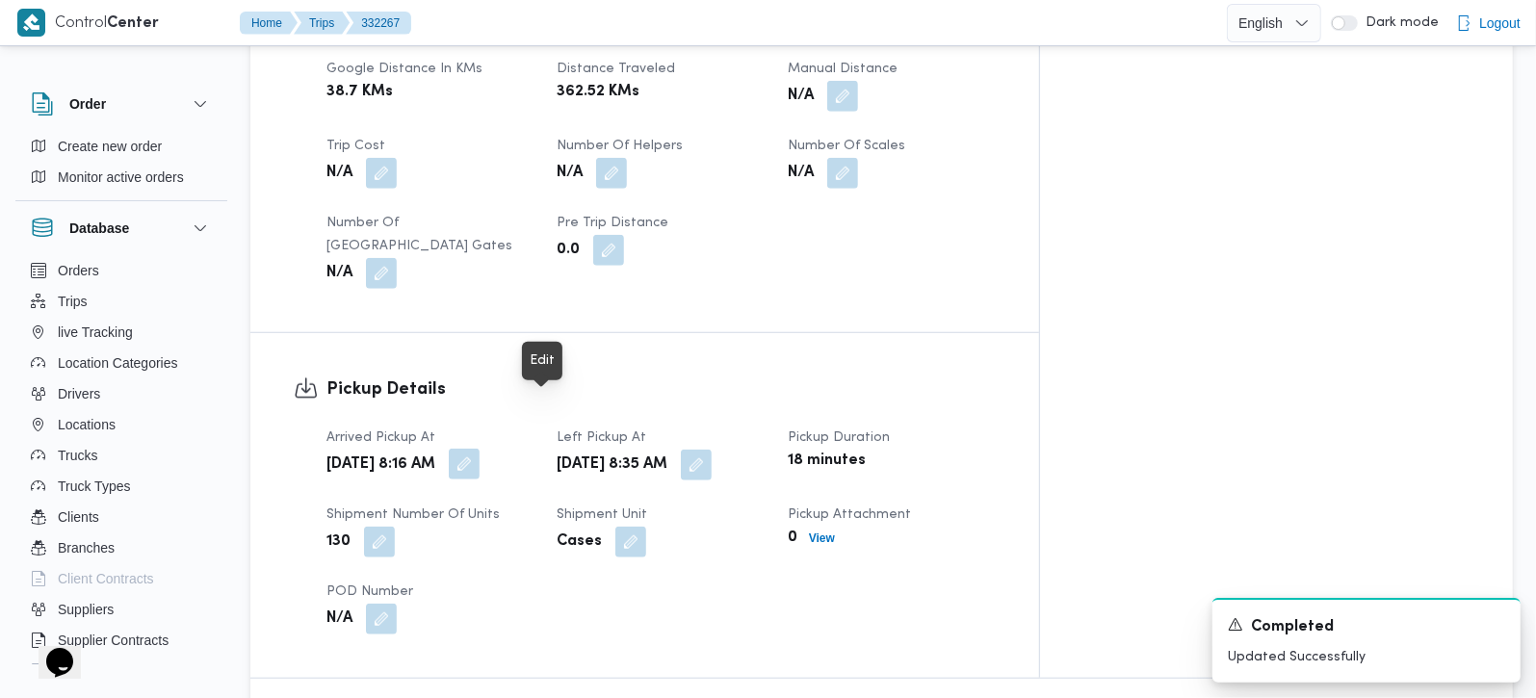
click at [480, 449] on button "button" at bounding box center [464, 464] width 31 height 31
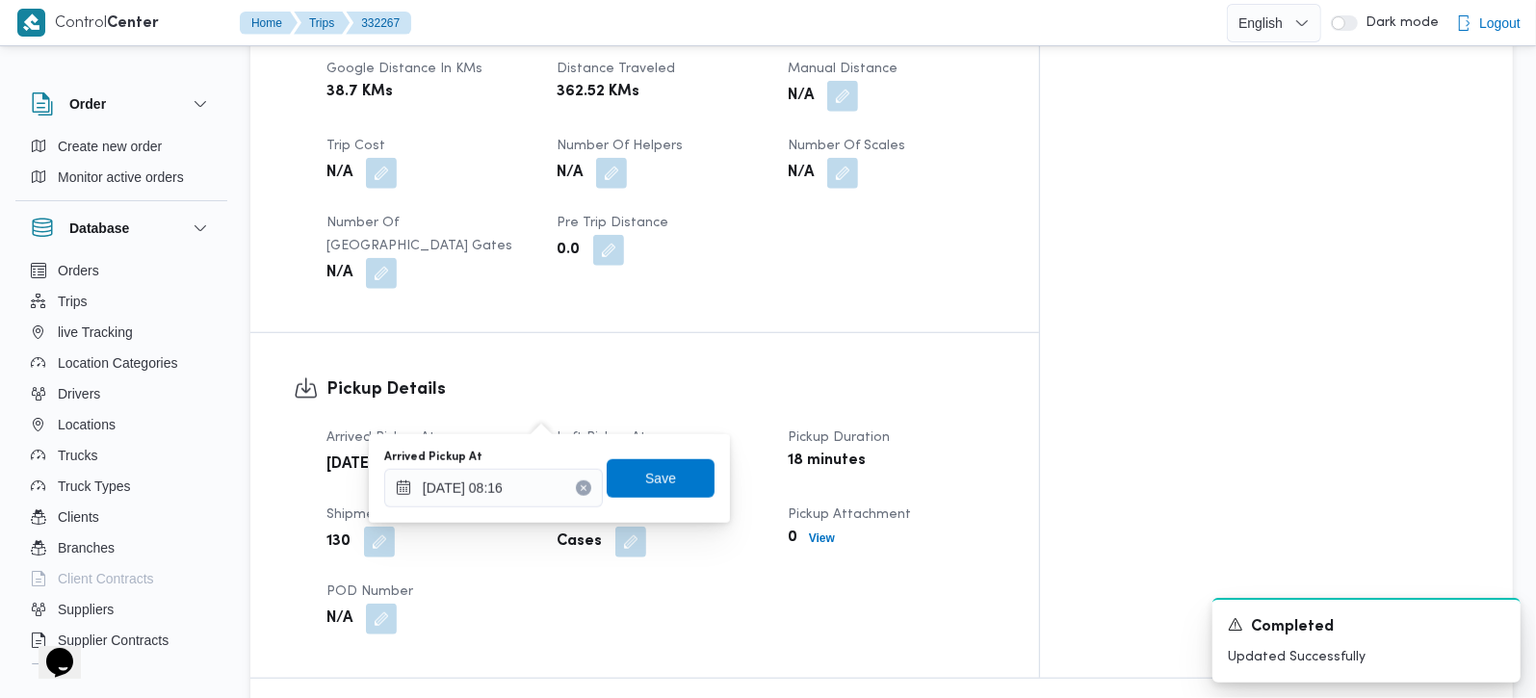
click at [609, 333] on div "Pickup Details Arrived Pickup At Wed, Aug 20, 2025 8:16 AM Left Pickup At Wed, …" at bounding box center [644, 505] width 789 height 345
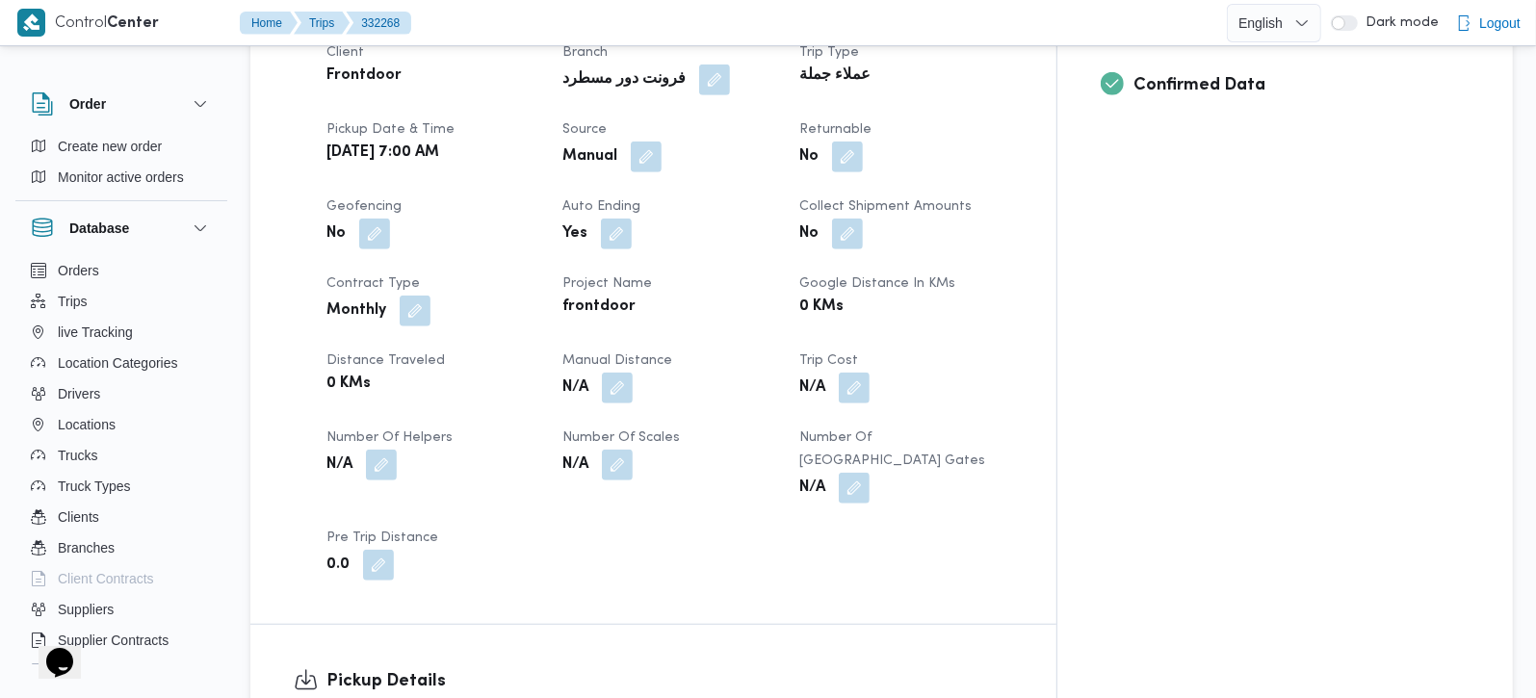
scroll to position [844, 0]
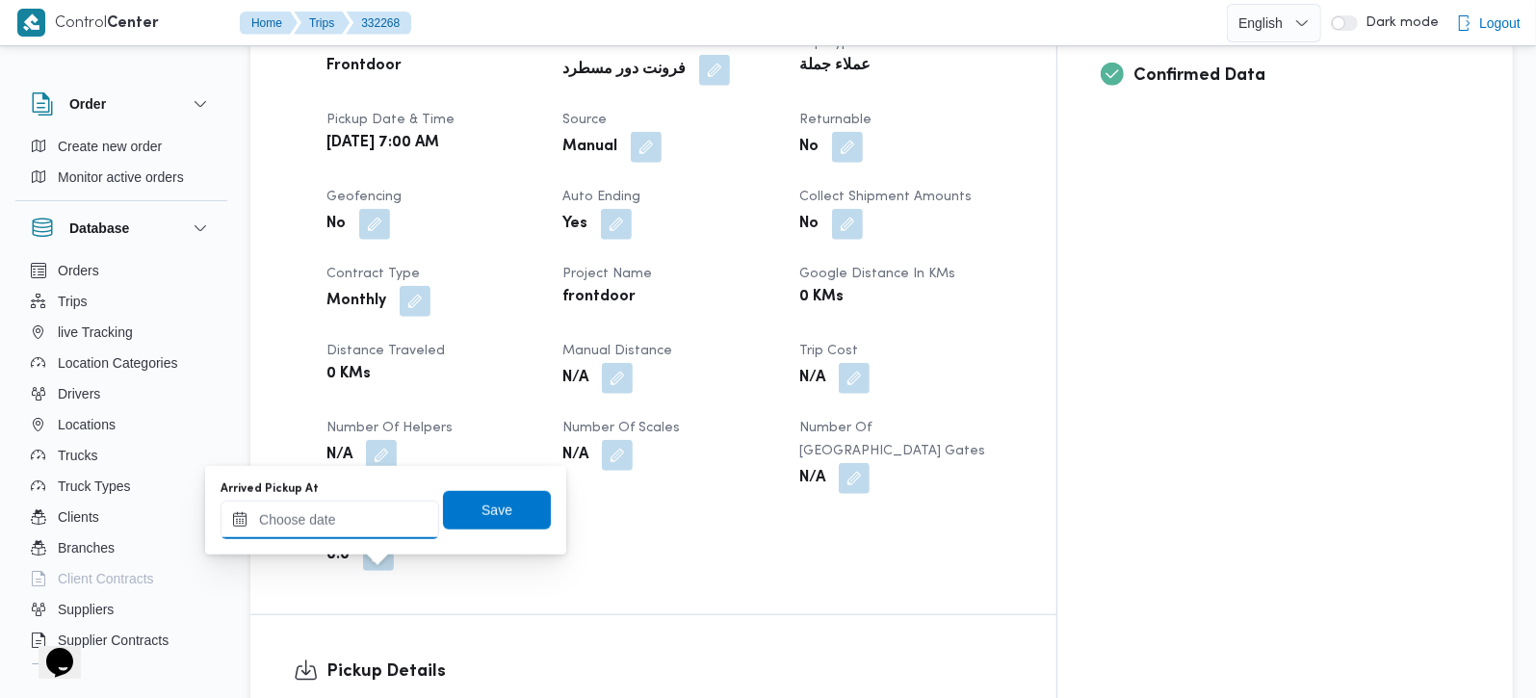
click at [313, 517] on input "Arrived Pickup At" at bounding box center [330, 520] width 219 height 39
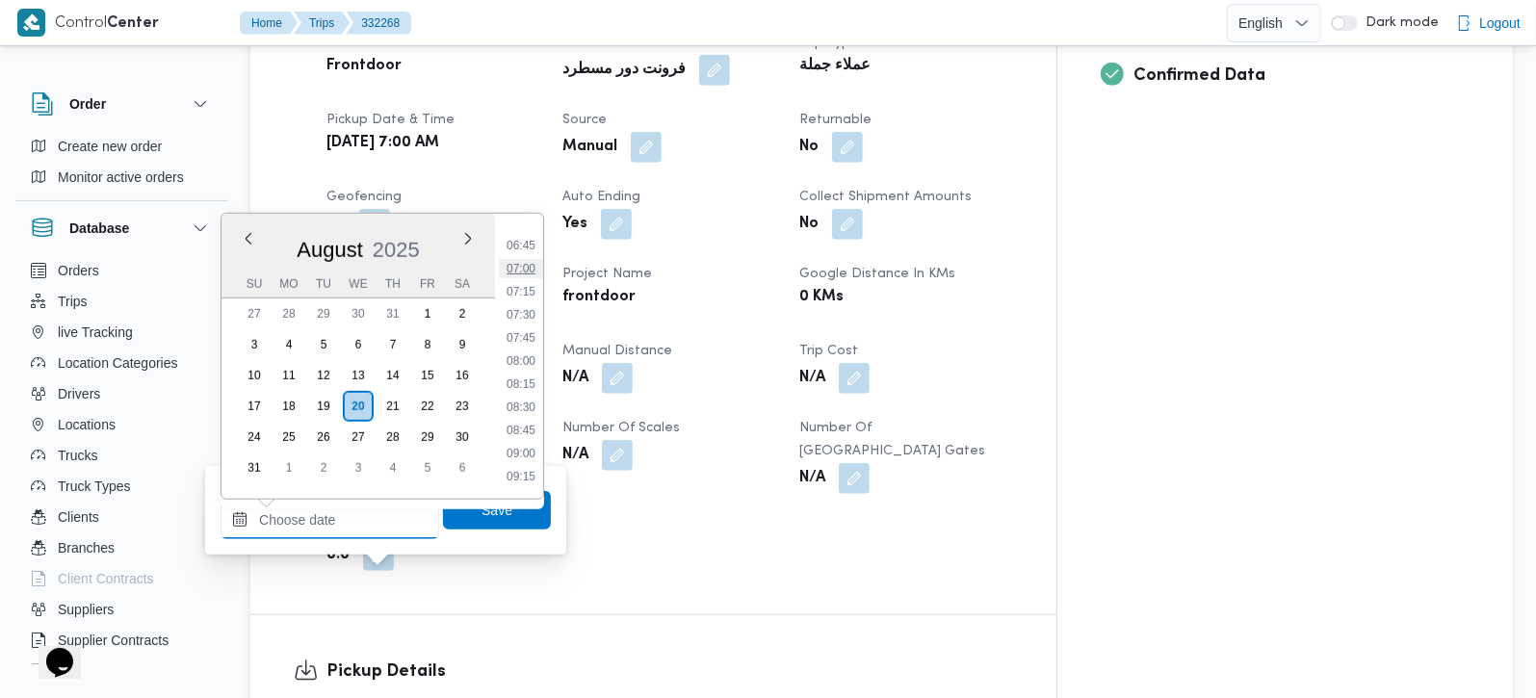
scroll to position [616, 0]
click at [532, 291] on li "07:15" at bounding box center [521, 292] width 44 height 19
type input "[DATE] 07:15"
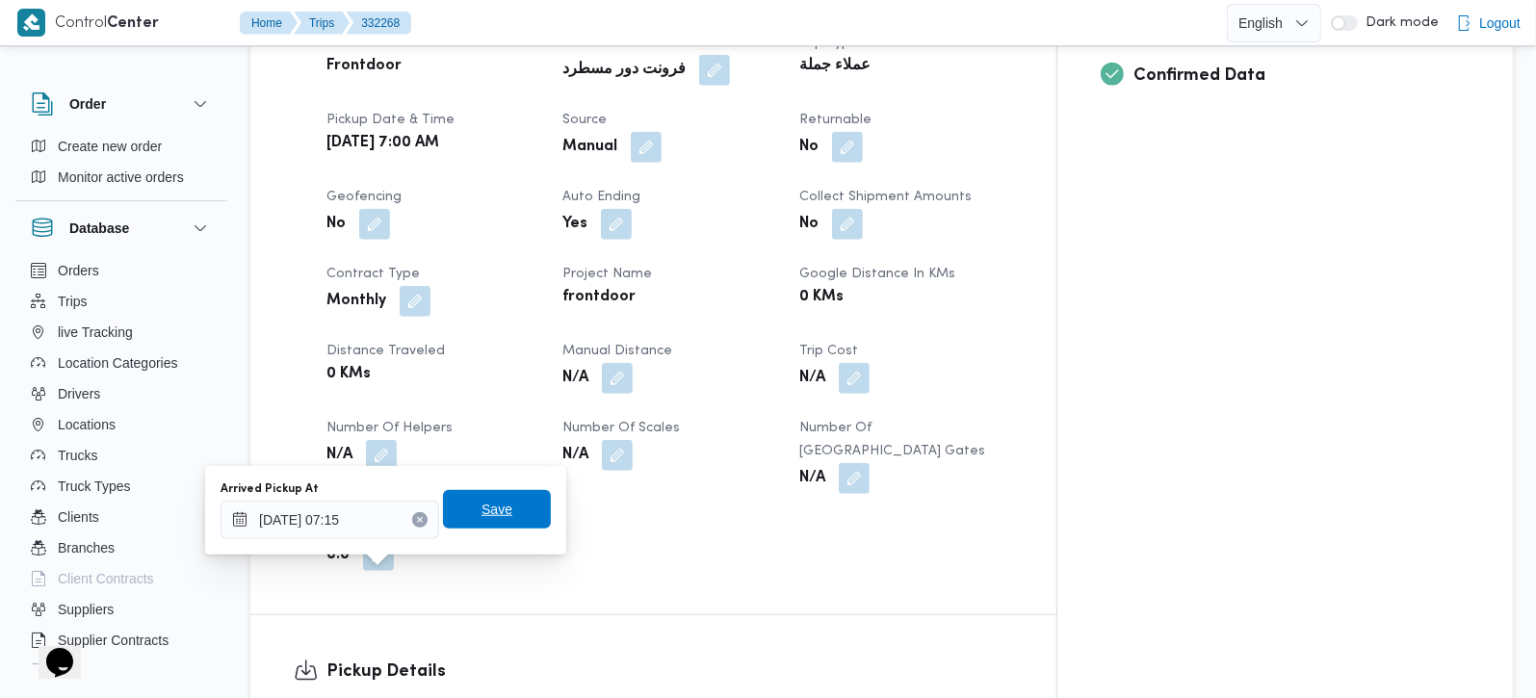
click at [443, 516] on span "Save" at bounding box center [497, 509] width 108 height 39
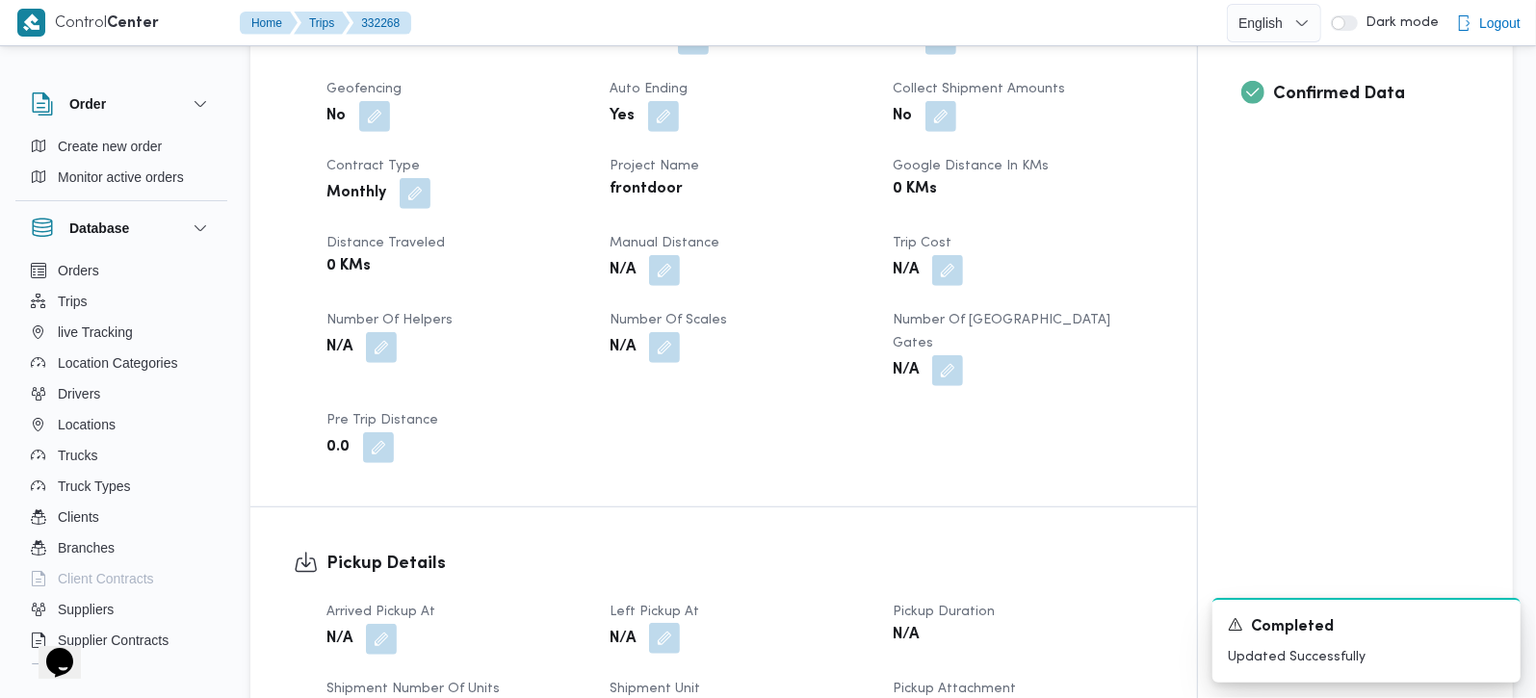
click at [676, 623] on button "button" at bounding box center [664, 638] width 31 height 31
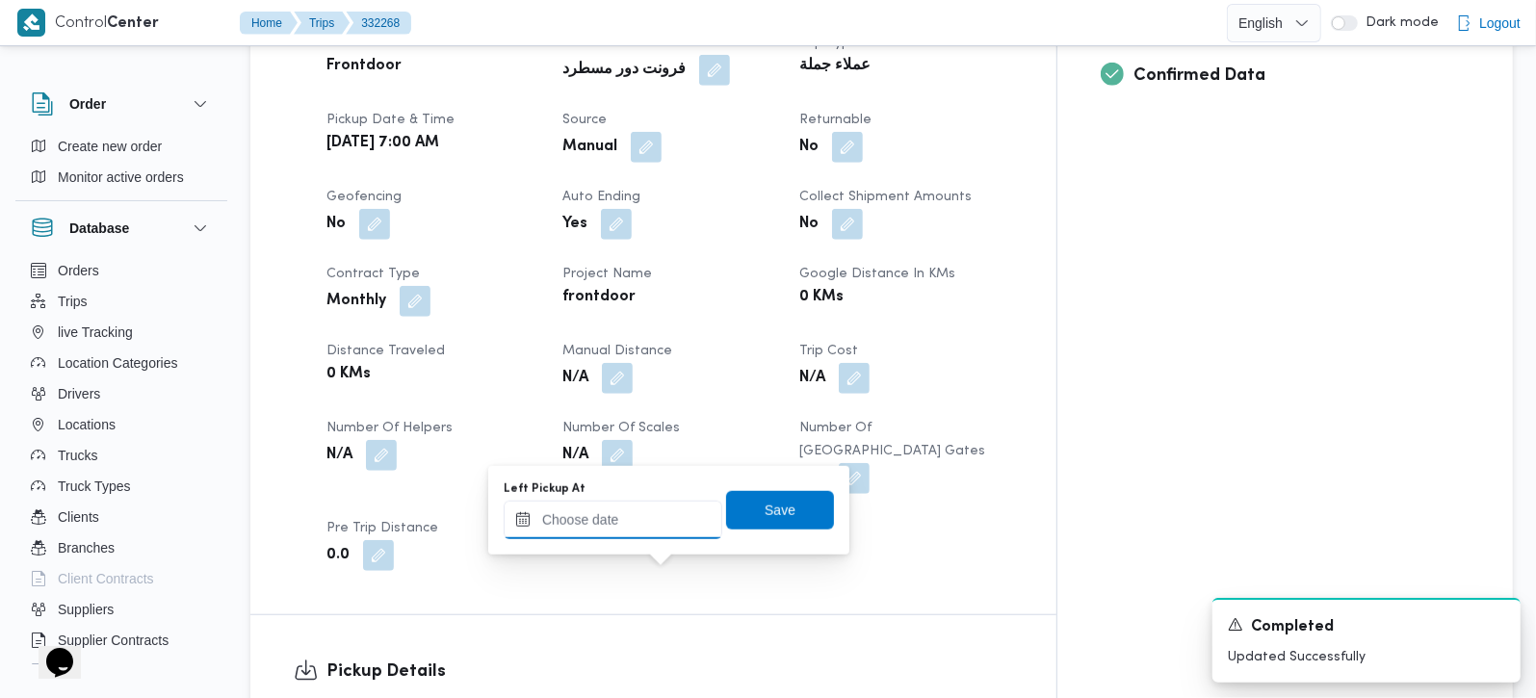
click at [653, 508] on input "Left Pickup At" at bounding box center [613, 520] width 219 height 39
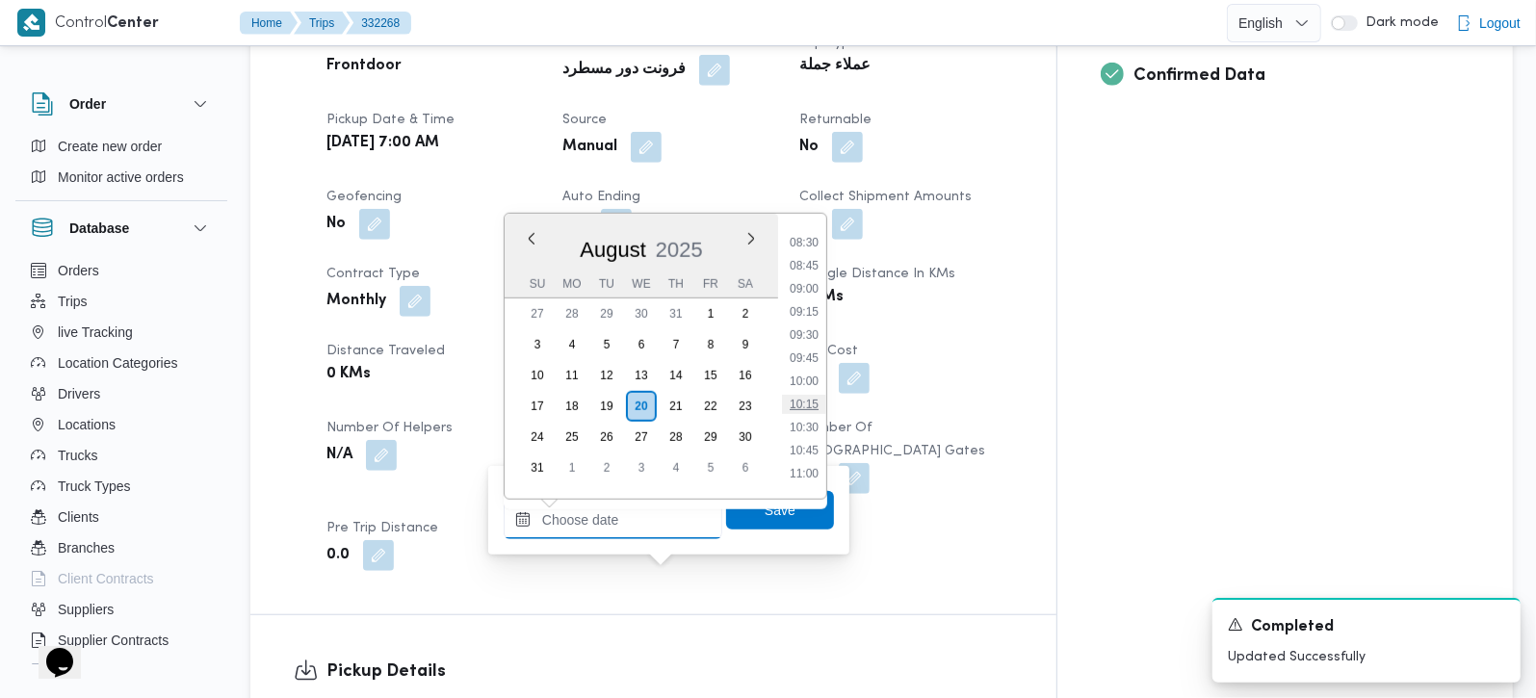
scroll to position [729, 0]
click at [813, 273] on li "08:15" at bounding box center [804, 272] width 44 height 19
type input "[DATE] 08:15"
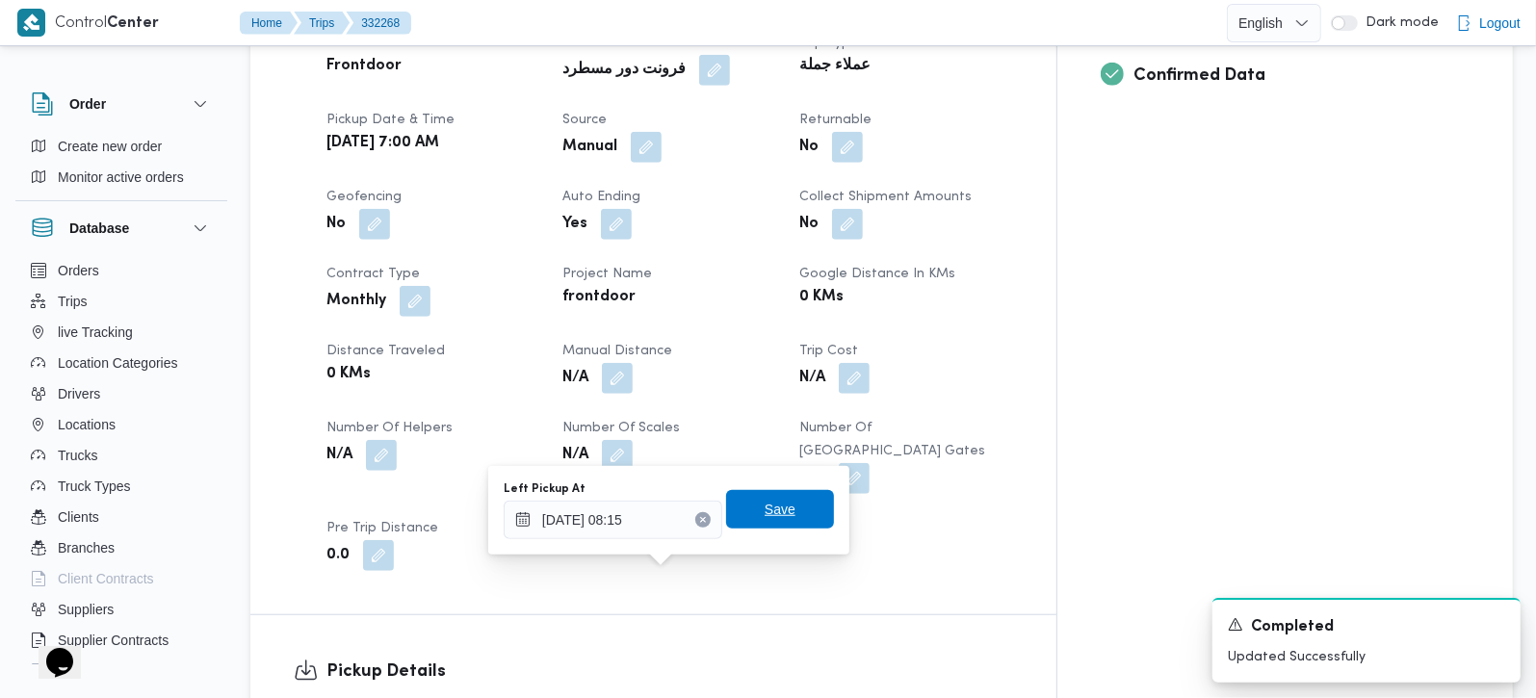
click at [766, 500] on span "Save" at bounding box center [780, 509] width 31 height 23
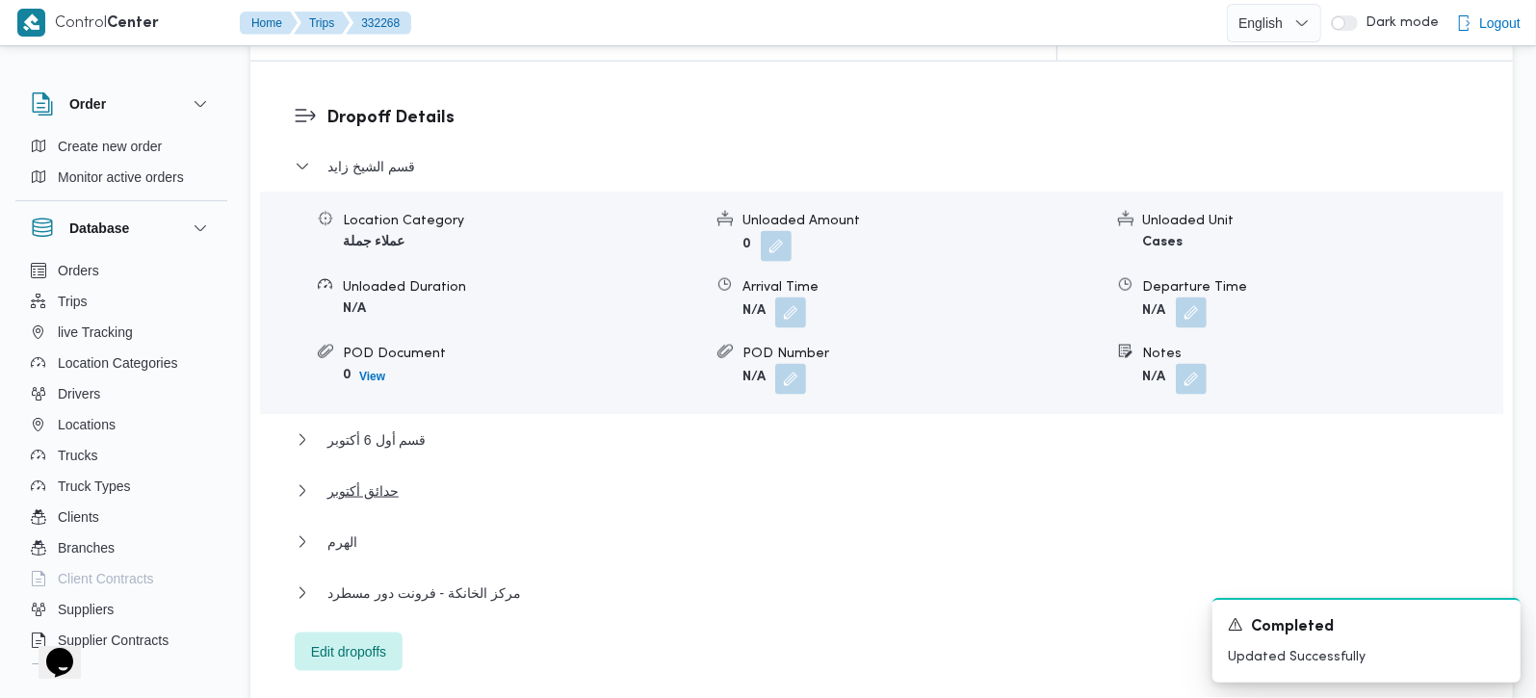
scroll to position [1751, 0]
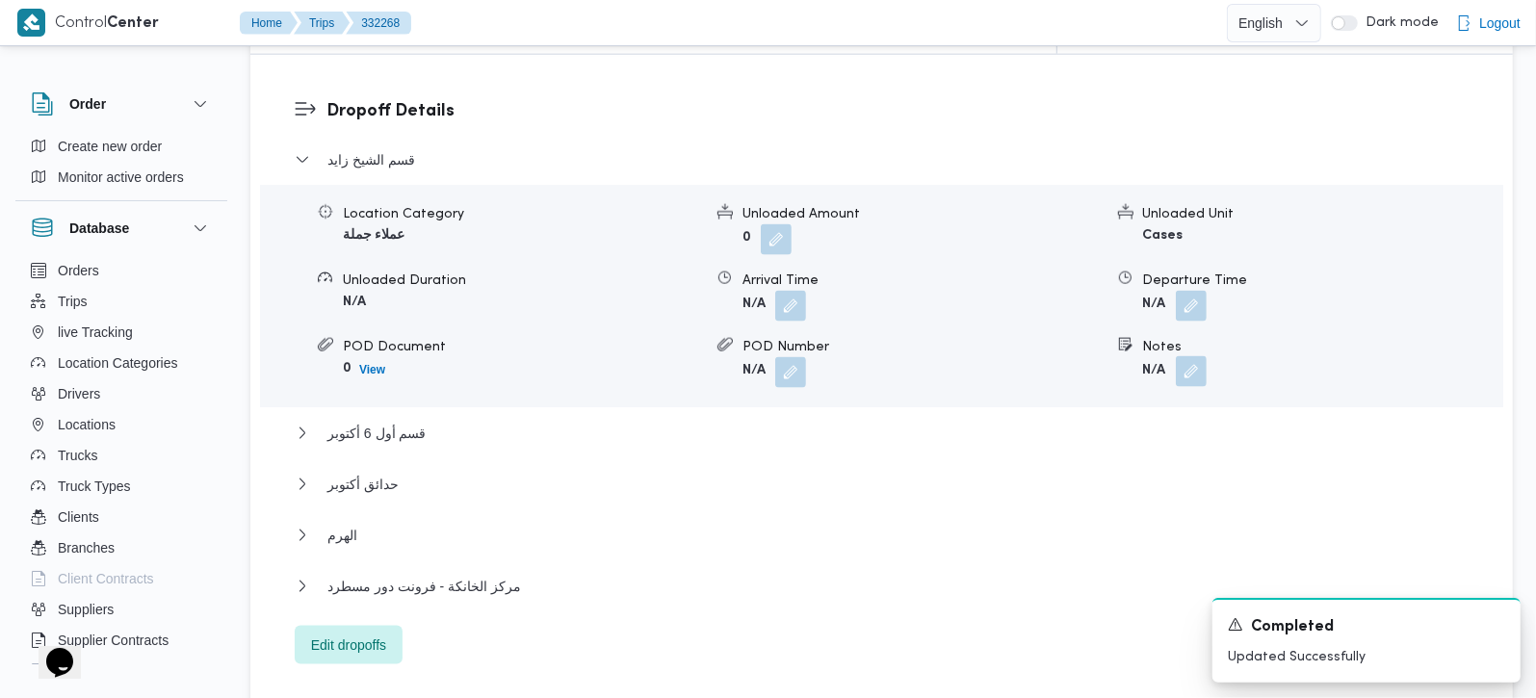
click at [1197, 356] on button "button" at bounding box center [1191, 371] width 31 height 31
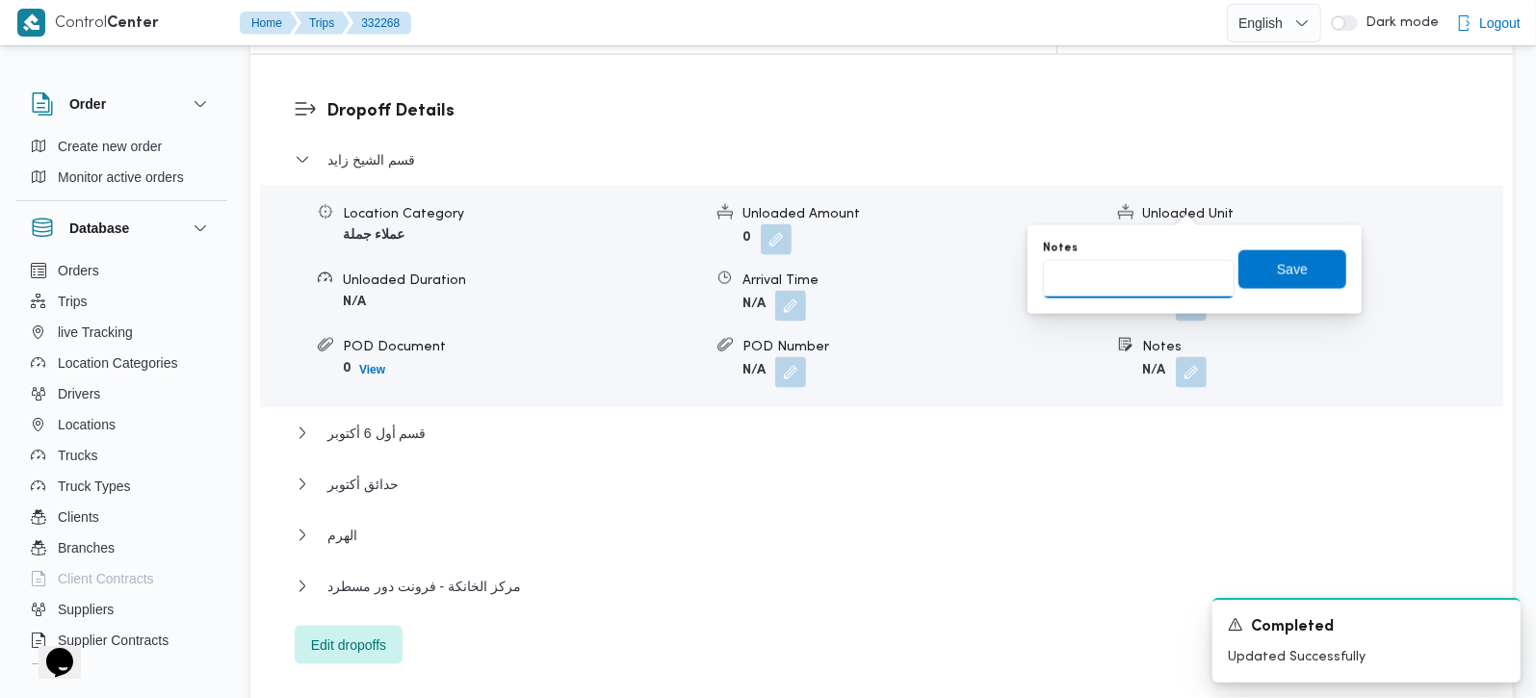
click at [1140, 278] on input "Notes" at bounding box center [1139, 279] width 192 height 39
type input "بالم هيلز و طلبات [PERSON_NAME] و رابيت سوديك"
click at [1306, 252] on span "Save" at bounding box center [1292, 268] width 108 height 39
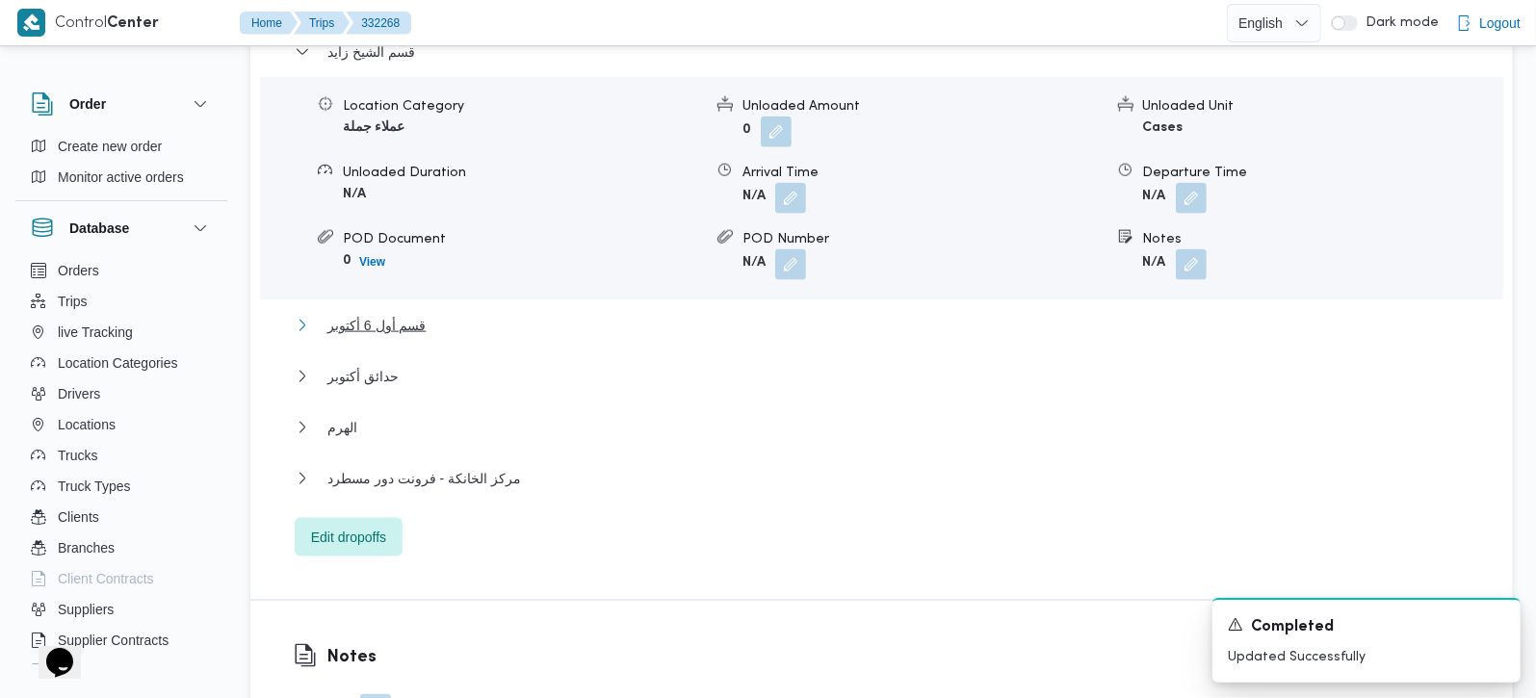
click at [415, 314] on span "قسم أول 6 أكتوبر" at bounding box center [376, 325] width 98 height 23
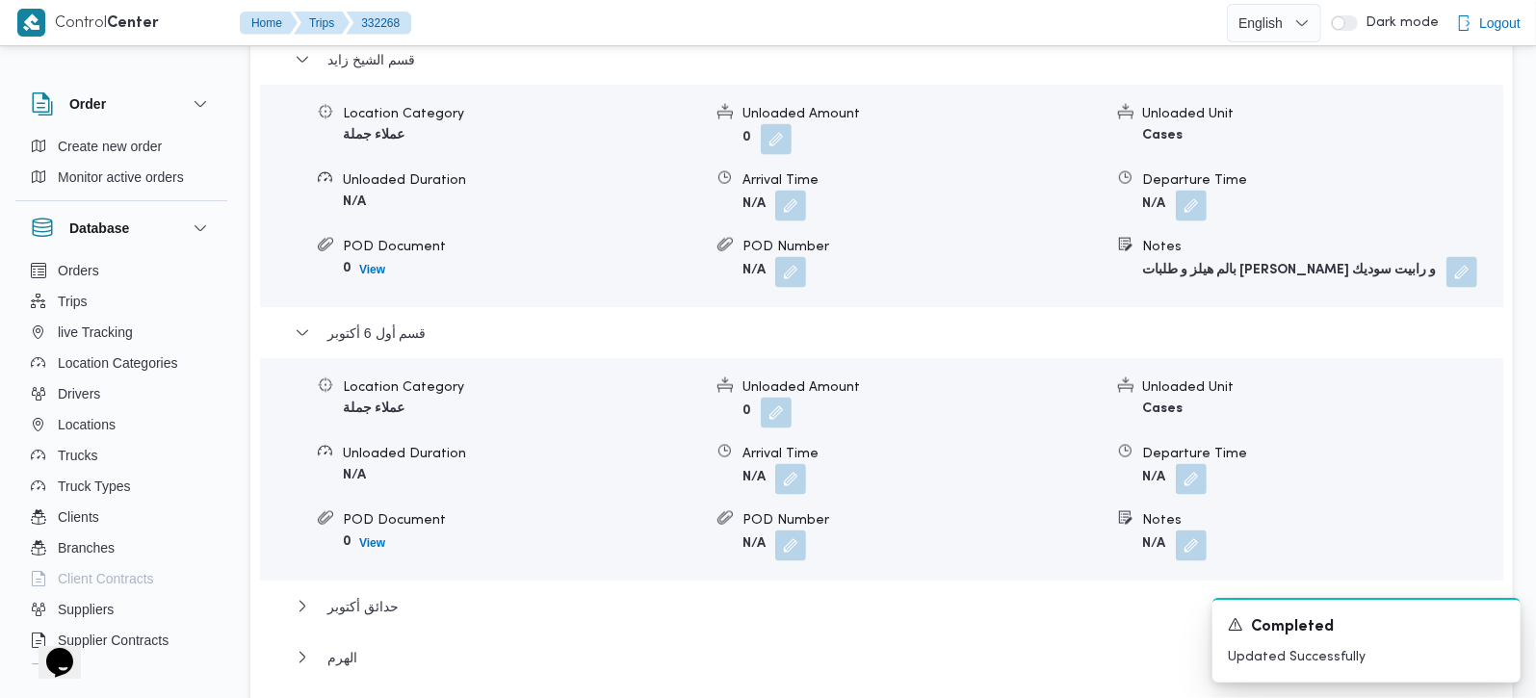
scroll to position [1864, 0]
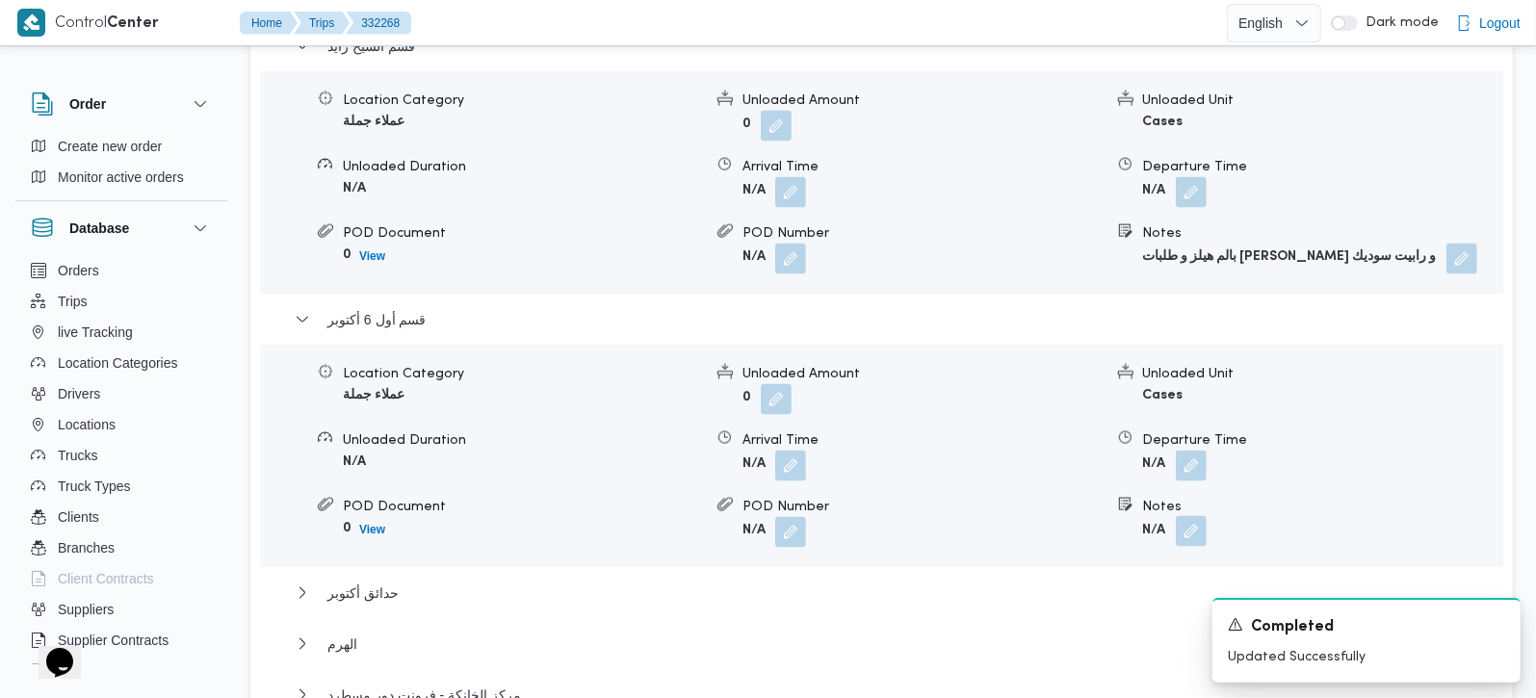
click at [1178, 516] on button "button" at bounding box center [1191, 531] width 31 height 31
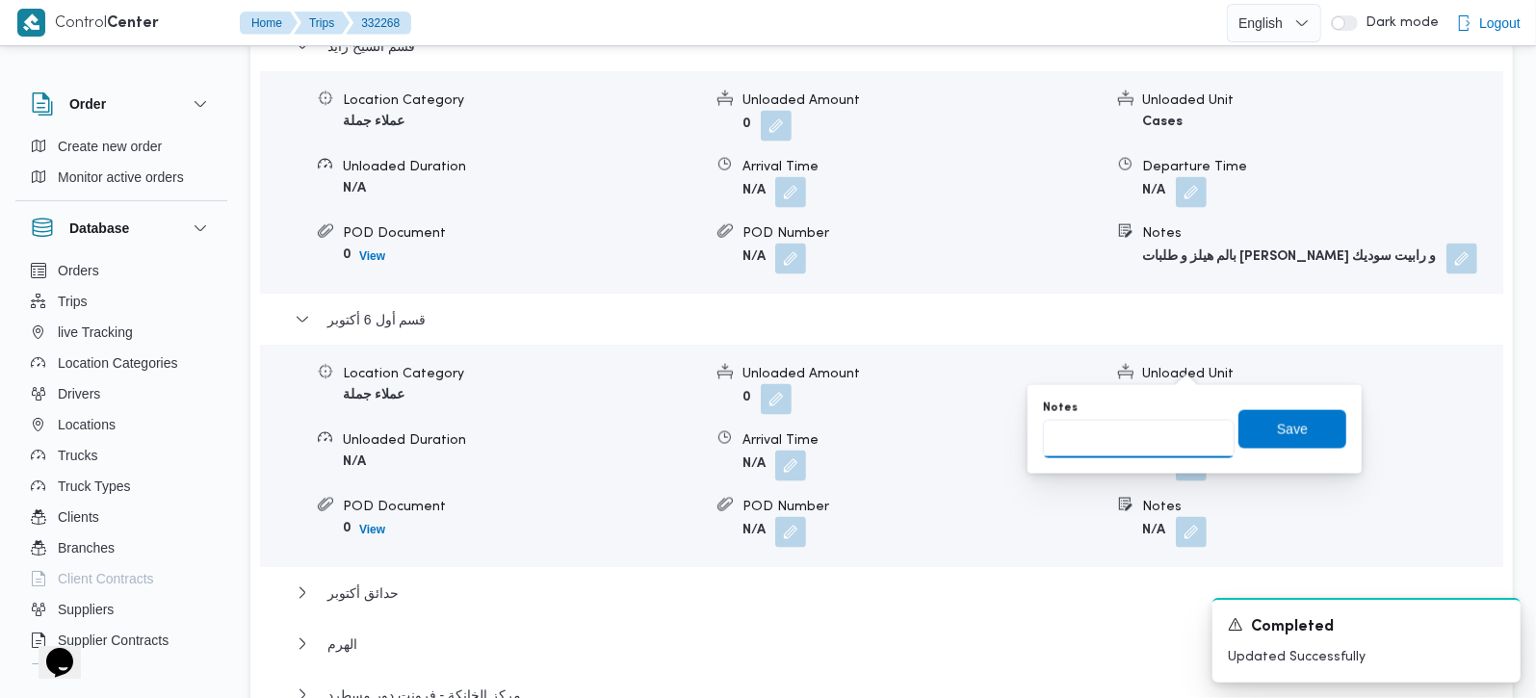
click at [1116, 450] on input "Notes" at bounding box center [1139, 439] width 192 height 39
type input "ايكون مول و برايت ستارز"
click at [1313, 428] on span "Save" at bounding box center [1292, 428] width 108 height 39
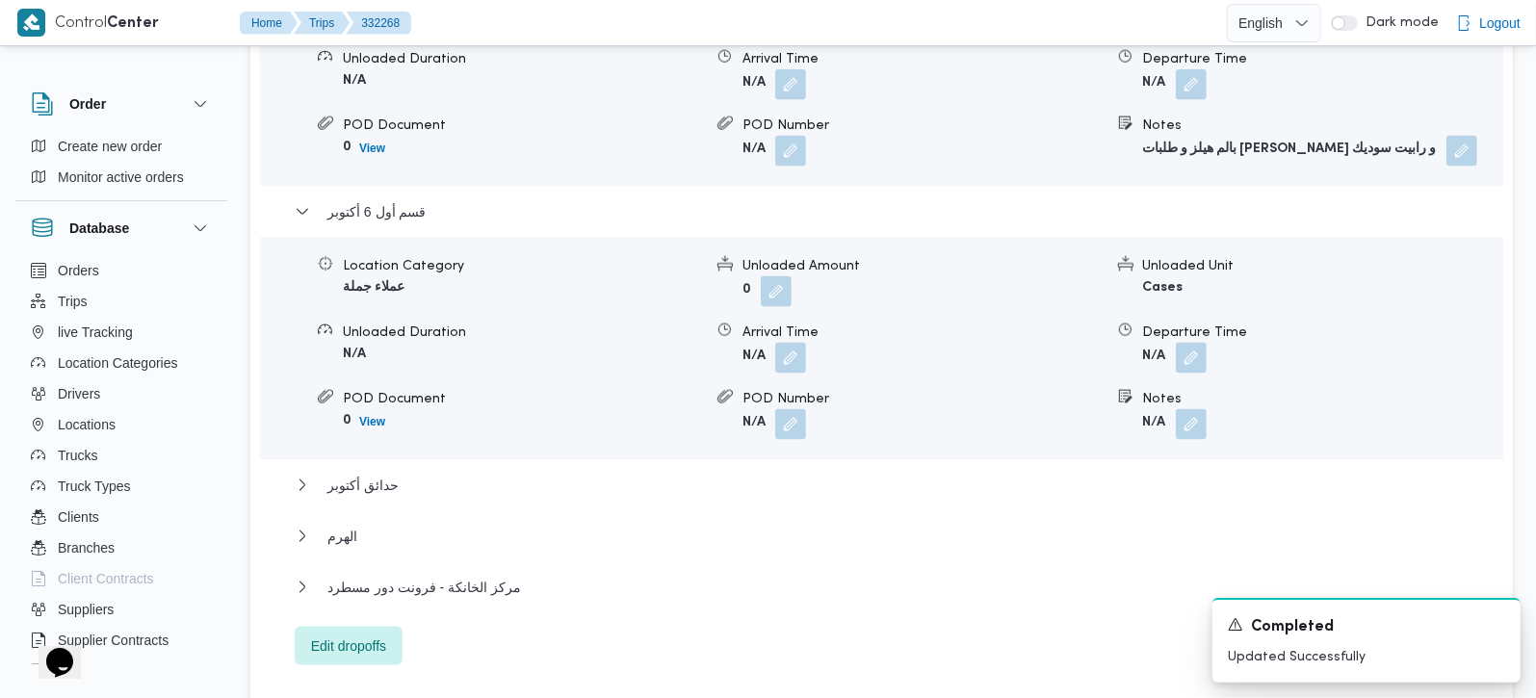
scroll to position [1978, 0]
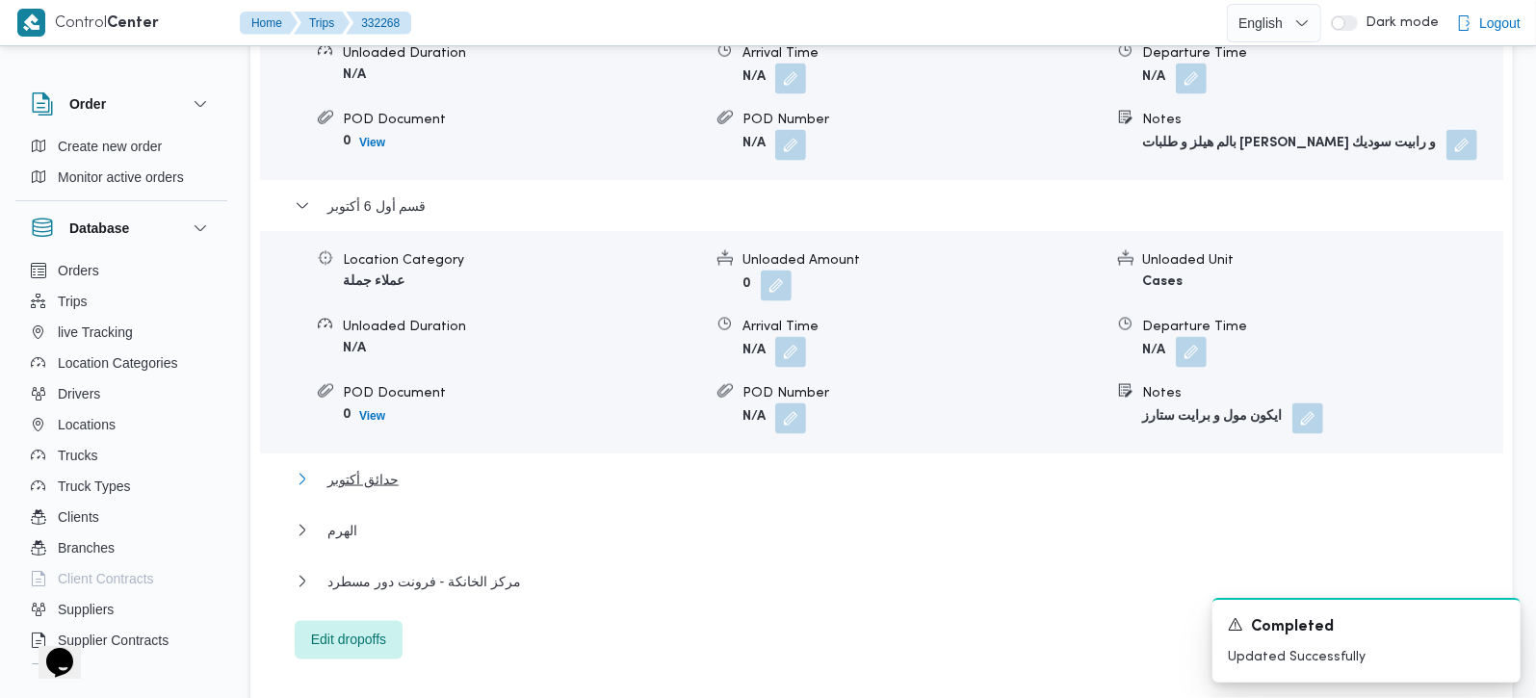
click at [350, 468] on span "حدائق أكتوبر" at bounding box center [362, 479] width 71 height 23
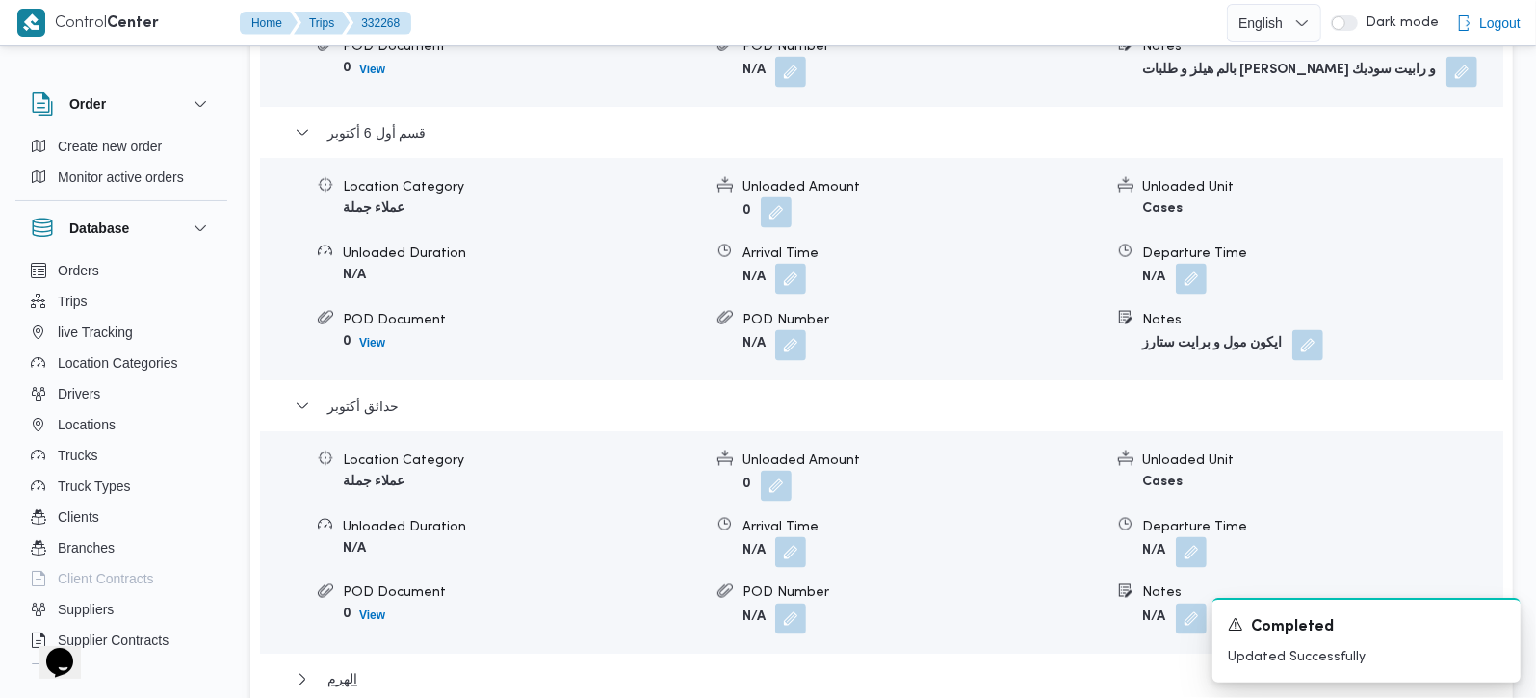
scroll to position [2090, 0]
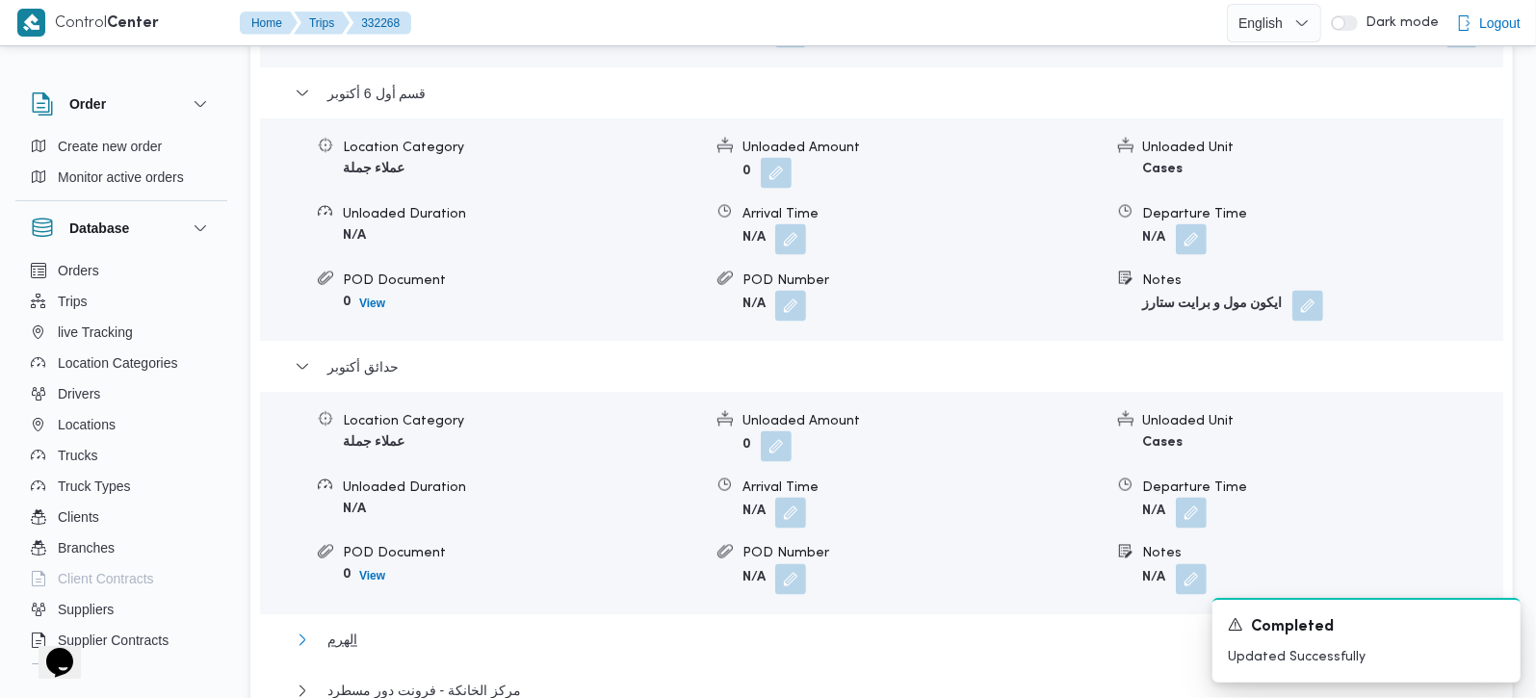
click at [350, 629] on span "الهرم" at bounding box center [342, 640] width 30 height 23
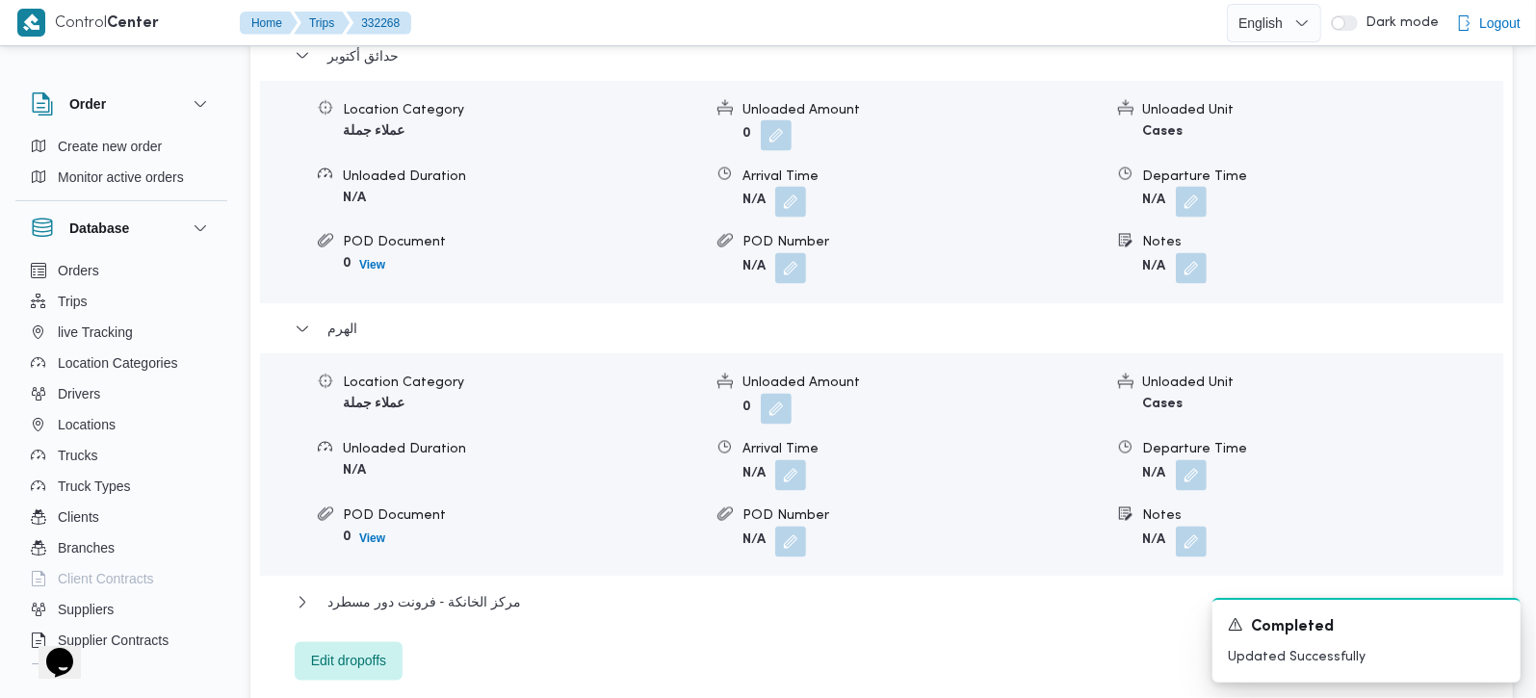
scroll to position [2430, 0]
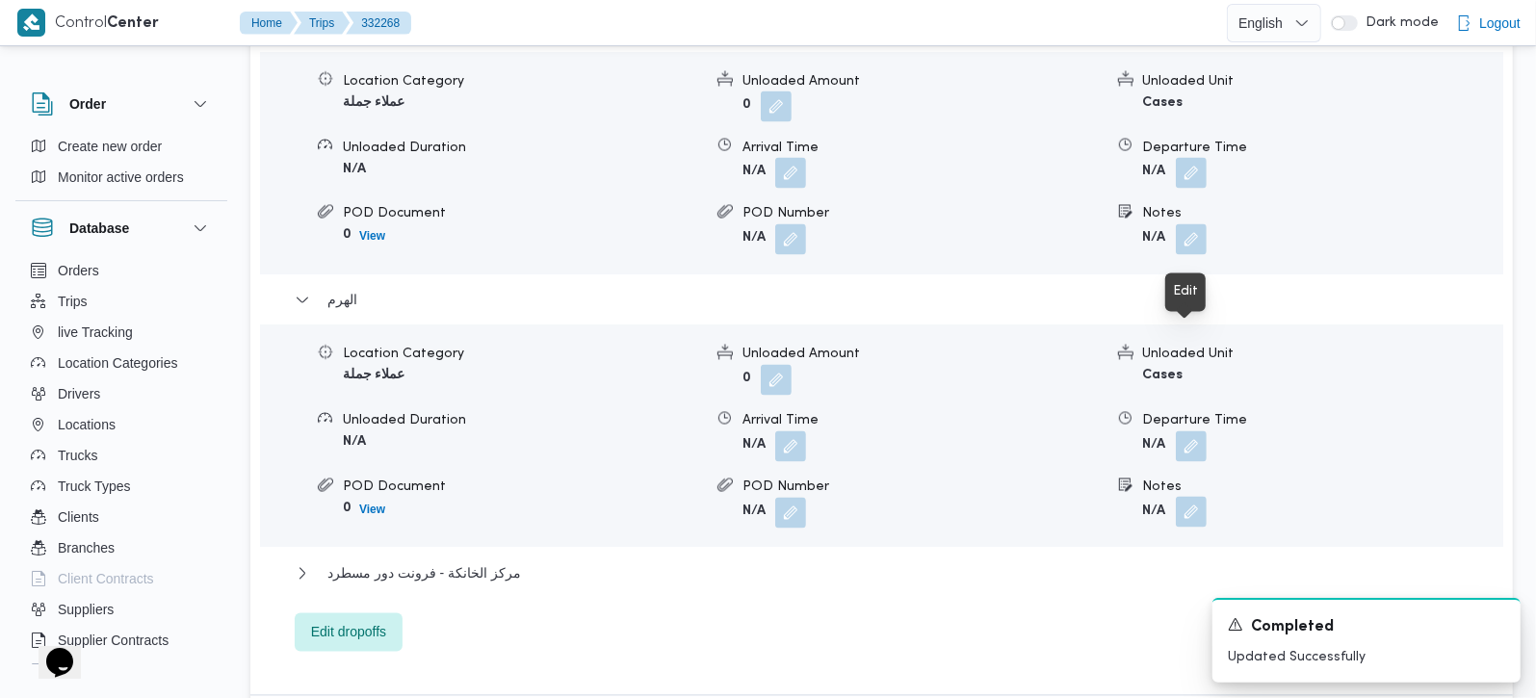
click at [1181, 497] on button "button" at bounding box center [1191, 512] width 31 height 31
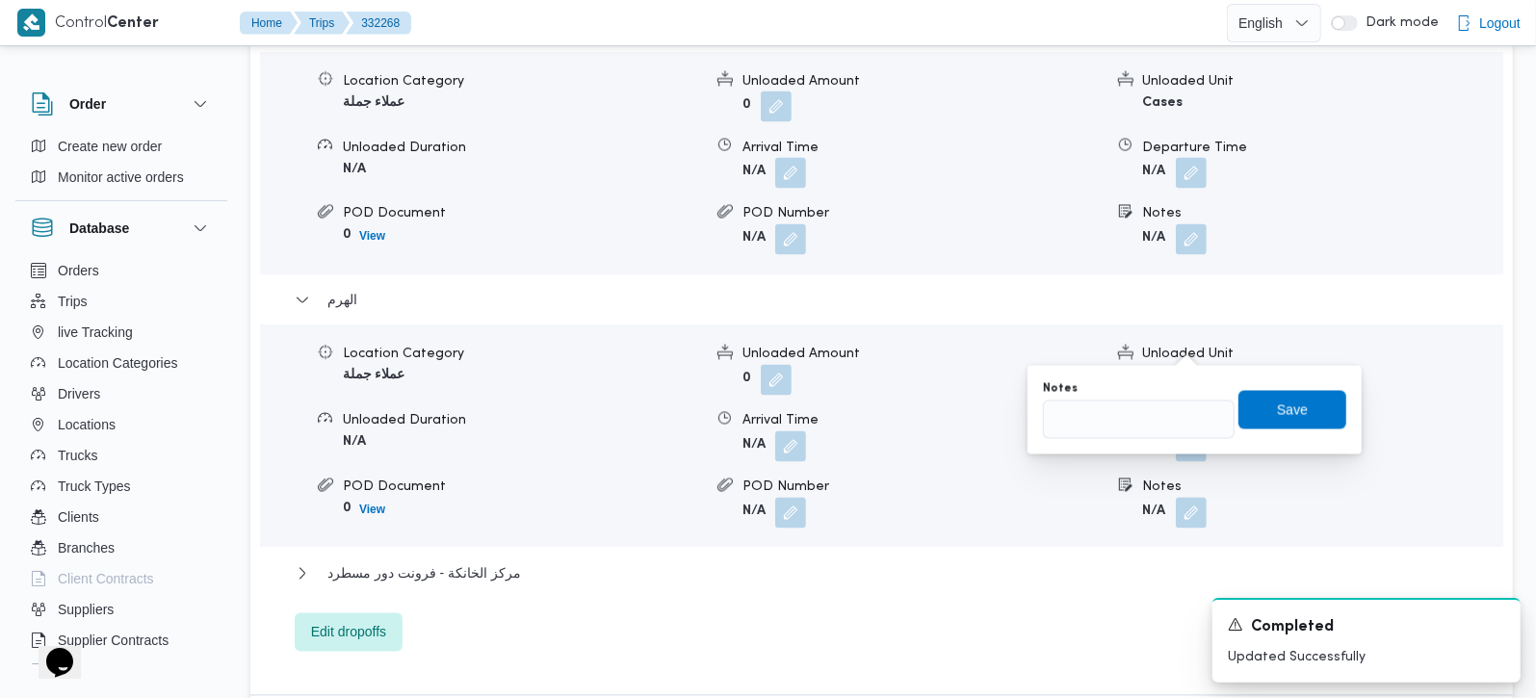
click at [1145, 442] on div "You are in a dialog. To close this dialog, hit escape. Notes Save" at bounding box center [1194, 410] width 334 height 89
click at [1134, 428] on input "Notes" at bounding box center [1139, 420] width 192 height 39
type input "حدائق الاهرام"
click at [1295, 411] on span "Save" at bounding box center [1292, 409] width 108 height 39
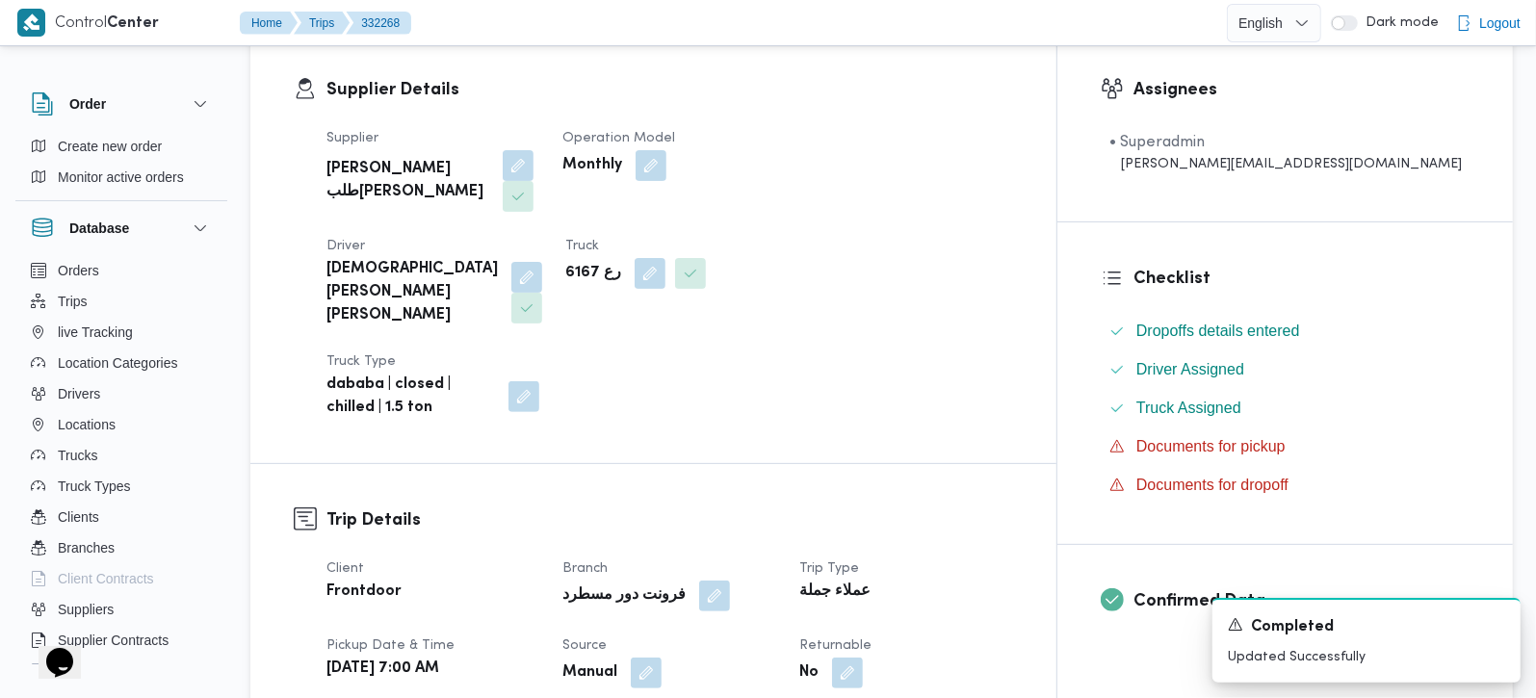
scroll to position [0, 0]
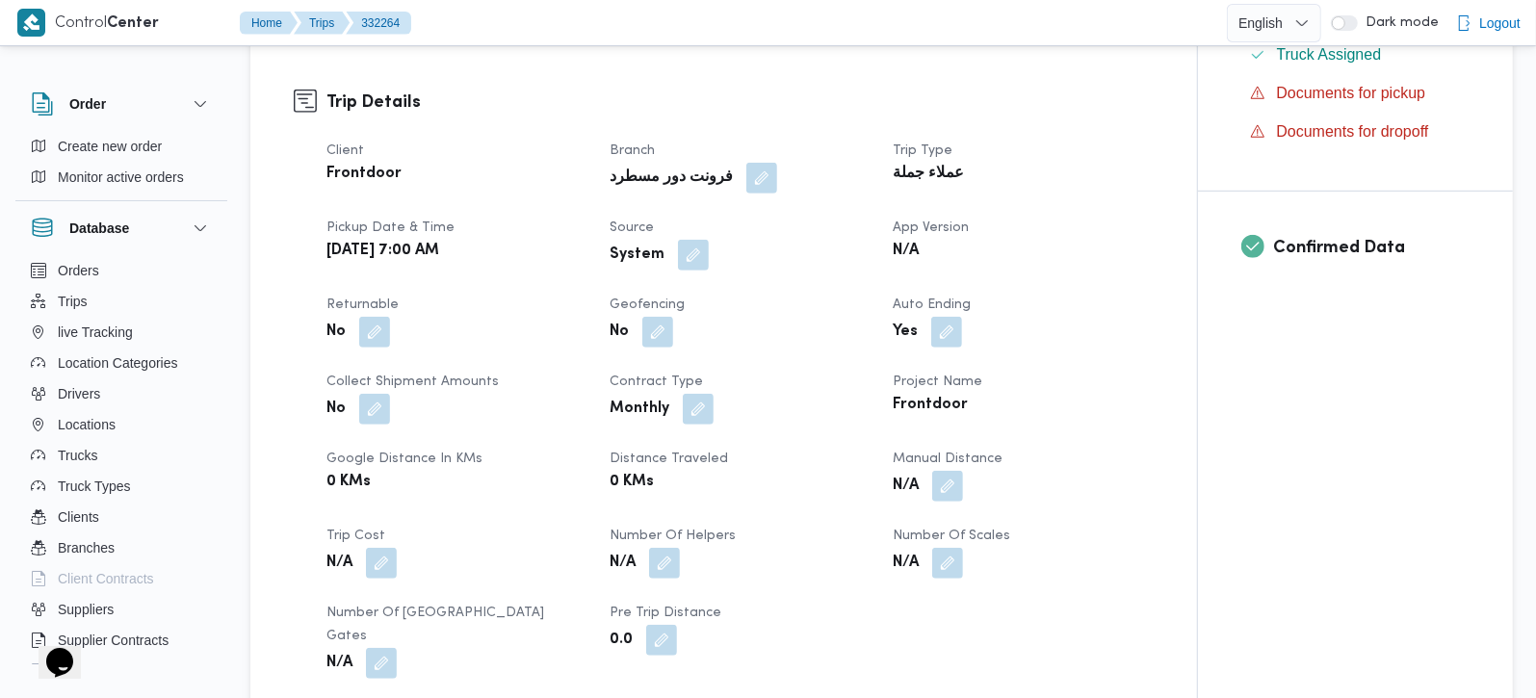
scroll to position [566, 0]
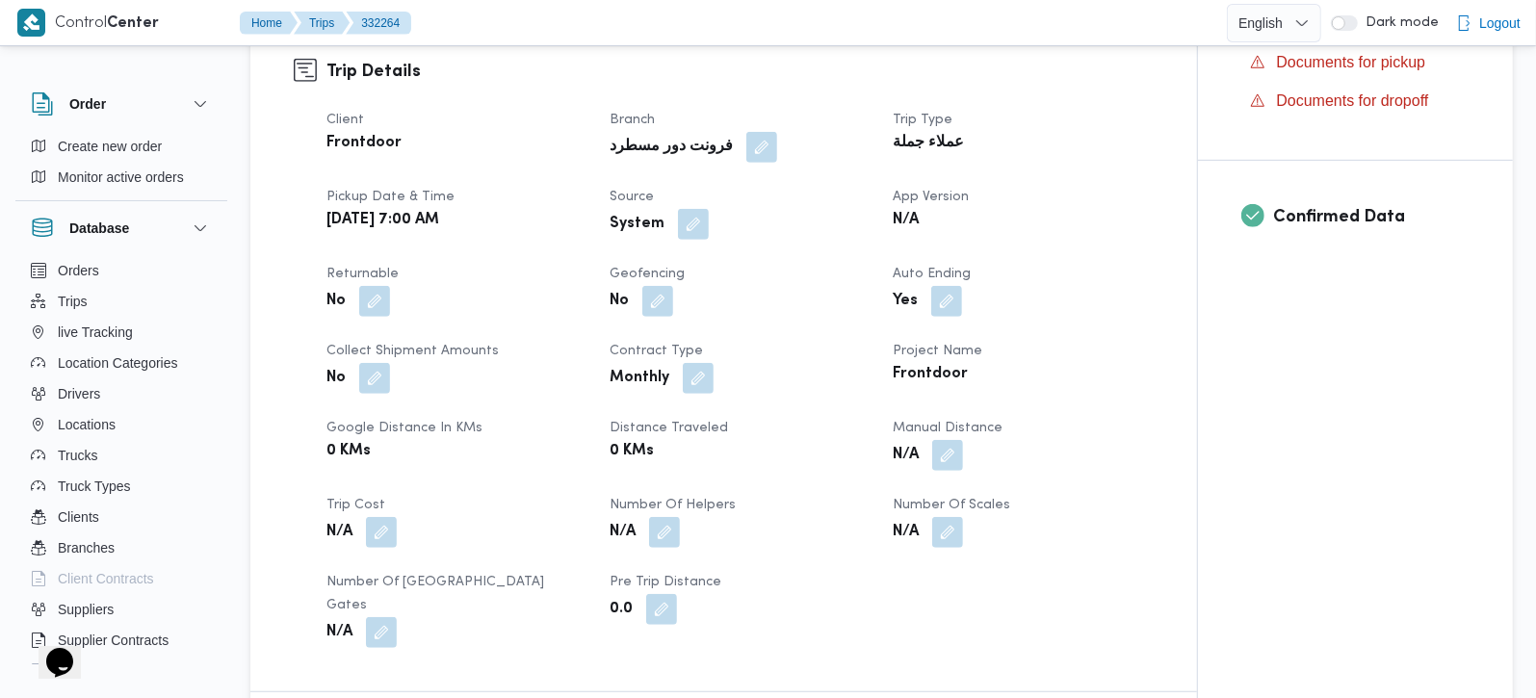
scroll to position [844, 0]
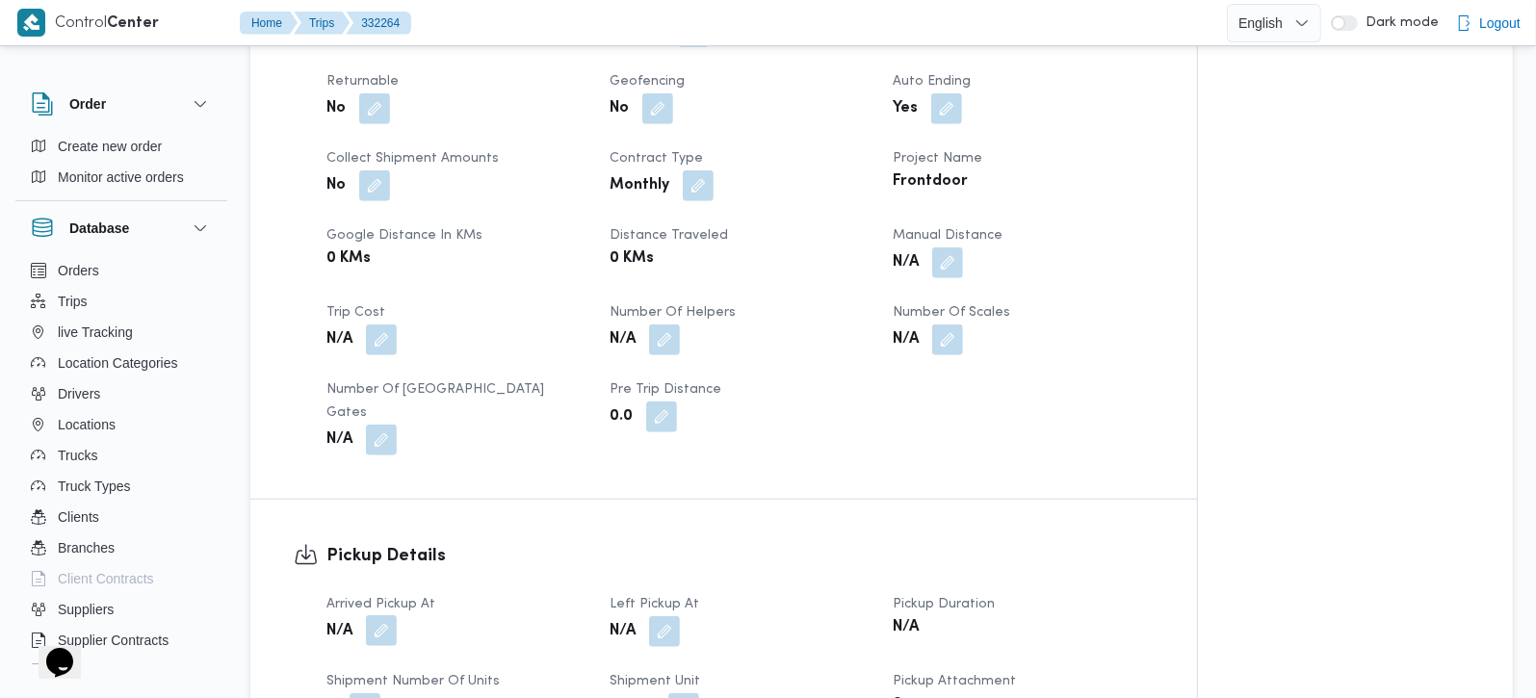
click at [376, 615] on button "button" at bounding box center [381, 630] width 31 height 31
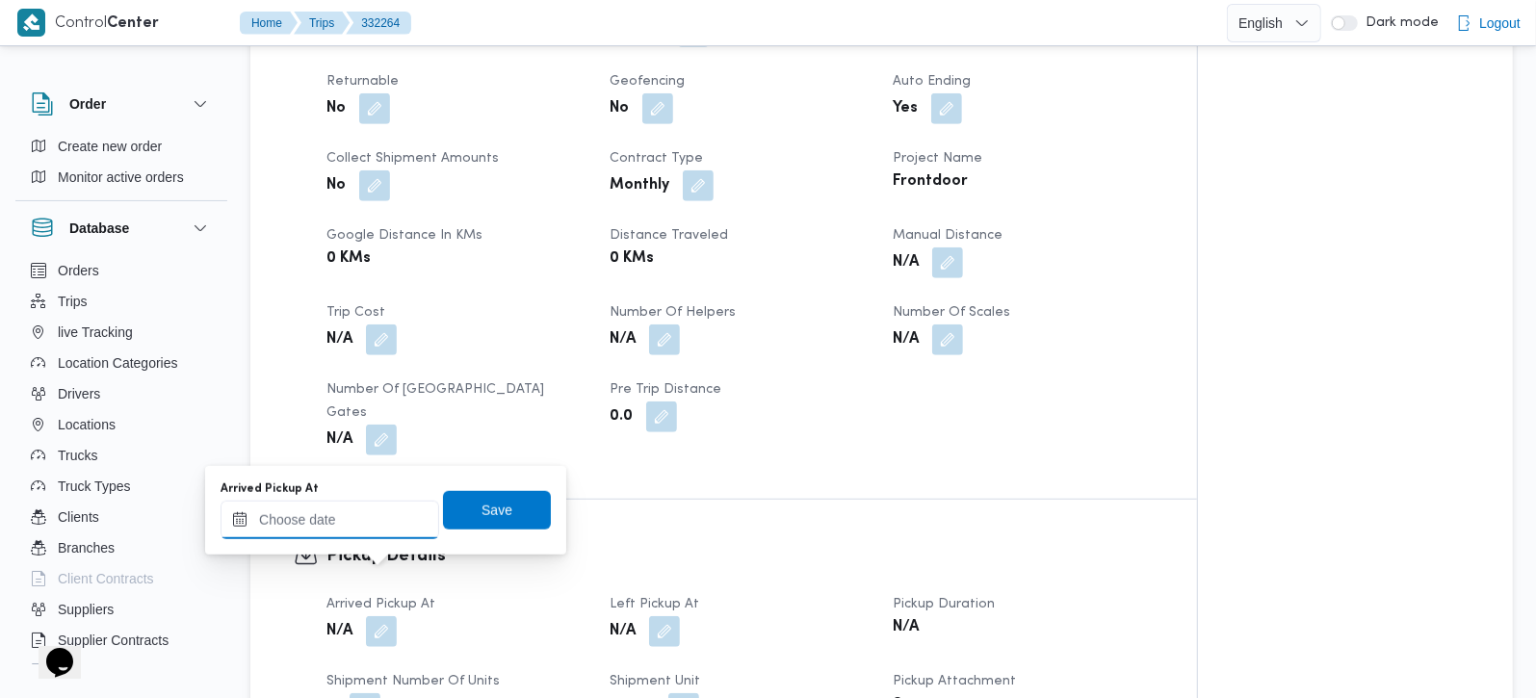
click at [328, 527] on input "Arrived Pickup At" at bounding box center [330, 520] width 219 height 39
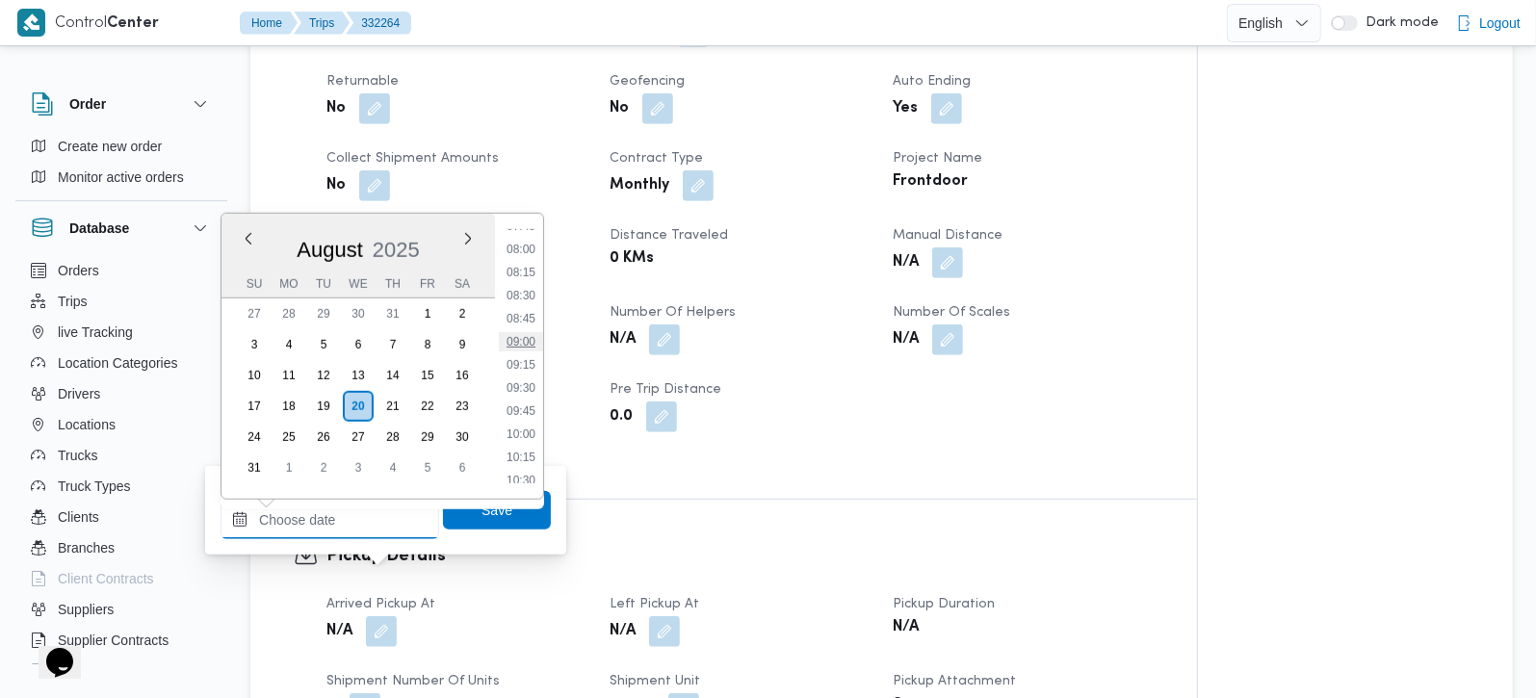
scroll to position [616, 0]
click at [528, 262] on li "07:00" at bounding box center [521, 269] width 44 height 19
type input "[DATE] 07:00"
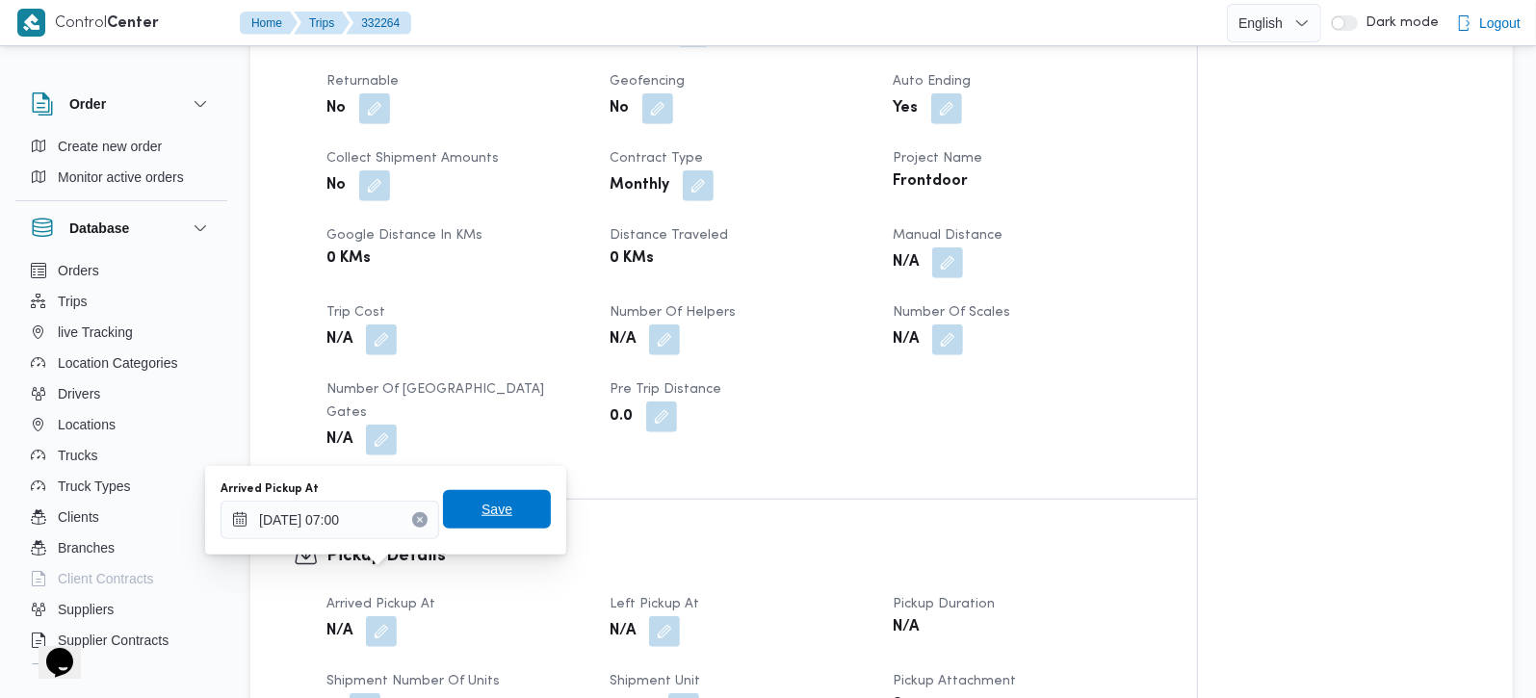
click at [503, 504] on span "Save" at bounding box center [497, 509] width 108 height 39
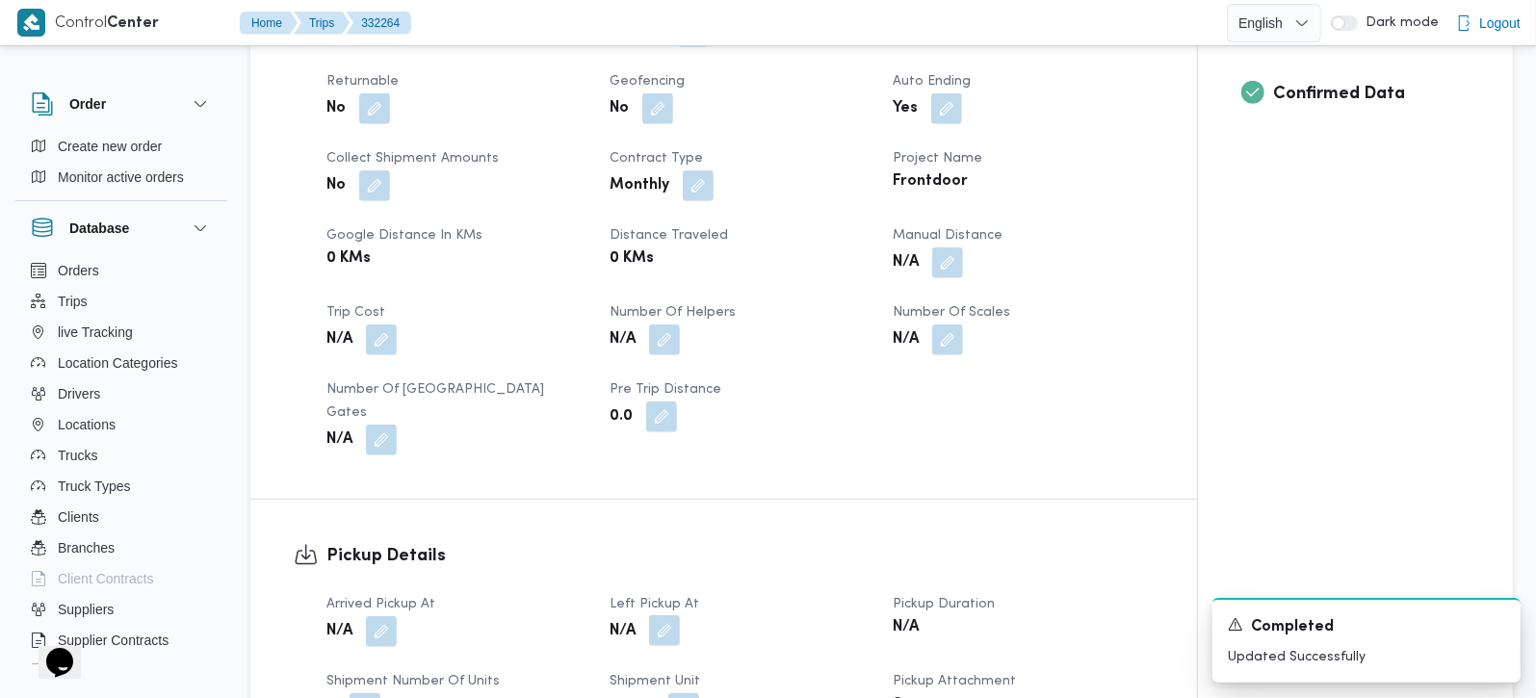
click at [656, 615] on button "button" at bounding box center [664, 630] width 31 height 31
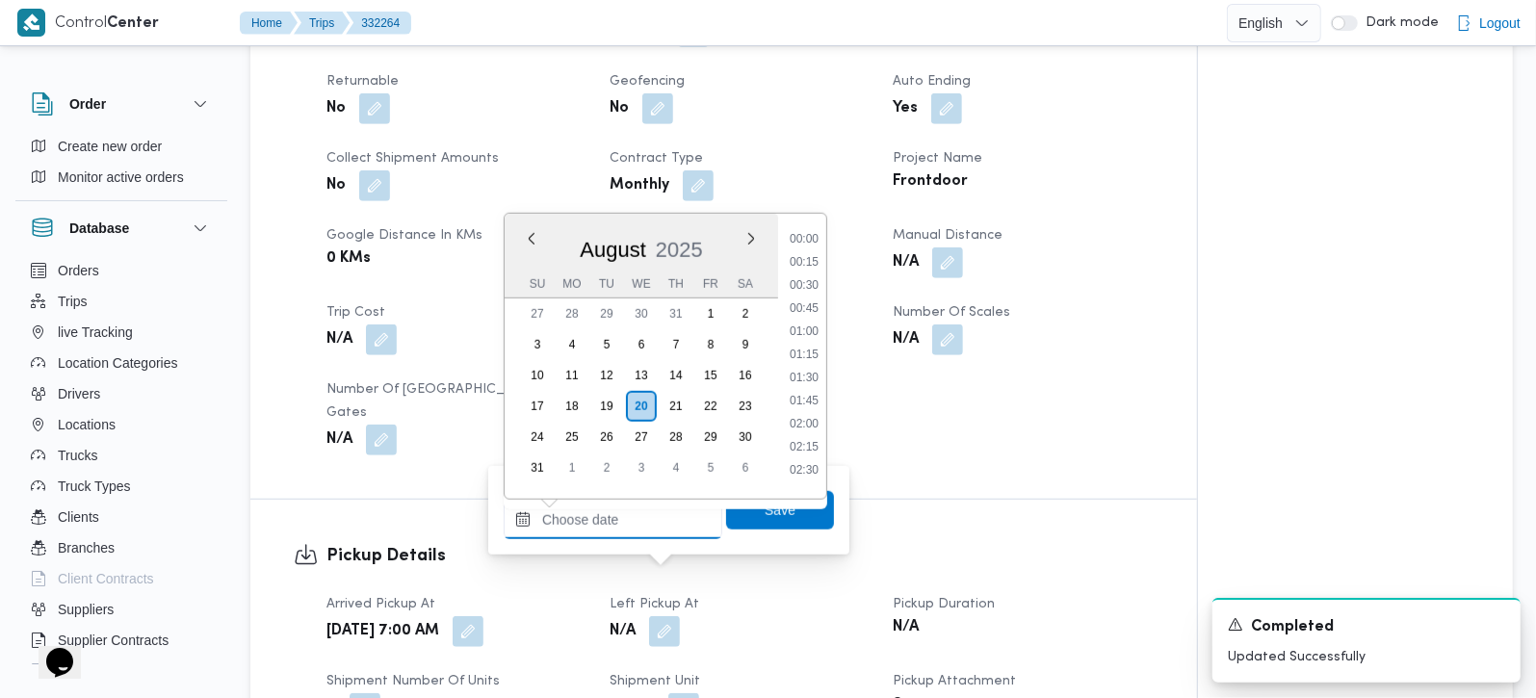
drag, startPoint x: 596, startPoint y: 531, endPoint x: 654, endPoint y: 503, distance: 64.2
click at [596, 531] on input "Left Pickup At" at bounding box center [613, 520] width 219 height 39
click at [814, 297] on li "11:00" at bounding box center [804, 300] width 44 height 19
type input "20/08/2025 11:00"
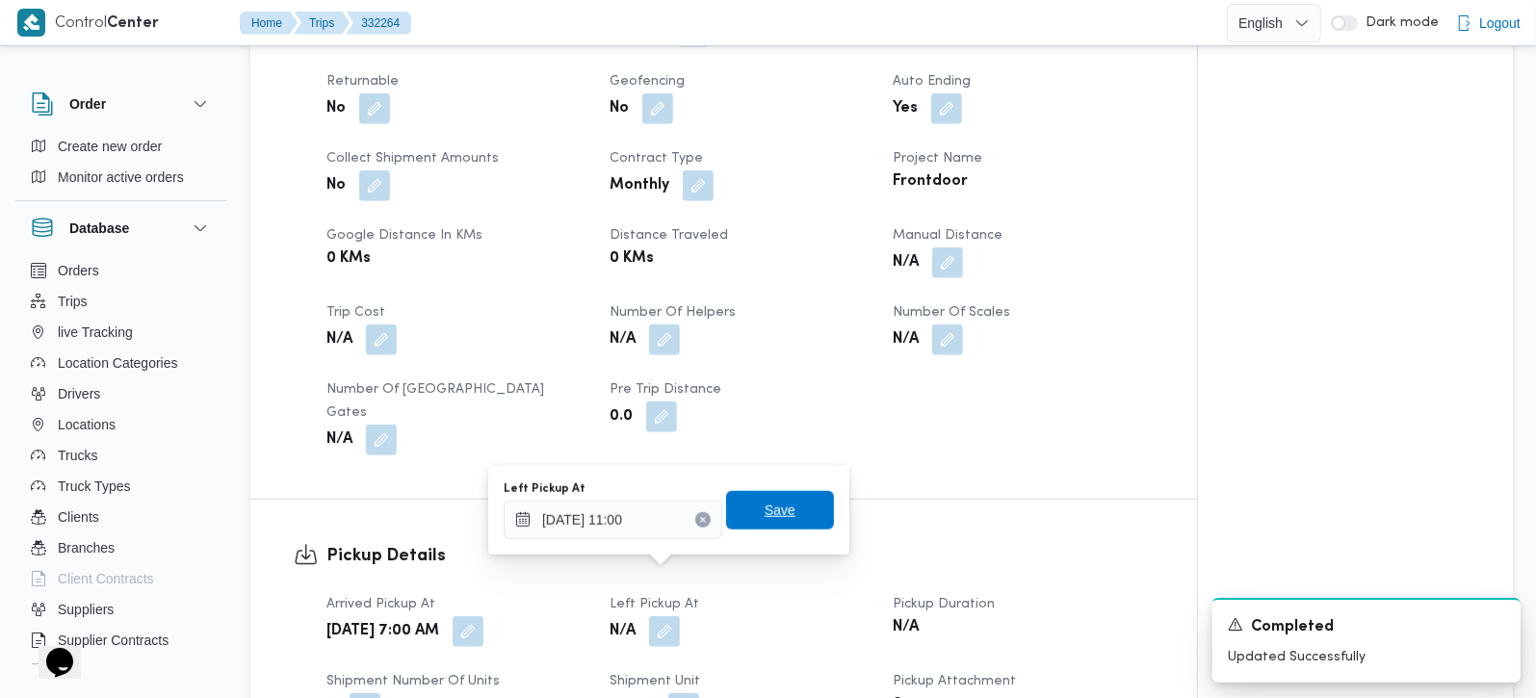
click at [784, 504] on span "Save" at bounding box center [780, 510] width 108 height 39
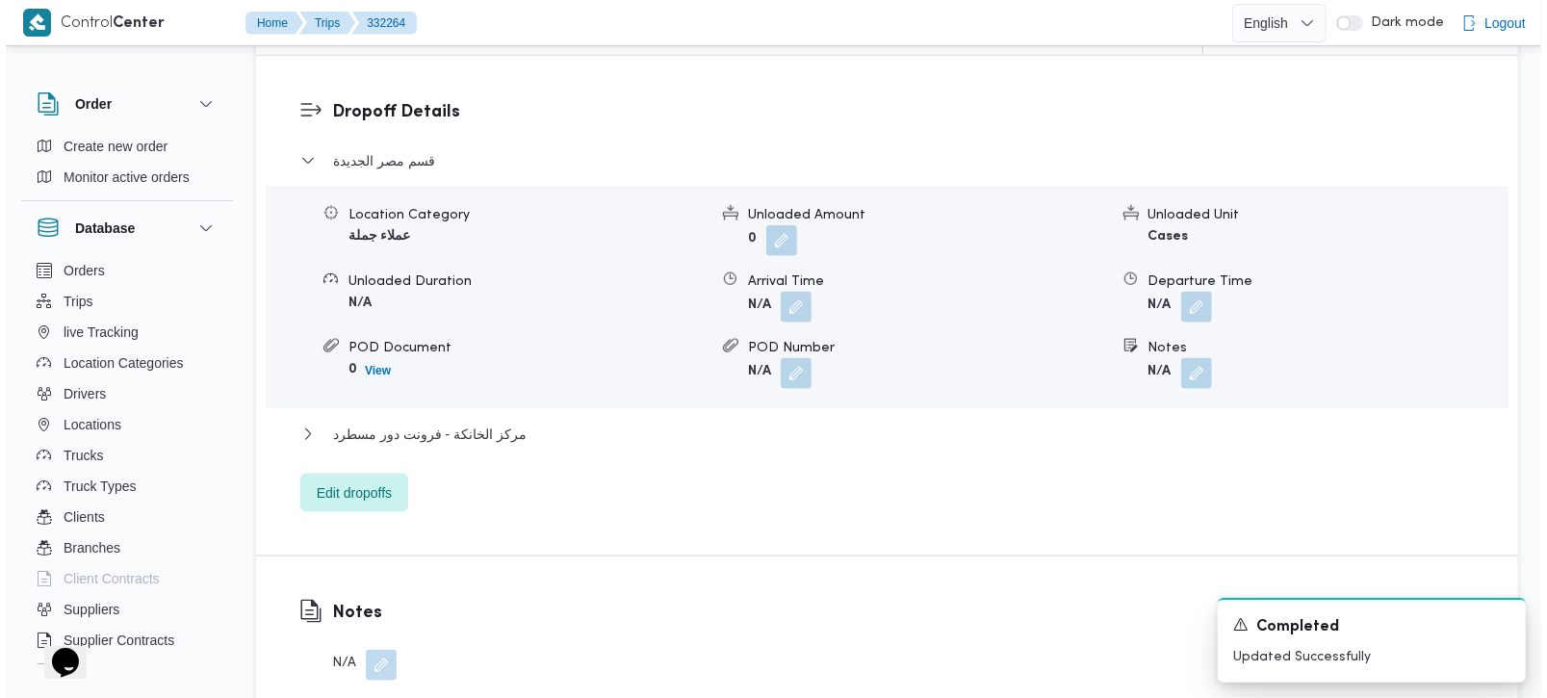
scroll to position [1638, 0]
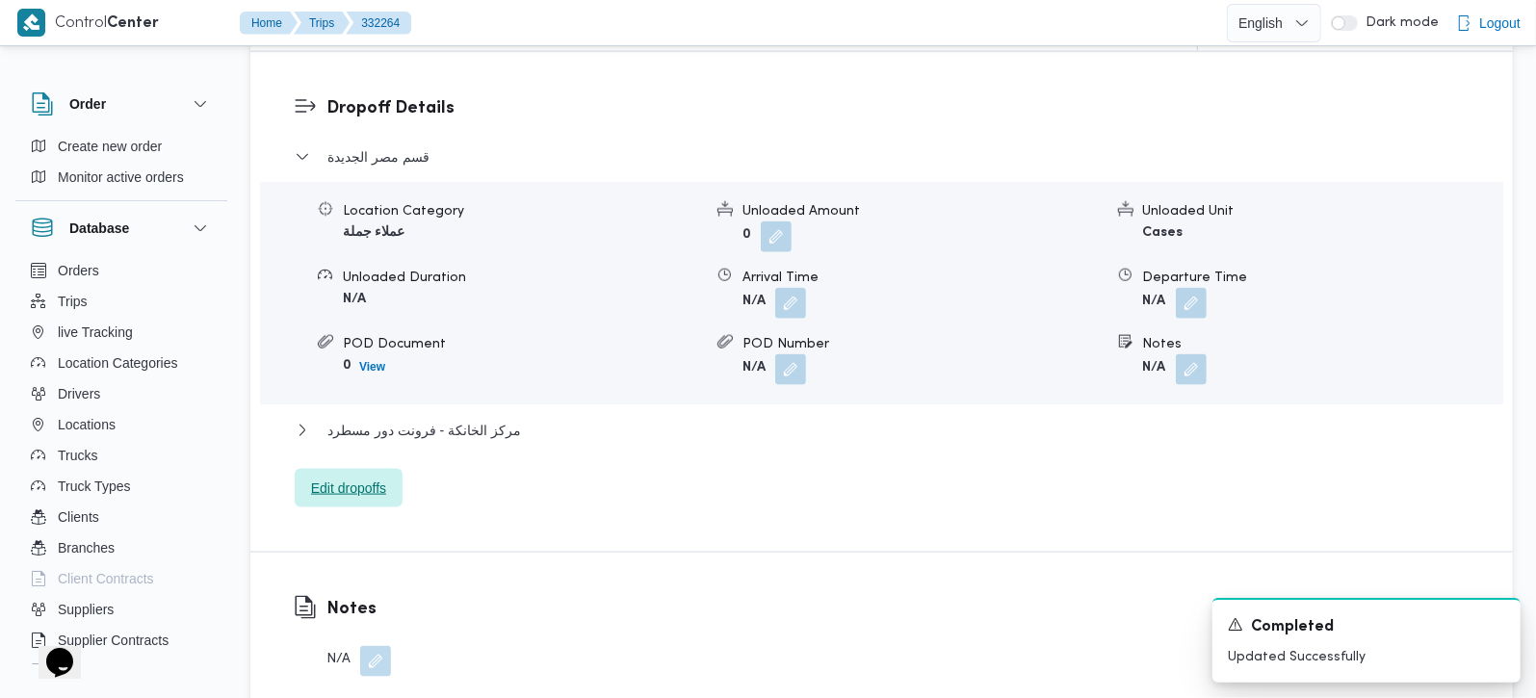
click at [384, 469] on span "Edit dropoffs" at bounding box center [349, 488] width 108 height 39
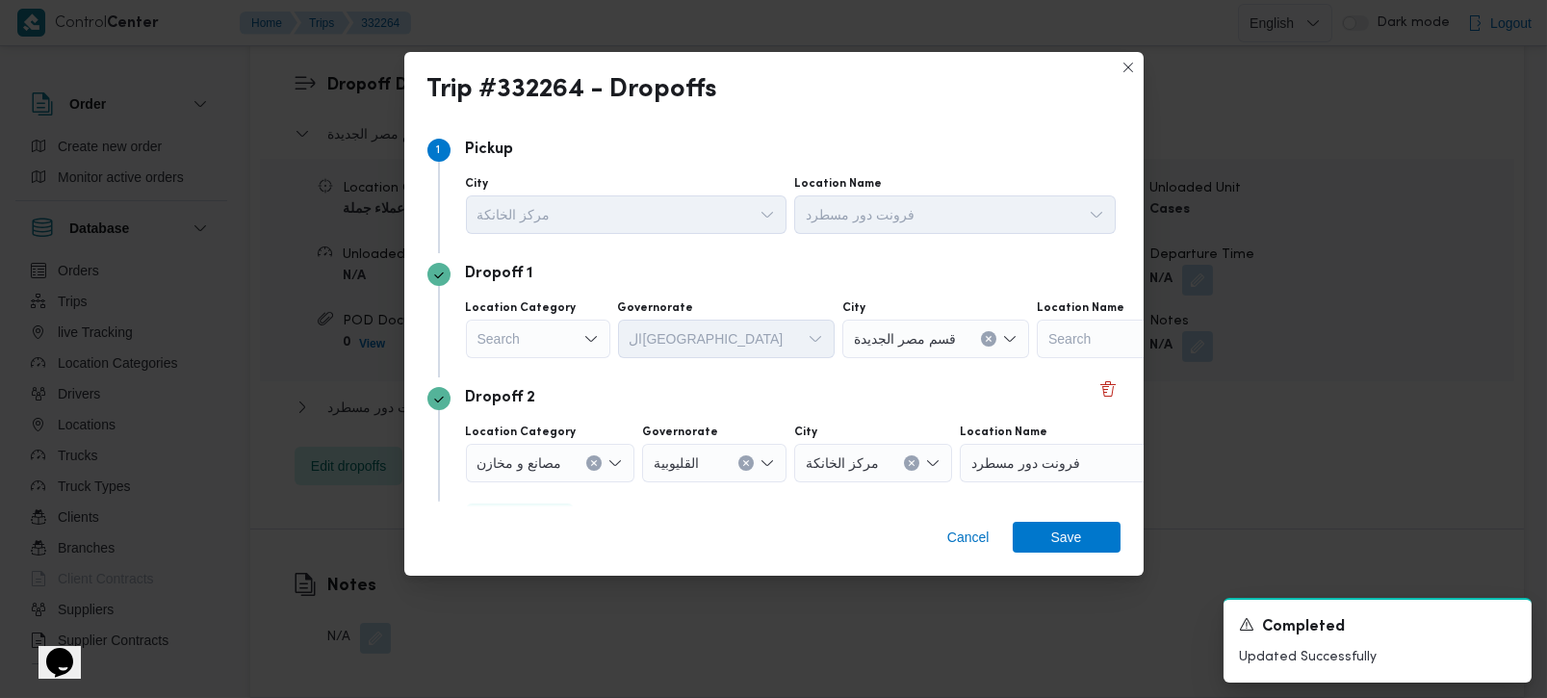
click at [589, 328] on div "Search" at bounding box center [538, 339] width 144 height 39
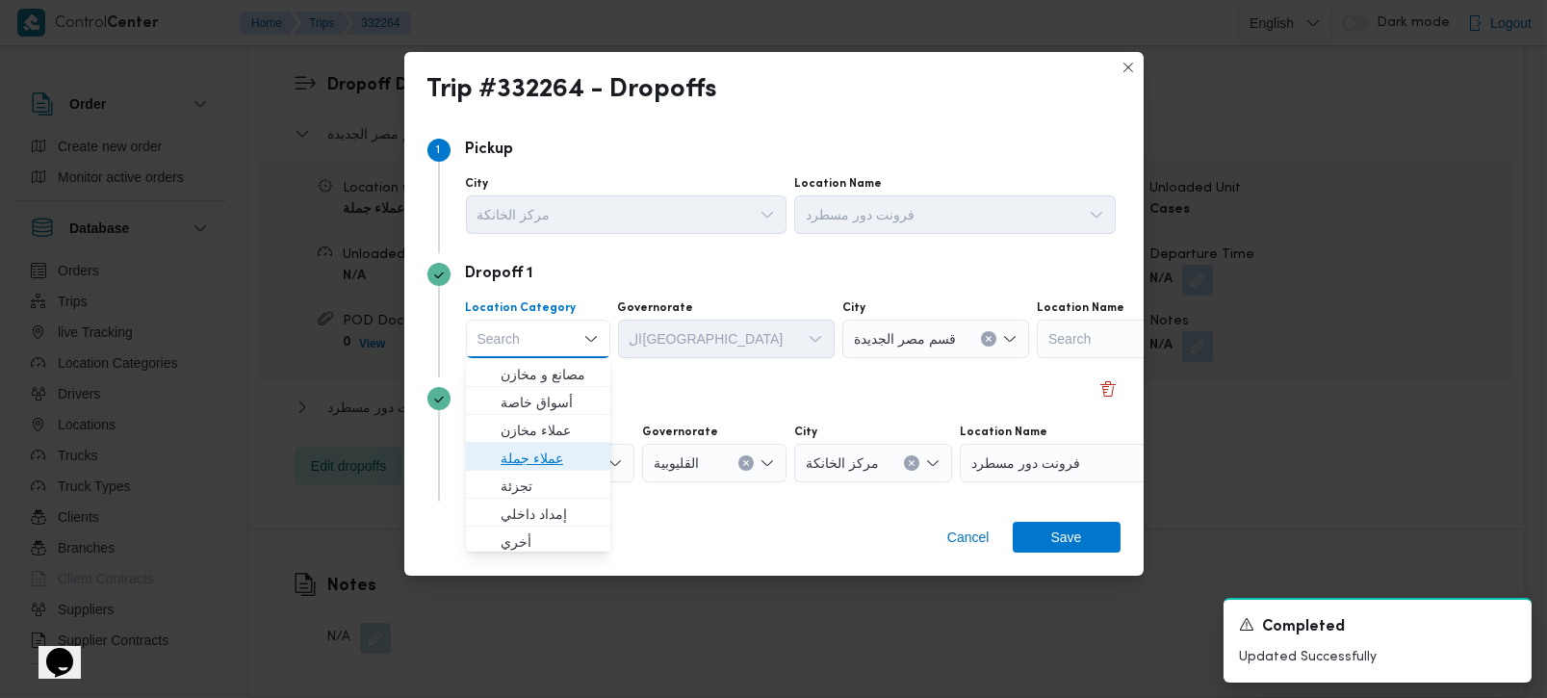
click at [537, 458] on span "عملاء جملة" at bounding box center [550, 458] width 98 height 23
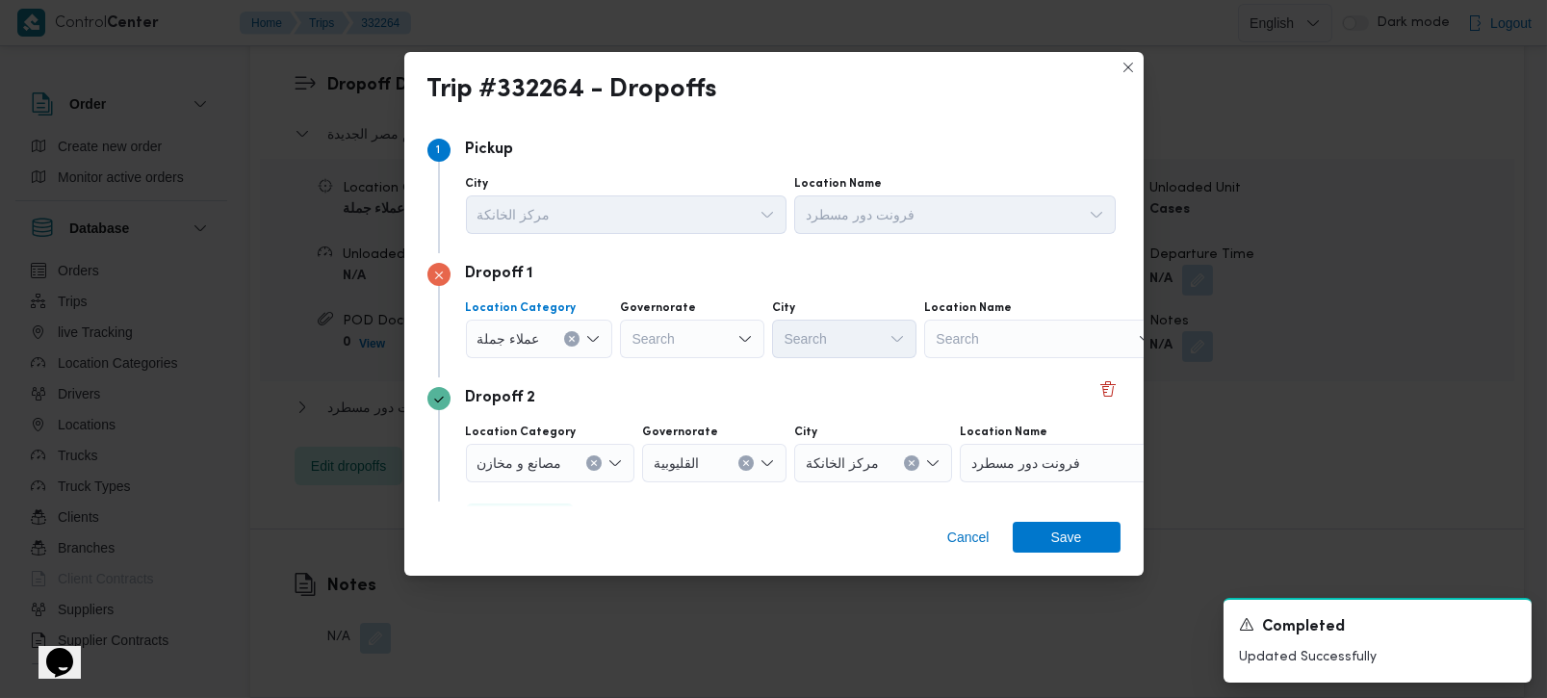
click at [703, 336] on div "Search" at bounding box center [692, 339] width 144 height 39
type input "رة"
click at [686, 401] on span "القاه رة" at bounding box center [702, 402] width 98 height 23
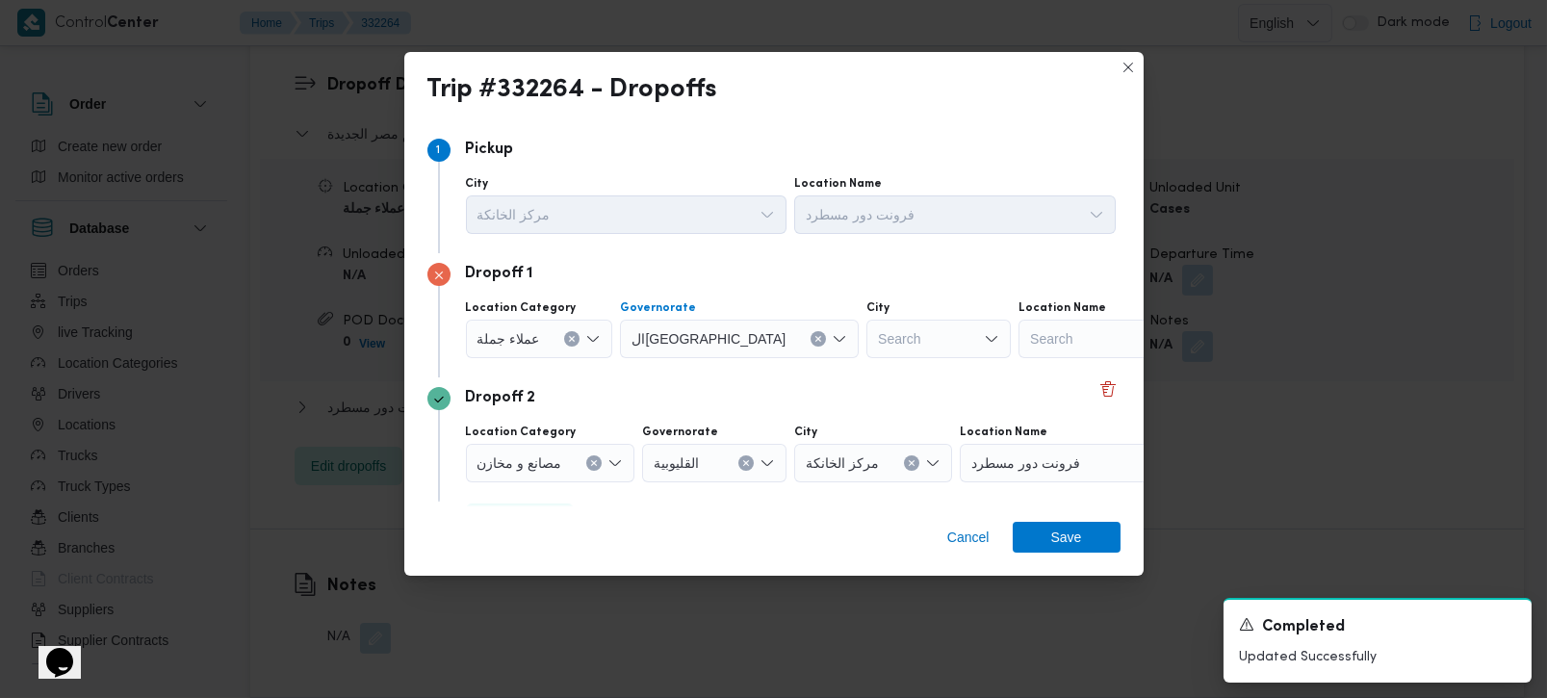
click at [867, 349] on div "Search" at bounding box center [939, 339] width 144 height 39
type input "بور"
click at [818, 367] on mark "بور" at bounding box center [813, 374] width 17 height 15
click at [792, 389] on div "Dropoff 2" at bounding box center [774, 398] width 693 height 23
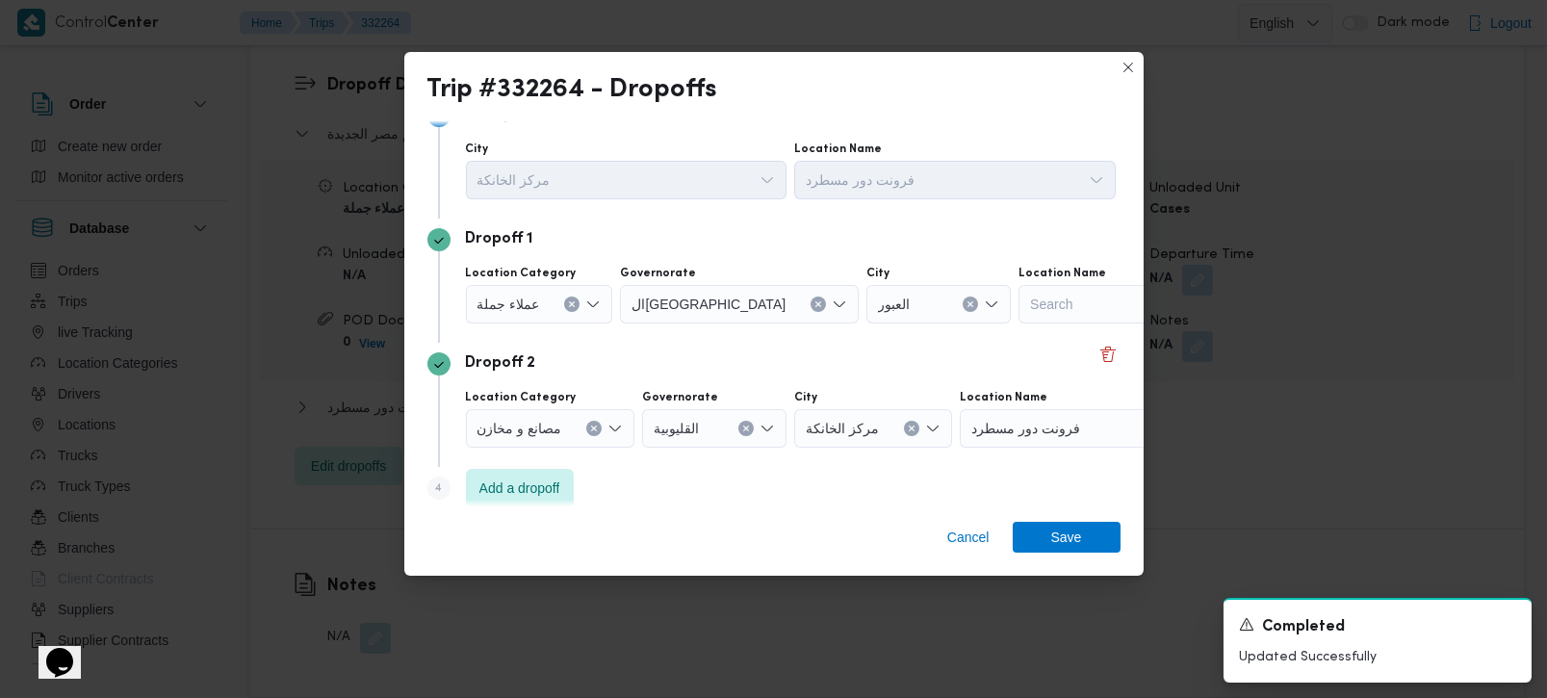
scroll to position [52, 0]
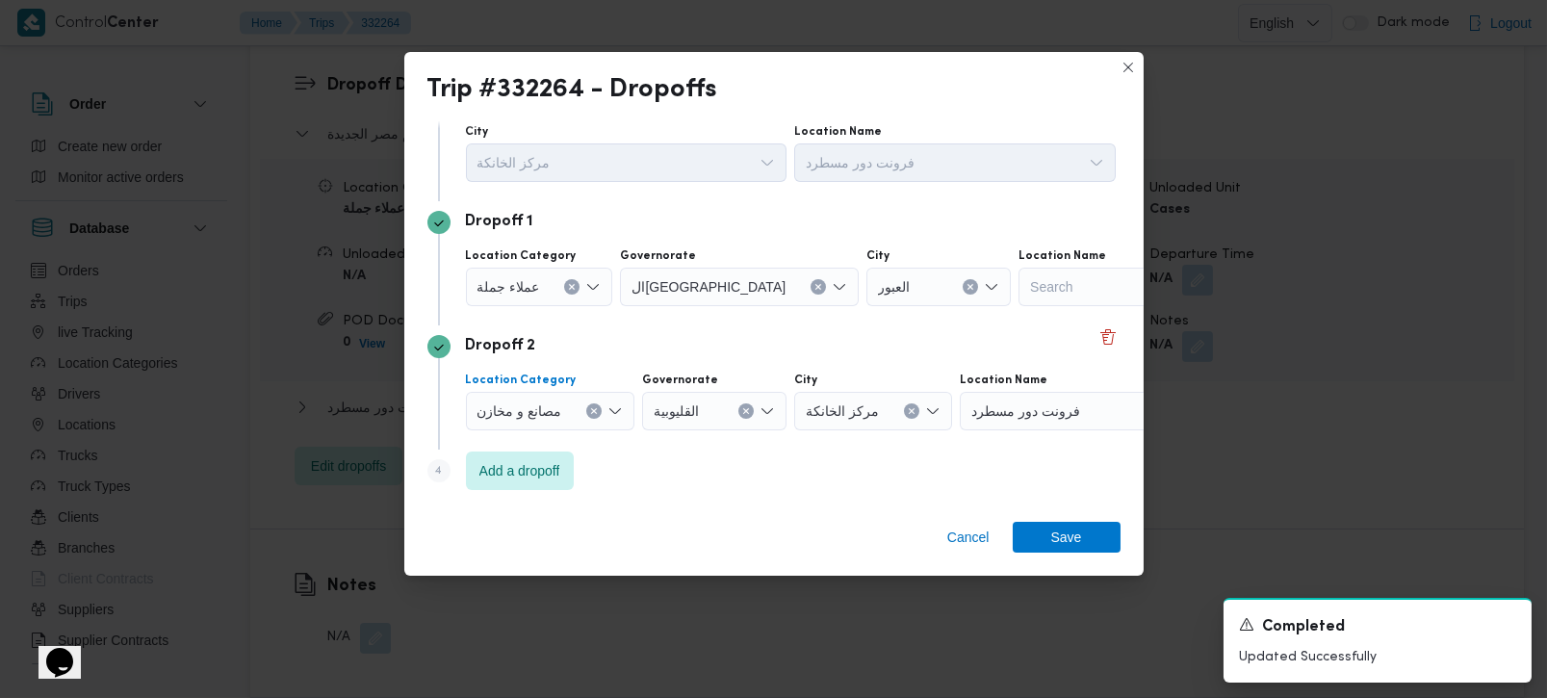
click at [580, 295] on button "Clear input" at bounding box center [571, 286] width 15 height 15
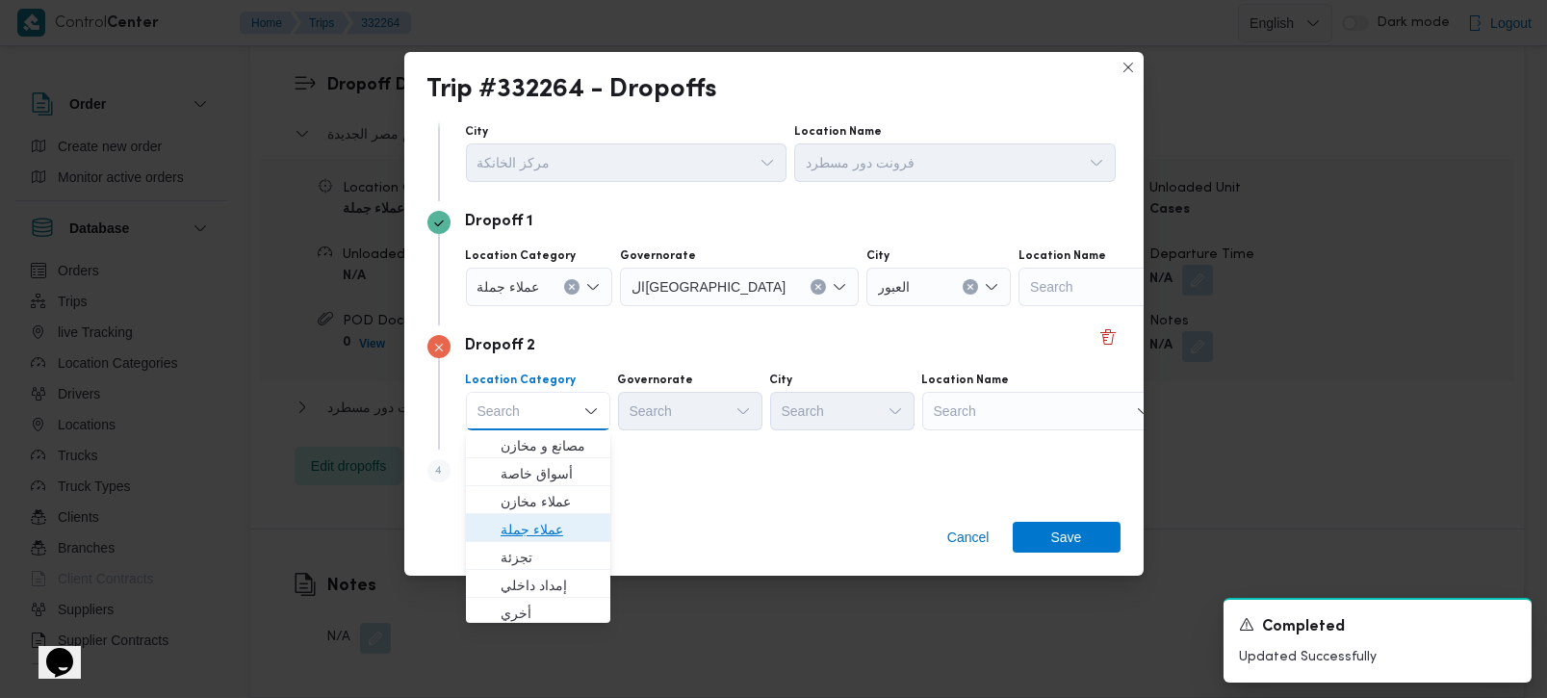
click at [551, 524] on span "عملاء جملة" at bounding box center [550, 529] width 98 height 23
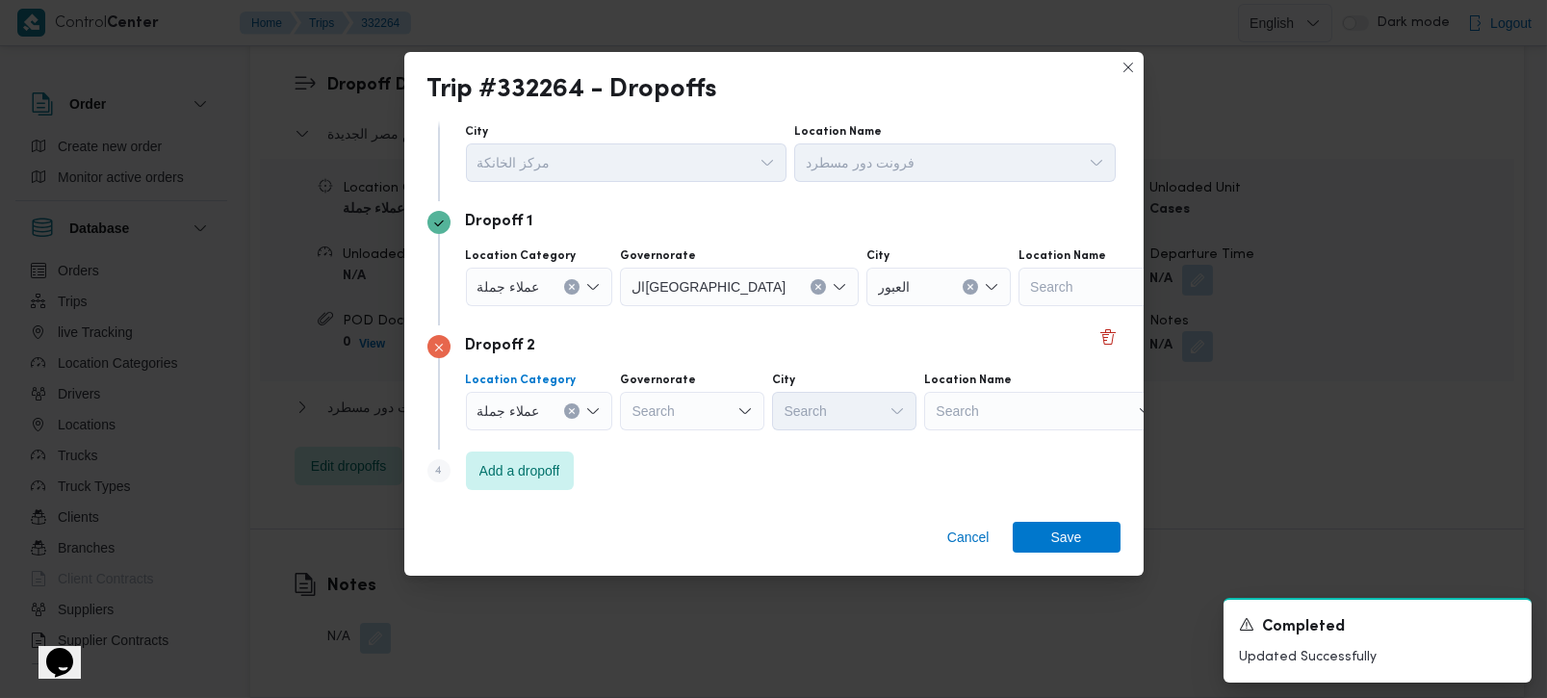
click at [668, 306] on div "Search" at bounding box center [739, 287] width 239 height 39
type input "رة"
click at [673, 472] on span "القاه رة" at bounding box center [702, 473] width 98 height 23
click at [867, 306] on div "Search" at bounding box center [939, 287] width 144 height 39
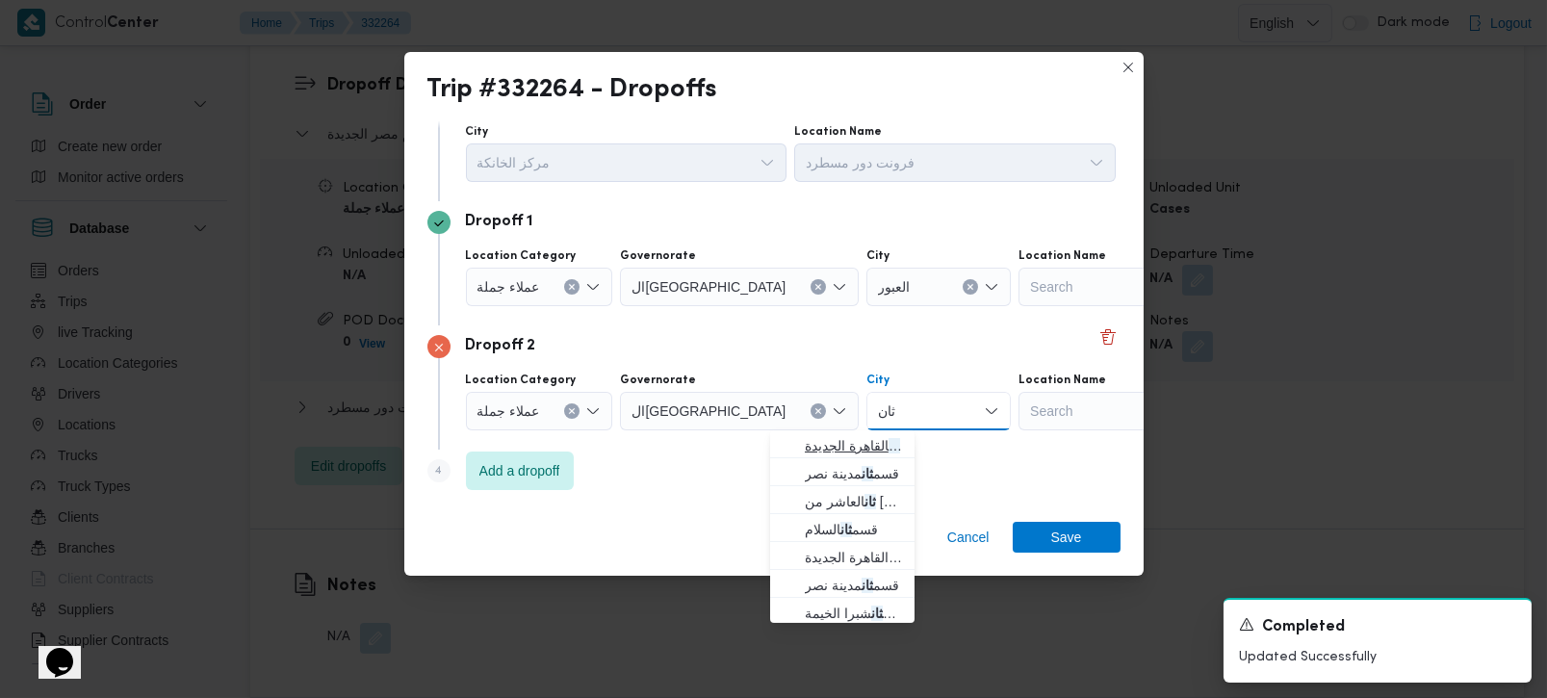
type input "ثان"
click at [825, 454] on span "قسم ثان القاهرة الجديدة" at bounding box center [854, 445] width 98 height 23
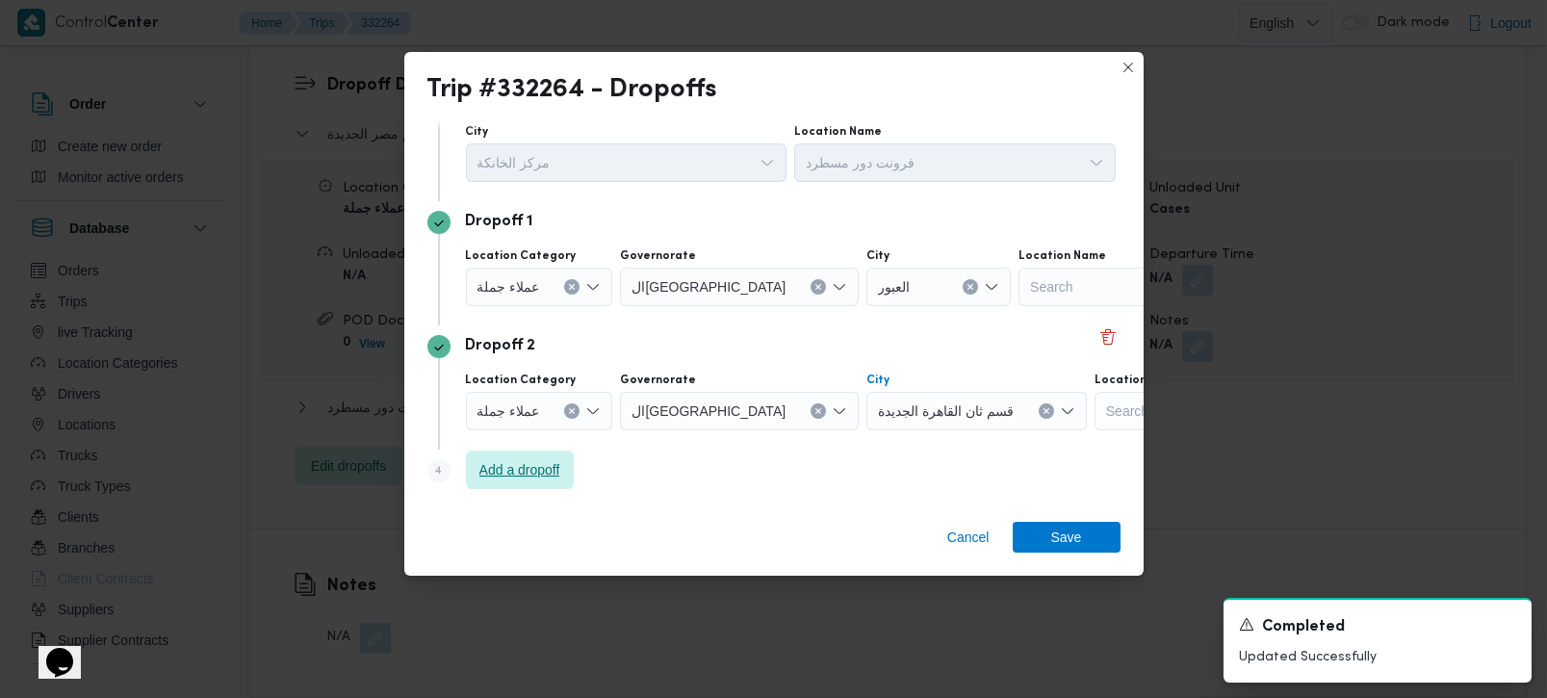
click at [558, 472] on span "Add a dropoff" at bounding box center [520, 469] width 81 height 23
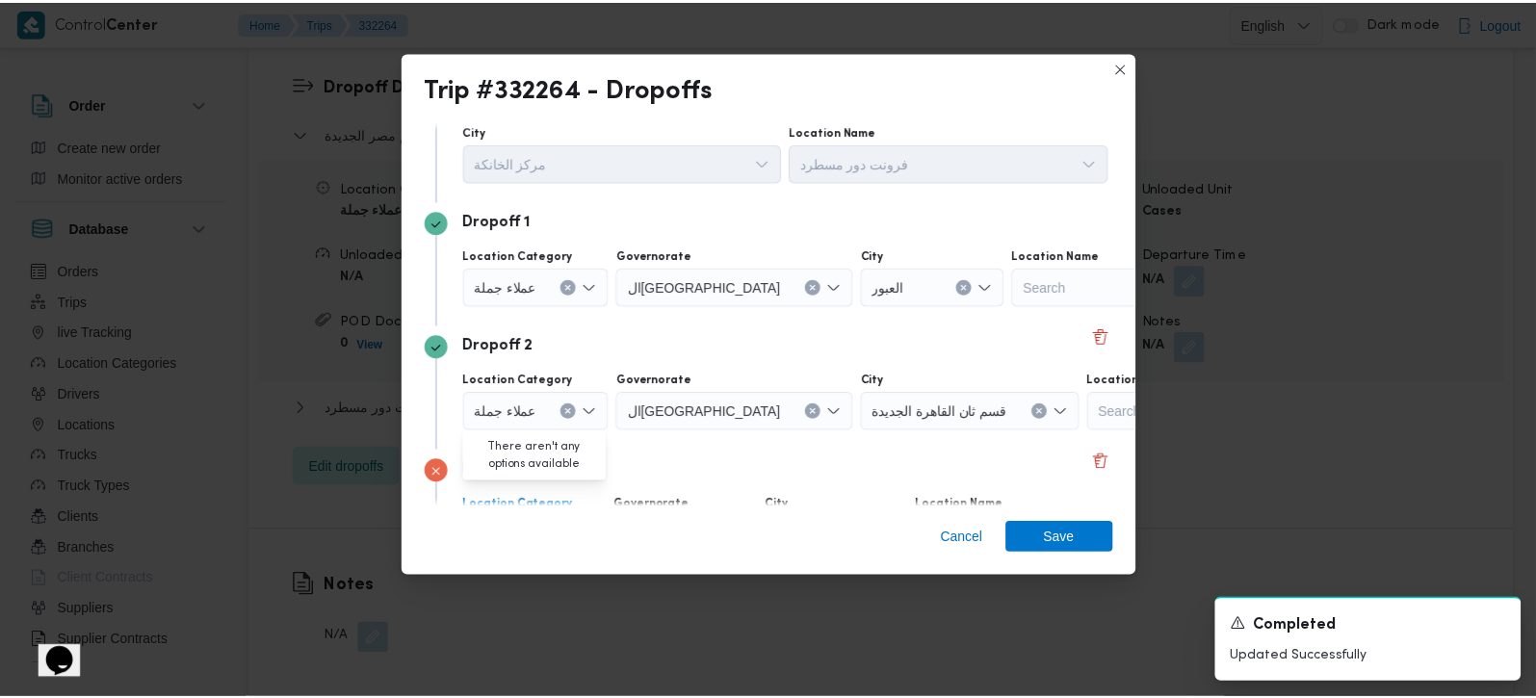
scroll to position [176, 0]
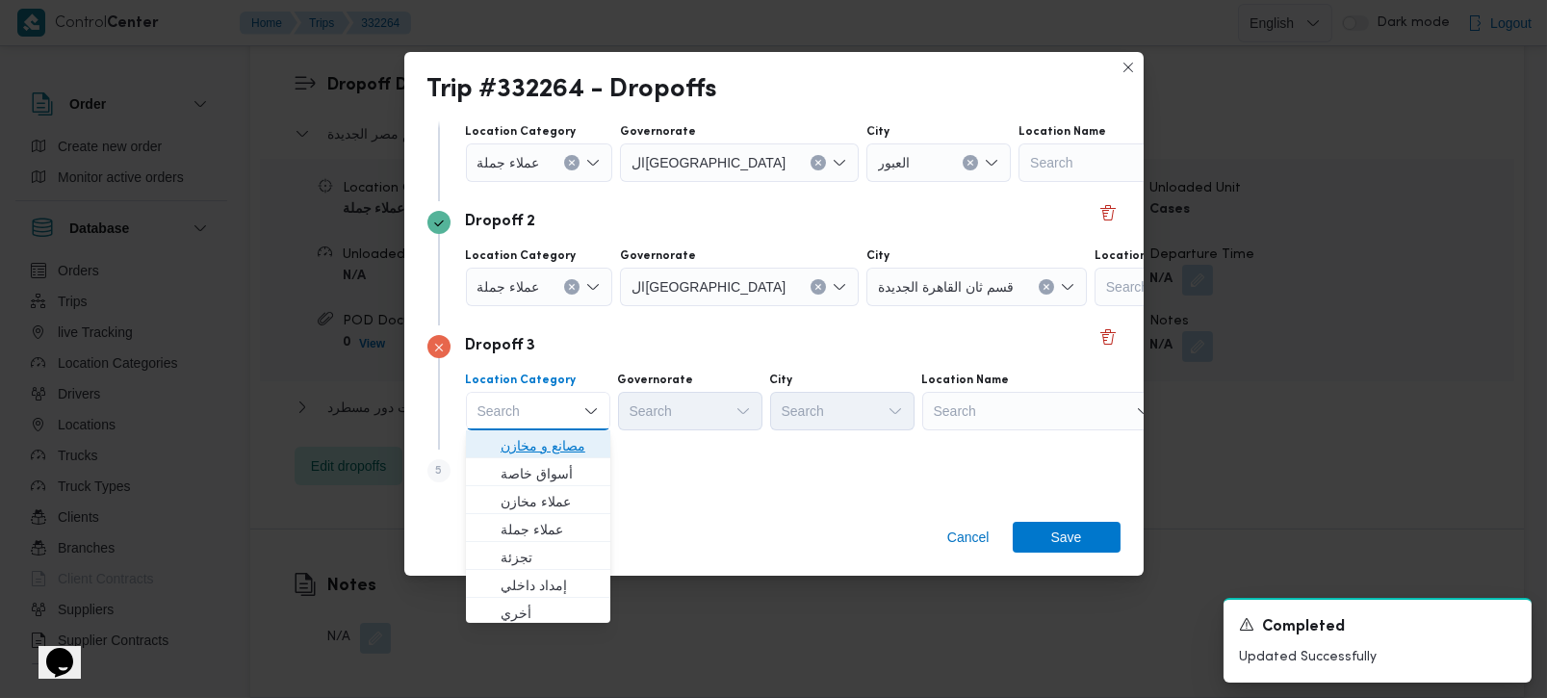
click at [556, 450] on span "مصانع و مخازن" at bounding box center [550, 445] width 98 height 23
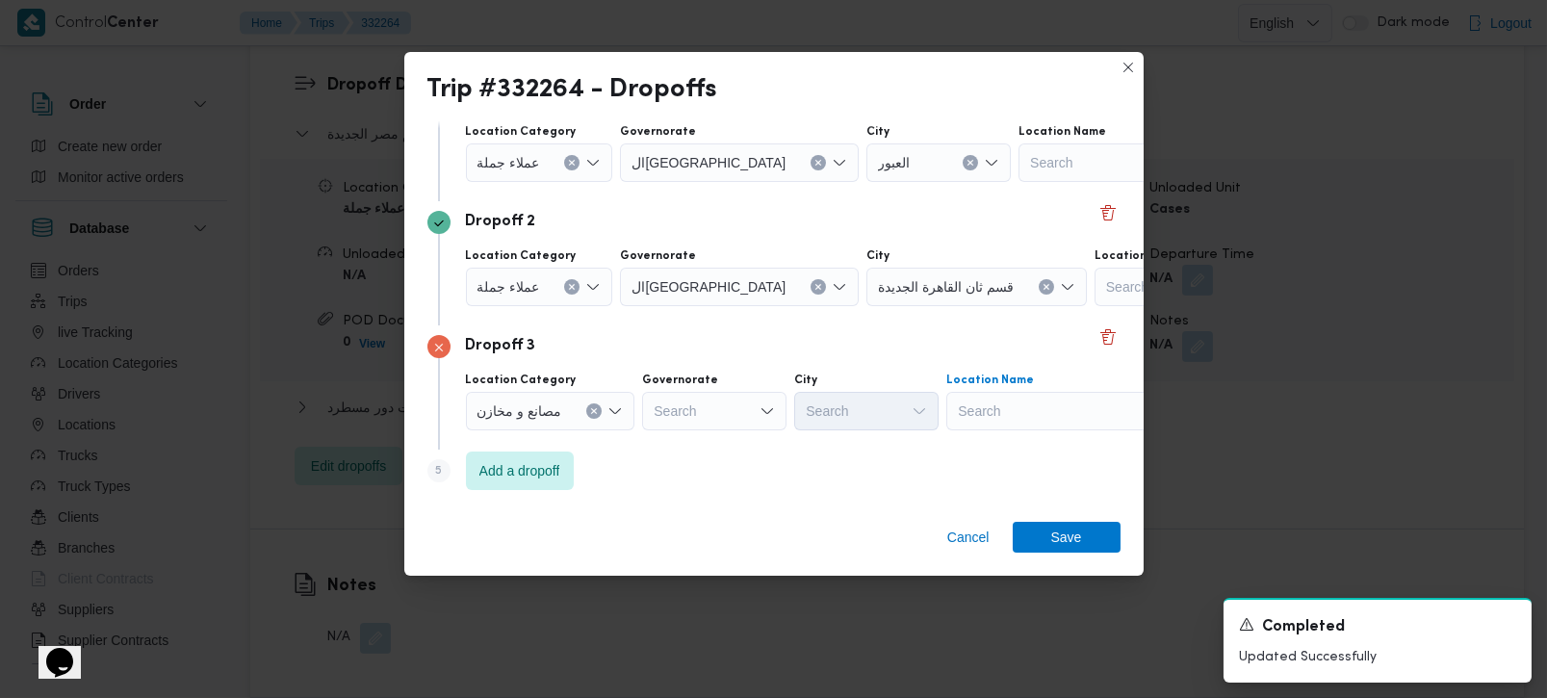
click at [1019, 182] on div "Search" at bounding box center [1139, 162] width 241 height 39
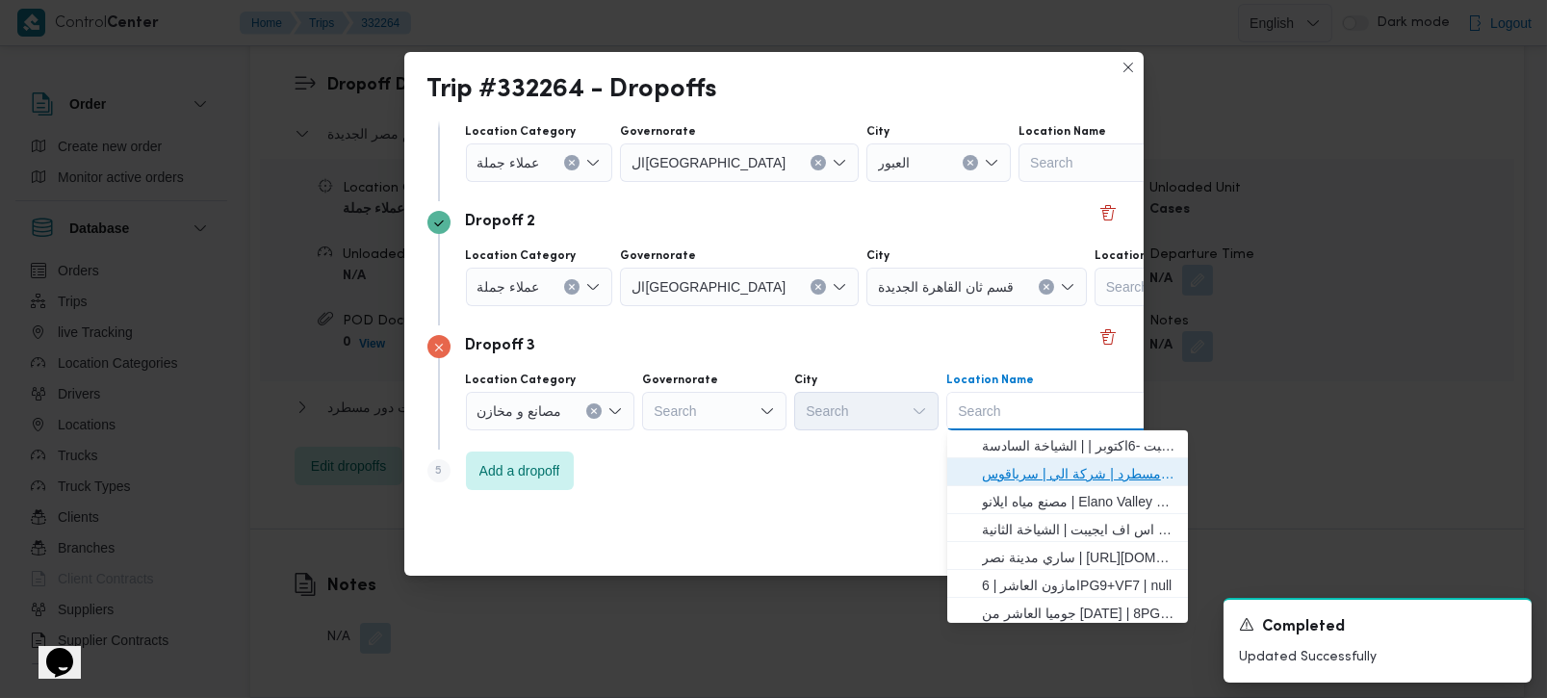
click at [989, 466] on span "فرونت دور مسطرد | شركة الي | سرياقوس" at bounding box center [1079, 473] width 195 height 23
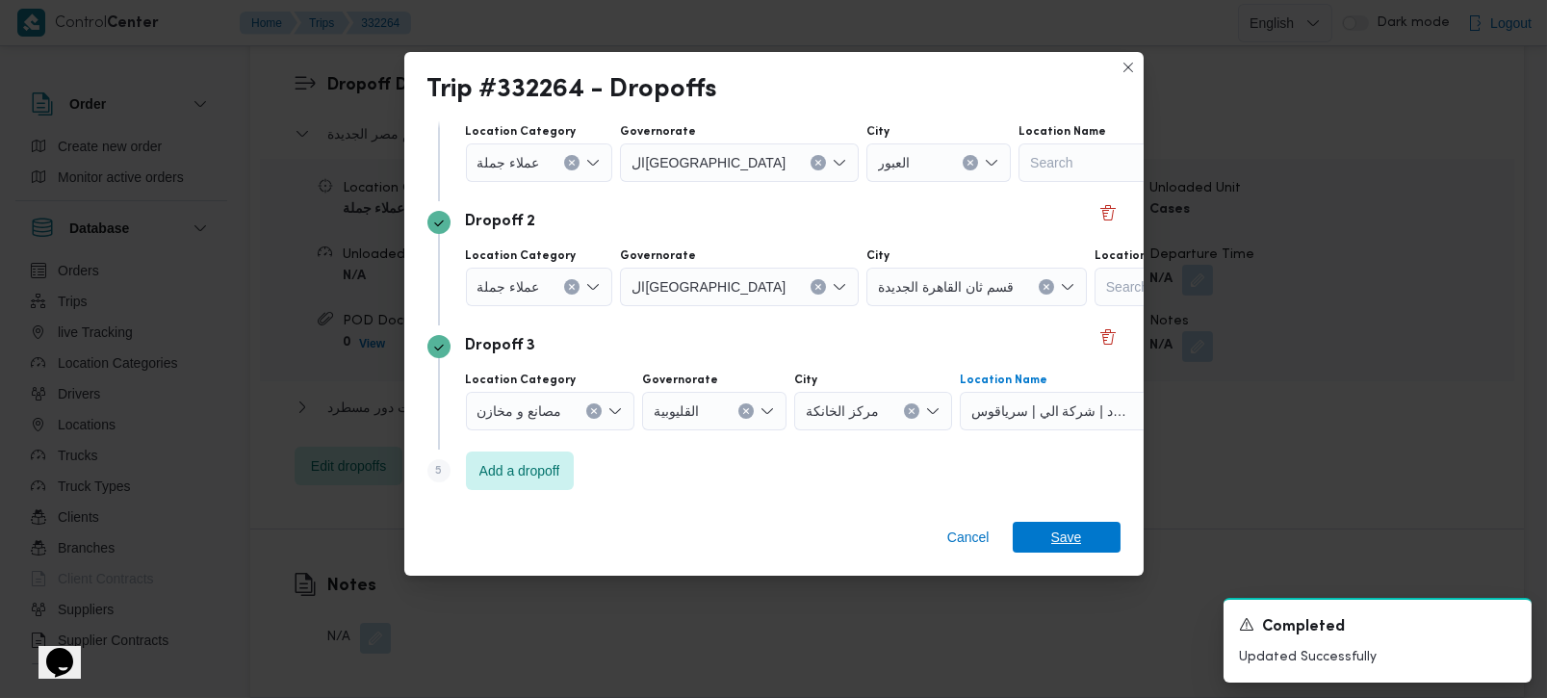
click at [1044, 533] on span "Save" at bounding box center [1067, 537] width 108 height 31
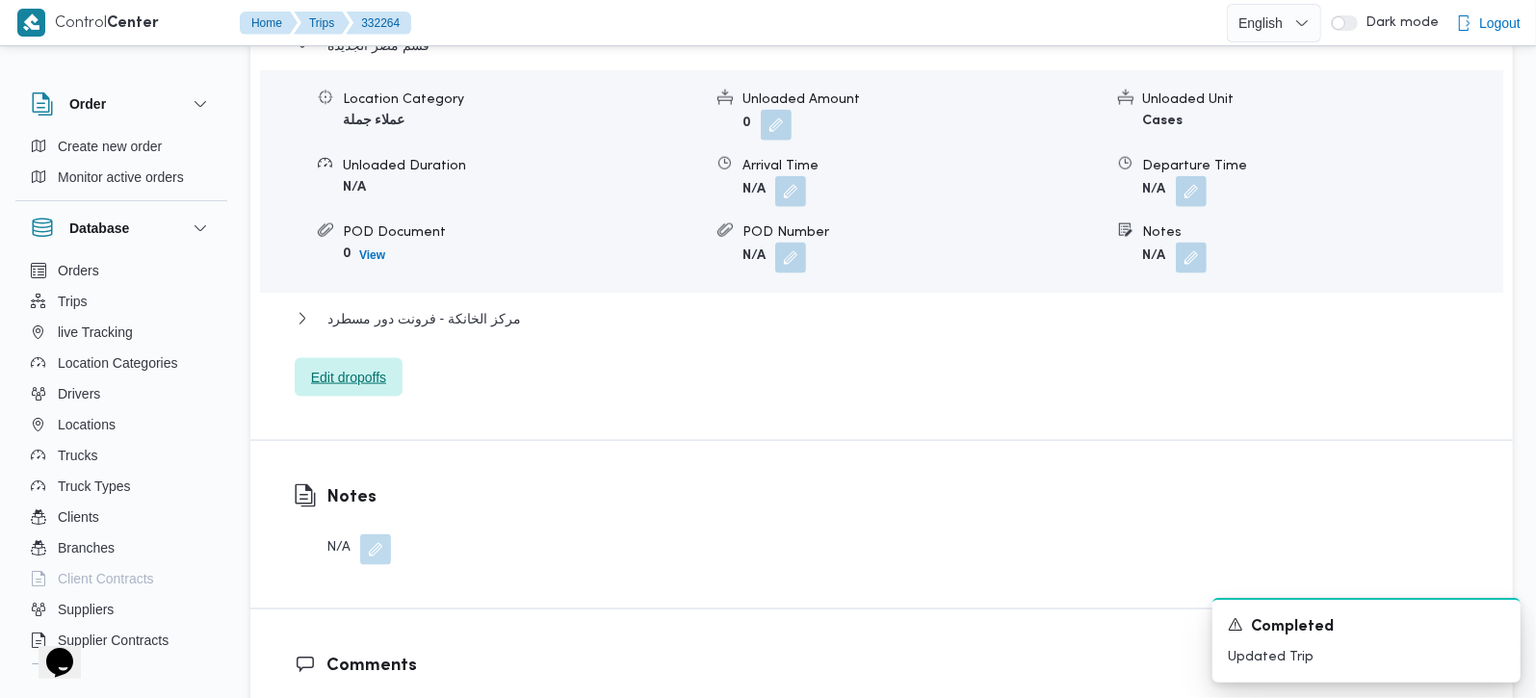
scroll to position [1751, 0]
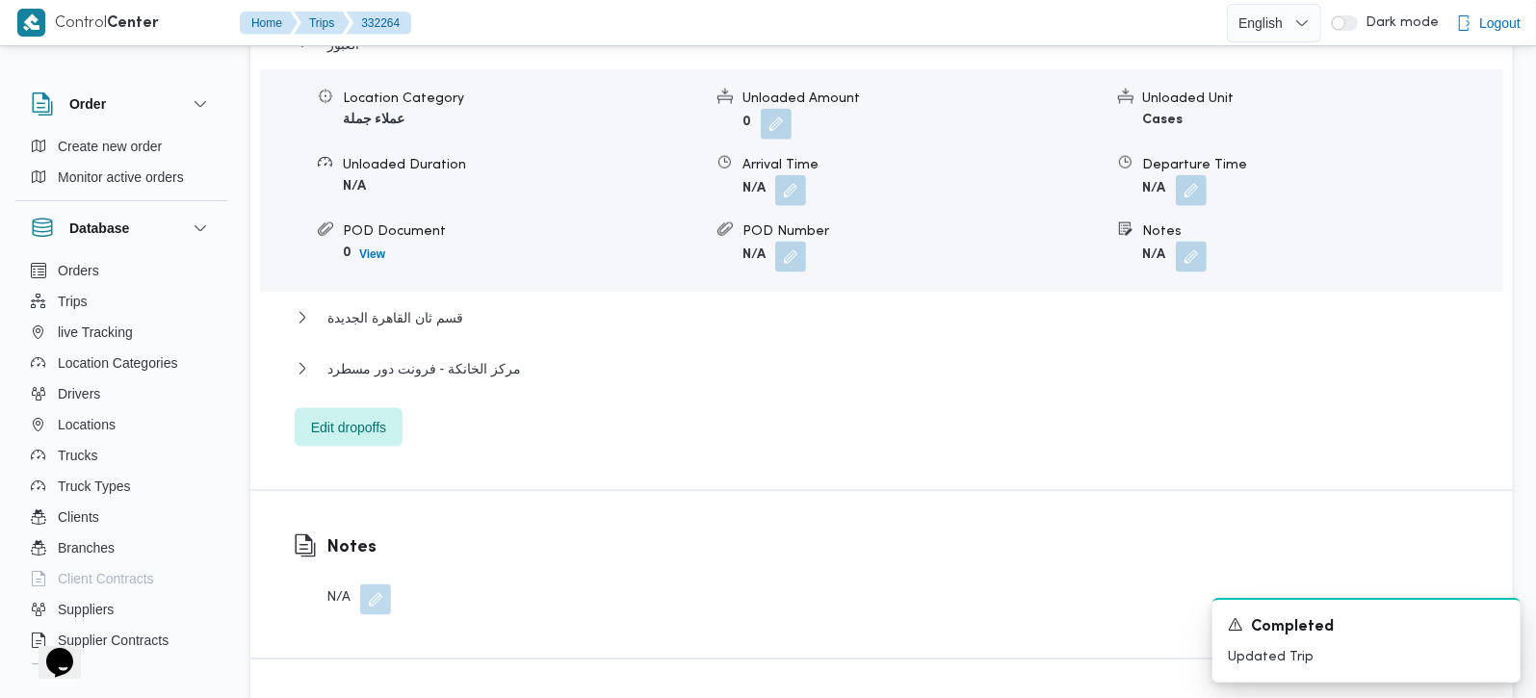
click at [444, 306] on div "قسم ثان القاهرة الجديدة" at bounding box center [882, 324] width 1175 height 37
click at [434, 306] on span "قسم ثان القاهرة الجديدة" at bounding box center [395, 317] width 136 height 23
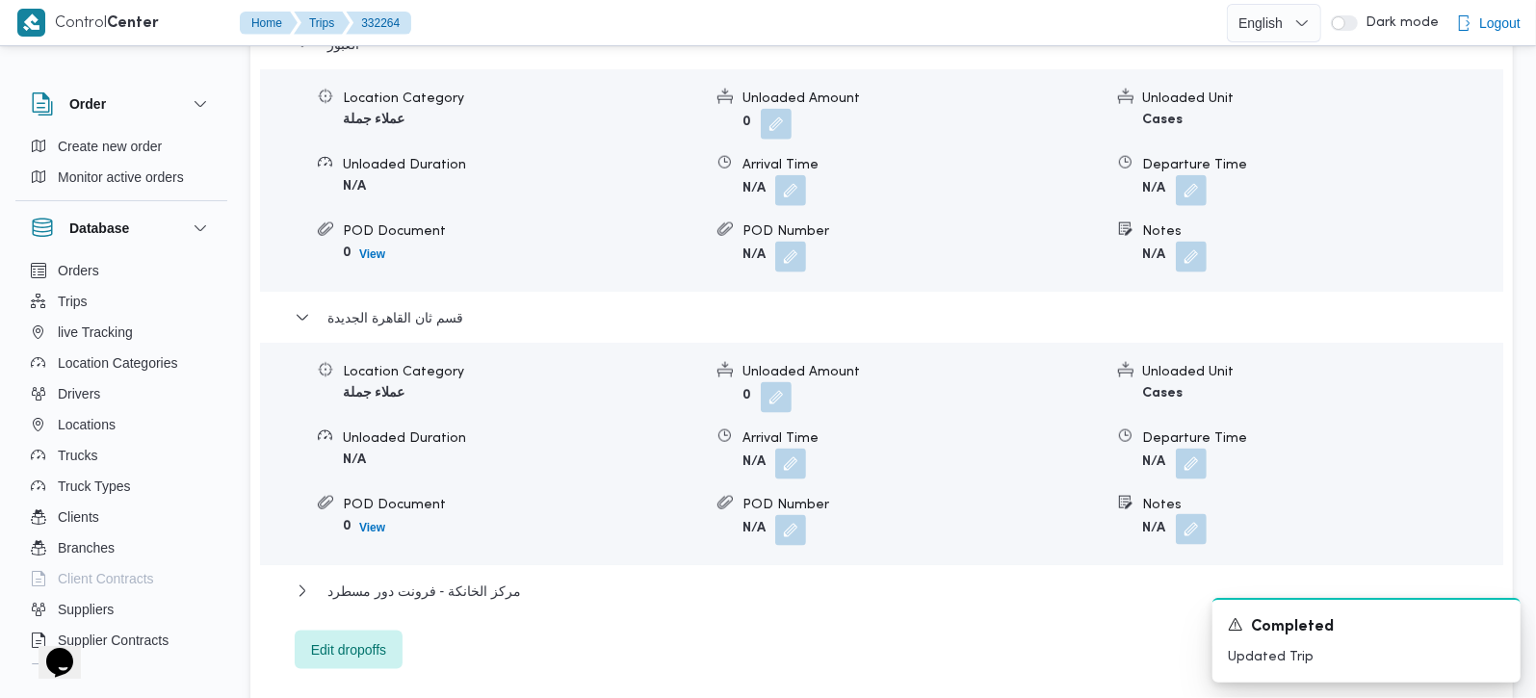
click at [1192, 514] on button "button" at bounding box center [1191, 529] width 31 height 31
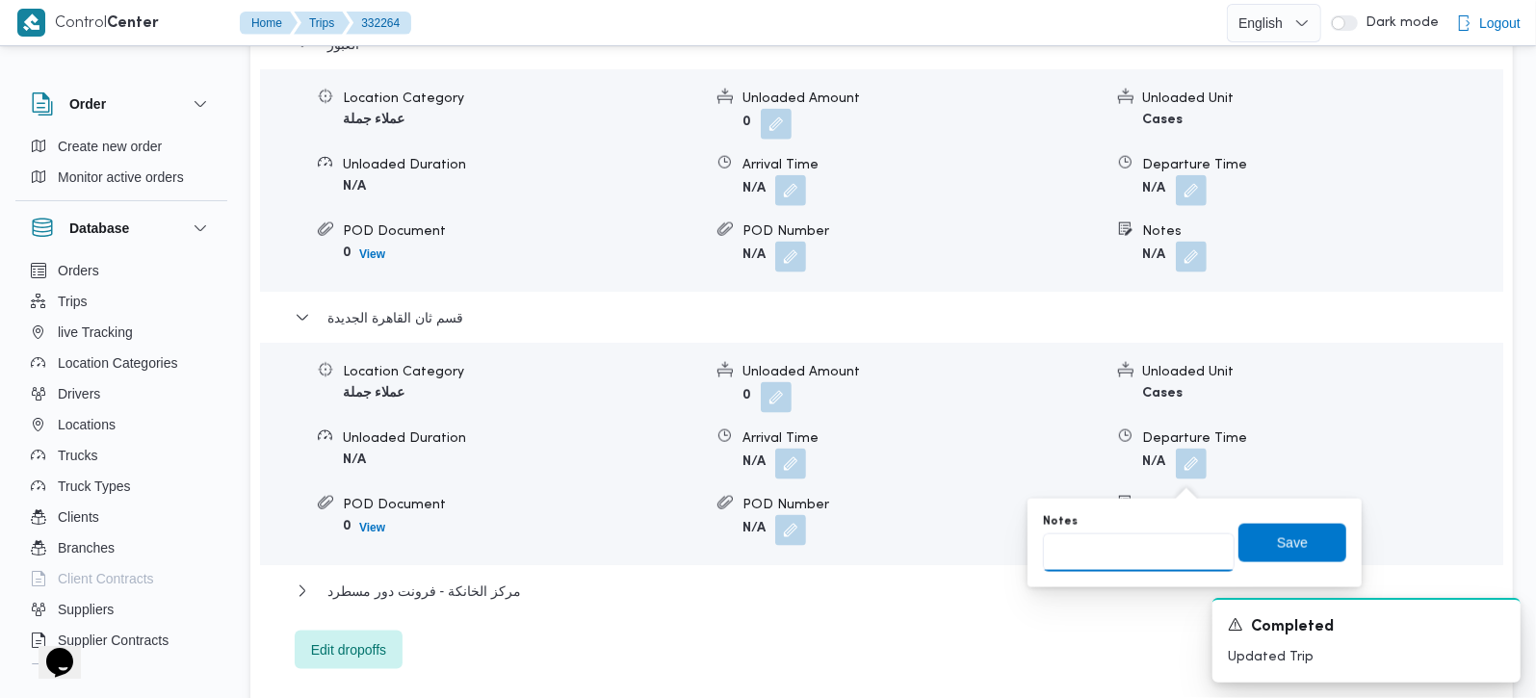
click at [1135, 544] on input "Notes" at bounding box center [1139, 552] width 192 height 39
paste input "مدينتي"
type input "مدينتي"
click at [1270, 529] on span "Save" at bounding box center [1292, 543] width 108 height 39
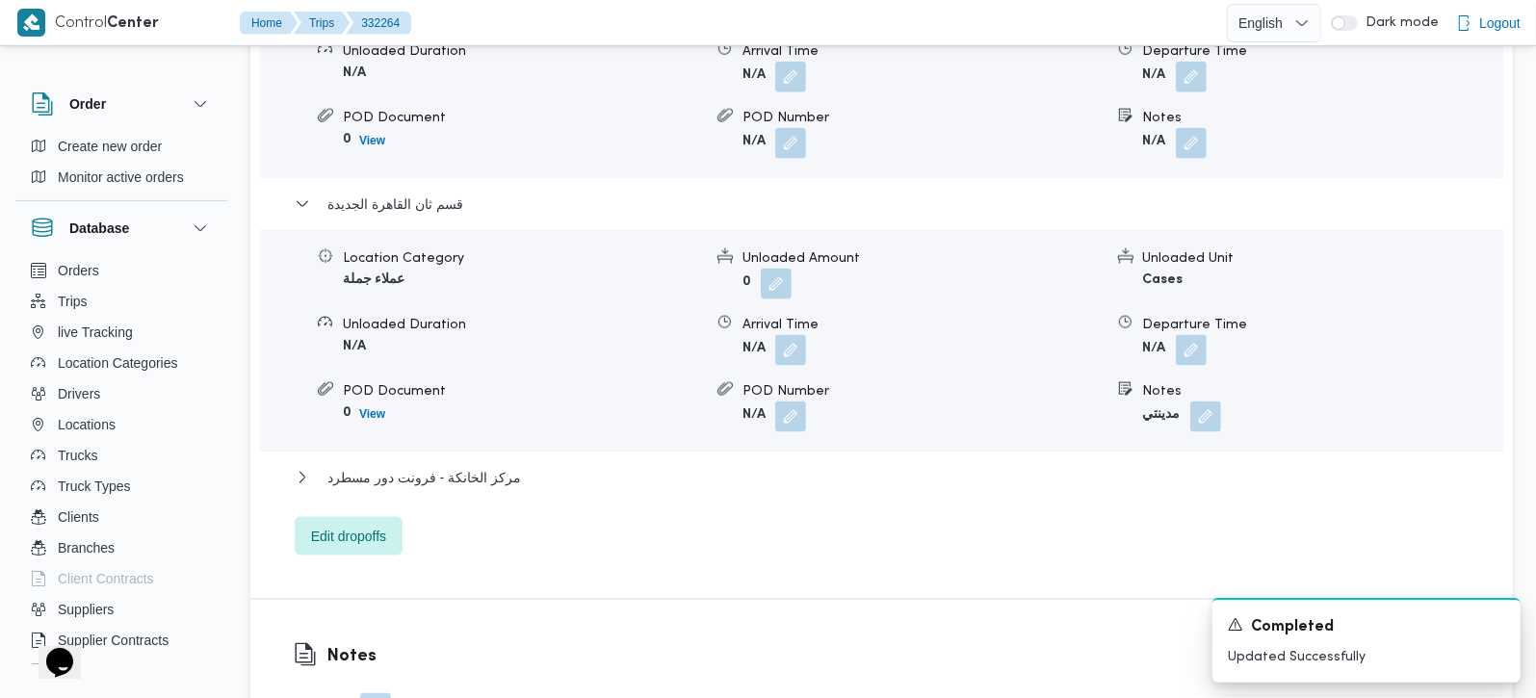
scroll to position [2090, 0]
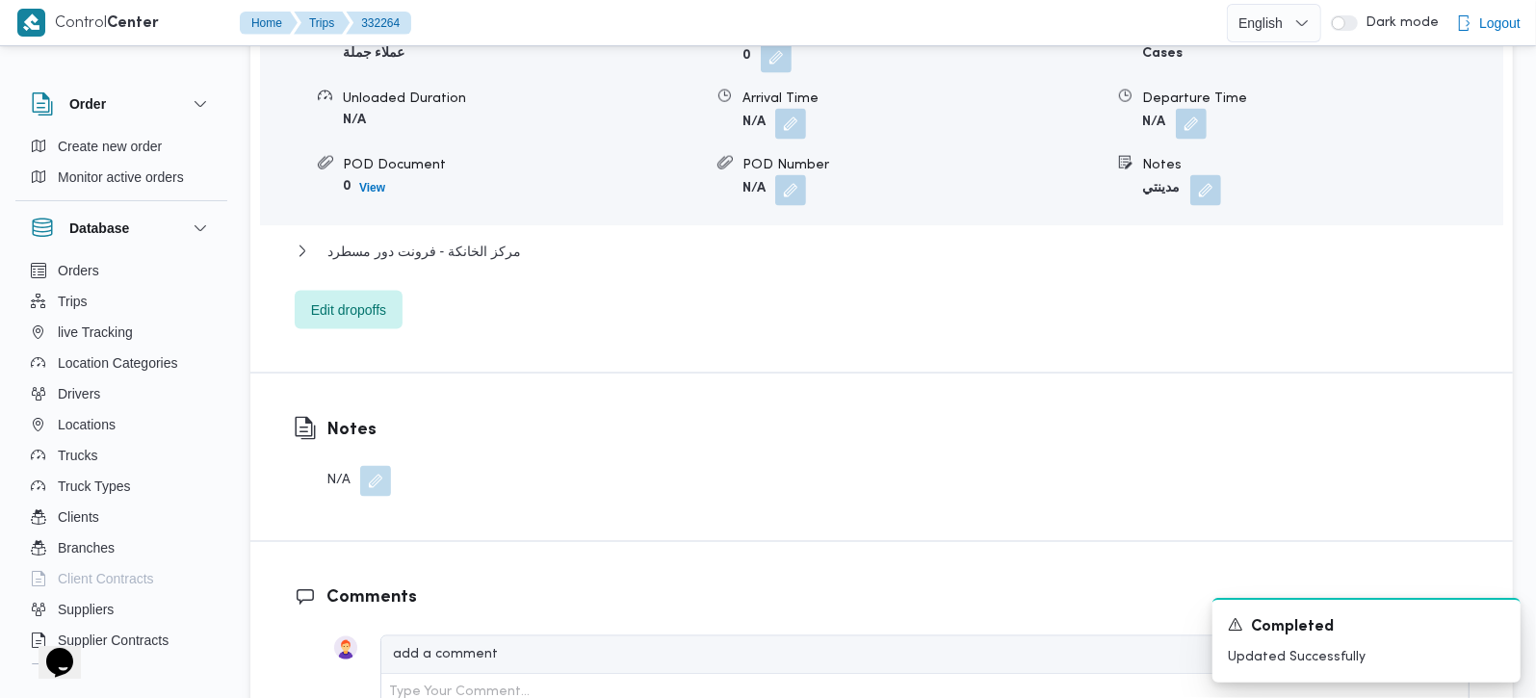
click at [382, 466] on button "button" at bounding box center [375, 481] width 31 height 31
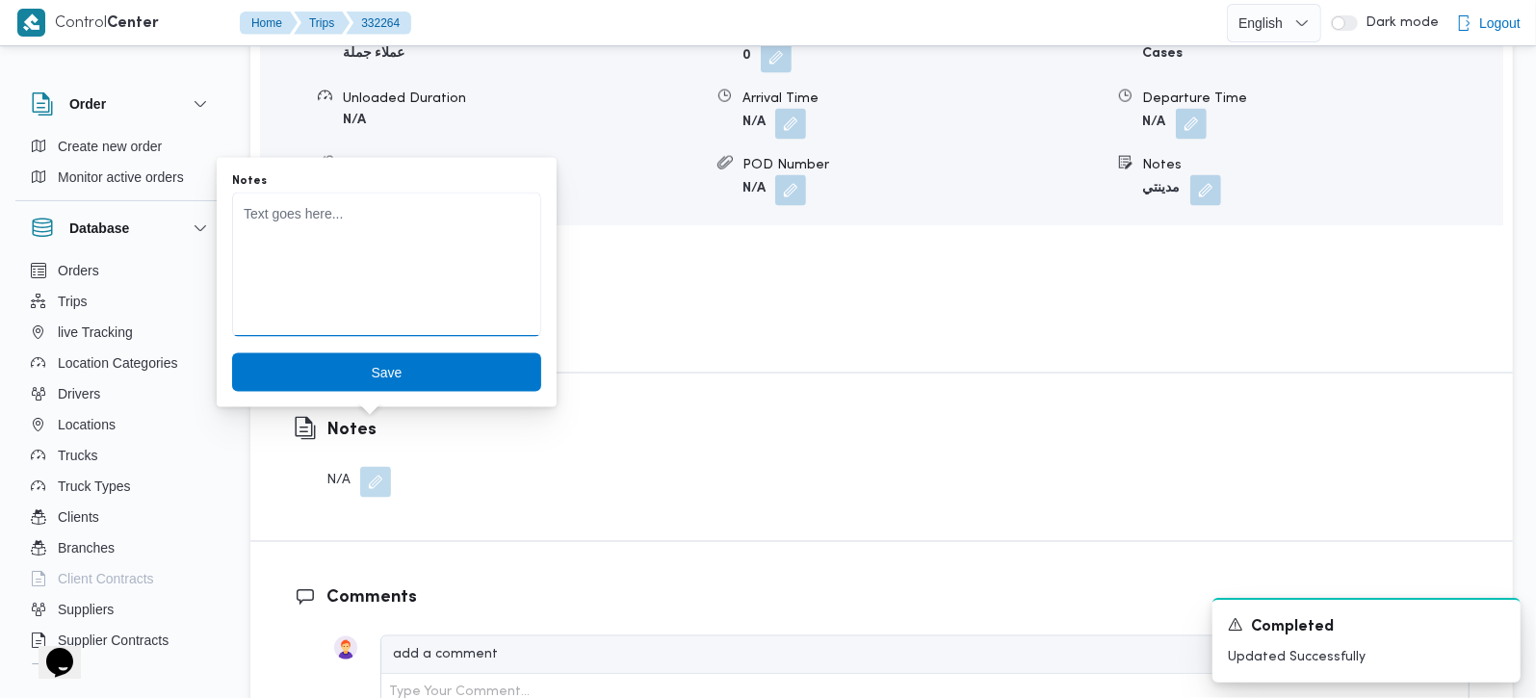
click at [345, 304] on textarea "Notes" at bounding box center [386, 265] width 309 height 144
paste textarea "تعديل فواتير"
type textarea "تعديل فواتير"
click at [371, 367] on span "Save" at bounding box center [386, 372] width 31 height 23
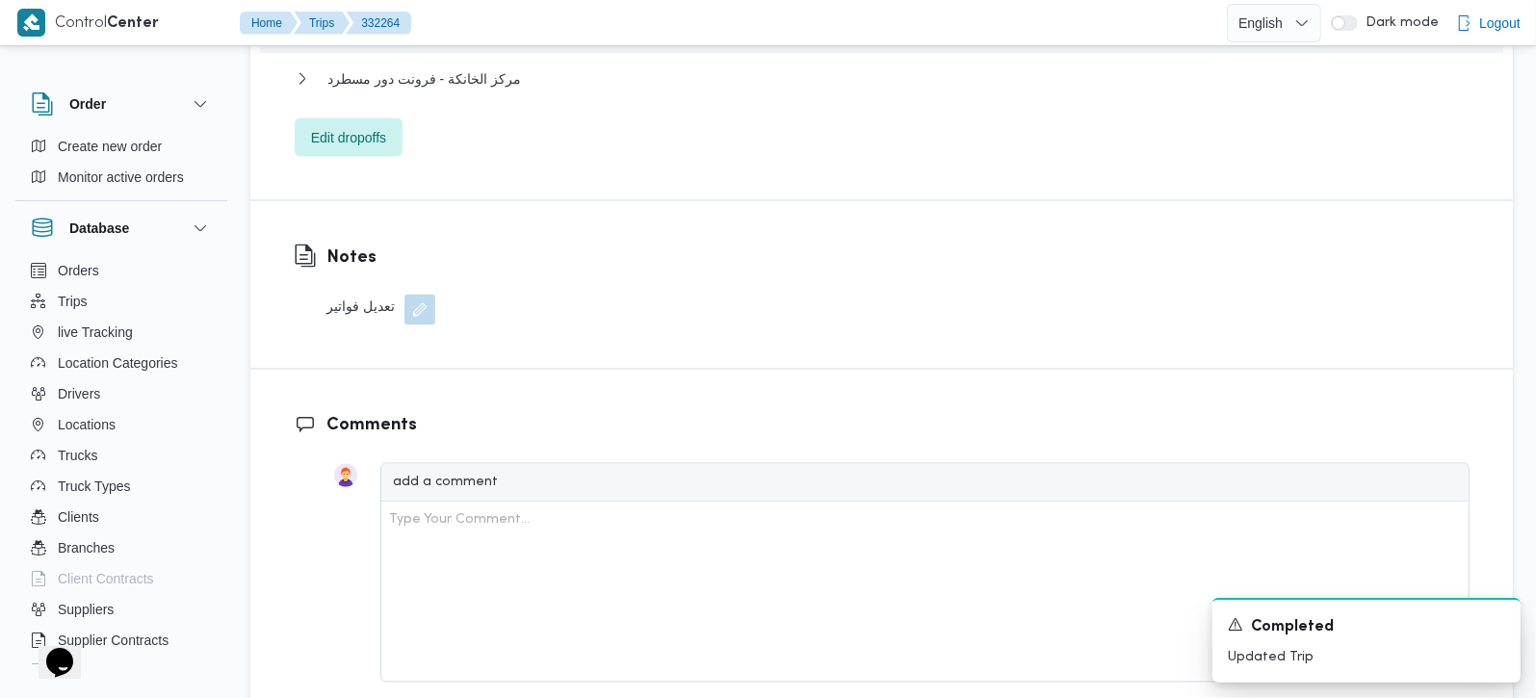
scroll to position [2265, 0]
click at [426, 292] on button "button" at bounding box center [419, 307] width 31 height 31
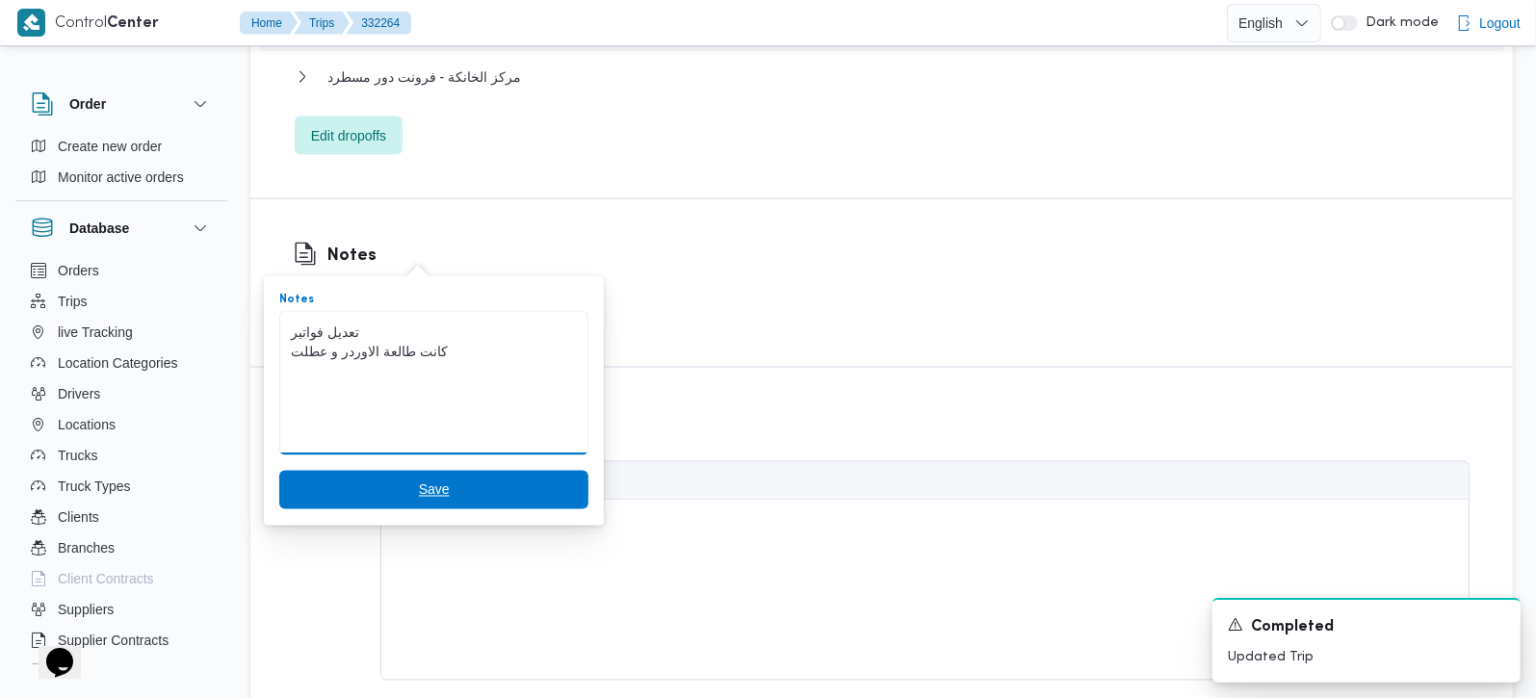
type textarea "تعديل فواتير كانت طالعة الاوردر و عطلت"
click at [419, 483] on span "Save" at bounding box center [434, 490] width 31 height 23
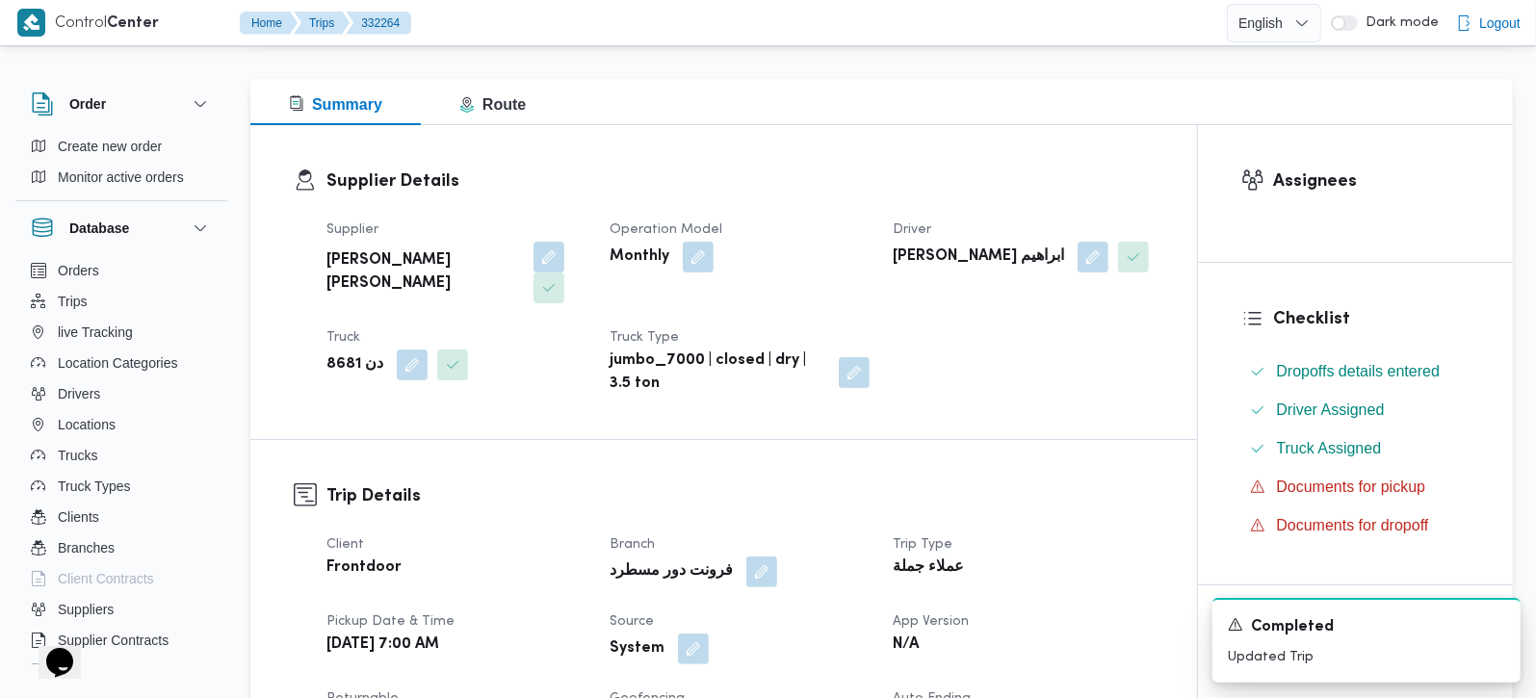
scroll to position [566, 0]
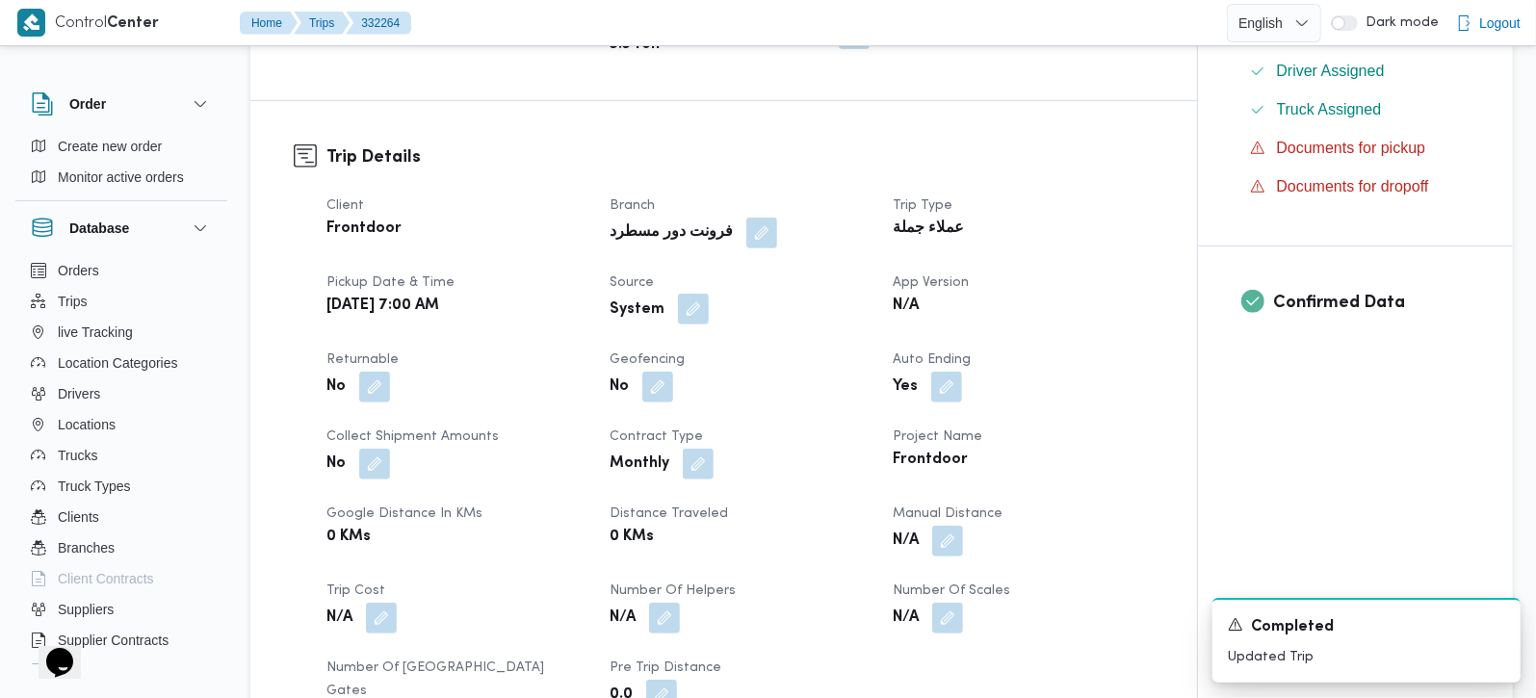
drag, startPoint x: 707, startPoint y: 274, endPoint x: 689, endPoint y: 279, distance: 18.0
click at [702, 293] on div "System" at bounding box center [740, 310] width 264 height 35
click at [689, 294] on button "button" at bounding box center [693, 309] width 31 height 31
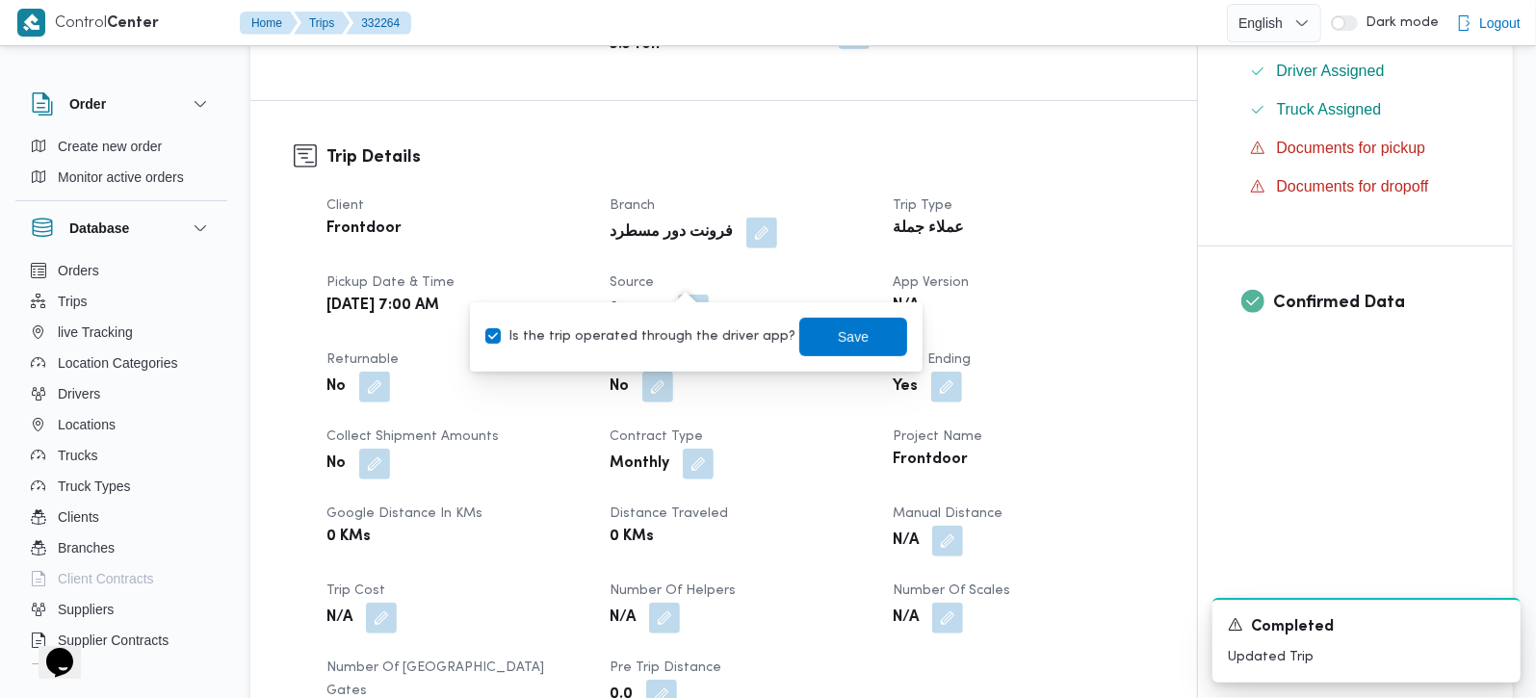
click at [671, 353] on div "Is the trip operated through the driver app? Save" at bounding box center [696, 337] width 426 height 42
click at [717, 331] on label "Is the trip operated through the driver app?" at bounding box center [640, 336] width 310 height 23
checkbox input "false"
click at [838, 342] on span "Save" at bounding box center [853, 335] width 31 height 23
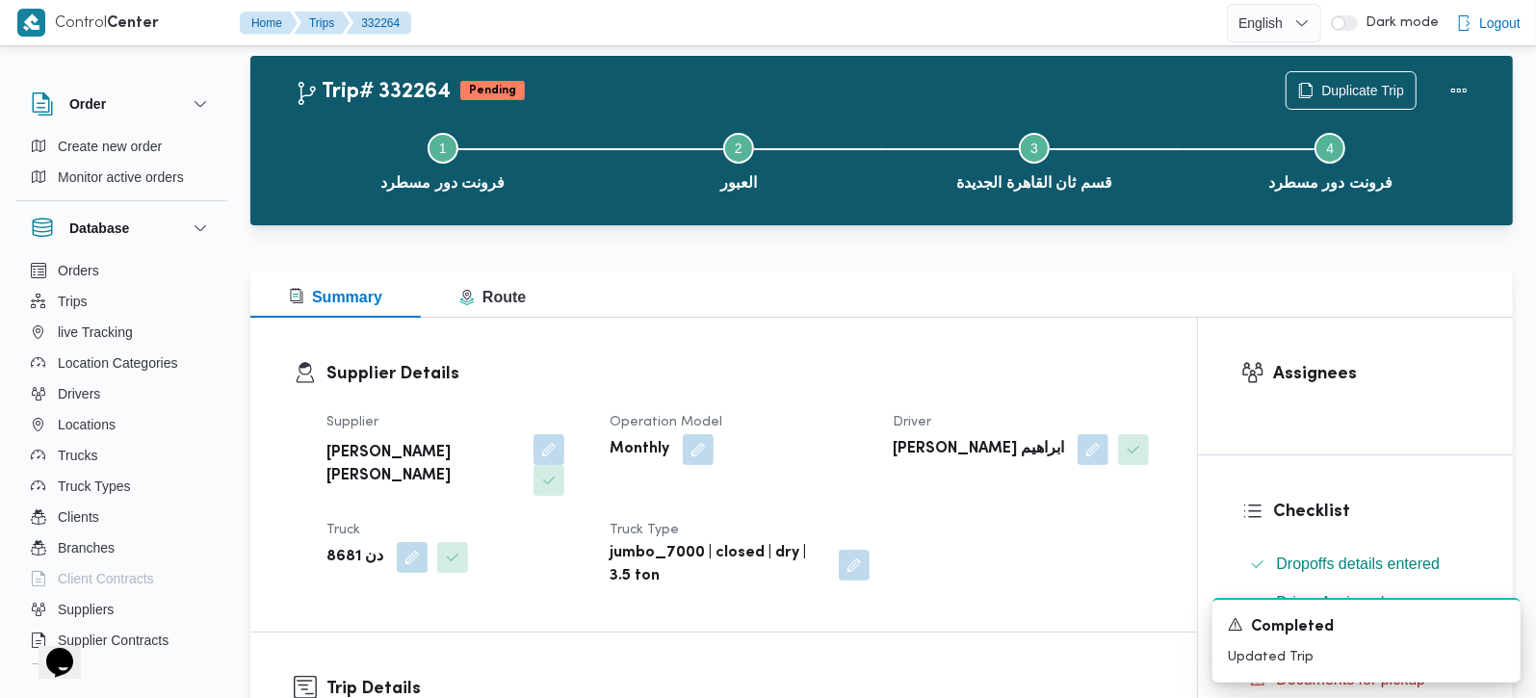
scroll to position [0, 0]
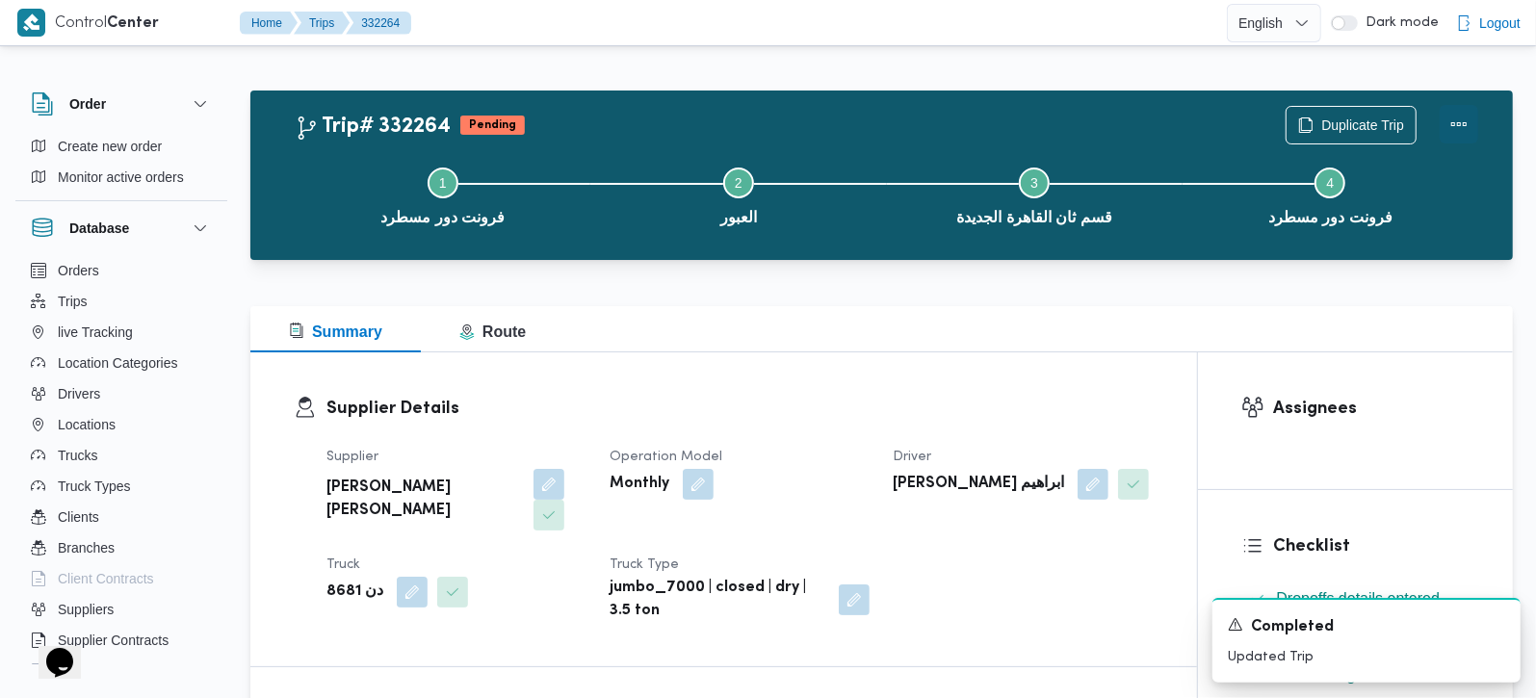
drag, startPoint x: 1440, startPoint y: 124, endPoint x: 1453, endPoint y: 123, distance: 13.5
click at [1443, 124] on button "Actions" at bounding box center [1459, 124] width 39 height 39
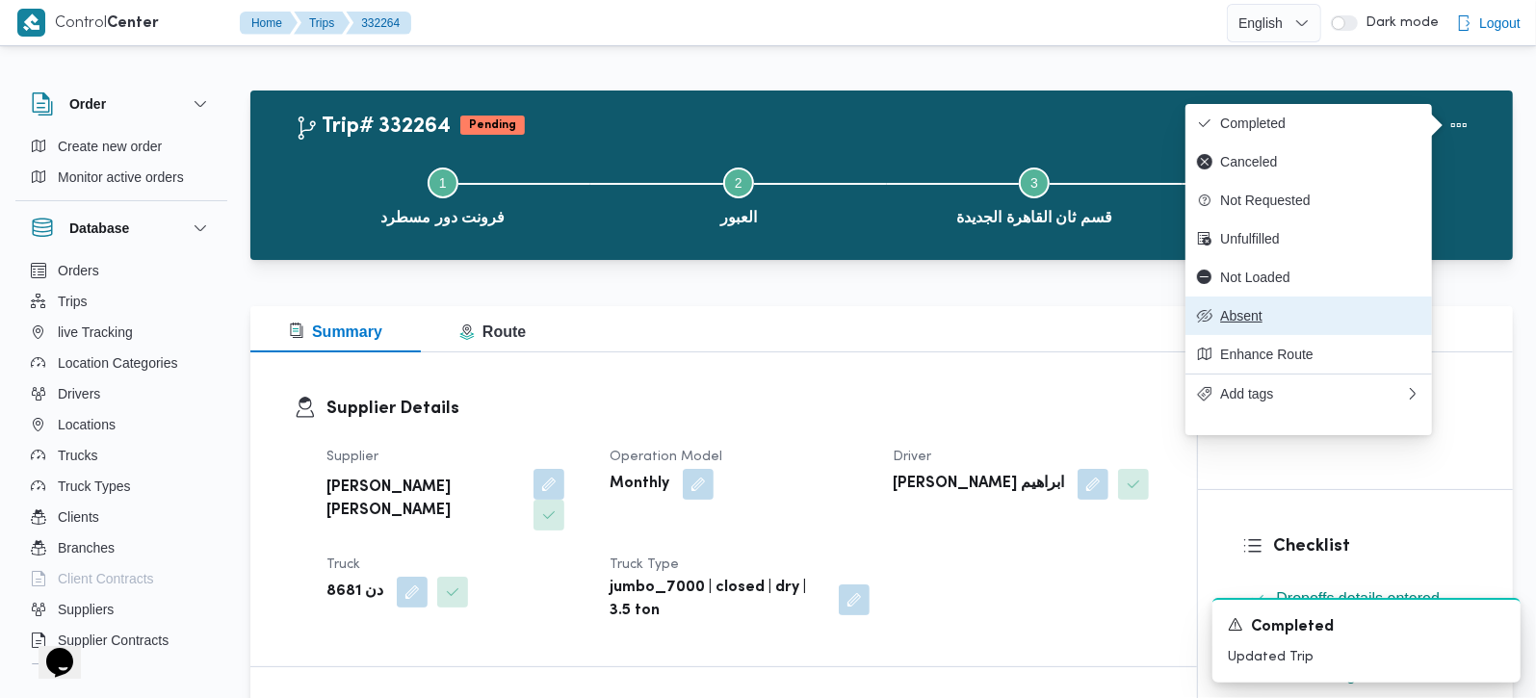
click at [1253, 324] on span "Absent" at bounding box center [1320, 315] width 200 height 15
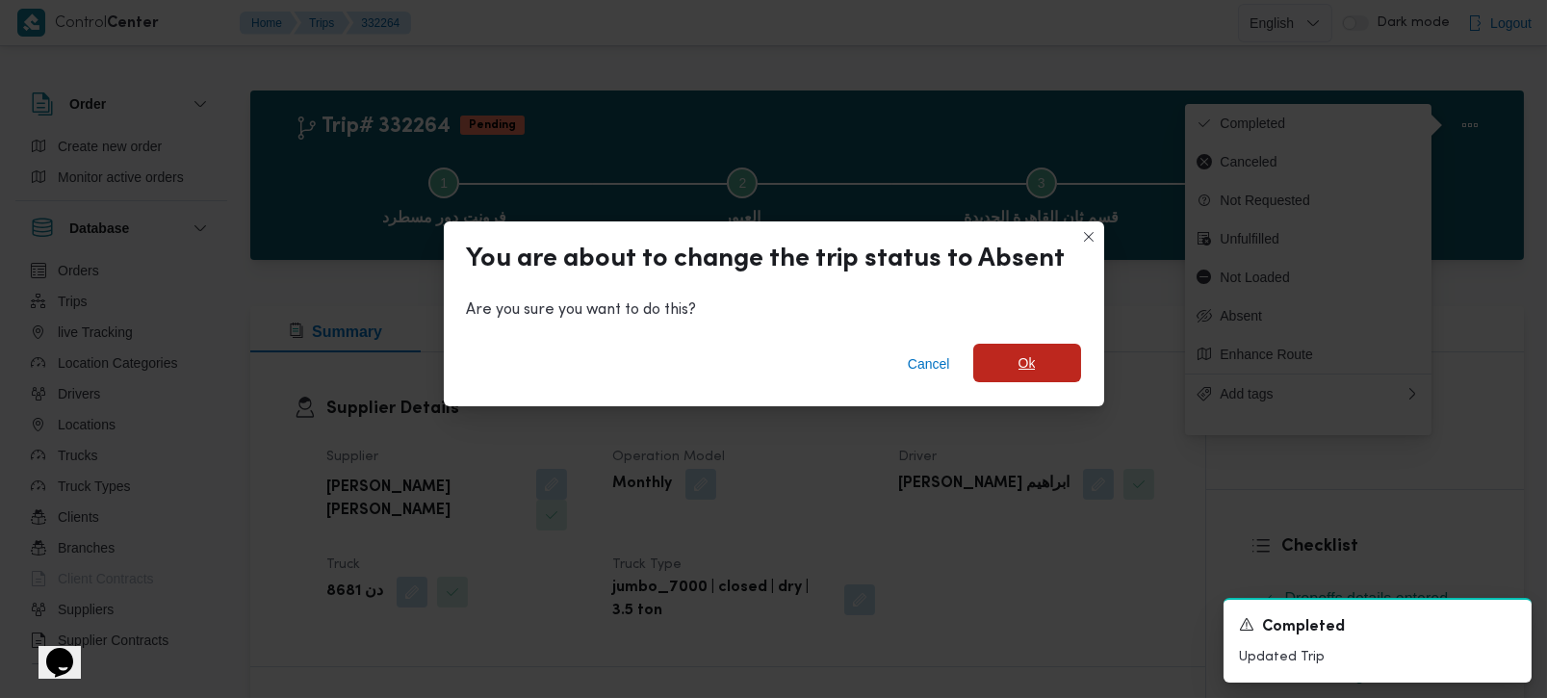
click at [1037, 354] on span "Ok" at bounding box center [1027, 363] width 108 height 39
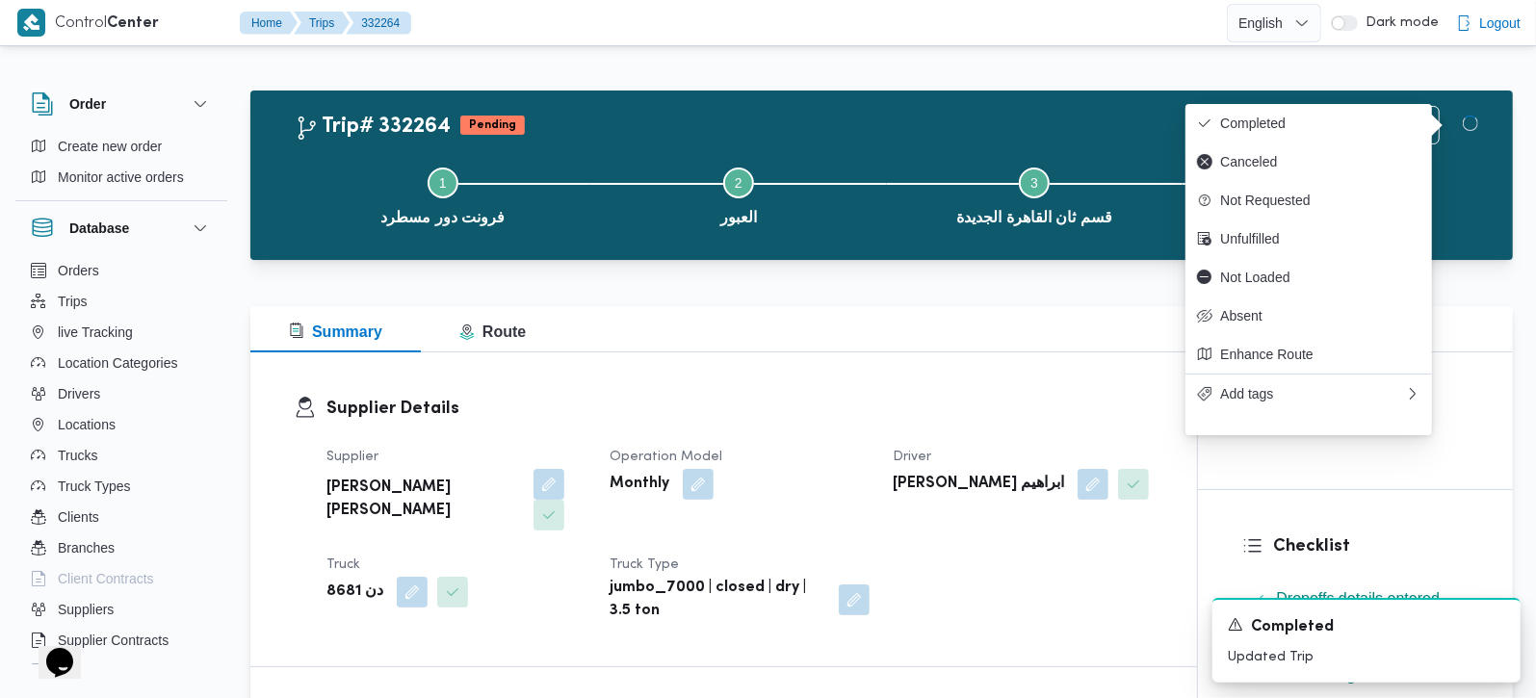
click at [942, 350] on div "Summary Route" at bounding box center [881, 329] width 1262 height 46
